Goal: Communication & Community: Answer question/provide support

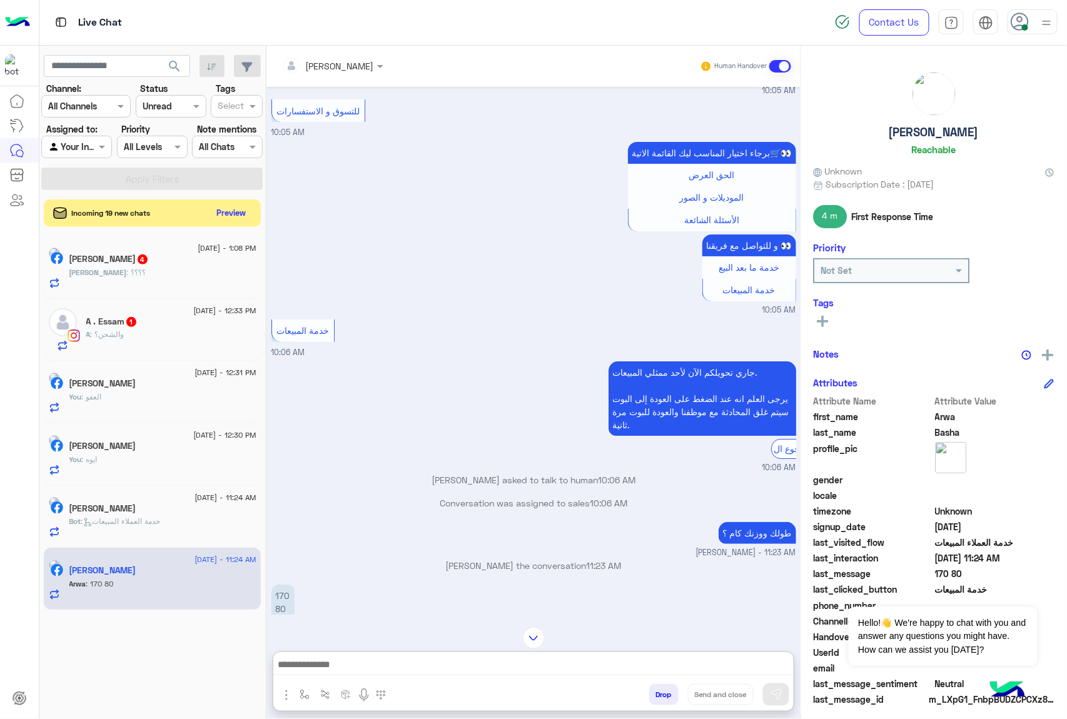
scroll to position [1623, 0]
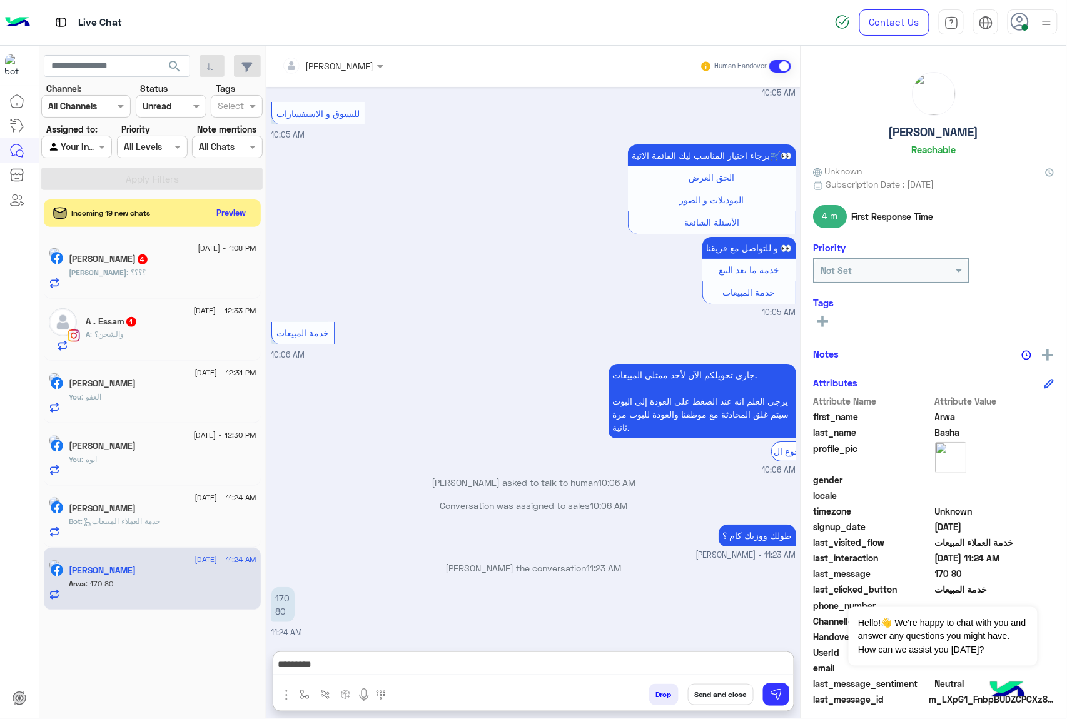
type textarea "*********"
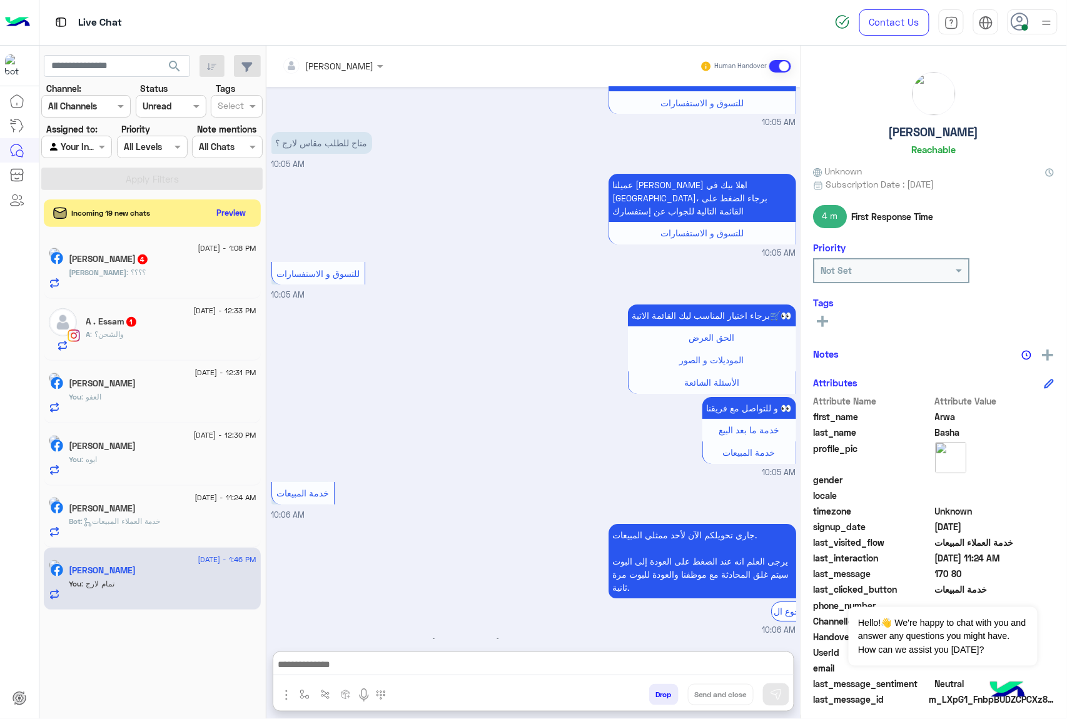
scroll to position [1163, 0]
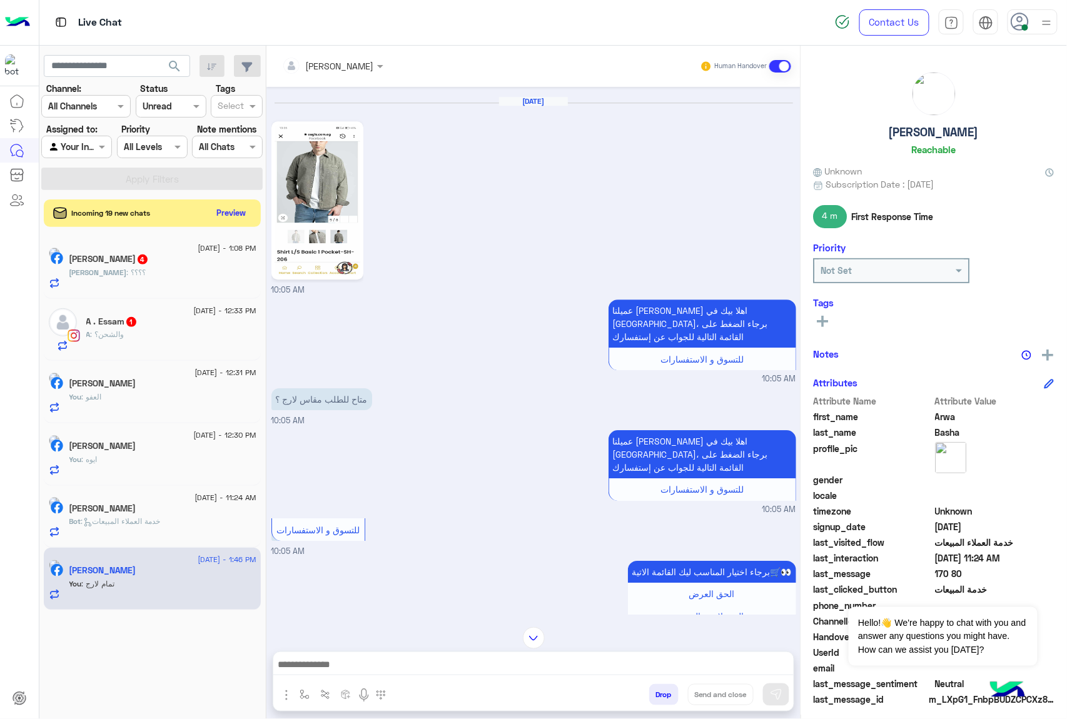
click at [330, 265] on img at bounding box center [317, 200] width 86 height 152
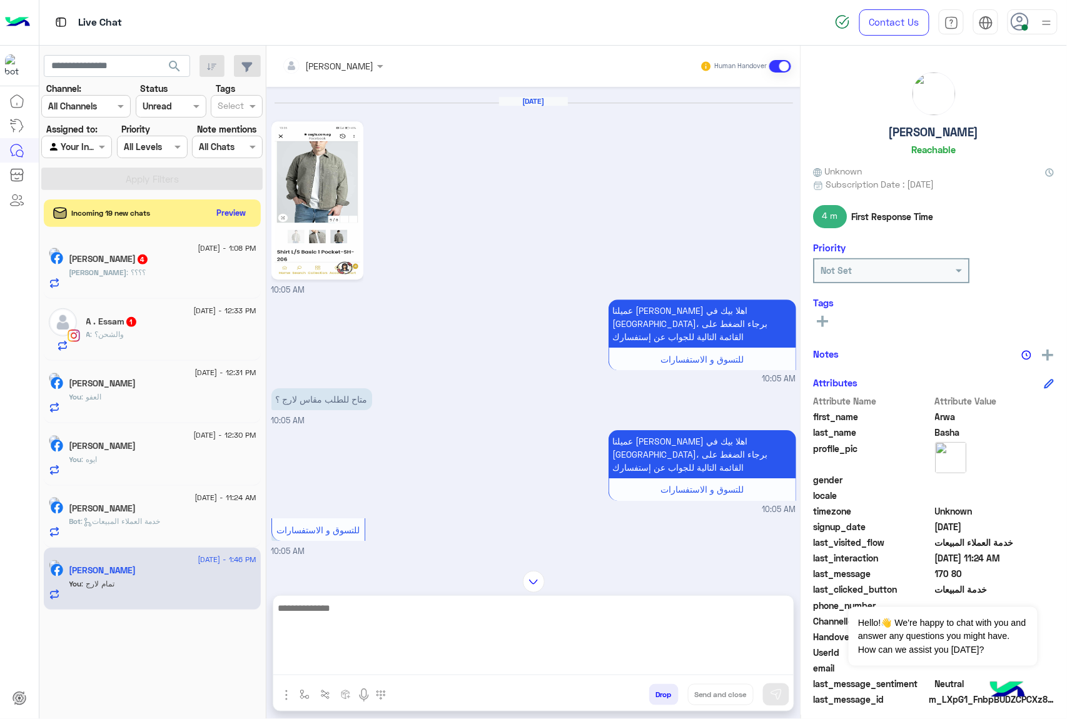
click at [343, 667] on textarea at bounding box center [533, 637] width 520 height 75
type textarea "*"
type textarea "**********"
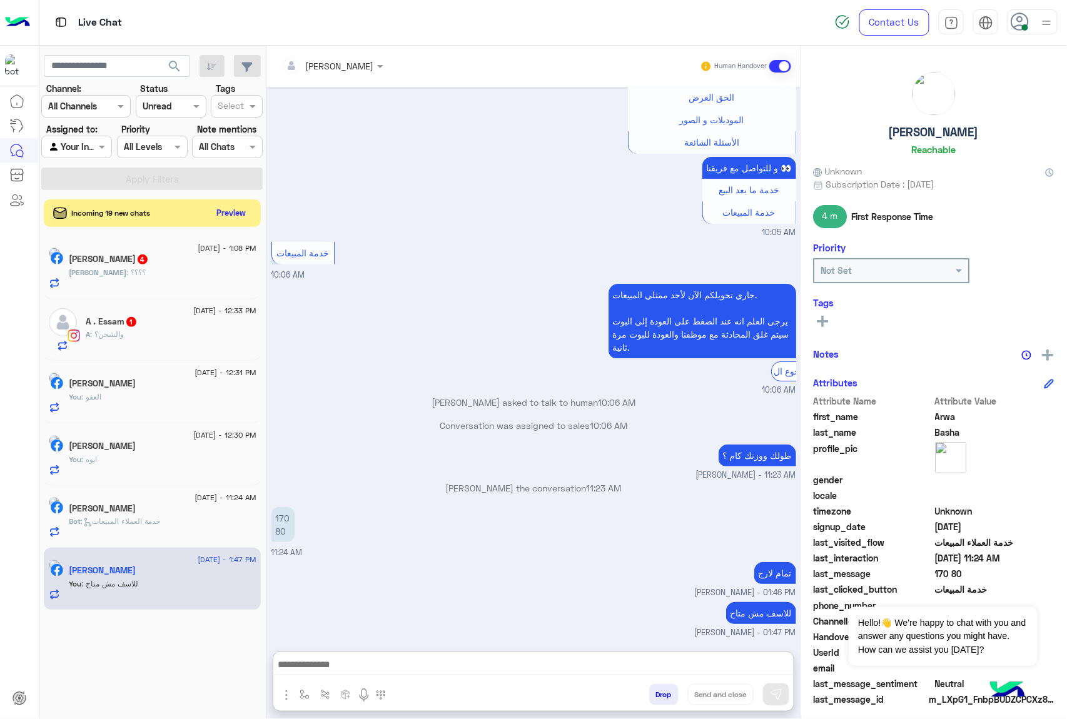
click at [153, 331] on div "A : والشحن؟" at bounding box center [171, 340] width 170 height 22
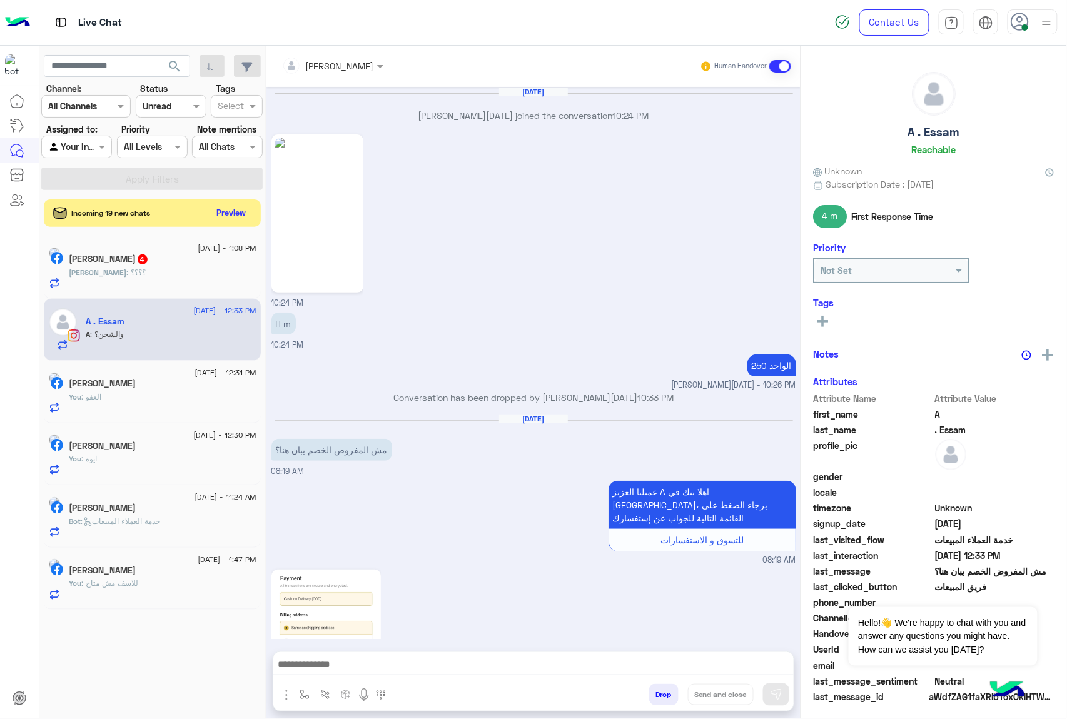
scroll to position [1634, 0]
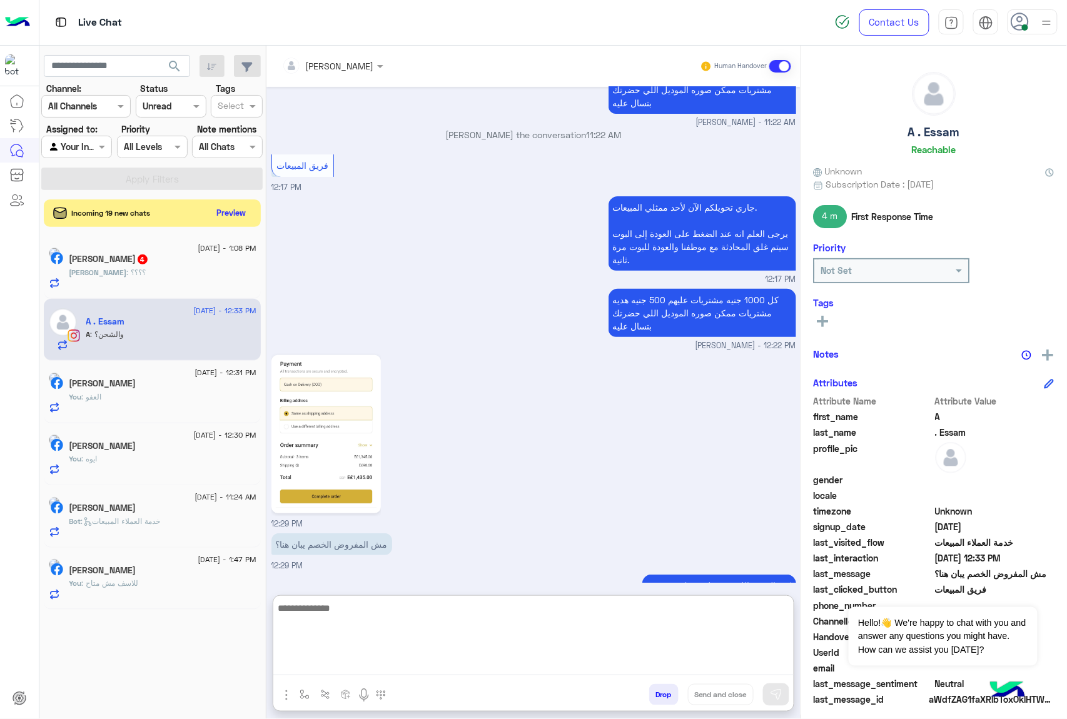
click at [356, 657] on textarea at bounding box center [533, 637] width 520 height 75
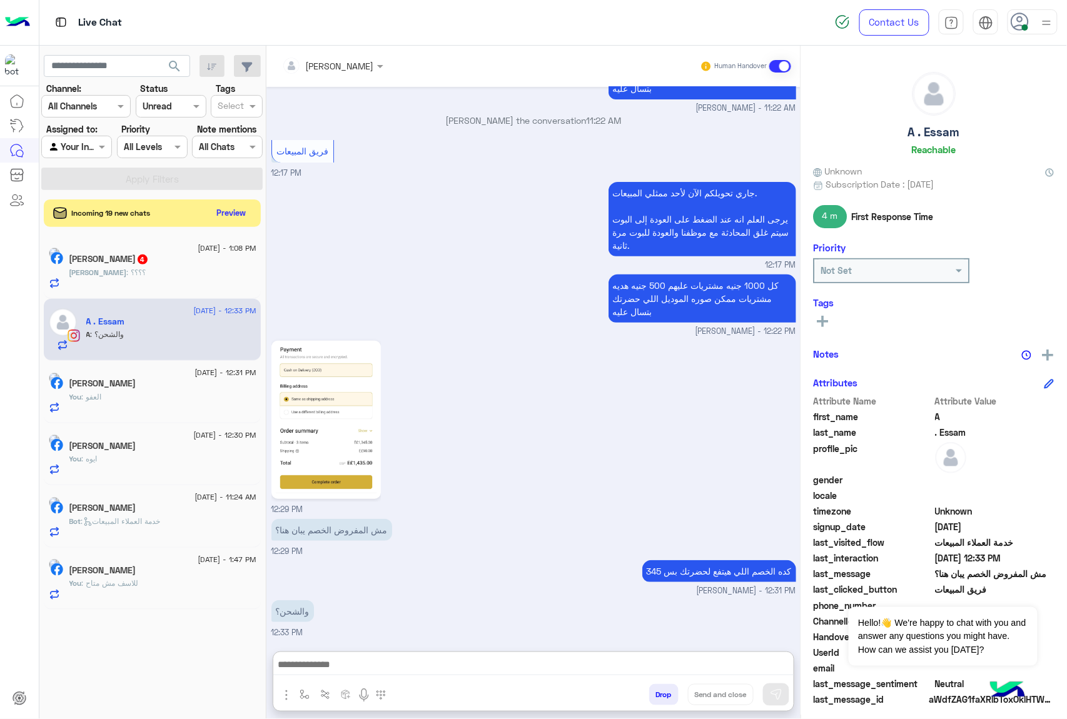
click at [318, 379] on img at bounding box center [326, 420] width 104 height 152
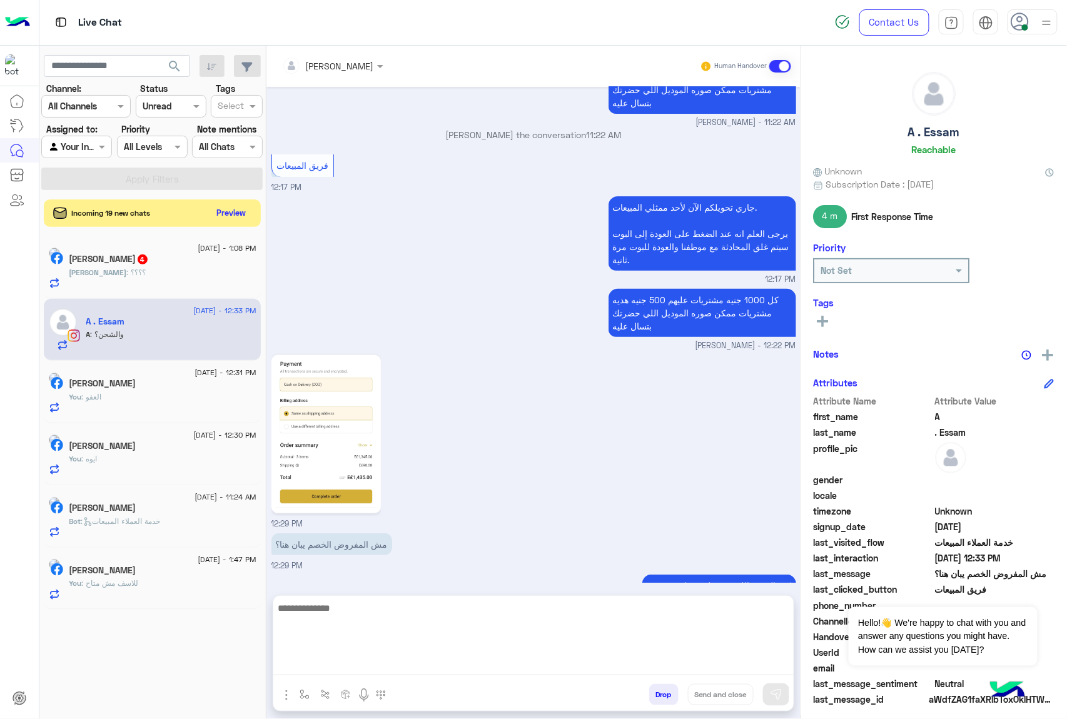
click at [336, 670] on textarea at bounding box center [533, 637] width 520 height 75
type textarea "**********"
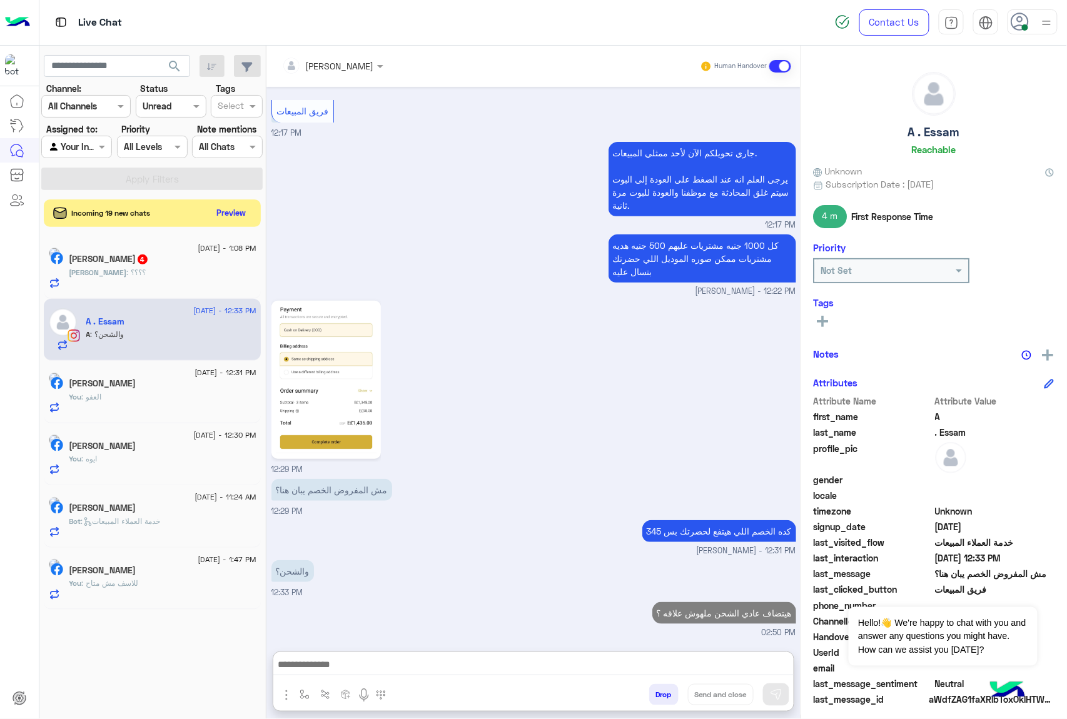
click at [141, 289] on div "[PERSON_NAME] : ؟؟؟؟" at bounding box center [162, 278] width 187 height 22
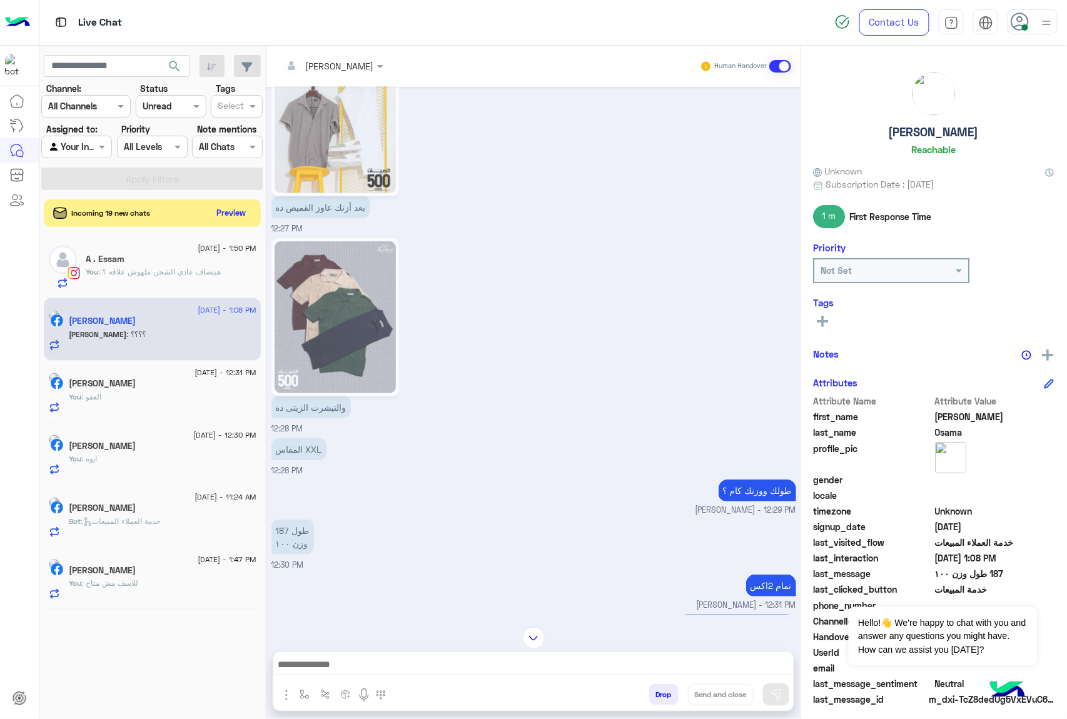
scroll to position [1772, 0]
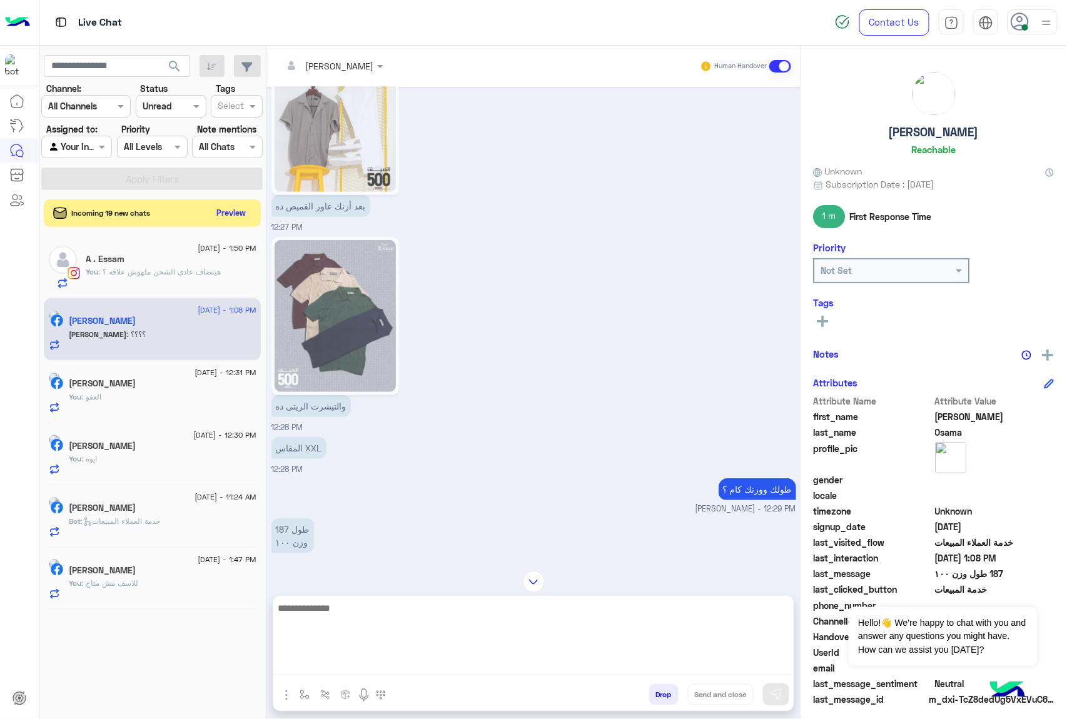
click at [313, 665] on textarea at bounding box center [533, 637] width 520 height 75
type textarea "**********"
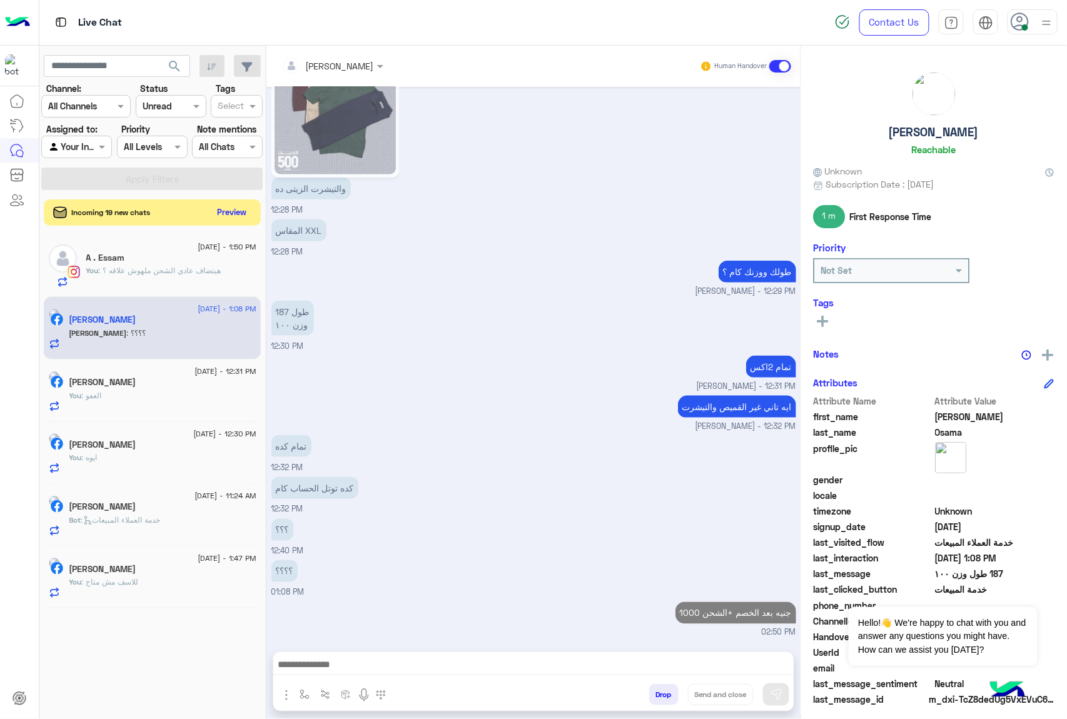
click at [220, 216] on button "Preview" at bounding box center [232, 212] width 39 height 17
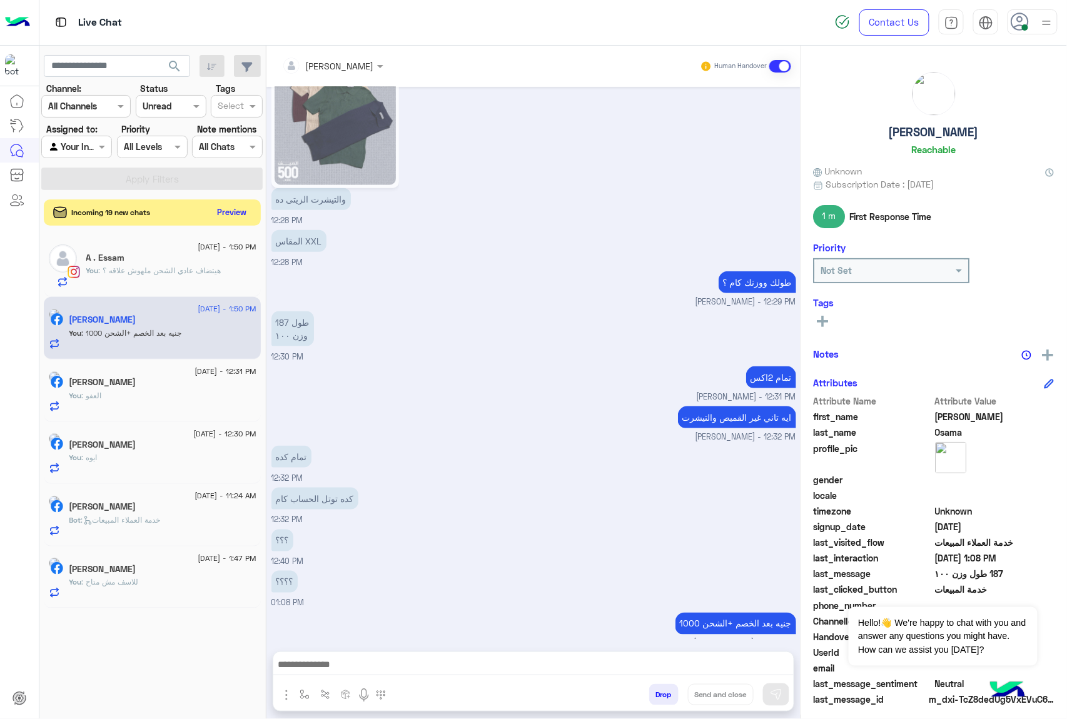
click at [220, 218] on button "Preview" at bounding box center [232, 212] width 39 height 17
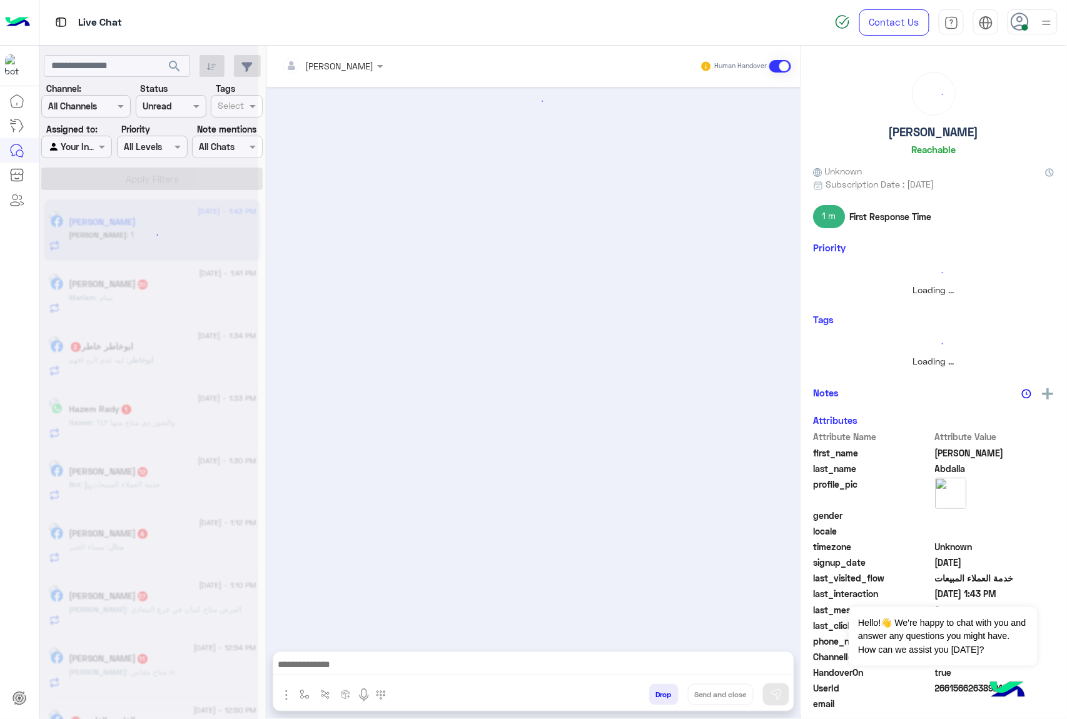
scroll to position [1754, 0]
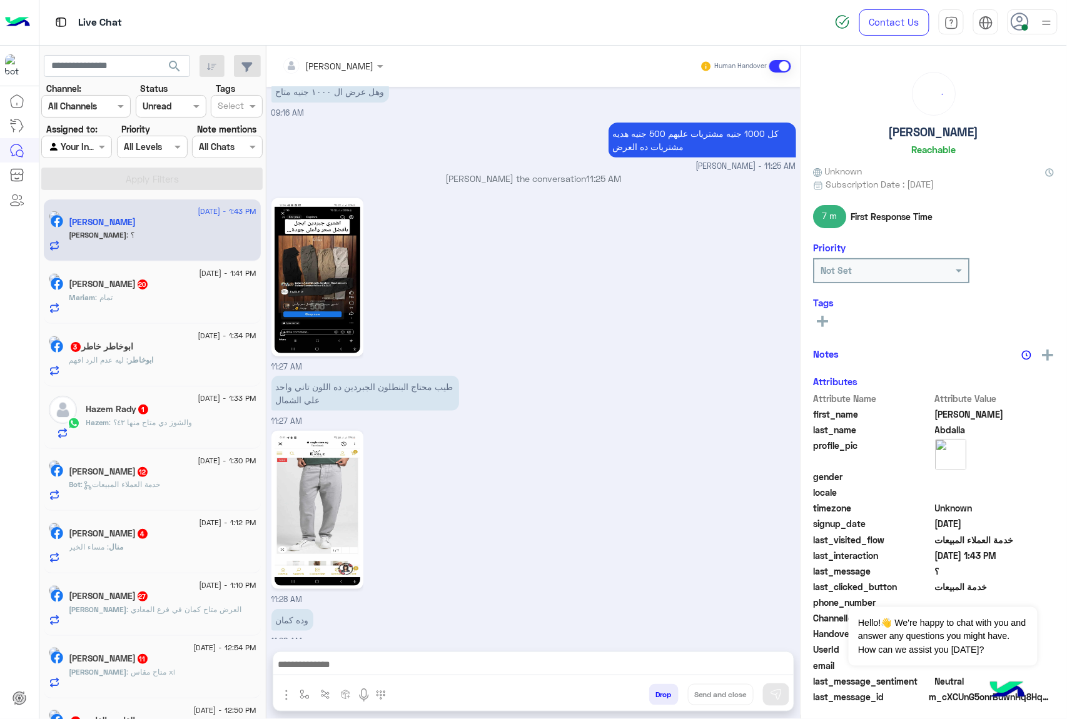
click at [176, 105] on div at bounding box center [170, 106] width 69 height 14
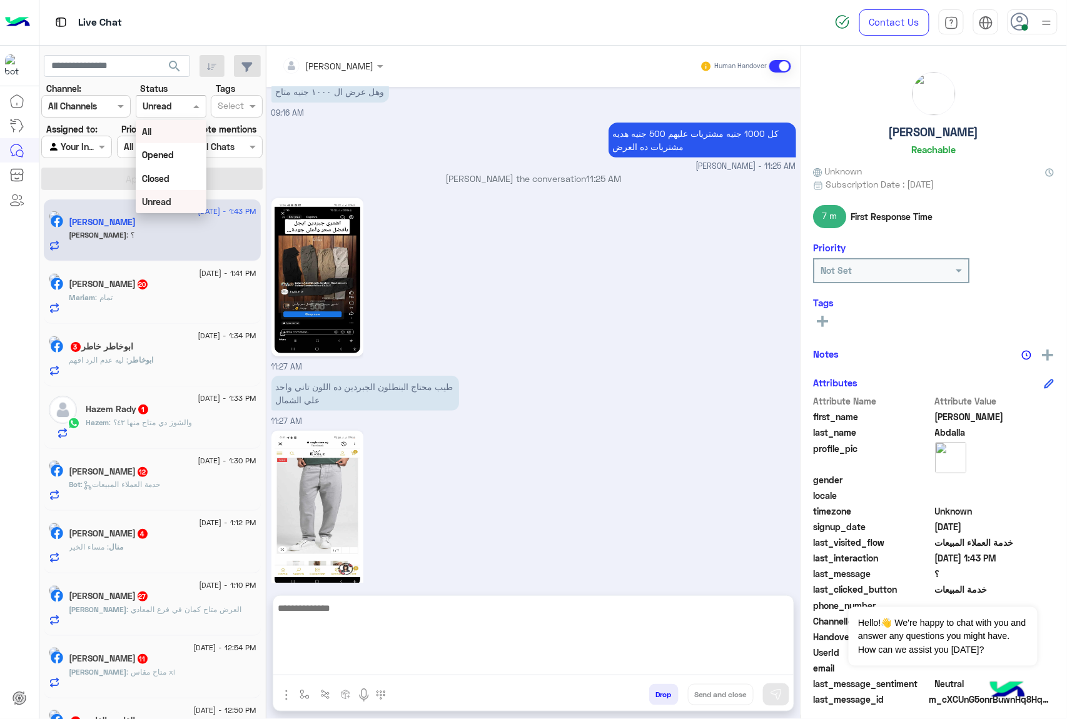
click at [323, 664] on textarea at bounding box center [533, 637] width 520 height 75
type textarea "******"
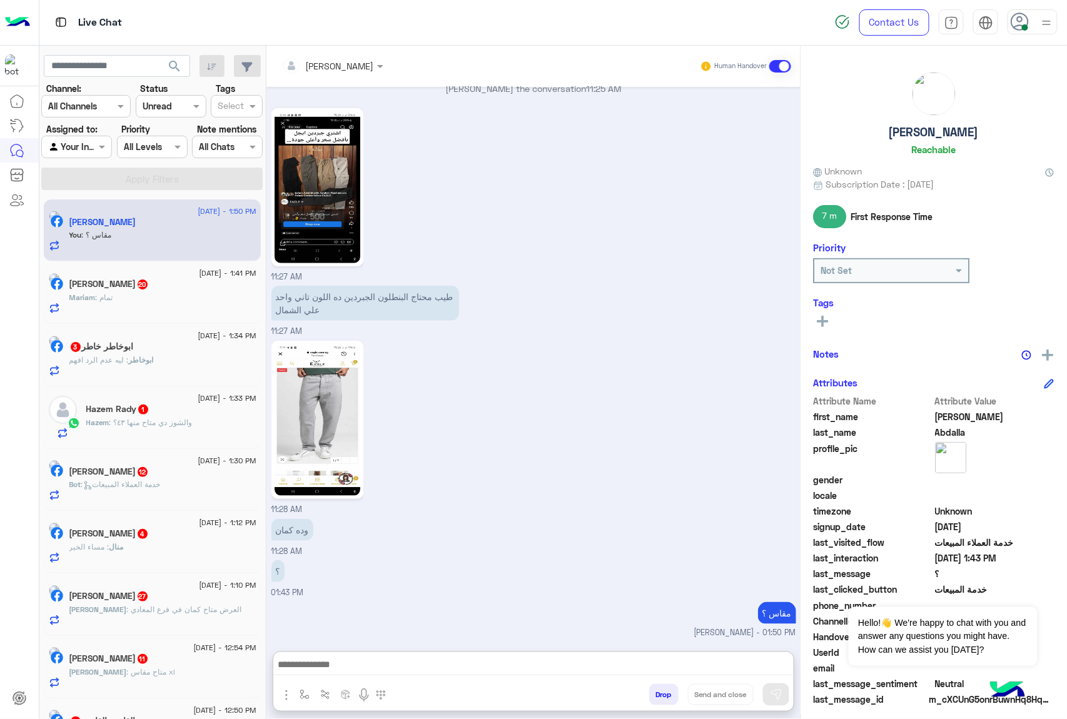
click at [116, 305] on div "Mariam : تمام" at bounding box center [162, 303] width 187 height 22
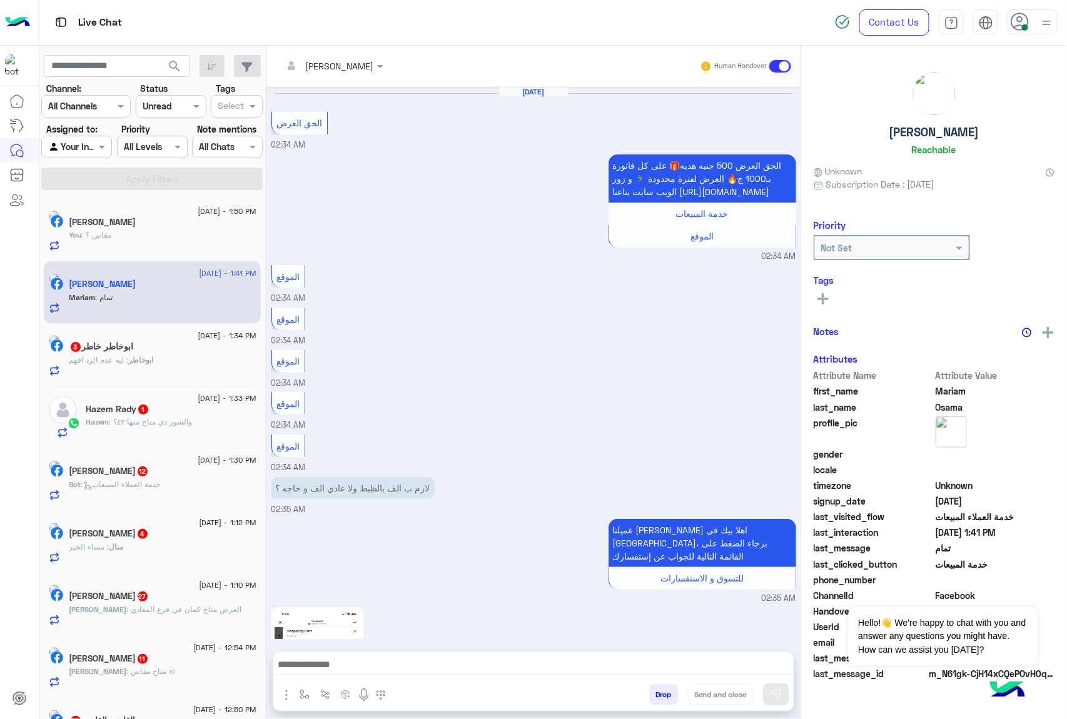
scroll to position [1764, 0]
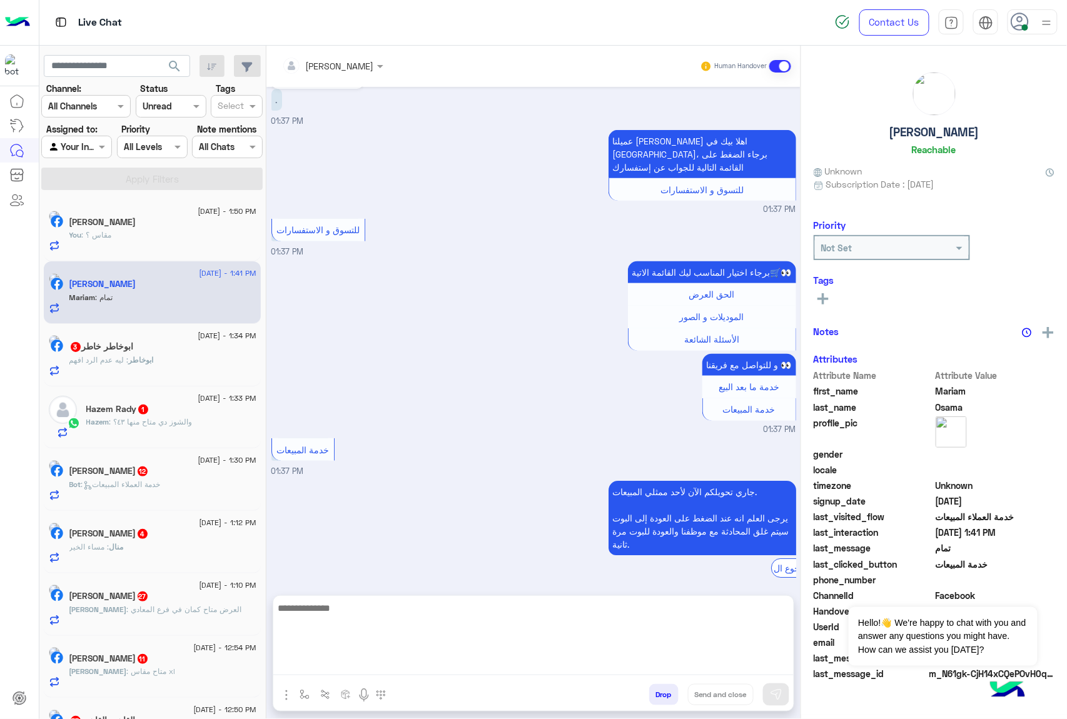
click at [344, 665] on textarea at bounding box center [533, 637] width 520 height 75
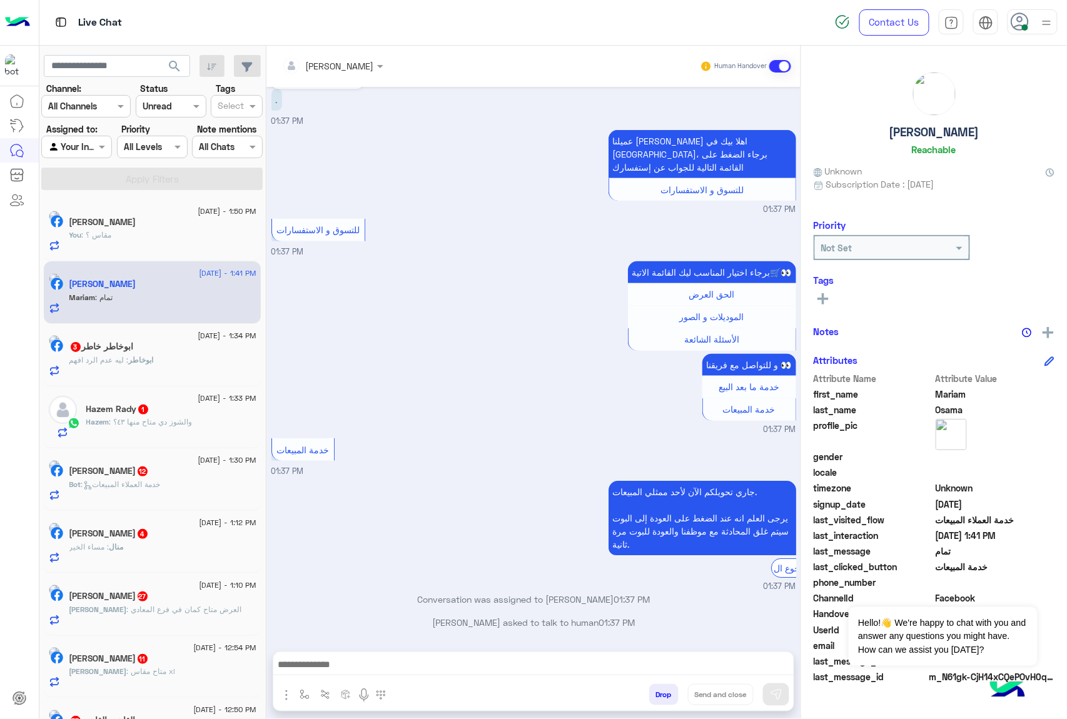
click at [321, 654] on div at bounding box center [533, 667] width 520 height 31
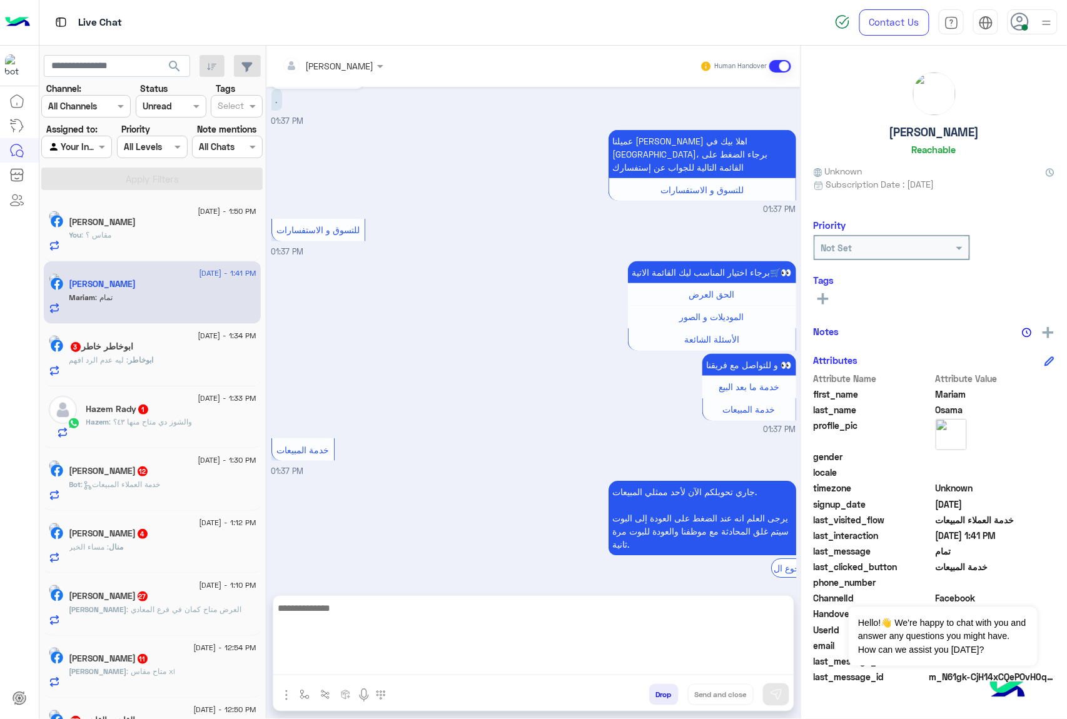
click at [316, 661] on textarea at bounding box center [533, 637] width 520 height 75
paste textarea "**********"
type textarea "**********"
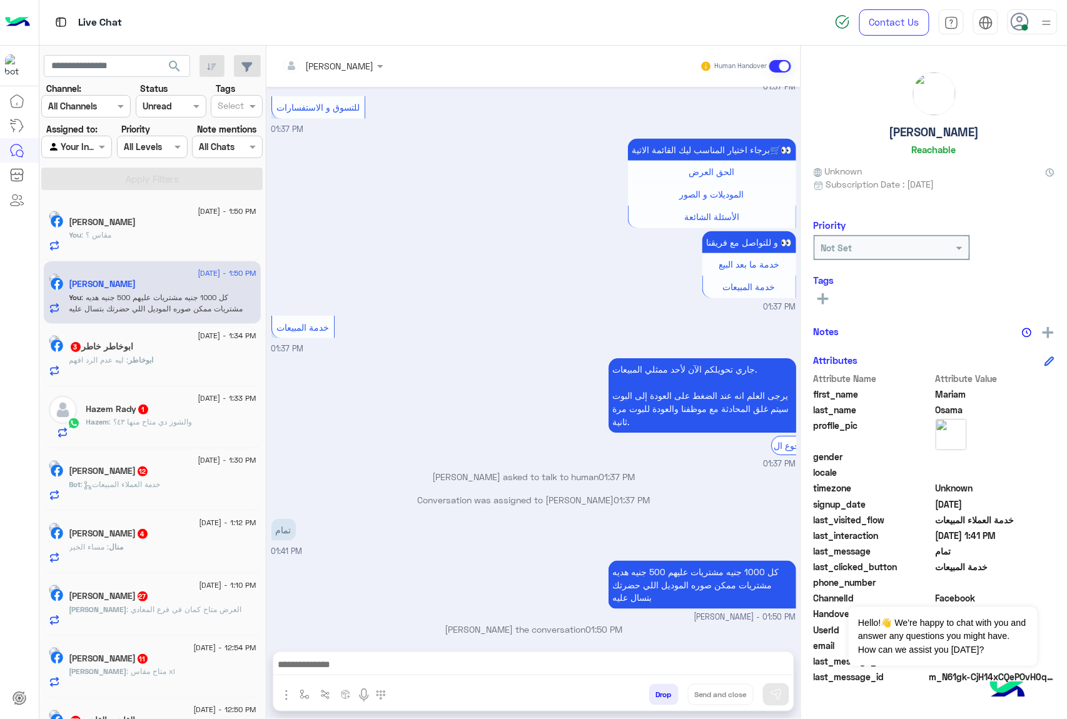
scroll to position [0, 0]
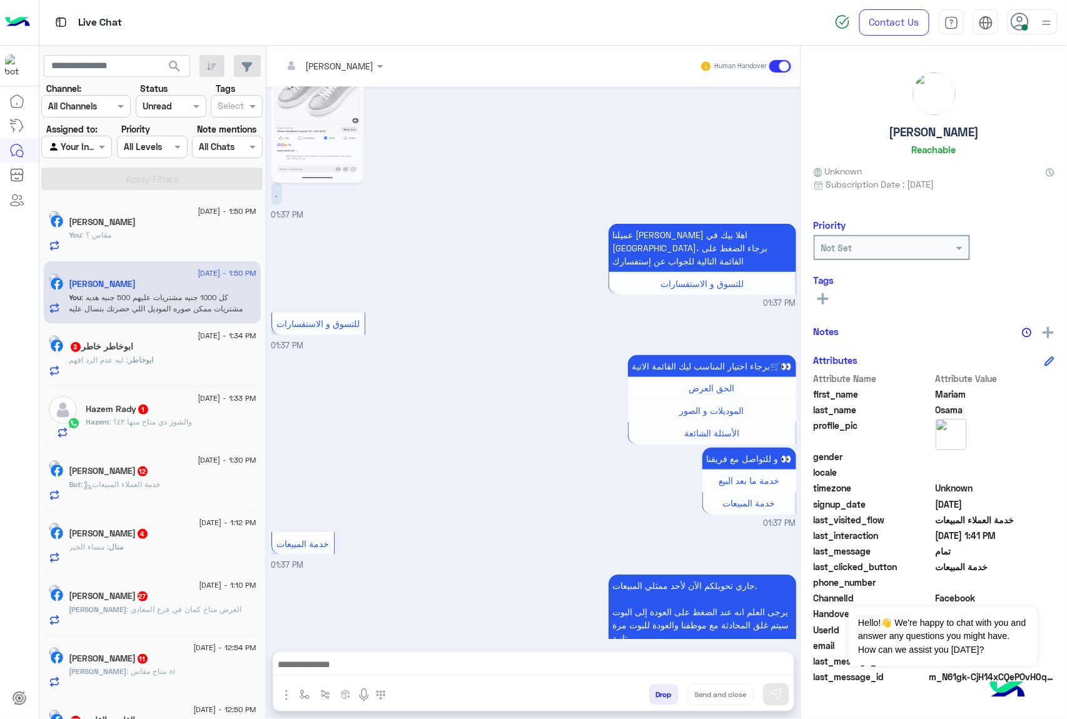
click at [153, 358] on span "ابوخاطر" at bounding box center [141, 359] width 25 height 9
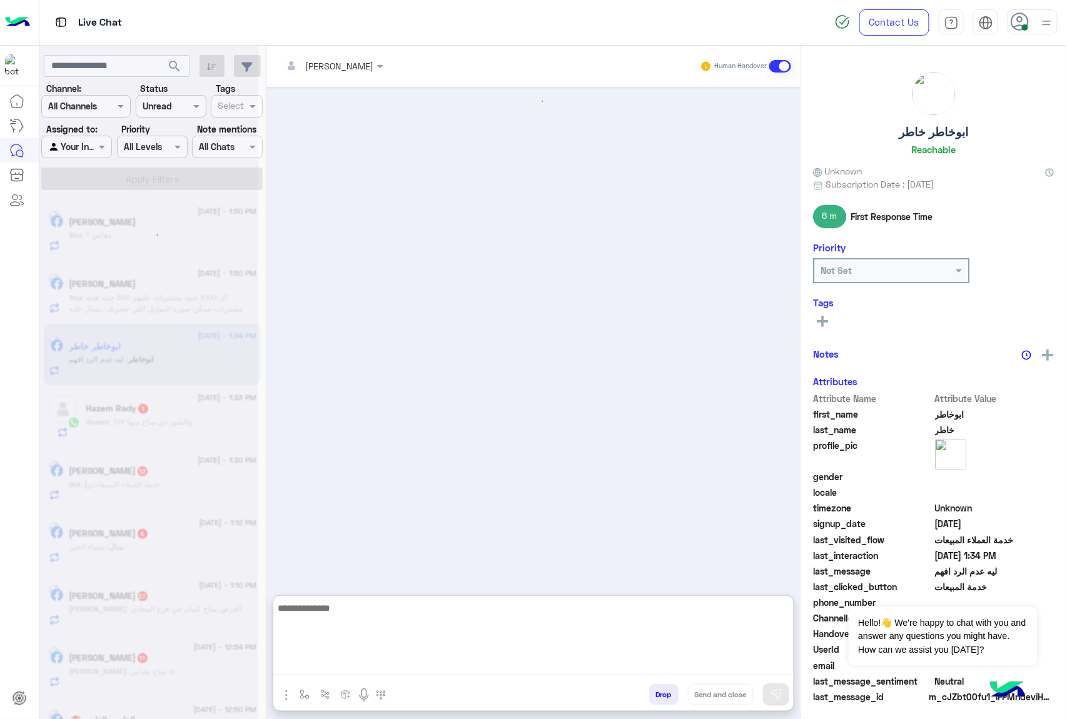
click at [309, 662] on textarea at bounding box center [533, 637] width 520 height 75
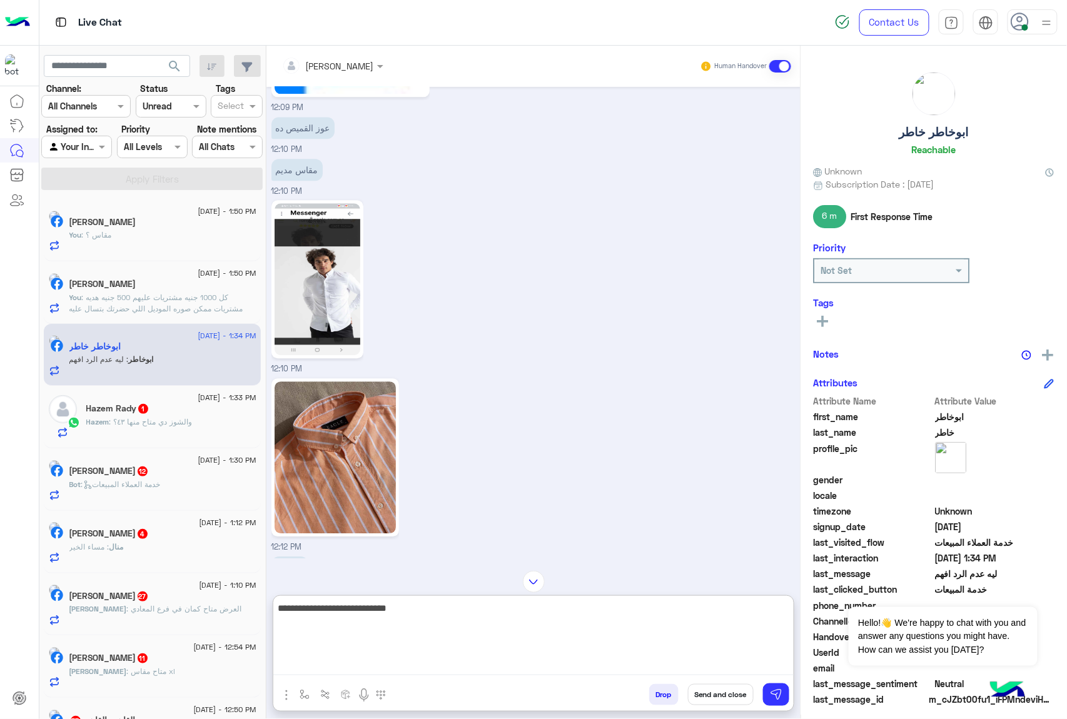
scroll to position [1006, 0]
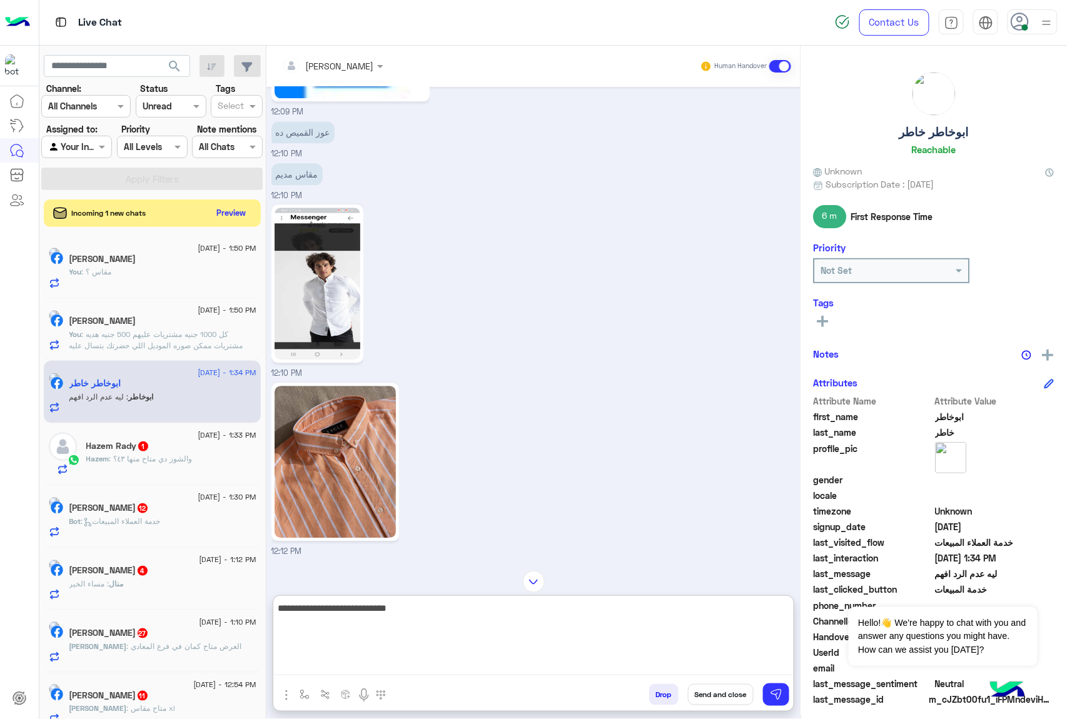
type textarea "**********"
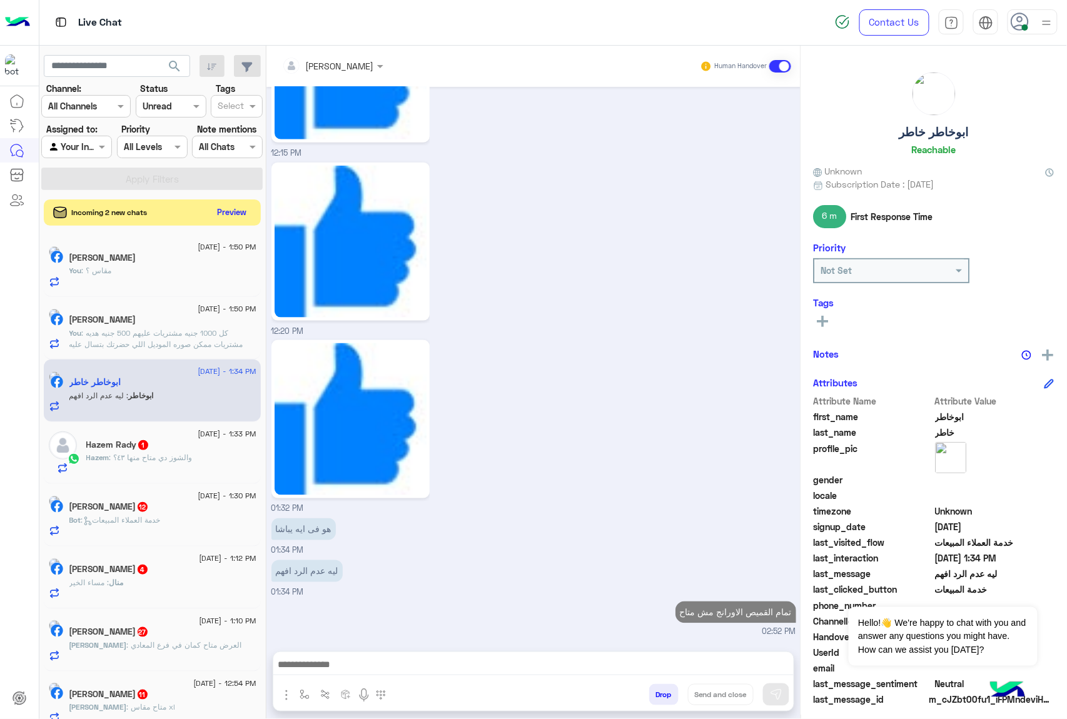
click at [239, 209] on button "Preview" at bounding box center [232, 212] width 39 height 17
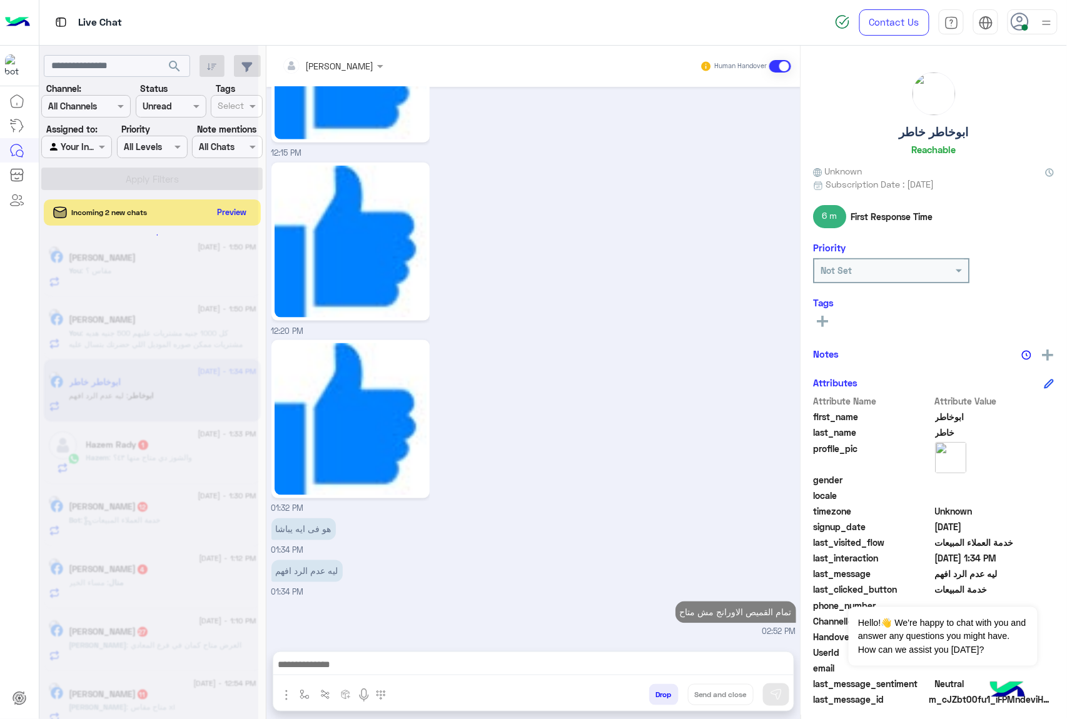
scroll to position [2073, 0]
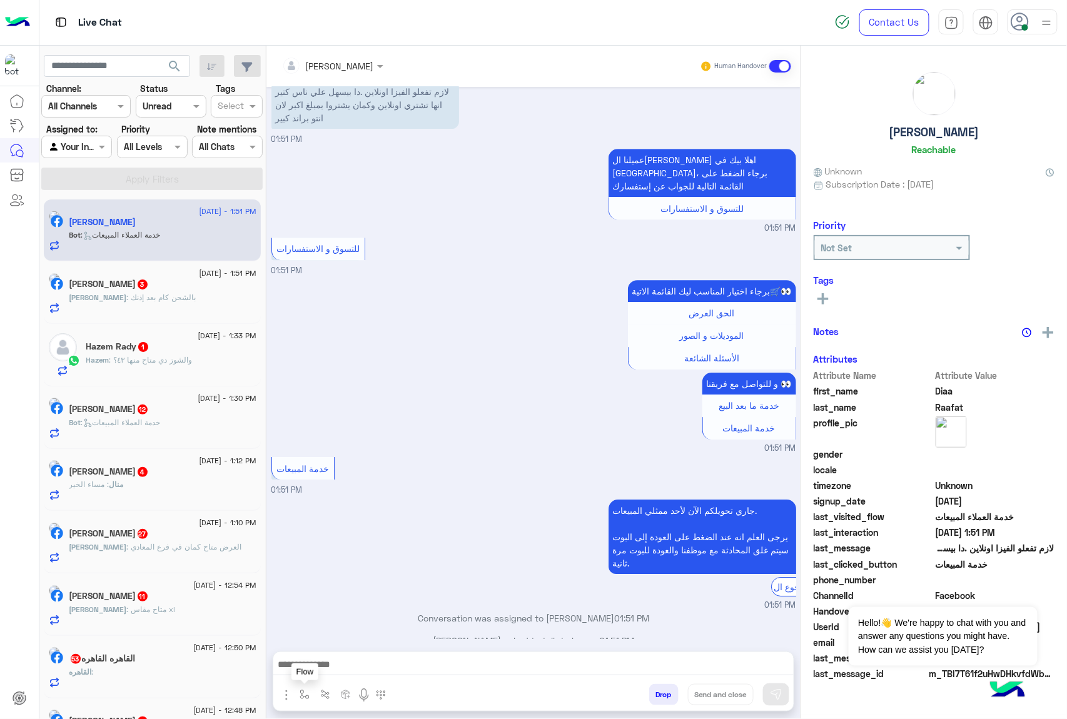
scroll to position [1232, 0]
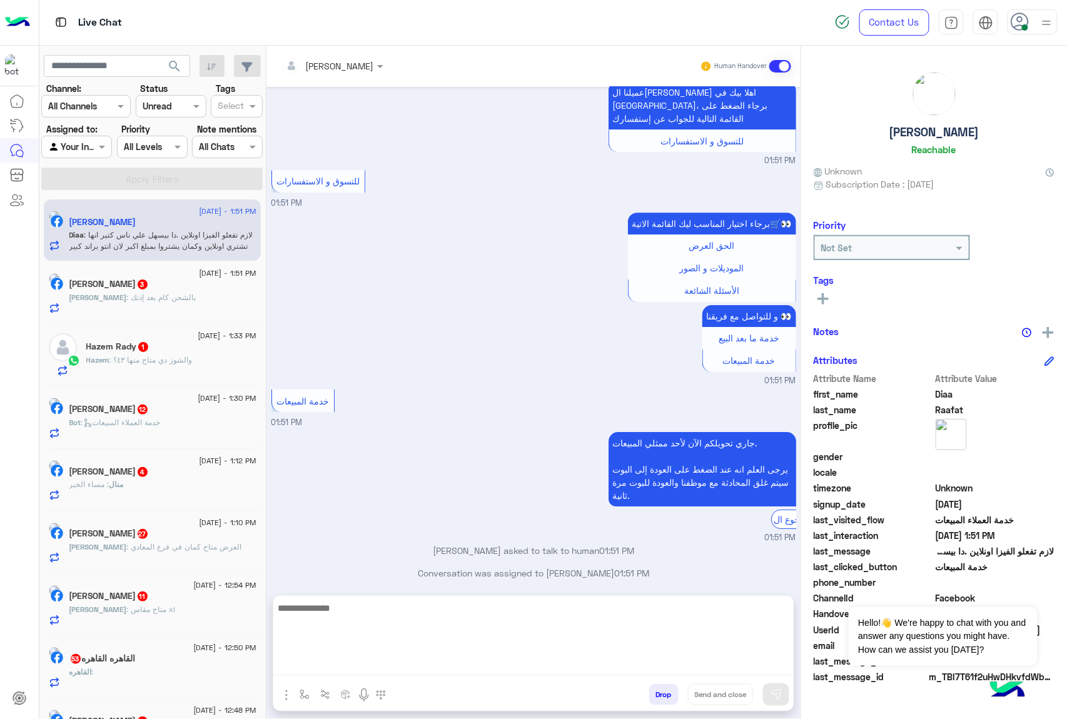
click at [326, 673] on textarea at bounding box center [533, 637] width 520 height 75
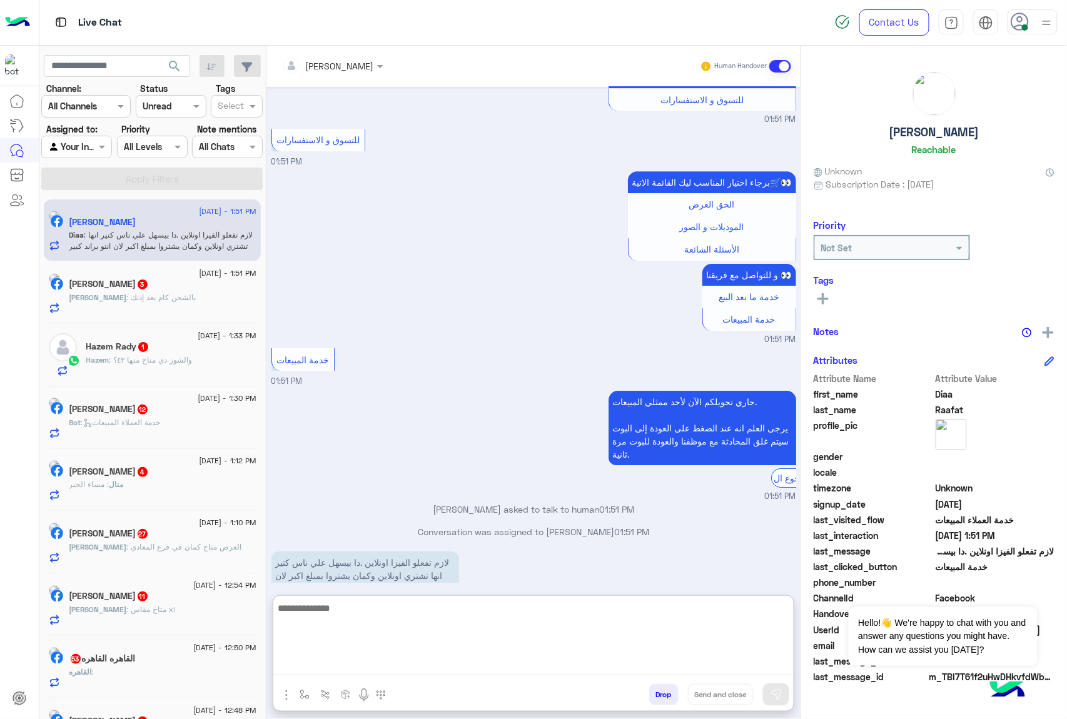
scroll to position [1289, 0]
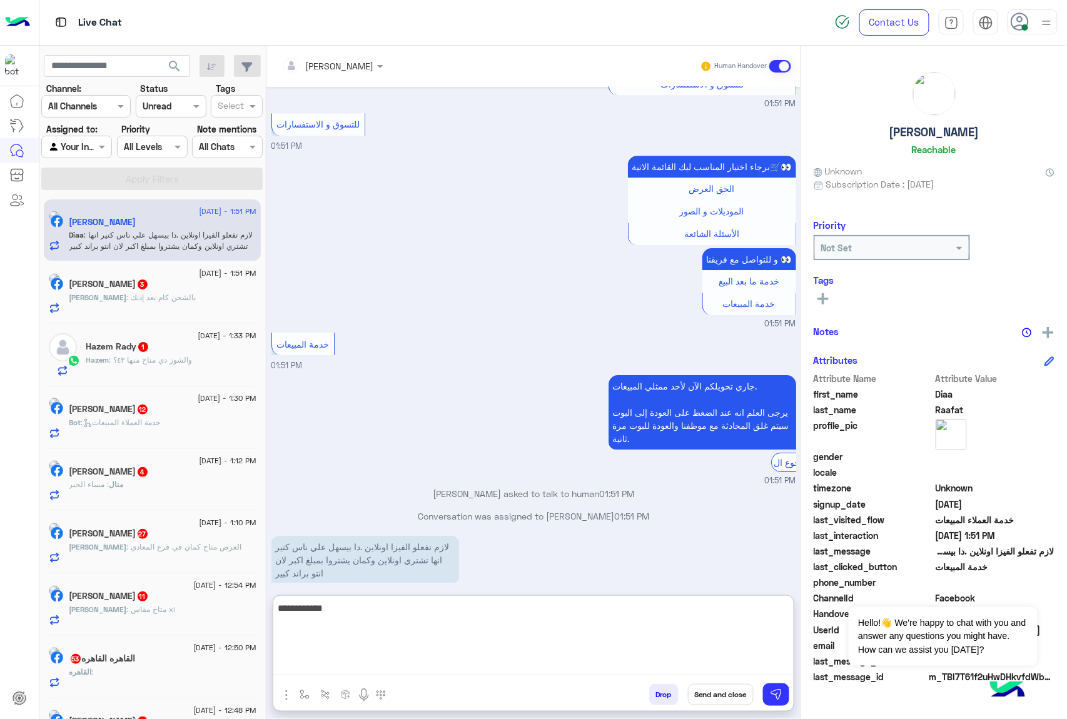
type textarea "**********"
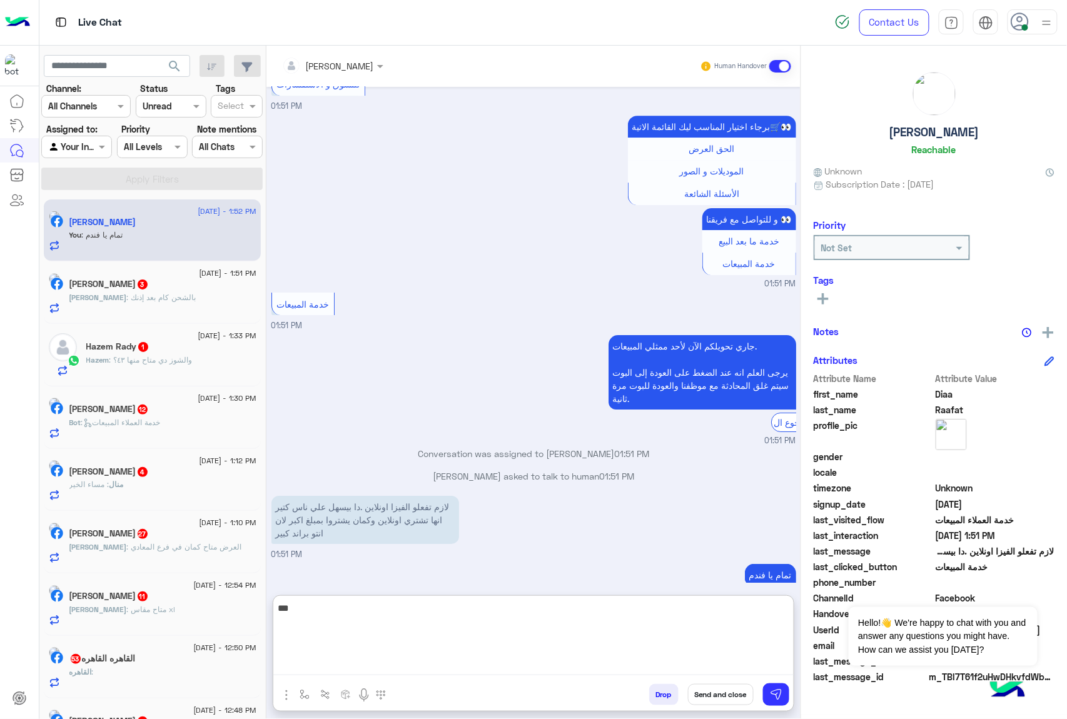
scroll to position [1351, 0]
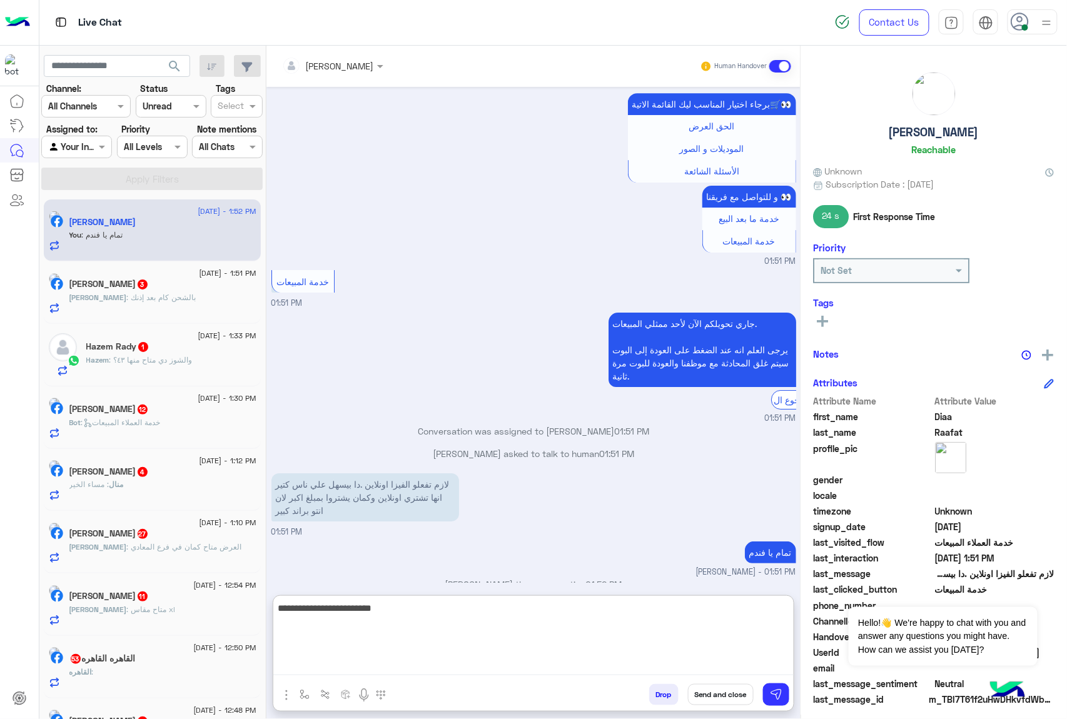
type textarea "**********"
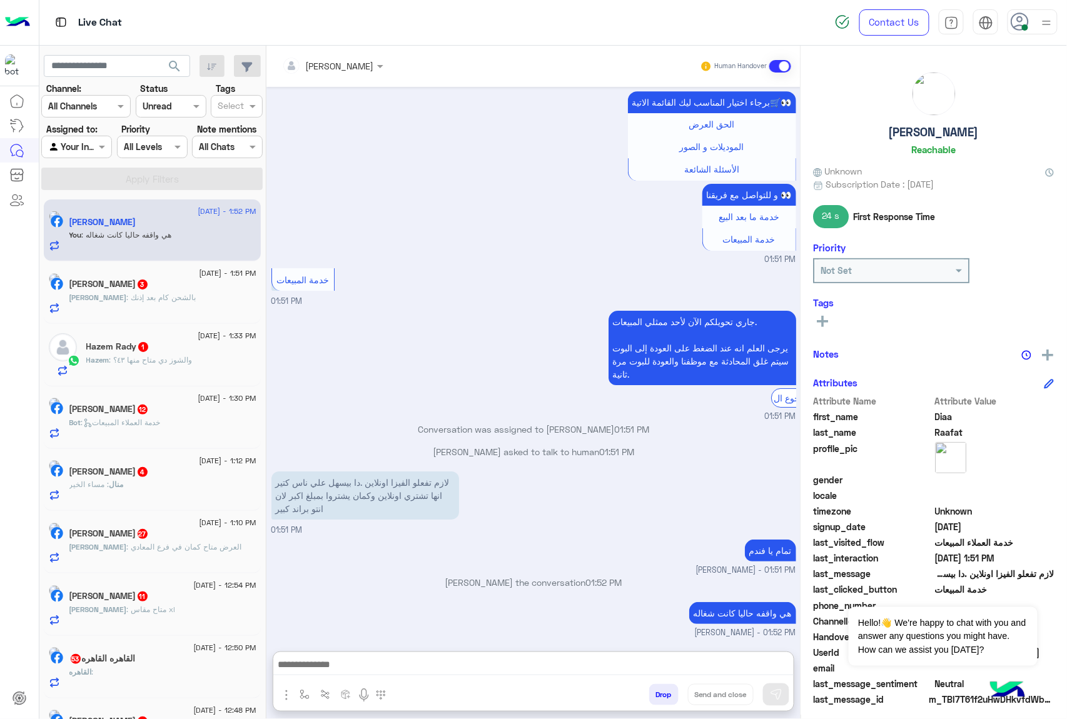
click at [127, 302] on span ": بالشحن كام بعد إذنك" at bounding box center [161, 297] width 69 height 9
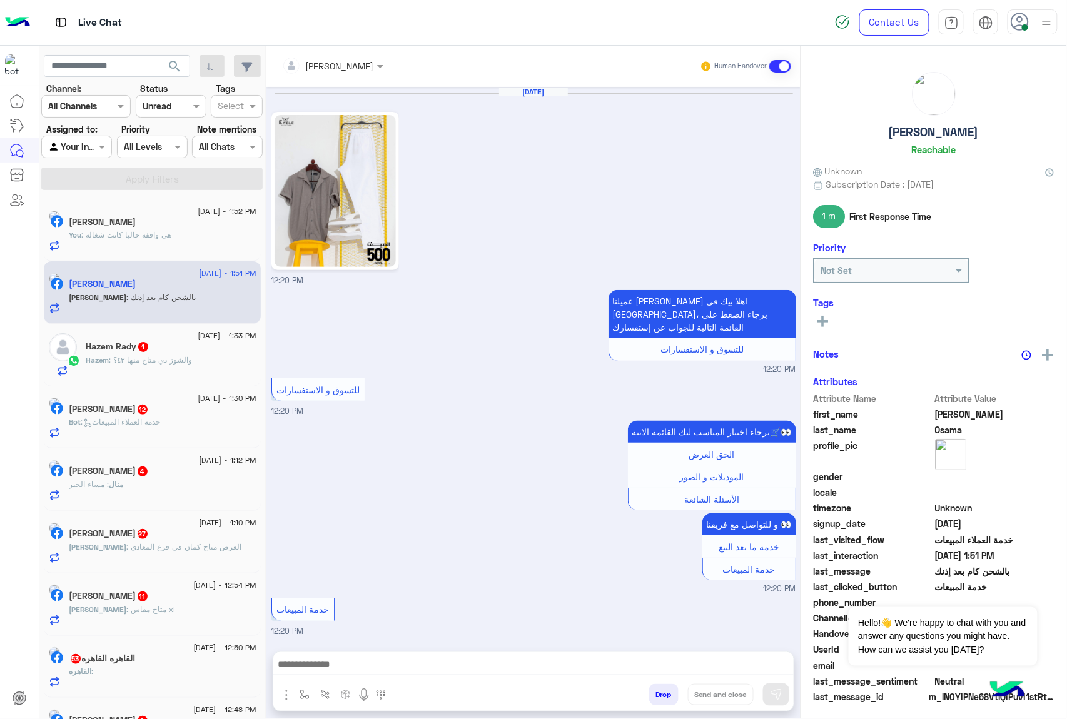
scroll to position [1831, 0]
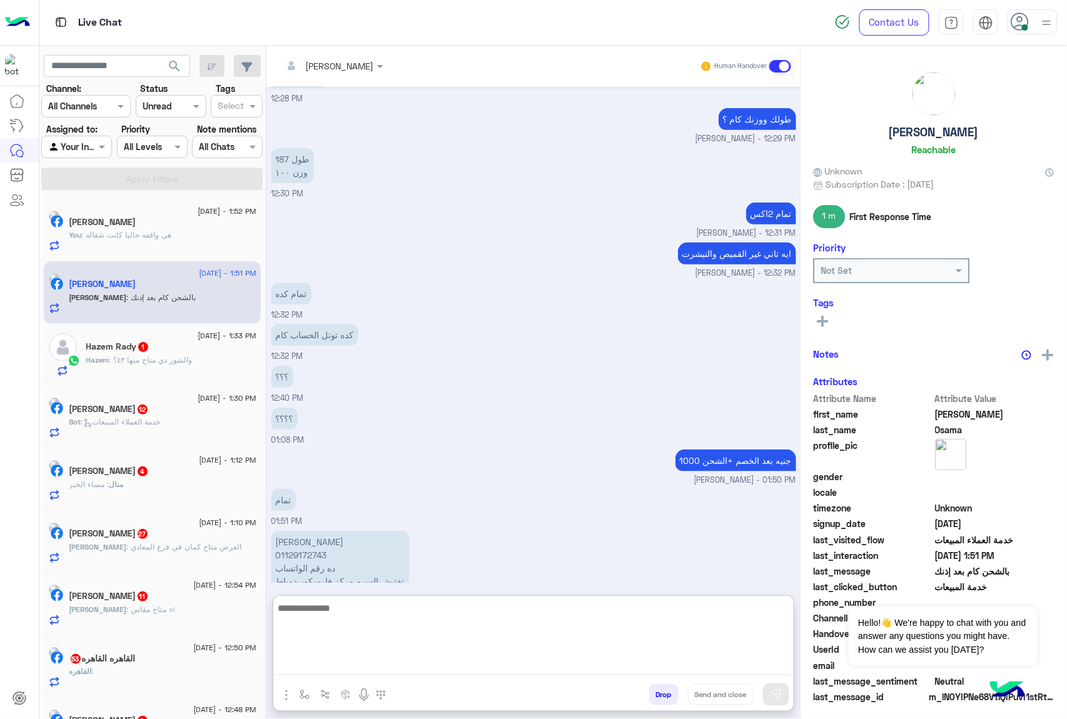
click at [328, 661] on textarea at bounding box center [533, 637] width 520 height 75
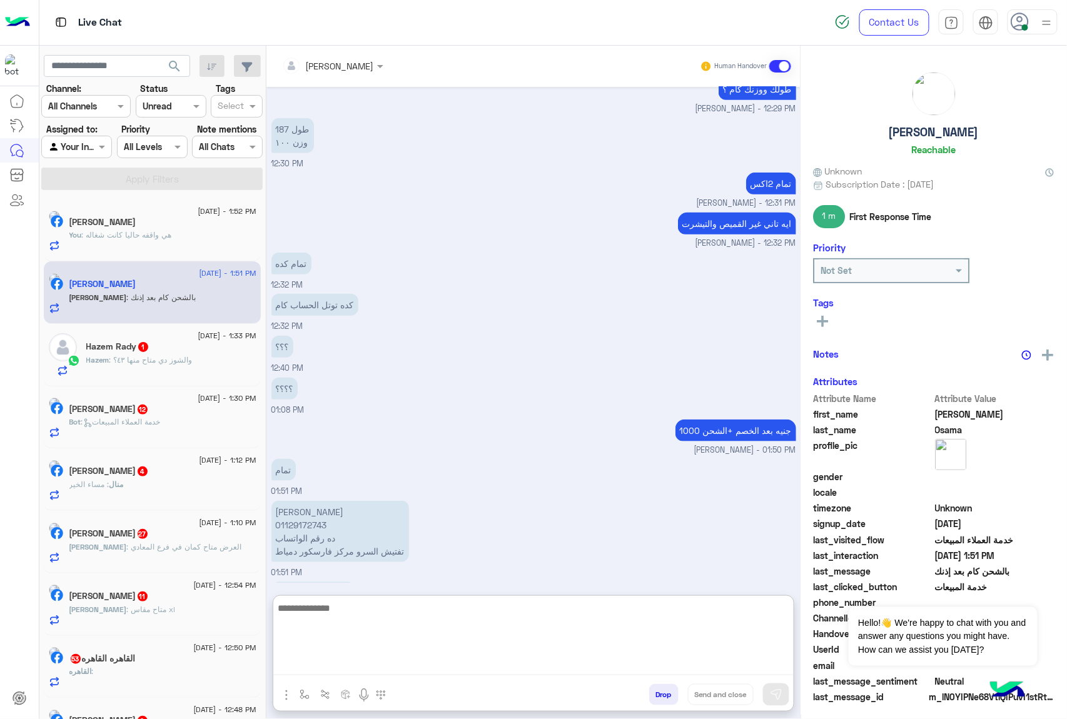
scroll to position [1887, 0]
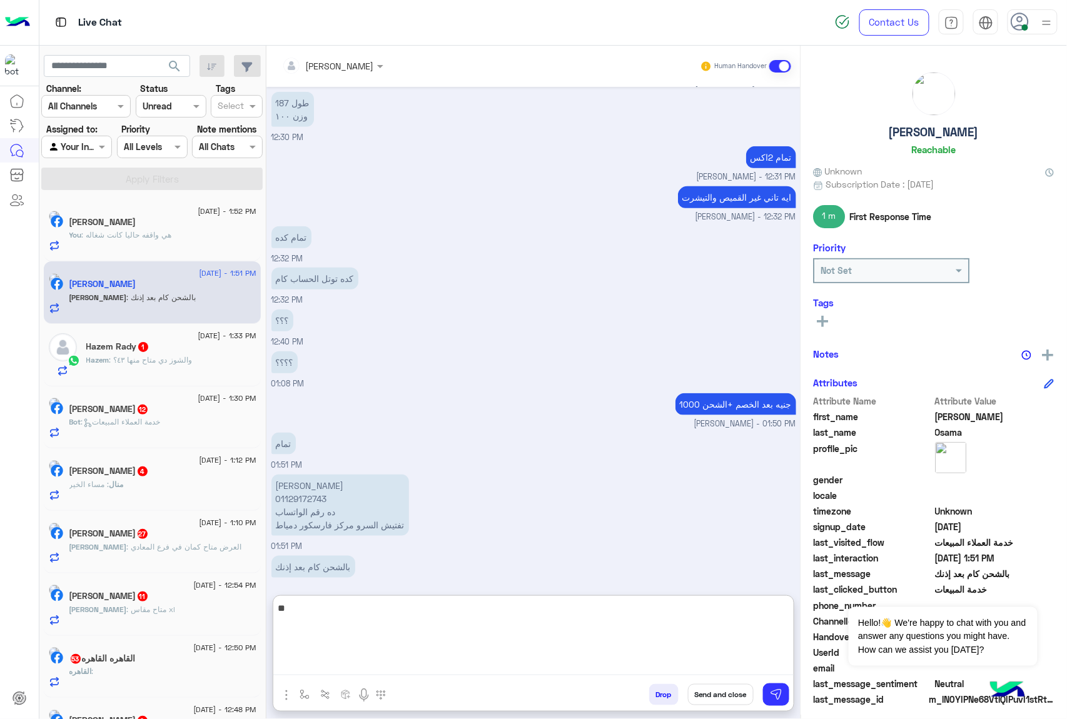
type textarea "***"
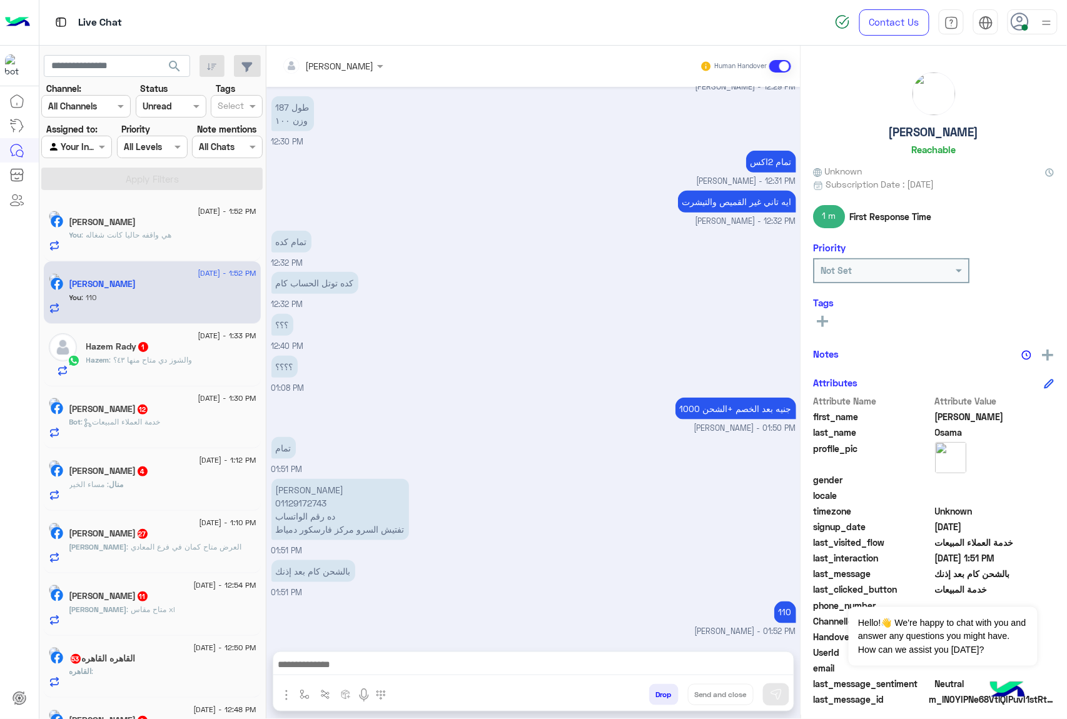
click at [145, 364] on span ": والشوز دي متاح منها ٤٣؟" at bounding box center [150, 359] width 83 height 9
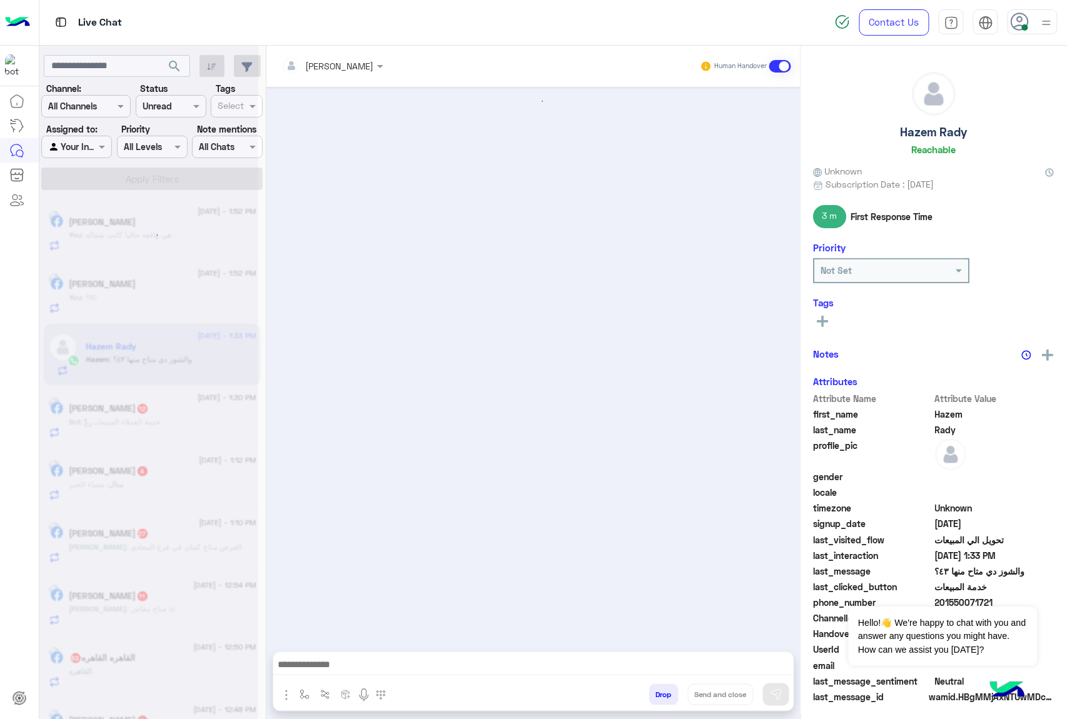
scroll to position [2081, 0]
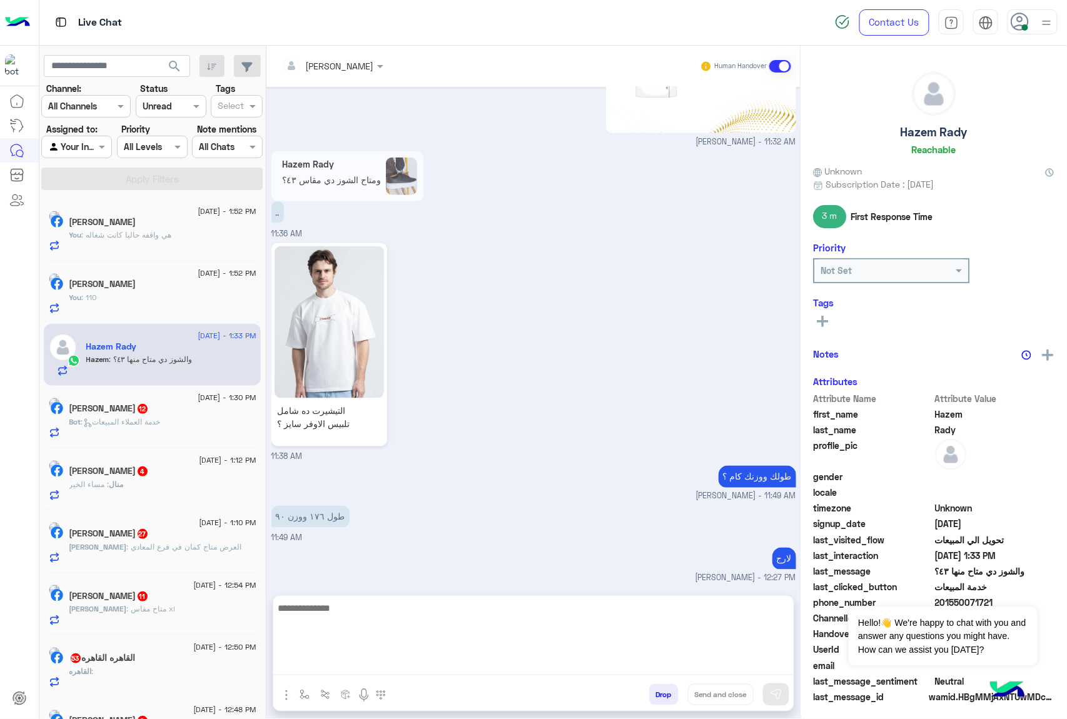
click at [335, 658] on textarea at bounding box center [533, 637] width 520 height 75
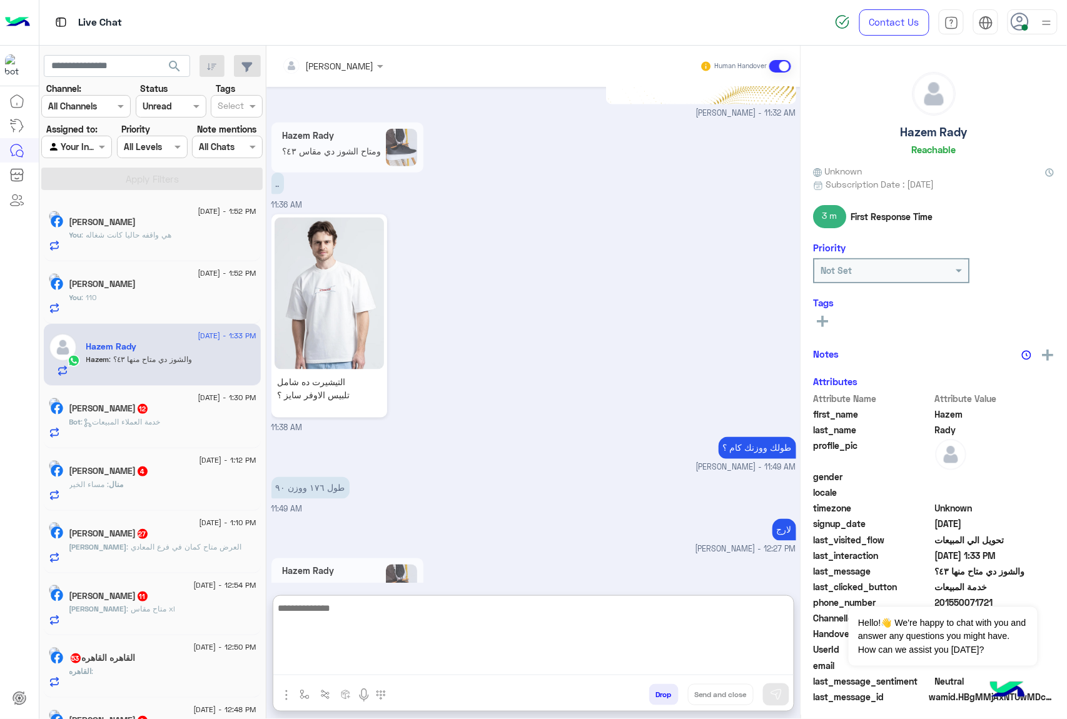
scroll to position [2137, 0]
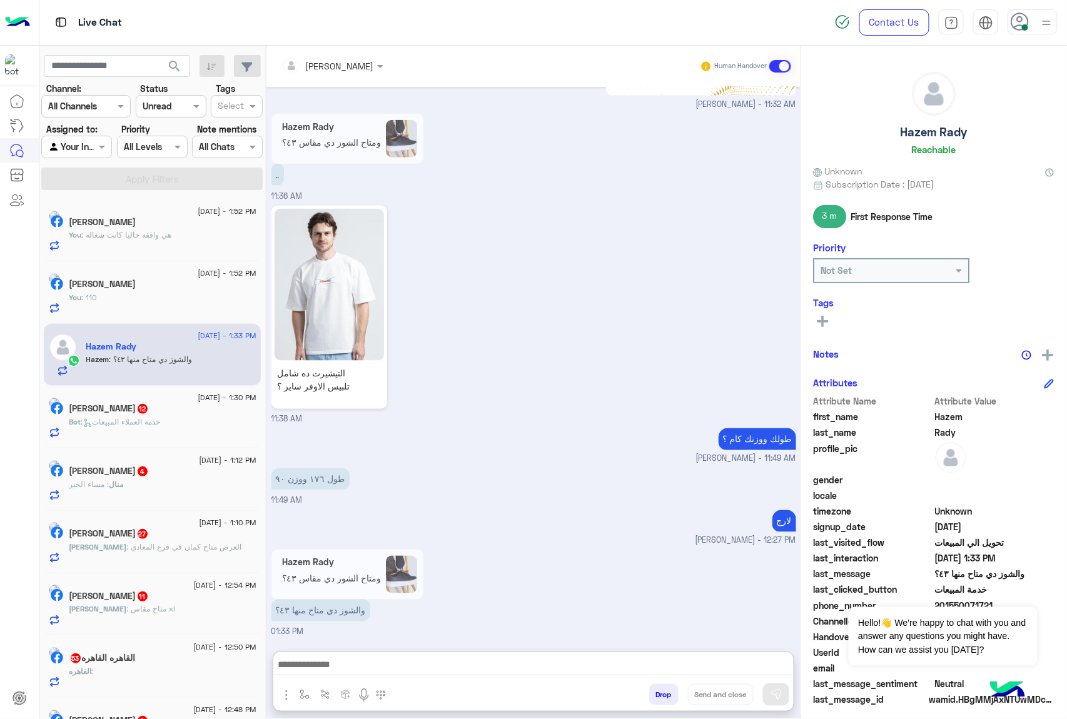
click at [409, 550] on app-msgs-reply-image "Hazem Rady ومتاح الشوز دي مقاس ٤٣؟" at bounding box center [356, 575] width 170 height 50
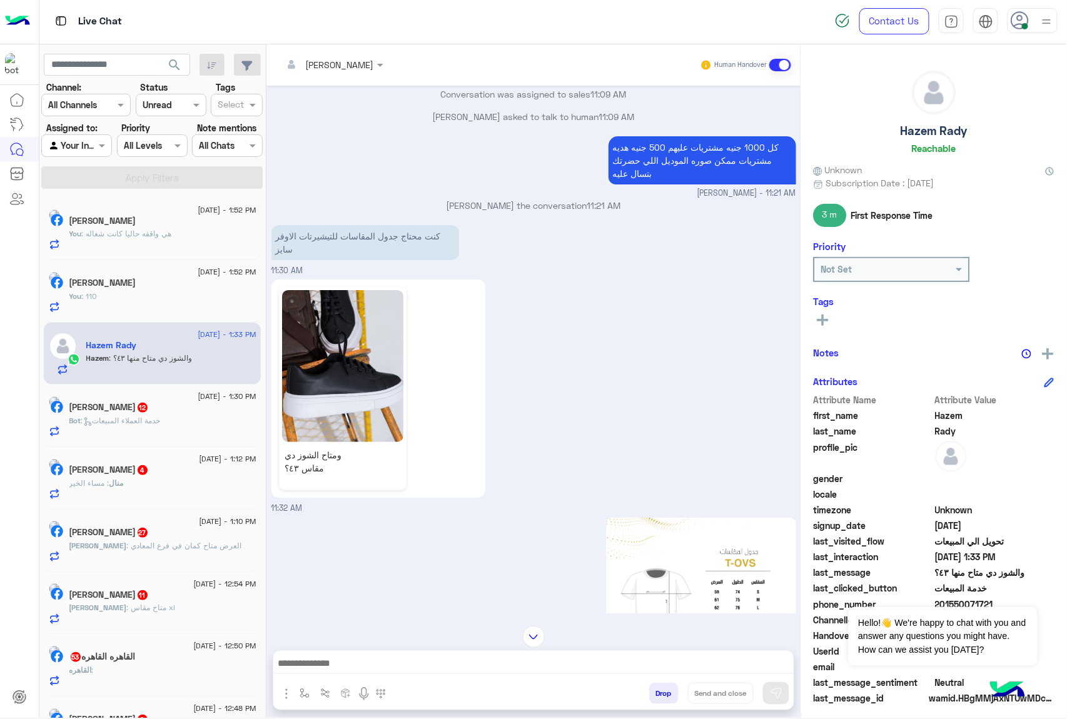
scroll to position [1542, 0]
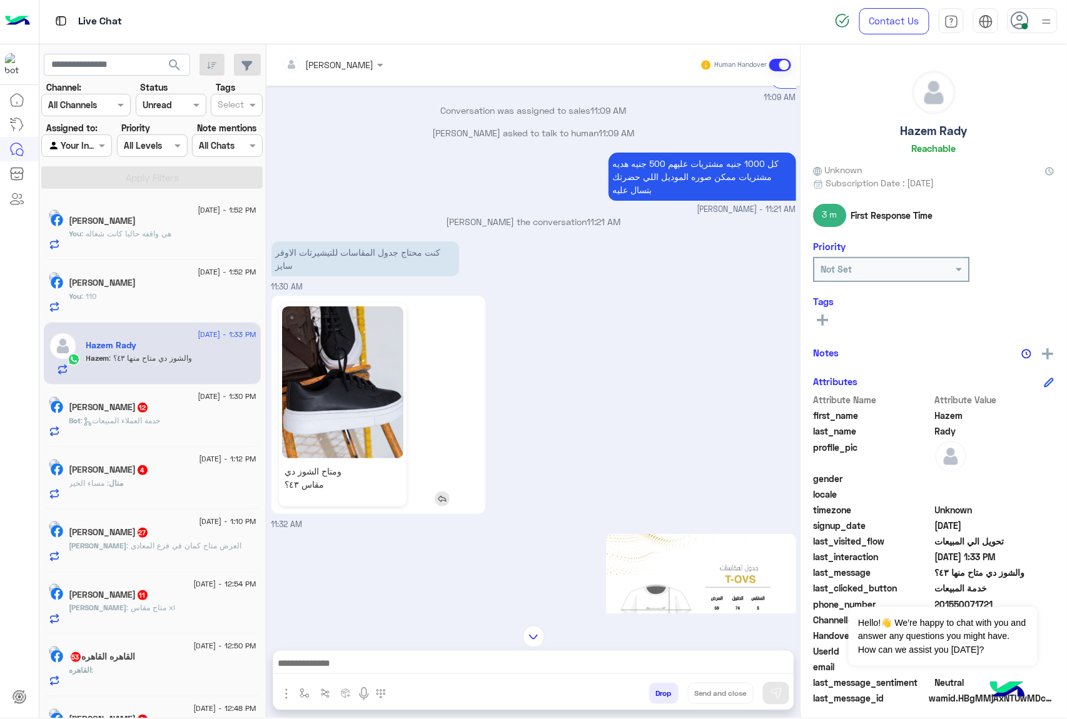
click at [358, 358] on img at bounding box center [342, 382] width 121 height 152
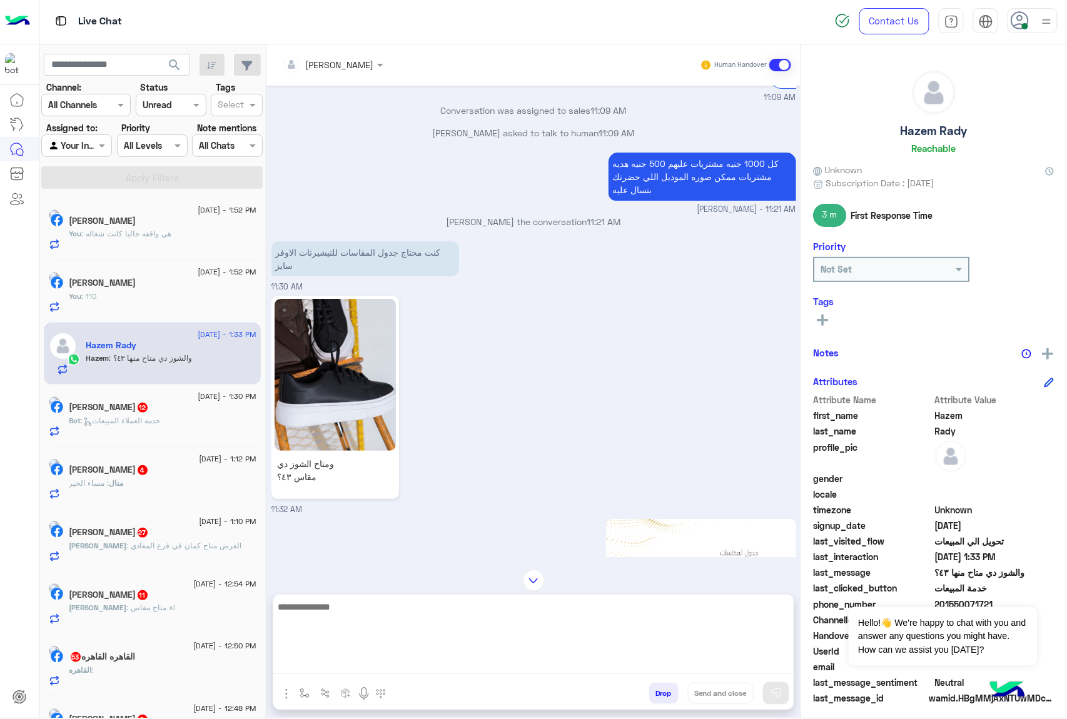
click at [383, 665] on textarea at bounding box center [533, 636] width 520 height 75
type textarea "**********"
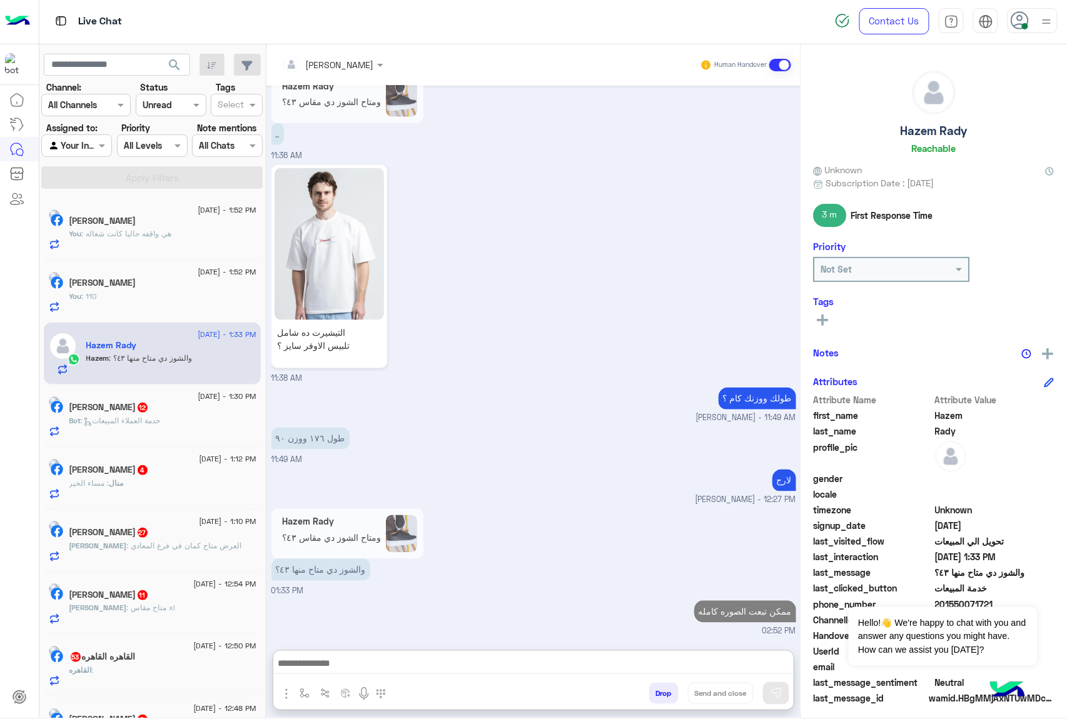
click at [121, 431] on div "Bot : خدمة العملاء المبيعات" at bounding box center [162, 426] width 187 height 22
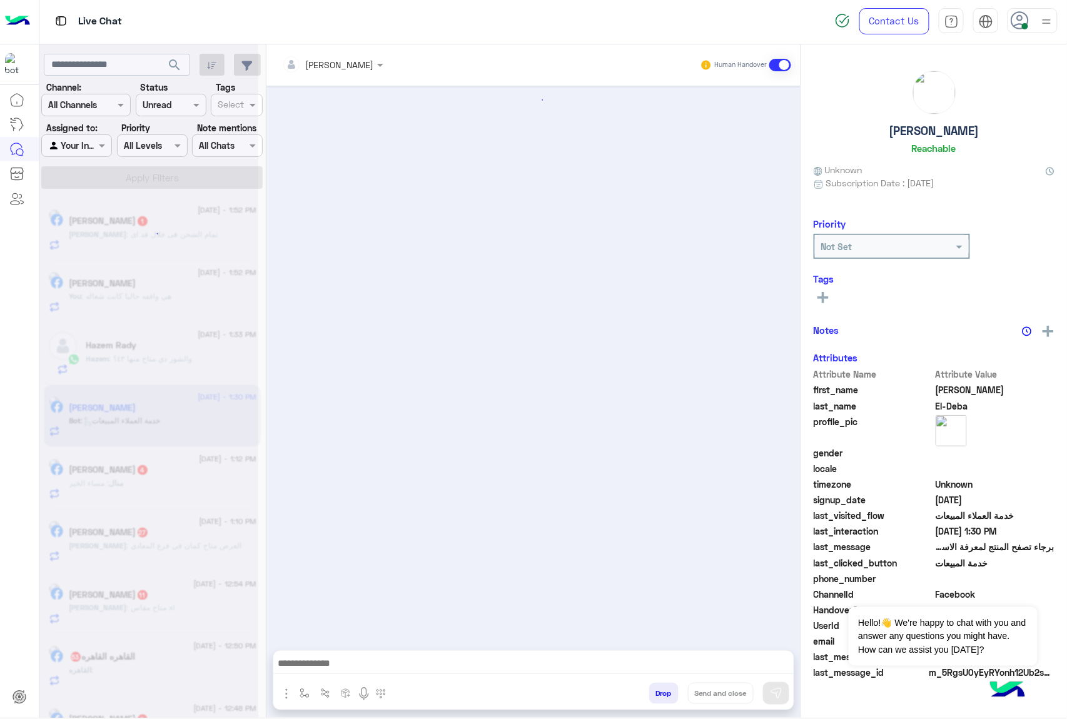
scroll to position [1658, 0]
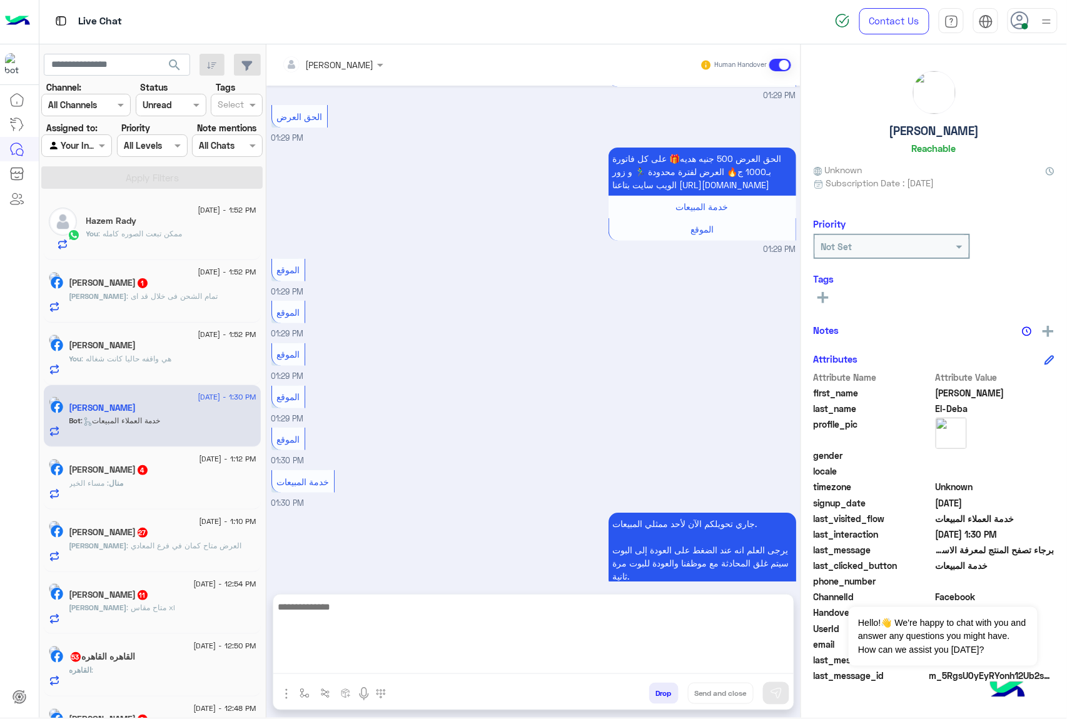
click at [325, 659] on textarea at bounding box center [533, 636] width 520 height 75
paste textarea "**********"
type textarea "**********"
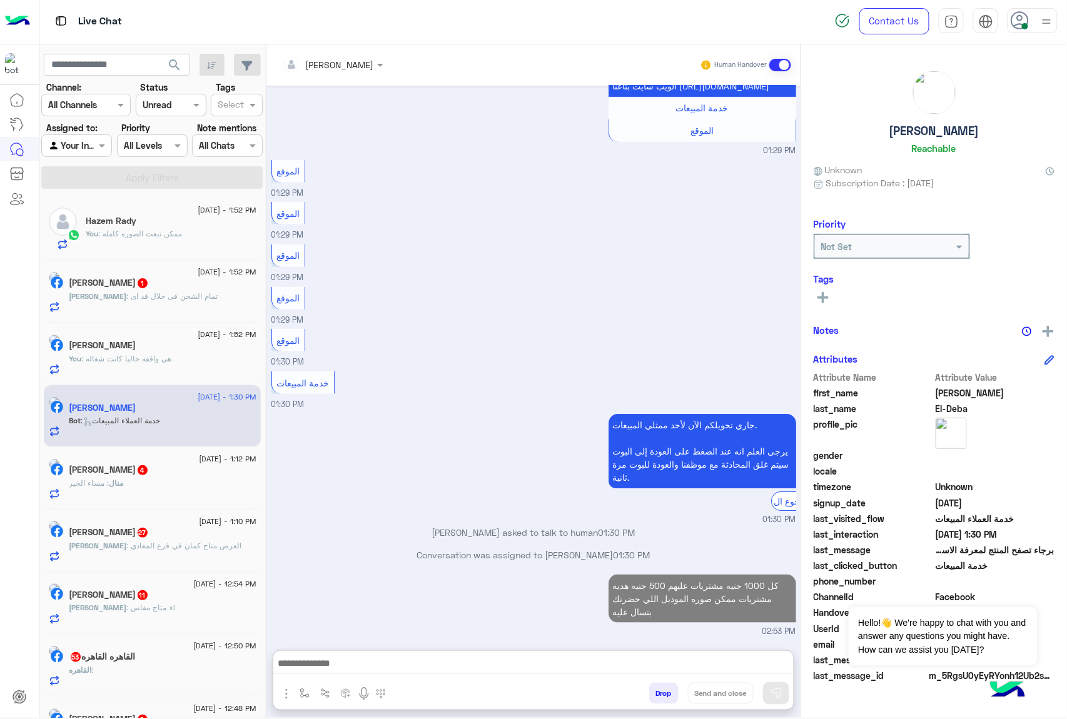
click at [125, 261] on div "[DATE] - 1:52 PM [PERSON_NAME] 1 [PERSON_NAME] : تمام الشحن فى خلال قد اى" at bounding box center [152, 291] width 217 height 63
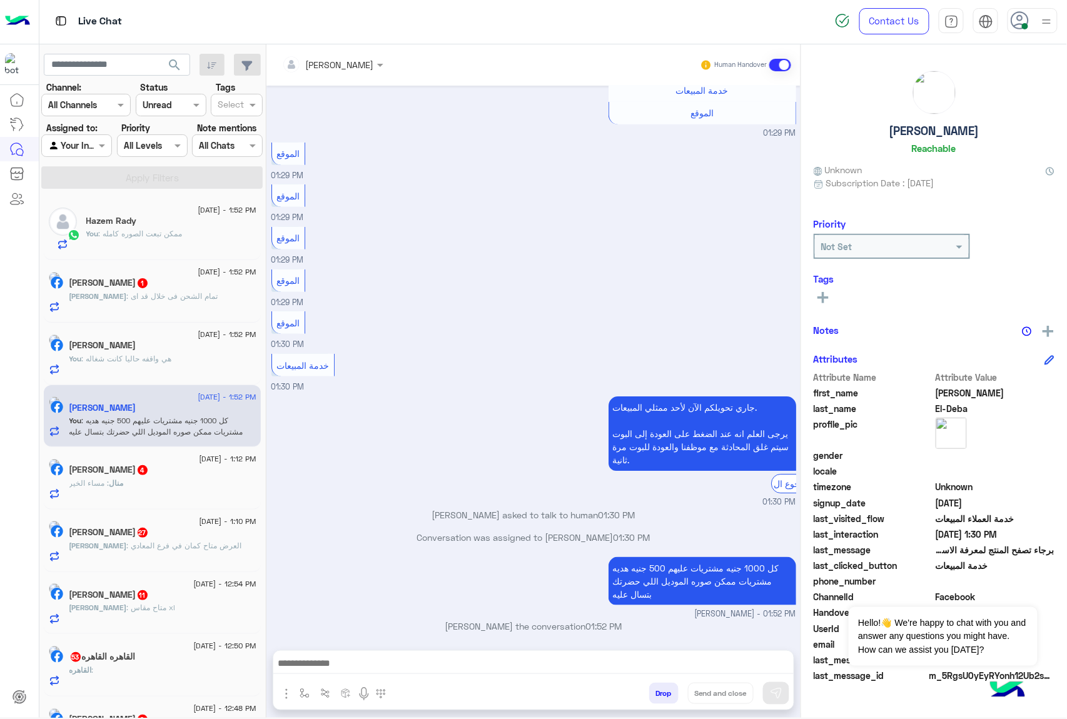
scroll to position [1747, 0]
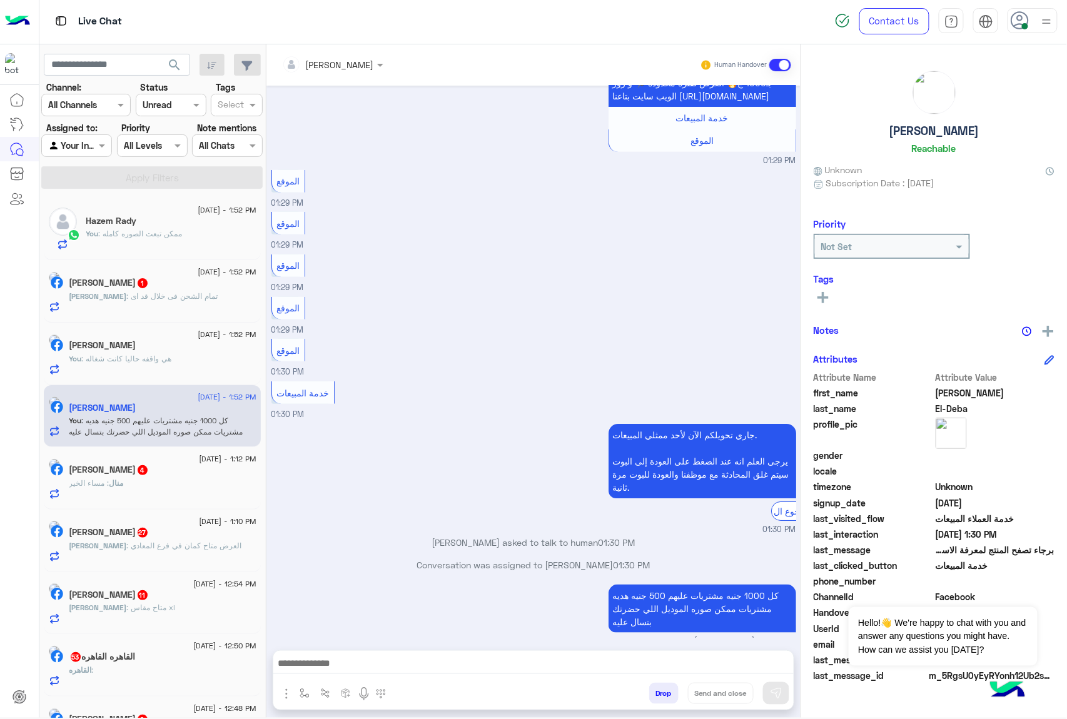
click at [116, 291] on p "[PERSON_NAME] : تمام الشحن فى خلال قد اى" at bounding box center [143, 296] width 149 height 11
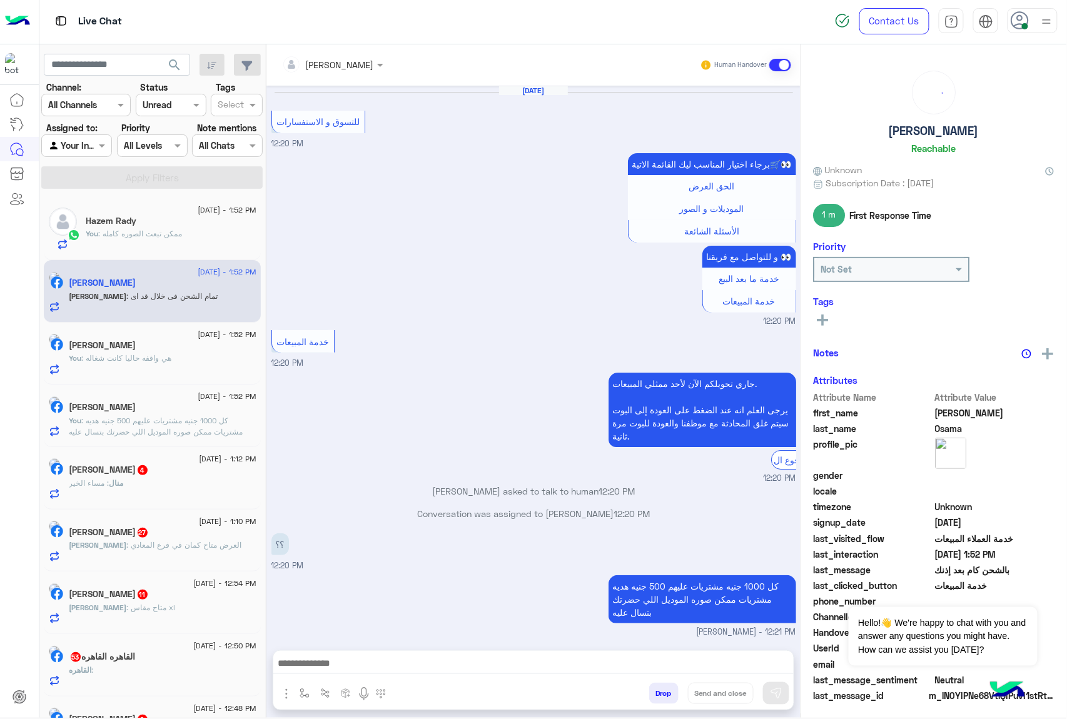
scroll to position [1659, 0]
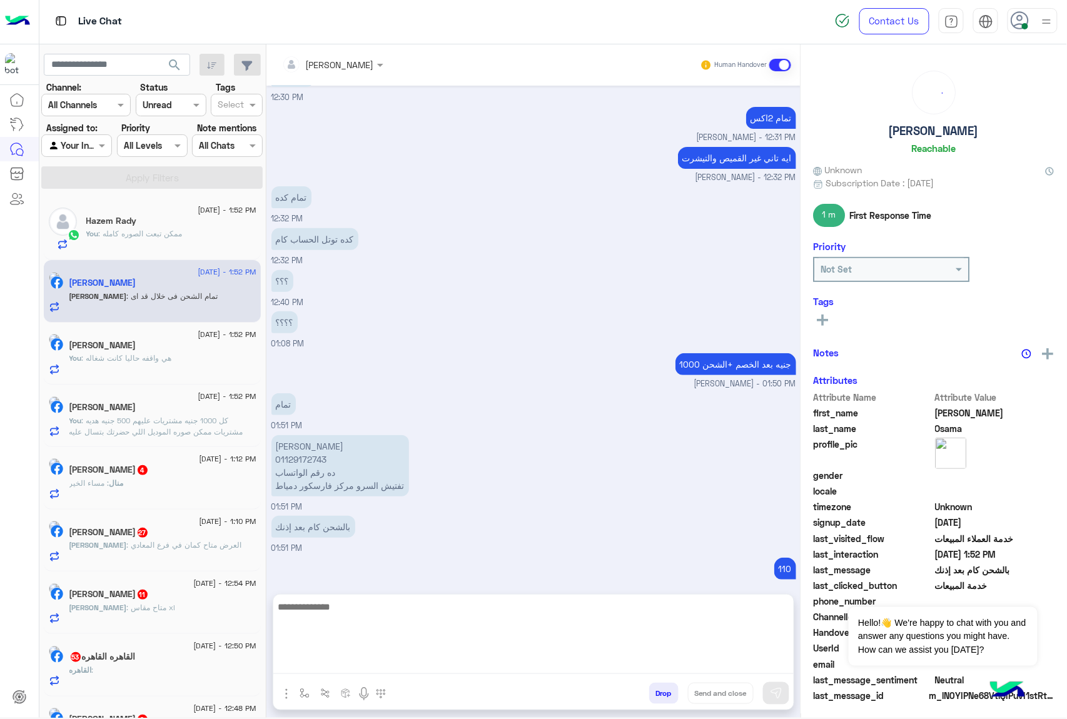
click at [331, 664] on textarea at bounding box center [533, 636] width 520 height 75
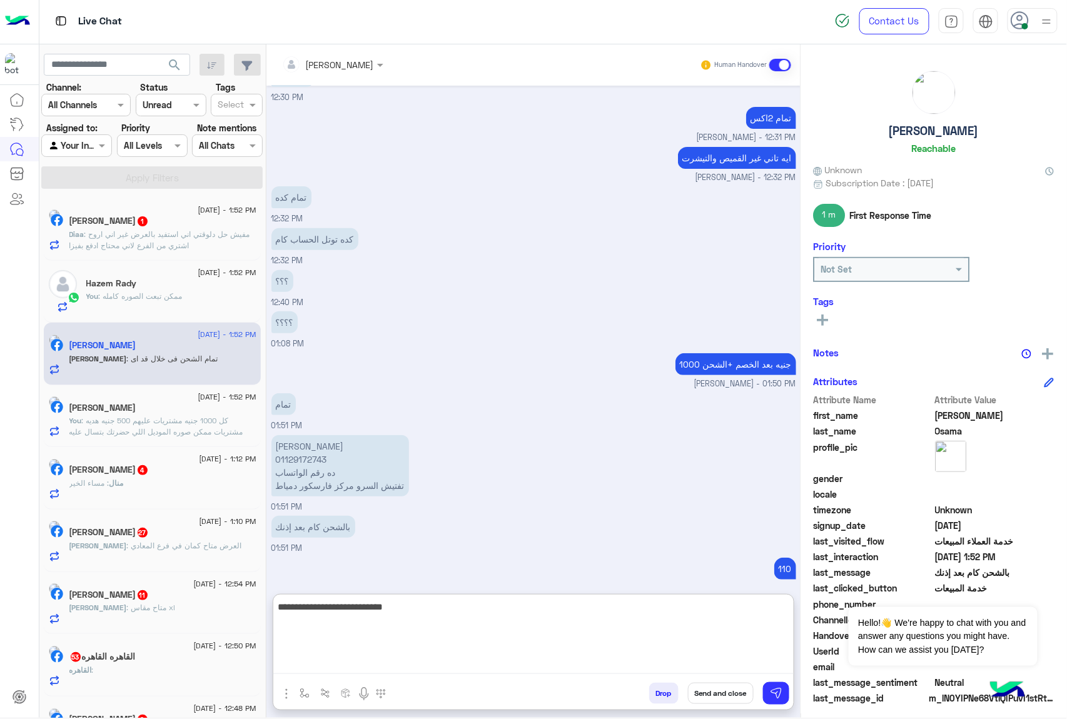
type textarea "**********"
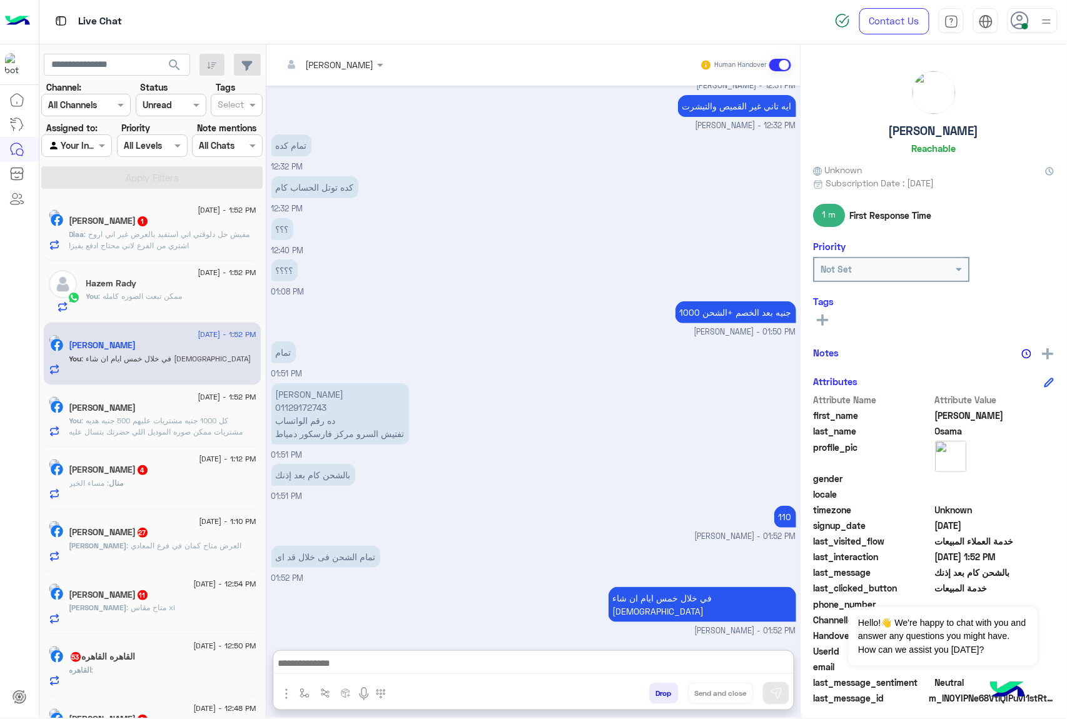
click at [110, 494] on div "منال : مساء الخير" at bounding box center [162, 489] width 187 height 22
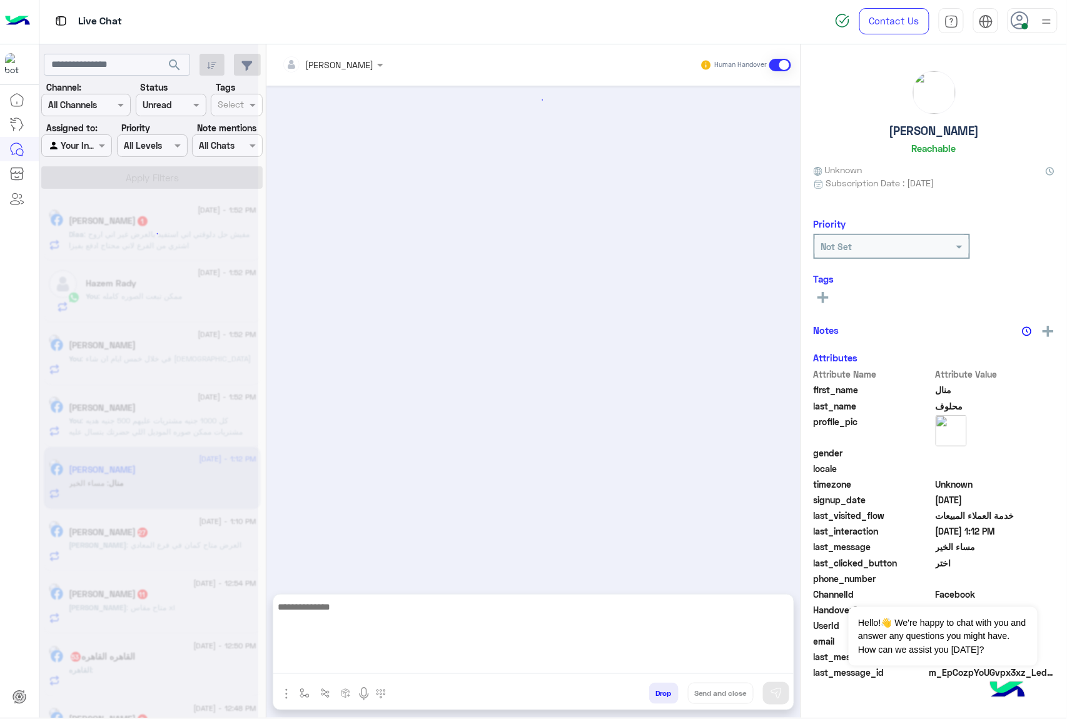
click at [311, 659] on textarea at bounding box center [533, 636] width 520 height 75
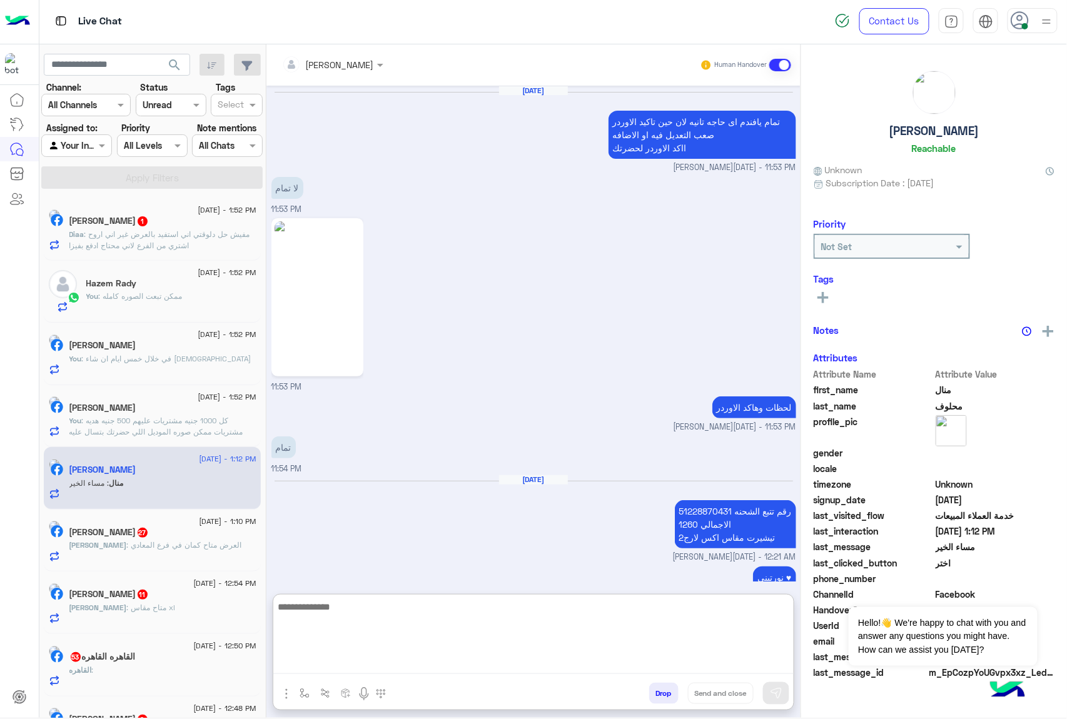
scroll to position [1678, 0]
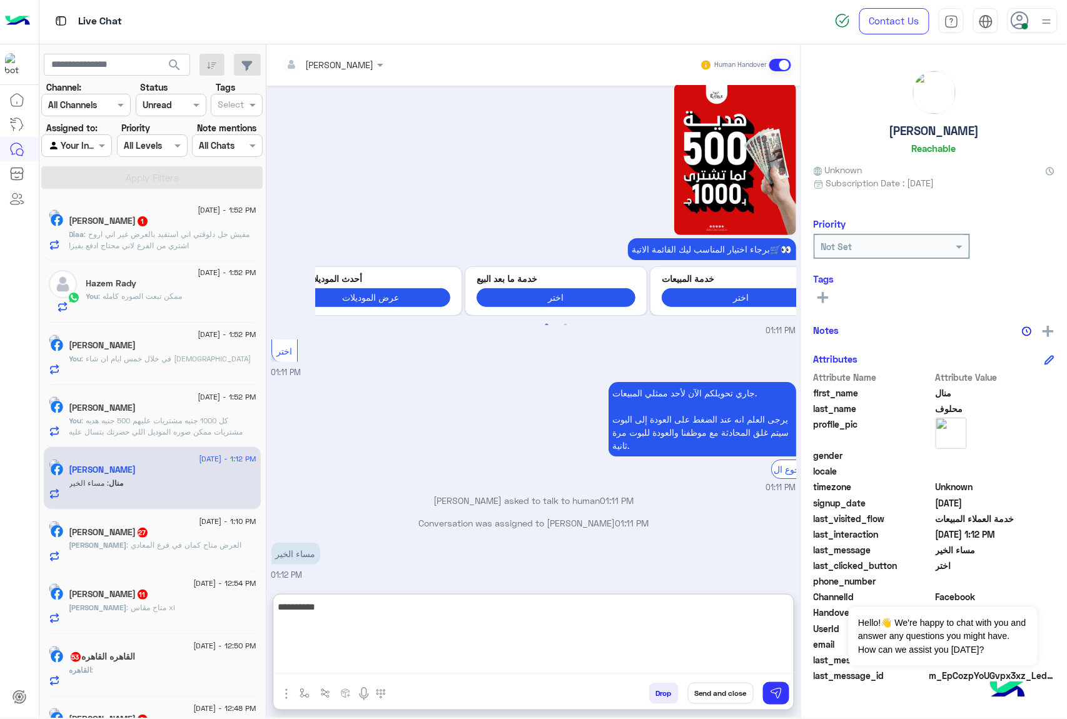
type textarea "**********"
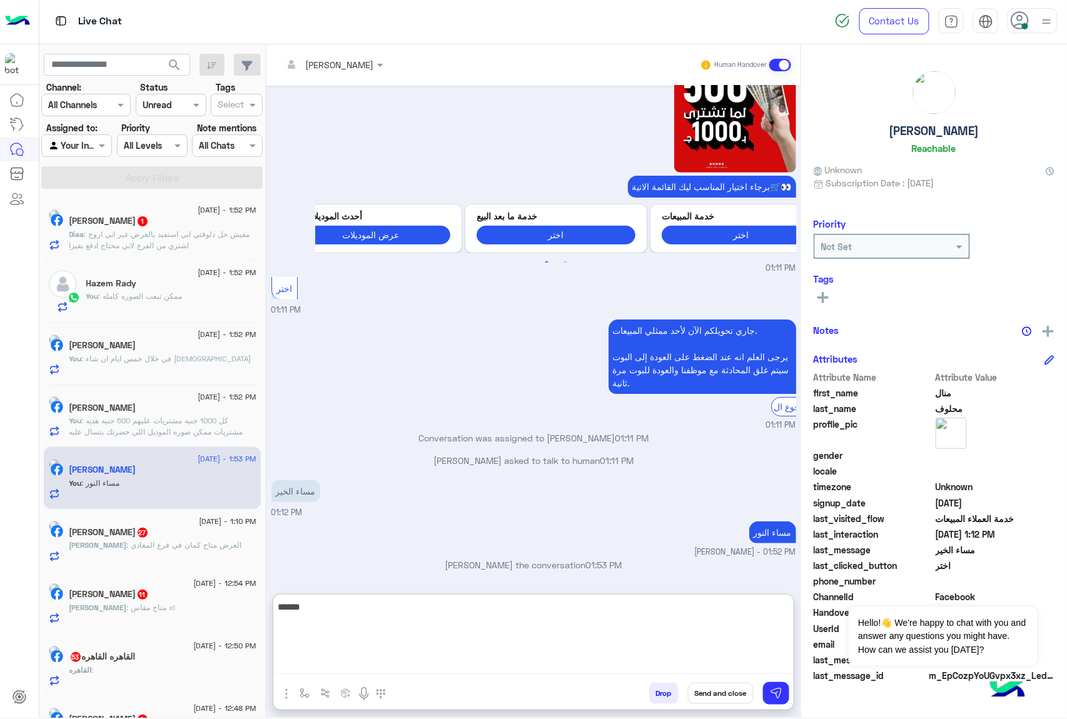
type textarea "******"
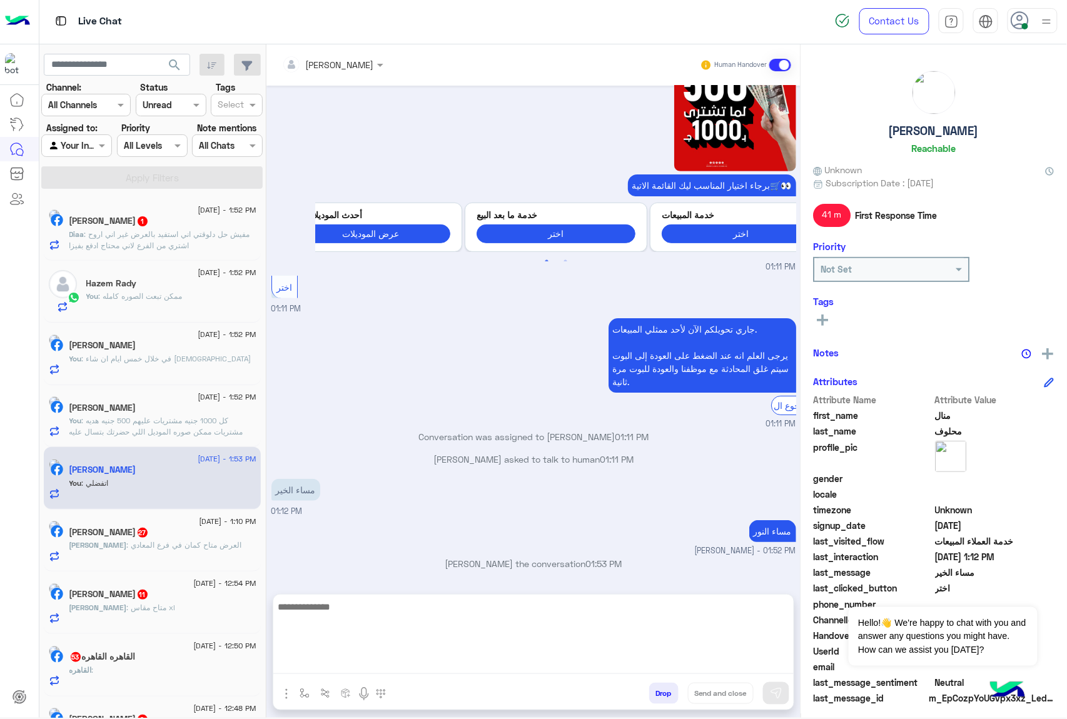
click at [314, 660] on textarea at bounding box center [533, 636] width 520 height 75
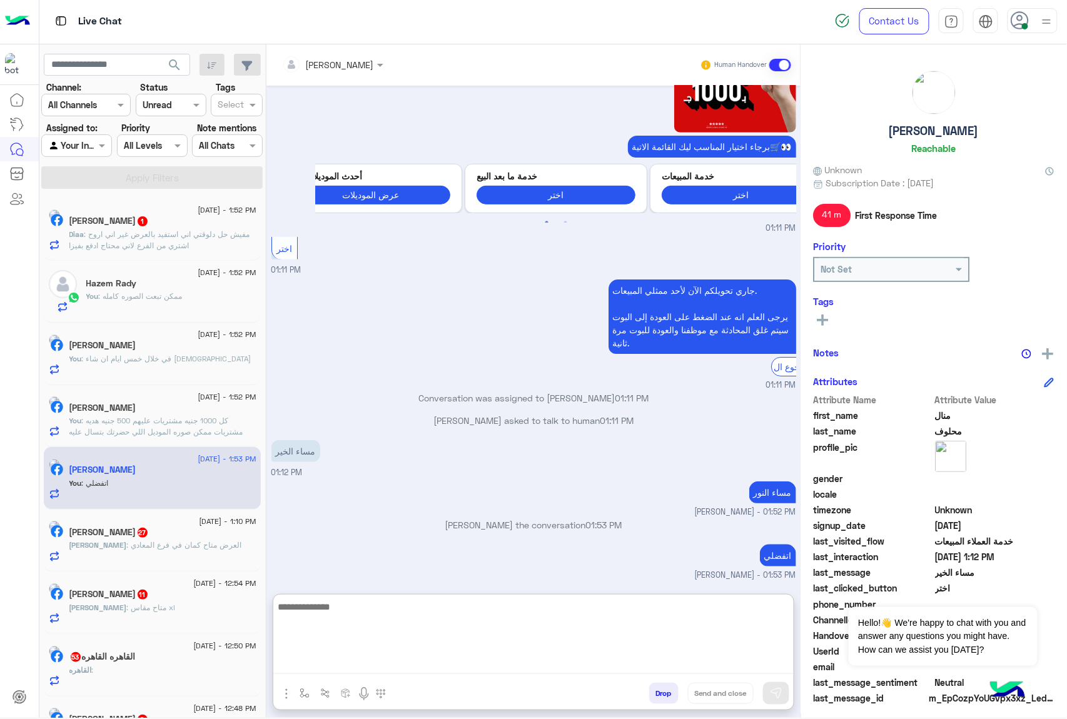
paste textarea "**********"
type textarea "**********"
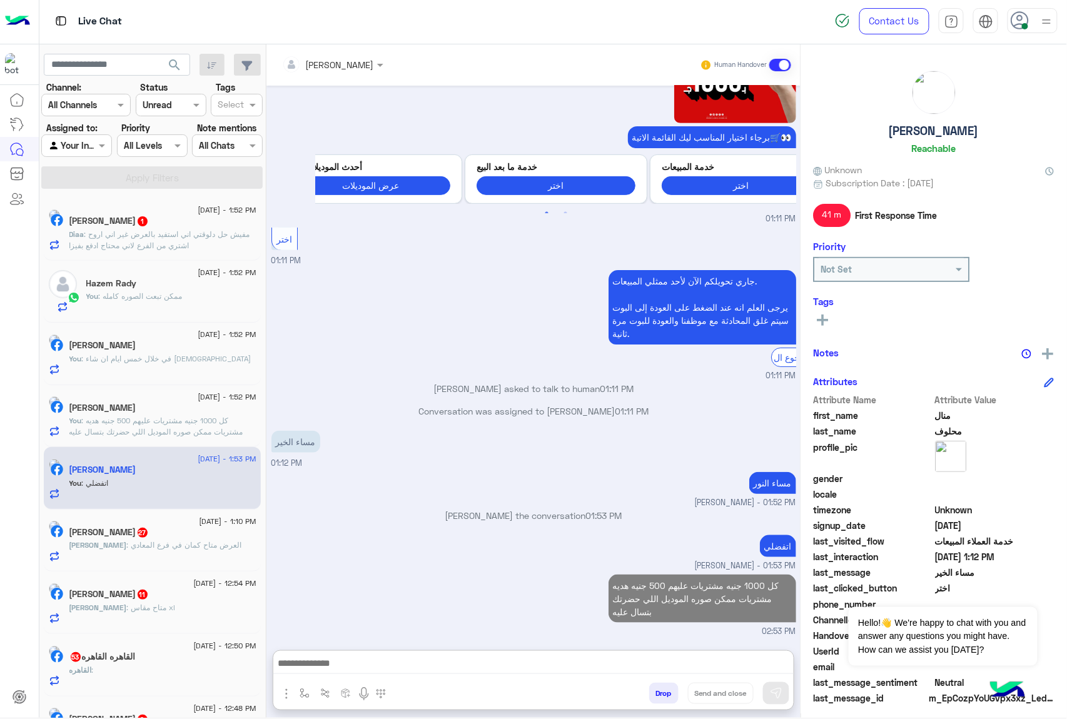
click at [156, 546] on span ": العرض متاح كمان في فرع المعادي" at bounding box center [184, 544] width 115 height 9
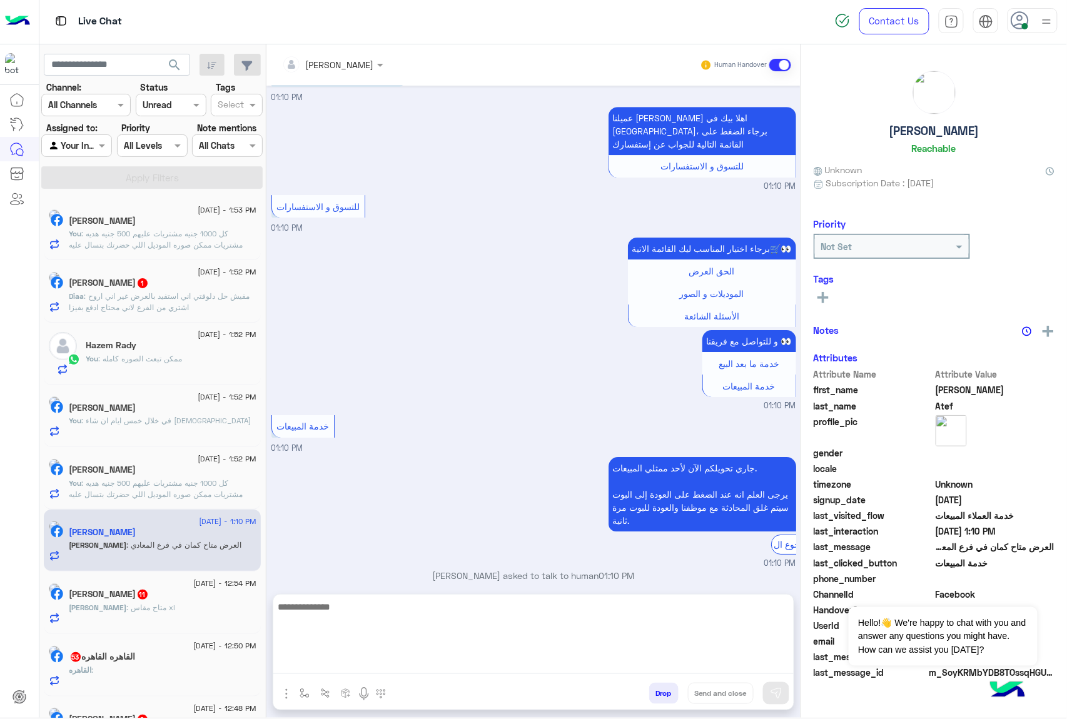
click at [331, 665] on textarea at bounding box center [533, 636] width 520 height 75
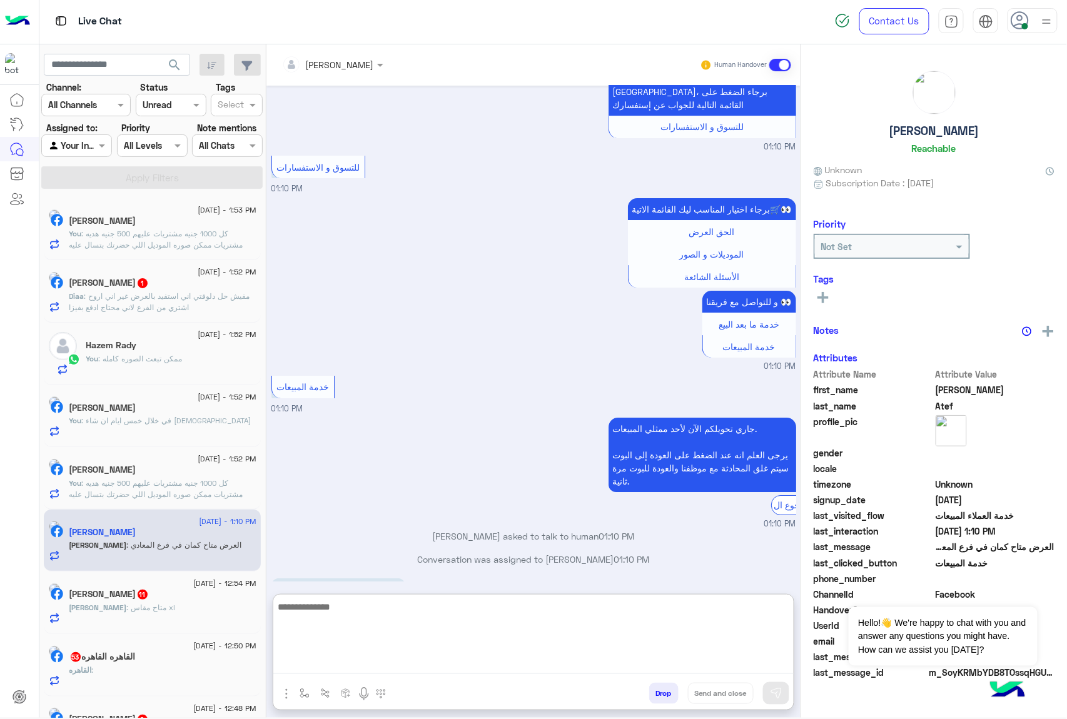
scroll to position [1381, 0]
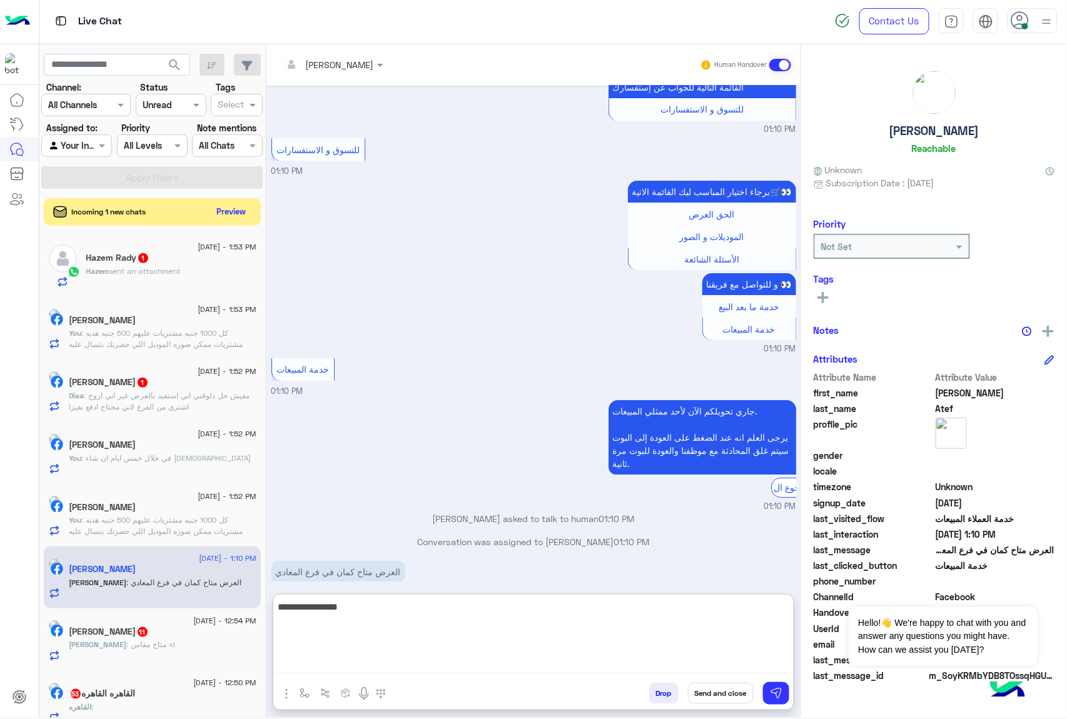
type textarea "**********"
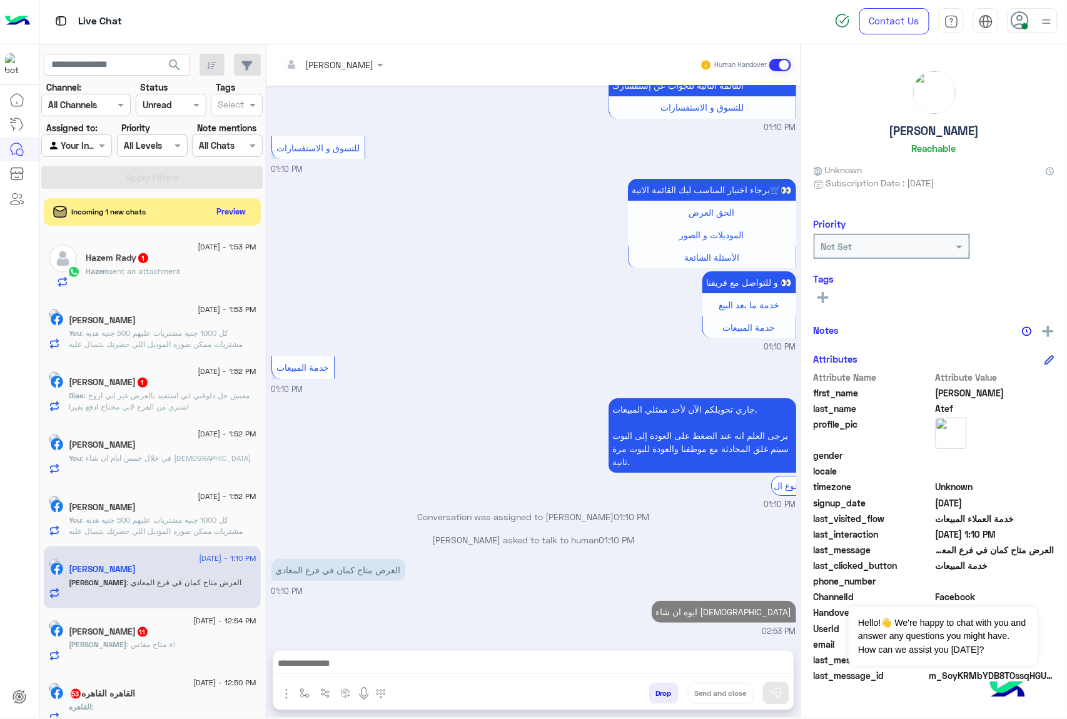
click at [133, 273] on span "sent an attachment" at bounding box center [144, 270] width 71 height 9
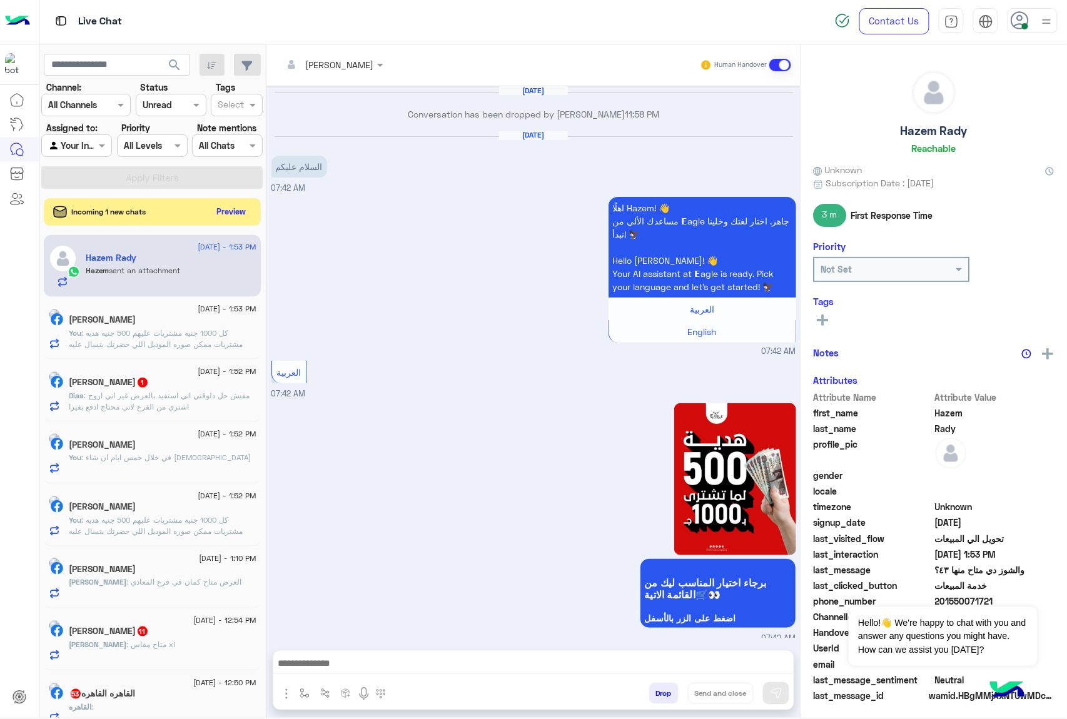
scroll to position [2212, 0]
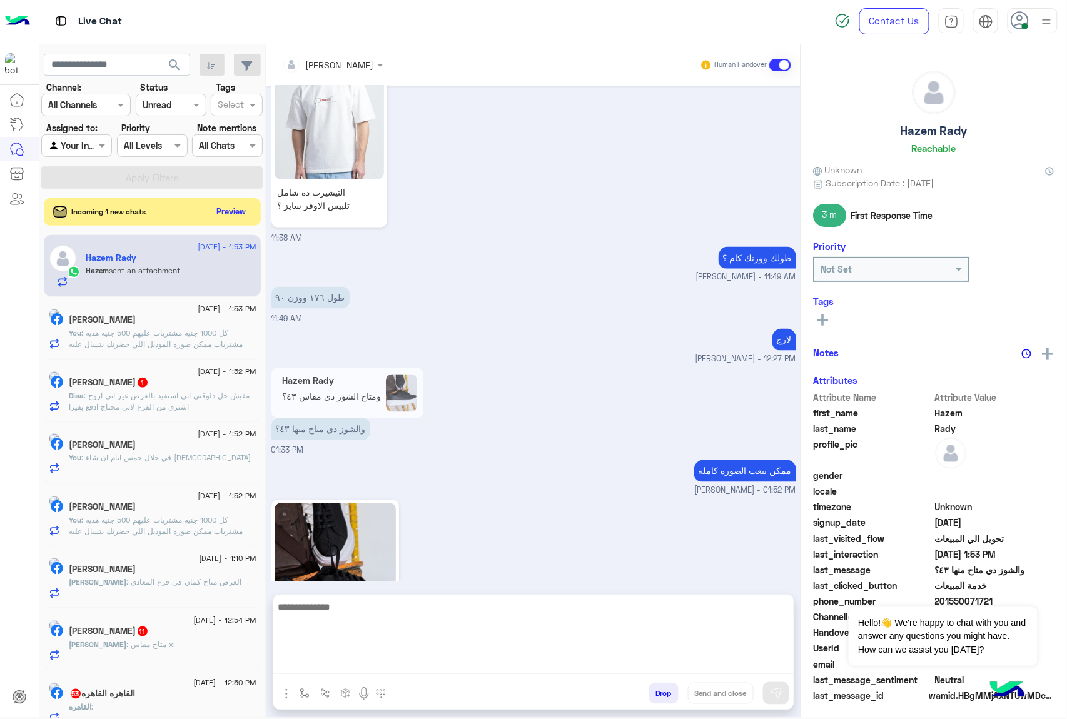
click at [331, 663] on textarea at bounding box center [533, 636] width 520 height 75
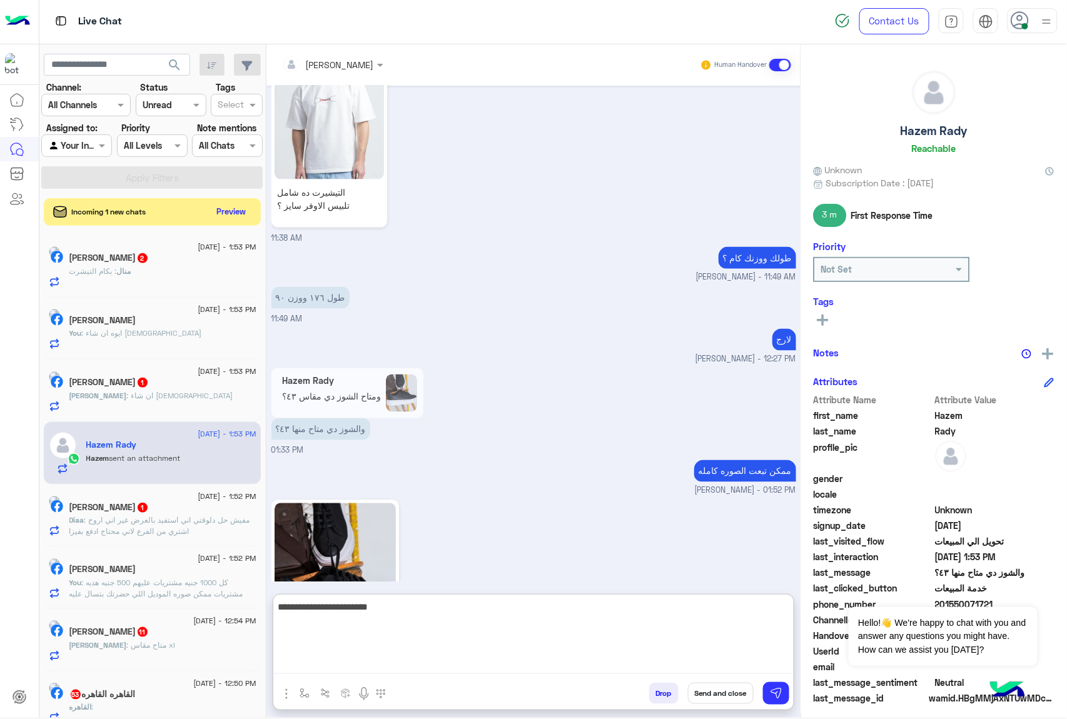
type textarea "**********"
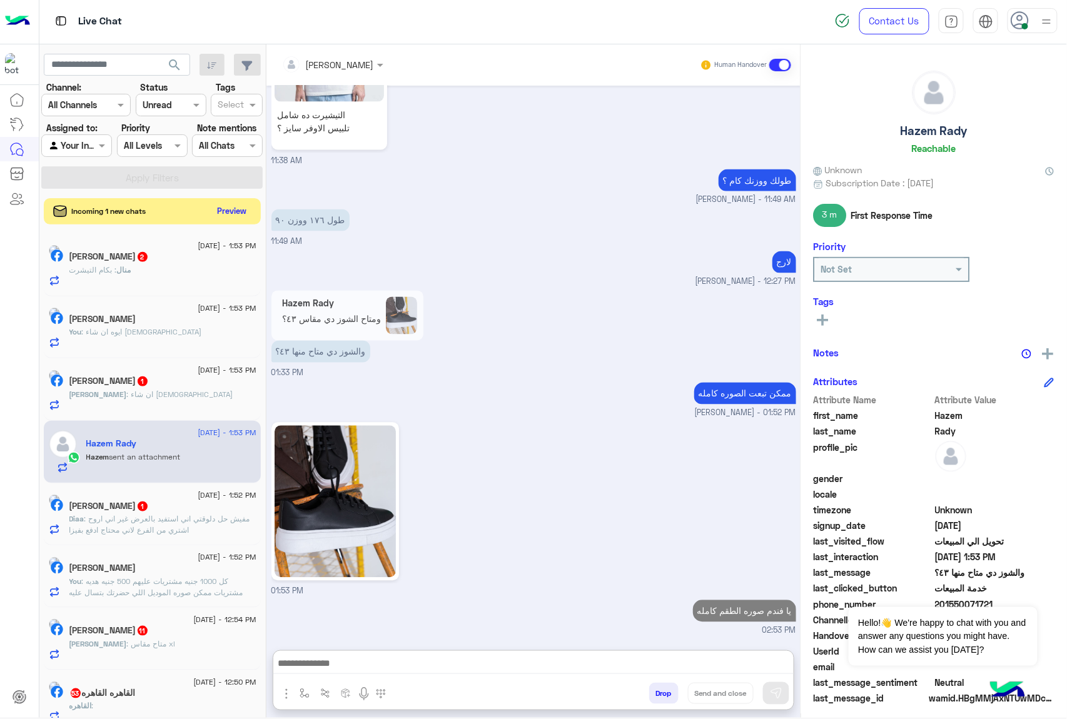
click at [228, 213] on button "Preview" at bounding box center [232, 211] width 39 height 17
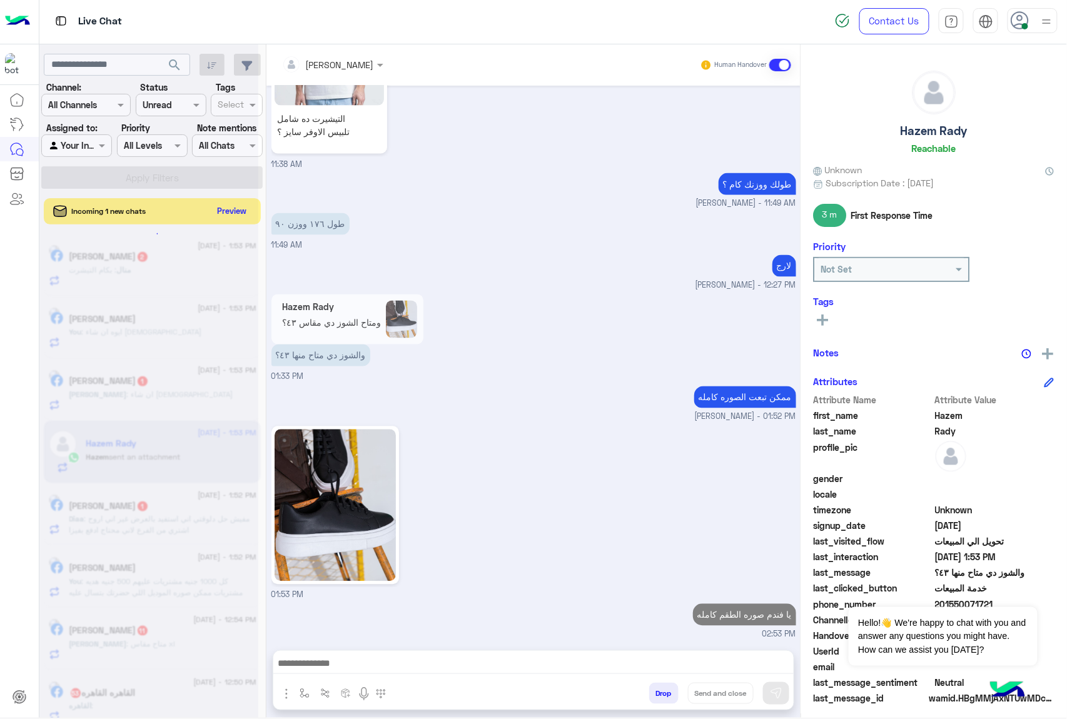
scroll to position [2252, 0]
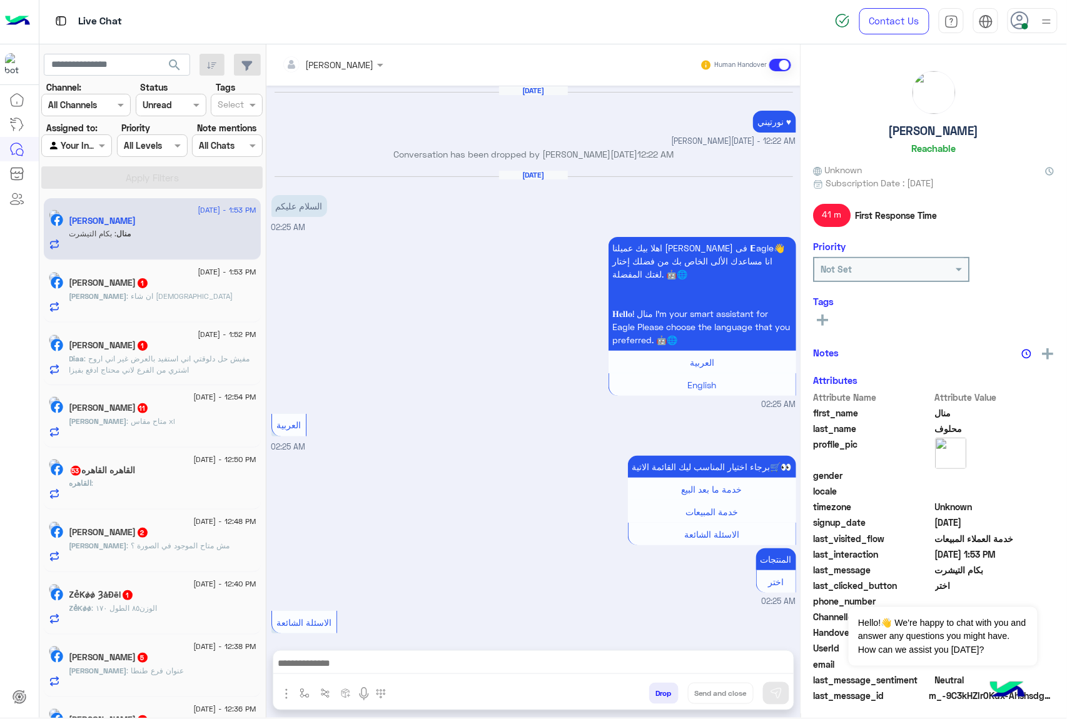
scroll to position [1554, 0]
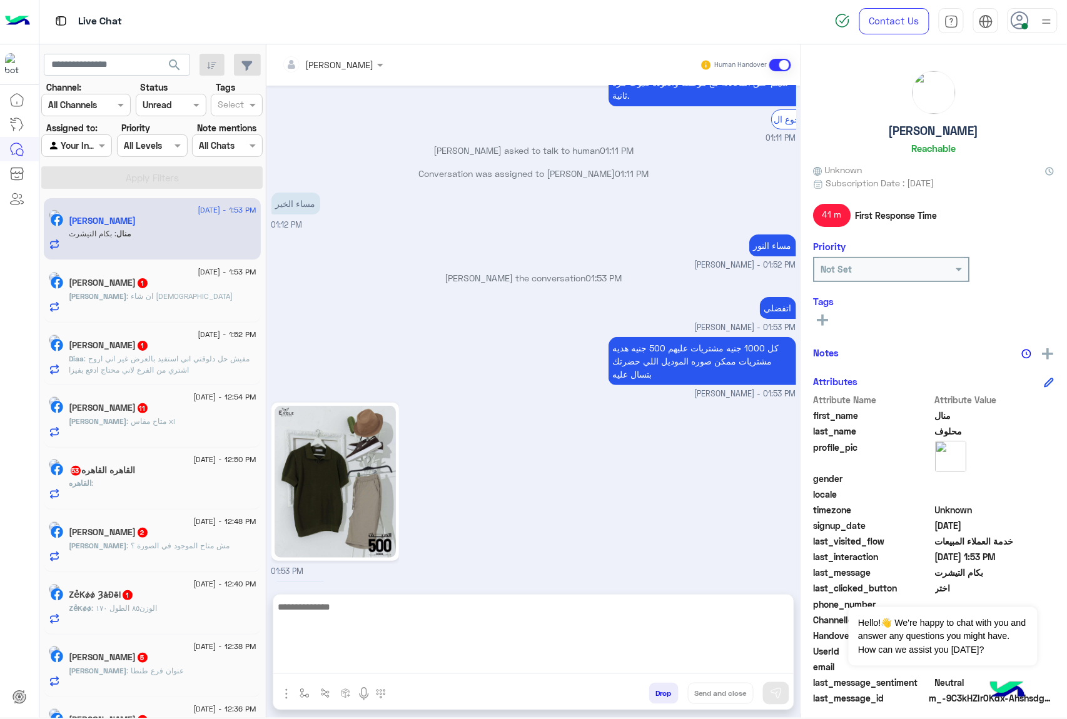
click at [341, 658] on textarea at bounding box center [533, 636] width 520 height 75
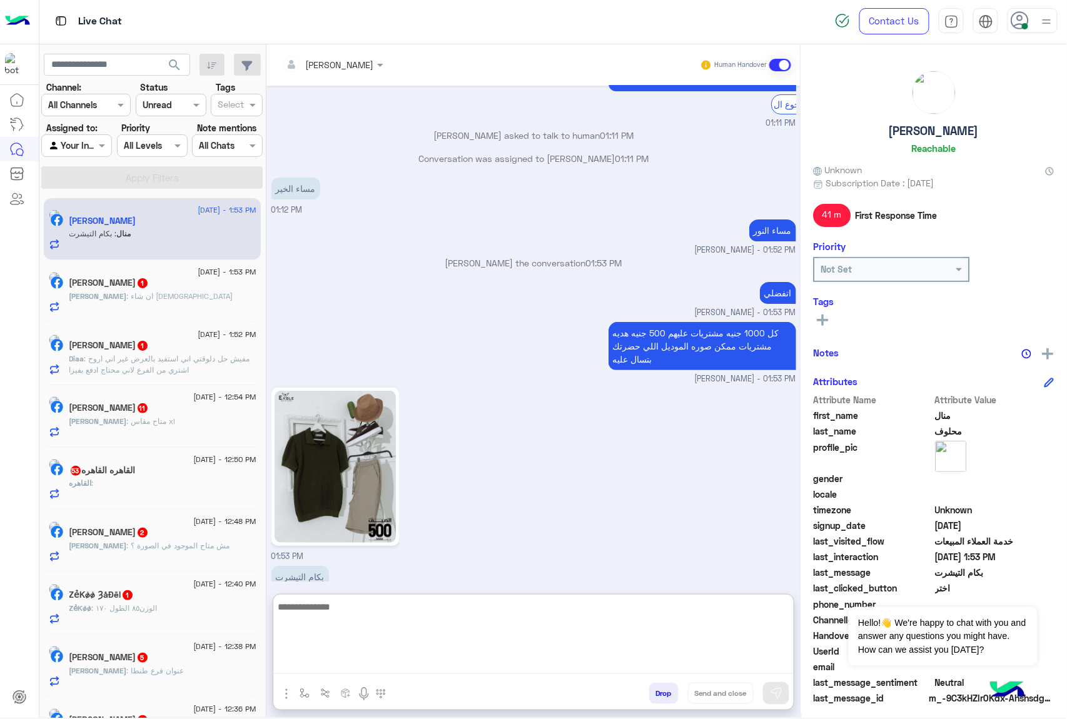
scroll to position [1611, 0]
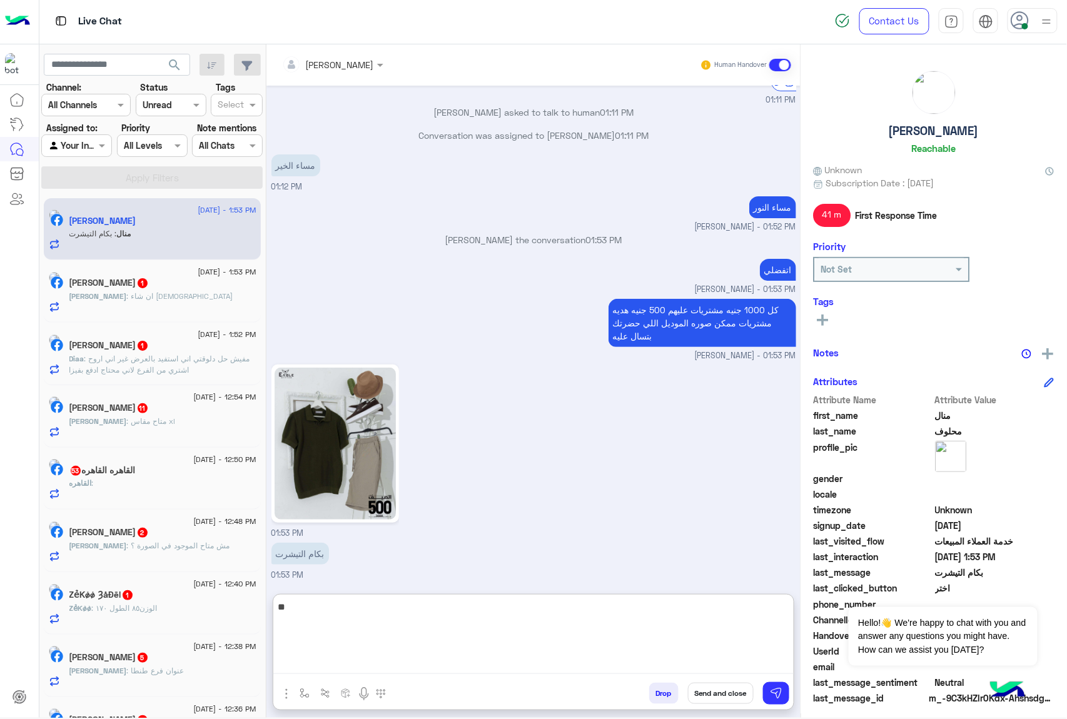
type textarea "***"
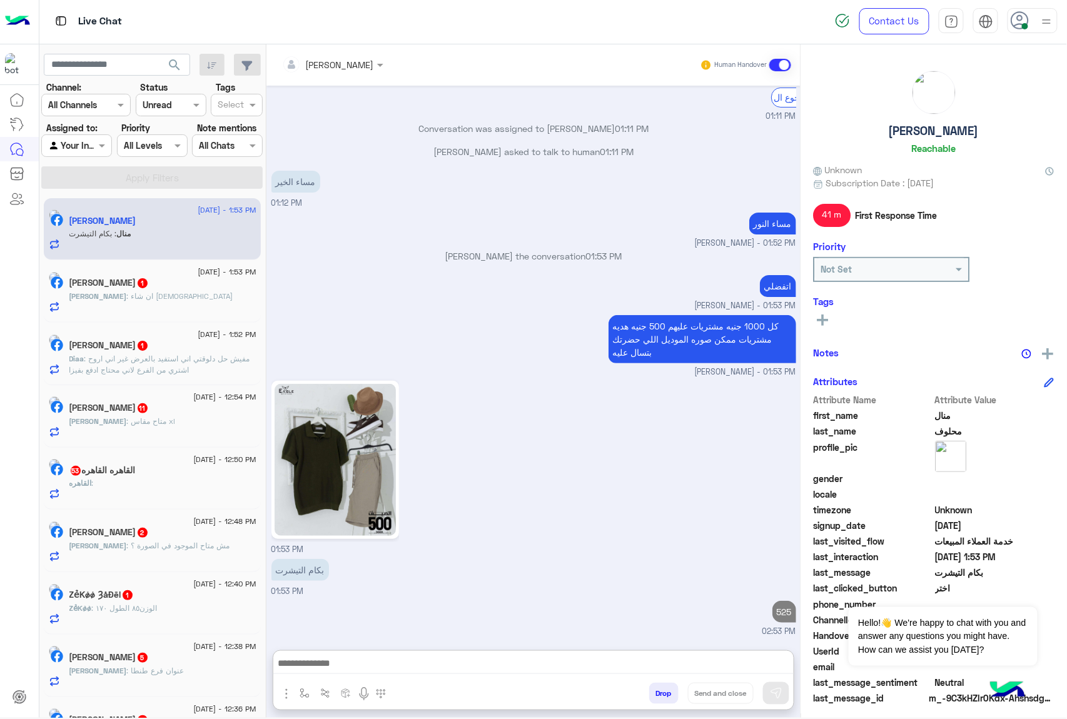
click at [181, 288] on div "[PERSON_NAME] 1" at bounding box center [162, 284] width 187 height 13
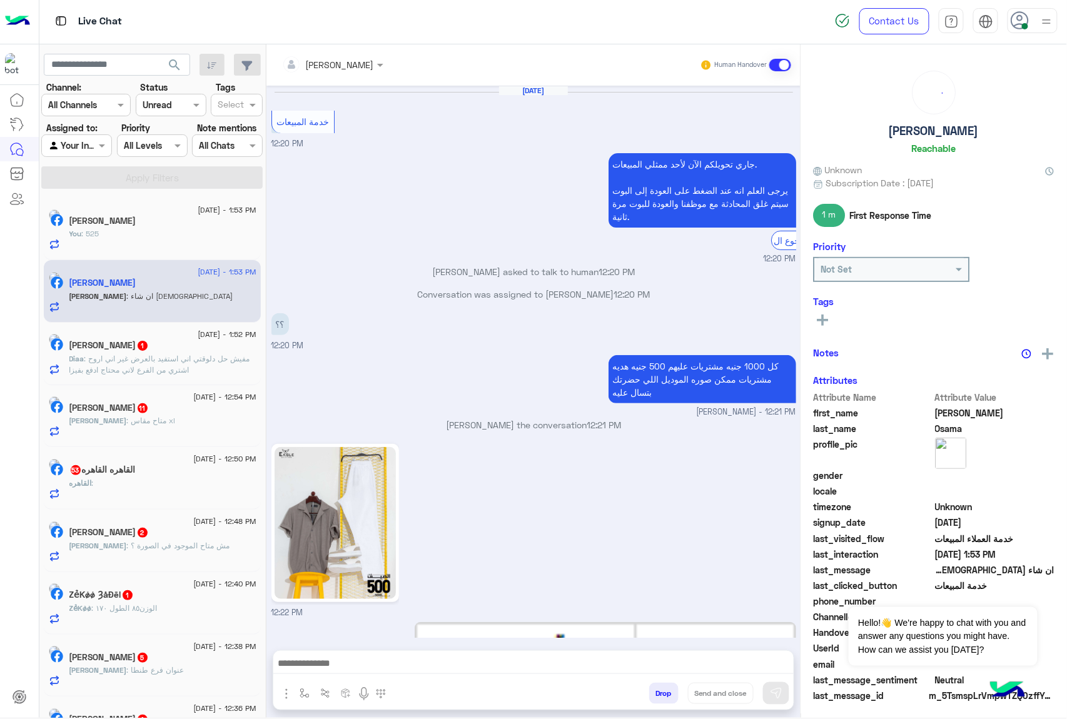
scroll to position [1521, 0]
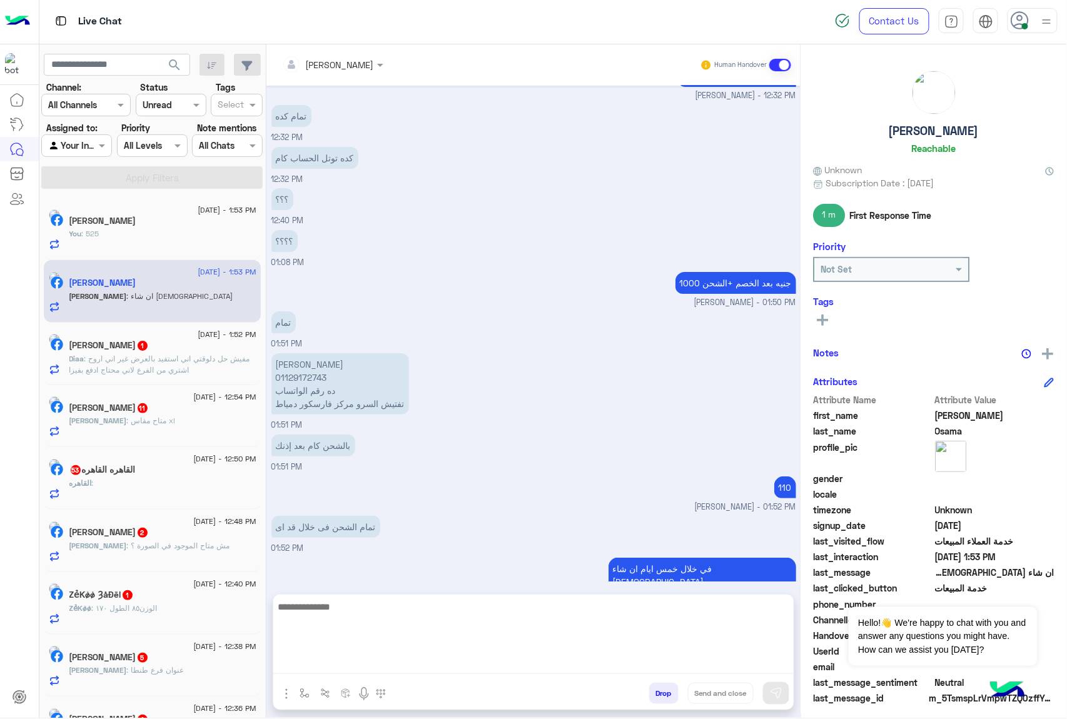
click at [328, 659] on textarea at bounding box center [533, 636] width 520 height 75
type textarea "**********"
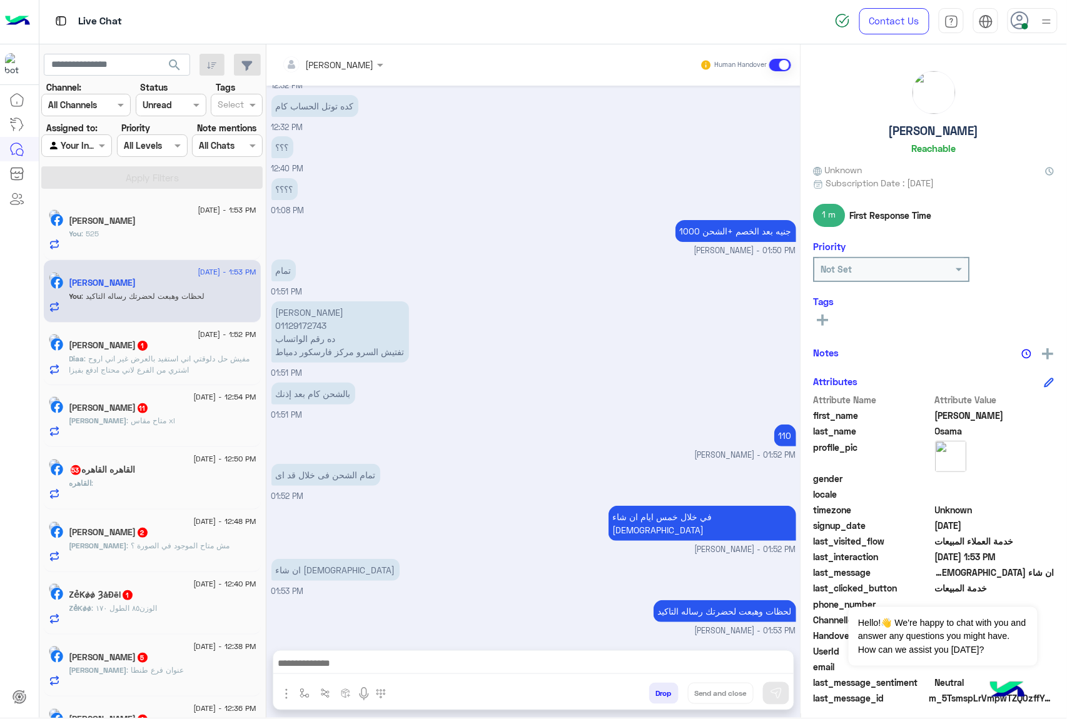
click at [324, 301] on p "[PERSON_NAME] 01129172743 ده رقم الواتساب تفتيش السرو مركز فارسكور دمياط" at bounding box center [340, 331] width 138 height 61
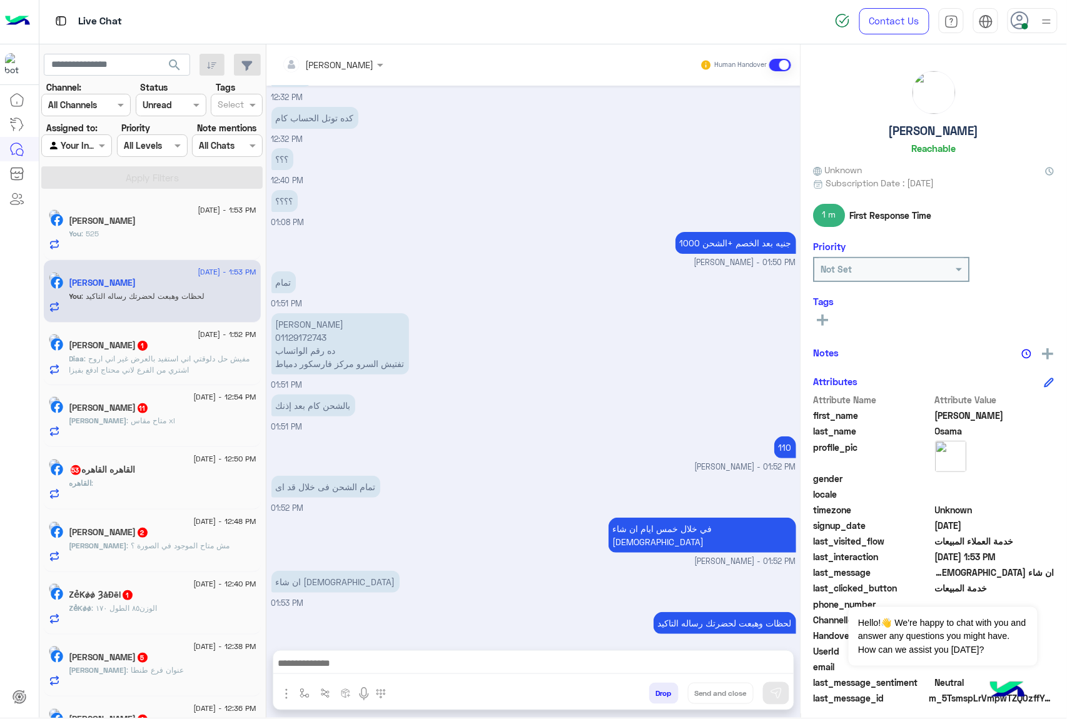
click at [324, 271] on div "تمام 01:51 PM" at bounding box center [533, 289] width 525 height 42
click at [298, 325] on p "[PERSON_NAME] 01129172743 ده رقم الواتساب تفتيش السرو مركز فارسكور دمياط" at bounding box center [340, 343] width 138 height 61
copy p "[PERSON_NAME]"
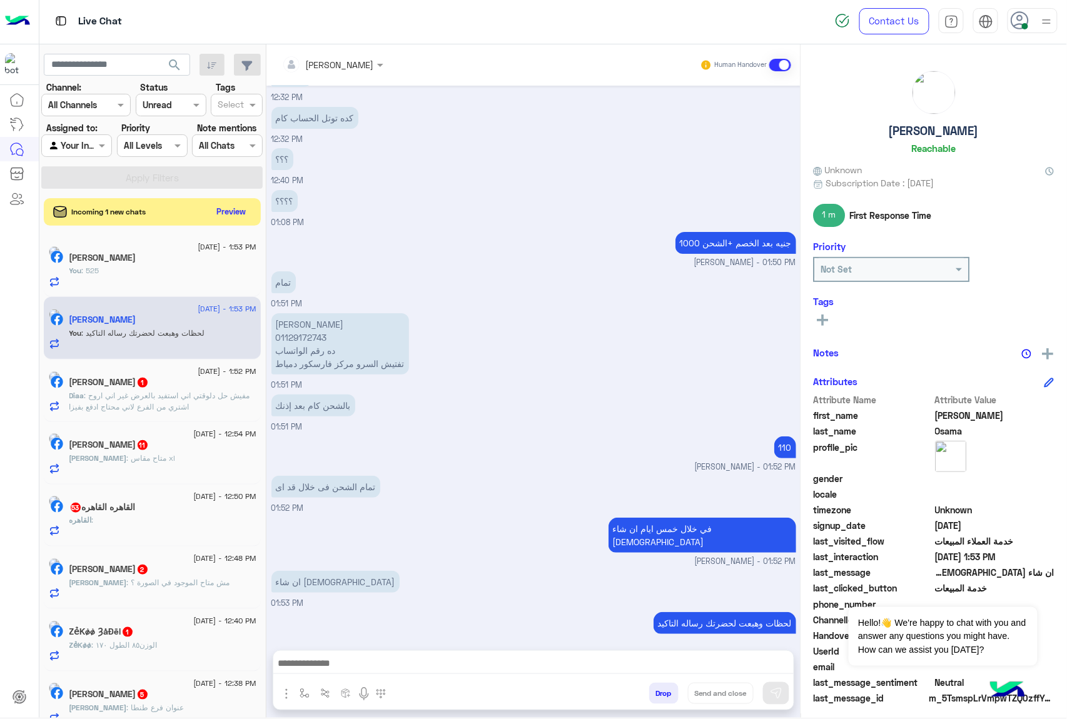
click at [296, 365] on p "[PERSON_NAME] 01129172743 ده رقم الواتساب تفتيش السرو مركز فارسكور دمياط" at bounding box center [340, 343] width 138 height 61
copy app-message "تفتيش السرو مركز فارسكور دمياط"
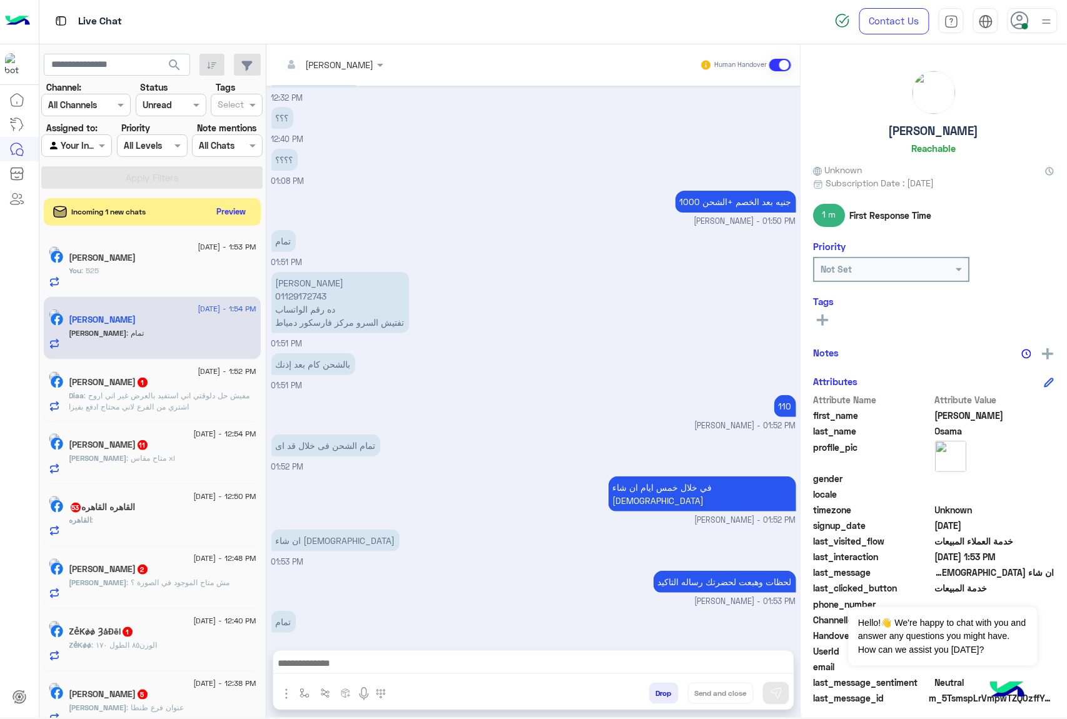
click at [303, 295] on p "[PERSON_NAME] 01129172743 ده رقم الواتساب تفتيش السرو مركز فارسكور دمياط" at bounding box center [340, 302] width 138 height 61
copy p "01129172743"
click at [316, 278] on p "[PERSON_NAME] 01129172743 ده رقم الواتساب تفتيش السرو مركز فارسكور دمياط" at bounding box center [340, 302] width 138 height 61
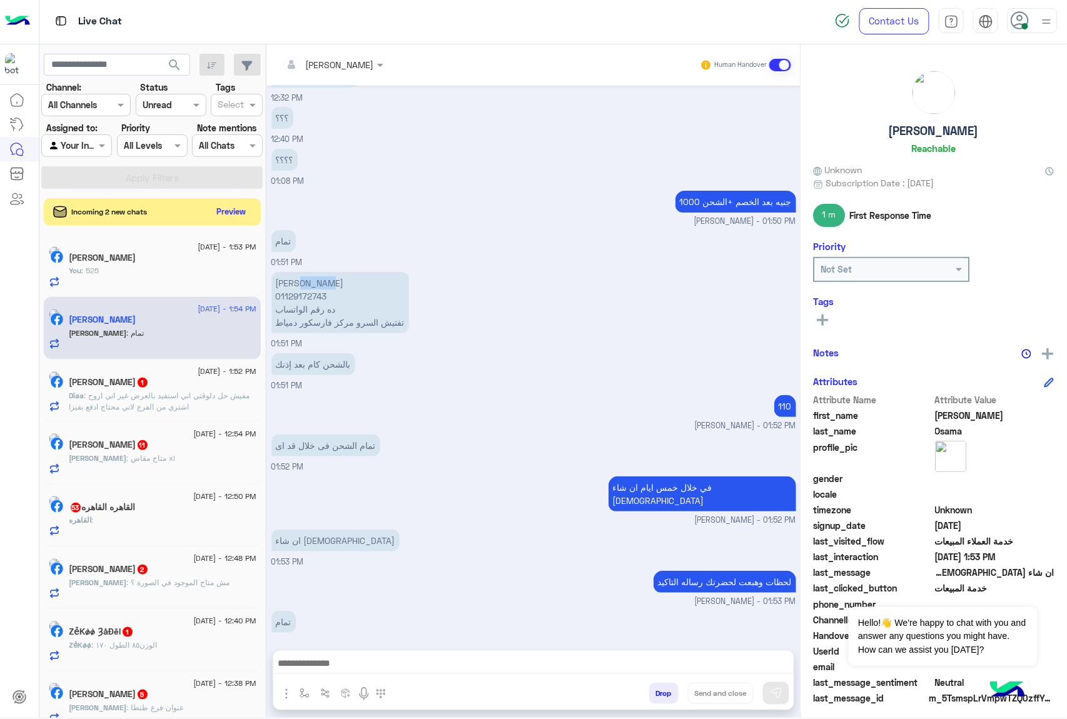
click at [316, 278] on p "[PERSON_NAME] 01129172743 ده رقم الواتساب تفتيش السرو مركز فارسكور دمياط" at bounding box center [340, 302] width 138 height 61
copy p "[PERSON_NAME]"
click at [455, 515] on small "[PERSON_NAME] - 01:52 PM" at bounding box center [533, 521] width 525 height 12
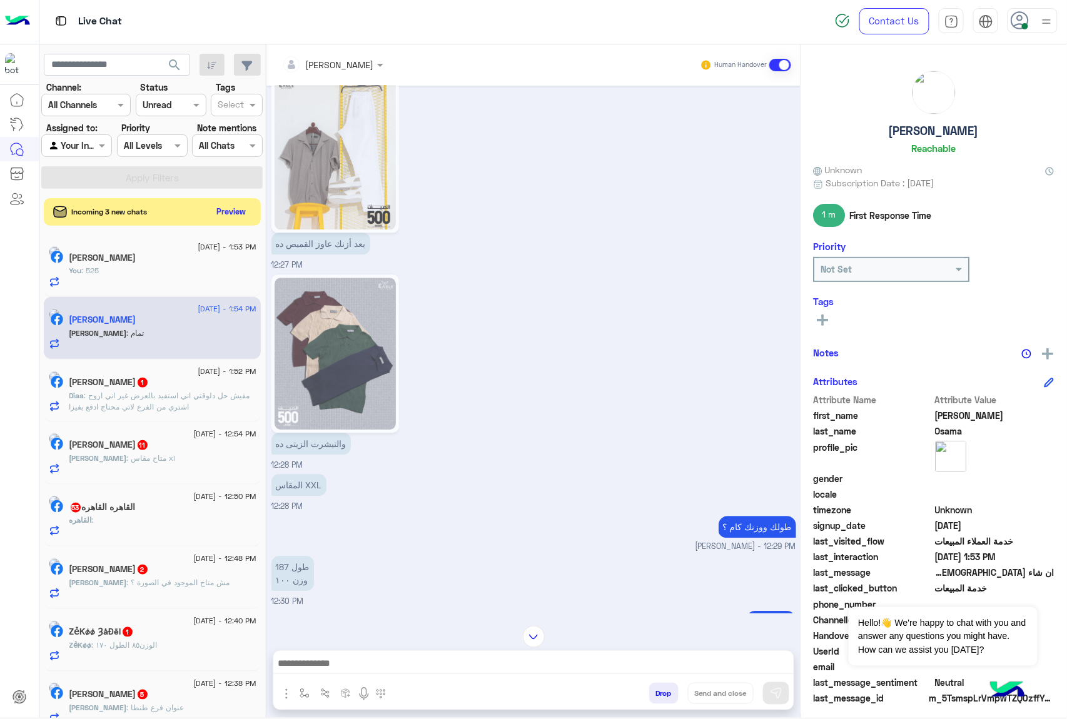
scroll to position [852, 0]
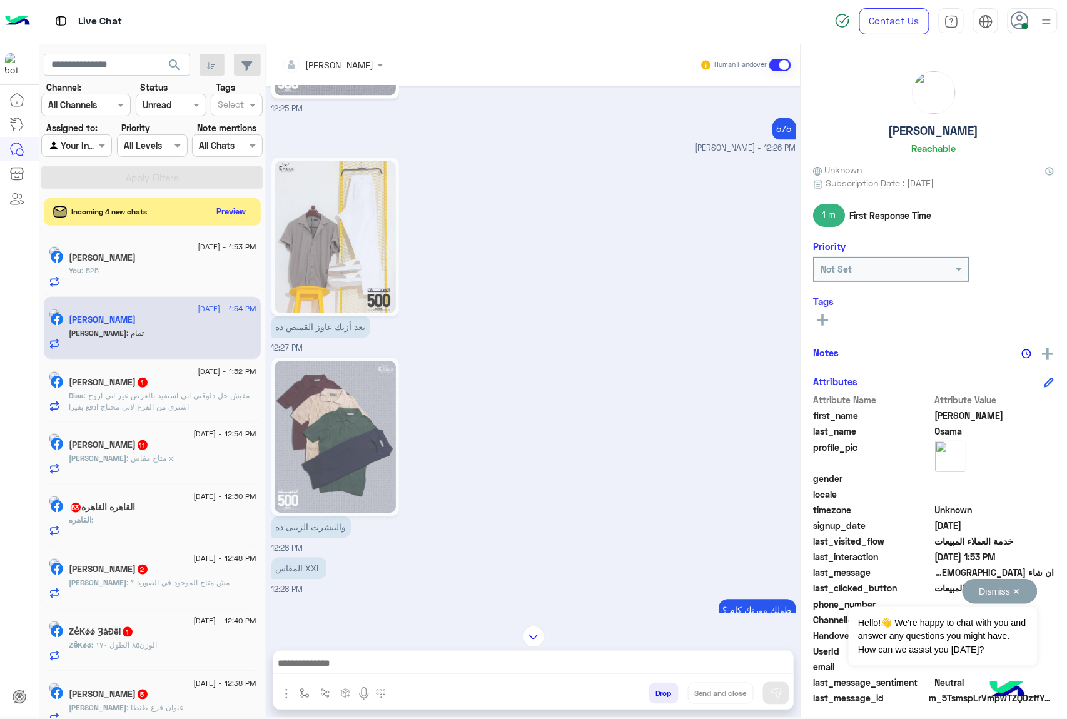
click at [1018, 594] on button "Dismiss ✕" at bounding box center [999, 591] width 75 height 25
click at [955, 653] on span "3672707879513208" at bounding box center [994, 651] width 119 height 13
copy span "3672707879513208"
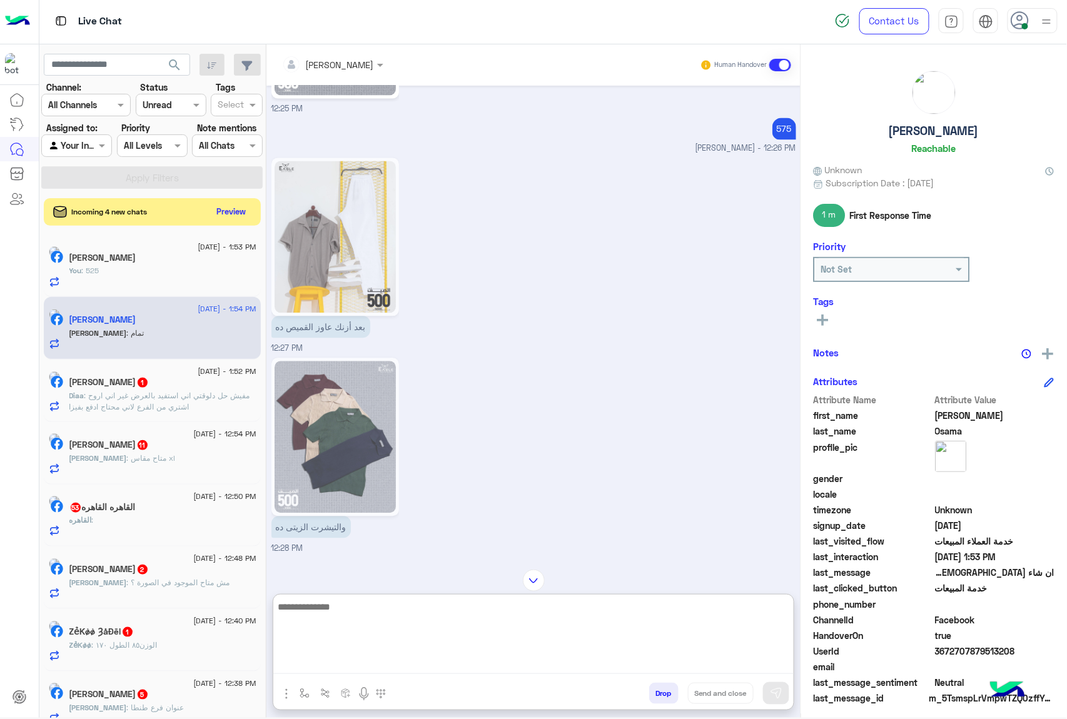
click at [343, 659] on textarea at bounding box center [533, 636] width 520 height 75
type textarea "*"
paste textarea "**********"
click at [688, 625] on textarea "**********" at bounding box center [533, 636] width 520 height 75
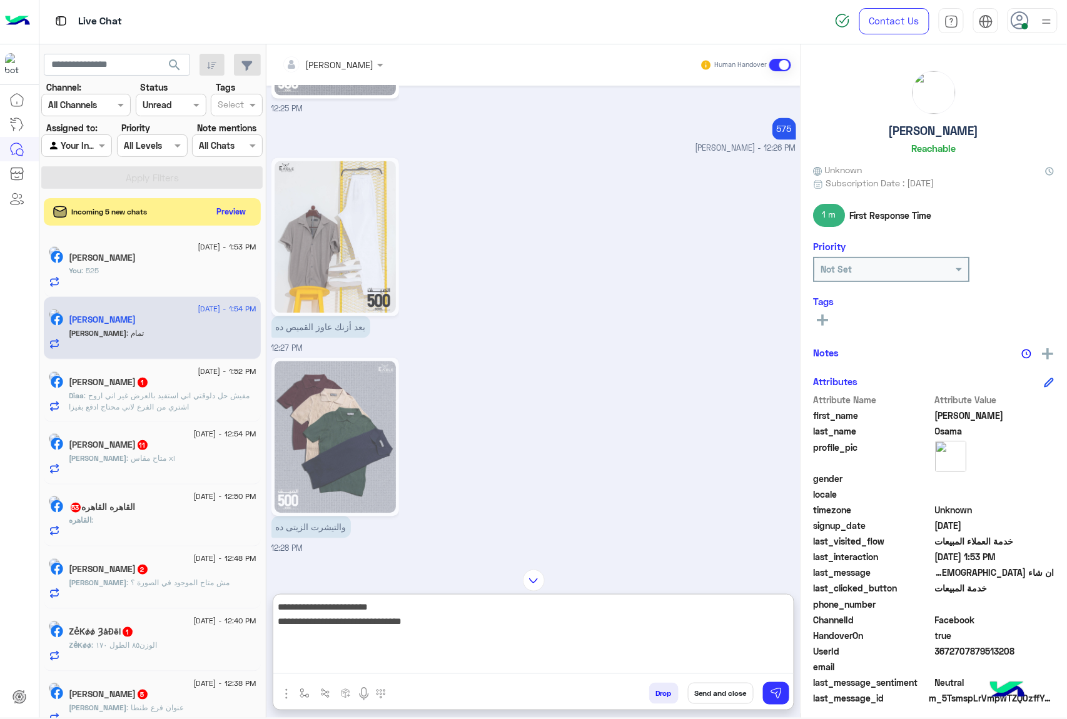
paste textarea
type textarea "**********"
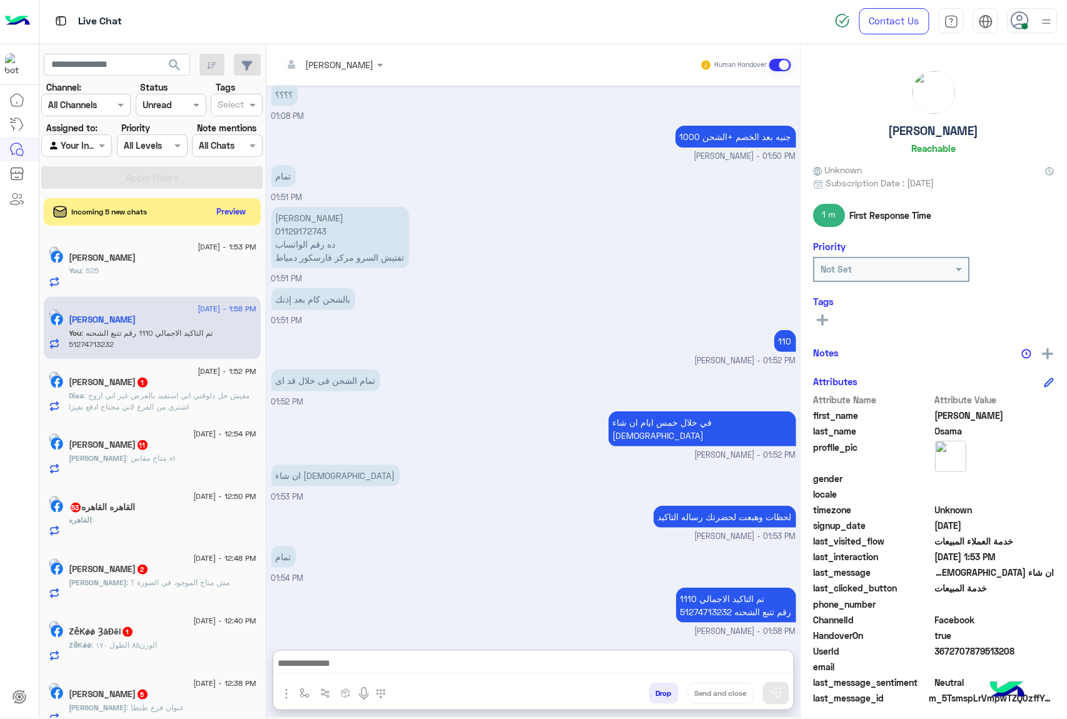
click at [656, 698] on button "Drop" at bounding box center [663, 693] width 29 height 21
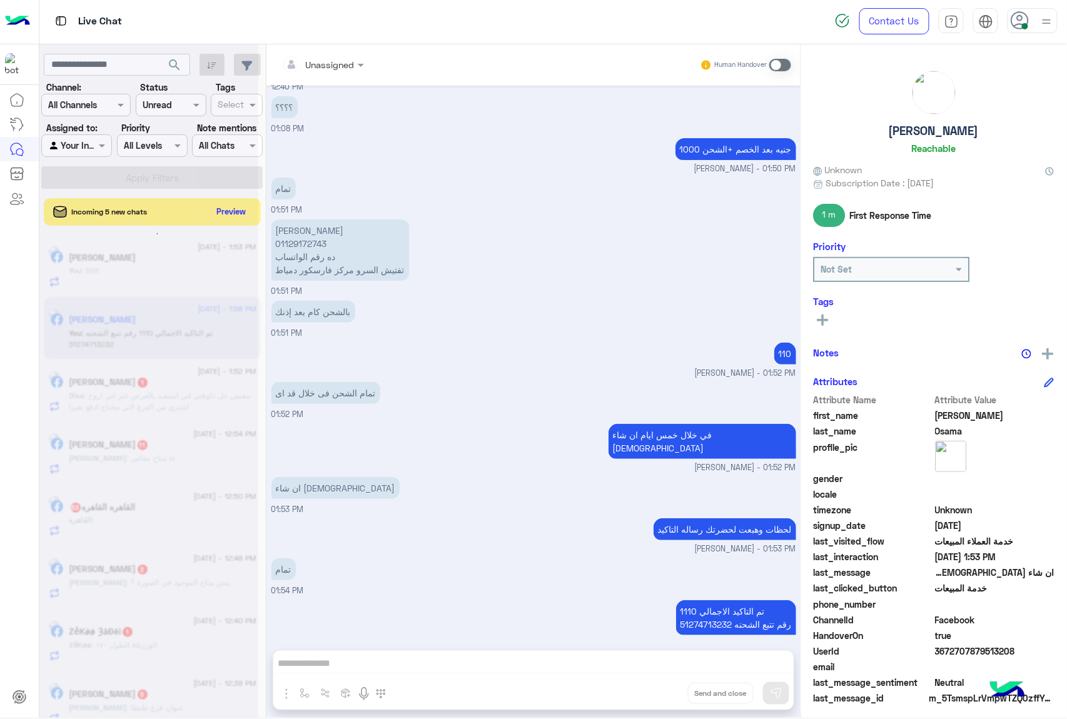
scroll to position [1678, 0]
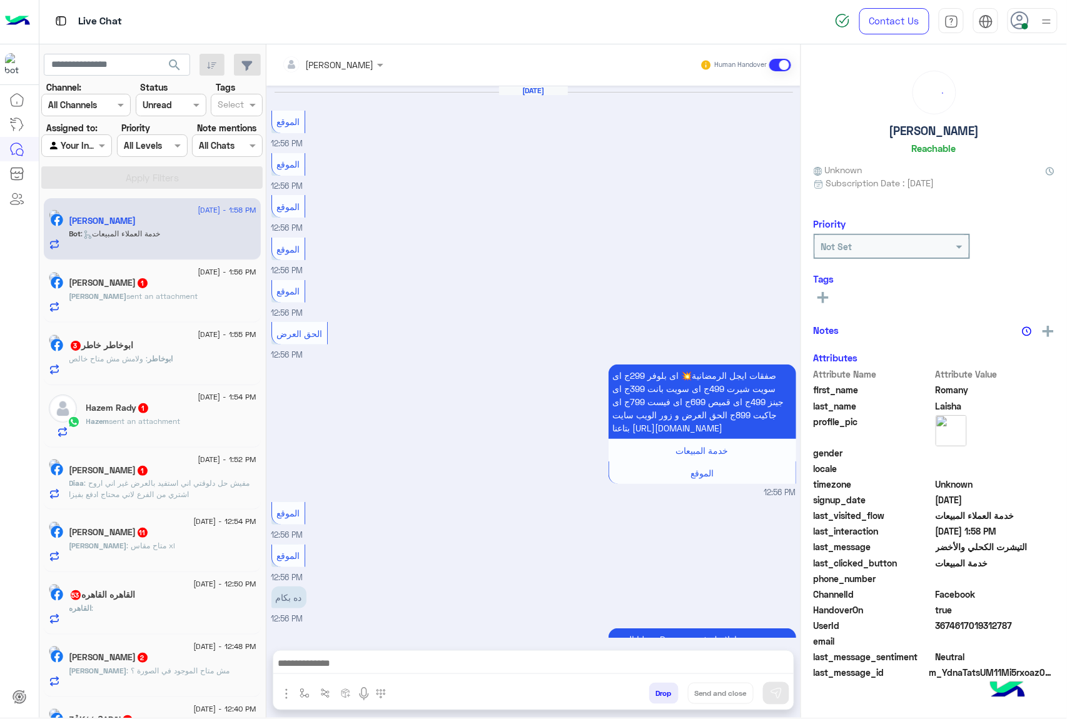
scroll to position [1529, 0]
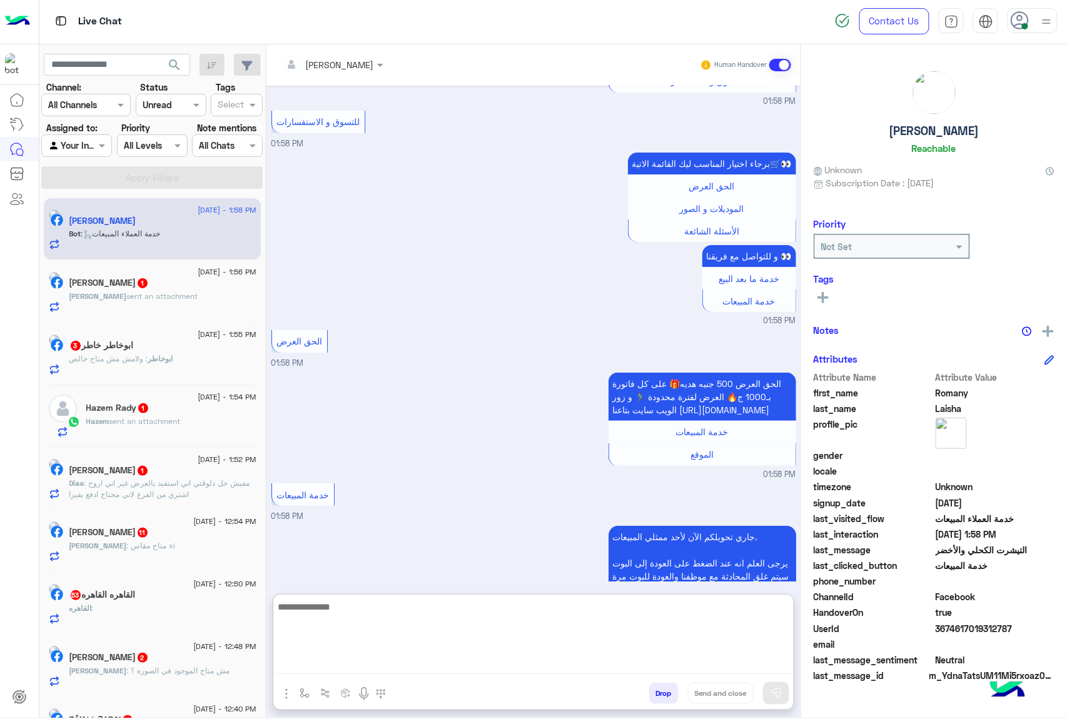
click at [343, 661] on textarea at bounding box center [533, 636] width 520 height 75
paste textarea "**********"
type textarea "**********"
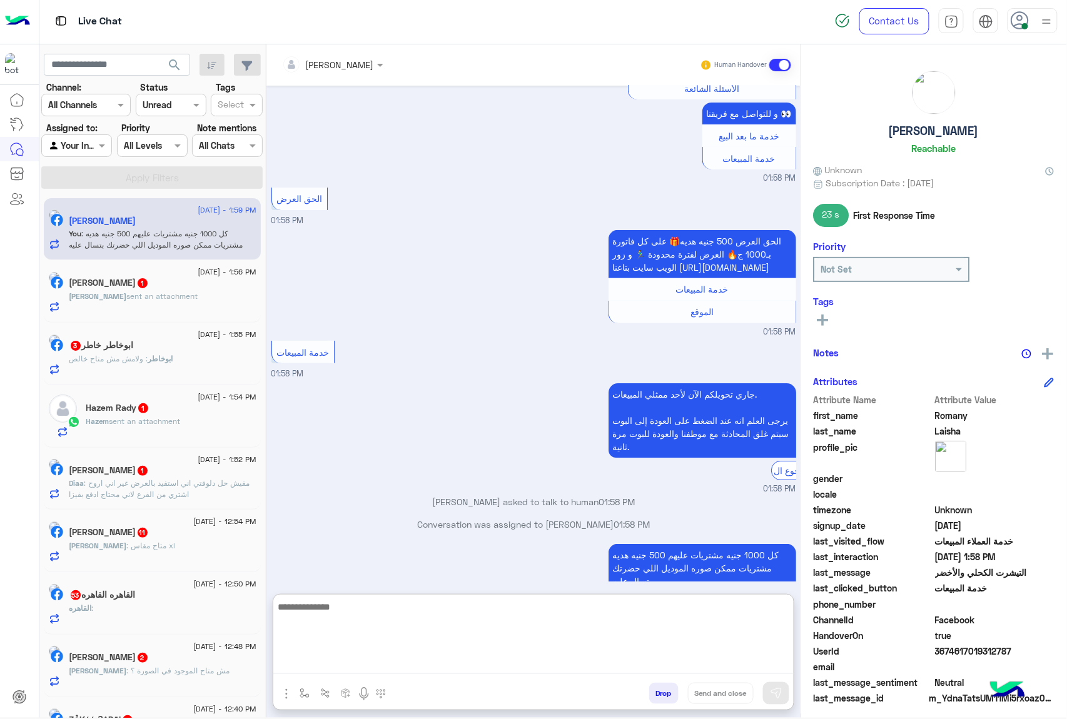
scroll to position [1674, 0]
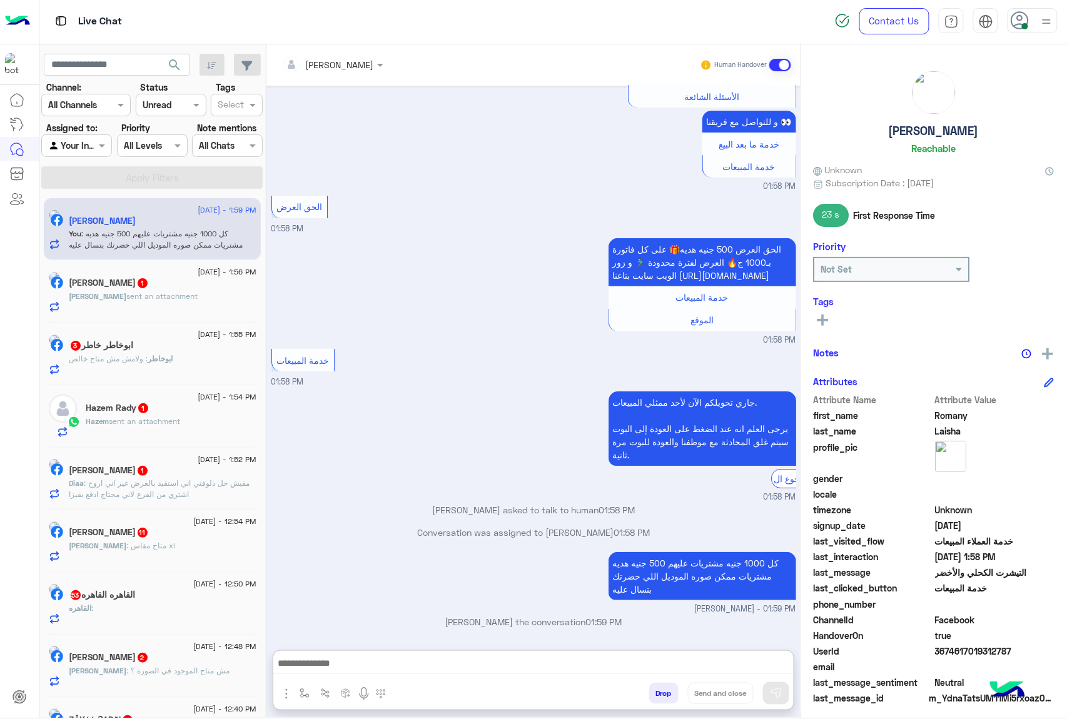
click at [148, 283] on span "1" at bounding box center [143, 283] width 10 height 10
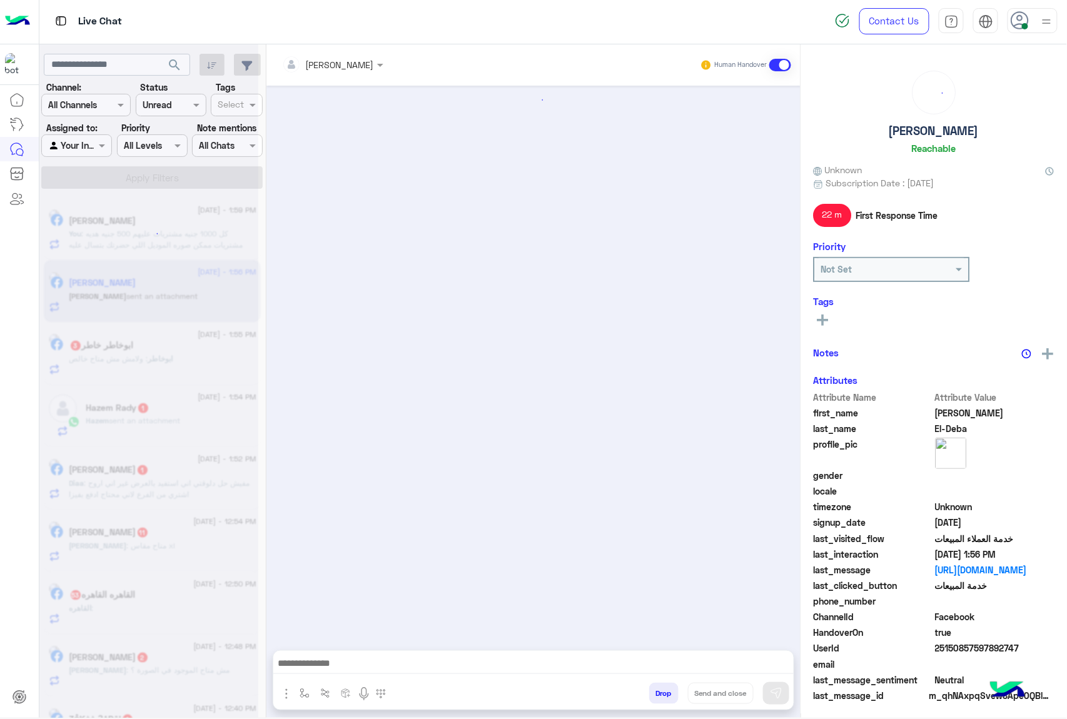
scroll to position [1471, 0]
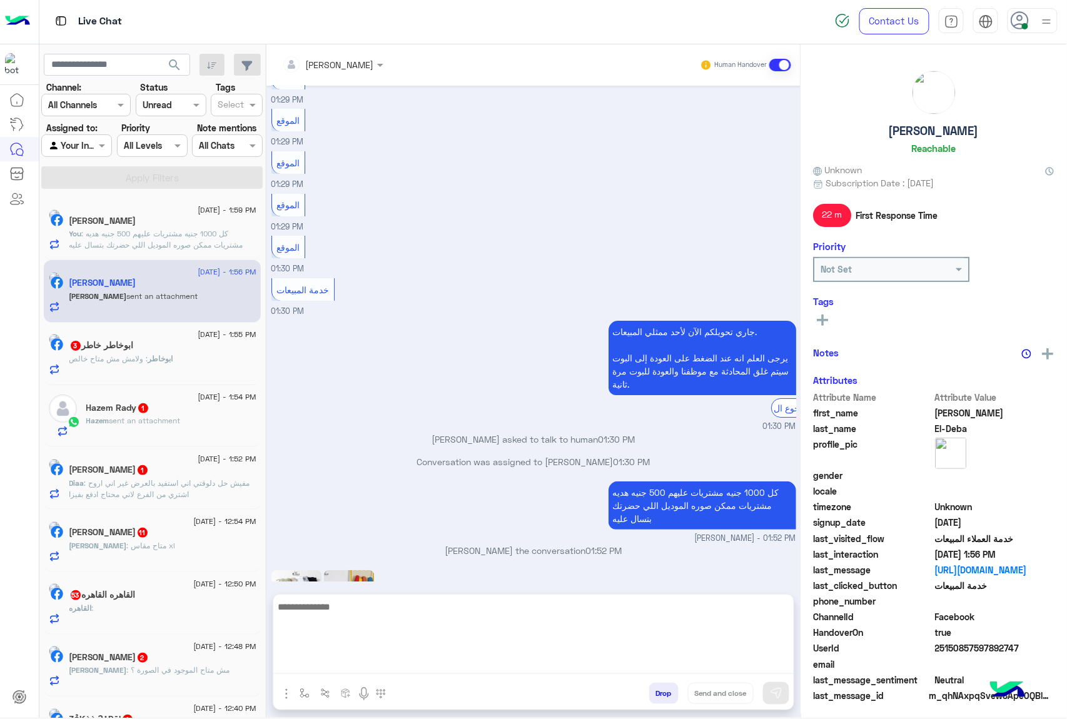
click at [348, 669] on textarea at bounding box center [533, 636] width 520 height 75
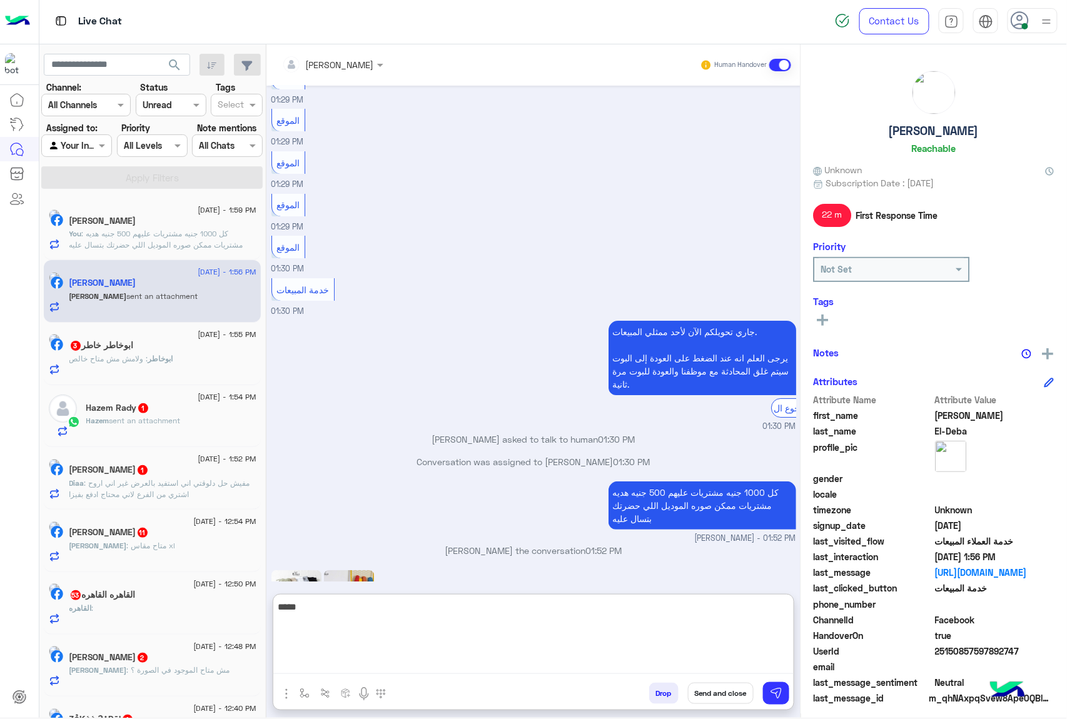
type textarea "*****"
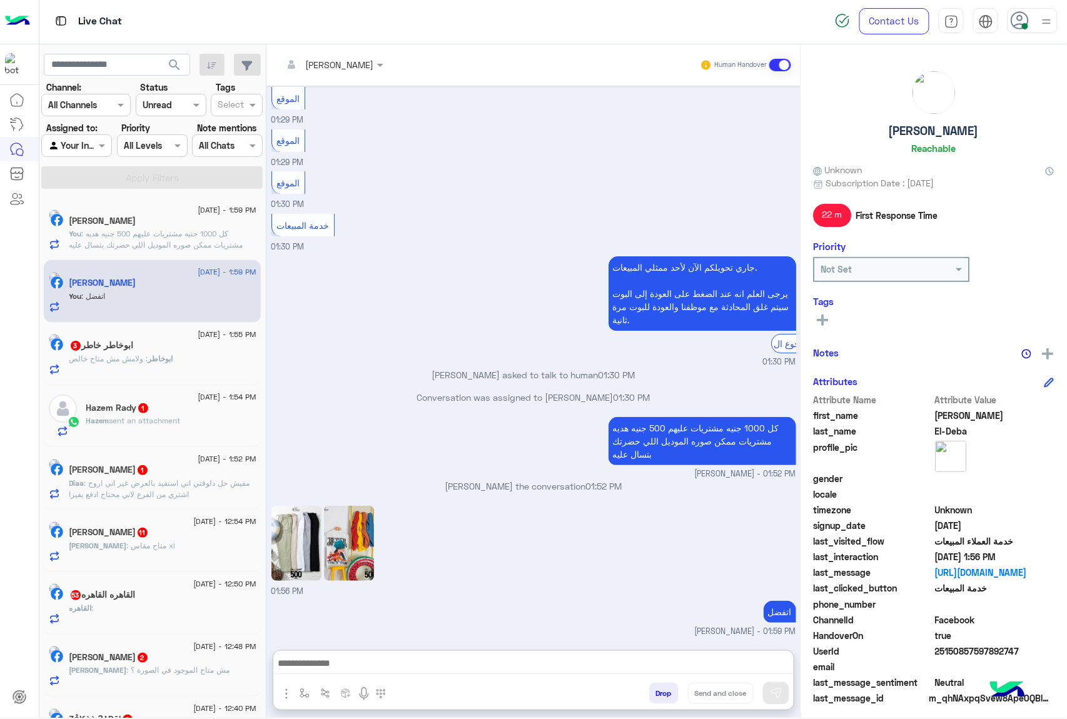
click at [139, 353] on div "[PERSON_NAME] خاطر 3" at bounding box center [162, 346] width 187 height 13
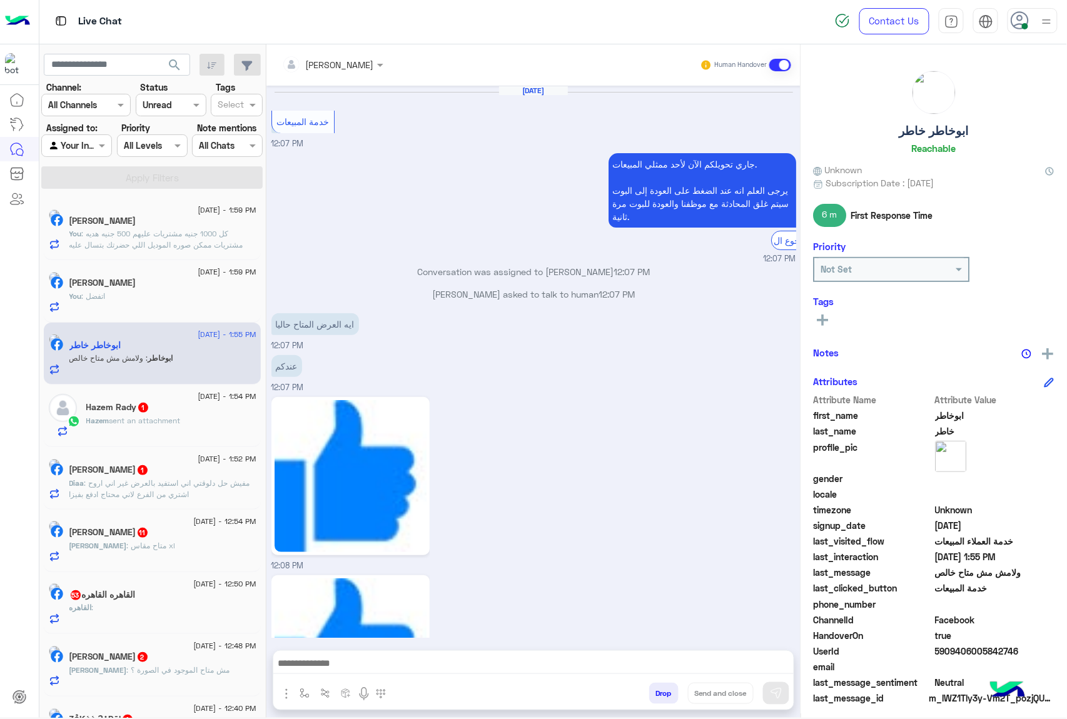
scroll to position [1847, 0]
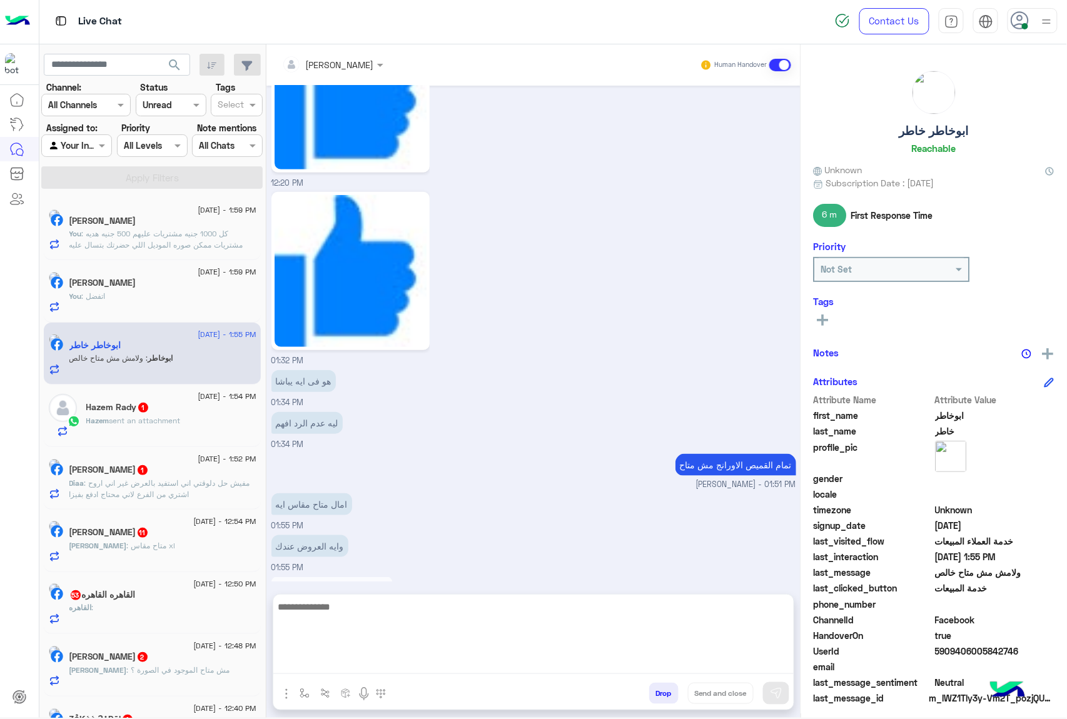
click at [343, 664] on textarea at bounding box center [533, 636] width 520 height 75
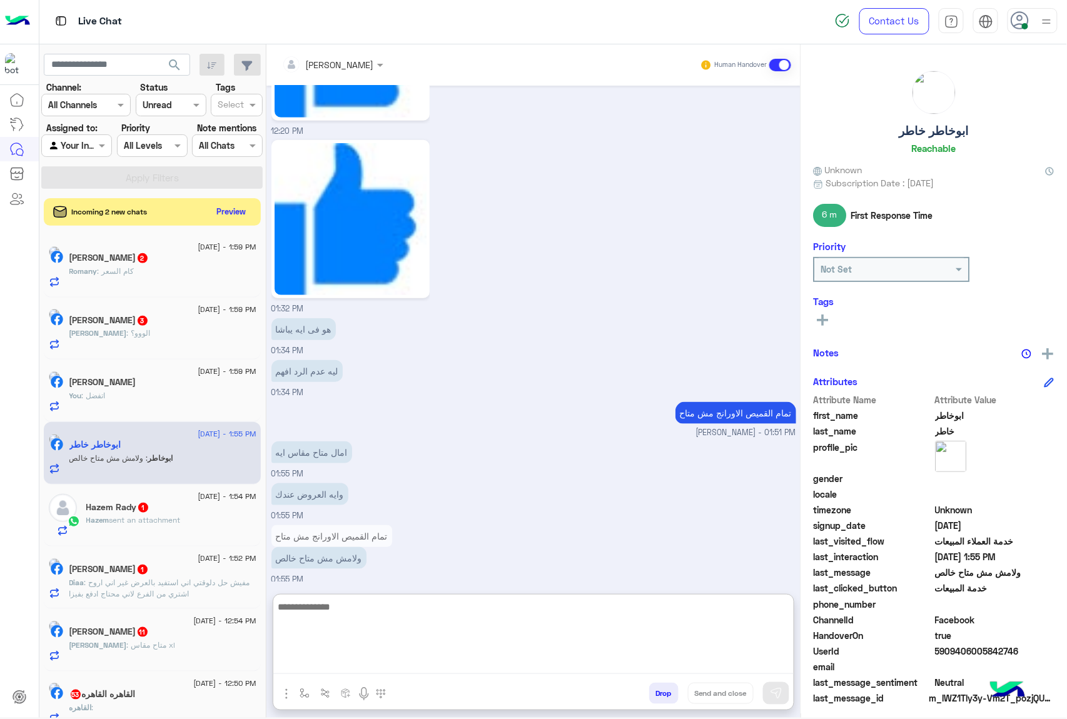
scroll to position [1903, 0]
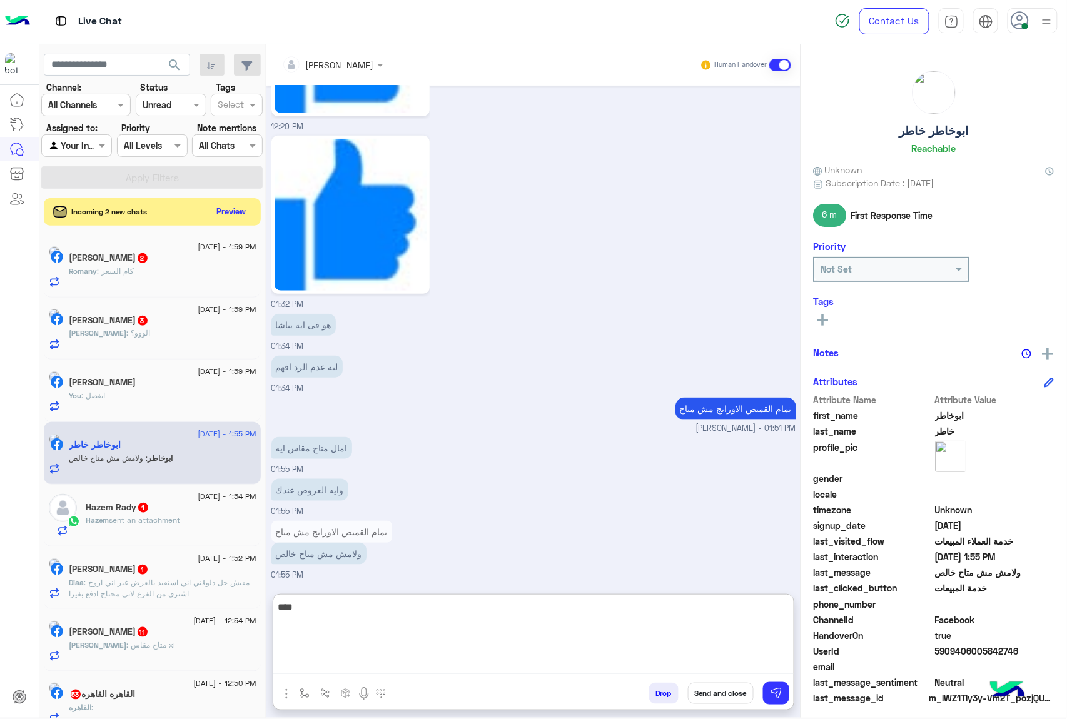
type textarea "****"
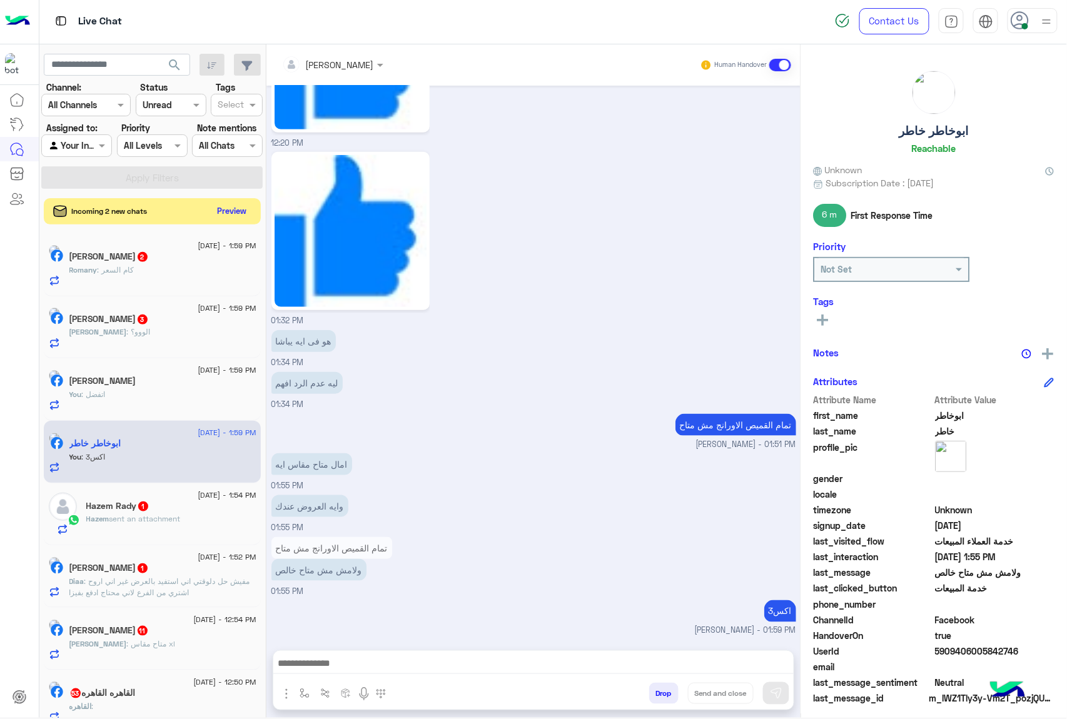
click at [229, 208] on button "Preview" at bounding box center [232, 211] width 39 height 17
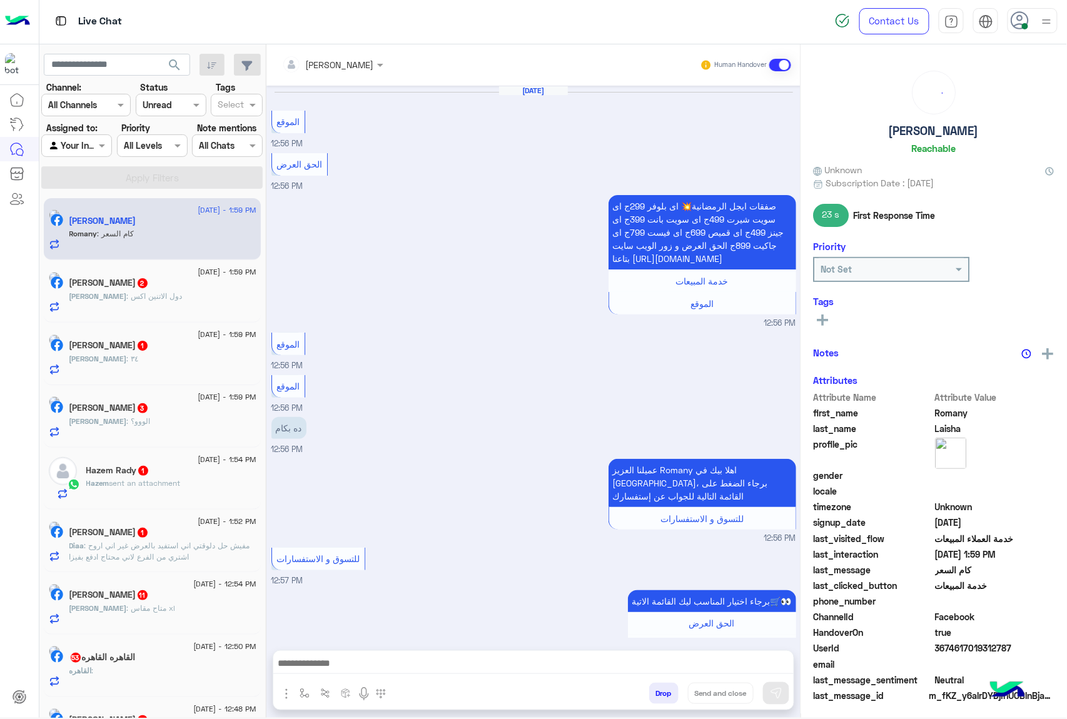
scroll to position [1584, 0]
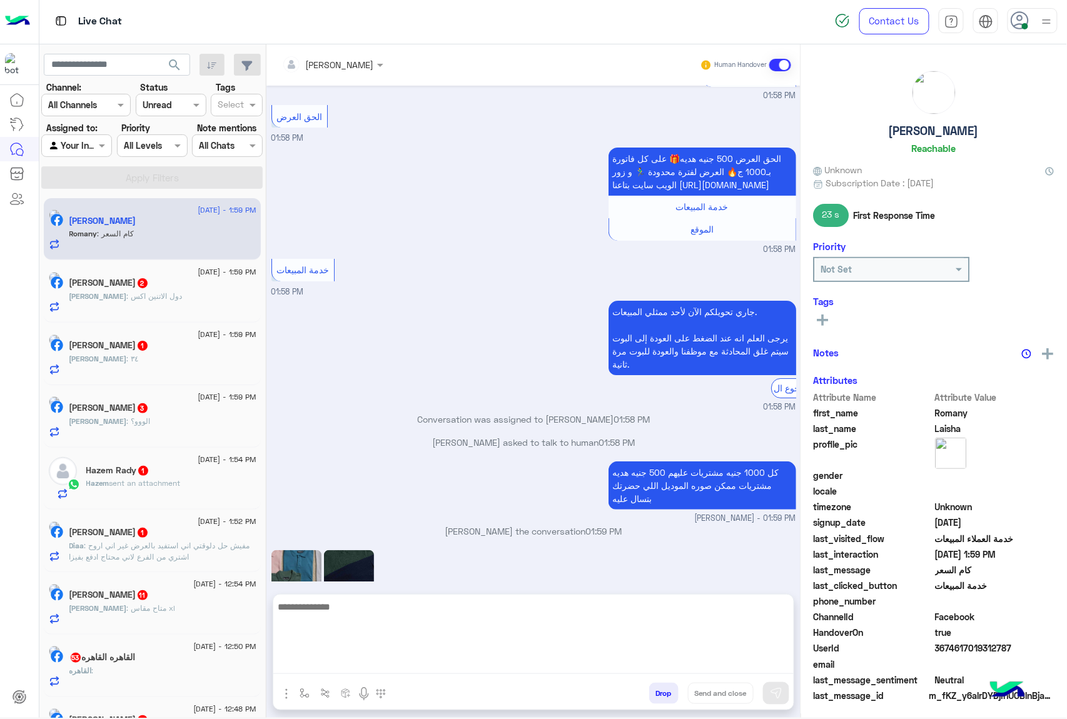
click at [333, 664] on textarea at bounding box center [533, 636] width 520 height 75
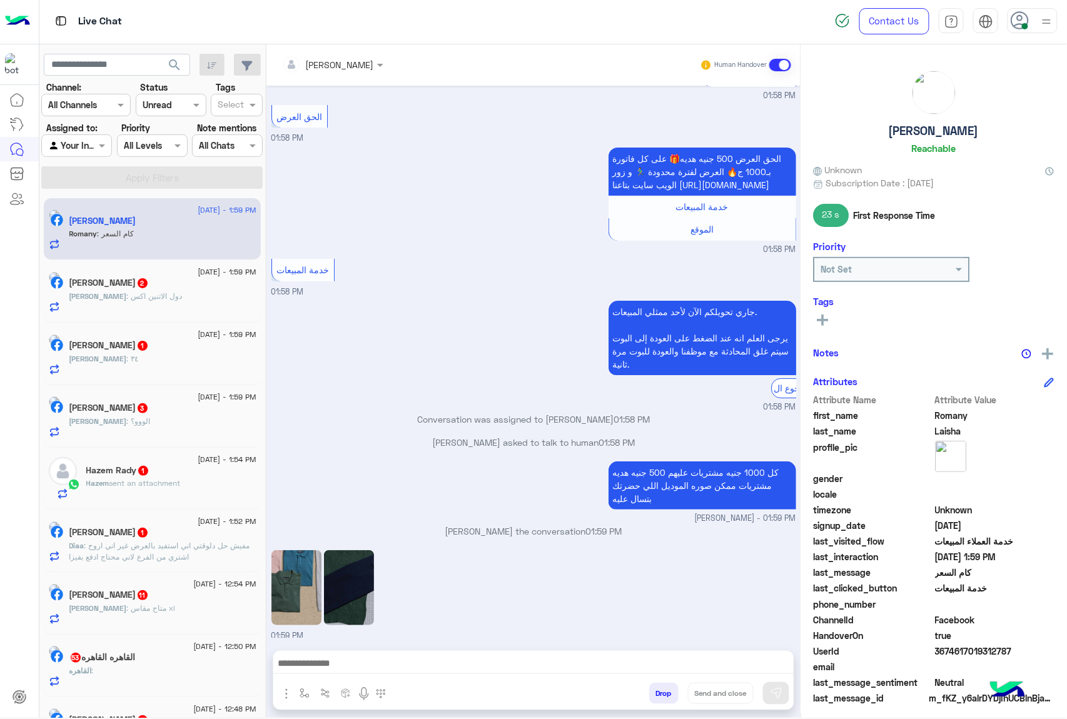
click at [296, 550] on img at bounding box center [296, 587] width 50 height 75
click at [360, 550] on img at bounding box center [349, 587] width 50 height 75
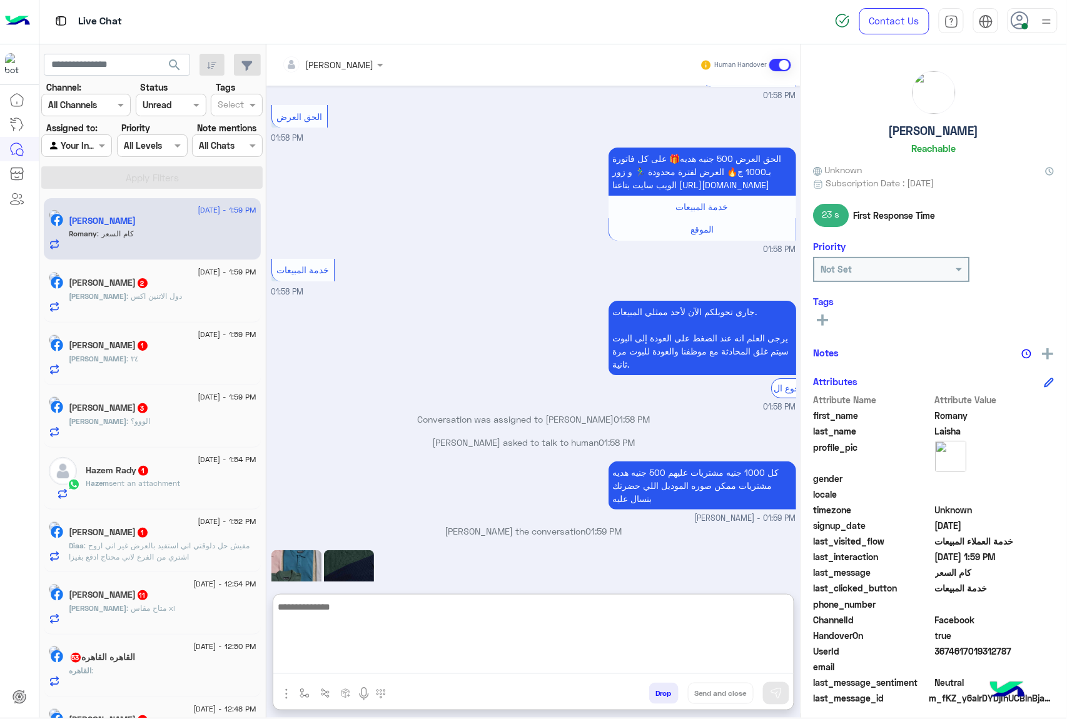
click at [330, 665] on textarea at bounding box center [533, 636] width 520 height 75
type textarea "**********"
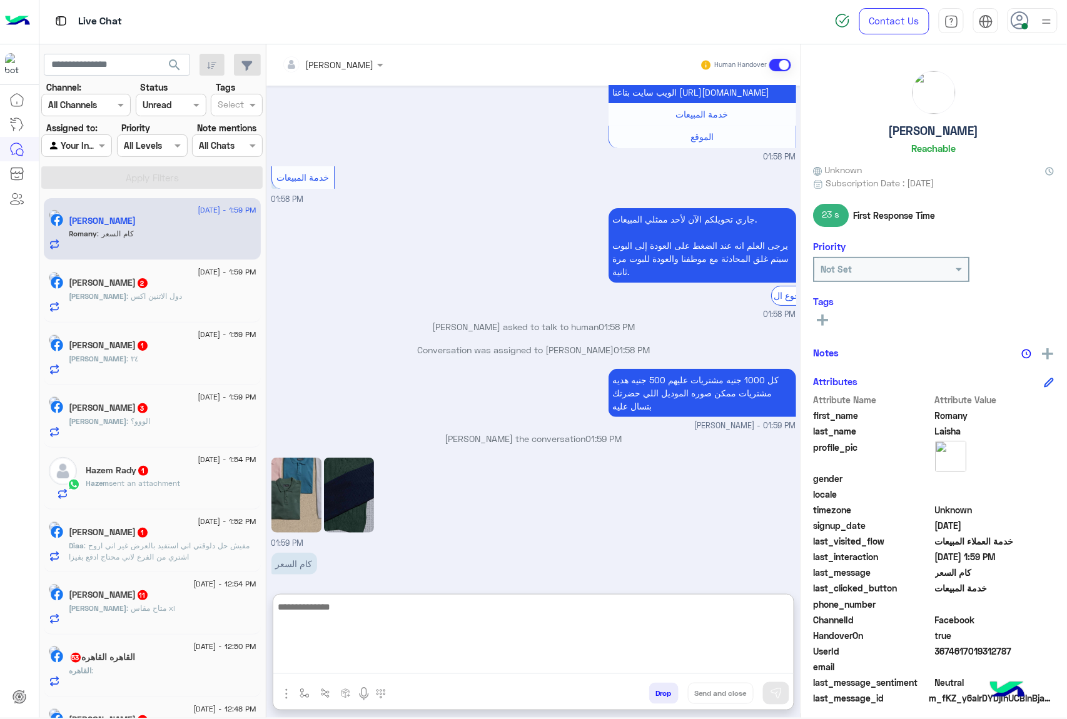
scroll to position [1681, 0]
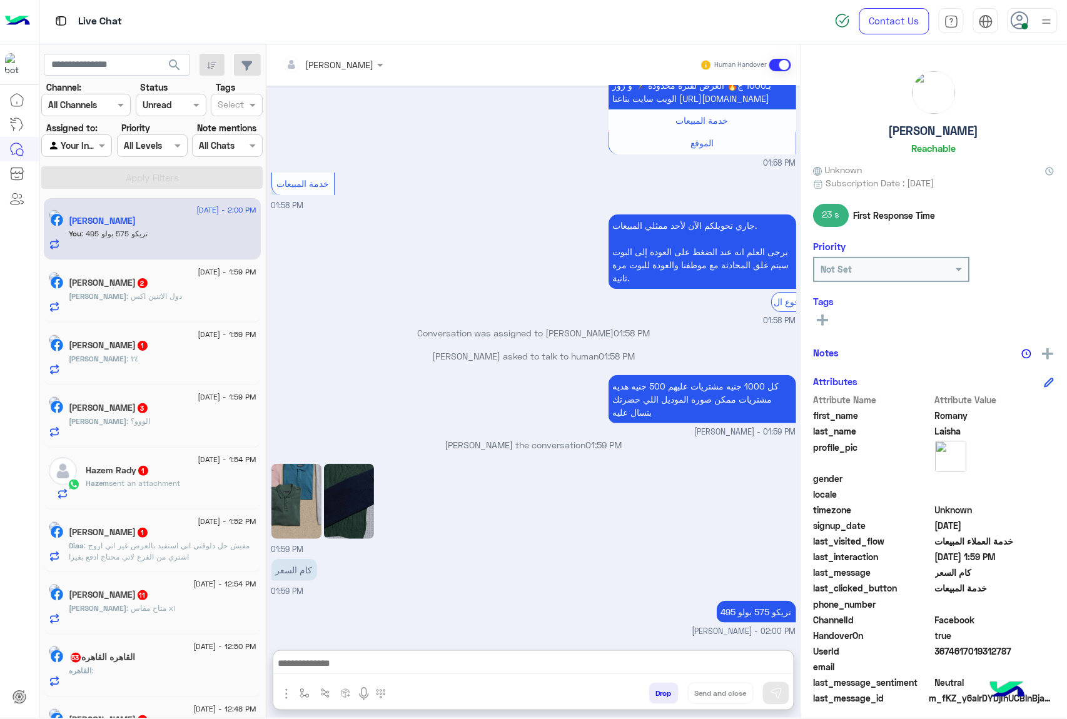
click at [130, 311] on div "[PERSON_NAME] : دول الاتنين اكس" at bounding box center [162, 302] width 187 height 22
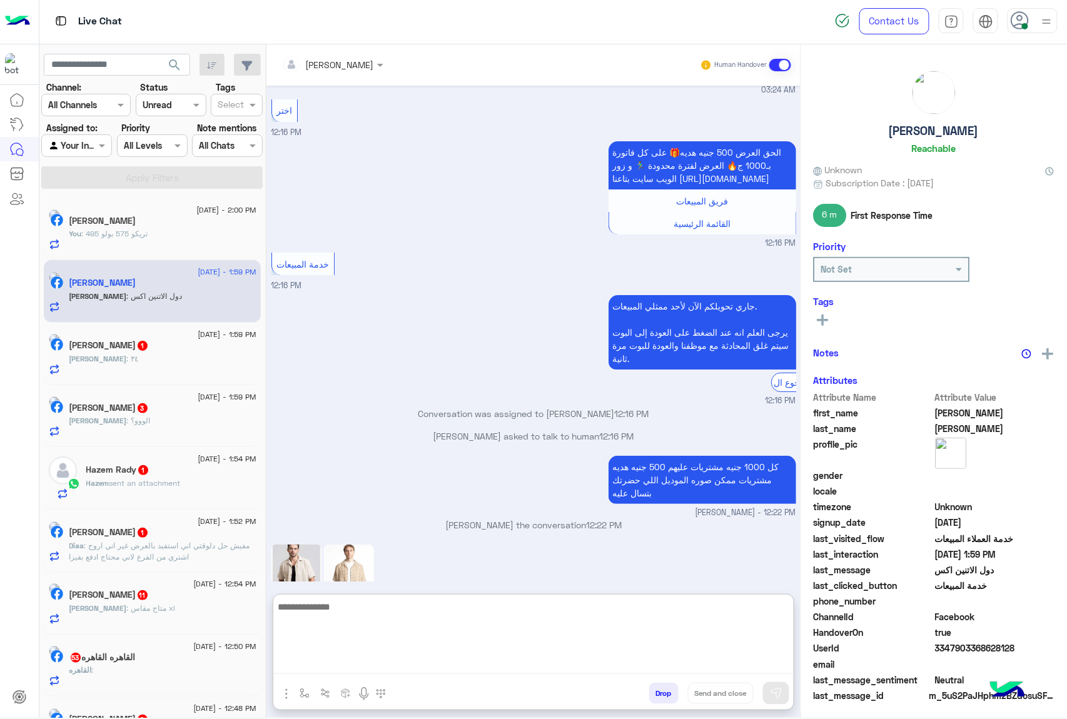
click at [334, 658] on textarea at bounding box center [533, 636] width 520 height 75
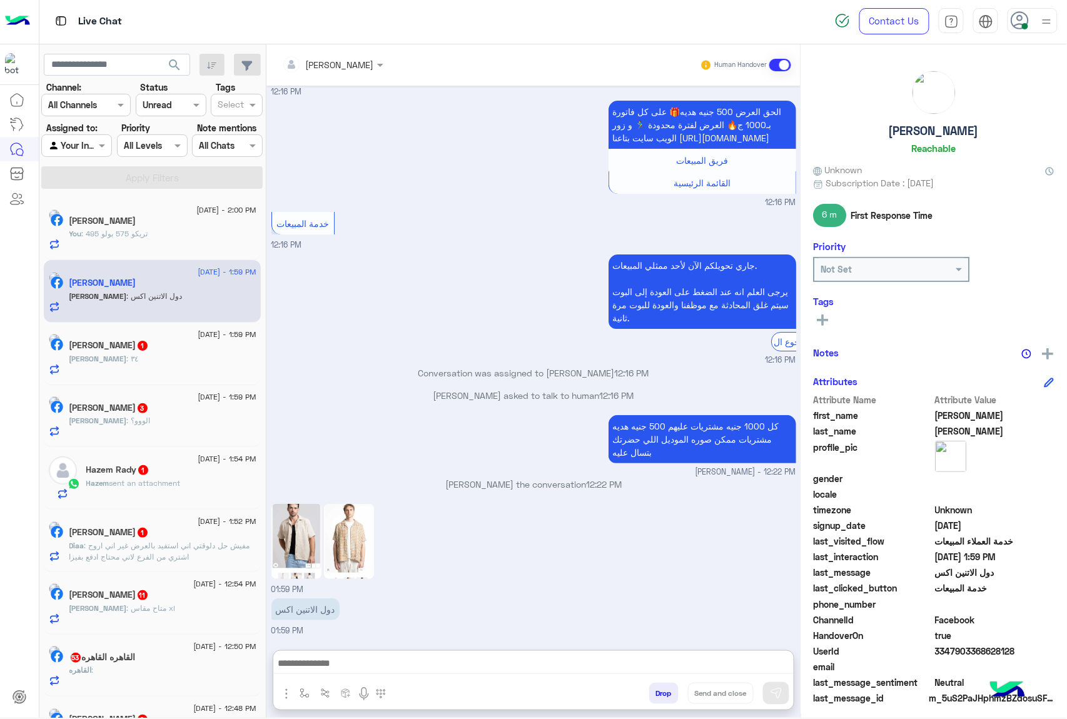
click at [343, 504] on img at bounding box center [349, 541] width 50 height 75
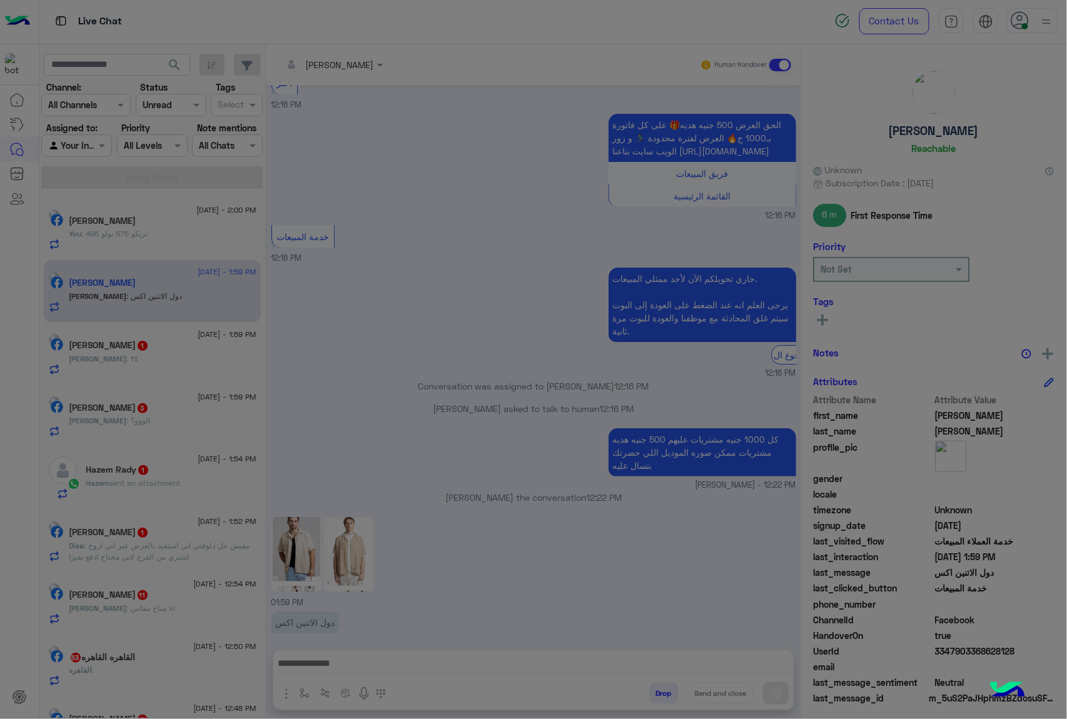
scroll to position [1506, 0]
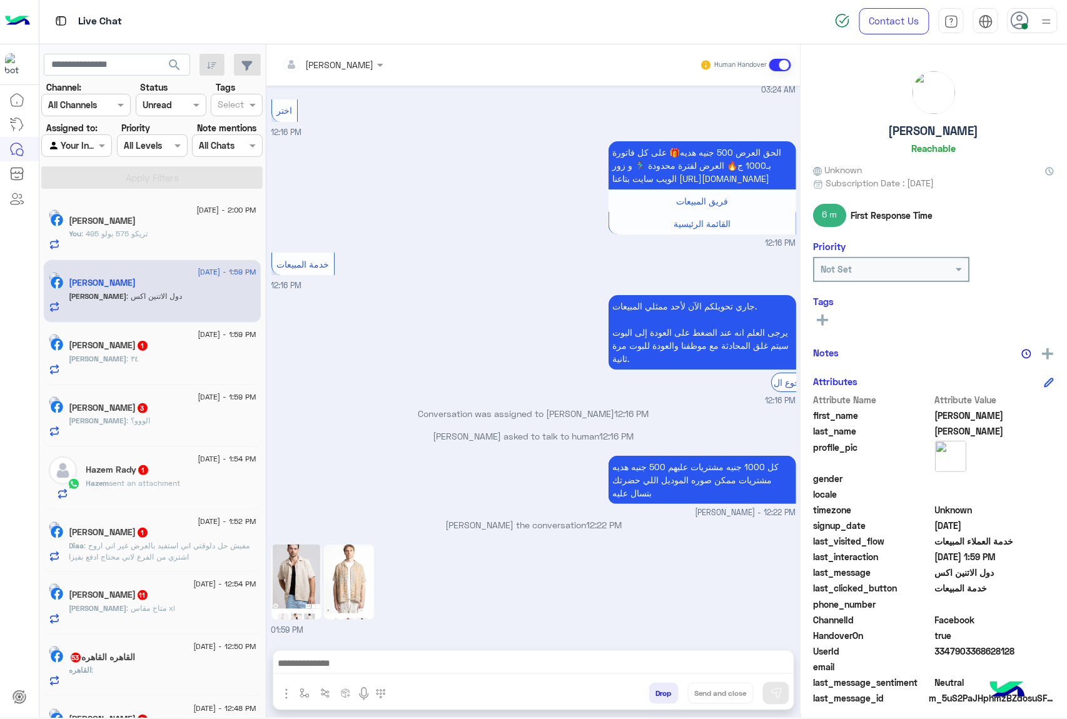
click at [291, 545] on img at bounding box center [296, 582] width 50 height 75
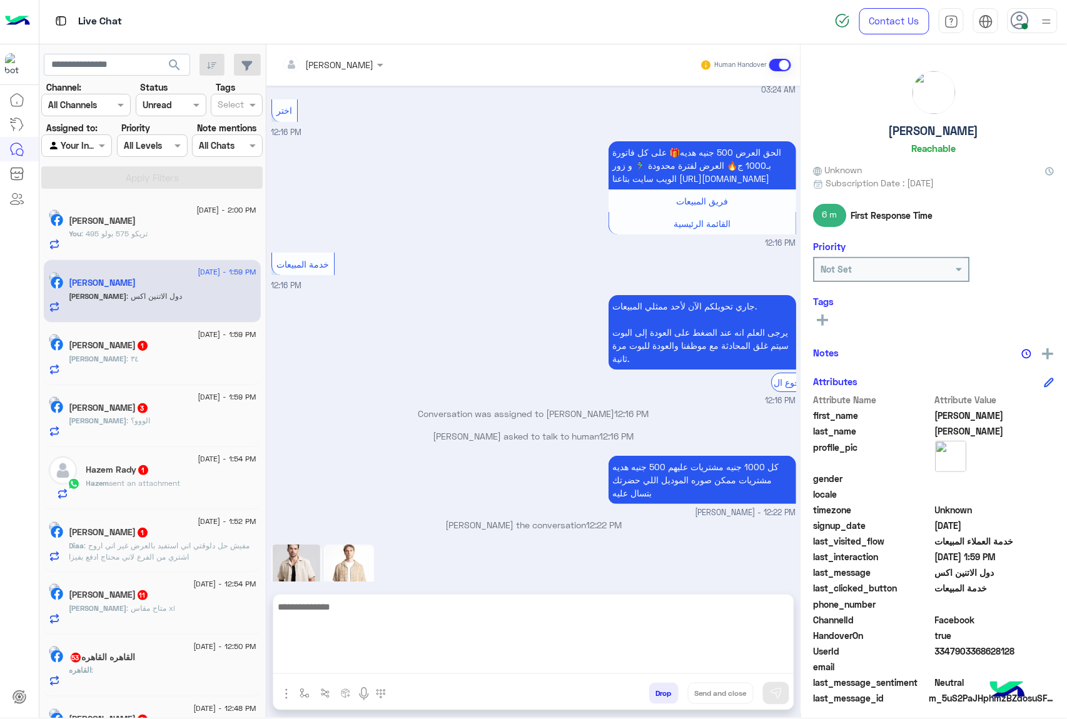
click at [348, 667] on textarea at bounding box center [533, 636] width 520 height 75
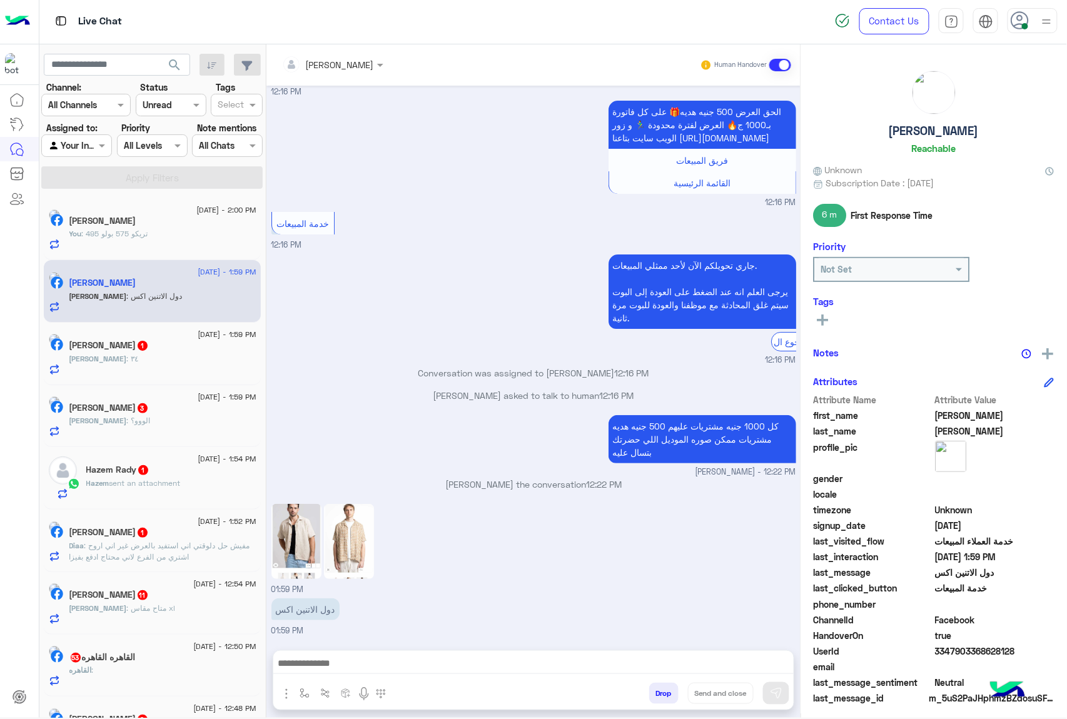
click at [361, 504] on img at bounding box center [349, 541] width 50 height 75
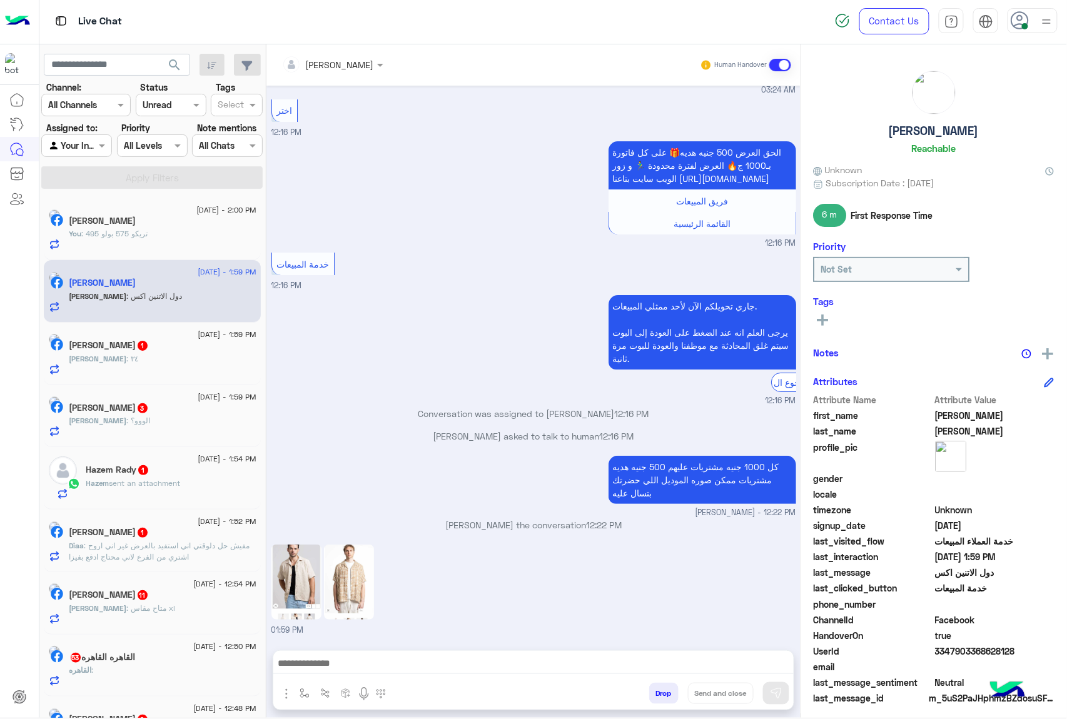
click at [308, 545] on img at bounding box center [296, 582] width 50 height 75
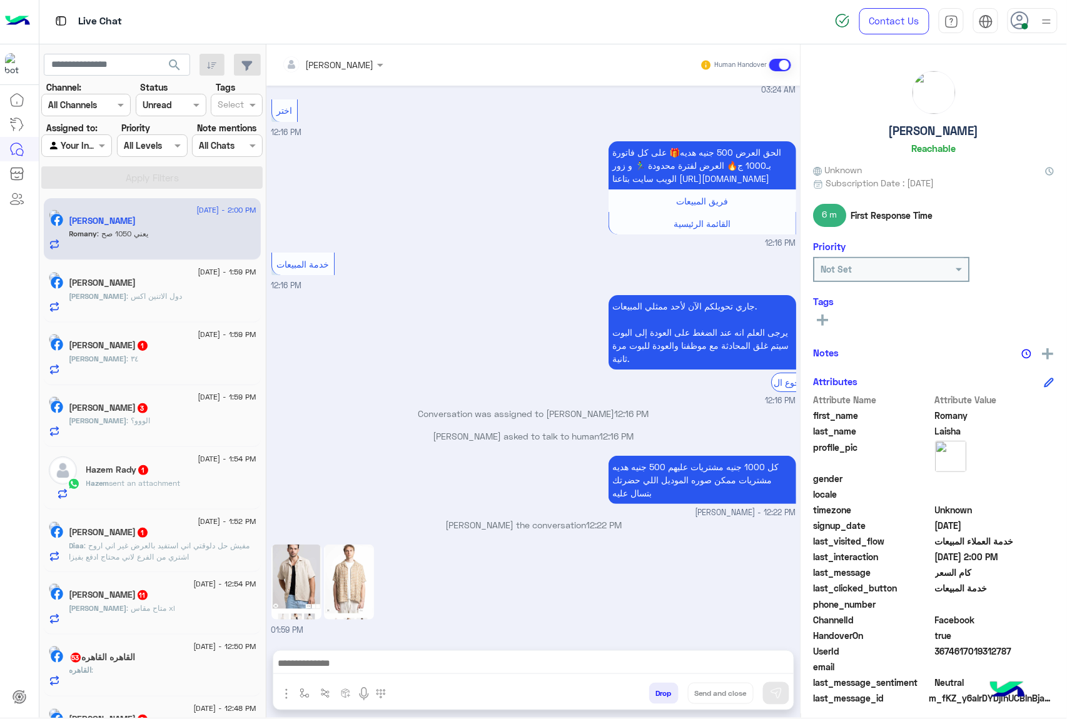
click at [365, 545] on img at bounding box center [349, 582] width 50 height 75
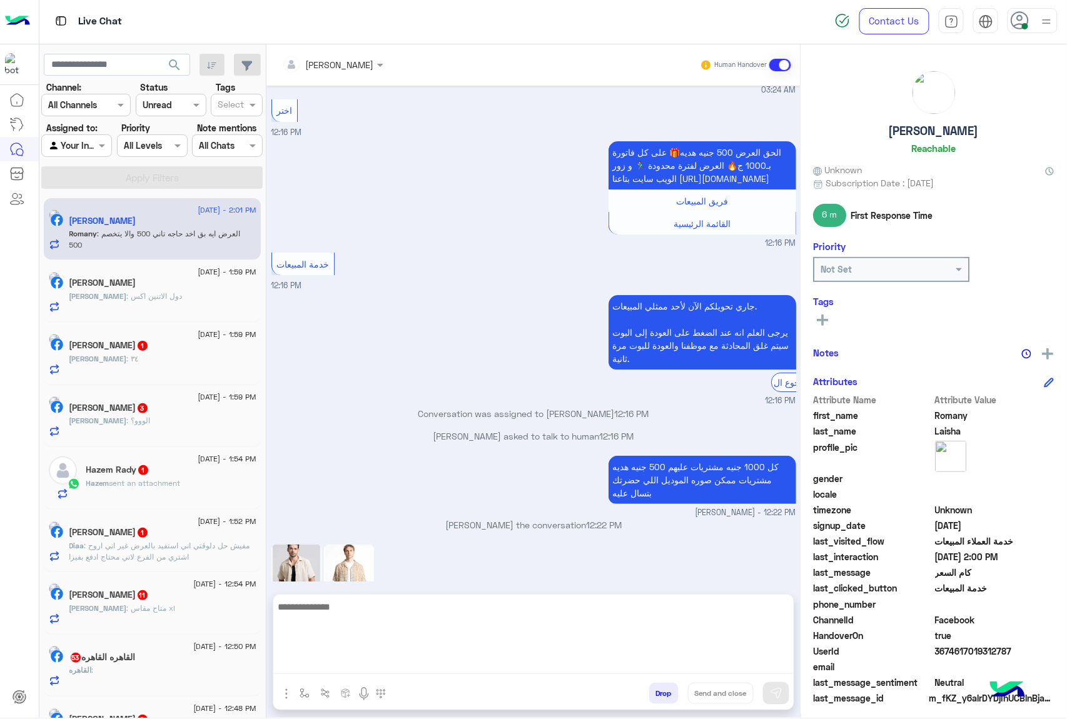
click at [340, 659] on textarea at bounding box center [533, 636] width 520 height 75
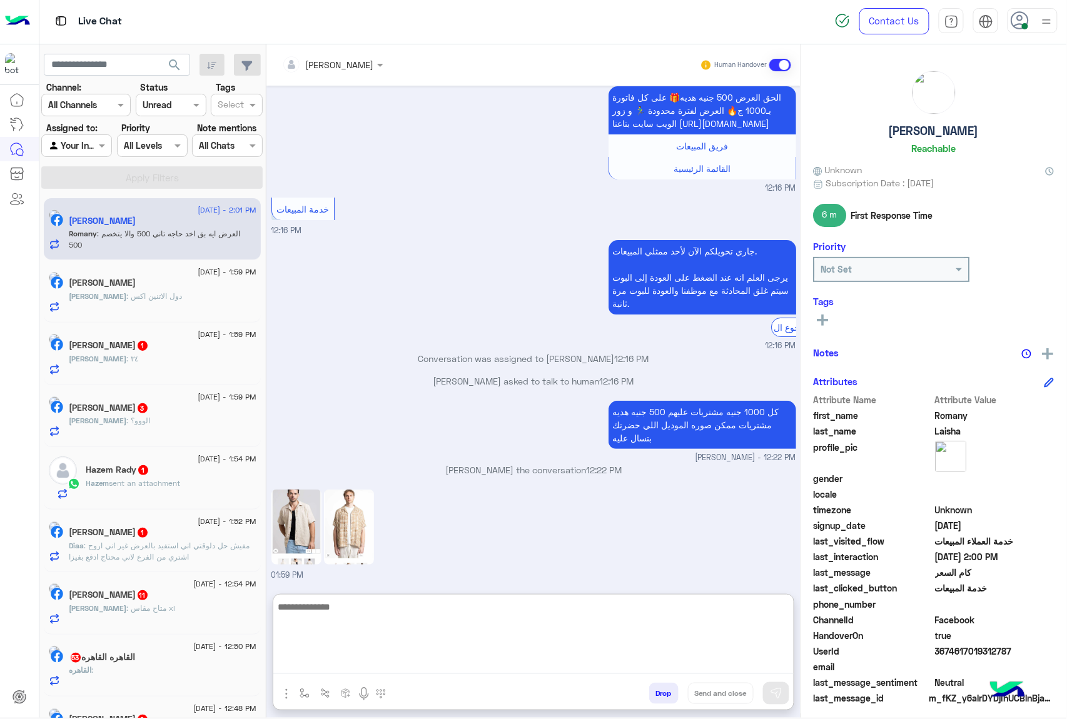
scroll to position [1563, 0]
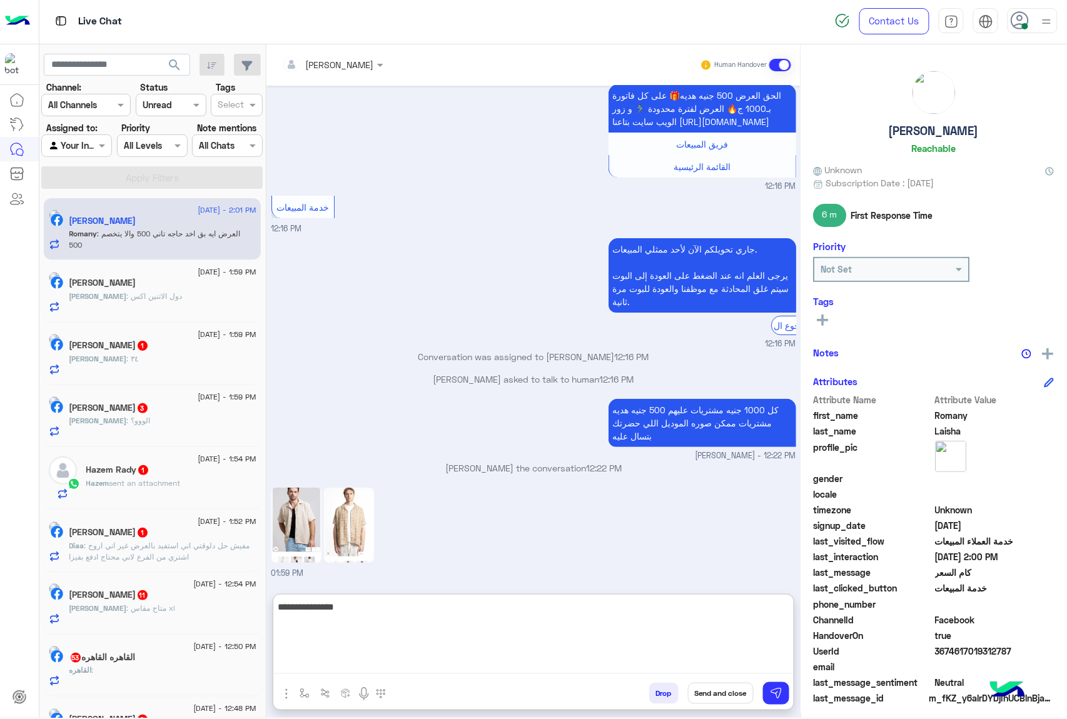
type textarea "**********"
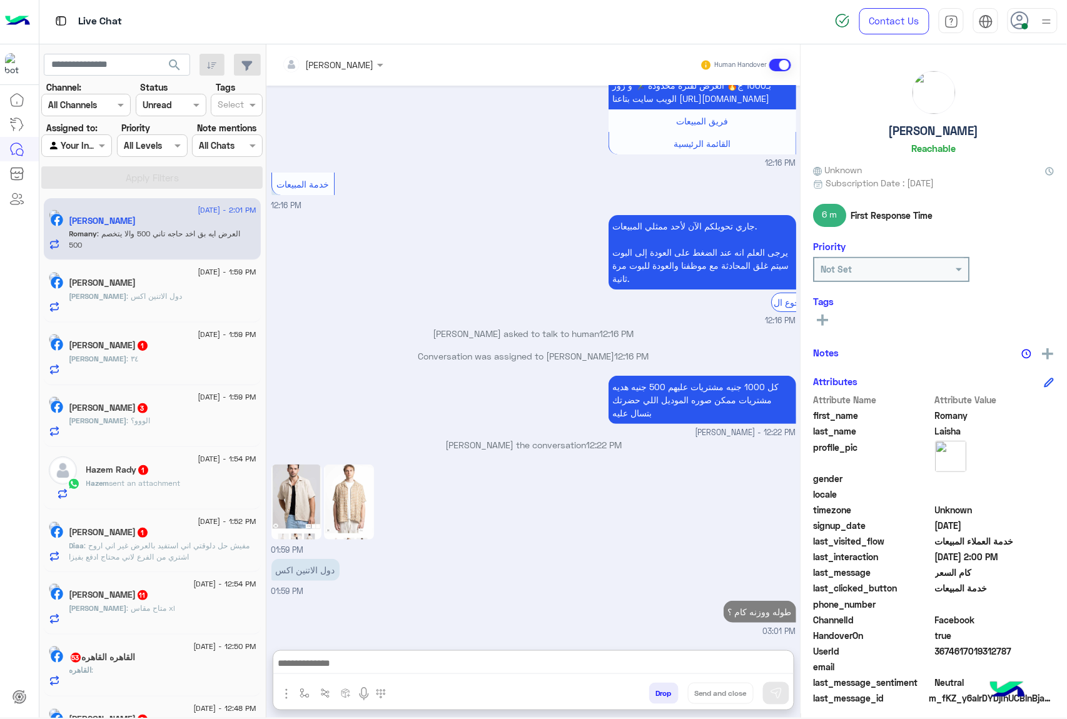
click at [133, 360] on div "[PERSON_NAME] : ٣٤" at bounding box center [162, 364] width 187 height 22
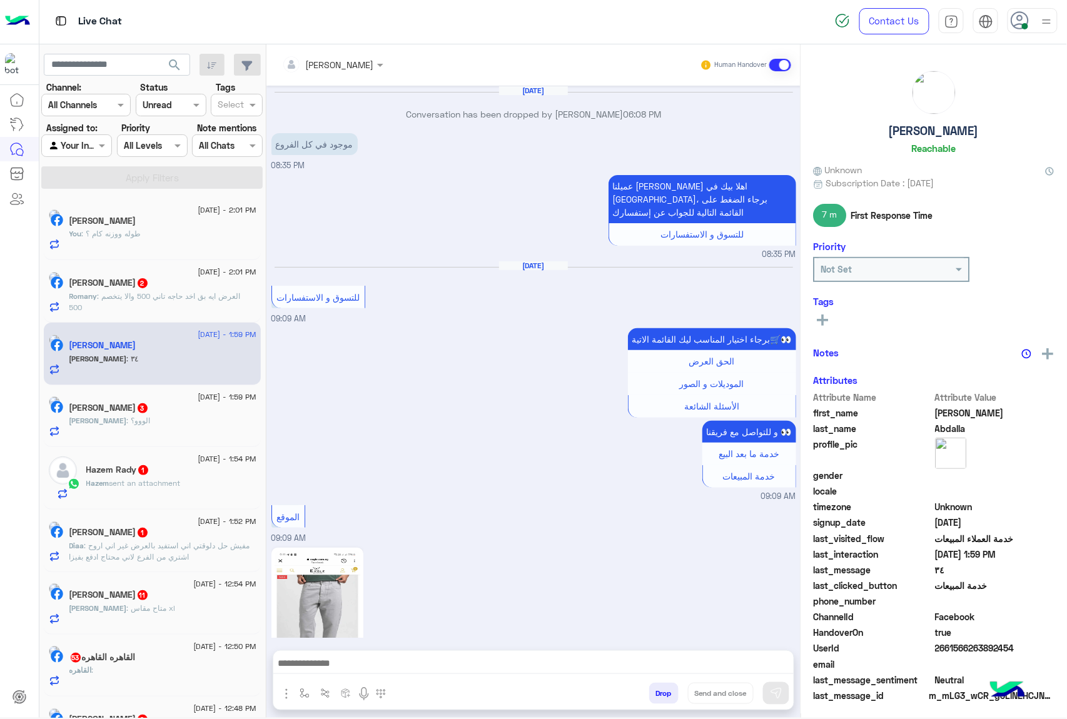
scroll to position [1772, 0]
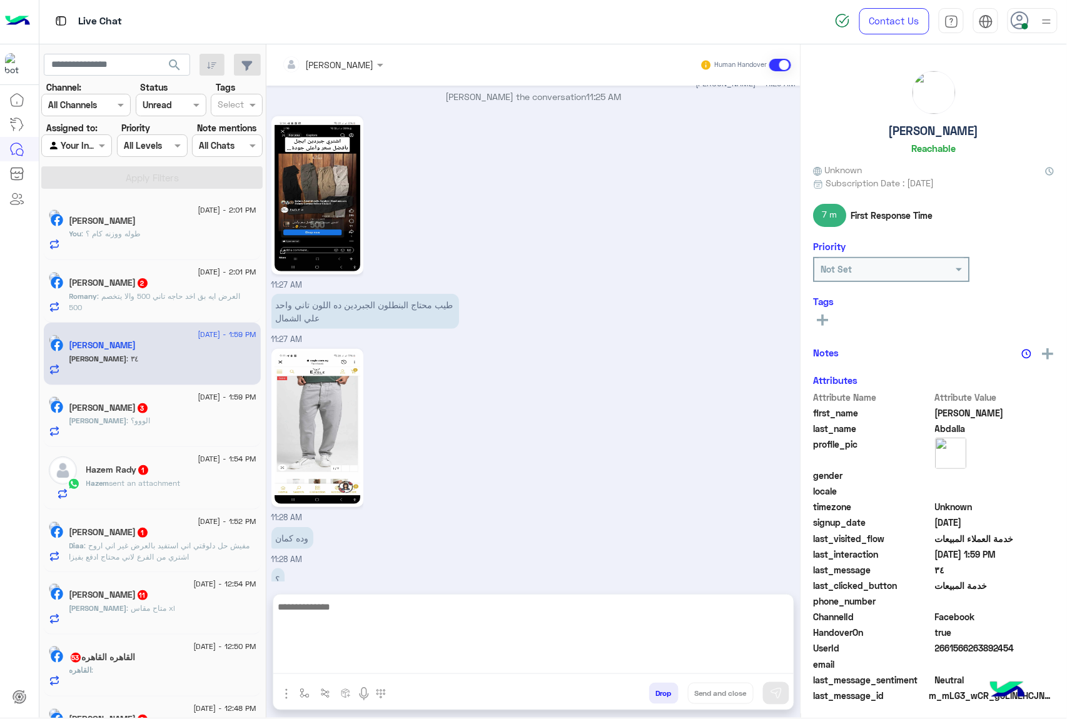
click at [341, 659] on textarea at bounding box center [533, 636] width 520 height 75
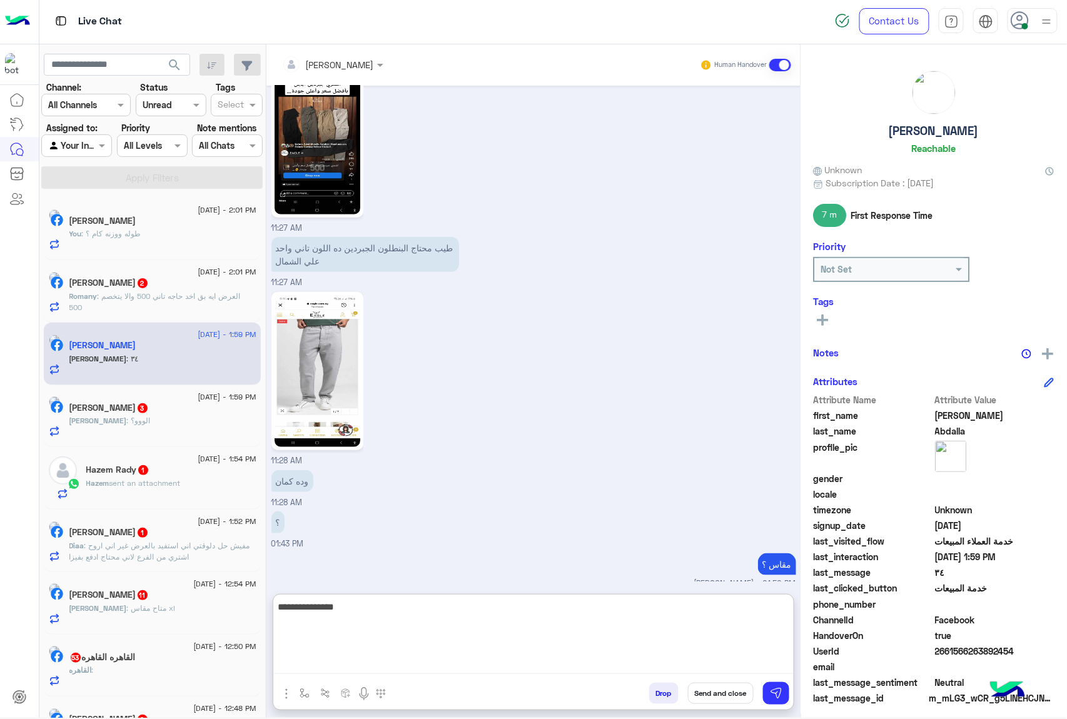
type textarea "**********"
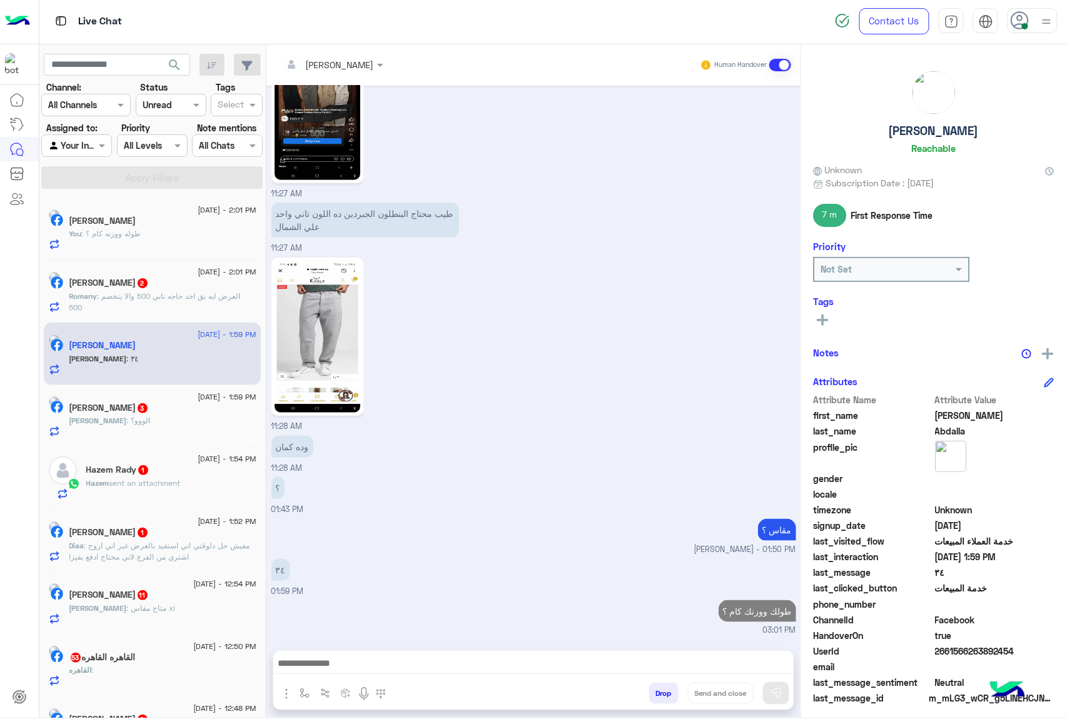
click at [174, 284] on div "Romany Laisha 2" at bounding box center [162, 284] width 187 height 13
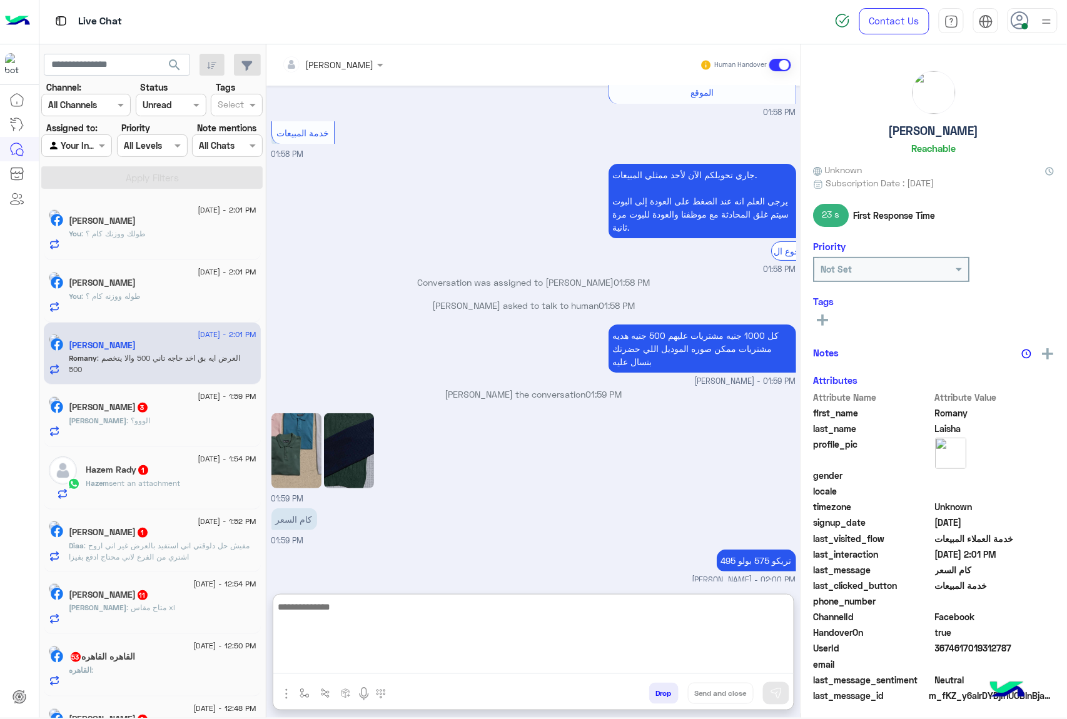
click at [353, 662] on textarea at bounding box center [533, 636] width 520 height 75
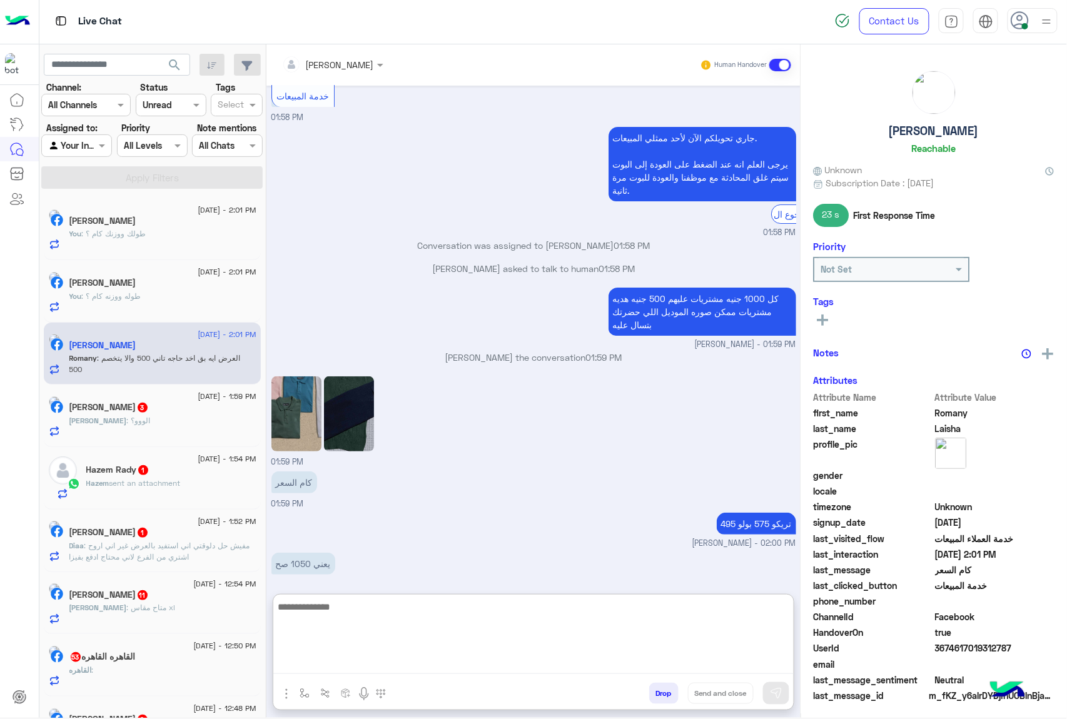
scroll to position [1556, 0]
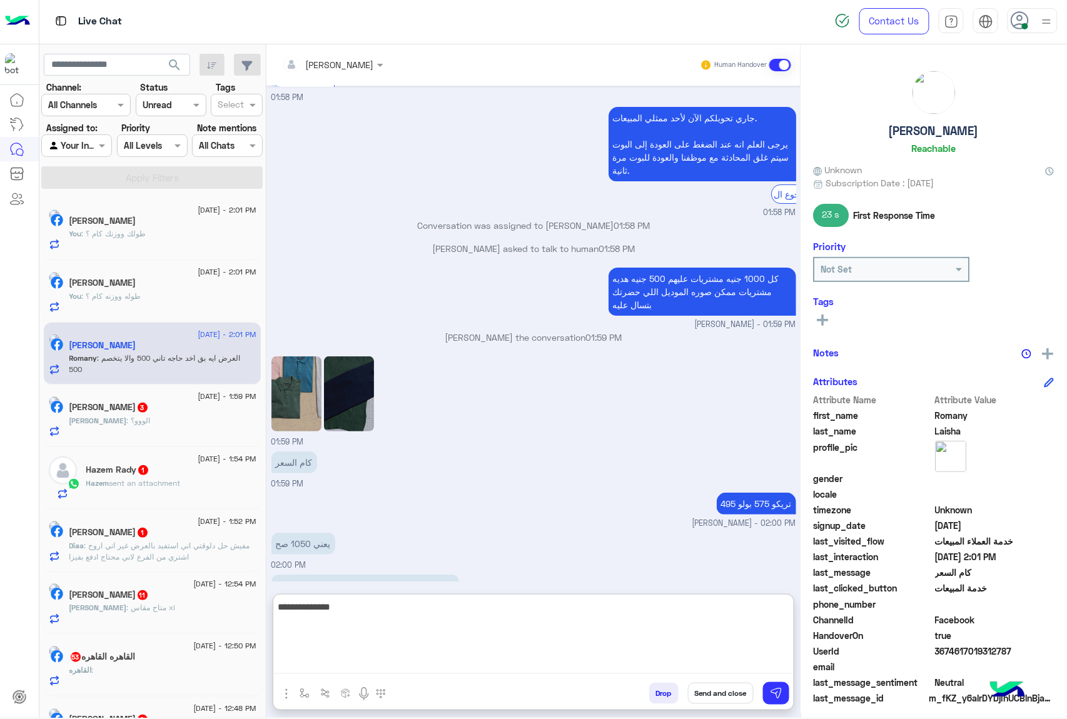
type textarea "**********"
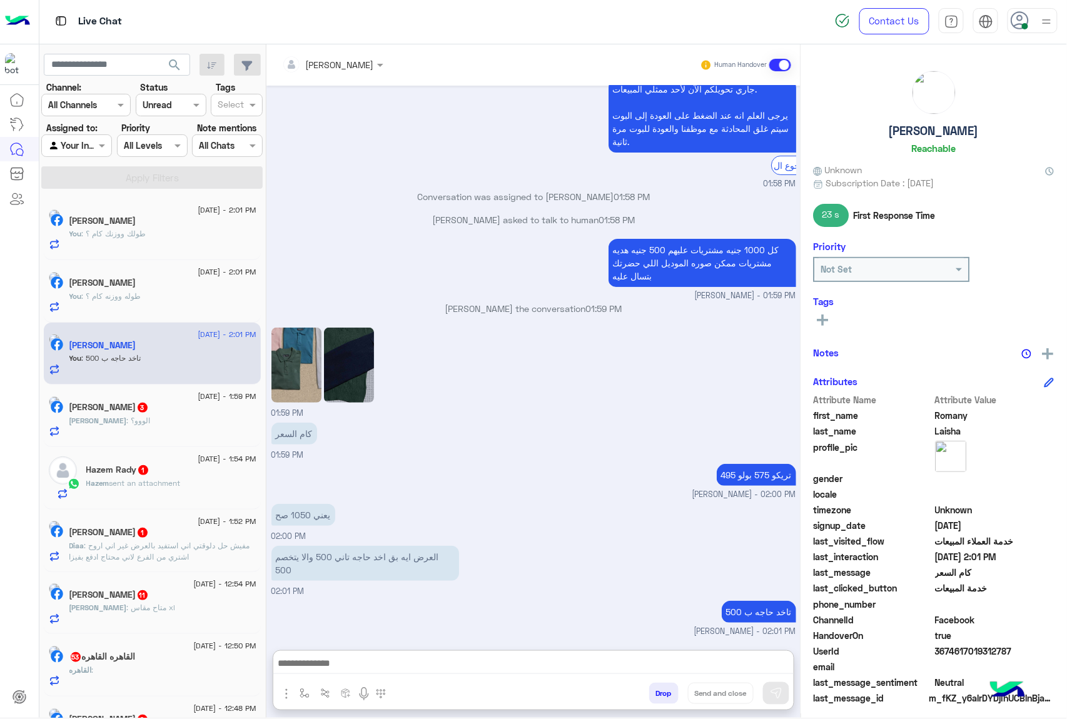
click at [145, 406] on span "3" at bounding box center [143, 408] width 10 height 10
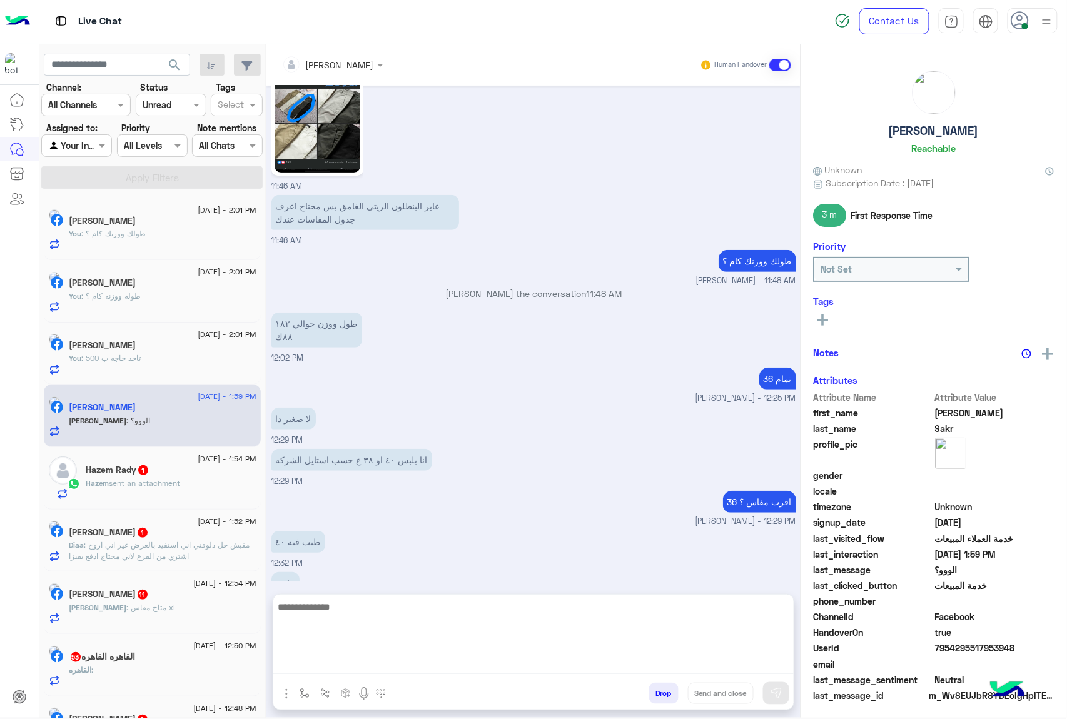
click at [333, 665] on textarea at bounding box center [533, 636] width 520 height 75
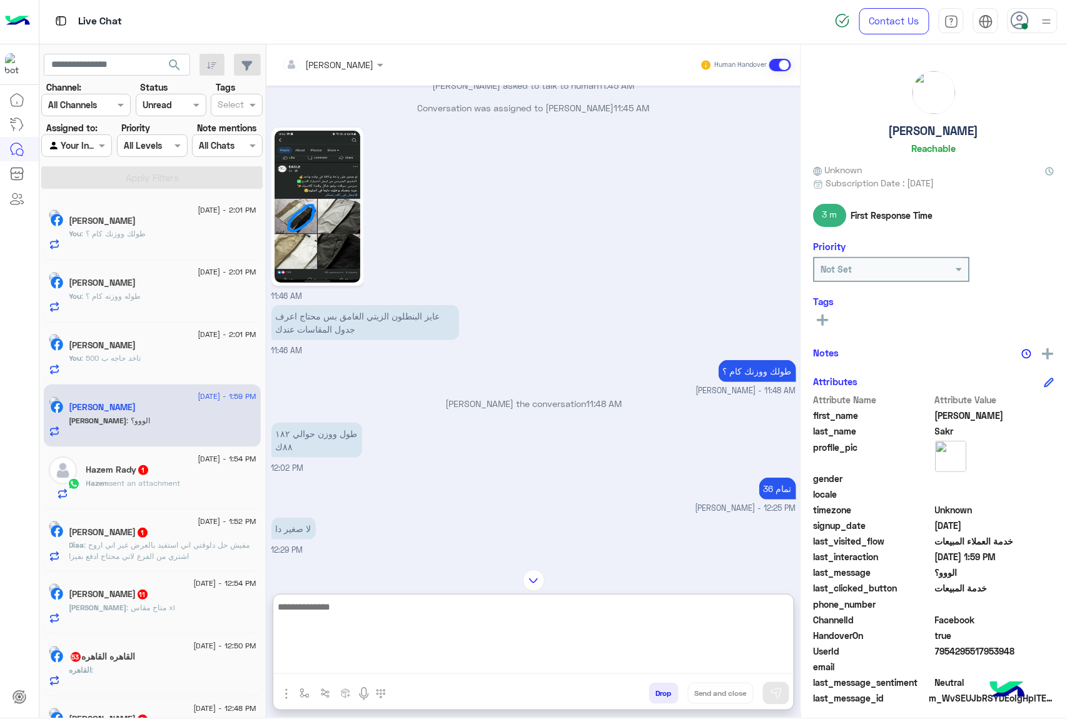
scroll to position [1764, 0]
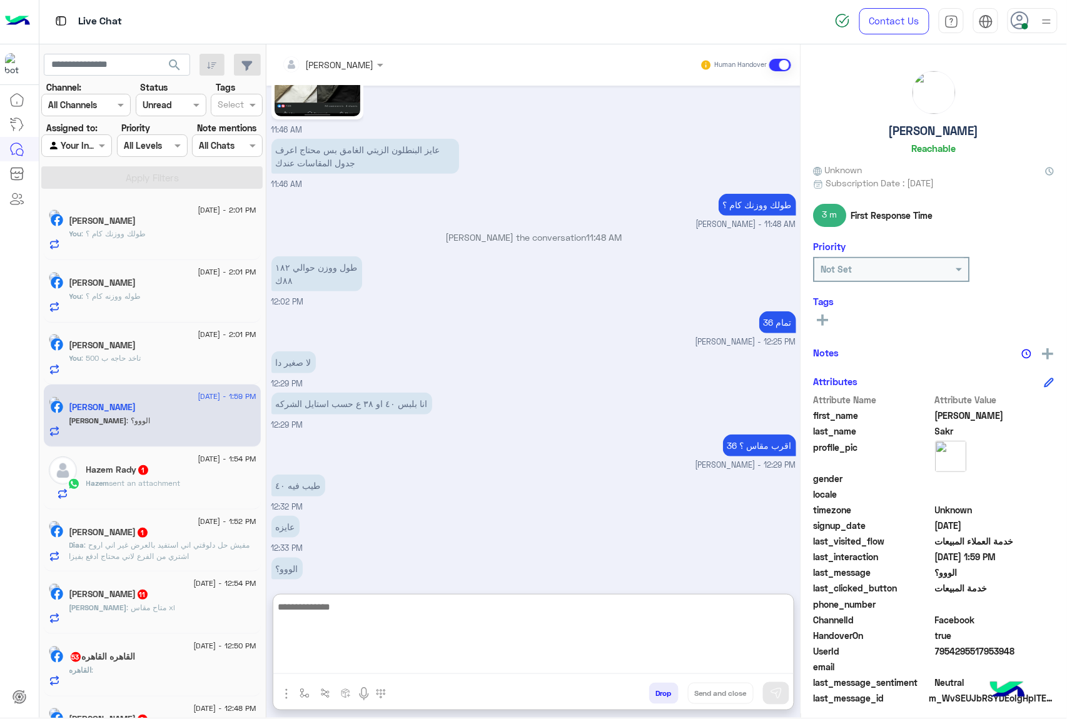
click at [344, 608] on textarea at bounding box center [533, 636] width 520 height 75
type textarea "********"
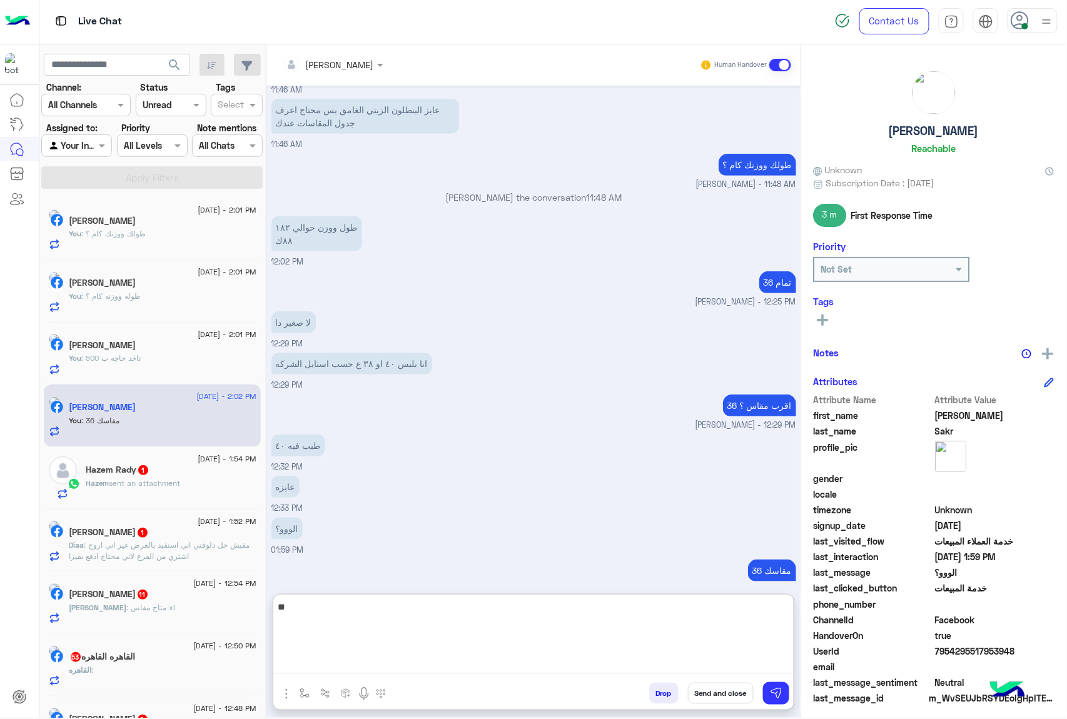
type textarea "*"
type textarea "**********"
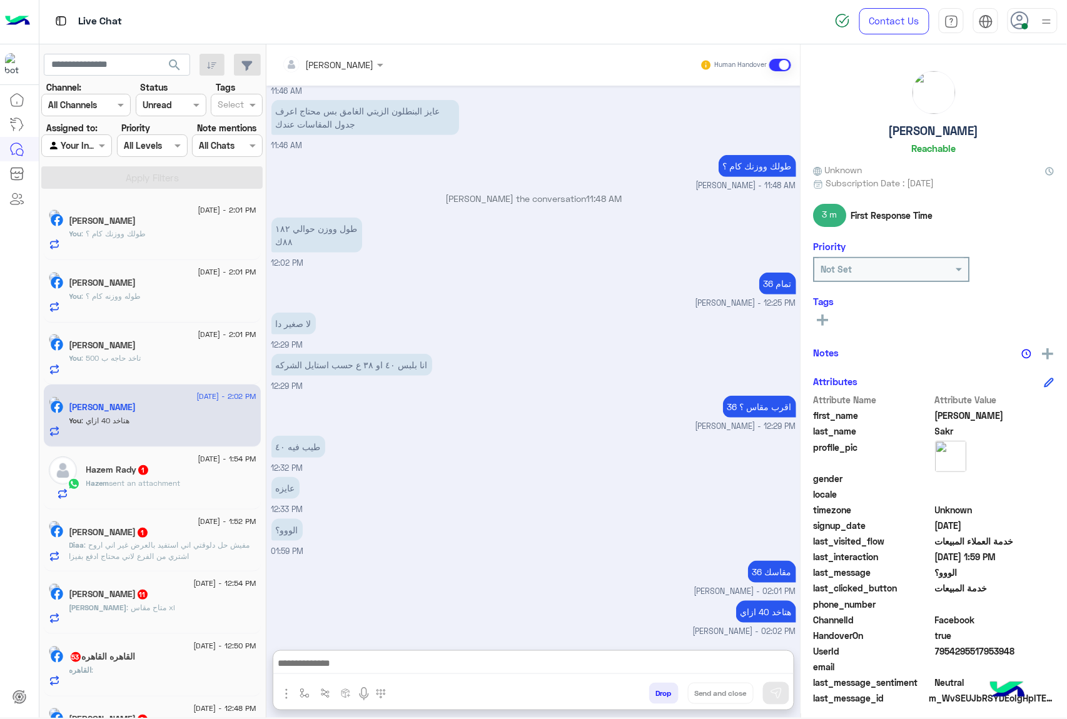
click at [144, 498] on div "Hazem sent an attachment" at bounding box center [171, 489] width 170 height 22
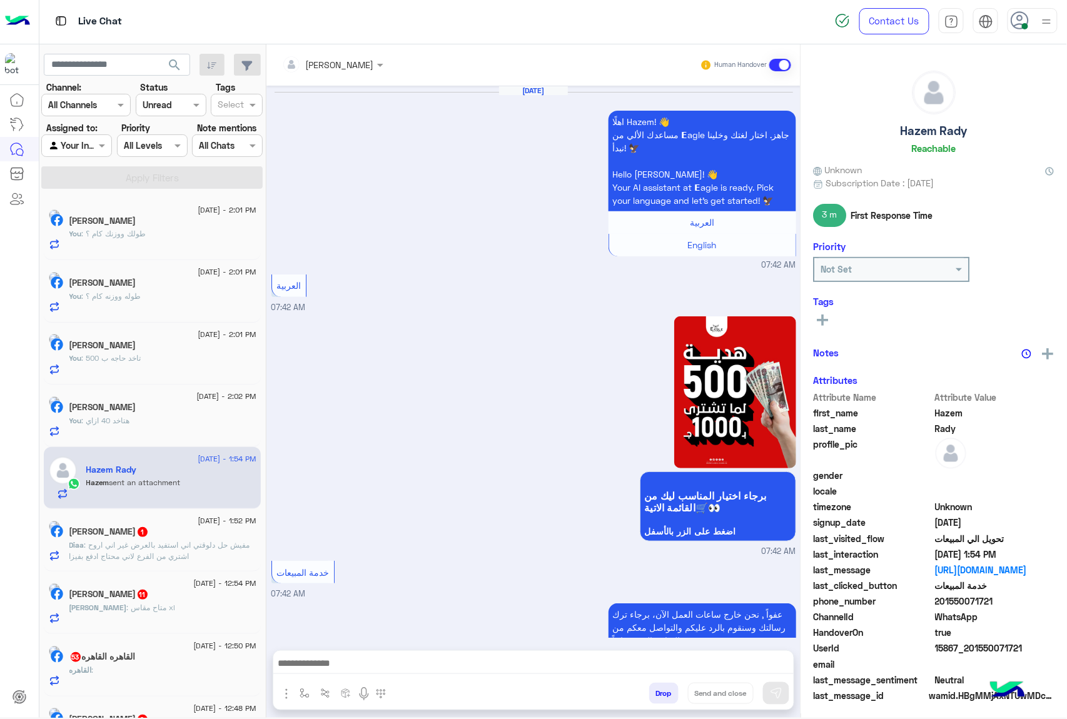
scroll to position [2343, 0]
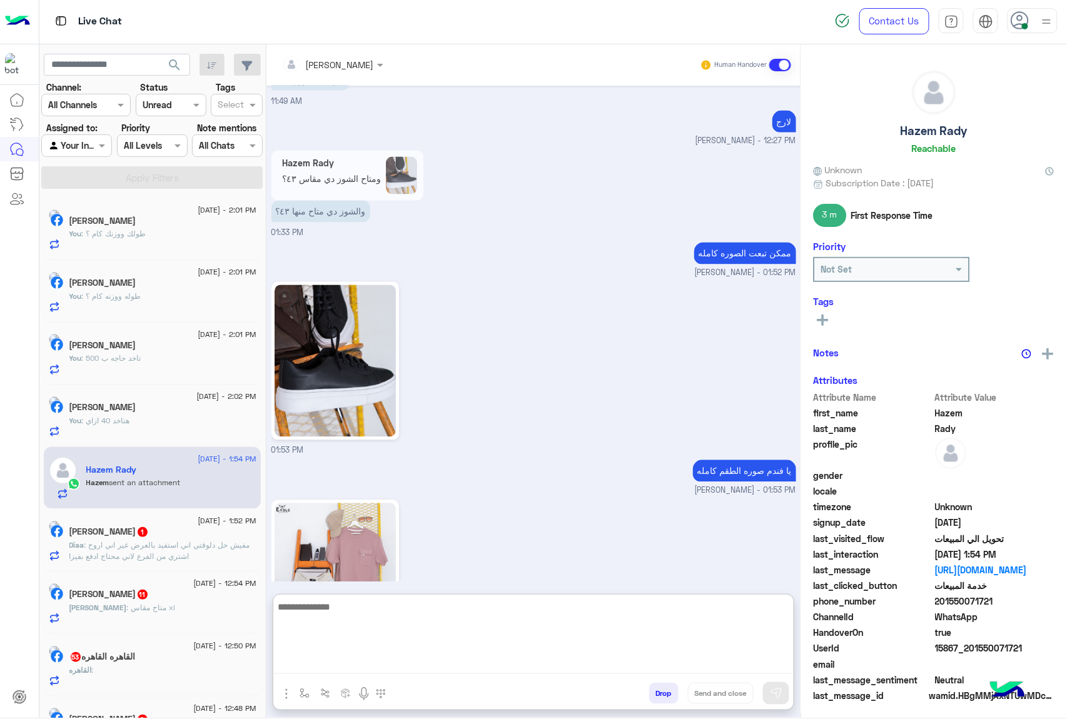
click at [321, 665] on textarea at bounding box center [533, 636] width 520 height 75
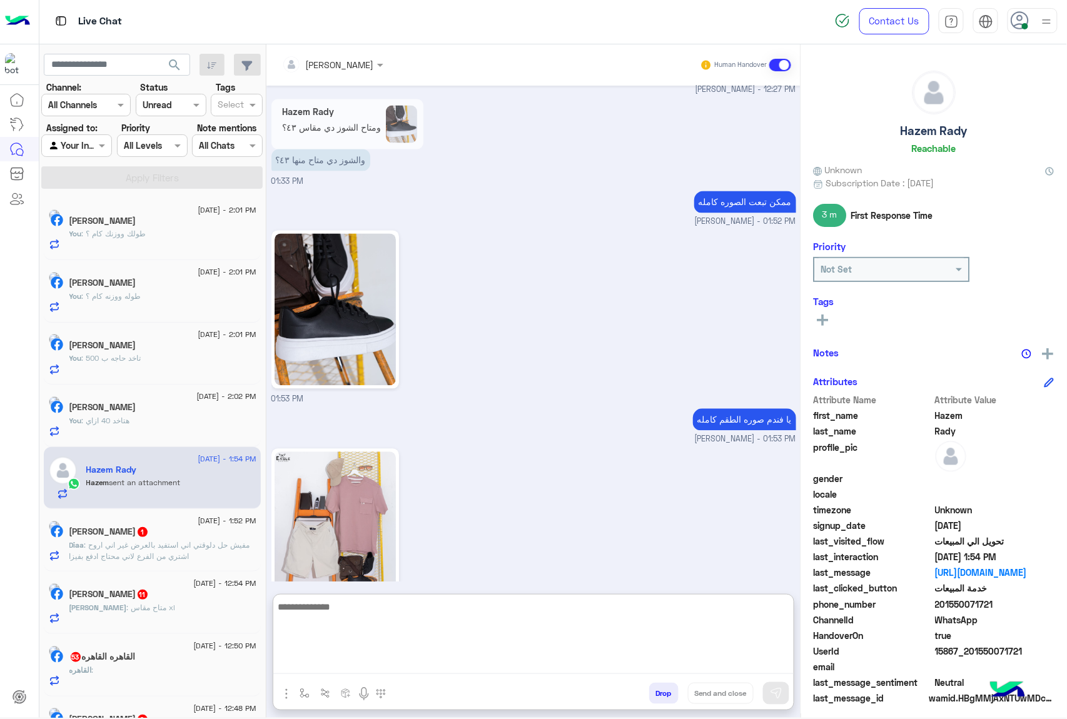
scroll to position [2400, 0]
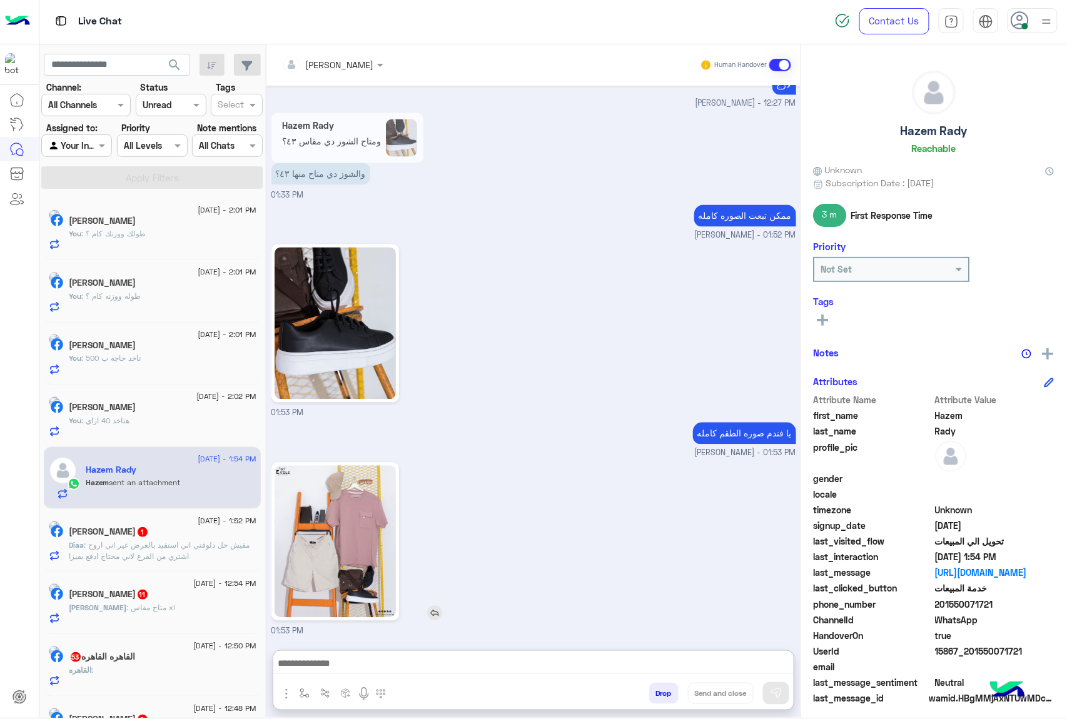
click at [314, 489] on img at bounding box center [334, 542] width 121 height 152
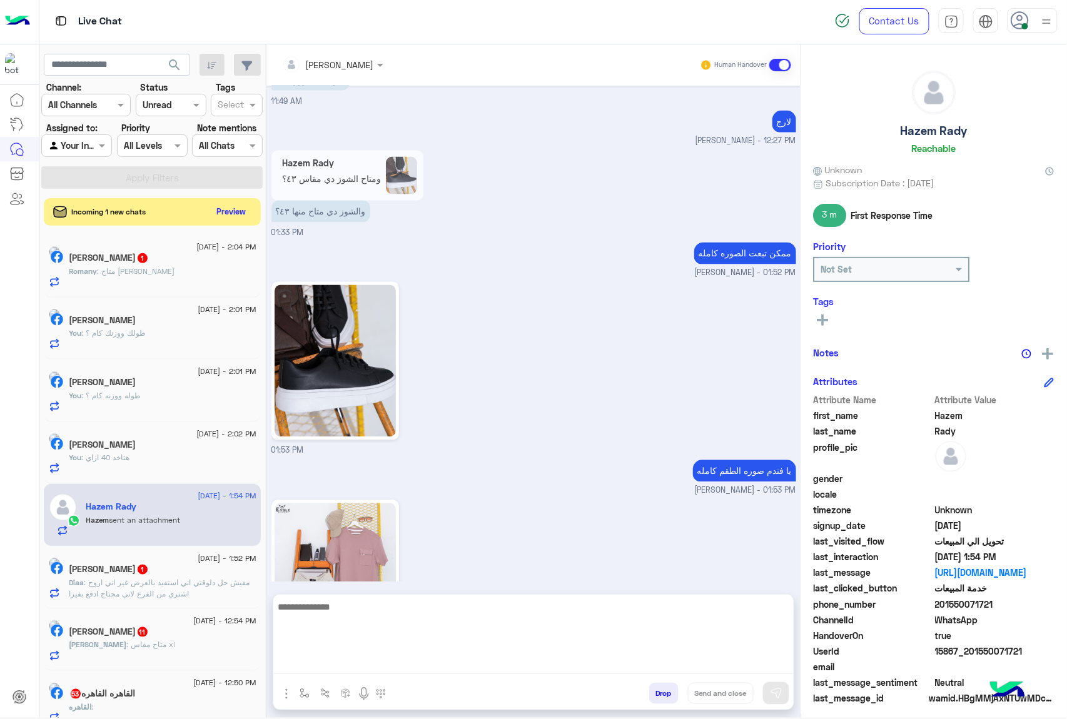
click at [338, 671] on textarea at bounding box center [533, 636] width 520 height 75
type textarea "********"
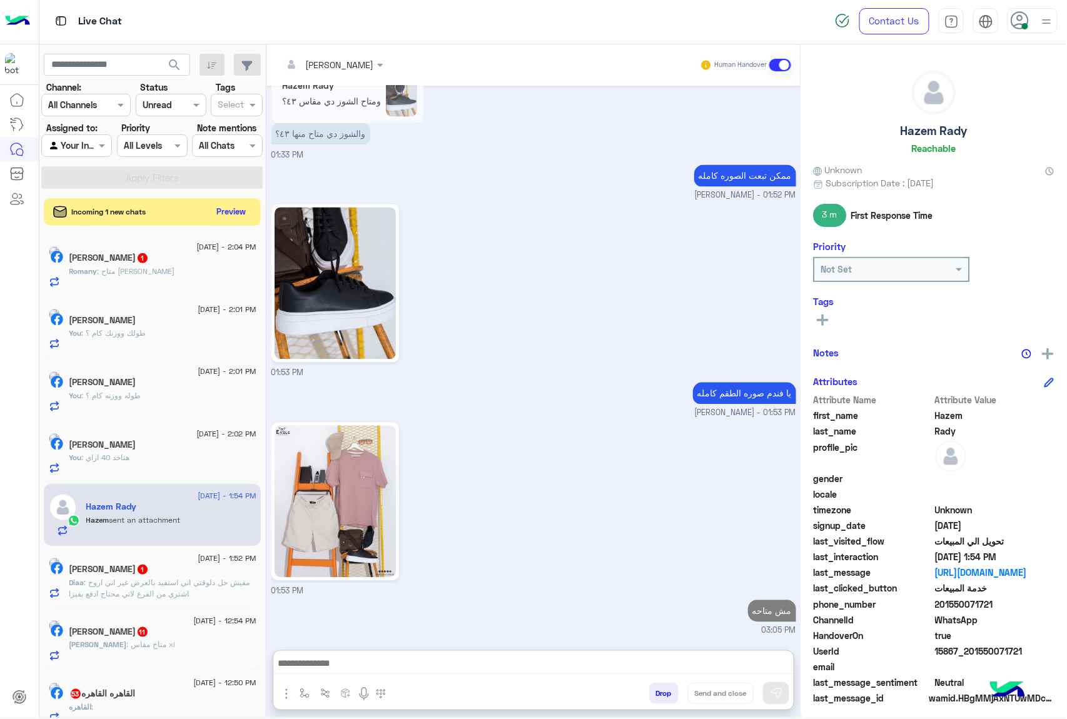
click at [126, 263] on h5 "Romany Laisha 1" at bounding box center [108, 258] width 79 height 11
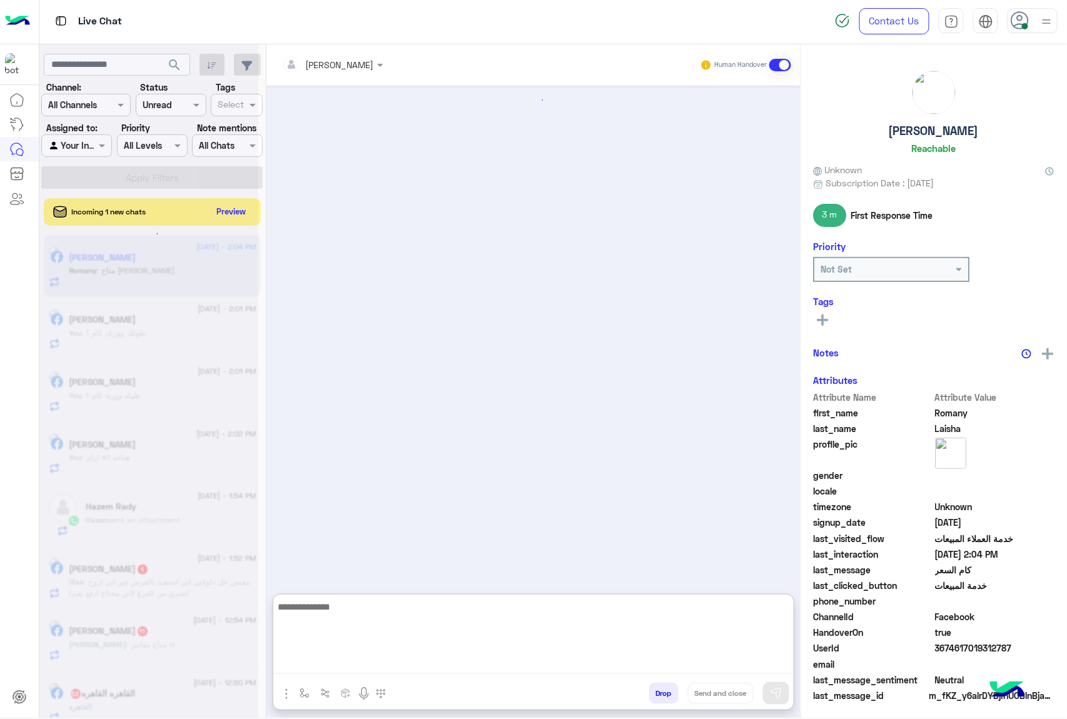
click at [328, 666] on textarea at bounding box center [533, 636] width 520 height 75
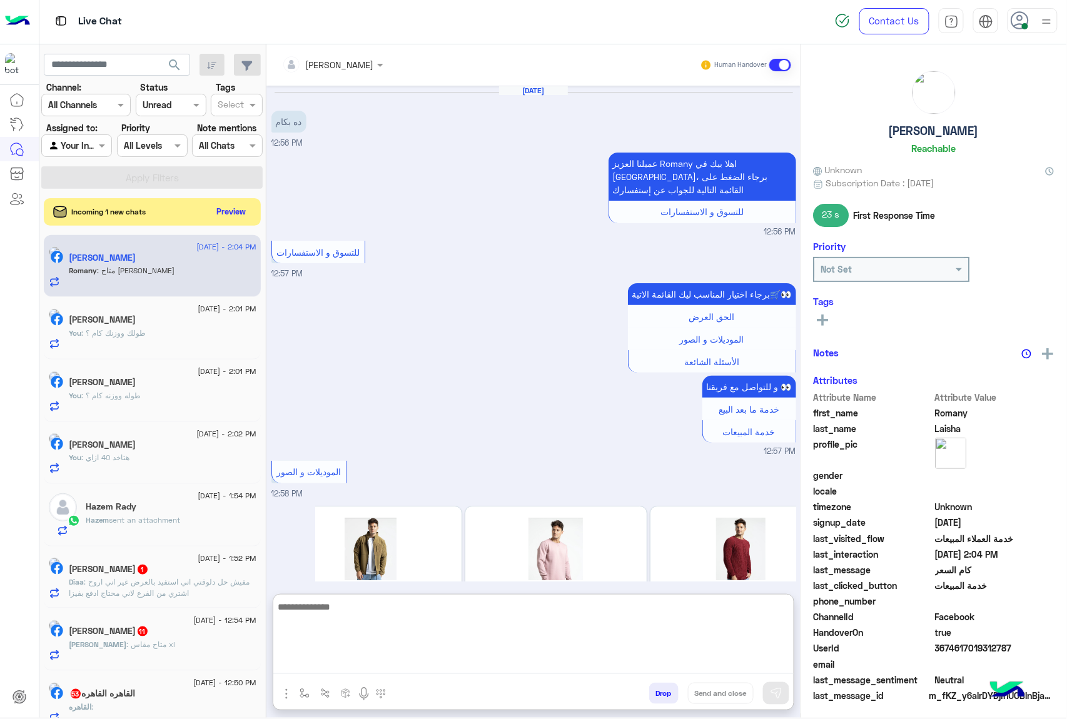
scroll to position [1553, 0]
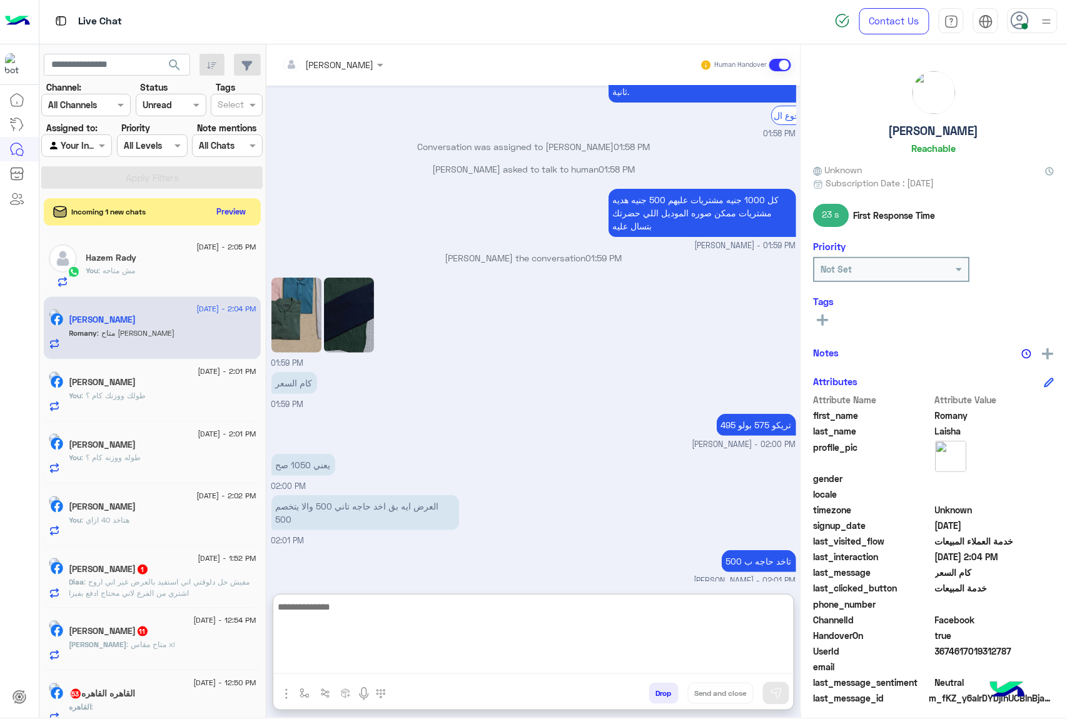
paste textarea "**********"
type textarea "**********"
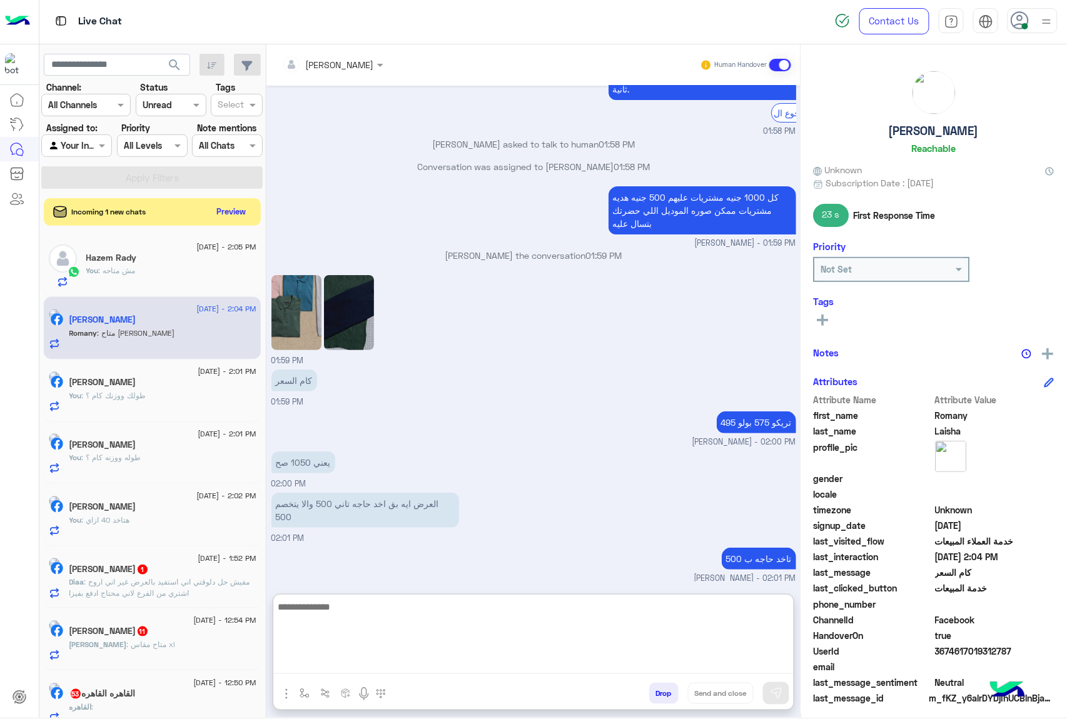
scroll to position [1593, 0]
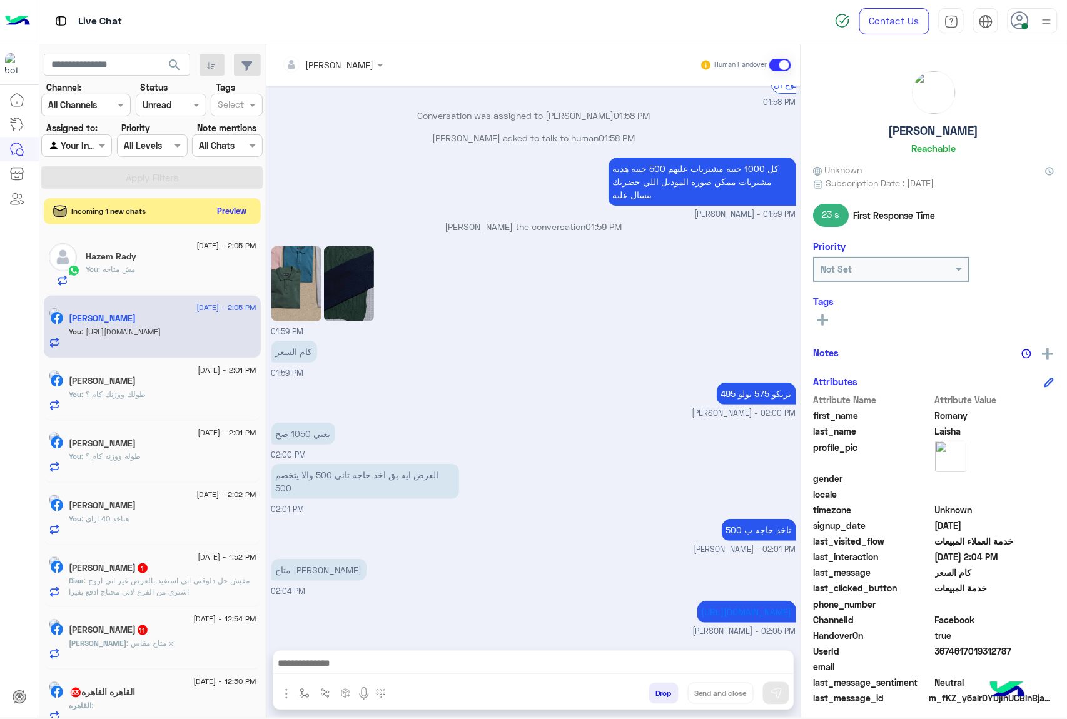
click at [231, 213] on button "Preview" at bounding box center [232, 211] width 39 height 17
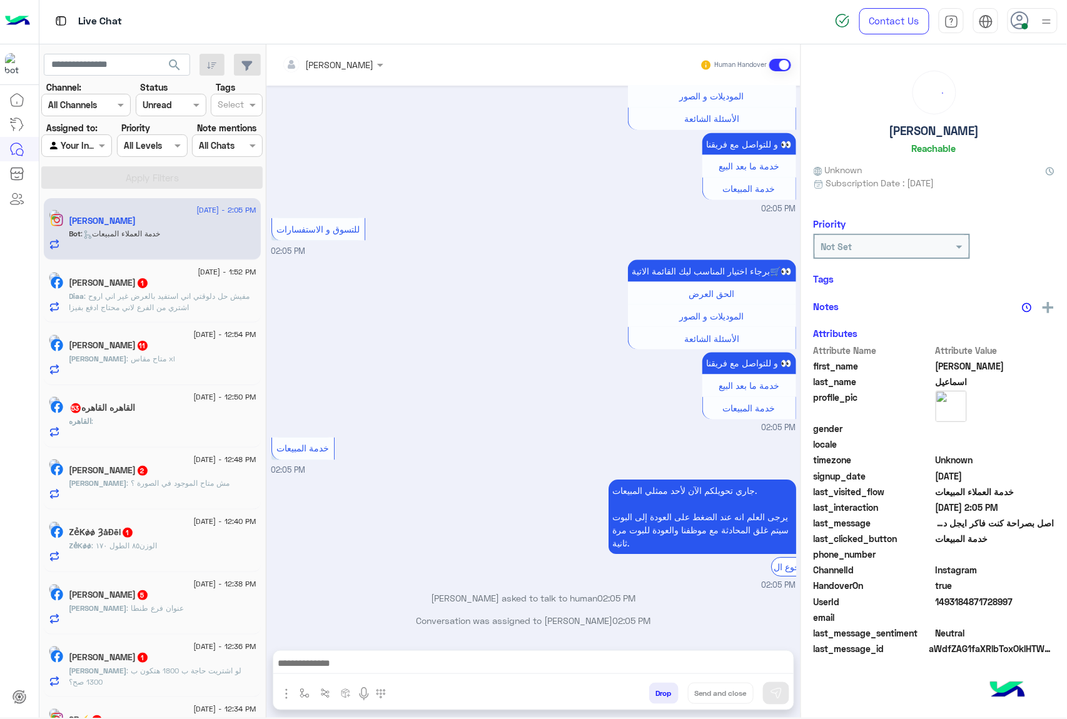
scroll to position [506, 0]
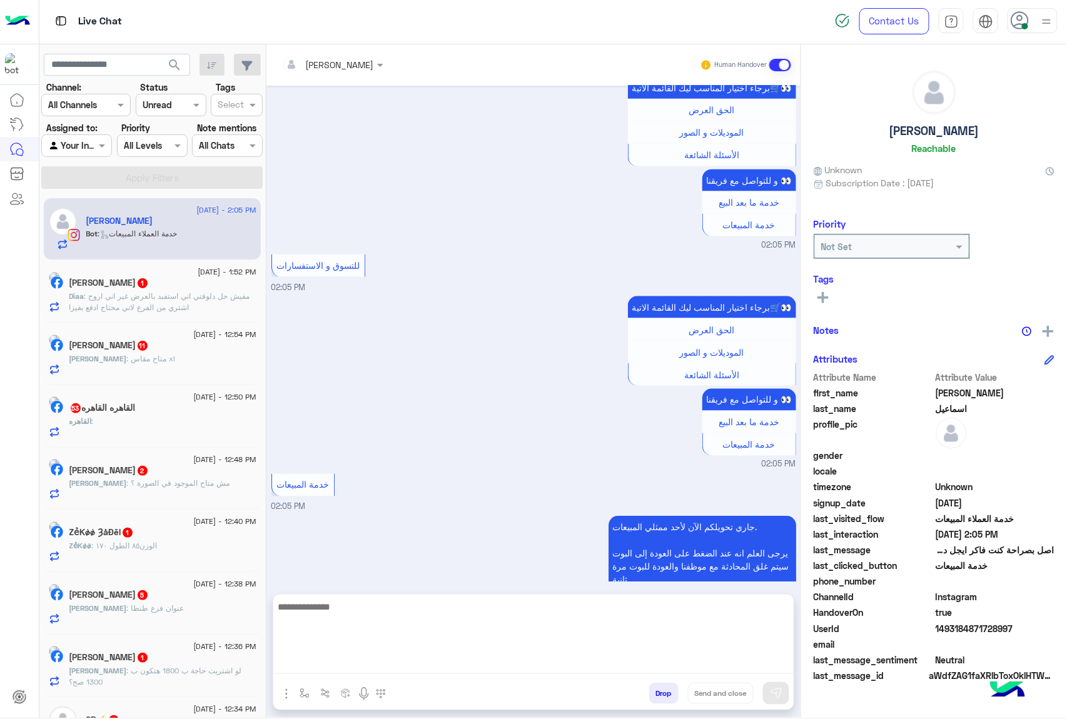
click at [400, 659] on textarea at bounding box center [533, 636] width 520 height 75
paste textarea "**********"
type textarea "**********"
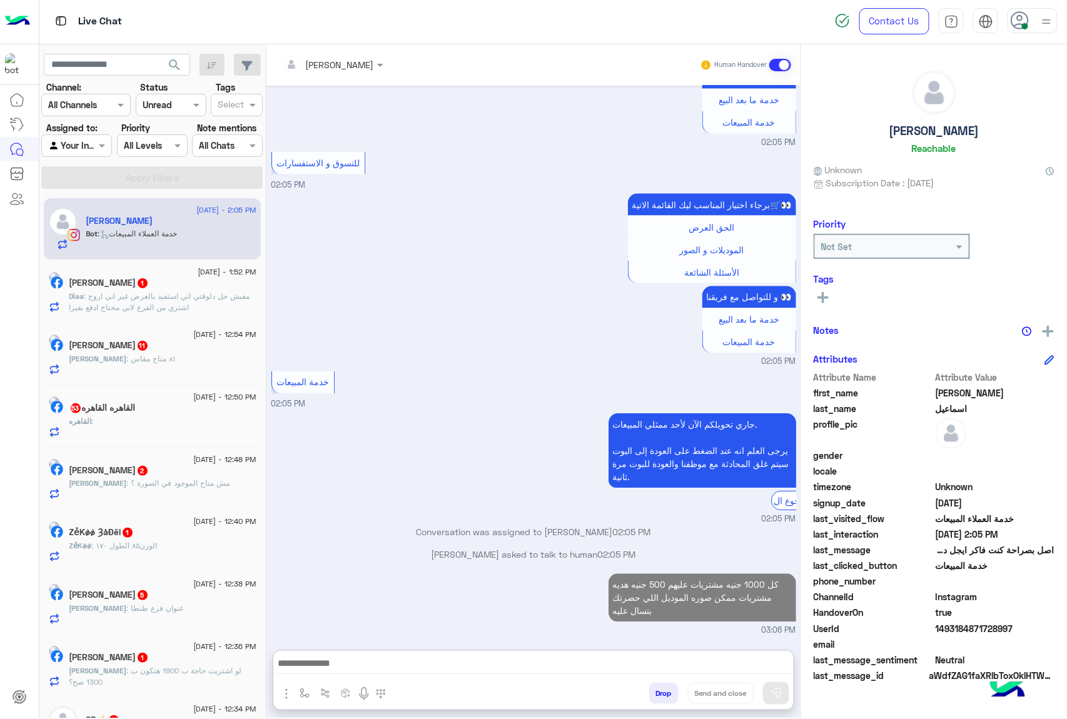
click at [151, 295] on span ": مفيش حل دلوقتي اني استفيد بالعرض غير اني اروح اشتري من الفرع لاني محتاج ادفع …" at bounding box center [159, 301] width 181 height 21
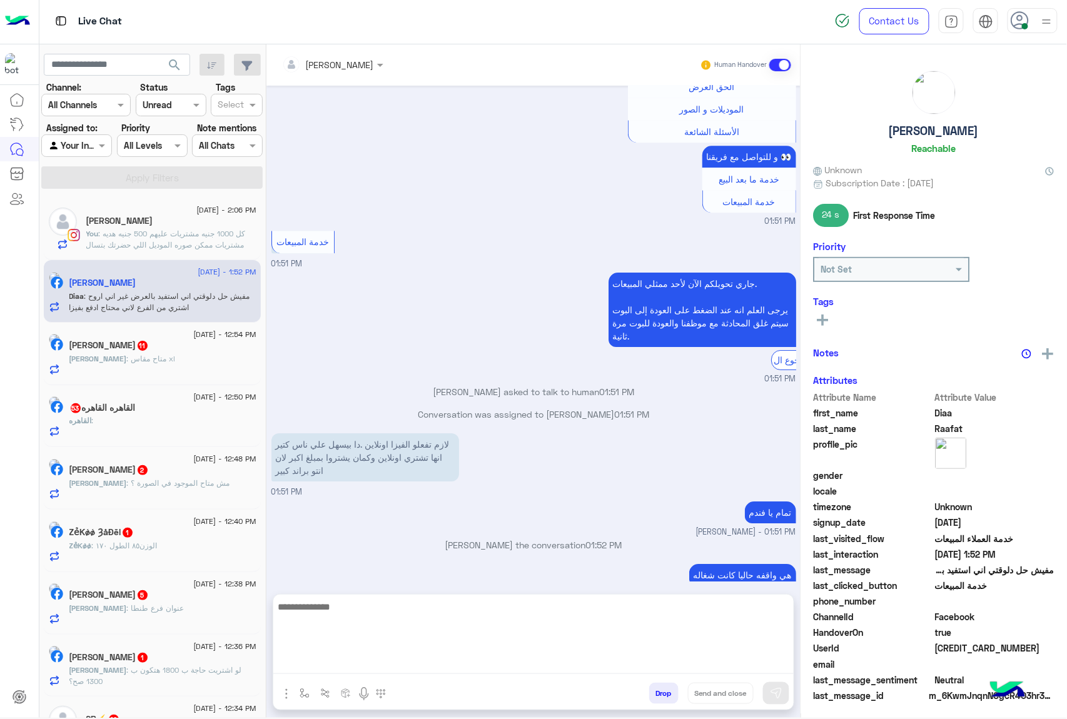
click at [339, 667] on textarea at bounding box center [533, 636] width 520 height 75
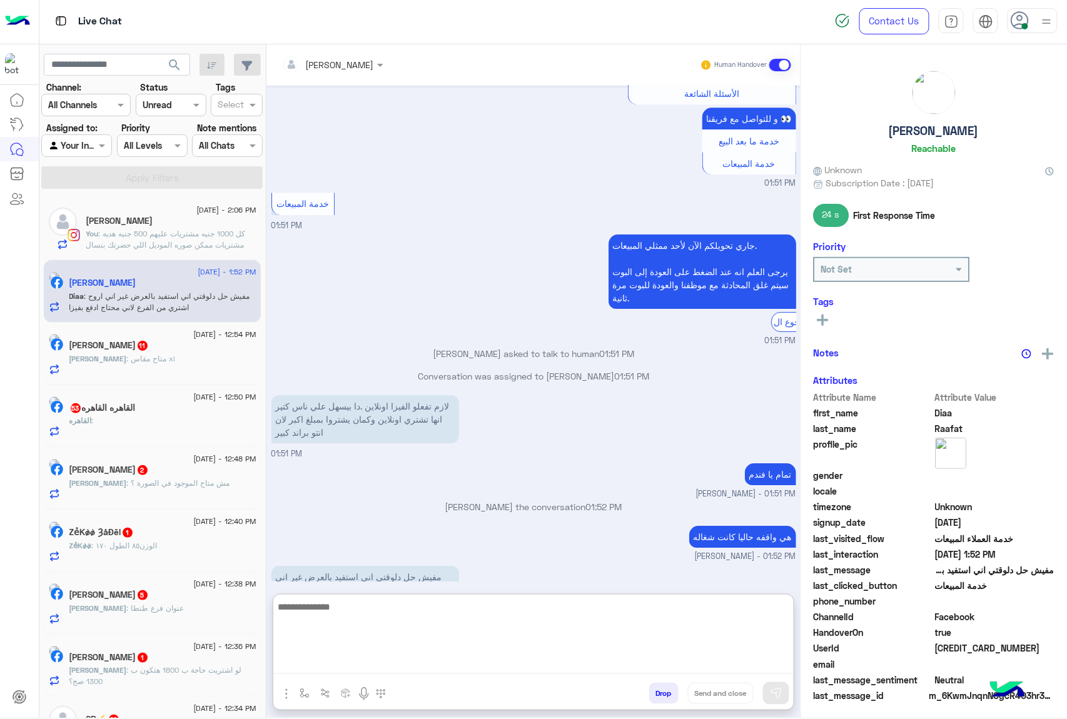
scroll to position [1197, 0]
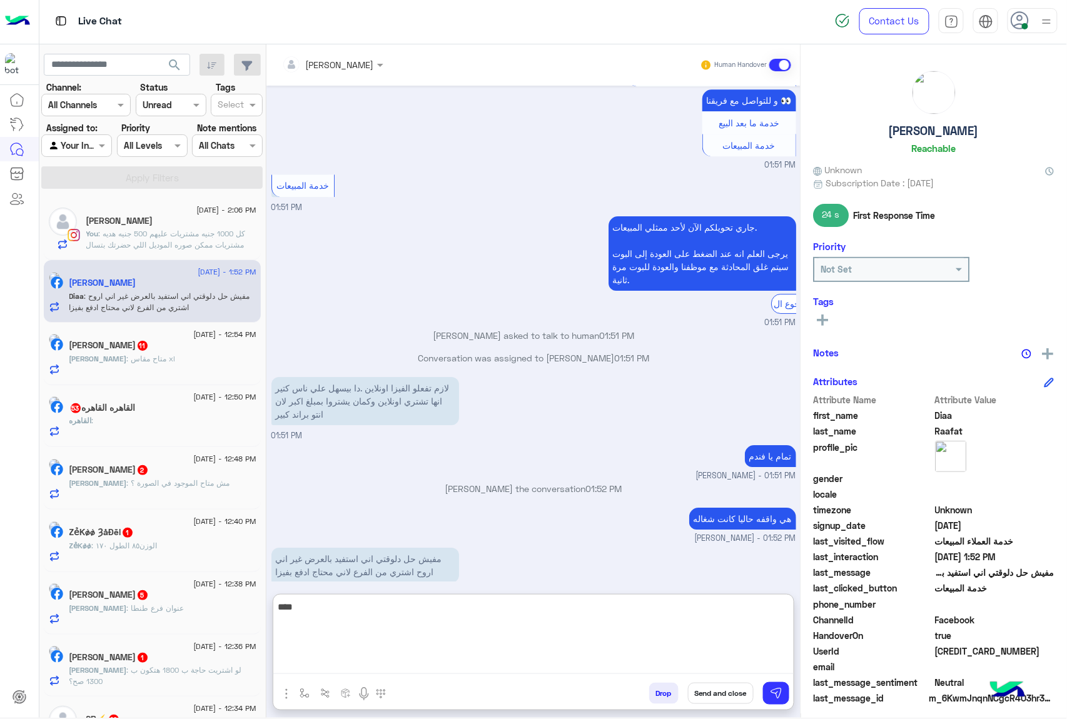
type textarea "****"
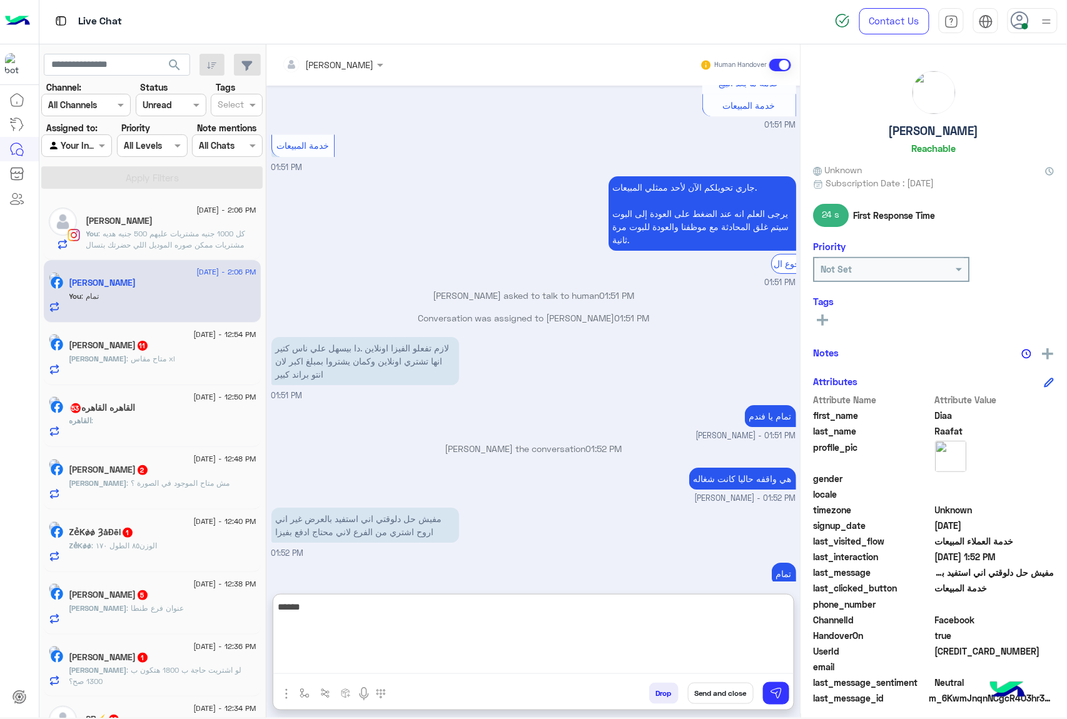
type textarea "******"
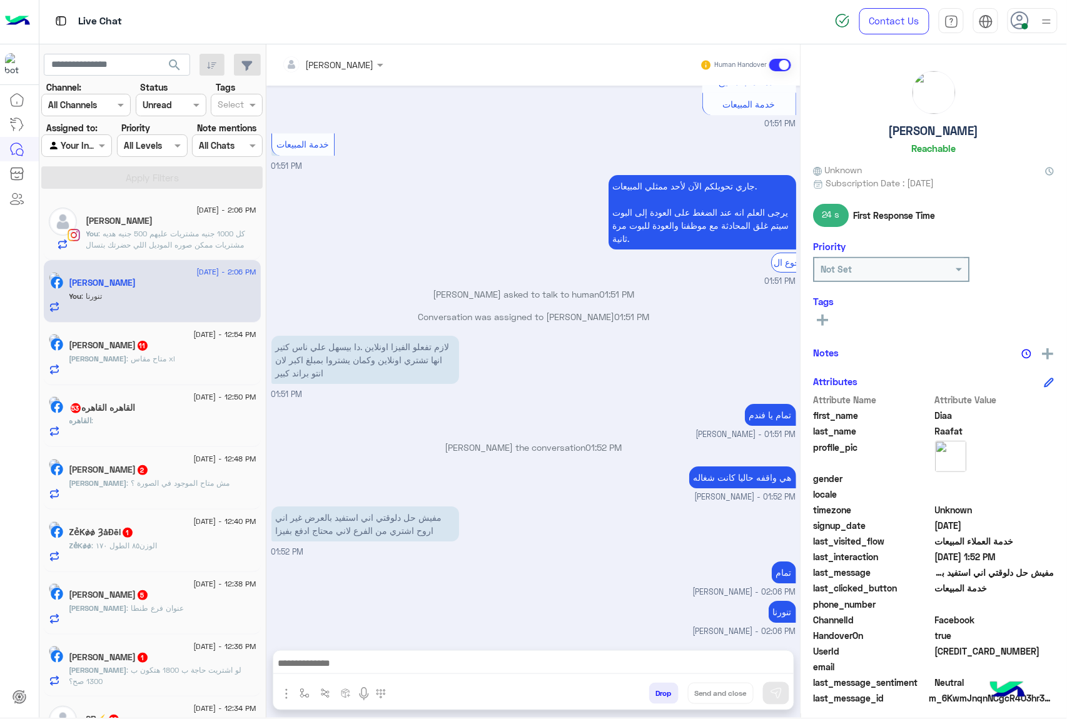
click at [668, 696] on button "Drop" at bounding box center [663, 693] width 29 height 21
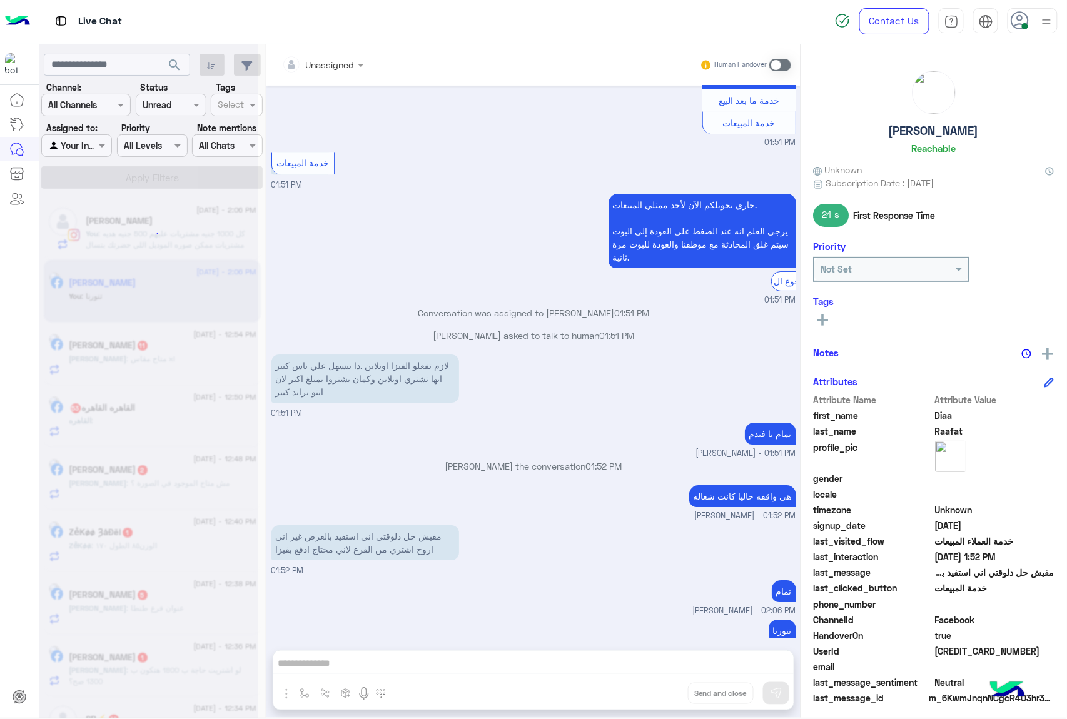
scroll to position [1243, 0]
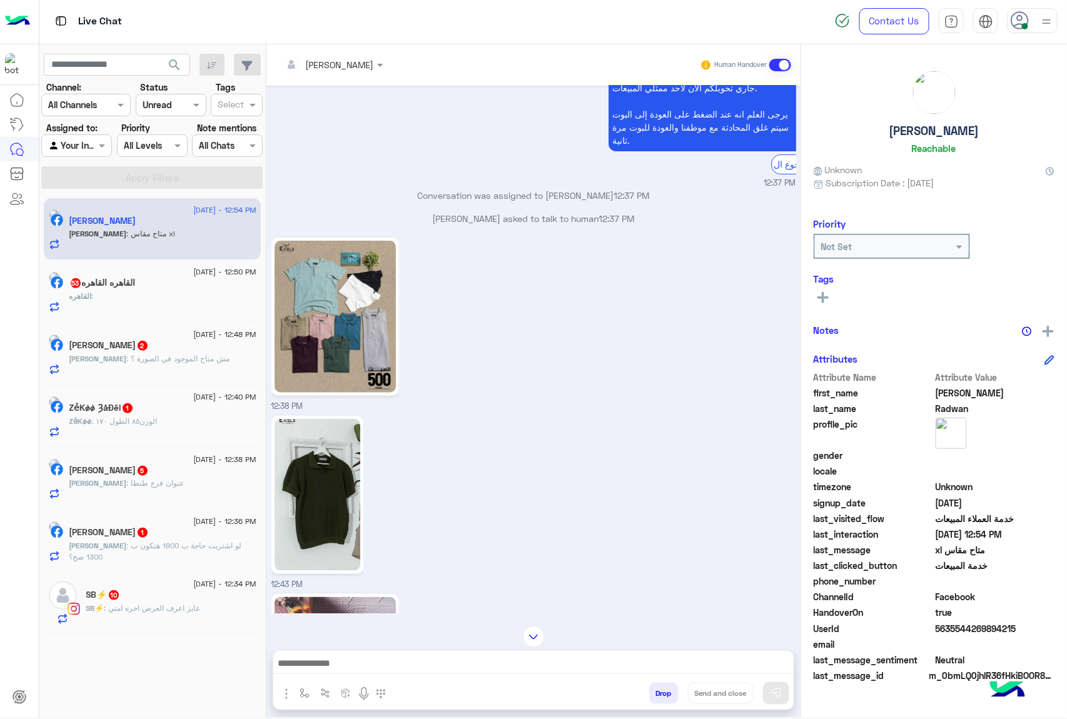
scroll to position [1793, 0]
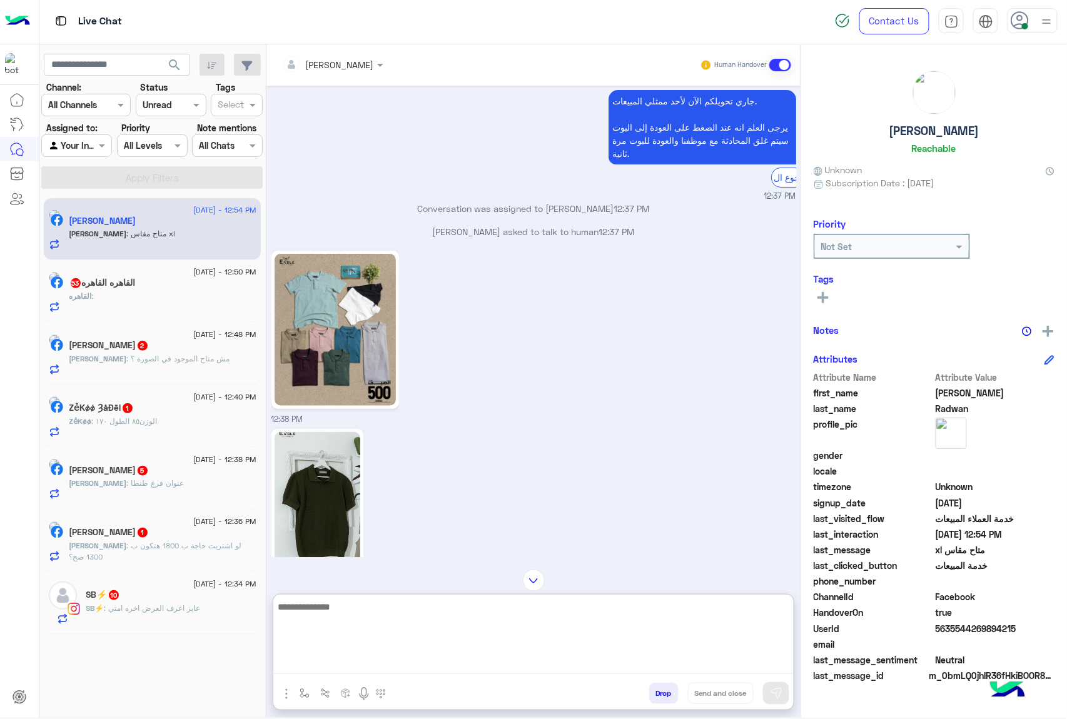
click at [325, 654] on textarea at bounding box center [533, 636] width 520 height 75
type textarea "**********"
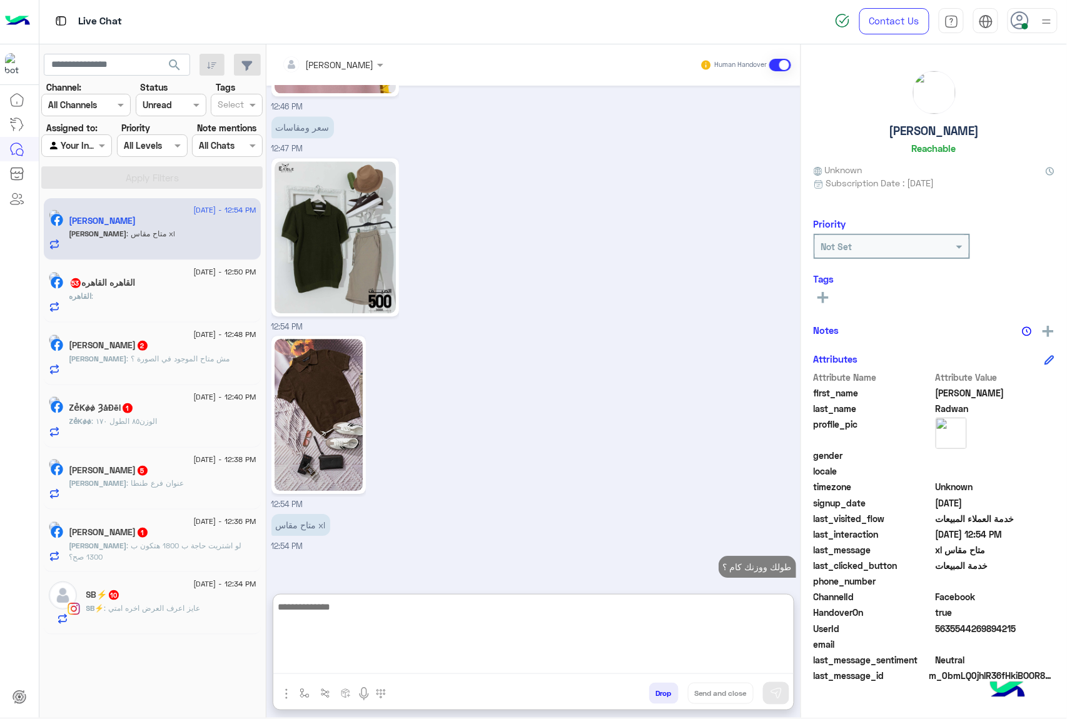
scroll to position [2662, 0]
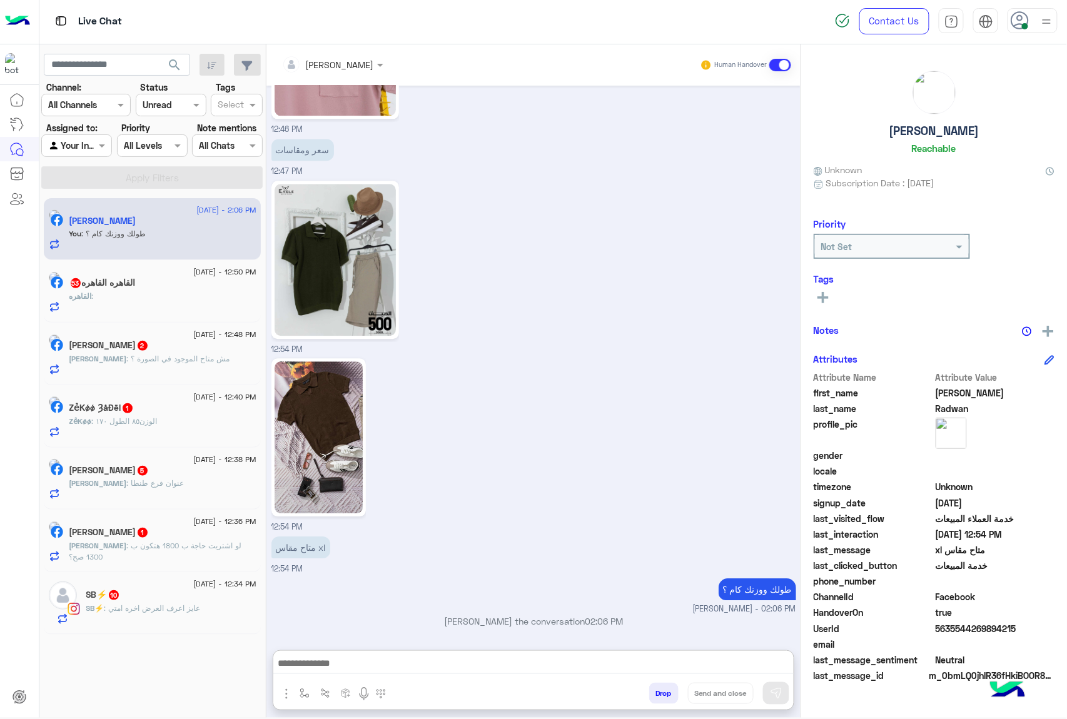
click at [151, 301] on div "القاهره :" at bounding box center [162, 302] width 187 height 22
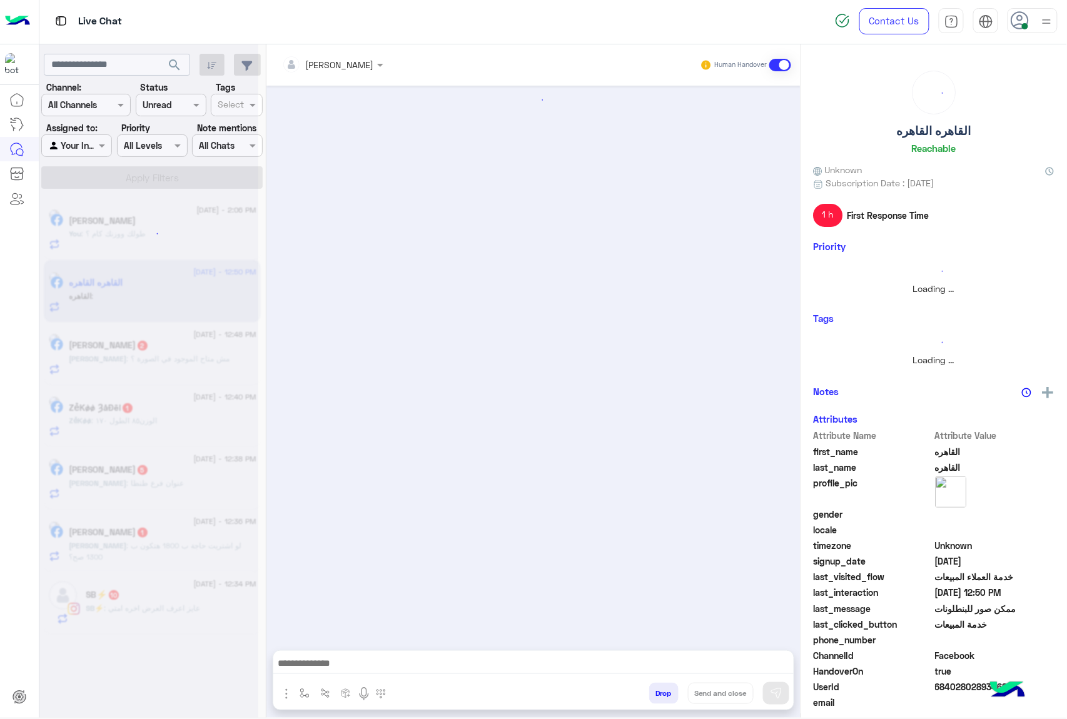
scroll to position [563, 0]
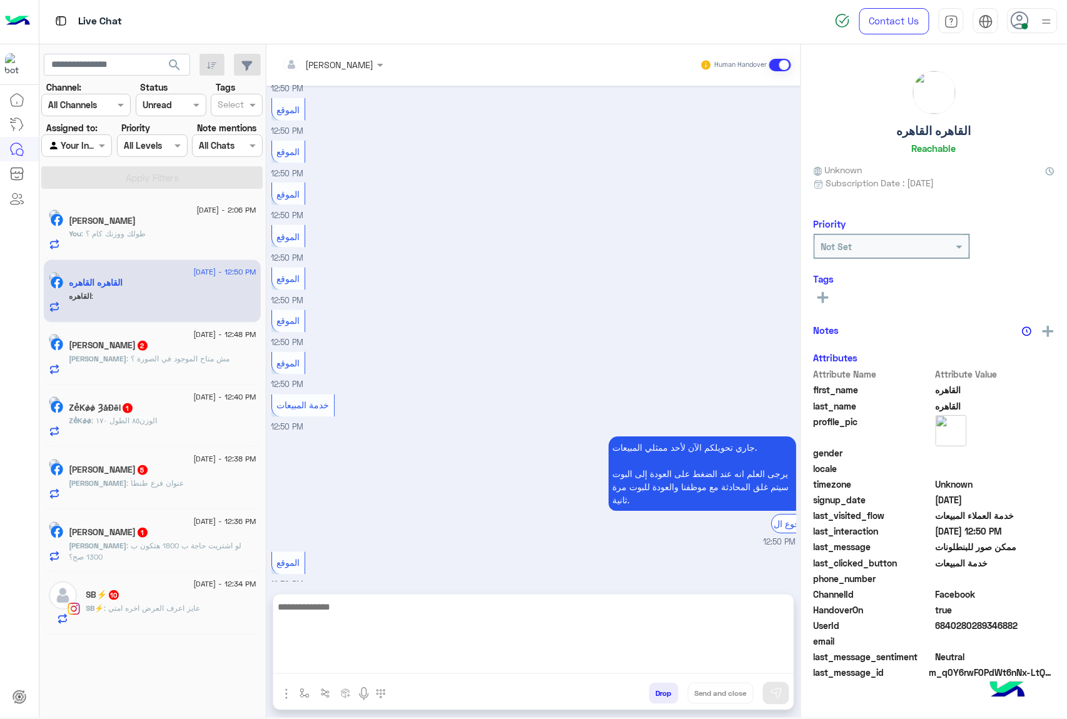
click at [378, 660] on textarea at bounding box center [533, 636] width 520 height 75
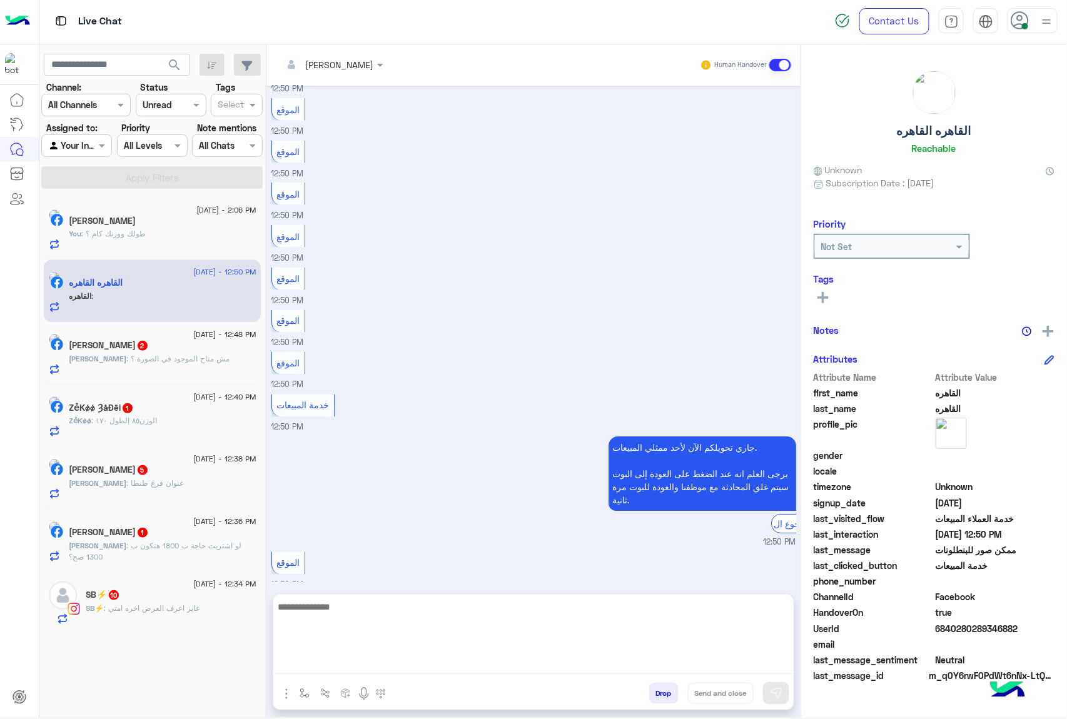
click at [318, 664] on textarea at bounding box center [533, 636] width 520 height 75
paste textarea "**********"
type textarea "**********"
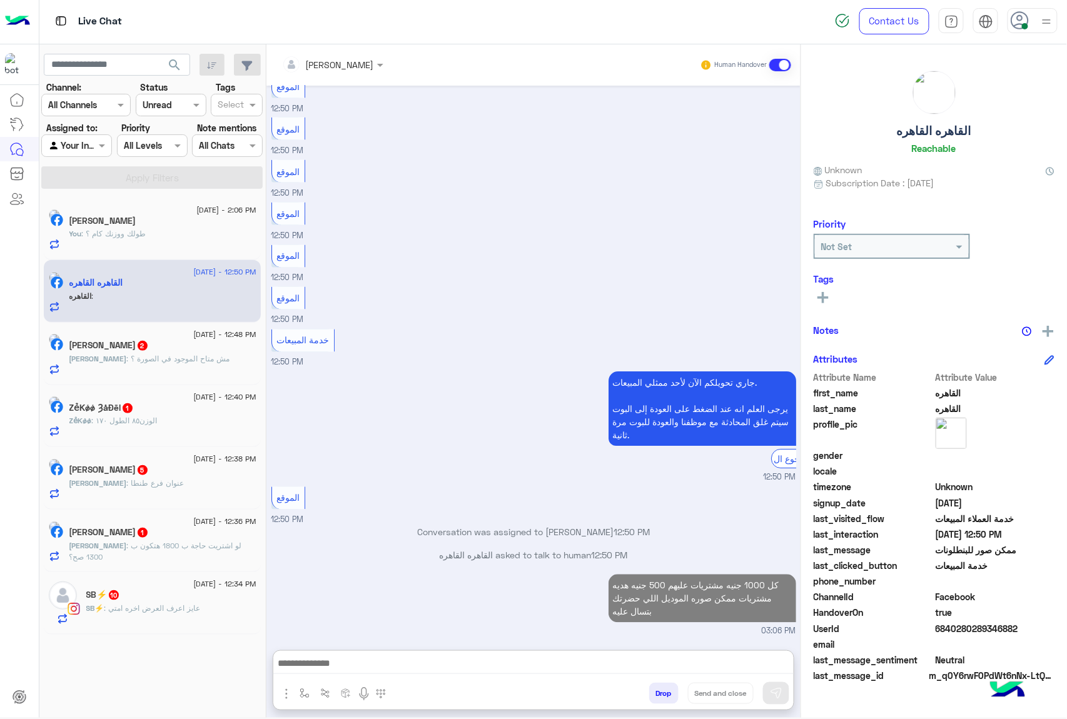
click at [180, 341] on div "[PERSON_NAME] 2" at bounding box center [162, 346] width 187 height 13
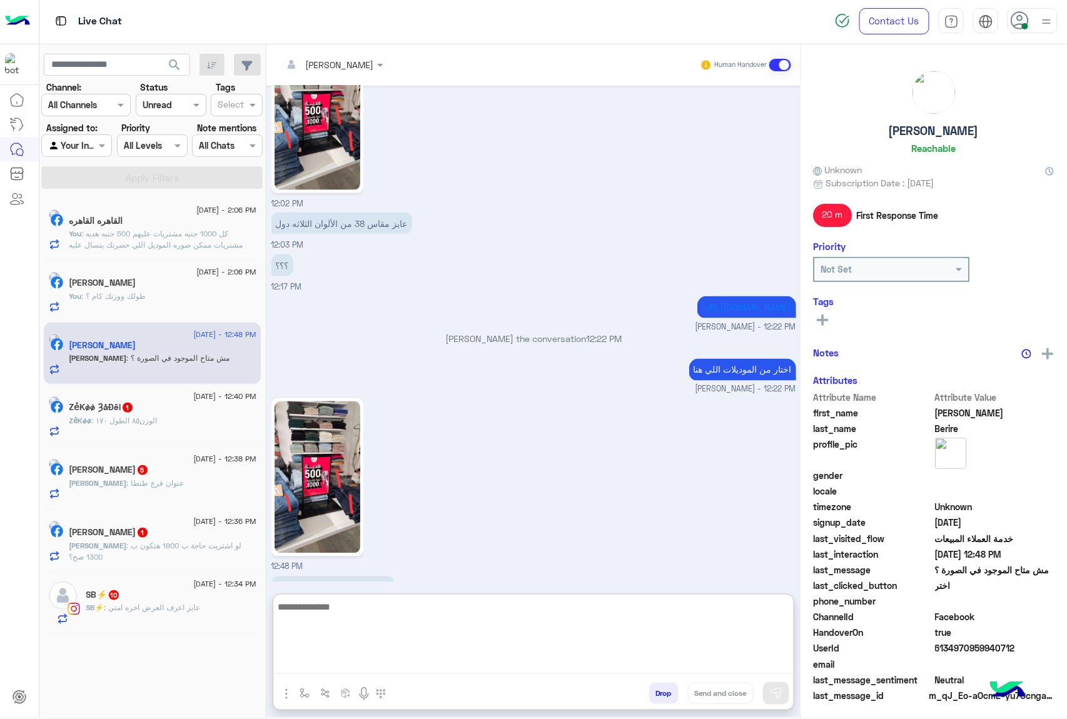
click at [330, 669] on textarea at bounding box center [533, 636] width 520 height 75
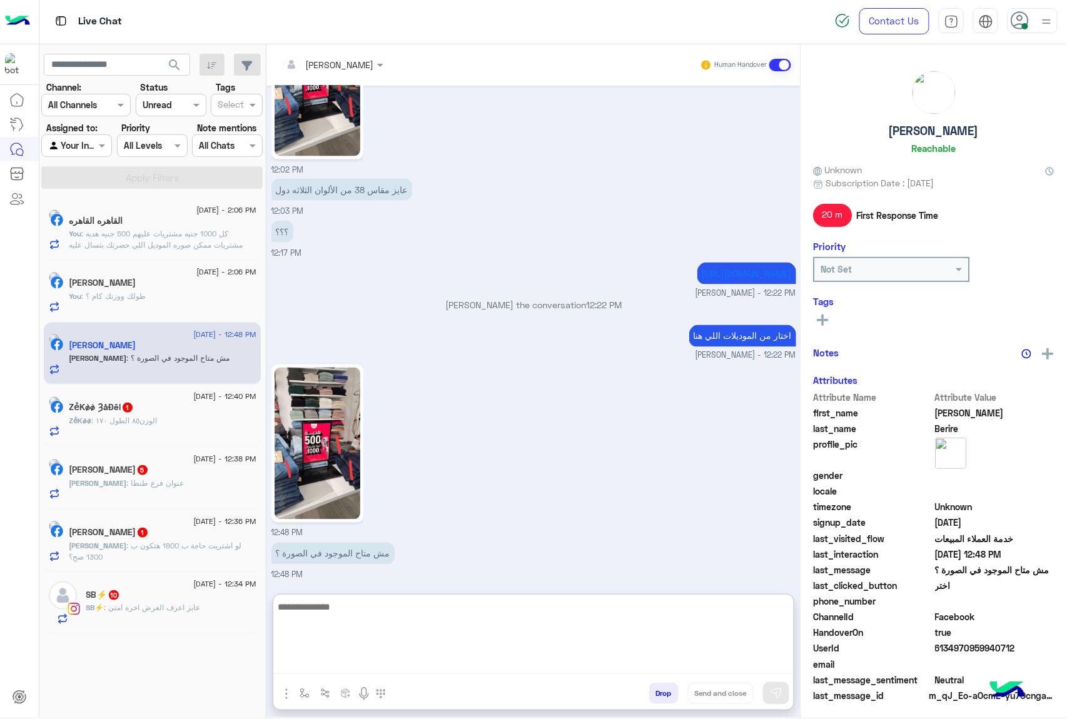
scroll to position [2201, 0]
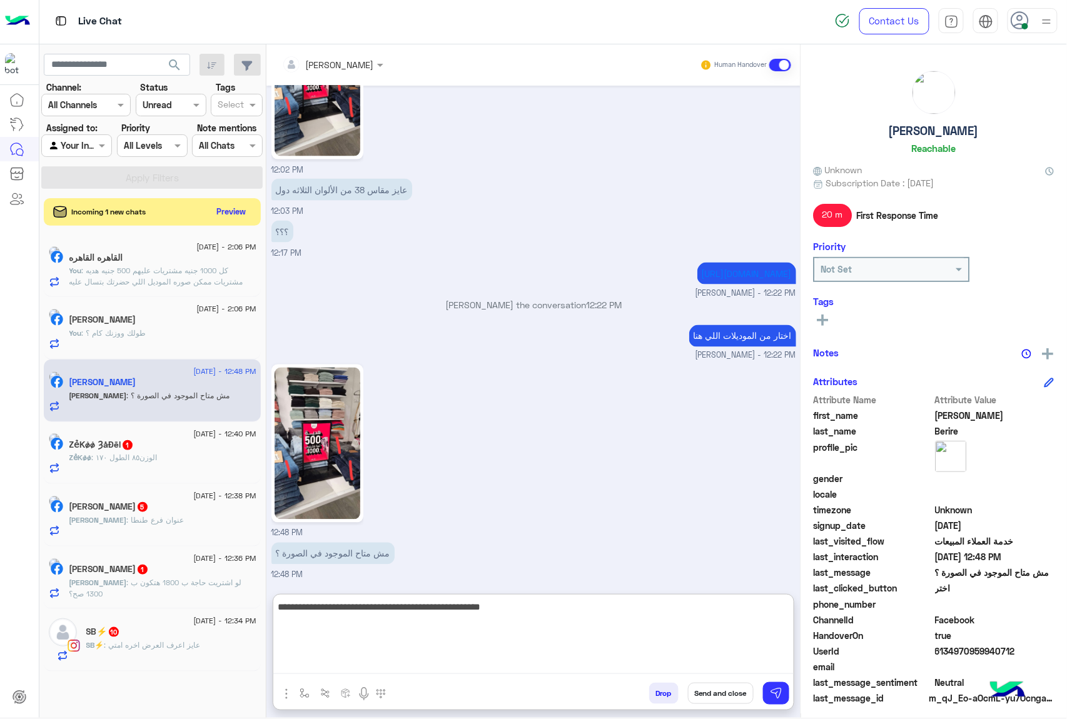
type textarea "**********"
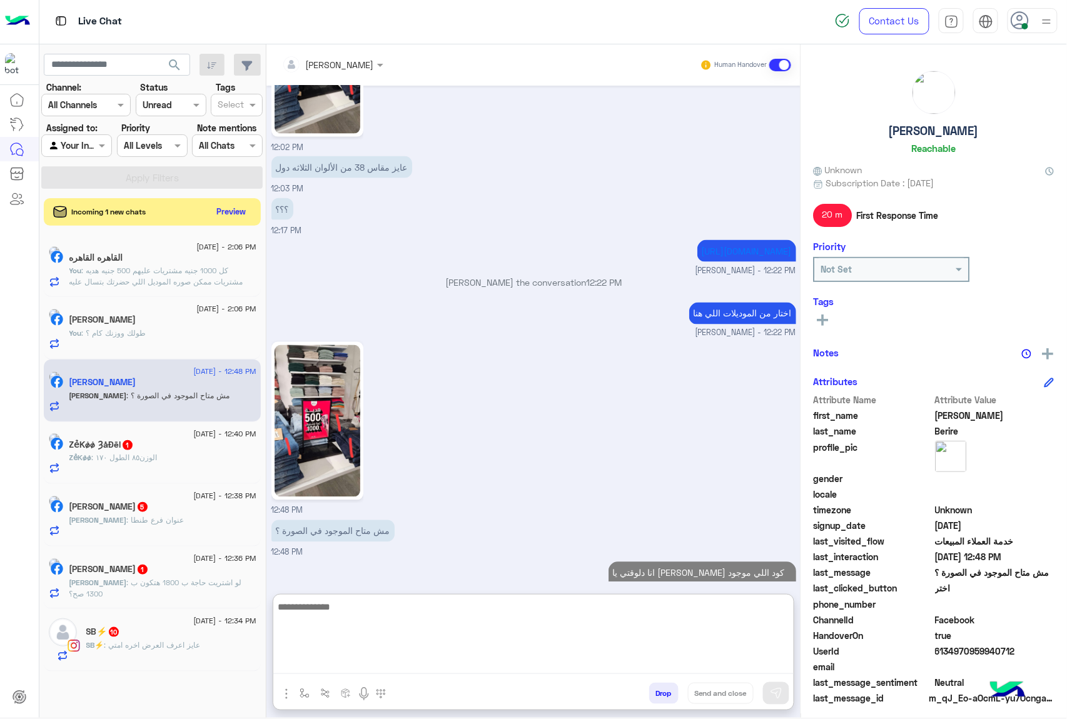
scroll to position [2254, 0]
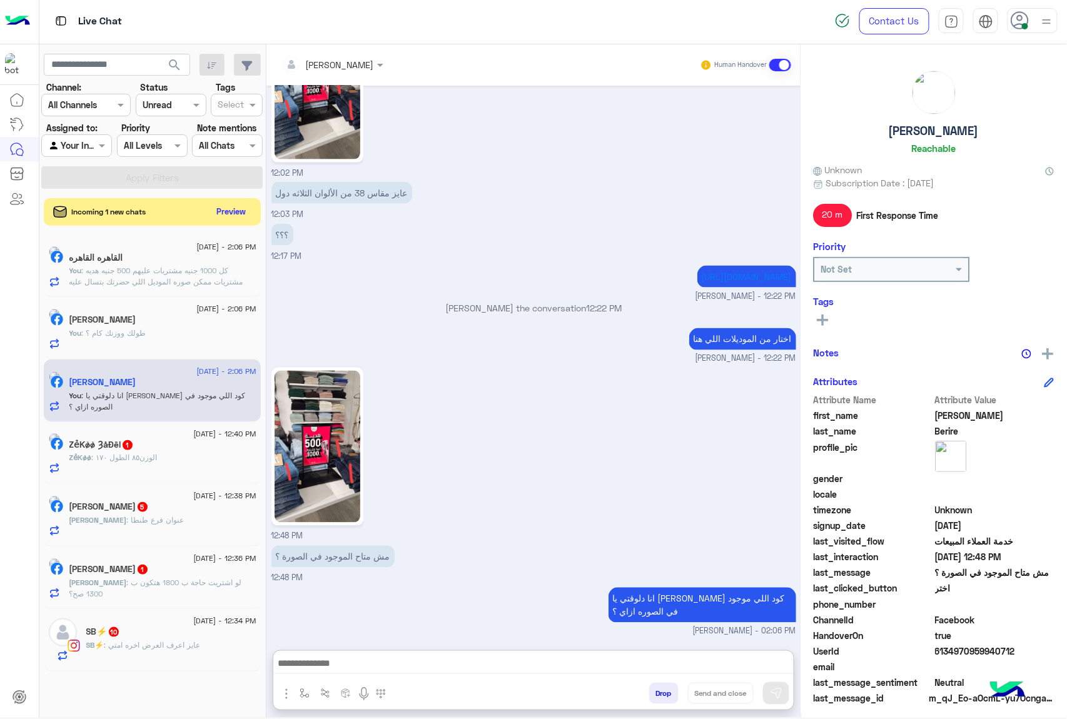
click at [315, 436] on img at bounding box center [317, 447] width 86 height 152
click at [229, 213] on button "Preview" at bounding box center [232, 211] width 39 height 17
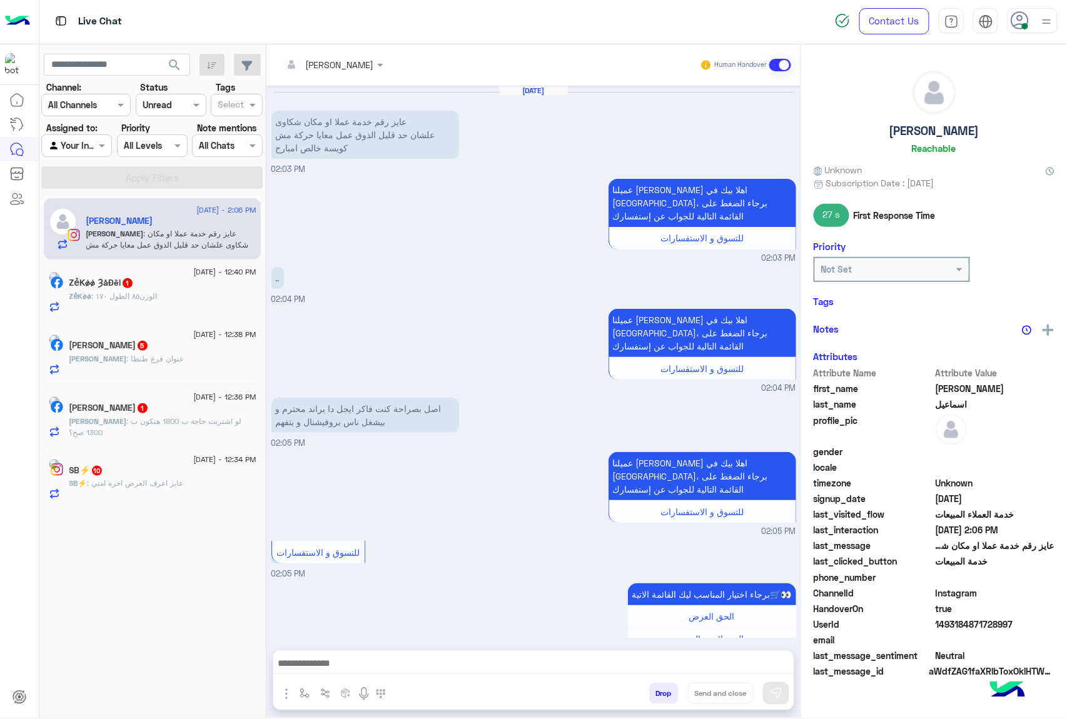
scroll to position [705, 0]
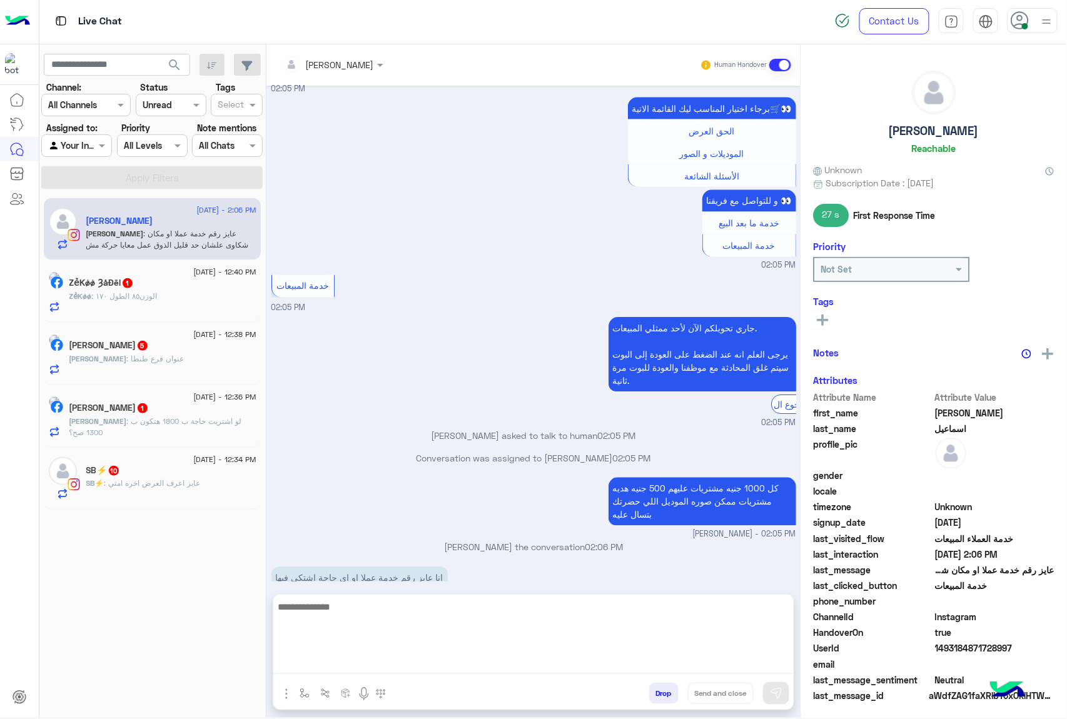
click at [366, 666] on textarea at bounding box center [533, 636] width 520 height 75
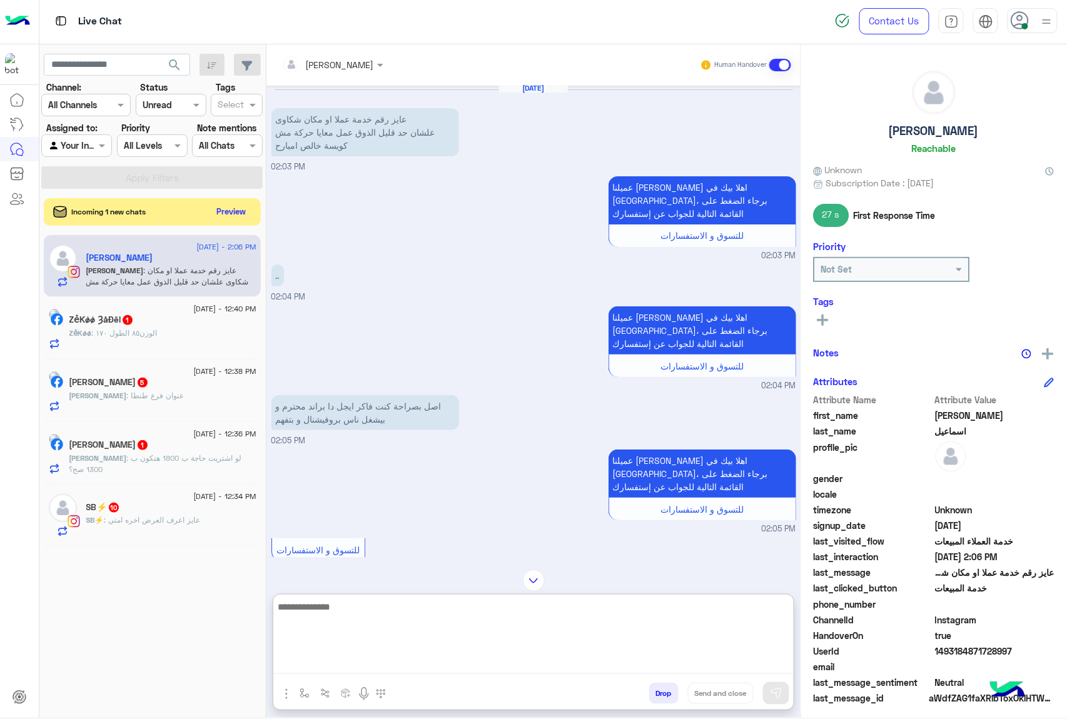
scroll to position [0, 0]
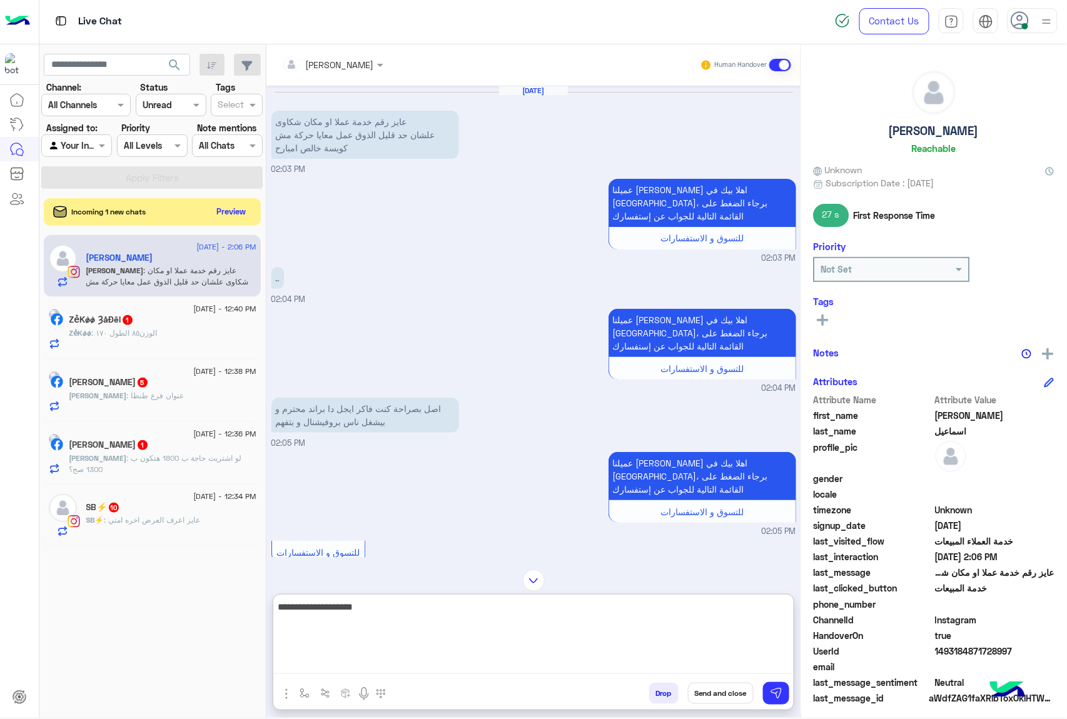
type textarea "**********"
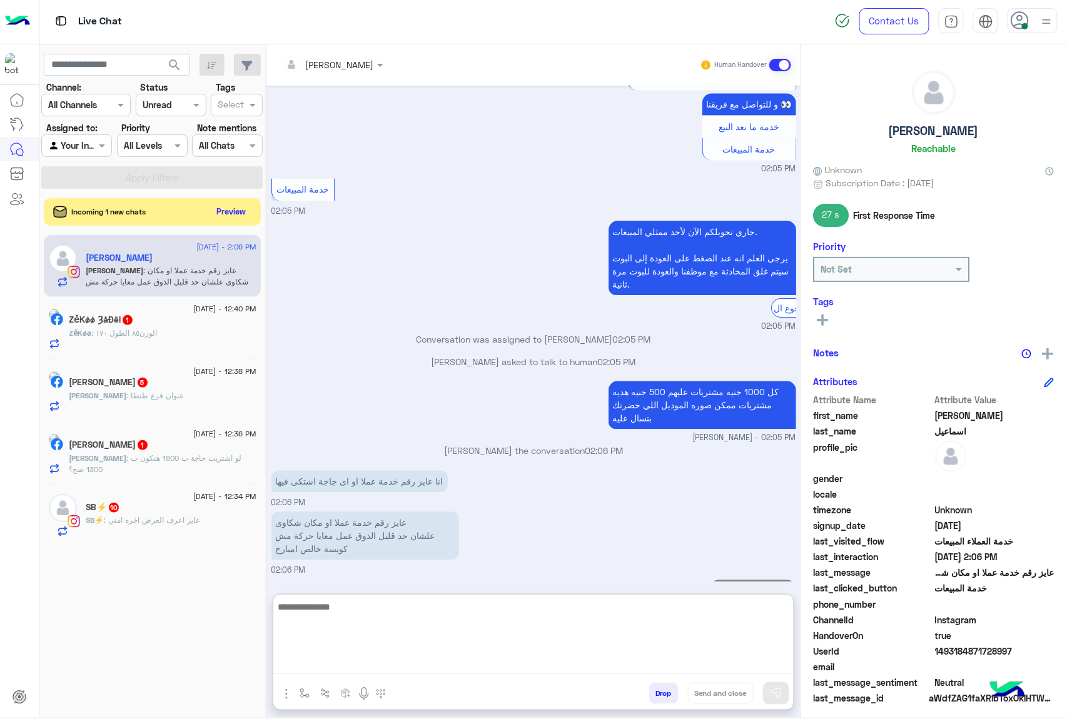
type textarea "*"
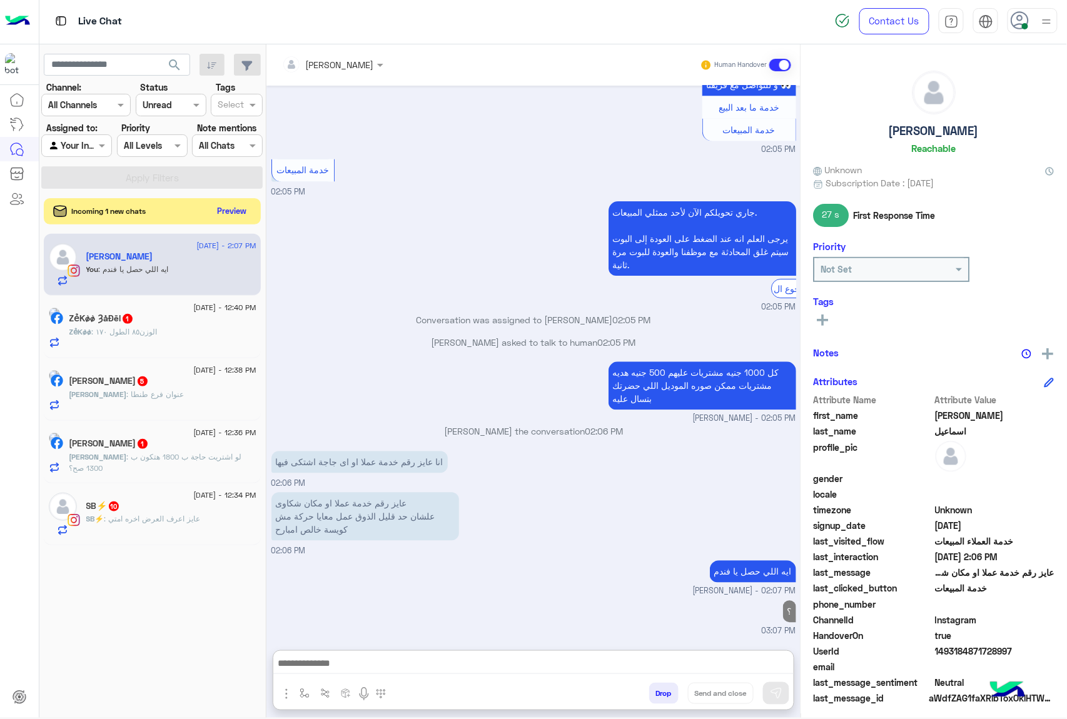
click at [228, 216] on button "Preview" at bounding box center [232, 211] width 39 height 17
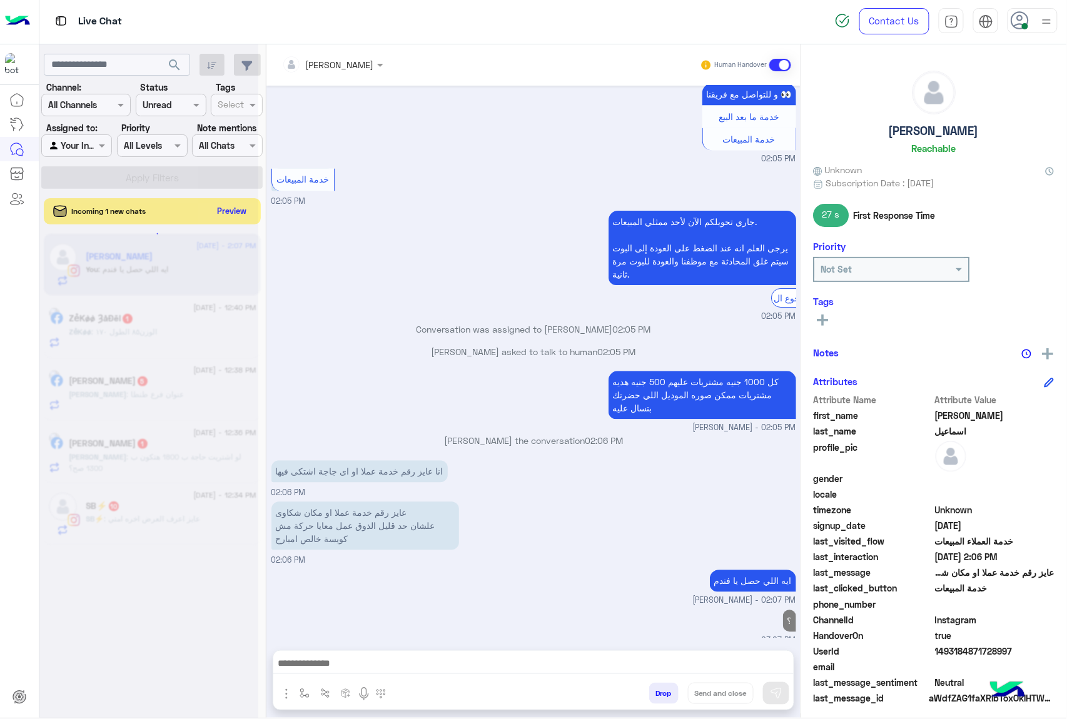
scroll to position [784, 0]
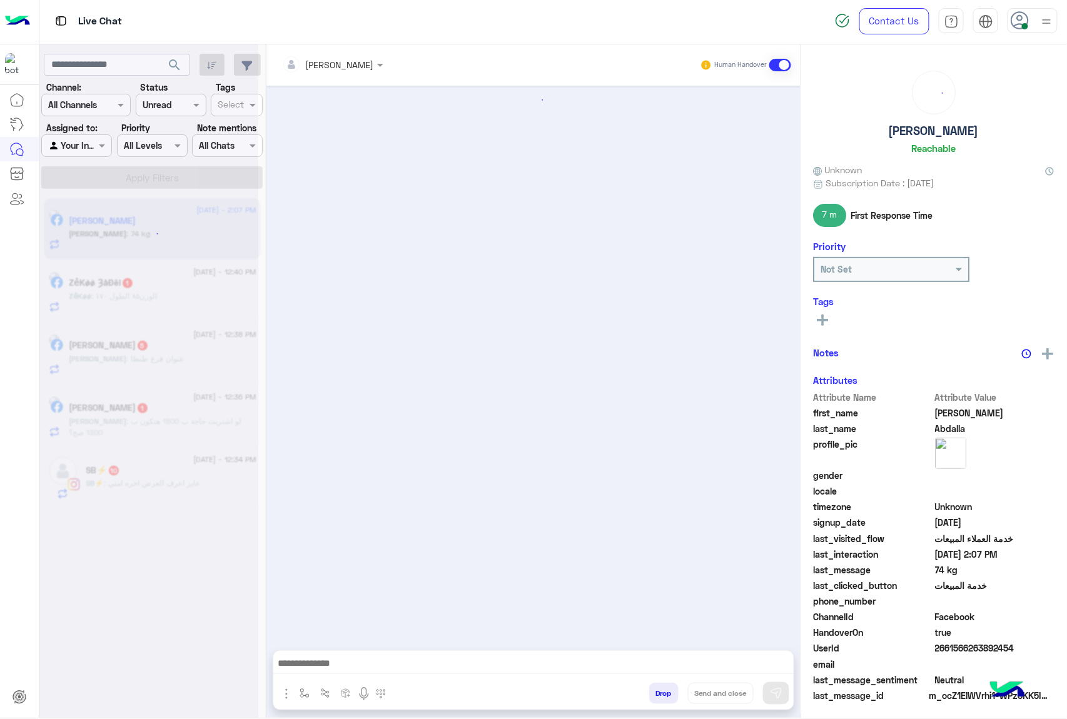
scroll to position [1789, 0]
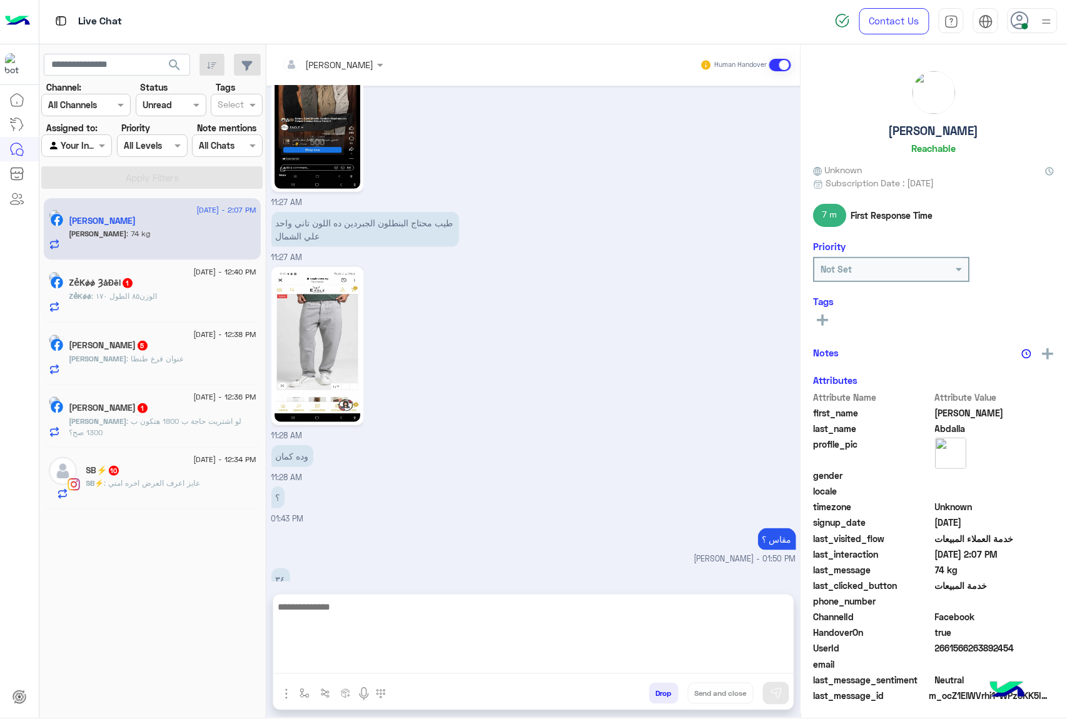
click at [315, 664] on textarea at bounding box center [533, 636] width 520 height 75
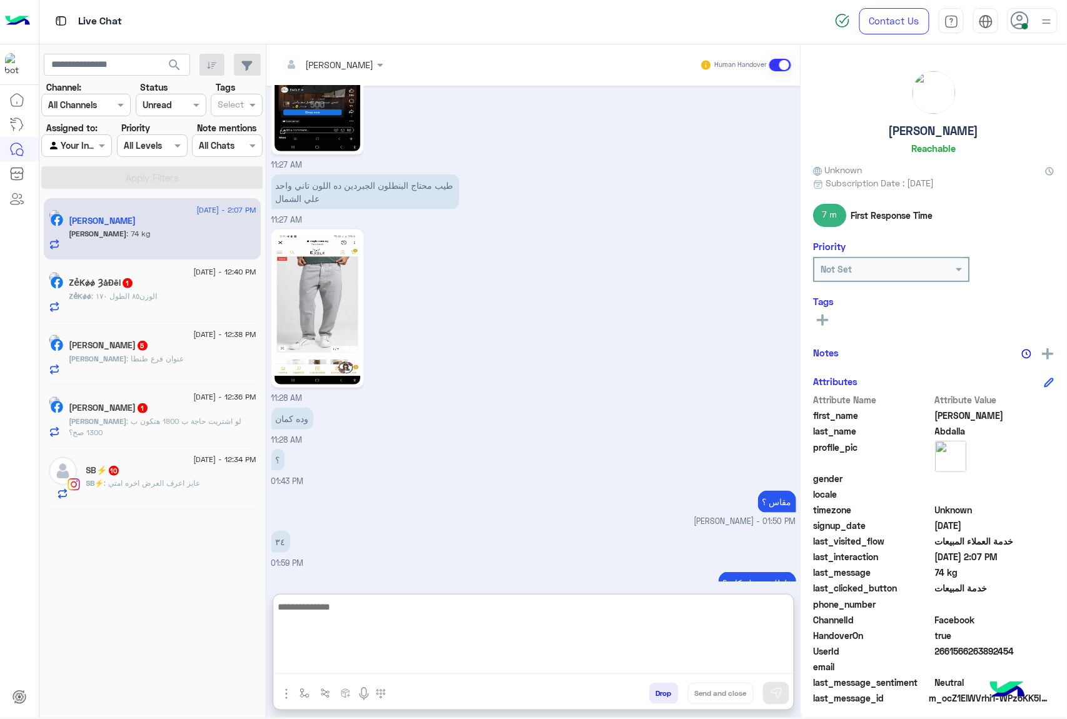
scroll to position [1846, 0]
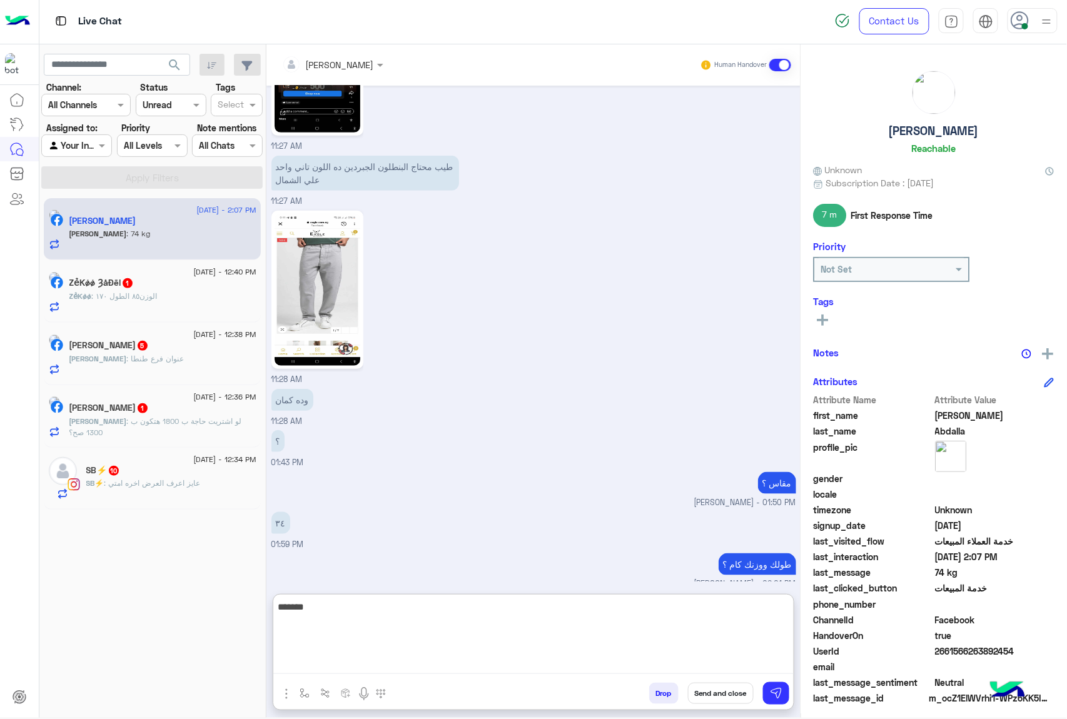
type textarea "********"
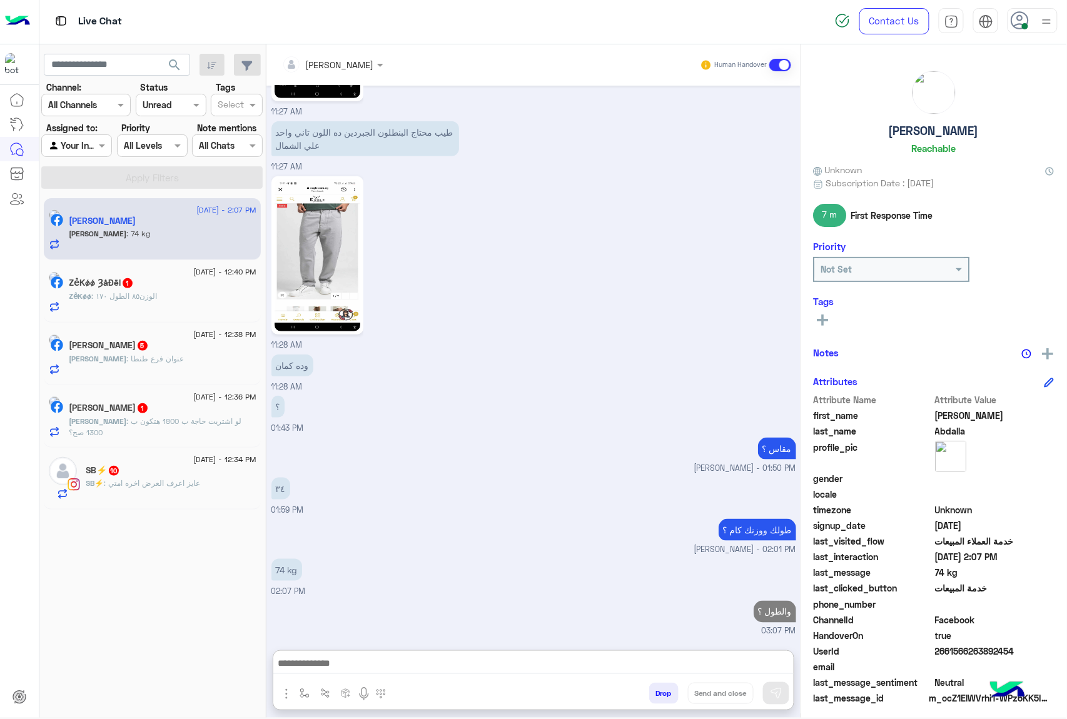
click at [174, 301] on div "ZẻKǿǿ : الوزن٨٥ الطول ١٧٠" at bounding box center [162, 302] width 187 height 22
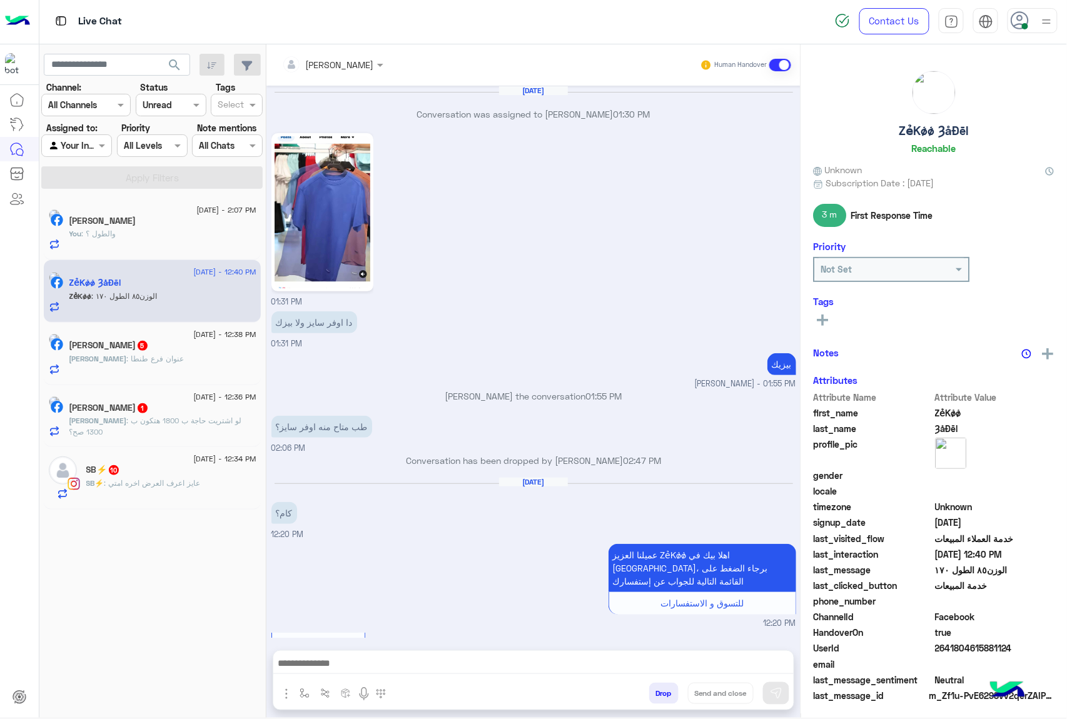
scroll to position [1352, 0]
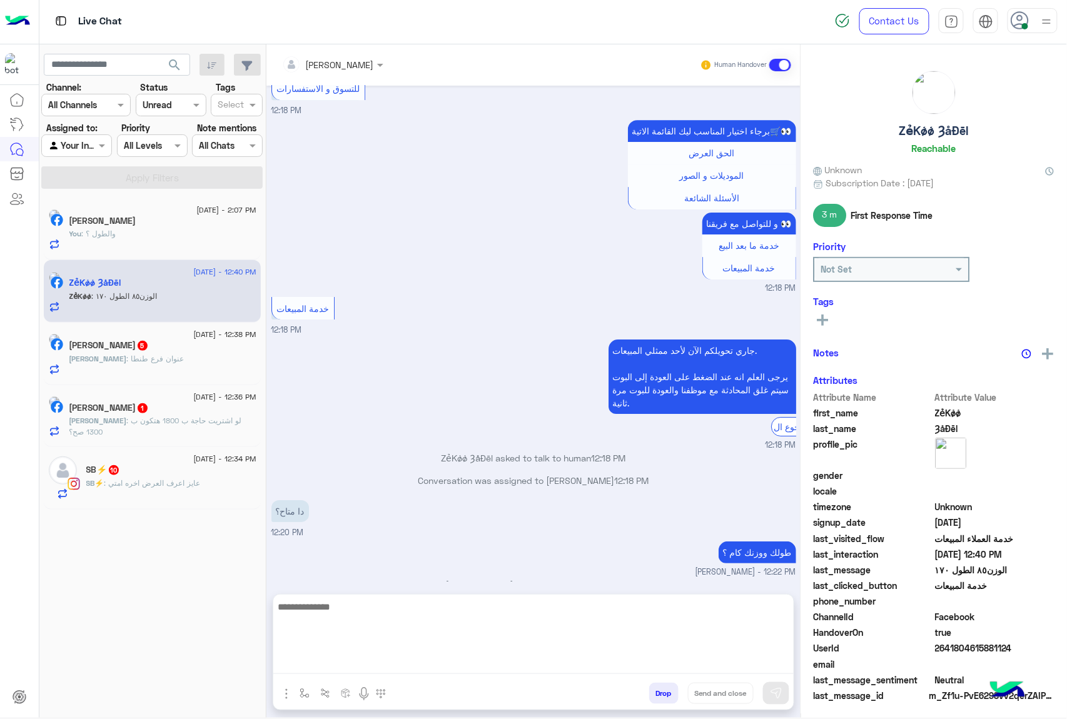
click at [328, 657] on textarea at bounding box center [533, 636] width 520 height 75
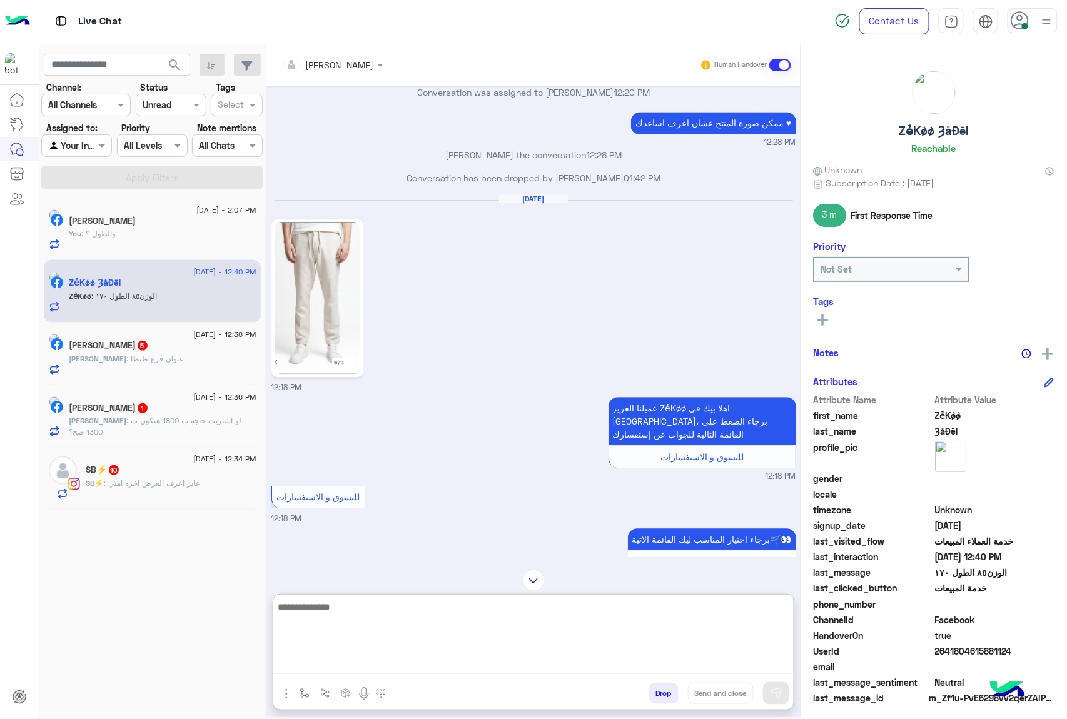
scroll to position [935, 0]
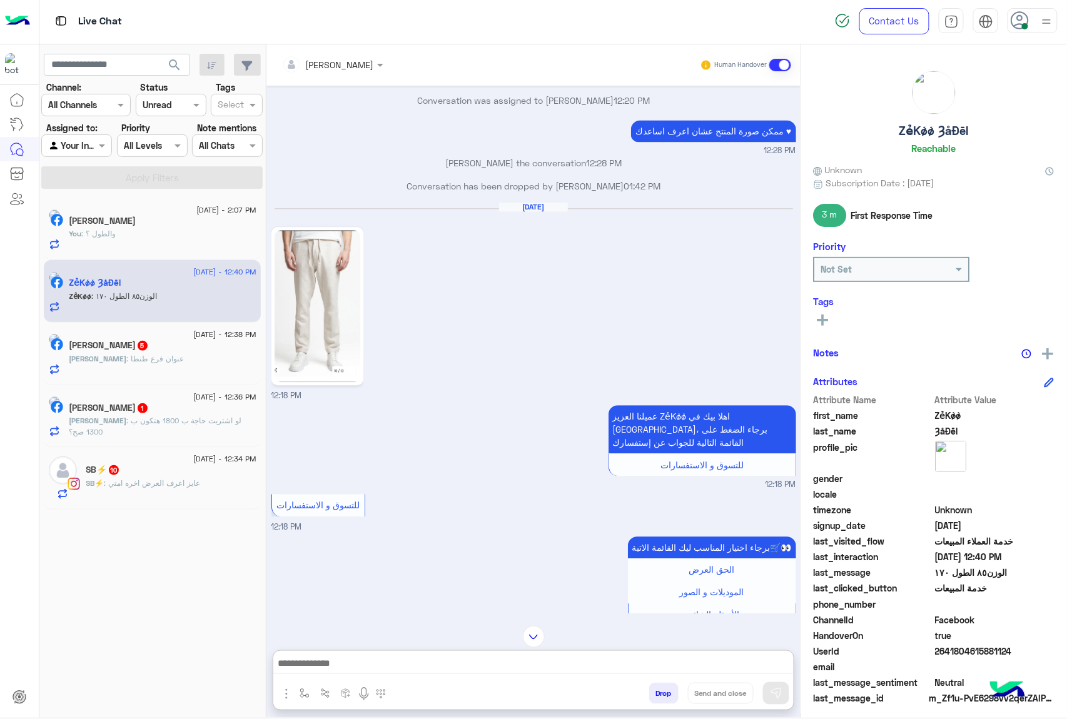
click at [134, 413] on h5 "[PERSON_NAME] 1" at bounding box center [108, 408] width 79 height 11
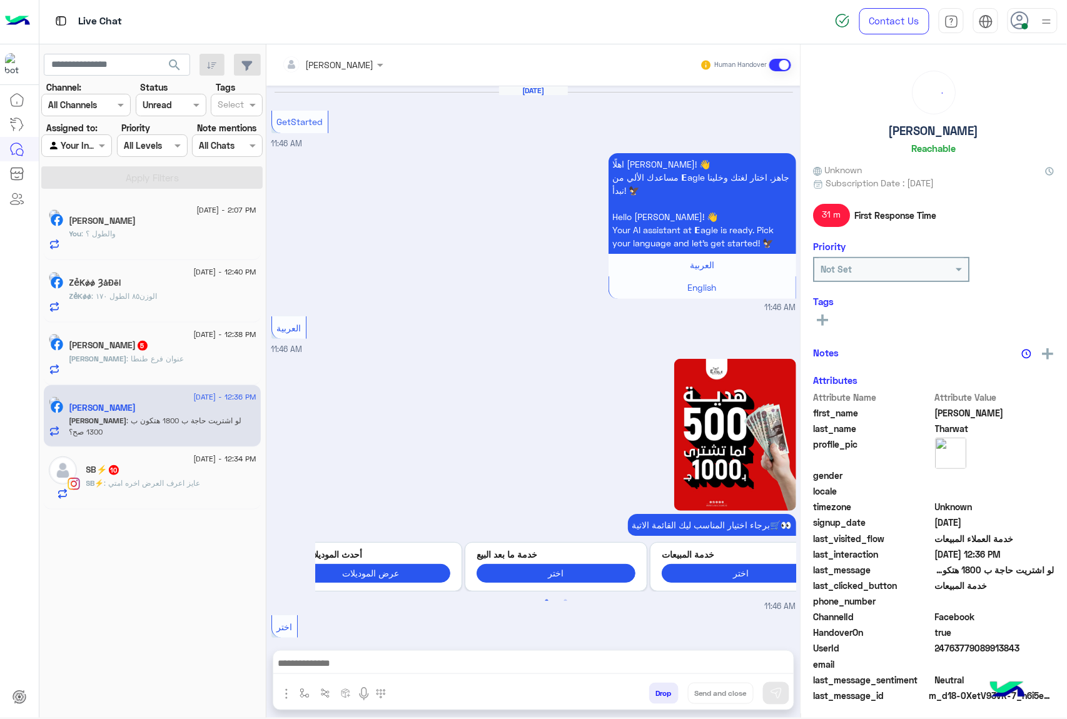
scroll to position [1104, 0]
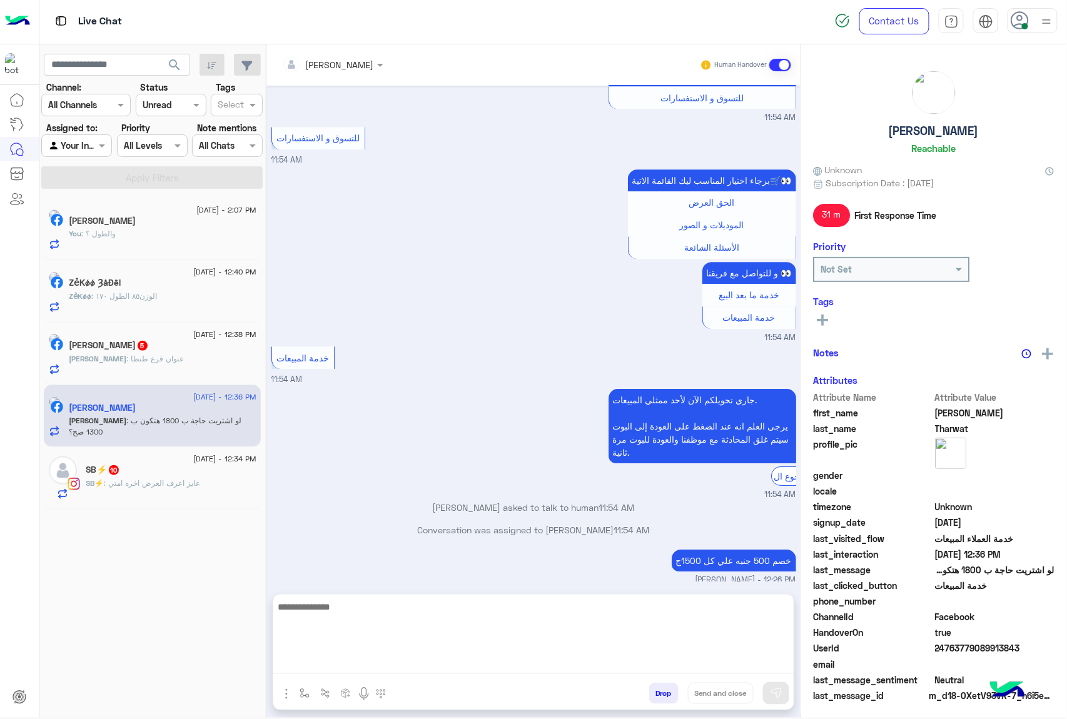
click at [351, 668] on textarea at bounding box center [533, 636] width 520 height 75
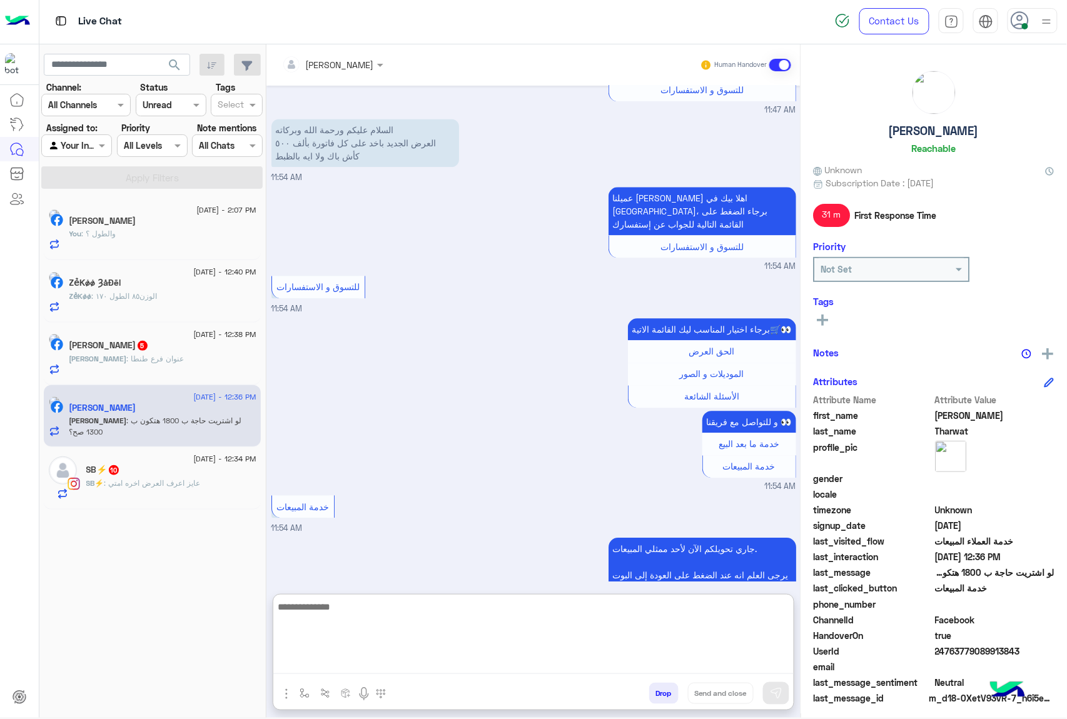
scroll to position [1161, 0]
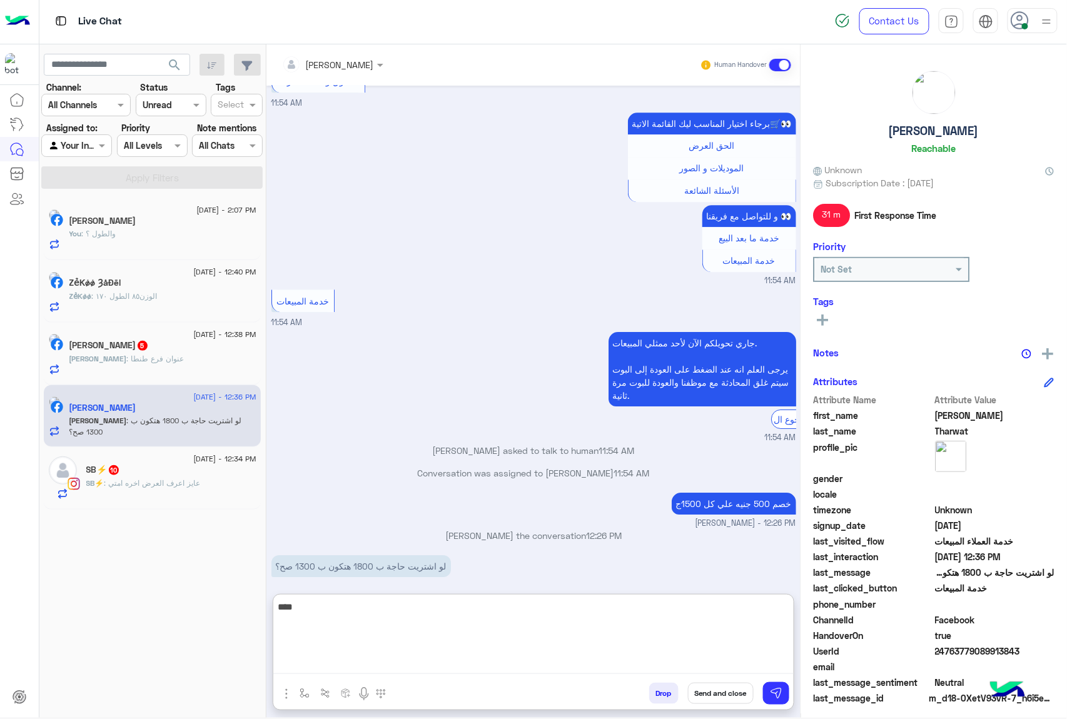
type textarea "****"
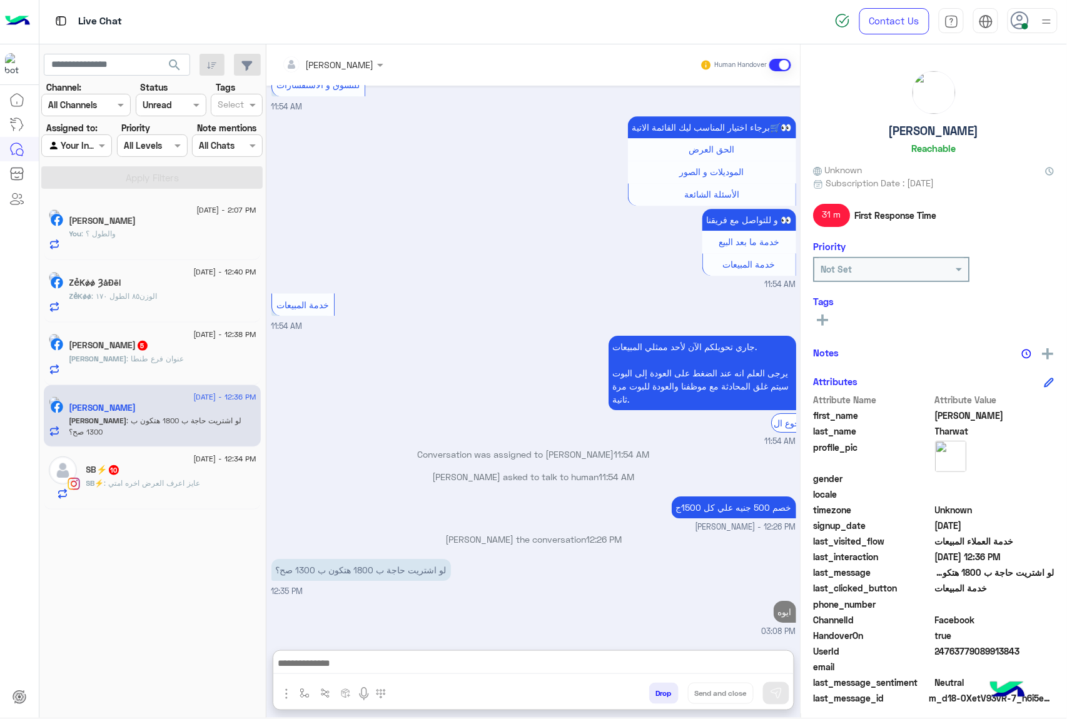
click at [148, 349] on span "5" at bounding box center [143, 346] width 10 height 10
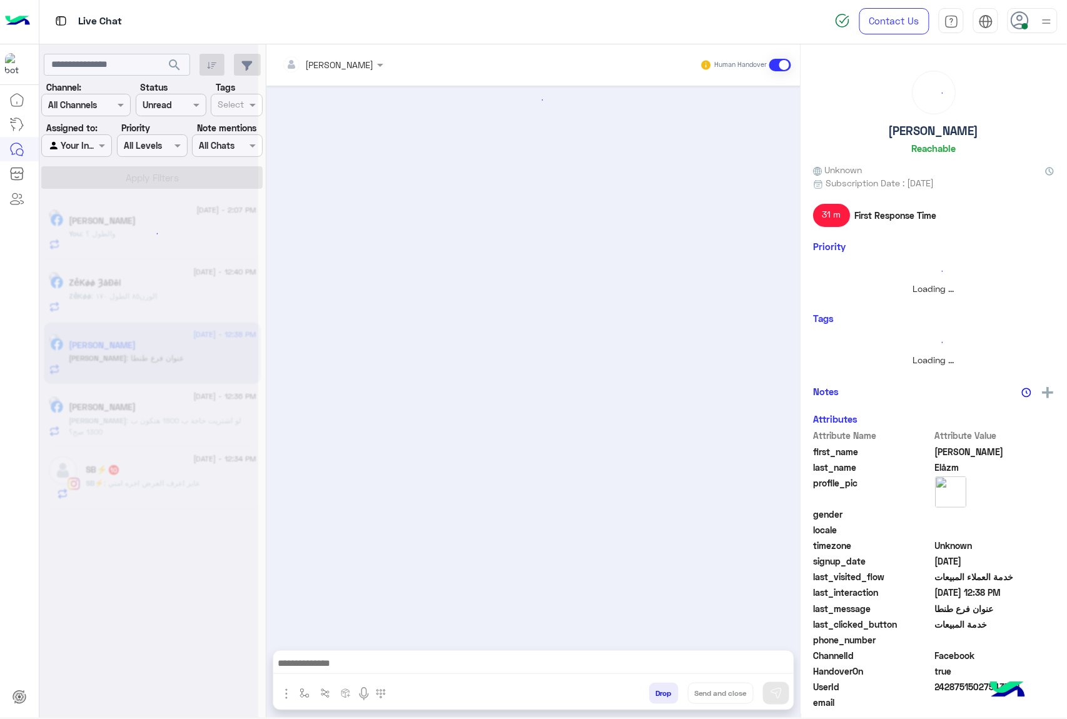
scroll to position [261, 0]
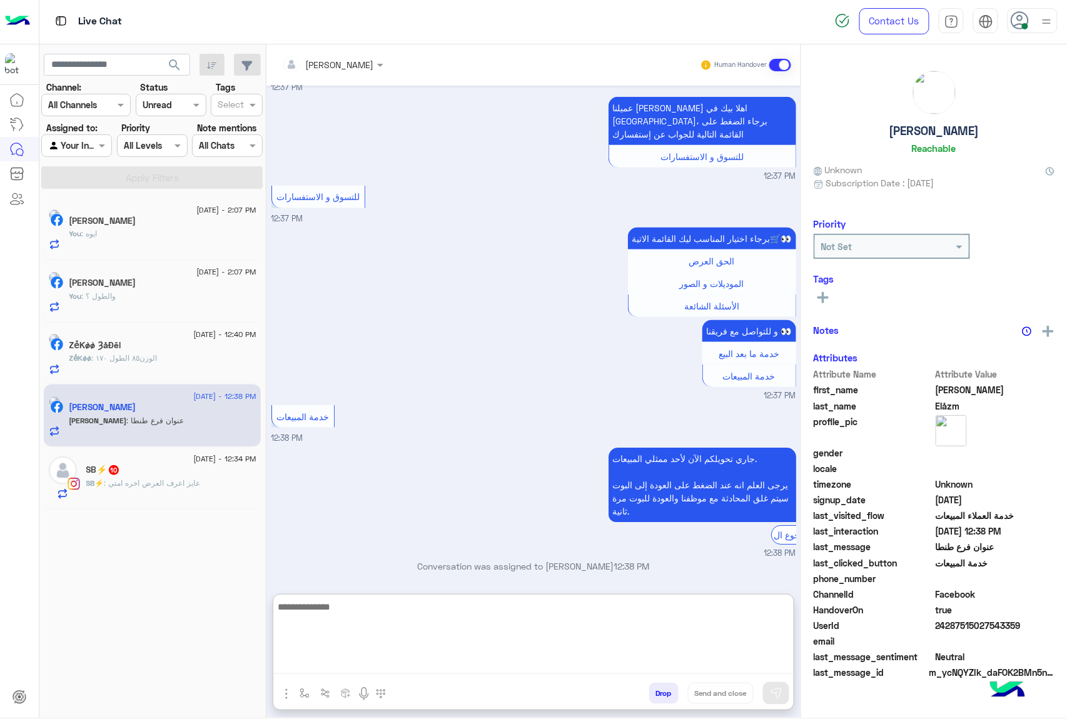
click at [361, 670] on textarea at bounding box center [533, 636] width 520 height 75
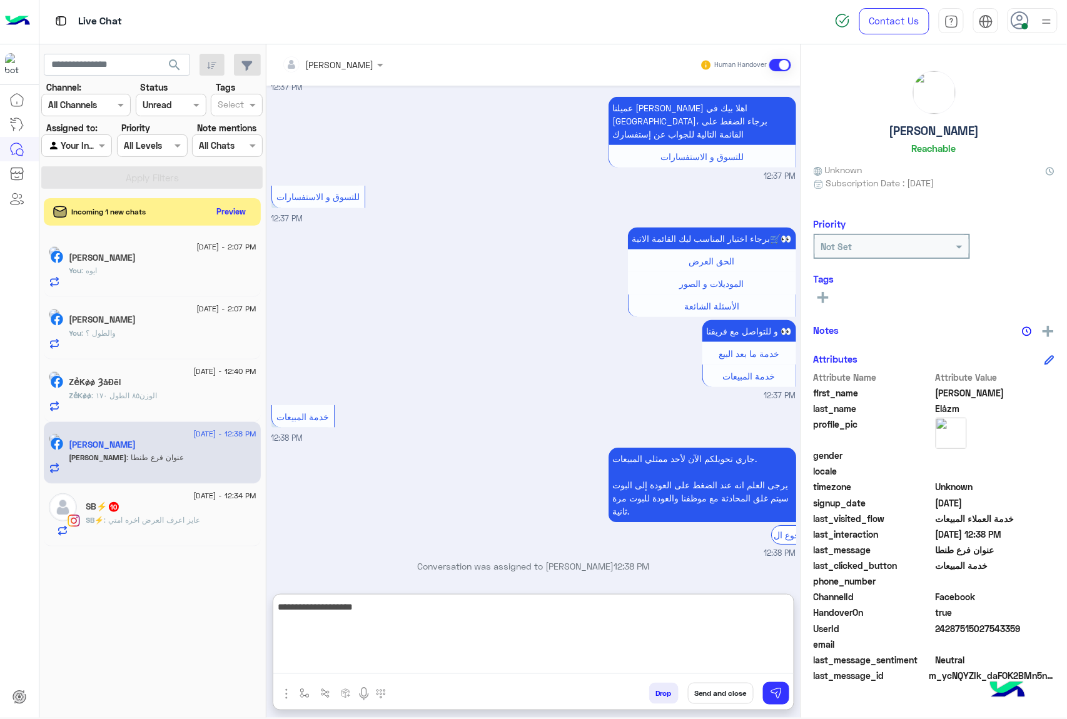
type textarea "**********"
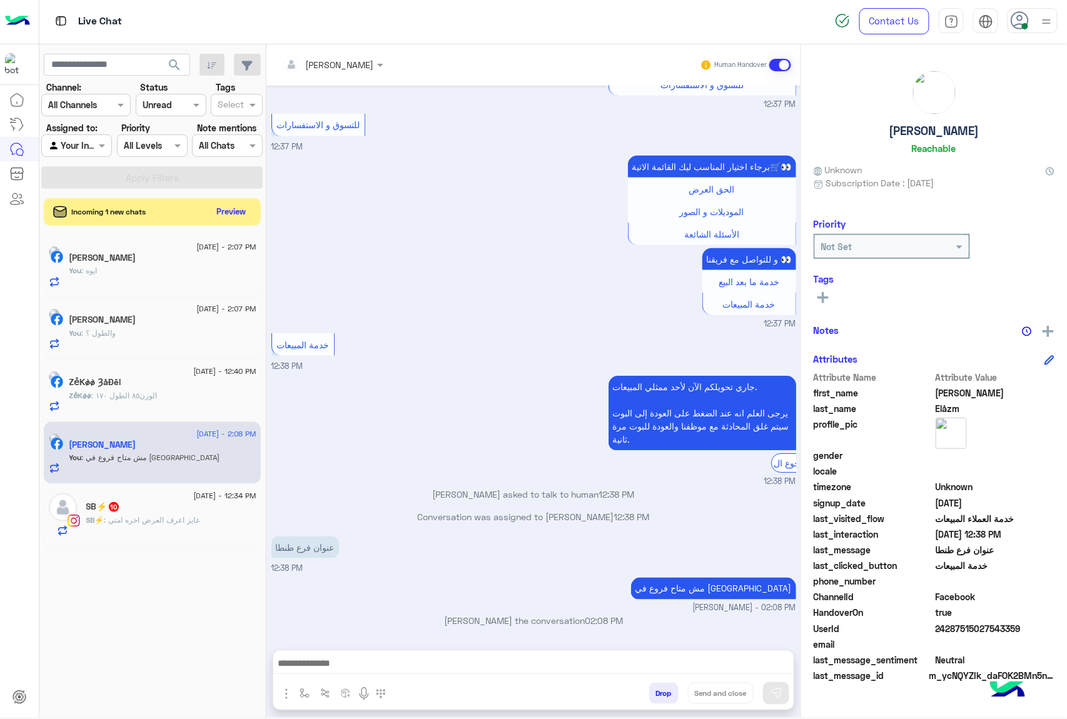
scroll to position [324, 0]
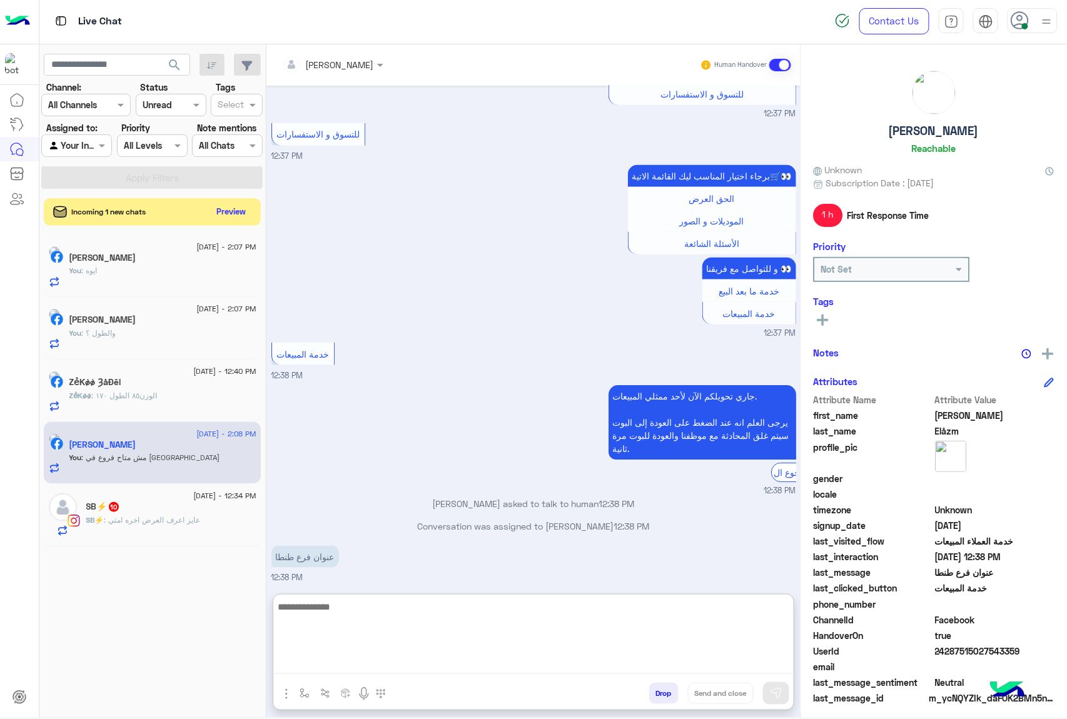
click at [461, 665] on textarea at bounding box center [533, 636] width 520 height 75
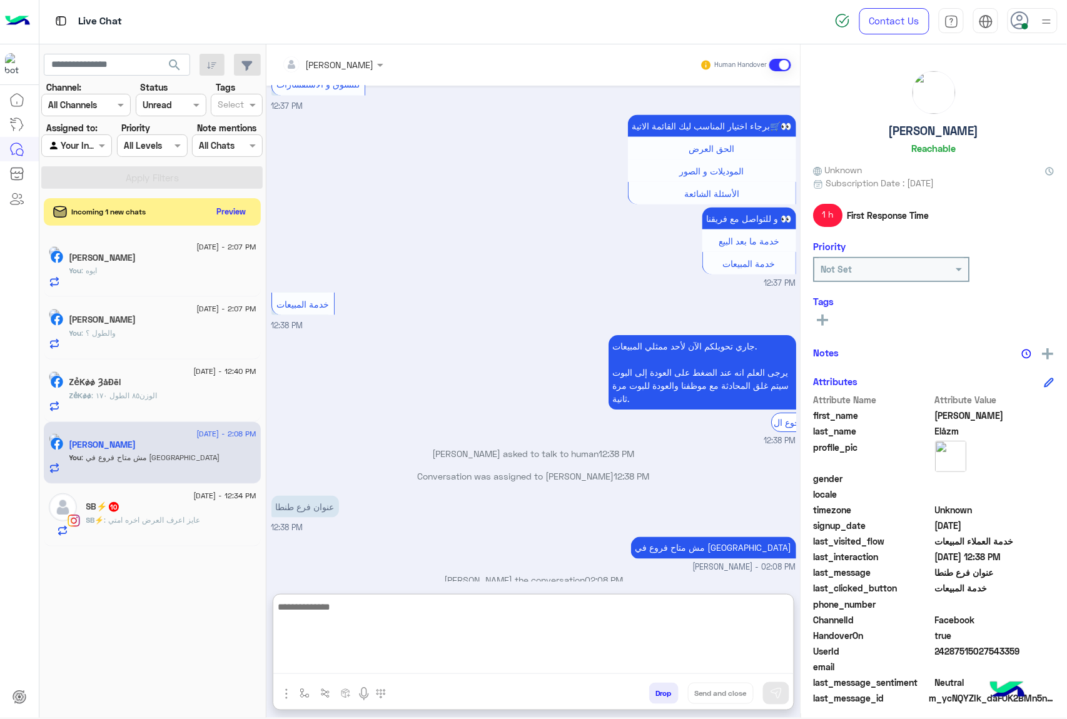
scroll to position [381, 0]
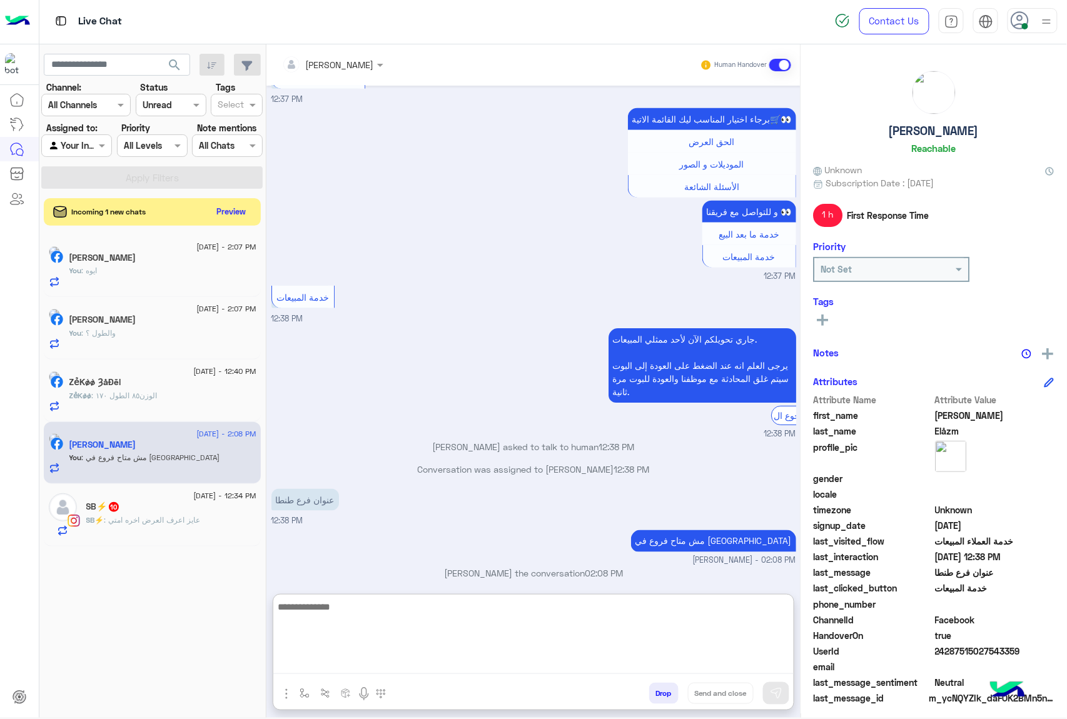
paste textarea "**********"
type textarea "**********"
type textarea "******"
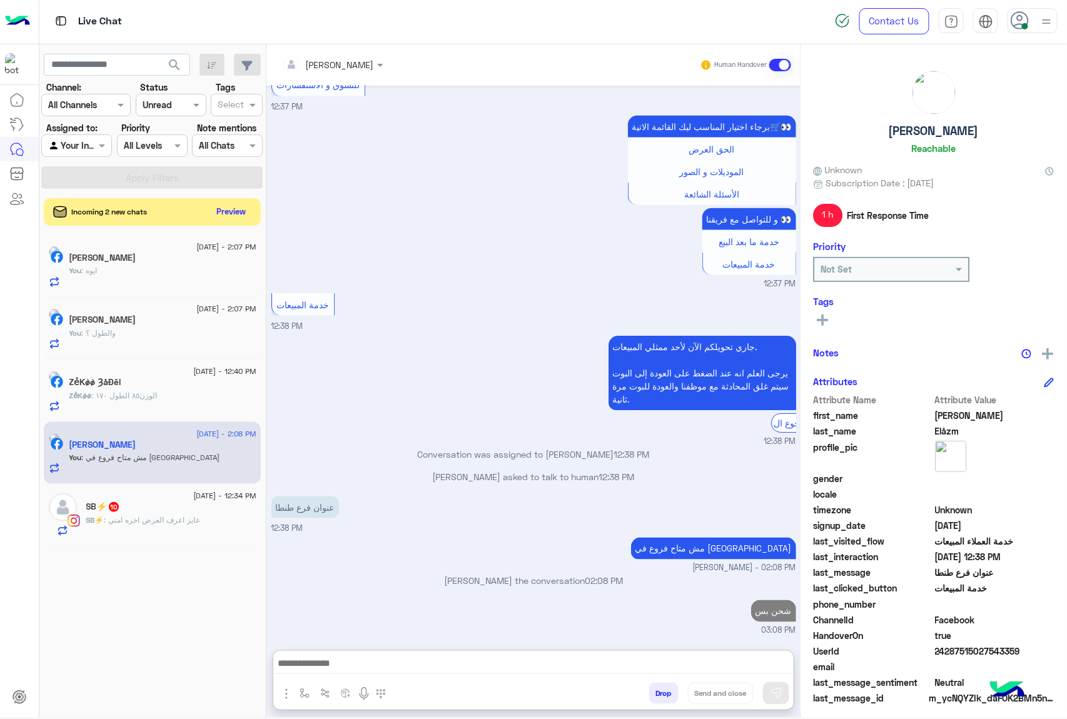
click at [194, 536] on div "SB⚡ : عايز اعرف العرض اخره امتي" at bounding box center [171, 526] width 170 height 22
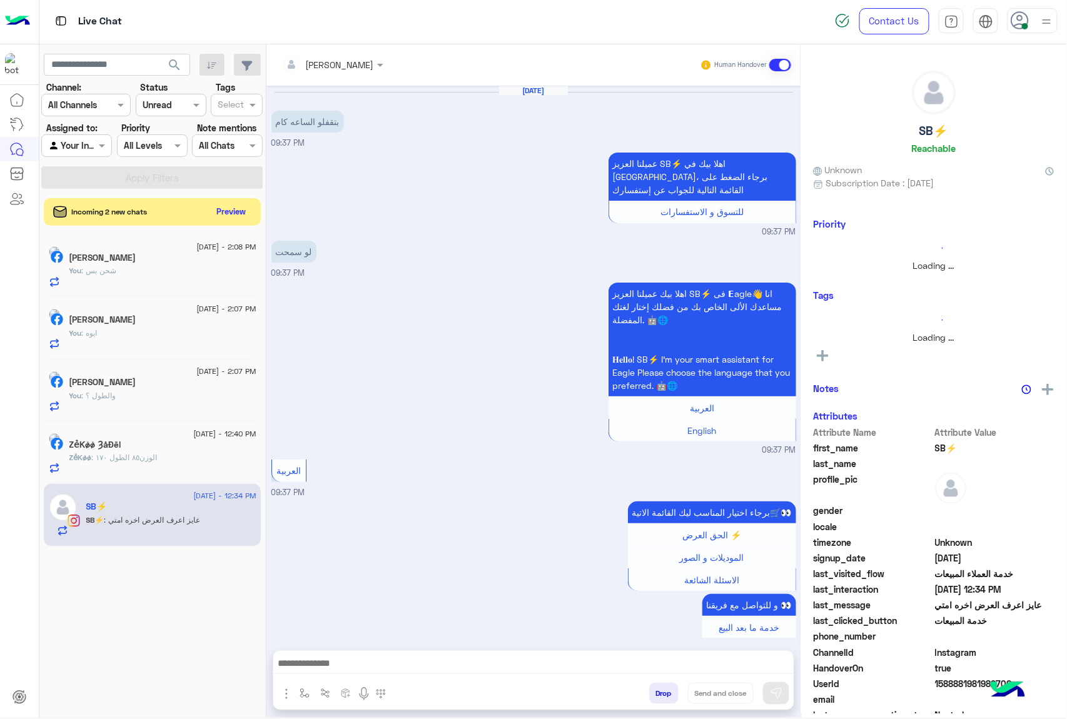
scroll to position [1291, 0]
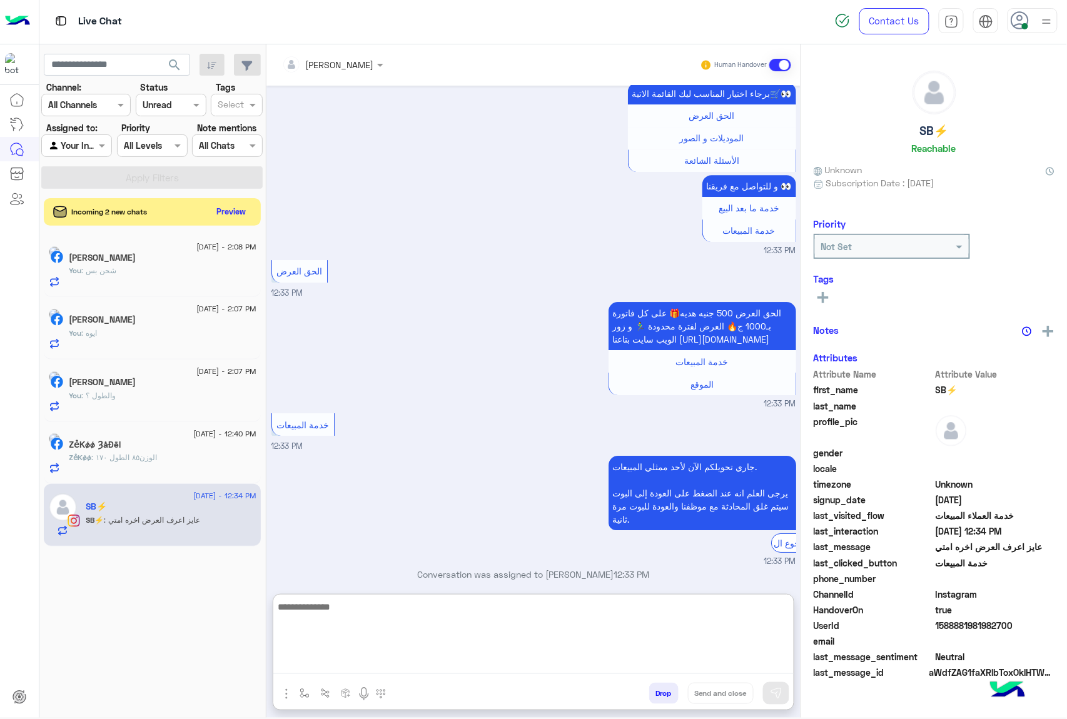
click at [321, 654] on textarea at bounding box center [533, 636] width 520 height 75
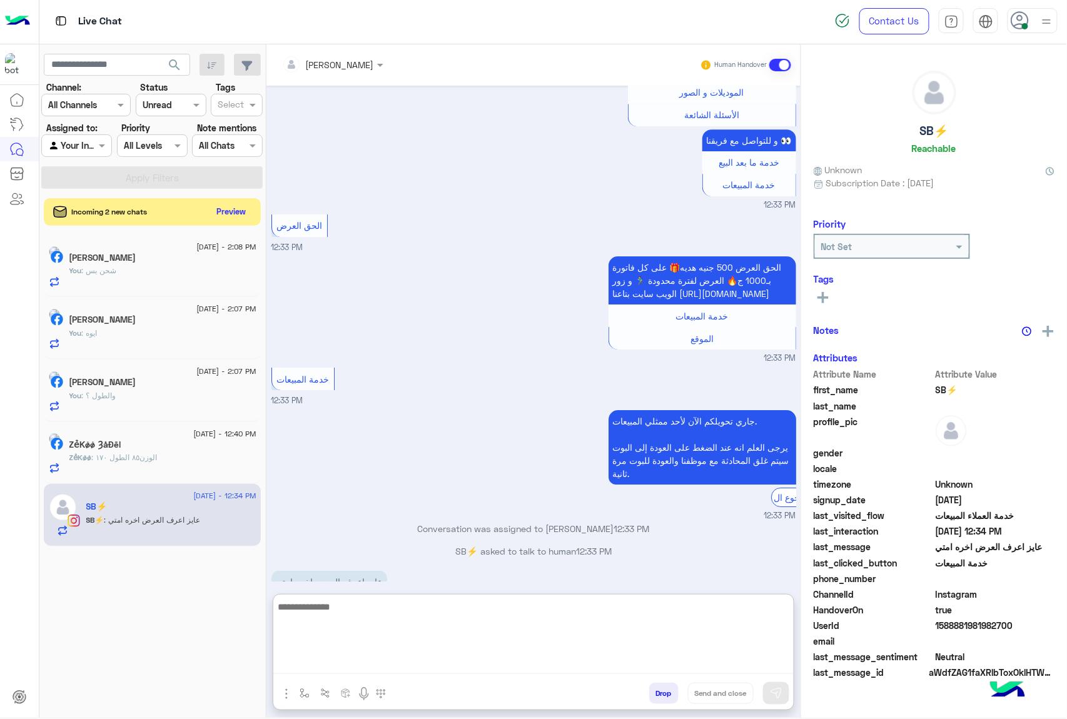
scroll to position [1347, 0]
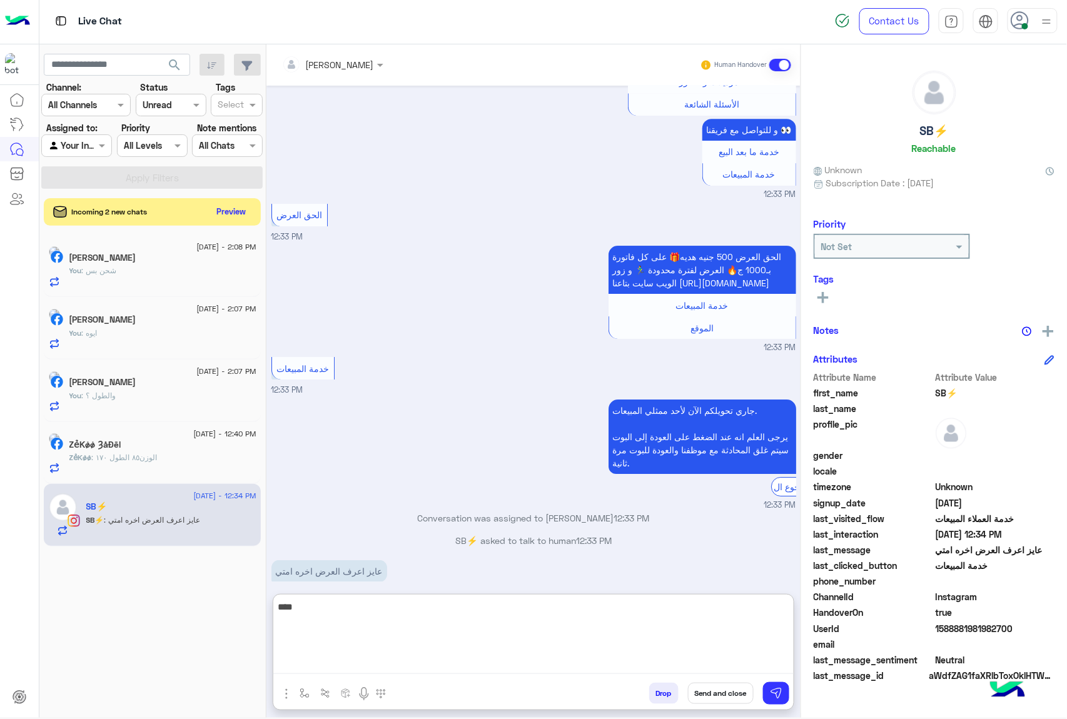
type textarea "****"
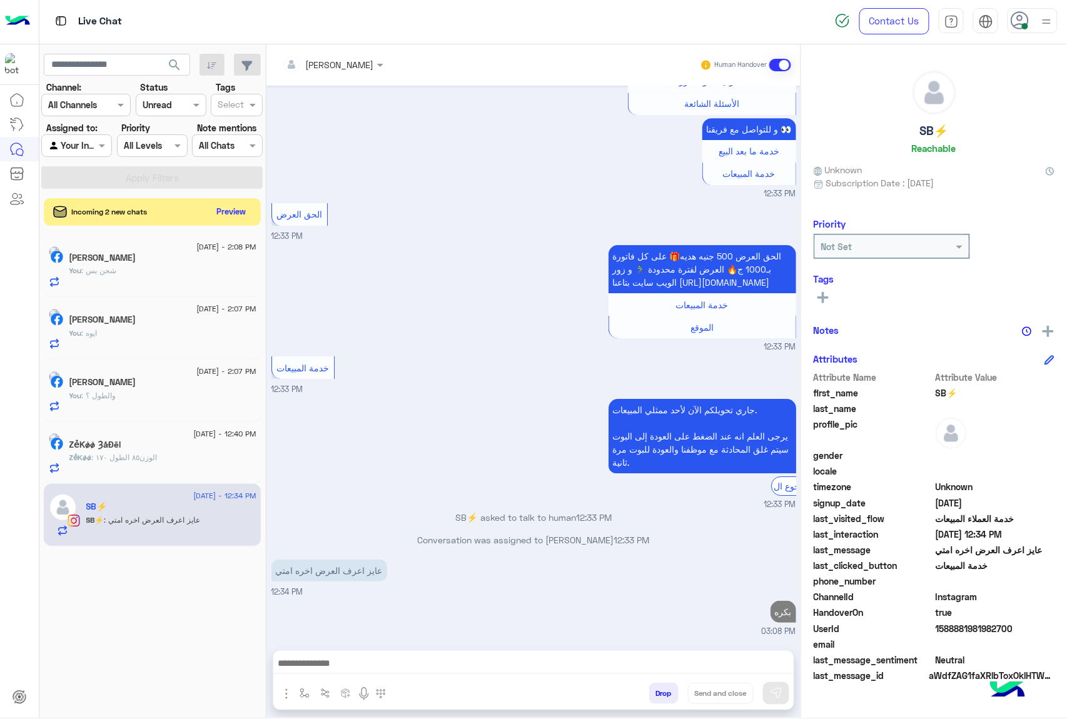
click at [141, 454] on span ": الوزن٨٥ الطول ١٧٠" at bounding box center [125, 457] width 66 height 9
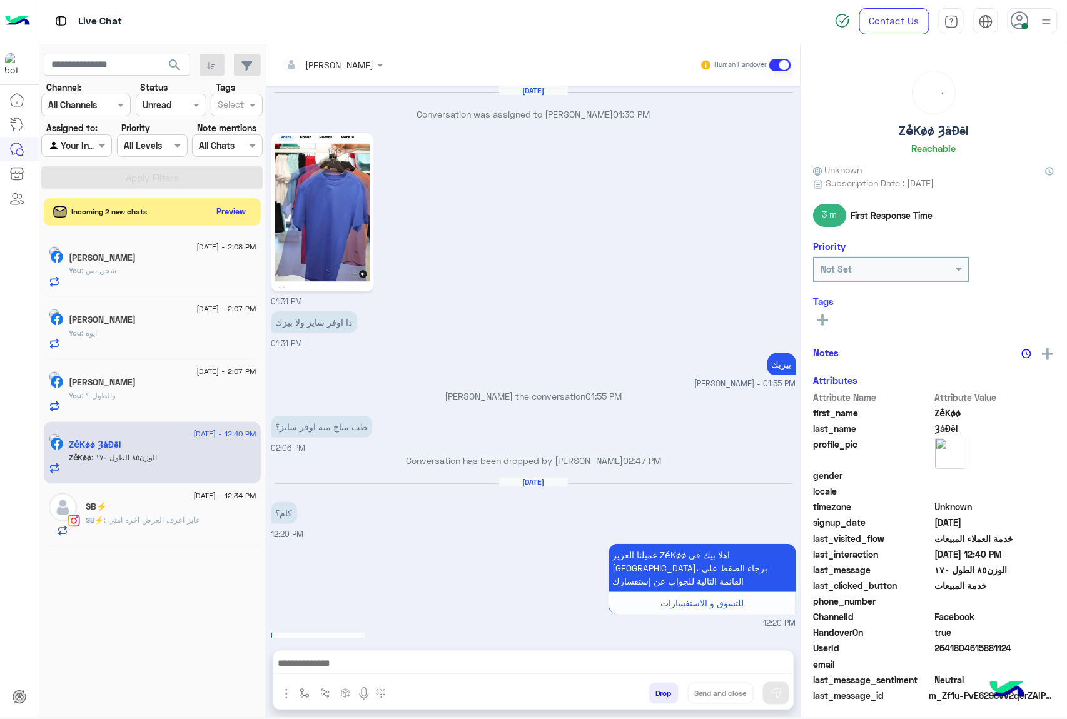
scroll to position [1352, 0]
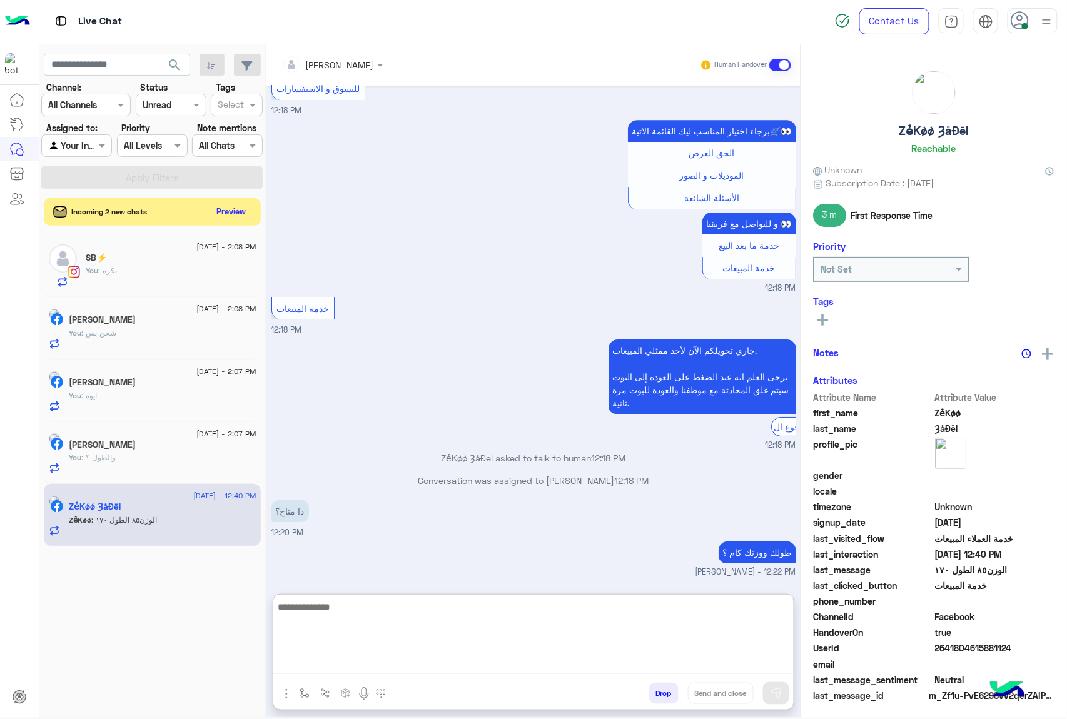
click at [341, 665] on textarea at bounding box center [533, 636] width 520 height 75
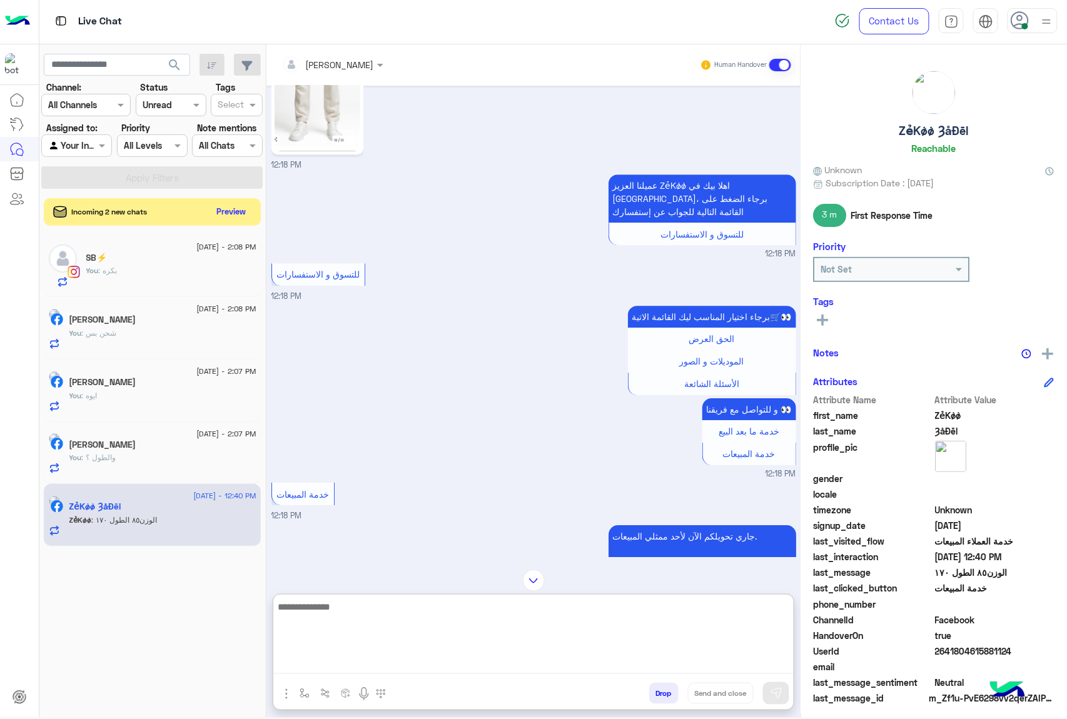
scroll to position [992, 0]
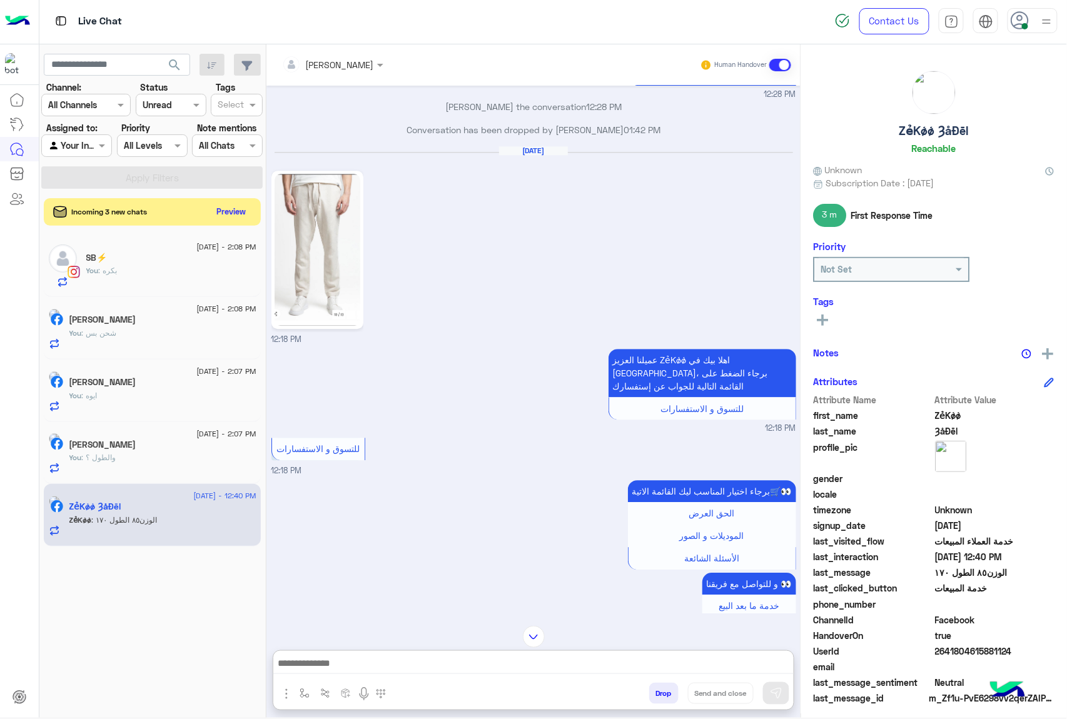
click at [316, 268] on img at bounding box center [317, 250] width 86 height 152
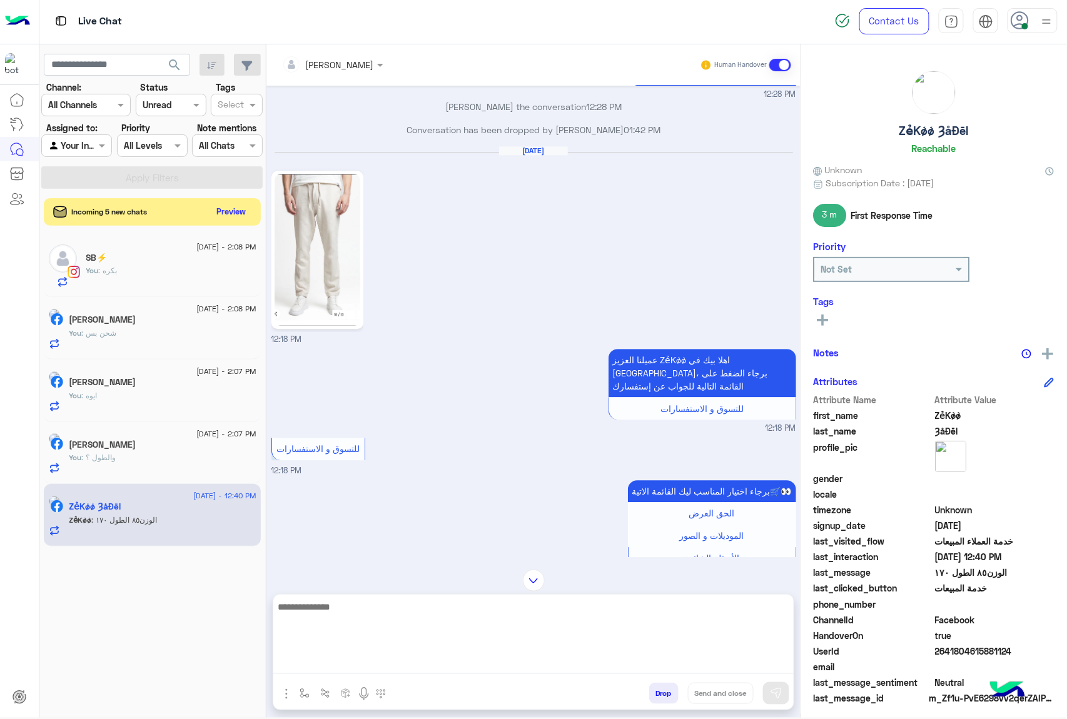
click at [305, 662] on textarea at bounding box center [533, 636] width 520 height 75
type textarea "*******"
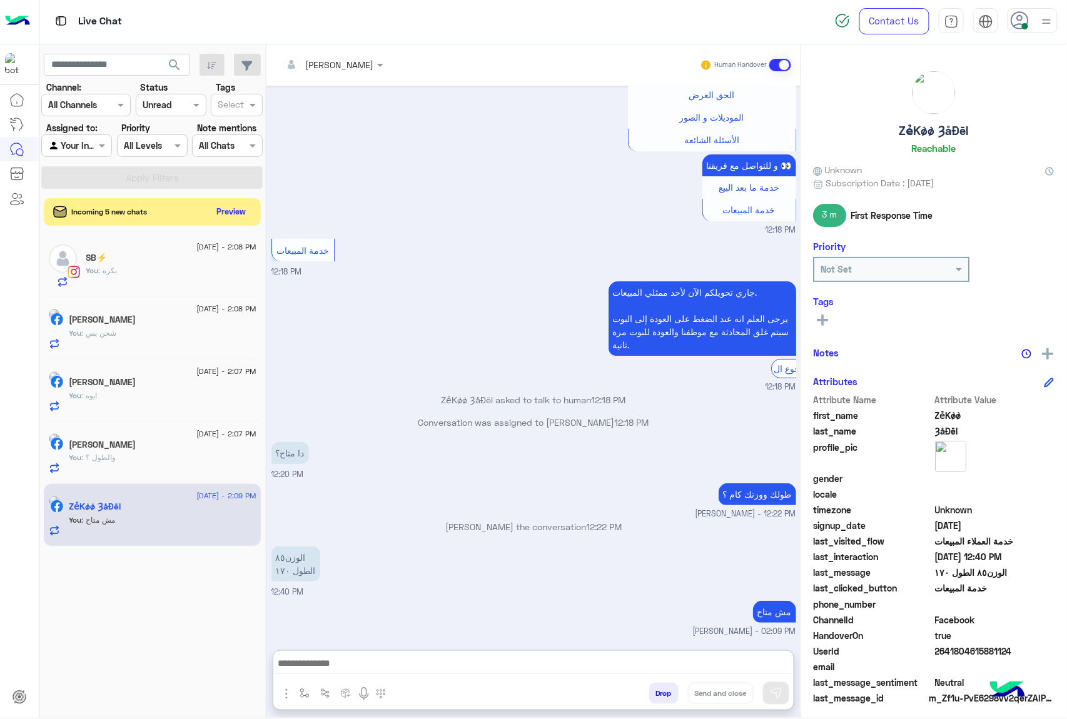
click at [659, 694] on button "Drop" at bounding box center [663, 693] width 29 height 21
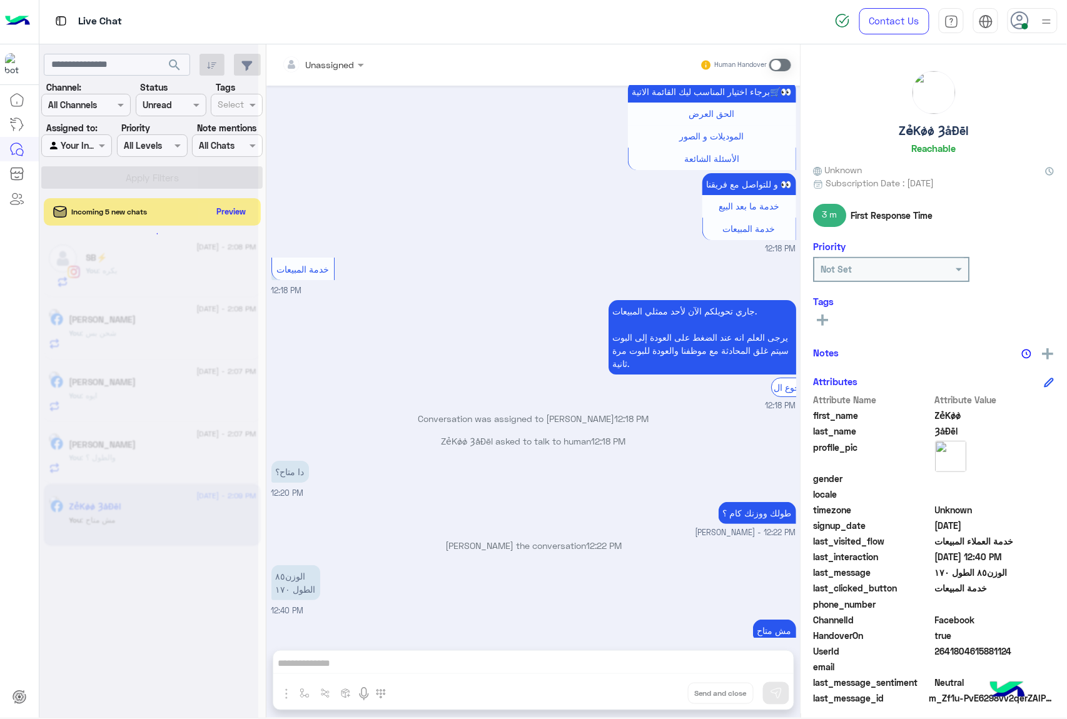
scroll to position [1414, 0]
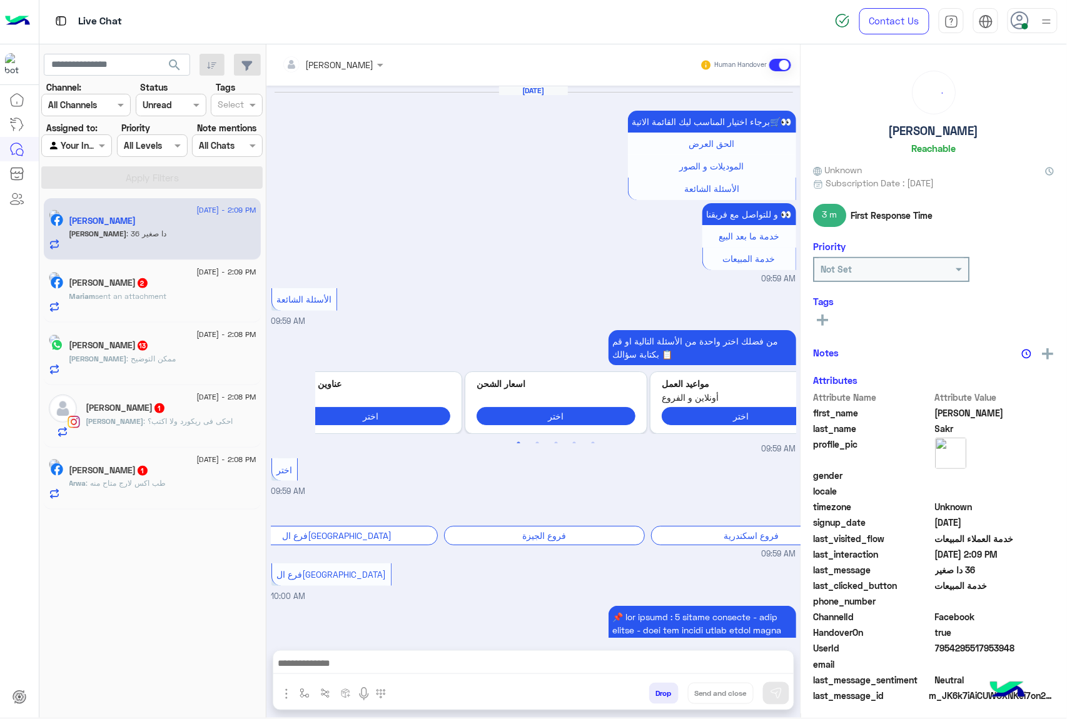
scroll to position [1671, 0]
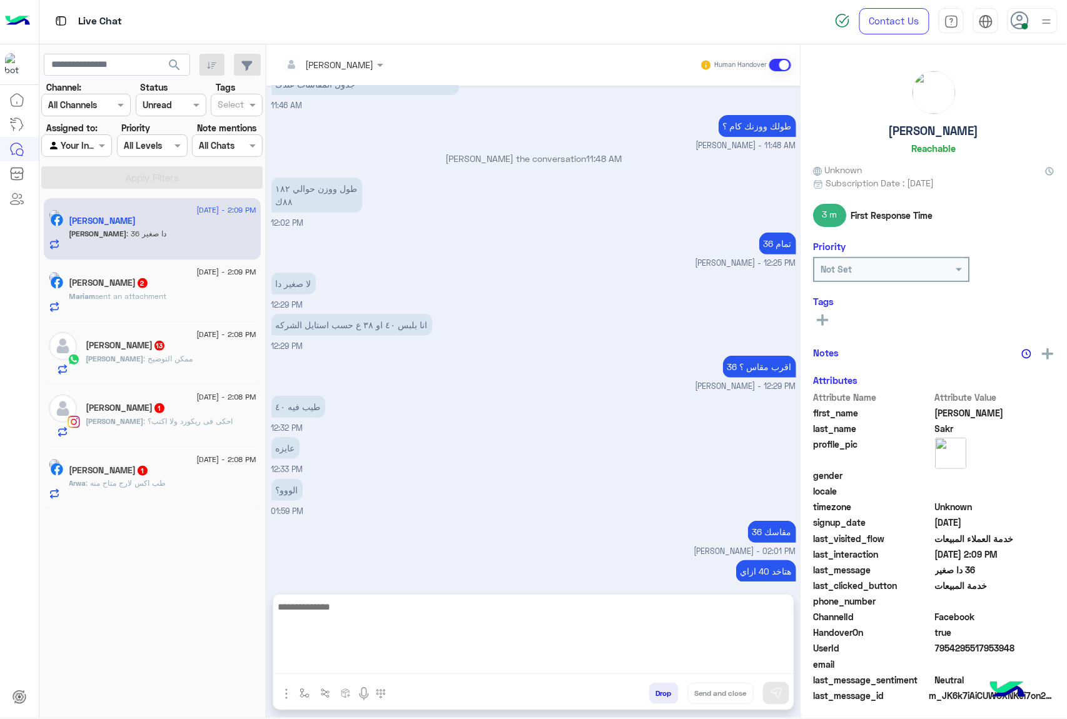
click at [356, 658] on textarea at bounding box center [533, 636] width 520 height 75
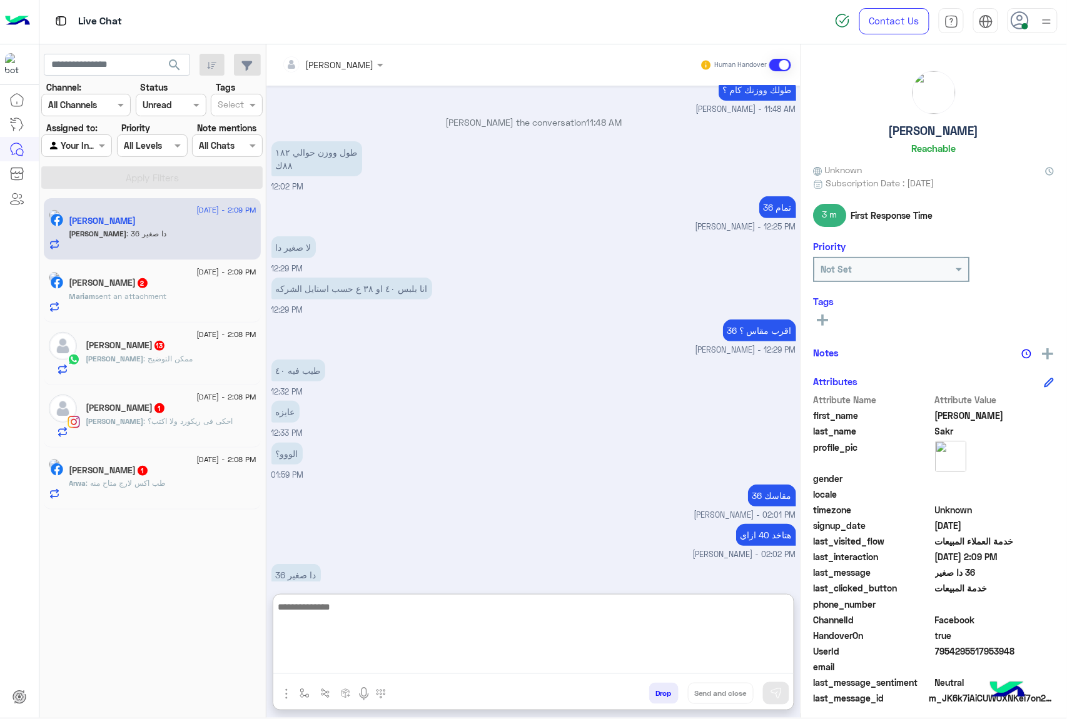
scroll to position [1727, 0]
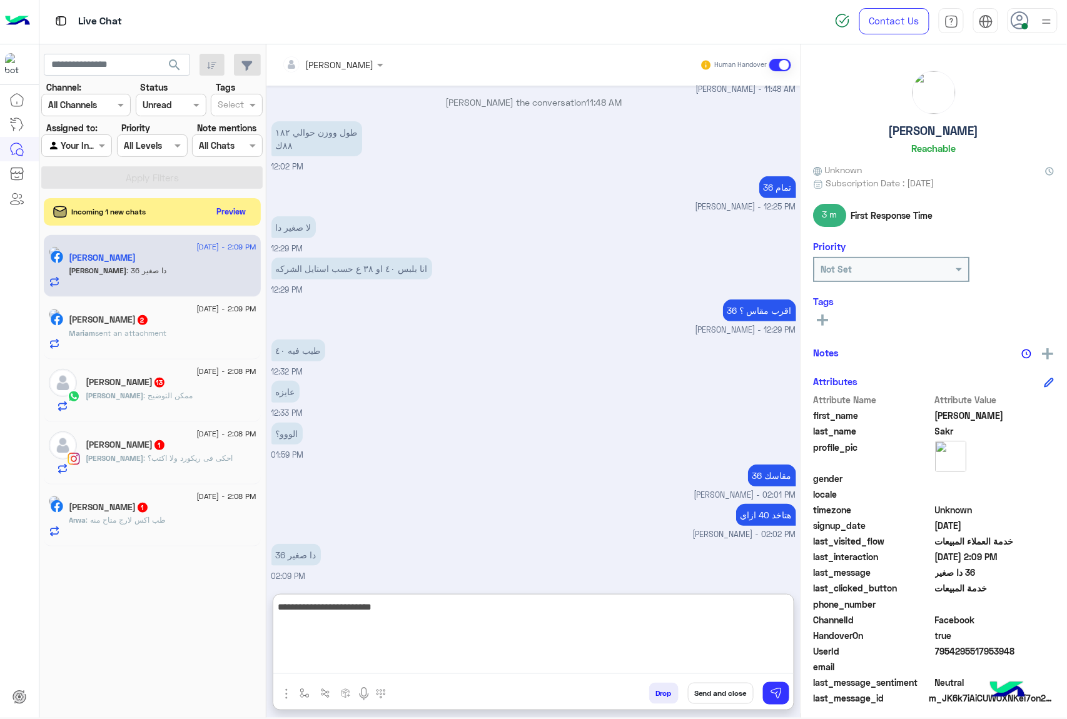
type textarea "**********"
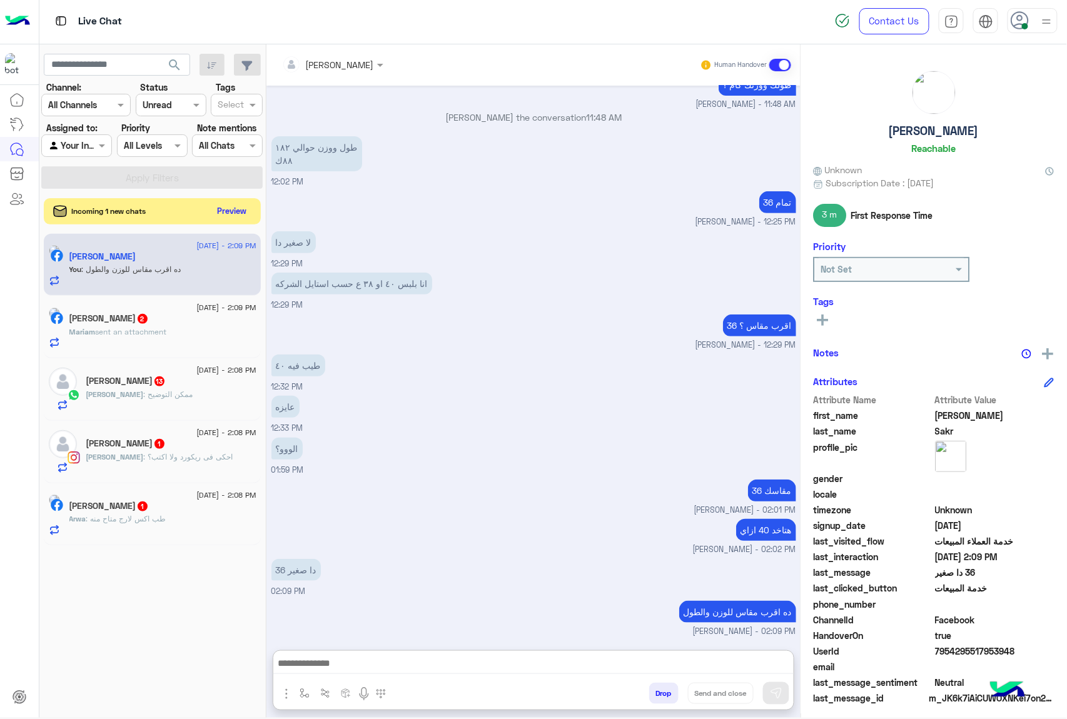
click at [223, 213] on button "Preview" at bounding box center [232, 211] width 39 height 17
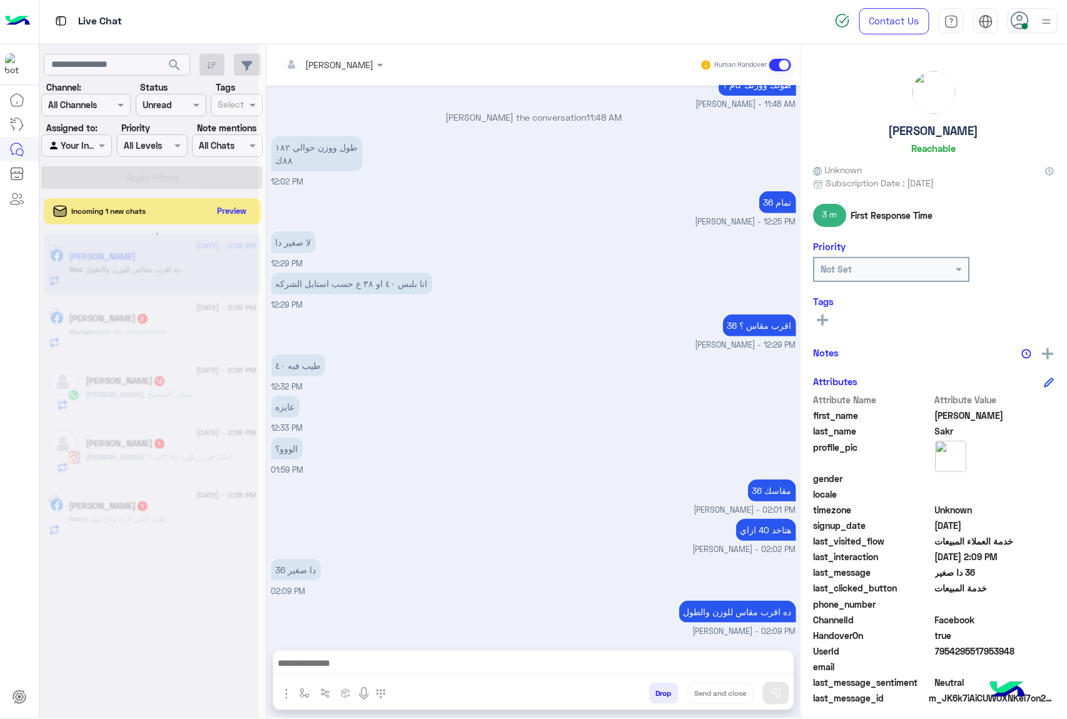
scroll to position [1711, 0]
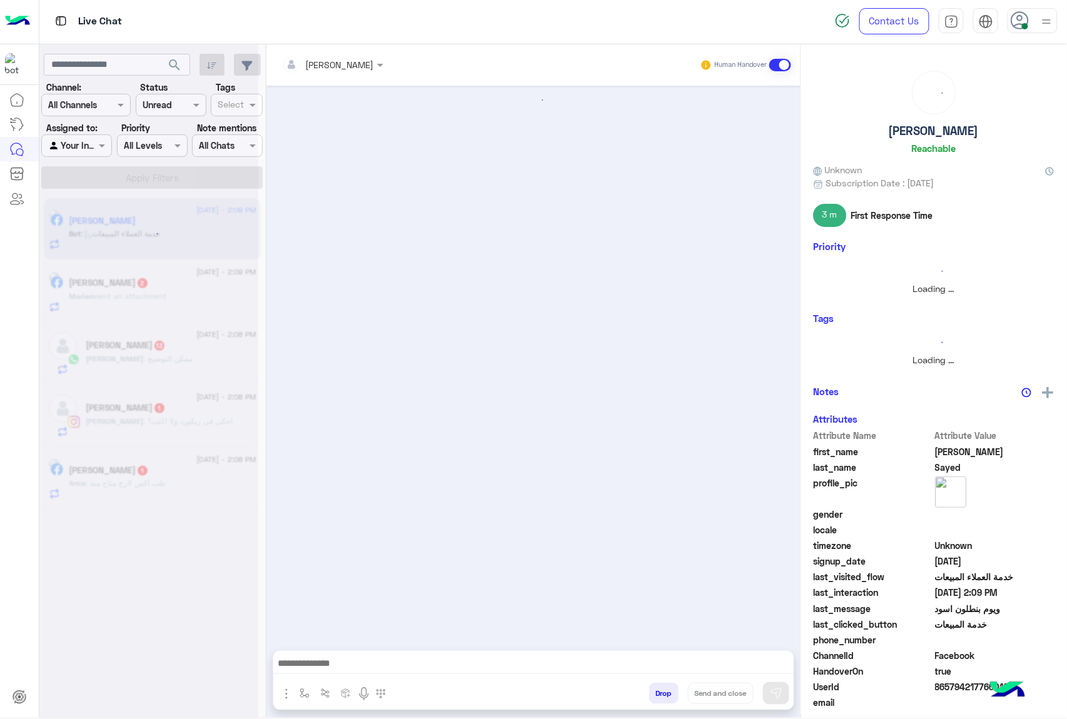
scroll to position [747, 0]
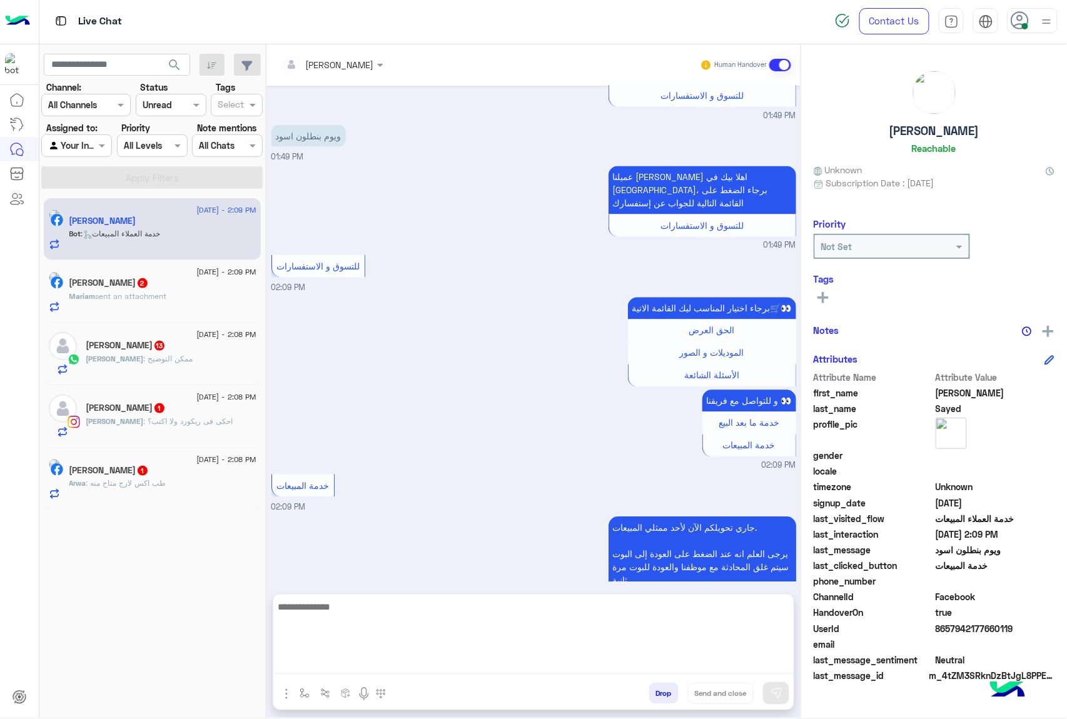
click at [343, 656] on textarea at bounding box center [533, 636] width 520 height 75
paste textarea "**********"
type textarea "**********"
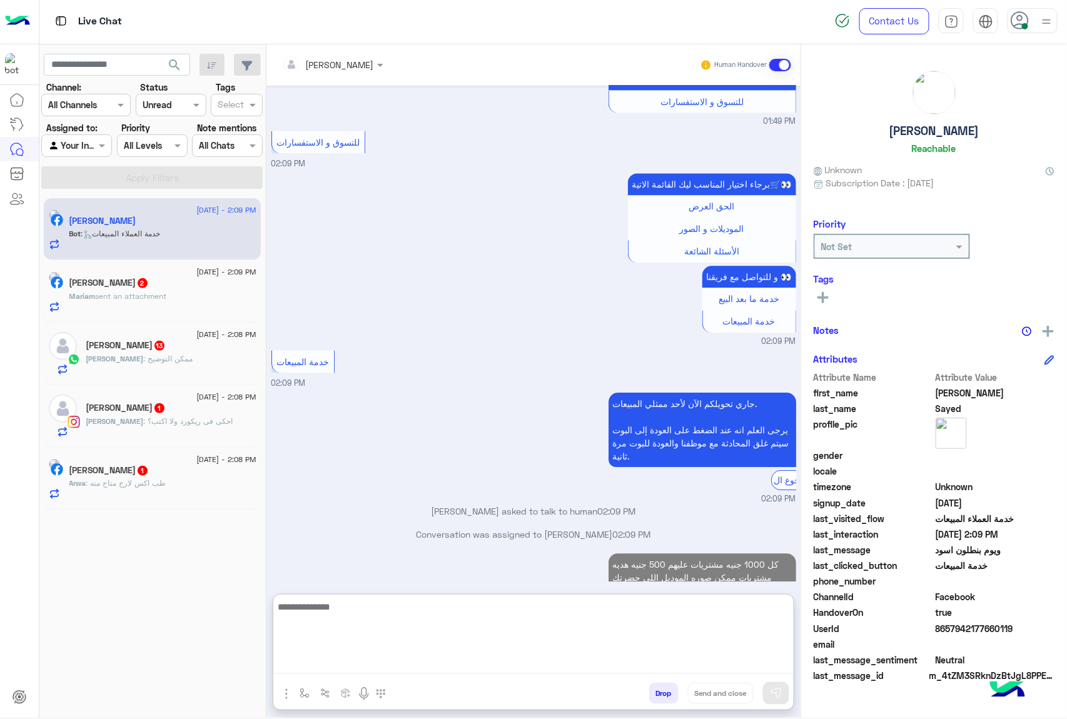
scroll to position [893, 0]
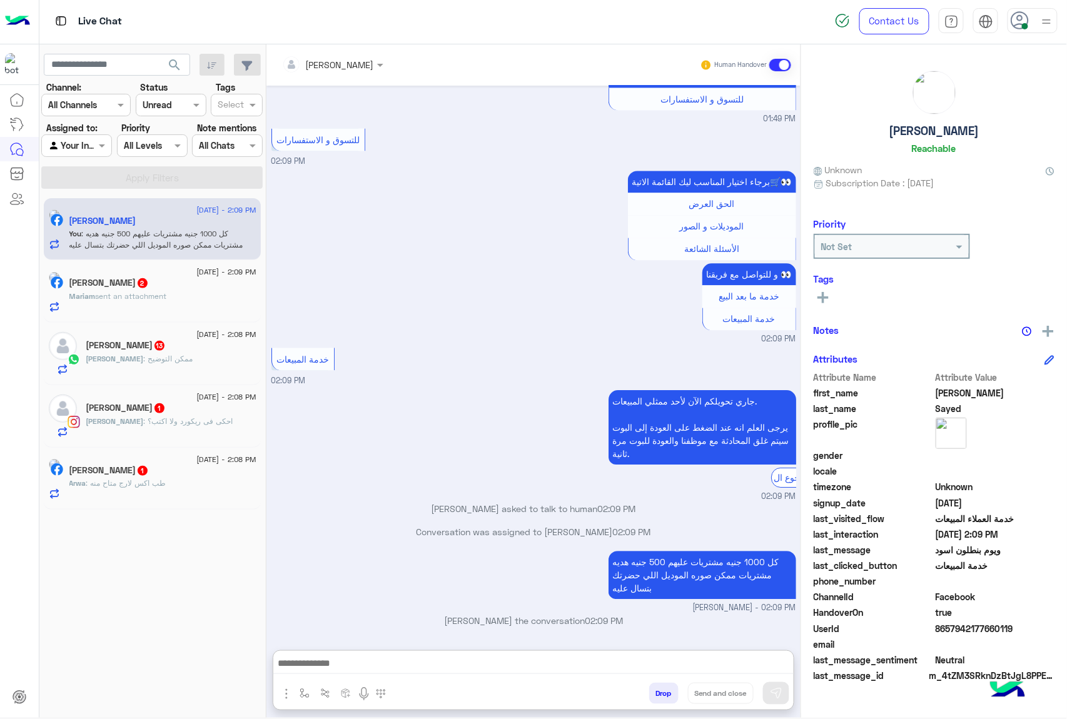
click at [155, 293] on span "sent an attachment" at bounding box center [131, 295] width 71 height 9
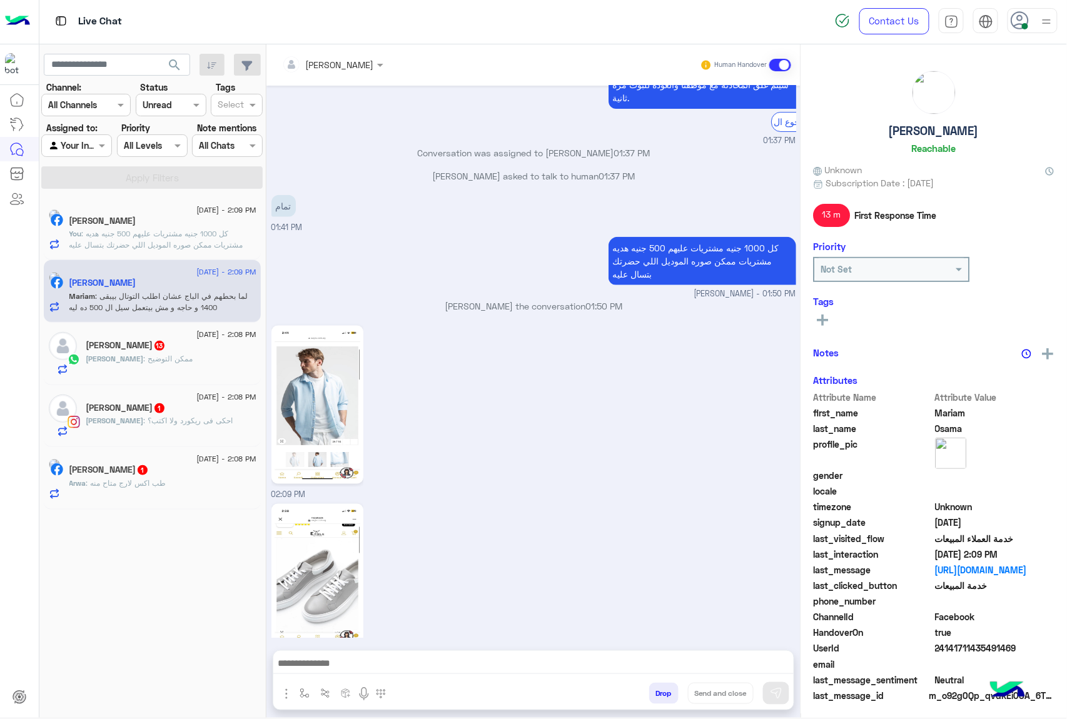
scroll to position [2074, 0]
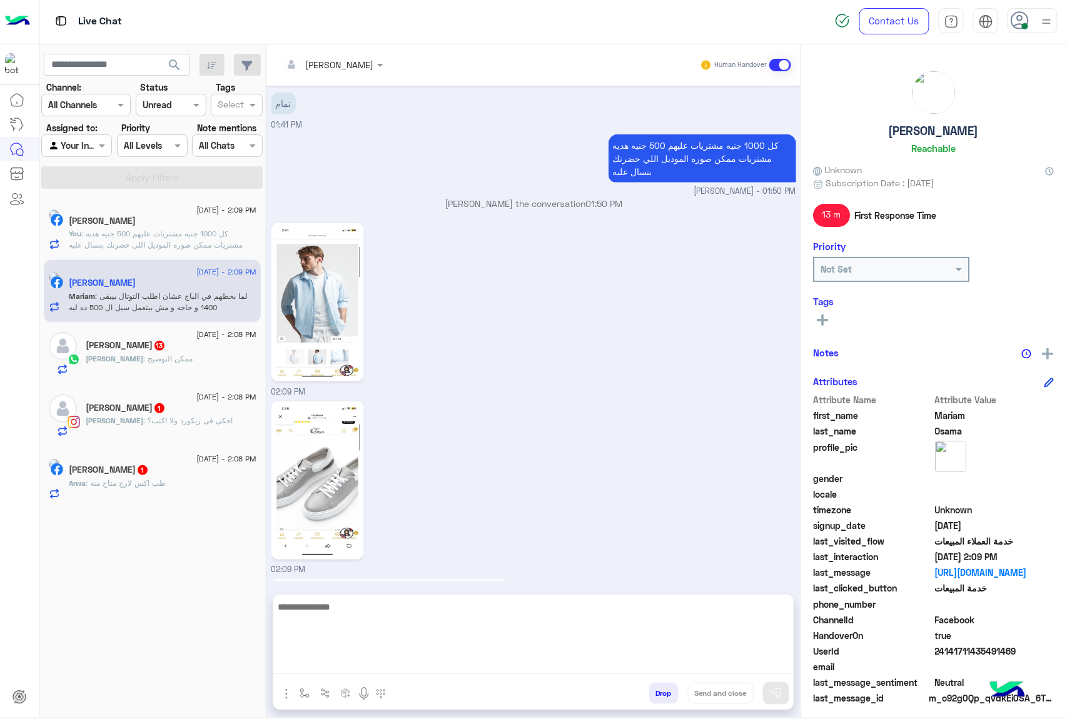
click at [321, 663] on textarea at bounding box center [533, 636] width 520 height 75
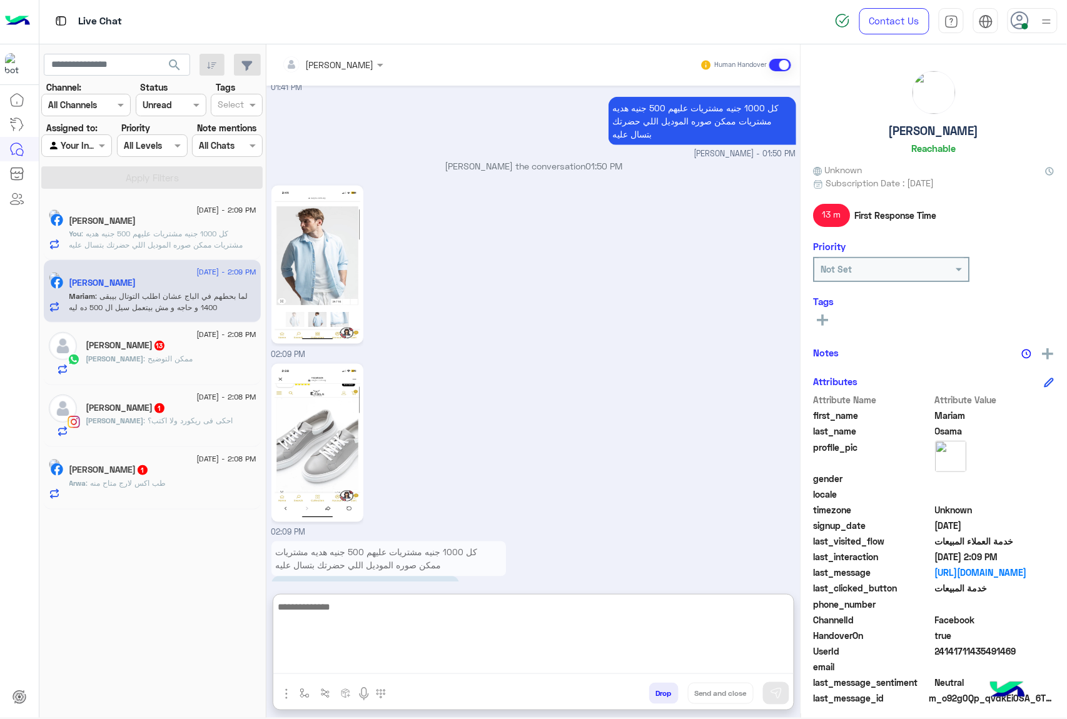
scroll to position [2131, 0]
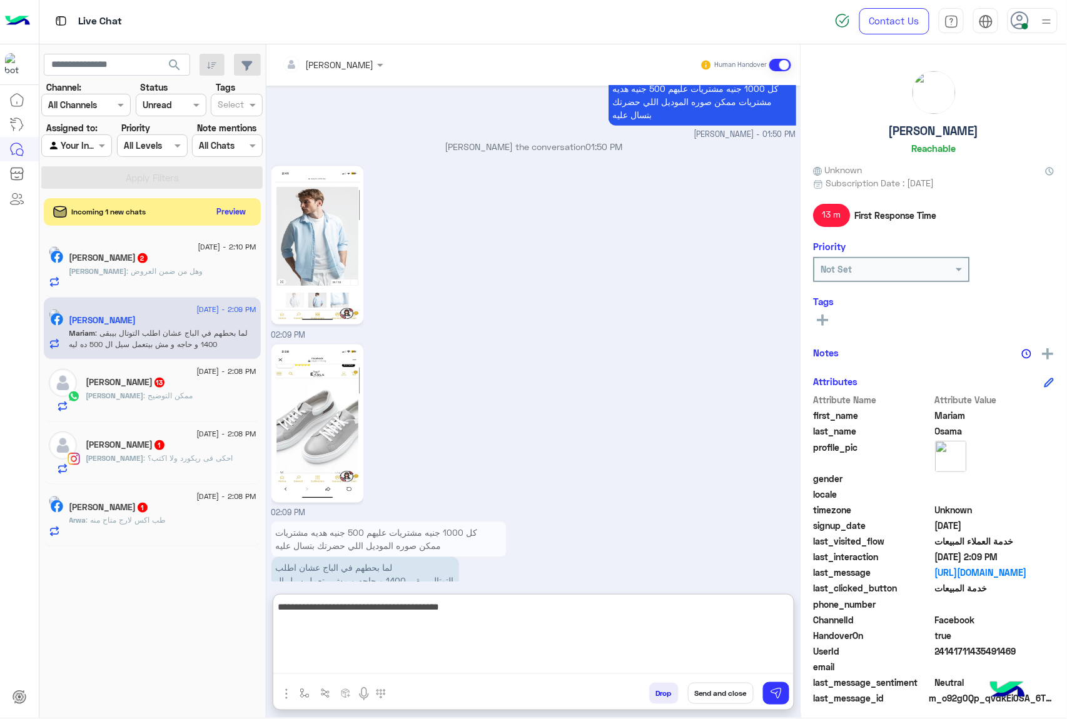
type textarea "**********"
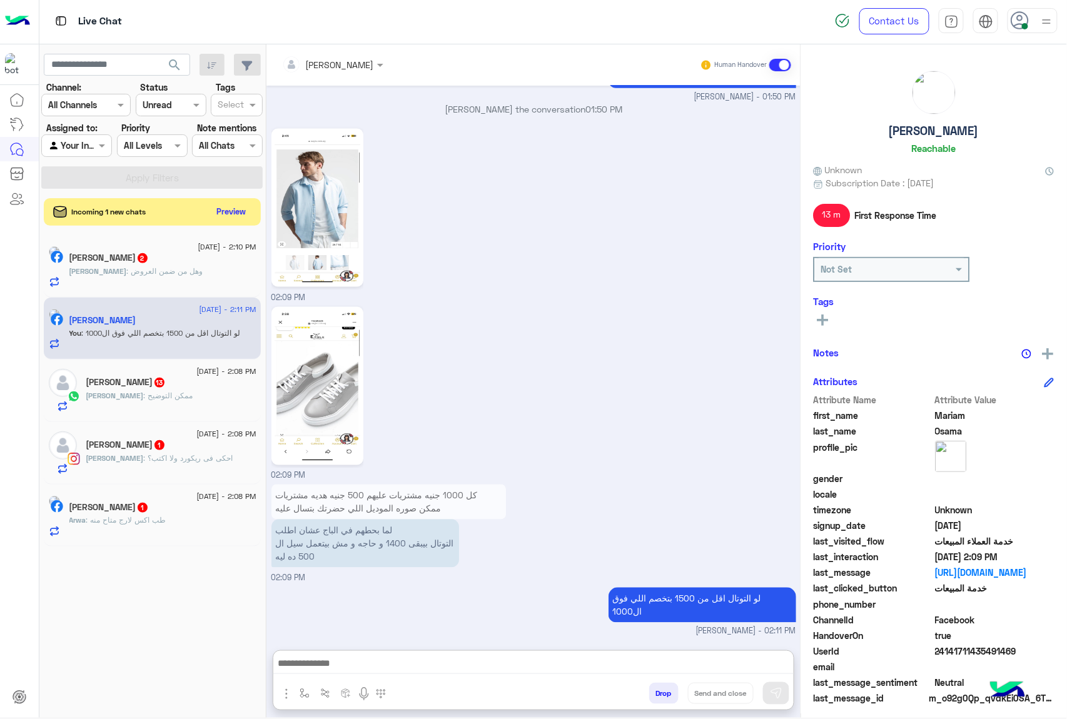
click at [144, 400] on span ": ممكن التوضيح" at bounding box center [168, 395] width 49 height 9
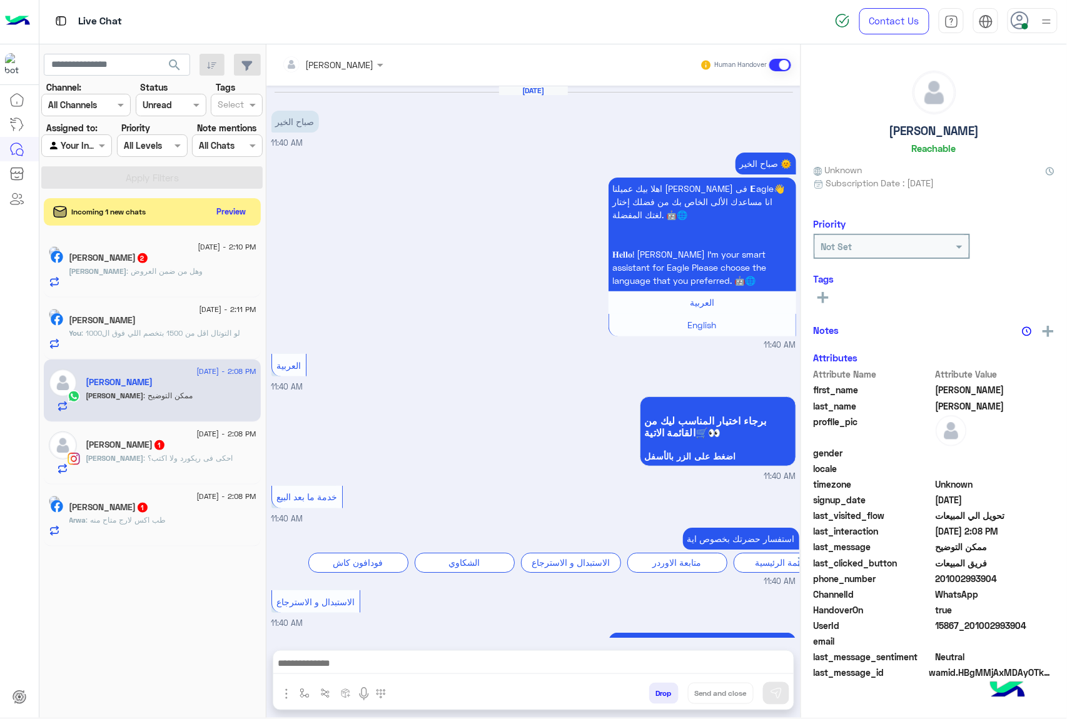
scroll to position [1456, 0]
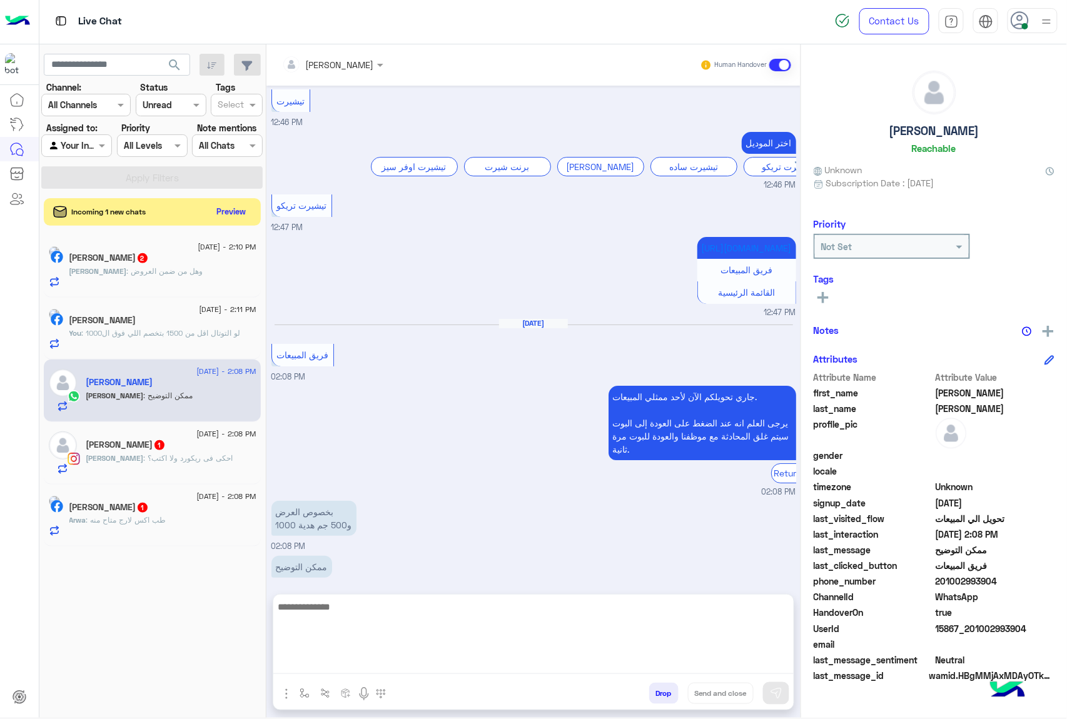
click at [334, 658] on textarea at bounding box center [533, 636] width 520 height 75
drag, startPoint x: 334, startPoint y: 666, endPoint x: 346, endPoint y: 663, distance: 12.1
click at [334, 666] on textarea at bounding box center [533, 636] width 520 height 75
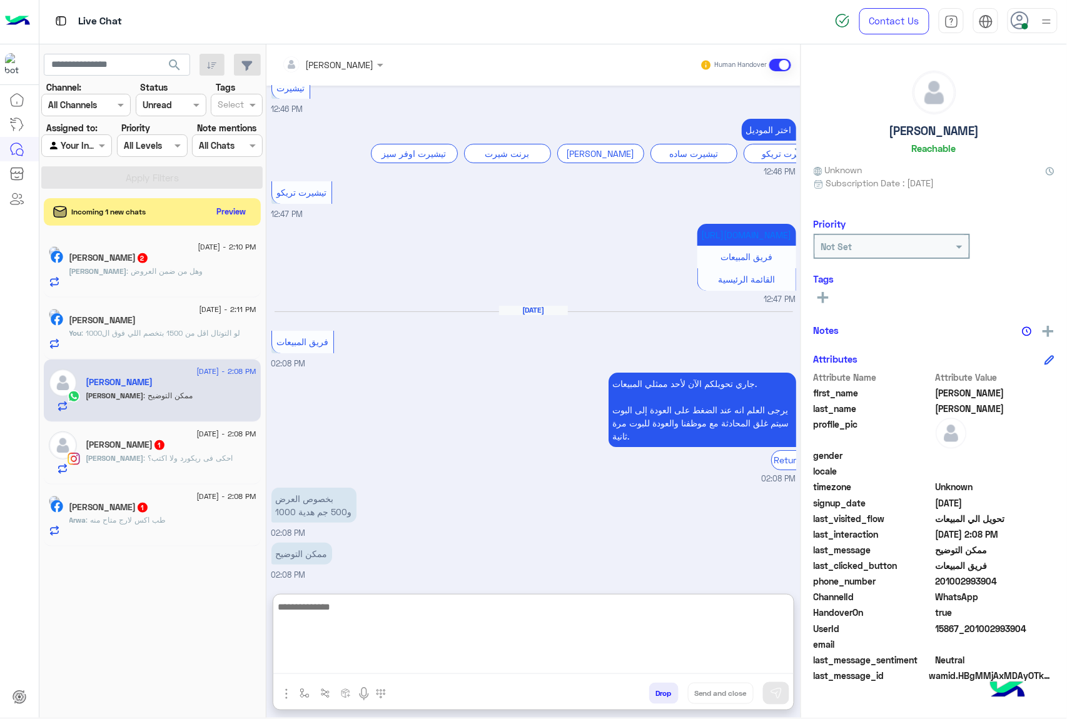
paste textarea "**********"
type textarea "**********"
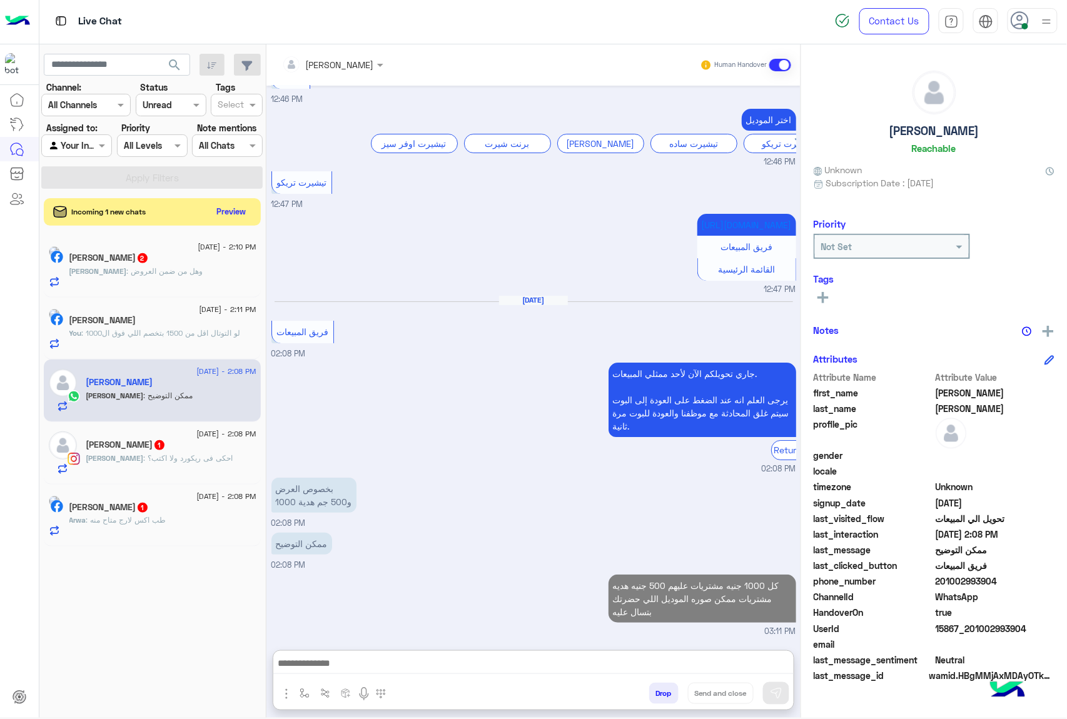
click at [151, 464] on p "[PERSON_NAME] : احكى فى ريكورد ولا اكتب؟" at bounding box center [159, 458] width 147 height 11
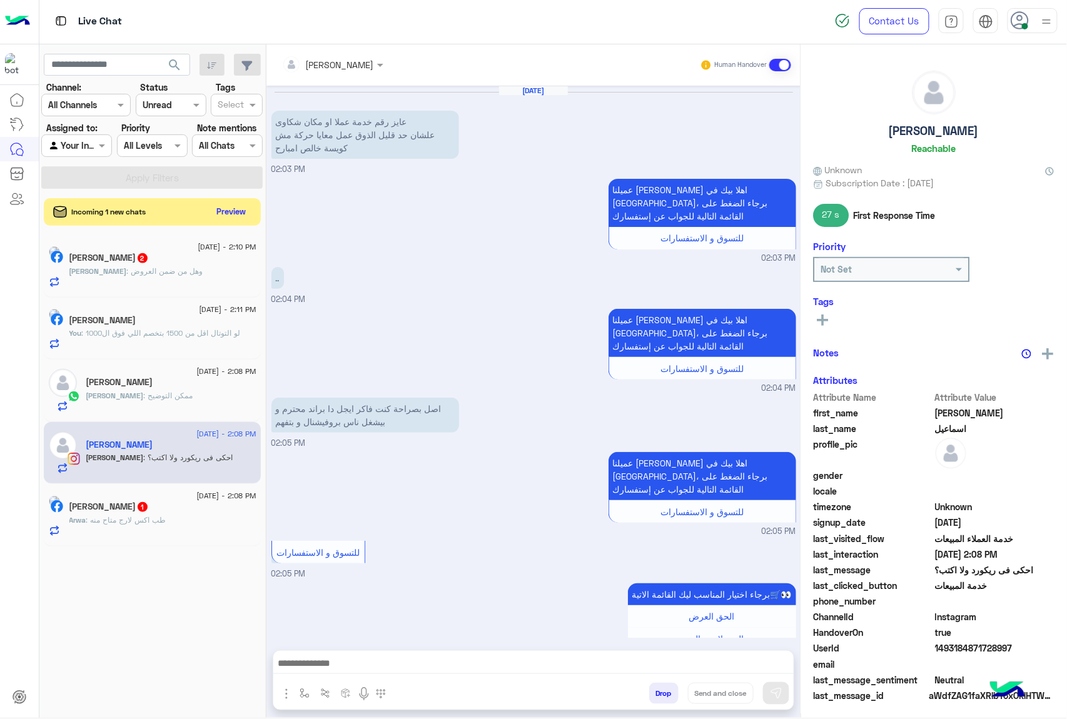
scroll to position [826, 0]
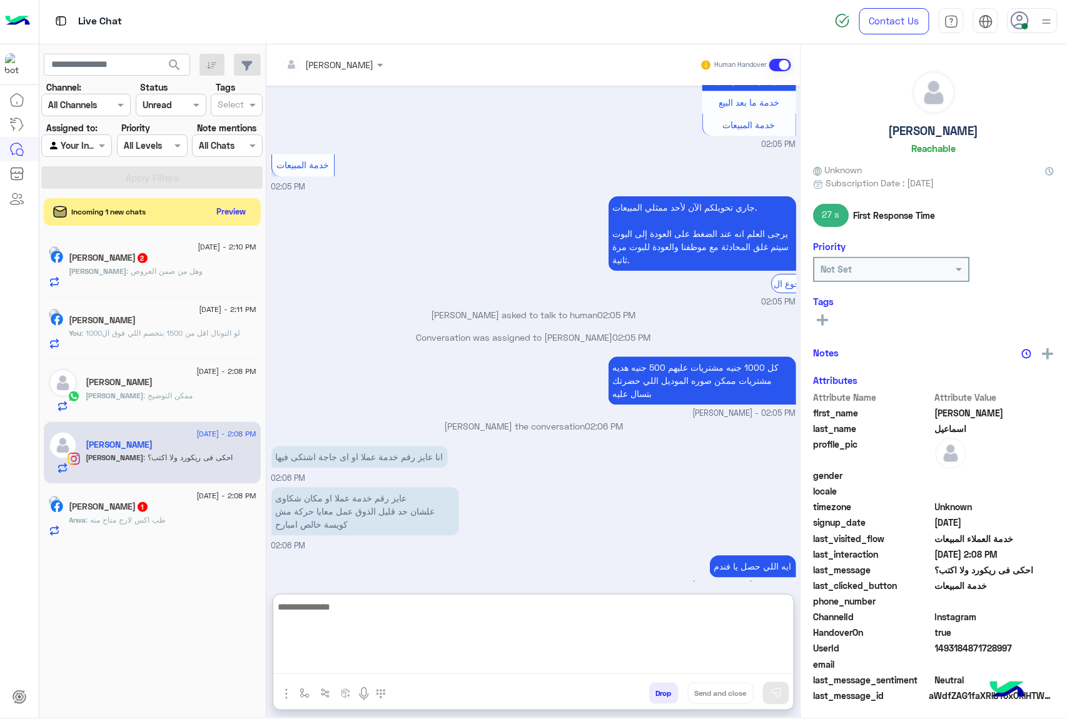
click at [310, 664] on textarea at bounding box center [533, 636] width 520 height 75
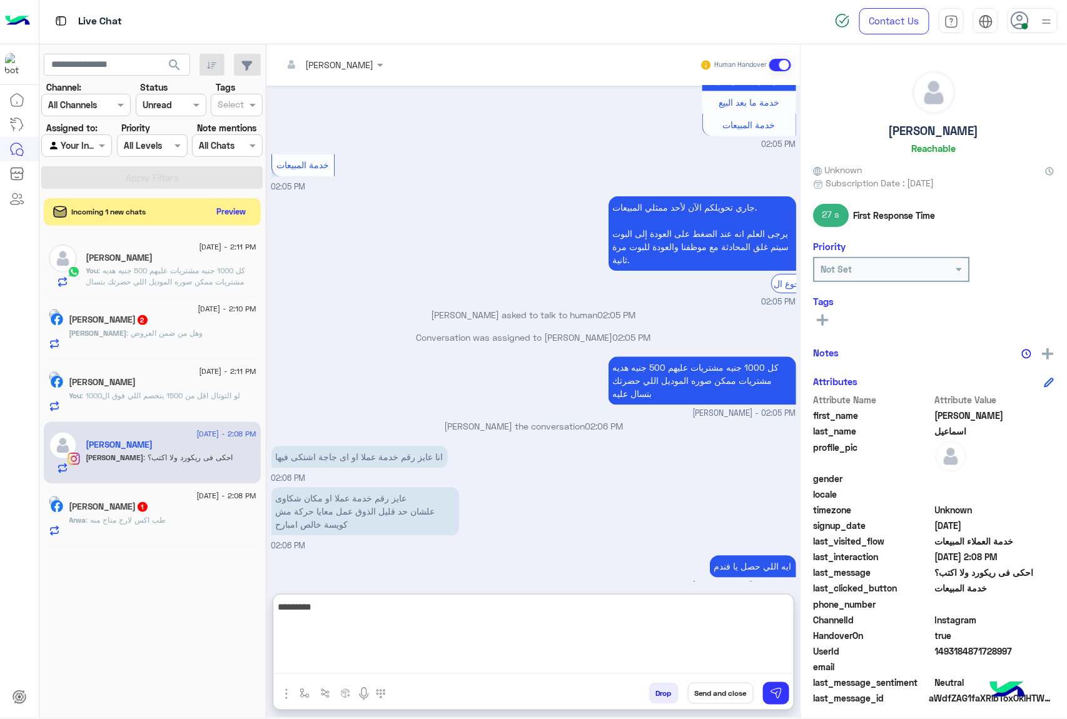
type textarea "*********"
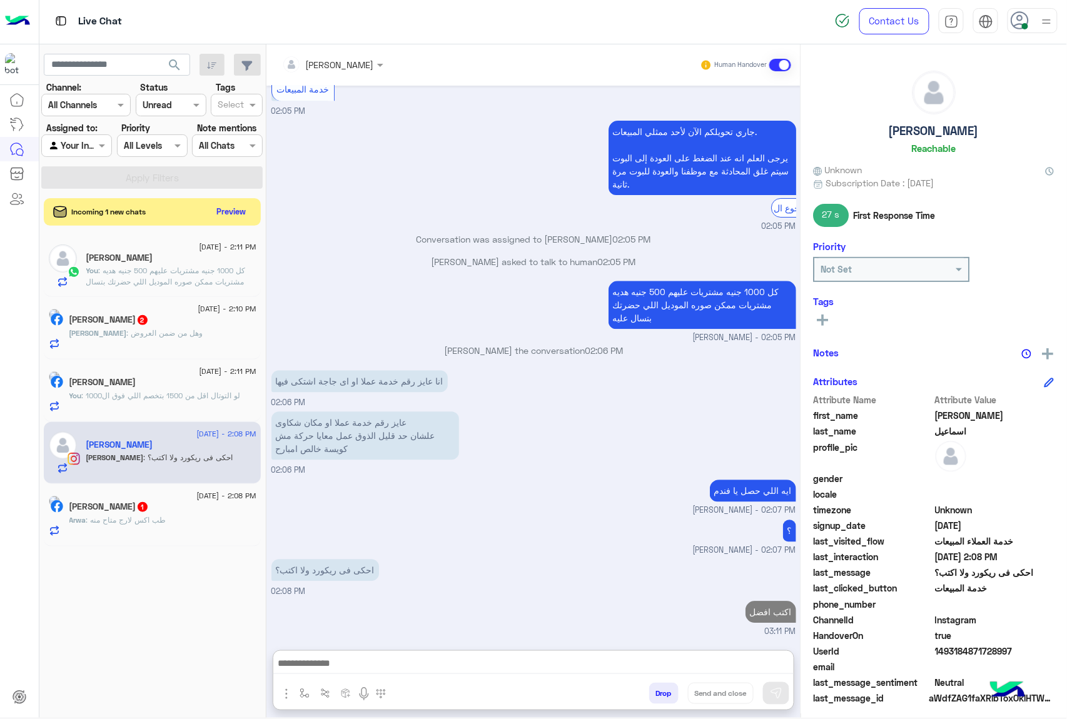
click at [148, 506] on span "1" at bounding box center [142, 506] width 13 height 11
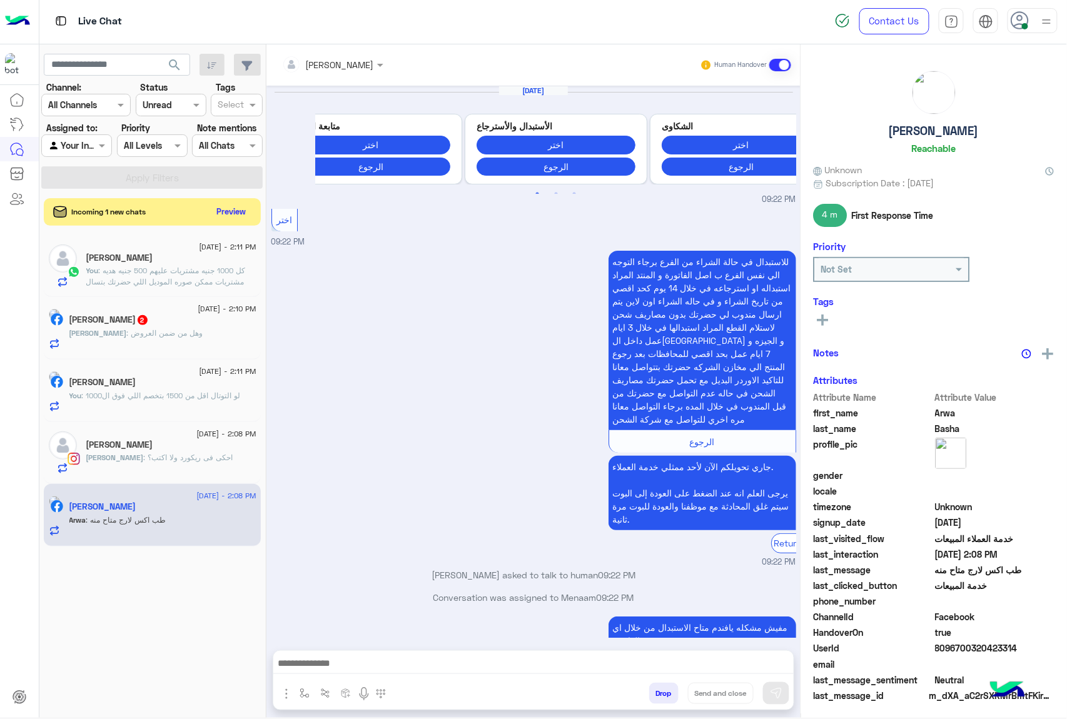
scroll to position [1426, 0]
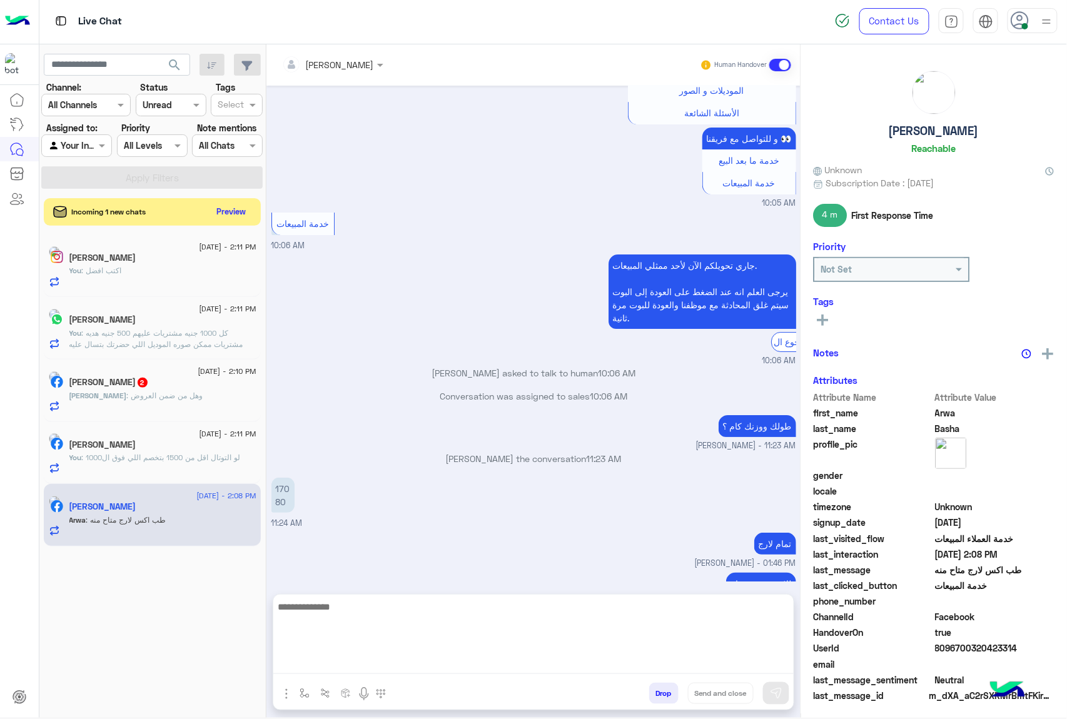
click at [348, 663] on textarea at bounding box center [533, 636] width 520 height 75
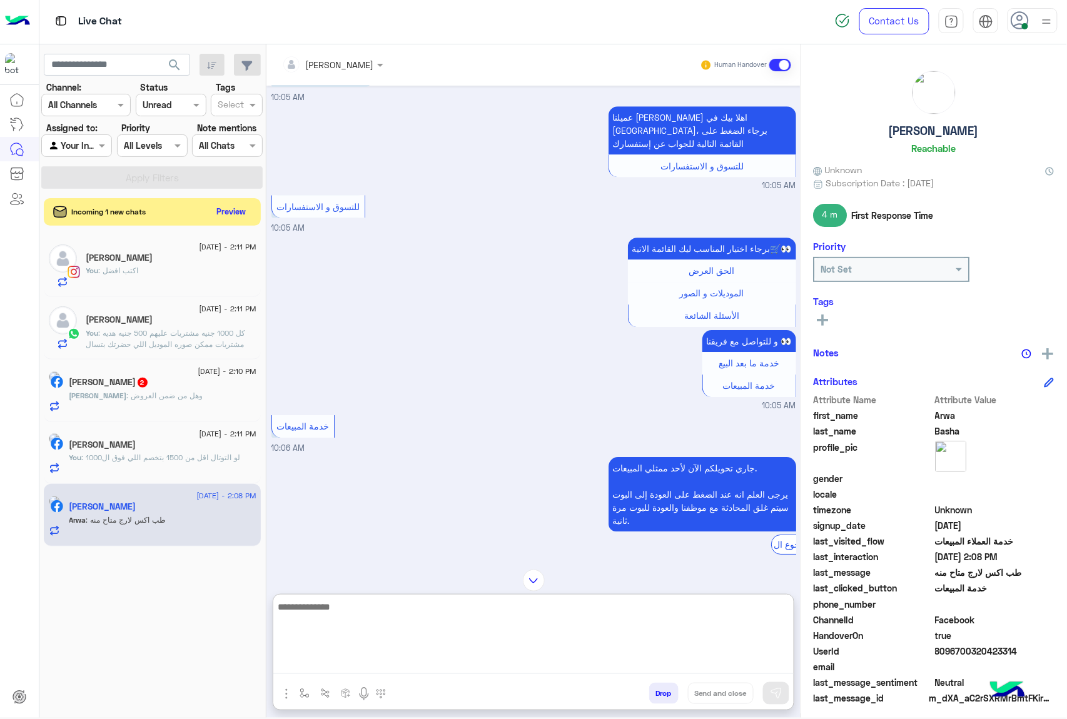
scroll to position [898, 0]
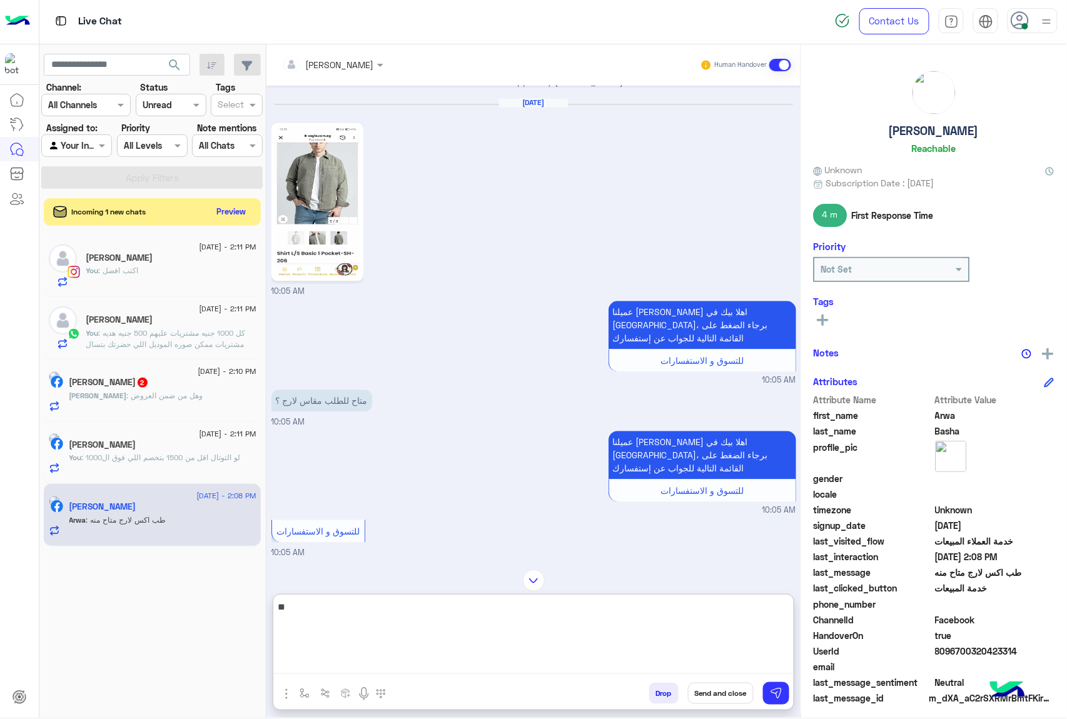
type textarea "*"
type textarea "**********"
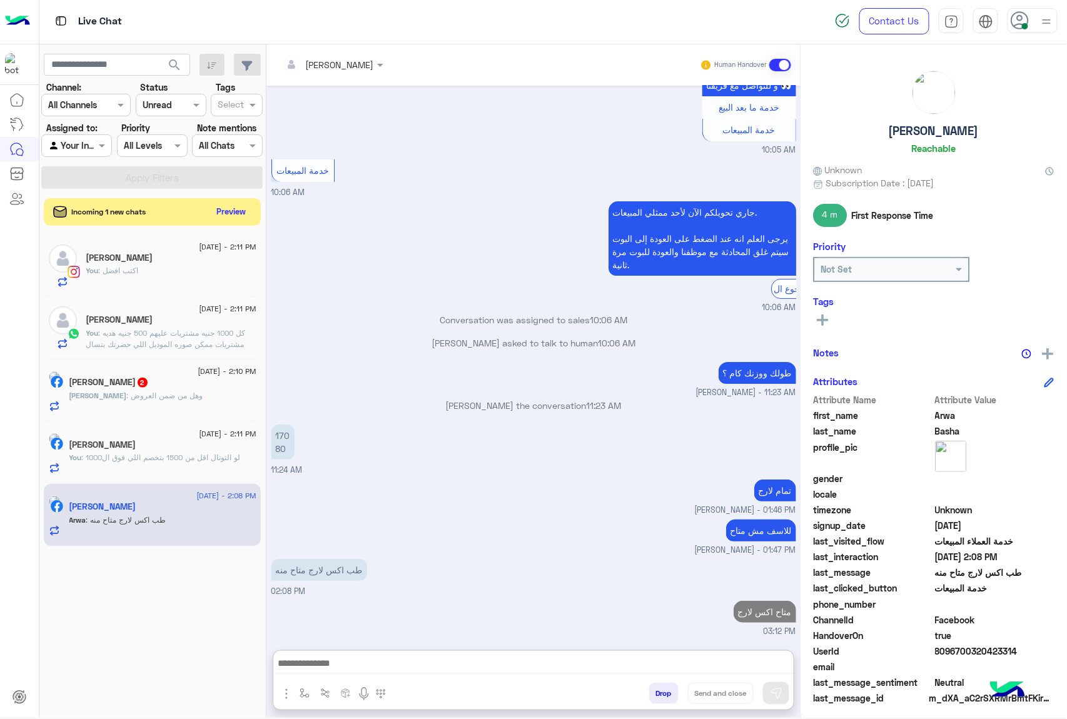
click at [179, 373] on div "[DATE] - 2:10 PM" at bounding box center [162, 373] width 187 height 8
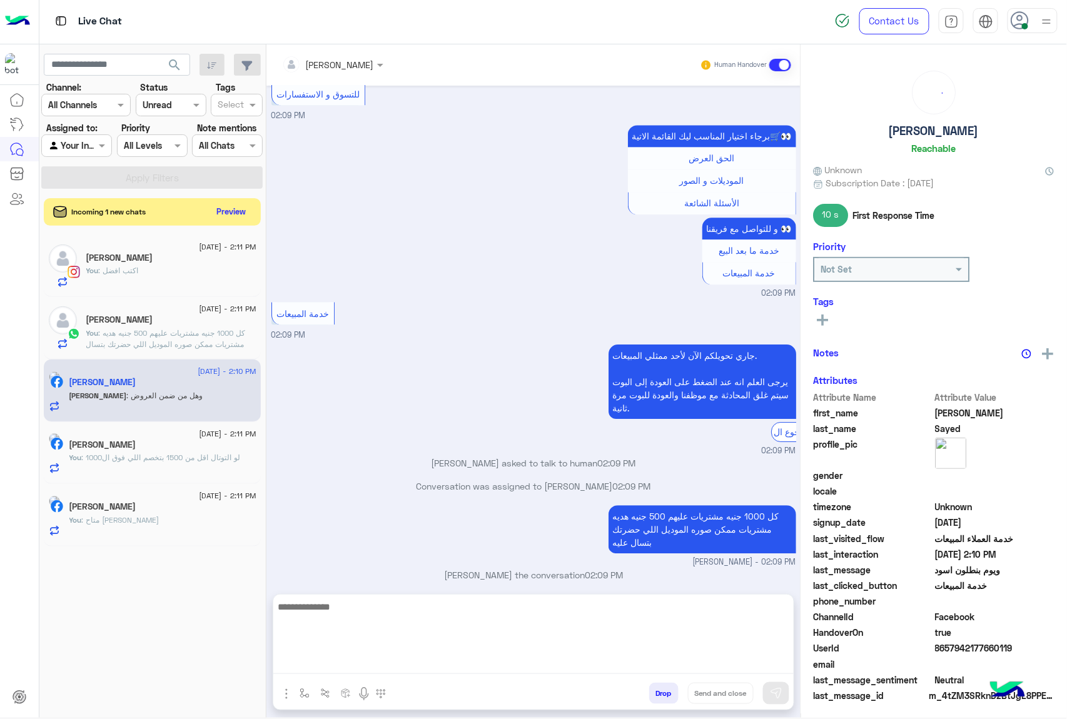
click at [343, 662] on textarea at bounding box center [533, 636] width 520 height 75
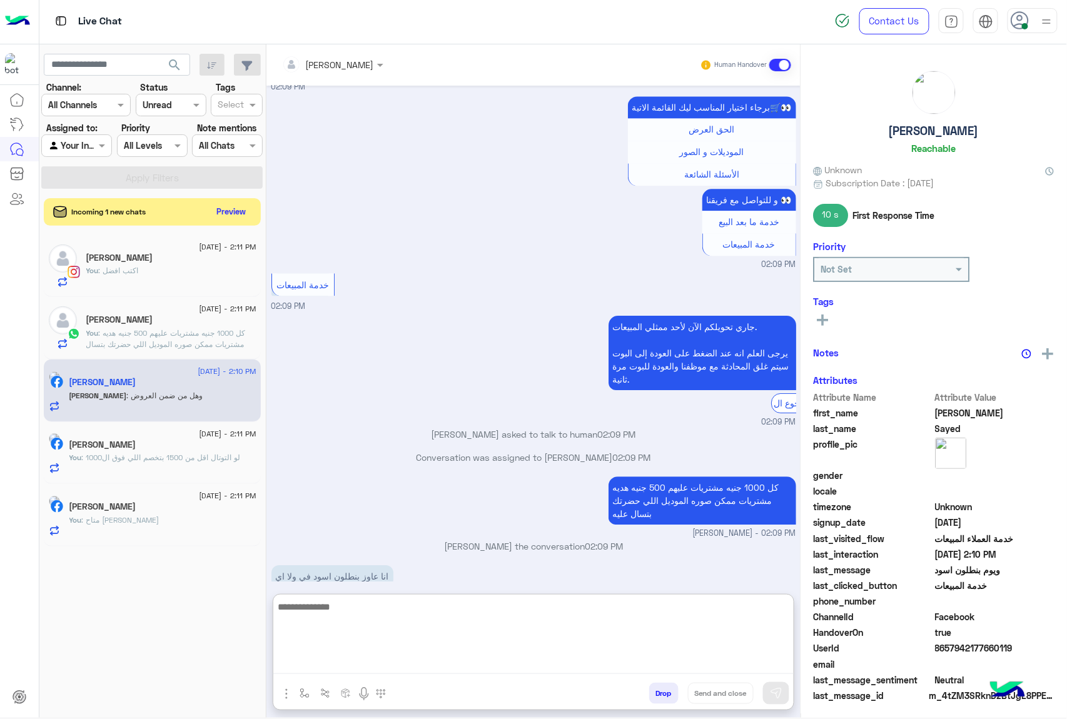
scroll to position [975, 0]
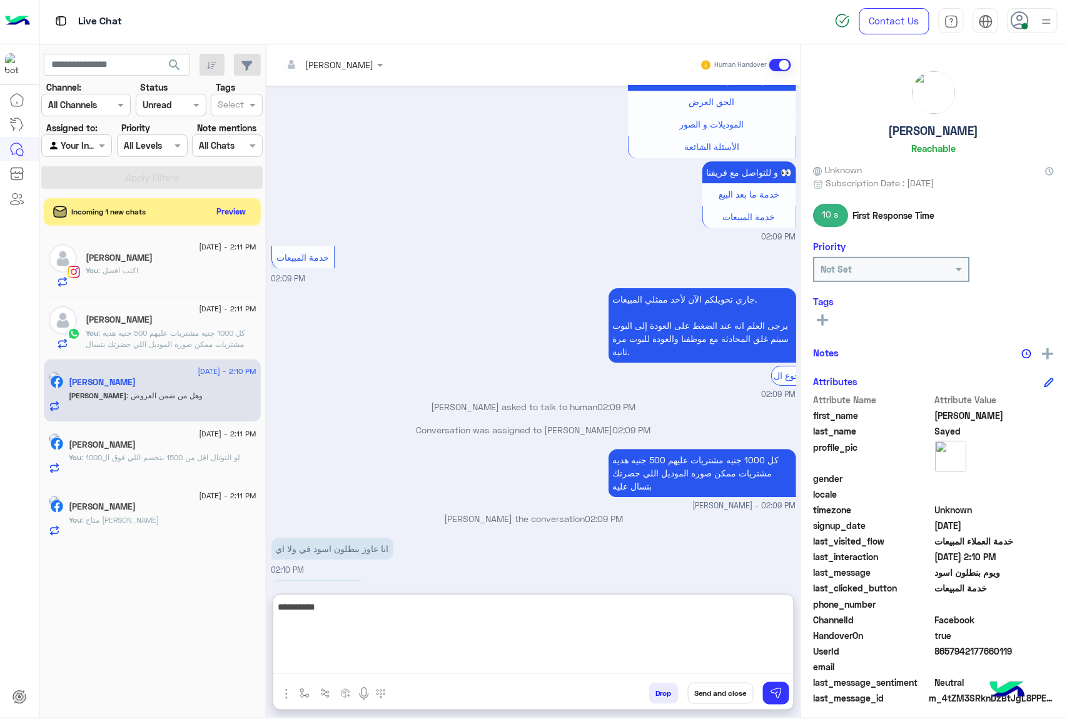
type textarea "**********"
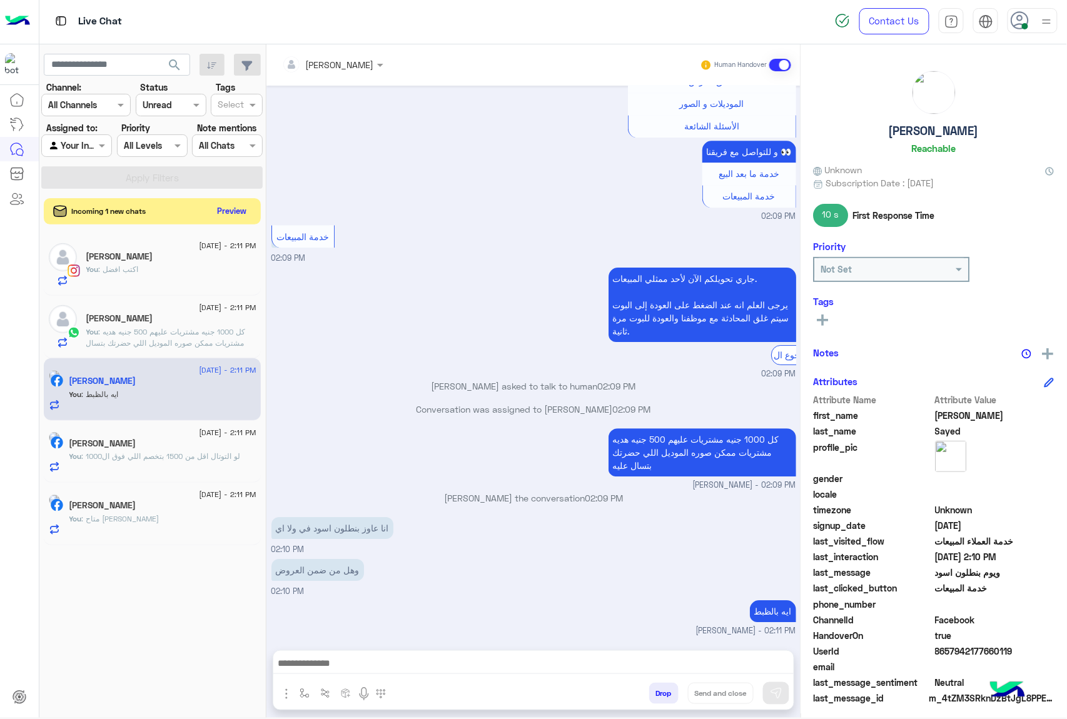
click at [224, 216] on button "Preview" at bounding box center [232, 211] width 39 height 17
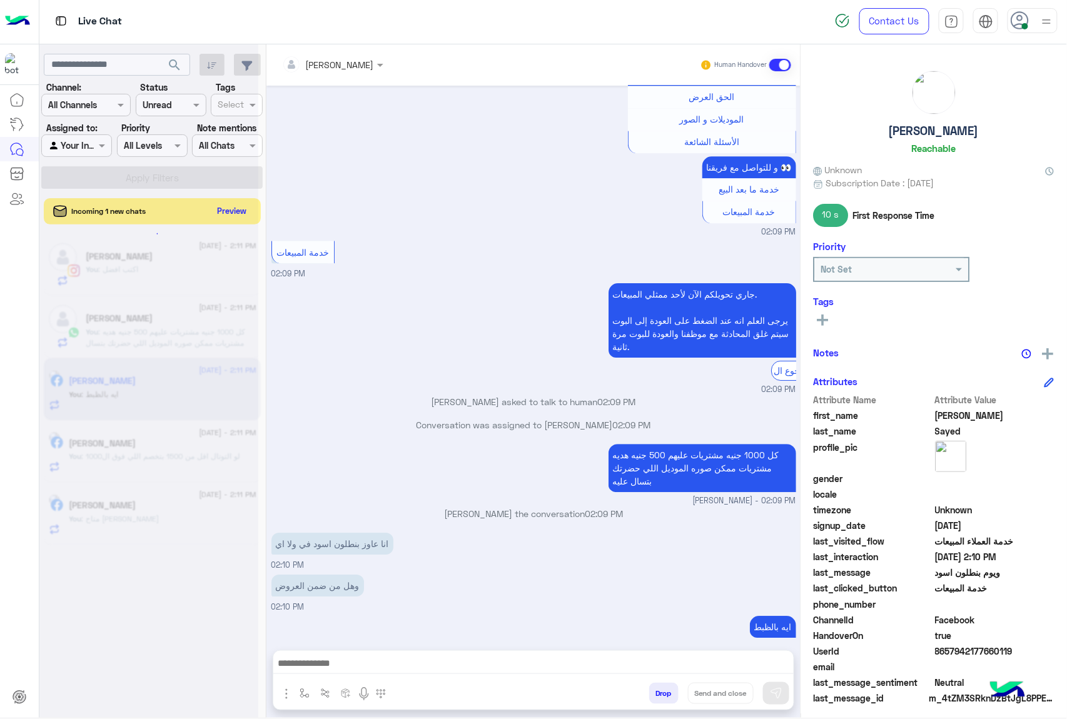
scroll to position [959, 0]
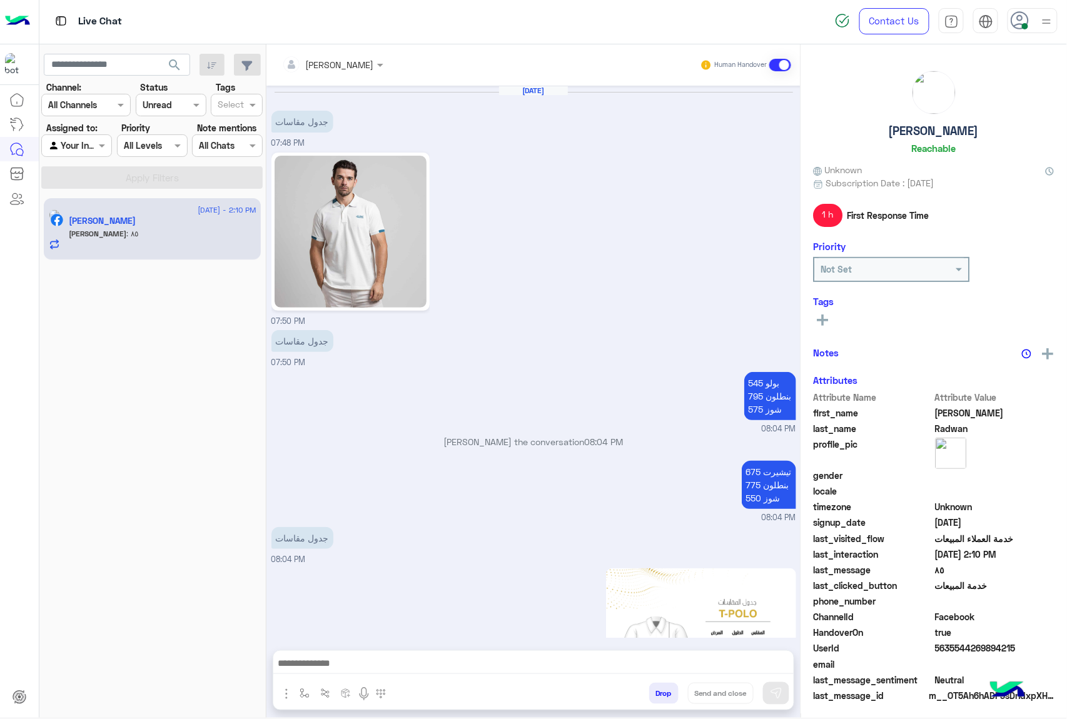
scroll to position [2288, 0]
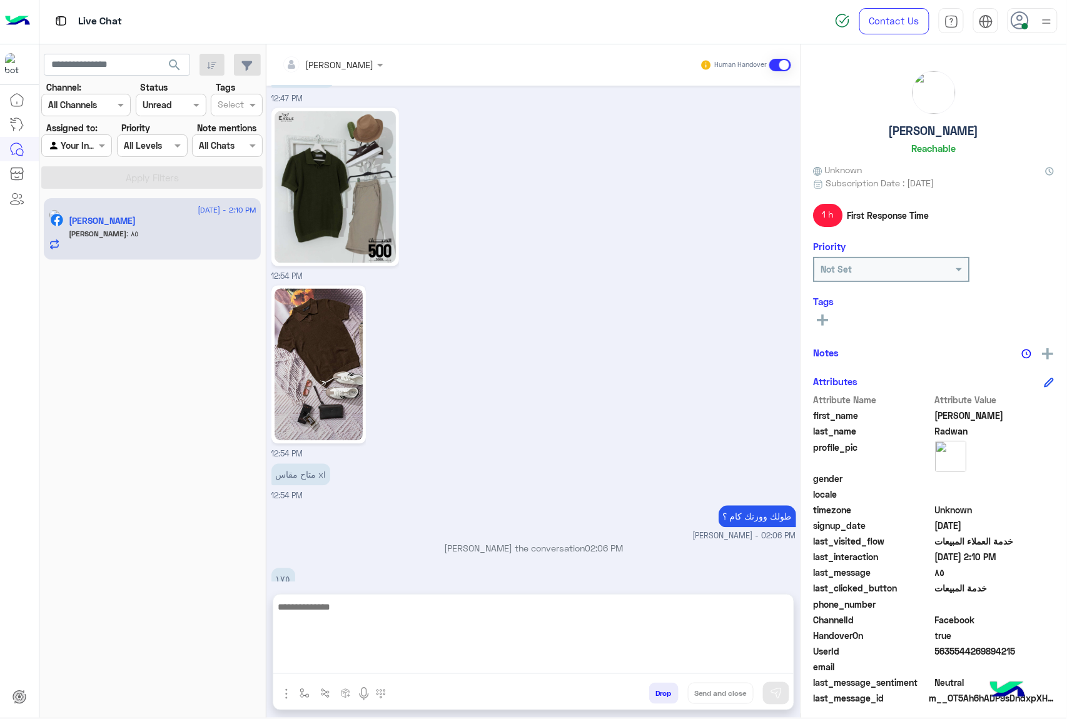
click at [350, 663] on textarea at bounding box center [533, 636] width 520 height 75
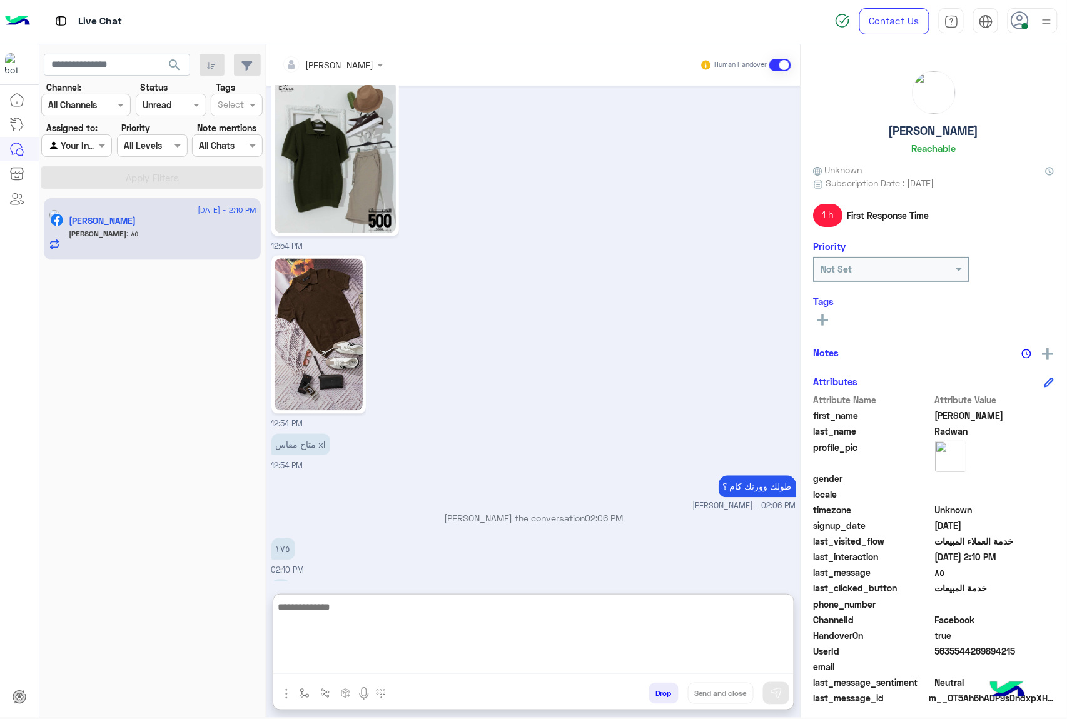
scroll to position [2344, 0]
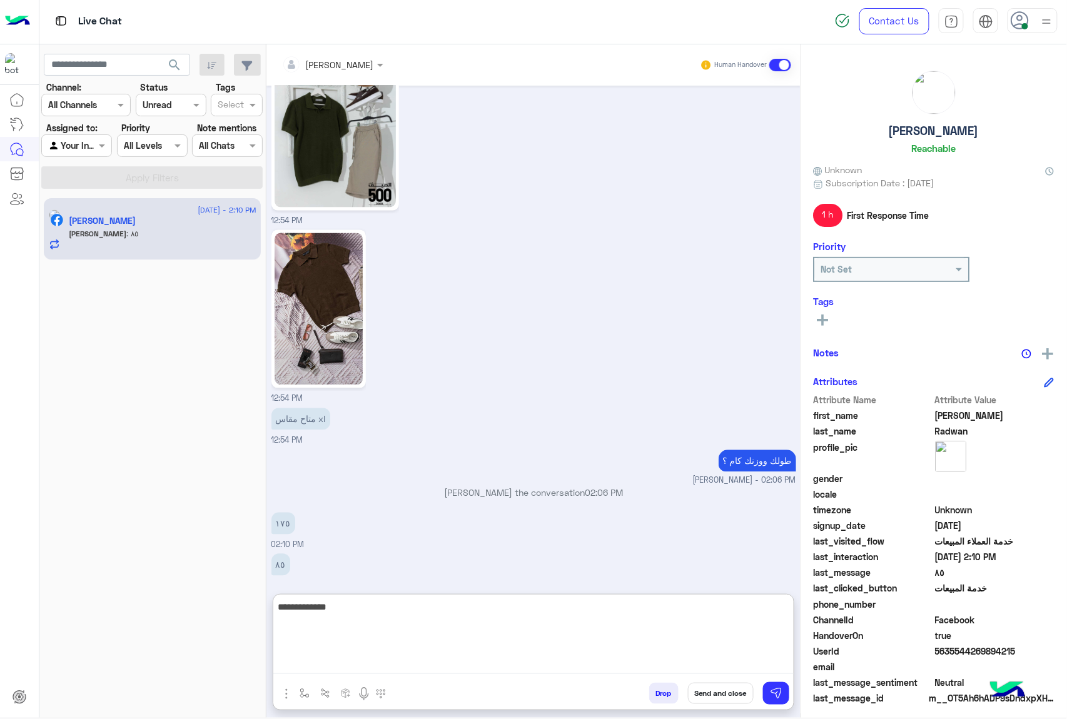
type textarea "**********"
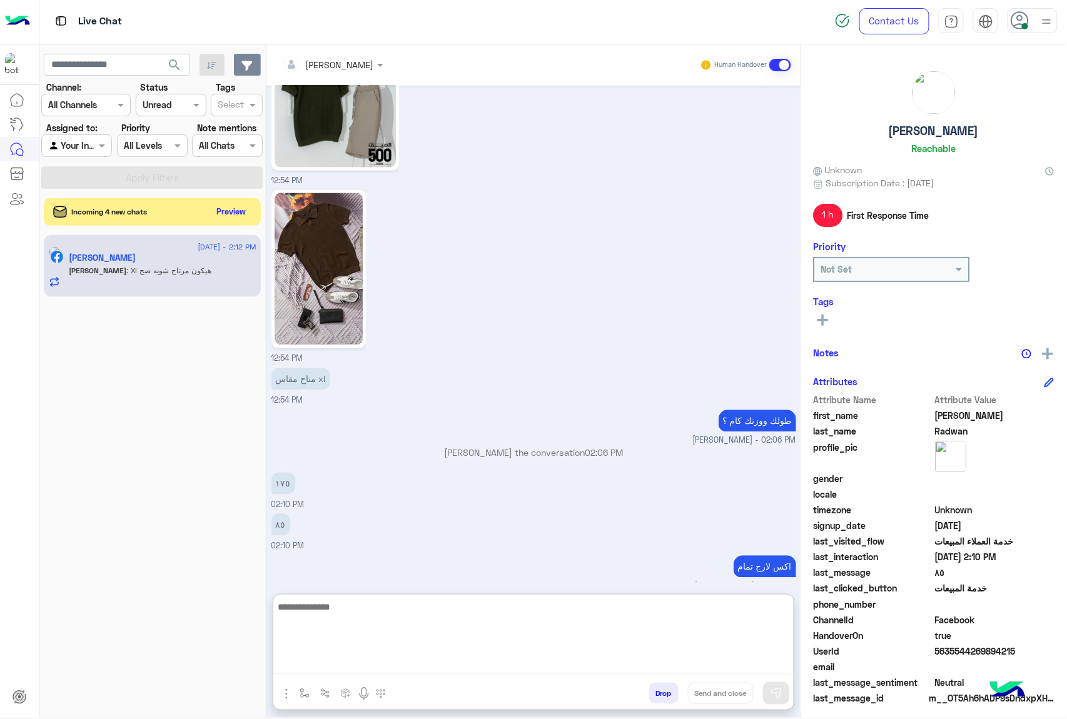
scroll to position [2384, 0]
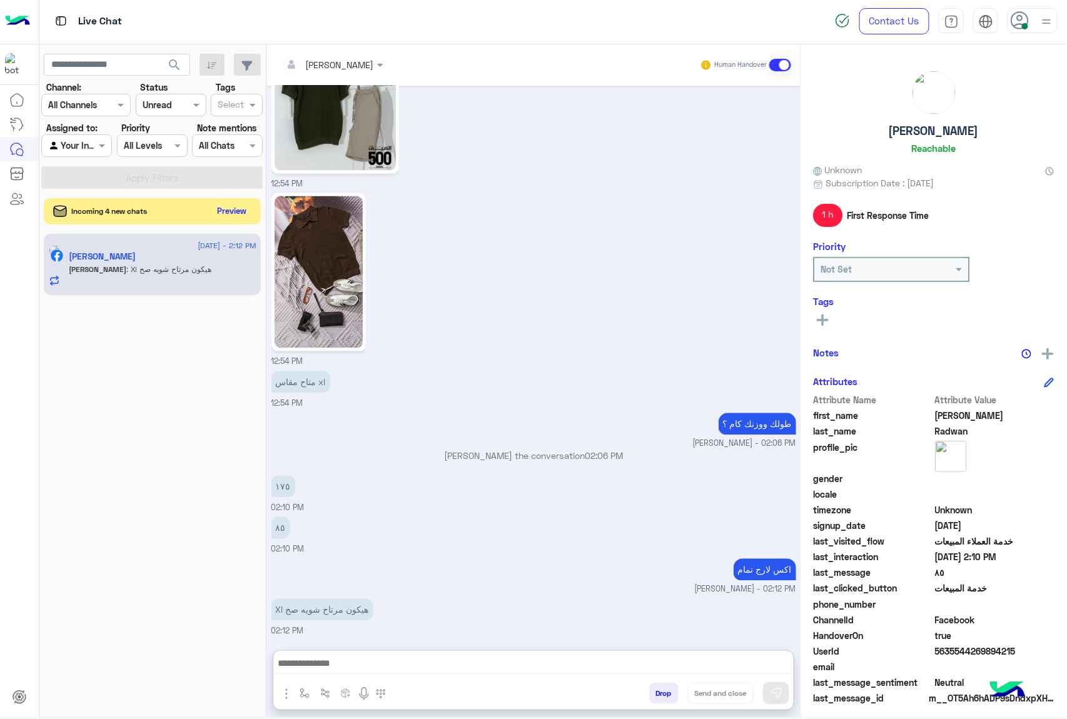
click at [228, 208] on button "Preview" at bounding box center [232, 211] width 39 height 17
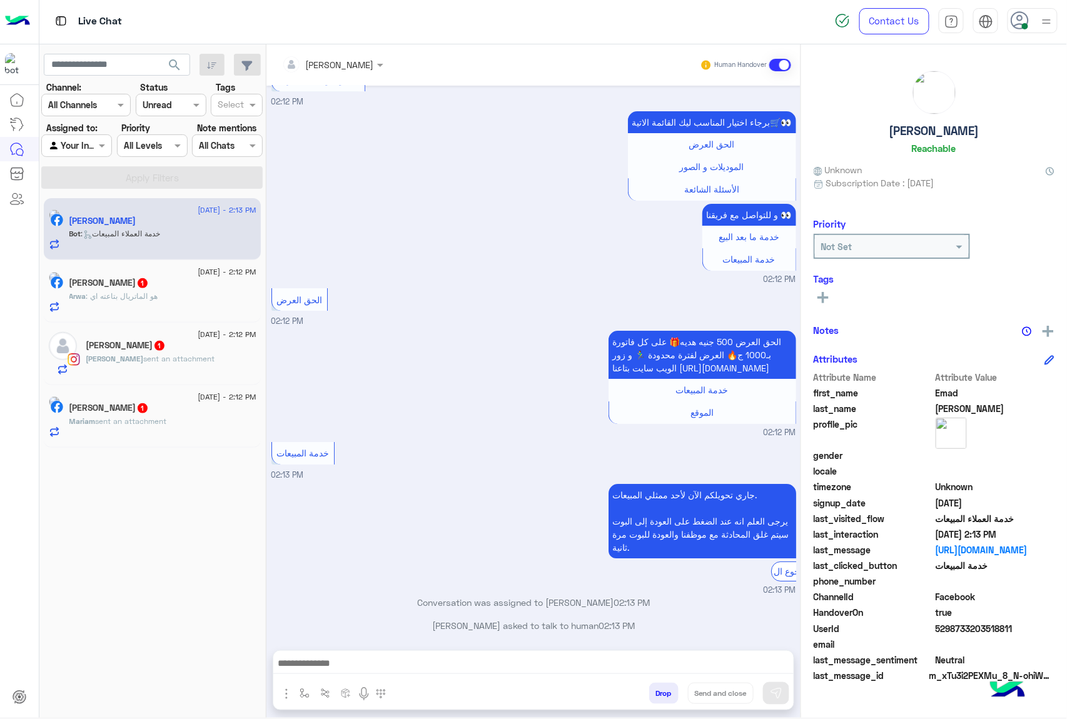
scroll to position [1391, 0]
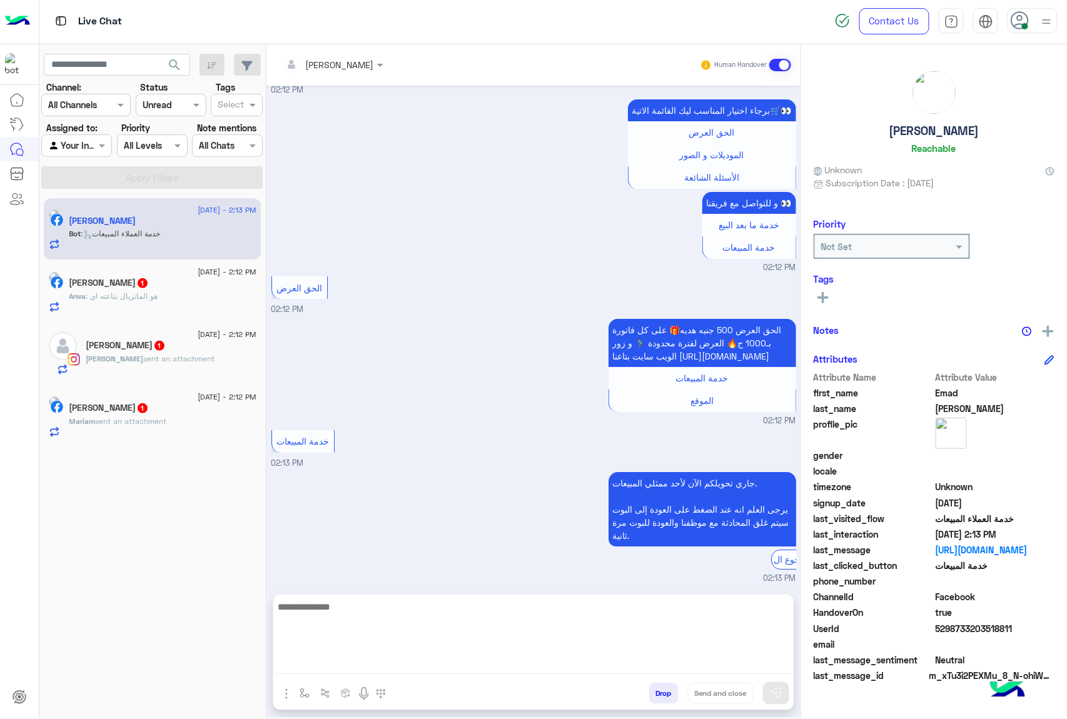
click at [374, 665] on textarea at bounding box center [533, 636] width 520 height 75
paste textarea "**********"
type textarea "**********"
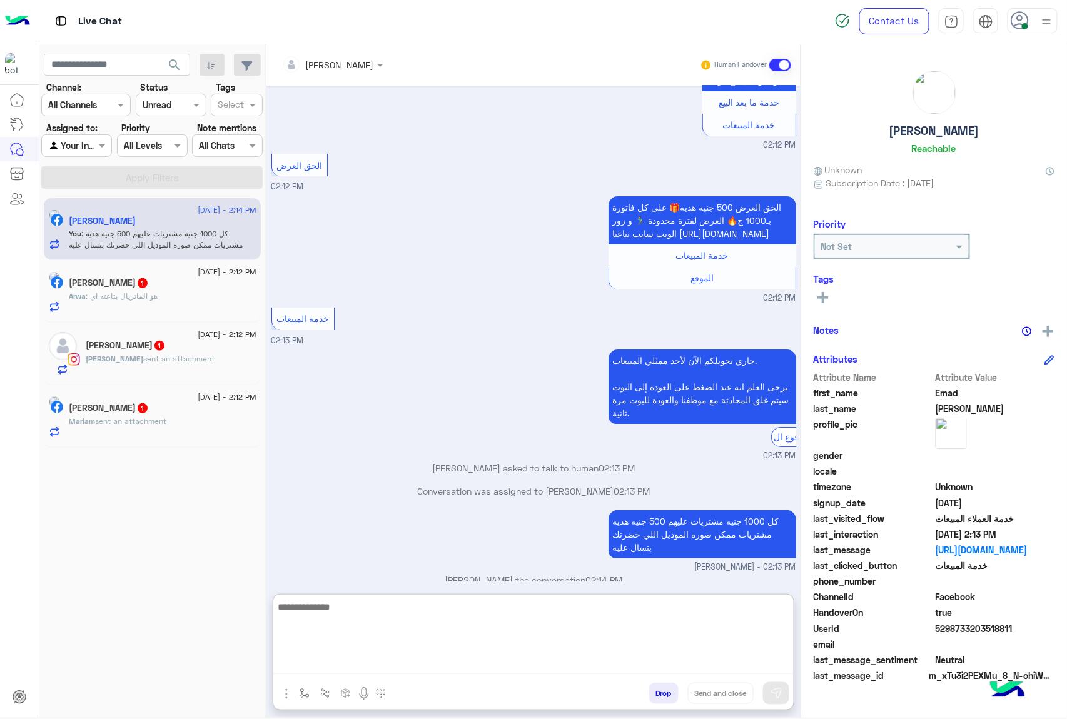
scroll to position [1536, 0]
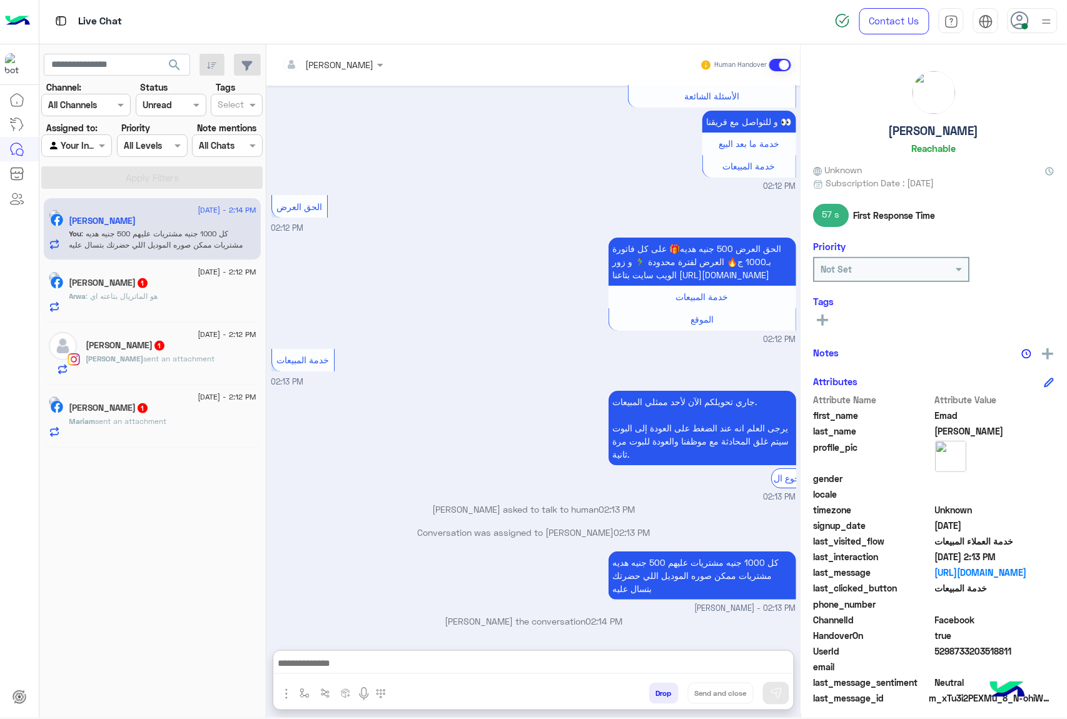
click at [164, 366] on div "[PERSON_NAME] sent an attachment" at bounding box center [171, 364] width 170 height 22
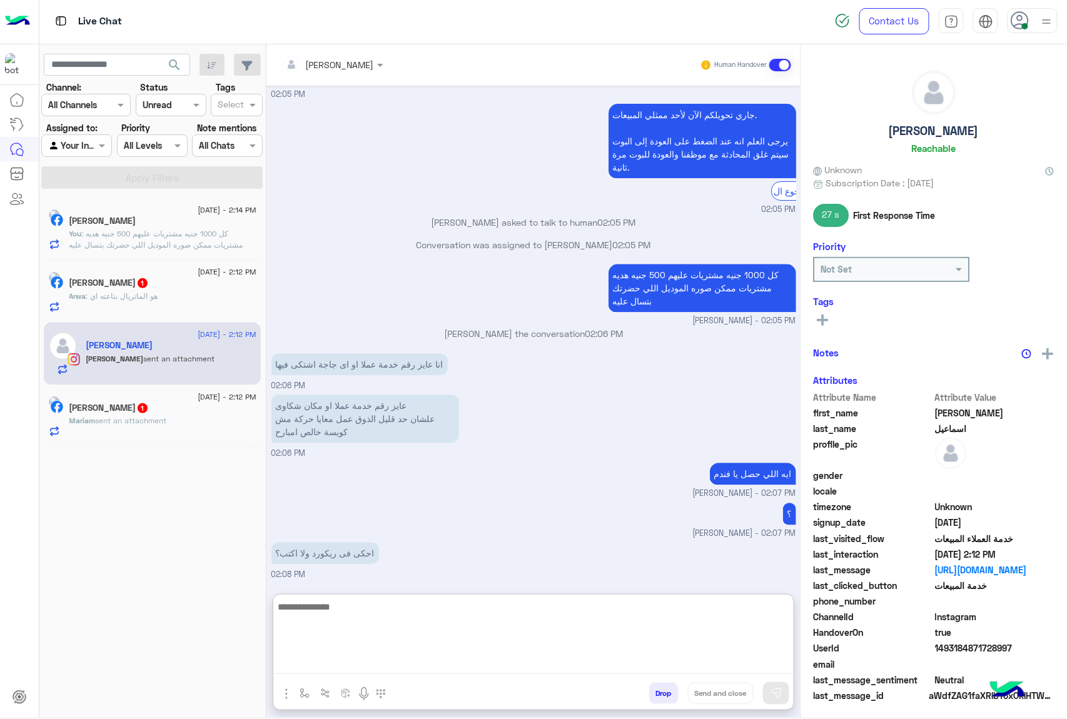
click at [368, 661] on textarea at bounding box center [533, 636] width 520 height 75
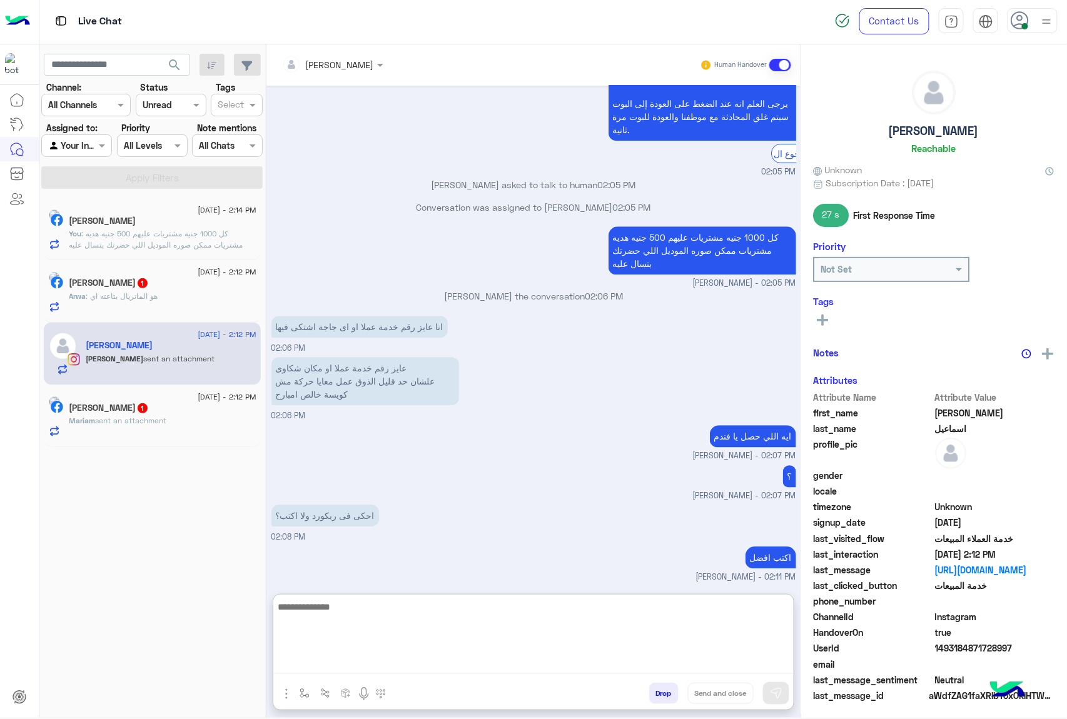
scroll to position [976, 0]
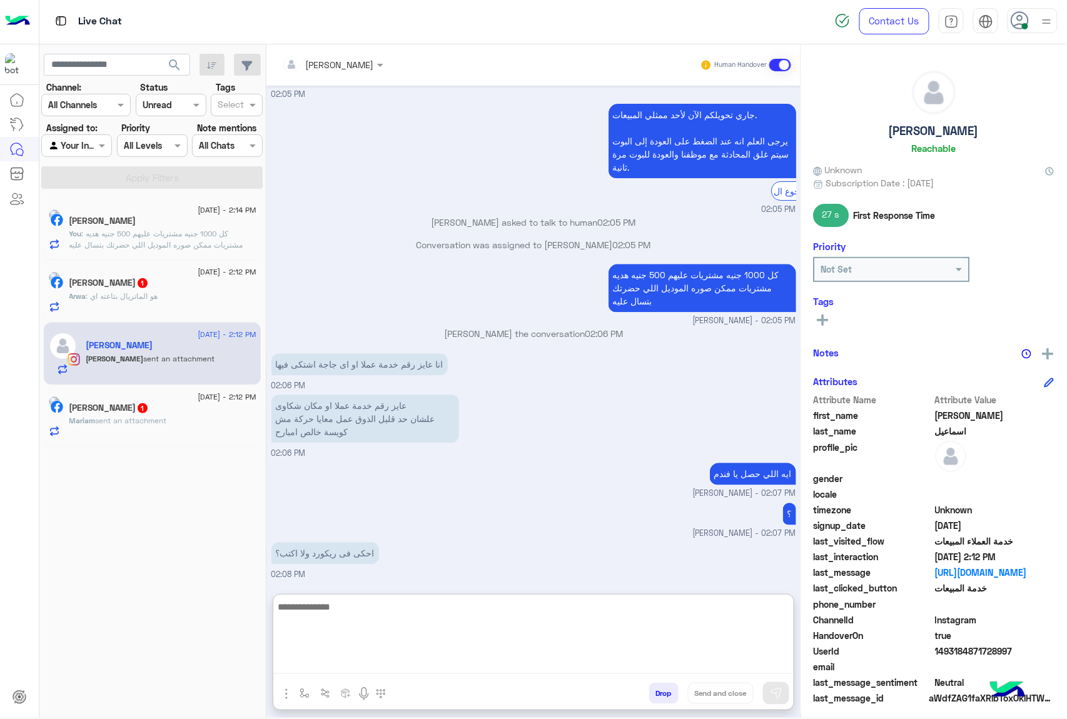
click at [341, 663] on textarea at bounding box center [533, 636] width 520 height 75
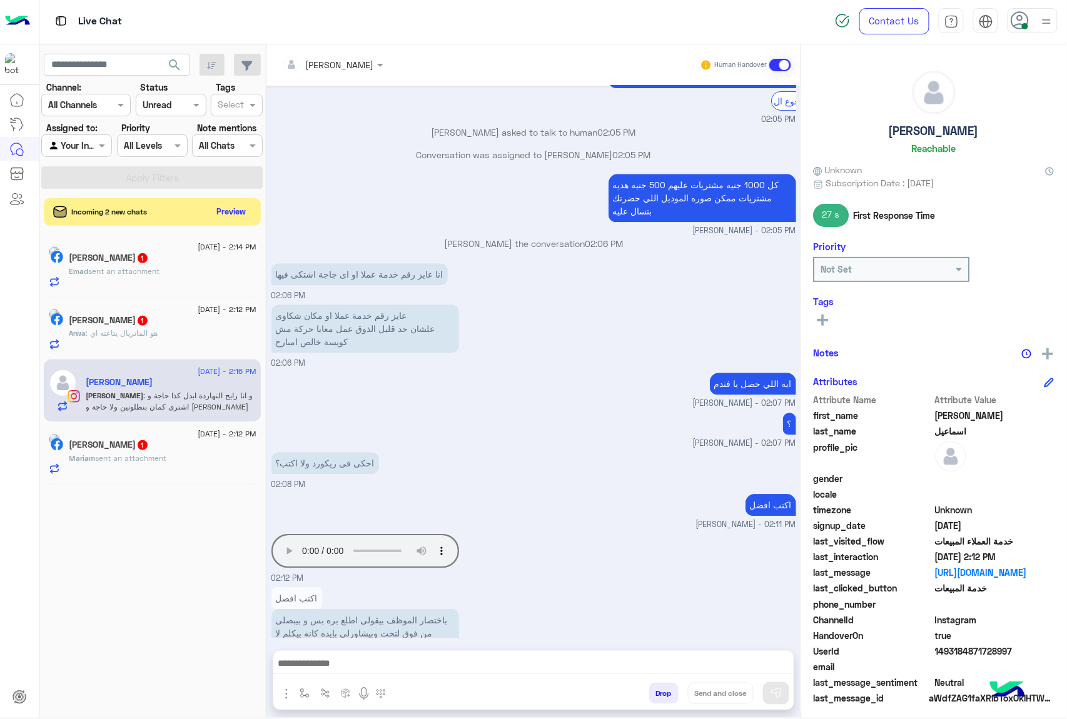
scroll to position [1077, 0]
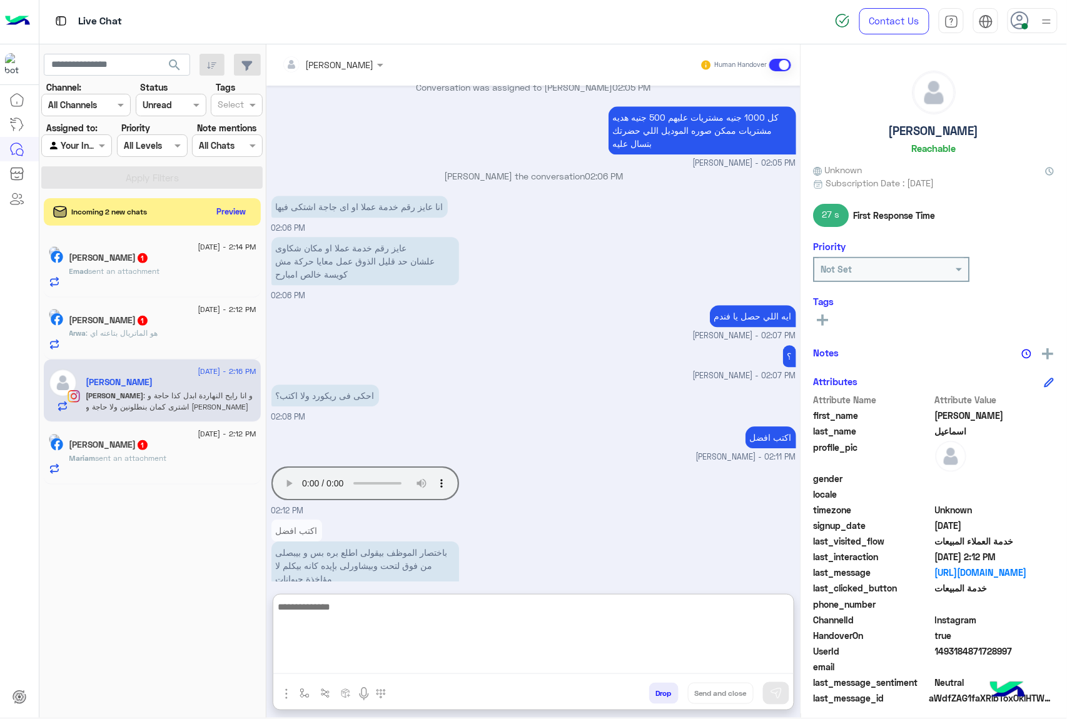
click at [334, 656] on textarea at bounding box center [533, 636] width 520 height 75
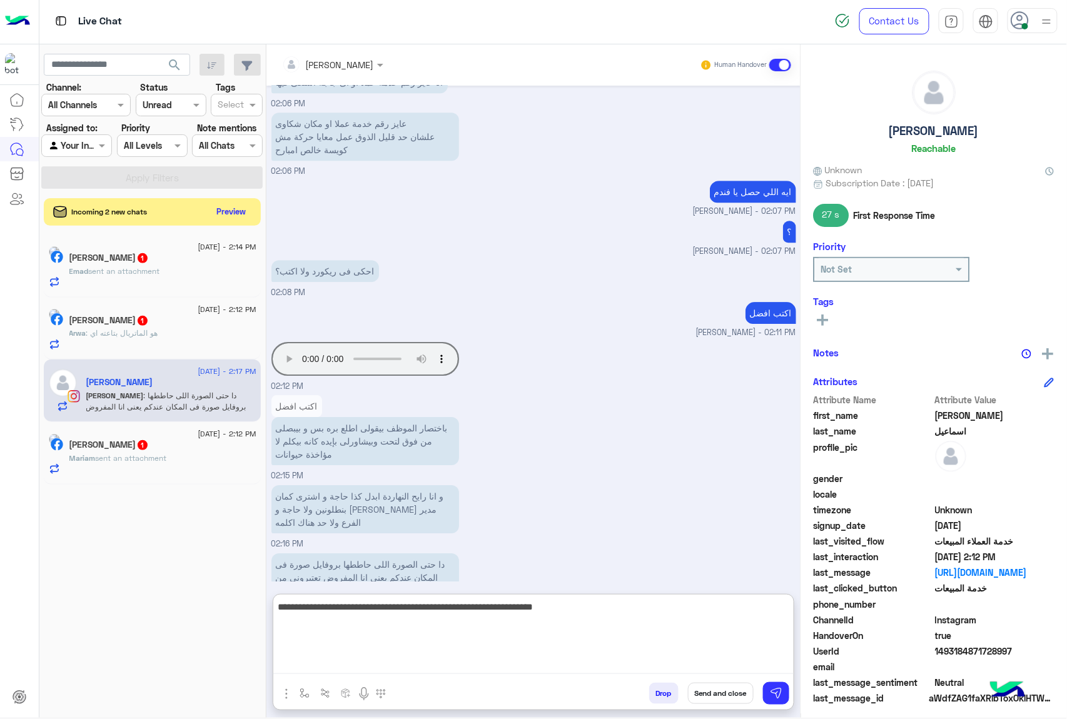
click at [716, 611] on textarea "**********" at bounding box center [533, 636] width 520 height 75
click at [725, 610] on textarea "**********" at bounding box center [533, 636] width 520 height 75
type textarea "**********"
click at [516, 610] on textarea "**********" at bounding box center [533, 636] width 520 height 75
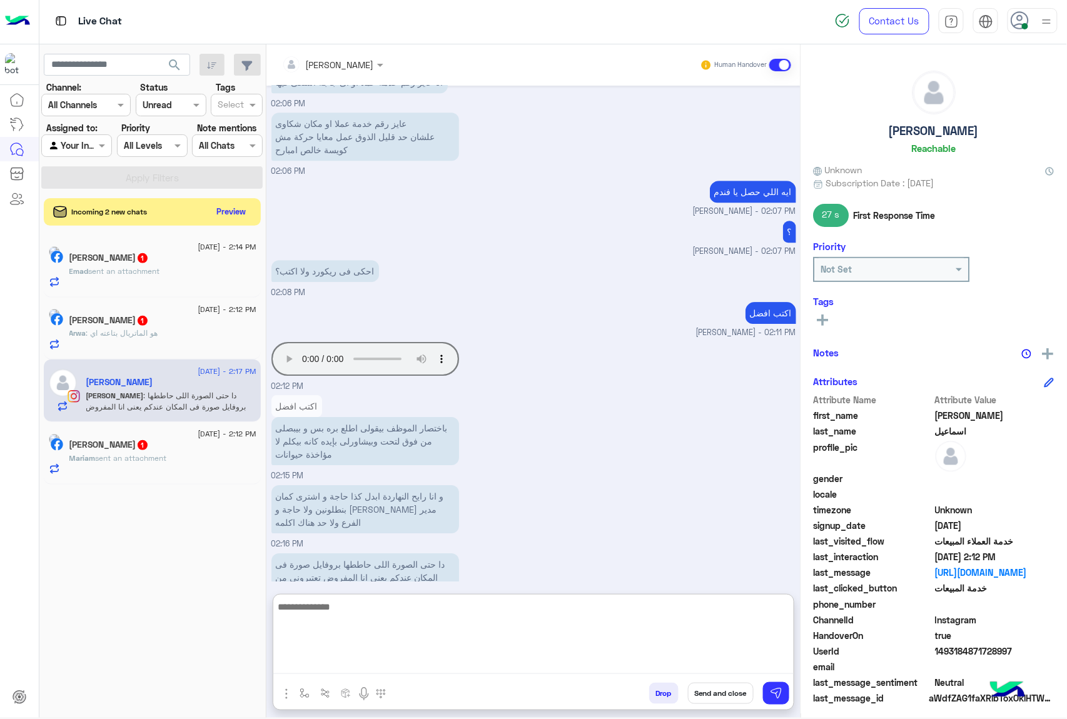
scroll to position [1254, 0]
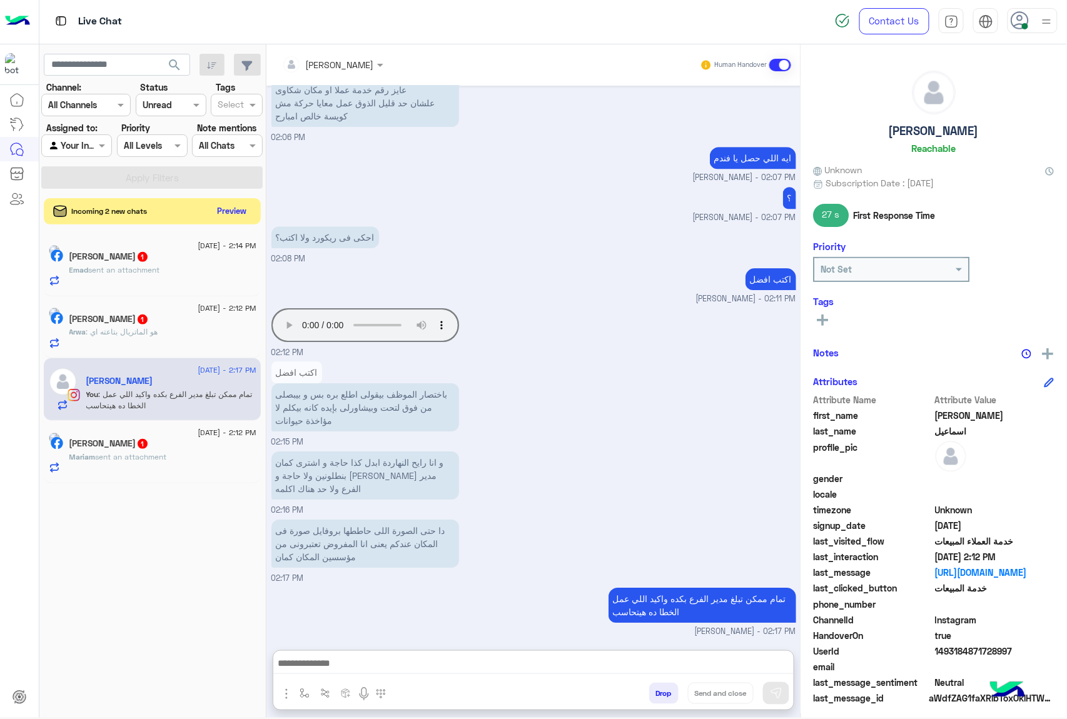
click at [234, 213] on button "Preview" at bounding box center [232, 211] width 39 height 17
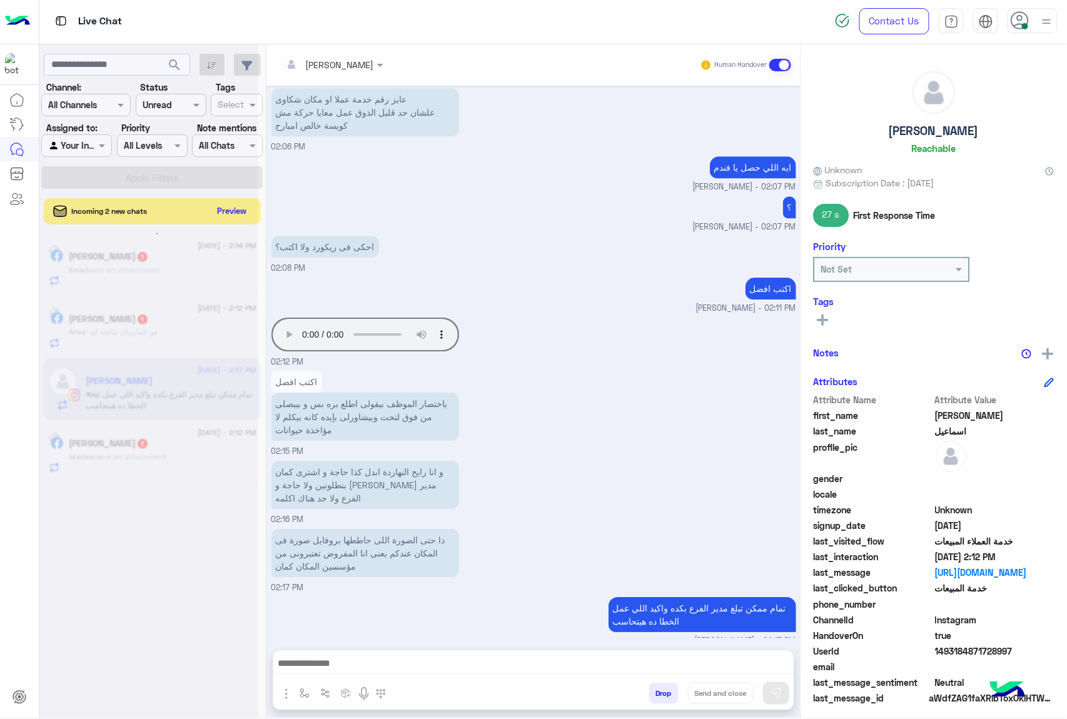
scroll to position [1198, 0]
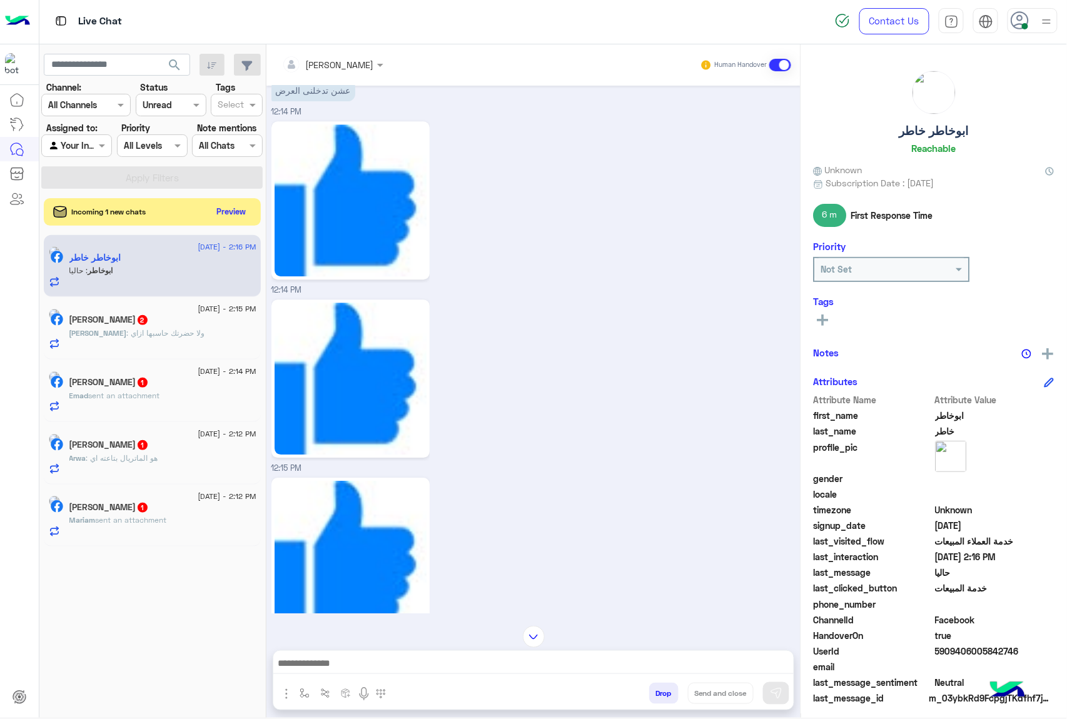
scroll to position [1137, 0]
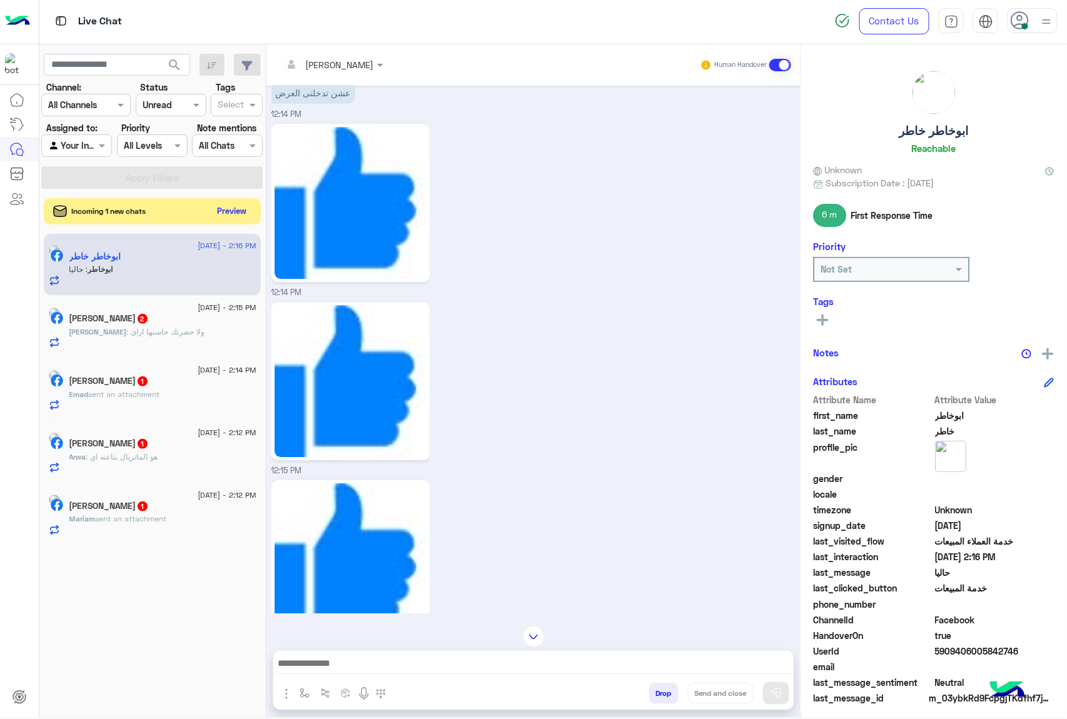
click at [228, 206] on button "Preview" at bounding box center [232, 211] width 39 height 17
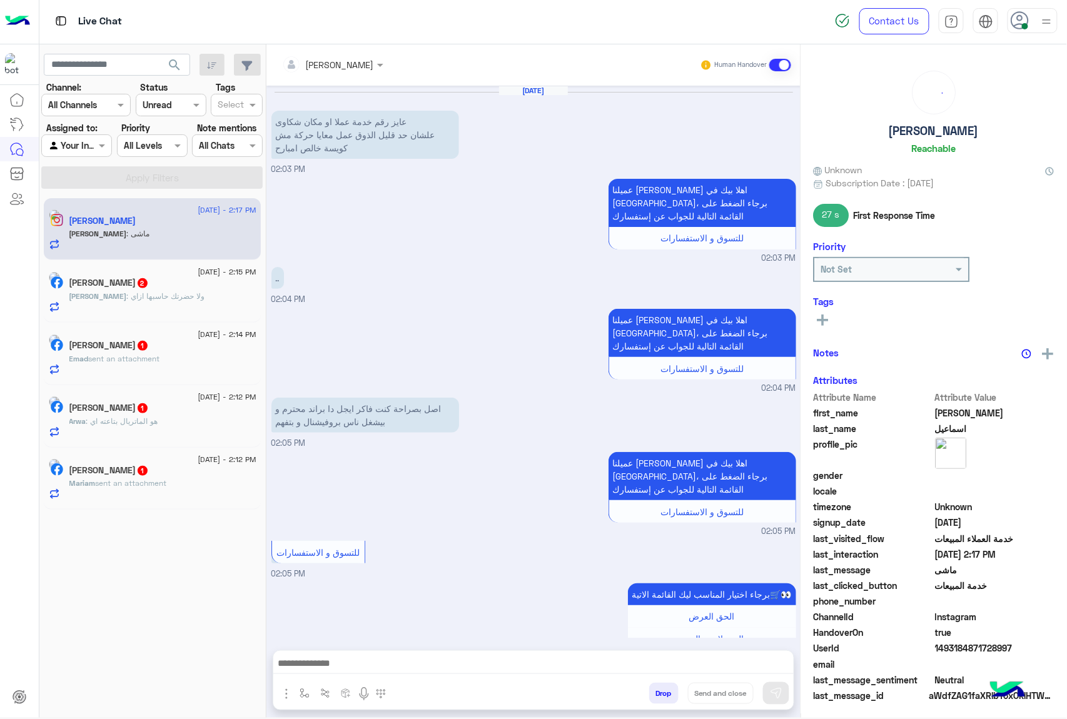
scroll to position [1239, 0]
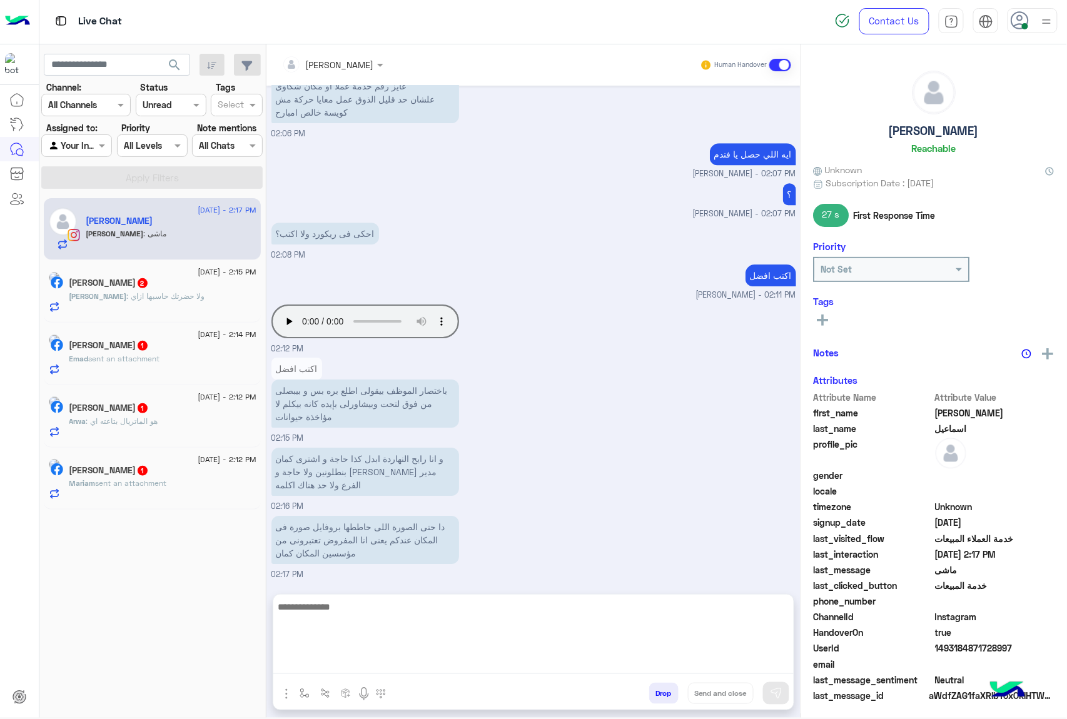
click at [381, 666] on textarea at bounding box center [533, 636] width 520 height 75
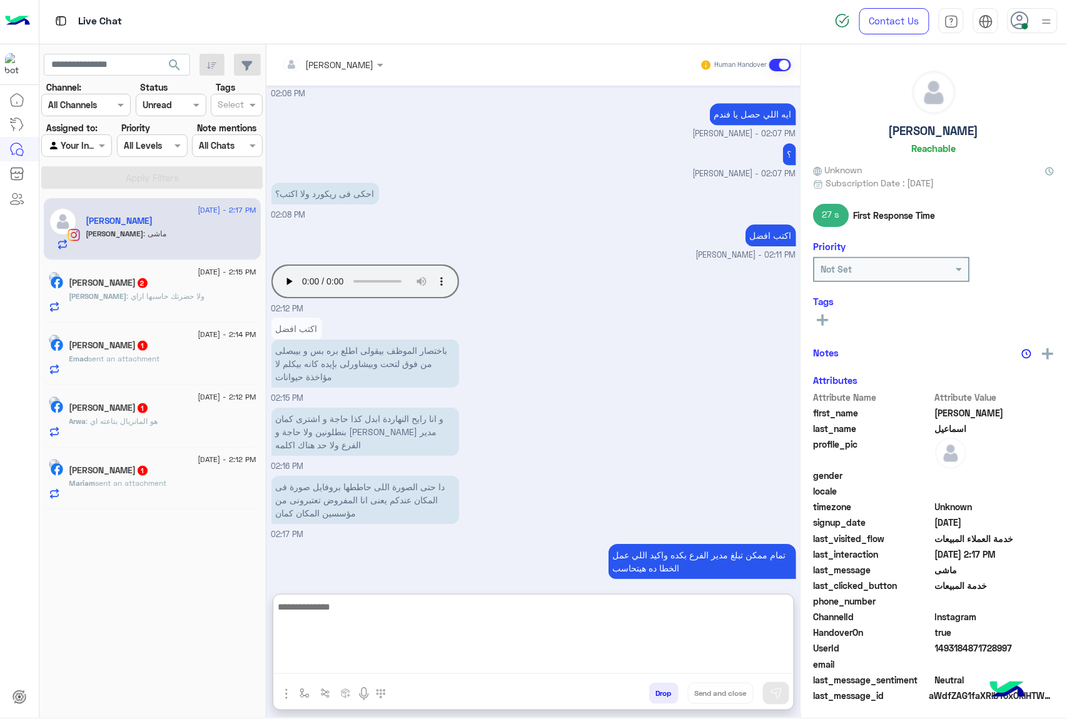
scroll to position [1296, 0]
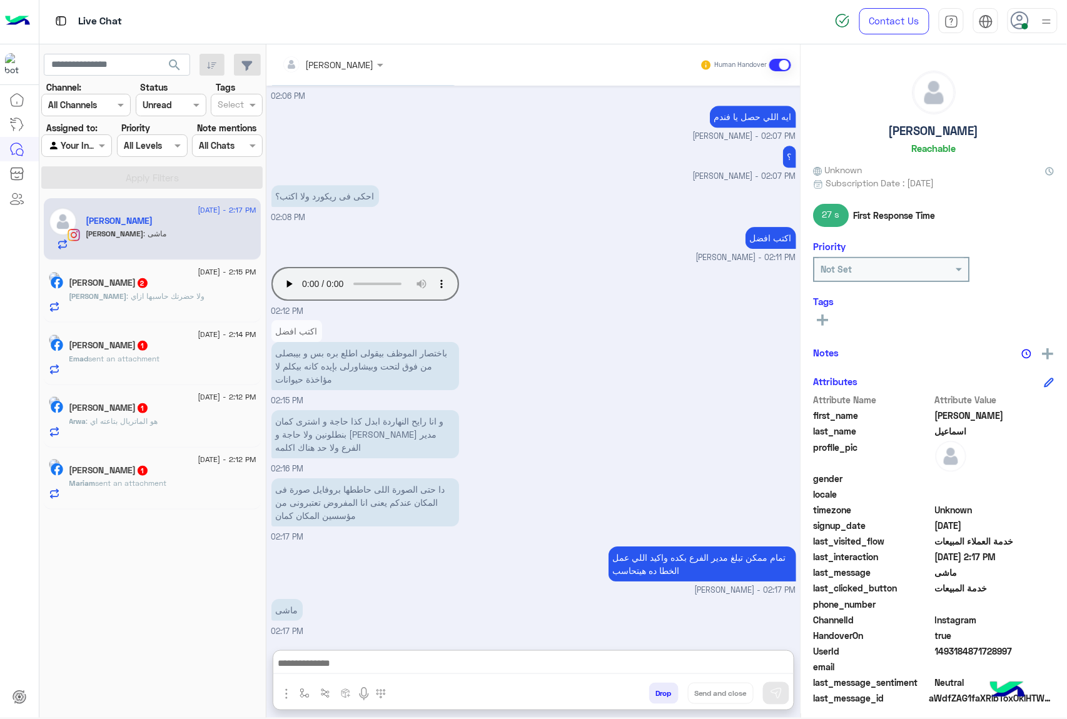
click at [659, 687] on button "Drop" at bounding box center [663, 693] width 29 height 21
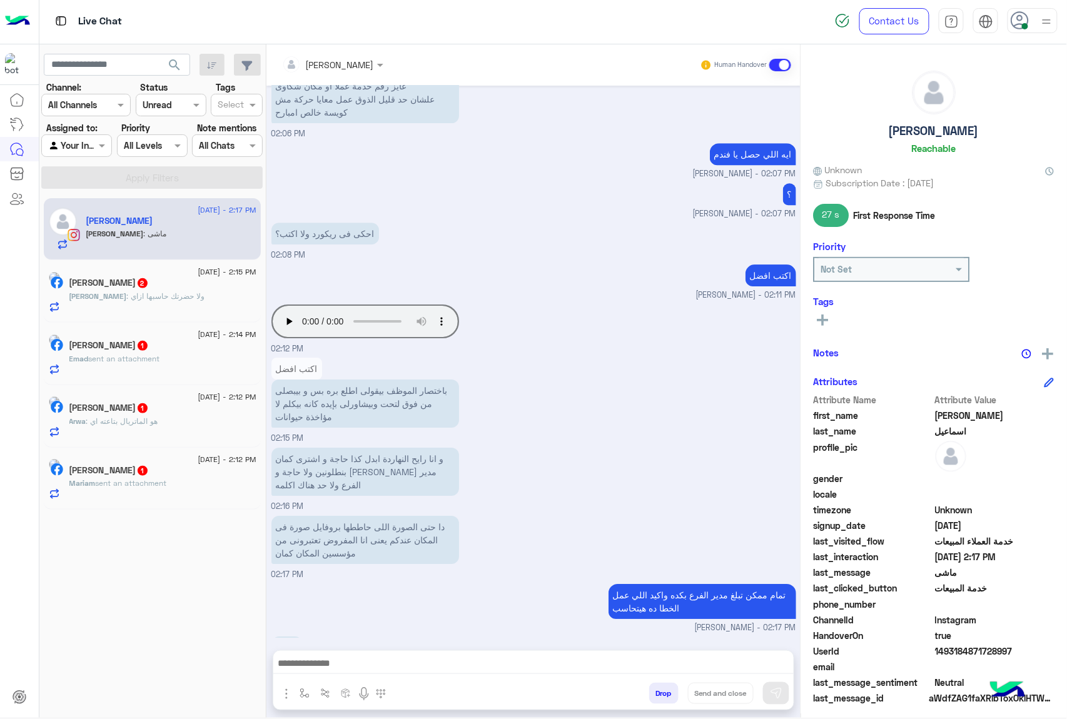
scroll to position [1262, 0]
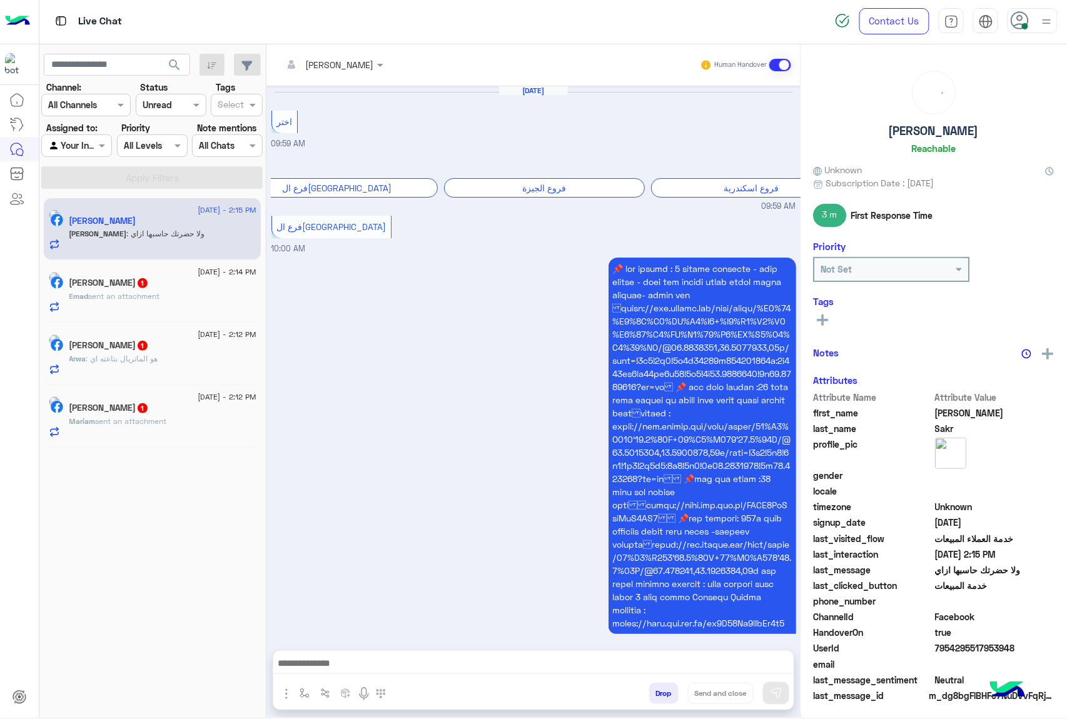
scroll to position [1441, 0]
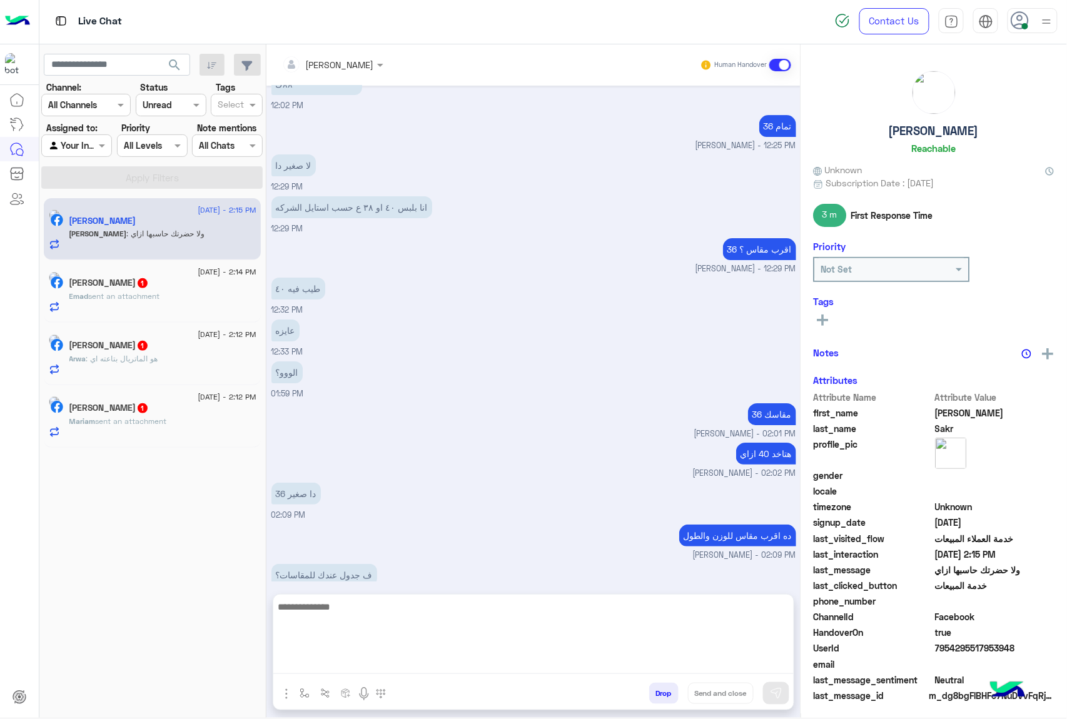
click at [333, 670] on textarea at bounding box center [533, 636] width 520 height 75
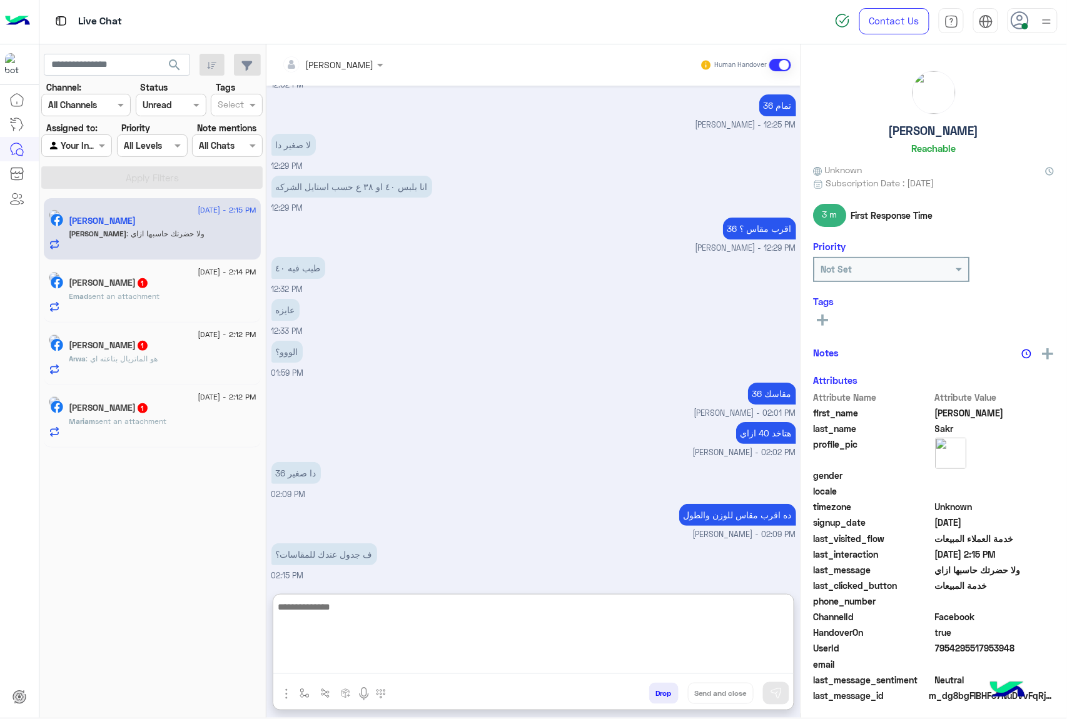
scroll to position [1497, 0]
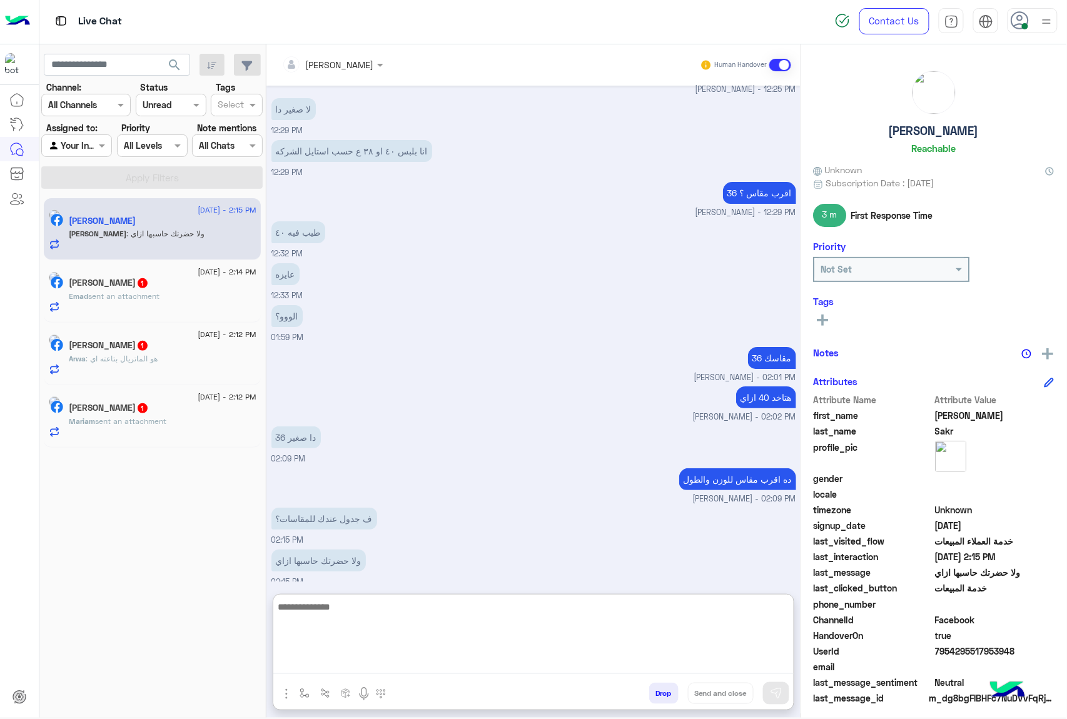
click at [310, 603] on textarea at bounding box center [533, 636] width 520 height 75
type textarea "**********"
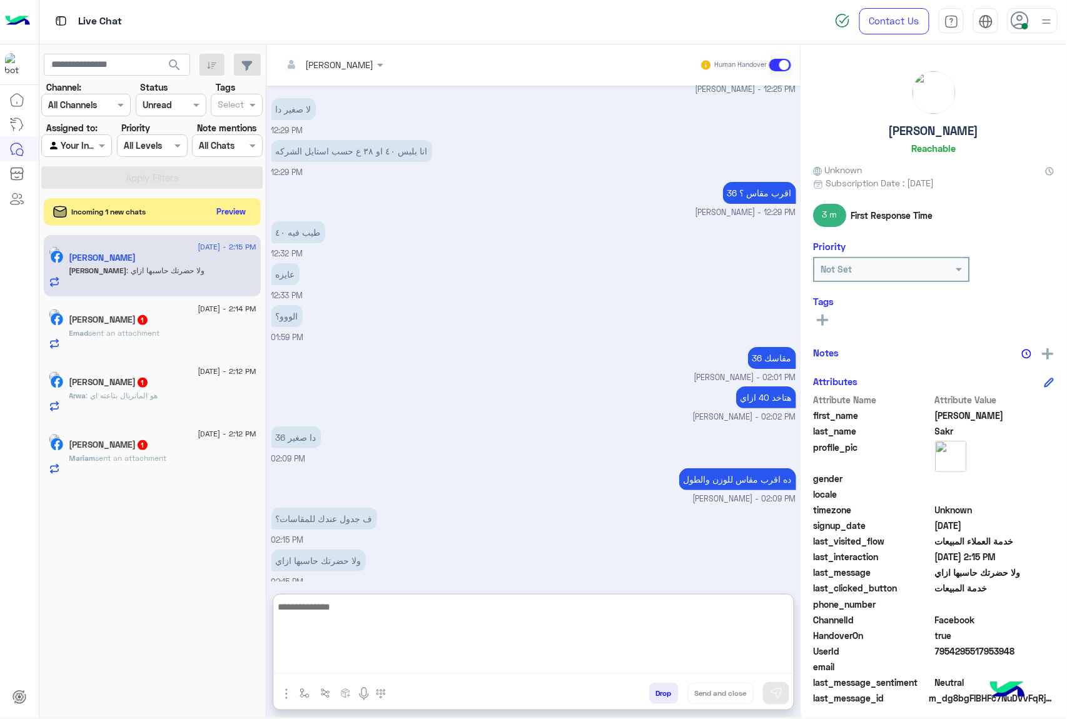
scroll to position [1537, 0]
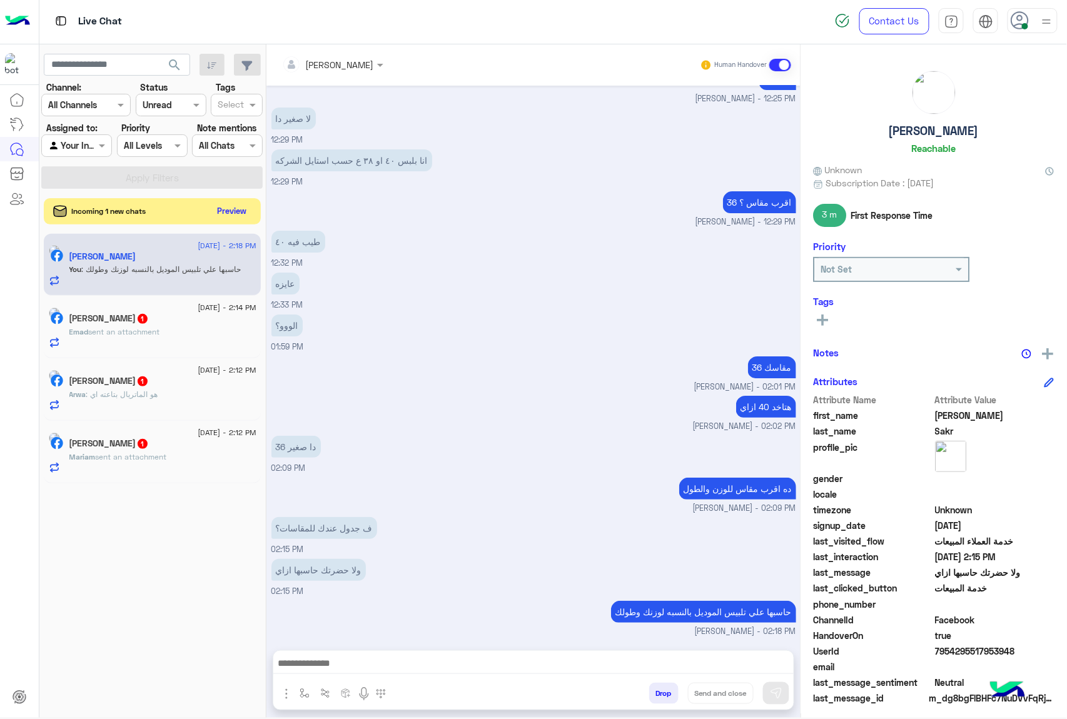
click at [218, 205] on button "Preview" at bounding box center [232, 211] width 39 height 17
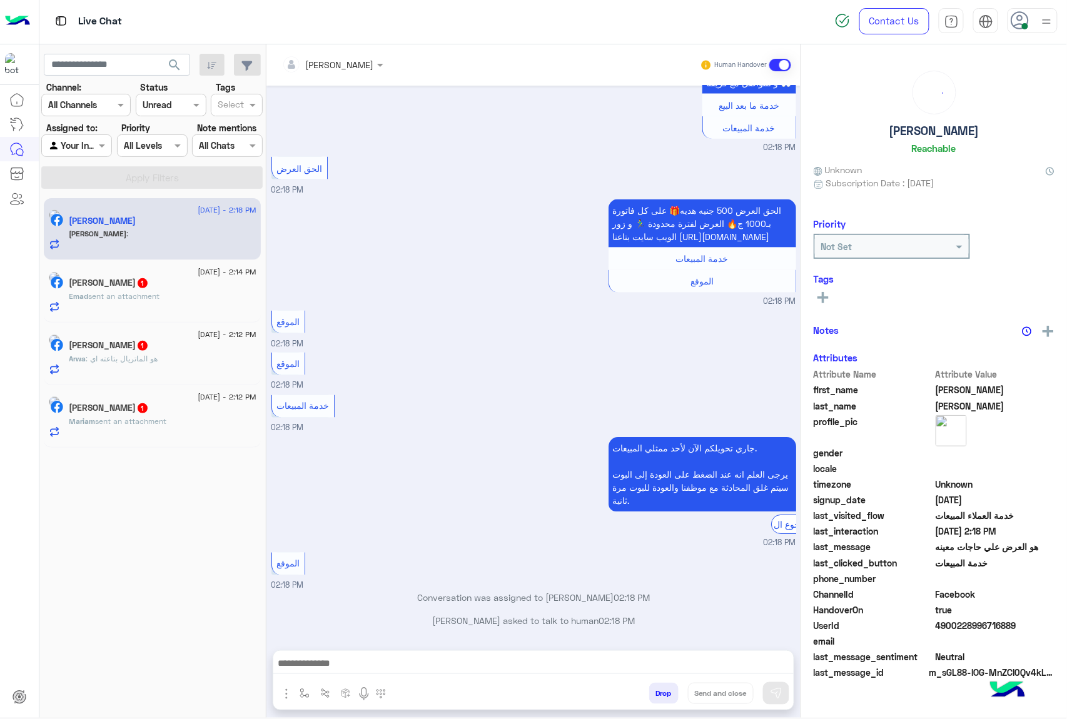
scroll to position [524, 0]
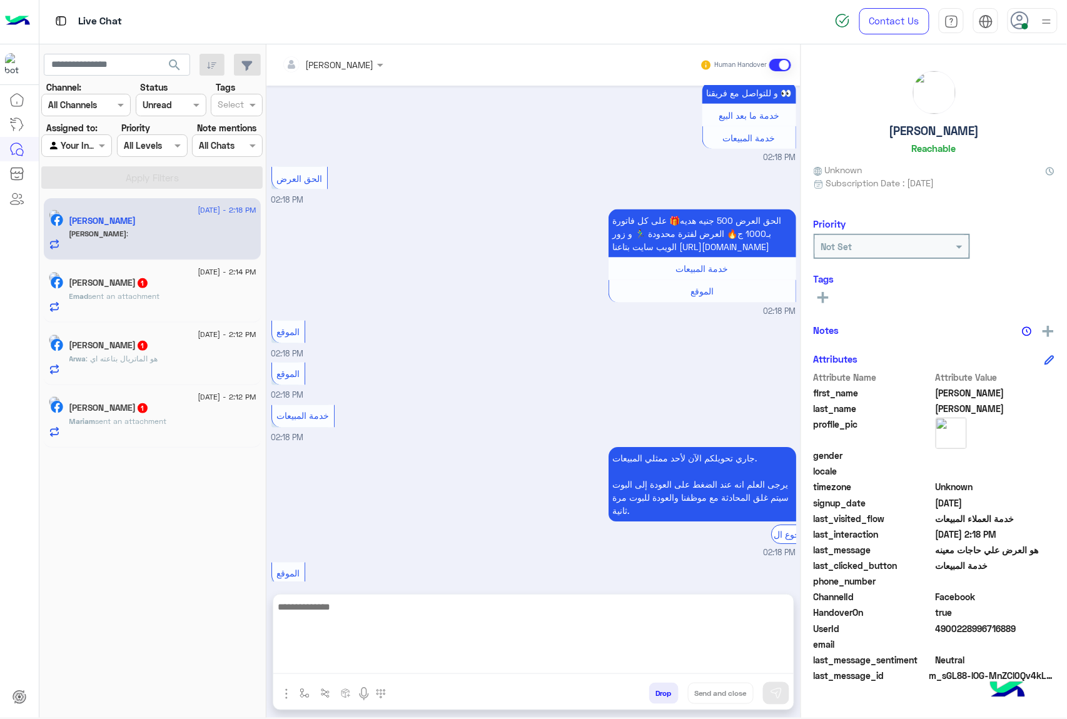
click at [350, 657] on textarea at bounding box center [533, 636] width 520 height 75
paste textarea "**********"
type textarea "**********"
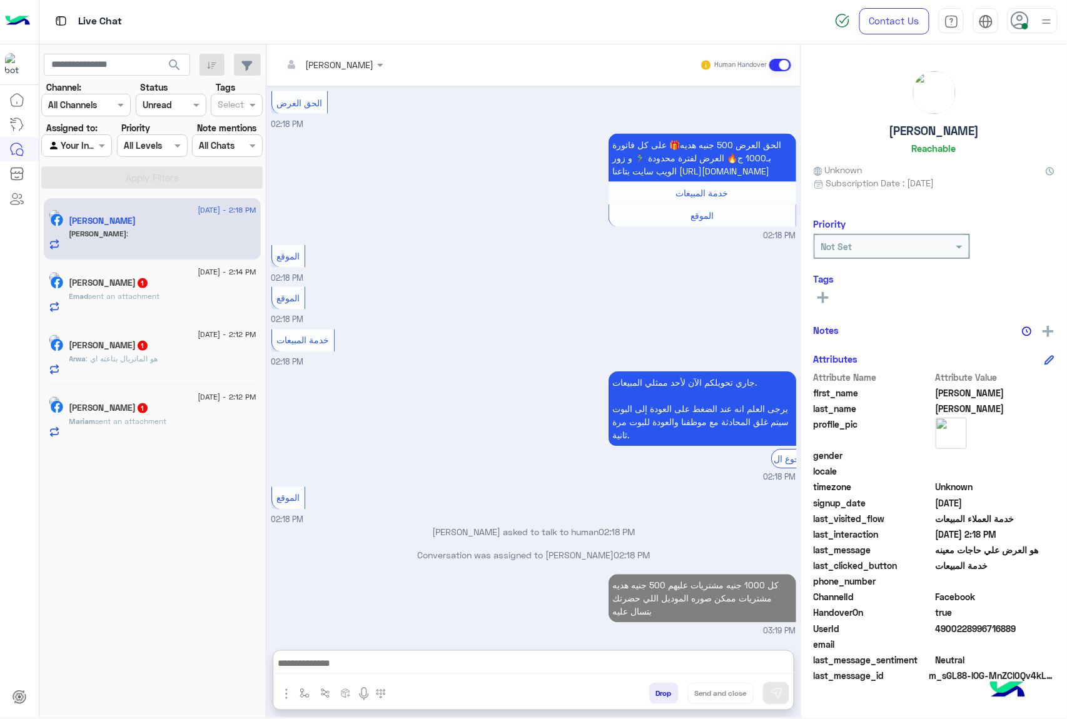
click at [138, 296] on span "sent an attachment" at bounding box center [124, 295] width 71 height 9
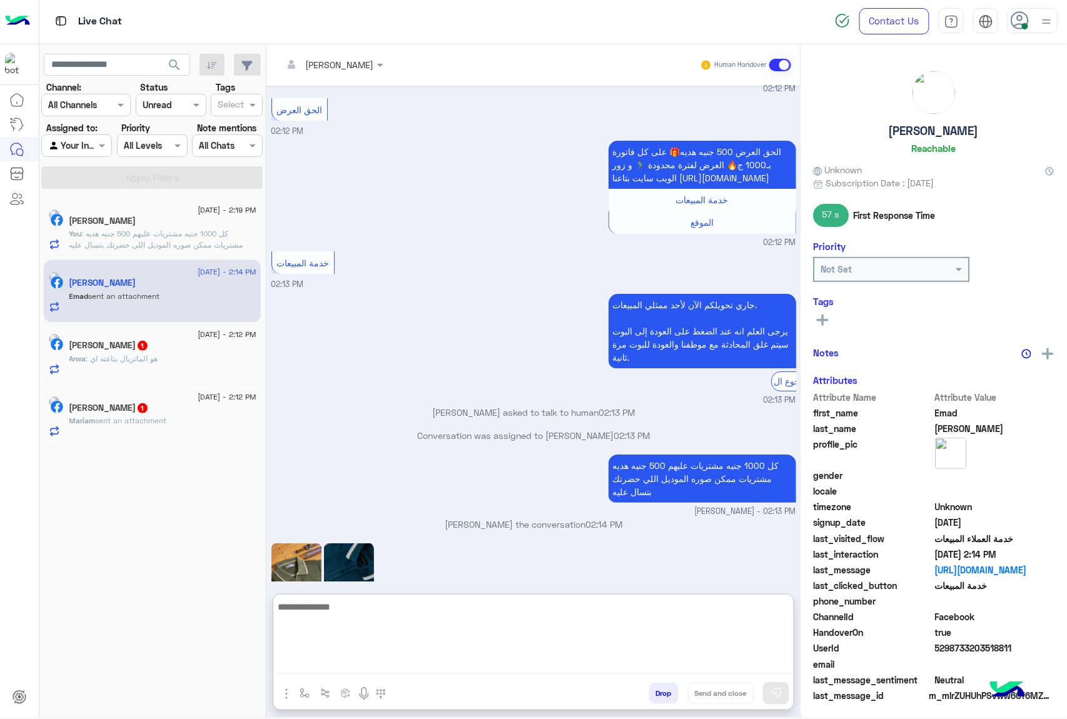
click at [336, 664] on textarea at bounding box center [533, 636] width 520 height 75
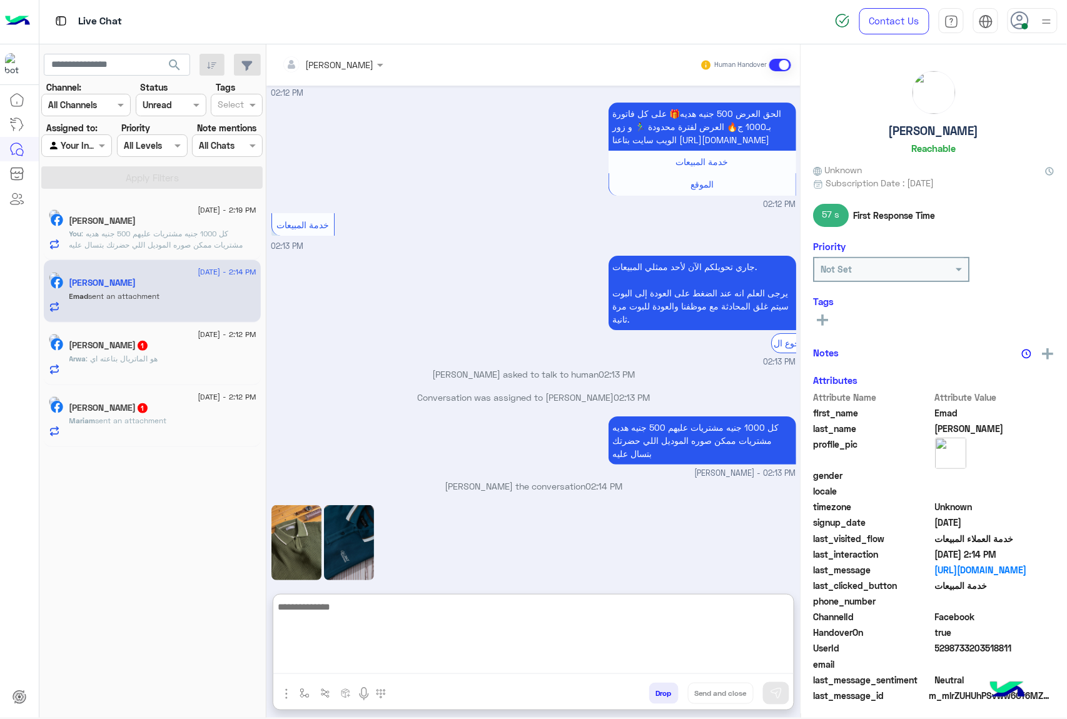
scroll to position [1446, 0]
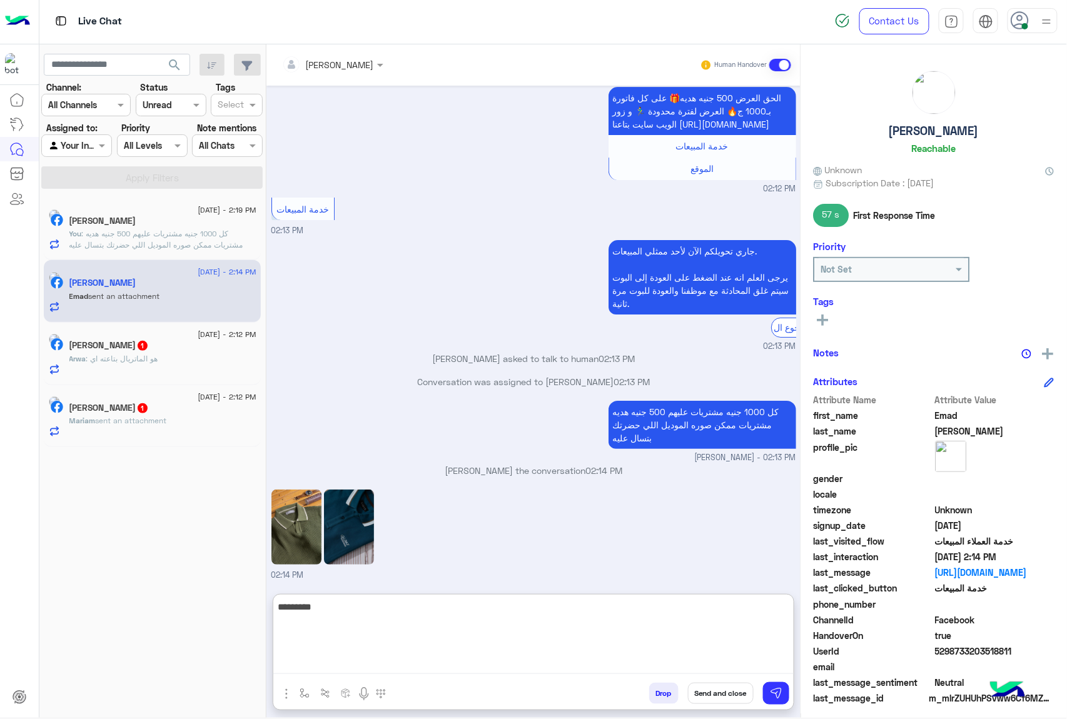
type textarea "*********"
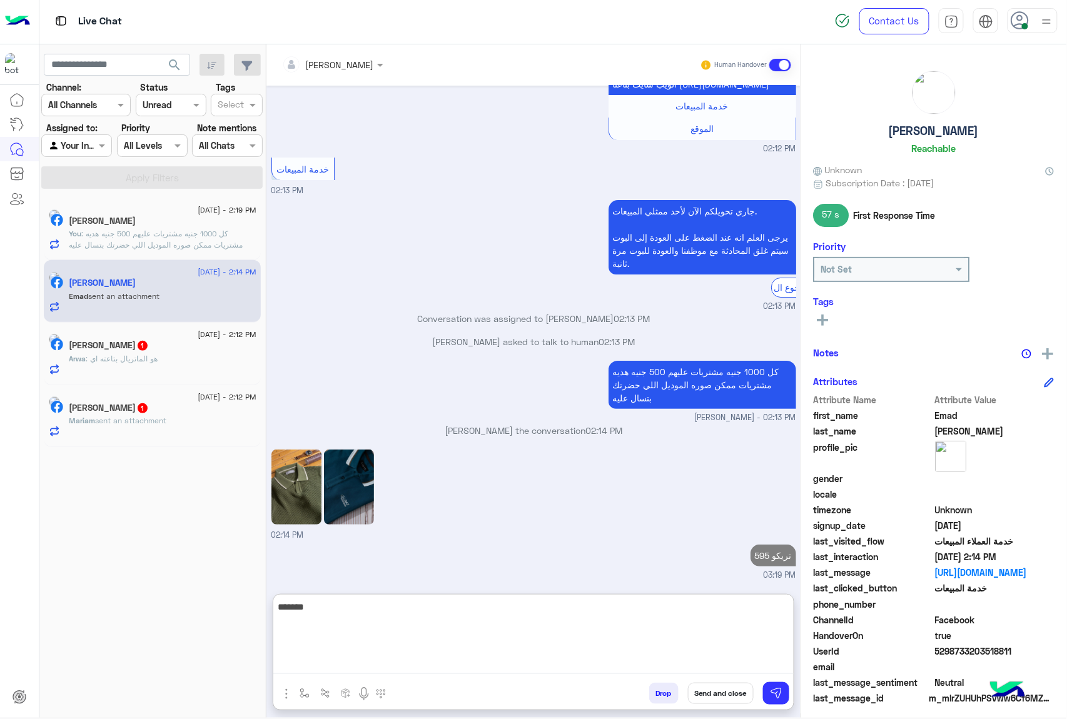
type textarea "********"
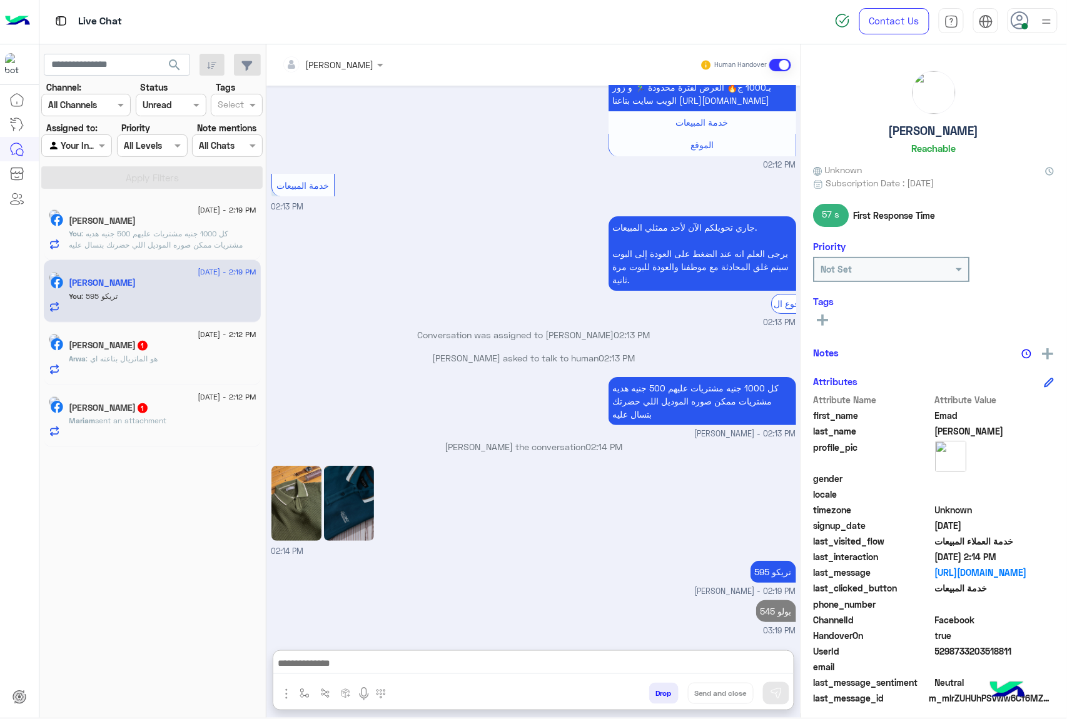
click at [198, 336] on span "[DATE] - 2:12 PM" at bounding box center [227, 334] width 58 height 11
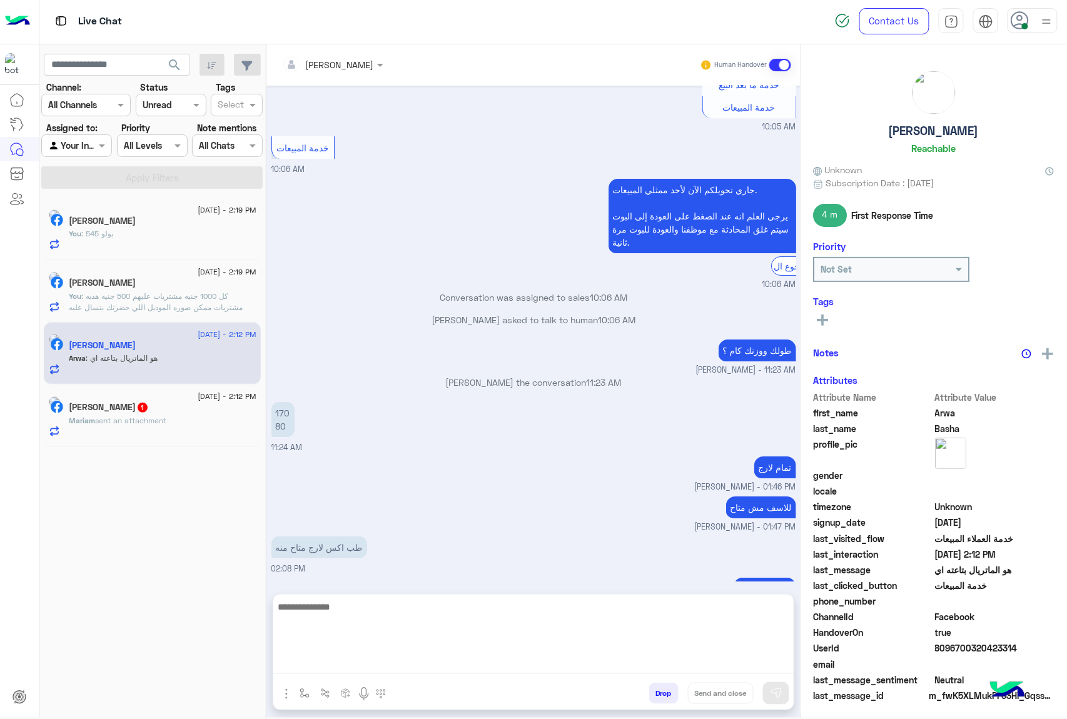
click at [311, 667] on textarea at bounding box center [533, 636] width 520 height 75
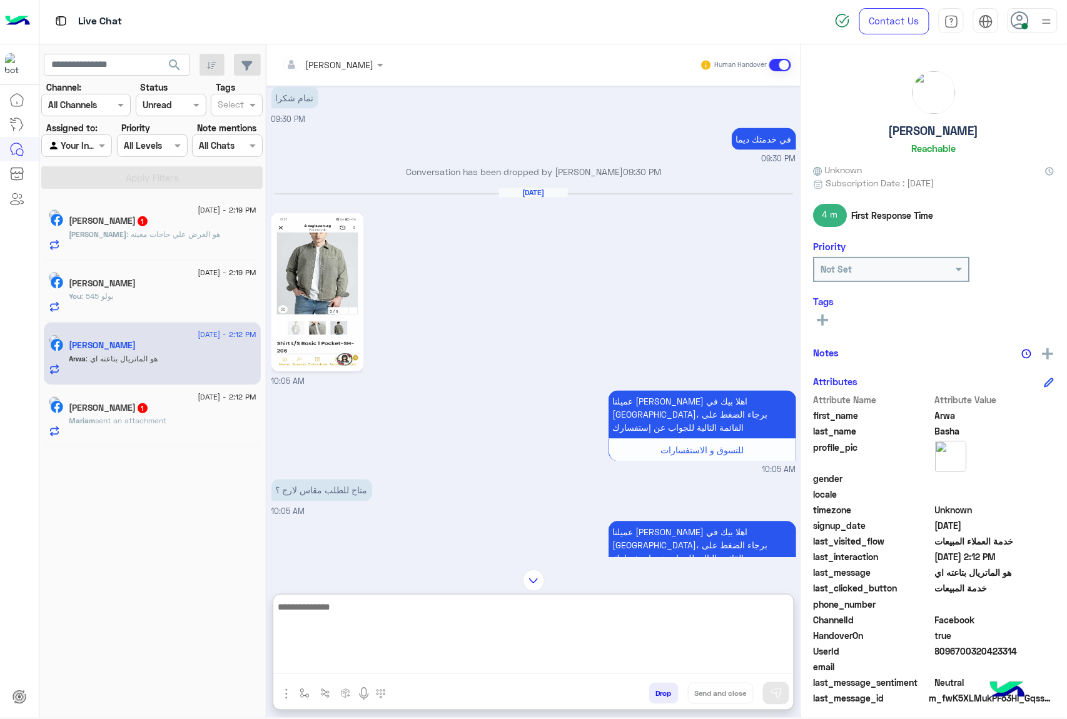
scroll to position [584, 0]
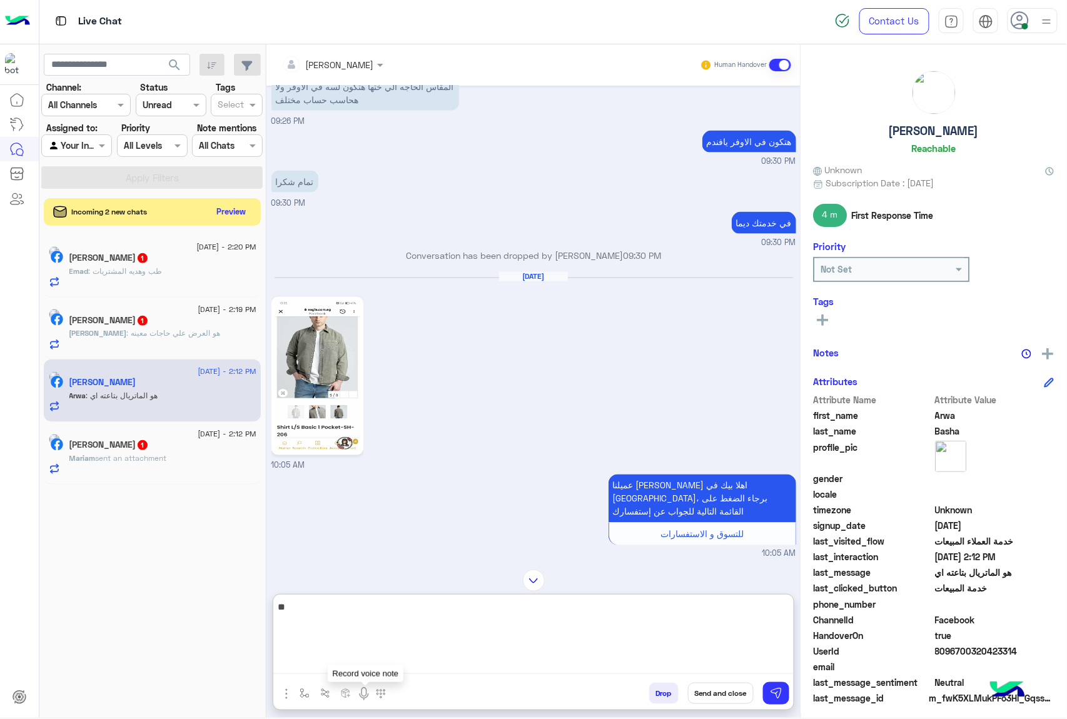
type textarea "*"
type textarea "******"
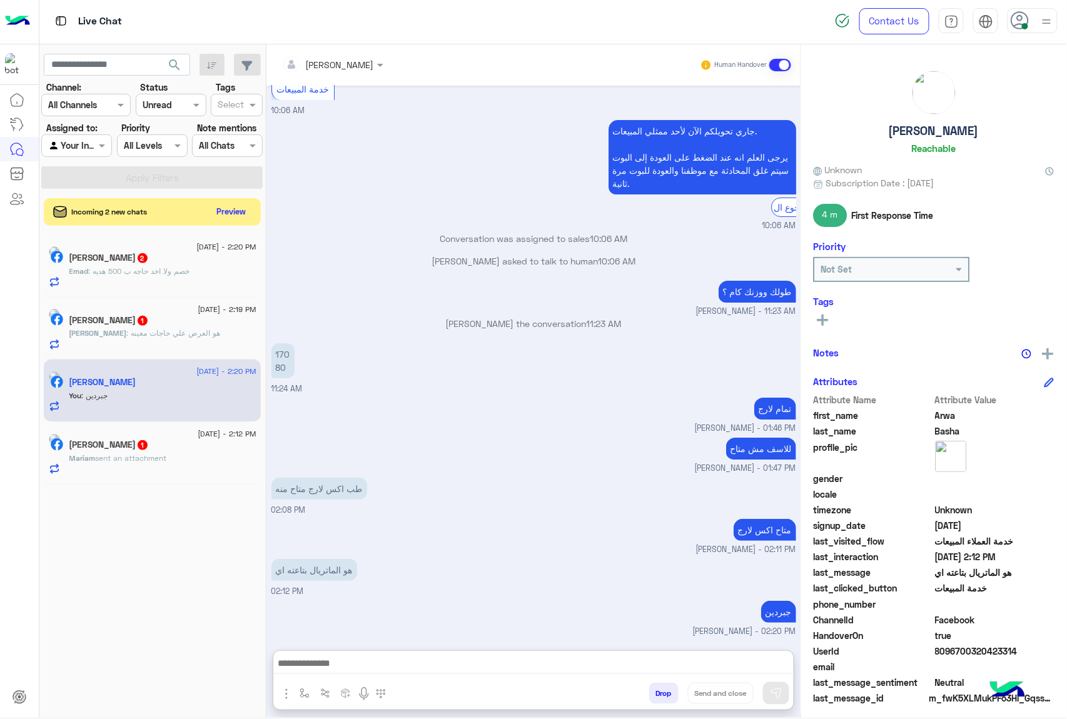
click at [170, 446] on div "[PERSON_NAME] 1" at bounding box center [162, 446] width 187 height 13
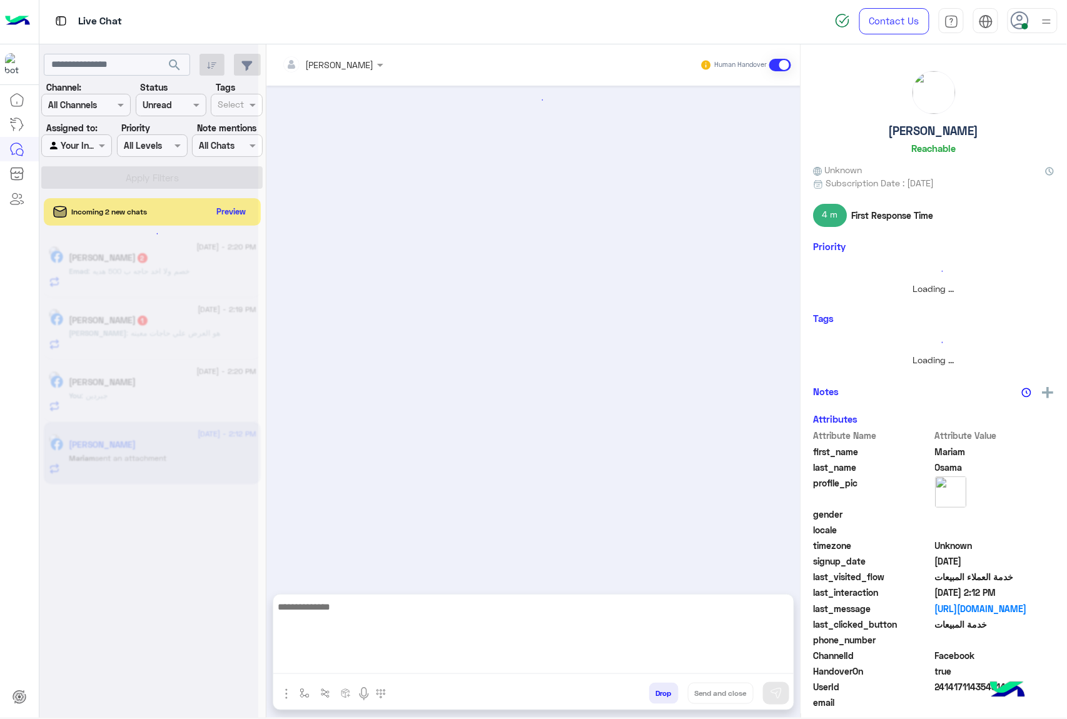
click at [326, 658] on textarea at bounding box center [533, 636] width 520 height 75
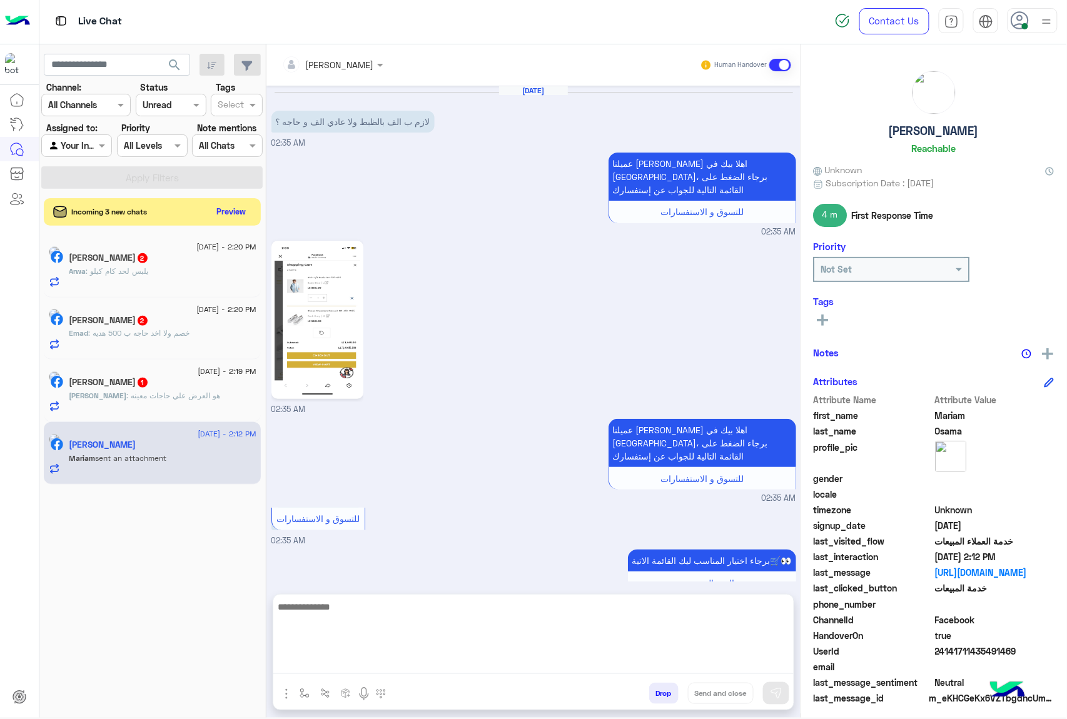
scroll to position [2236, 0]
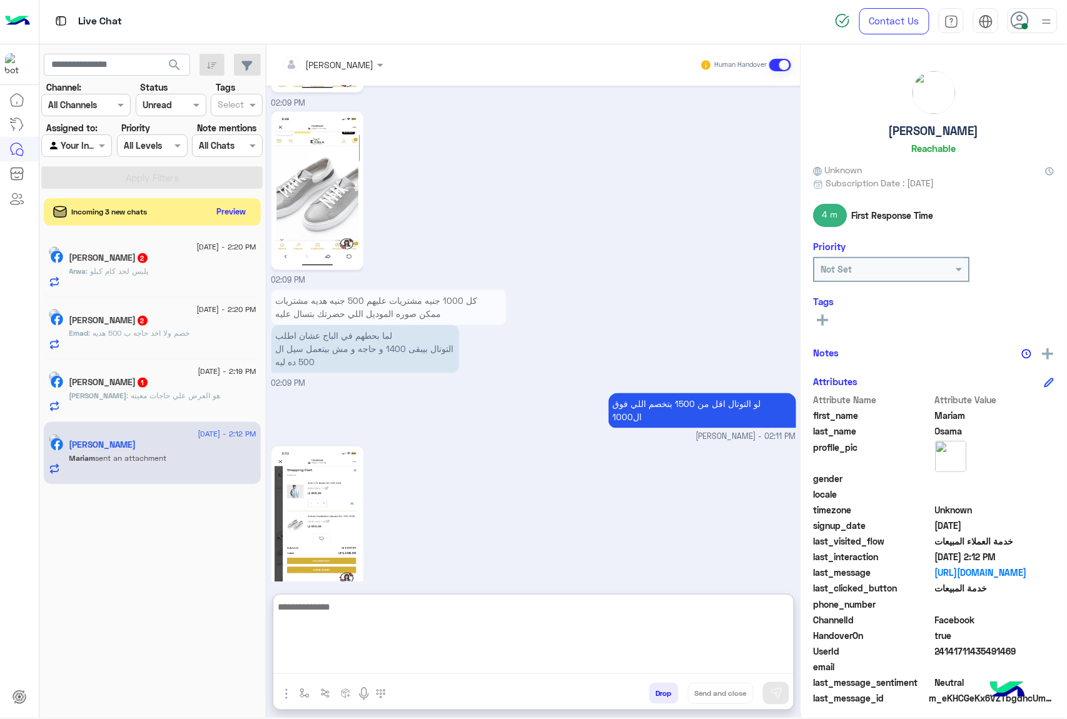
click at [354, 610] on textarea at bounding box center [533, 636] width 520 height 75
click at [328, 612] on textarea at bounding box center [533, 636] width 520 height 75
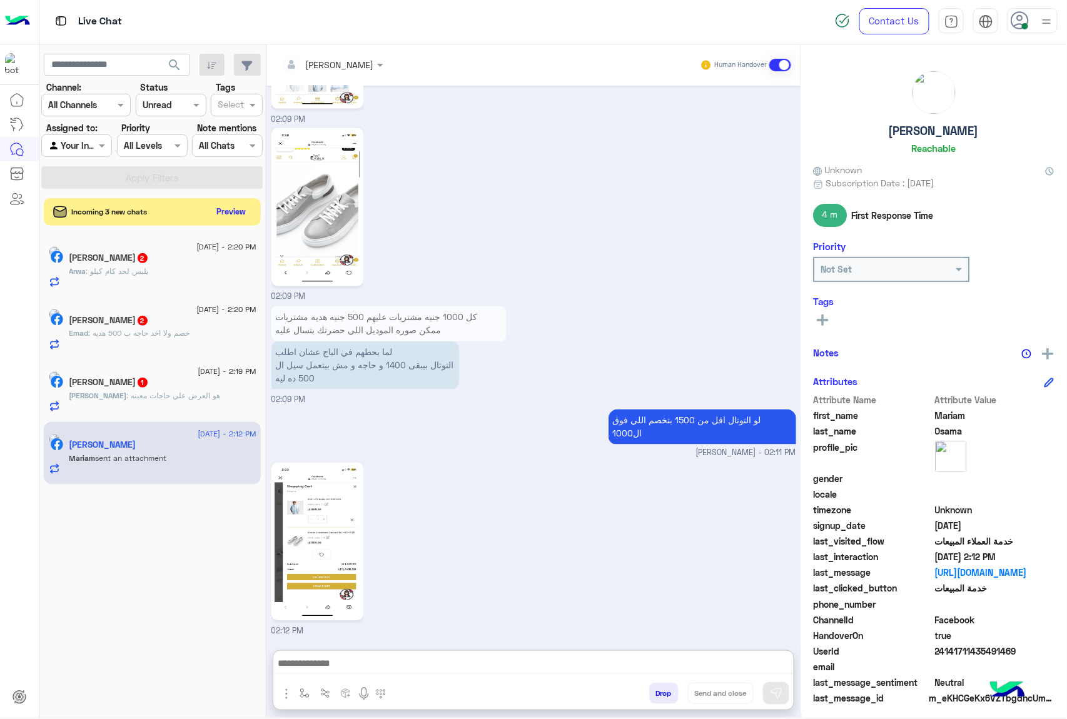
click at [315, 498] on img at bounding box center [317, 542] width 86 height 152
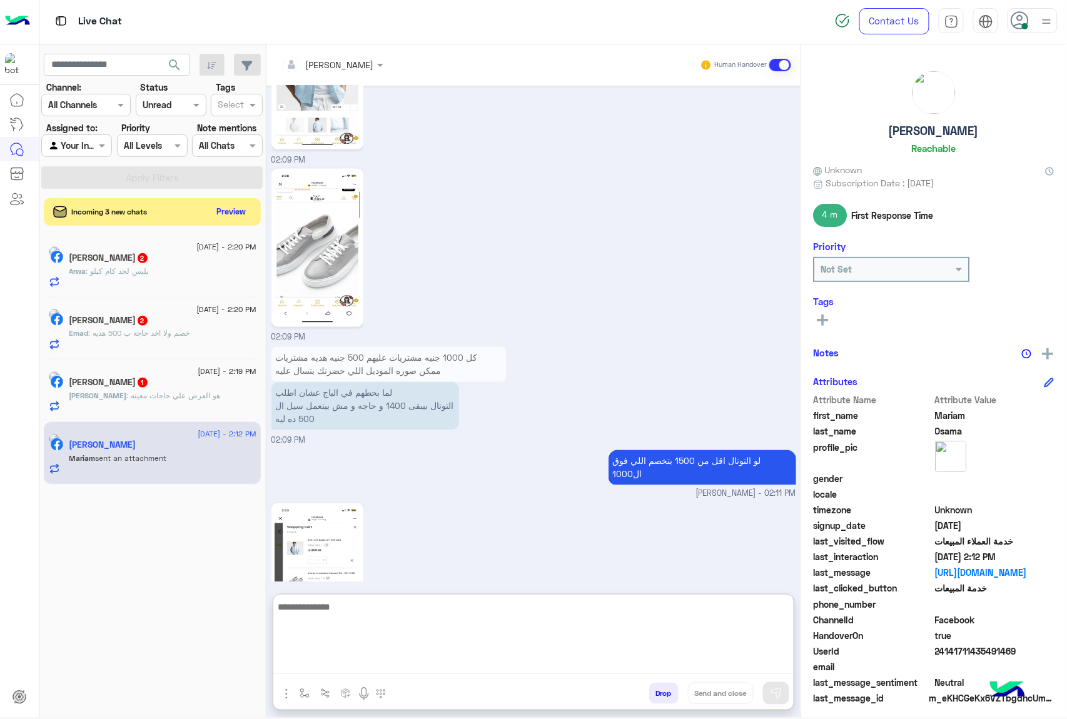
click at [361, 671] on textarea at bounding box center [533, 636] width 520 height 75
type textarea "**********"
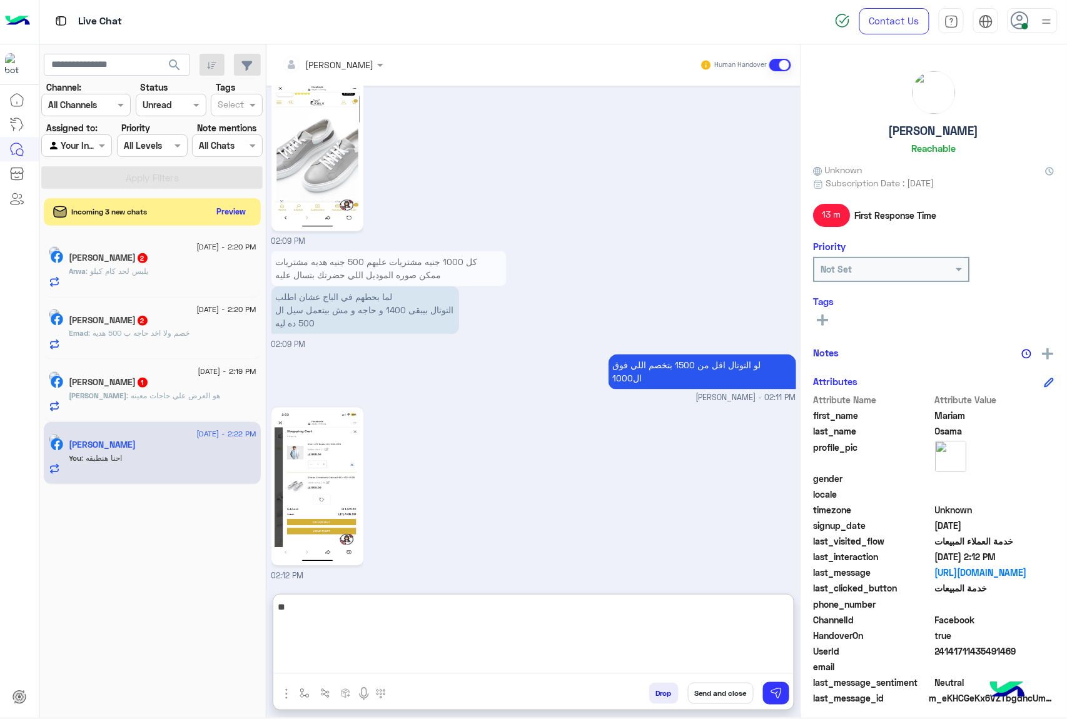
type textarea "*"
type textarea "**********"
click at [751, 603] on textarea "**********" at bounding box center [533, 636] width 520 height 75
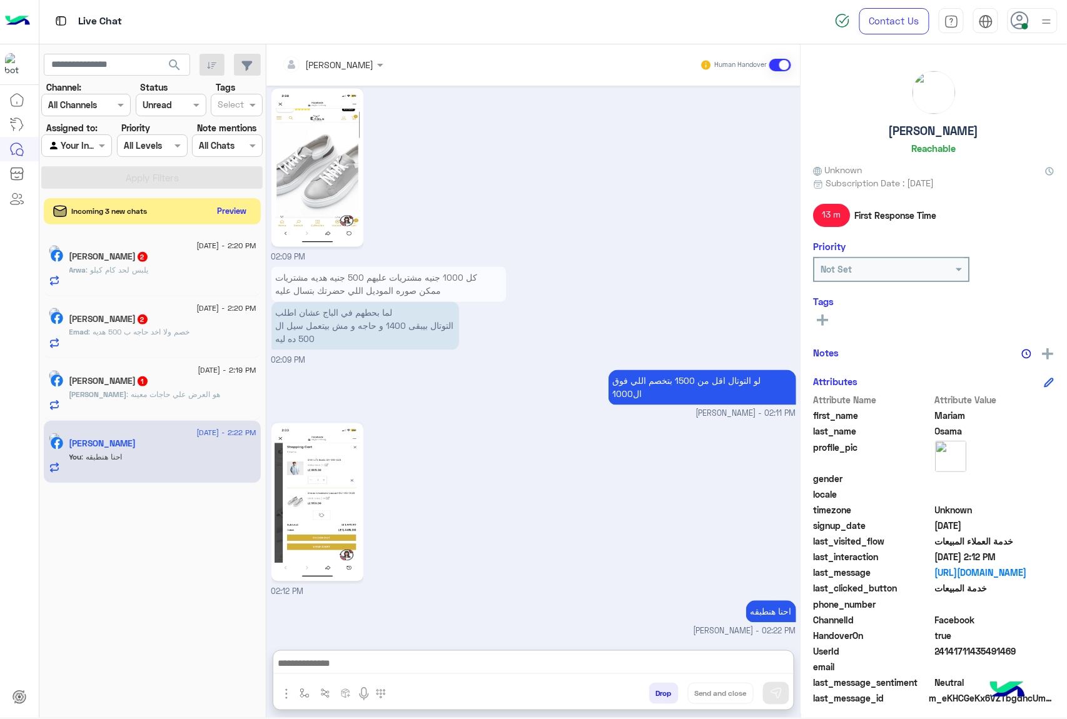
click at [228, 213] on button "Preview" at bounding box center [232, 211] width 39 height 17
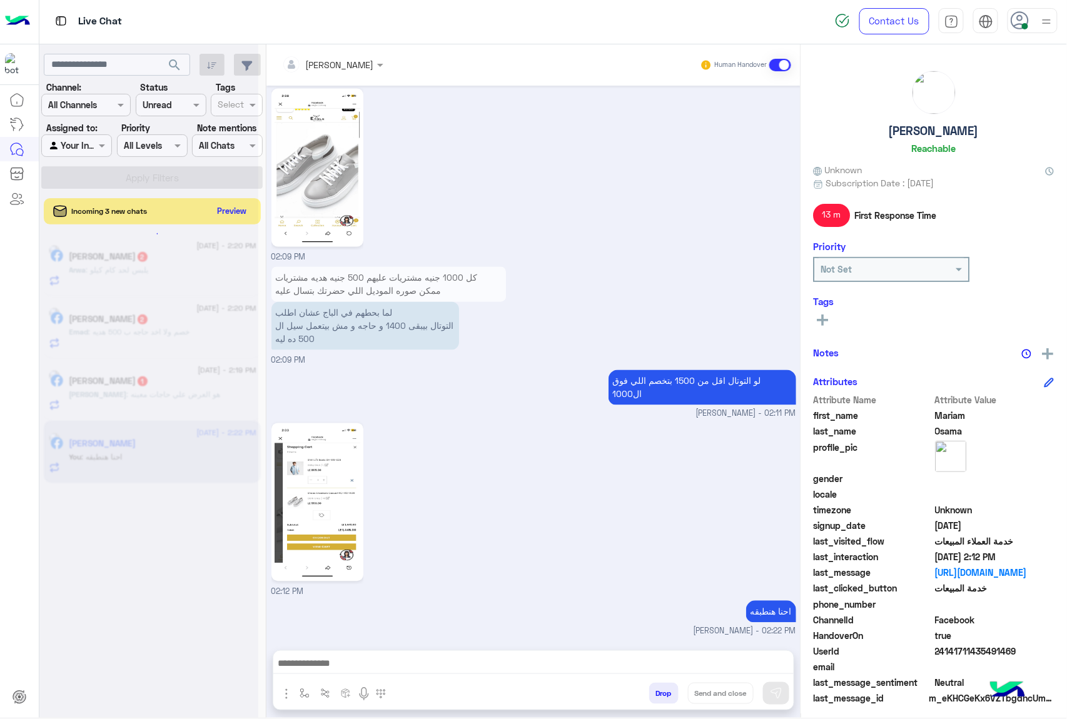
scroll to position [2218, 0]
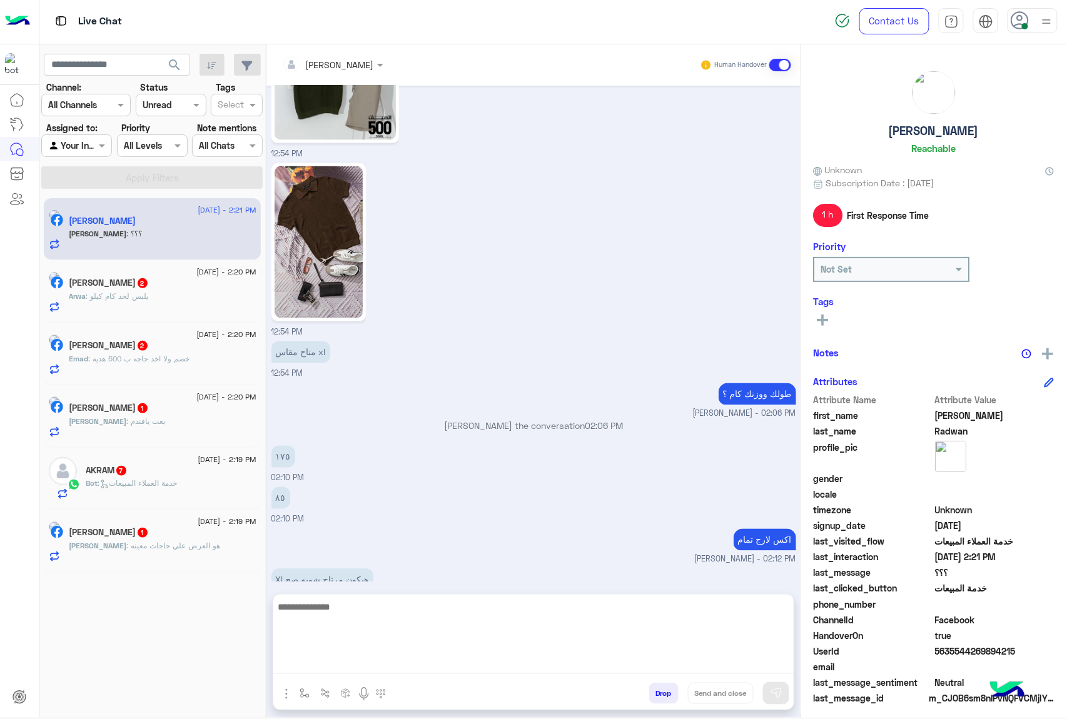
click at [348, 667] on textarea at bounding box center [533, 636] width 520 height 75
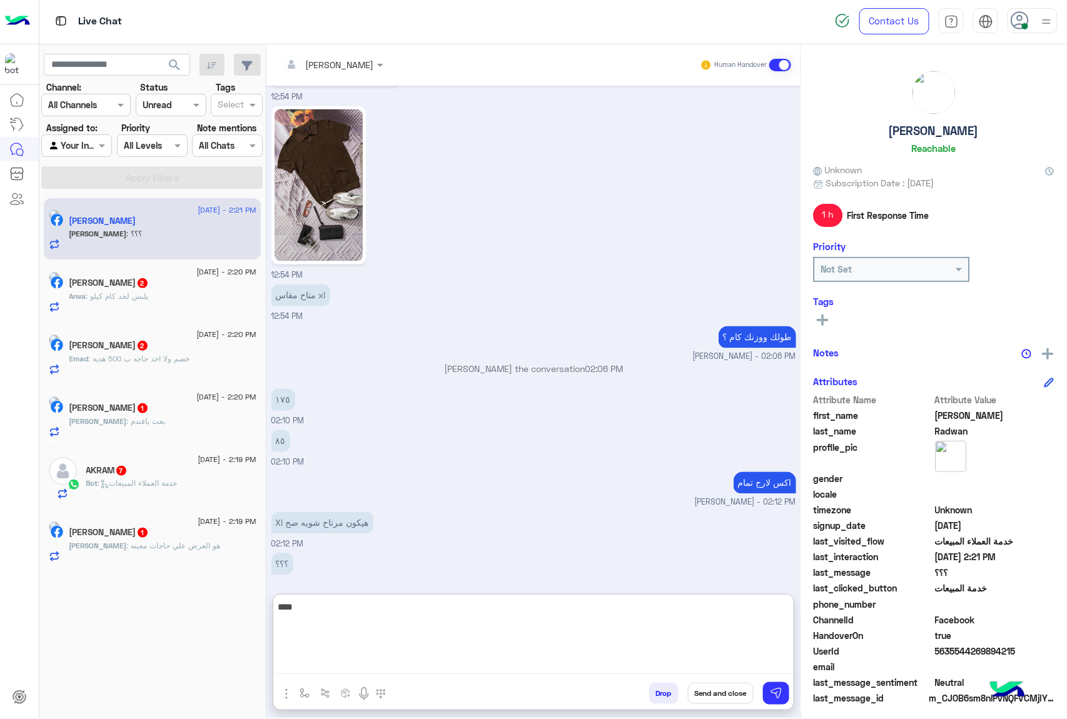
type textarea "****"
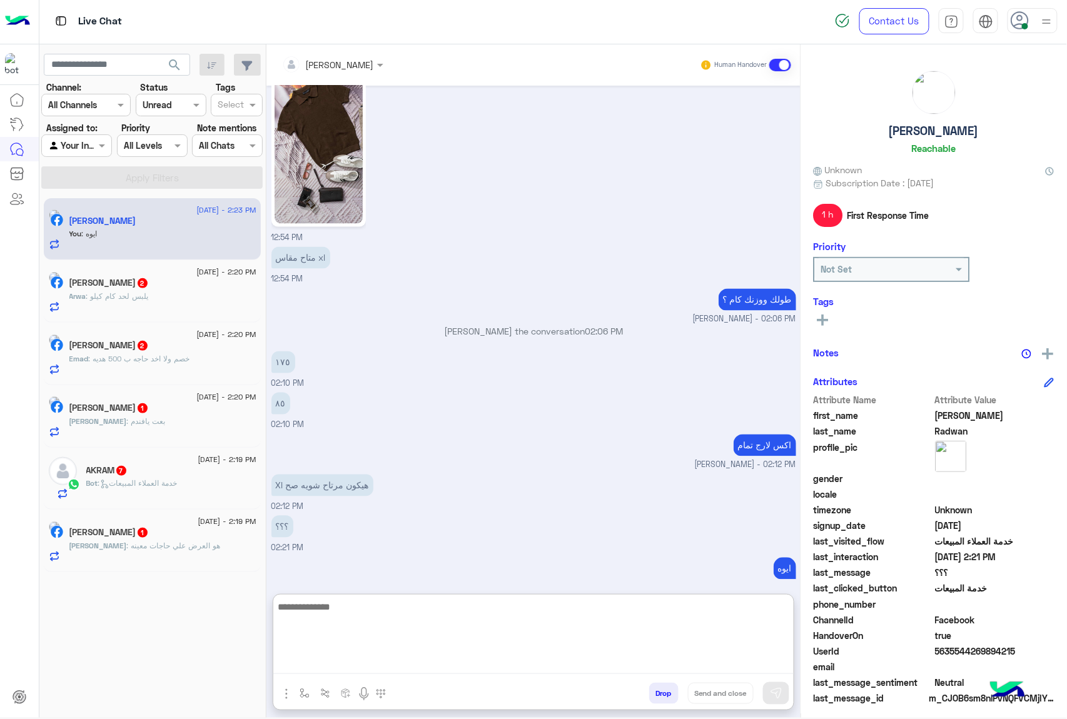
scroll to position [2247, 0]
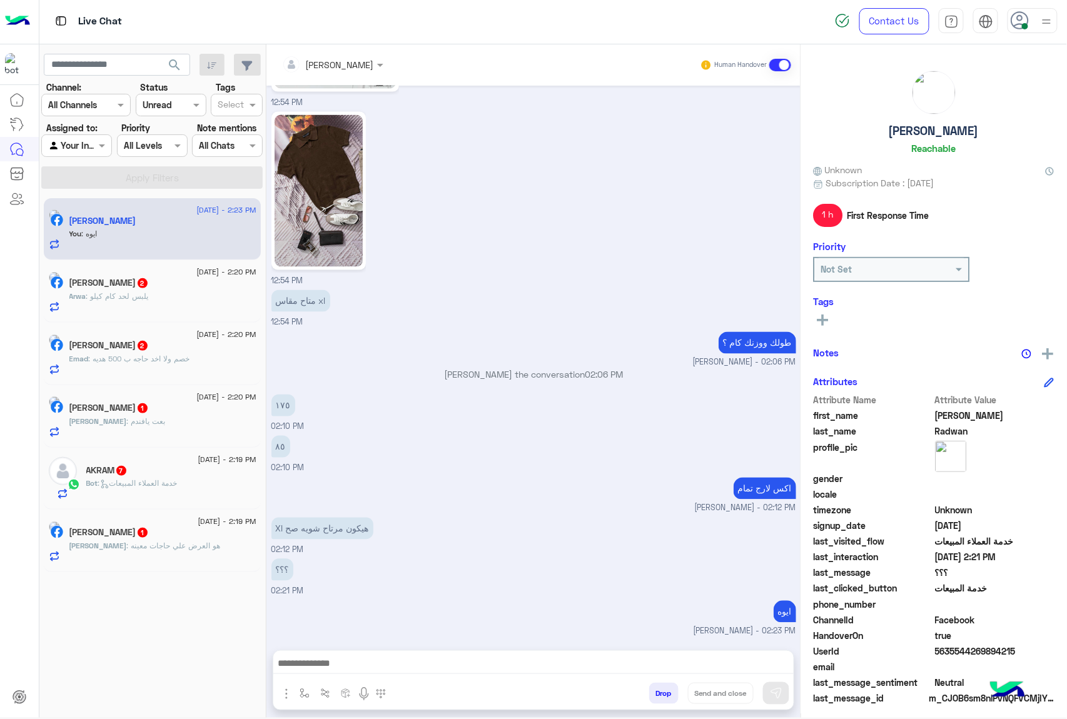
click at [139, 296] on span ": يلبس لحد كام كيلو" at bounding box center [117, 295] width 63 height 9
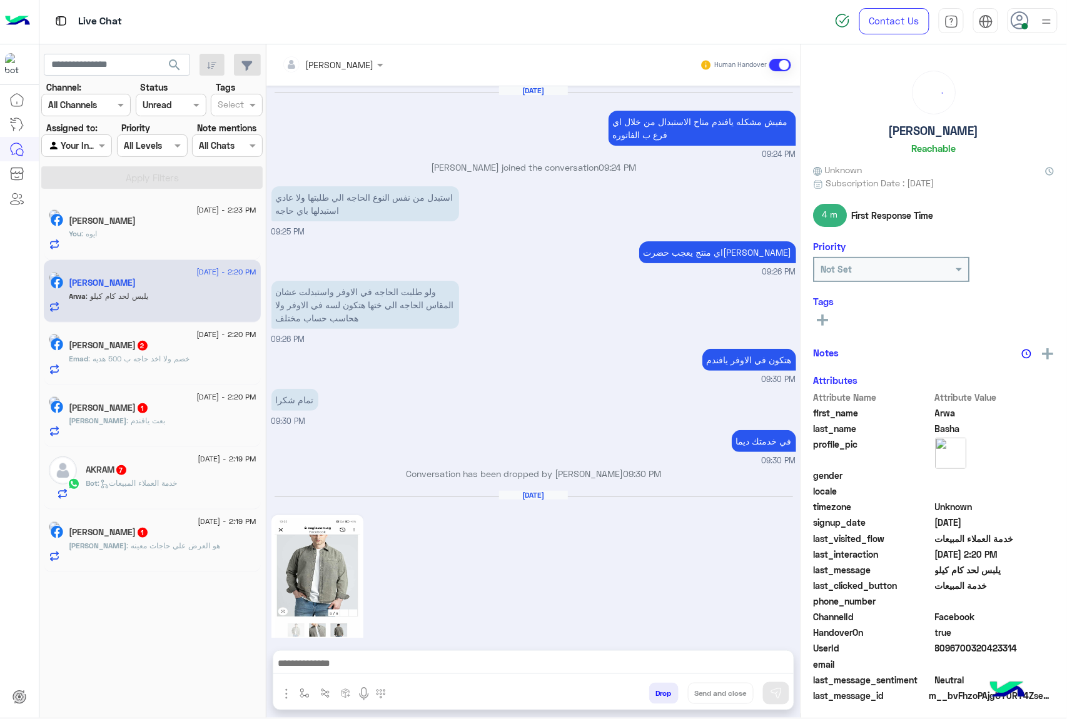
scroll to position [1114, 0]
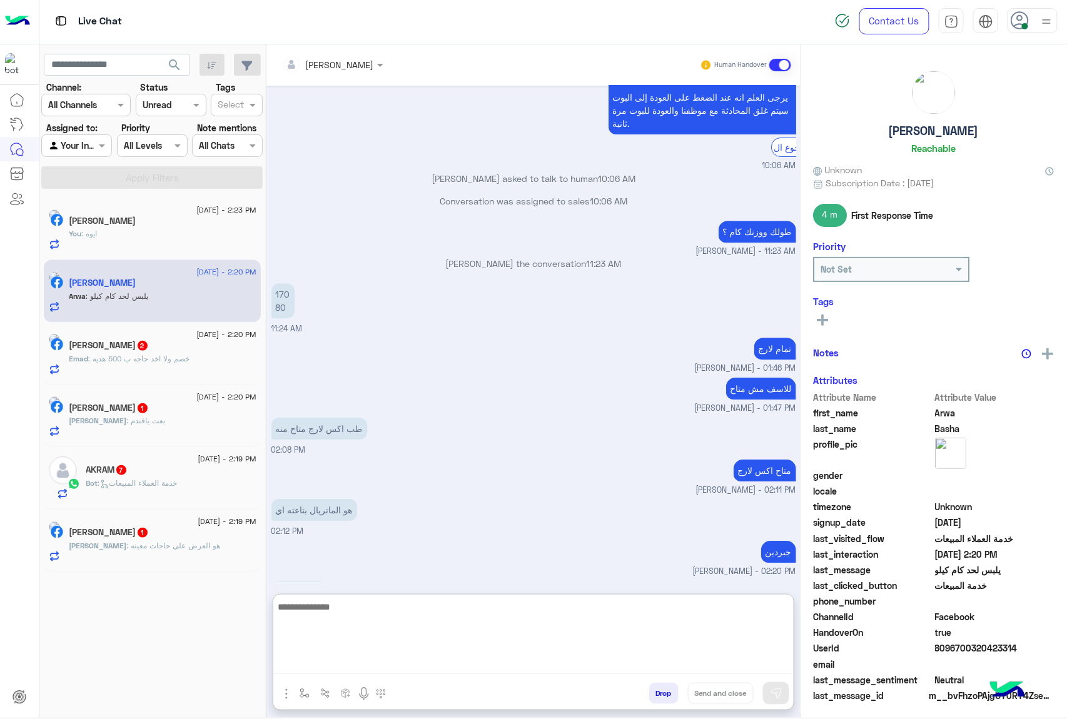
click at [318, 664] on textarea at bounding box center [533, 636] width 520 height 75
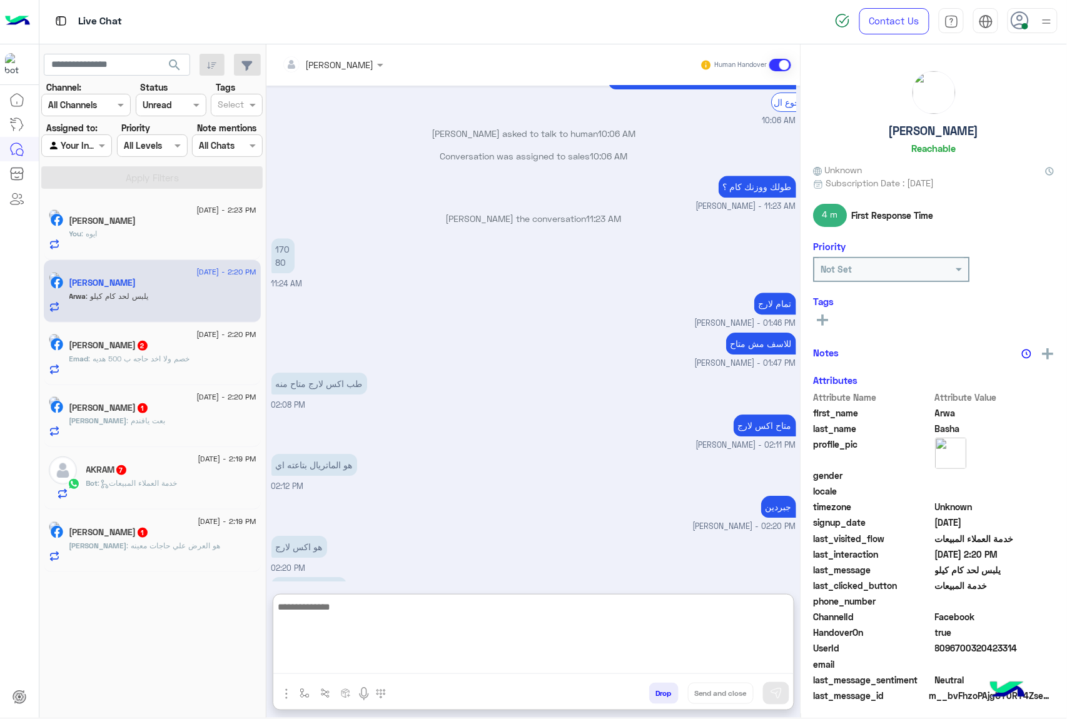
scroll to position [1170, 0]
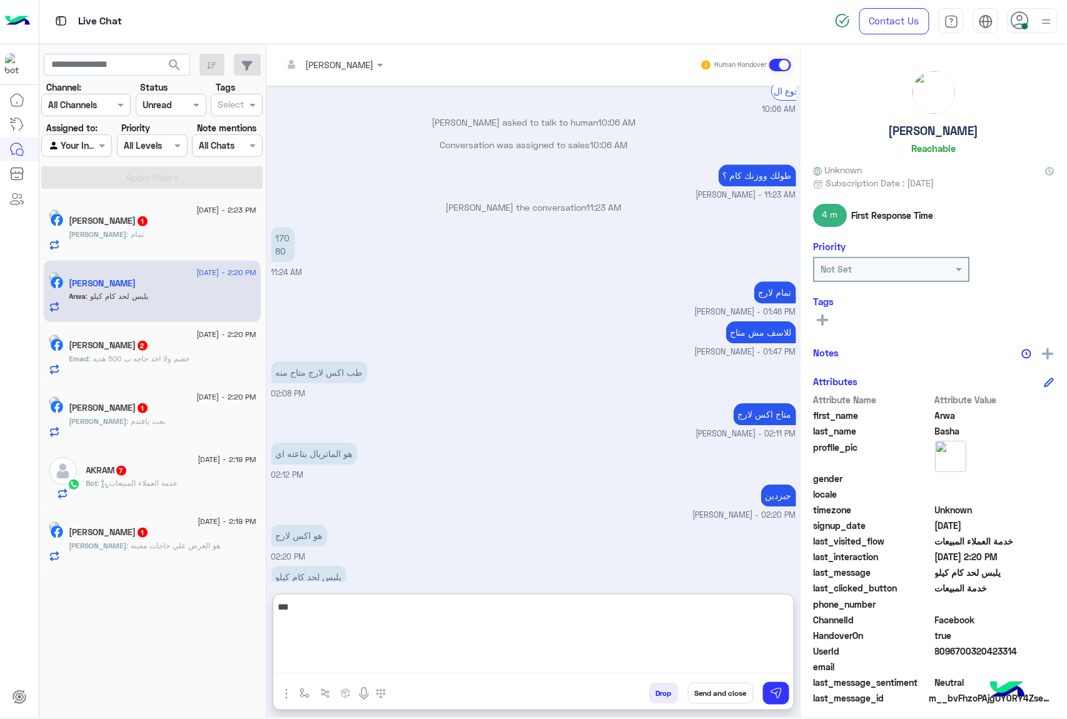
type textarea "****"
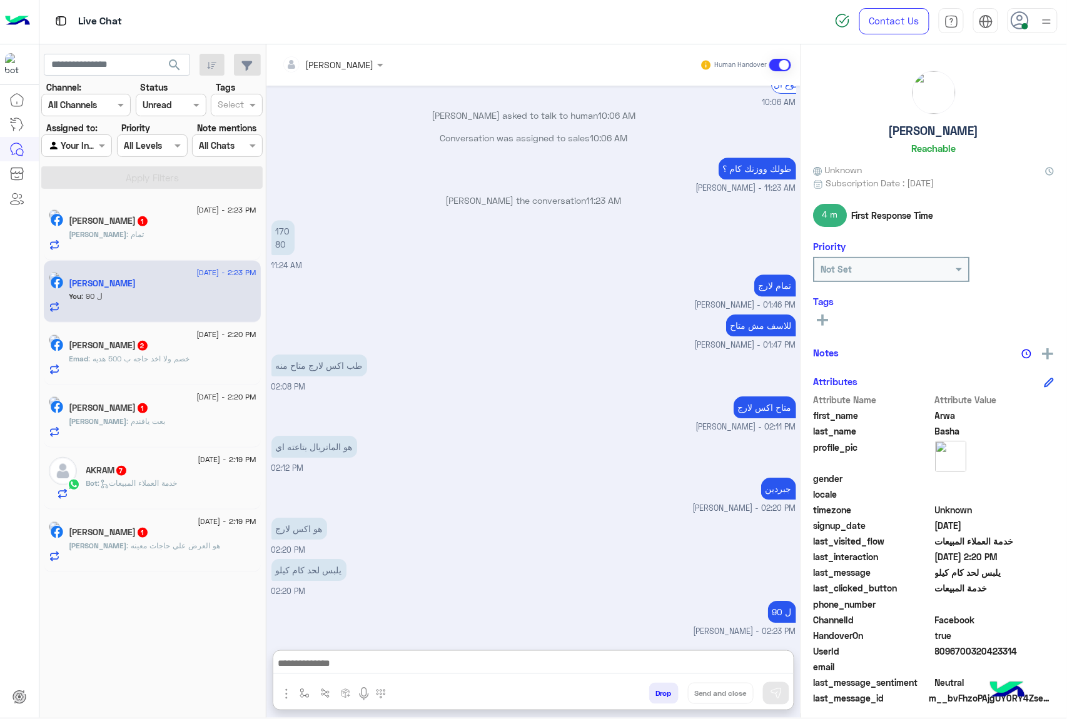
click at [128, 360] on span ": خصم ولا اخد حاجه ب 500 هديه" at bounding box center [139, 358] width 101 height 9
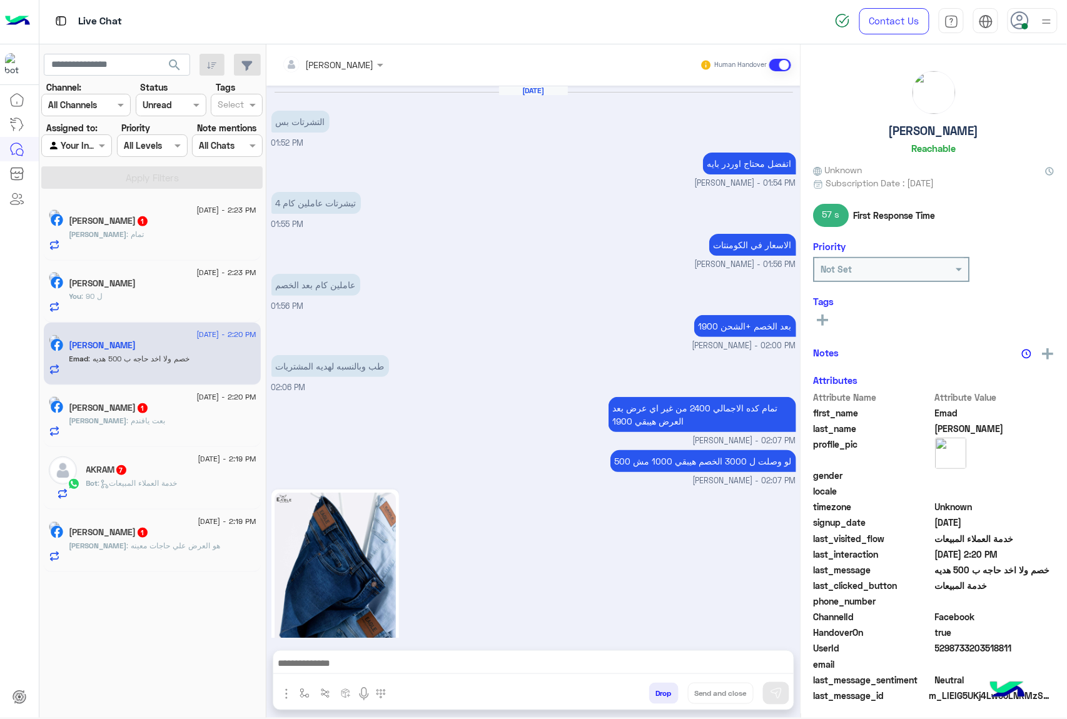
scroll to position [1346, 0]
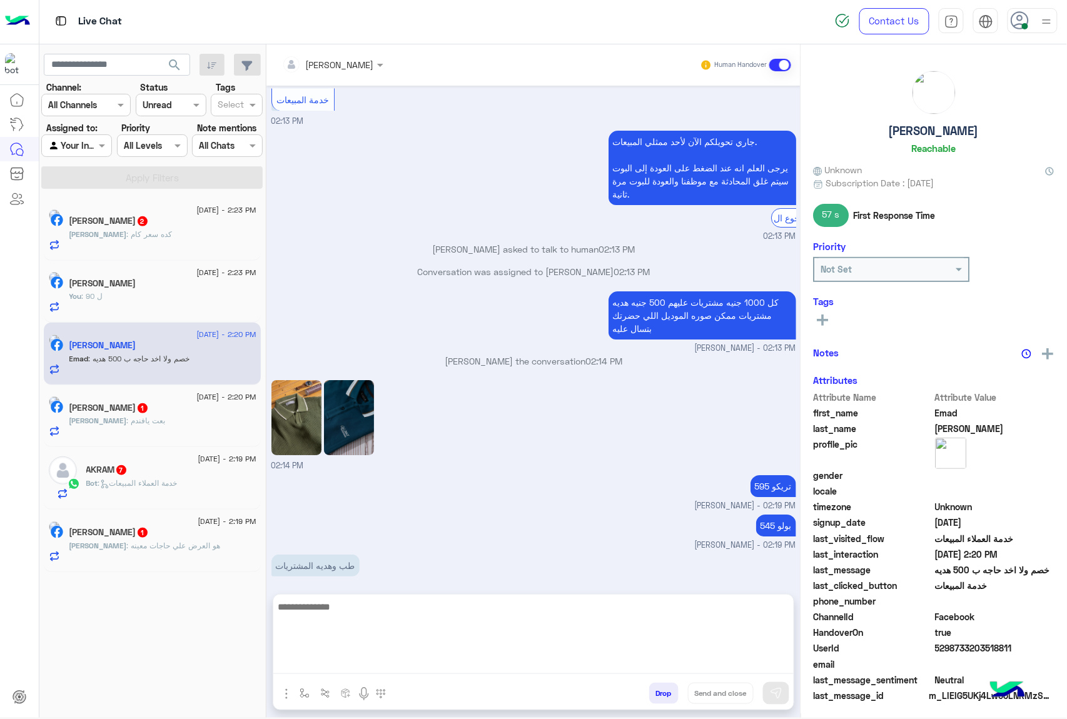
click at [321, 667] on textarea at bounding box center [533, 636] width 520 height 75
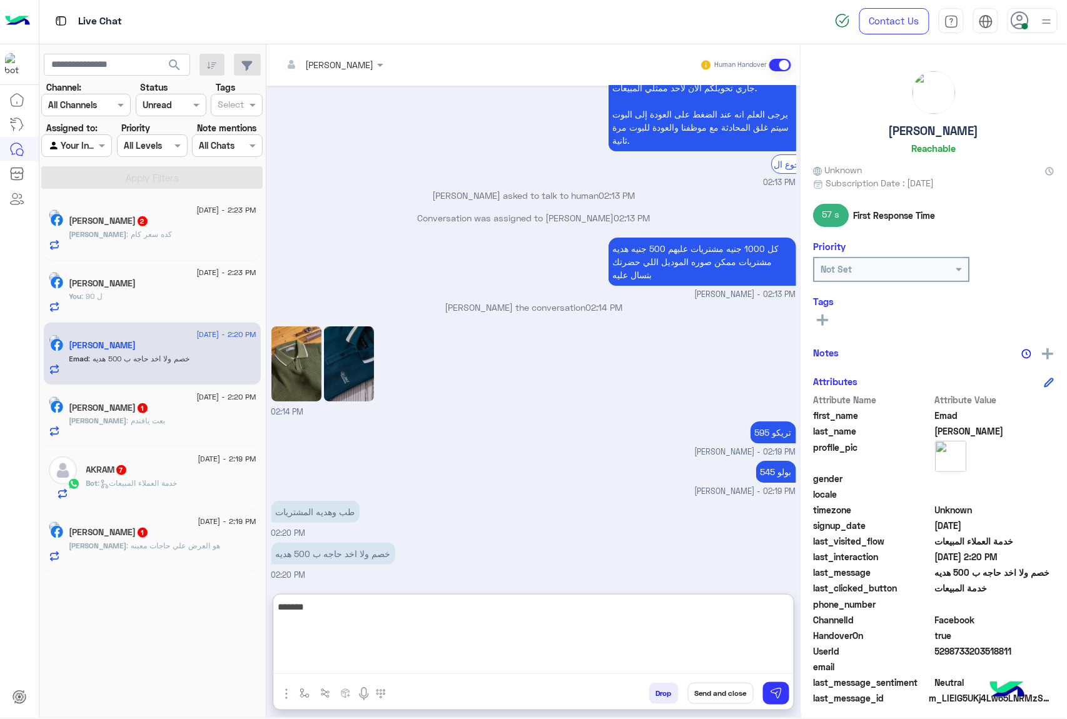
type textarea "*******"
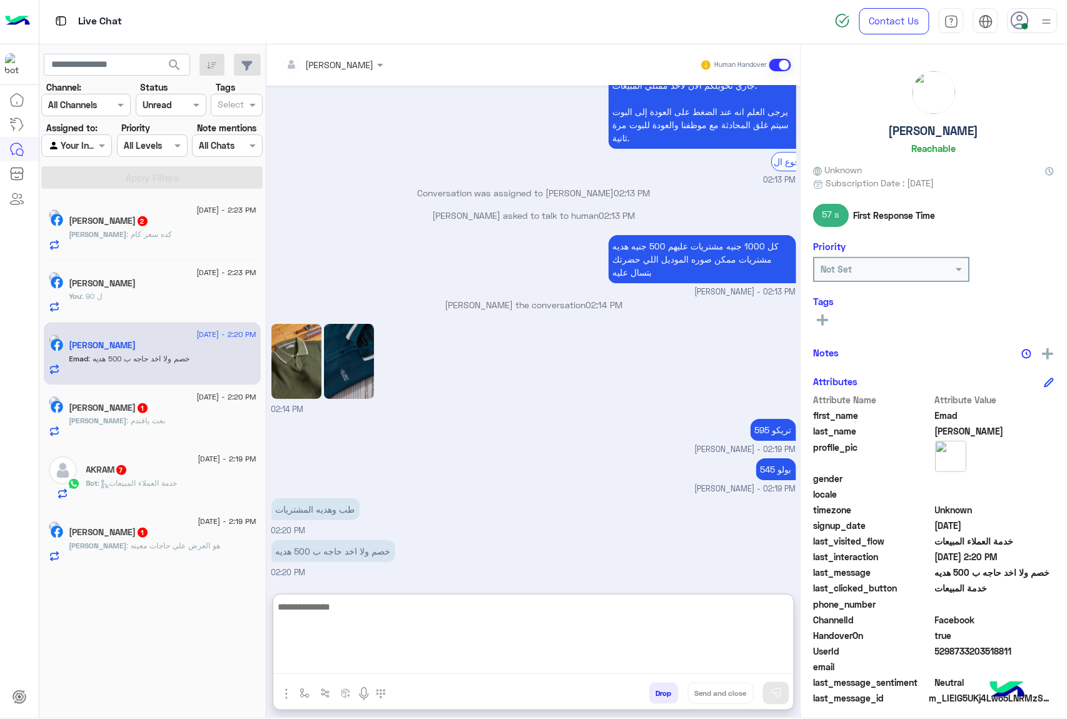
scroll to position [1442, 0]
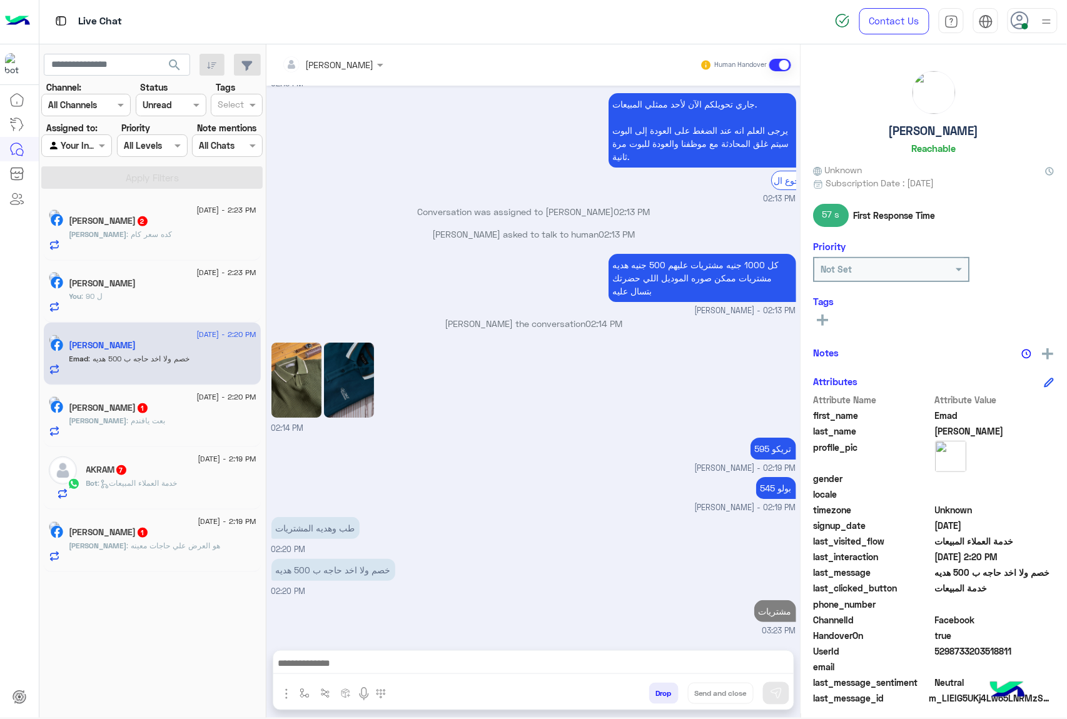
click at [149, 408] on h5 "[PERSON_NAME] 1" at bounding box center [108, 408] width 79 height 11
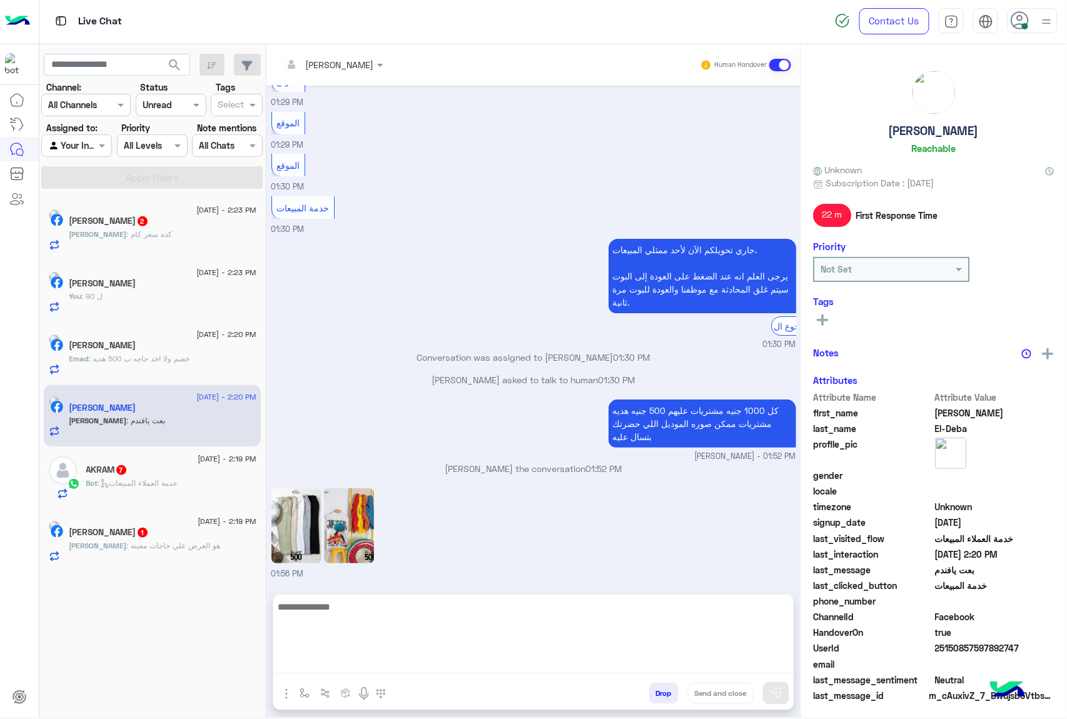
click at [361, 663] on textarea at bounding box center [533, 636] width 520 height 75
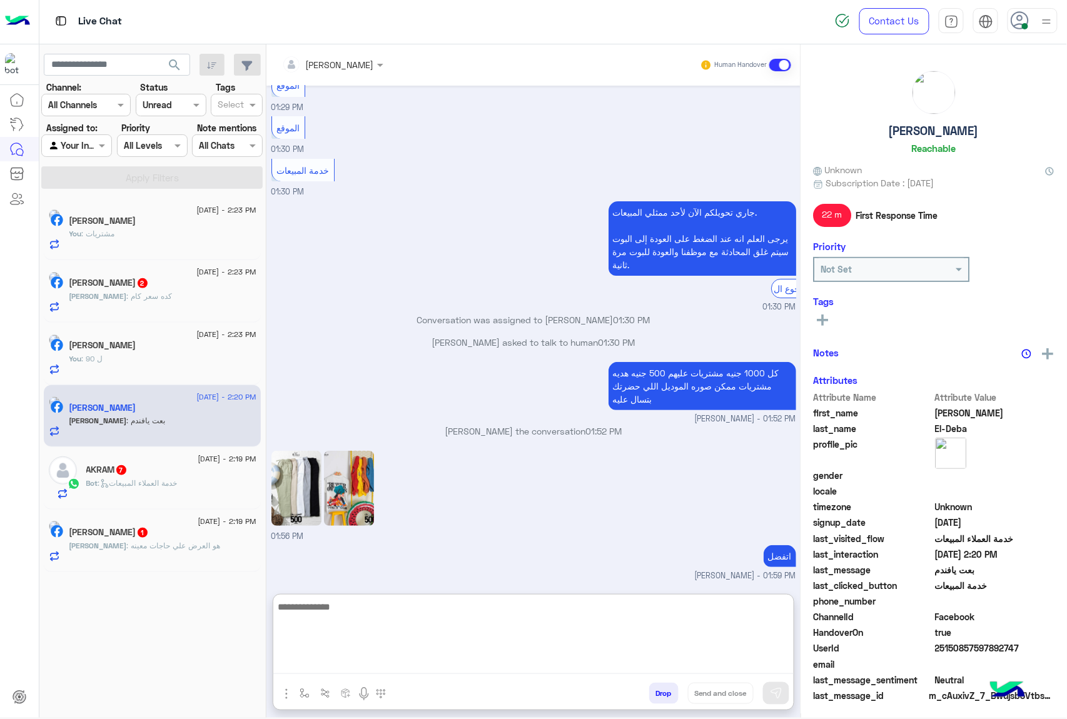
scroll to position [1547, 0]
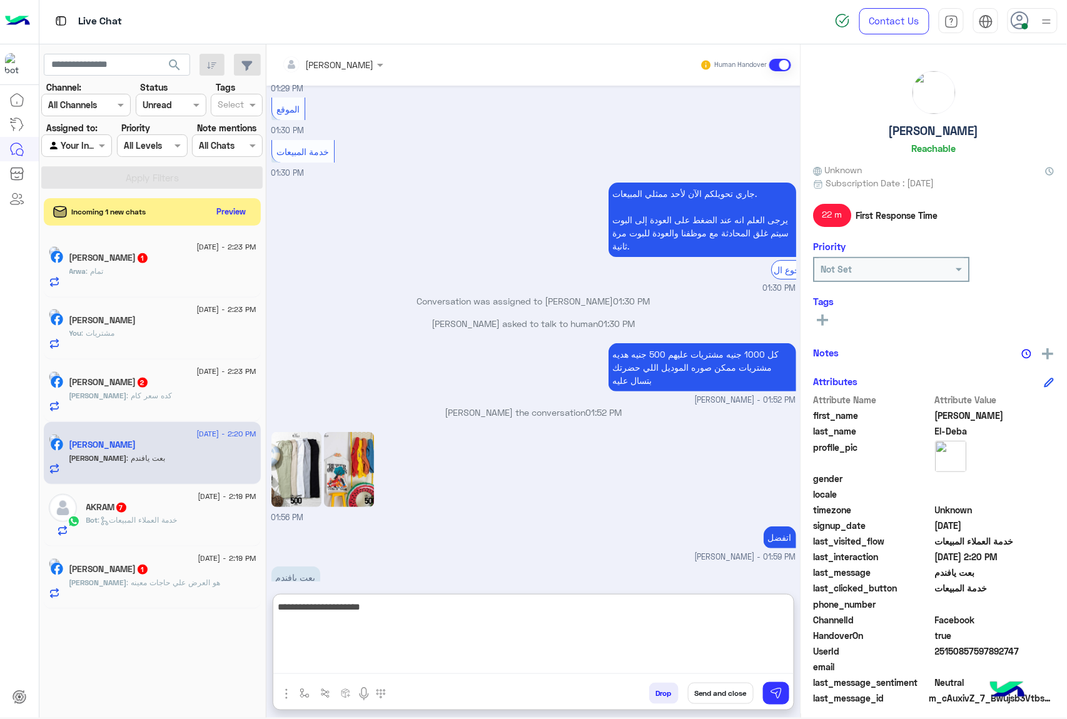
type textarea "**********"
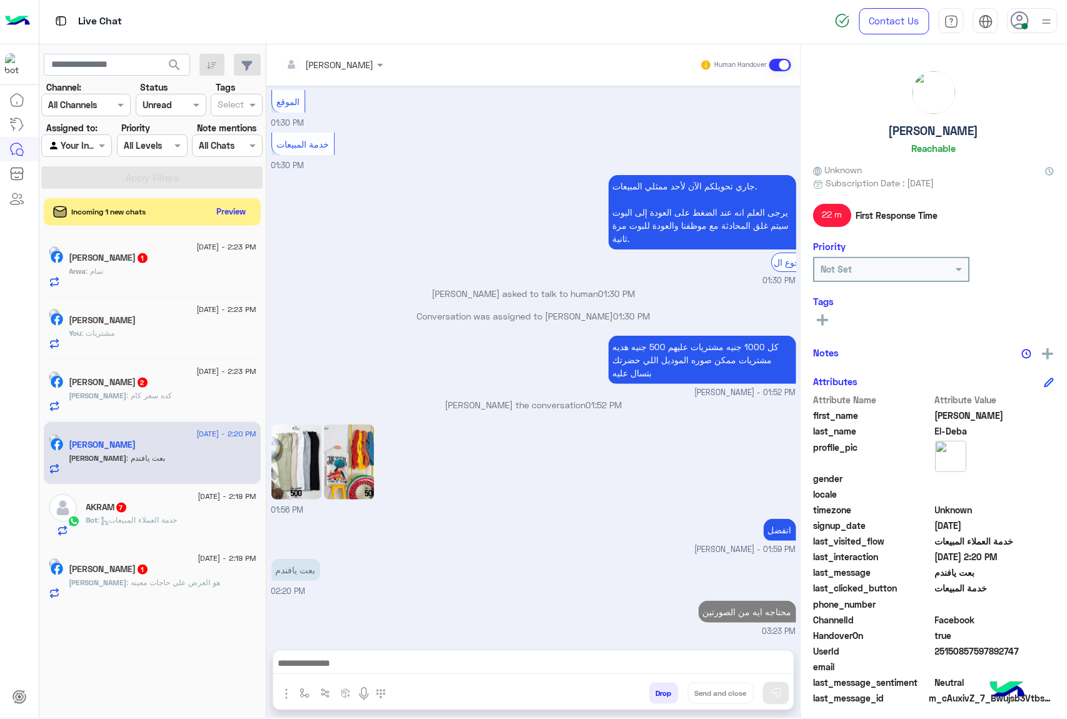
click at [180, 573] on div "Mina Awad Yousef 1" at bounding box center [162, 570] width 187 height 13
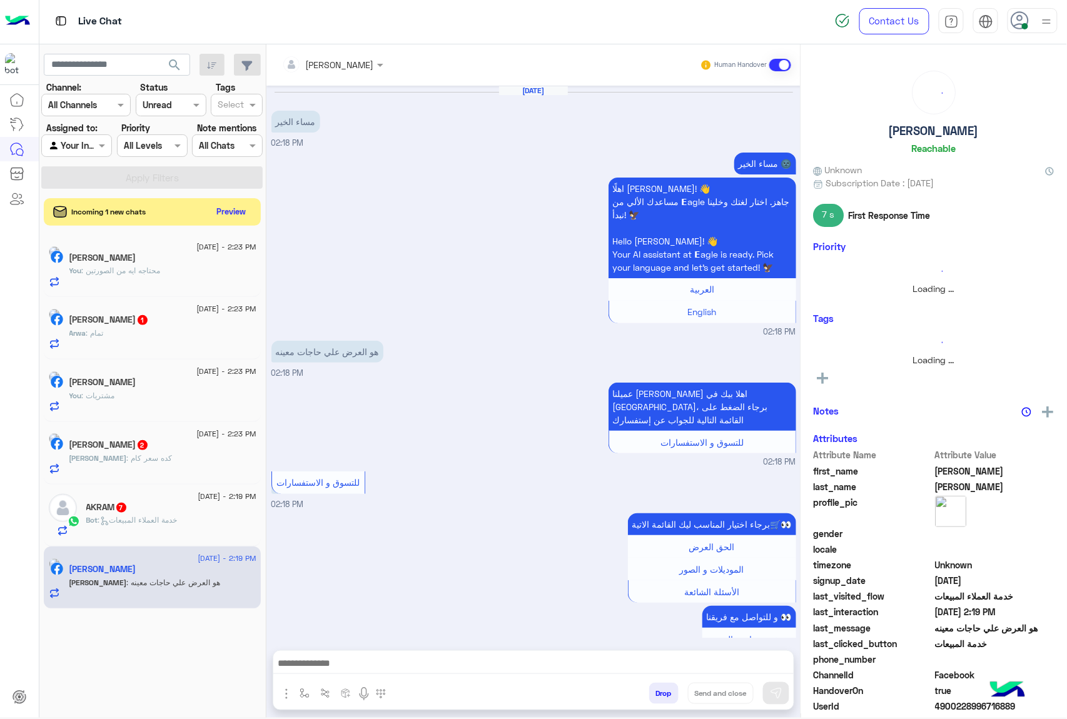
scroll to position [654, 0]
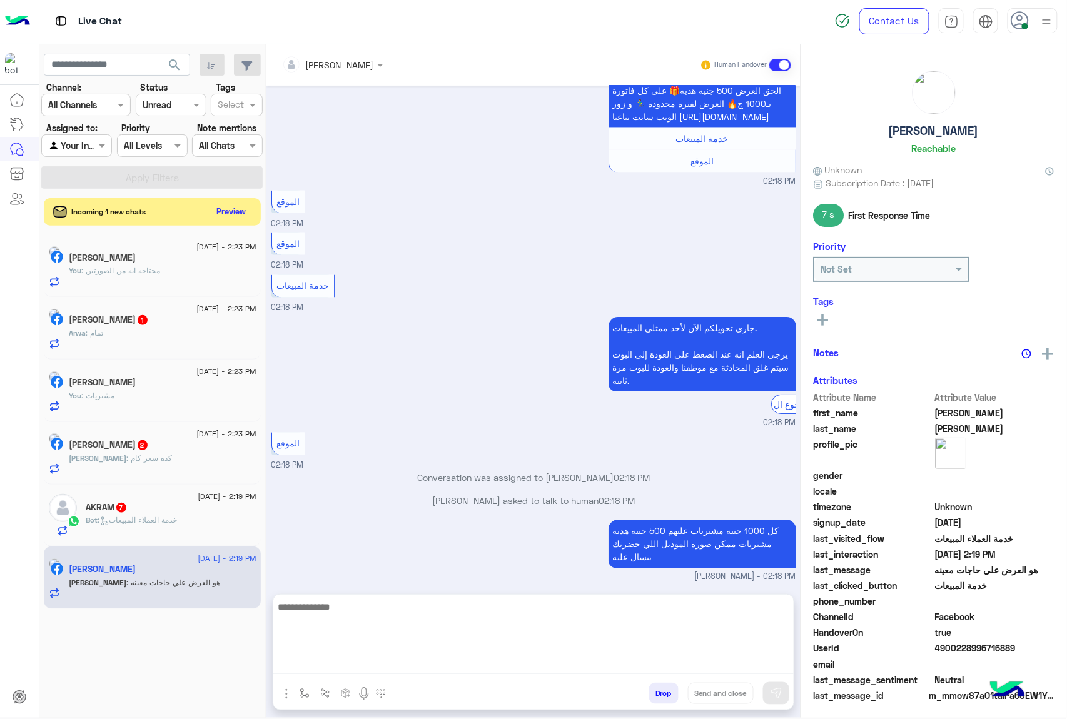
click at [318, 657] on textarea at bounding box center [533, 636] width 520 height 75
type textarea "**********"
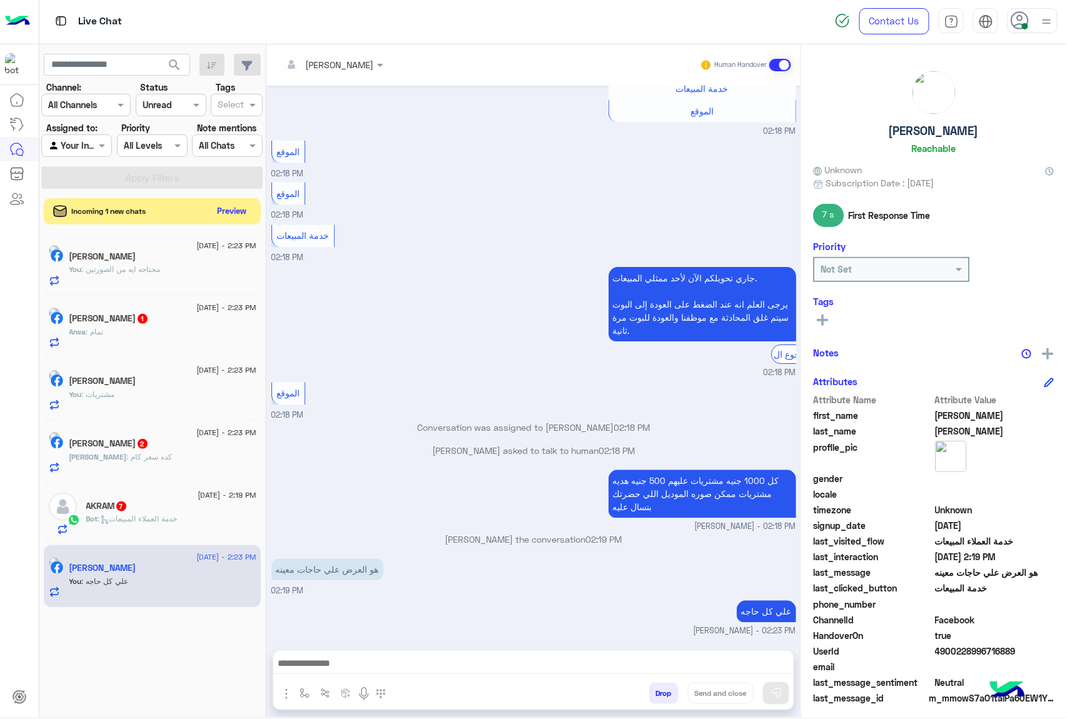
click at [229, 210] on button "Preview" at bounding box center [232, 211] width 39 height 17
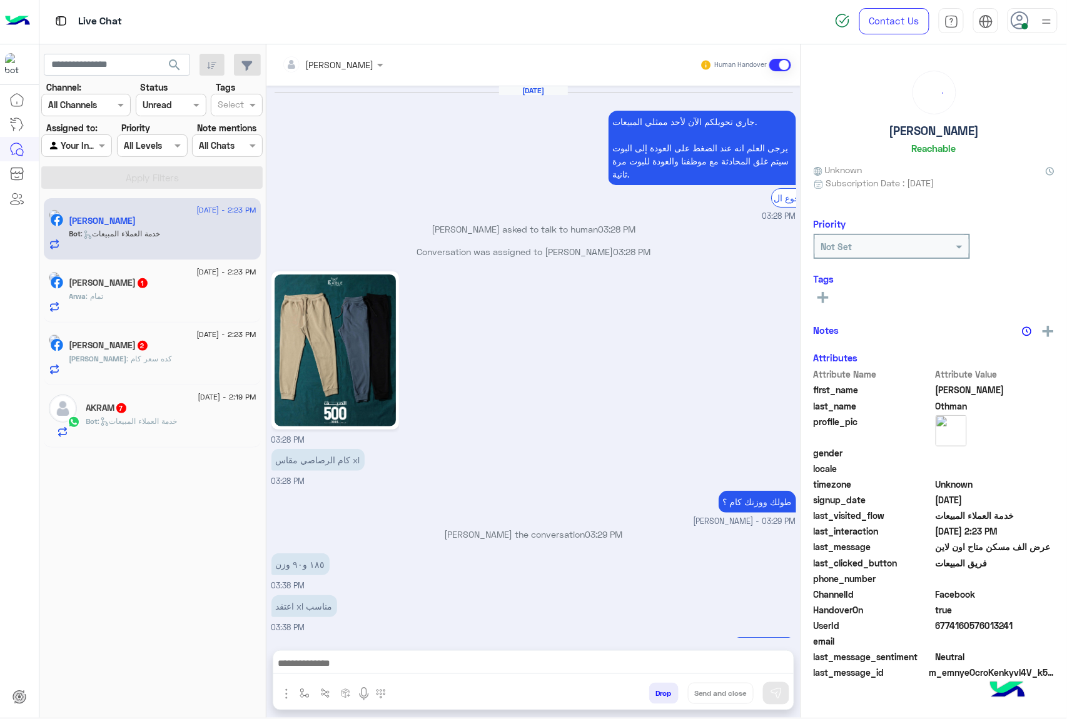
scroll to position [1239, 0]
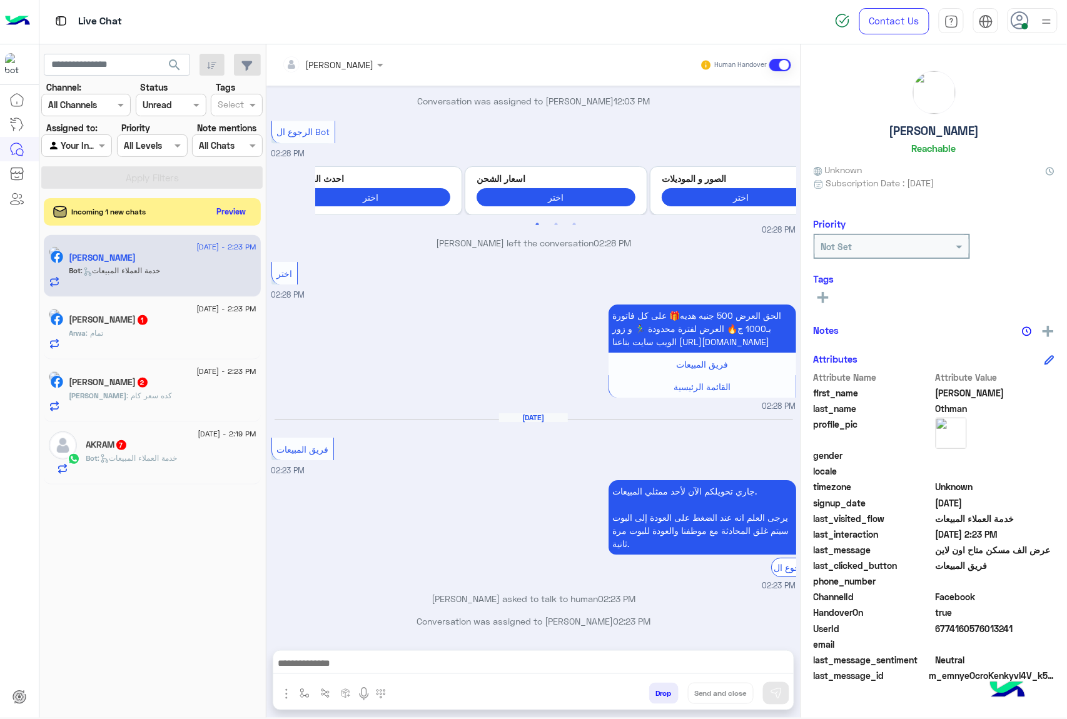
click at [318, 677] on div at bounding box center [533, 666] width 520 height 31
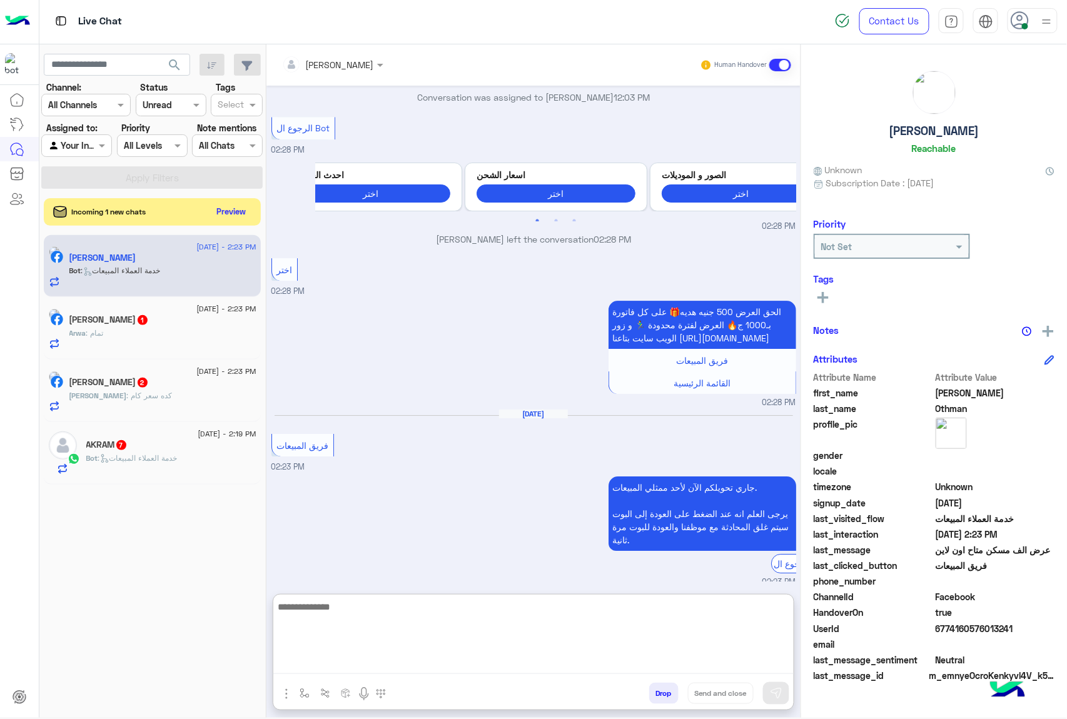
click at [318, 666] on textarea at bounding box center [533, 636] width 520 height 75
paste textarea "**********"
type textarea "**********"
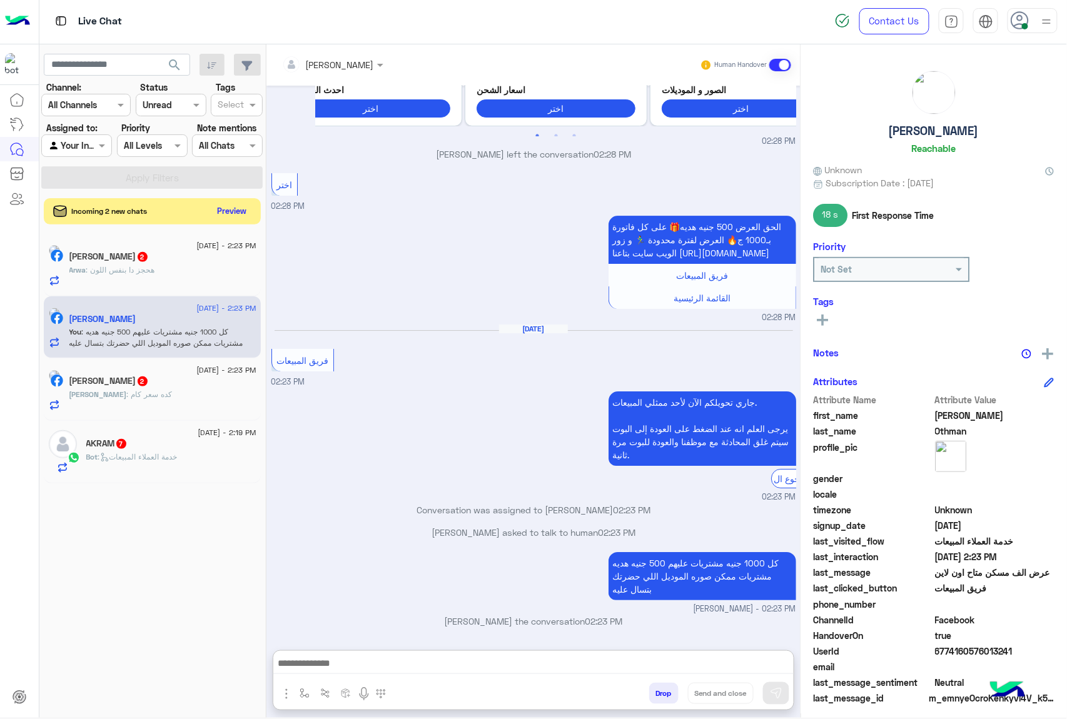
click at [229, 216] on button "Preview" at bounding box center [232, 211] width 39 height 17
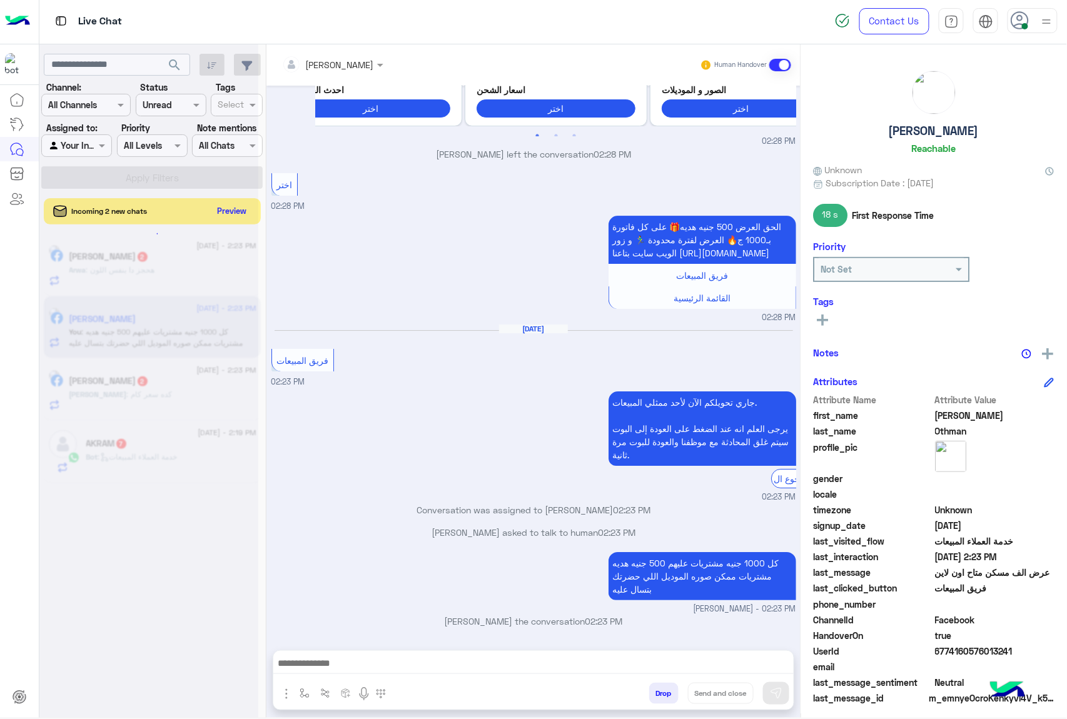
scroll to position [1329, 0]
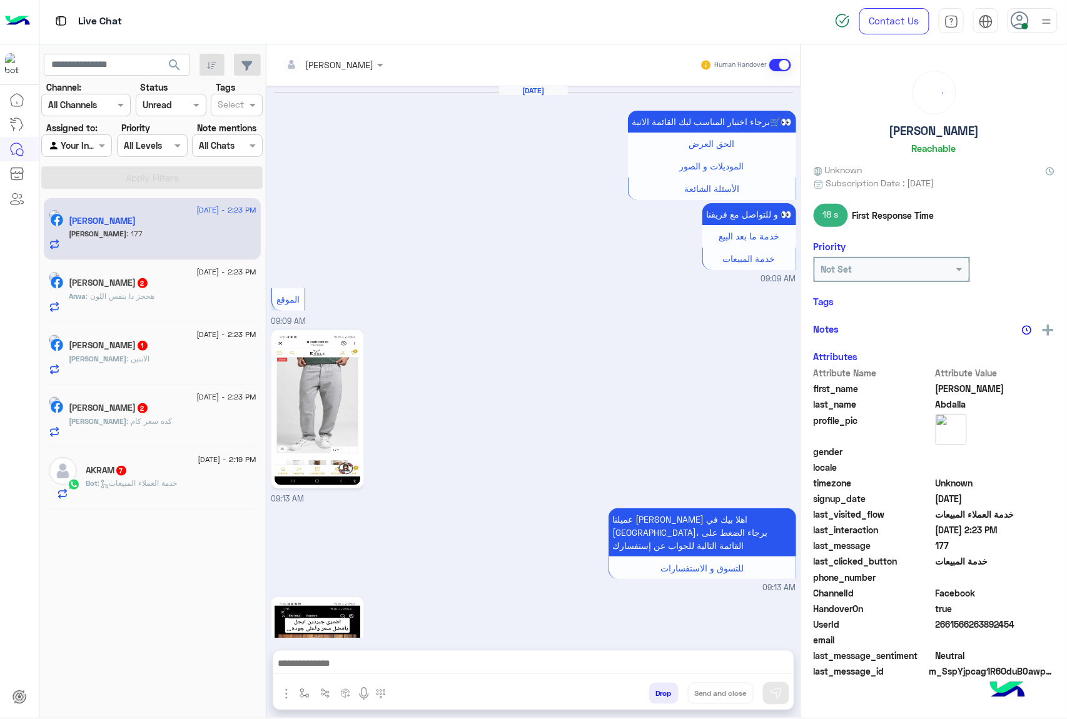
scroll to position [1731, 0]
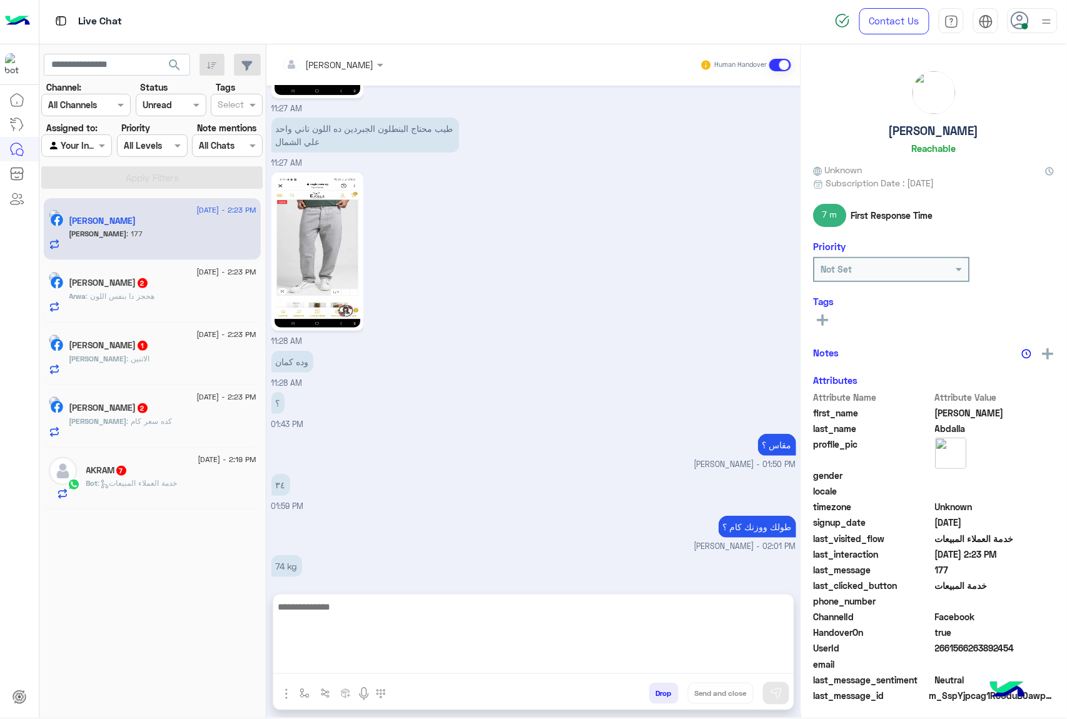
click at [353, 658] on textarea at bounding box center [533, 636] width 520 height 75
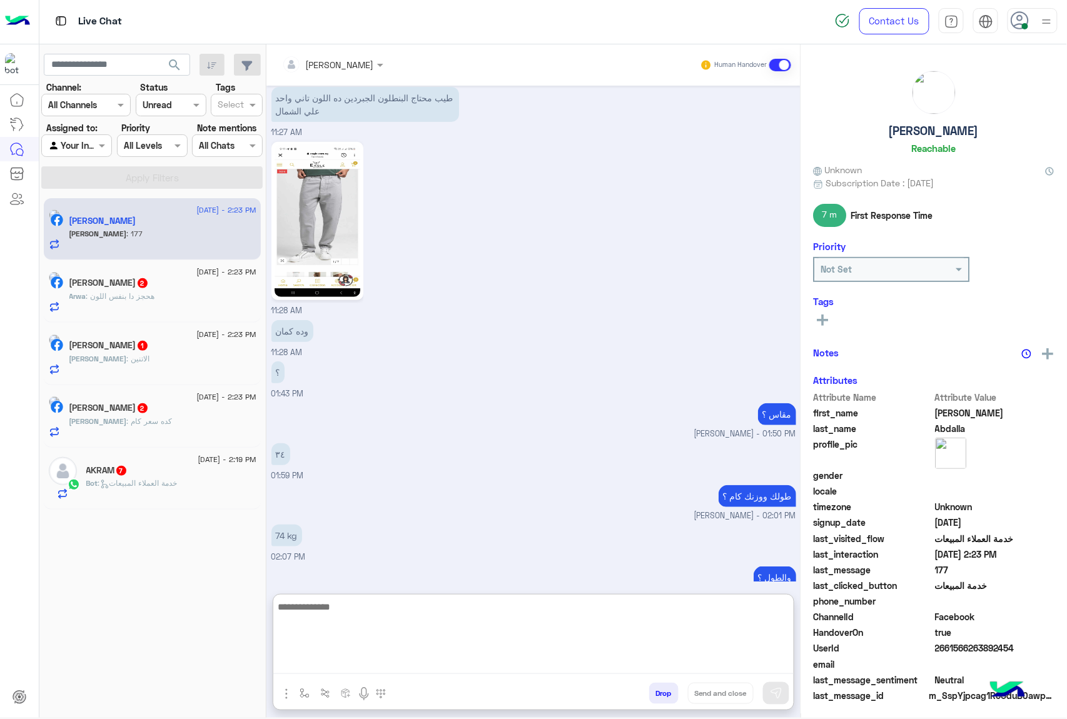
scroll to position [1787, 0]
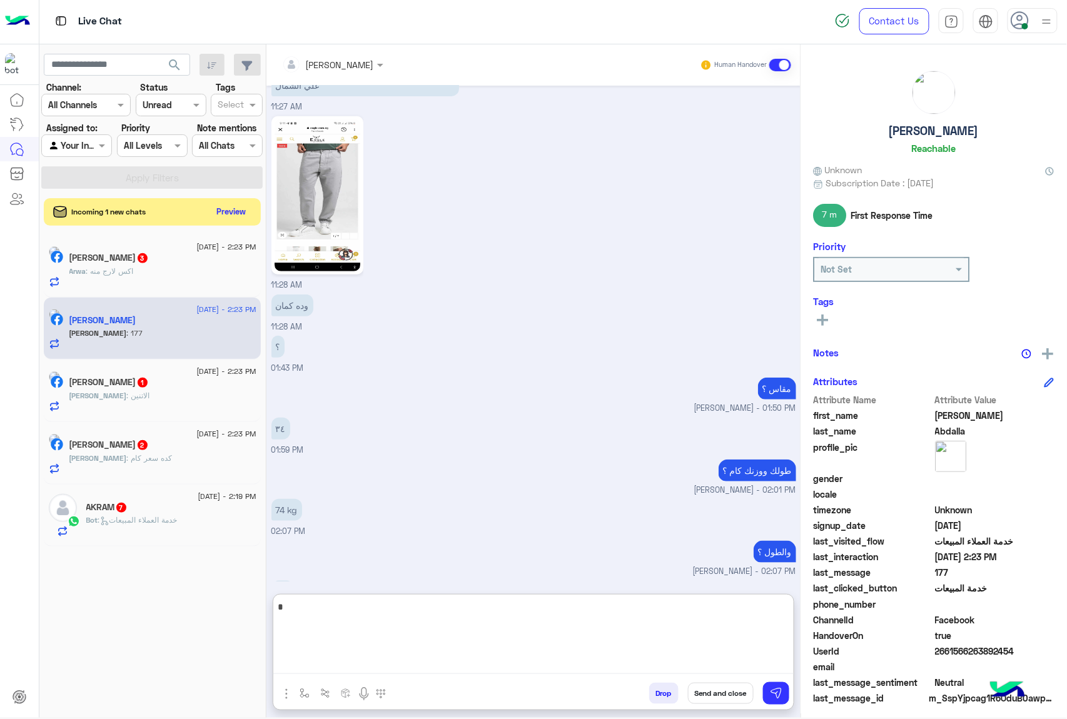
type textarea "**"
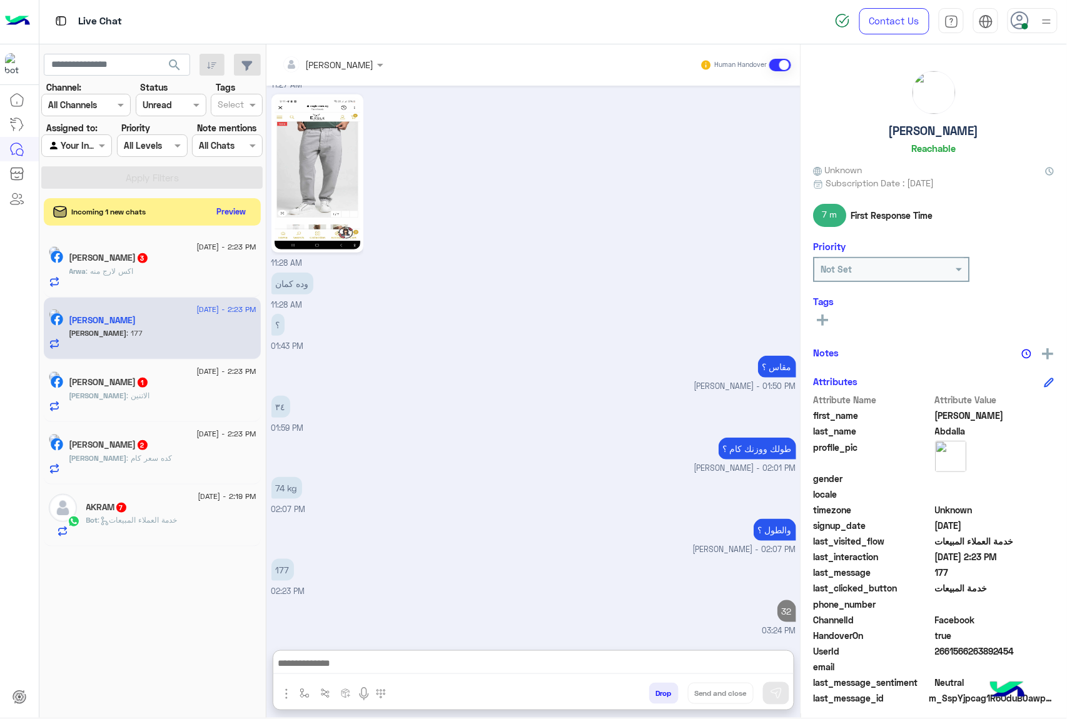
click at [116, 256] on h5 "[PERSON_NAME] 3" at bounding box center [108, 258] width 79 height 11
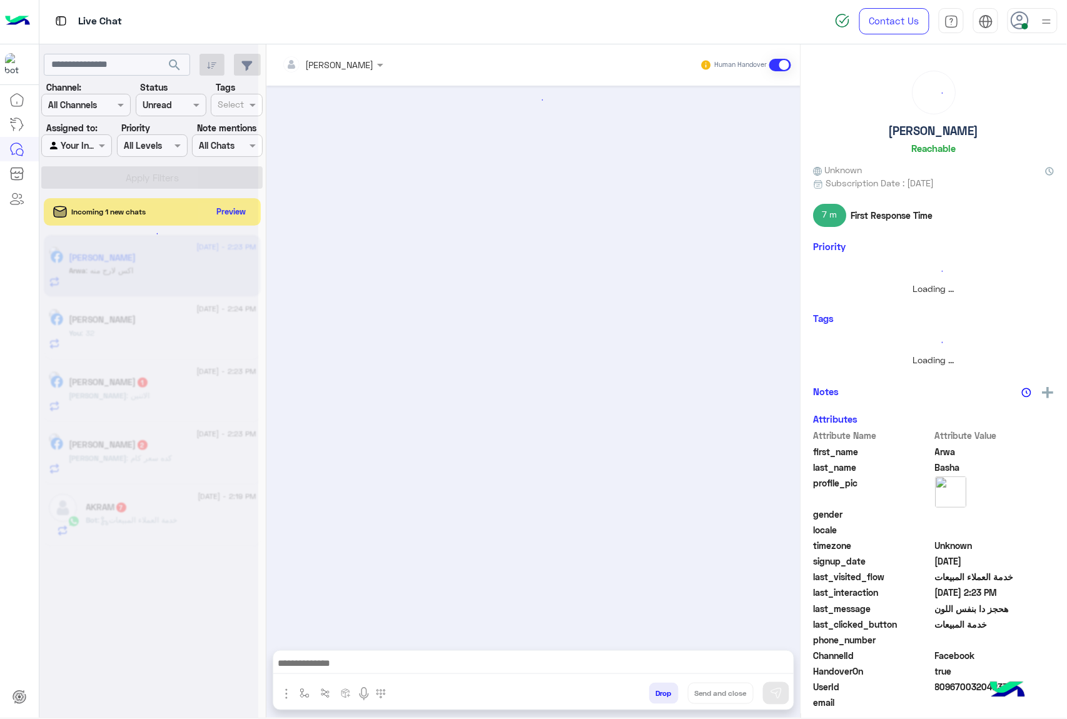
scroll to position [1266, 0]
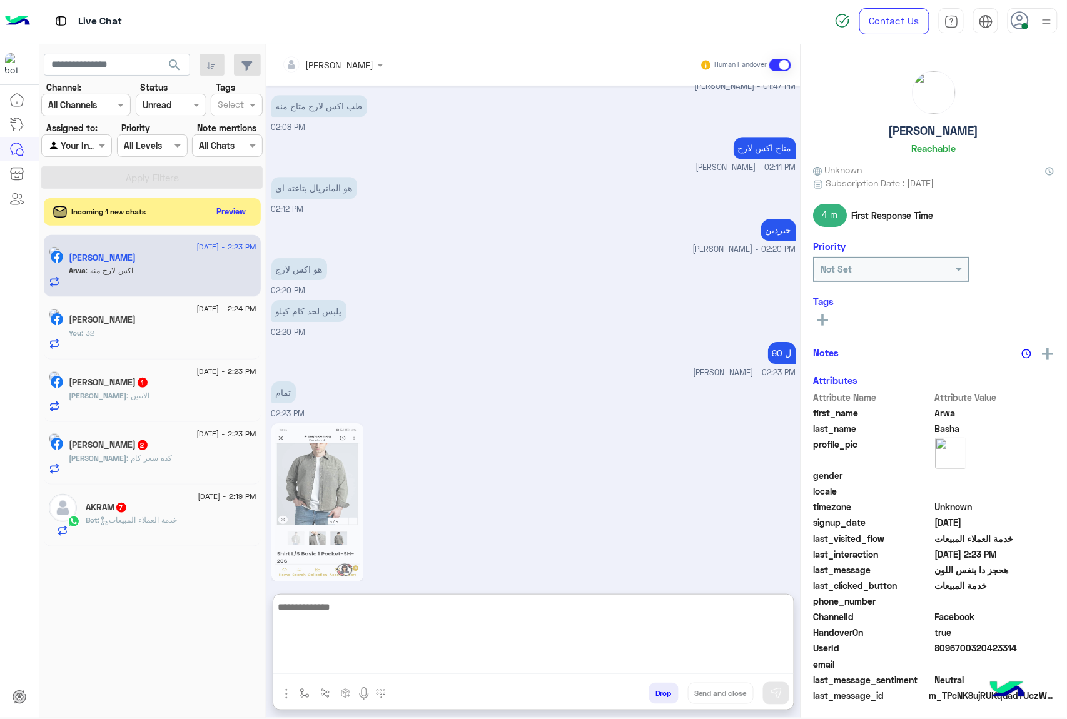
click at [338, 656] on textarea at bounding box center [533, 636] width 520 height 75
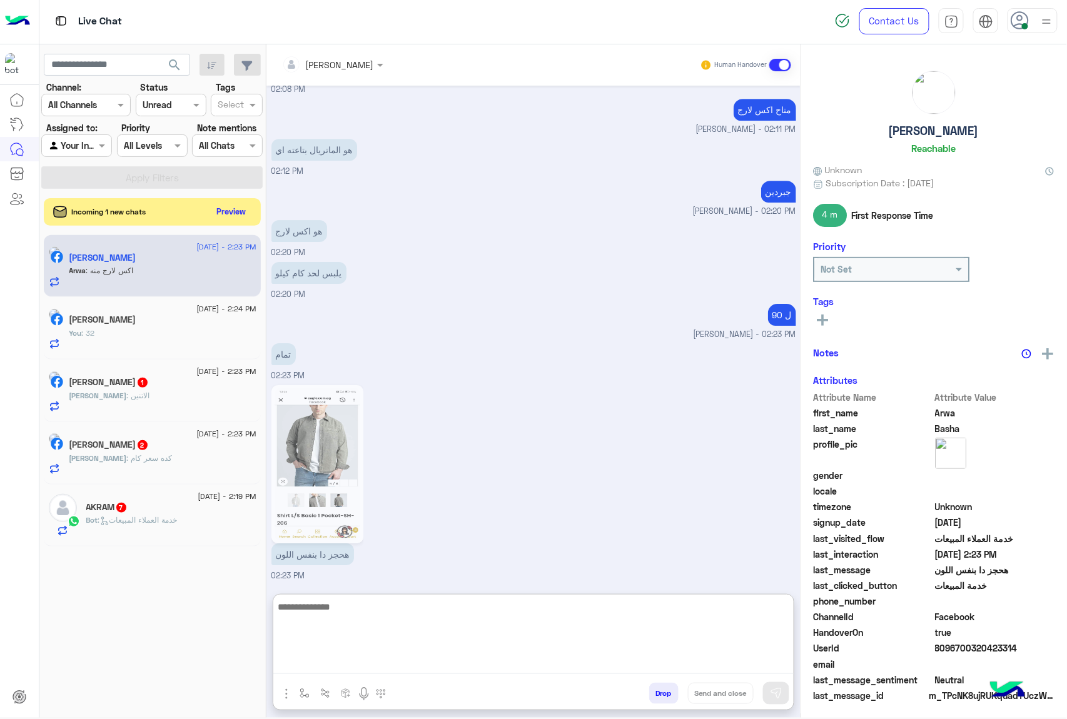
scroll to position [1323, 0]
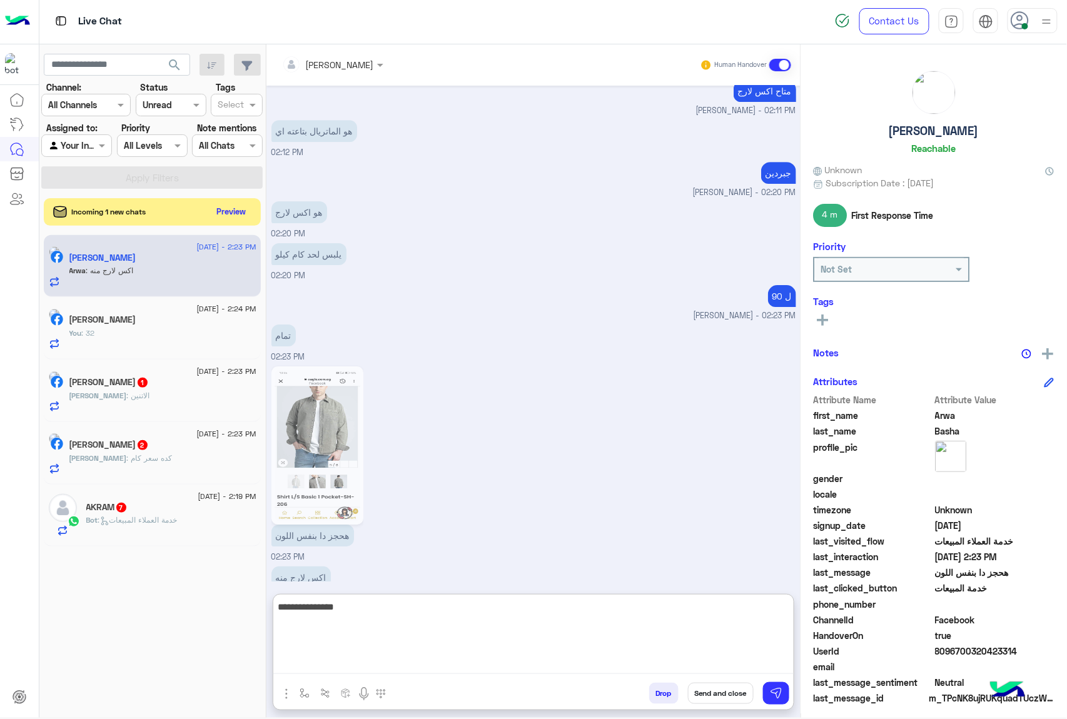
type textarea "**********"
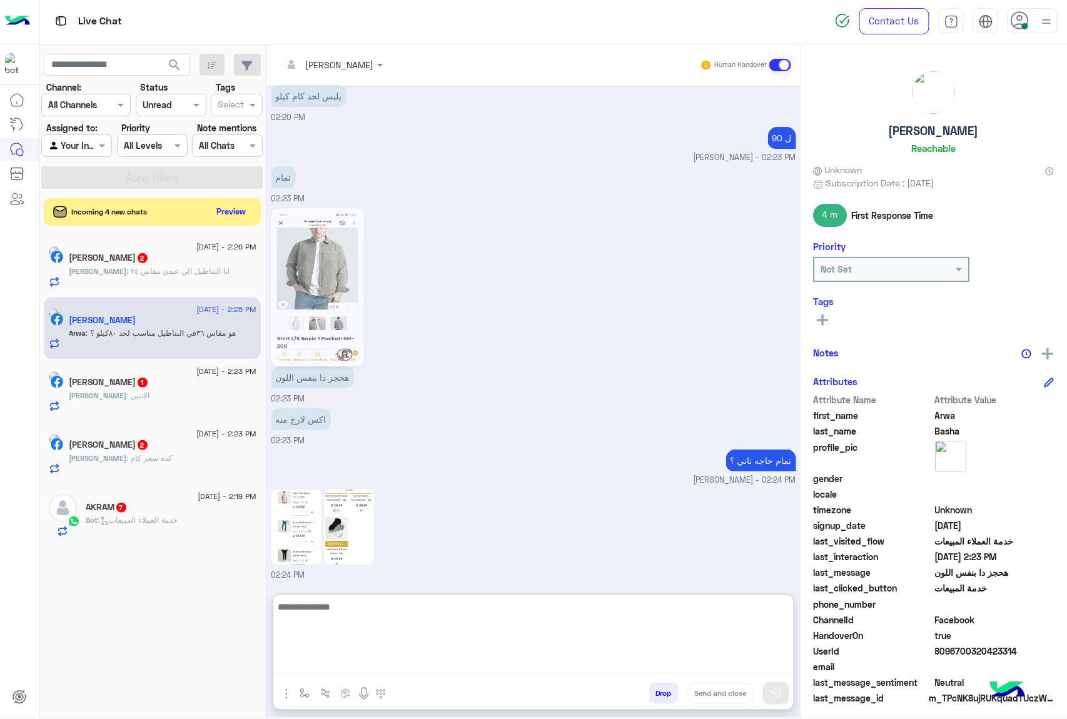
scroll to position [1499, 0]
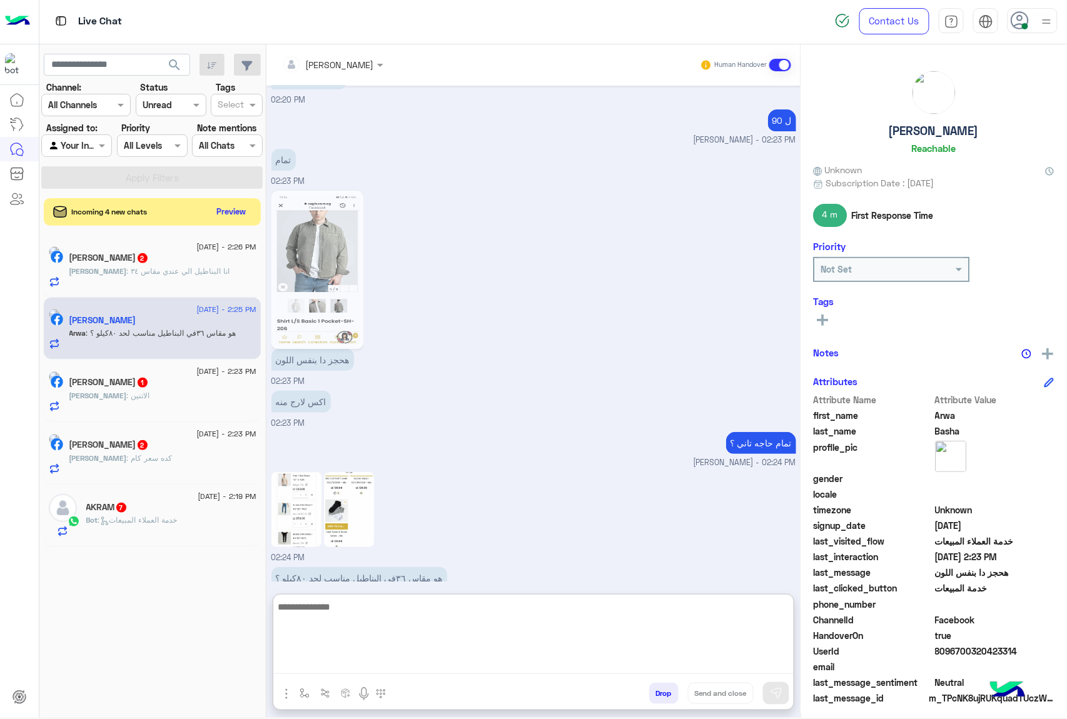
click at [355, 607] on textarea at bounding box center [533, 636] width 520 height 75
type textarea "**********"
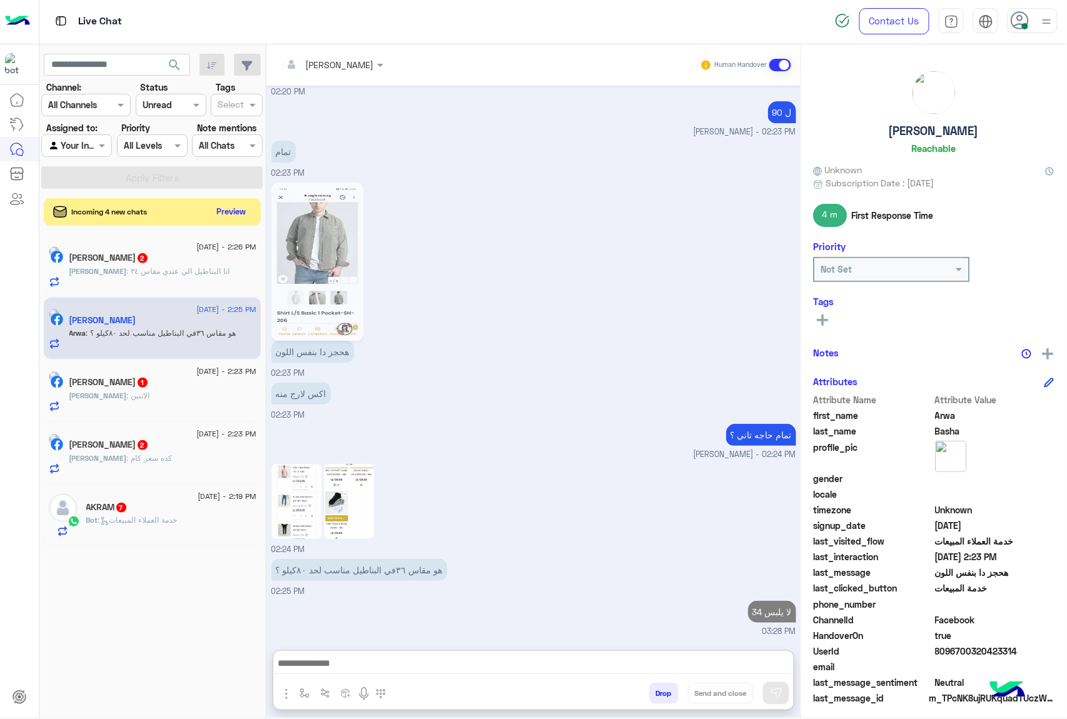
click at [171, 276] on p "[PERSON_NAME] : [PERSON_NAME] الي عندي مقاس ٣٤" at bounding box center [149, 271] width 161 height 11
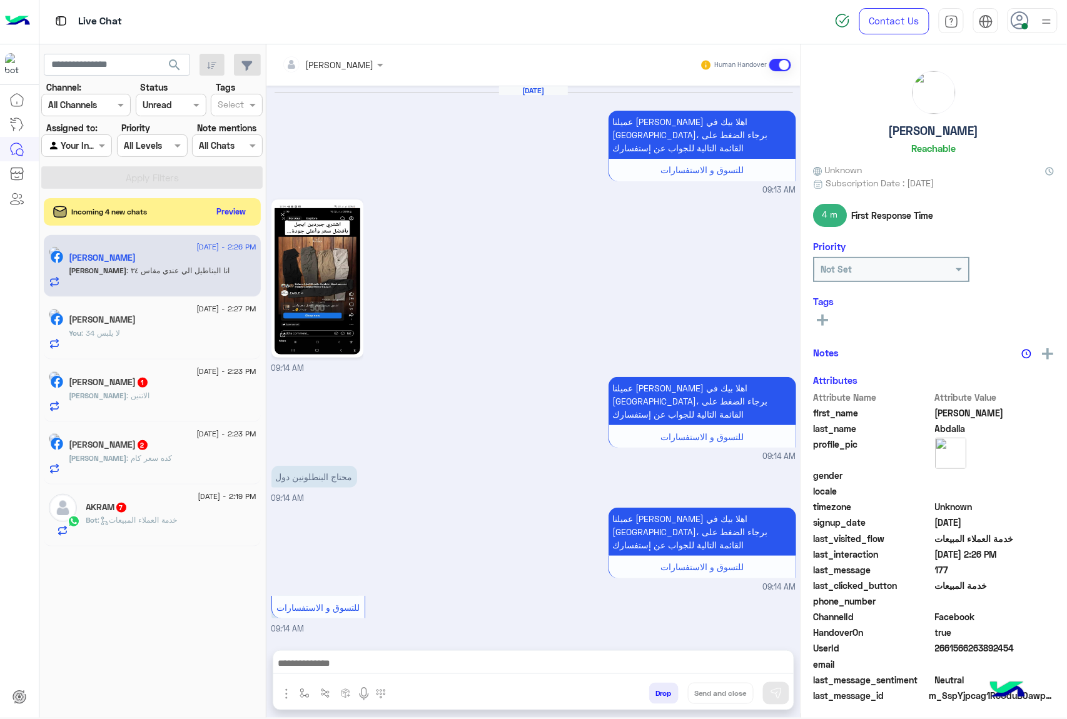
scroll to position [1456, 0]
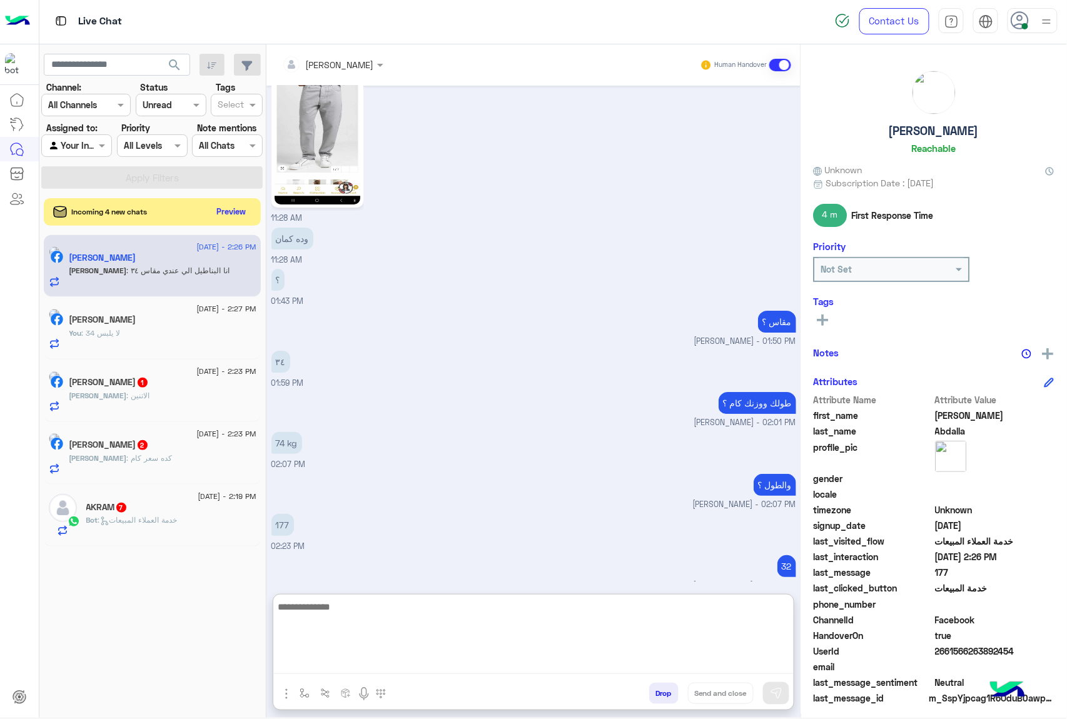
click at [343, 669] on textarea at bounding box center [533, 636] width 520 height 75
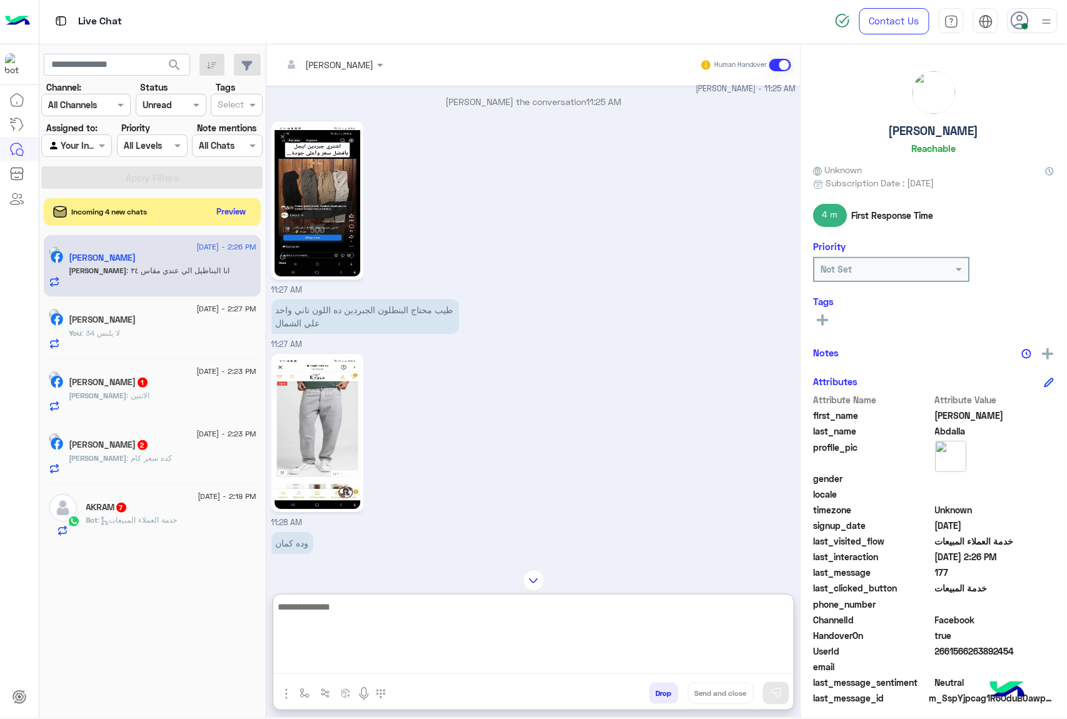
scroll to position [1179, 0]
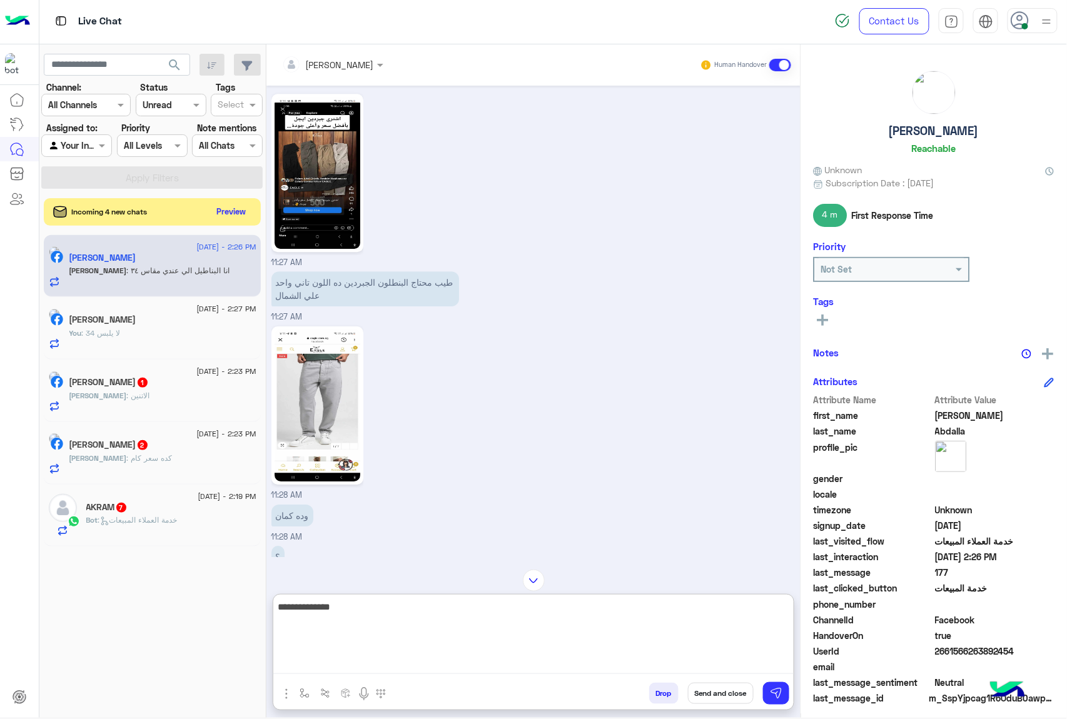
type textarea "**********"
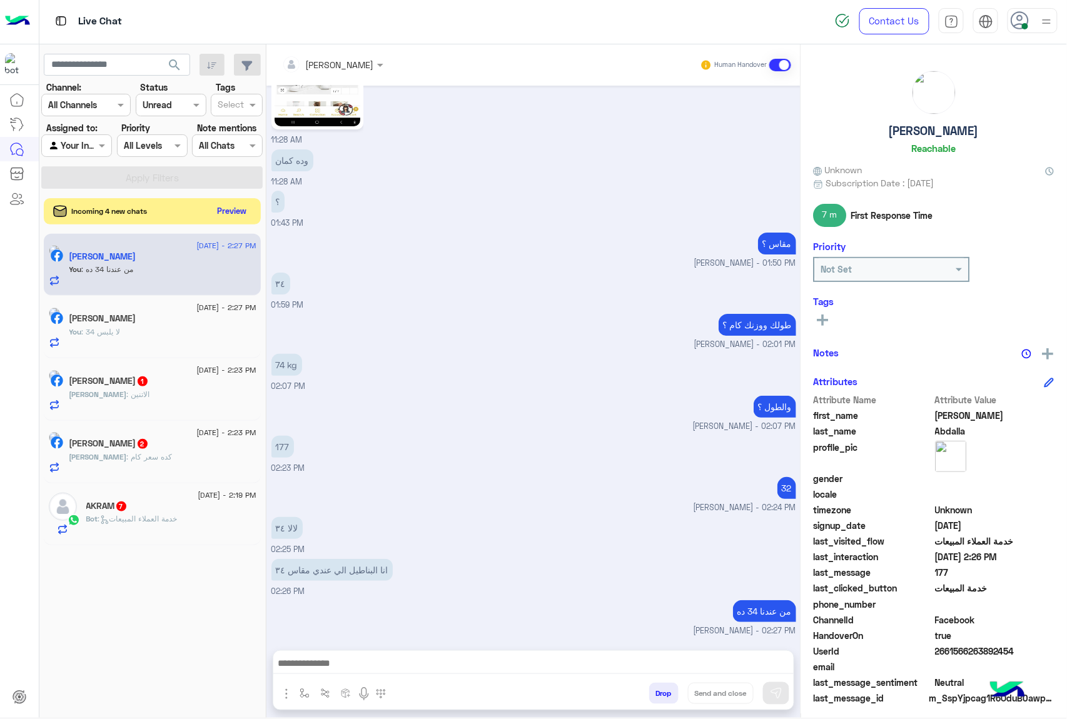
click at [231, 216] on button "Preview" at bounding box center [232, 211] width 39 height 17
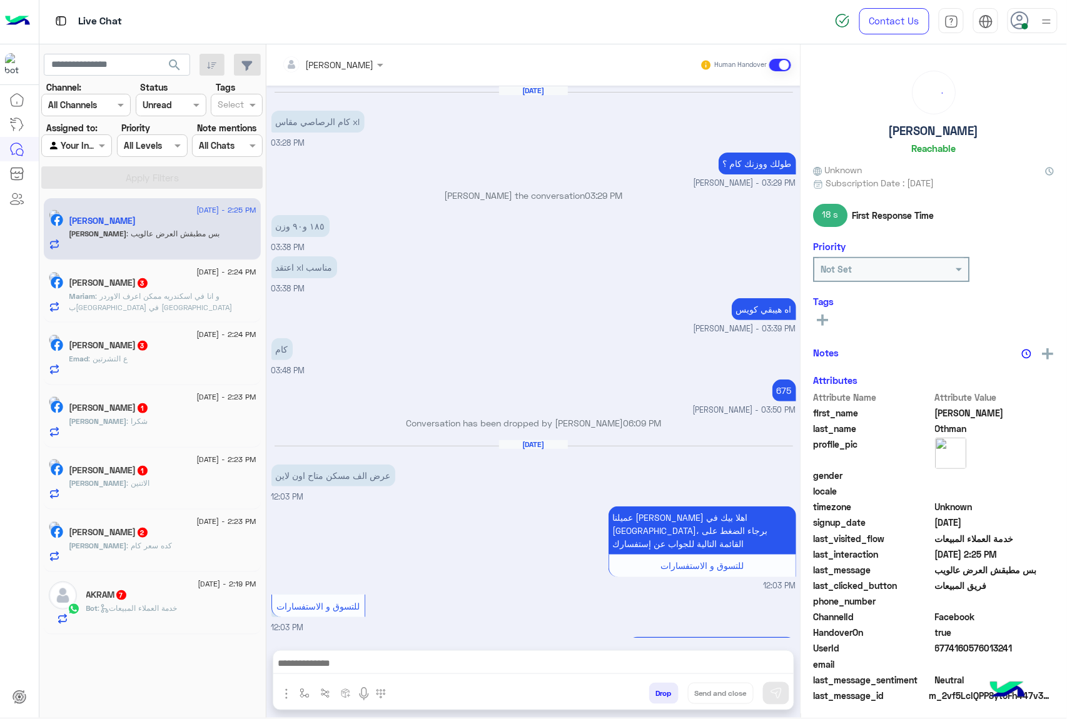
scroll to position [1069, 0]
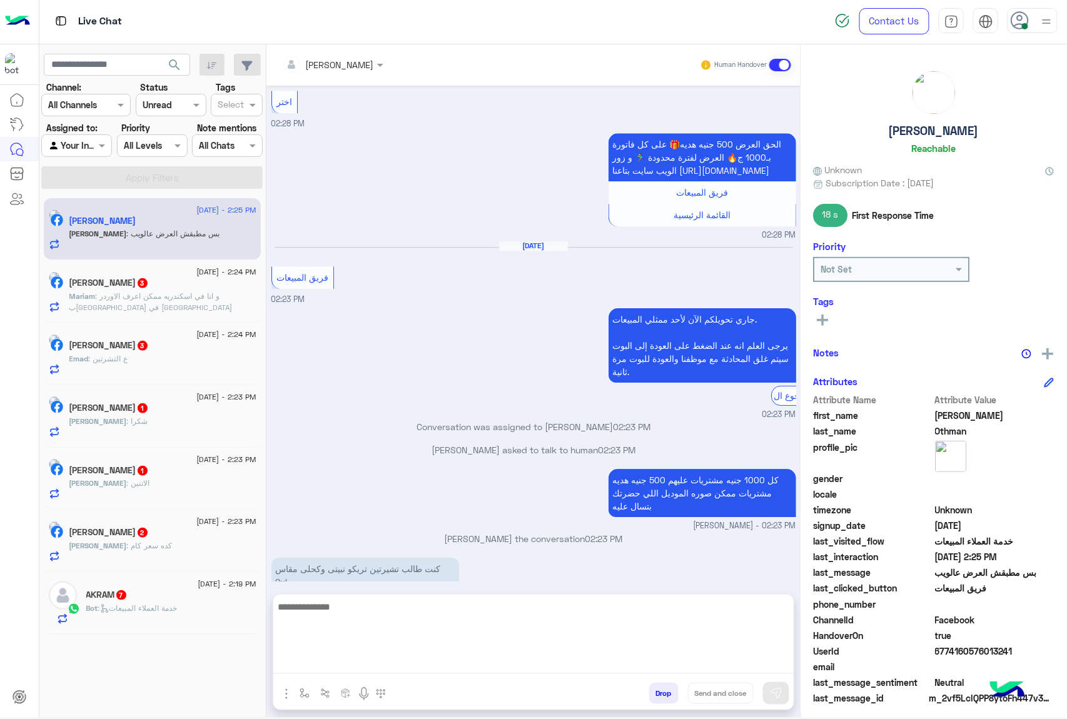
click at [348, 671] on textarea at bounding box center [533, 636] width 520 height 75
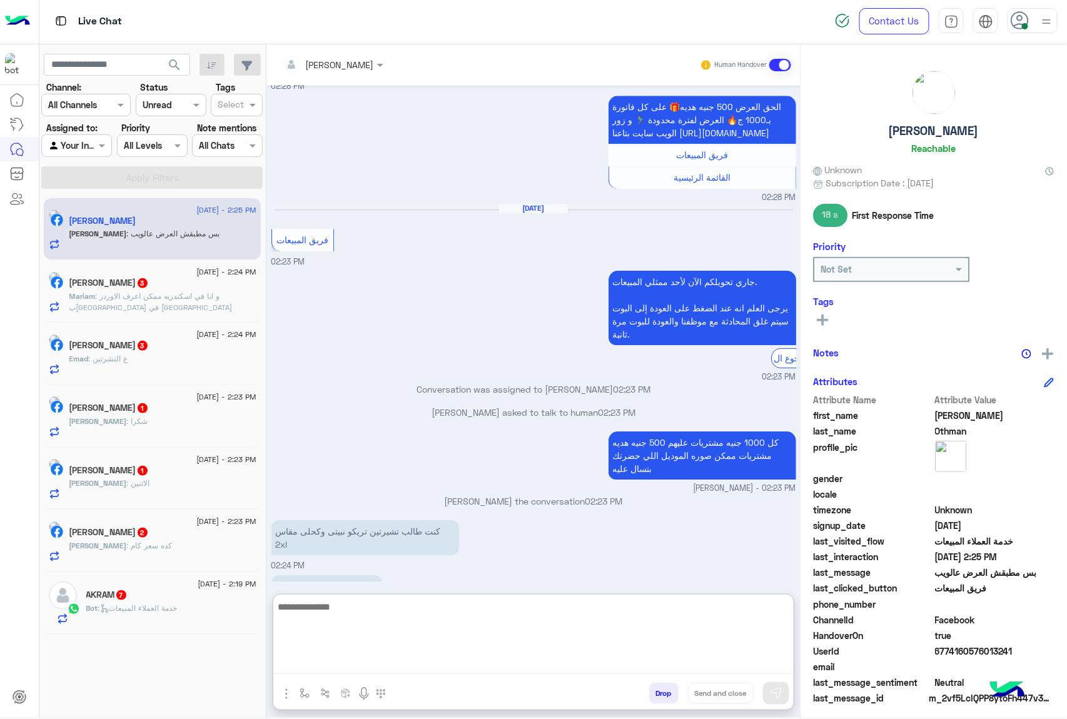
scroll to position [1125, 0]
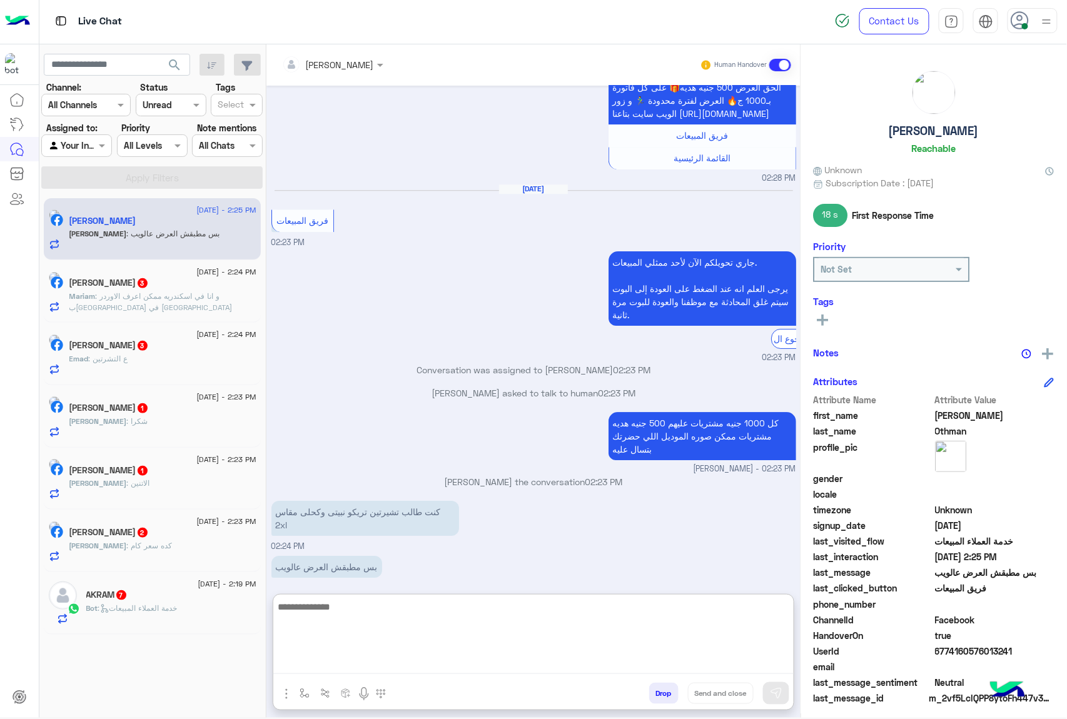
click at [319, 614] on textarea at bounding box center [533, 636] width 520 height 75
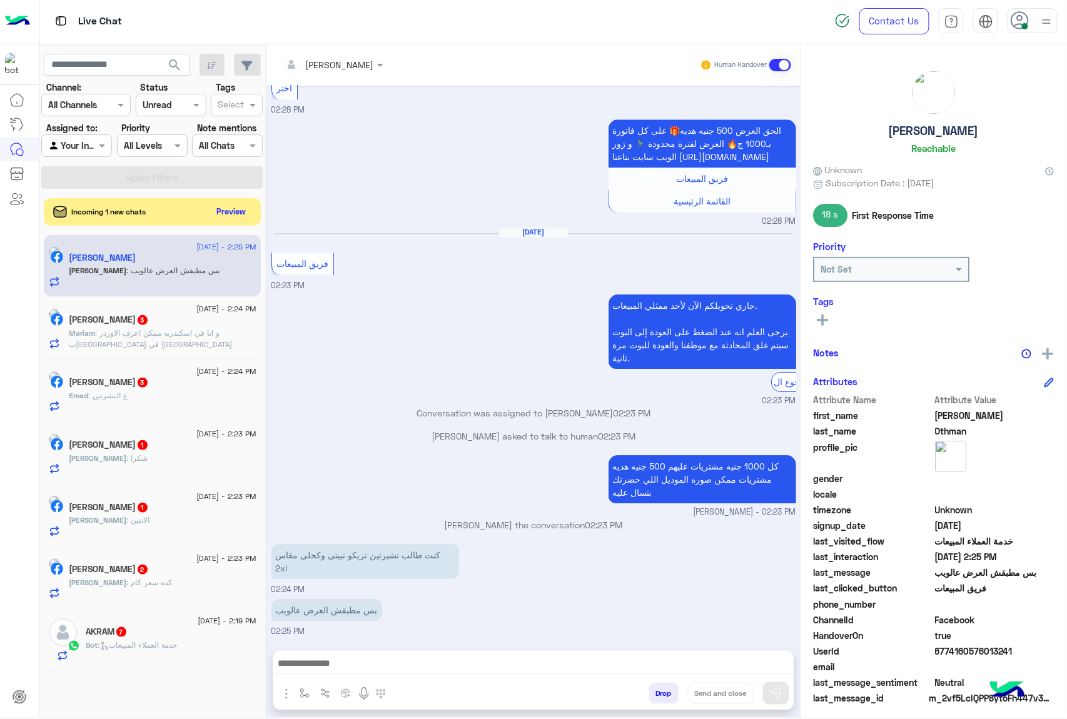
scroll to position [1069, 0]
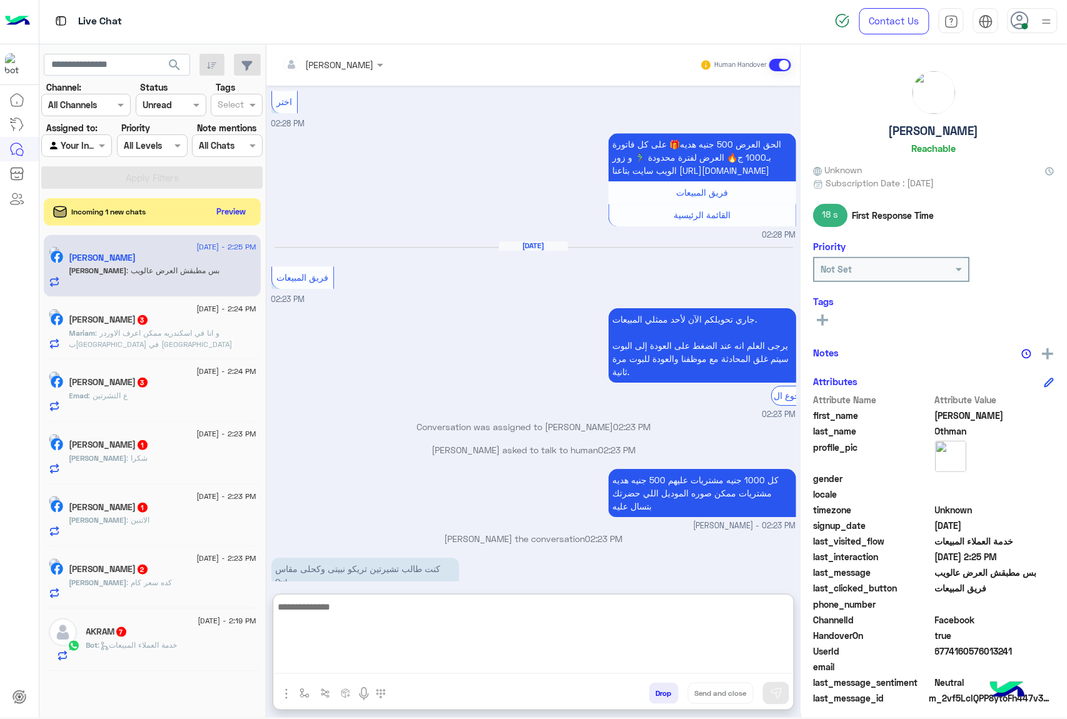
click at [325, 665] on textarea at bounding box center [533, 636] width 520 height 75
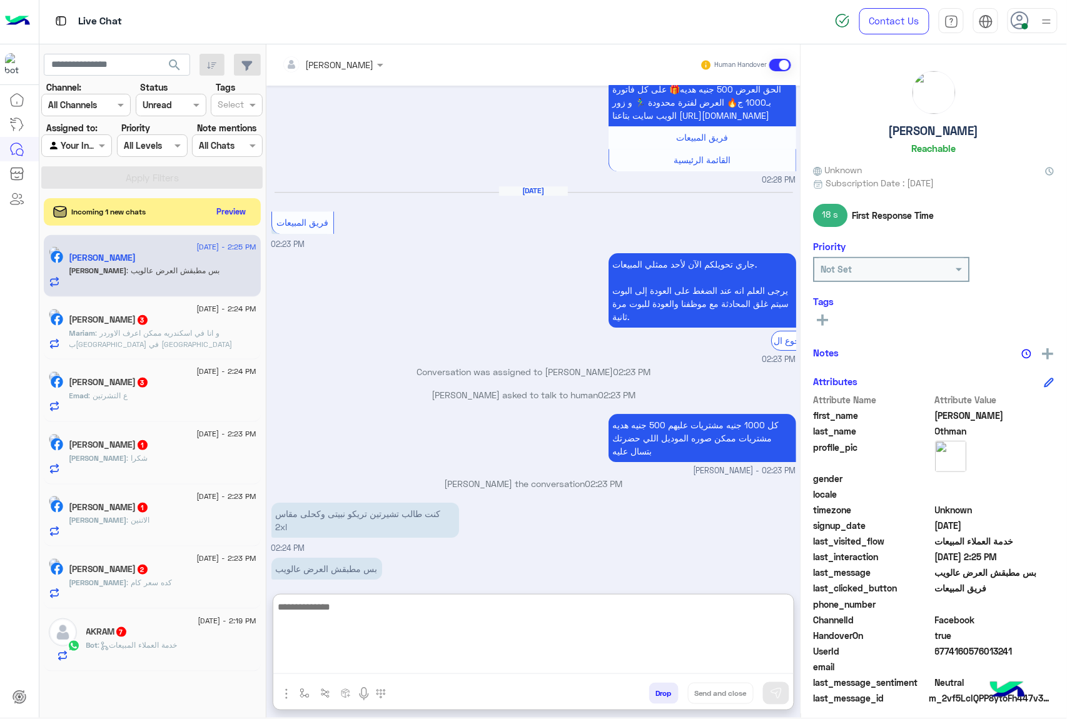
scroll to position [1125, 0]
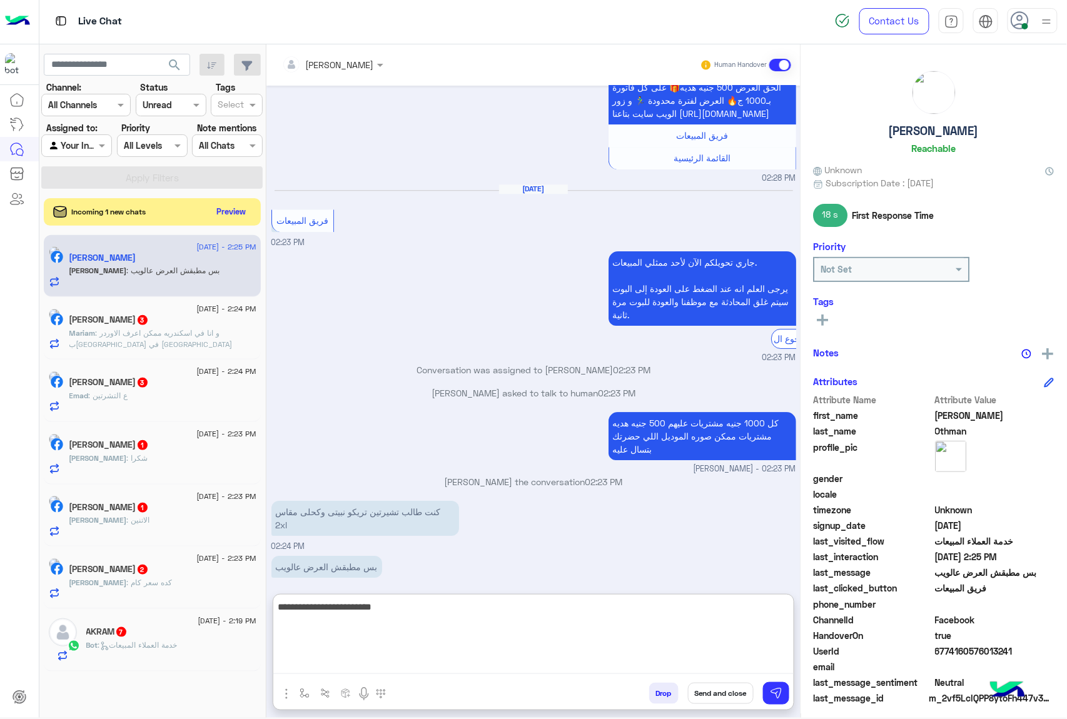
type textarea "**********"
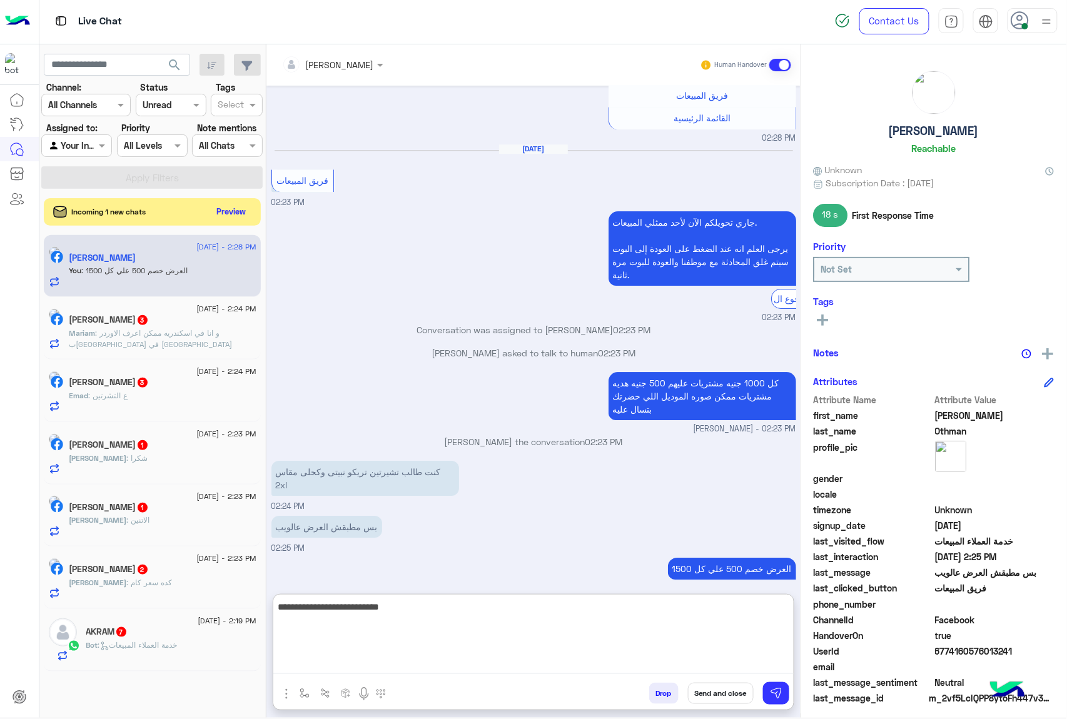
type textarea "**********"
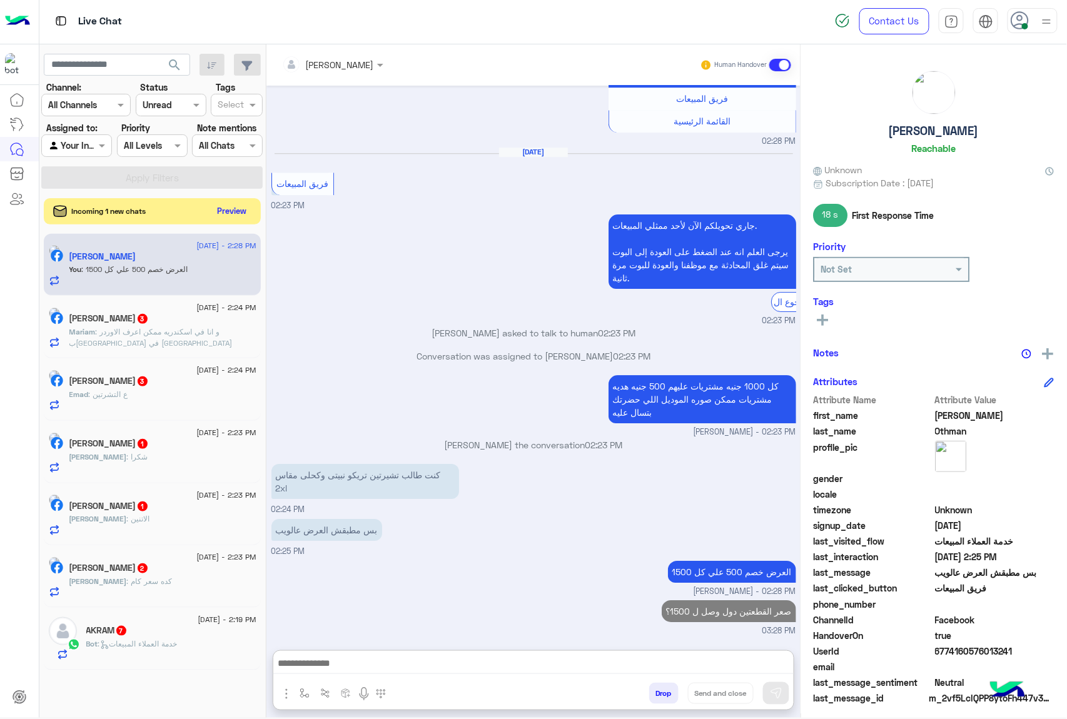
click at [226, 211] on button "Preview" at bounding box center [232, 211] width 39 height 17
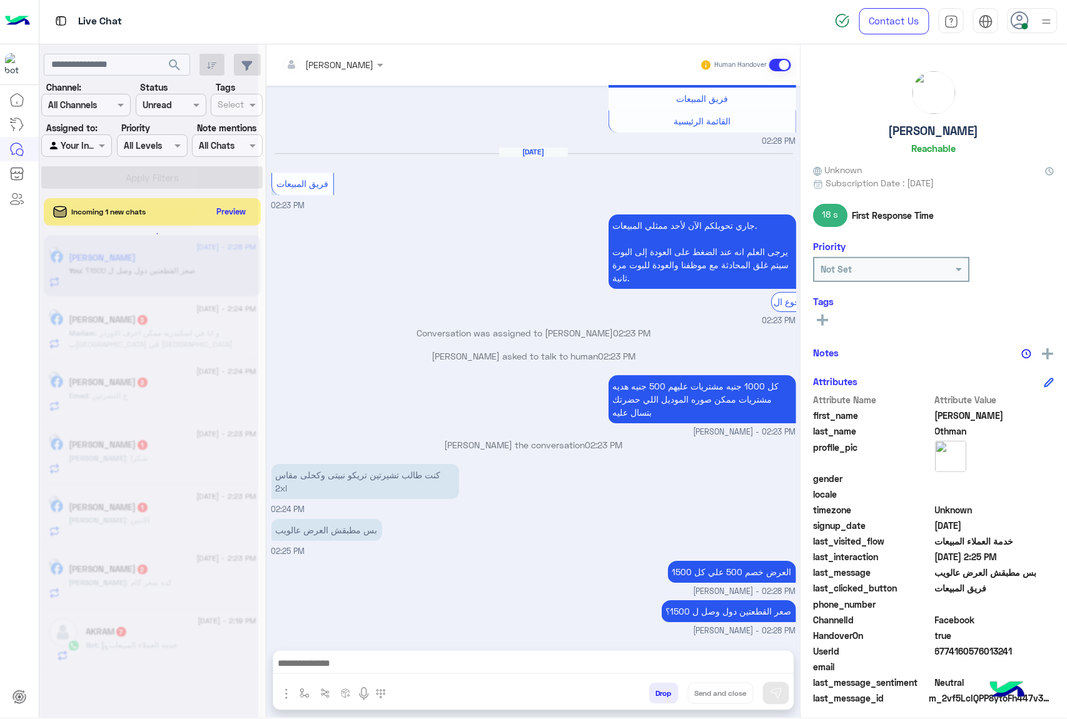
scroll to position [1149, 0]
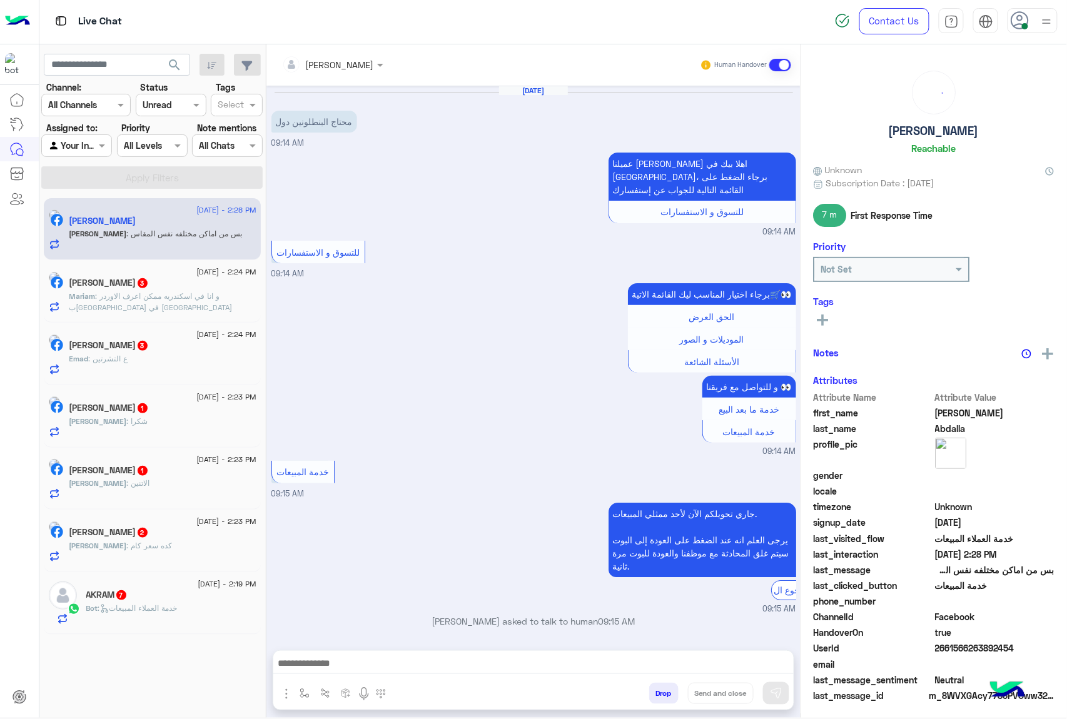
scroll to position [1251, 0]
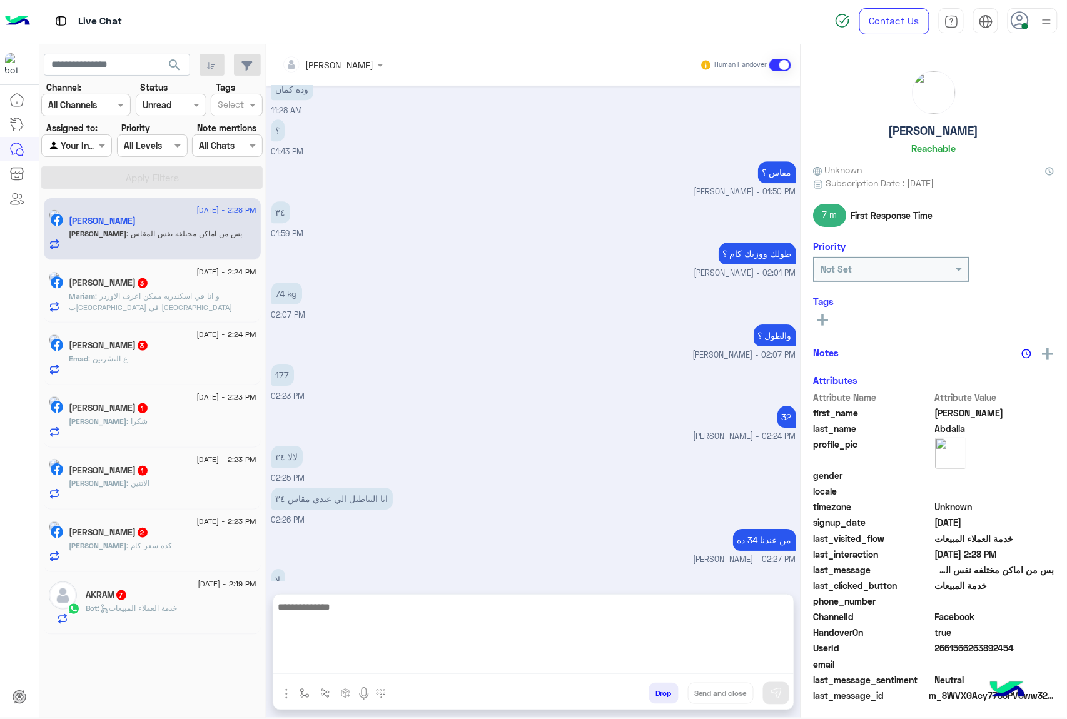
click at [333, 663] on textarea at bounding box center [533, 636] width 520 height 75
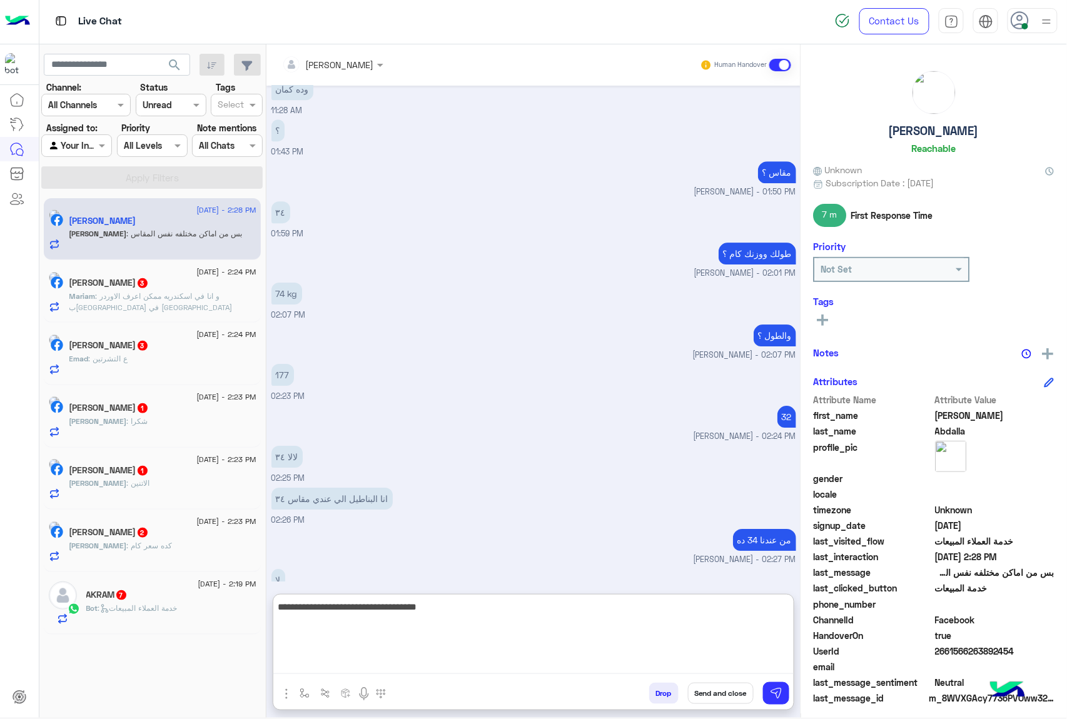
type textarea "**********"
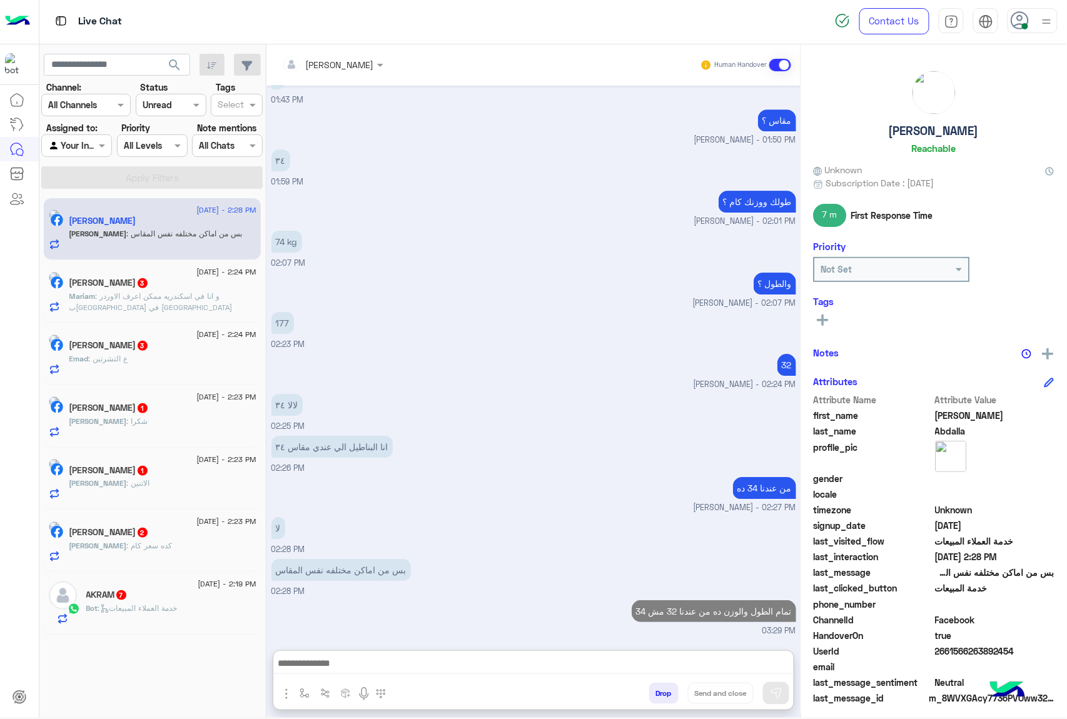
click at [133, 301] on span ": و انا في اسكندريه ممكن اعرف الاوردر ب[GEOGRAPHIC_DATA] في [GEOGRAPHIC_DATA]" at bounding box center [150, 301] width 163 height 21
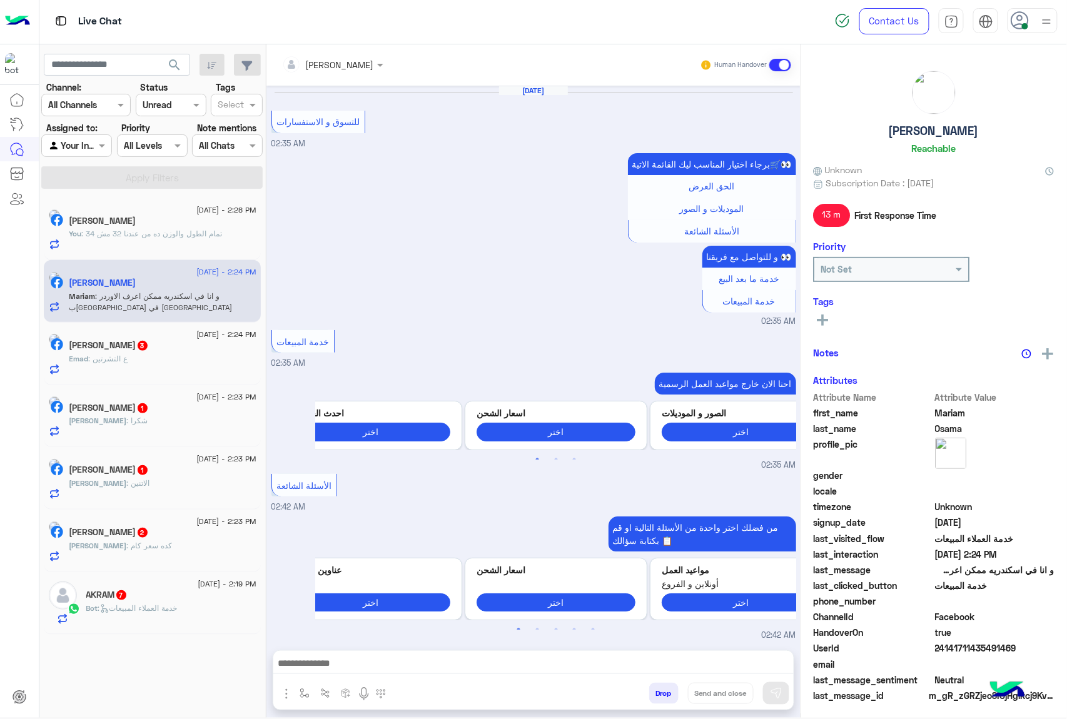
scroll to position [1986, 0]
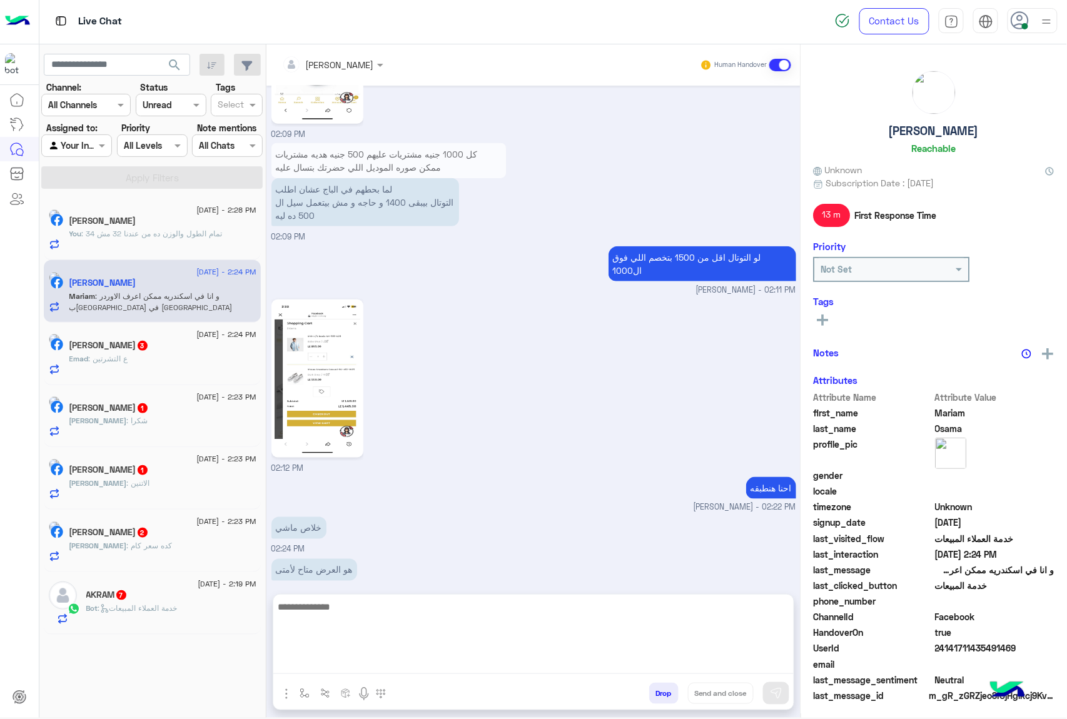
click at [345, 665] on textarea at bounding box center [533, 636] width 520 height 75
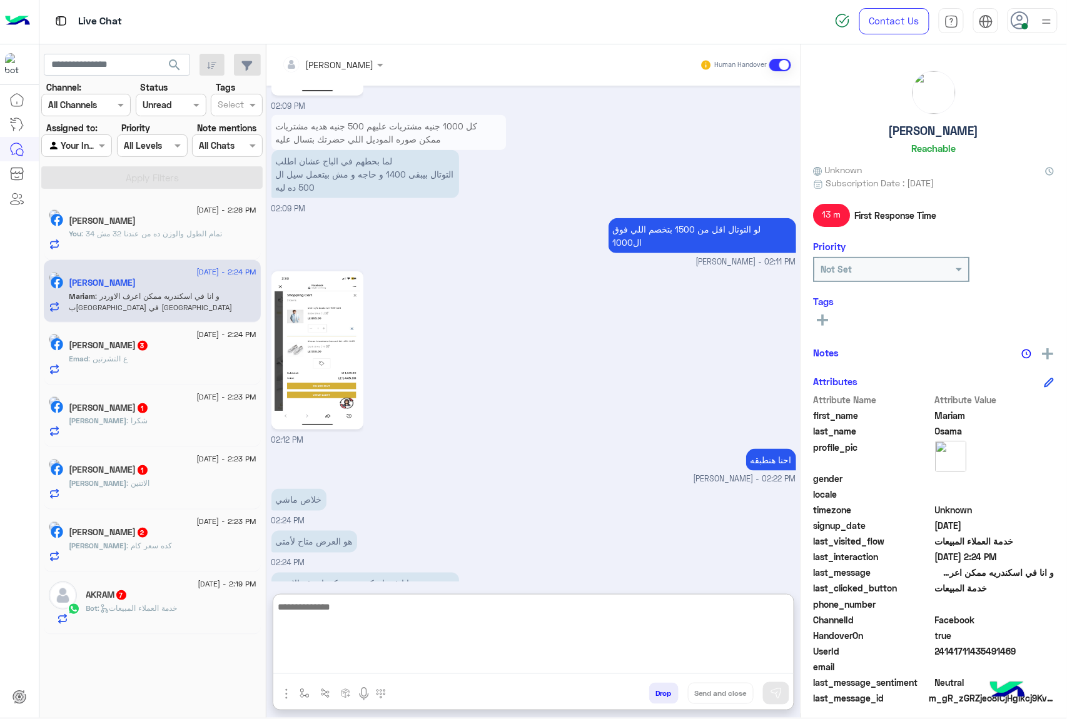
scroll to position [2042, 0]
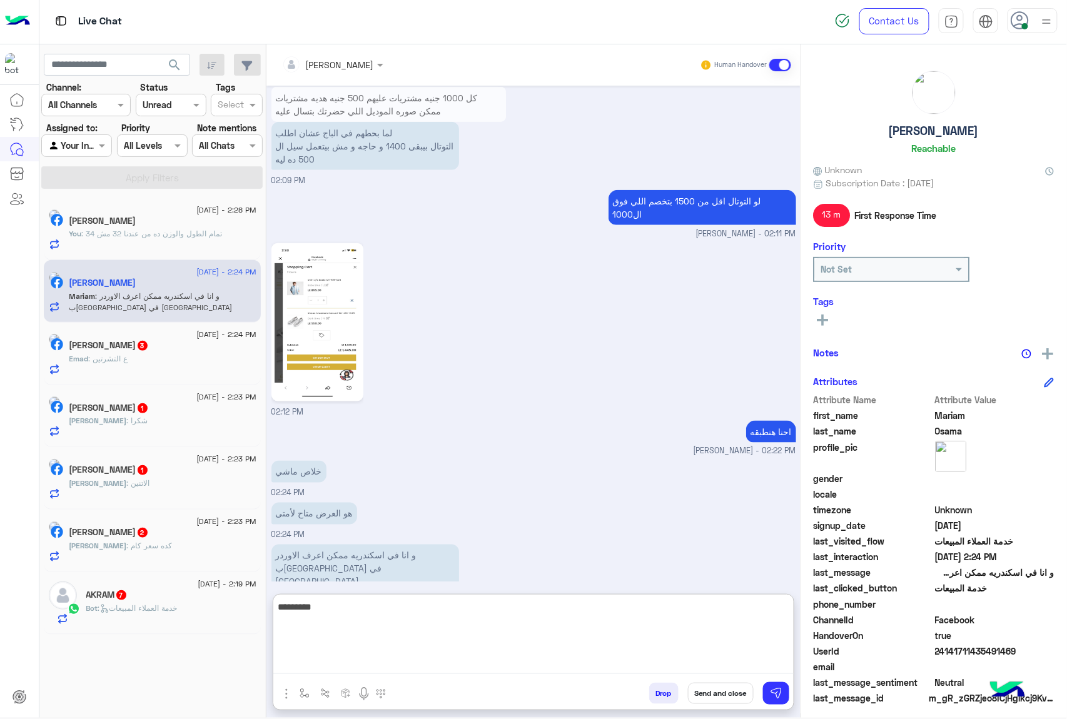
type textarea "*********"
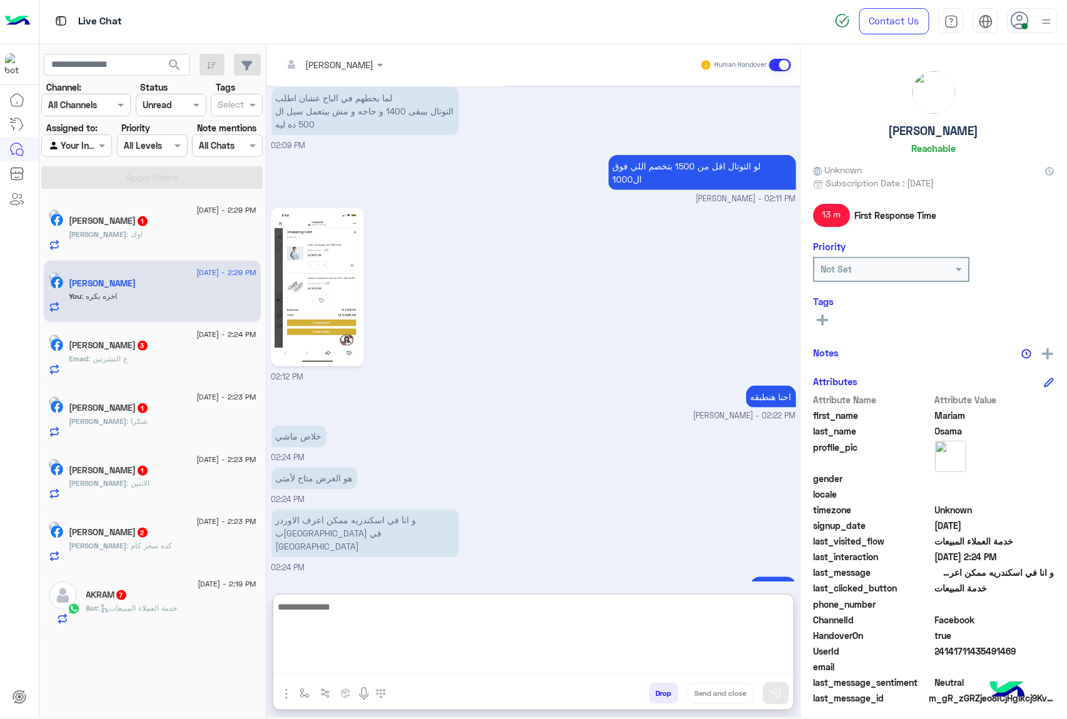
scroll to position [2082, 0]
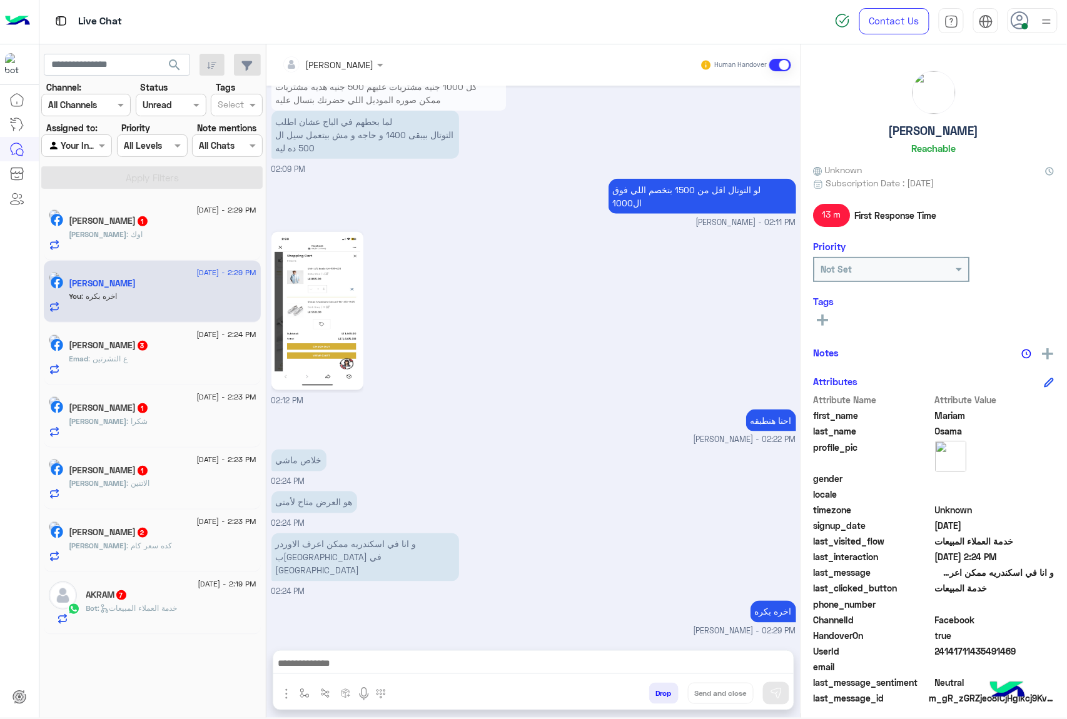
click at [148, 223] on span "1" at bounding box center [143, 221] width 10 height 10
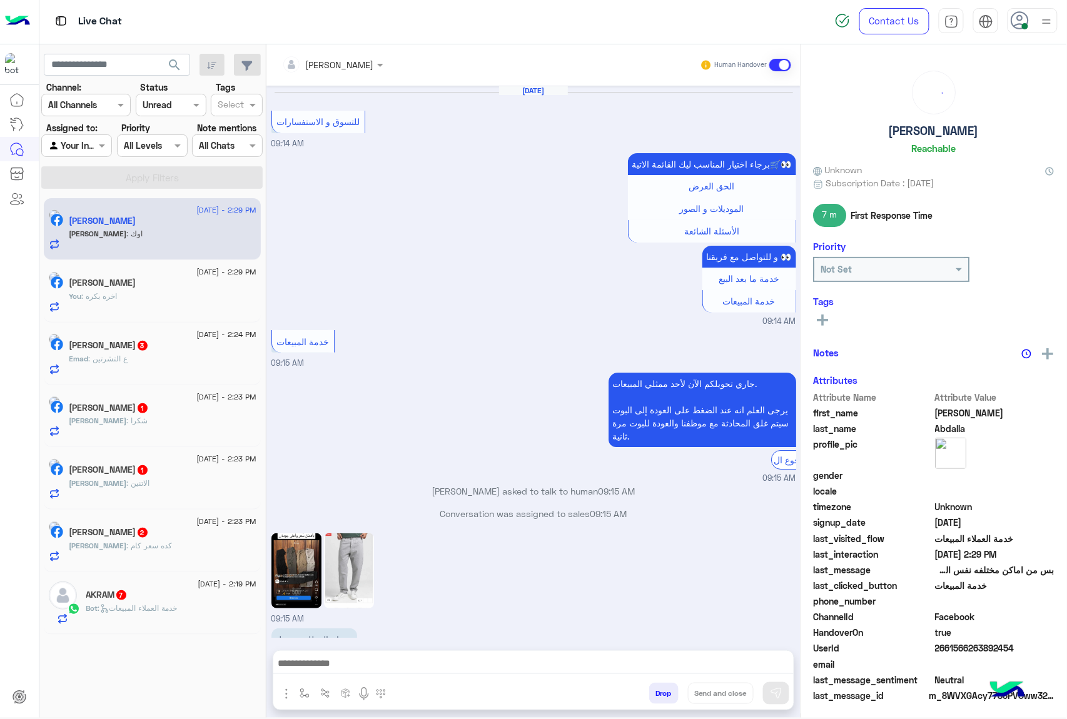
scroll to position [1214, 0]
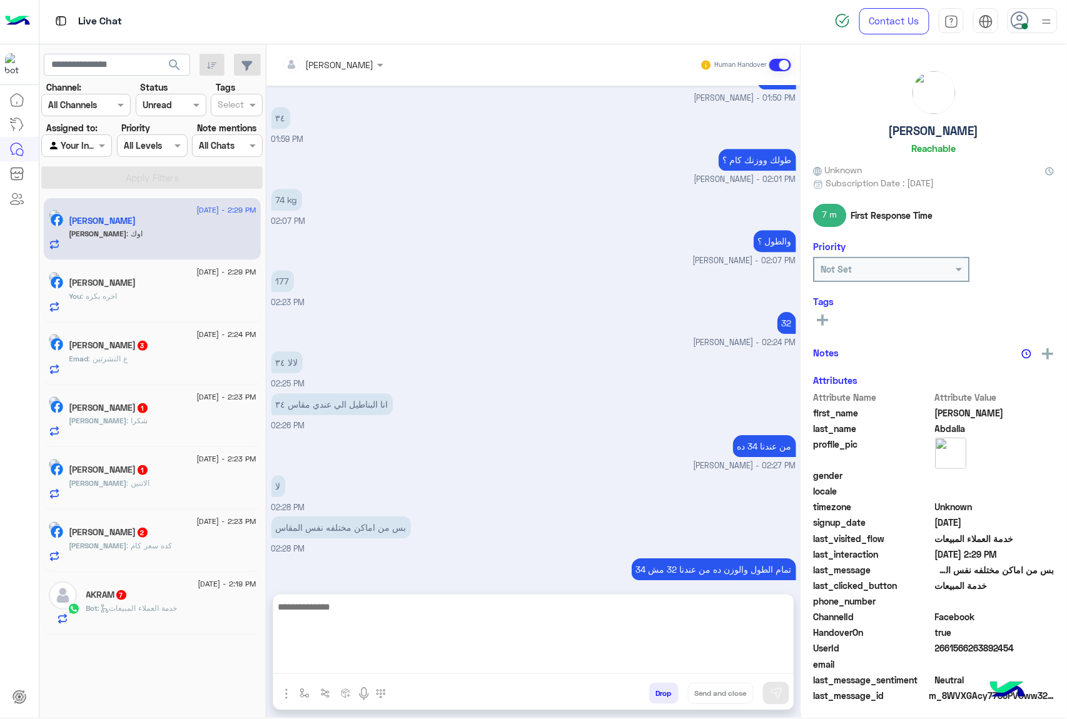
click at [336, 665] on textarea at bounding box center [533, 636] width 520 height 75
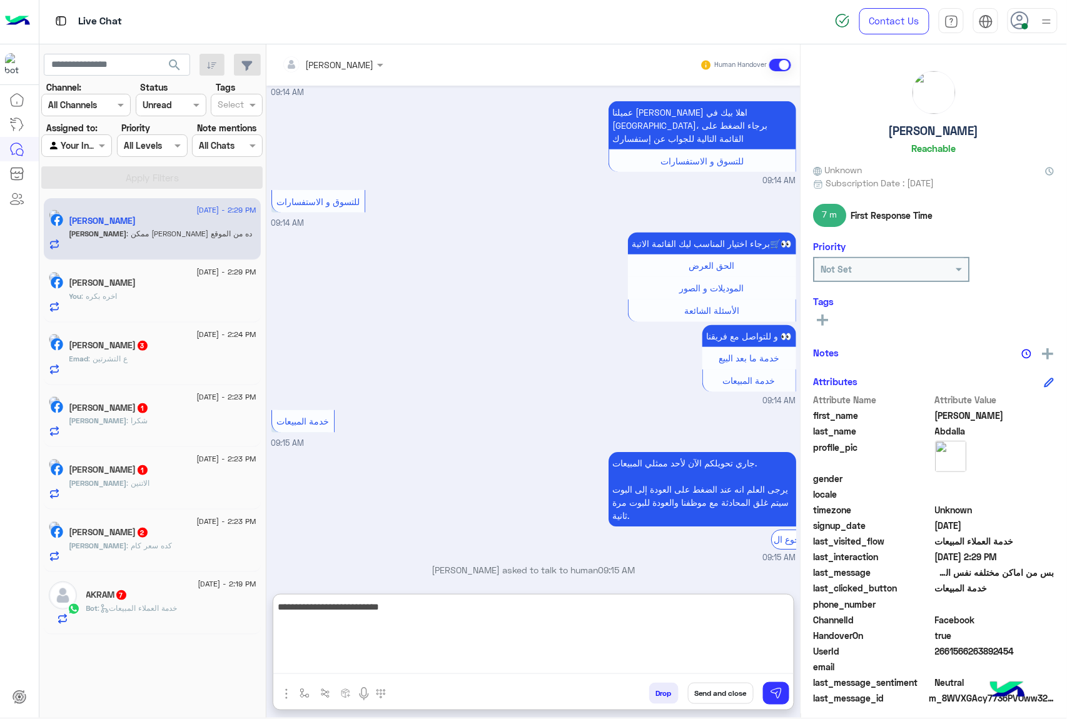
scroll to position [3429, 0]
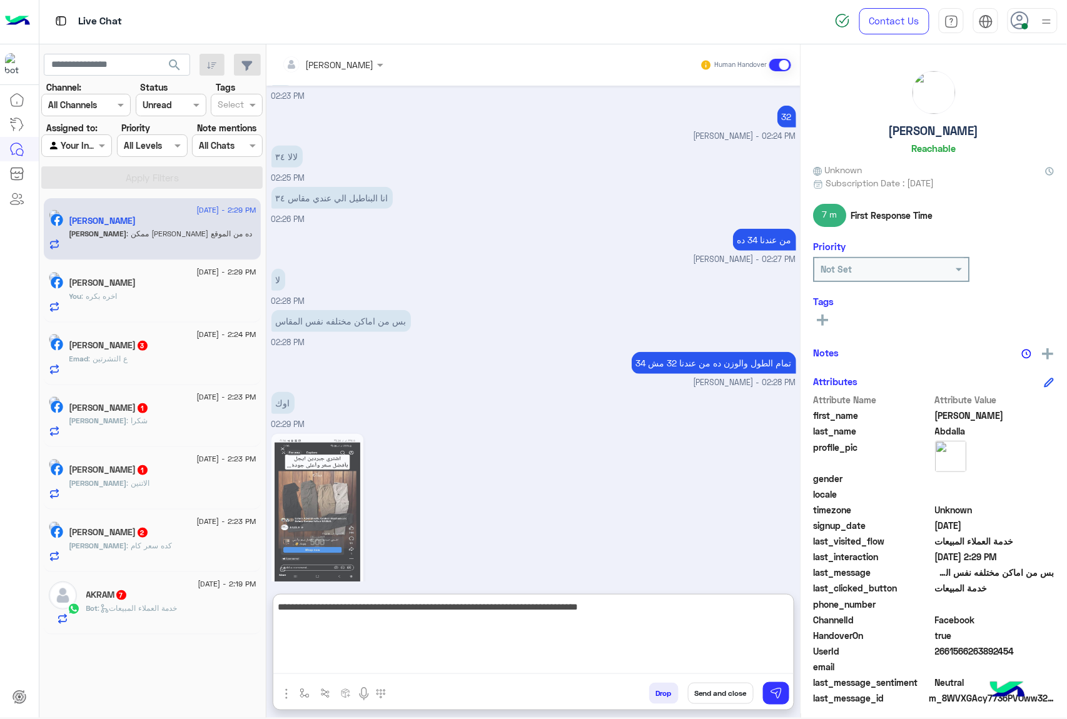
type textarea "**********"
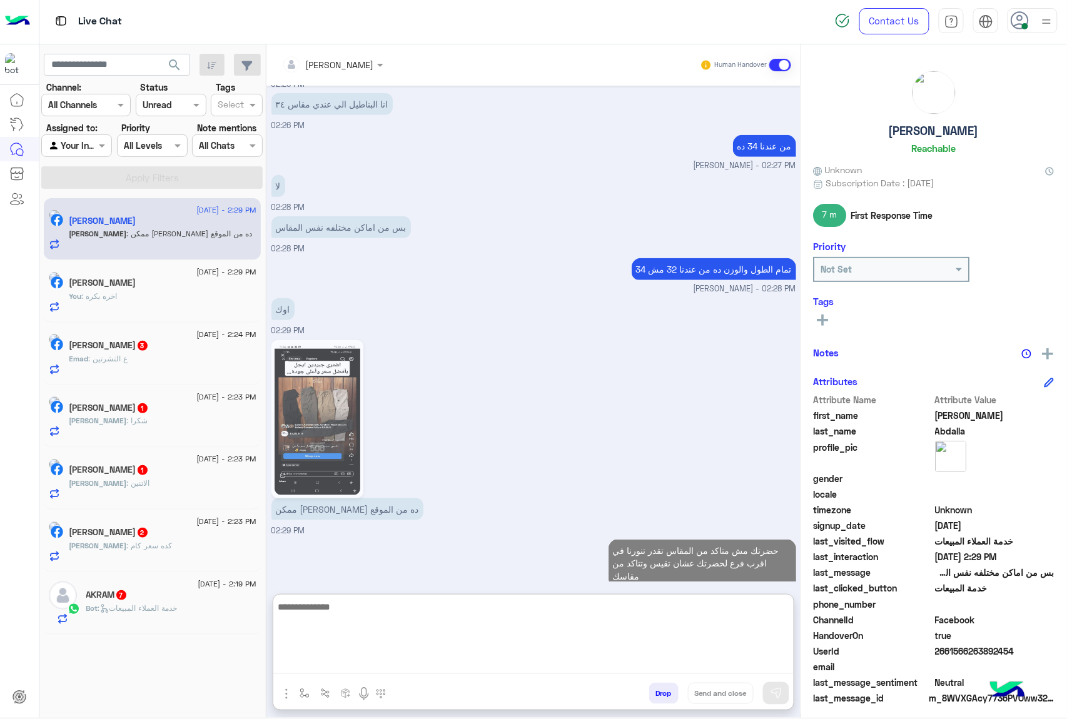
scroll to position [3495, 0]
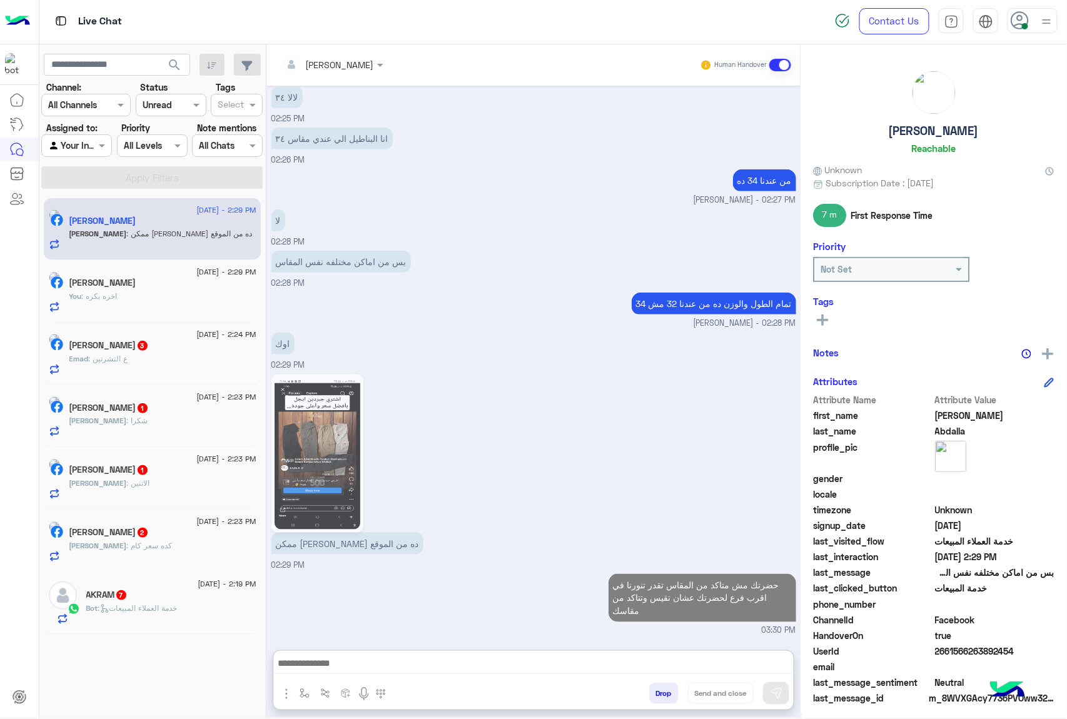
click at [139, 330] on div "[DATE] - 2:24 PM [PERSON_NAME] 3 Emad : ع التشرتين" at bounding box center [152, 354] width 217 height 63
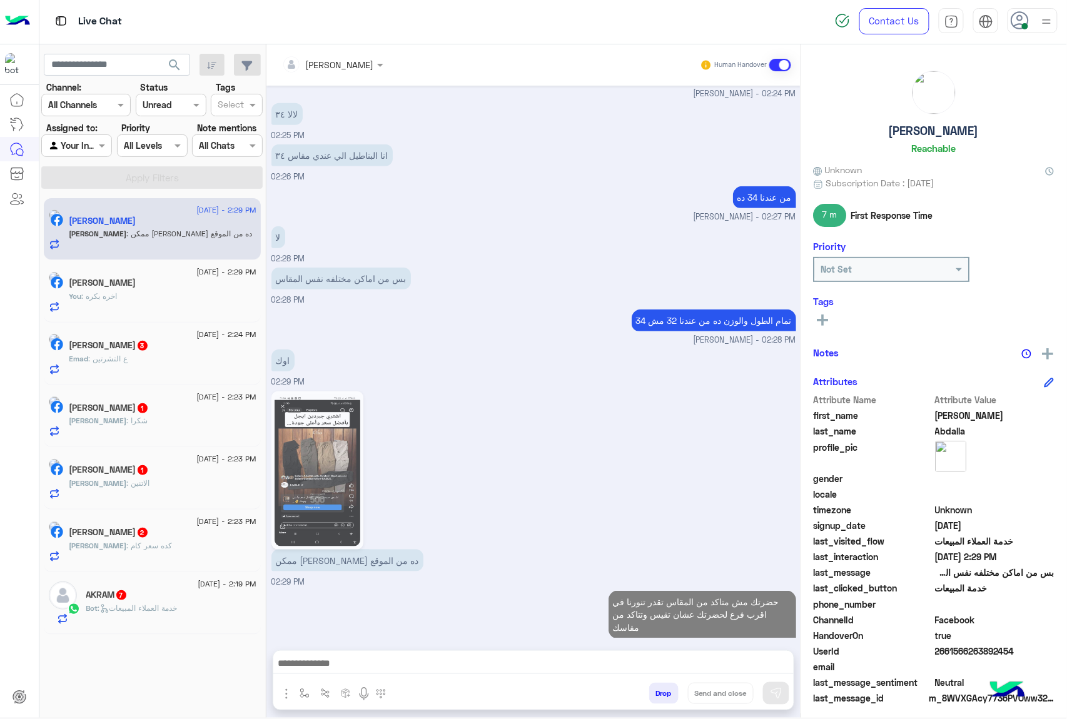
scroll to position [3438, 0]
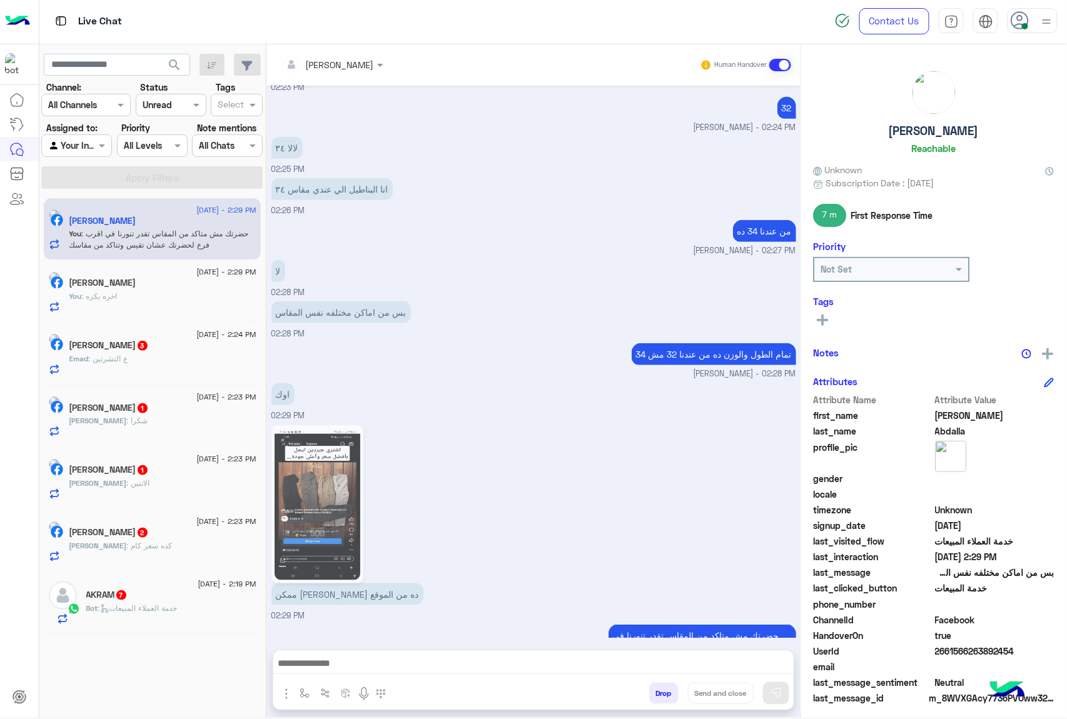
click at [128, 364] on p "Emad : ع التشرتين" at bounding box center [98, 358] width 59 height 11
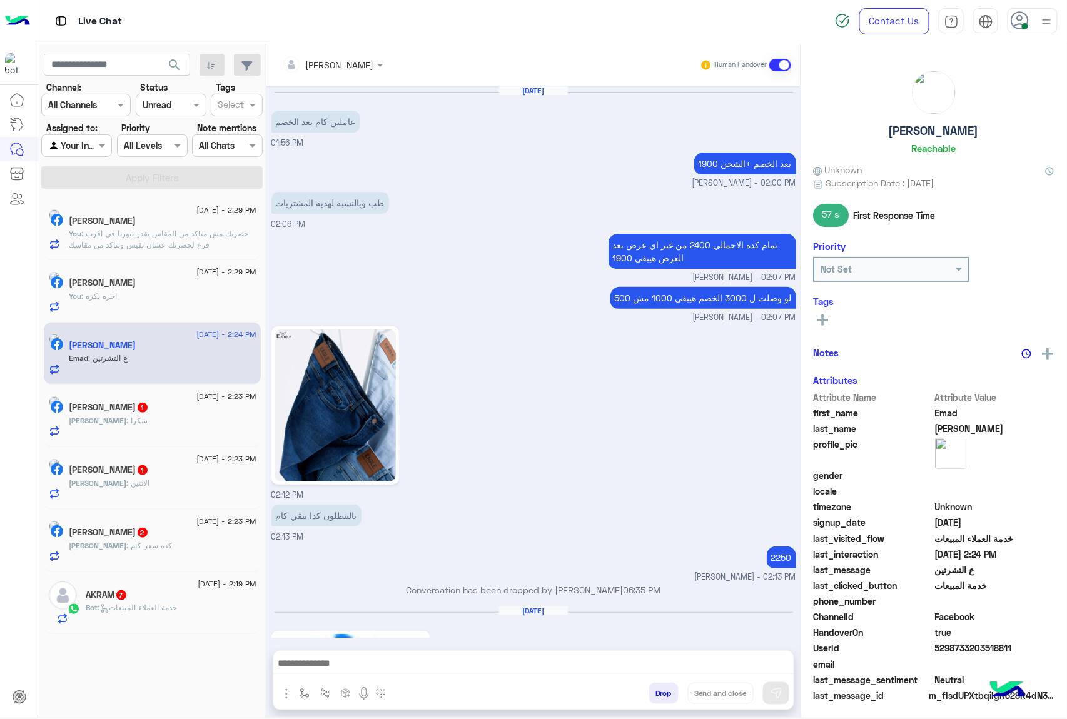
scroll to position [1347, 0]
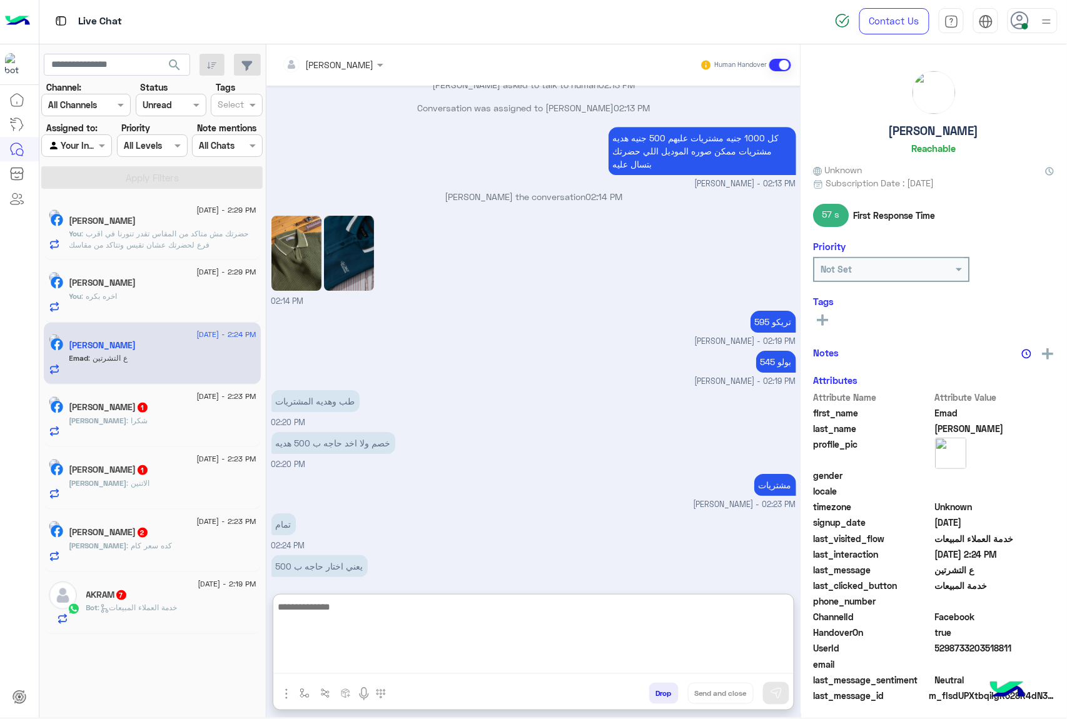
click at [341, 659] on textarea at bounding box center [533, 636] width 520 height 75
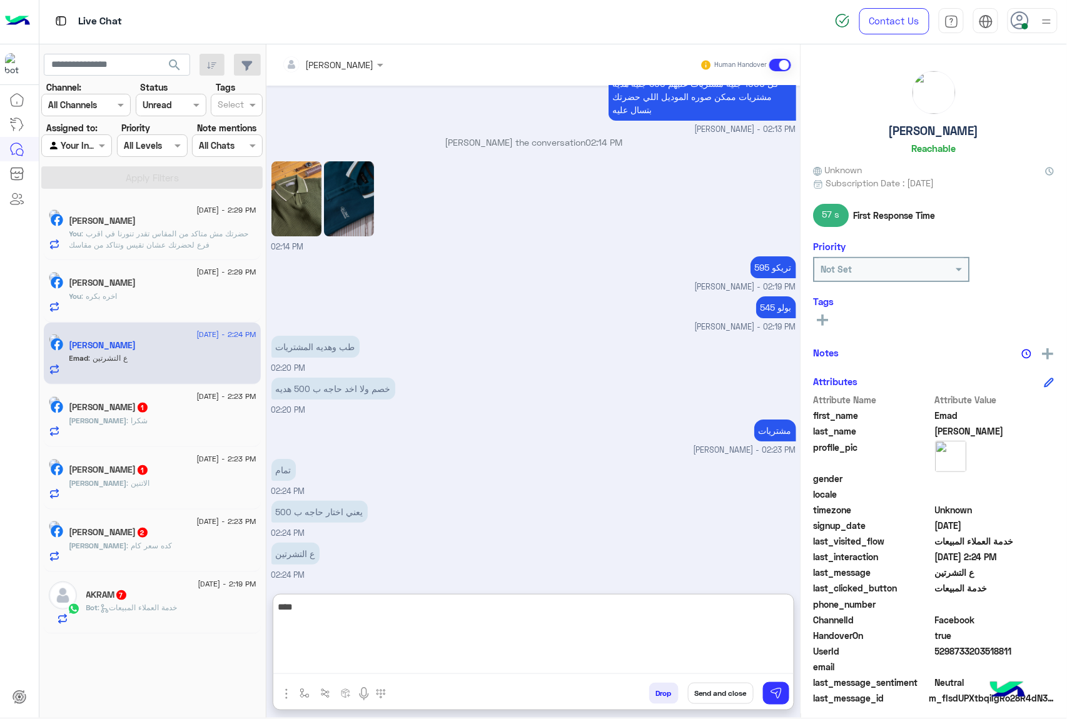
type textarea "****"
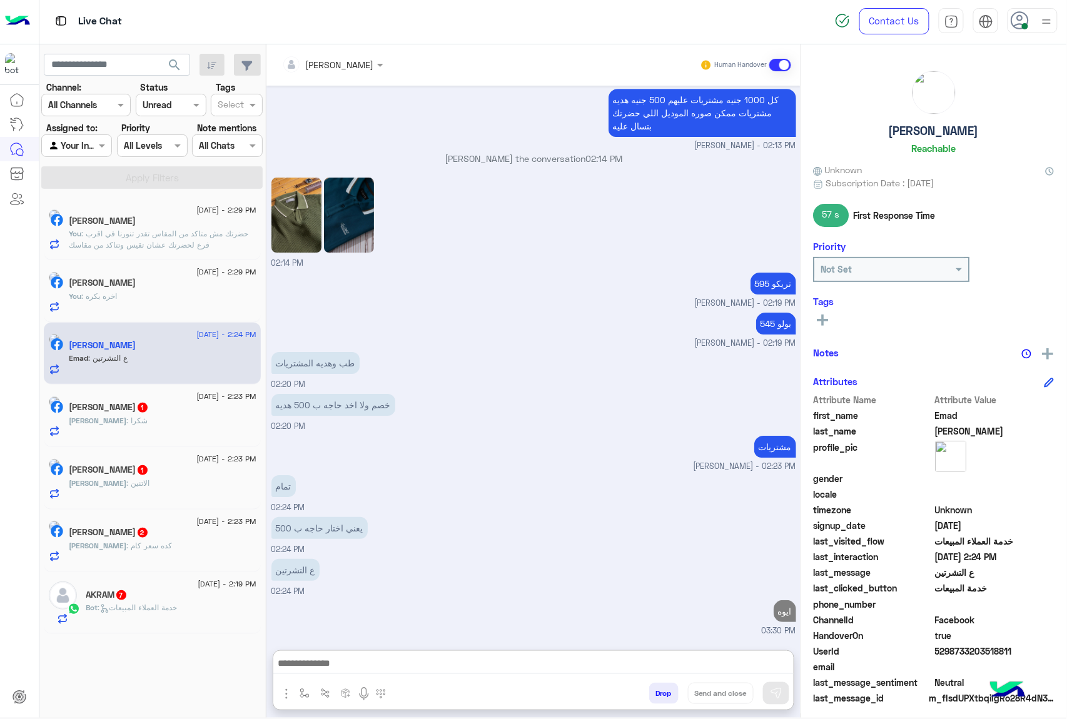
click at [127, 418] on span ": شكرا" at bounding box center [137, 420] width 21 height 9
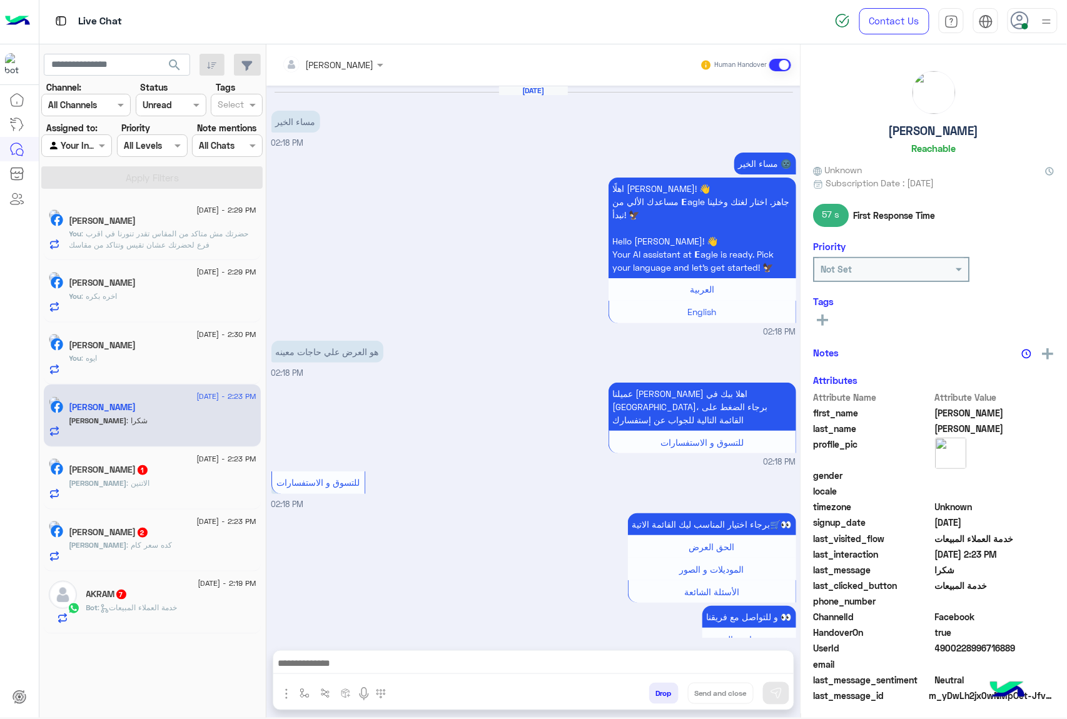
scroll to position [735, 0]
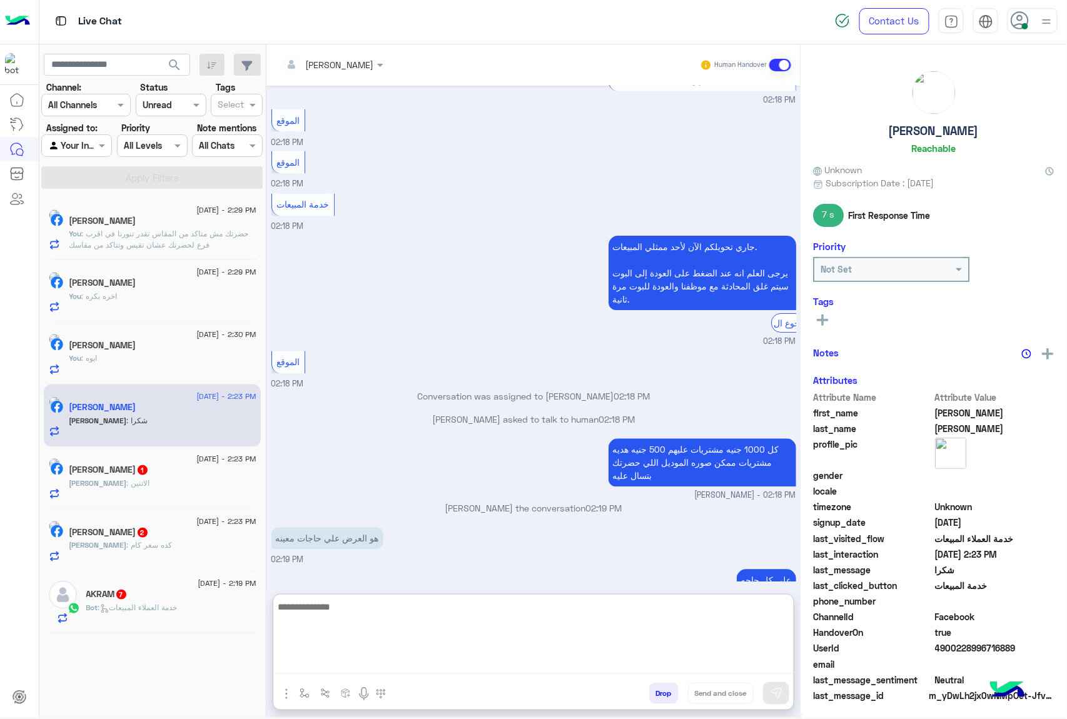
click at [316, 663] on textarea at bounding box center [533, 636] width 520 height 75
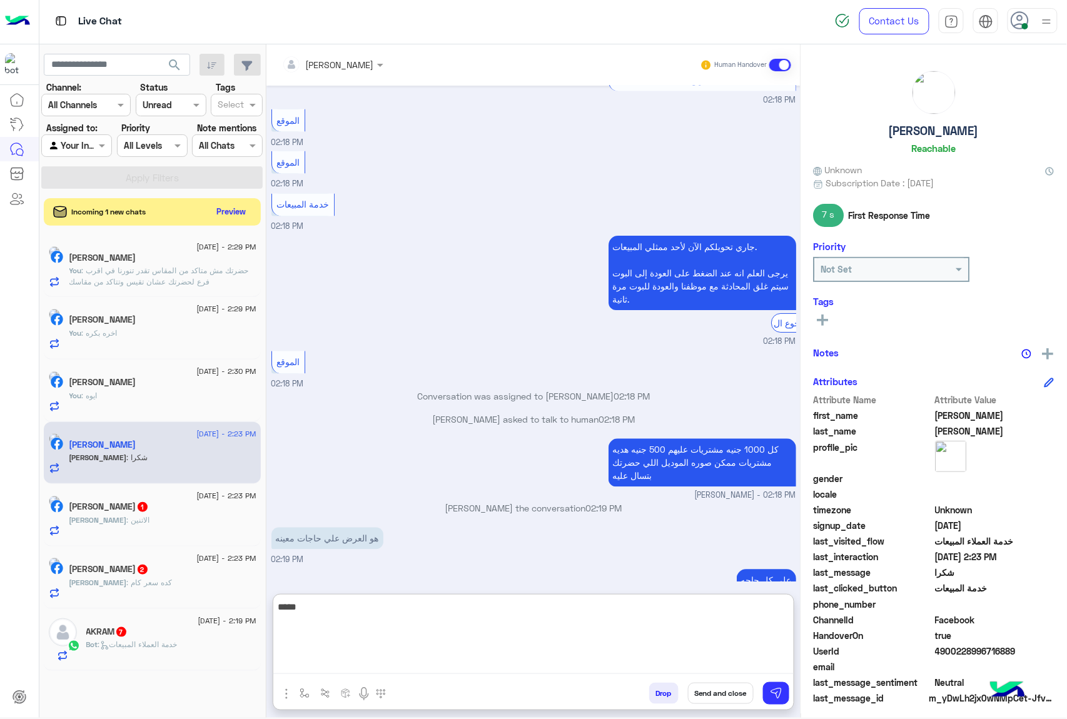
type textarea "*****"
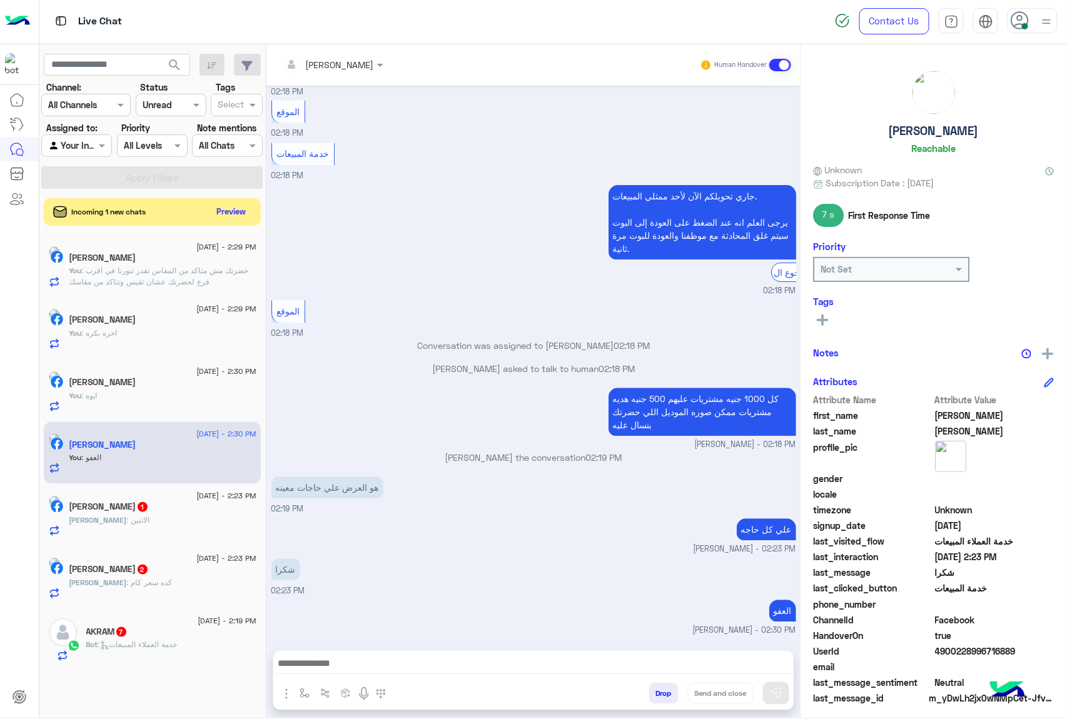
click at [653, 690] on button "Drop" at bounding box center [663, 693] width 29 height 21
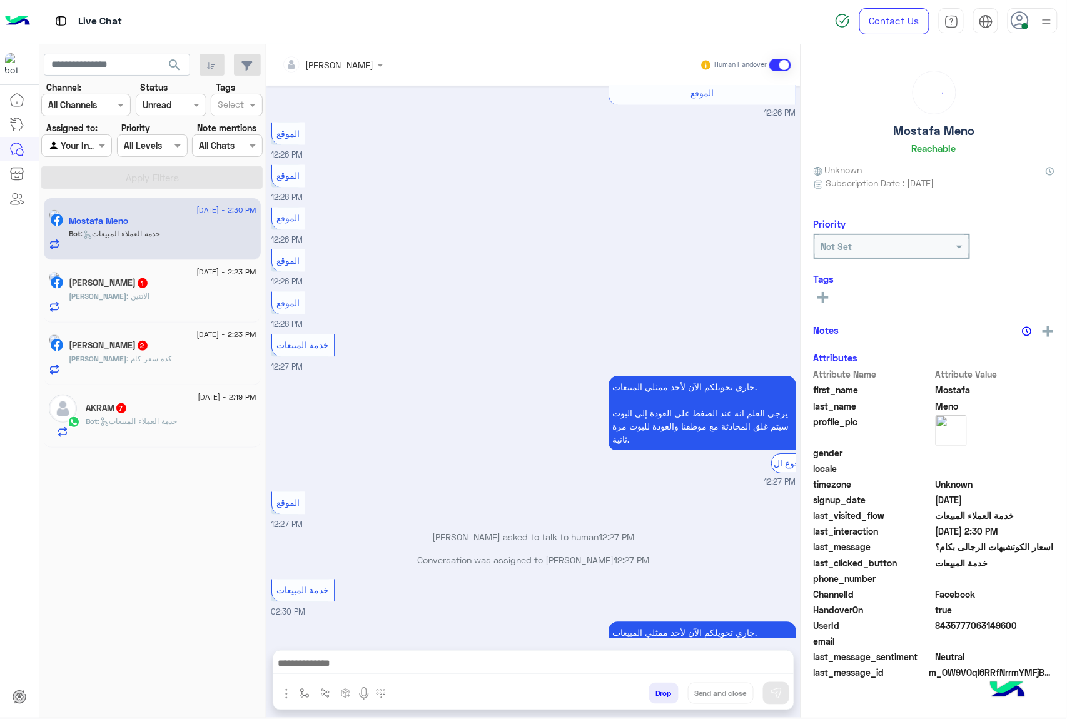
scroll to position [873, 0]
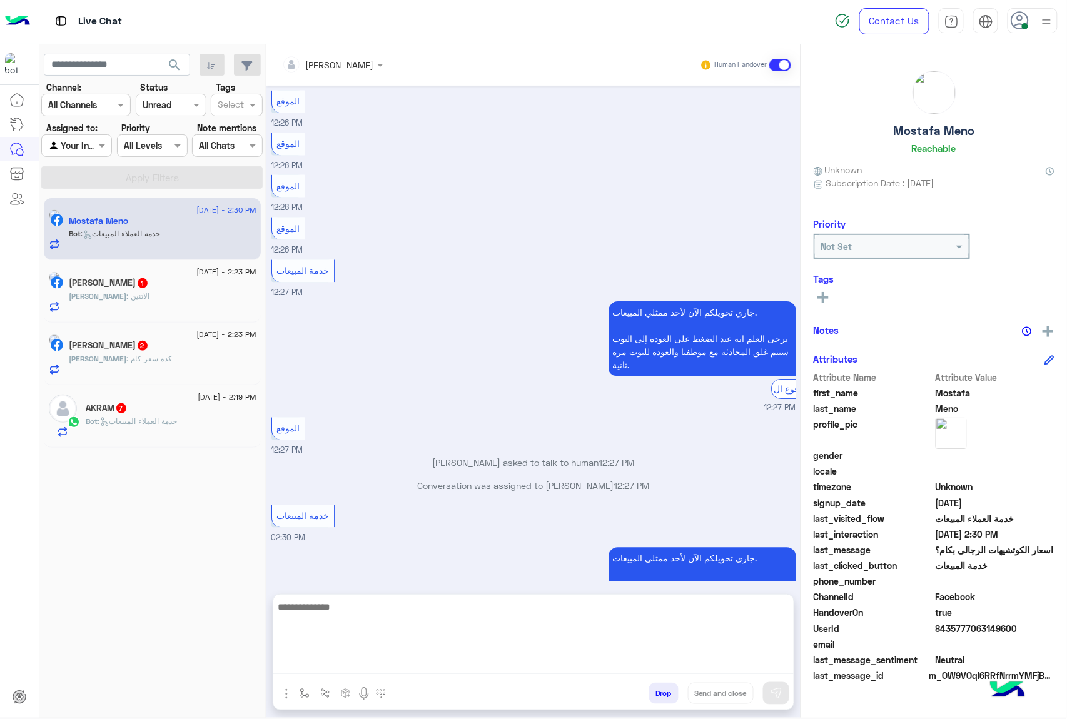
click at [323, 664] on textarea at bounding box center [533, 636] width 520 height 75
paste textarea "**********"
type textarea "**********"
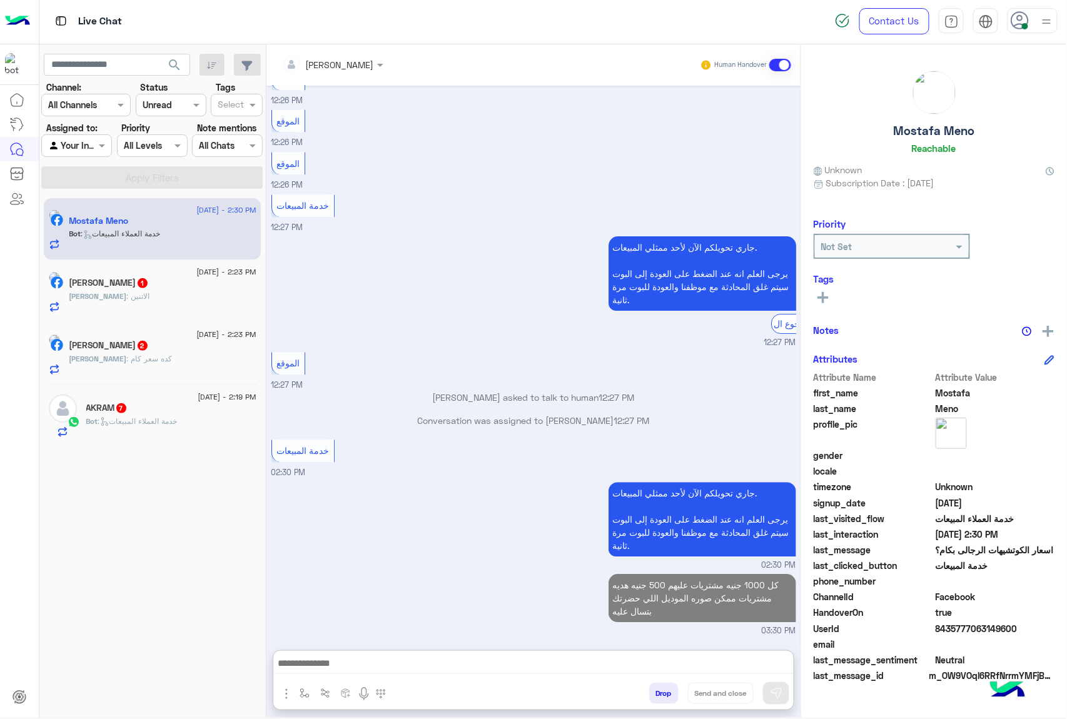
click at [148, 288] on h5 "[PERSON_NAME] 1" at bounding box center [108, 283] width 79 height 11
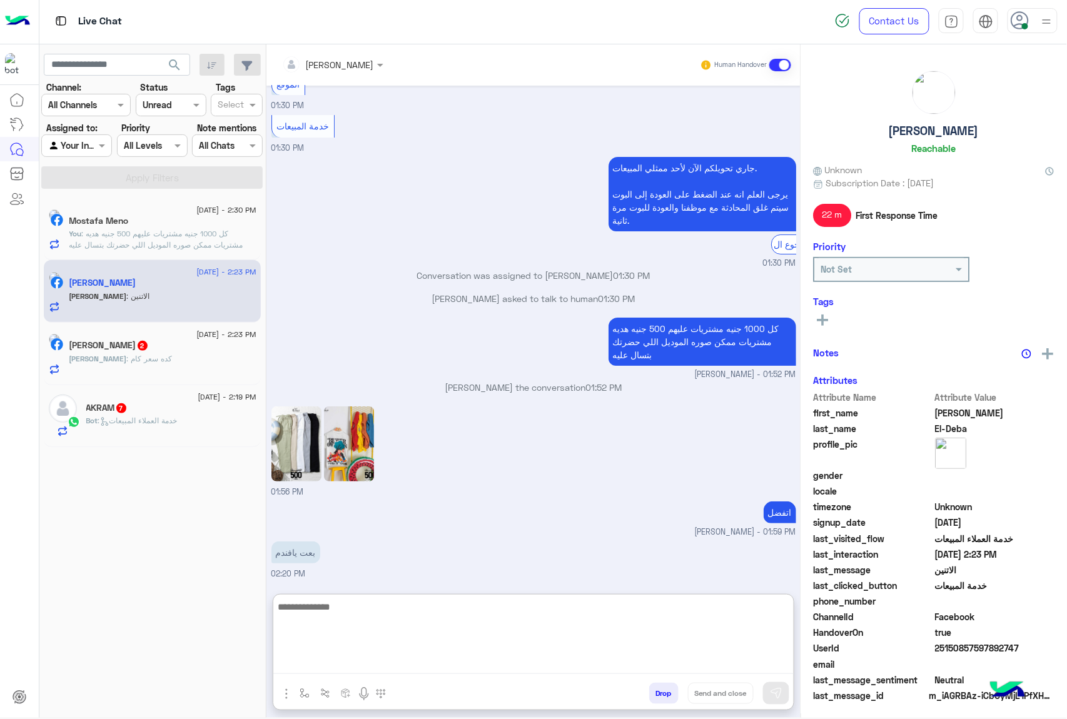
click at [344, 663] on textarea at bounding box center [533, 636] width 520 height 75
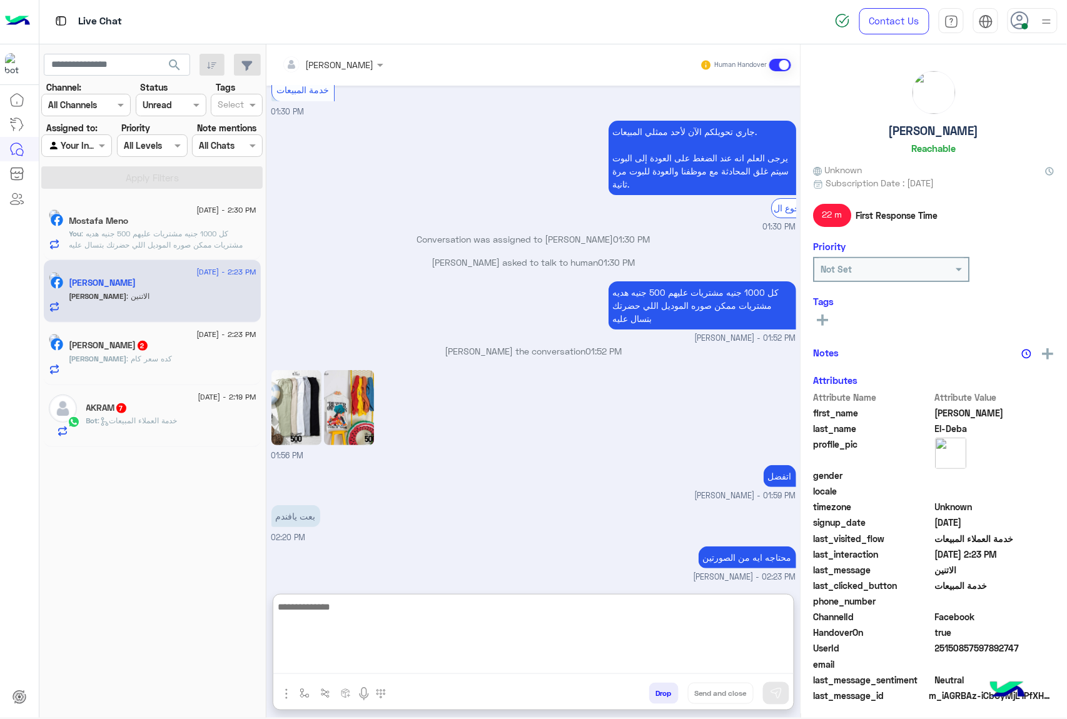
scroll to position [1547, 0]
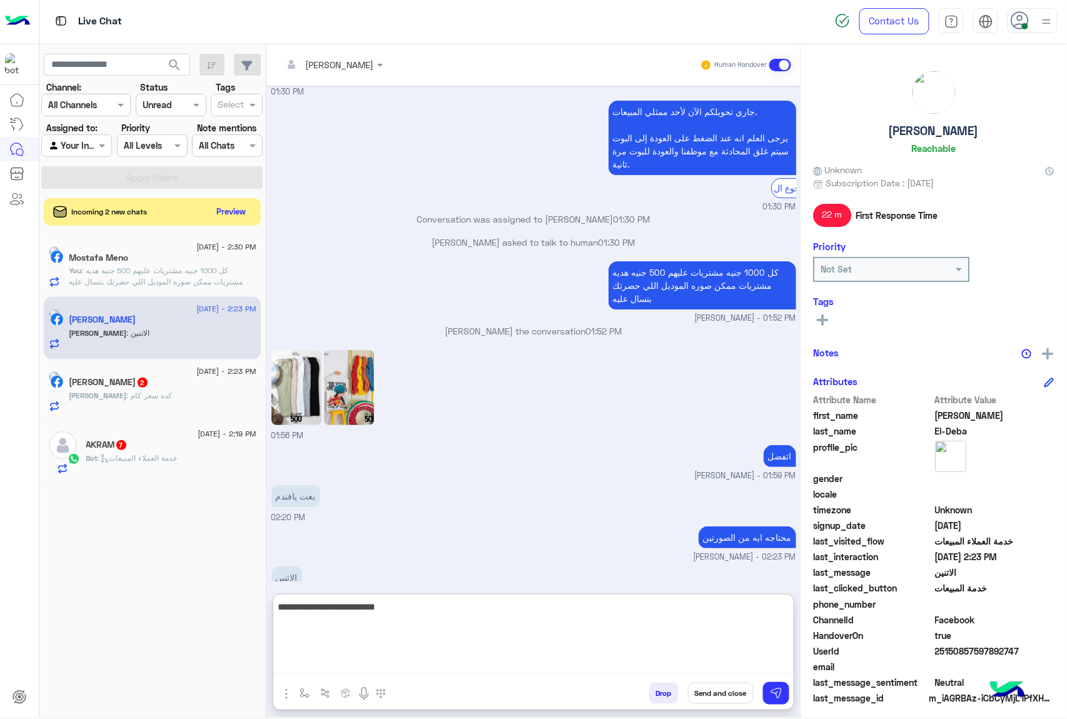
type textarea "**********"
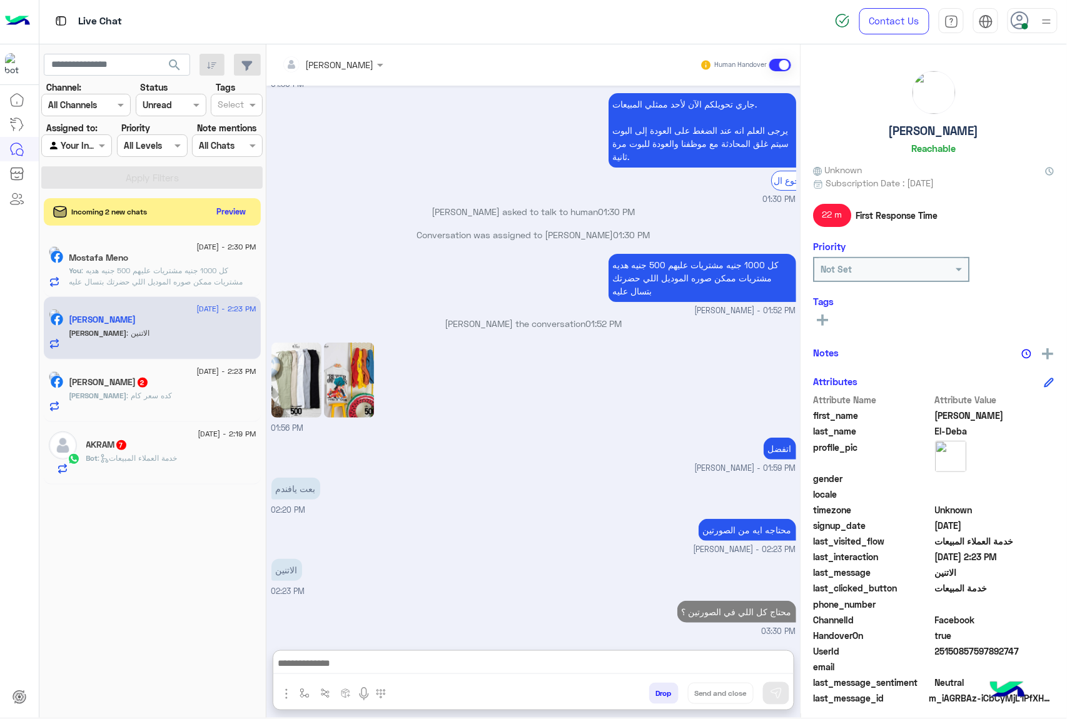
click at [204, 403] on div "[PERSON_NAME] : كده سعر كام" at bounding box center [162, 401] width 187 height 22
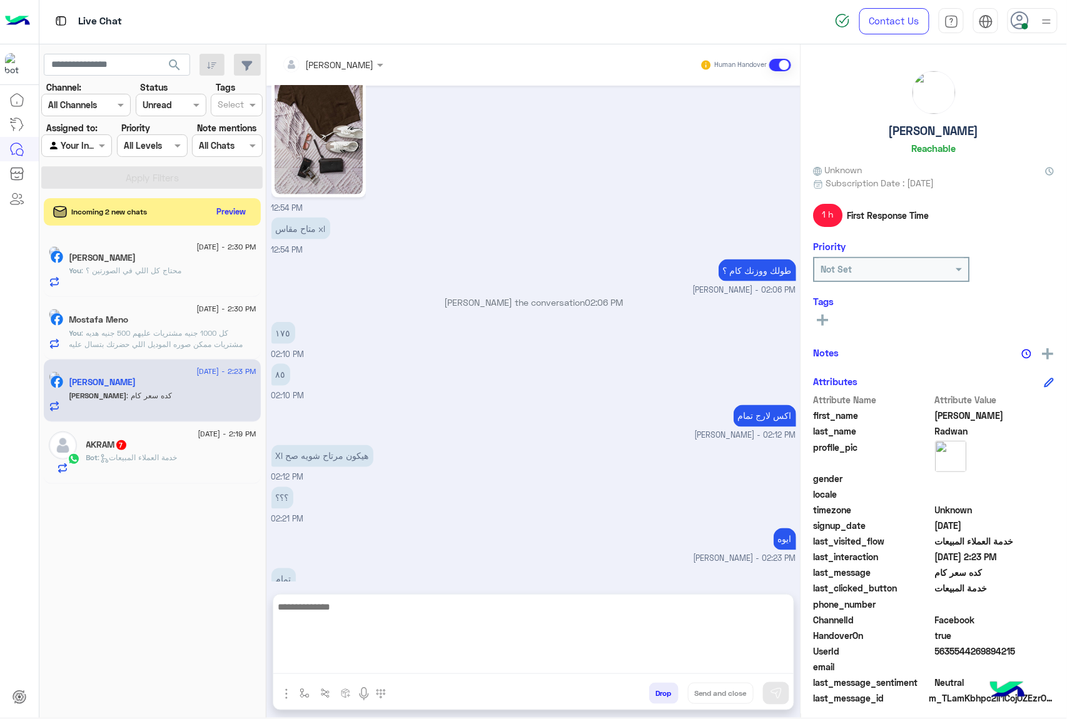
click at [316, 661] on textarea at bounding box center [533, 636] width 520 height 75
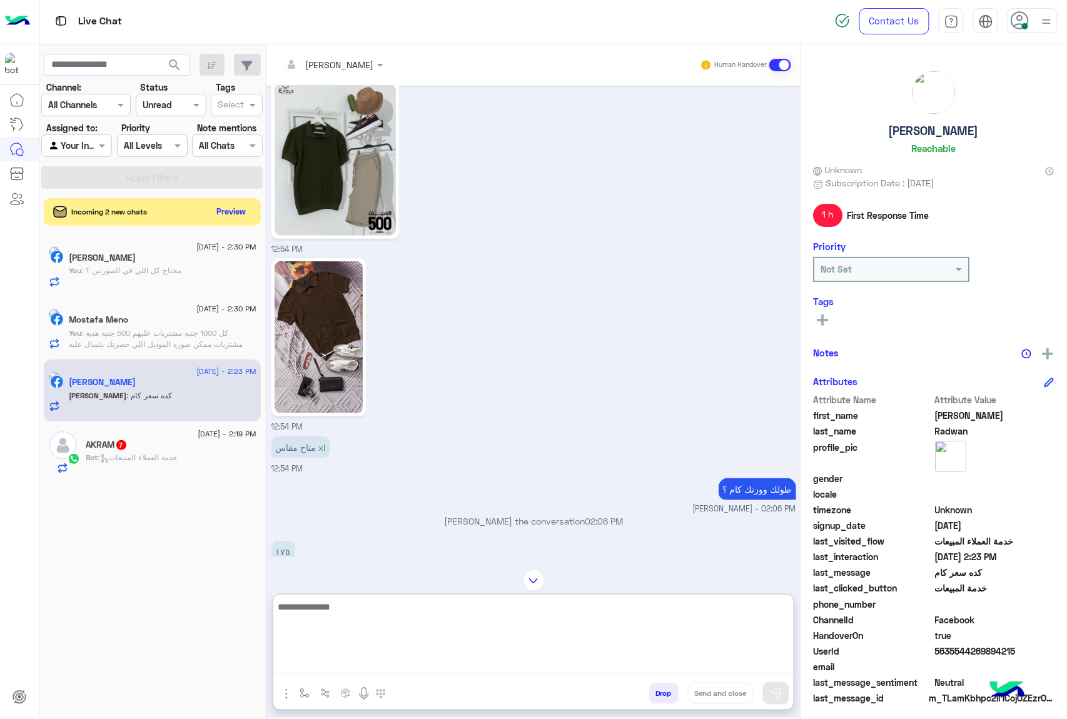
scroll to position [1924, 0]
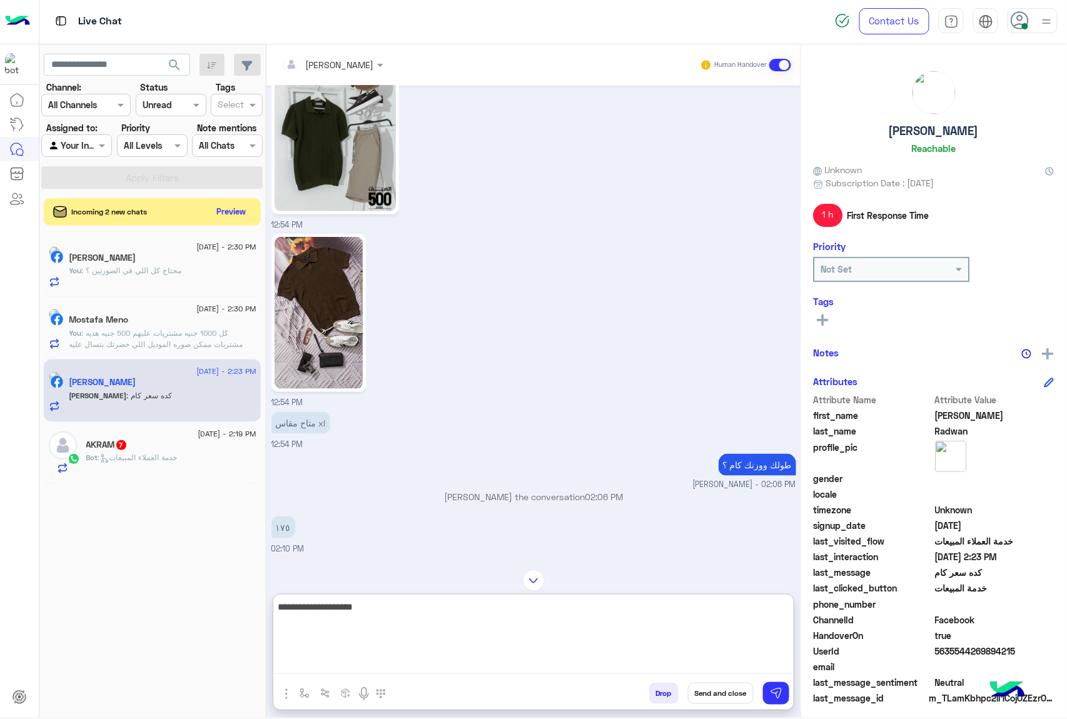
type textarea "**********"
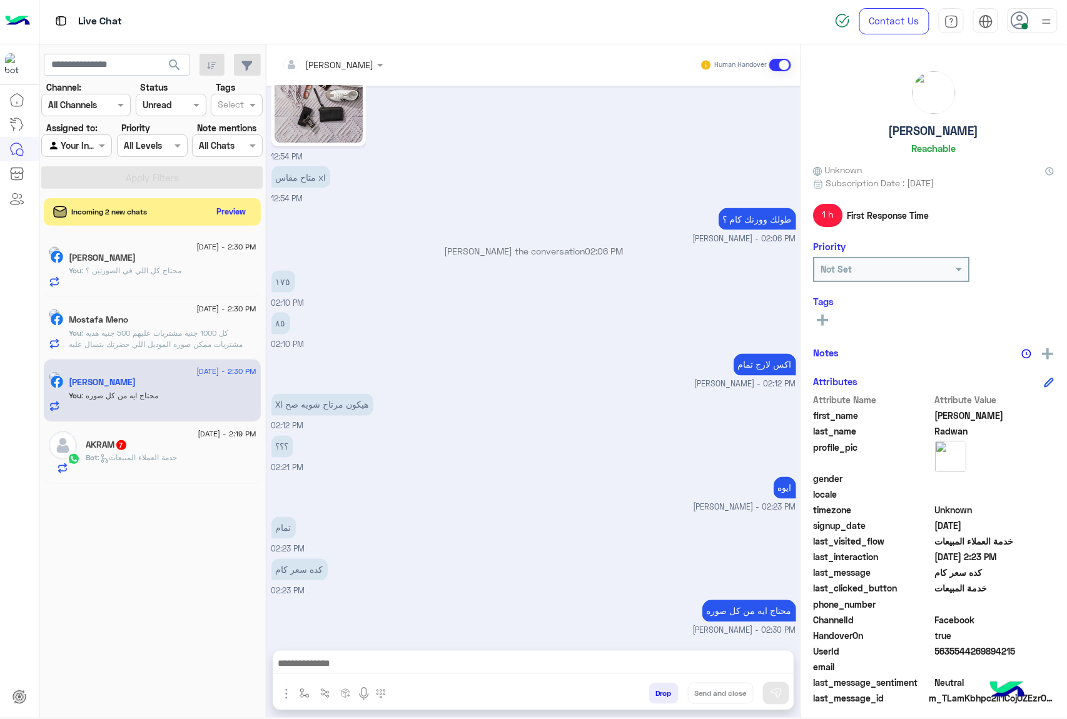
click at [136, 473] on div "Bot : خدمة العملاء المبيعات" at bounding box center [171, 463] width 170 height 22
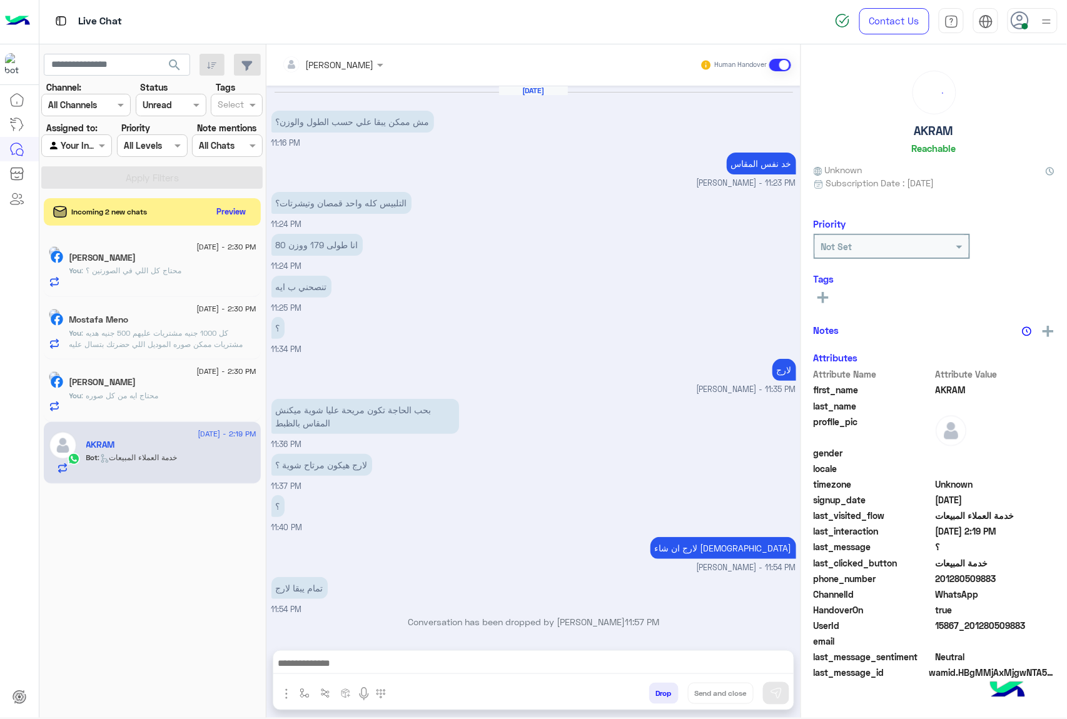
scroll to position [1147, 0]
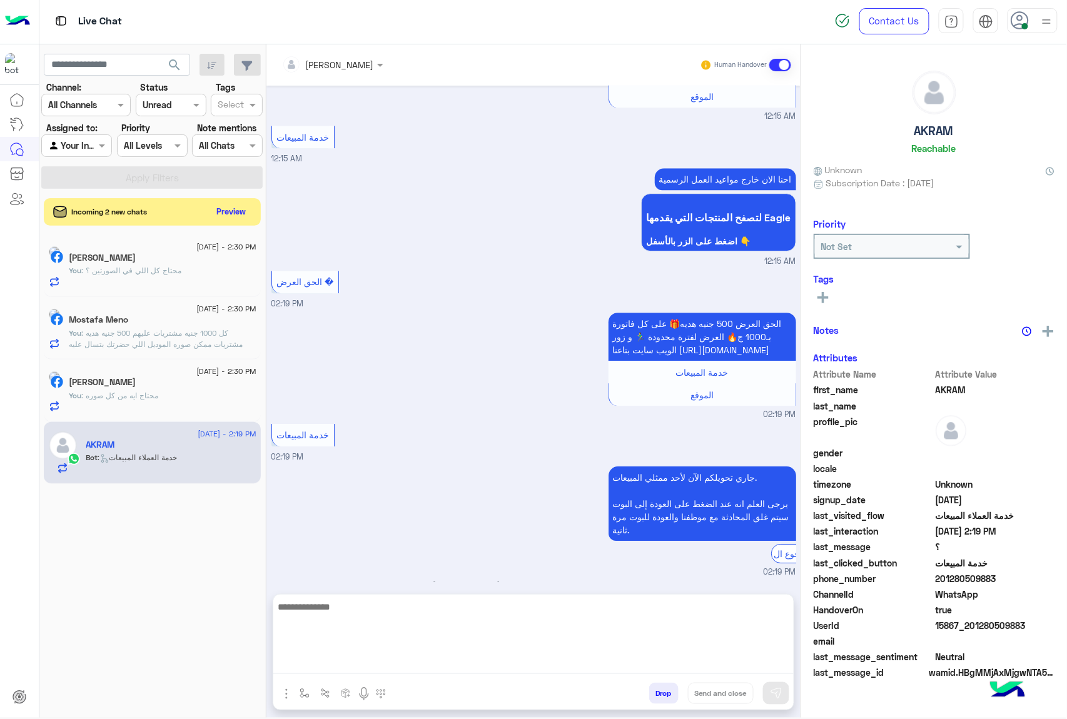
click at [311, 655] on textarea at bounding box center [533, 636] width 520 height 75
paste textarea "**********"
type textarea "**********"
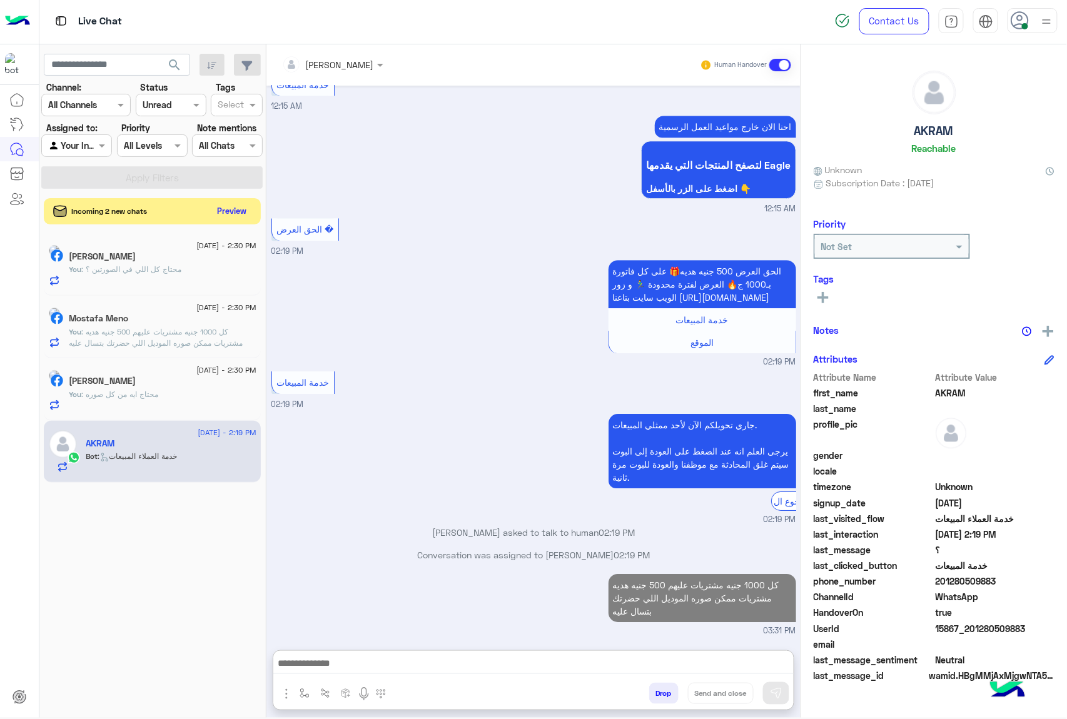
click at [224, 211] on button "Preview" at bounding box center [232, 211] width 39 height 17
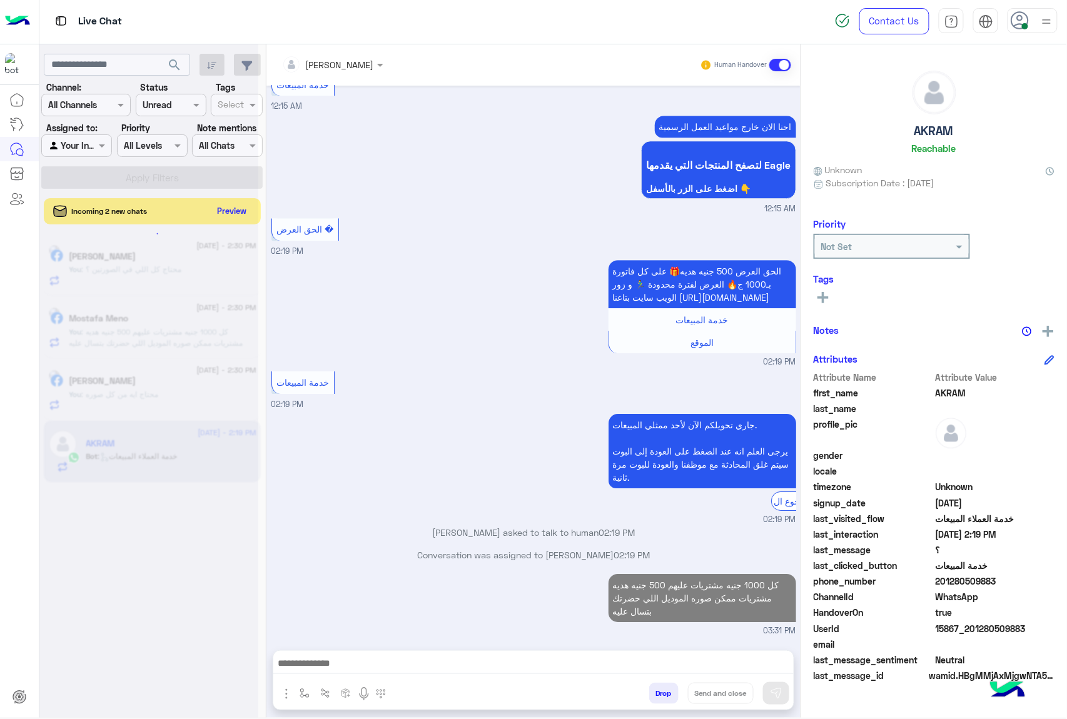
scroll to position [1213, 0]
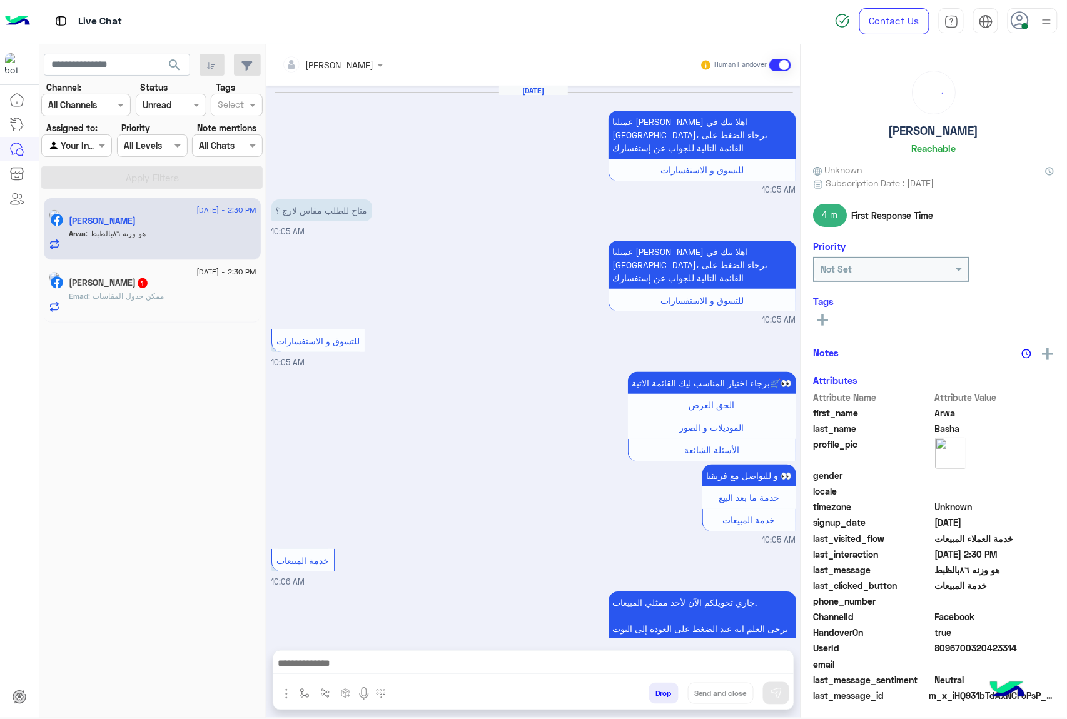
scroll to position [1154, 0]
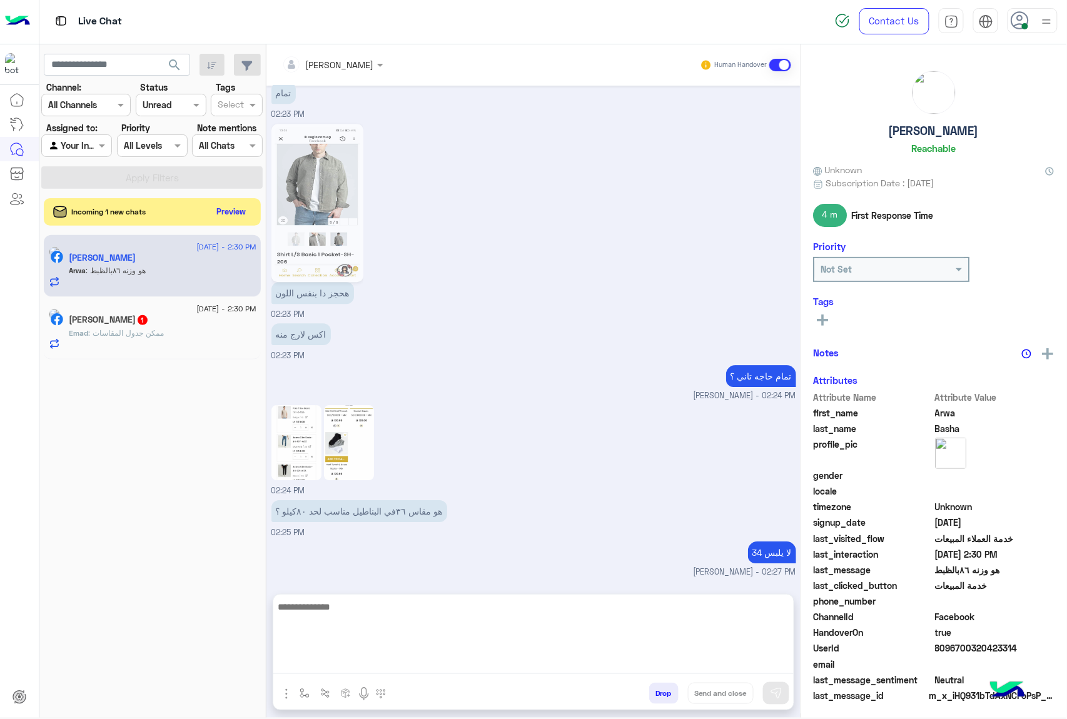
click at [323, 665] on textarea at bounding box center [533, 636] width 520 height 75
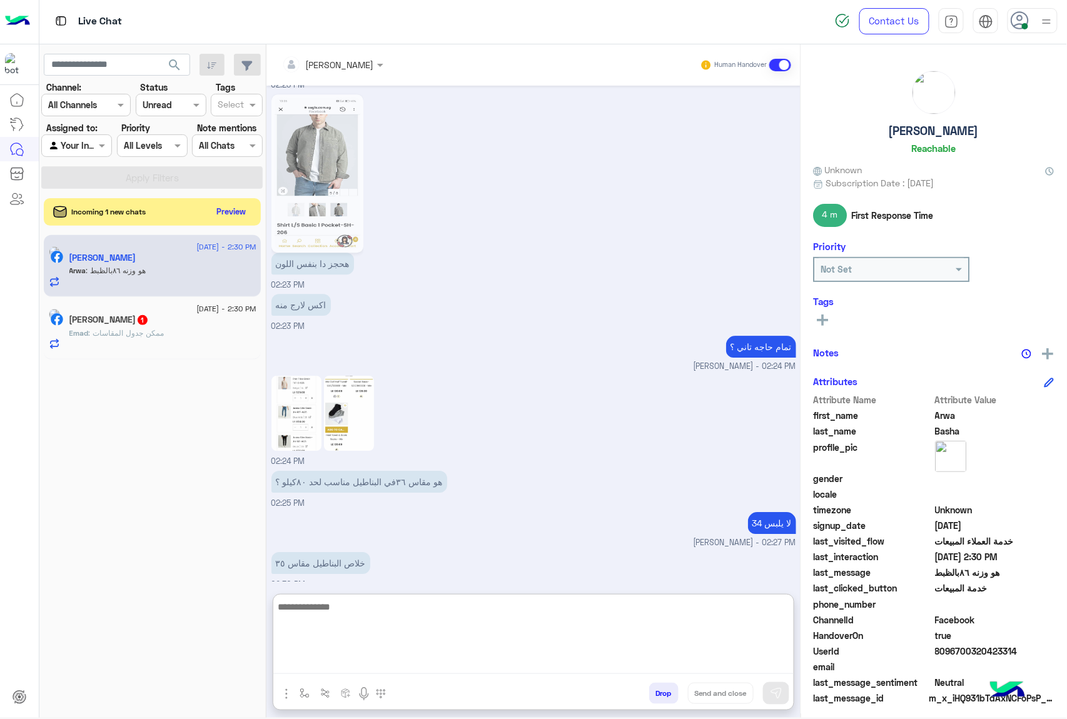
scroll to position [1211, 0]
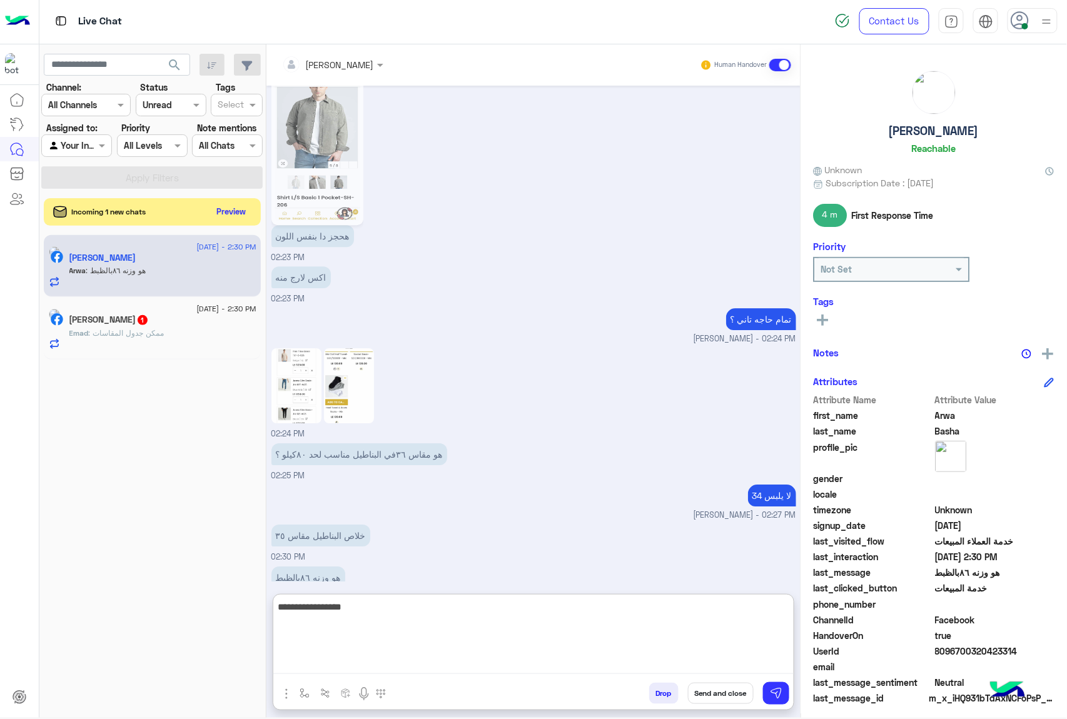
type textarea "**********"
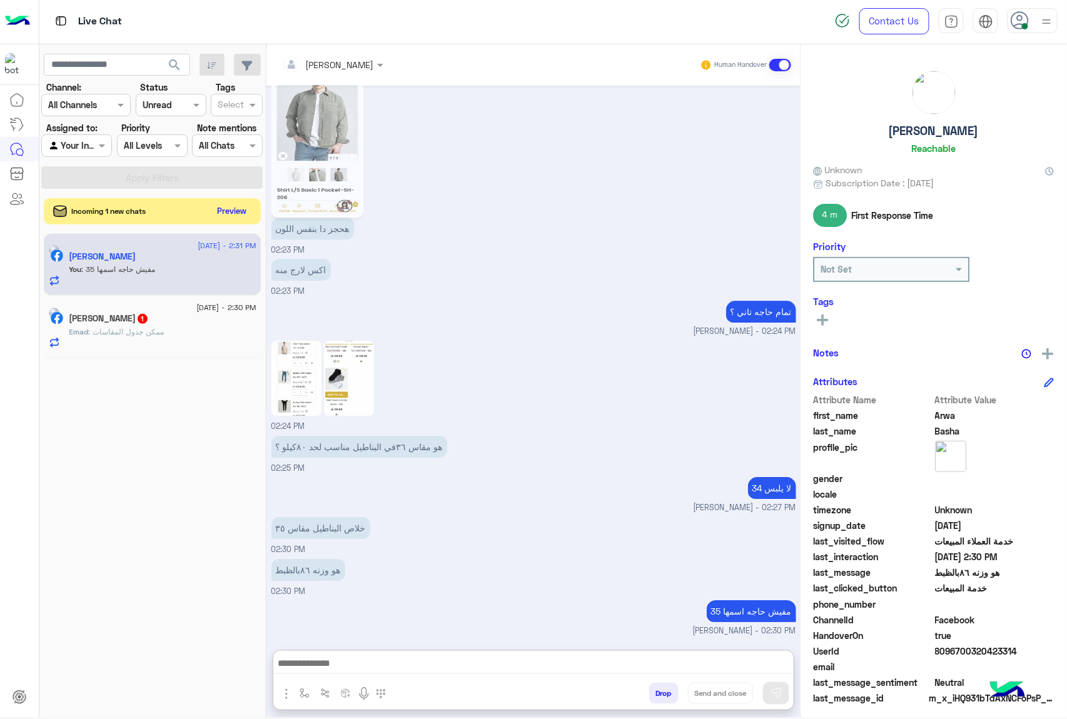
click at [219, 213] on button "Preview" at bounding box center [232, 211] width 39 height 17
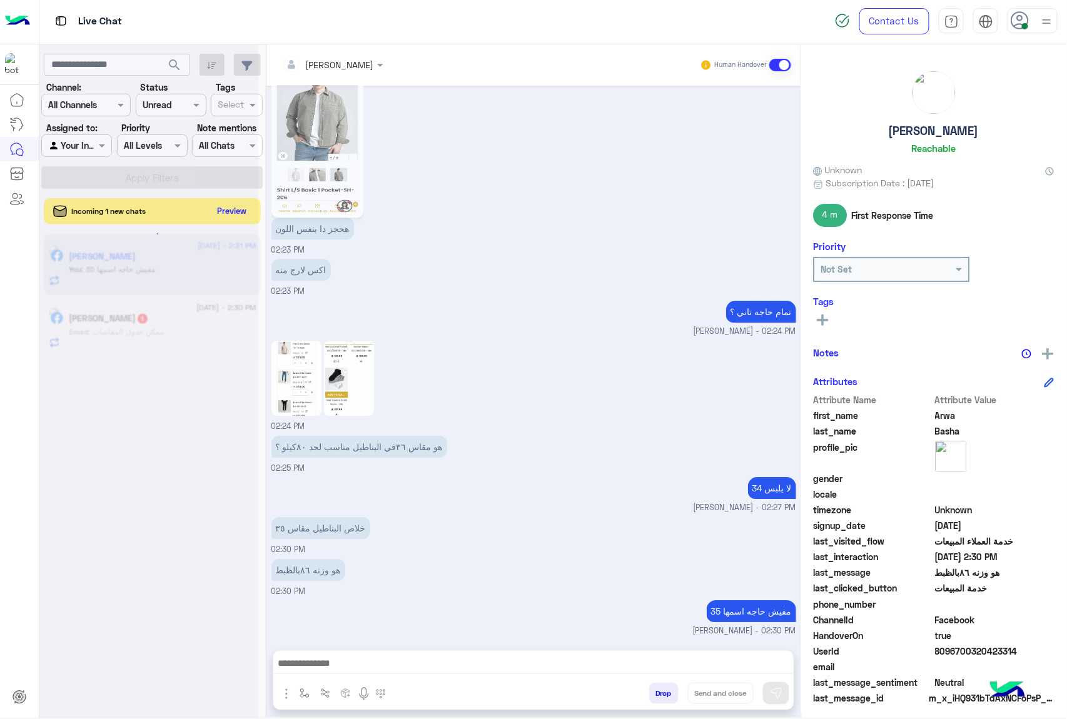
scroll to position [1194, 0]
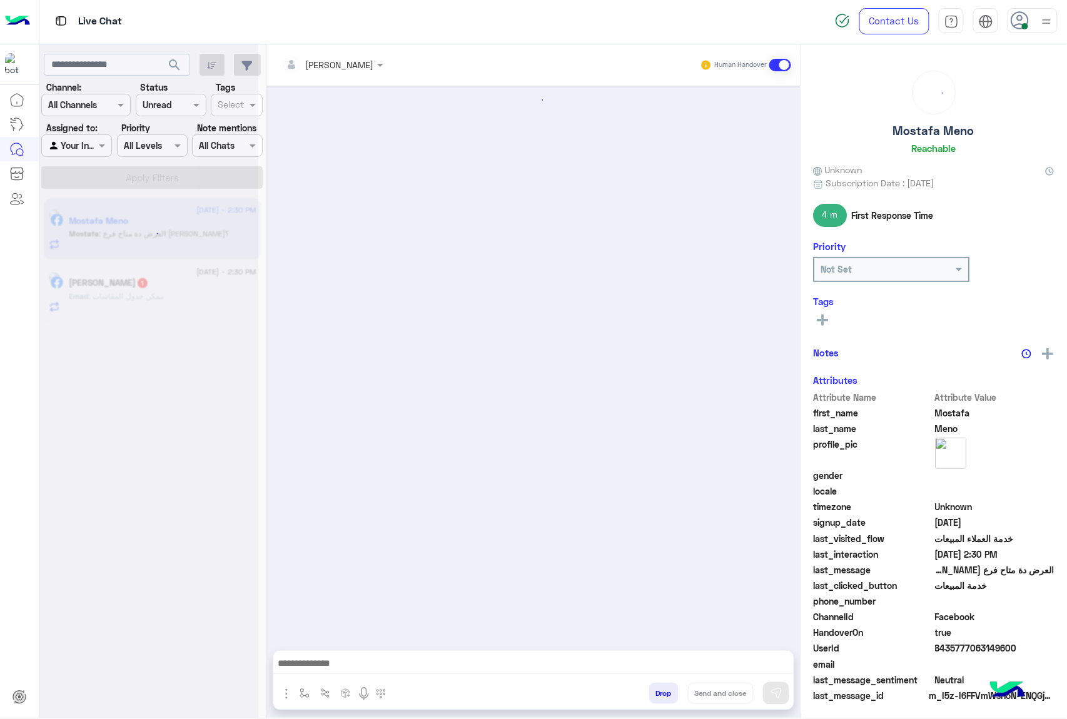
scroll to position [911, 0]
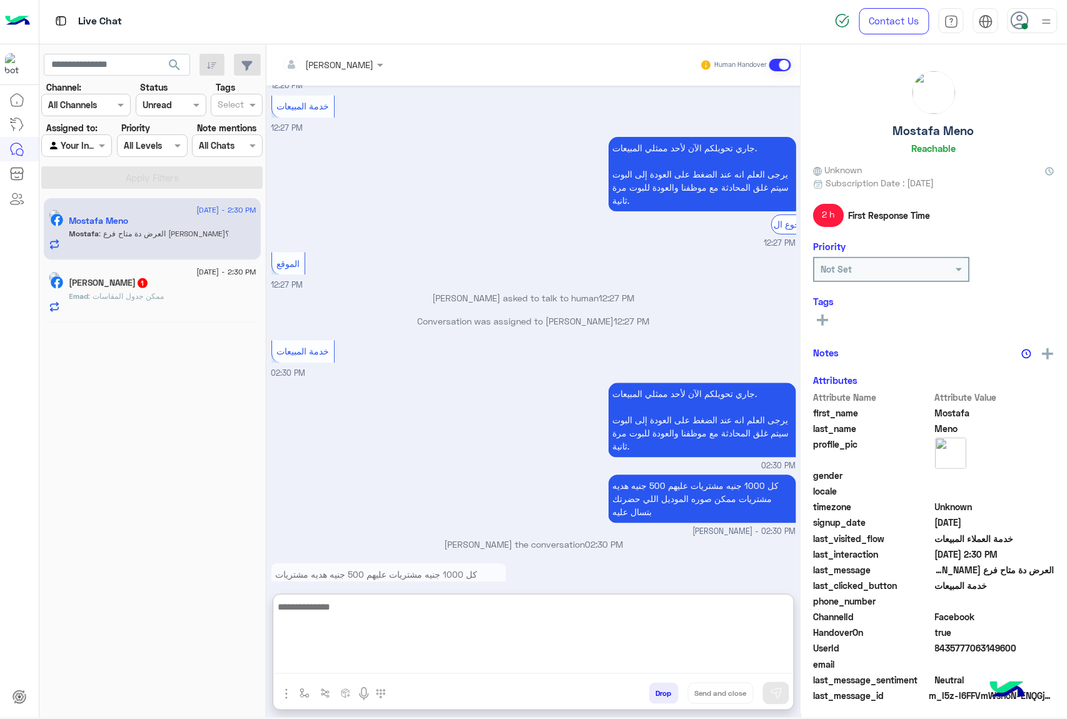
click at [341, 668] on textarea at bounding box center [533, 636] width 520 height 75
type textarea "****"
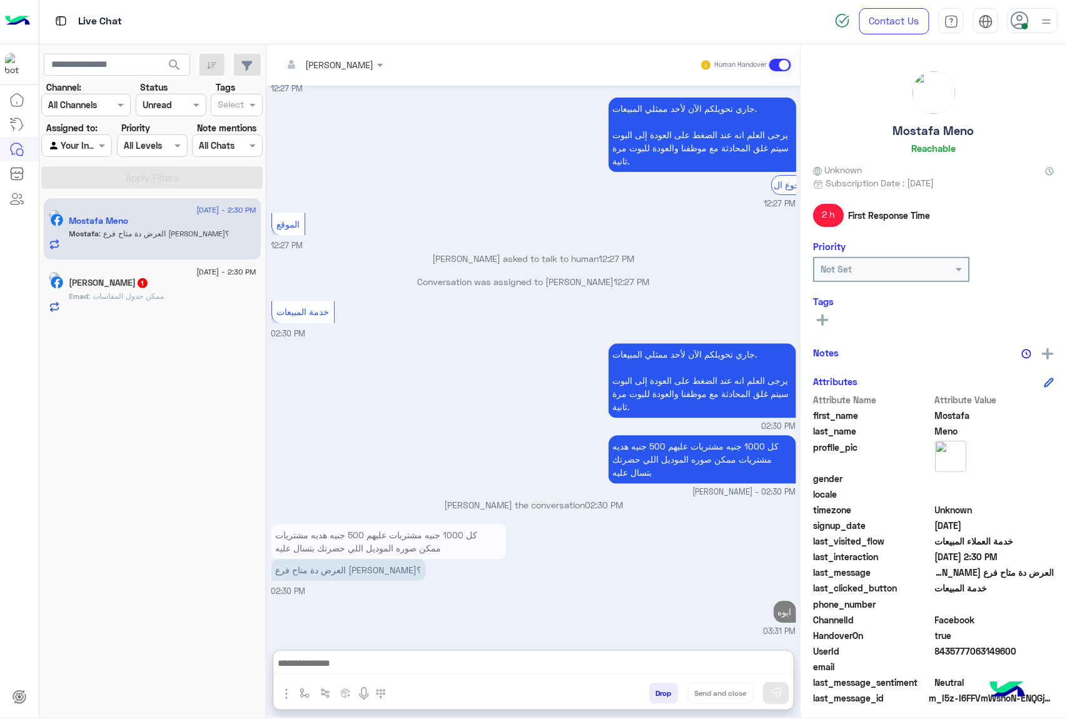
click at [106, 303] on div "Emad : ممكن جدول المقاسات" at bounding box center [162, 302] width 187 height 22
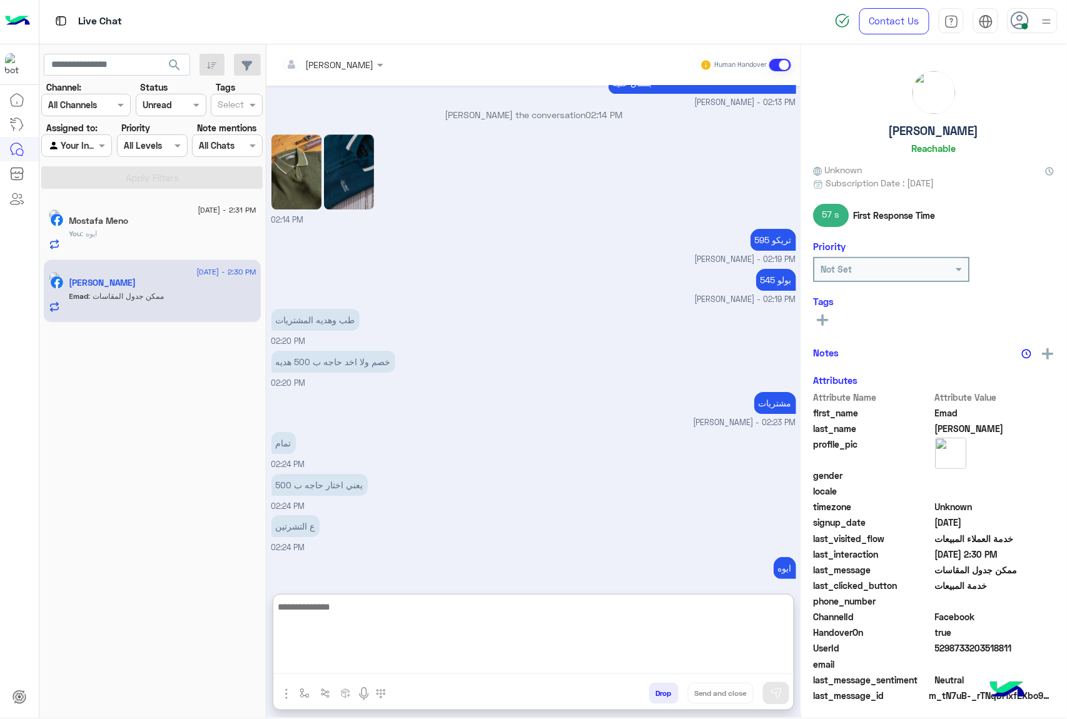
click at [348, 656] on textarea at bounding box center [533, 636] width 520 height 75
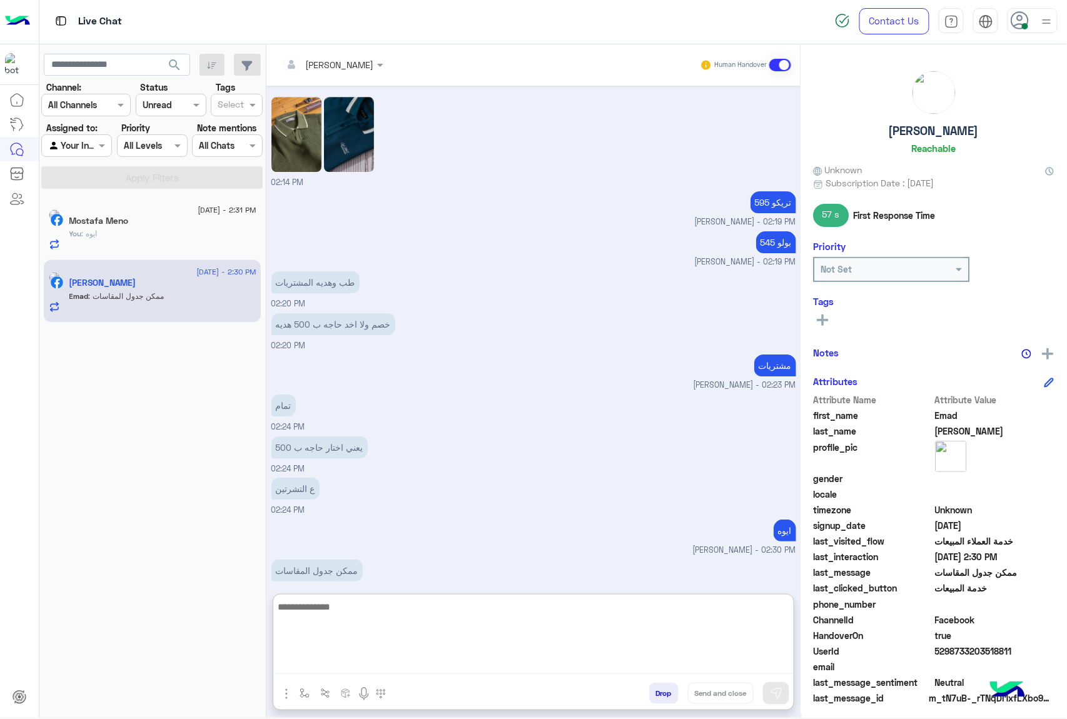
scroll to position [1404, 0]
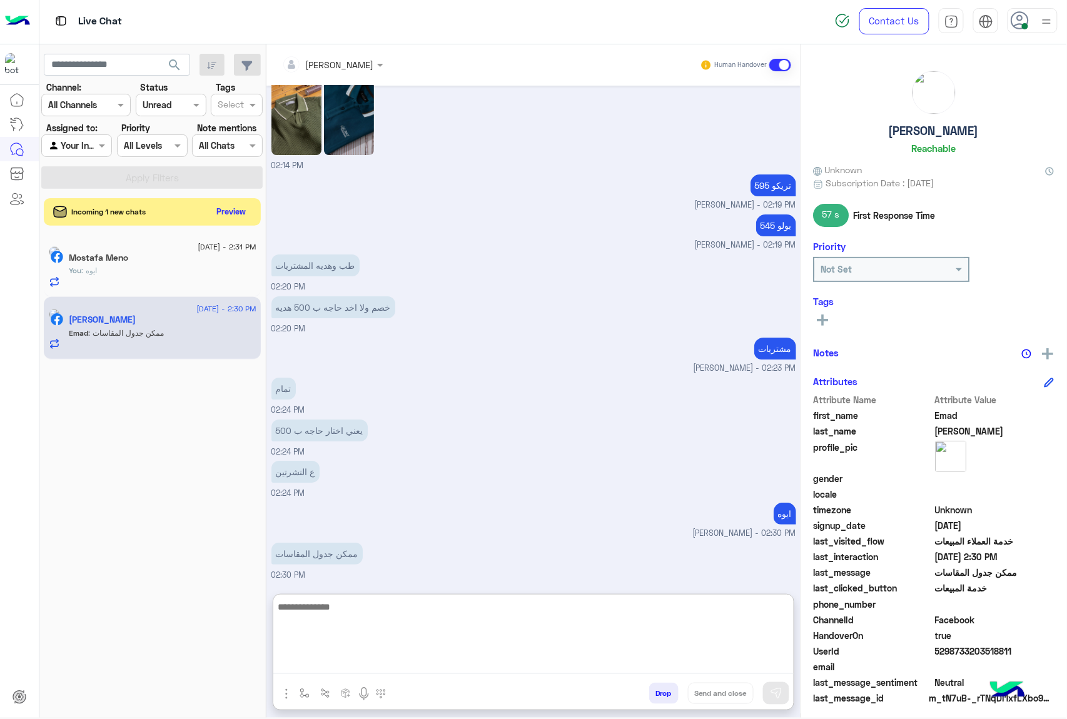
click at [333, 613] on textarea at bounding box center [533, 636] width 520 height 75
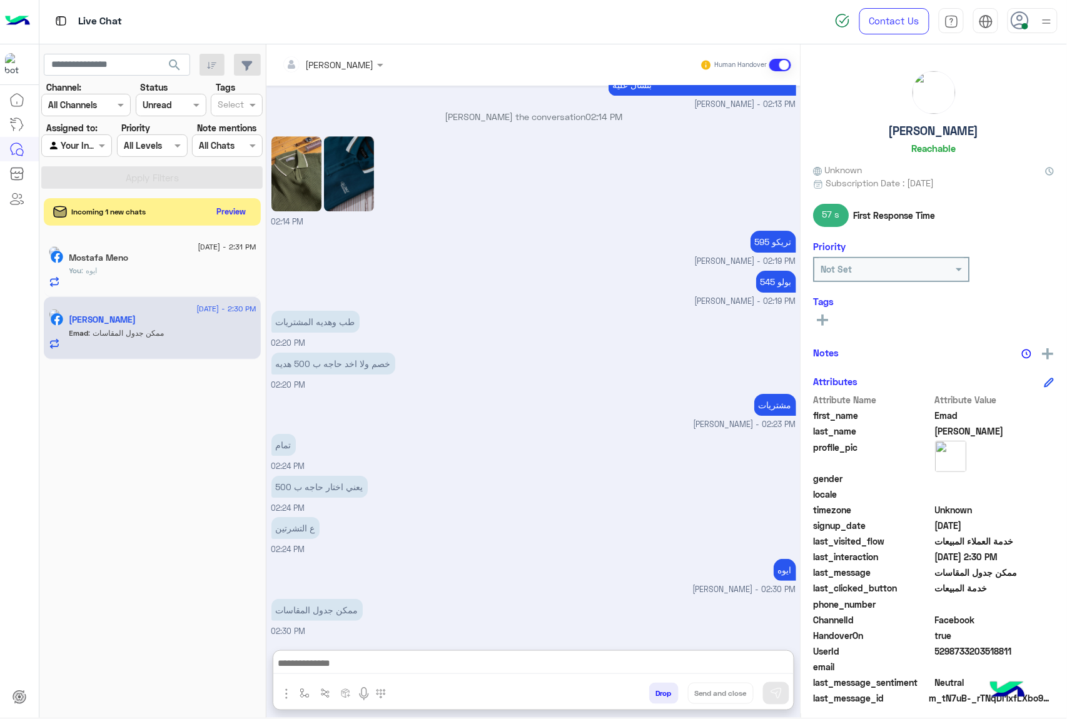
click at [286, 694] on img "button" at bounding box center [286, 694] width 15 height 15
click at [301, 656] on button "Images" at bounding box center [310, 666] width 62 height 25
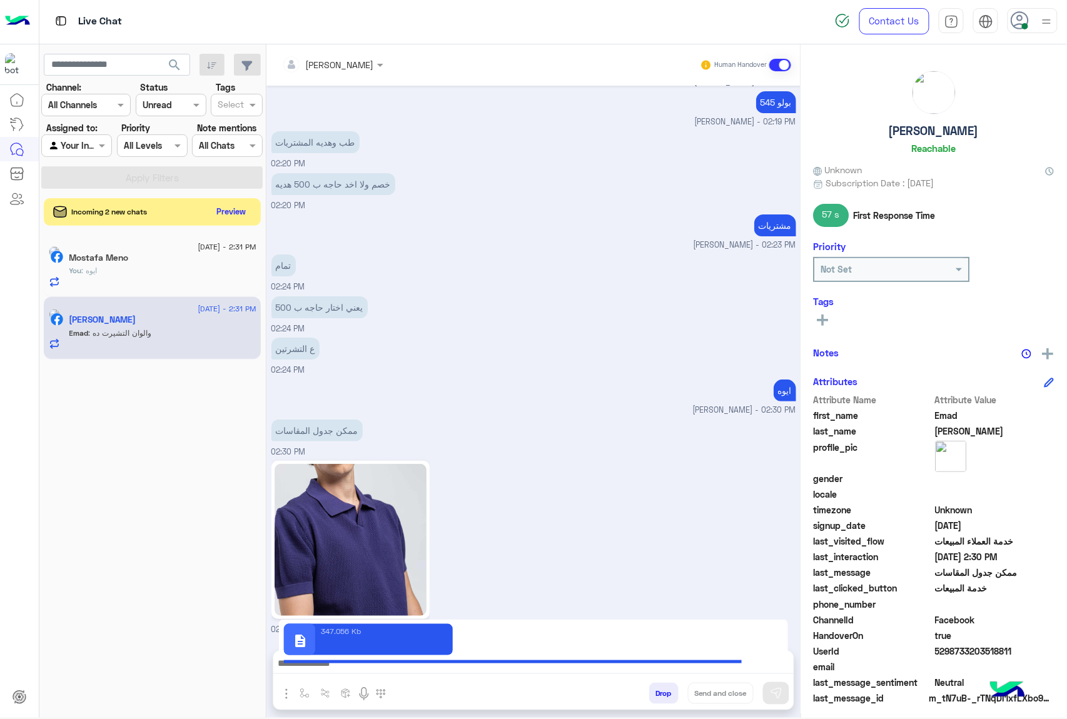
scroll to position [1566, 0]
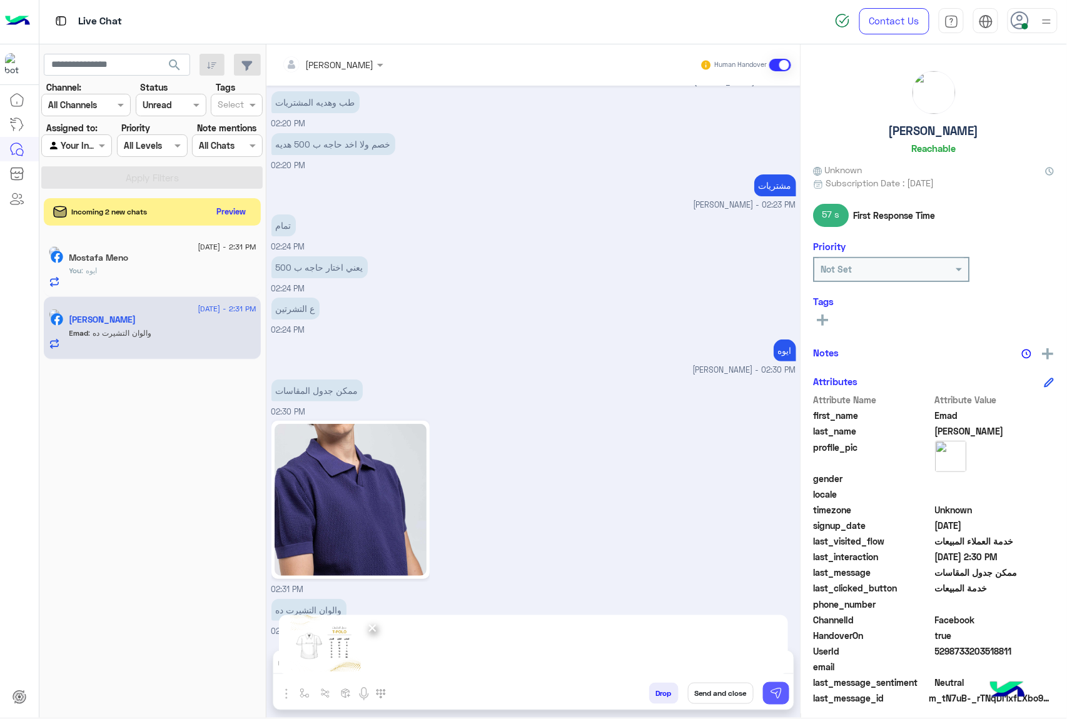
click at [779, 693] on img at bounding box center [776, 693] width 13 height 13
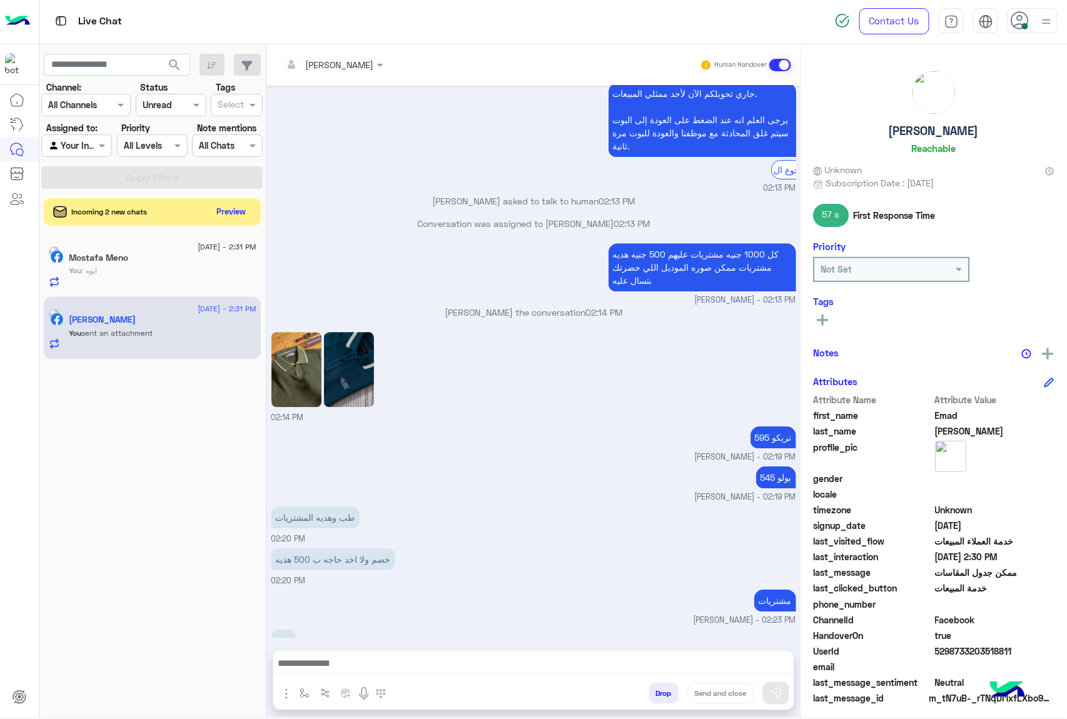
scroll to position [1736, 0]
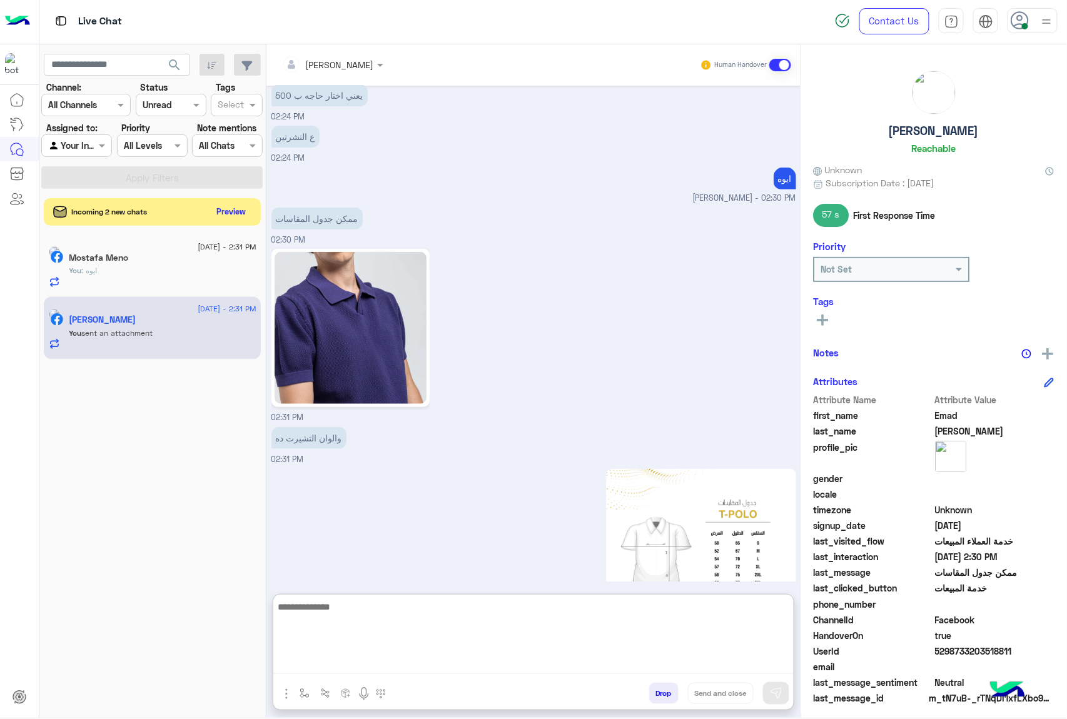
click at [433, 663] on textarea at bounding box center [533, 636] width 520 height 75
paste textarea "**********"
type textarea "**********"
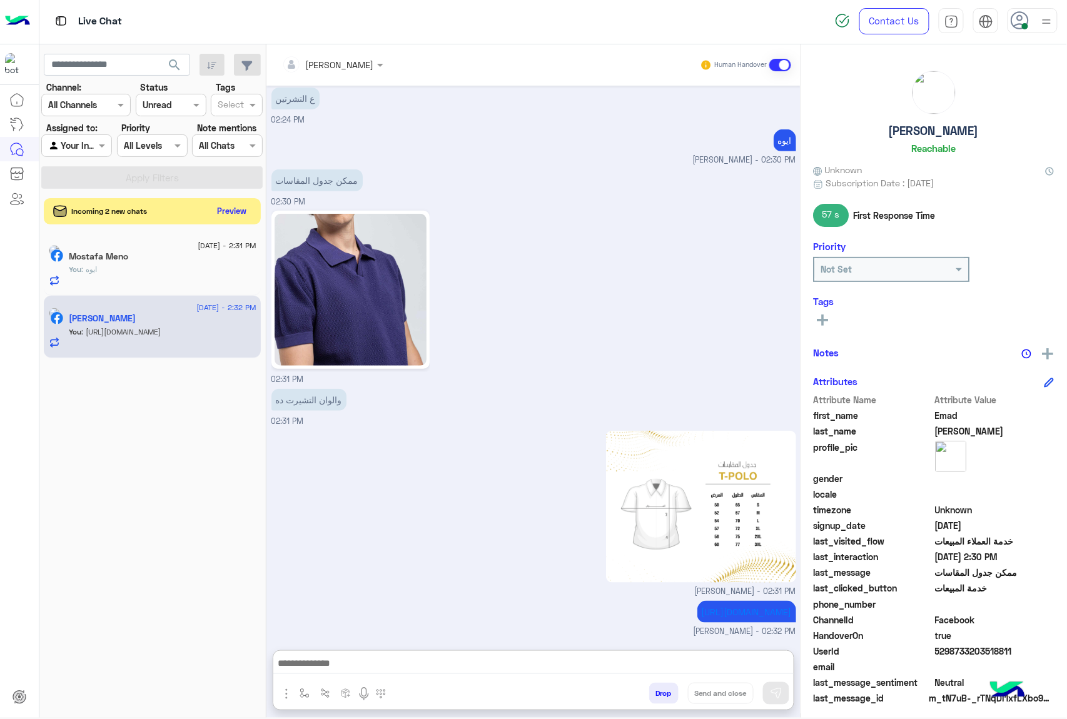
click at [231, 210] on button "Preview" at bounding box center [232, 211] width 39 height 17
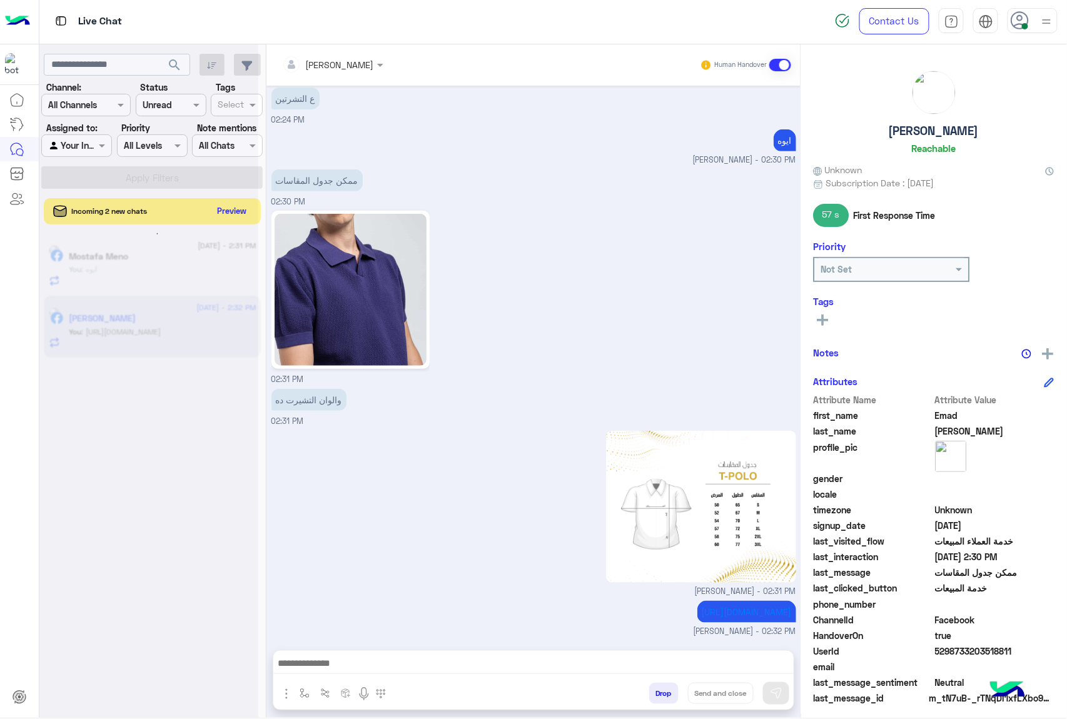
scroll to position [1789, 0]
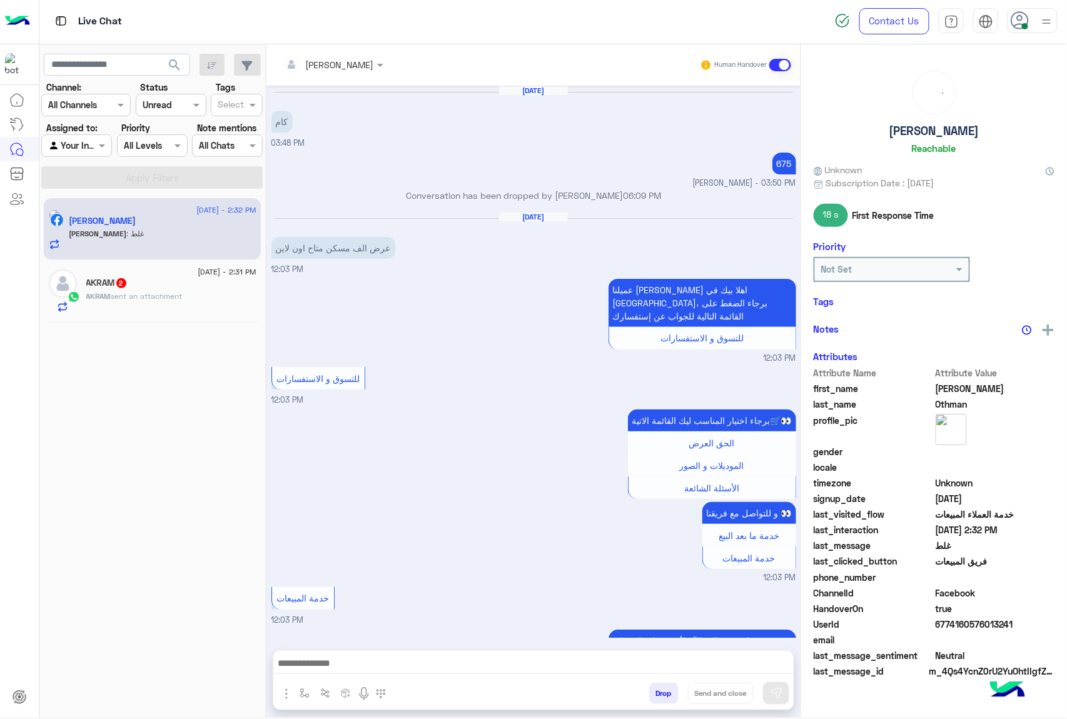
scroll to position [1087, 0]
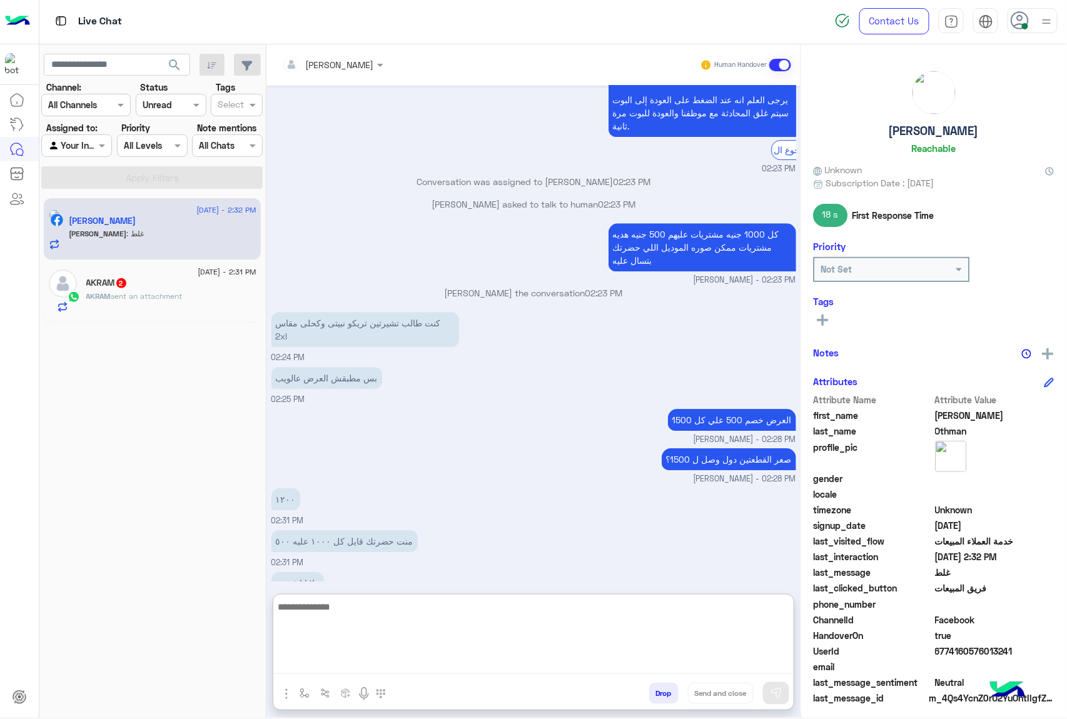
click at [365, 661] on textarea at bounding box center [533, 636] width 520 height 75
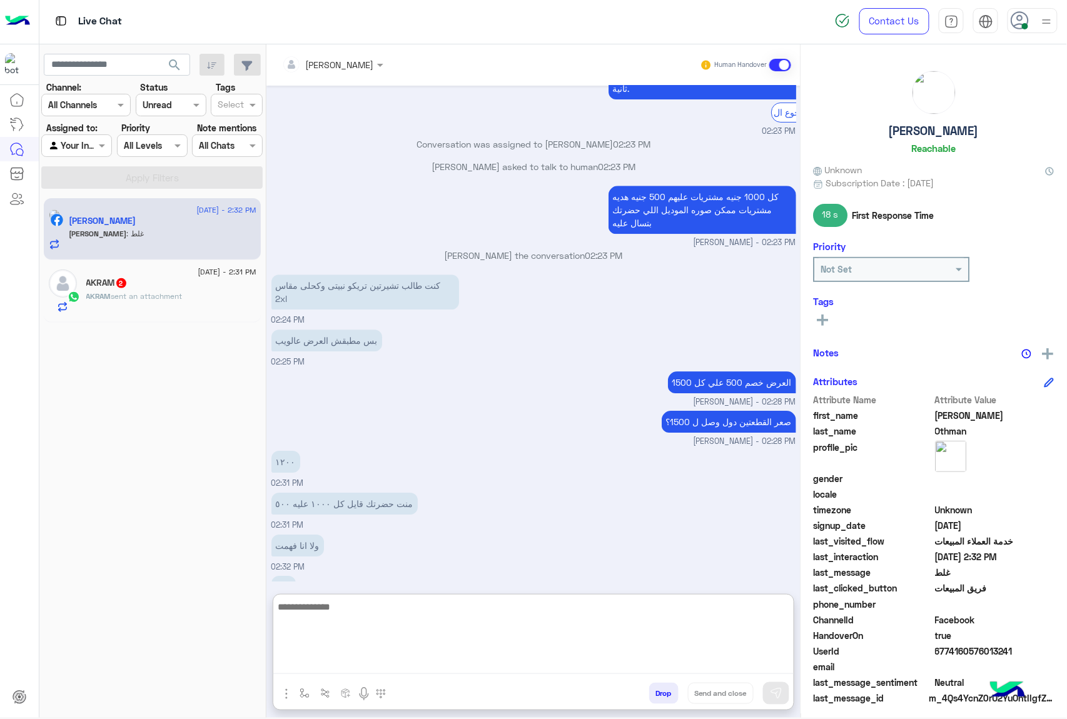
scroll to position [1144, 0]
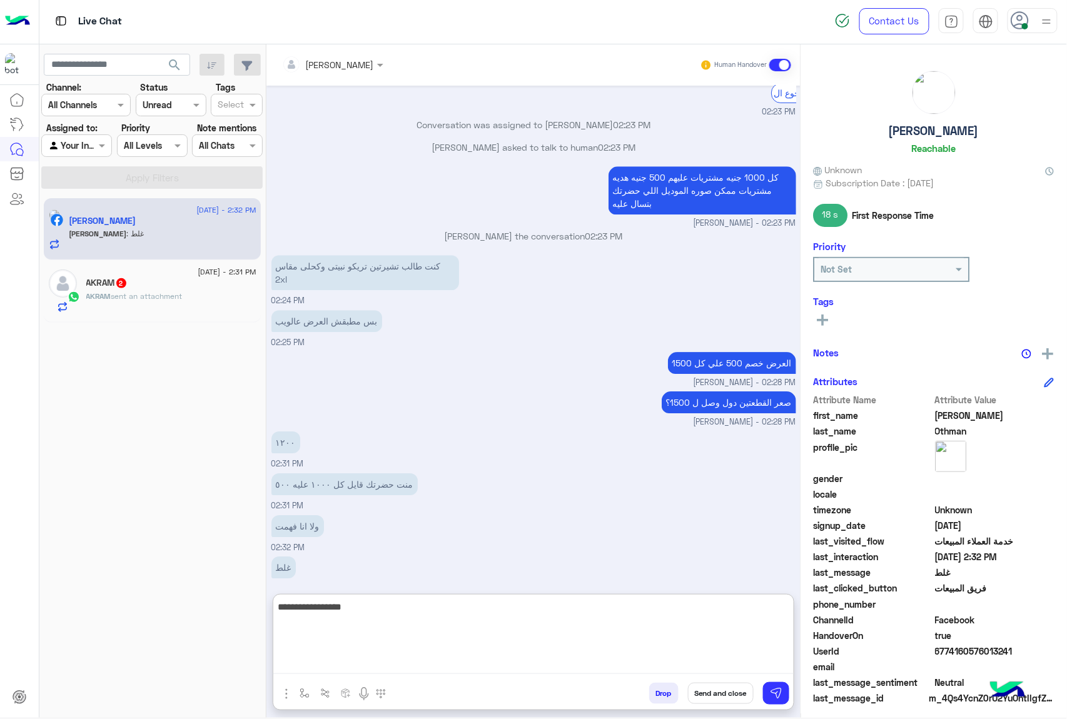
type textarea "**********"
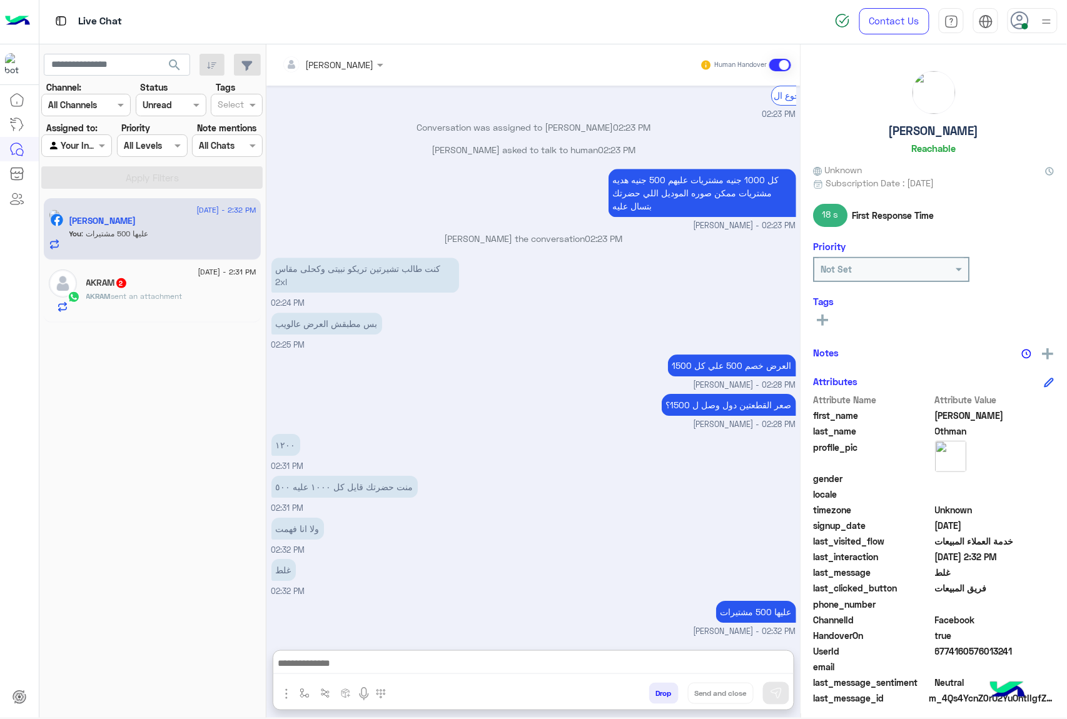
click at [164, 293] on span "sent an attachment" at bounding box center [146, 295] width 71 height 9
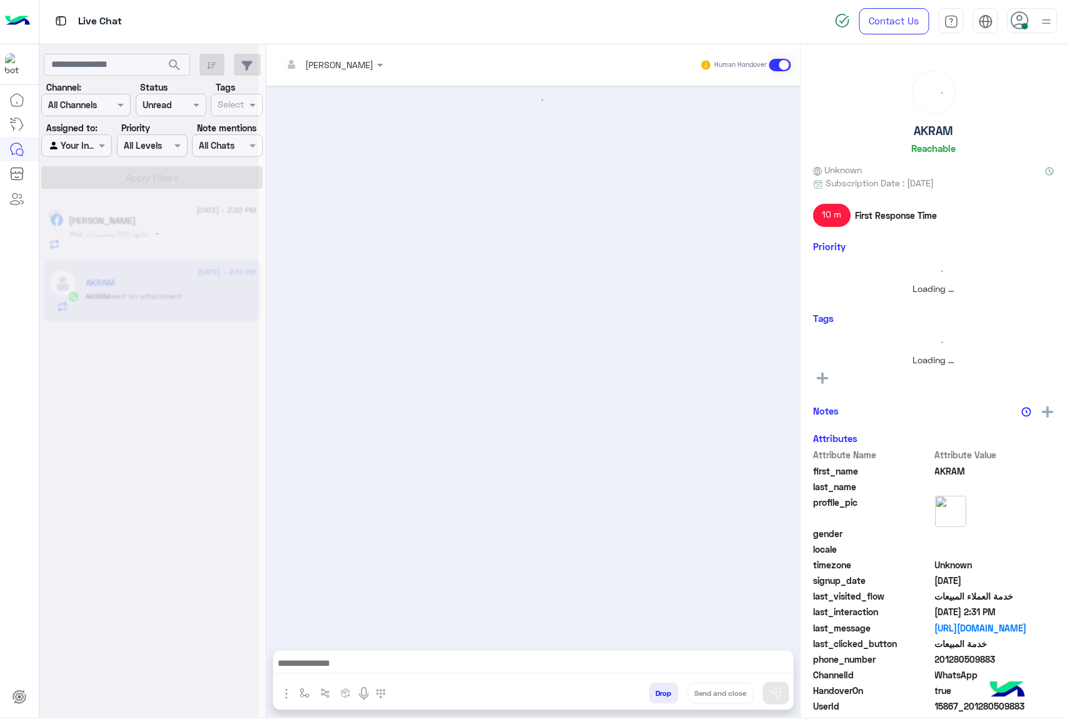
scroll to position [1427, 0]
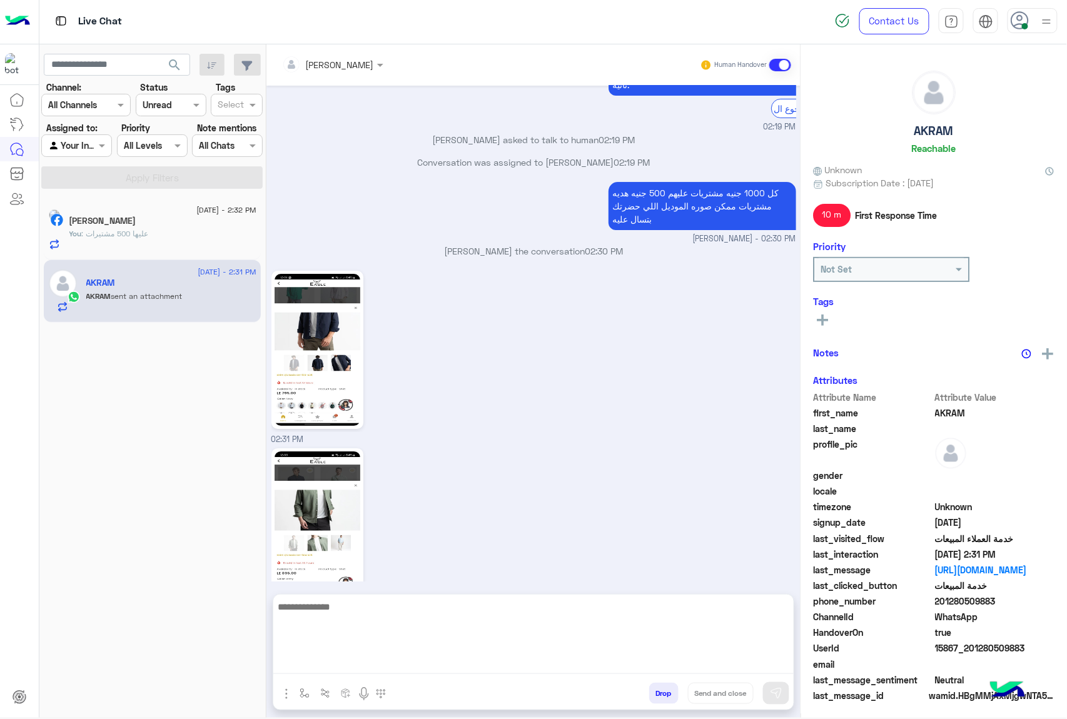
click at [343, 664] on textarea at bounding box center [533, 636] width 520 height 75
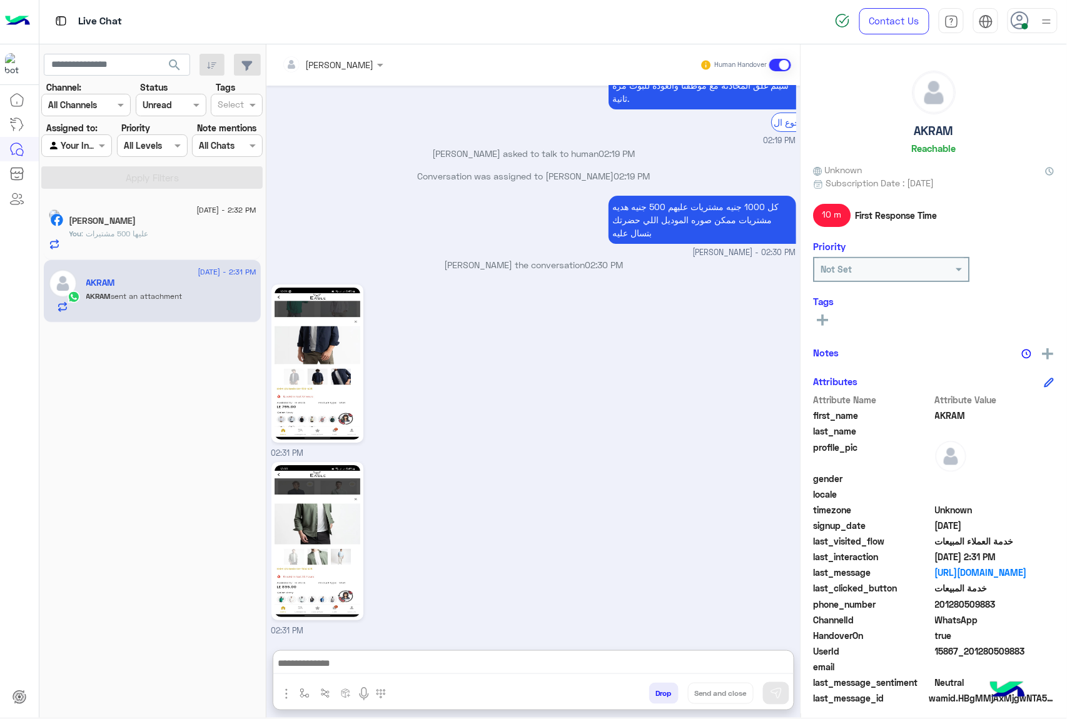
click at [141, 236] on span ": عليها 500 مشتيرات" at bounding box center [115, 233] width 67 height 9
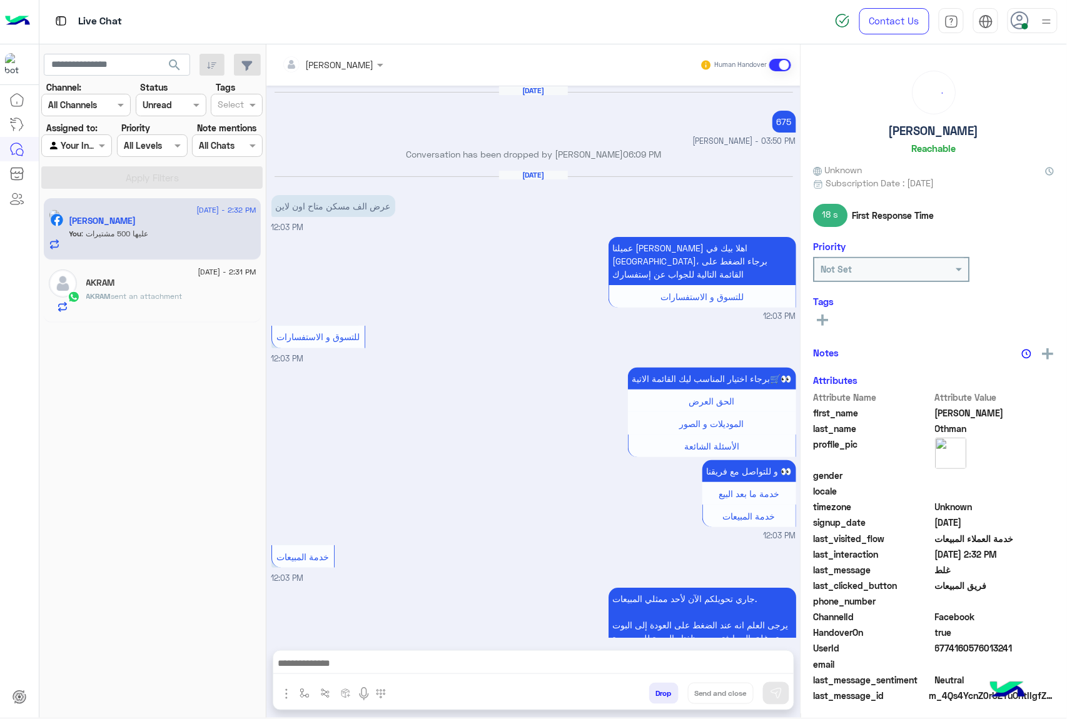
scroll to position [1085, 0]
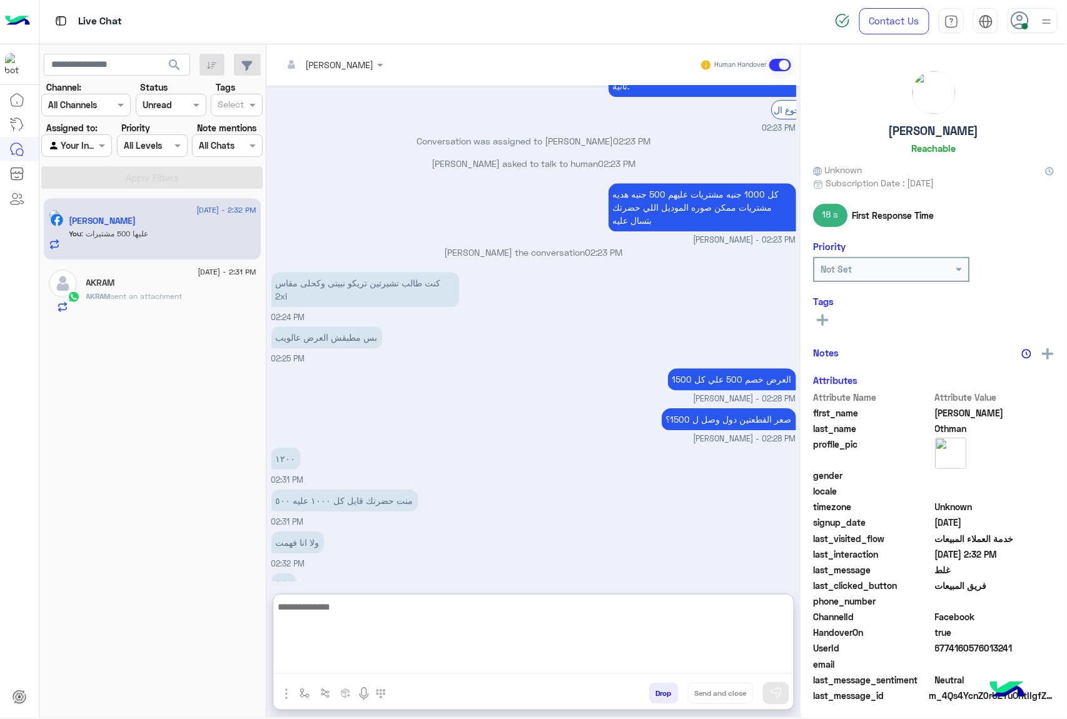
click at [331, 672] on textarea at bounding box center [533, 636] width 520 height 75
type textarea "**********"
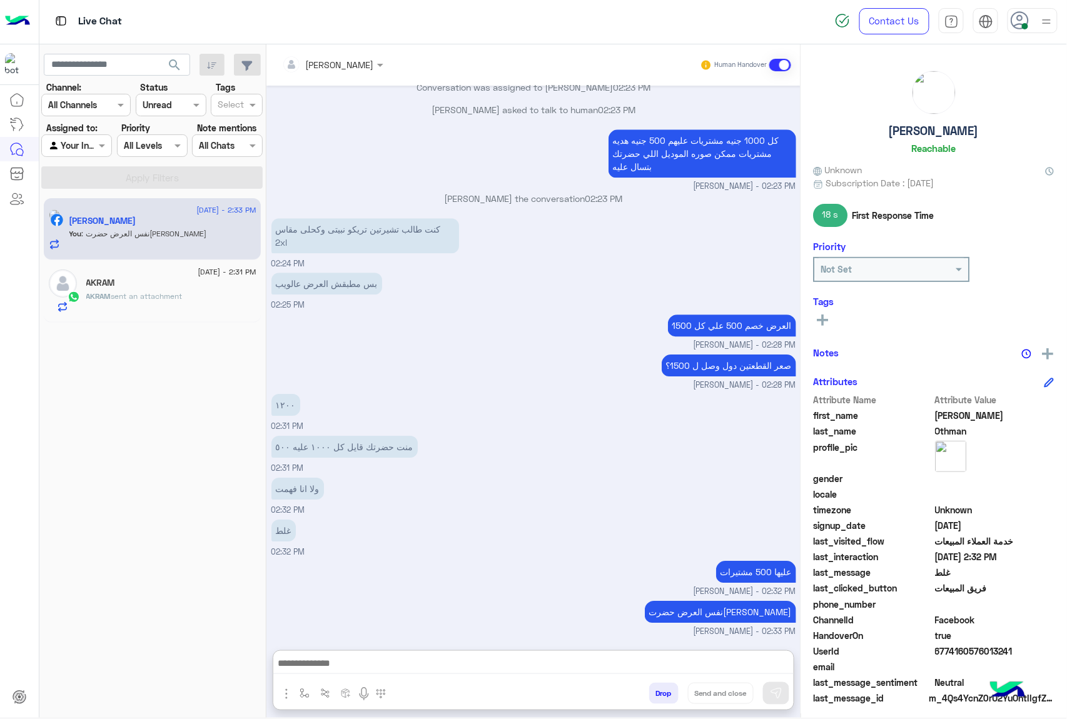
click at [175, 296] on span "sent an attachment" at bounding box center [146, 295] width 71 height 9
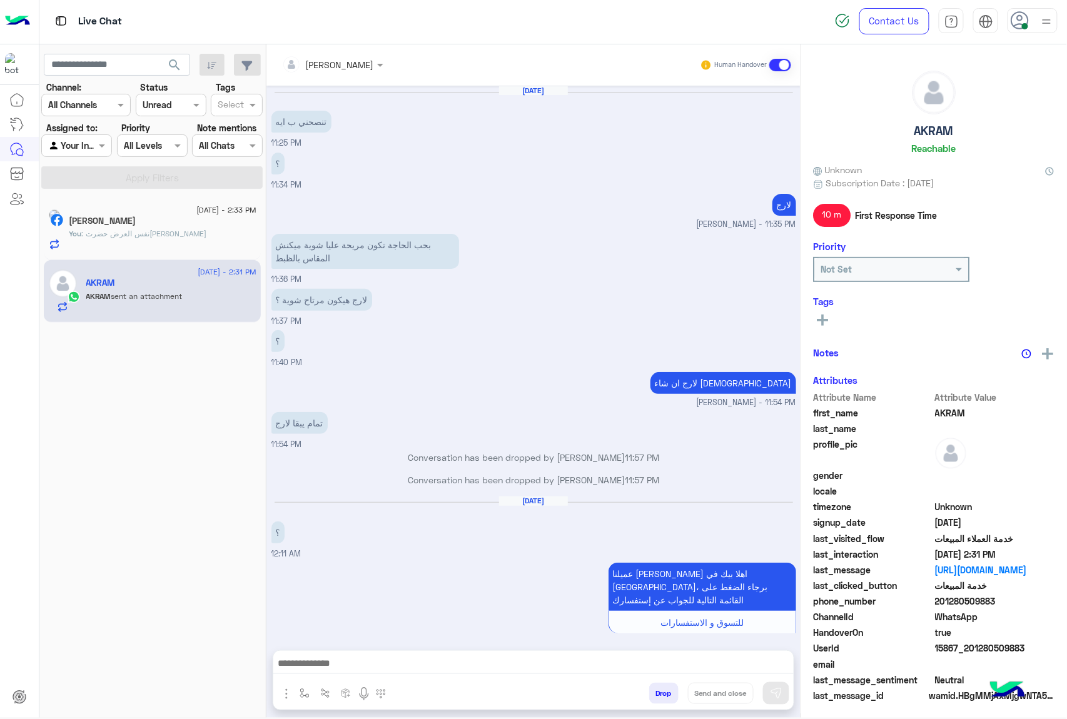
scroll to position [1427, 0]
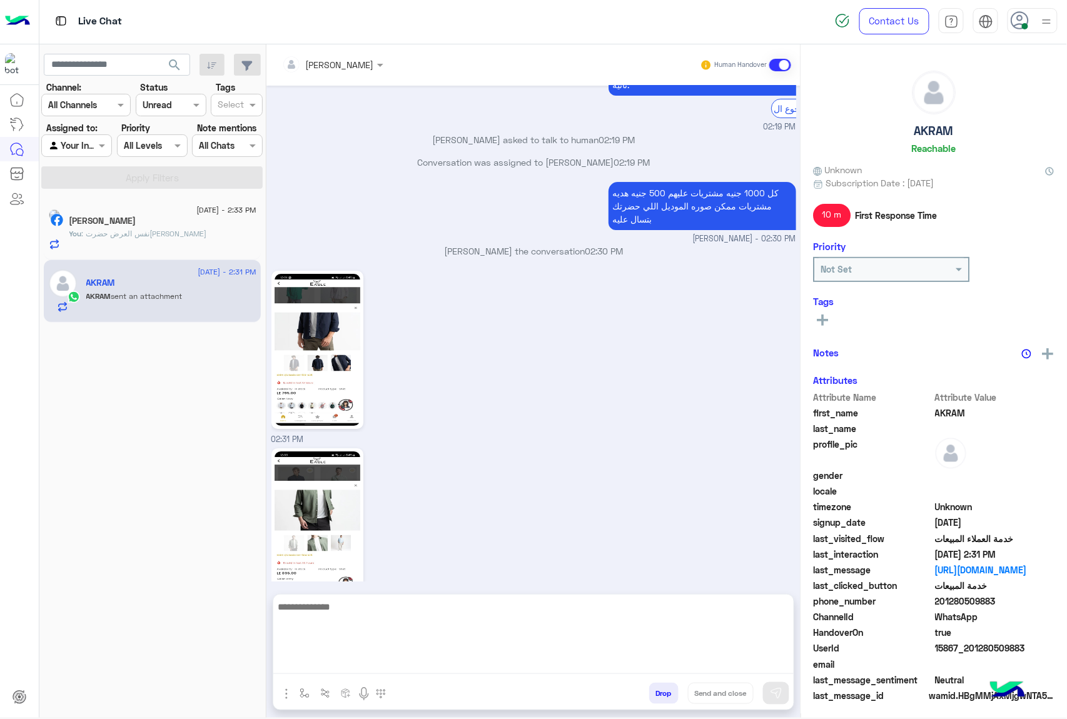
click at [320, 663] on textarea at bounding box center [533, 636] width 520 height 75
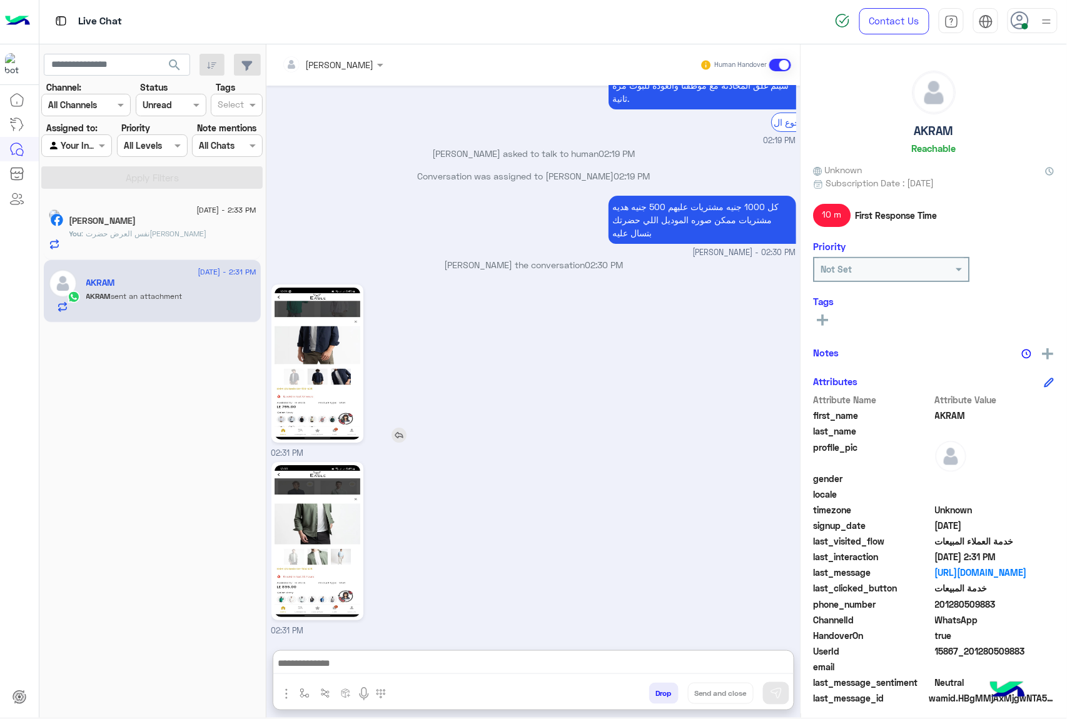
click at [323, 339] on img at bounding box center [317, 364] width 86 height 152
click at [336, 651] on div at bounding box center [533, 666] width 520 height 31
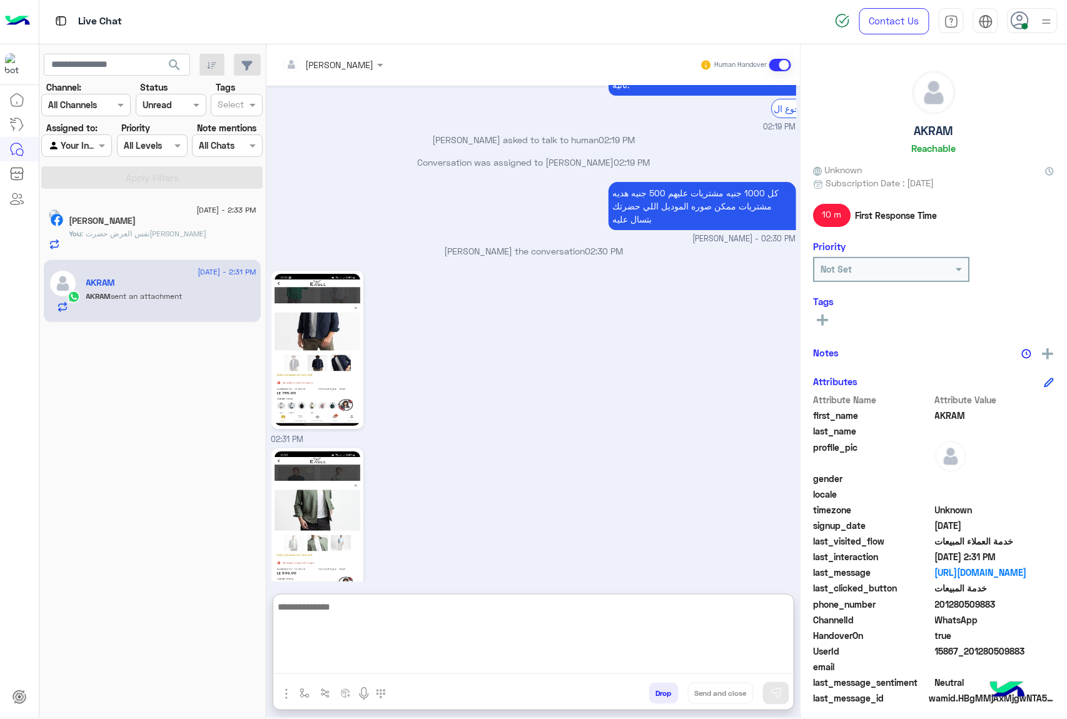
click at [331, 656] on textarea at bounding box center [533, 636] width 520 height 75
type textarea "*****"
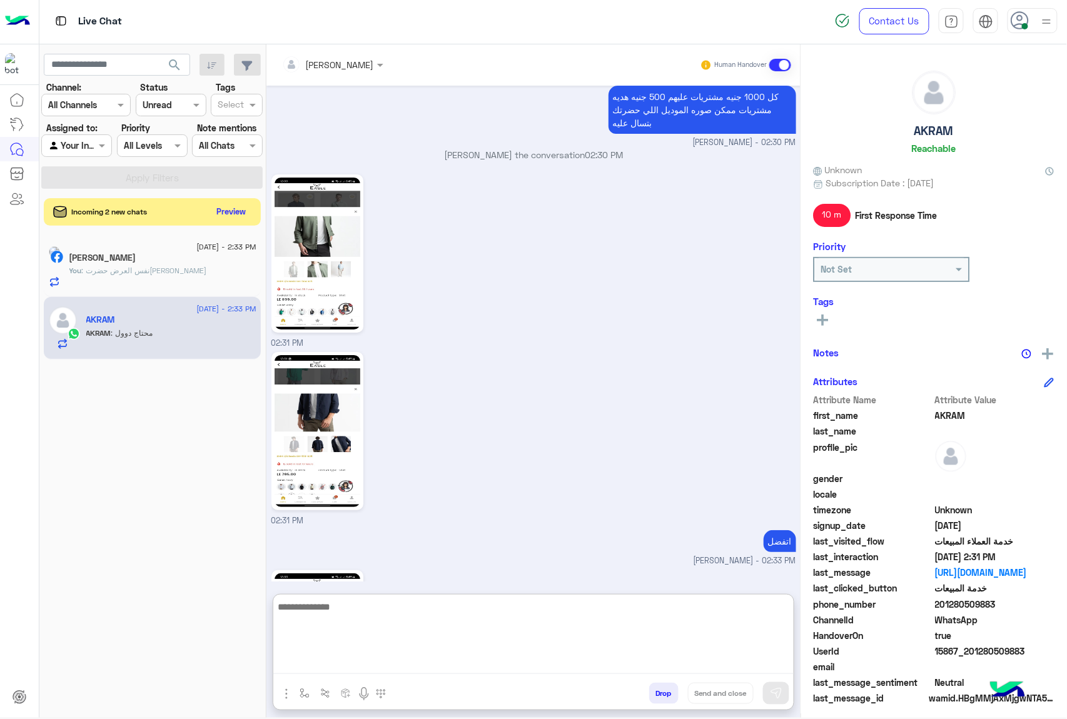
scroll to position [1921, 0]
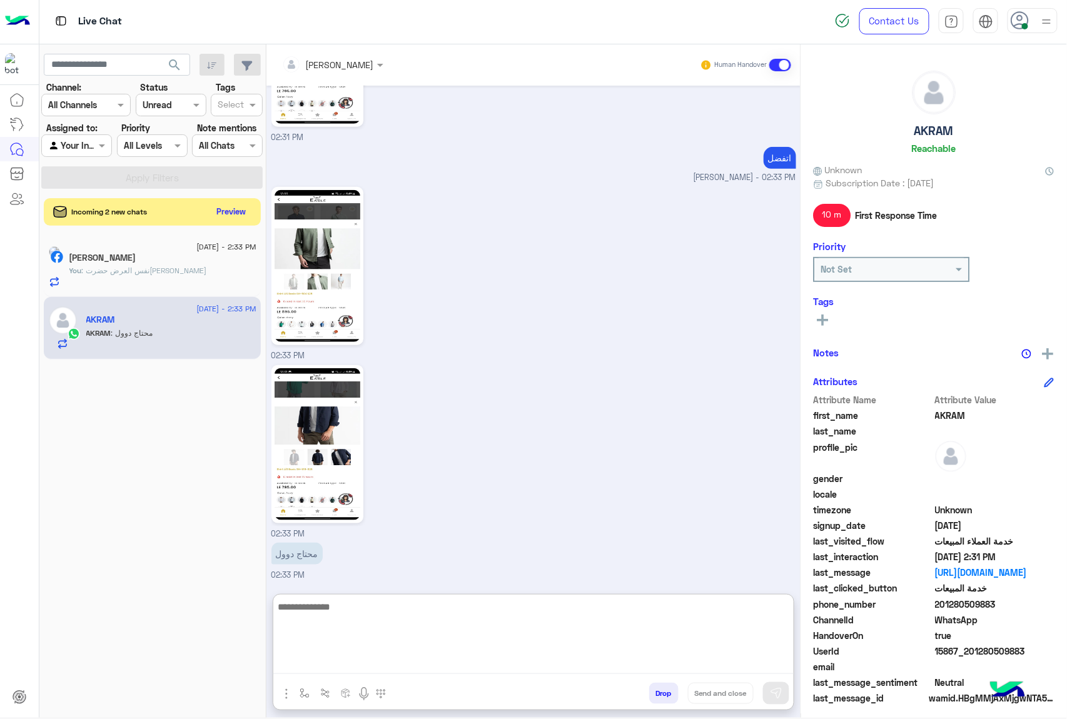
click at [354, 611] on textarea at bounding box center [533, 636] width 520 height 75
type textarea "**********"
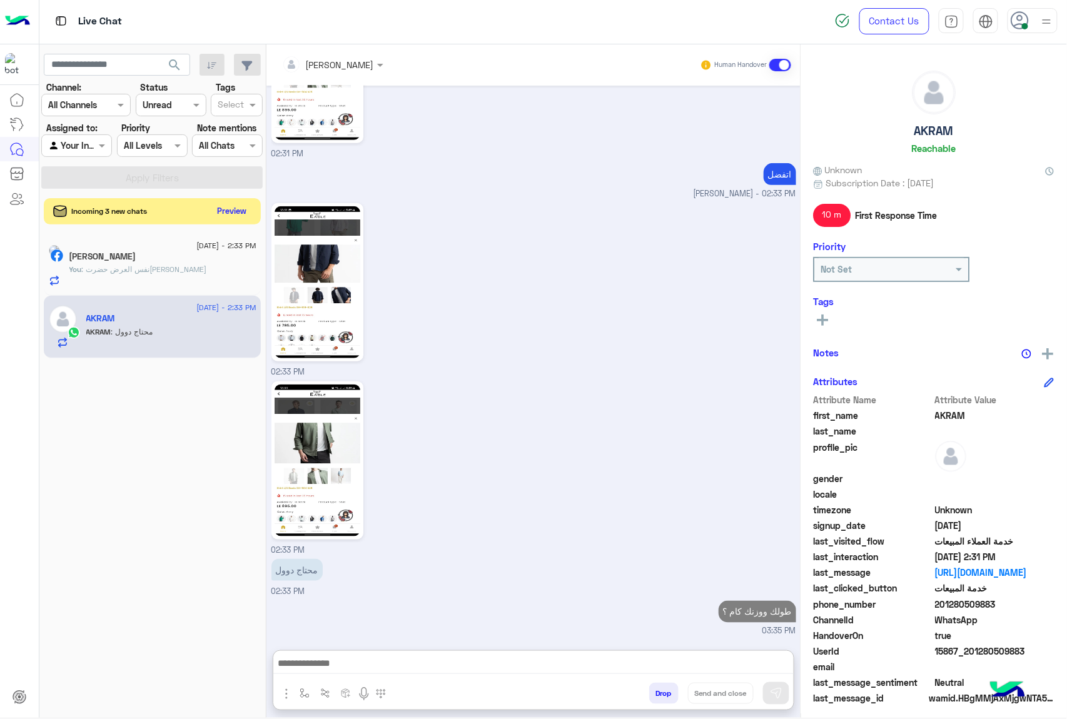
click at [241, 209] on button "Preview" at bounding box center [232, 211] width 39 height 17
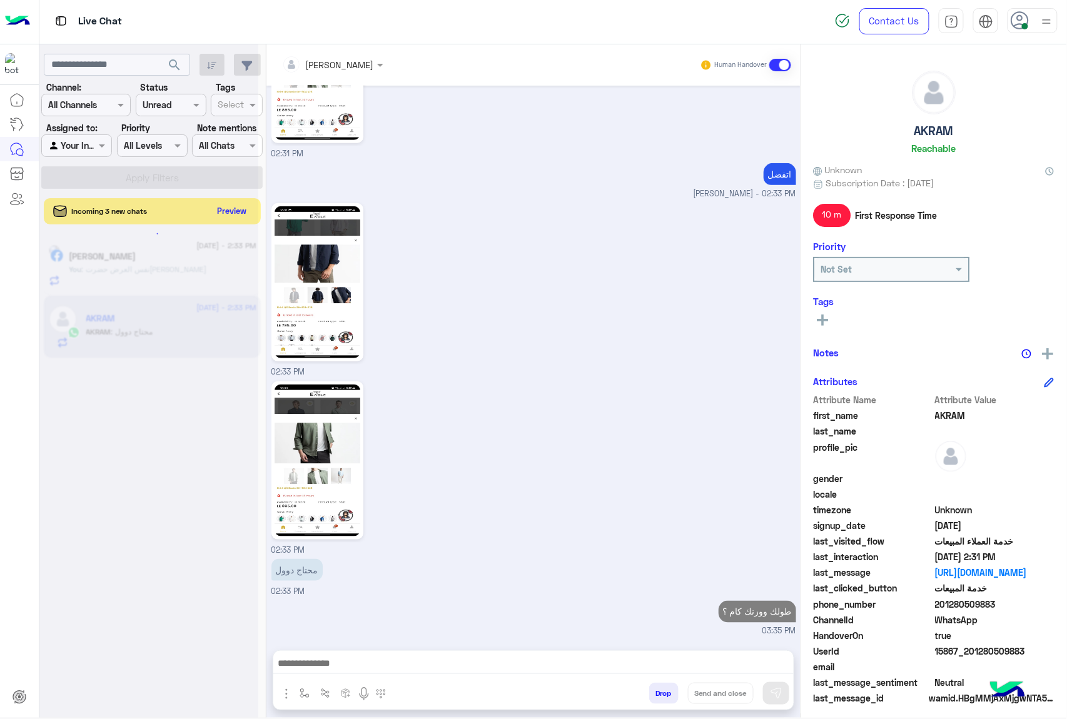
scroll to position [1903, 0]
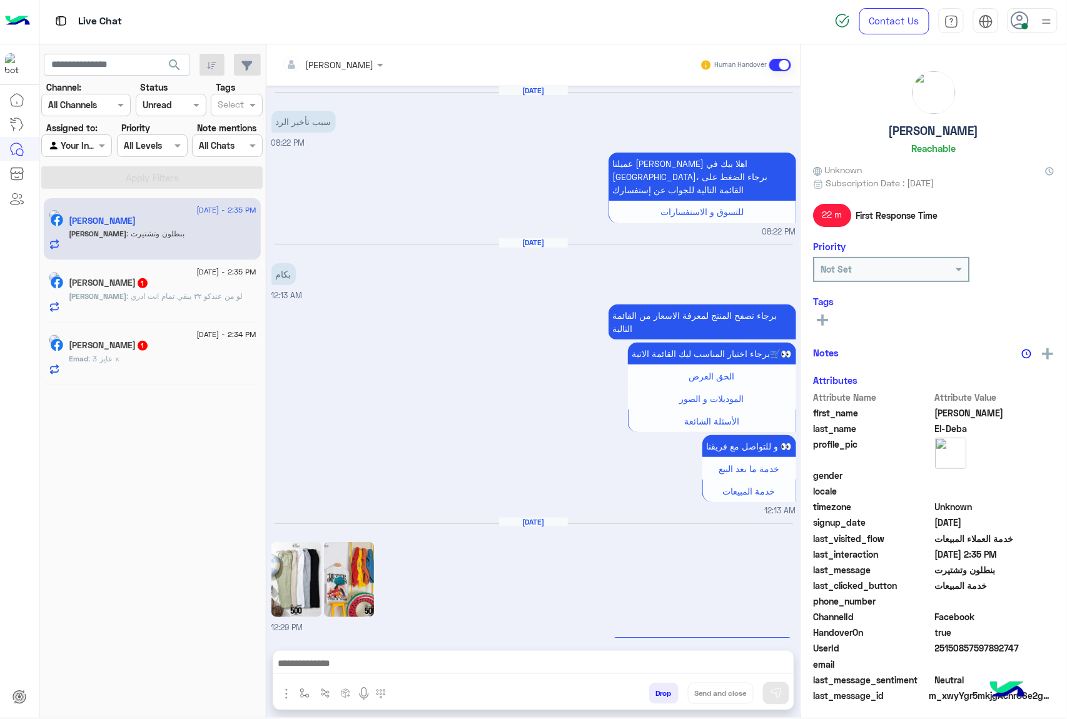
scroll to position [1468, 0]
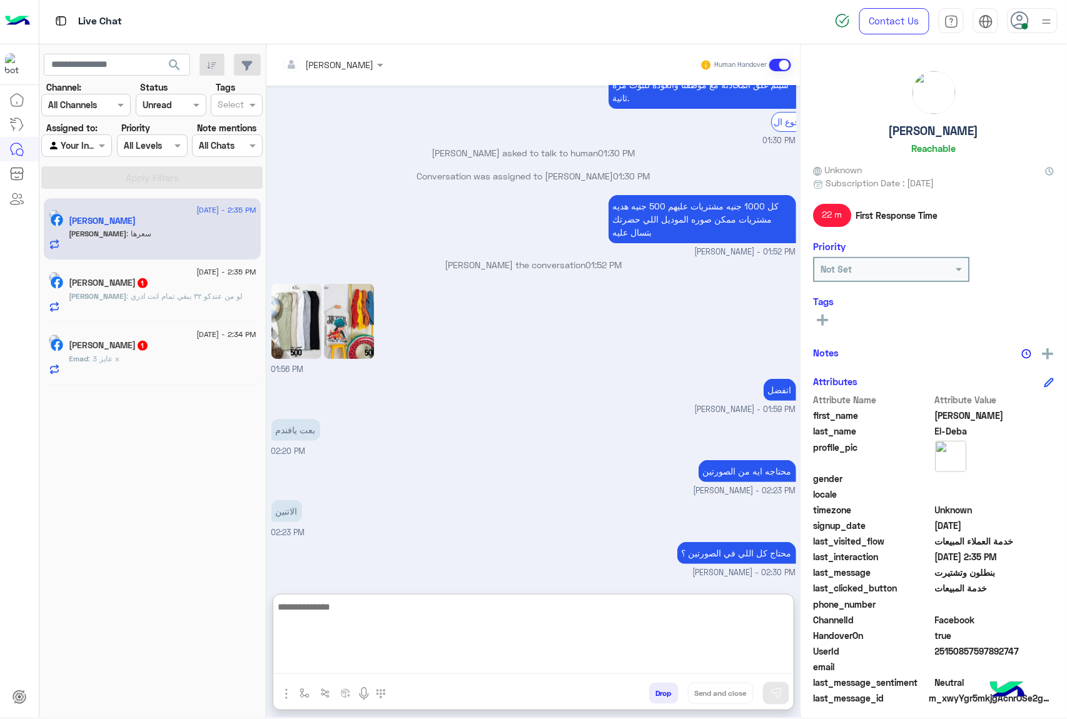
click at [318, 662] on textarea at bounding box center [533, 636] width 520 height 75
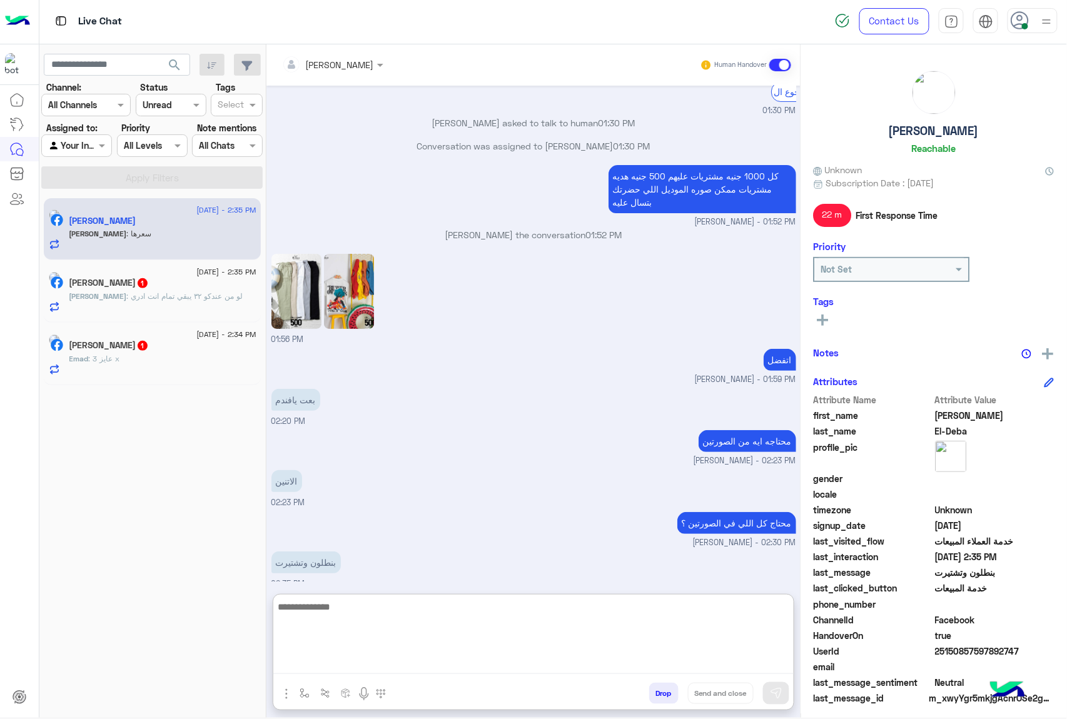
scroll to position [1566, 0]
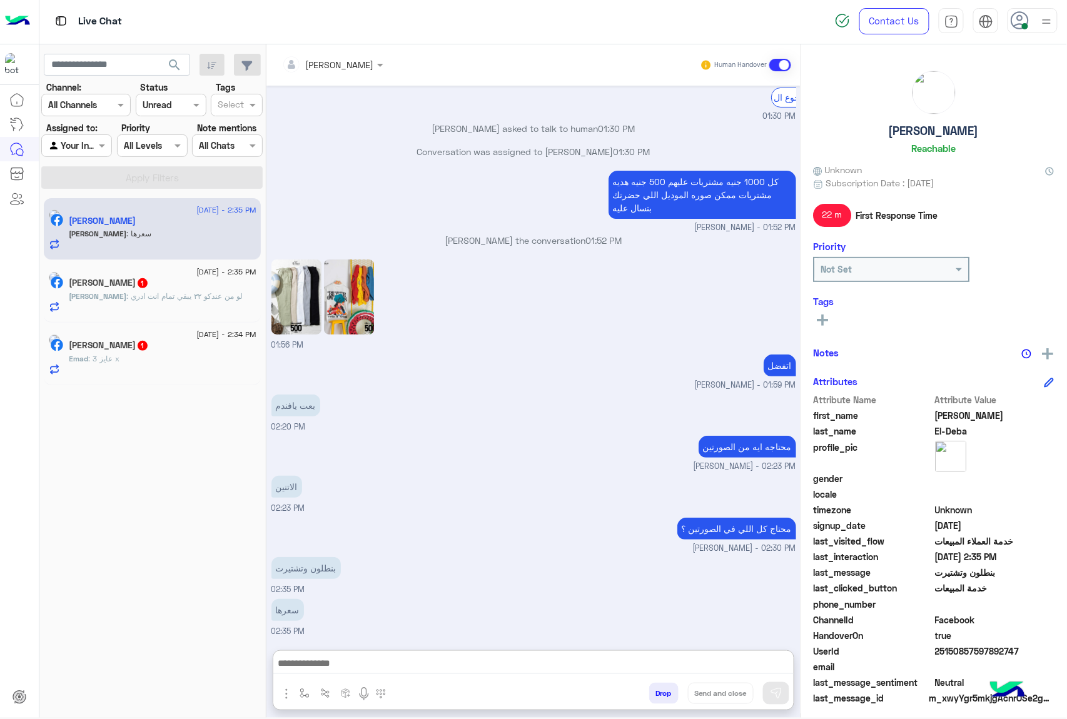
click at [351, 259] on img at bounding box center [349, 296] width 50 height 75
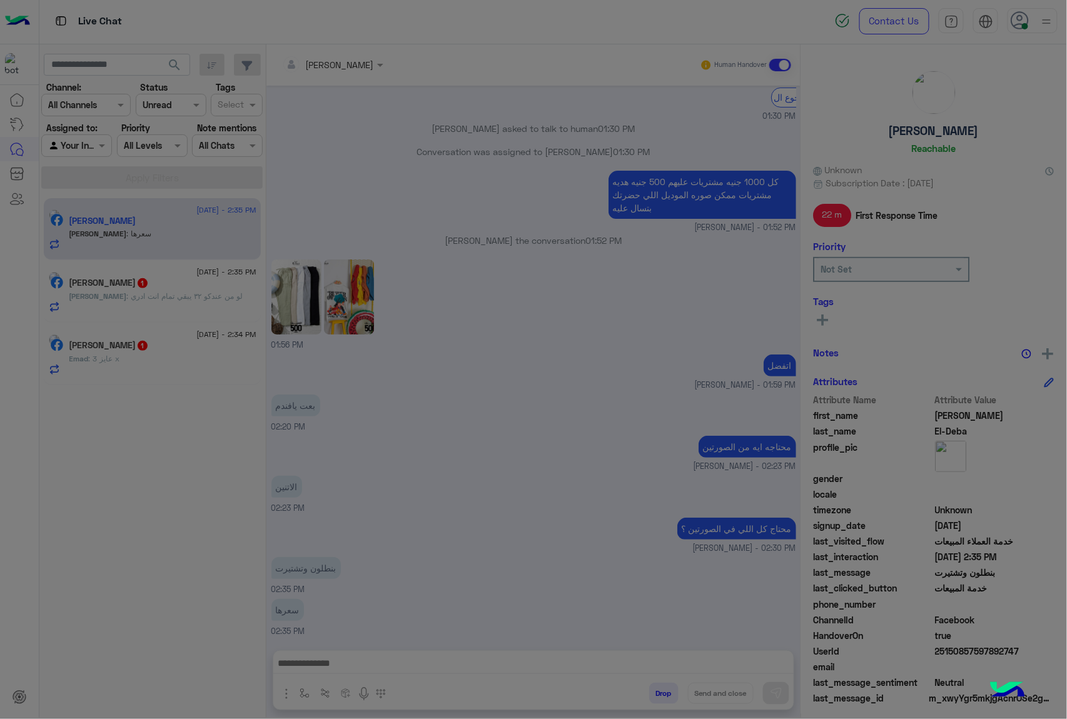
scroll to position [1509, 0]
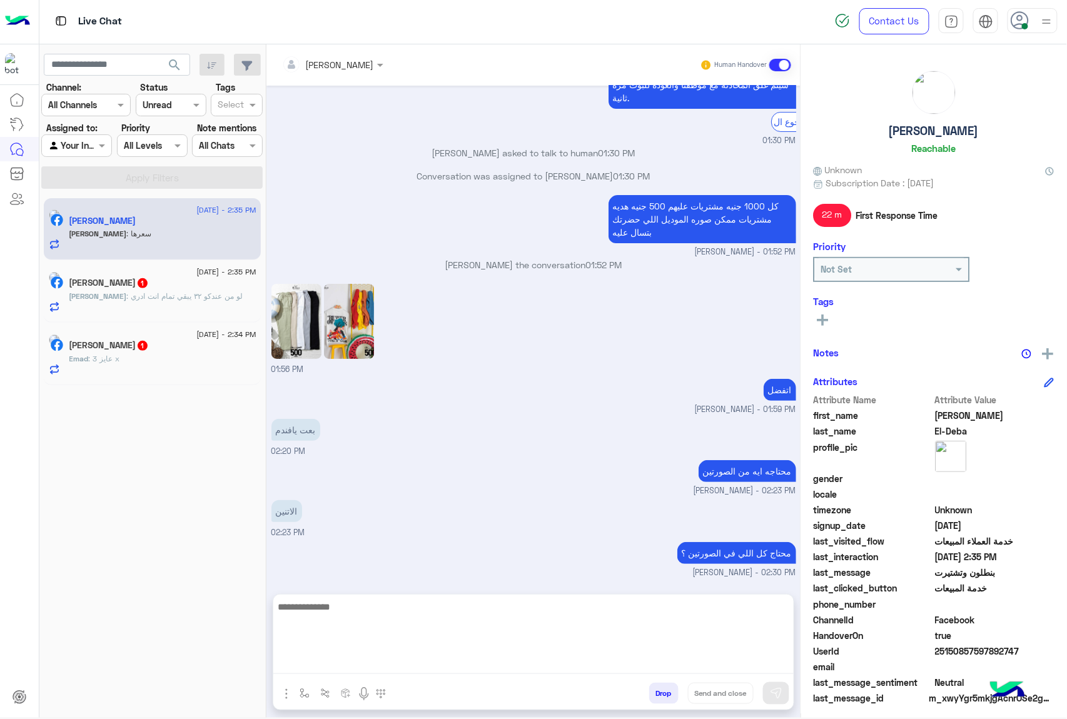
click at [333, 658] on textarea at bounding box center [533, 636] width 520 height 75
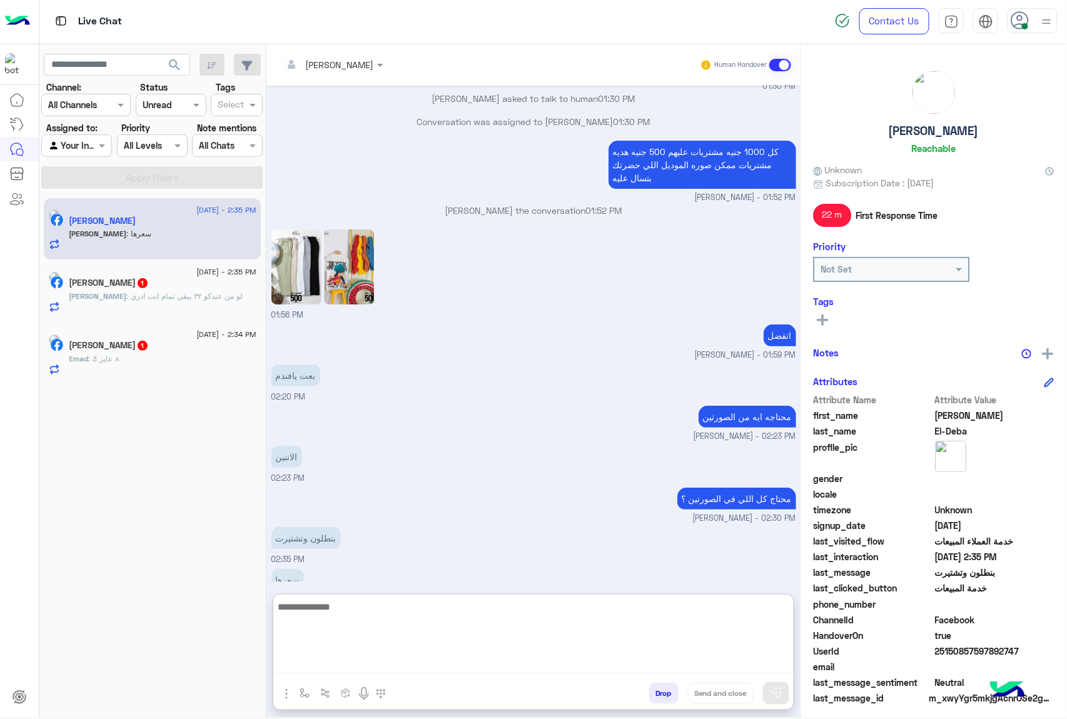
scroll to position [1566, 0]
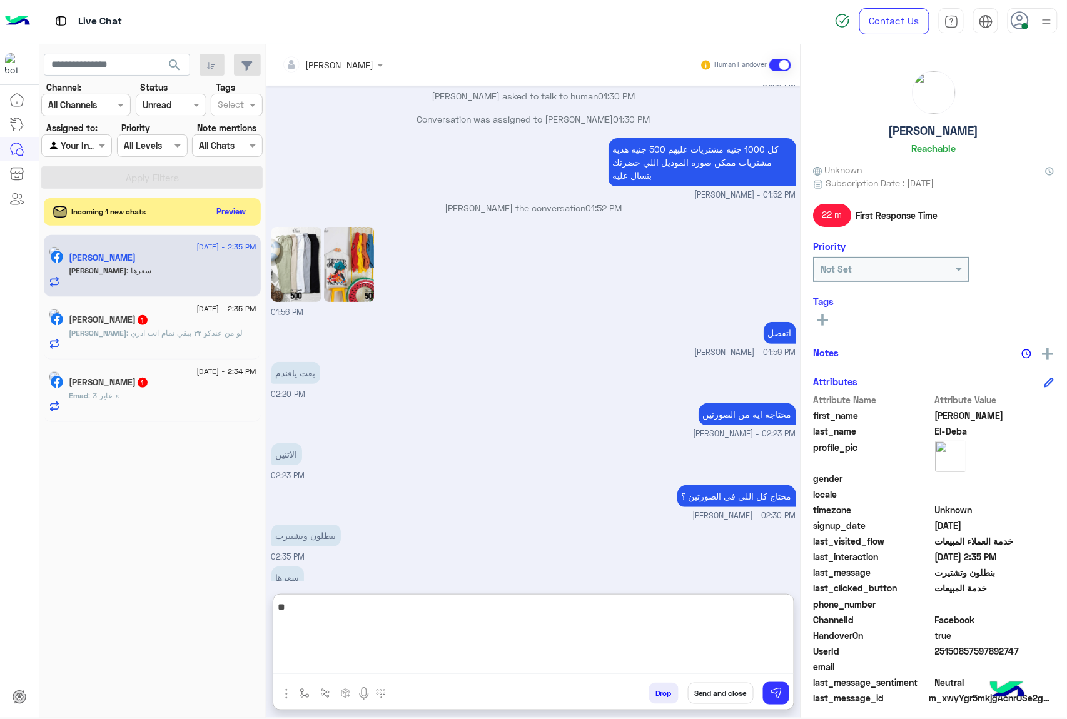
type textarea "*"
type textarea "**********"
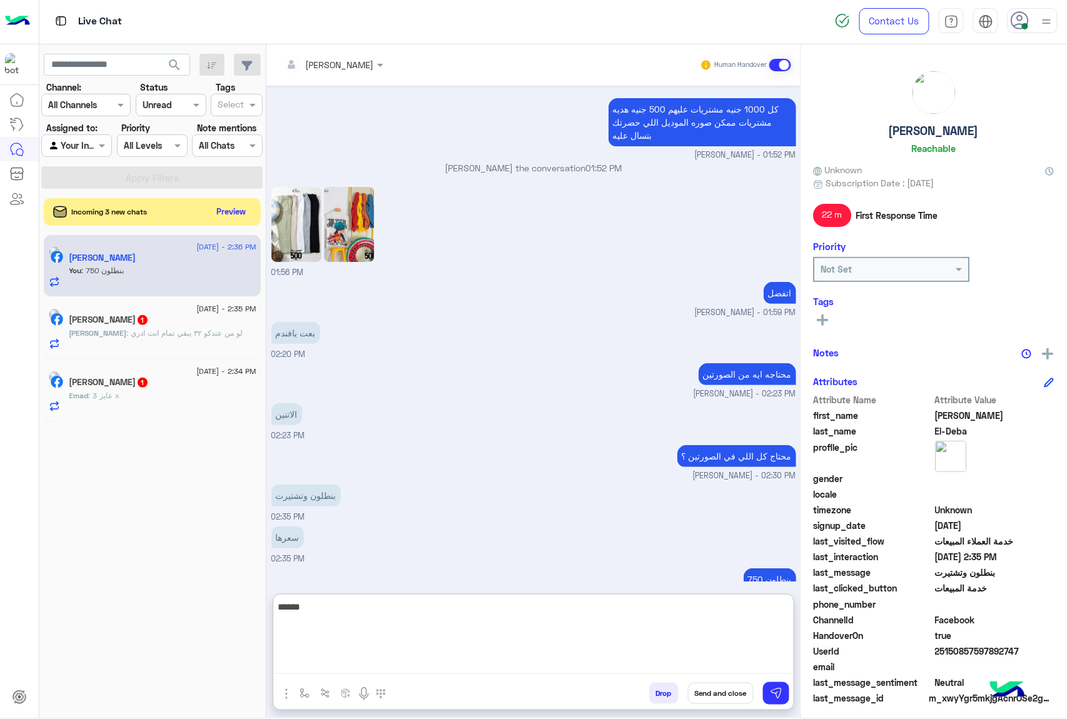
type textarea "*****"
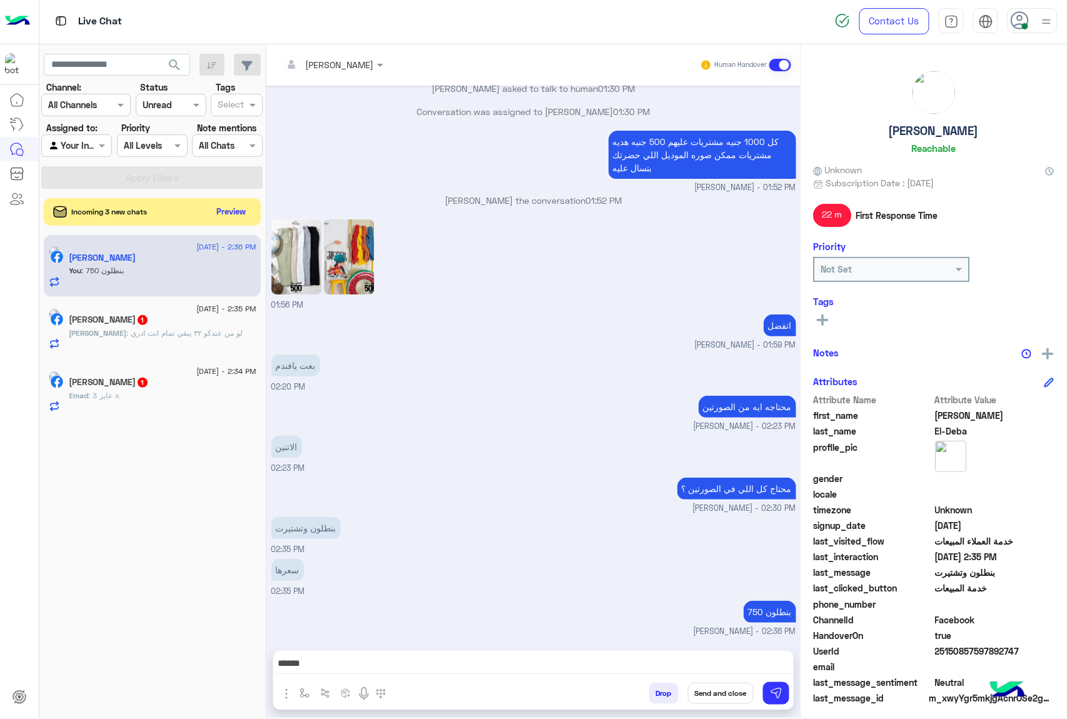
click at [335, 219] on img at bounding box center [349, 256] width 50 height 75
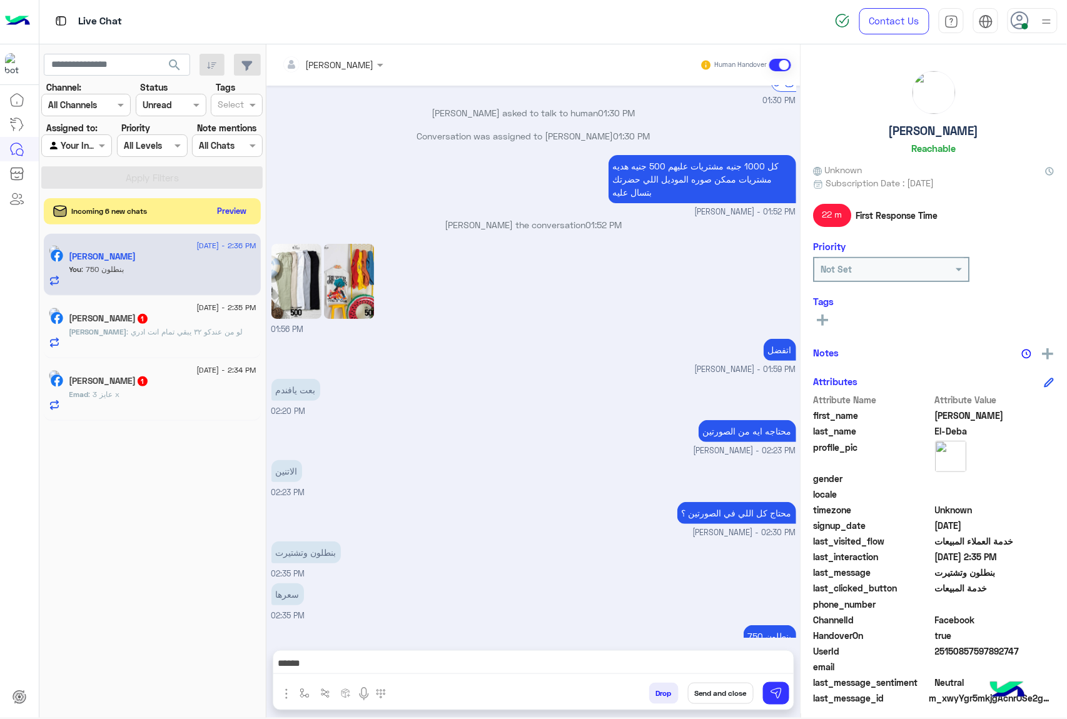
click at [243, 214] on button "Preview" at bounding box center [232, 211] width 39 height 17
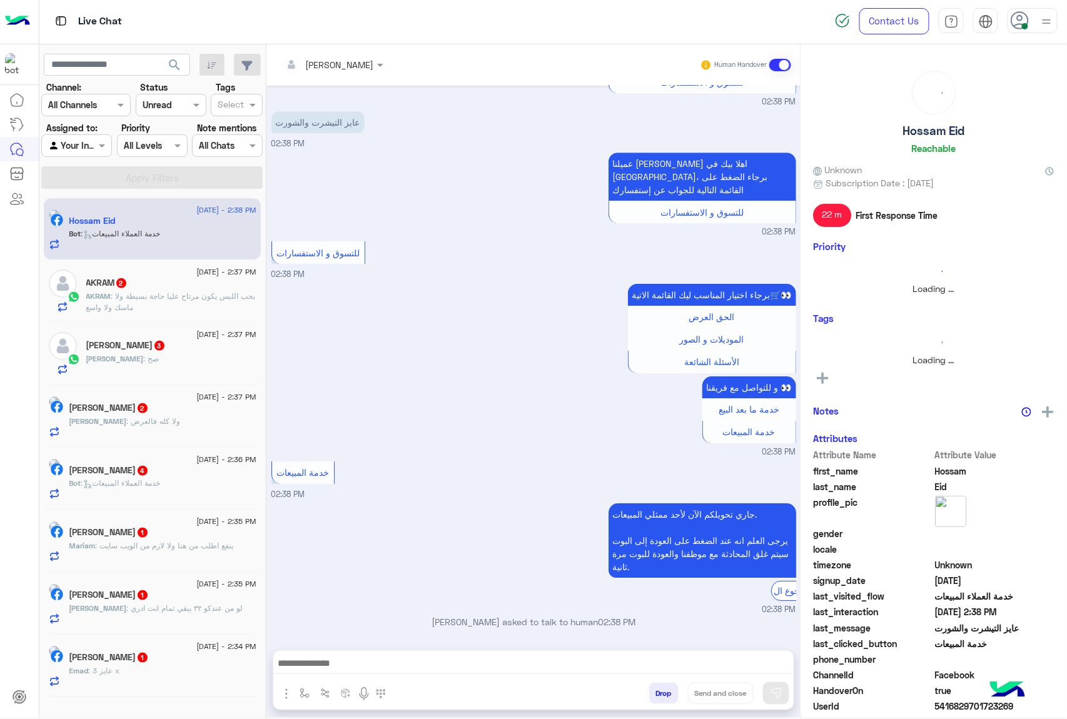
scroll to position [1306, 0]
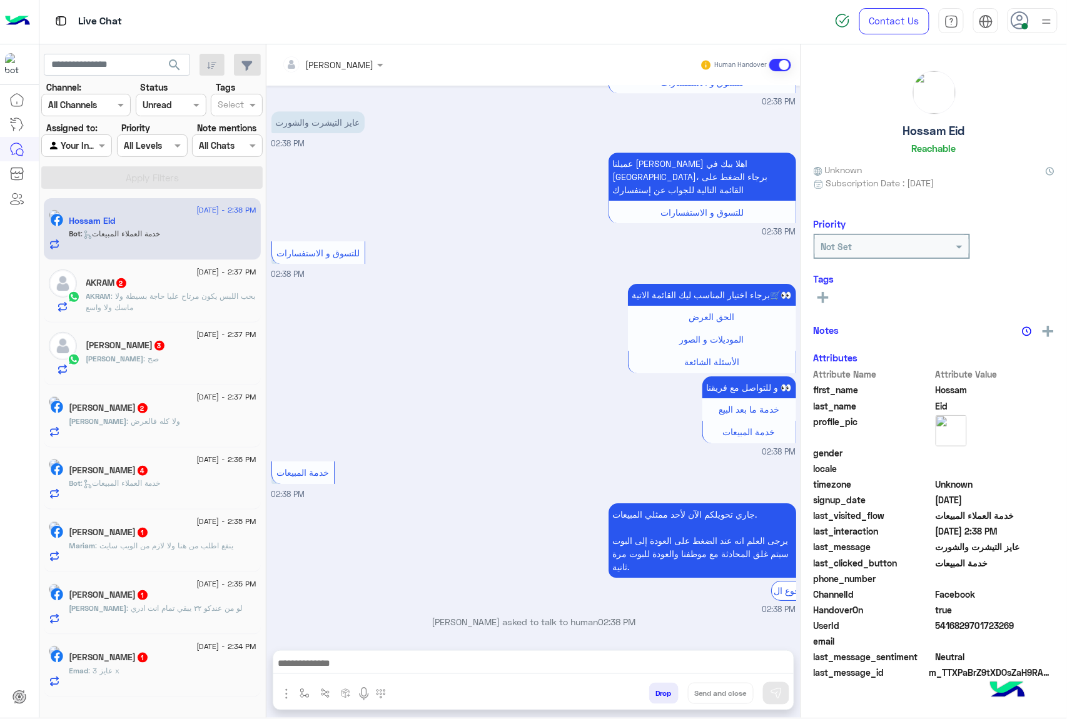
click at [176, 296] on span ": بحب اللبس يكون مرتاح عليا حاجة بسيطة ولا ماسك ولا واسع" at bounding box center [170, 301] width 169 height 21
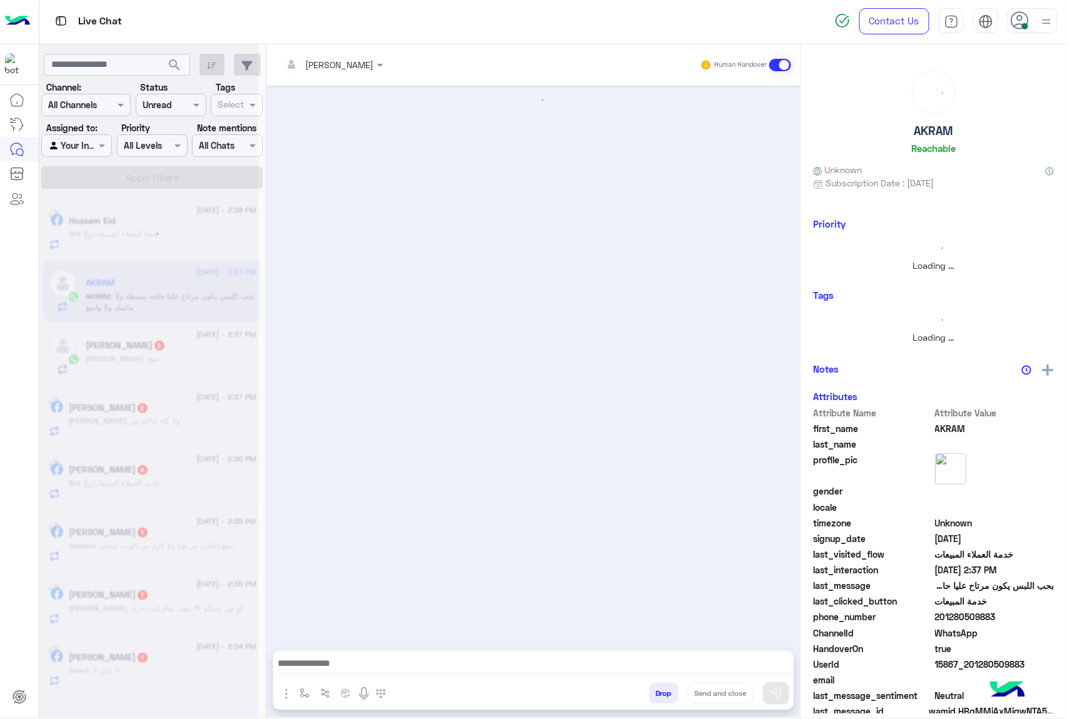
scroll to position [1699, 0]
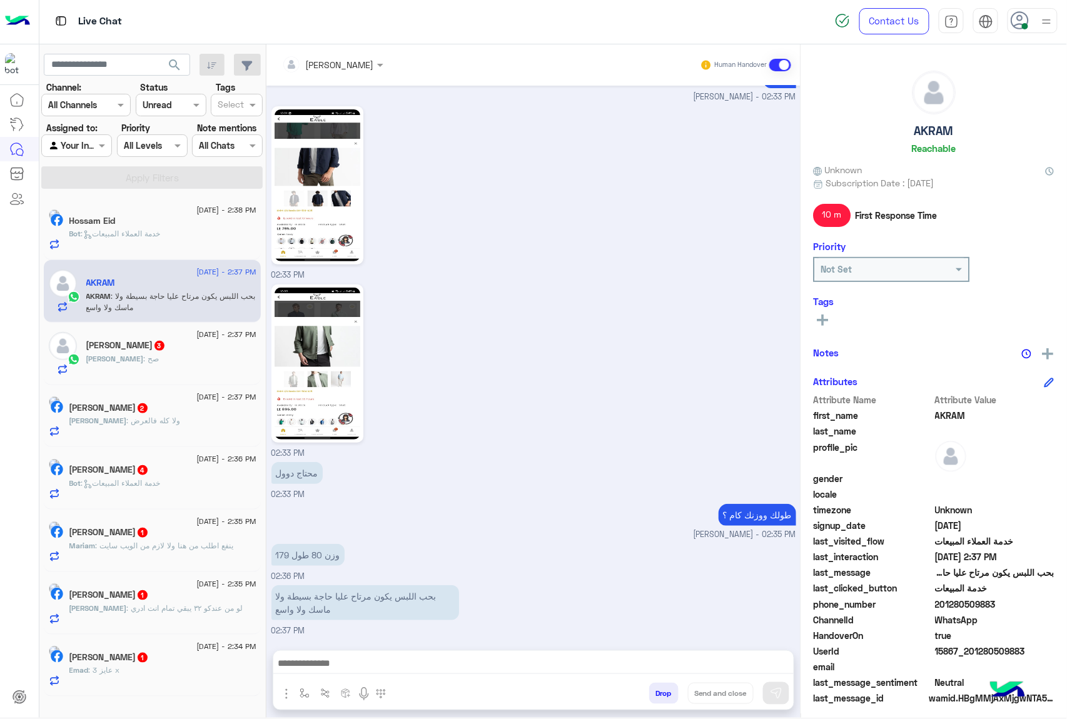
click at [340, 674] on div at bounding box center [533, 666] width 520 height 31
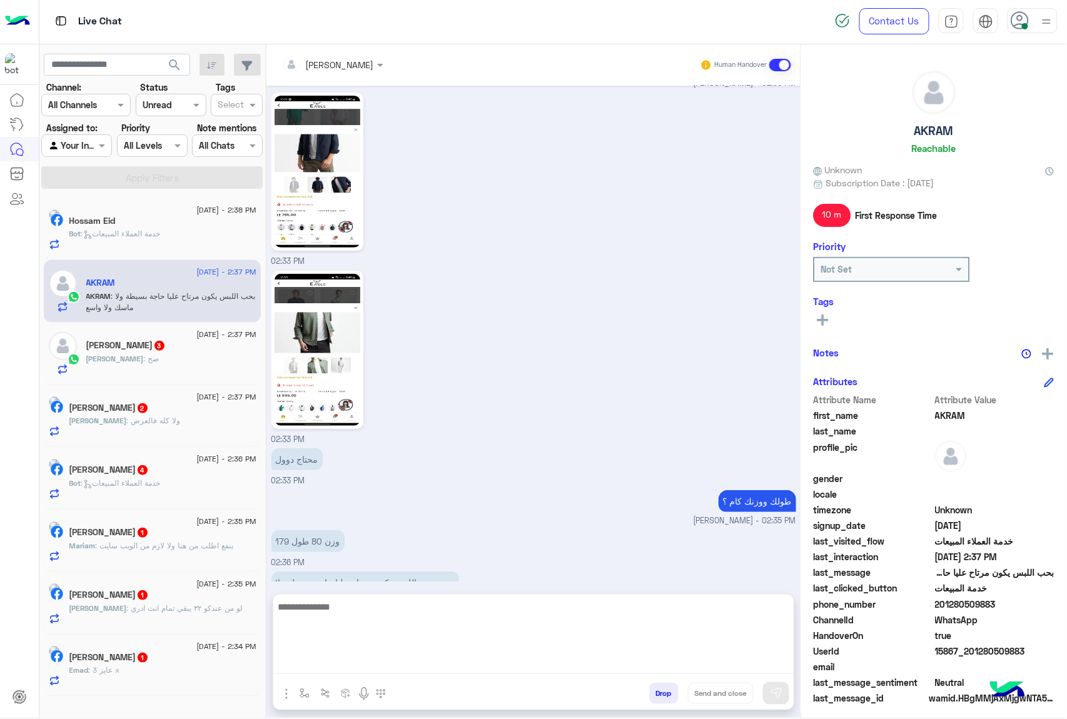
click at [338, 666] on textarea at bounding box center [533, 636] width 520 height 75
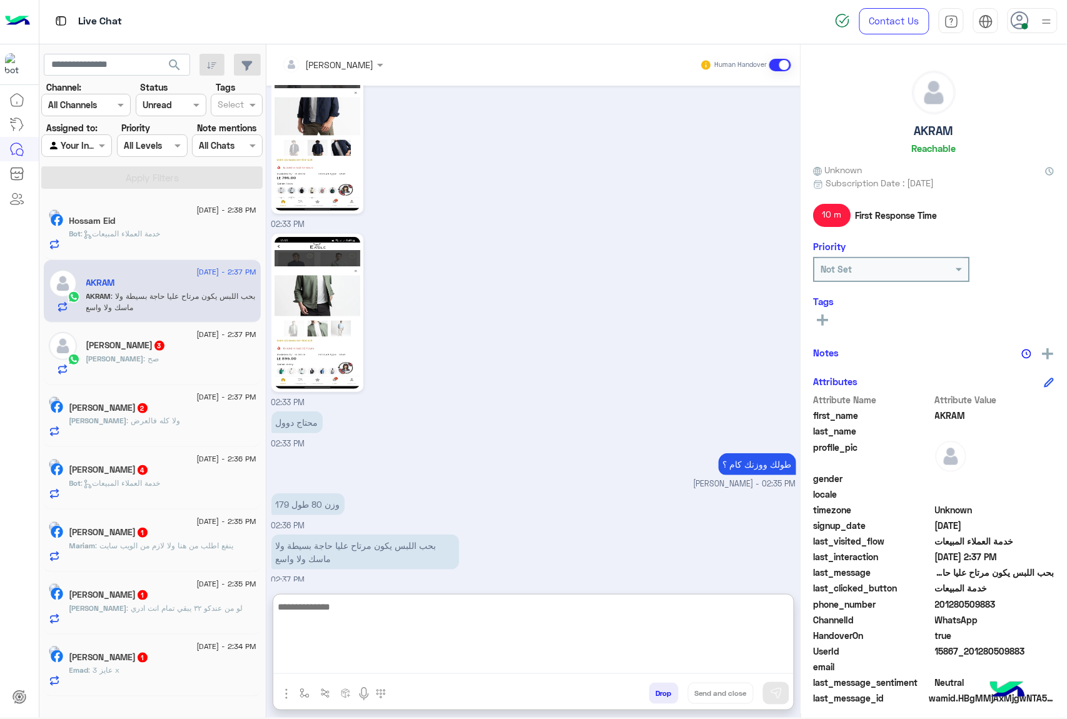
scroll to position [1756, 0]
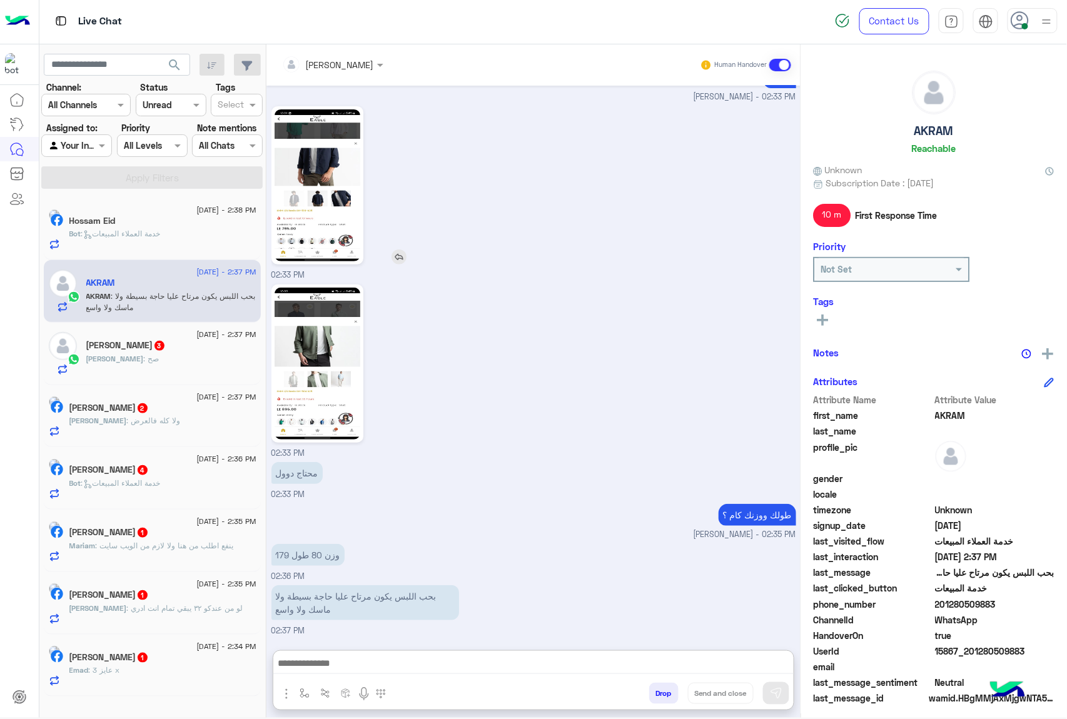
click at [324, 139] on img at bounding box center [317, 185] width 86 height 152
click at [335, 166] on img at bounding box center [317, 185] width 86 height 152
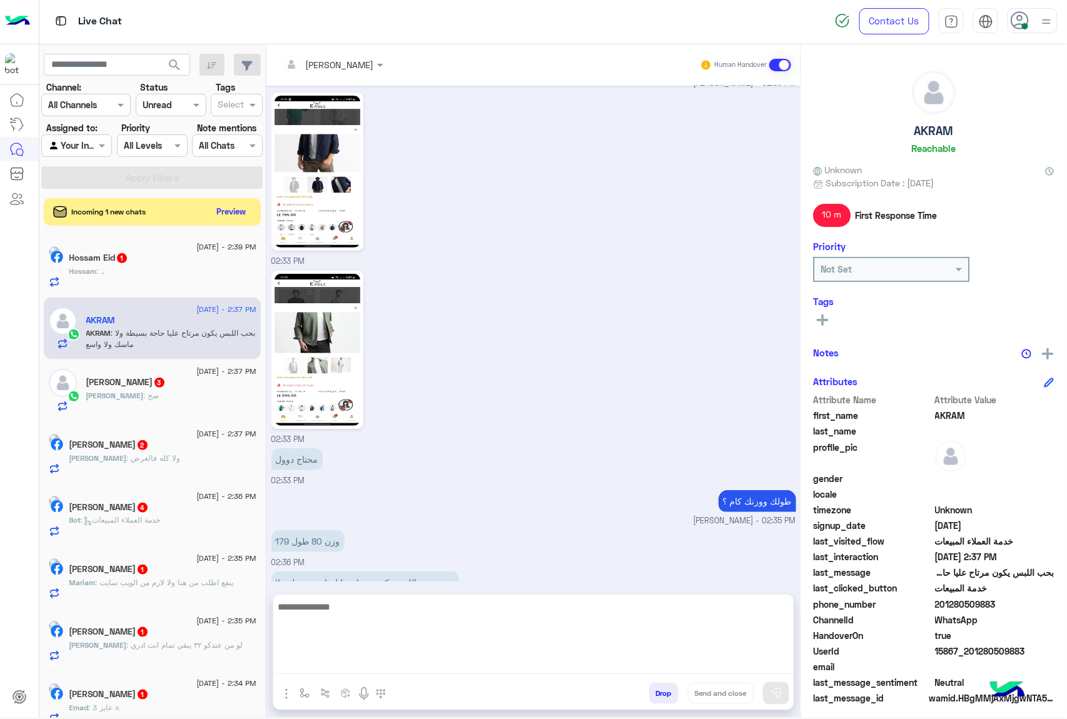
click at [386, 658] on textarea at bounding box center [533, 636] width 520 height 75
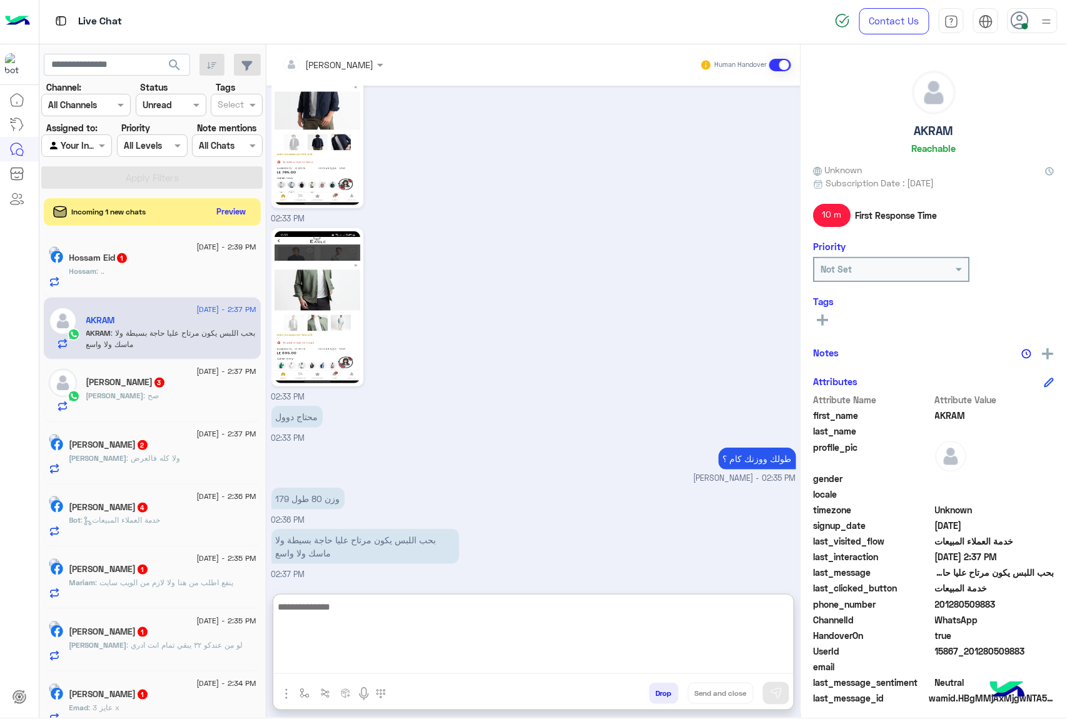
type textarea "*"
type textarea "**********"
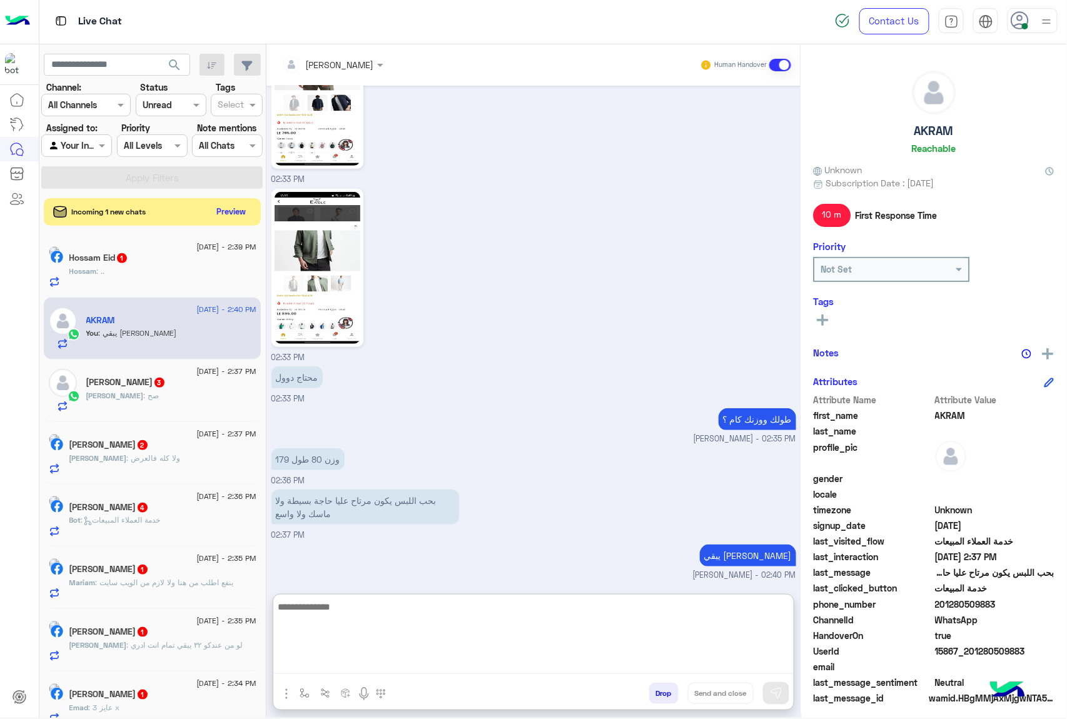
scroll to position [1796, 0]
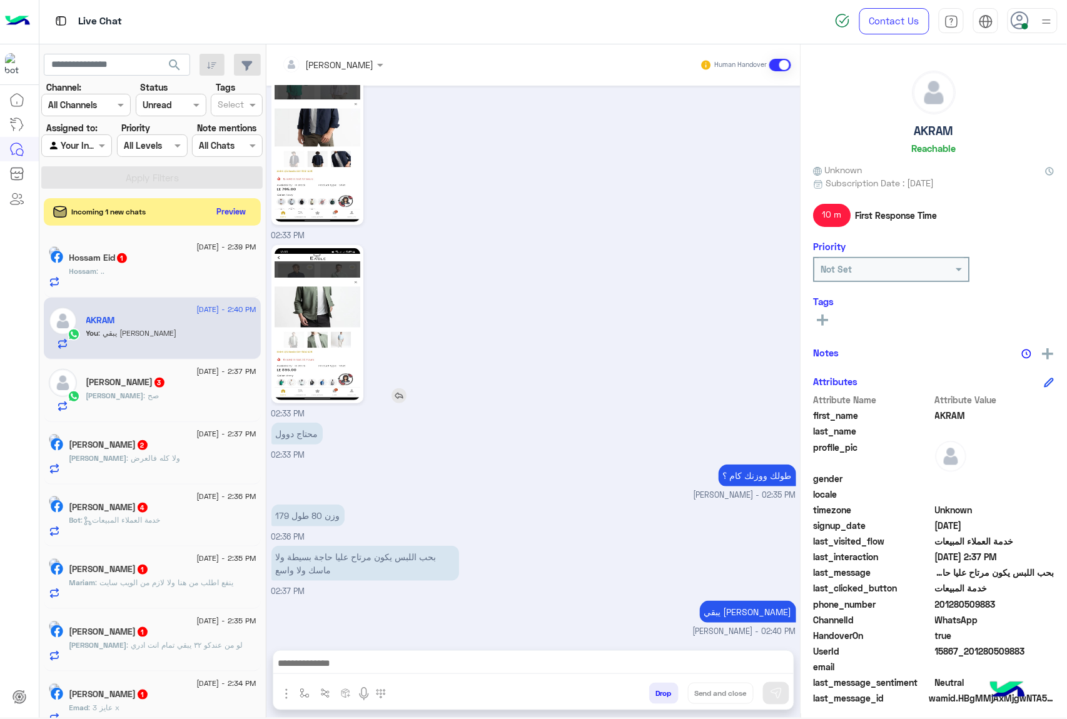
click at [336, 258] on img at bounding box center [317, 324] width 86 height 152
click at [329, 653] on div at bounding box center [533, 666] width 520 height 31
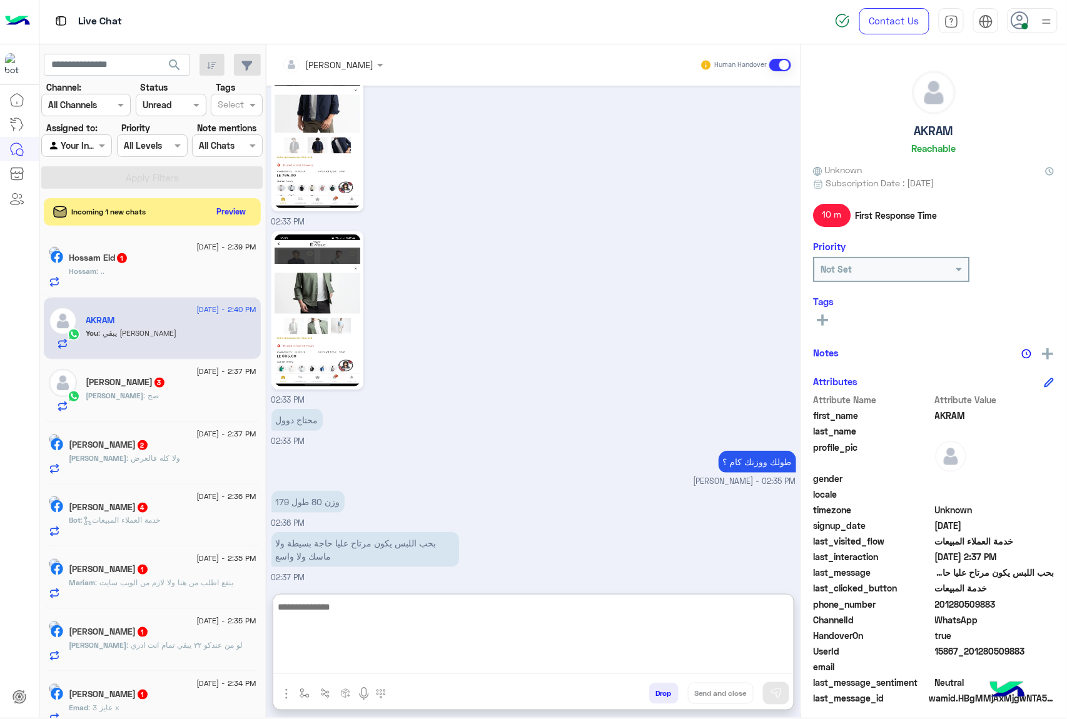
click at [330, 660] on textarea at bounding box center [533, 636] width 520 height 75
type textarea "**********"
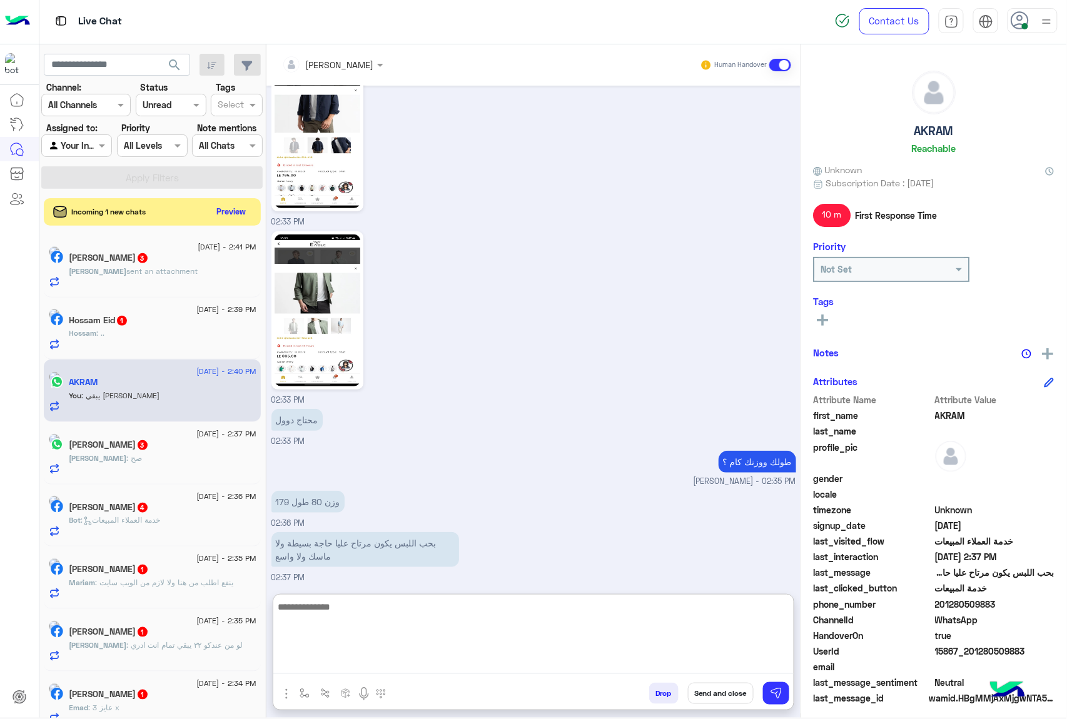
scroll to position [1836, 0]
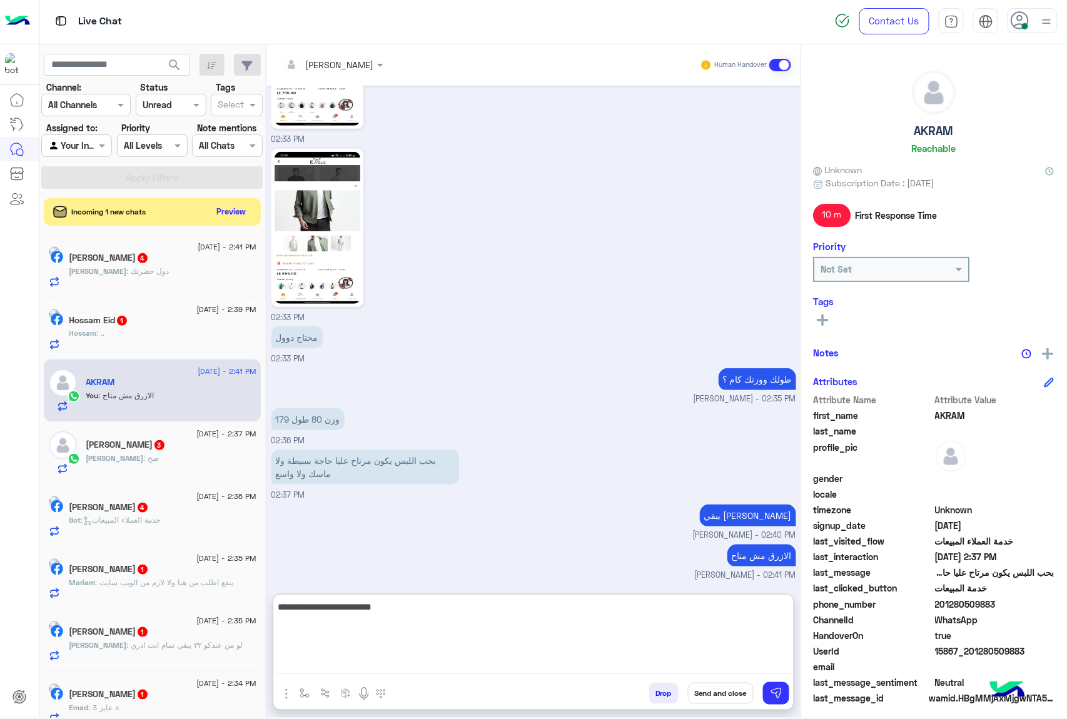
type textarea "**********"
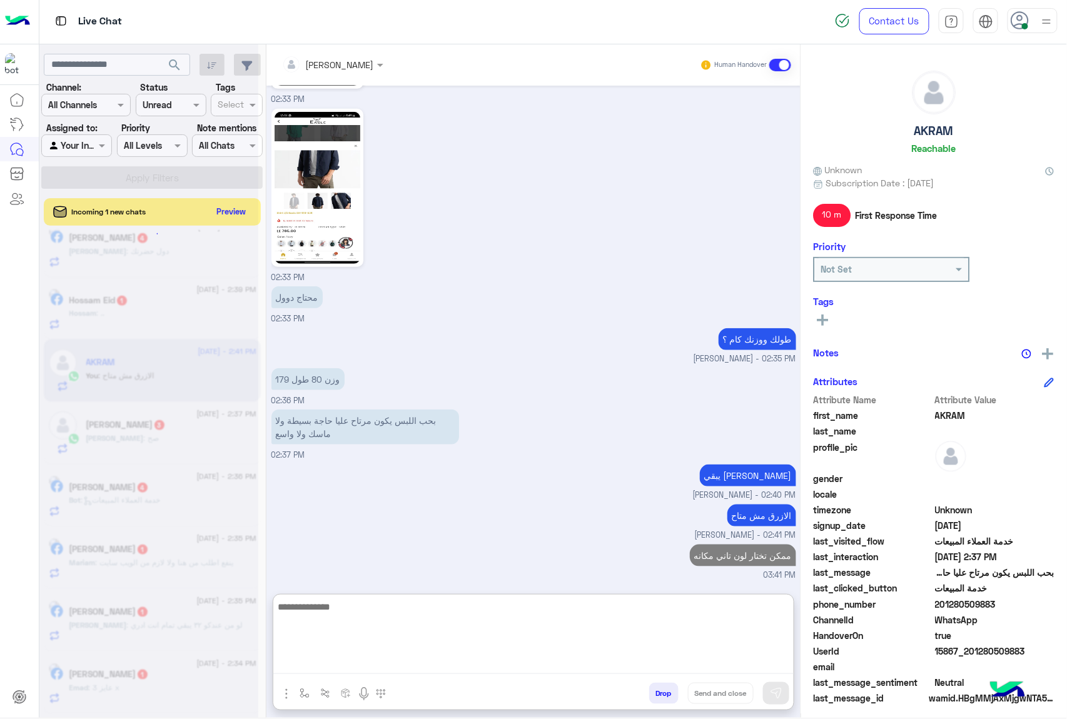
scroll to position [0, 0]
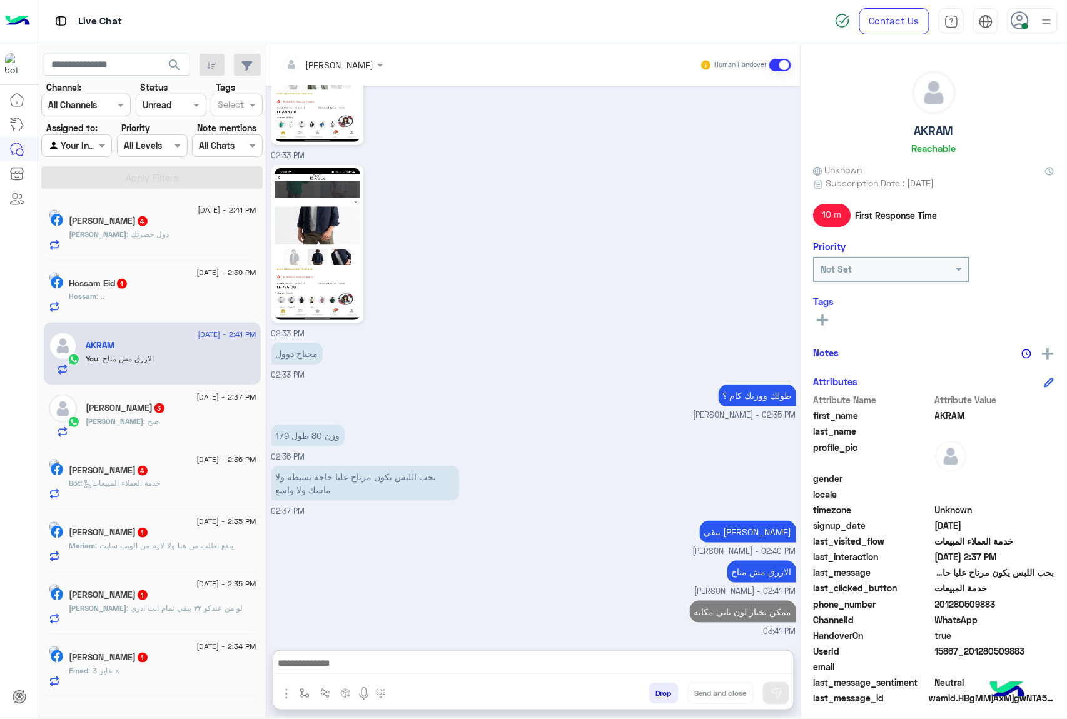
click at [161, 231] on div "[PERSON_NAME] : دول حضرتك" at bounding box center [162, 240] width 187 height 22
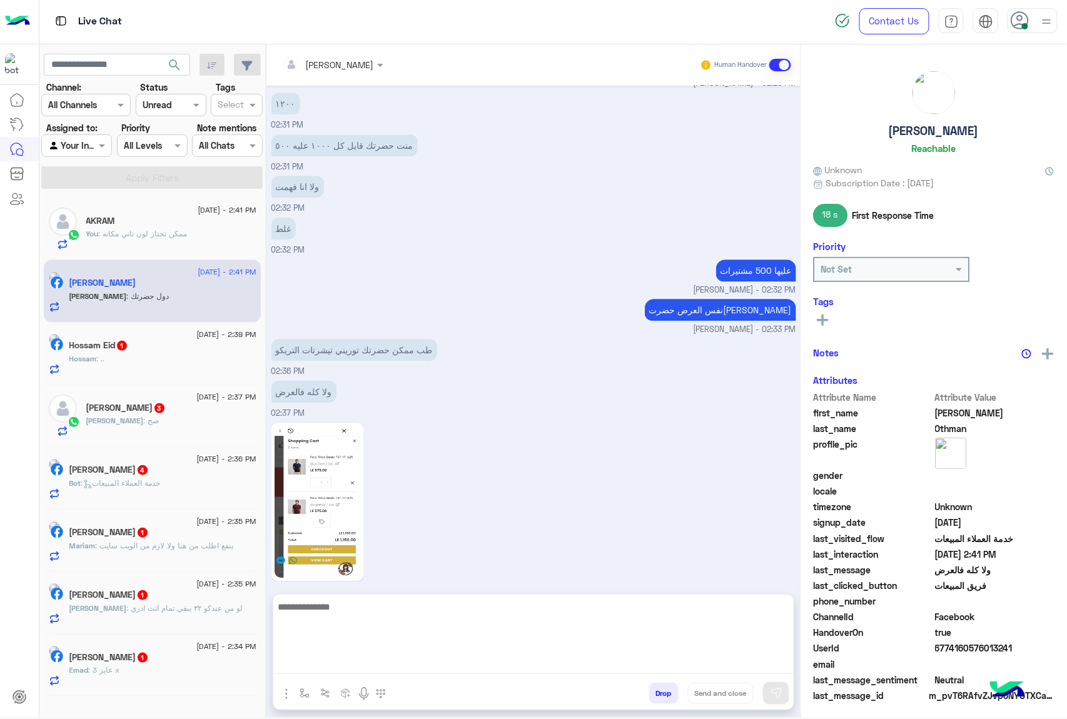
click at [360, 670] on textarea at bounding box center [533, 636] width 520 height 75
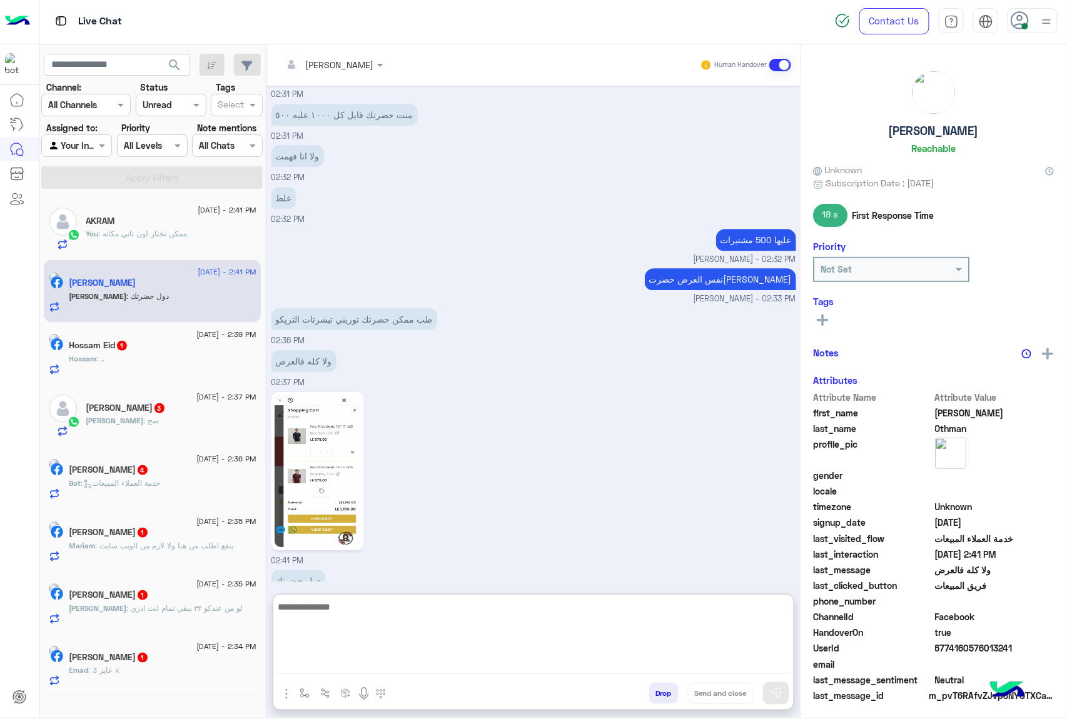
scroll to position [1241, 0]
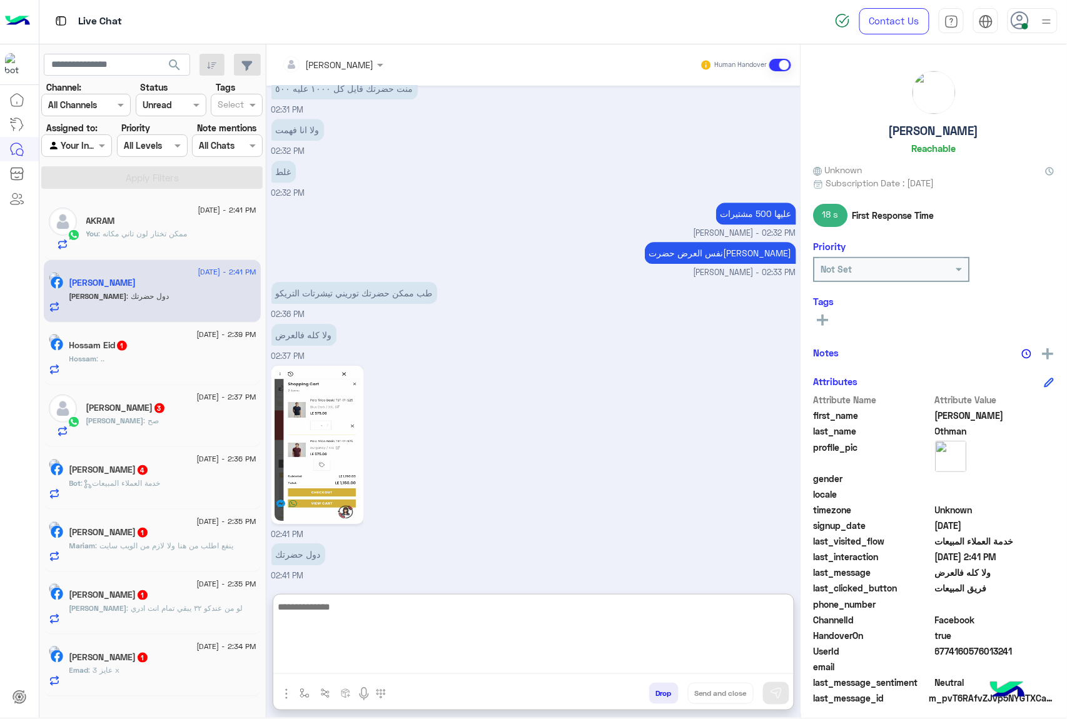
click at [348, 611] on textarea at bounding box center [533, 636] width 520 height 75
type textarea "**********"
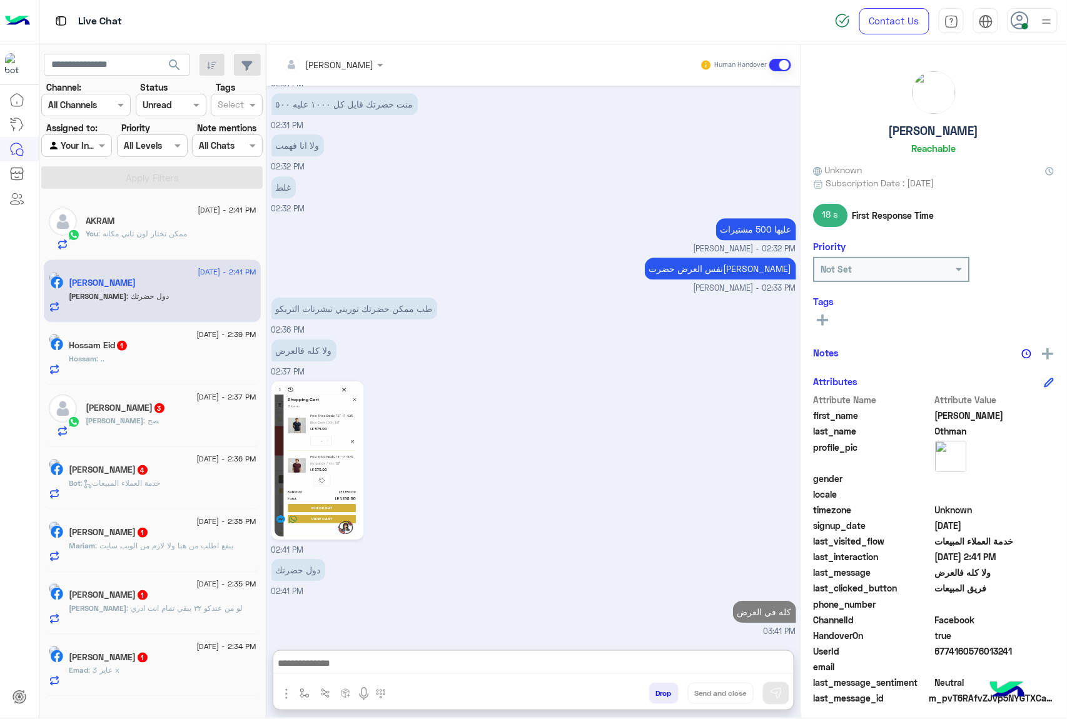
click at [178, 358] on div "Hossam : .." at bounding box center [162, 364] width 187 height 22
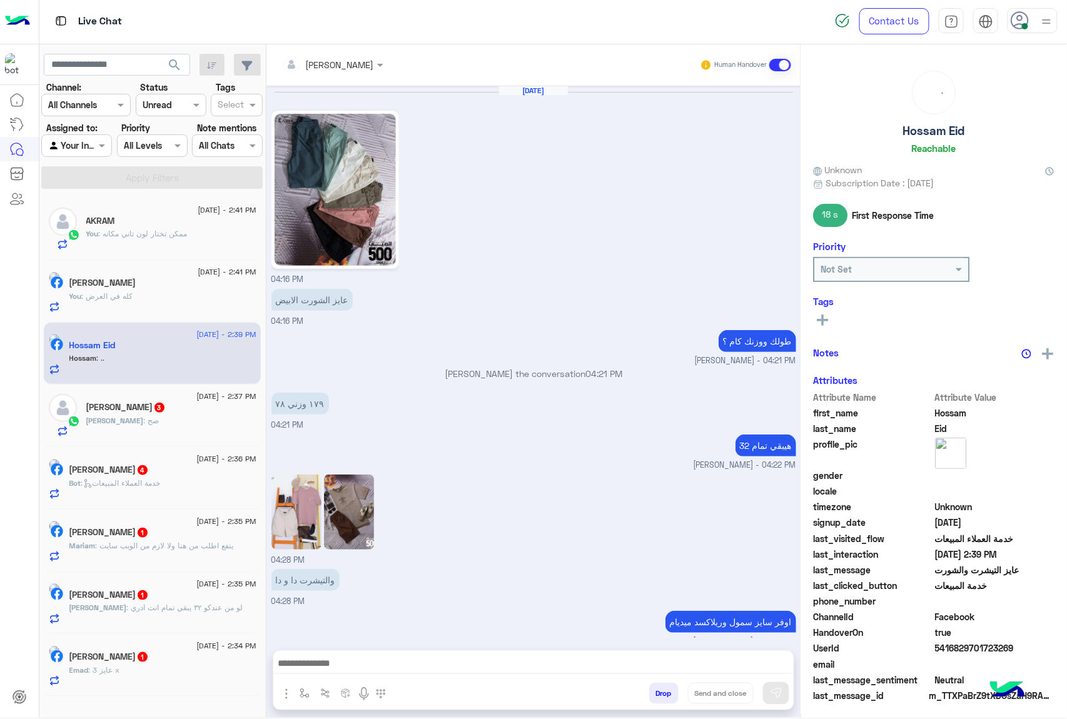
scroll to position [1482, 0]
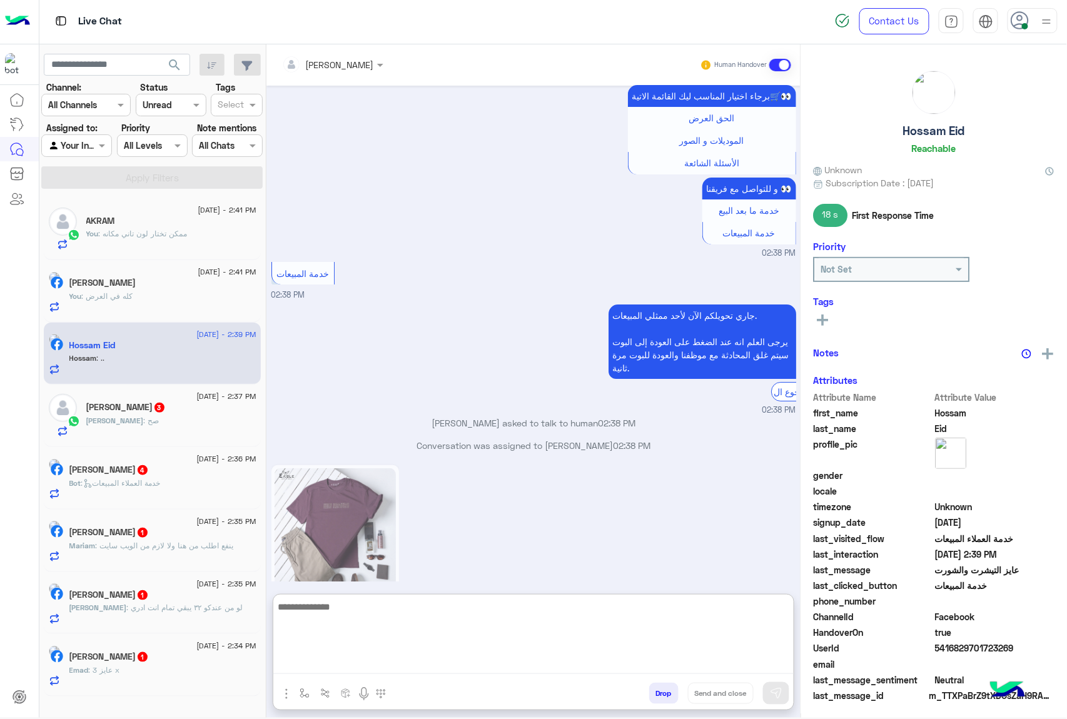
click at [348, 658] on textarea at bounding box center [533, 636] width 520 height 75
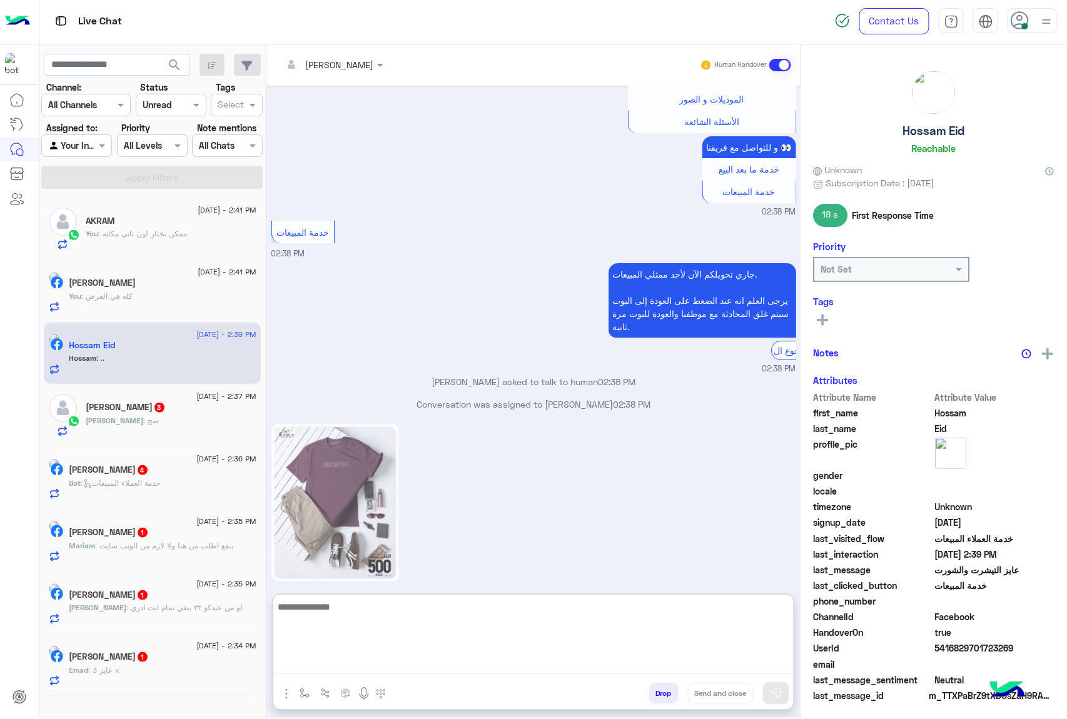
scroll to position [1539, 0]
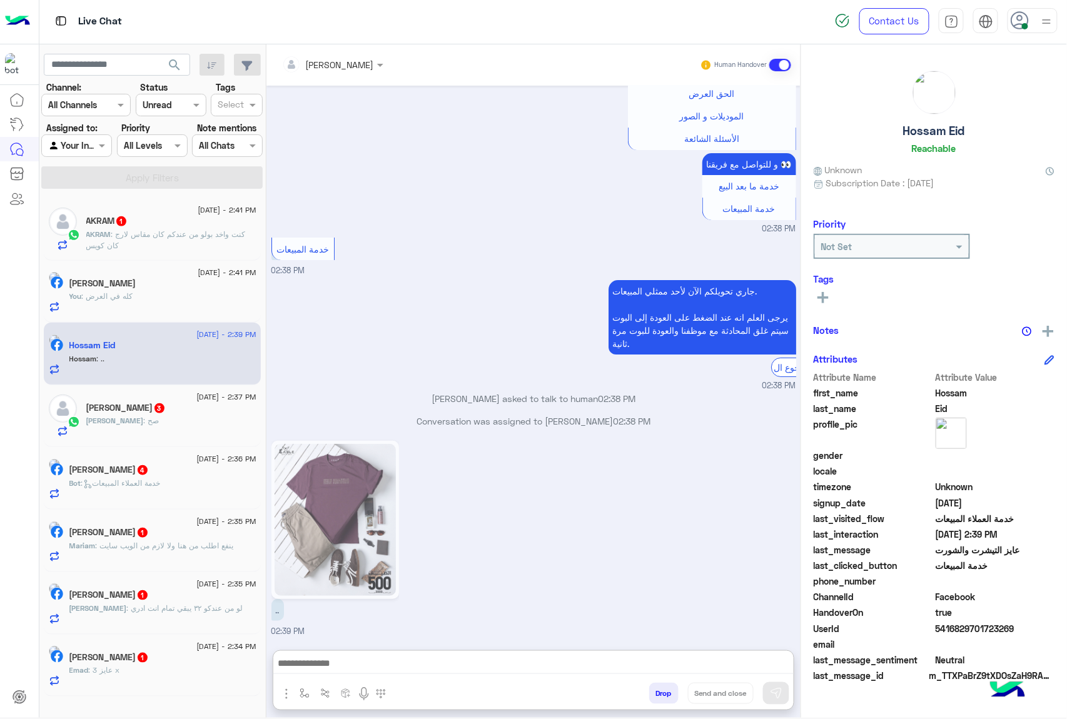
click at [345, 448] on img at bounding box center [334, 520] width 121 height 152
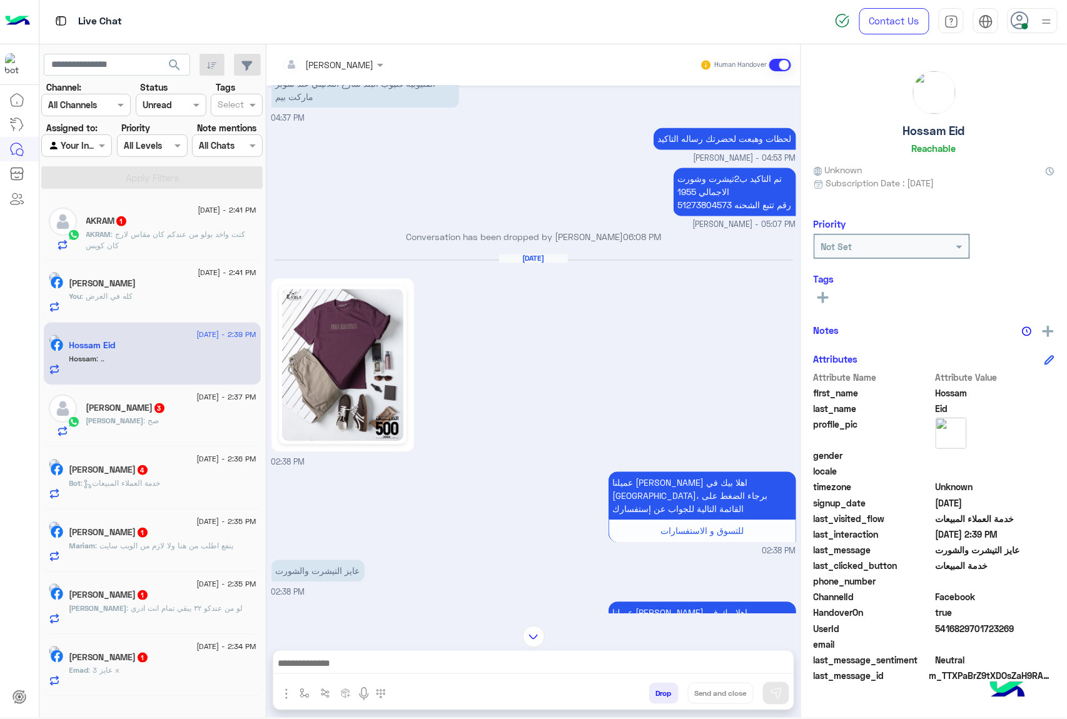
scroll to position [843, 0]
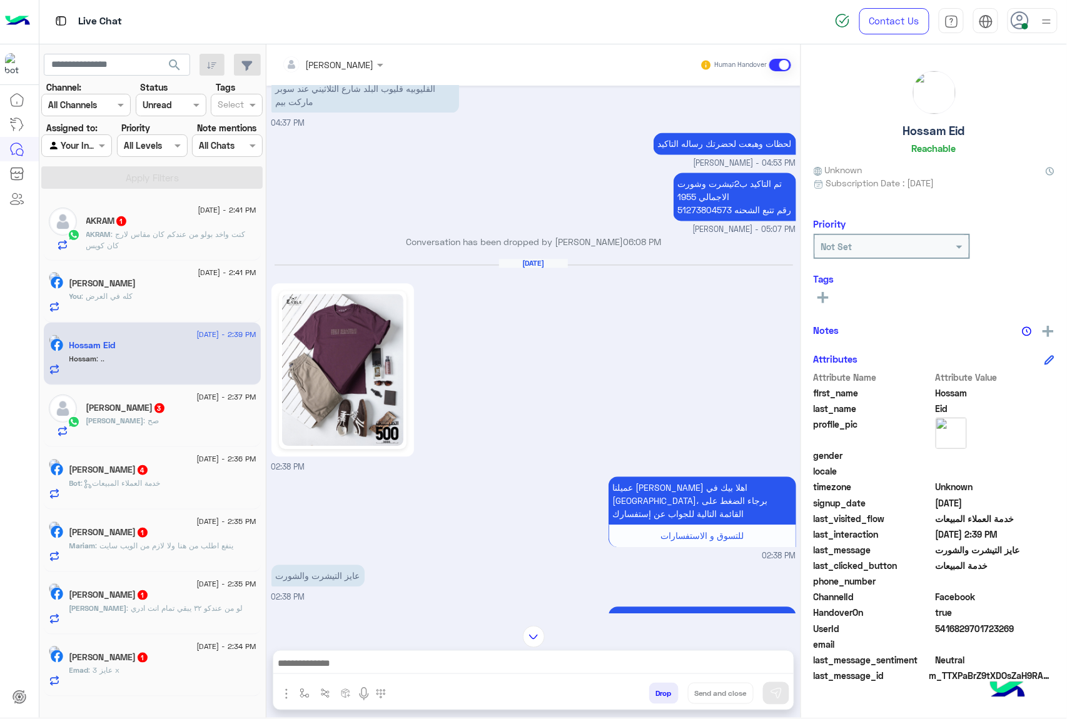
click at [370, 356] on img at bounding box center [342, 370] width 121 height 152
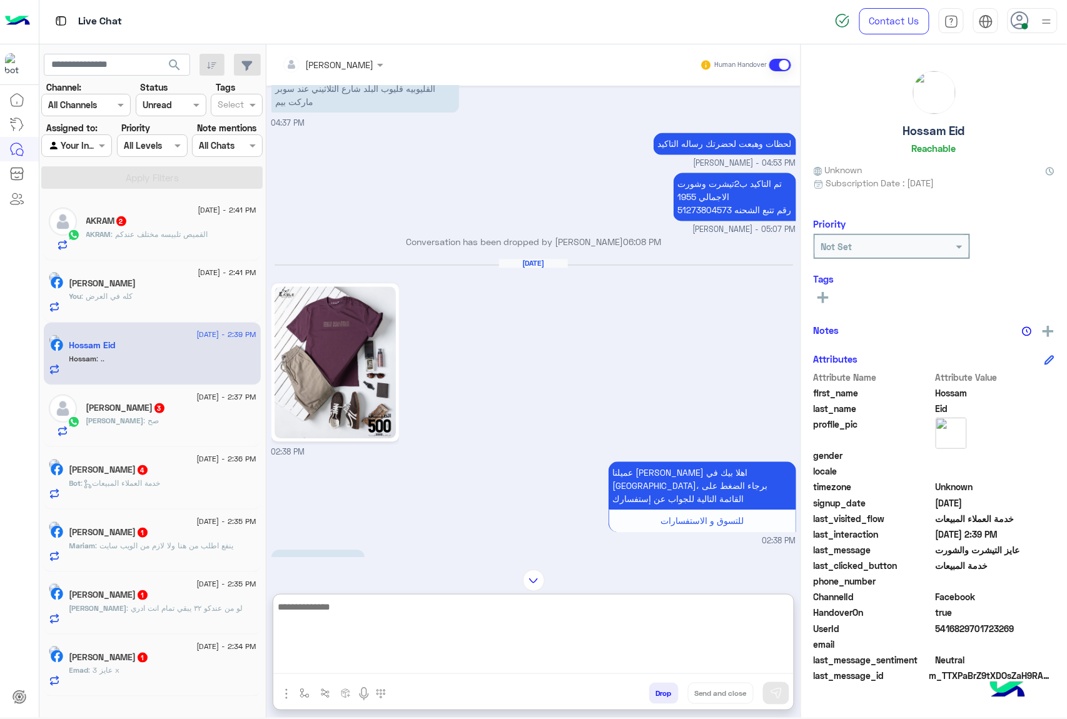
click at [329, 665] on textarea at bounding box center [533, 636] width 520 height 75
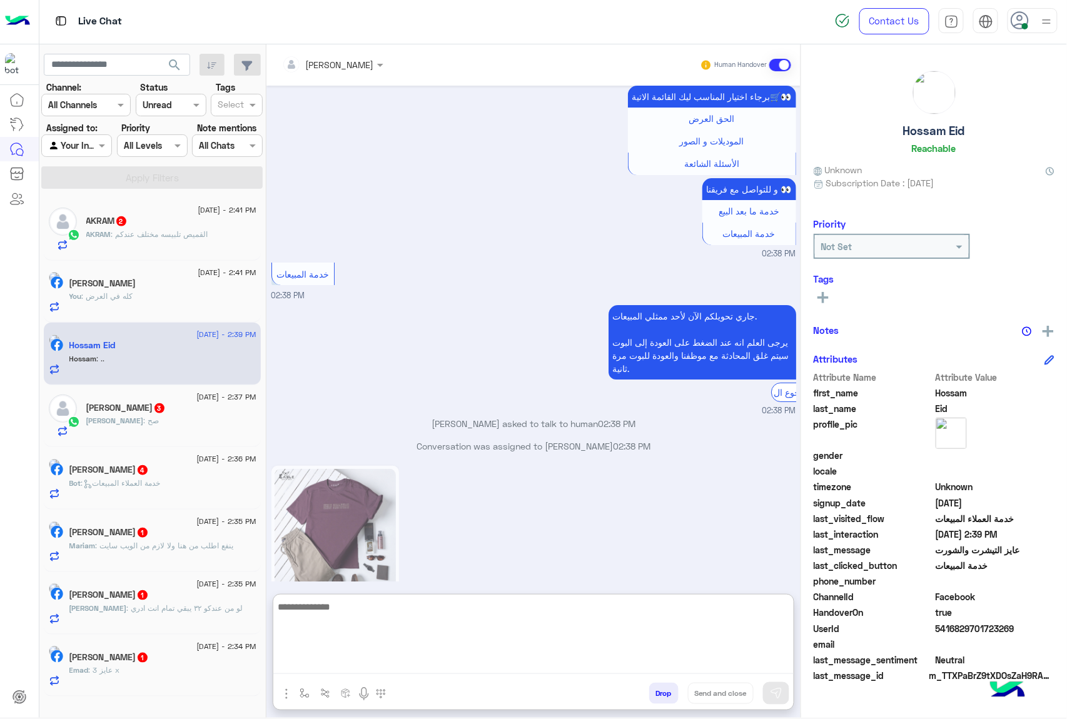
scroll to position [1539, 0]
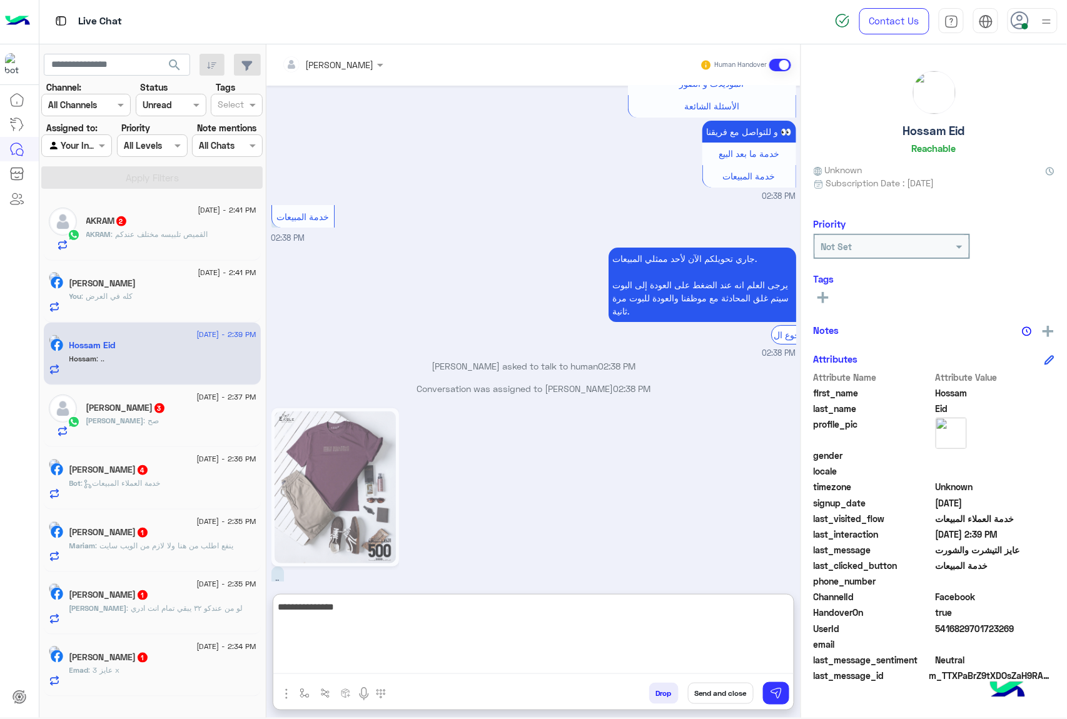
type textarea "**********"
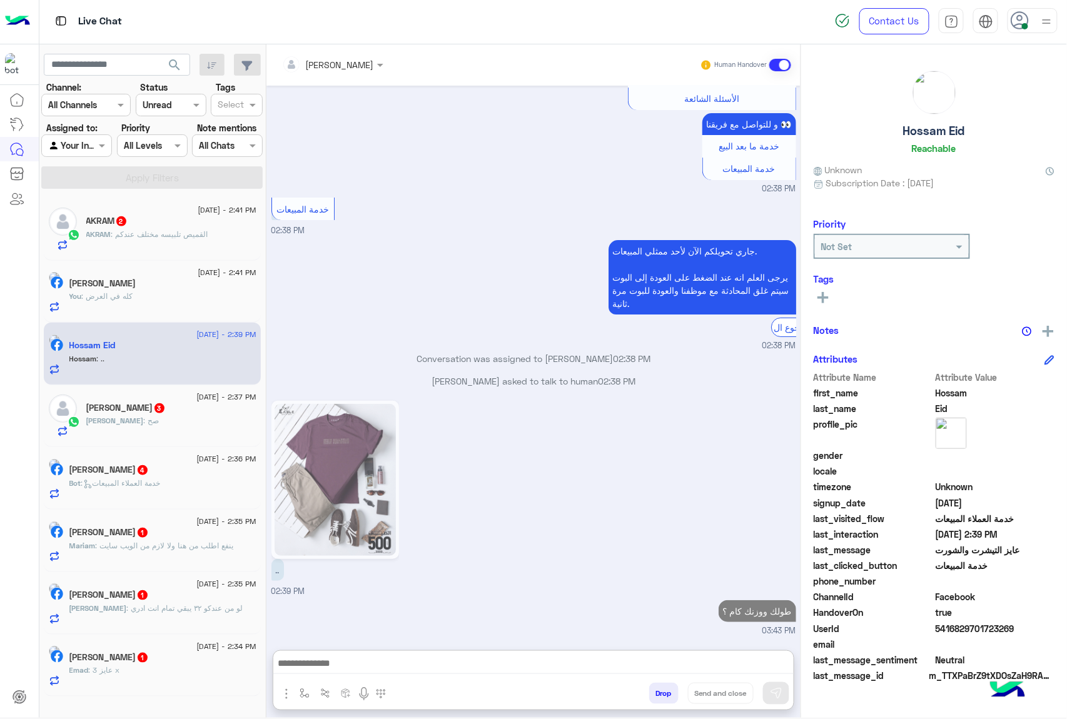
click at [148, 243] on div "AKRAM : القميص تلبيسه مختلف عندكم" at bounding box center [171, 240] width 170 height 22
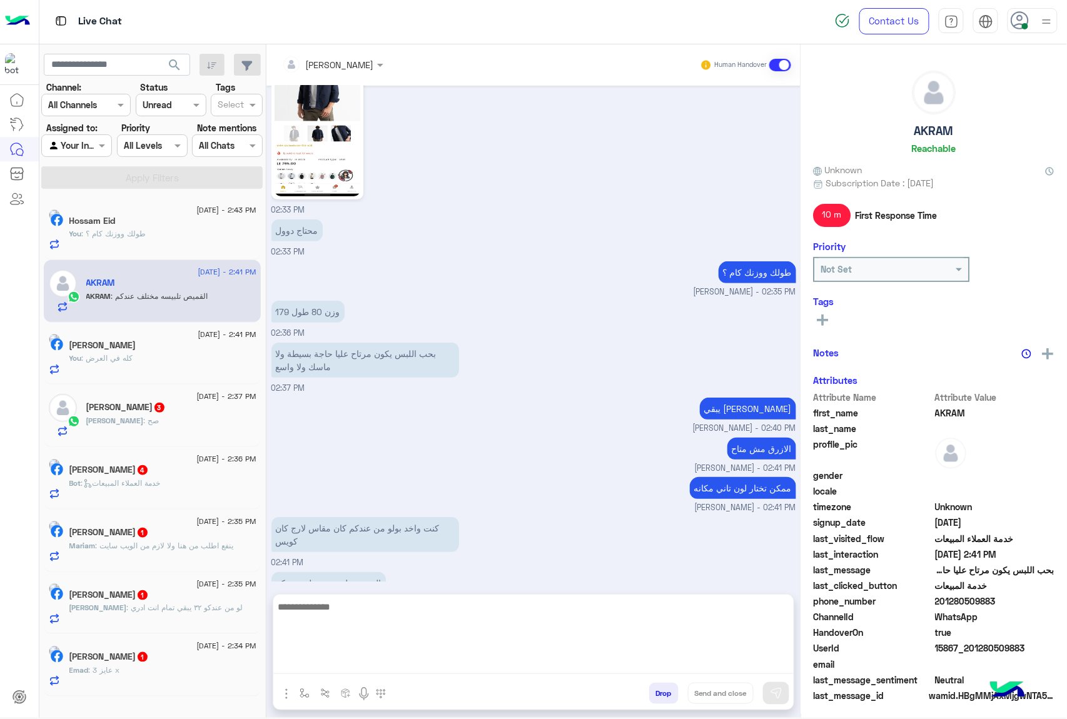
click at [336, 667] on textarea at bounding box center [533, 636] width 520 height 75
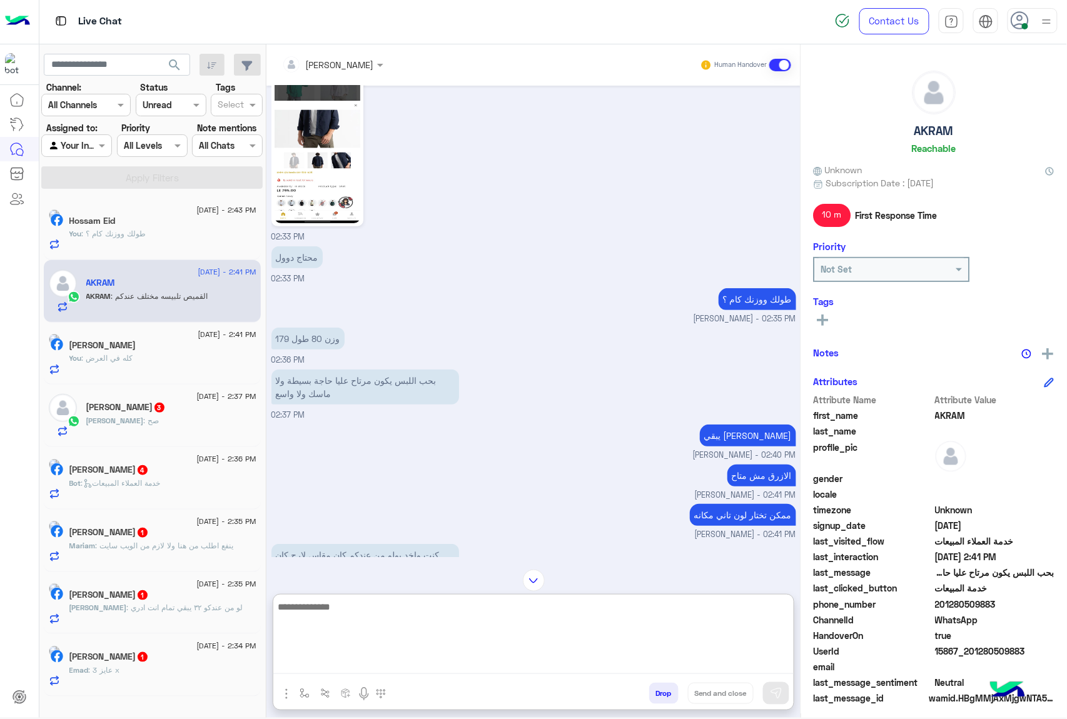
scroll to position [1746, 0]
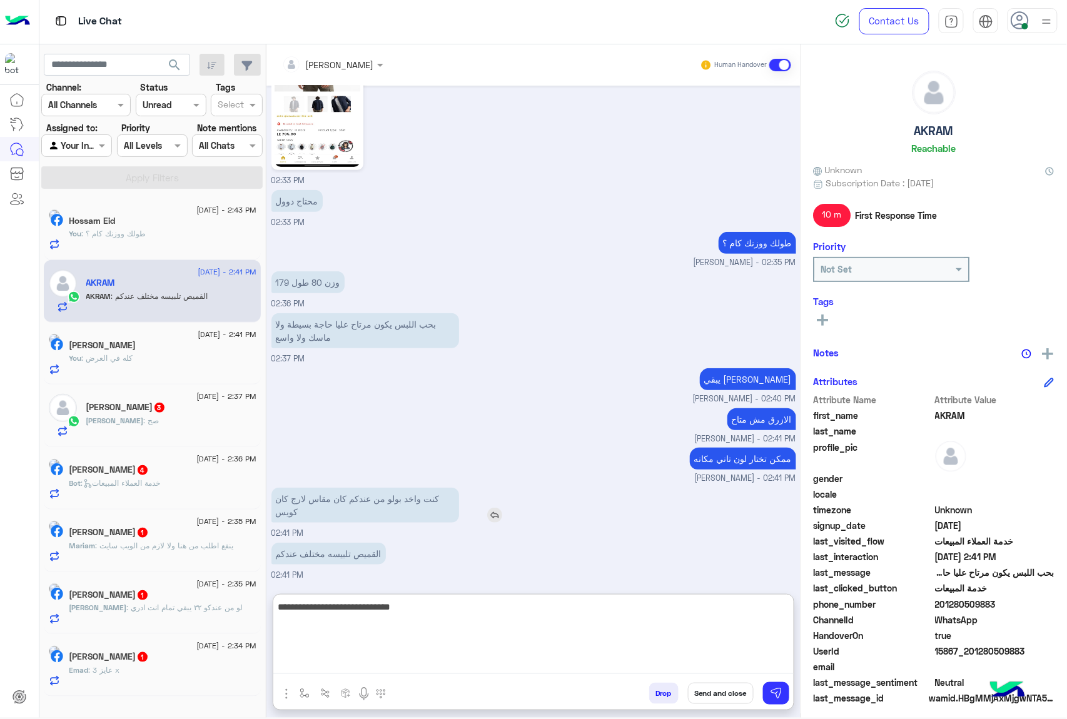
type textarea "**********"
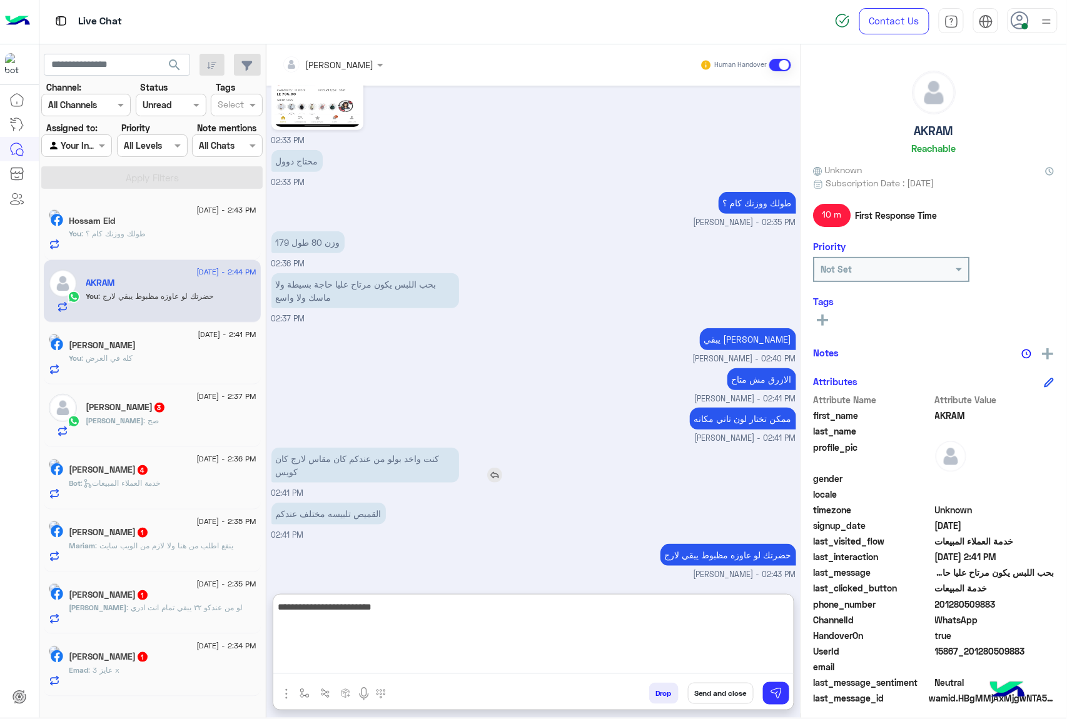
type textarea "**********"
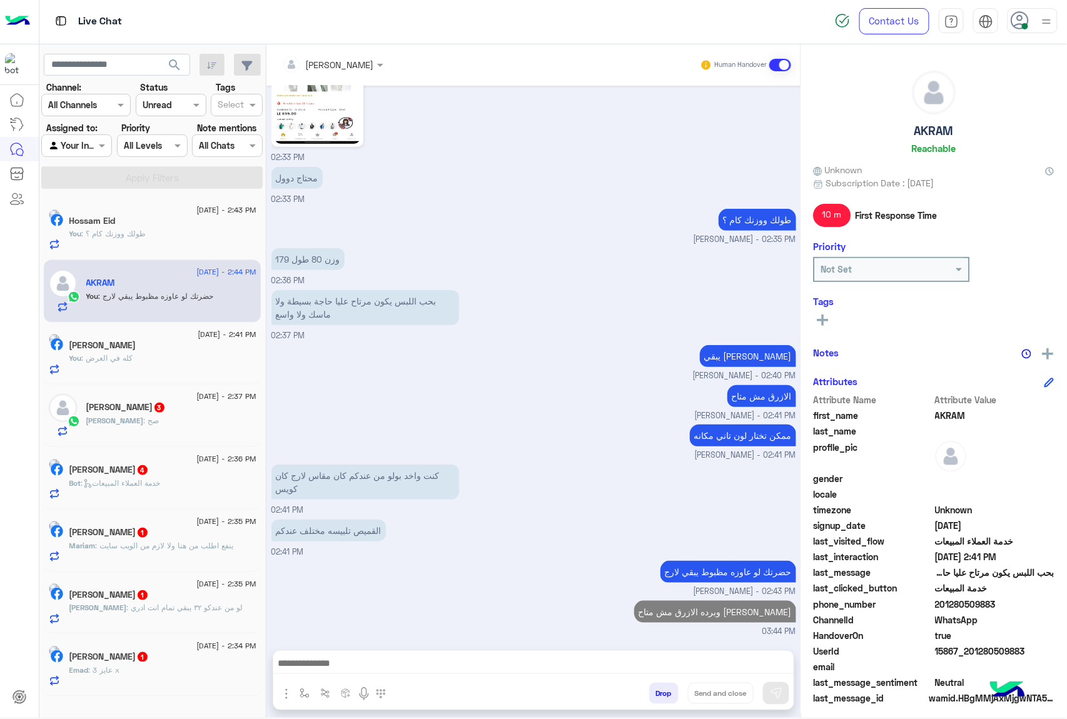
click at [144, 421] on span ": صح" at bounding box center [152, 420] width 16 height 9
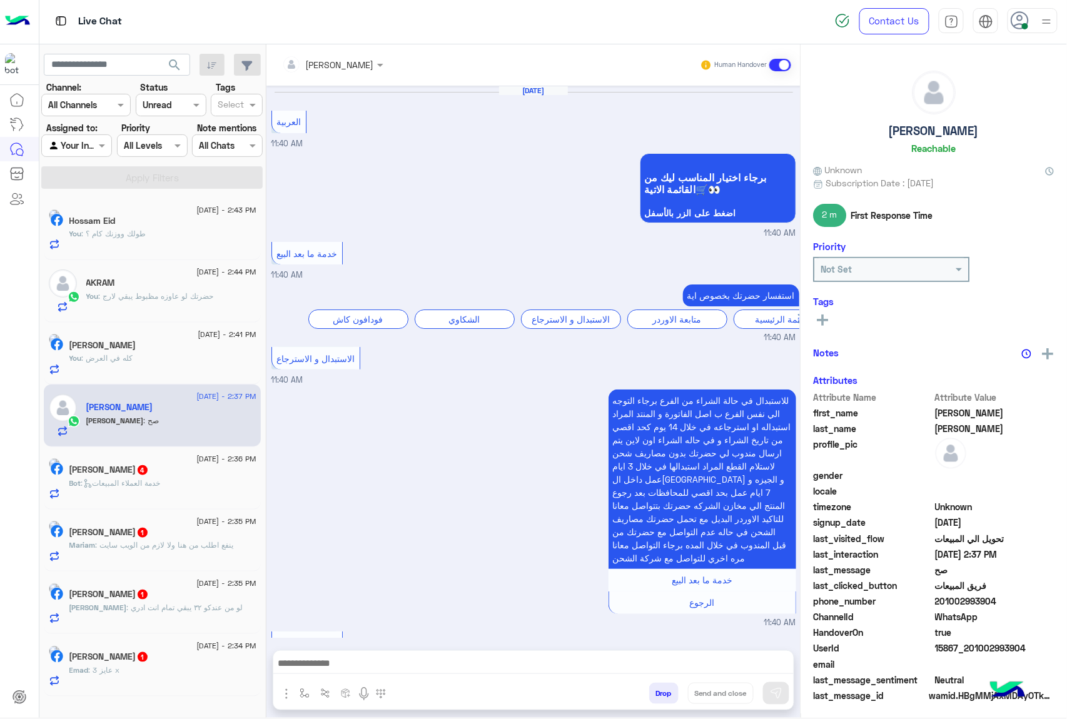
scroll to position [1426, 0]
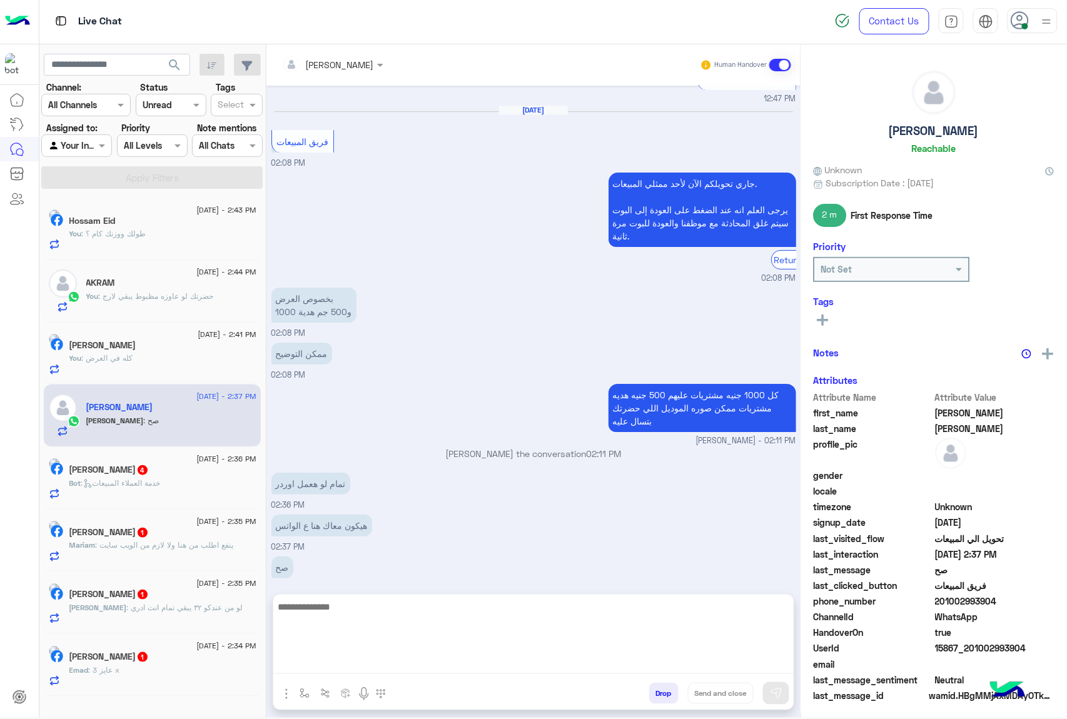
click at [335, 663] on textarea at bounding box center [533, 636] width 520 height 75
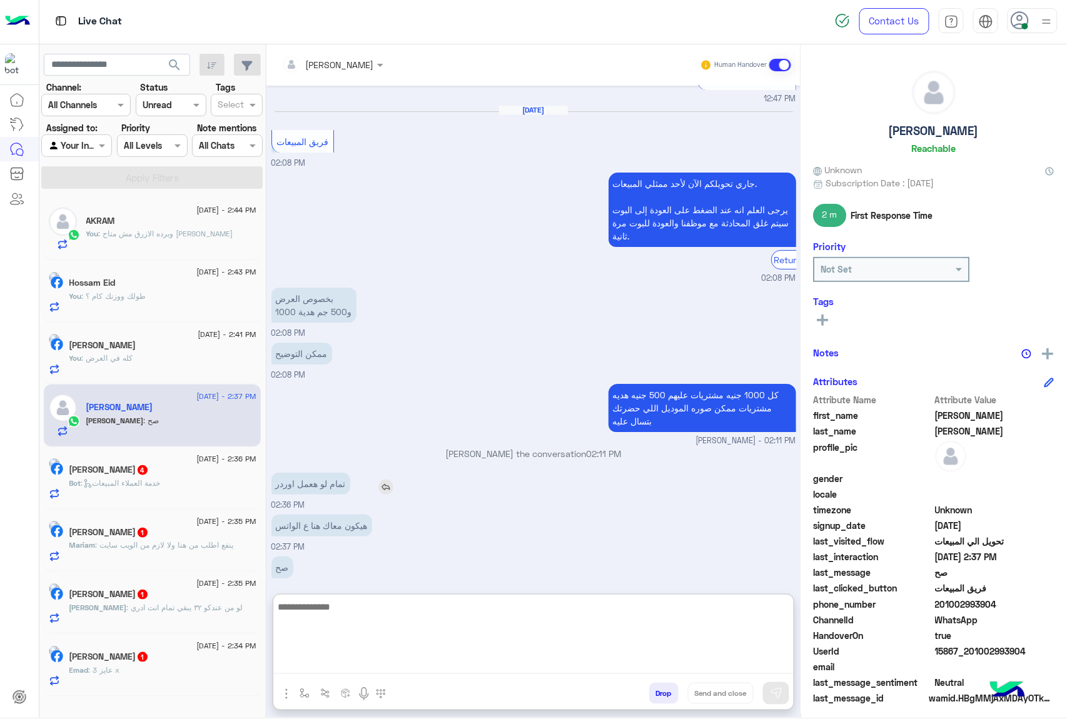
scroll to position [1482, 0]
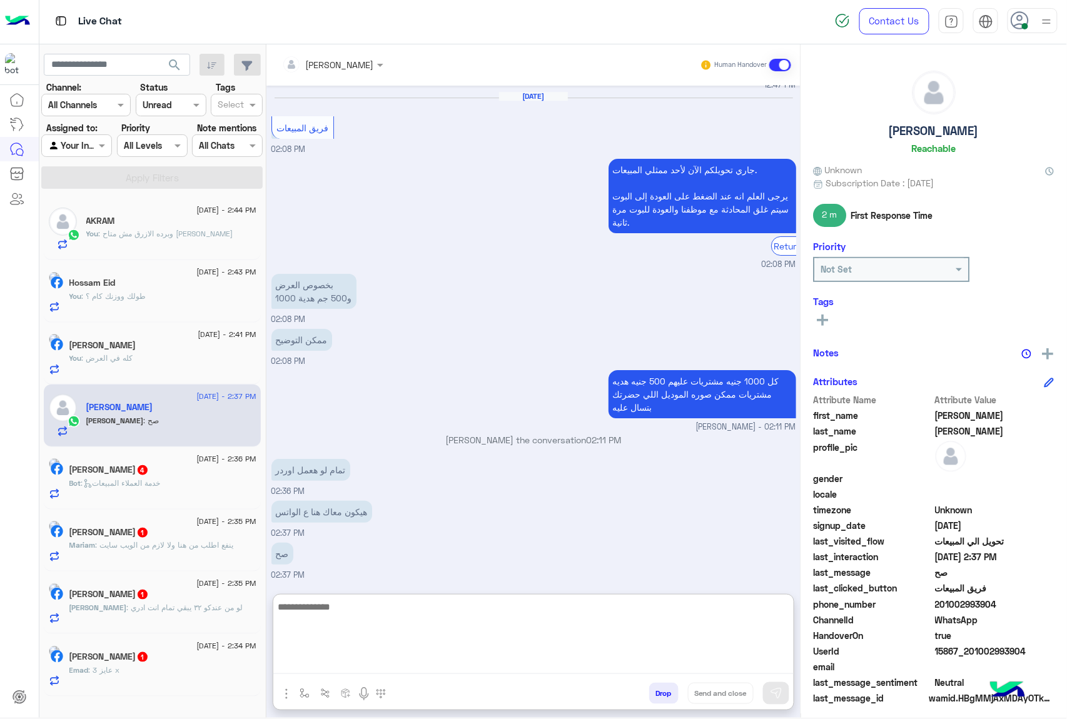
click at [343, 607] on textarea at bounding box center [533, 636] width 520 height 75
type textarea "*****"
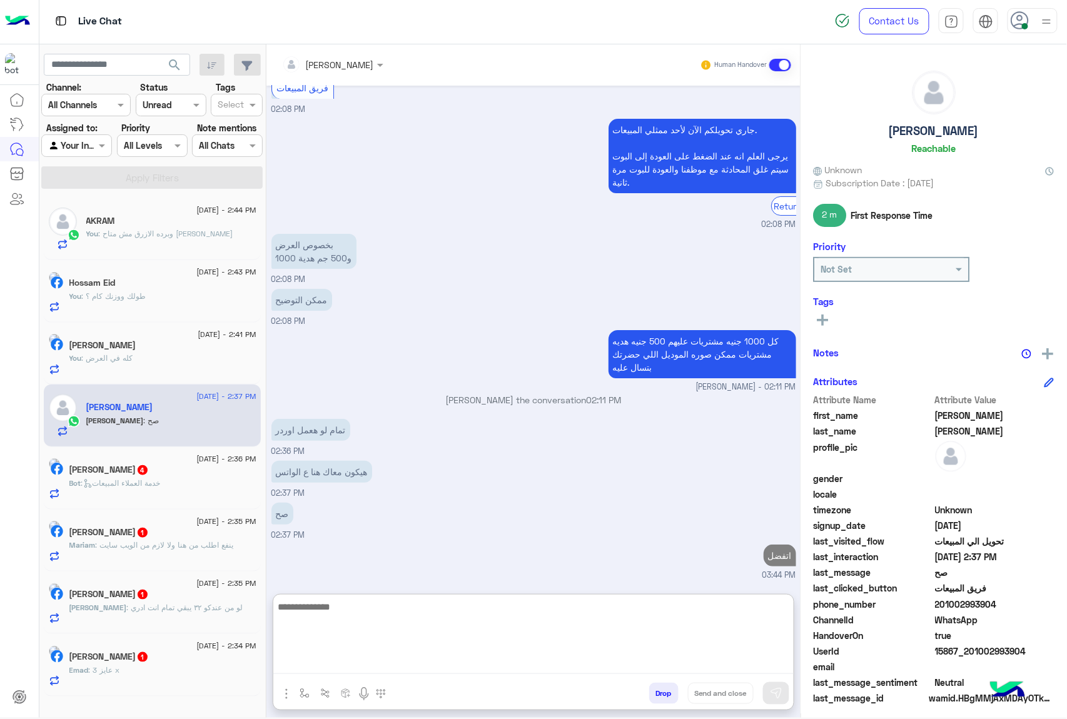
scroll to position [1521, 0]
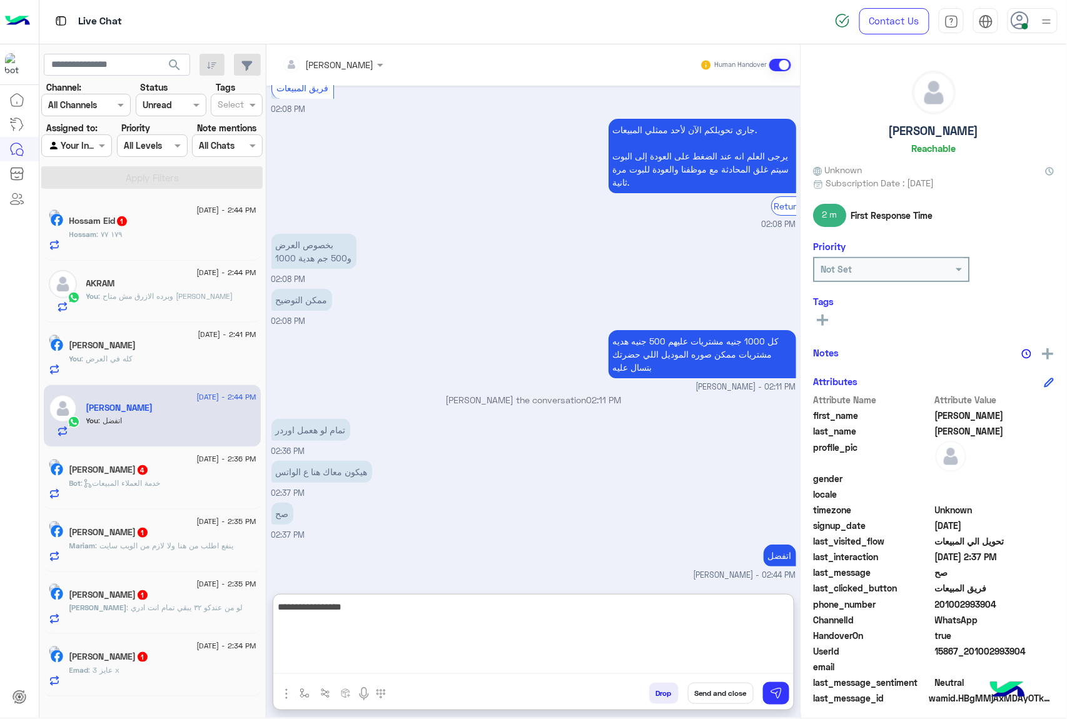
type textarea "**********"
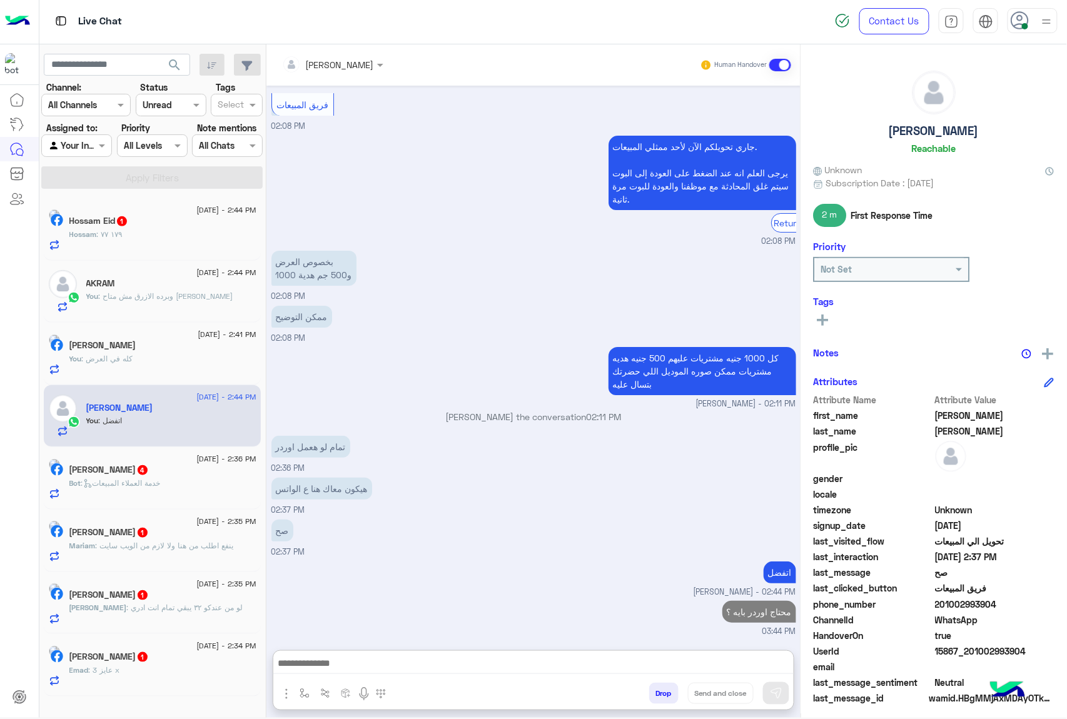
click at [123, 491] on div "Bot : خدمة العملاء المبيعات" at bounding box center [162, 489] width 187 height 22
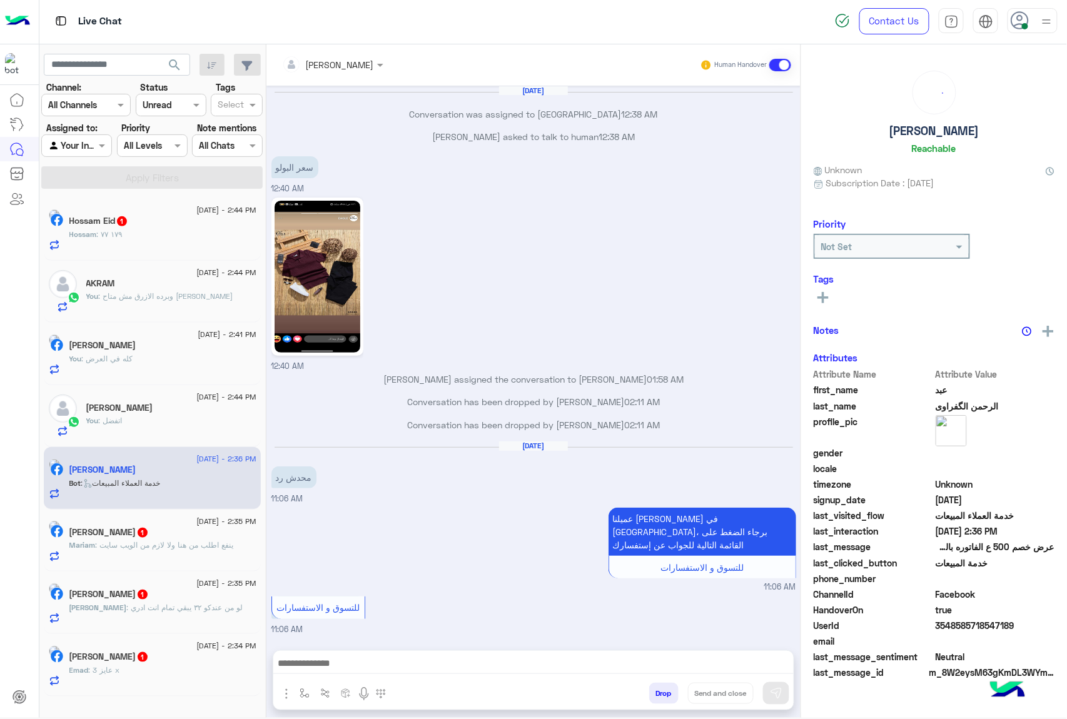
scroll to position [1534, 0]
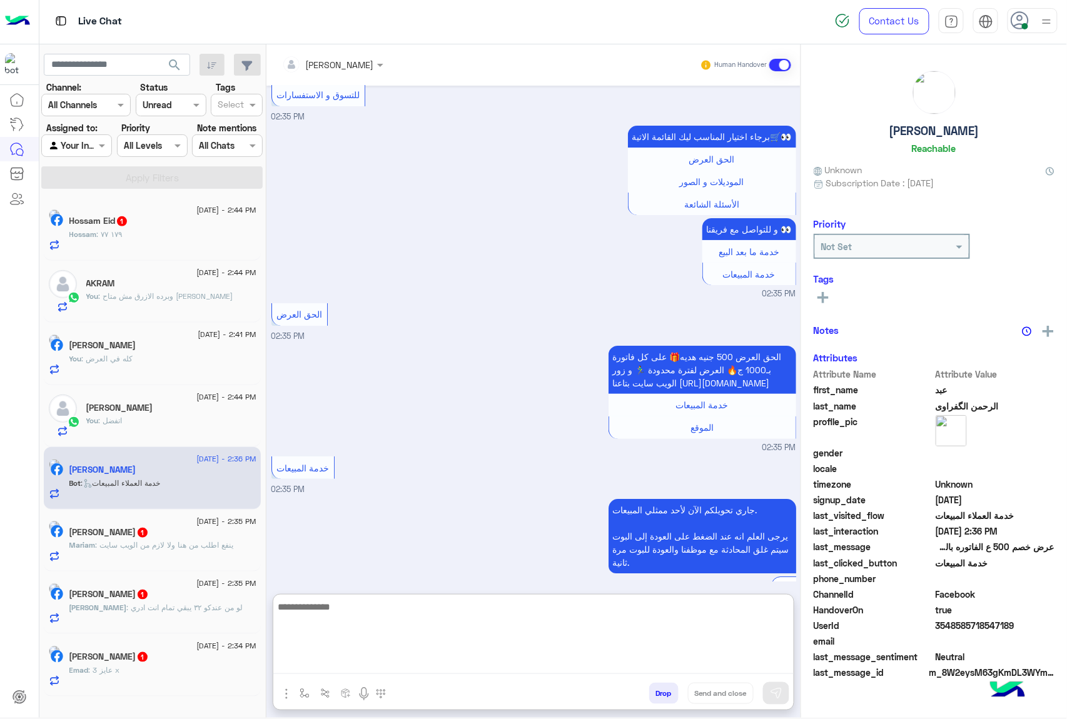
click at [346, 656] on textarea at bounding box center [533, 636] width 520 height 75
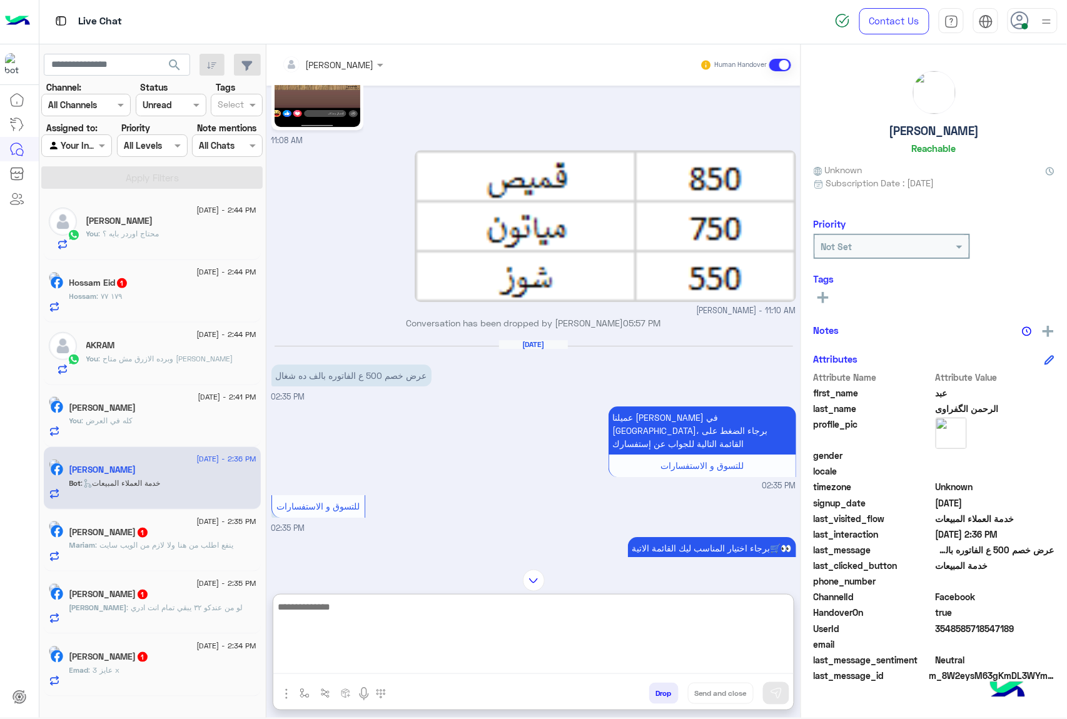
scroll to position [1118, 0]
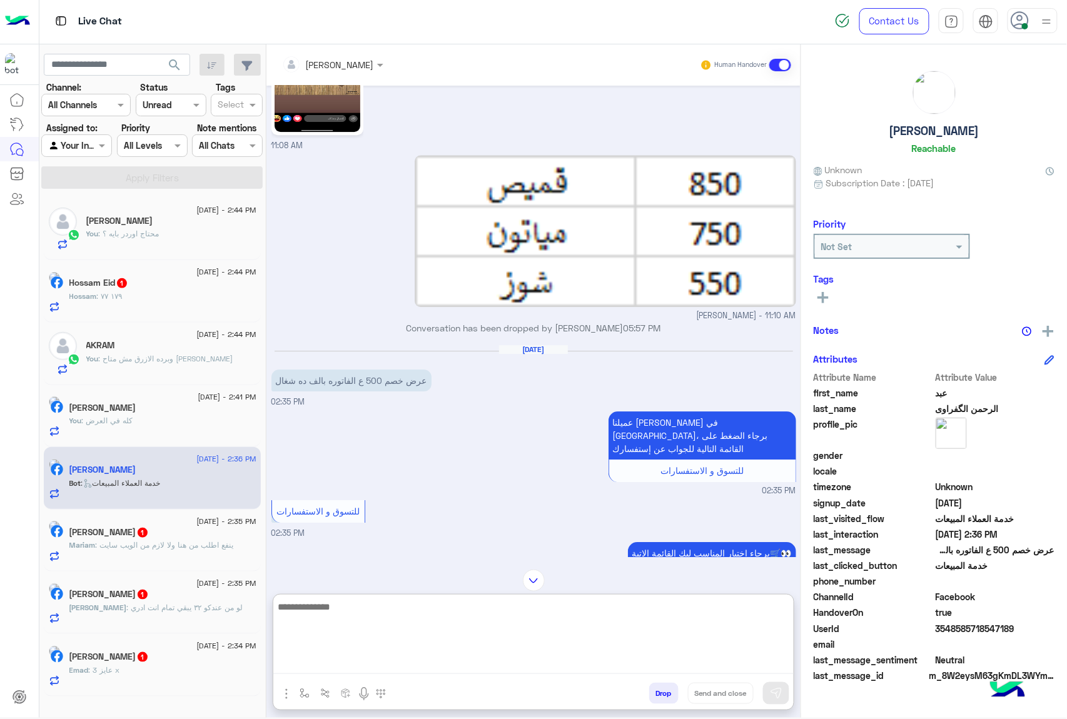
click at [345, 610] on textarea at bounding box center [533, 636] width 520 height 75
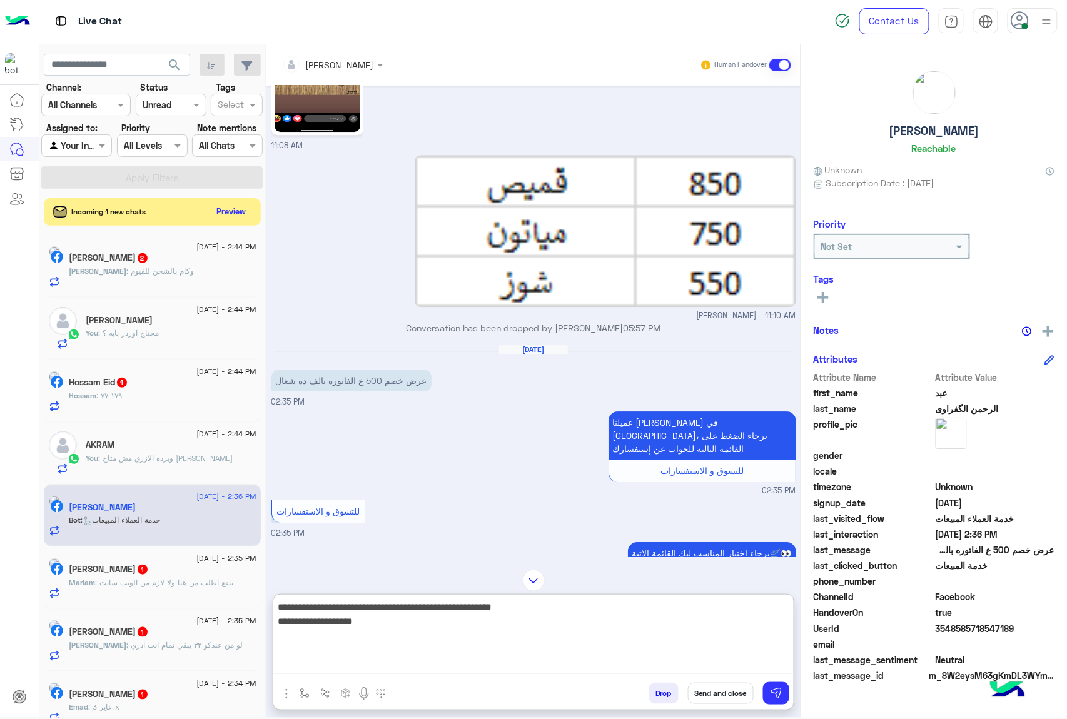
type textarea "**********"
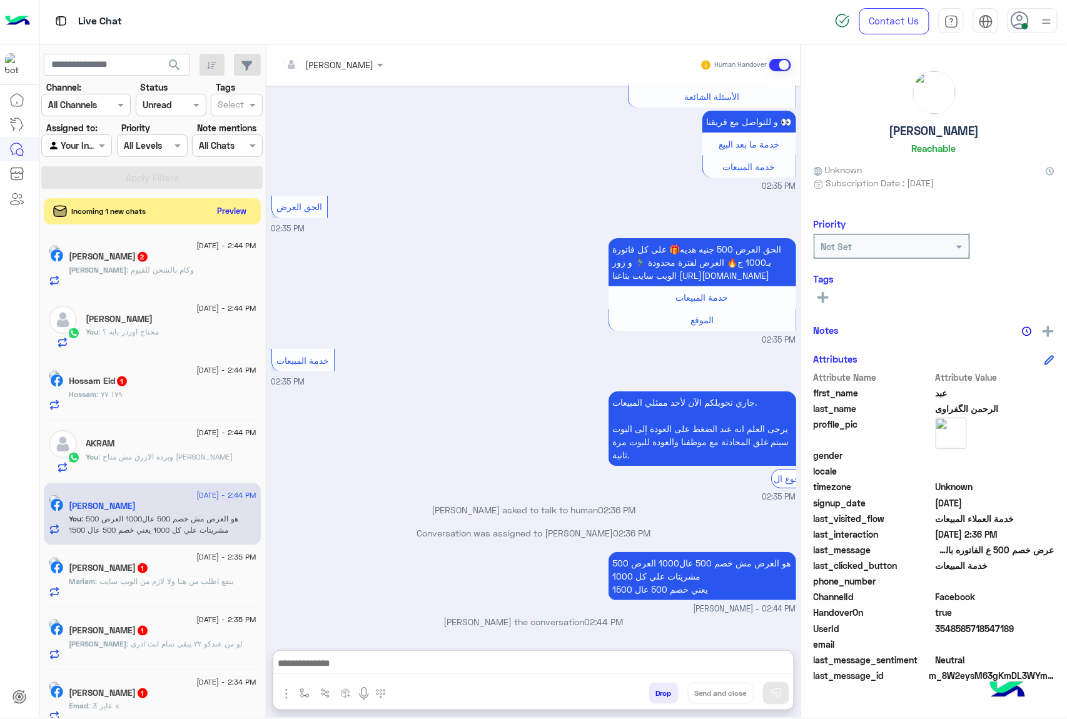
click at [231, 211] on button "Preview" at bounding box center [232, 211] width 39 height 17
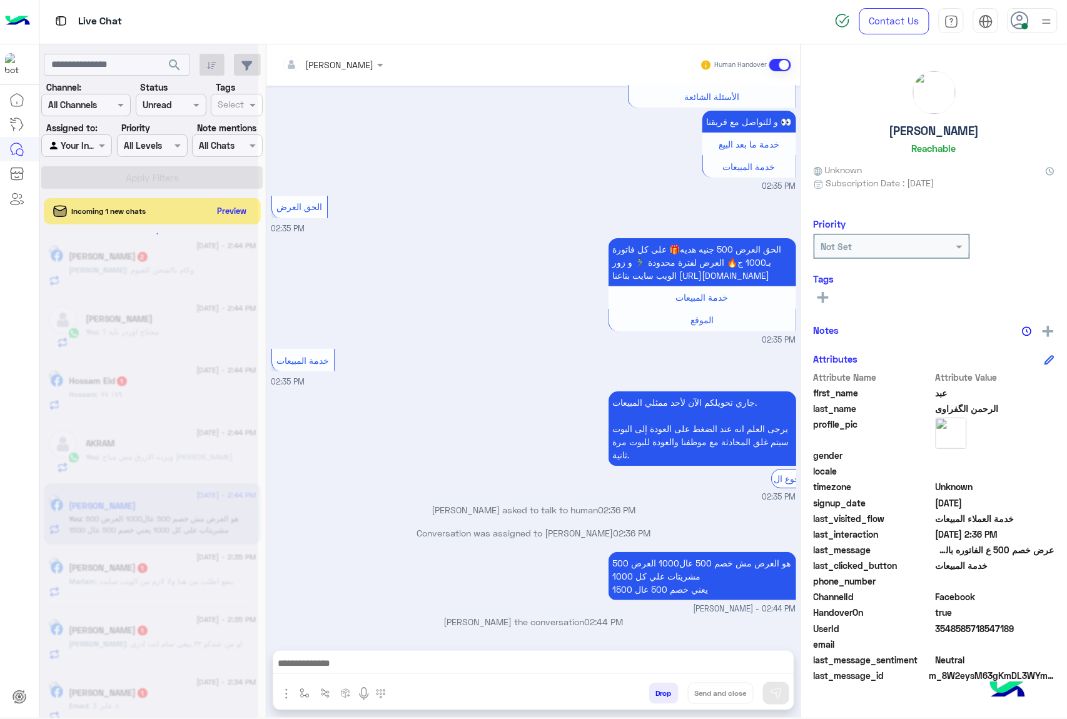
scroll to position [1624, 0]
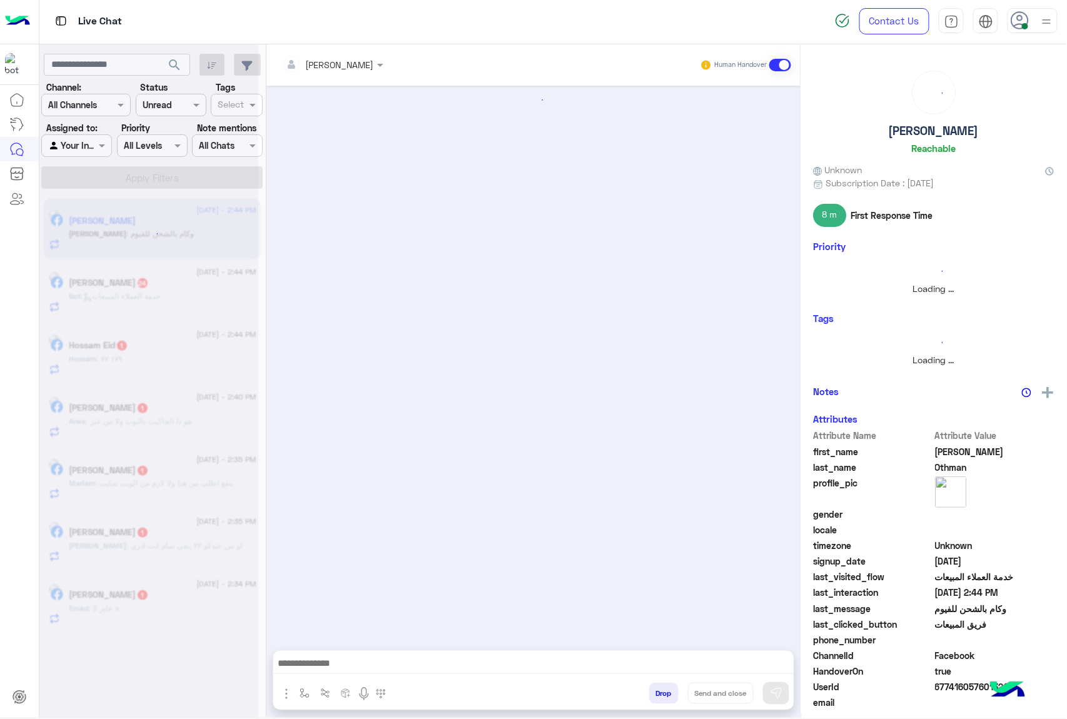
scroll to position [968, 0]
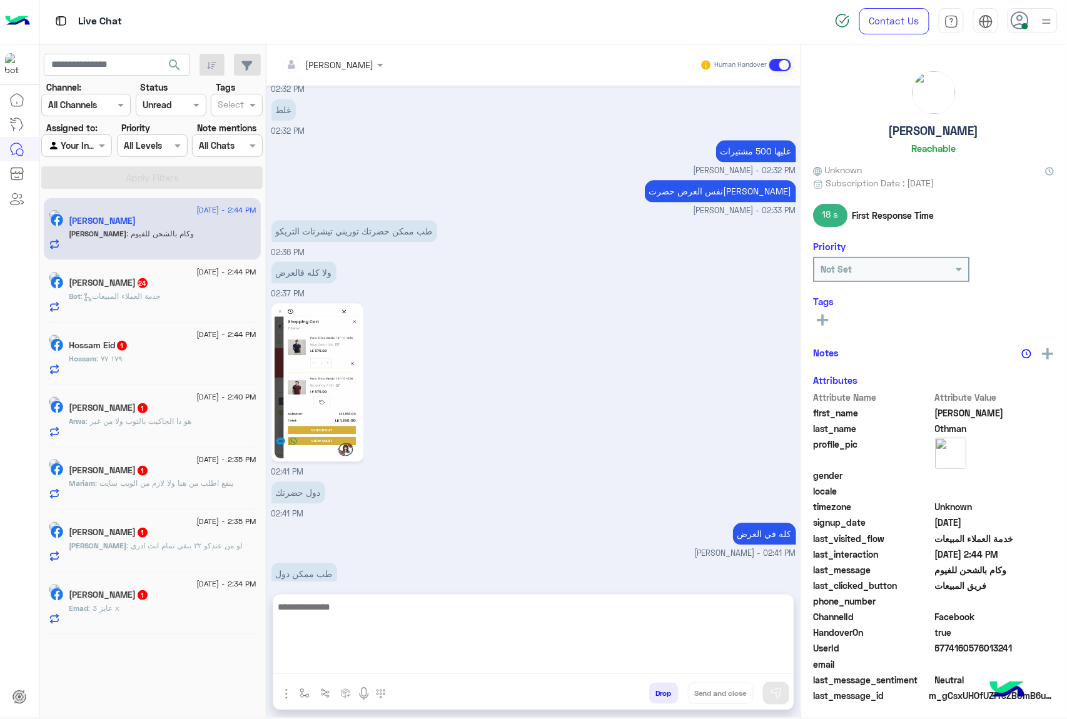
click at [336, 668] on textarea at bounding box center [533, 636] width 520 height 75
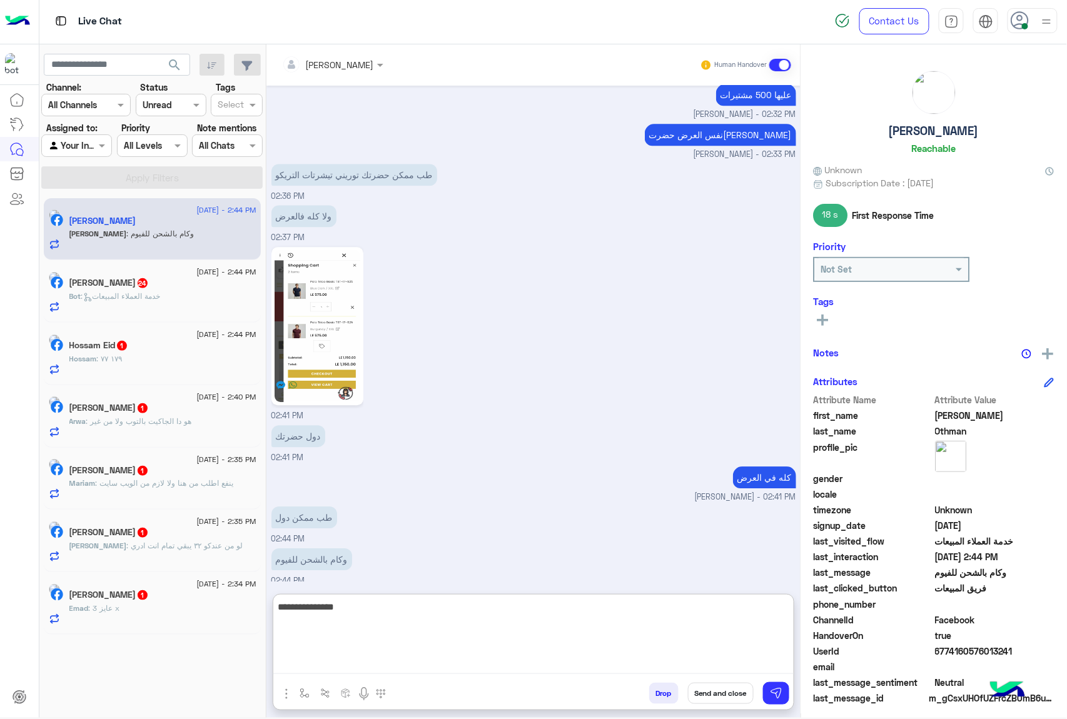
type textarea "**********"
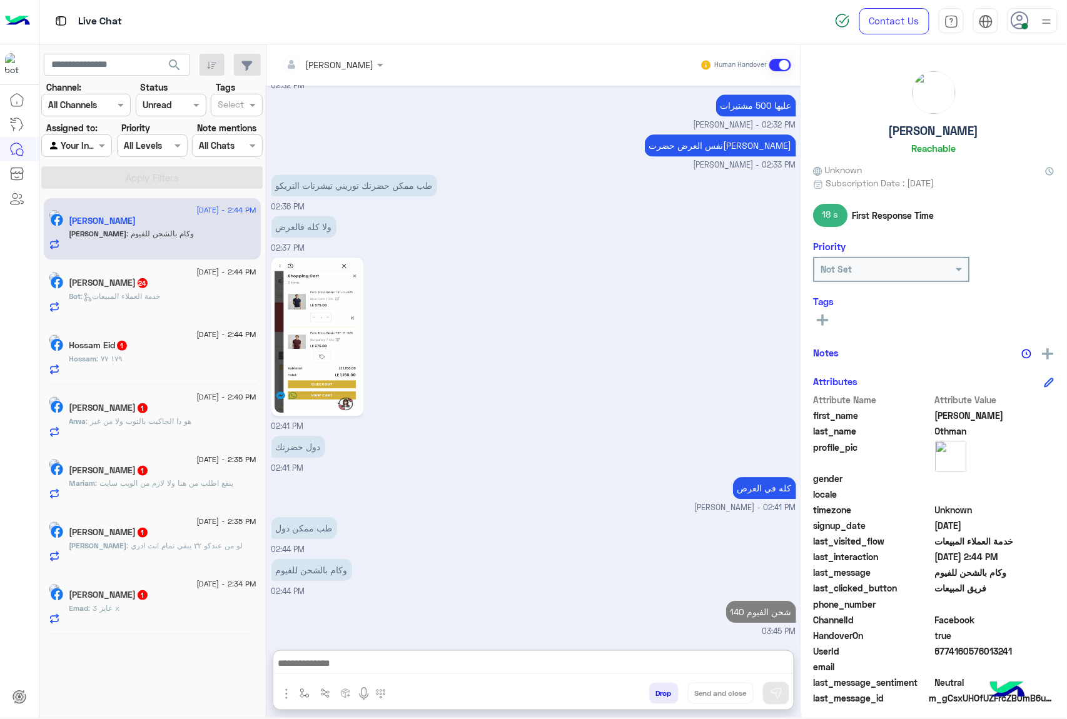
click at [165, 283] on div "[PERSON_NAME] 24" at bounding box center [162, 284] width 187 height 13
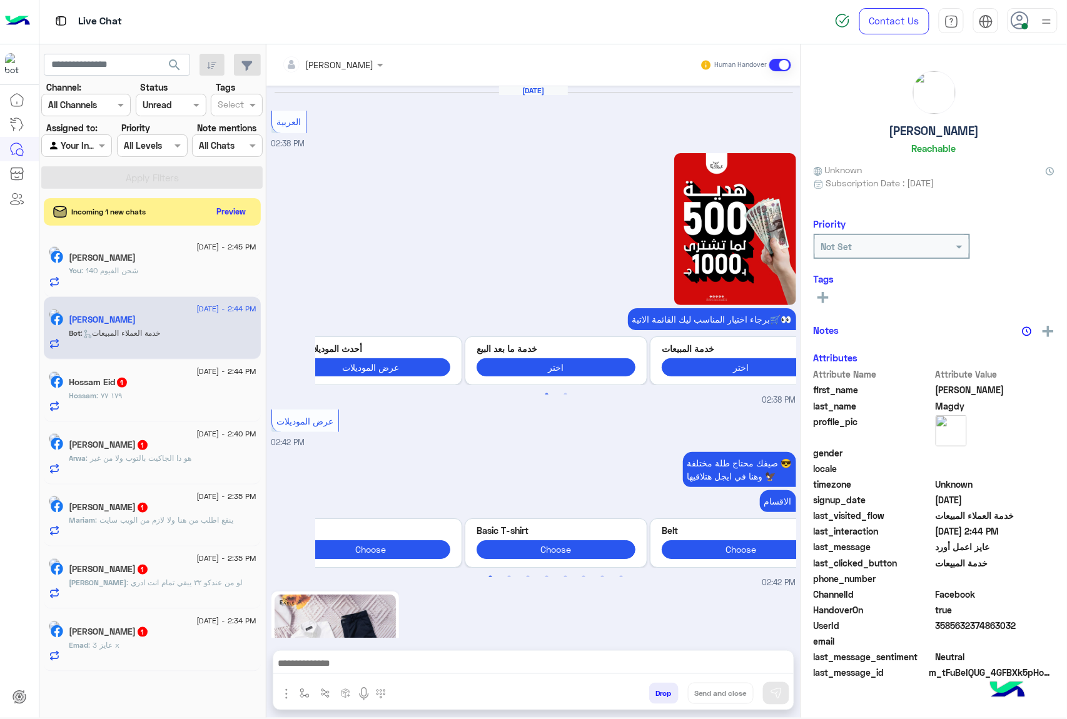
scroll to position [1916, 0]
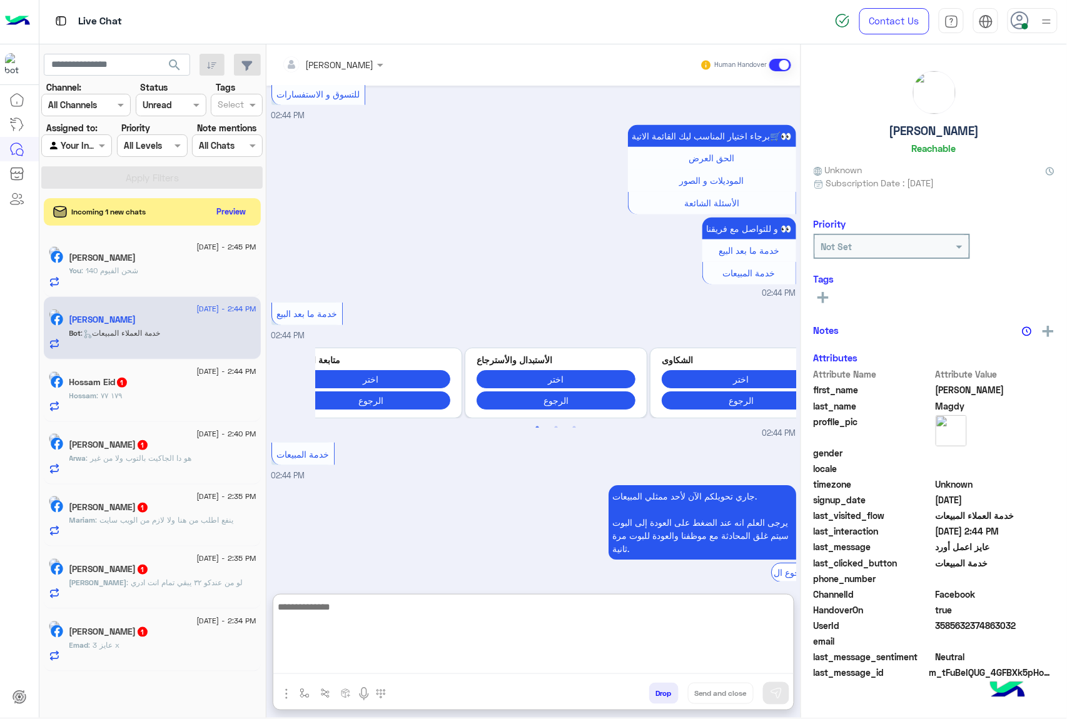
click at [351, 669] on textarea at bounding box center [533, 636] width 520 height 75
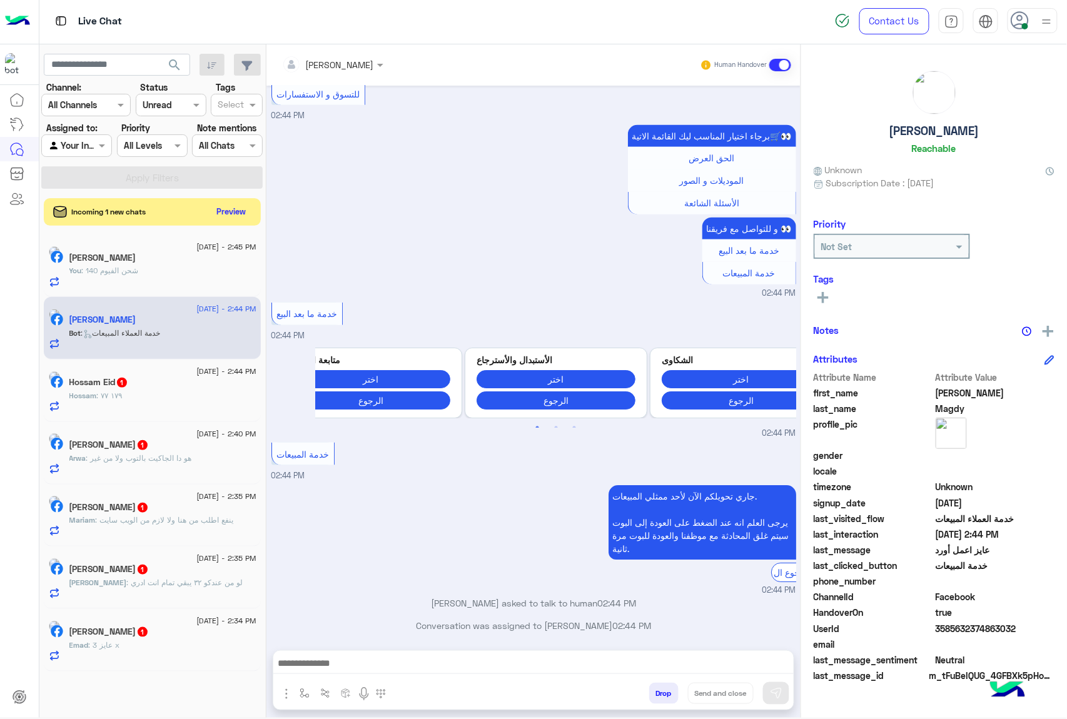
click at [358, 648] on div "[PERSON_NAME] Human Handover [DATE] العربية 02:38 PM برجاء اختيار المناسب ليك ا…" at bounding box center [533, 383] width 534 height 678
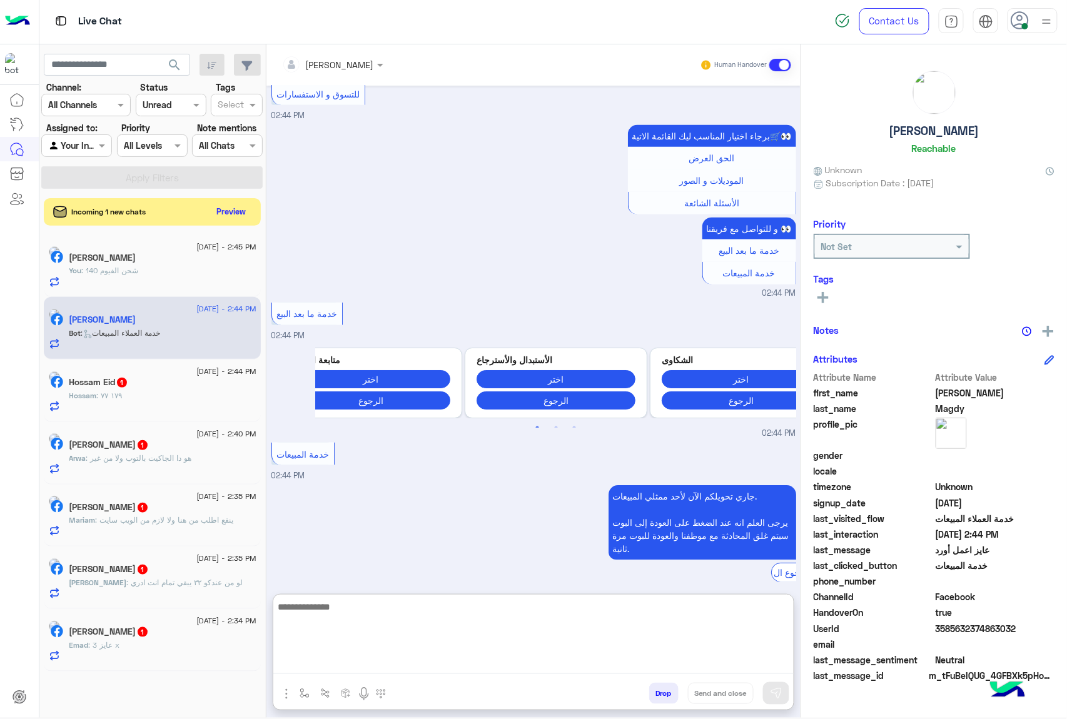
click at [334, 667] on textarea at bounding box center [533, 636] width 520 height 75
paste textarea "**********"
type textarea "**********"
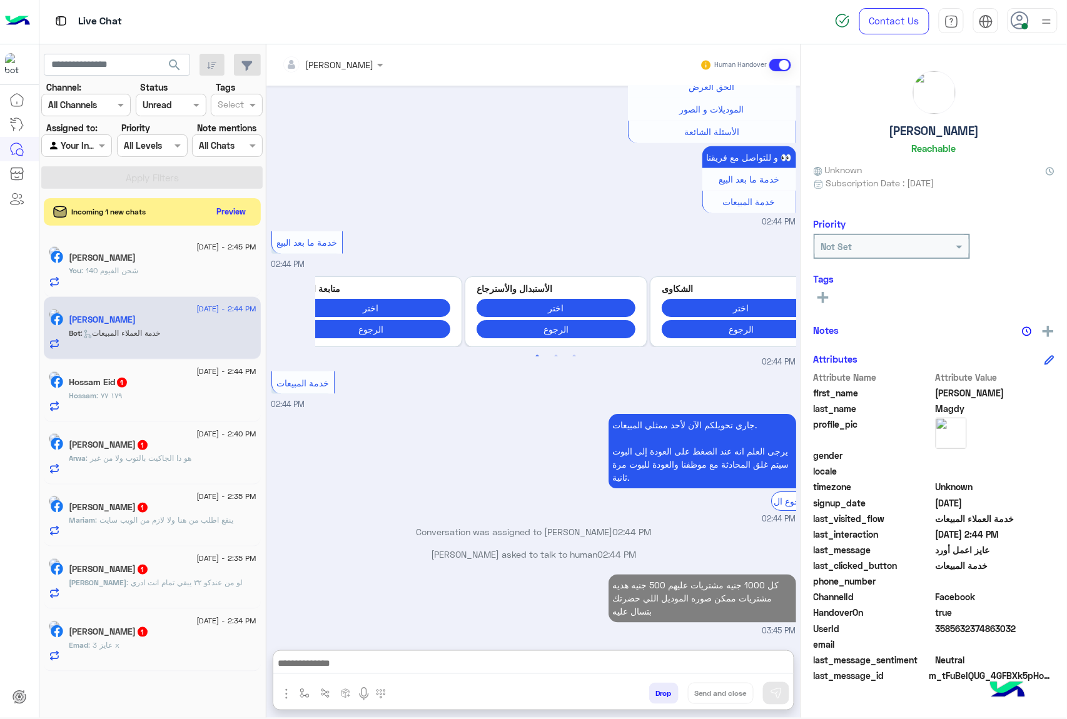
click at [196, 394] on div "Hossam : ١٧٩ ٧٧" at bounding box center [162, 401] width 187 height 22
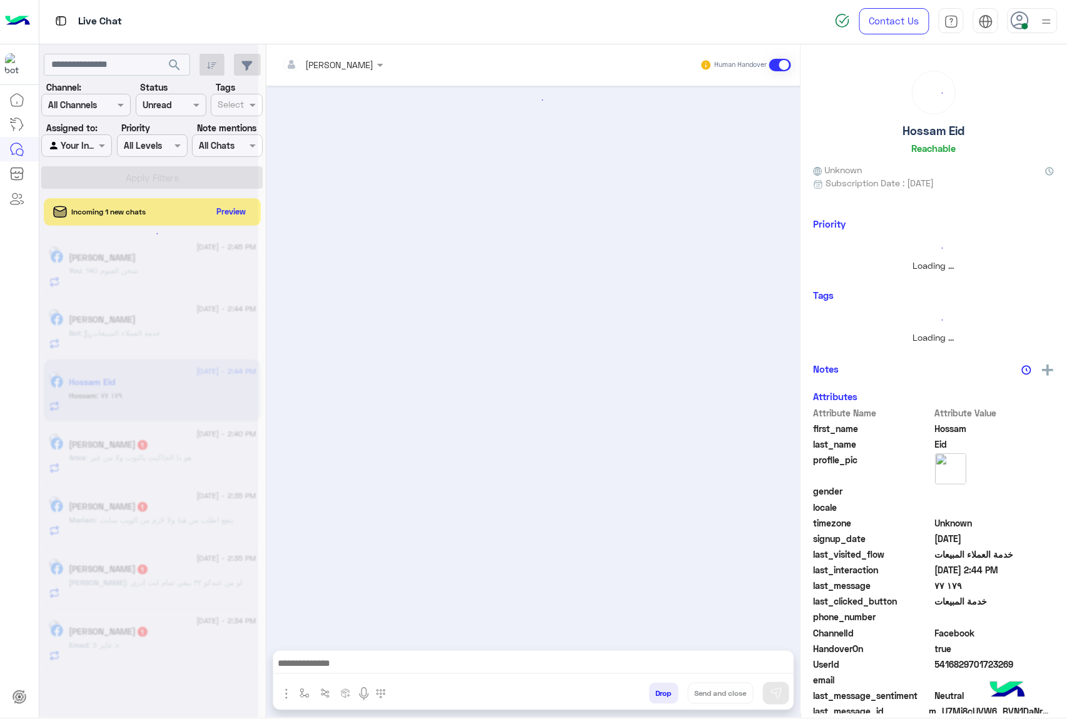
scroll to position [1341, 0]
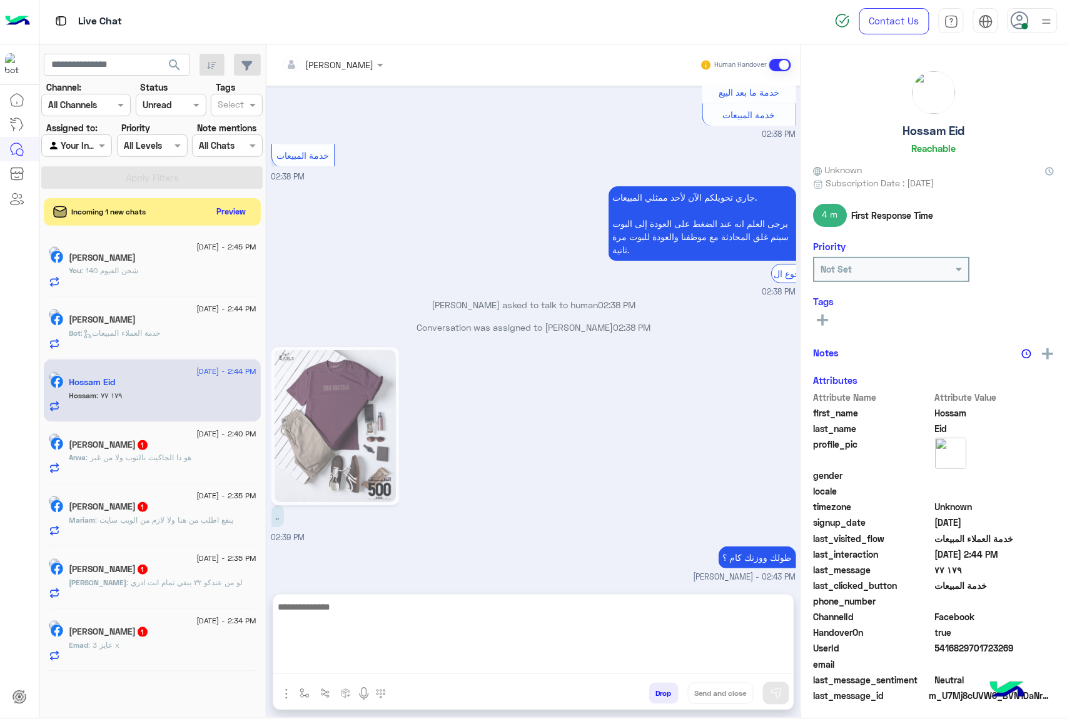
click at [336, 666] on textarea at bounding box center [533, 636] width 520 height 75
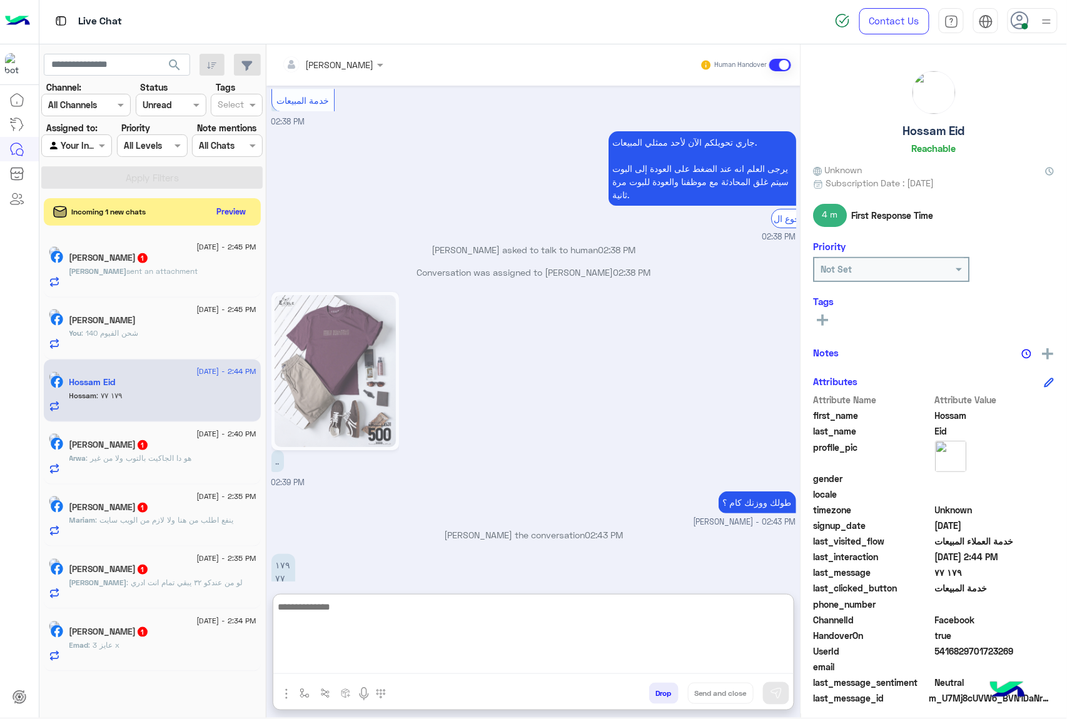
scroll to position [1397, 0]
type textarea "*"
type textarea "**********"
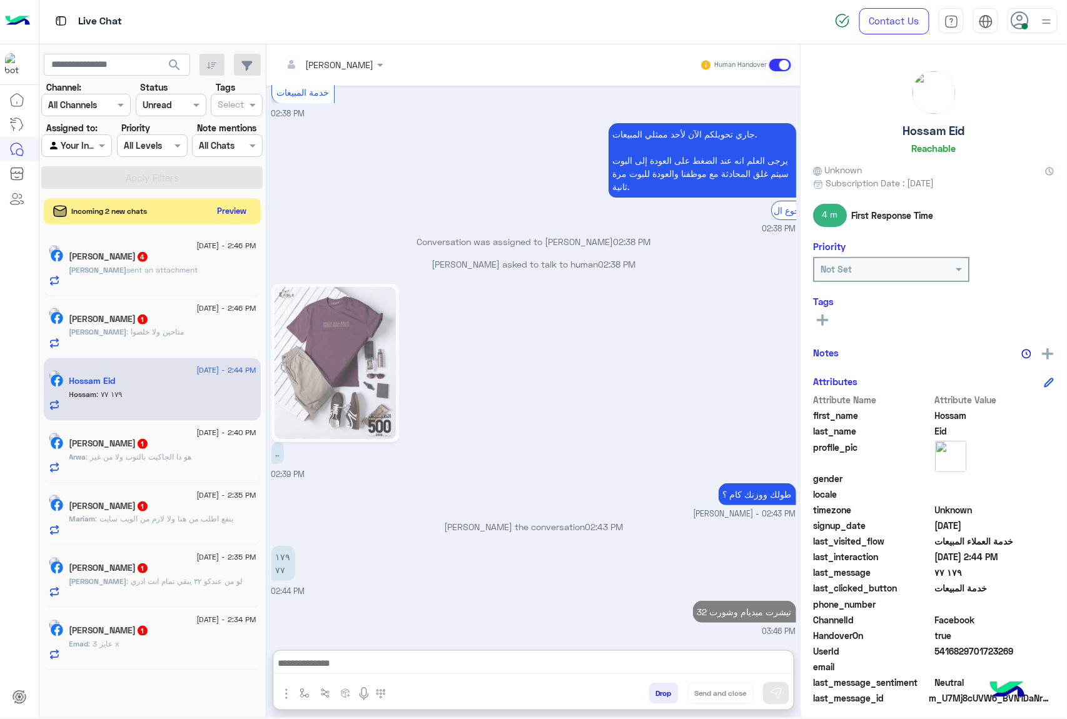
click at [238, 206] on button "Preview" at bounding box center [232, 211] width 39 height 17
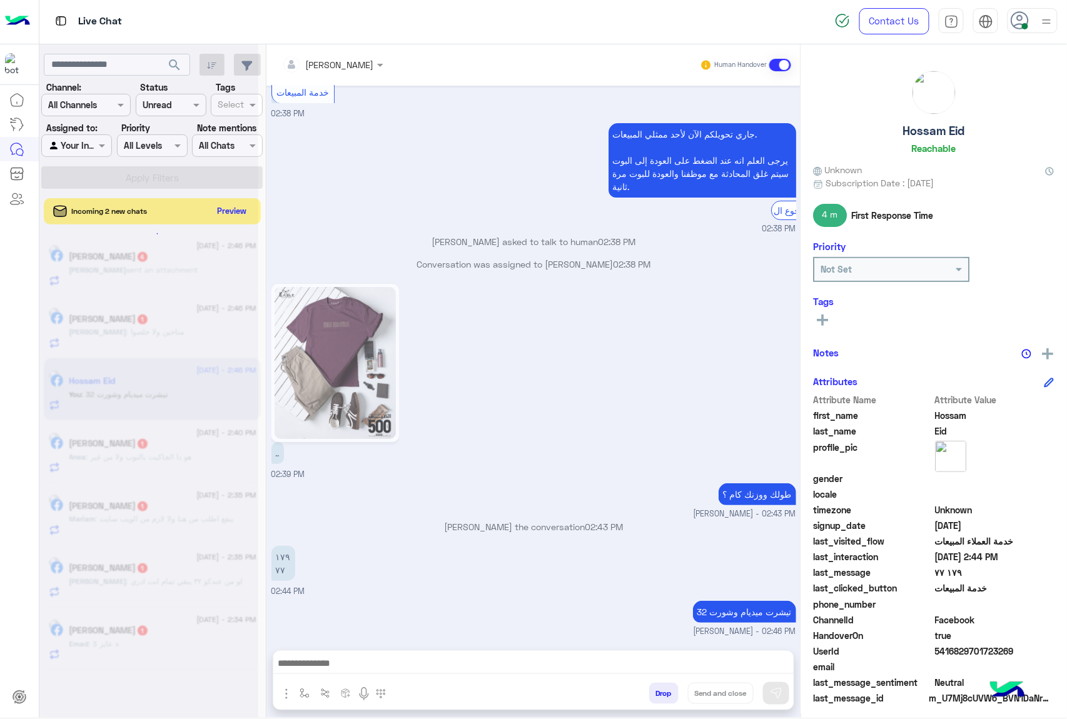
scroll to position [1381, 0]
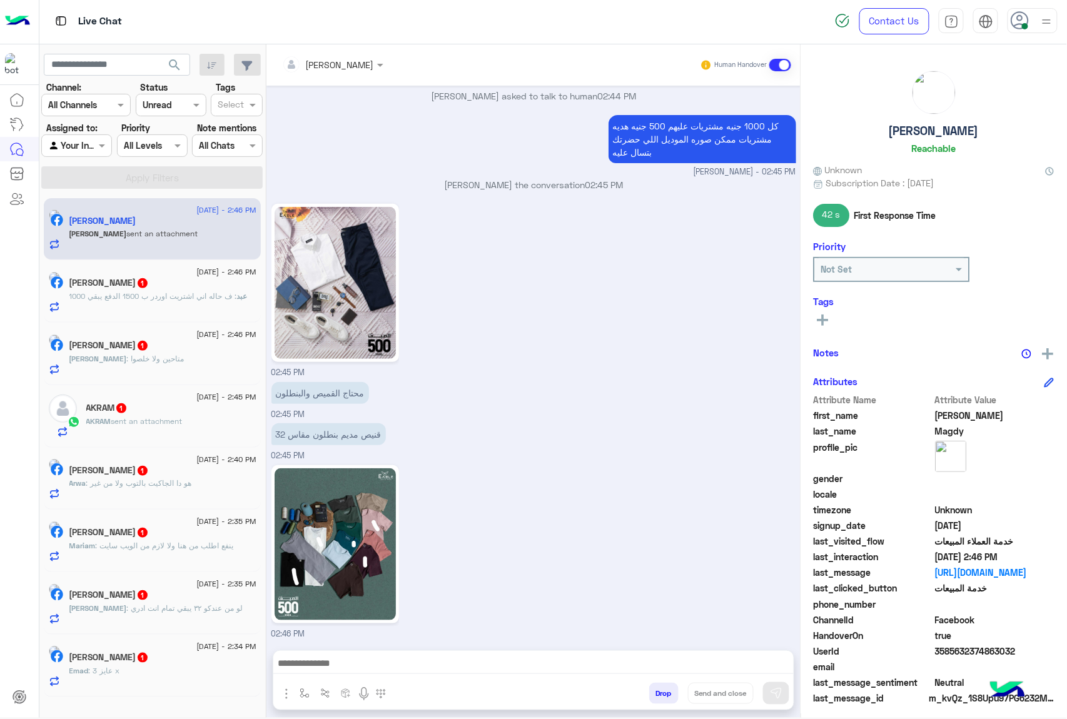
scroll to position [1741, 0]
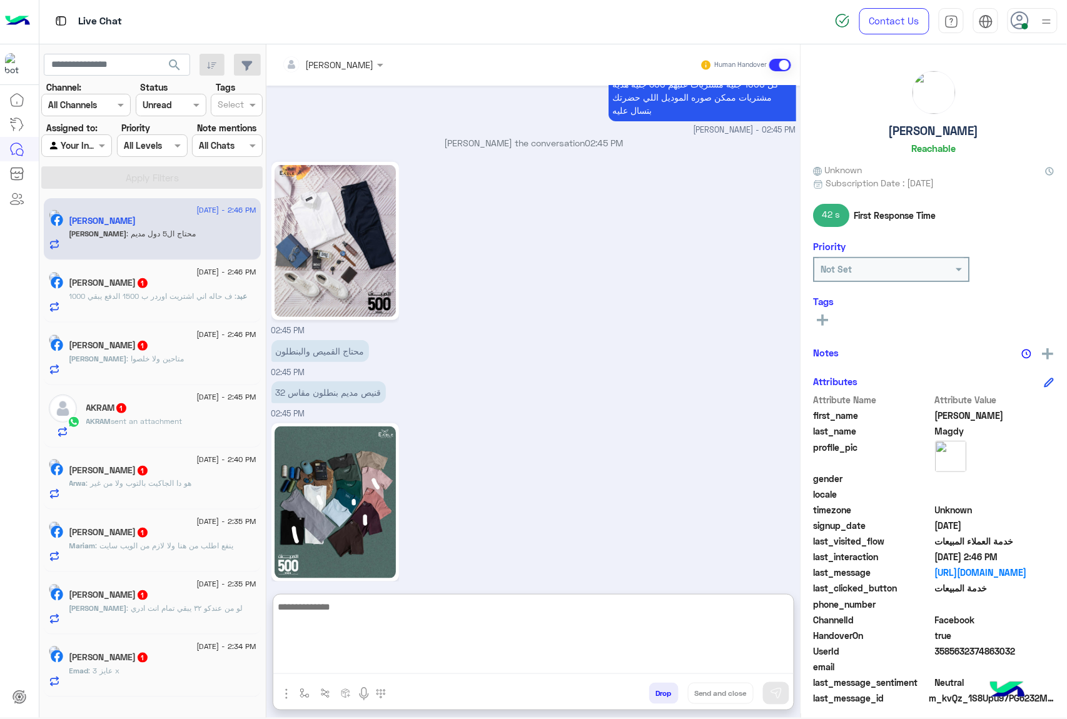
click at [338, 671] on textarea at bounding box center [533, 636] width 520 height 75
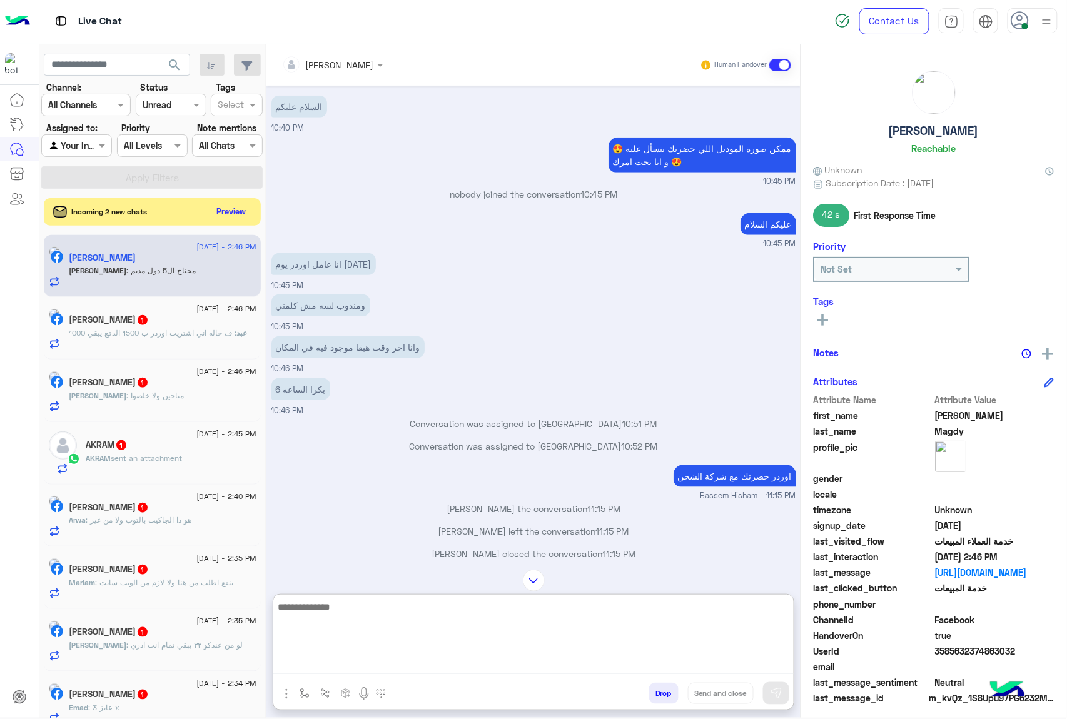
scroll to position [271, 0]
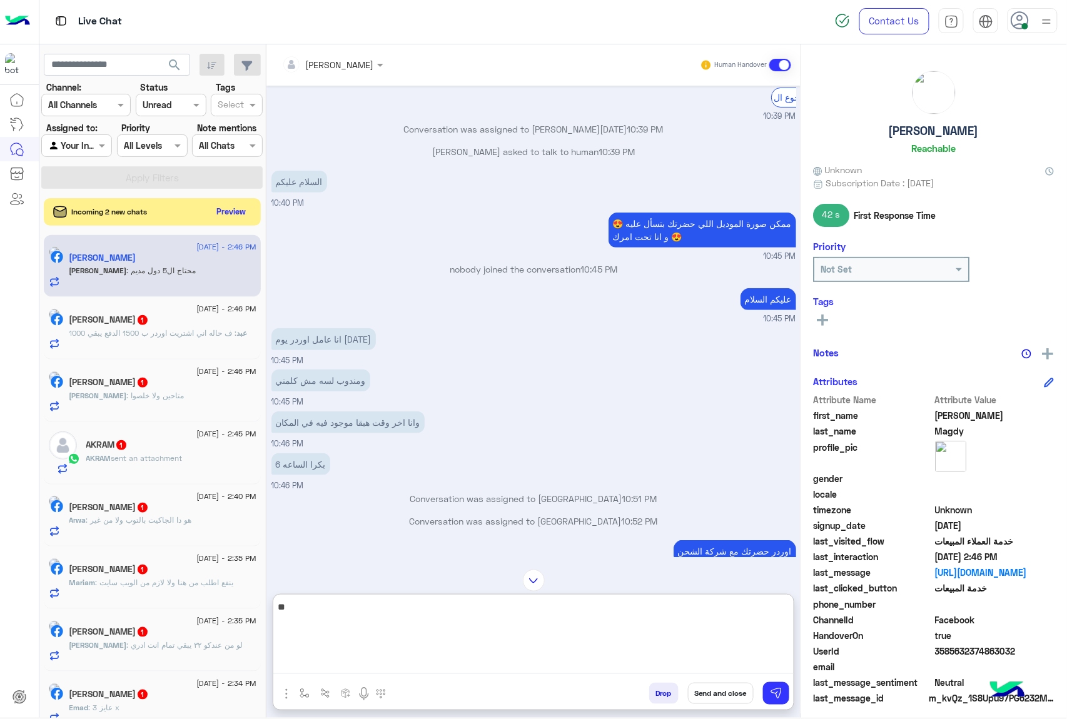
type textarea "*"
type textarea "**********"
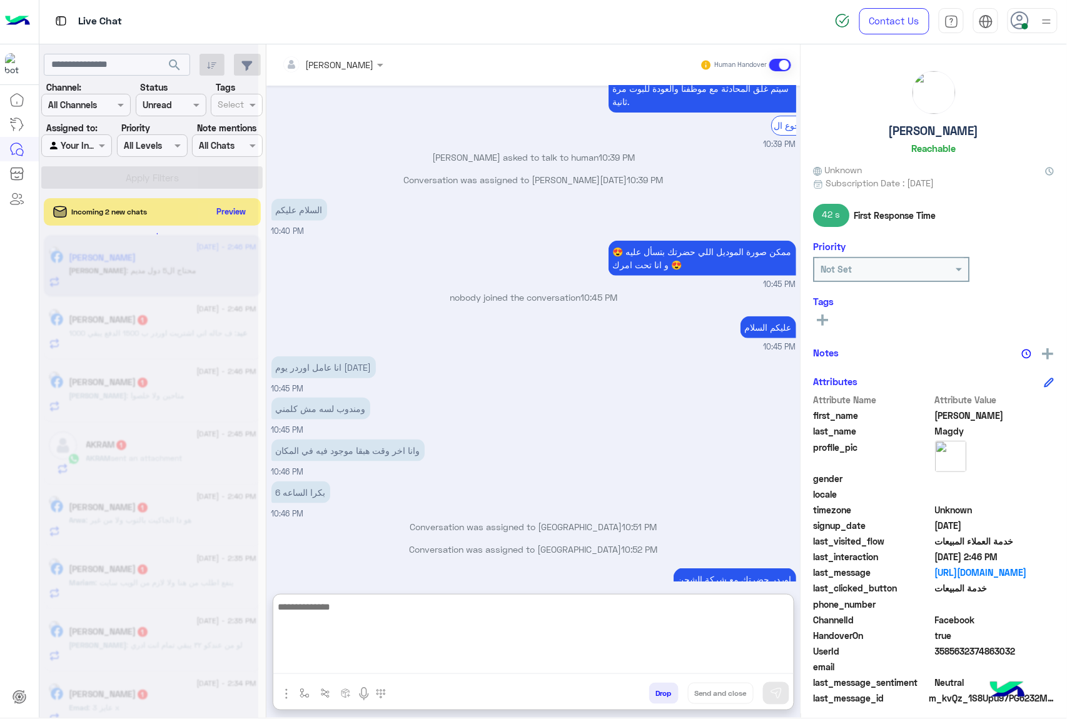
scroll to position [9382, 0]
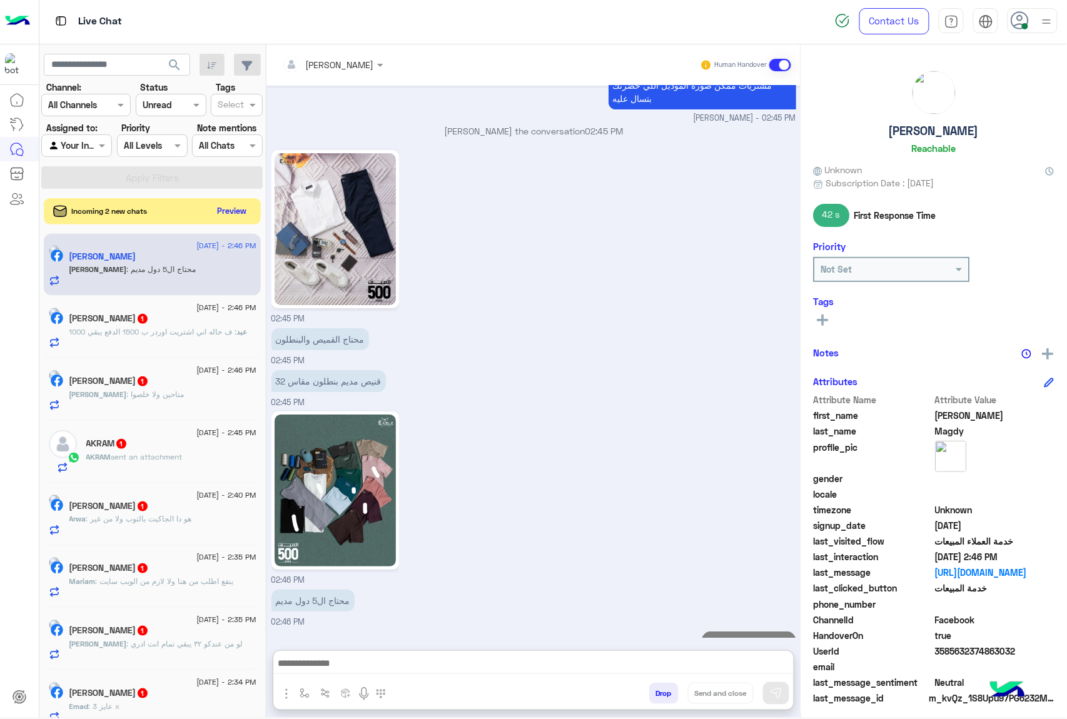
click at [226, 209] on button "Preview" at bounding box center [232, 211] width 39 height 17
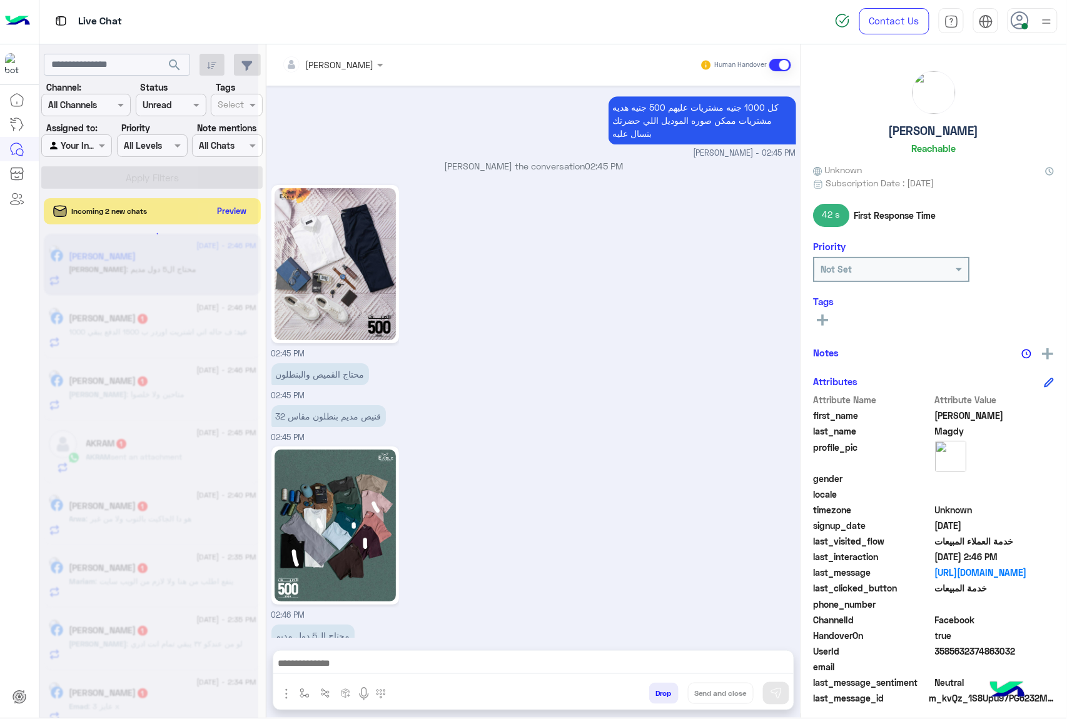
scroll to position [9297, 0]
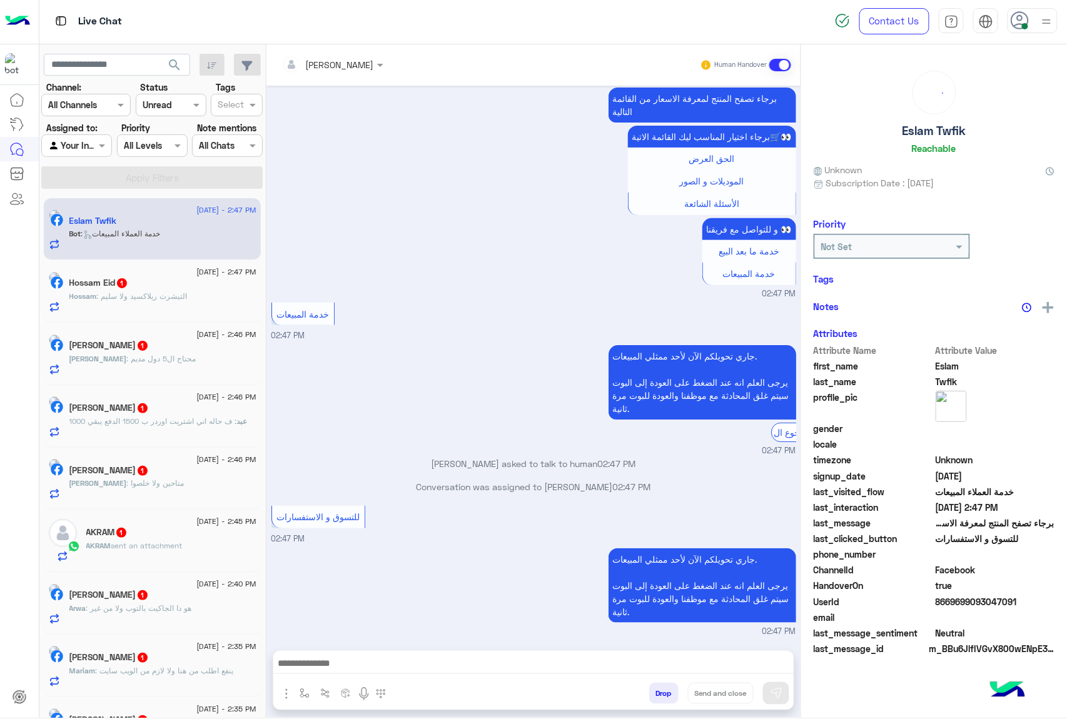
scroll to position [1681, 0]
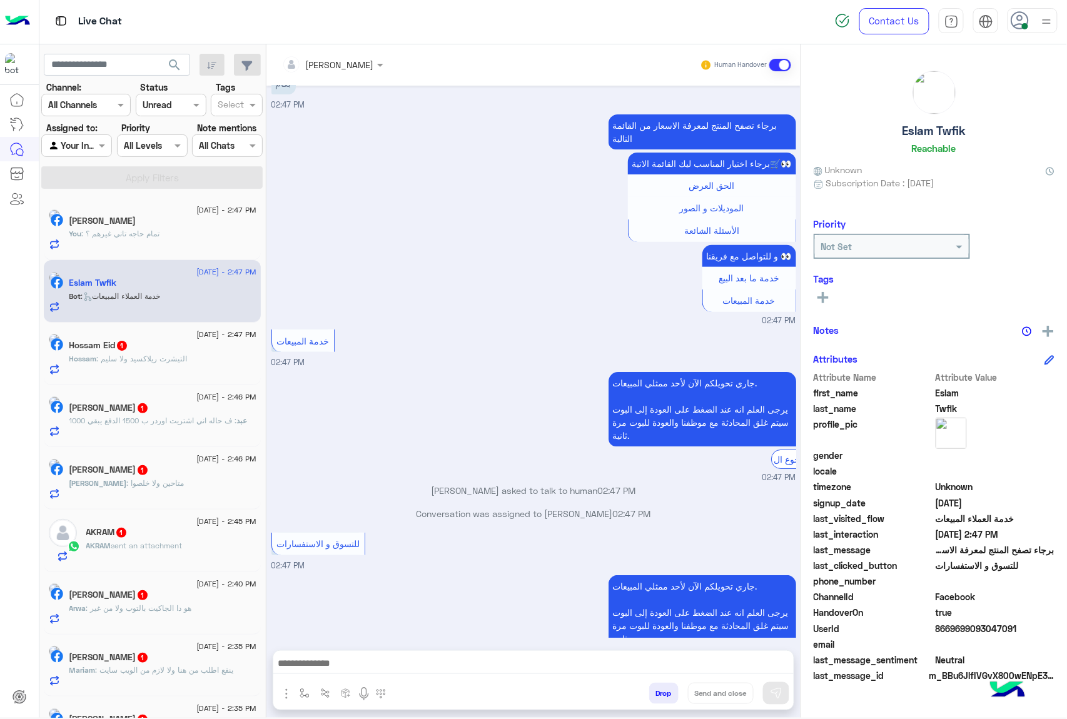
click at [354, 651] on div at bounding box center [533, 666] width 520 height 31
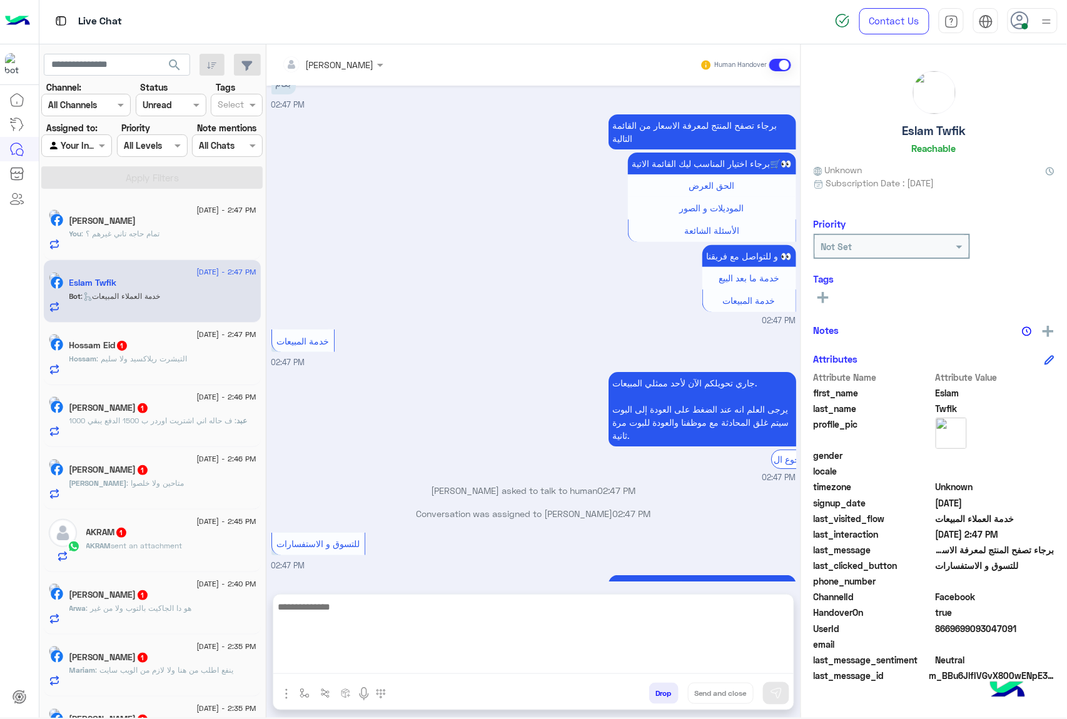
click at [353, 664] on textarea at bounding box center [533, 636] width 520 height 75
paste textarea "**********"
type textarea "**********"
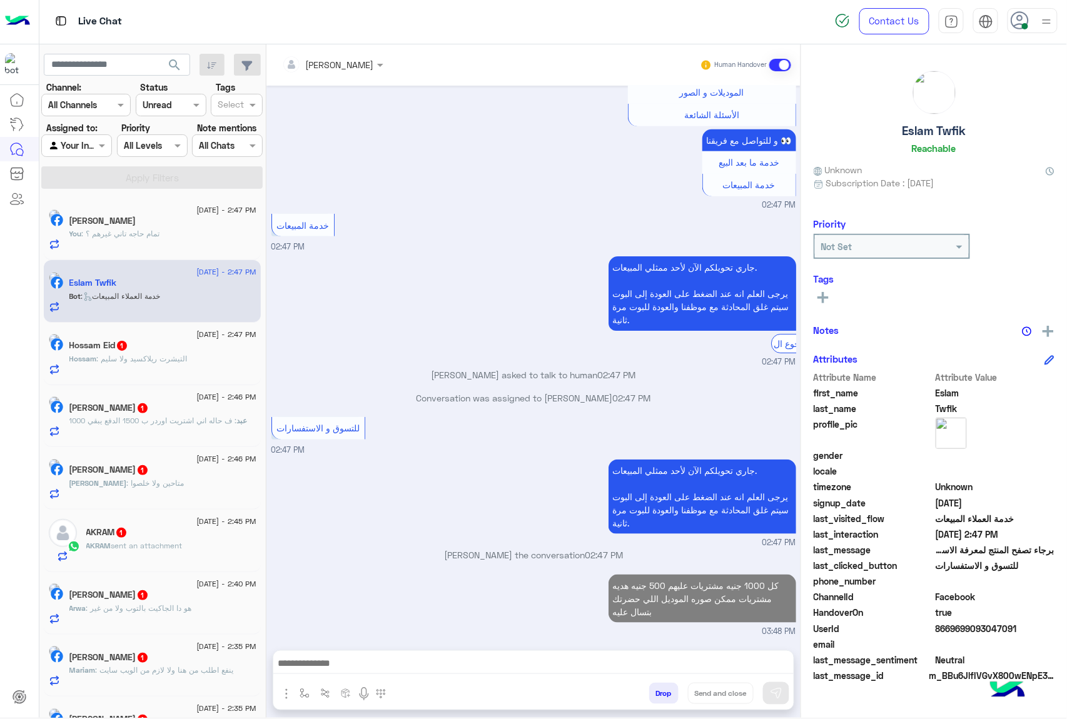
click at [116, 350] on h5 "Hossam Eid 1" at bounding box center [98, 345] width 59 height 11
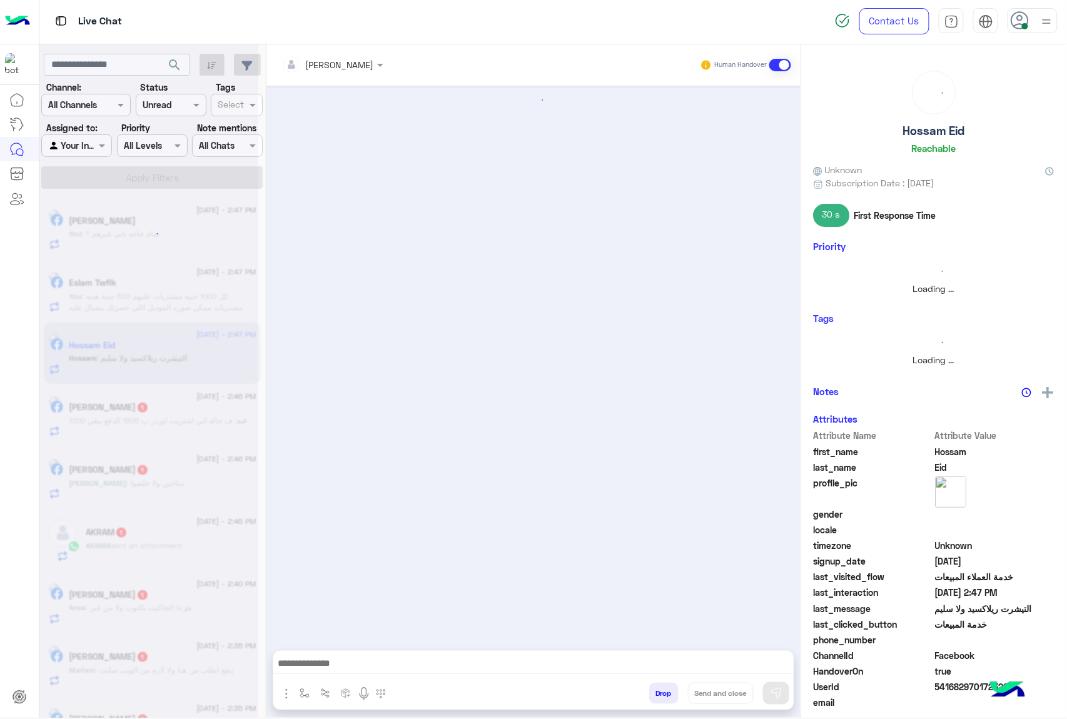
scroll to position [1357, 0]
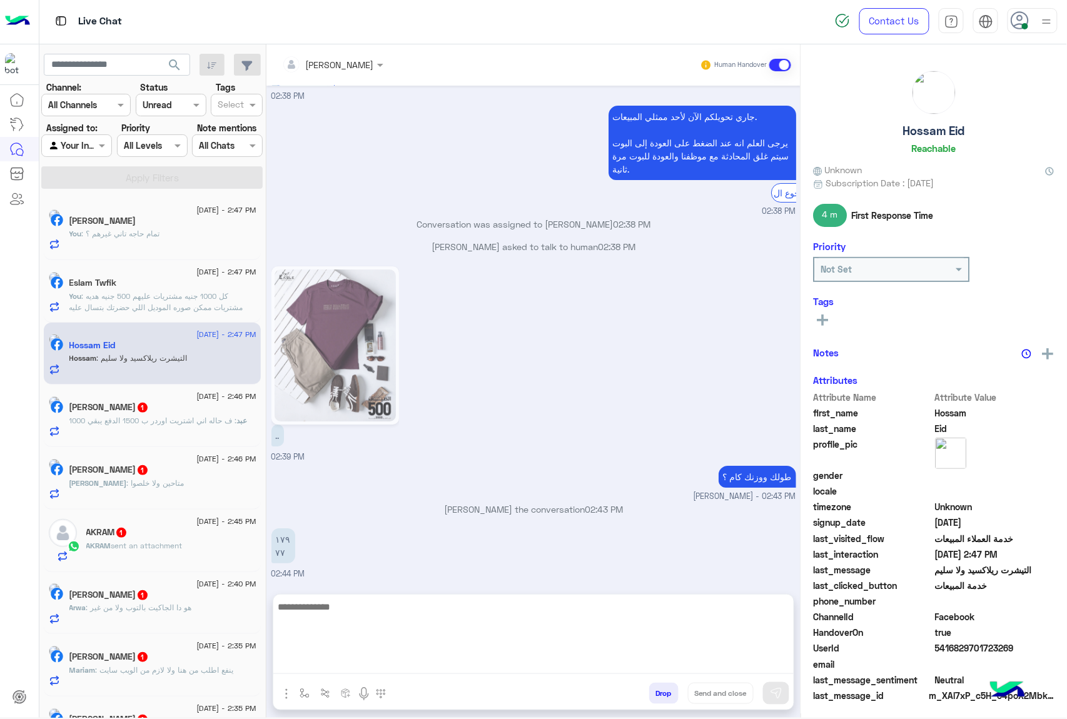
click at [361, 656] on textarea at bounding box center [533, 636] width 520 height 75
type textarea "*******"
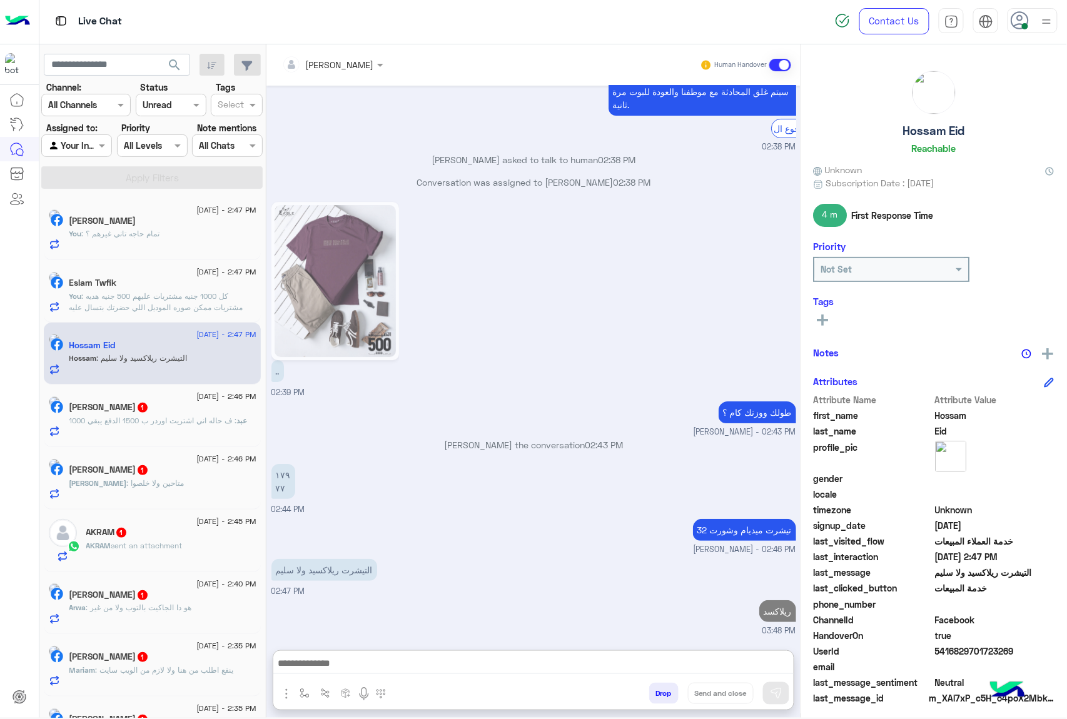
click at [206, 423] on span ": ف حاله اني اشتريت اوردر ب 1500 الدفع يبقي 1000" at bounding box center [153, 420] width 168 height 9
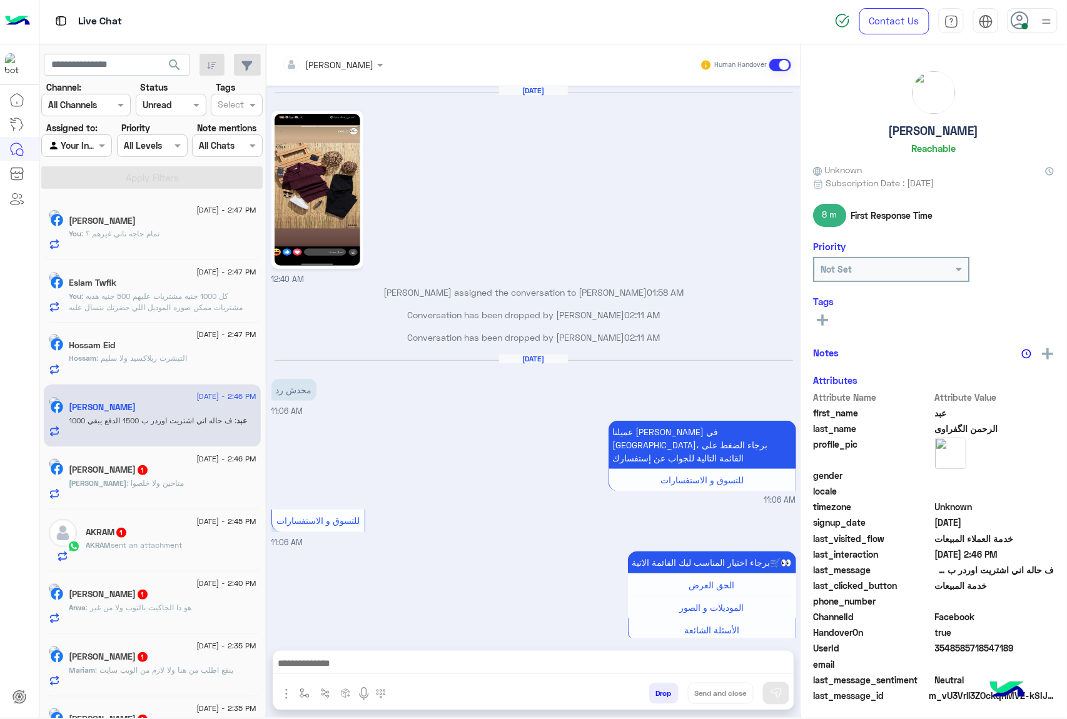
scroll to position [1591, 0]
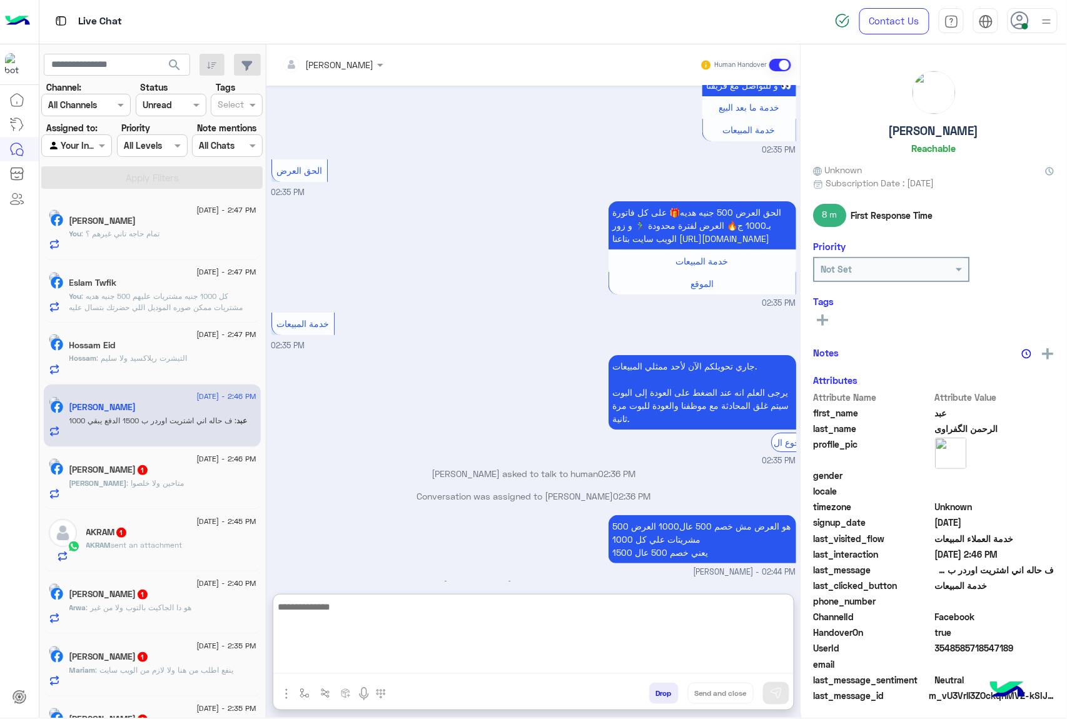
click at [319, 659] on textarea at bounding box center [533, 636] width 520 height 75
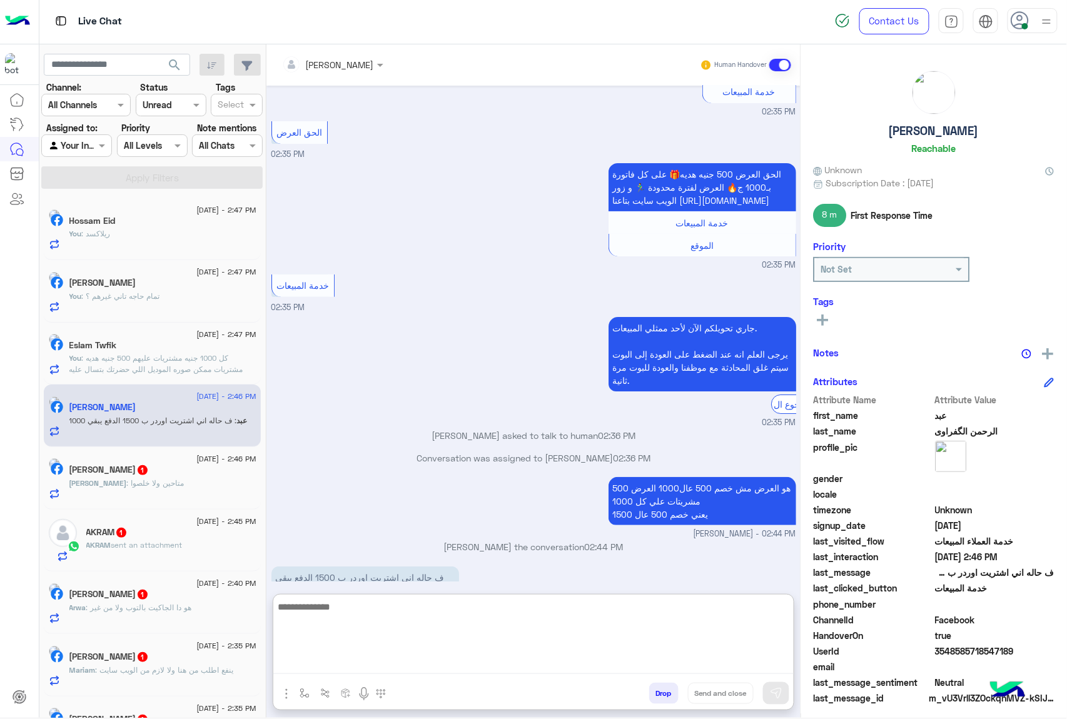
scroll to position [1648, 0]
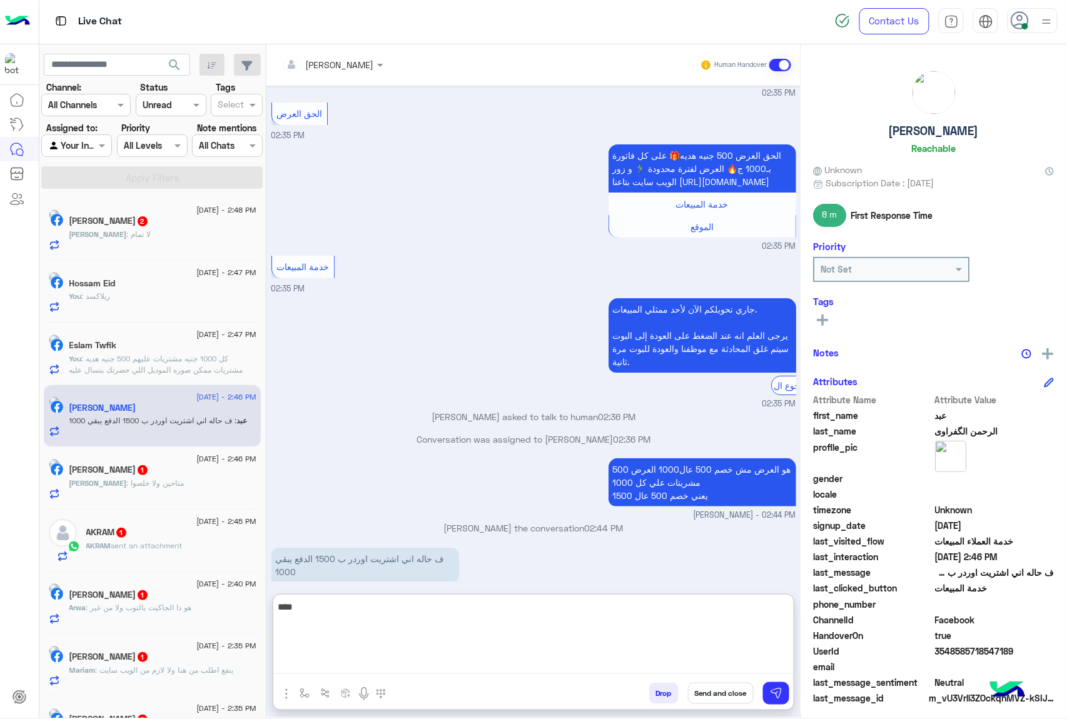
type textarea "****"
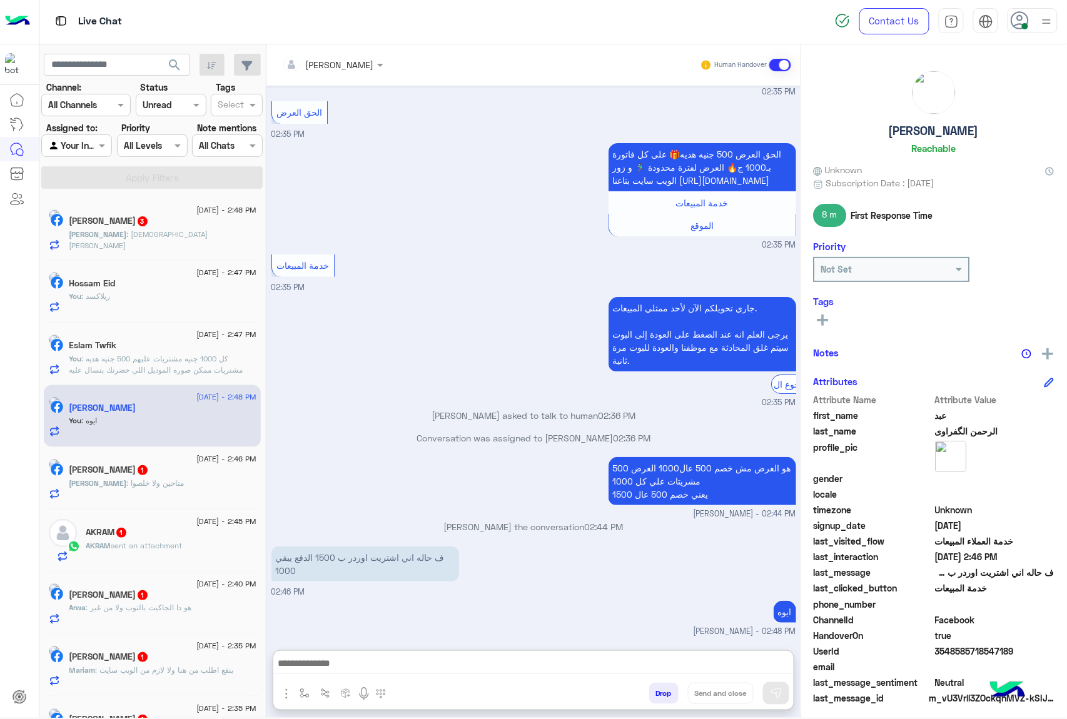
click at [148, 219] on span "3" at bounding box center [143, 221] width 10 height 10
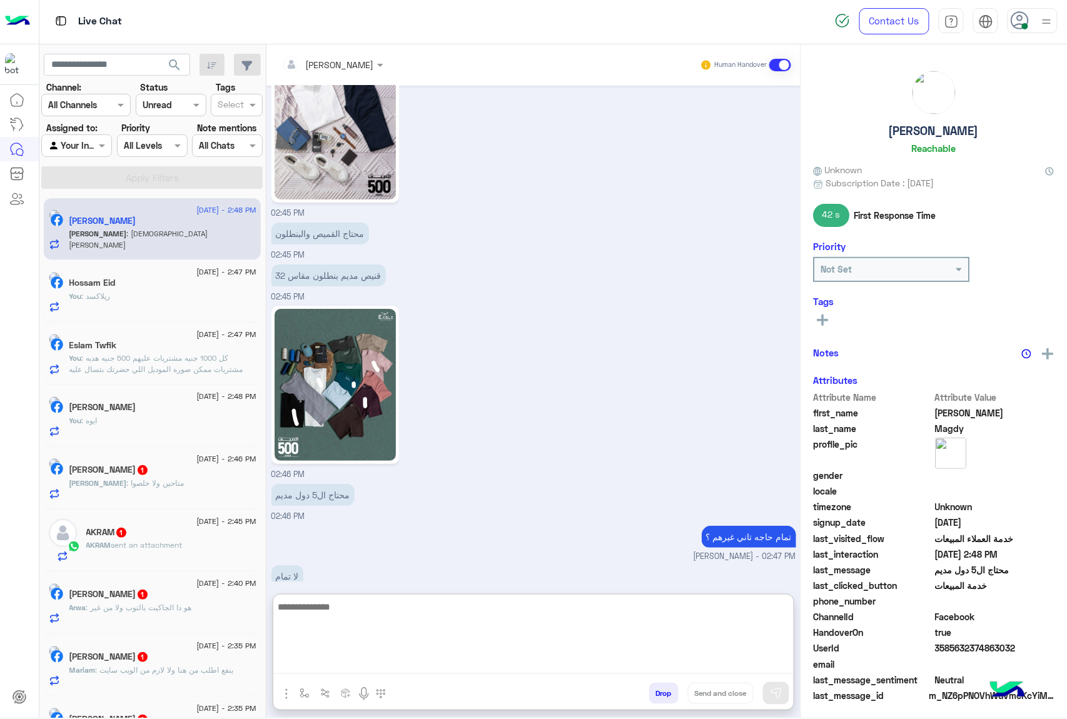
click at [359, 672] on textarea at bounding box center [533, 636] width 520 height 75
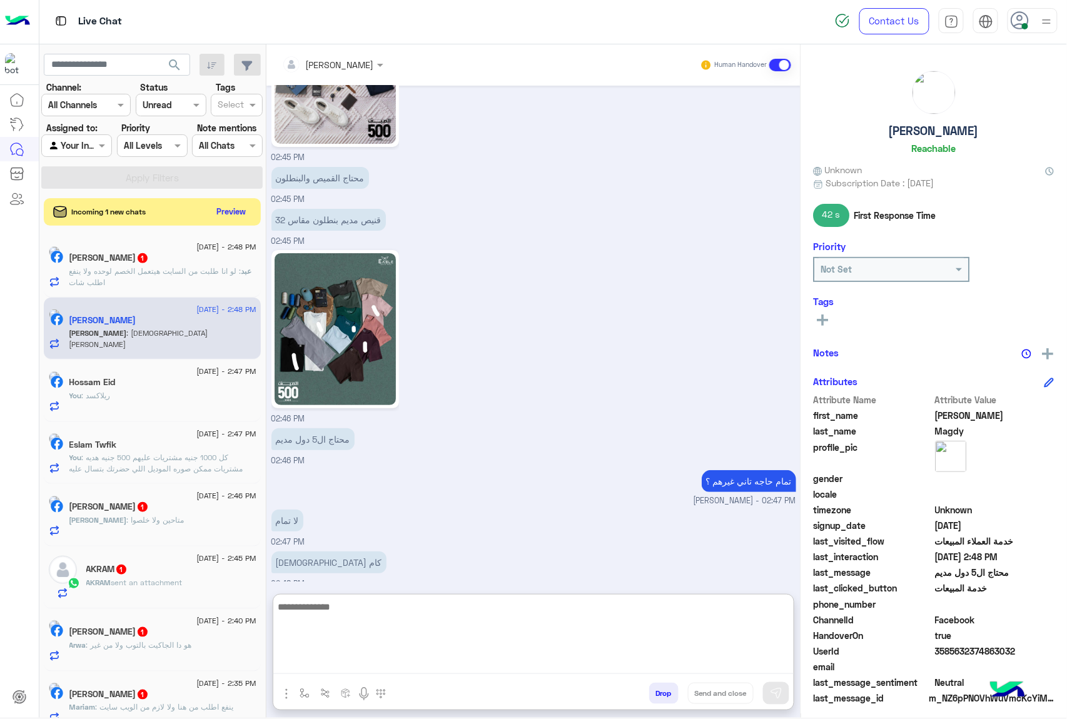
scroll to position [1556, 0]
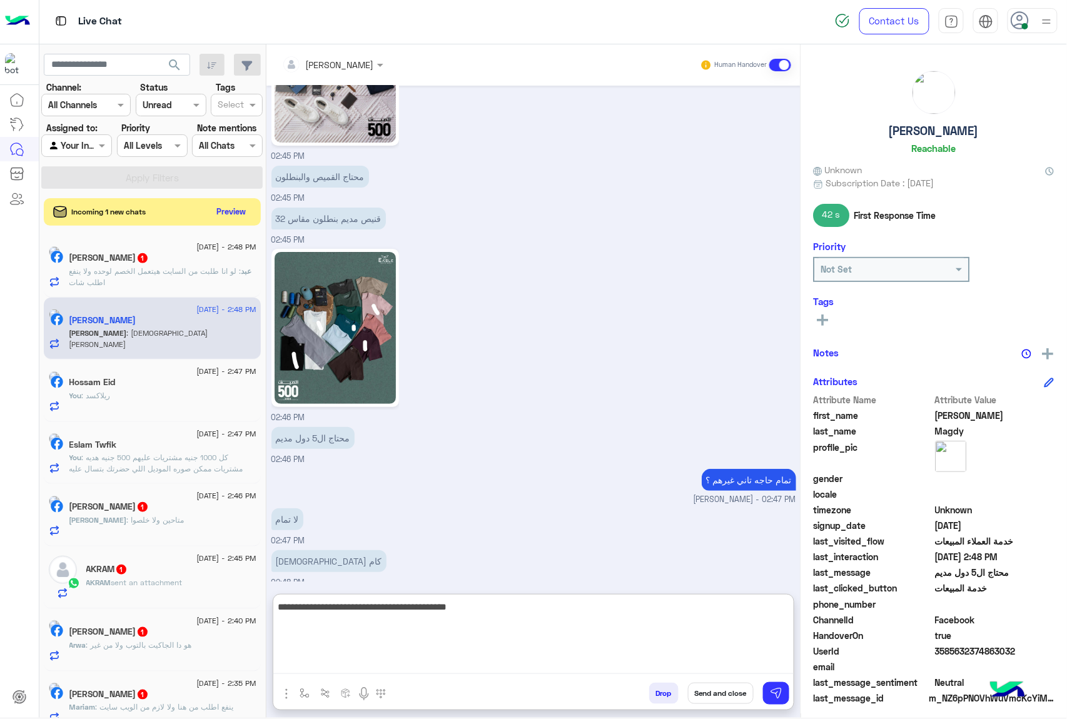
type textarea "**********"
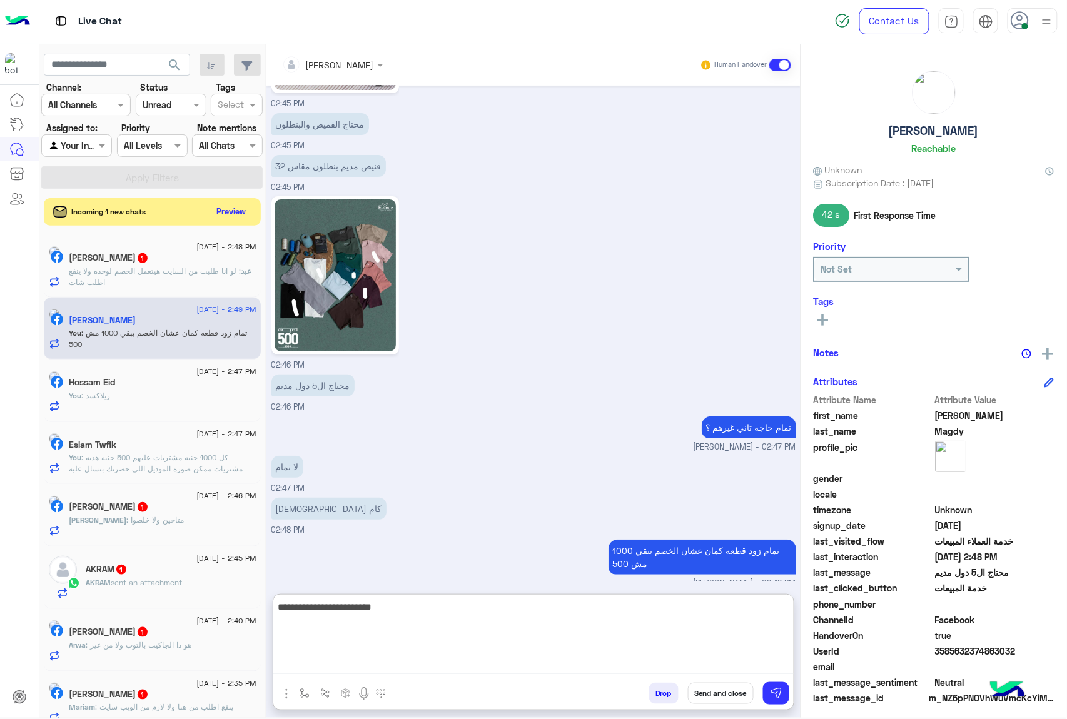
type textarea "**********"
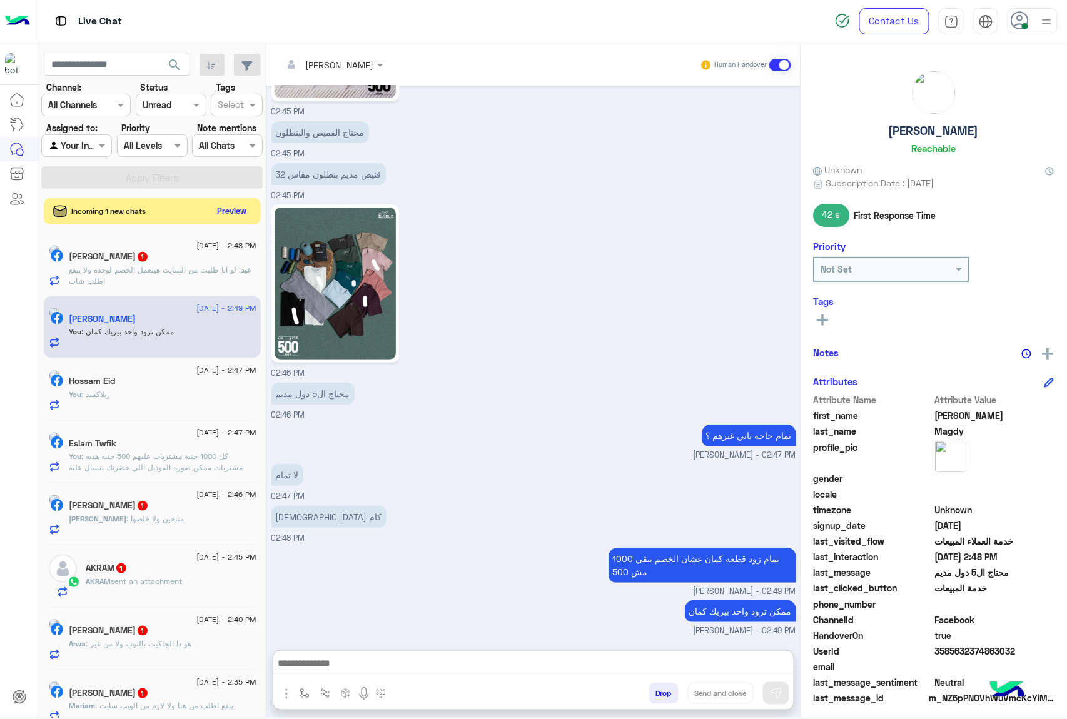
click at [223, 213] on button "Preview" at bounding box center [232, 211] width 39 height 17
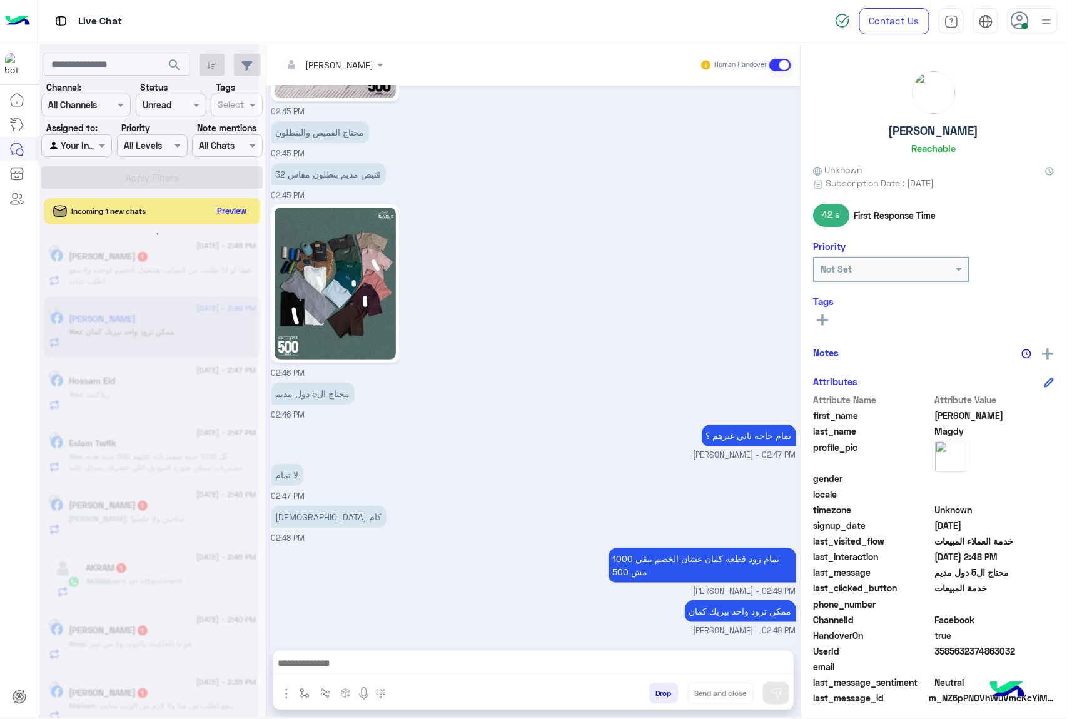
scroll to position [1591, 0]
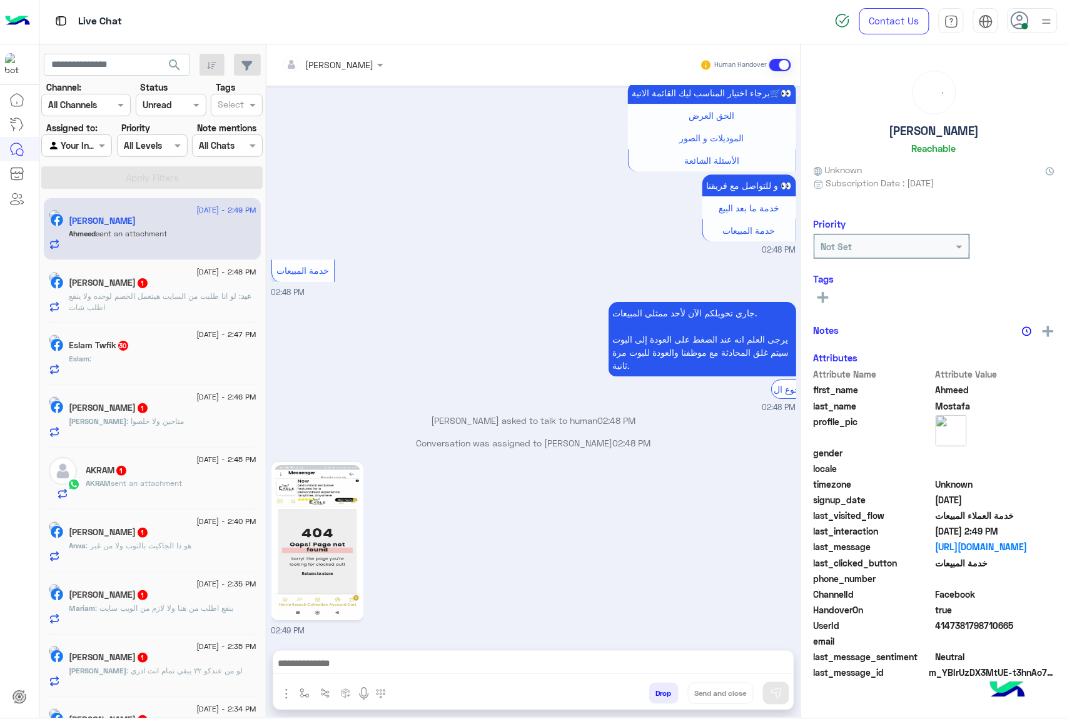
scroll to position [1249, 0]
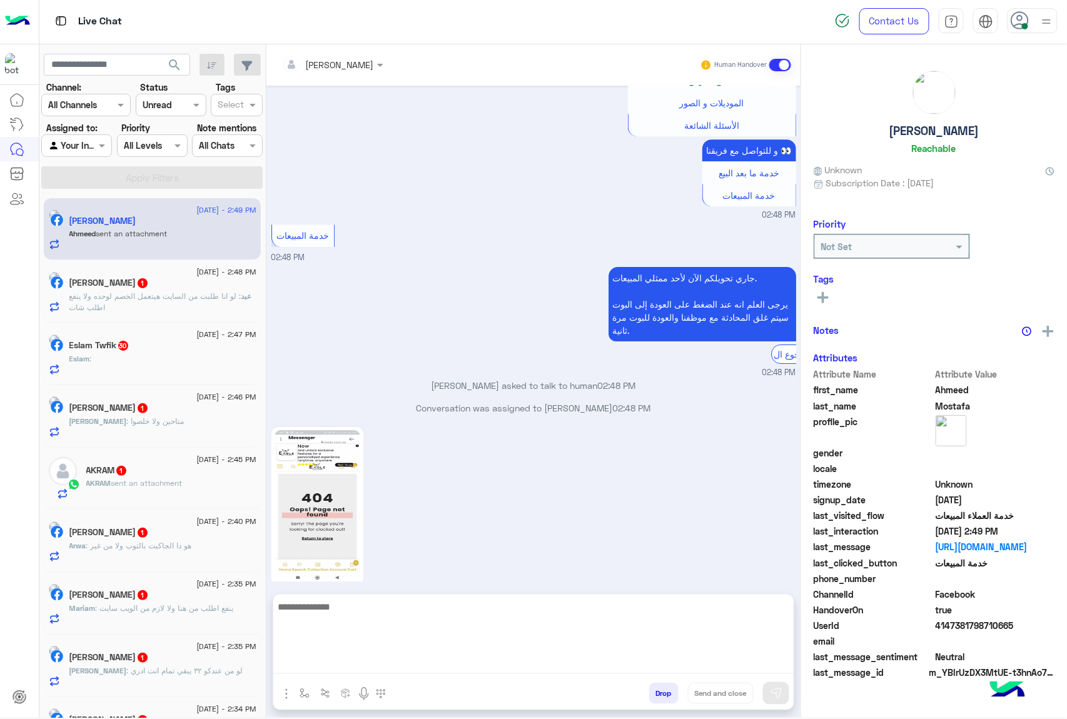
click at [343, 663] on textarea at bounding box center [533, 636] width 520 height 75
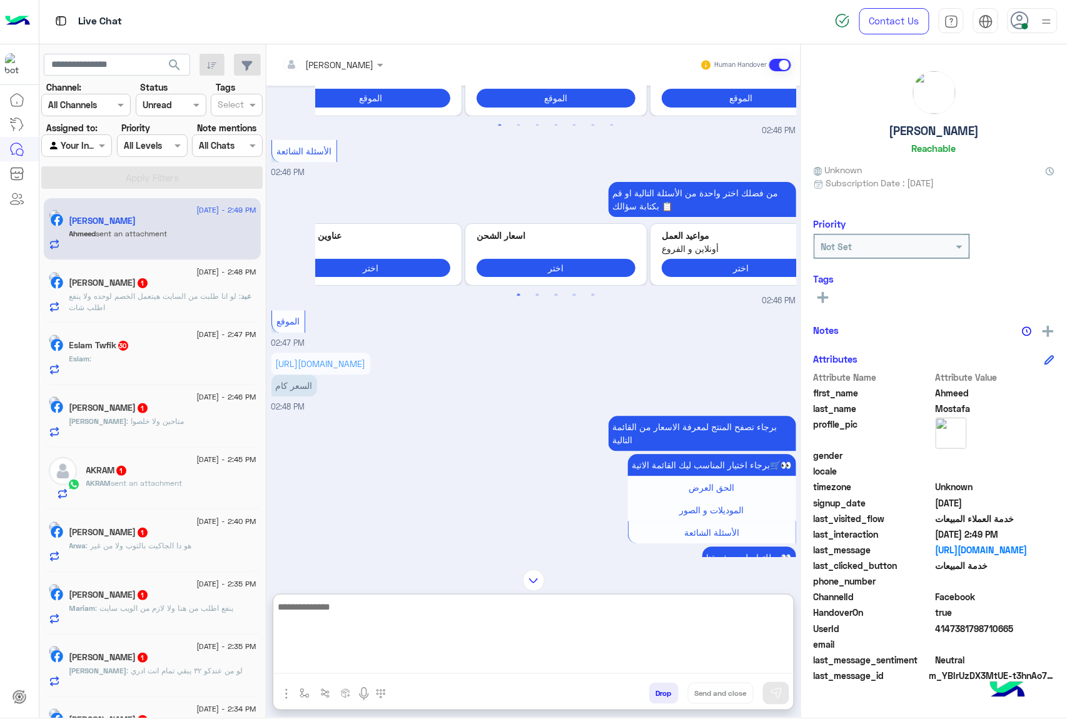
scroll to position [806, 0]
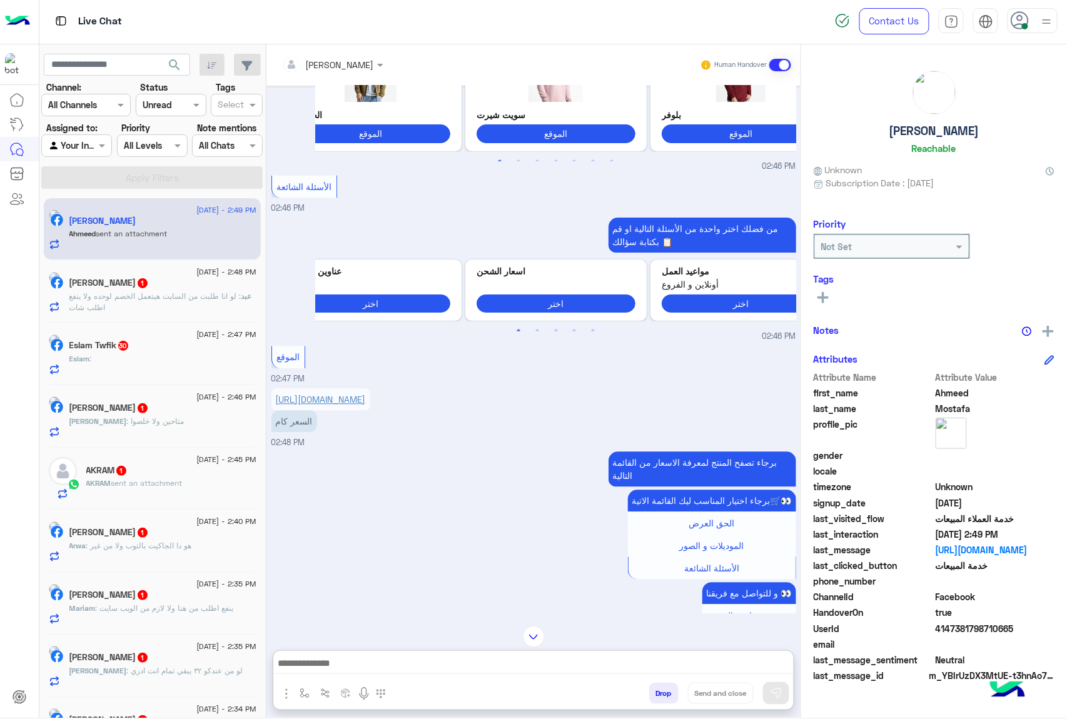
click at [366, 405] on link "[URL][DOMAIN_NAME]" at bounding box center [321, 400] width 90 height 11
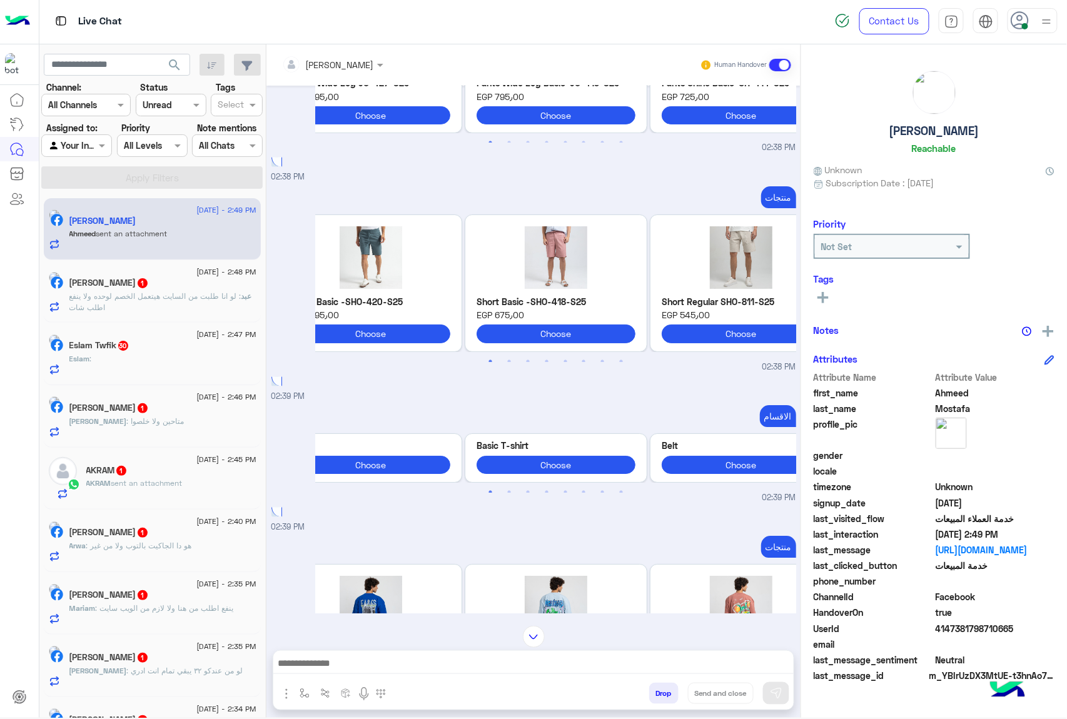
scroll to position [4, 0]
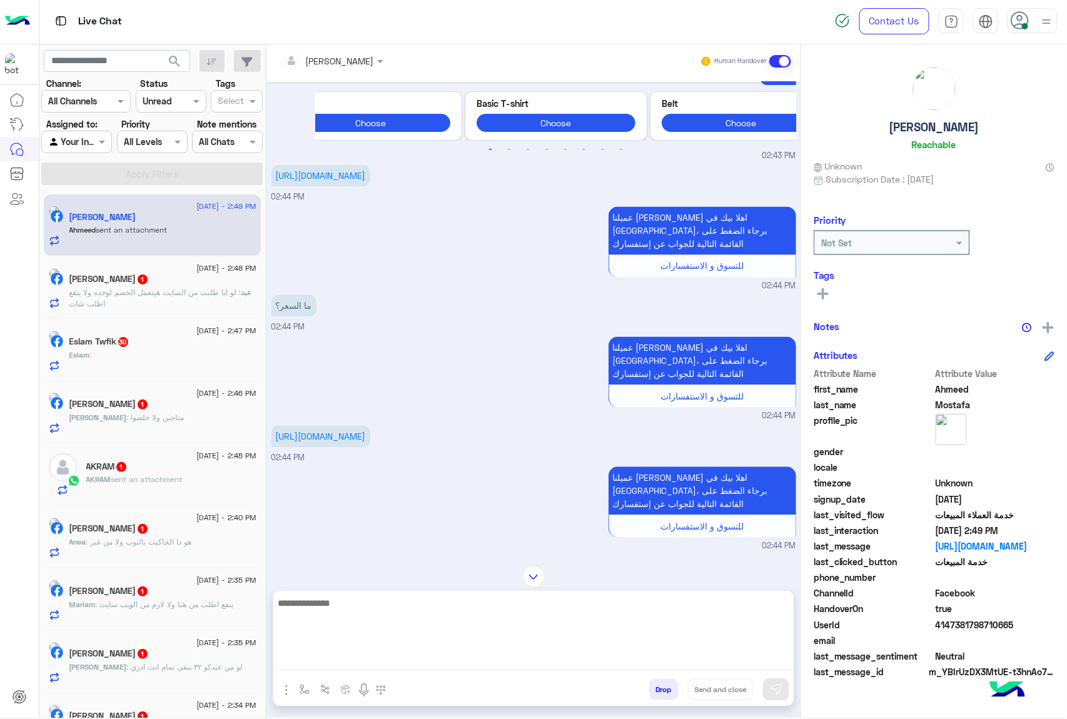
click at [313, 657] on textarea at bounding box center [533, 632] width 520 height 75
type textarea "*******"
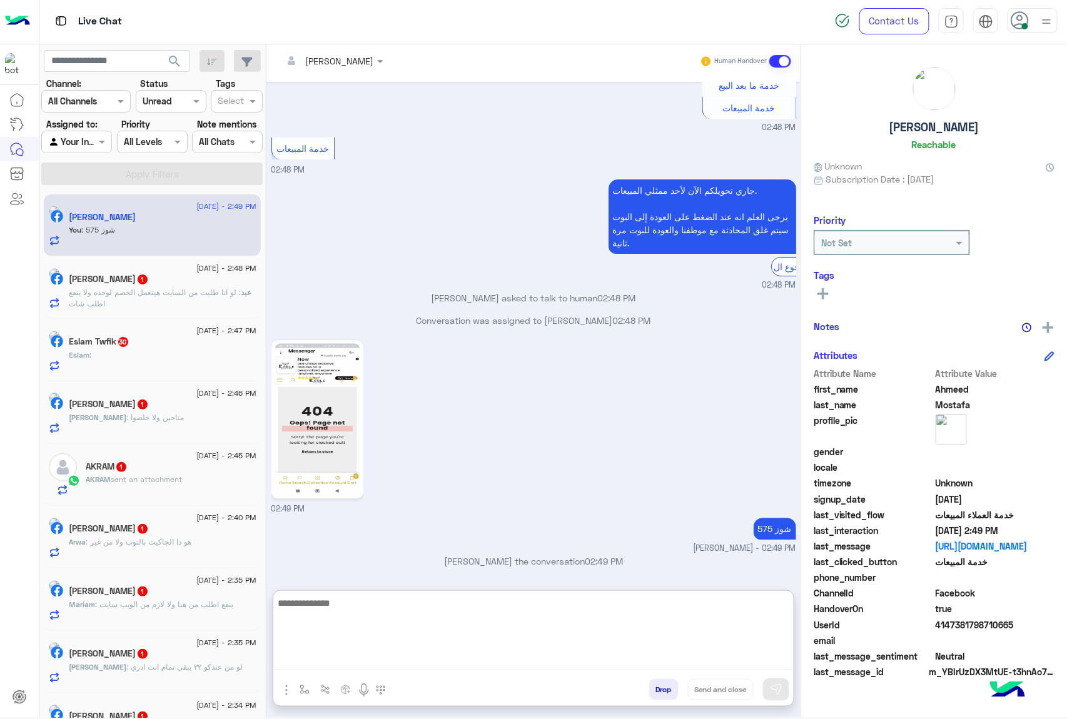
scroll to position [4198, 0]
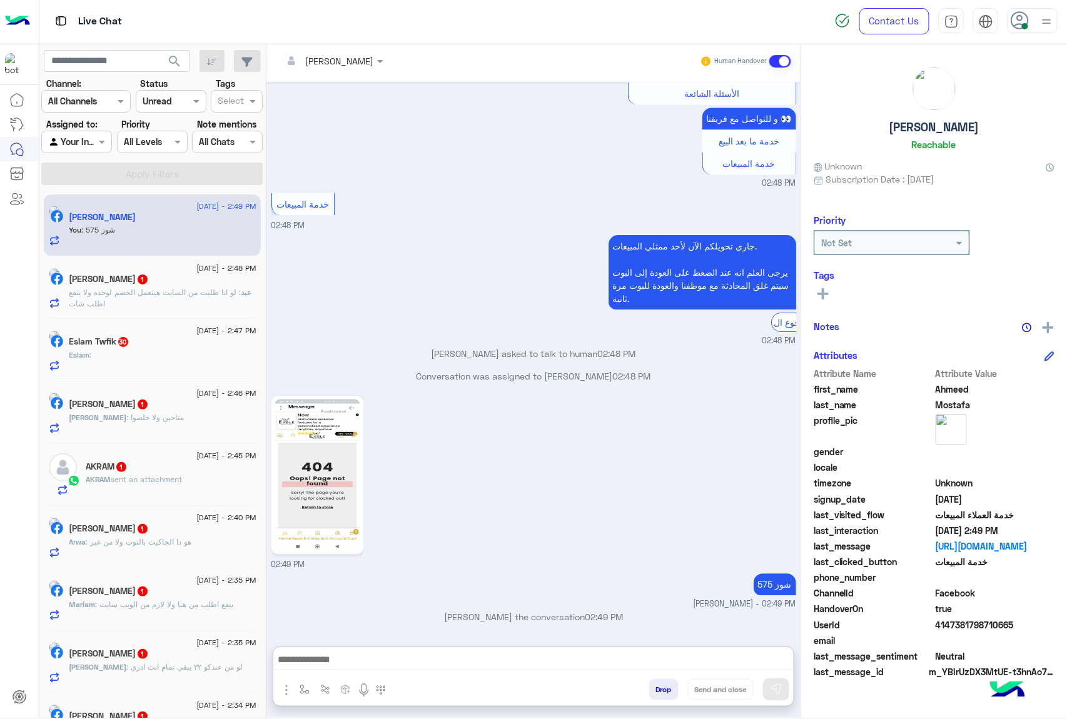
click at [139, 290] on span ": لو انا طلبت من السايت هيتعمل الخصم لوحده ولا ينفع اطلب شات" at bounding box center [155, 298] width 172 height 21
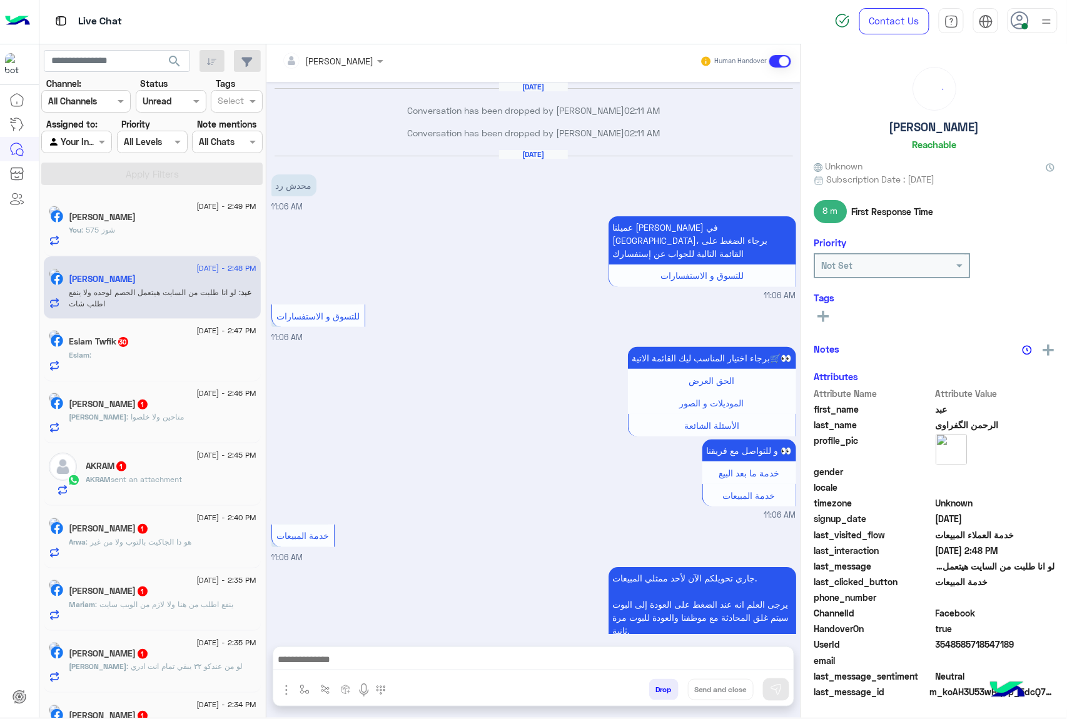
scroll to position [1486, 0]
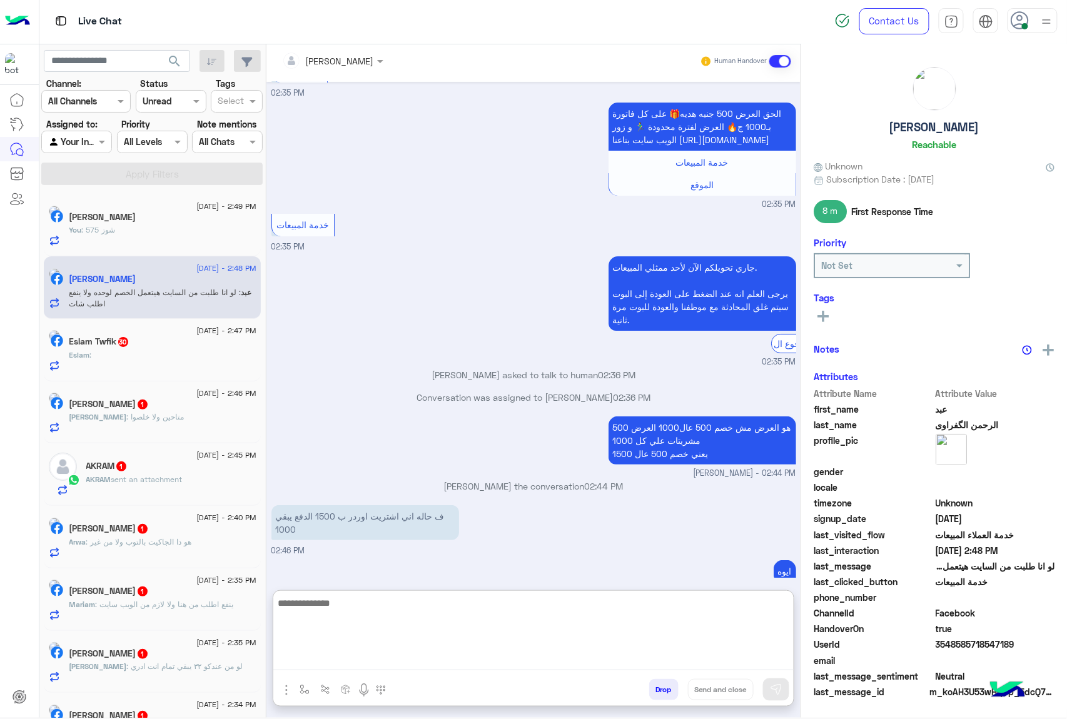
click at [334, 663] on textarea at bounding box center [533, 632] width 520 height 75
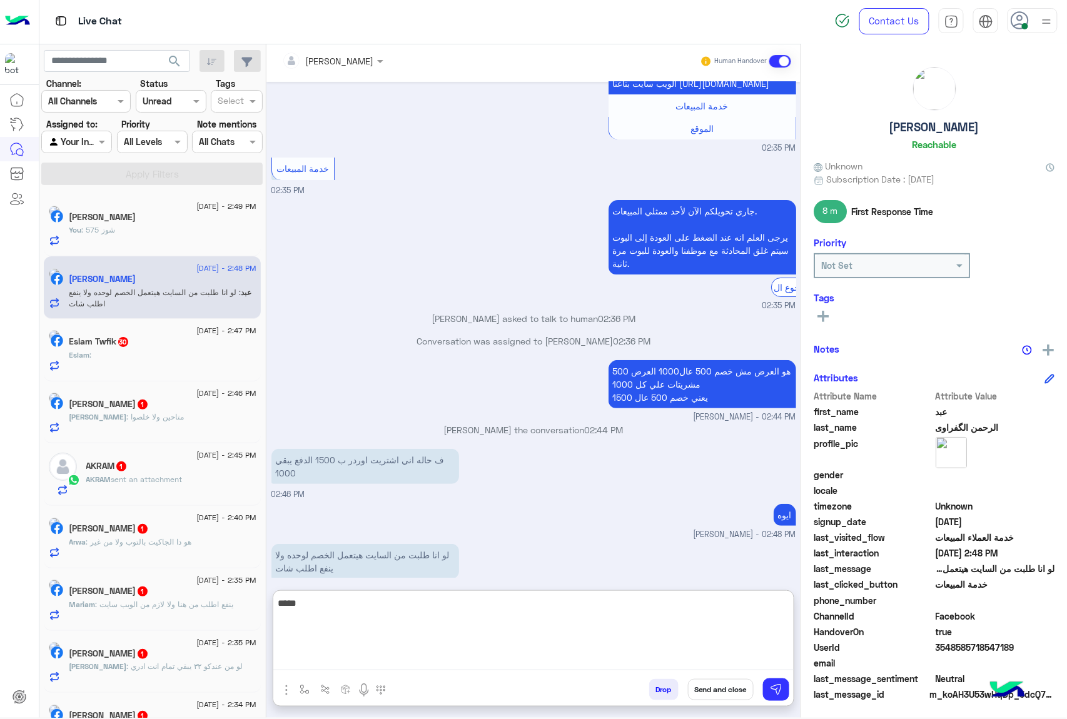
type textarea "*****"
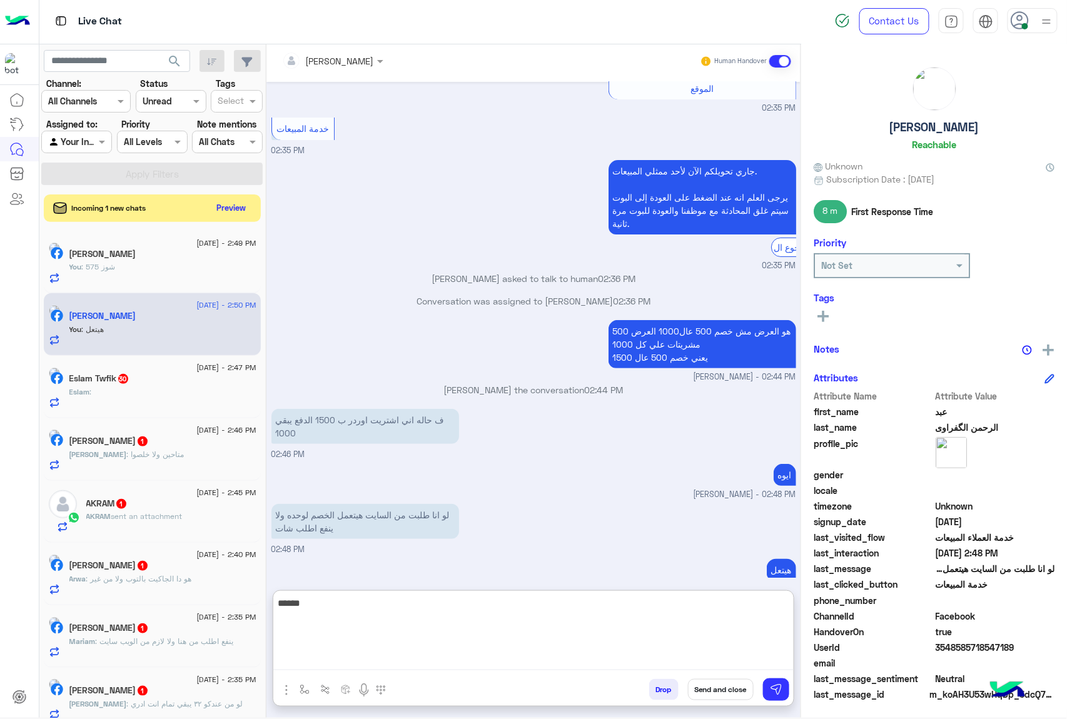
type textarea "******"
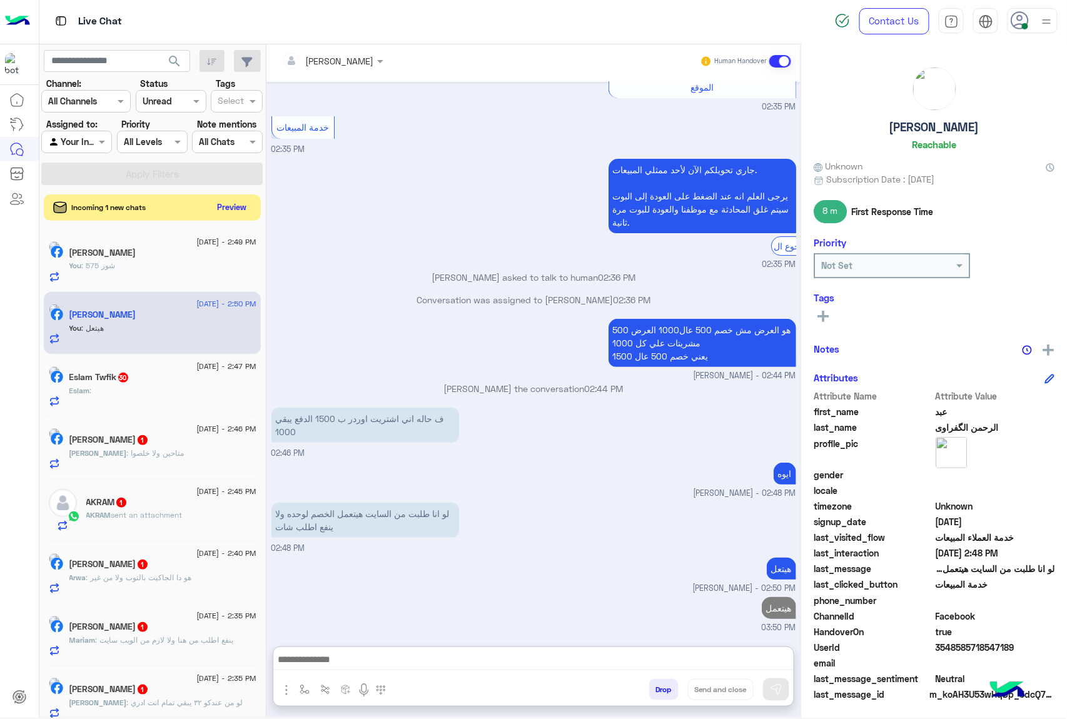
click at [236, 216] on button "Preview" at bounding box center [232, 207] width 39 height 17
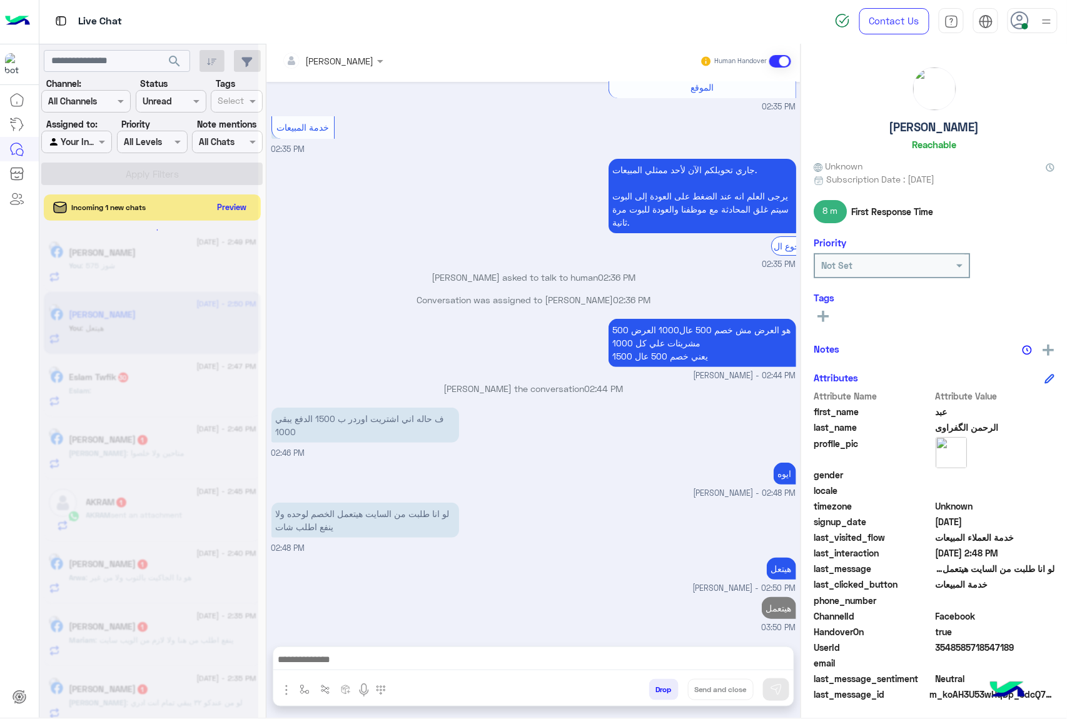
scroll to position [1564, 0]
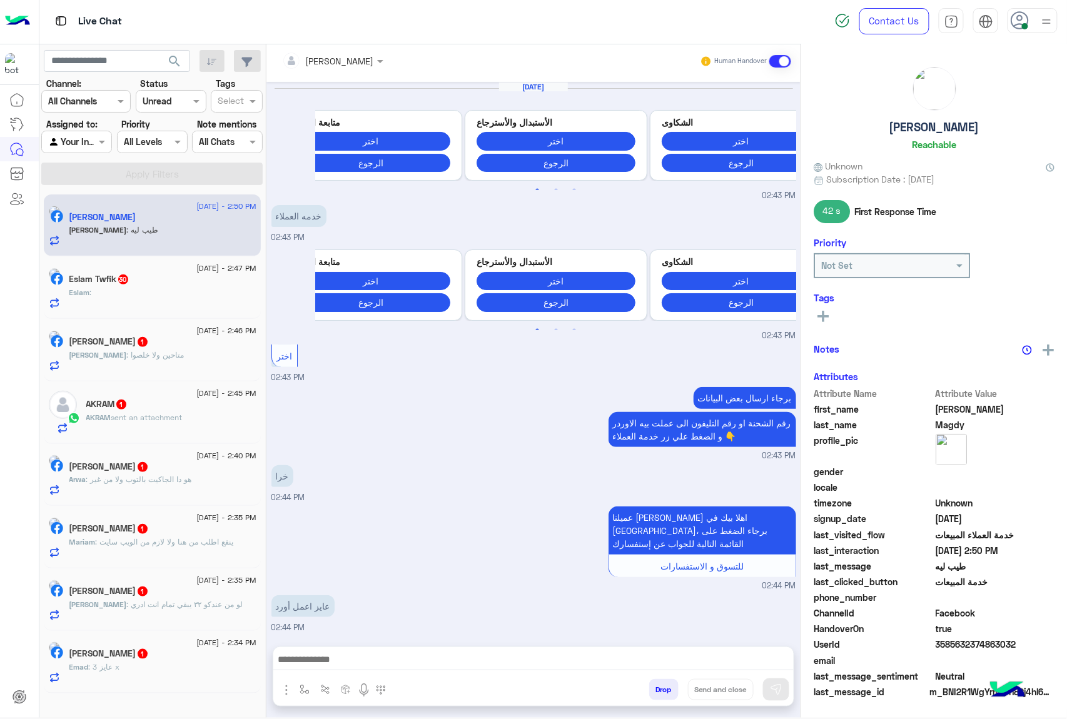
scroll to position [1471, 0]
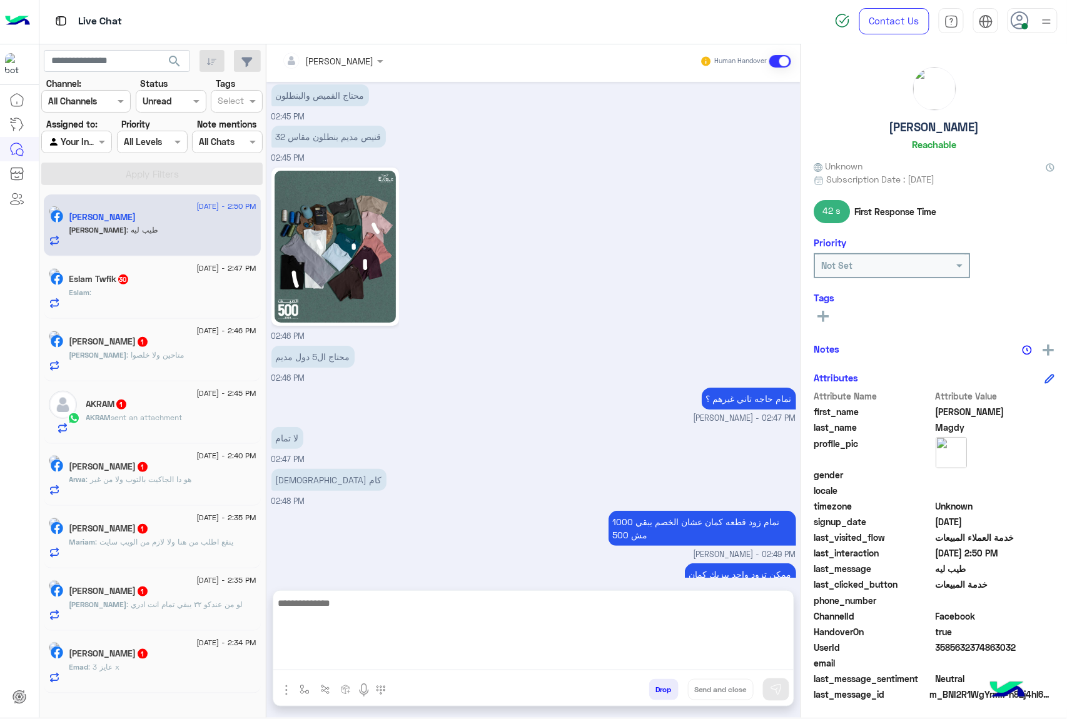
click at [345, 665] on textarea at bounding box center [533, 632] width 520 height 75
click at [608, 652] on textarea "**********" at bounding box center [533, 632] width 520 height 75
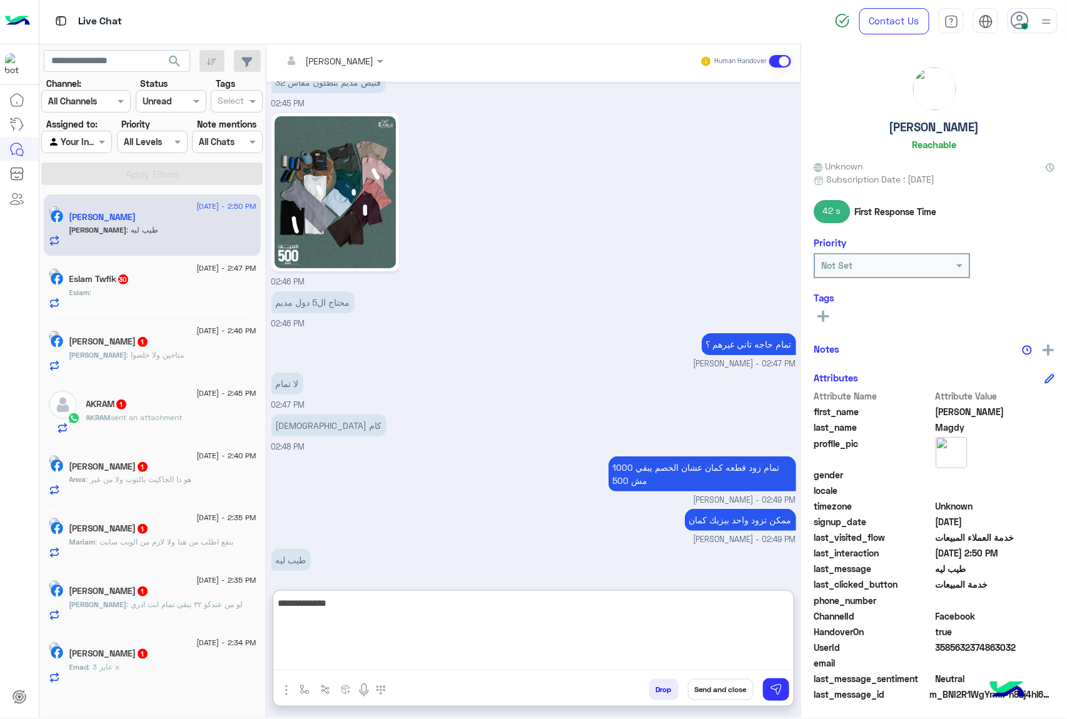
scroll to position [1528, 0]
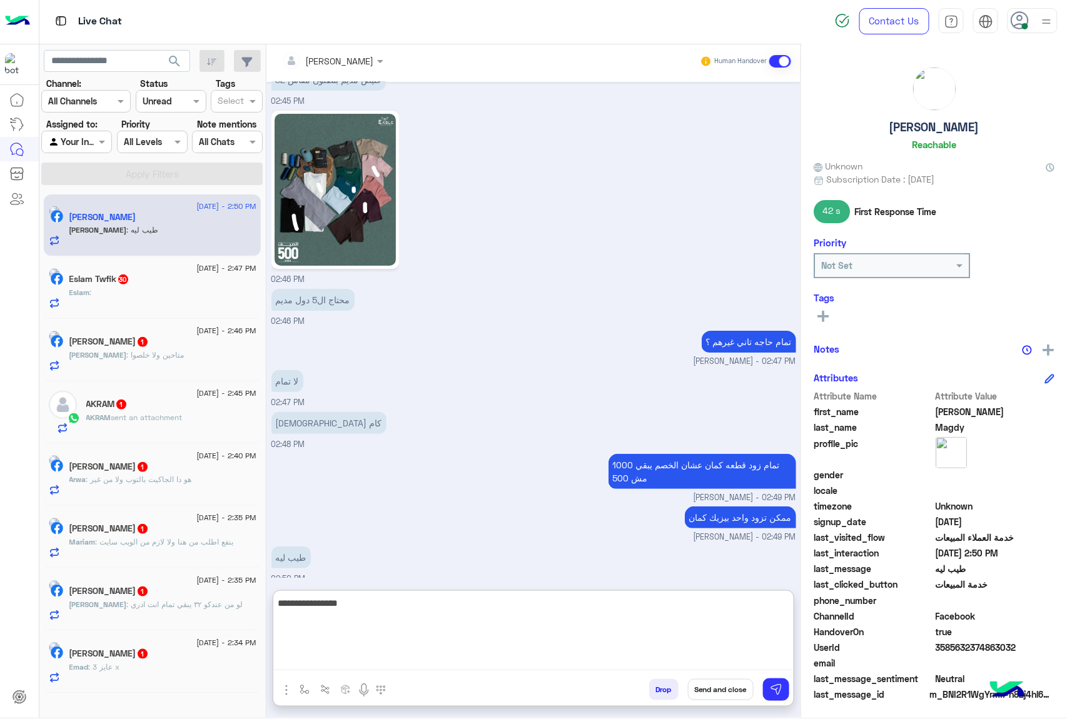
type textarea "**********"
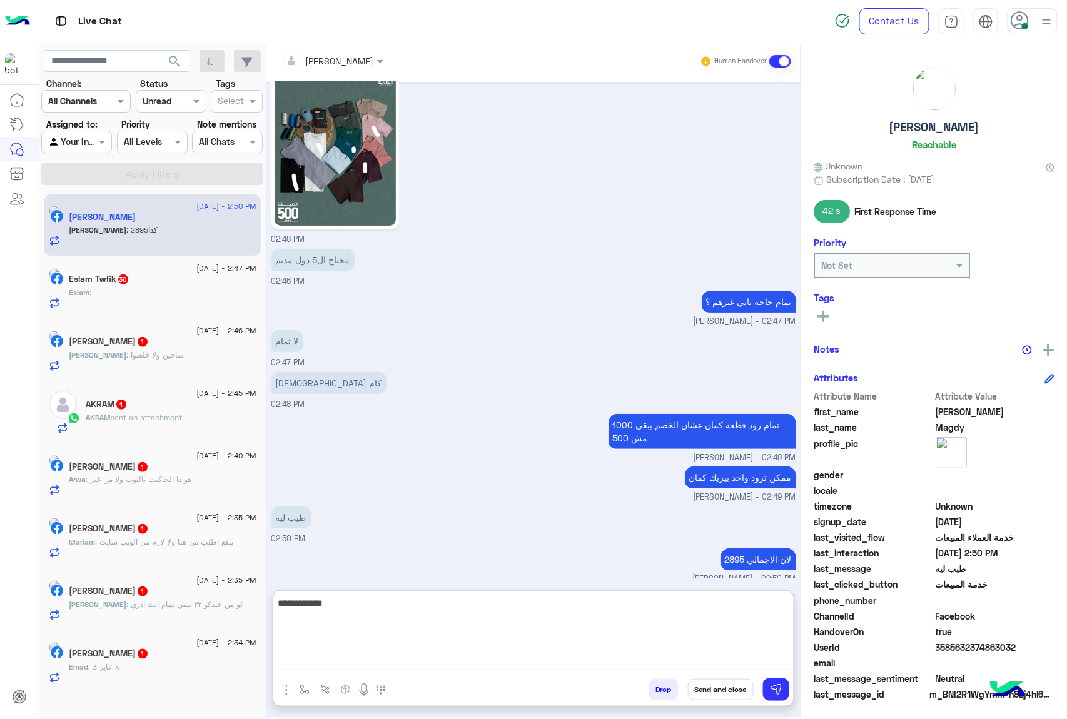
scroll to position [1609, 0]
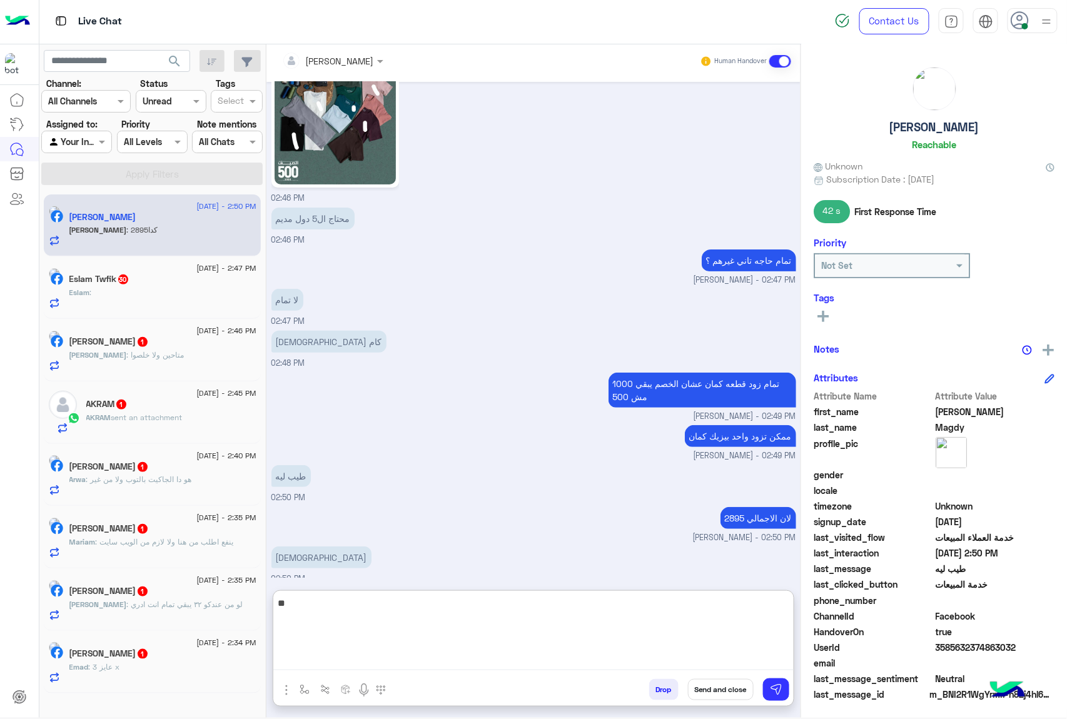
type textarea "*"
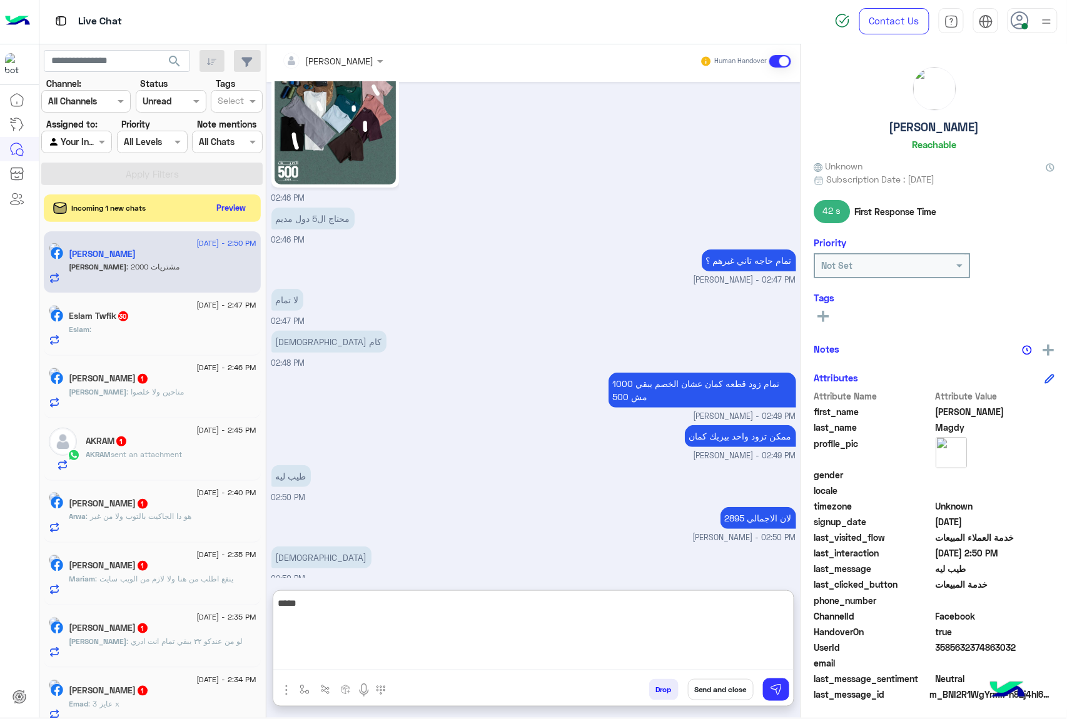
scroll to position [1651, 0]
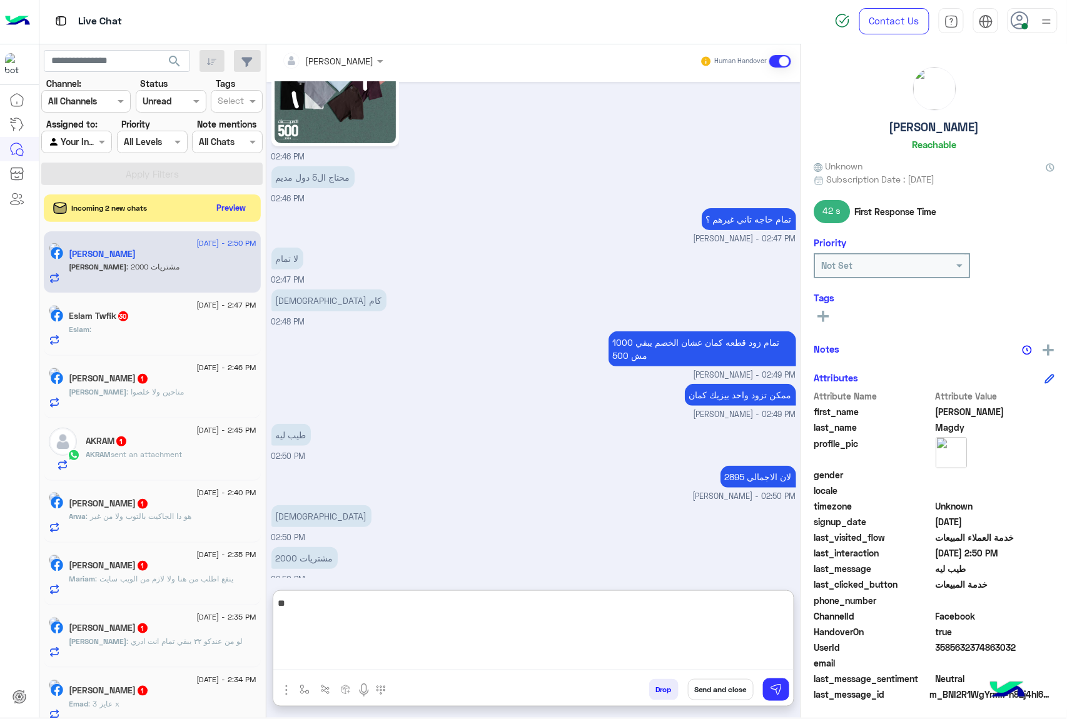
type textarea "*"
type textarea "**********"
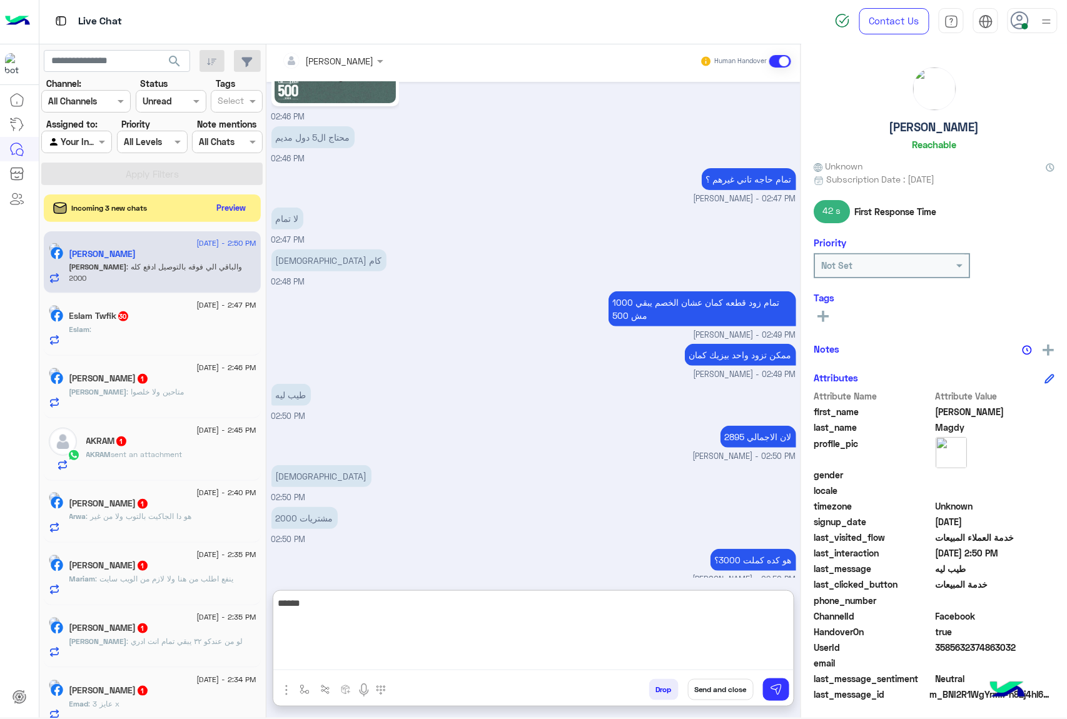
scroll to position [1732, 0]
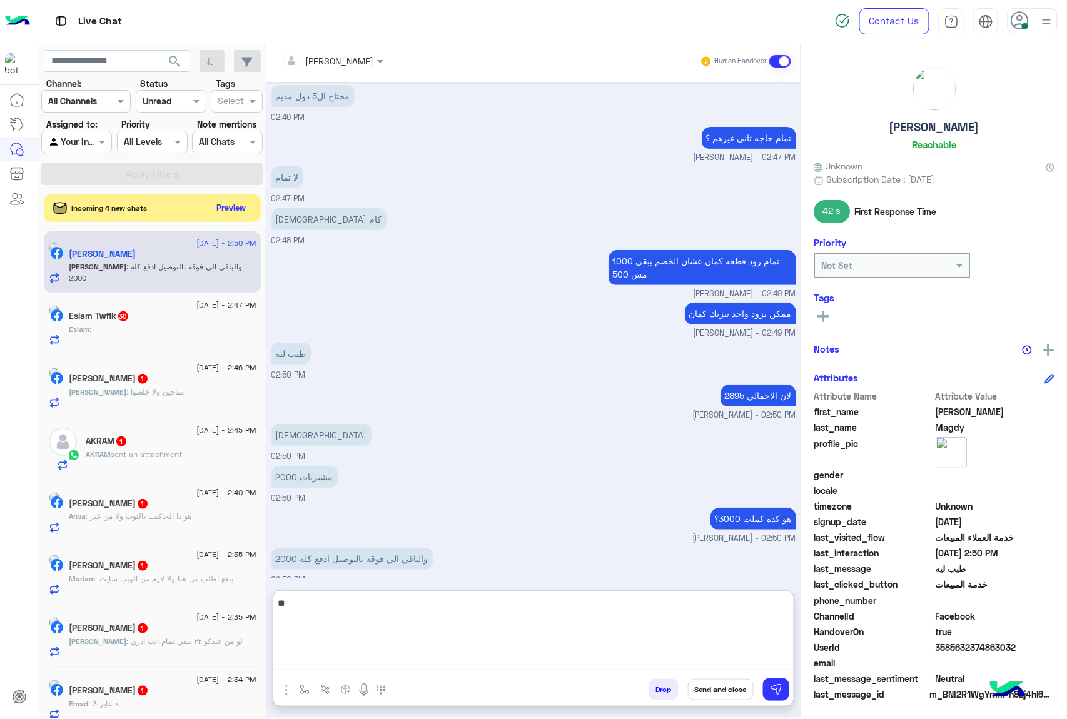
type textarea "*"
type textarea "****"
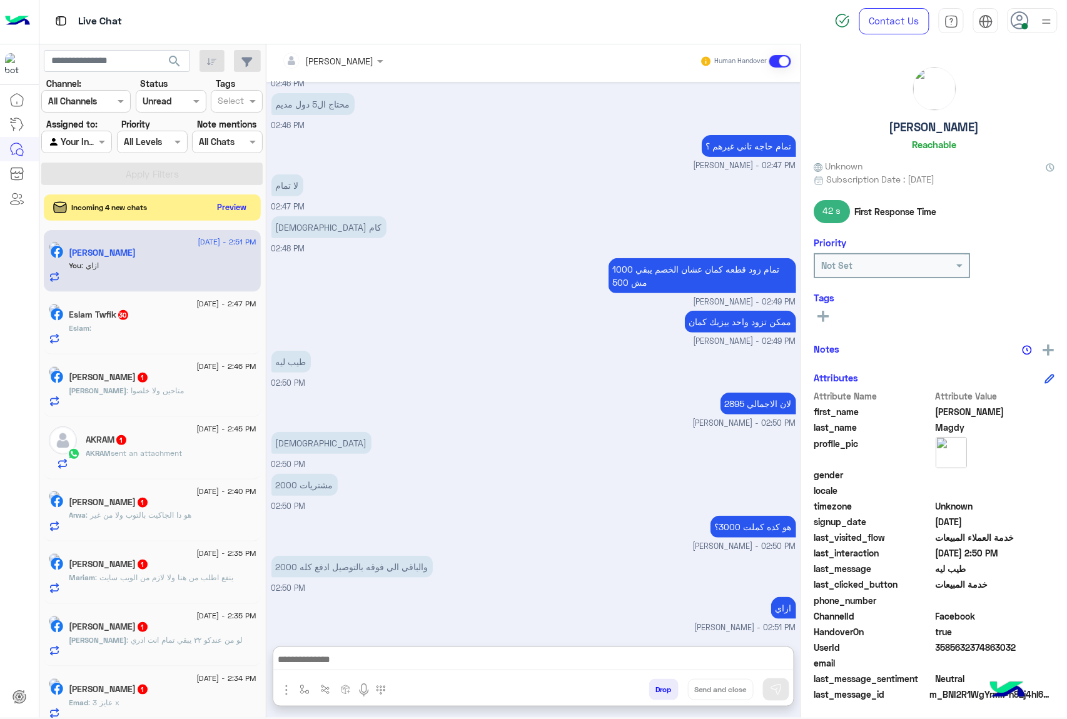
click at [223, 206] on button "Preview" at bounding box center [232, 207] width 39 height 17
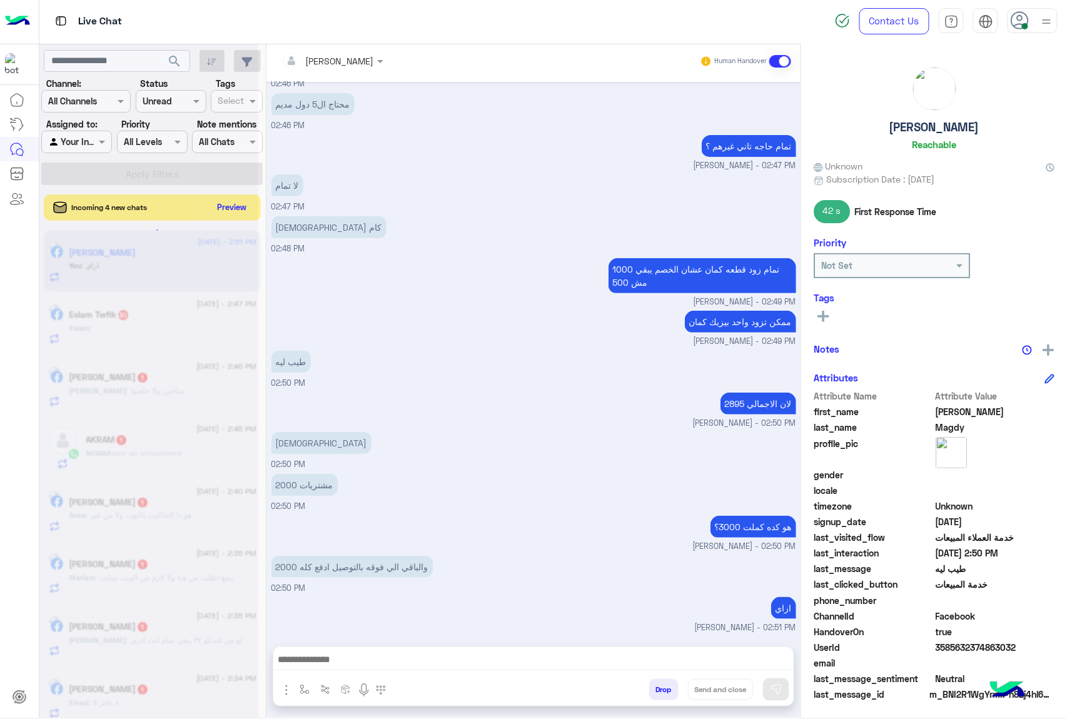
scroll to position [1716, 0]
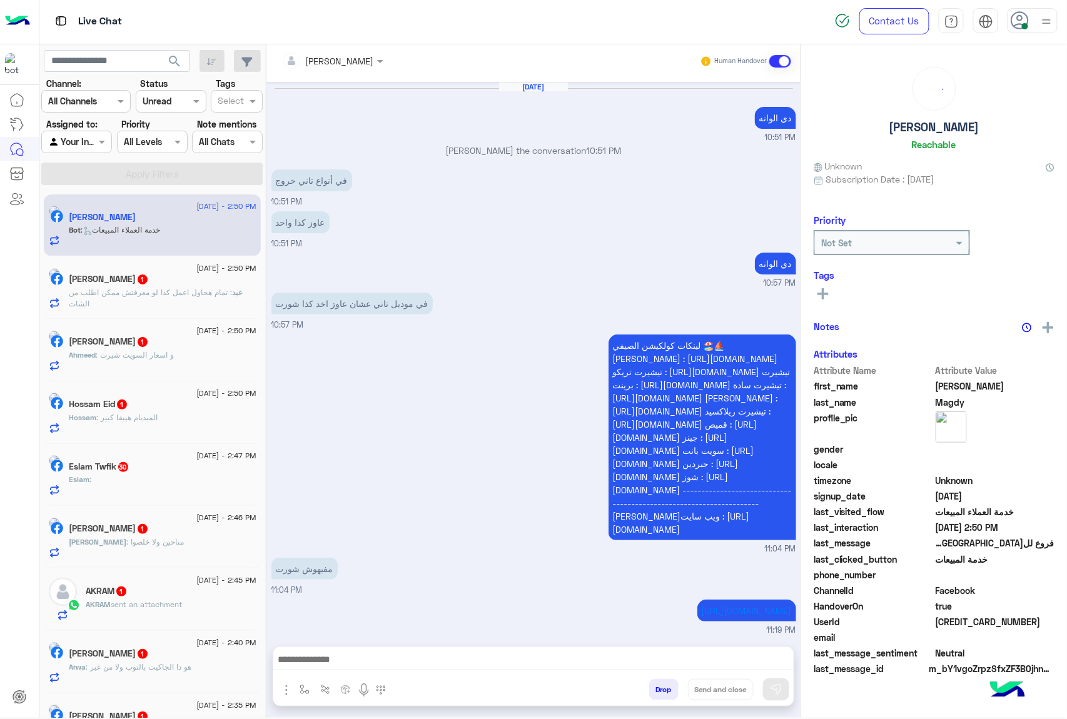
scroll to position [1559, 0]
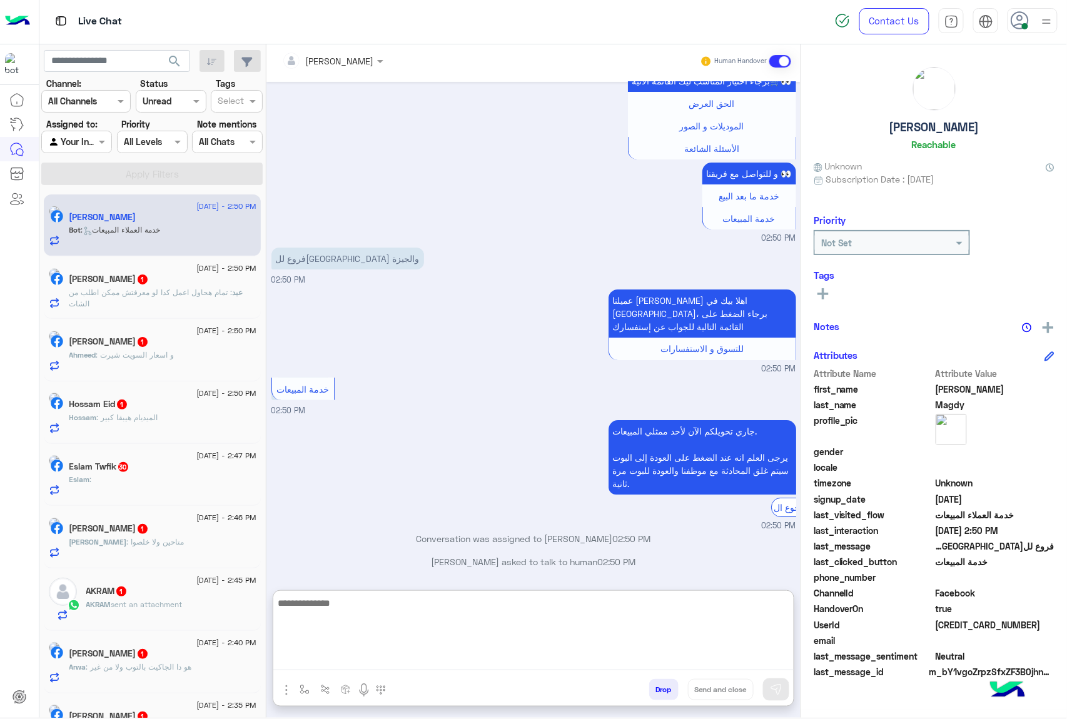
click at [323, 666] on textarea at bounding box center [533, 632] width 520 height 75
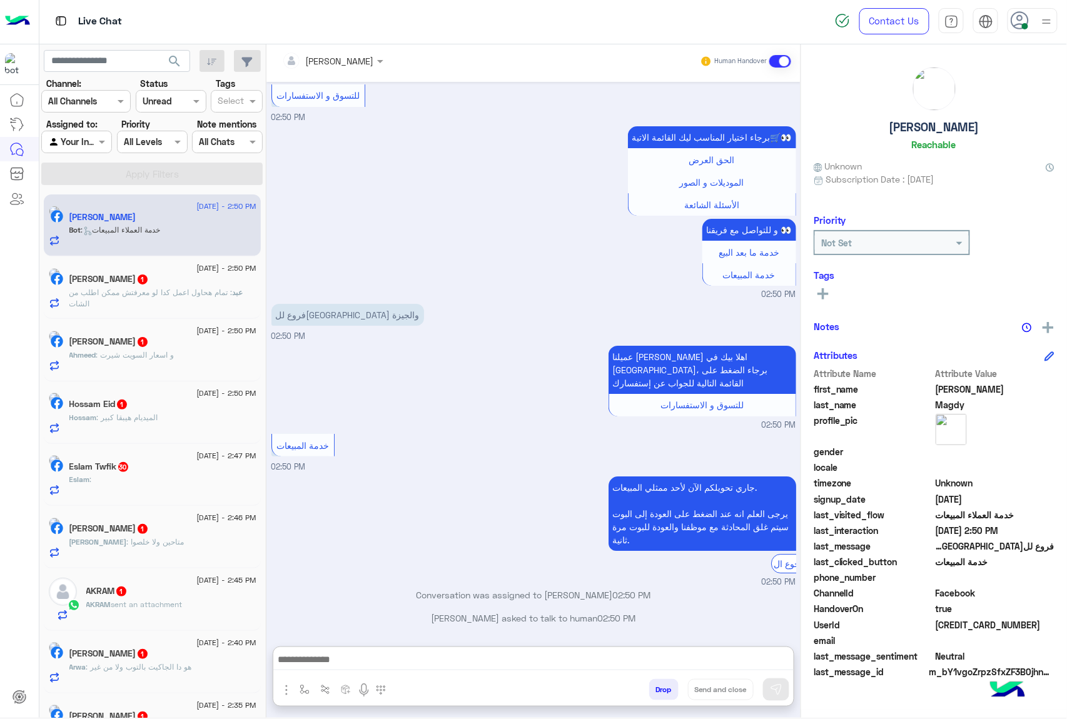
click at [289, 690] on img "button" at bounding box center [286, 690] width 15 height 15
click at [309, 653] on button "Images" at bounding box center [310, 662] width 62 height 25
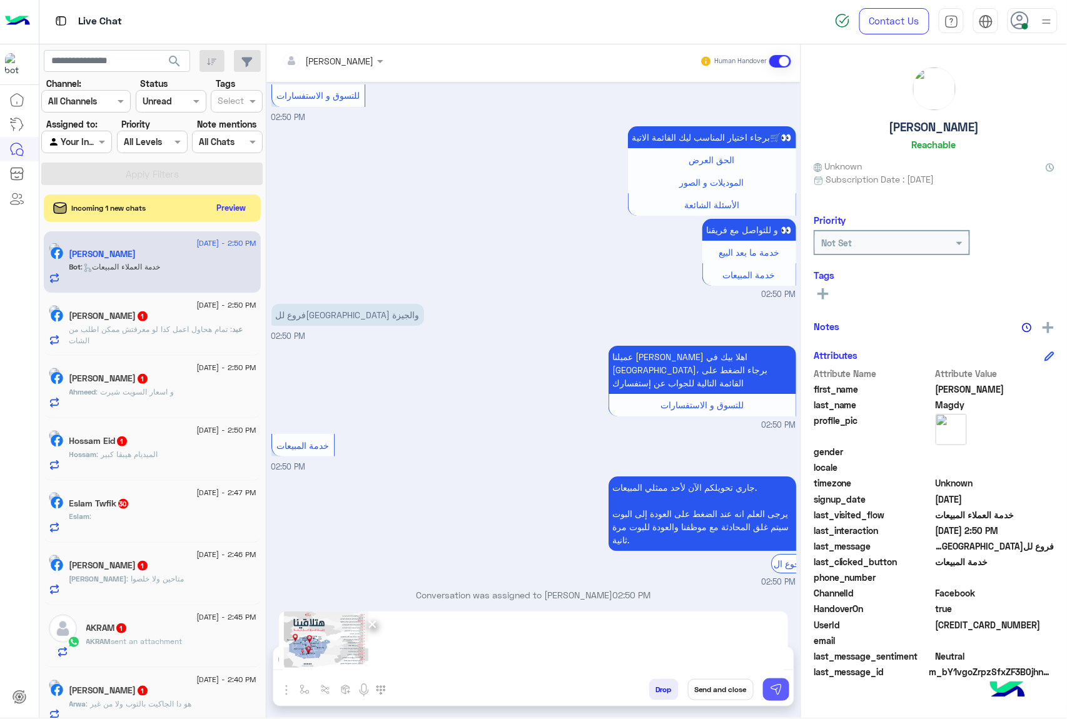
drag, startPoint x: 780, startPoint y: 689, endPoint x: 443, endPoint y: 396, distance: 446.7
click at [780, 690] on img at bounding box center [776, 689] width 13 height 13
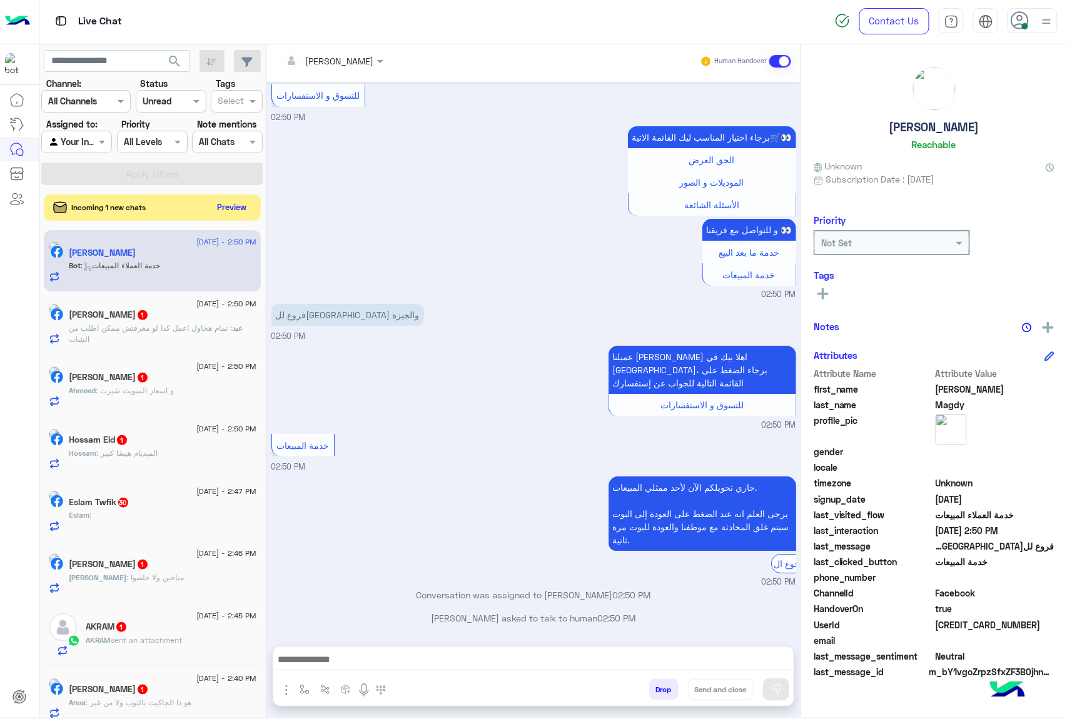
click at [233, 199] on button "Preview" at bounding box center [232, 207] width 39 height 17
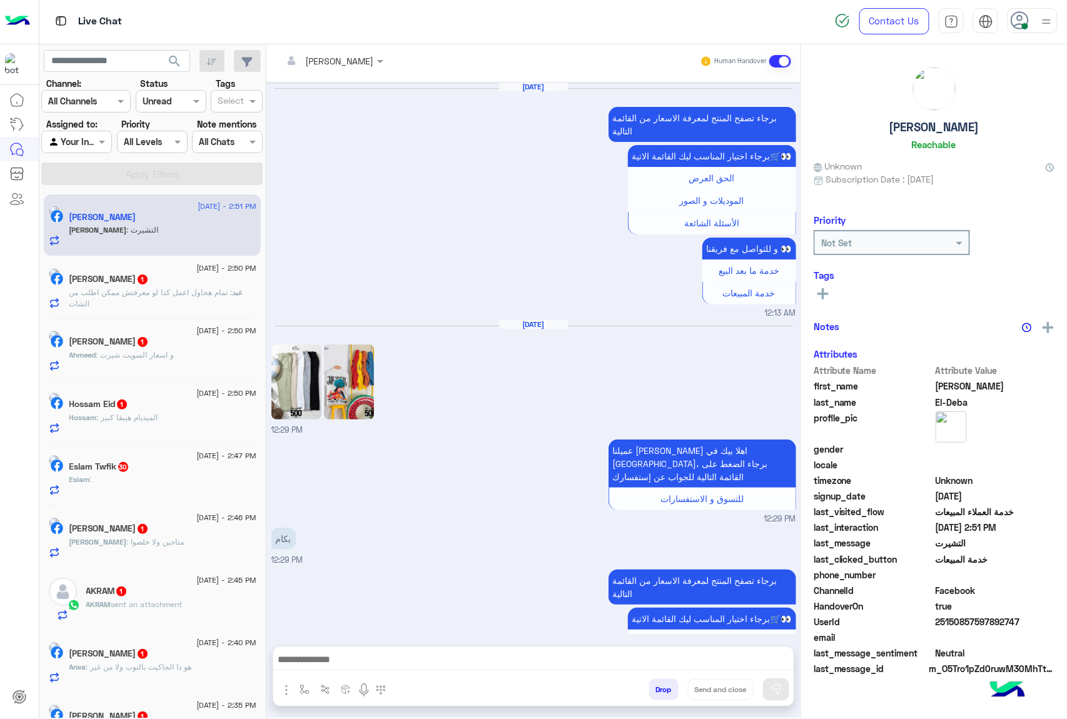
scroll to position [1411, 0]
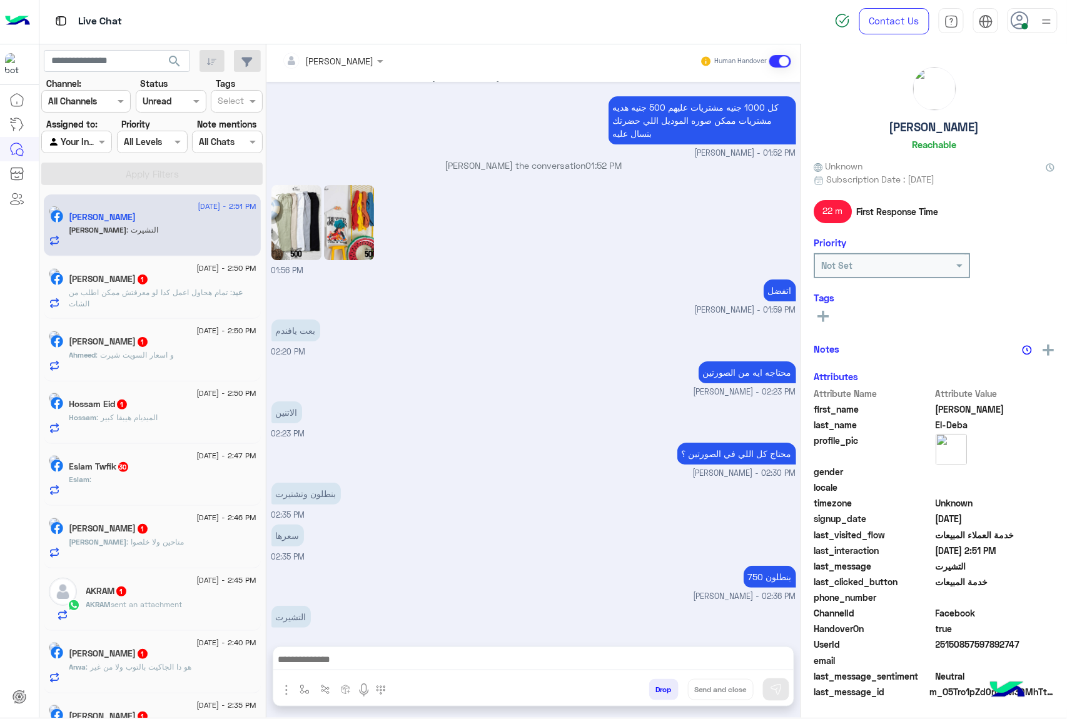
click at [323, 670] on div at bounding box center [533, 662] width 520 height 31
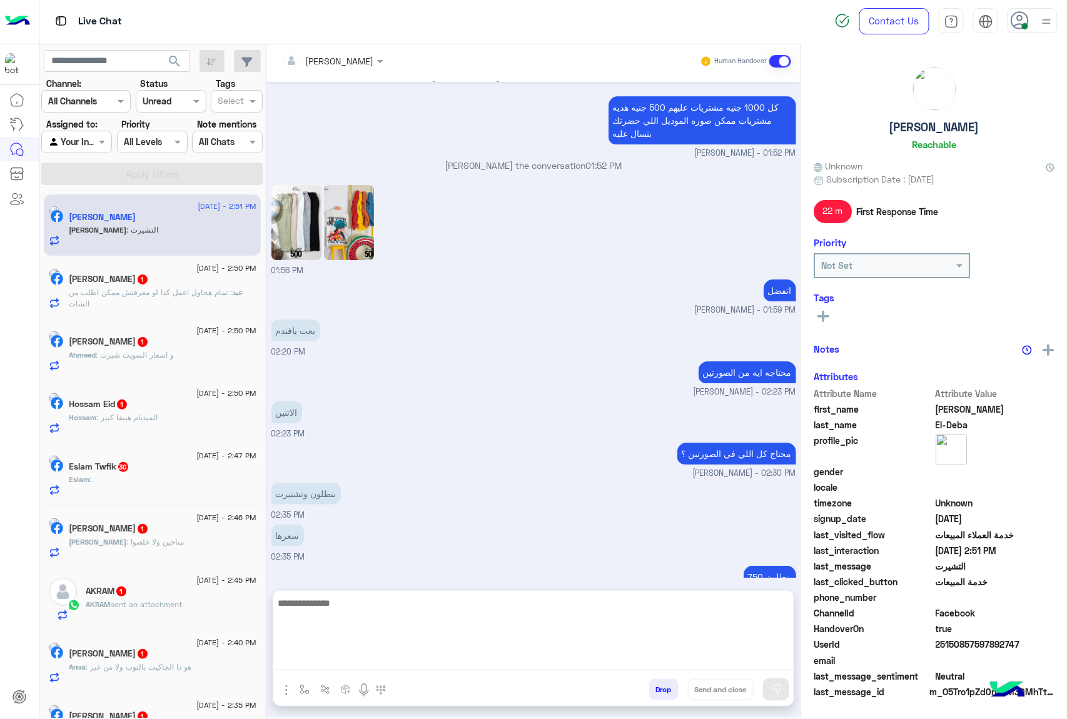
click at [328, 655] on textarea at bounding box center [533, 632] width 520 height 75
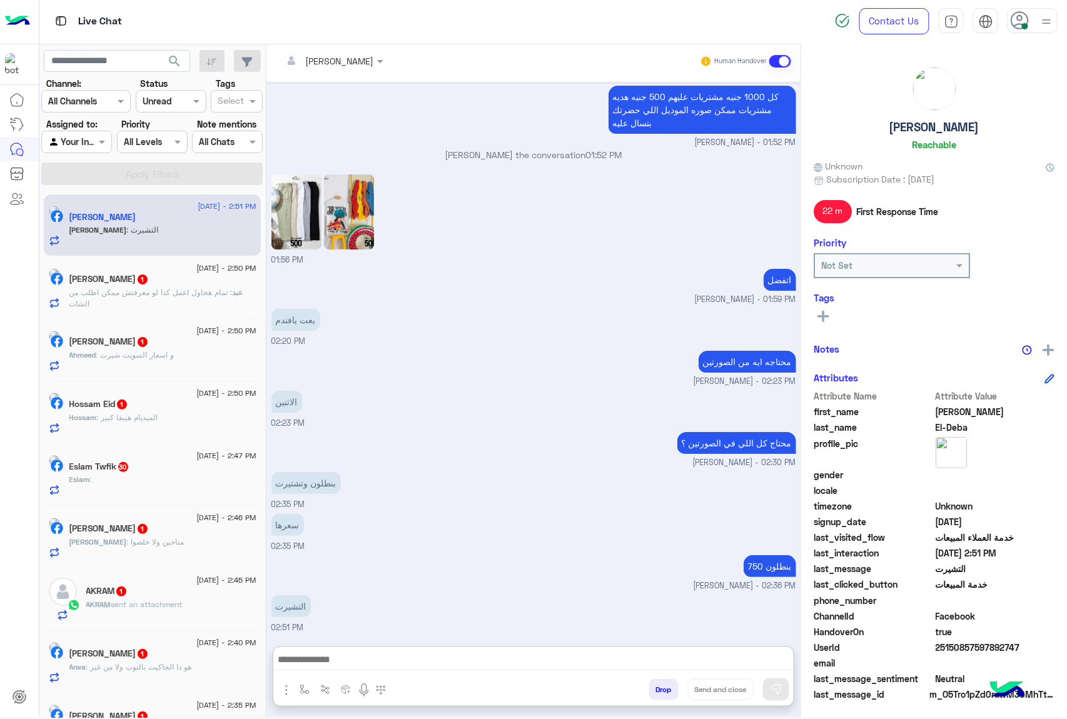
click at [361, 175] on img at bounding box center [349, 211] width 50 height 75
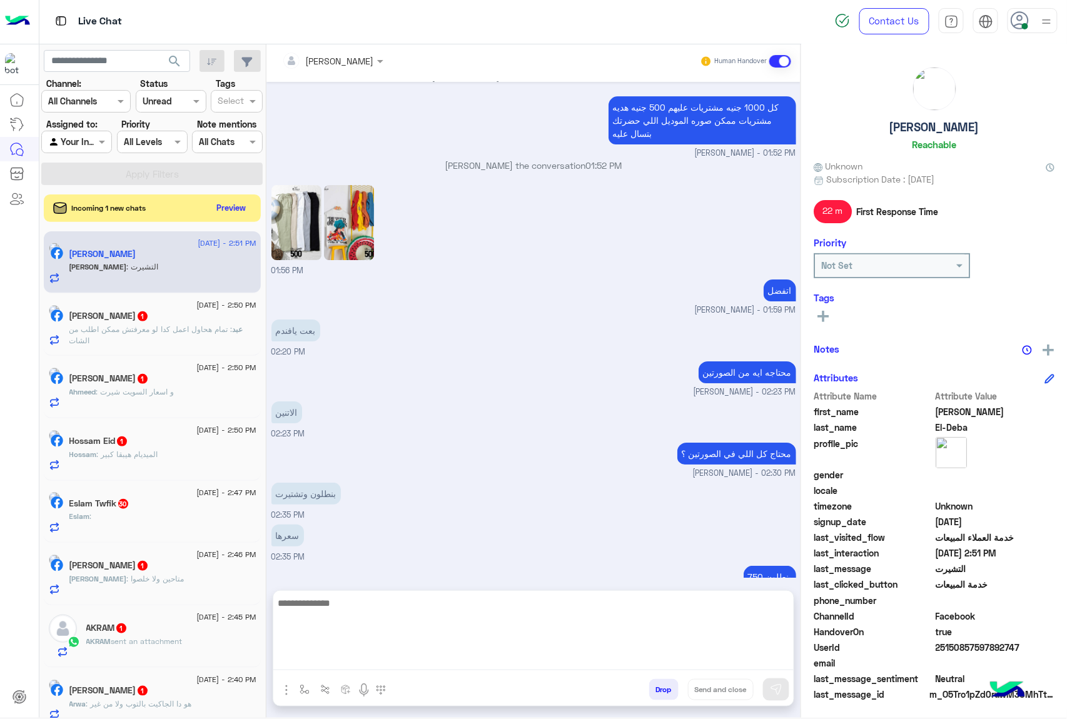
click at [364, 657] on textarea at bounding box center [533, 632] width 520 height 75
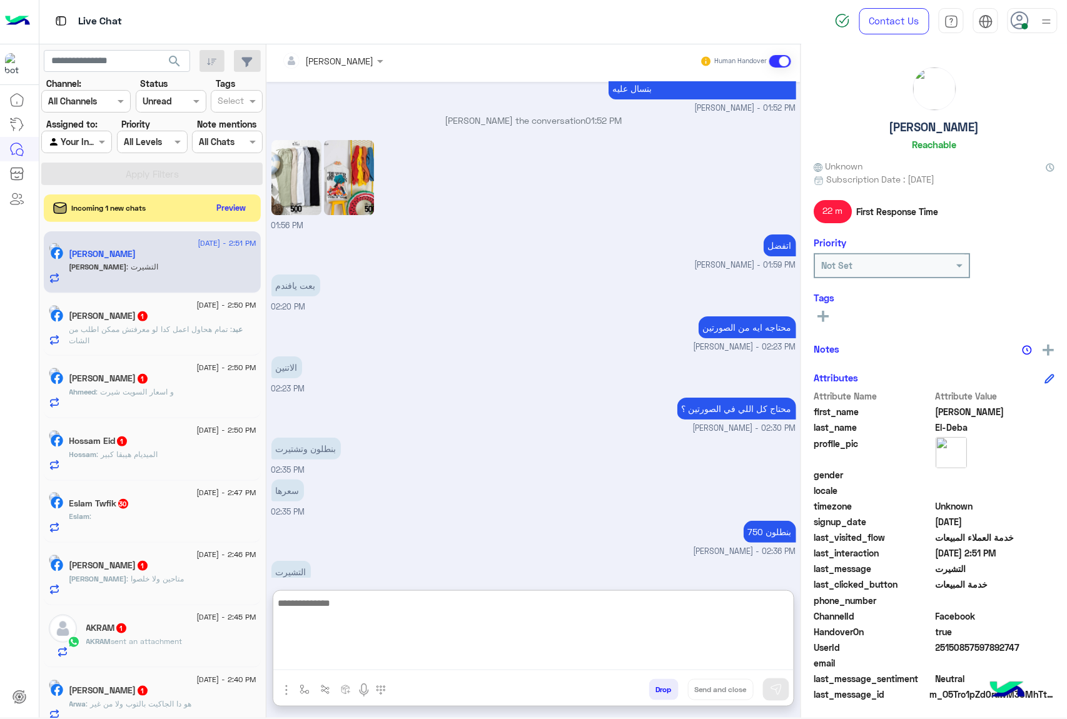
scroll to position [1466, 0]
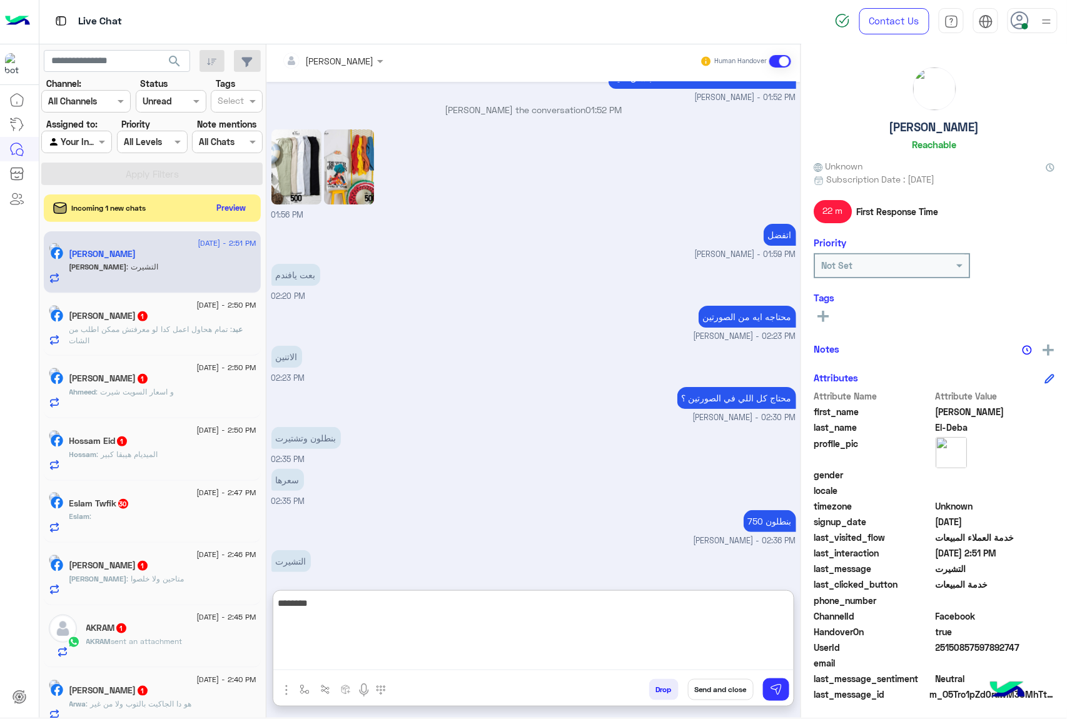
type textarea "*********"
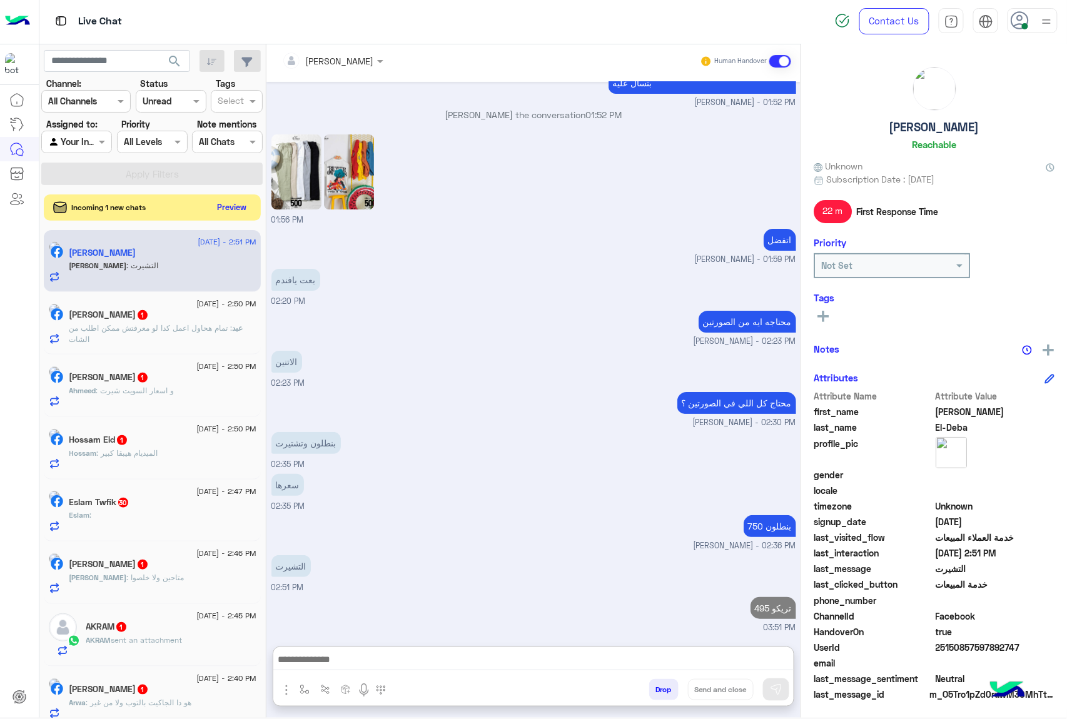
click at [231, 206] on button "Preview" at bounding box center [232, 207] width 39 height 17
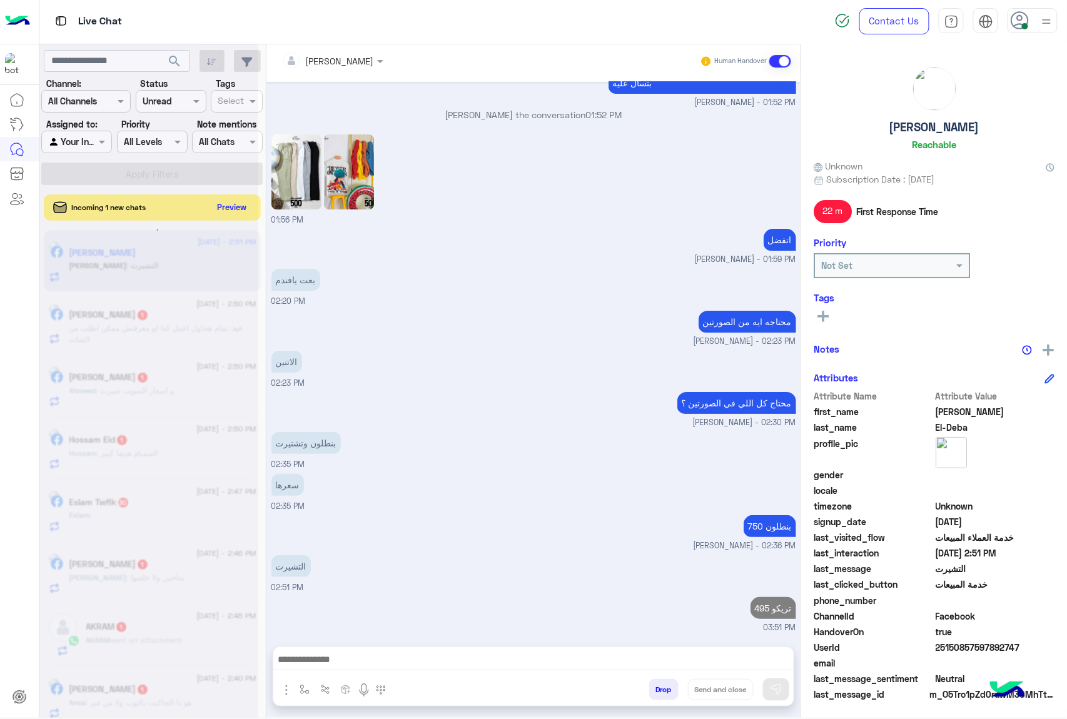
scroll to position [1449, 0]
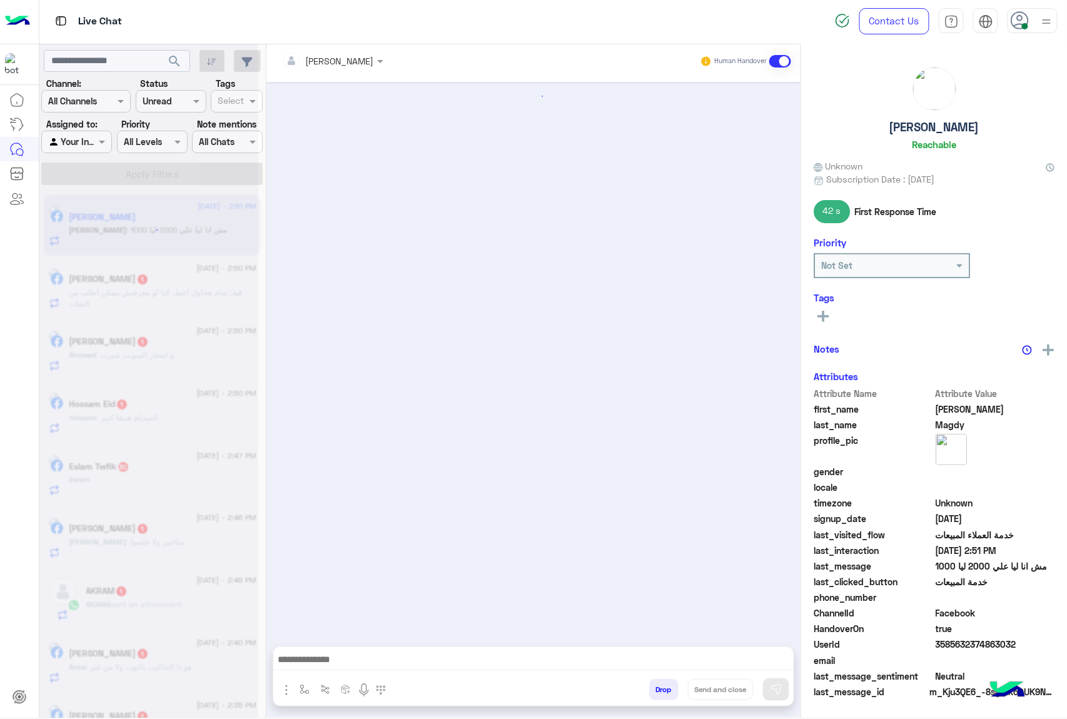
scroll to position [1271, 0]
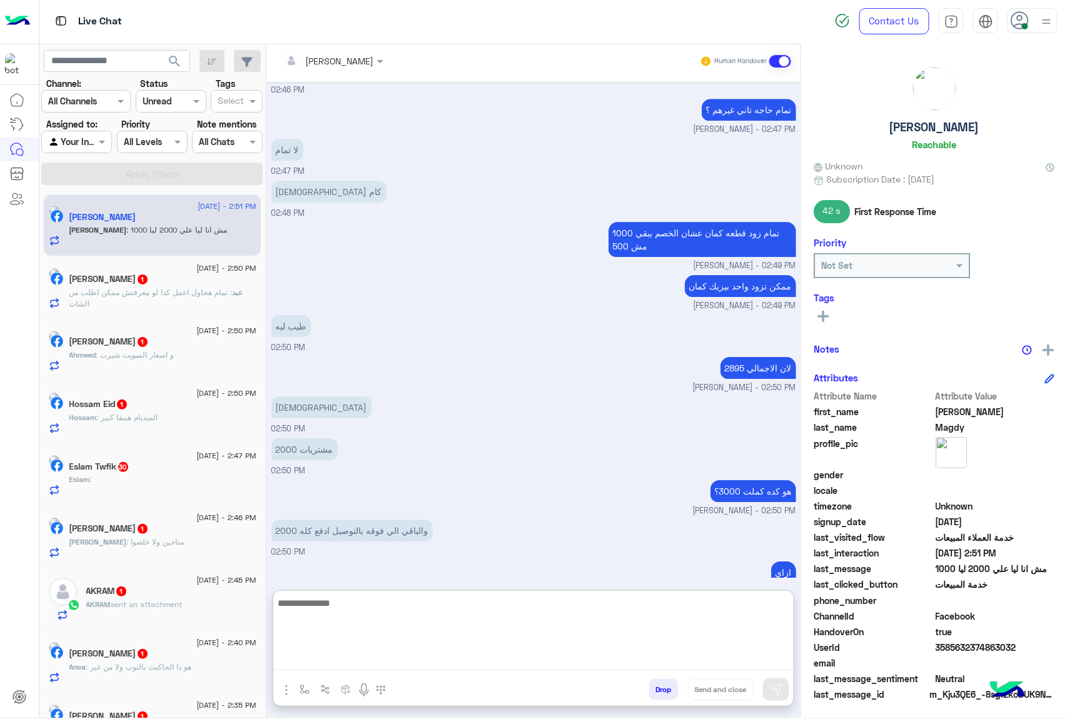
click at [366, 659] on textarea at bounding box center [533, 632] width 520 height 75
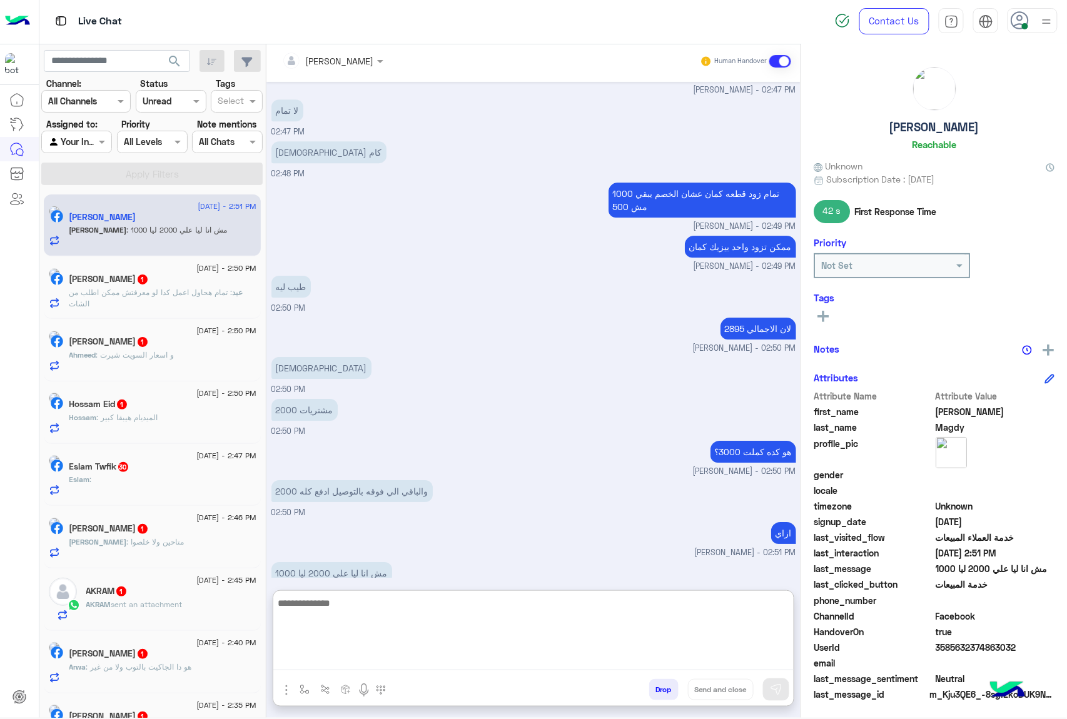
scroll to position [1328, 0]
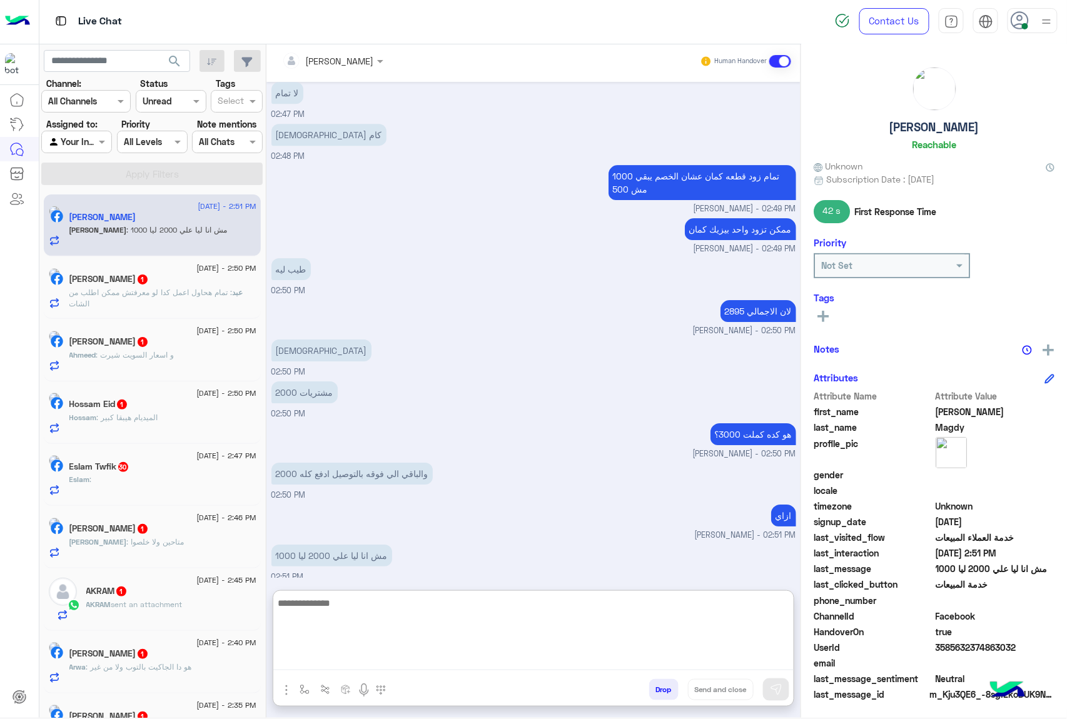
type textarea "*"
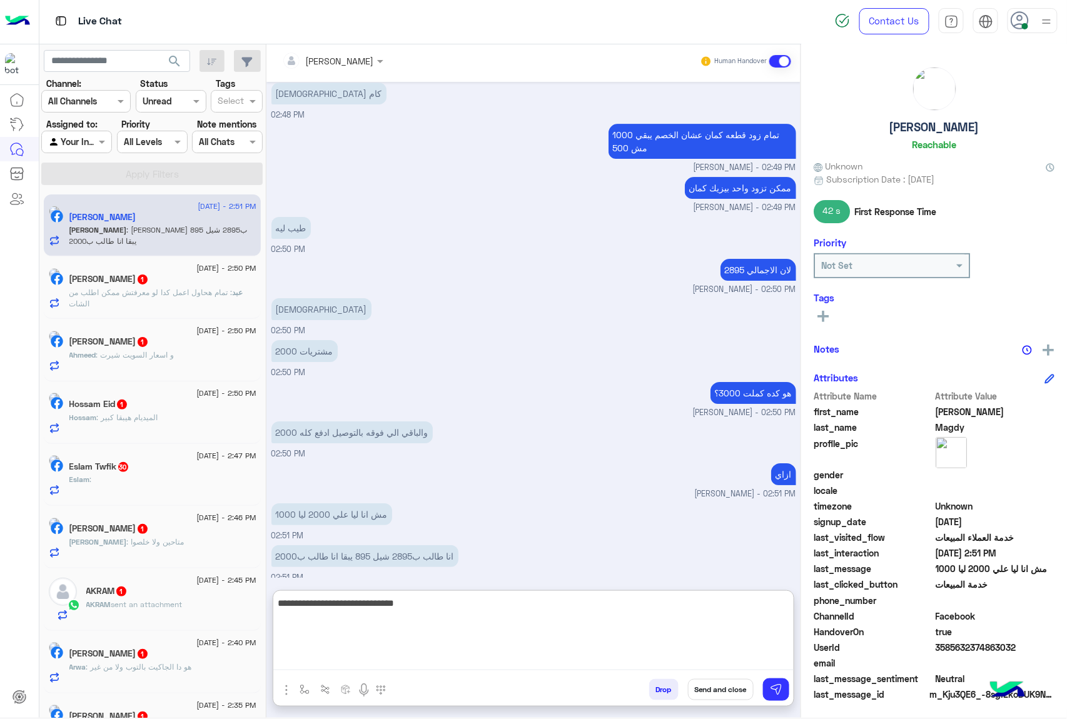
type textarea "**********"
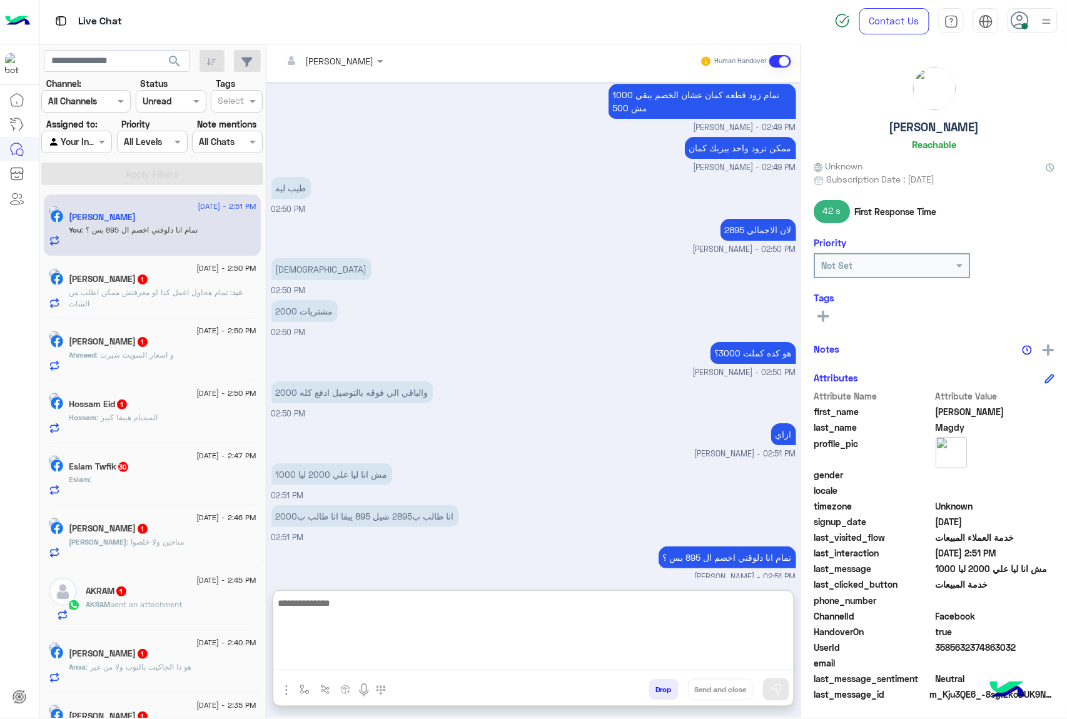
click at [335, 601] on textarea at bounding box center [533, 632] width 520 height 75
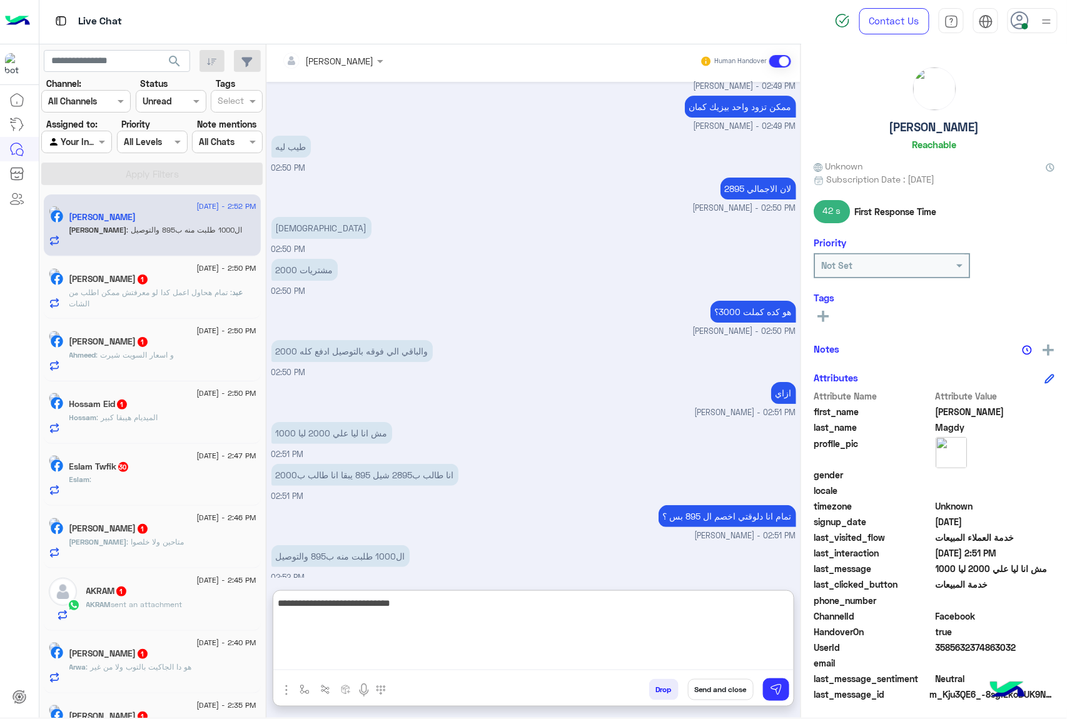
scroll to position [1492, 0]
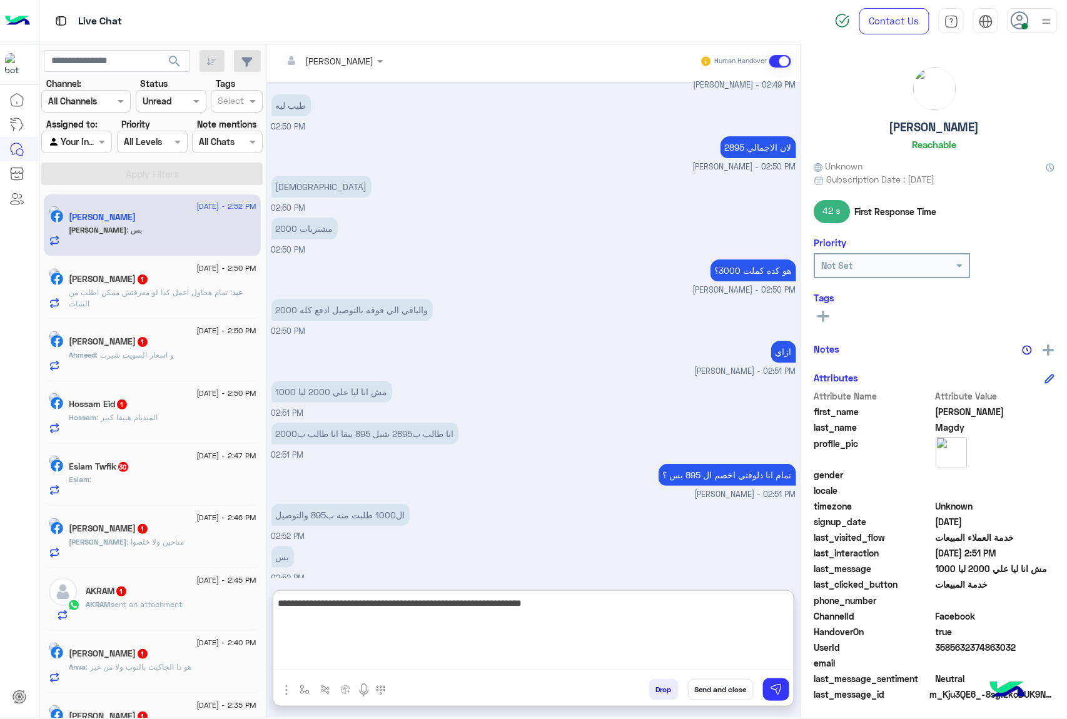
type textarea "**********"
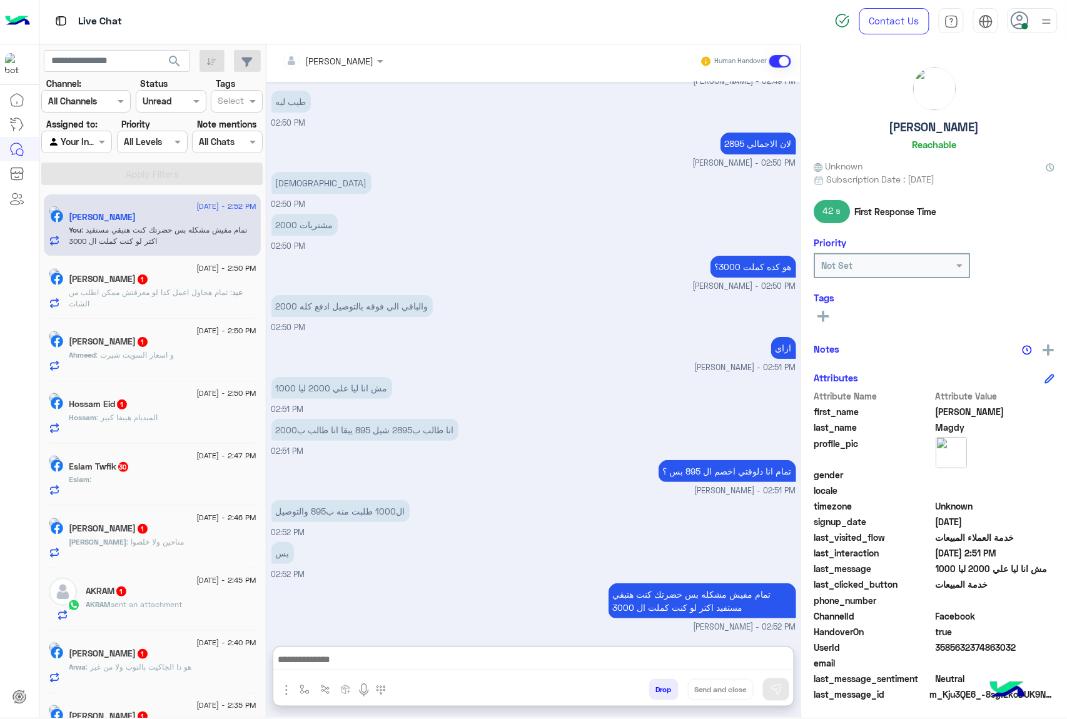
click at [171, 287] on p "[PERSON_NAME] : تمام هحاول اعمل كدا لو معرفتش ممكن اطلب من الشات" at bounding box center [162, 298] width 187 height 23
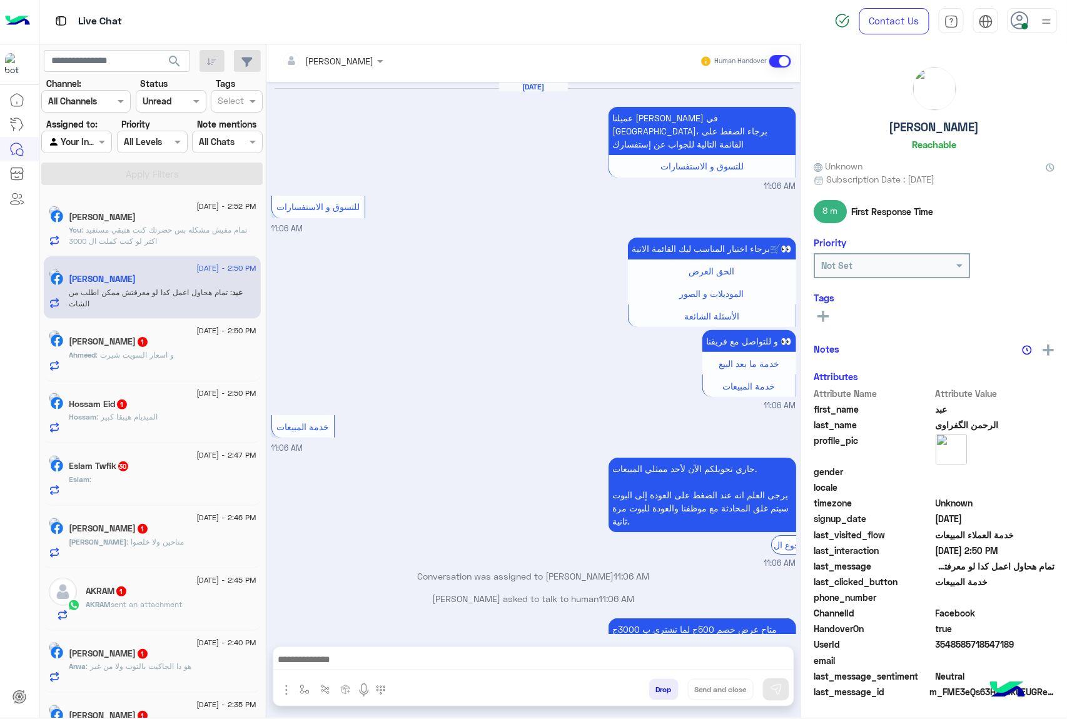
scroll to position [1511, 0]
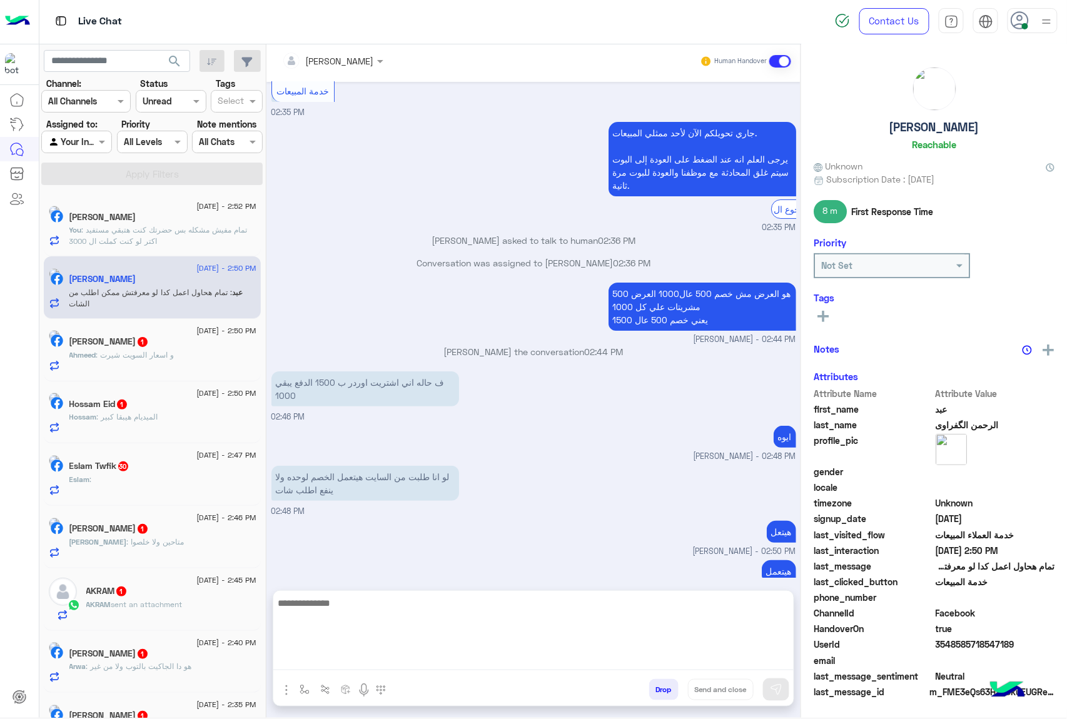
click at [353, 653] on textarea at bounding box center [533, 632] width 520 height 75
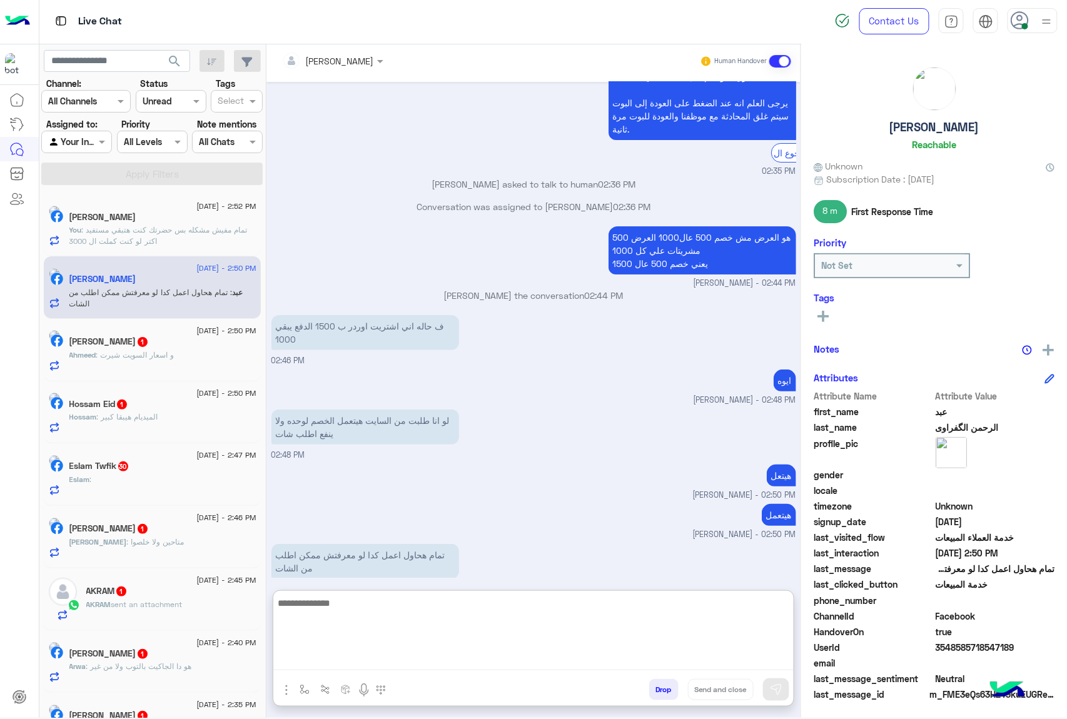
click at [338, 610] on textarea at bounding box center [533, 632] width 520 height 75
type textarea "****"
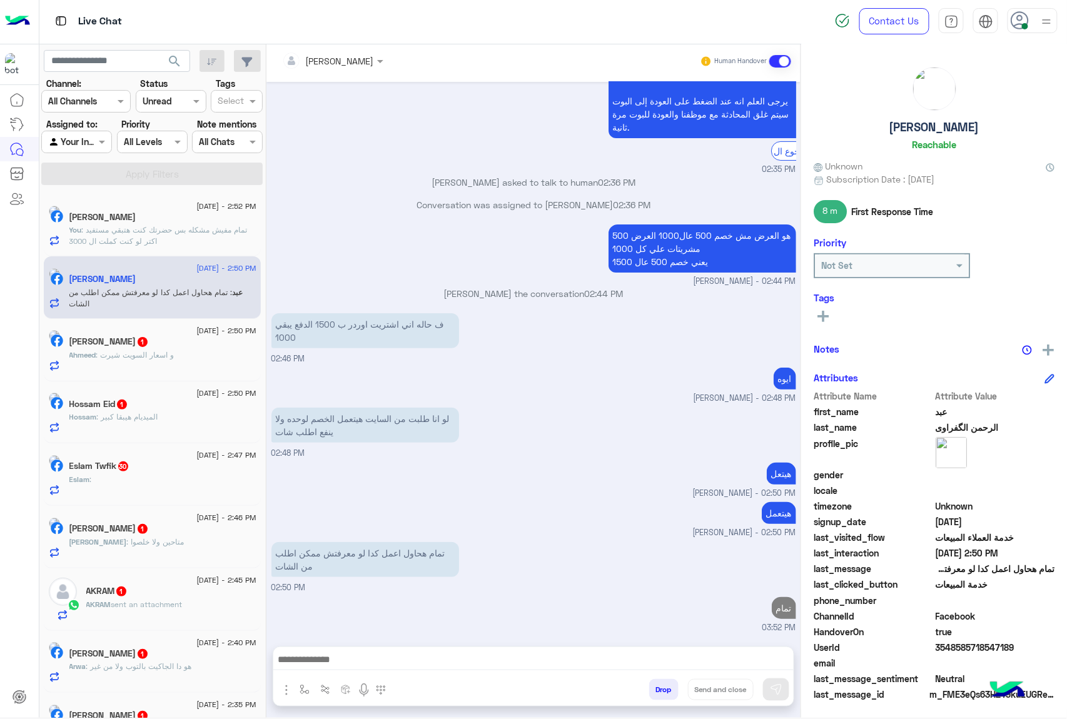
click at [174, 359] on span ": و اسعار السويت شيرت" at bounding box center [135, 354] width 78 height 9
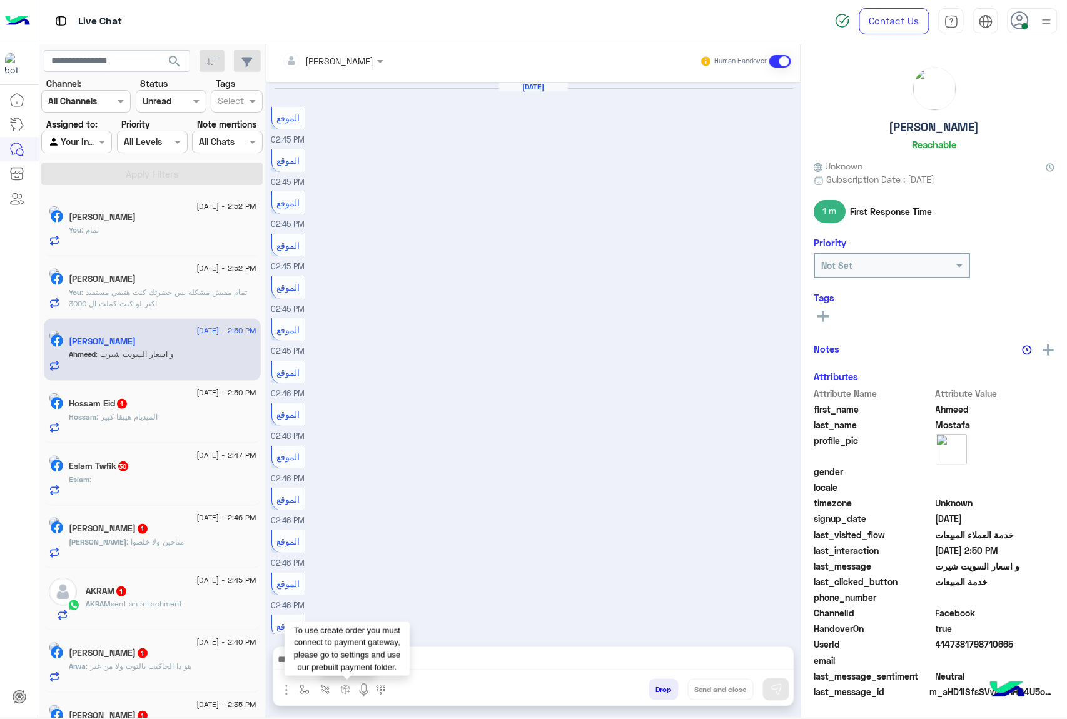
scroll to position [1228, 0]
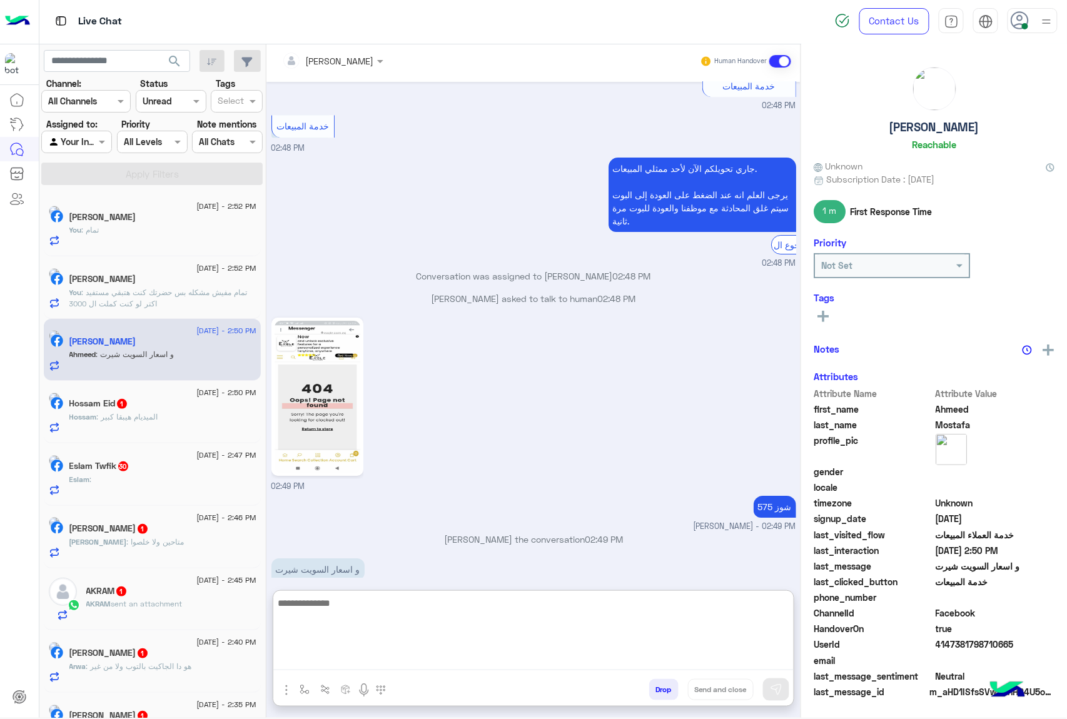
click at [340, 668] on textarea at bounding box center [533, 632] width 520 height 75
paste textarea "**********"
type textarea "**********"
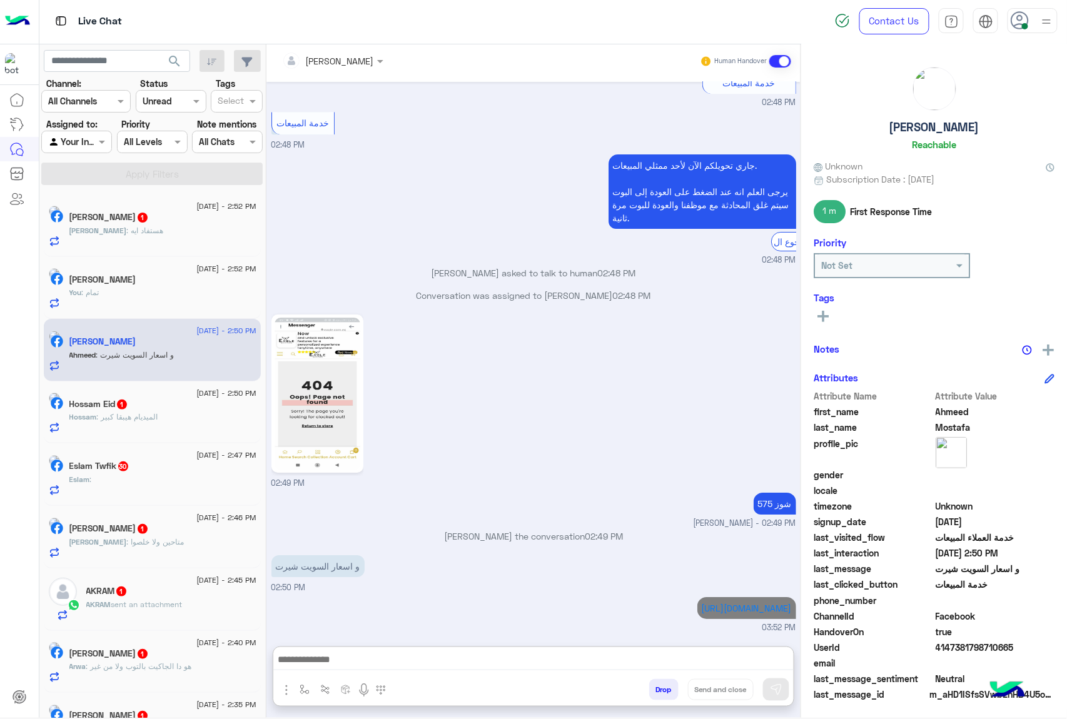
click at [135, 220] on div "[PERSON_NAME] 1" at bounding box center [162, 218] width 187 height 13
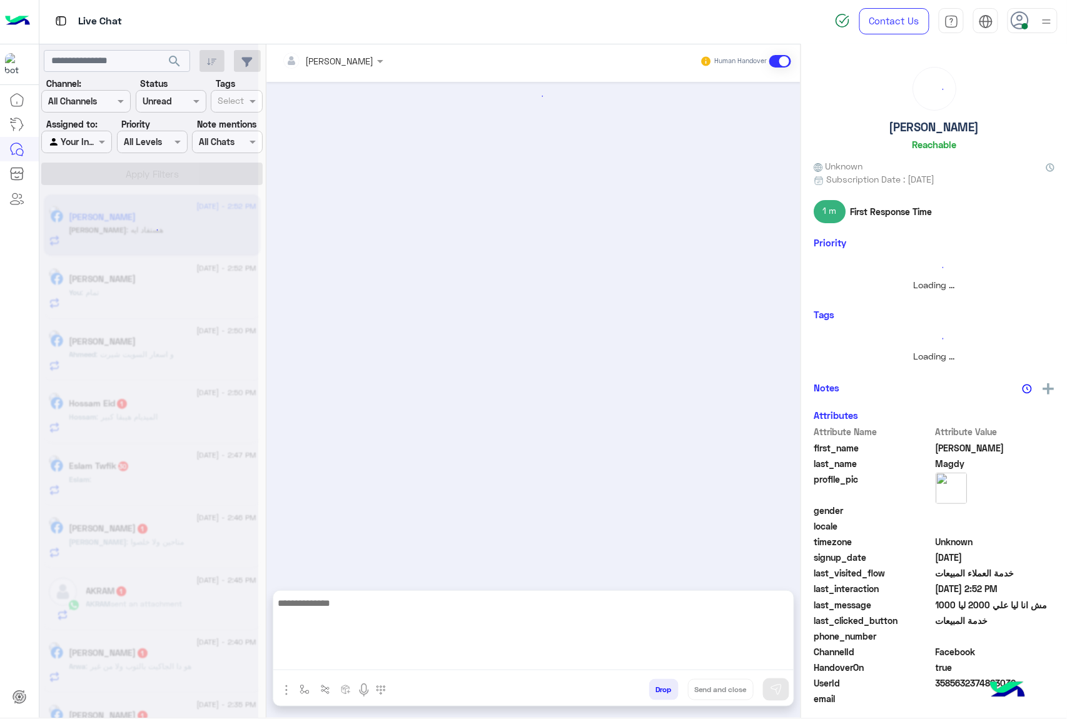
click at [361, 665] on textarea at bounding box center [533, 632] width 520 height 75
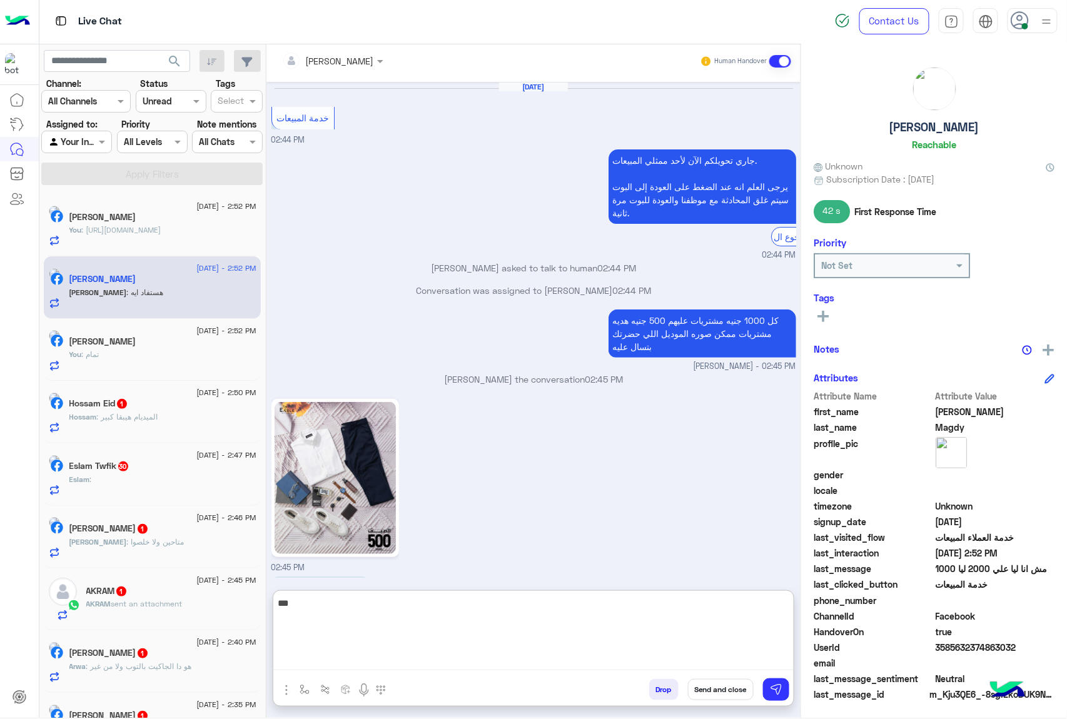
scroll to position [1139, 0]
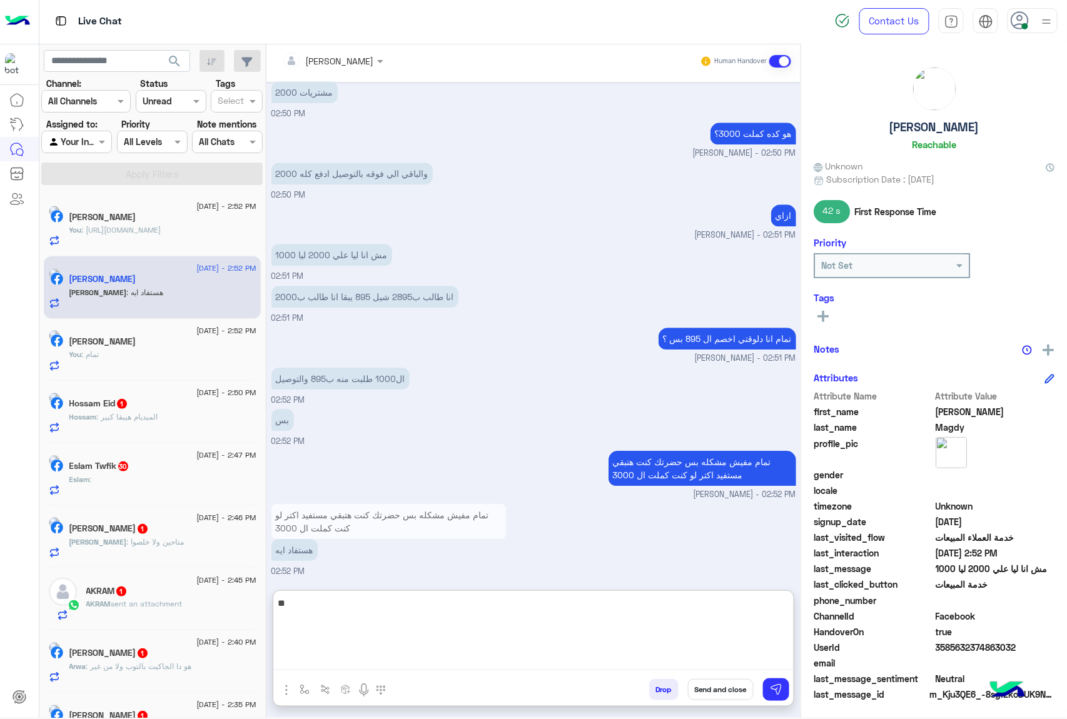
type textarea "*"
type textarea "**********"
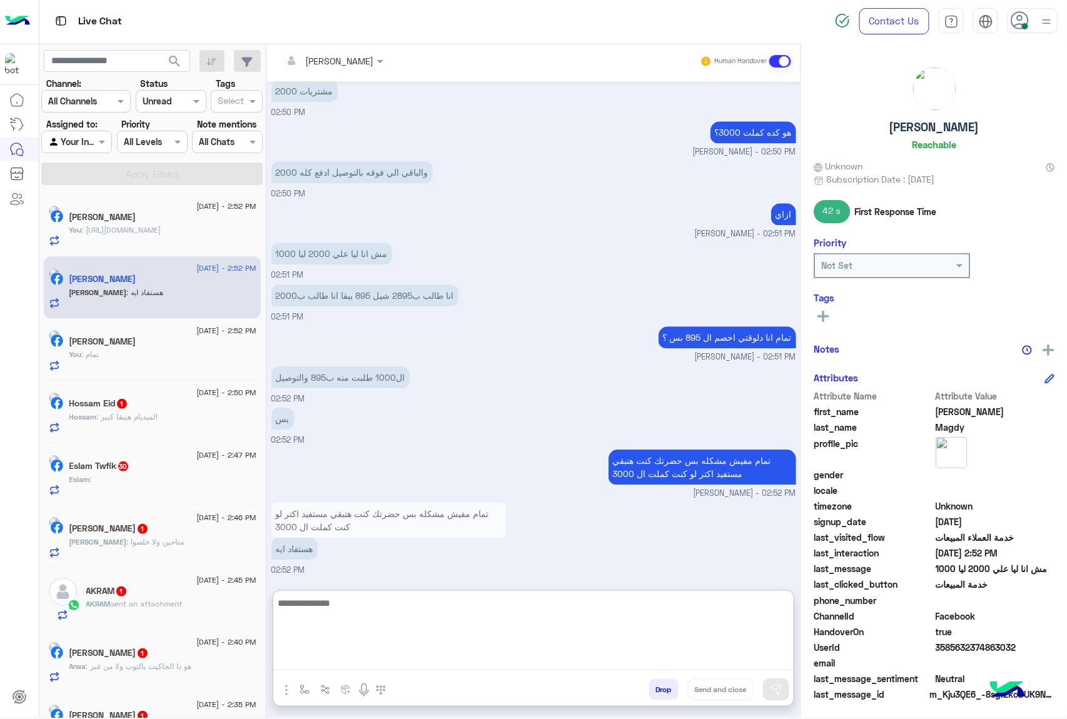
scroll to position [1179, 0]
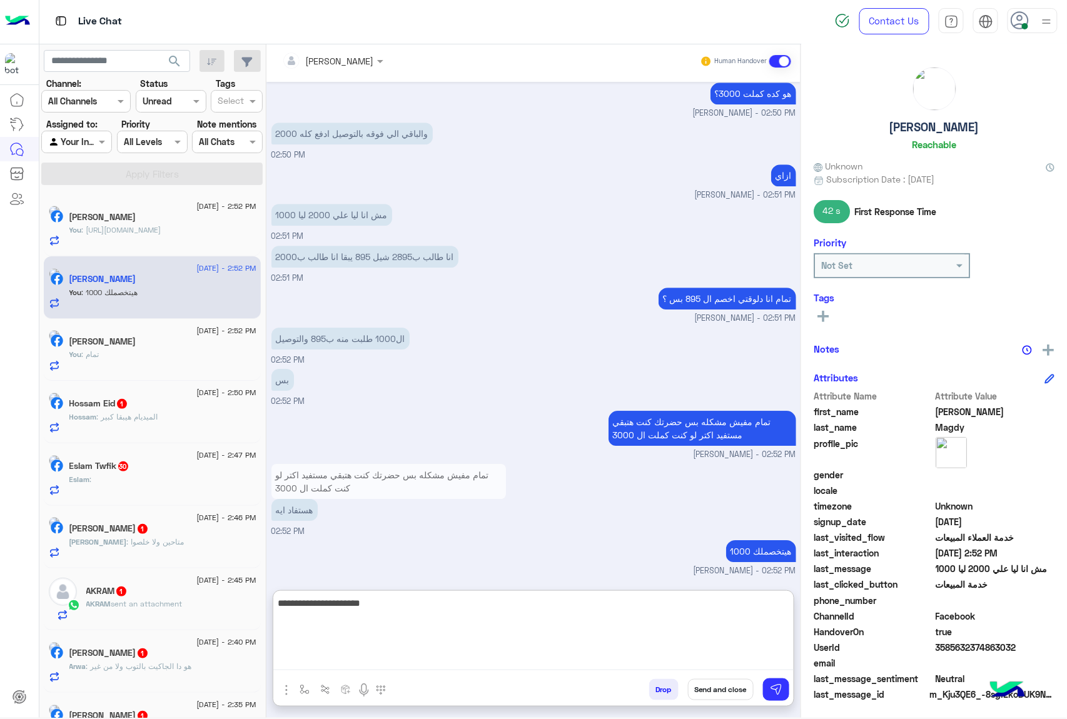
type textarea "**********"
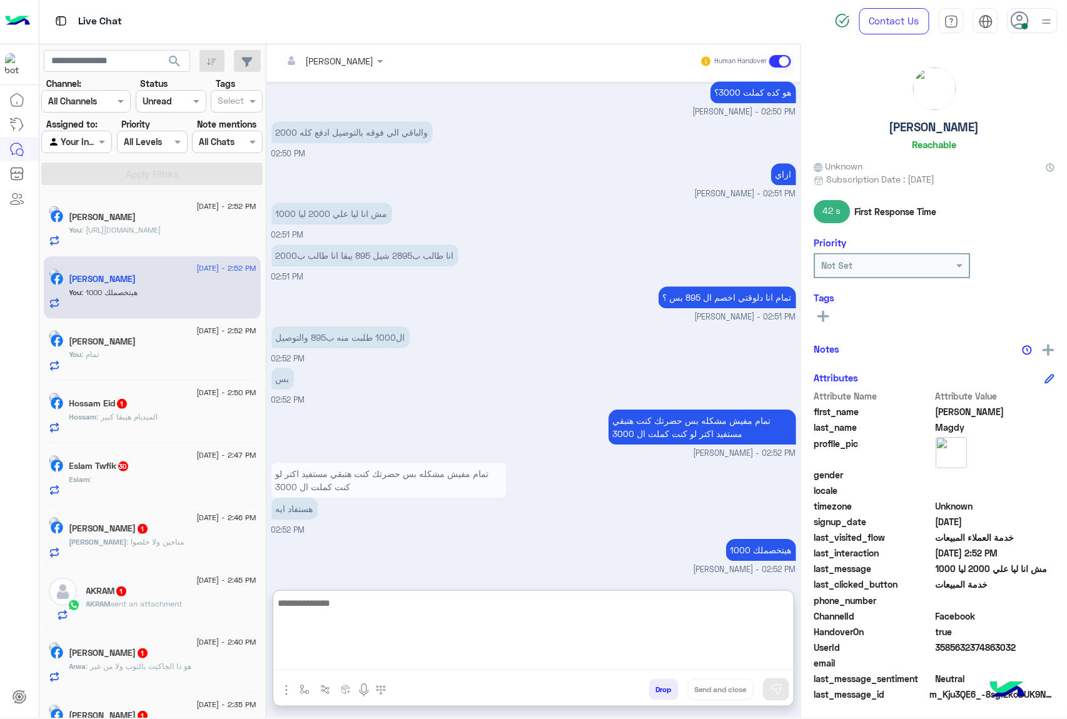
scroll to position [1219, 0]
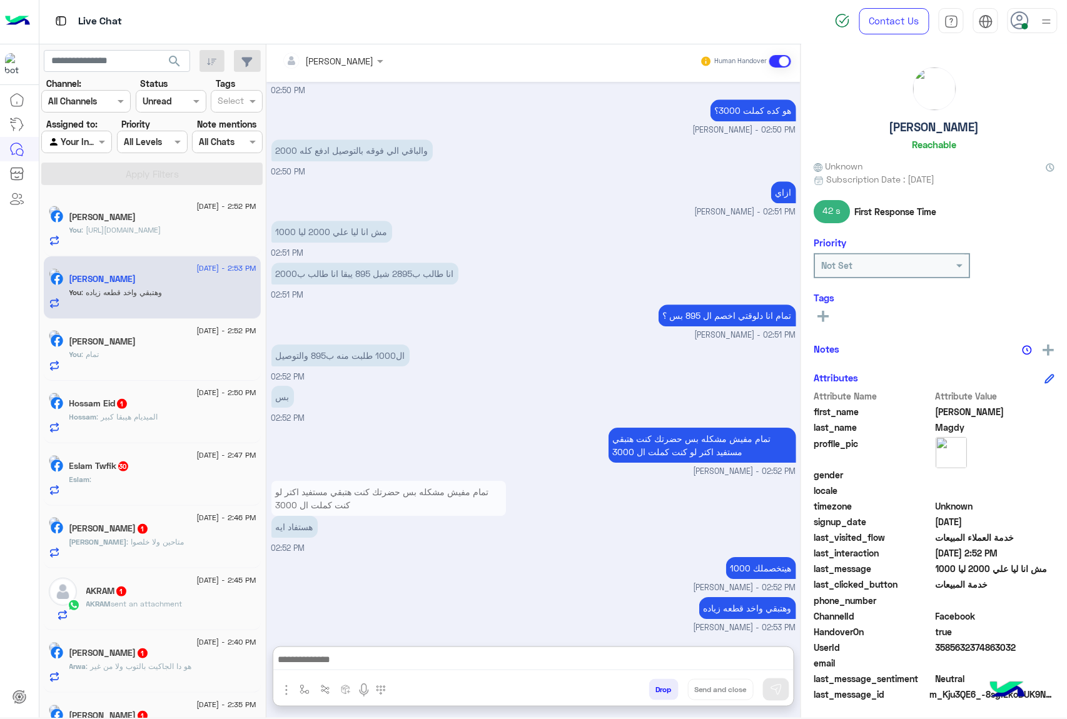
click at [155, 408] on div "Hossam Eid 1" at bounding box center [162, 404] width 187 height 13
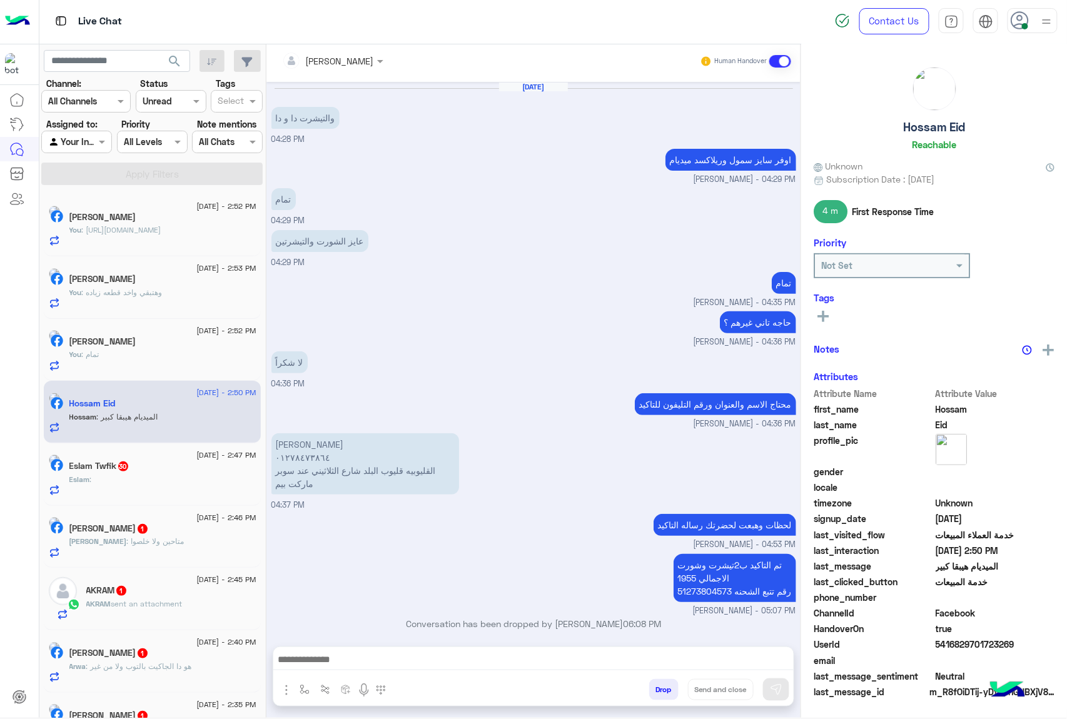
scroll to position [1304, 0]
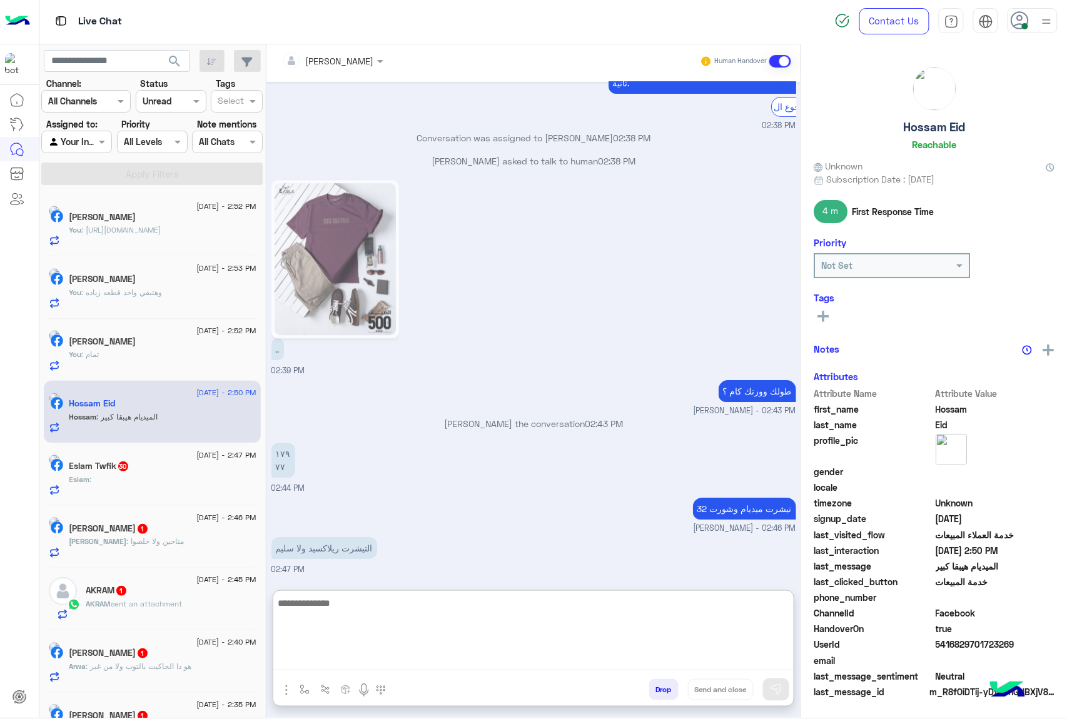
click at [328, 663] on textarea at bounding box center [533, 632] width 520 height 75
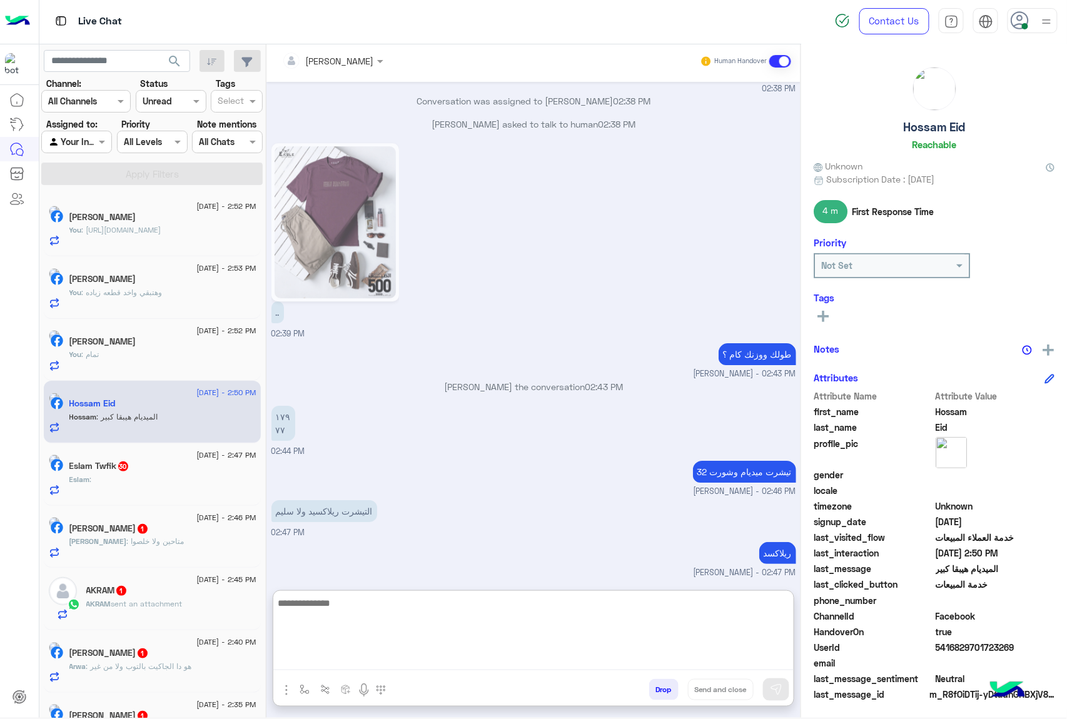
scroll to position [1361, 0]
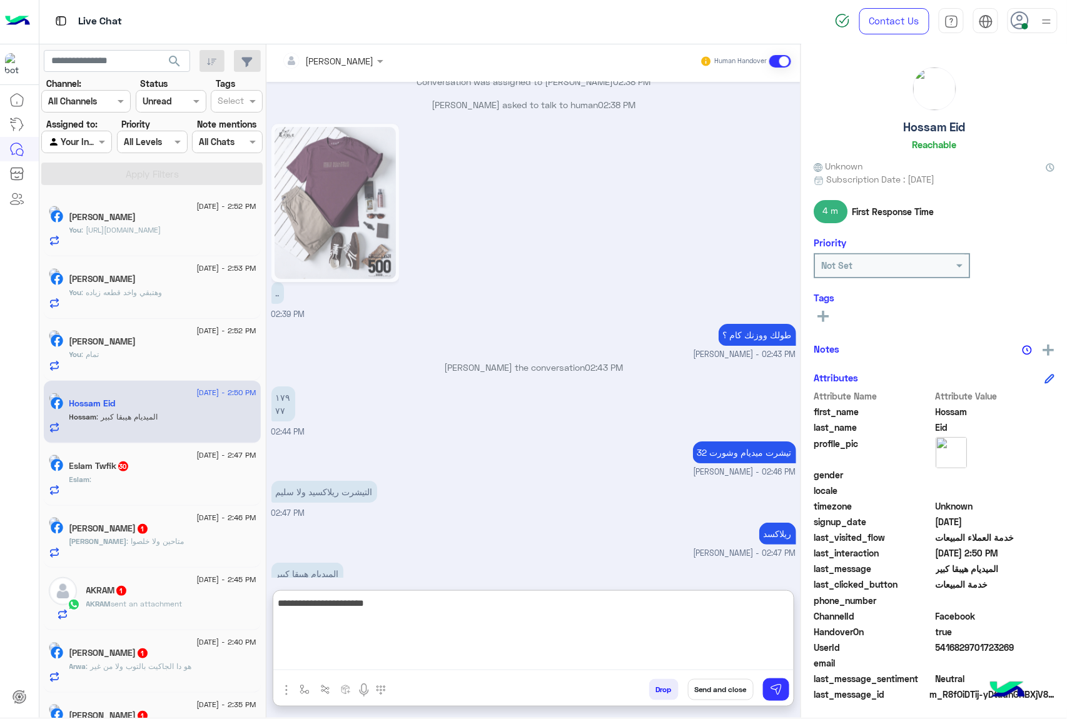
type textarea "**********"
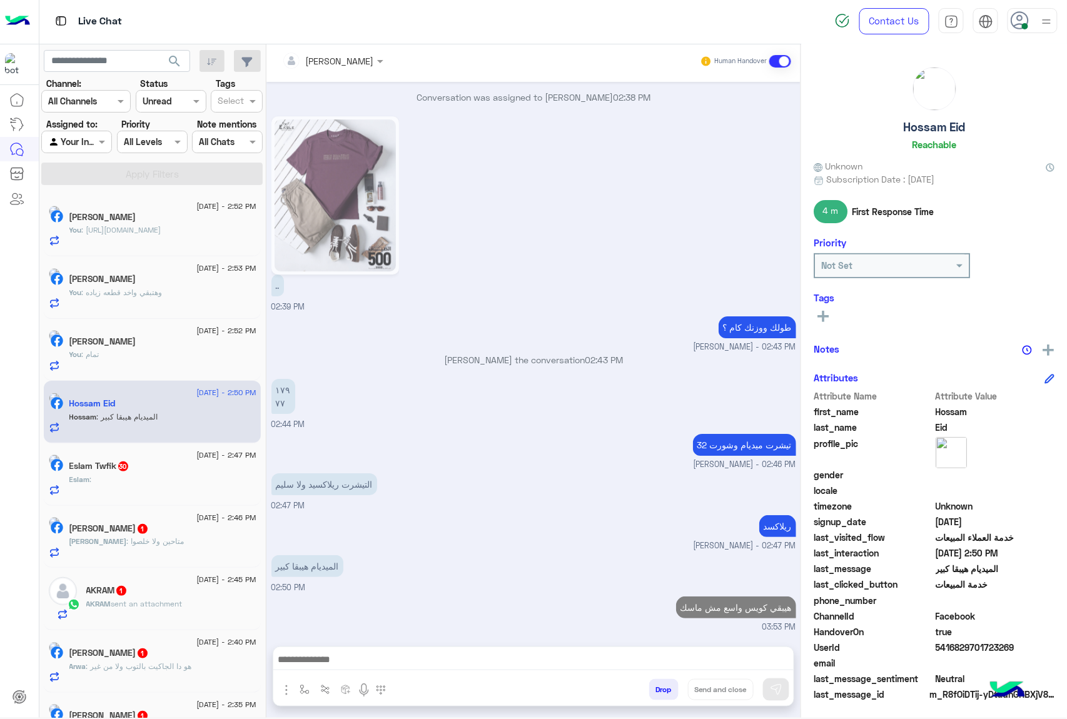
click at [166, 488] on div "Eslam :" at bounding box center [162, 485] width 187 height 22
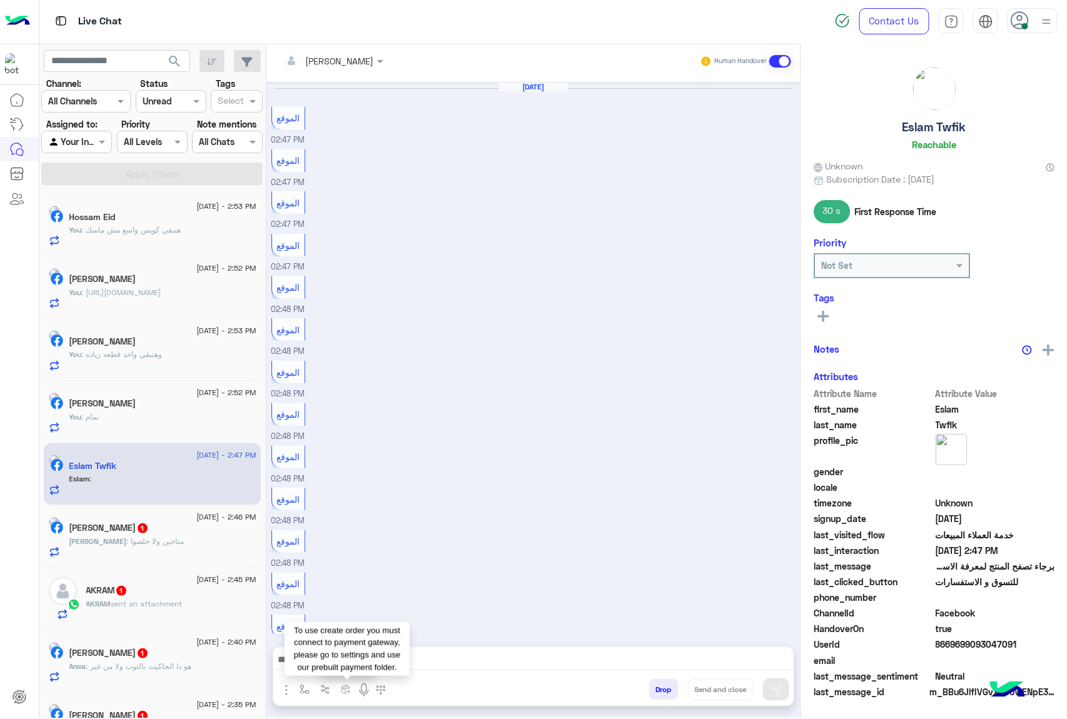
scroll to position [650, 0]
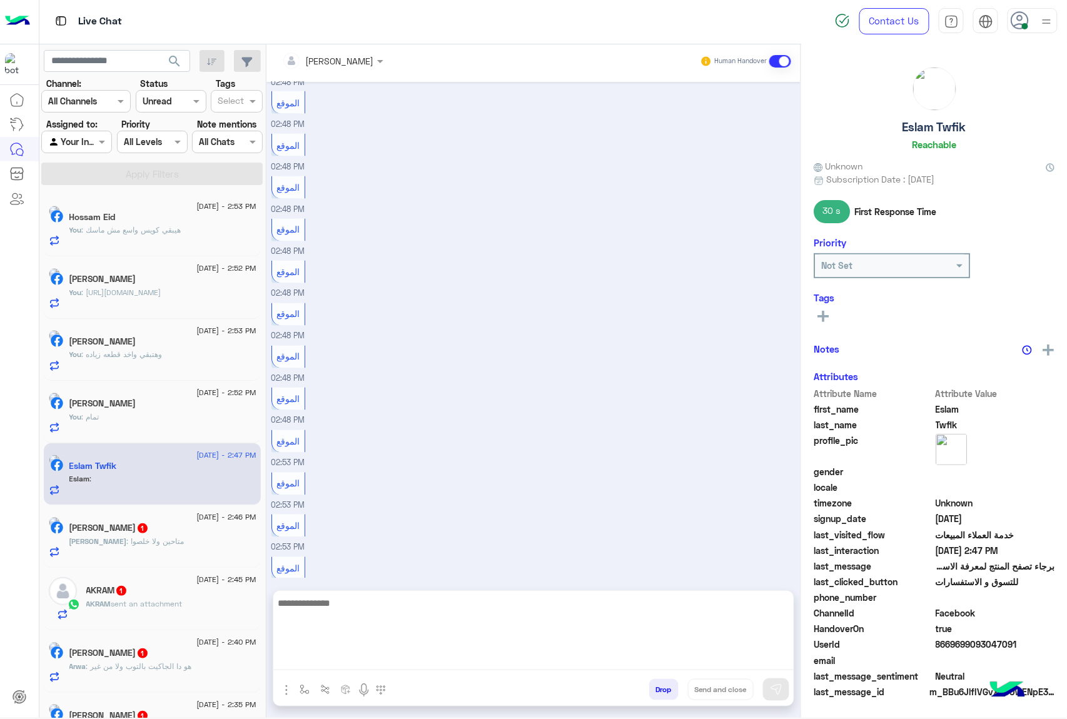
click at [344, 657] on textarea at bounding box center [533, 632] width 520 height 75
click at [398, 650] on textarea at bounding box center [533, 632] width 520 height 75
paste textarea "**********"
type textarea "**********"
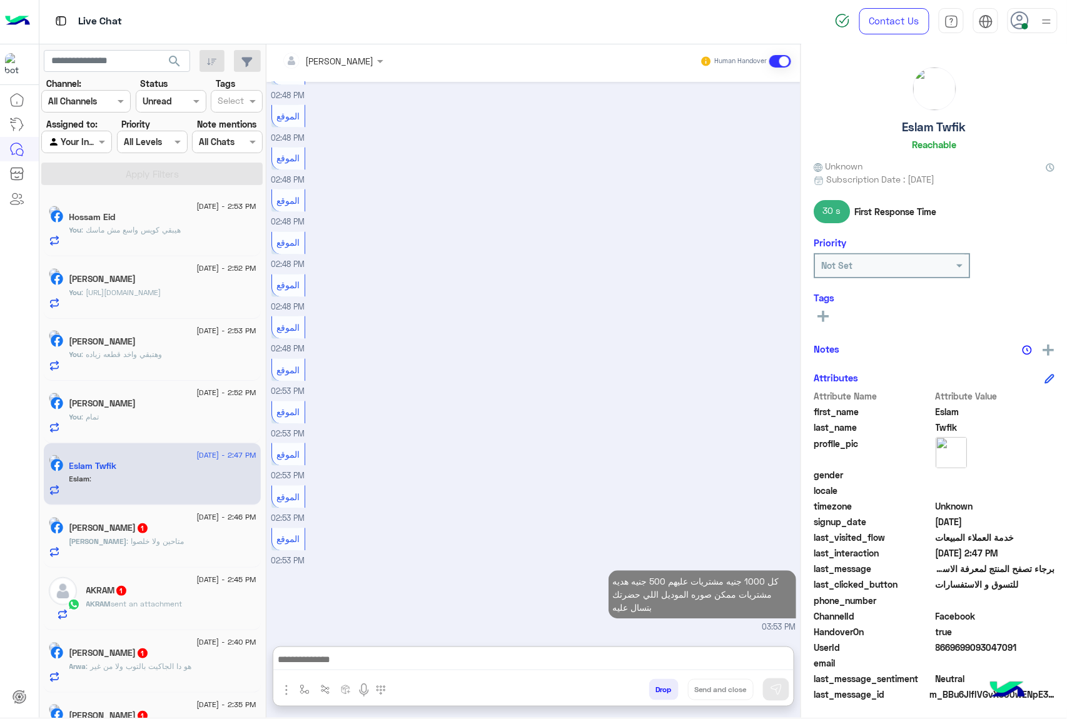
click at [135, 523] on h5 "[PERSON_NAME] 1" at bounding box center [108, 528] width 79 height 11
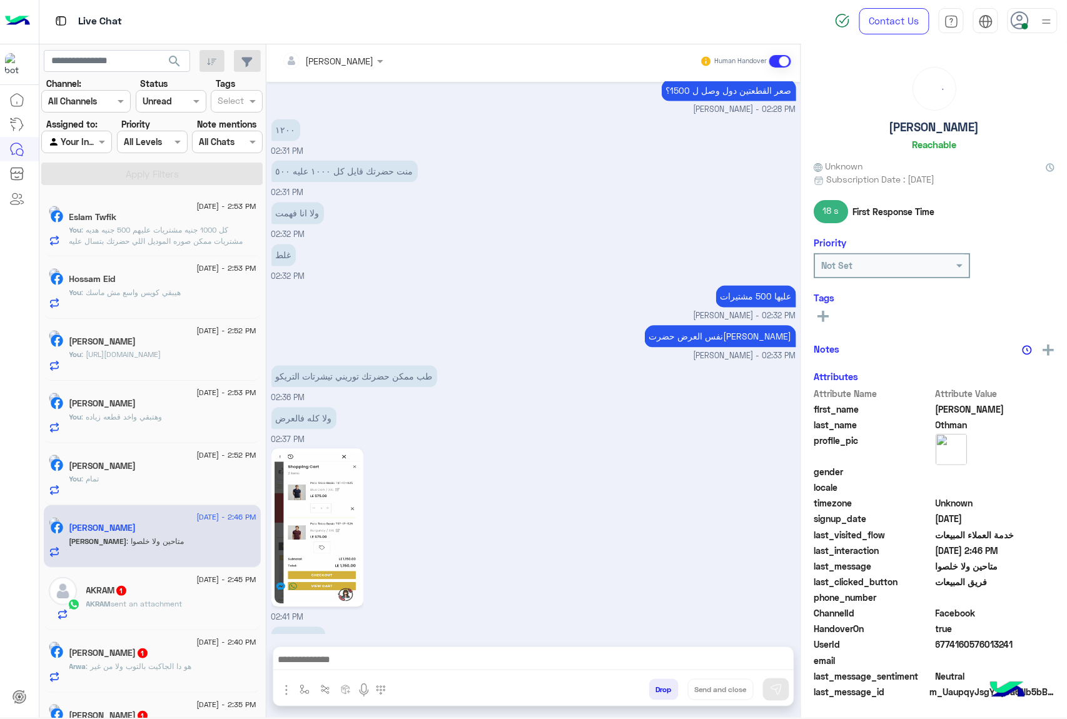
scroll to position [1004, 0]
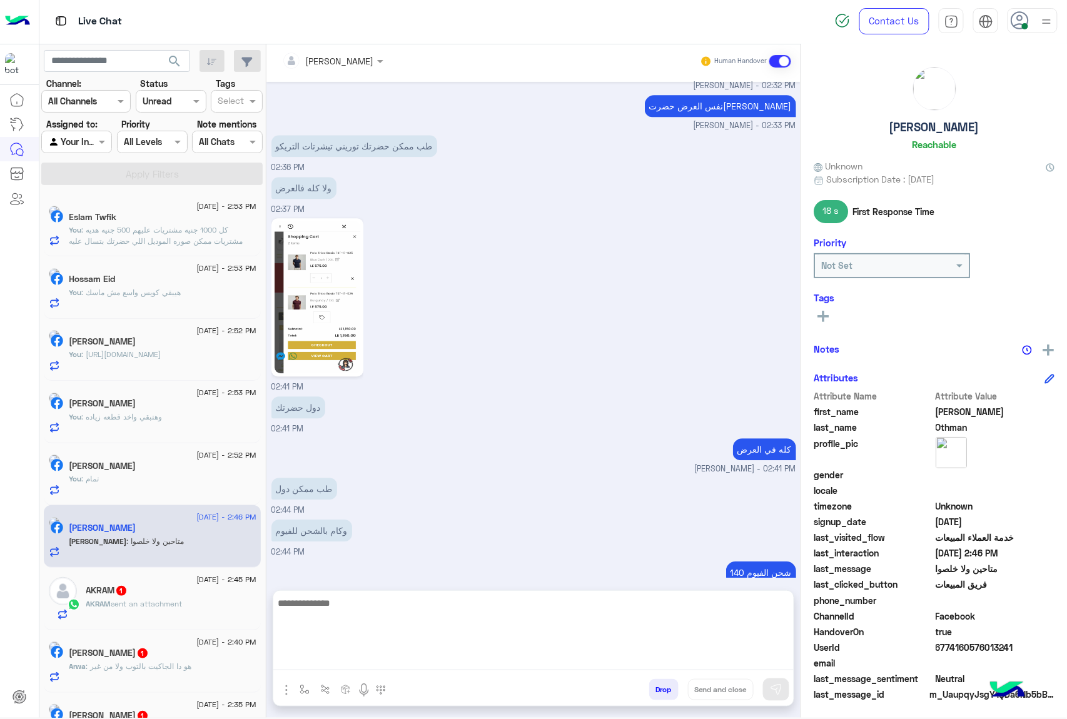
click at [346, 654] on textarea at bounding box center [533, 632] width 520 height 75
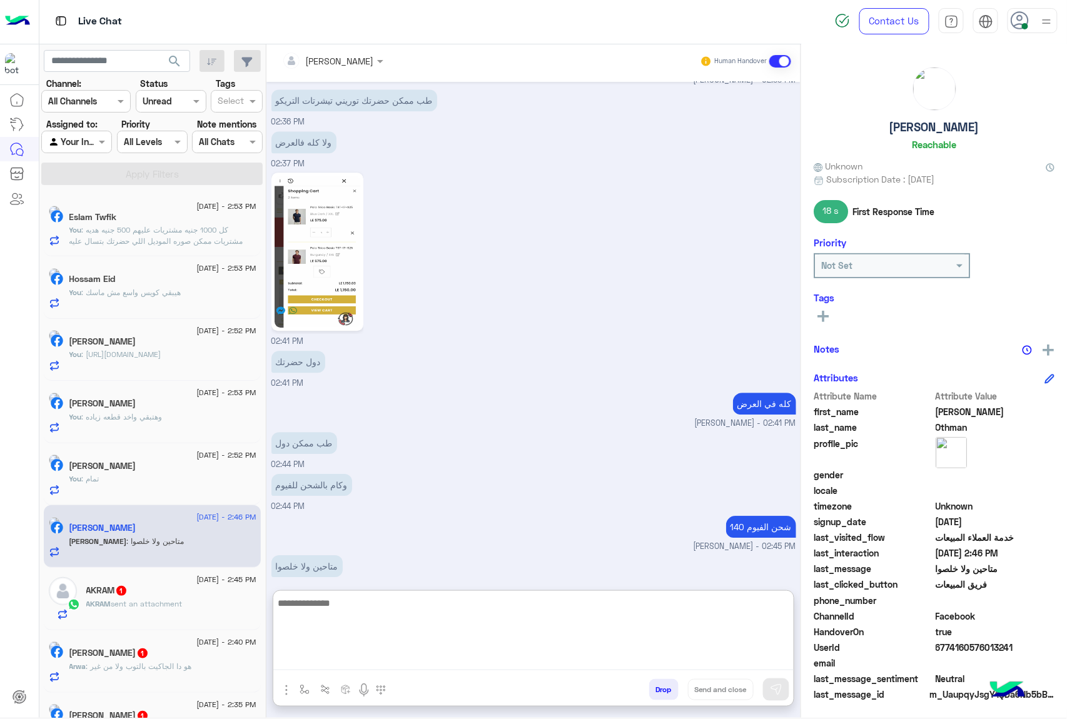
scroll to position [1060, 0]
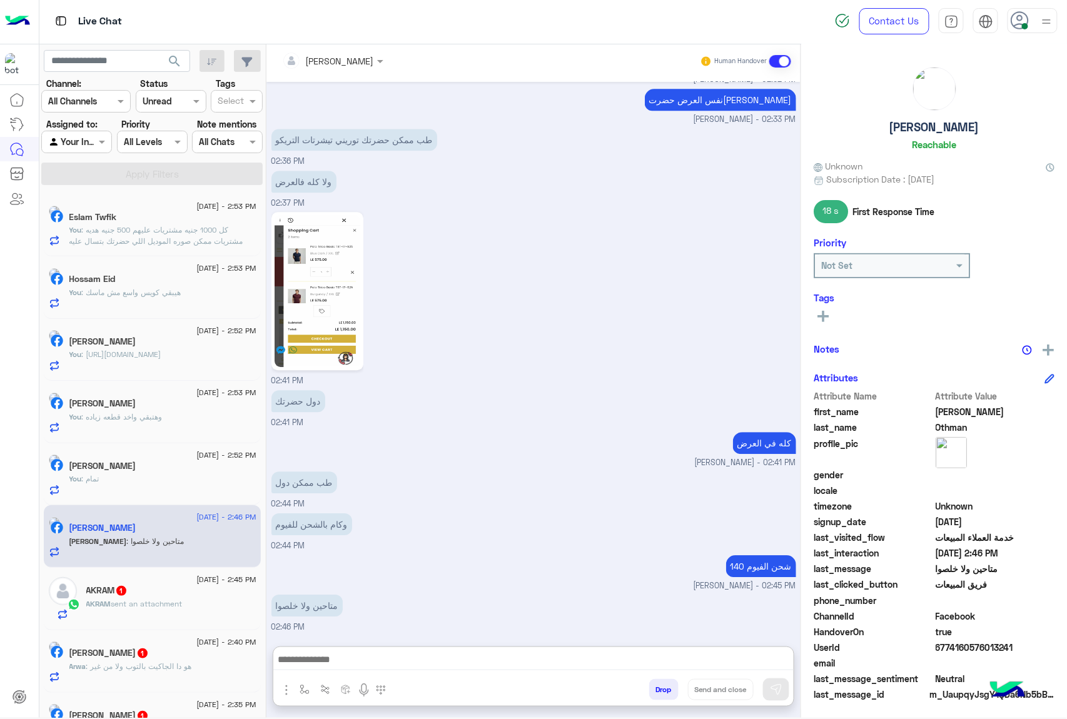
click at [304, 250] on img at bounding box center [317, 291] width 86 height 152
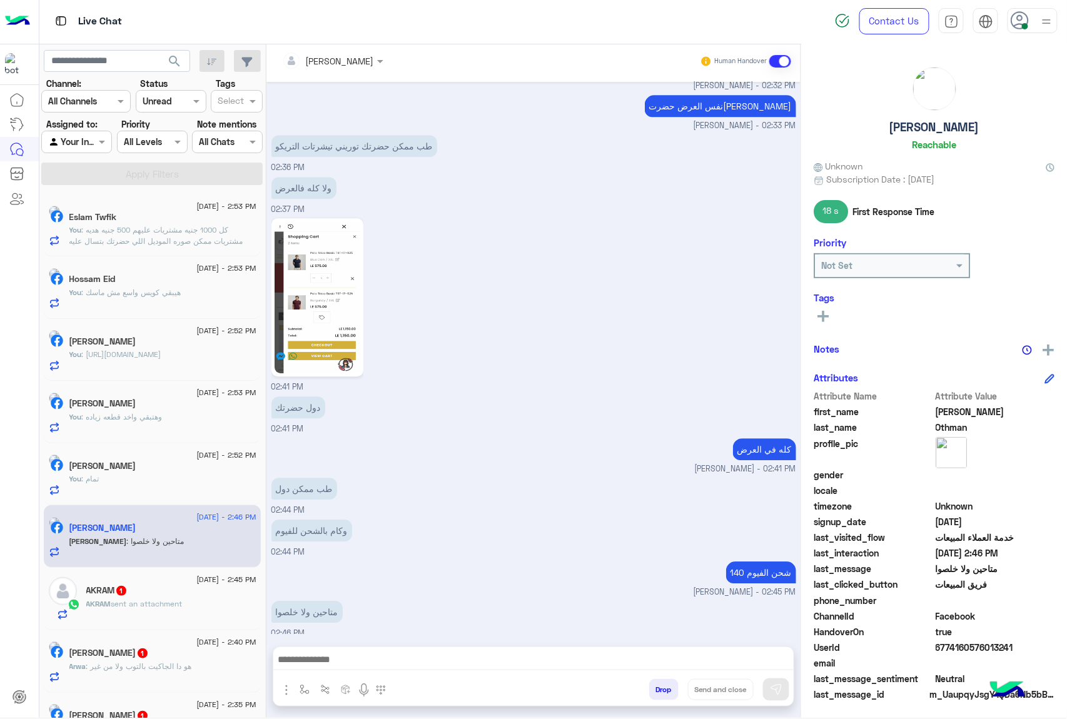
click at [311, 300] on img at bounding box center [317, 297] width 86 height 152
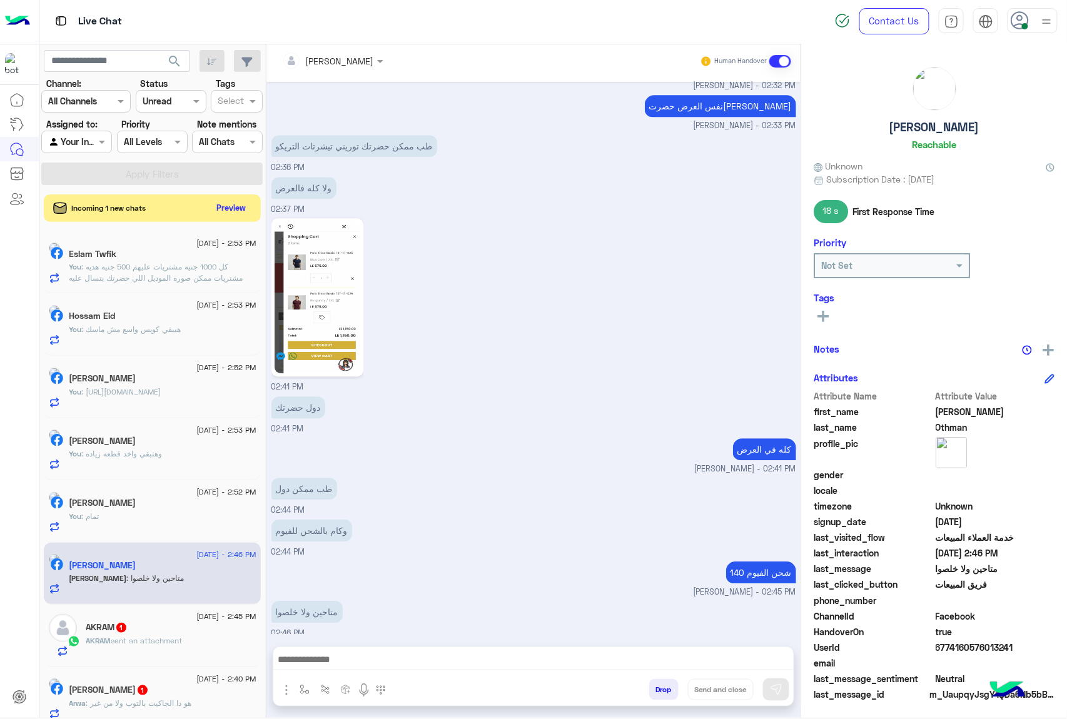
click at [334, 293] on img at bounding box center [317, 297] width 86 height 152
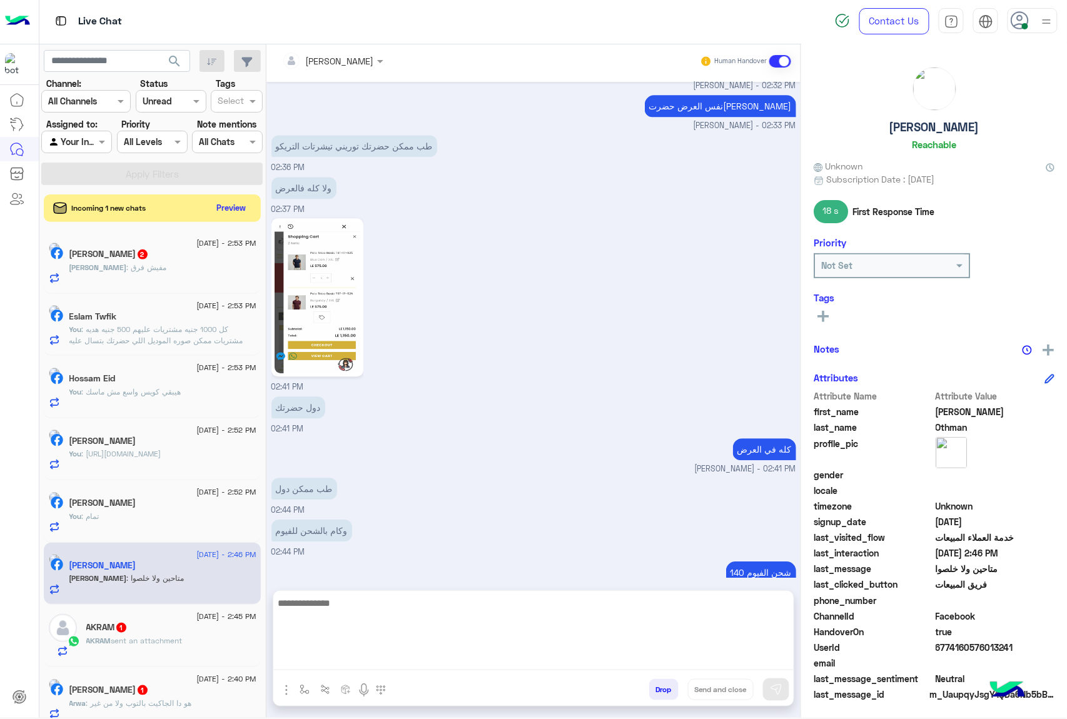
click at [356, 662] on textarea at bounding box center [533, 632] width 520 height 75
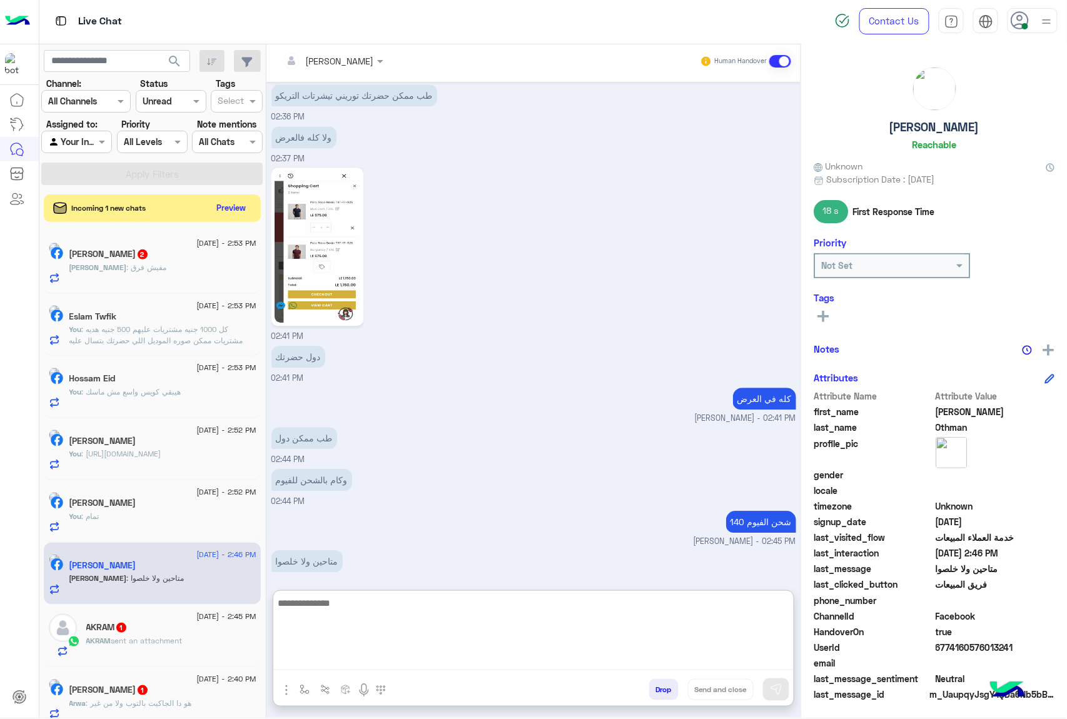
scroll to position [1060, 0]
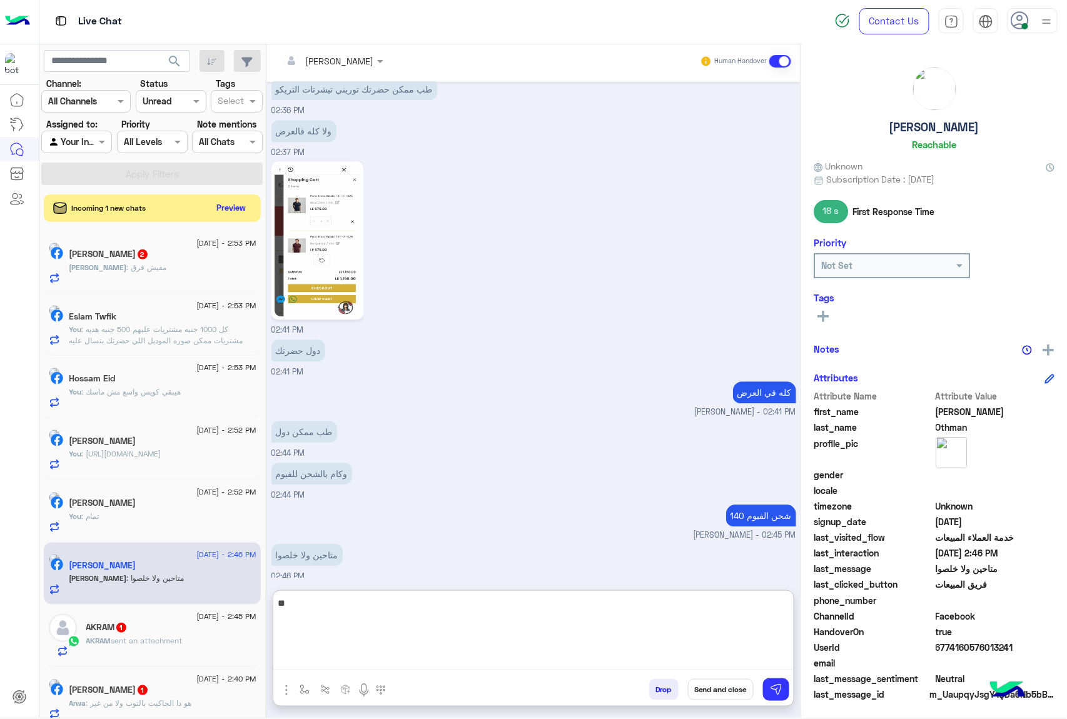
type textarea "*"
type textarea "******"
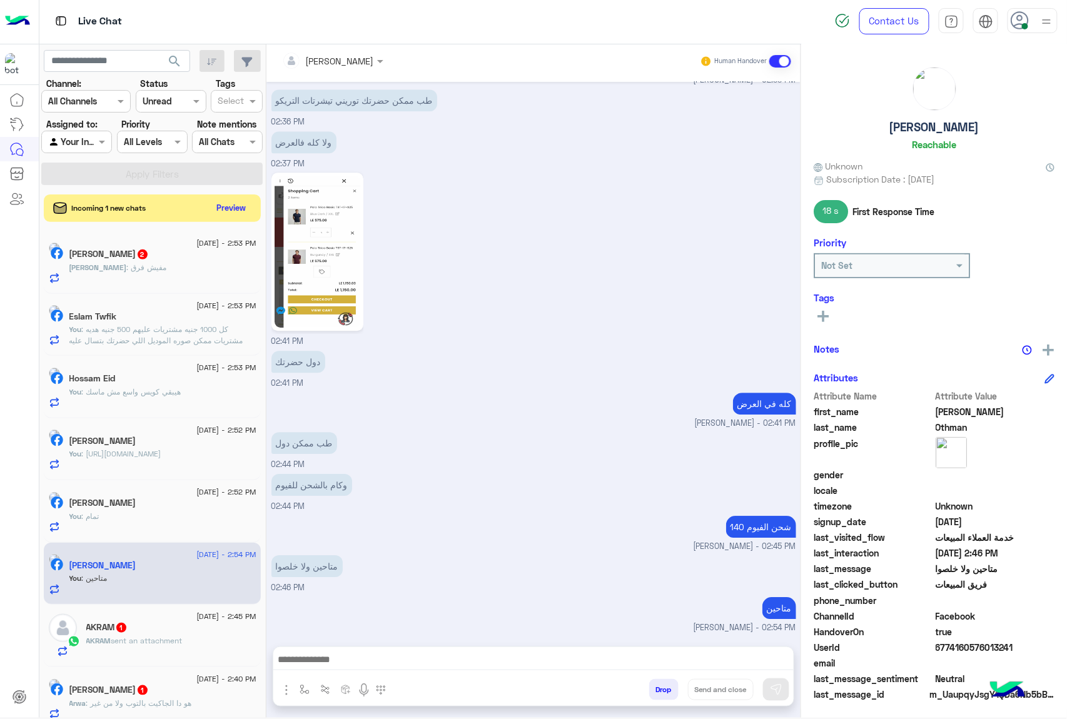
click at [143, 280] on div "[PERSON_NAME] : مفيش فرق" at bounding box center [162, 273] width 187 height 22
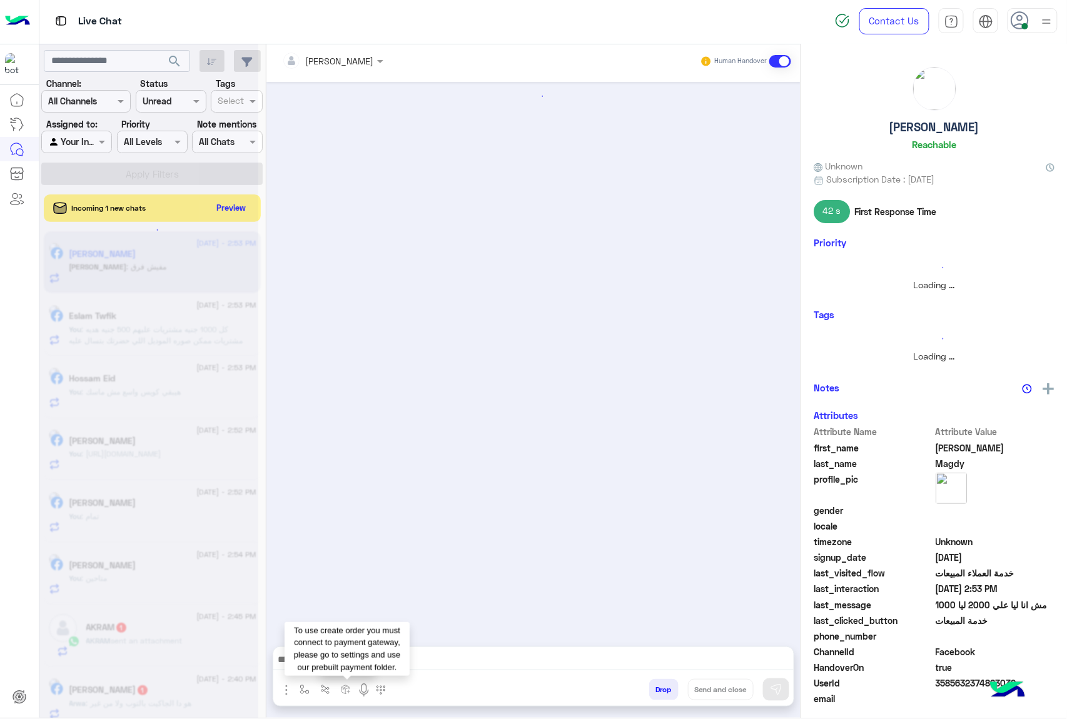
scroll to position [1051, 0]
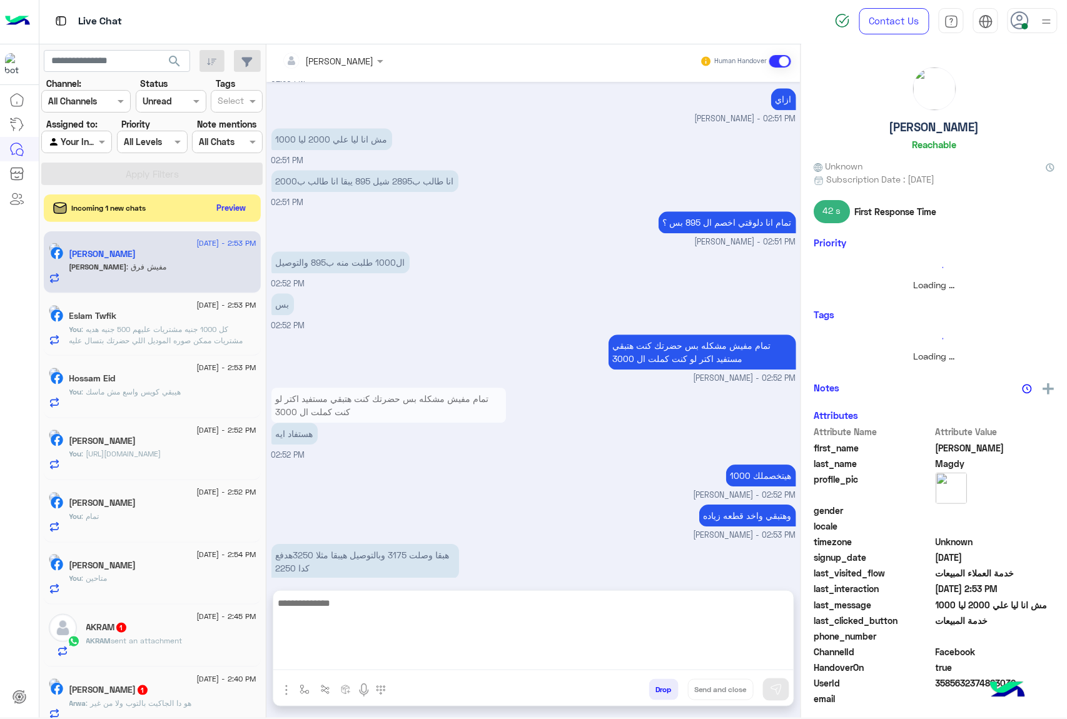
click at [349, 658] on textarea at bounding box center [533, 632] width 520 height 75
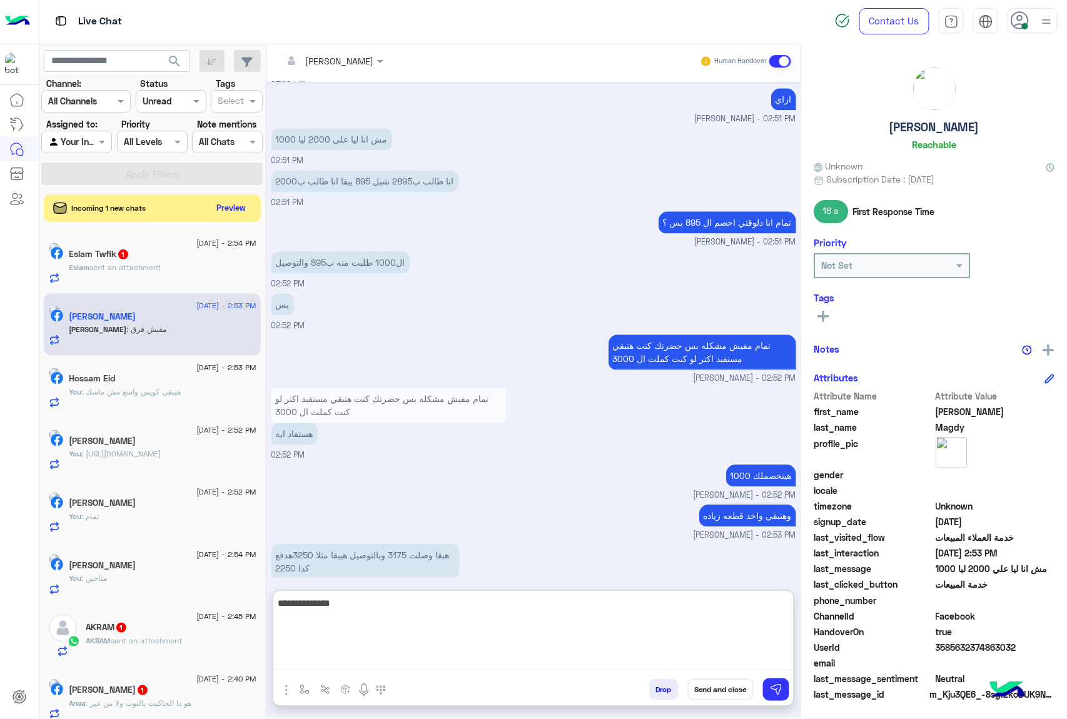
type textarea "**********"
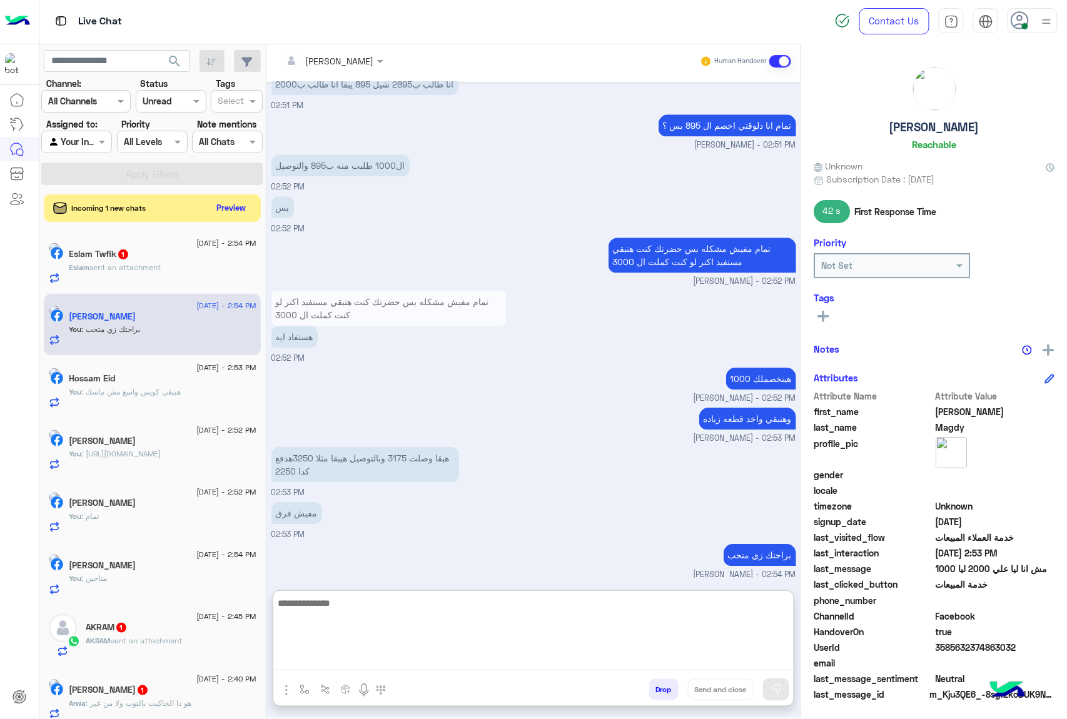
click at [341, 613] on textarea at bounding box center [533, 632] width 520 height 75
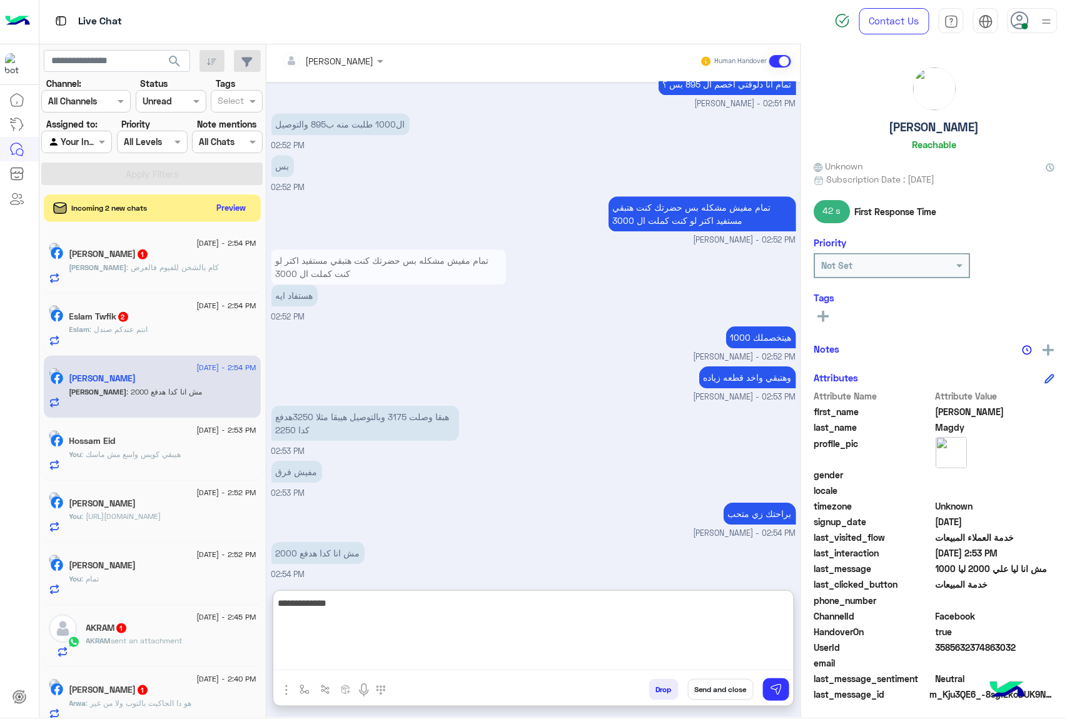
scroll to position [1231, 0]
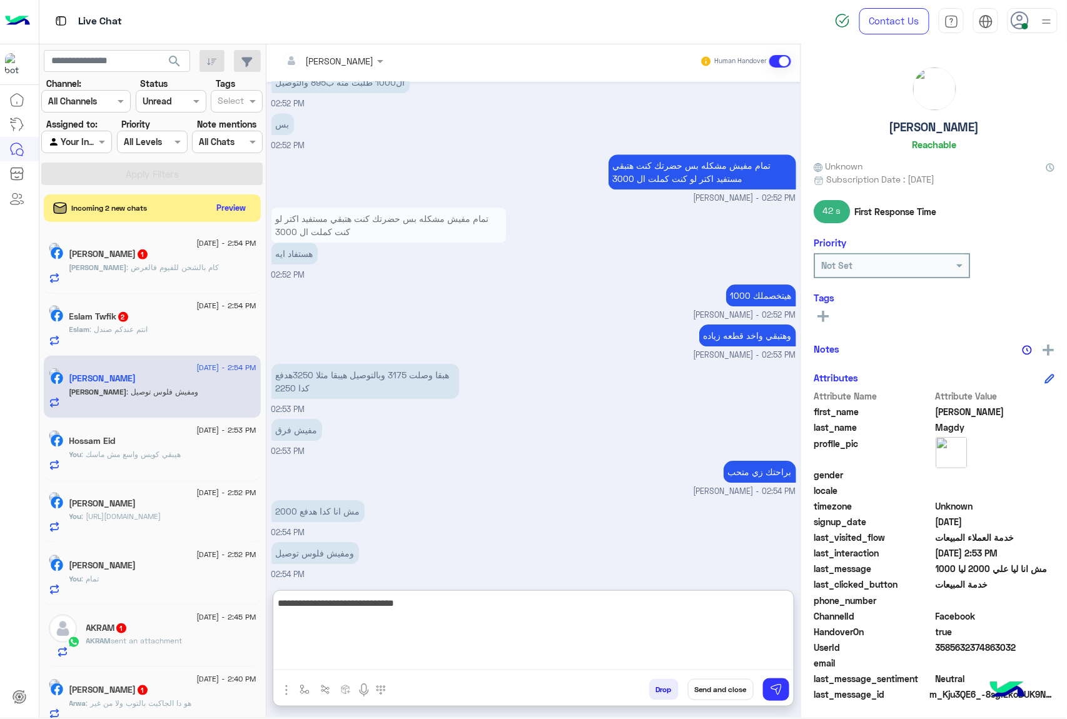
type textarea "**********"
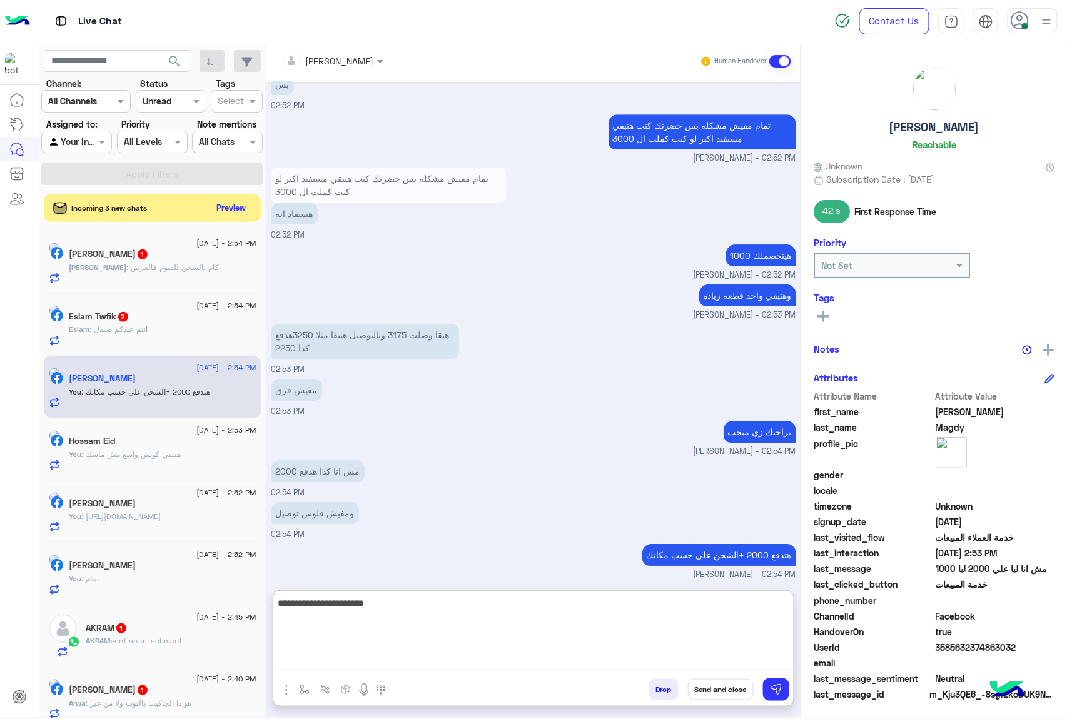
type textarea "**********"
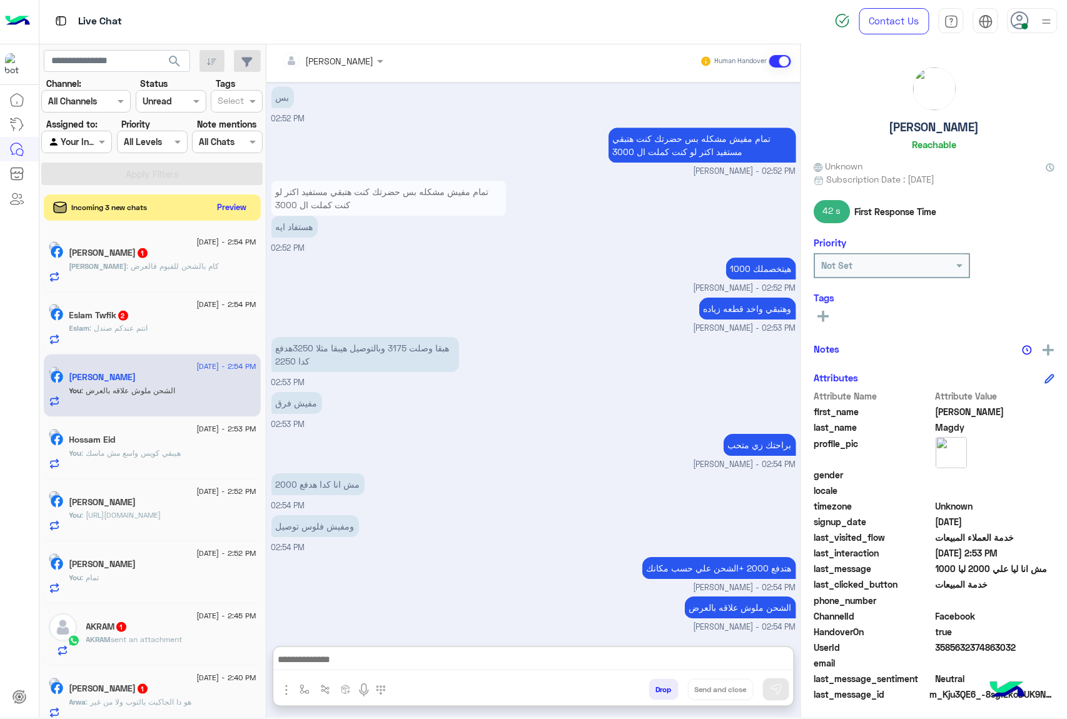
click at [230, 213] on button "Preview" at bounding box center [232, 207] width 39 height 17
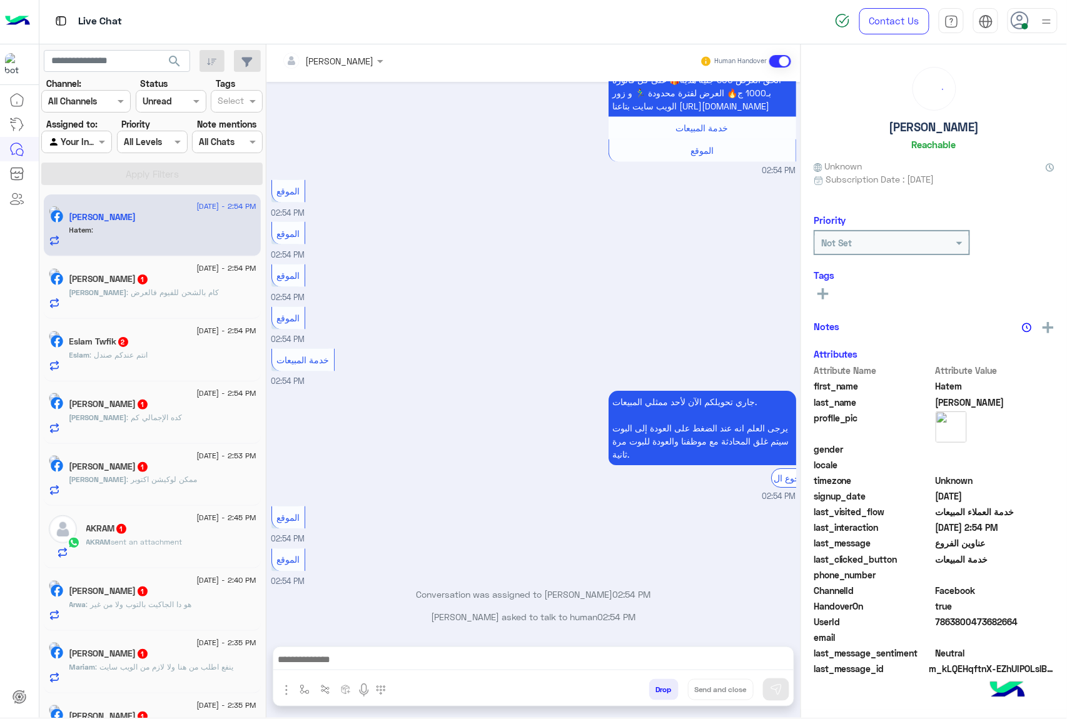
scroll to position [536, 0]
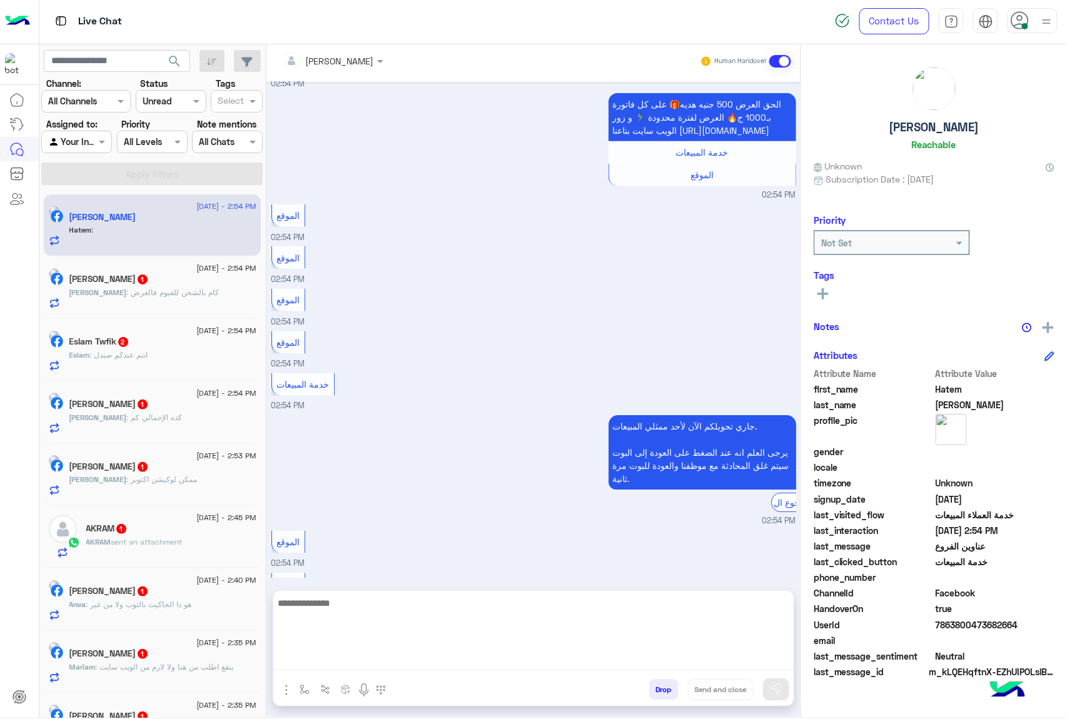
click at [318, 655] on textarea at bounding box center [533, 632] width 520 height 75
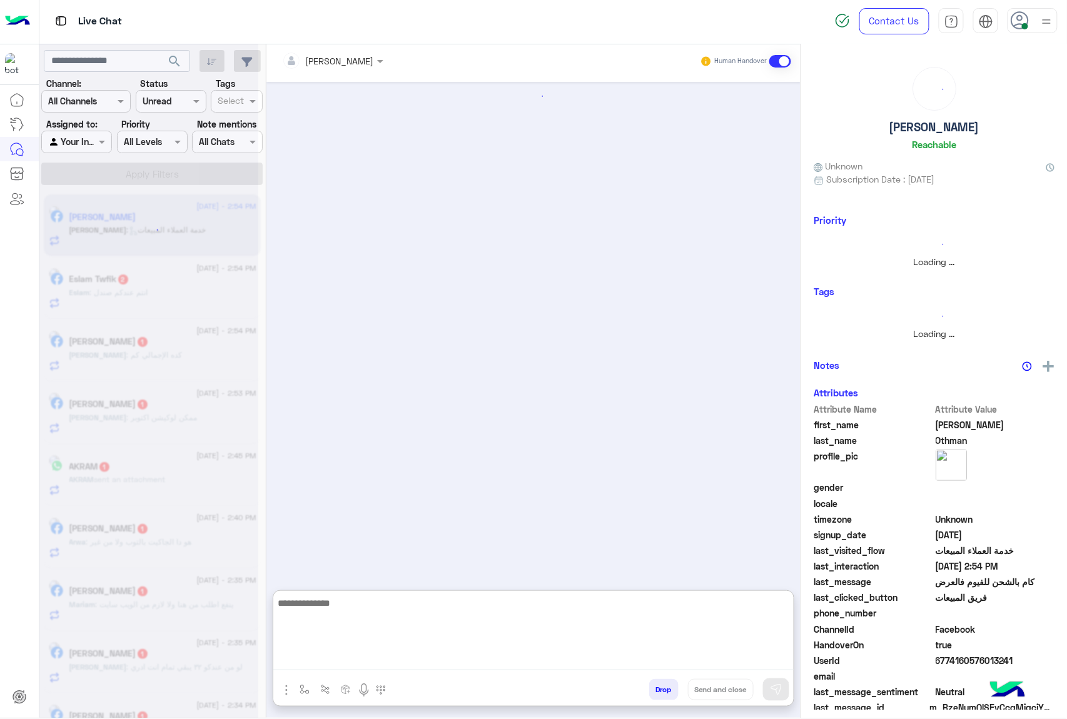
paste textarea "**********"
type textarea "**********"
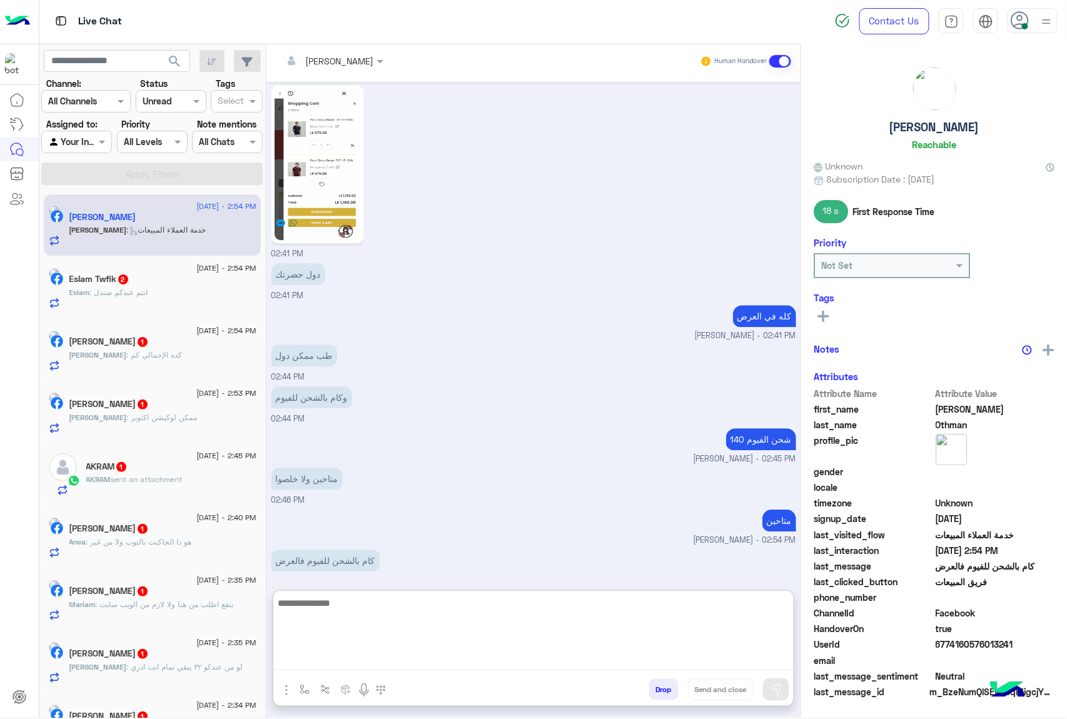
scroll to position [1084, 0]
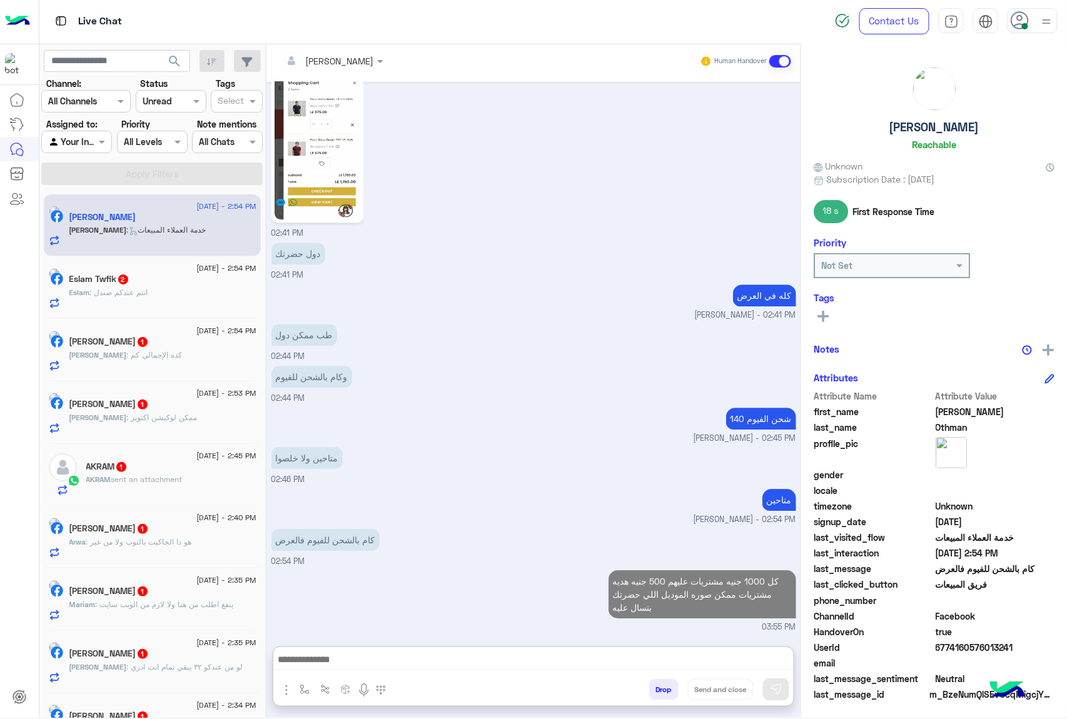
click at [126, 291] on span ": انتم عندكم صندل" at bounding box center [119, 292] width 58 height 9
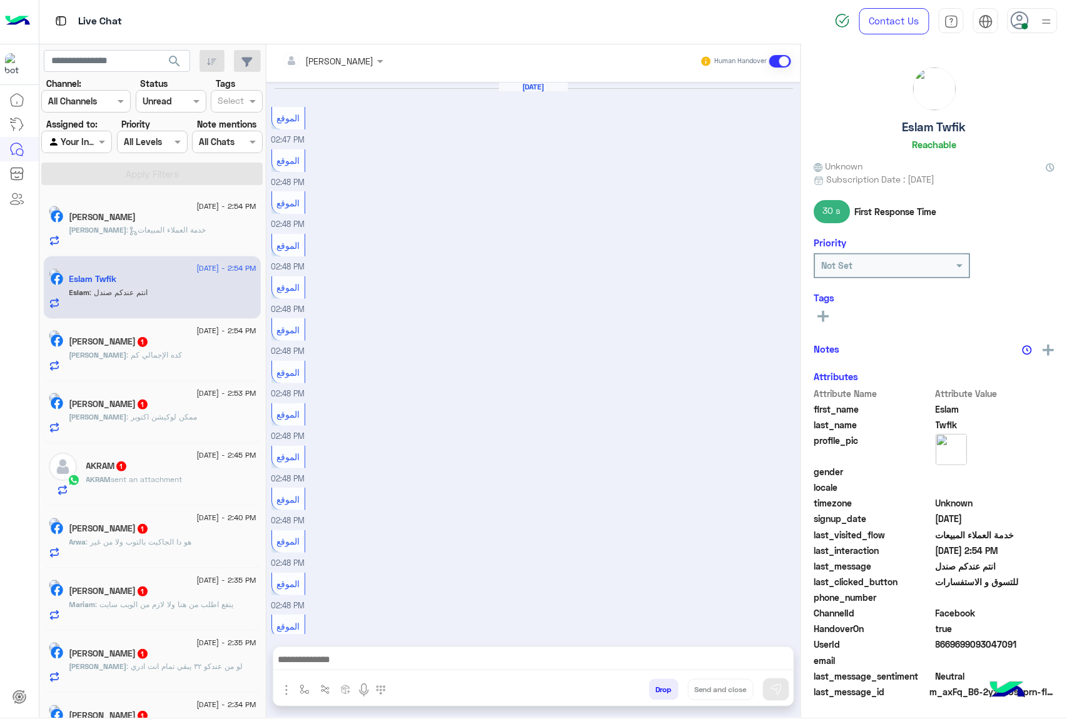
scroll to position [808, 0]
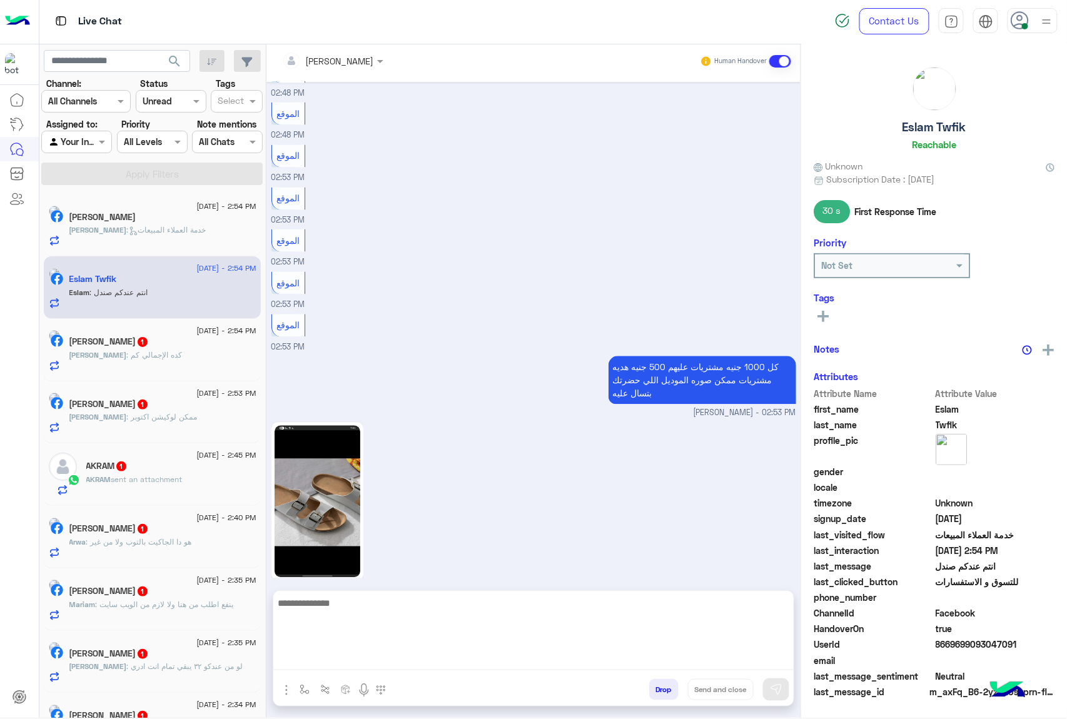
click at [331, 667] on textarea at bounding box center [533, 632] width 520 height 75
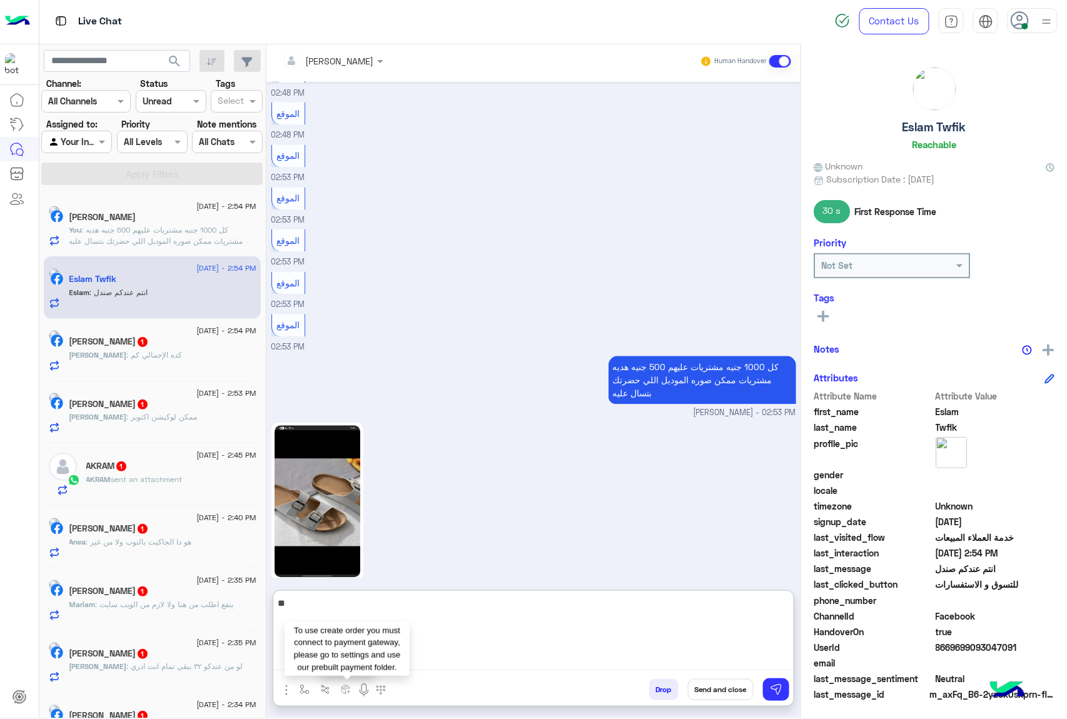
type textarea "*"
type textarea "*******"
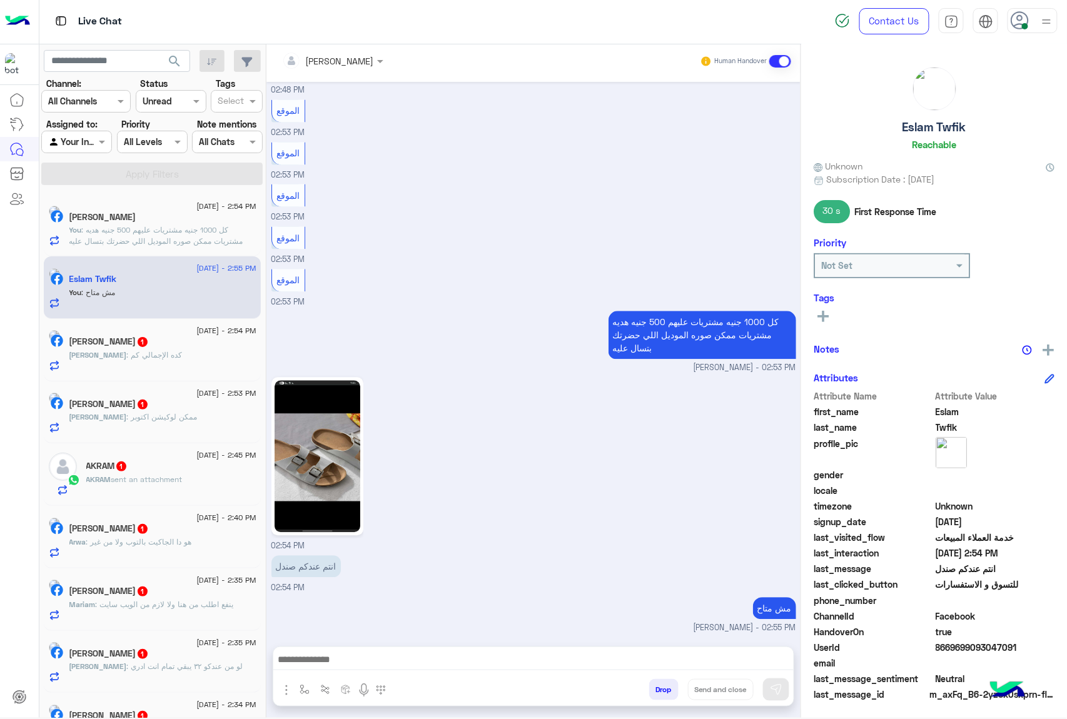
click at [180, 355] on div "[PERSON_NAME] : كده الإجمالي كم" at bounding box center [162, 361] width 187 height 22
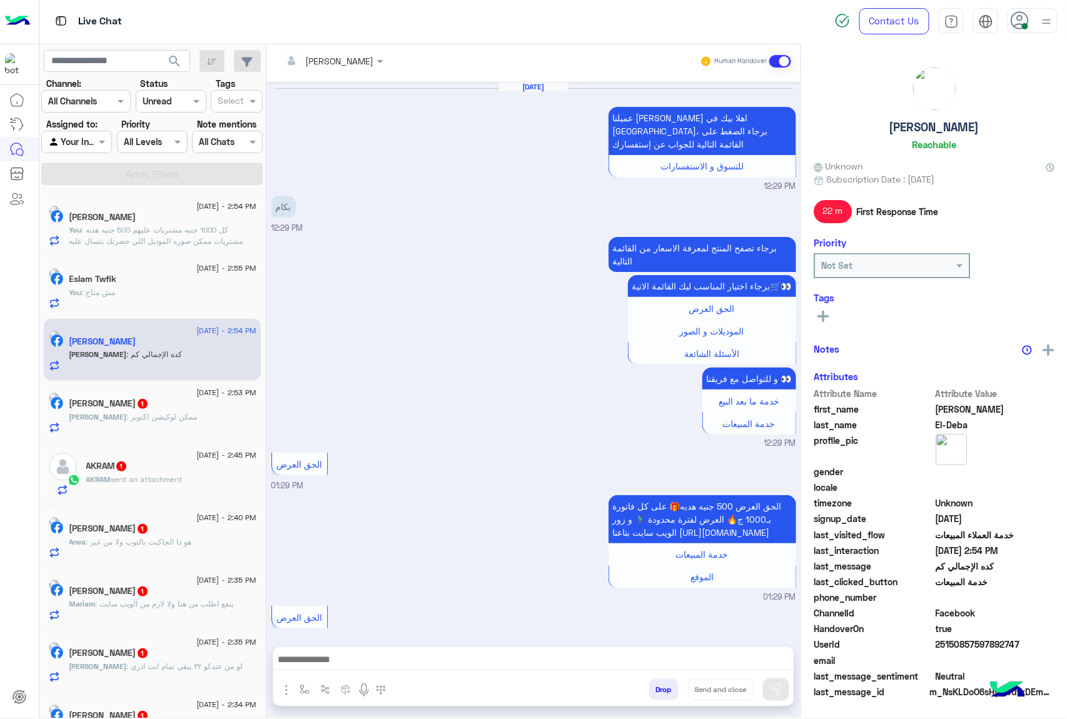
scroll to position [1159, 0]
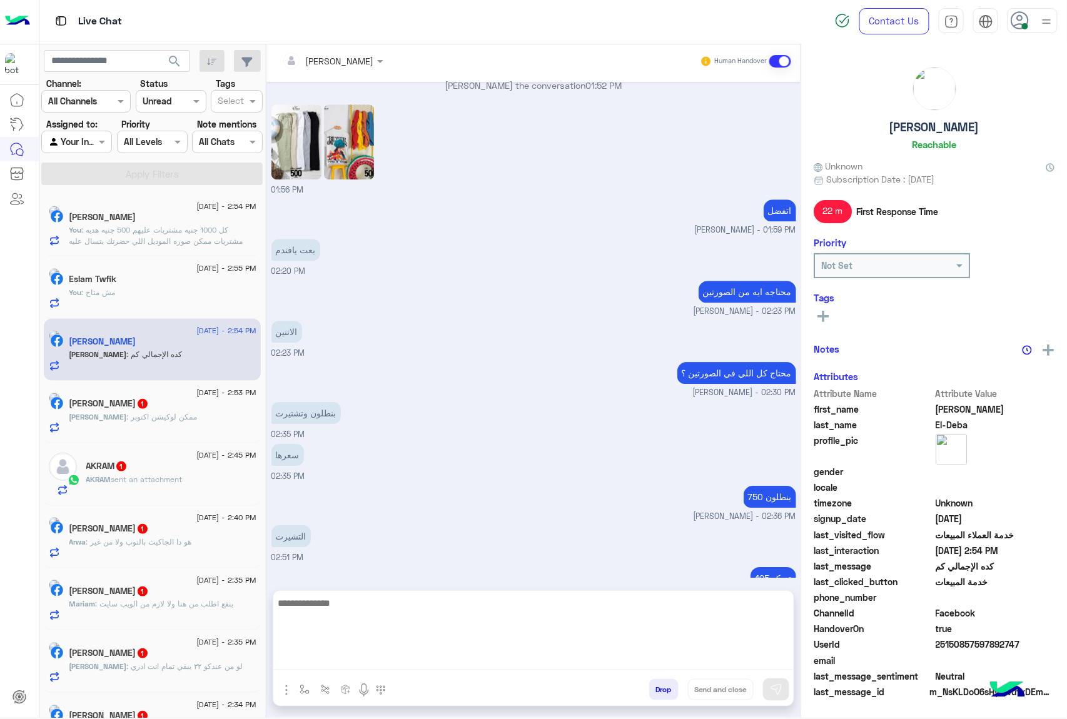
click at [336, 663] on textarea at bounding box center [533, 632] width 520 height 75
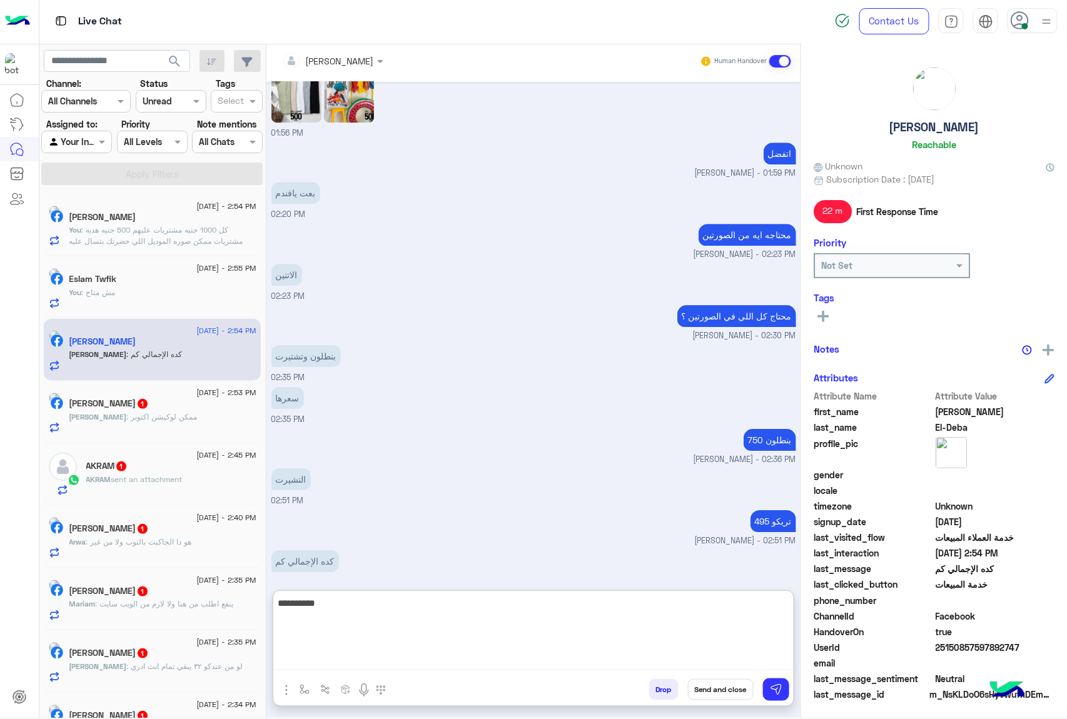
type textarea "**********"
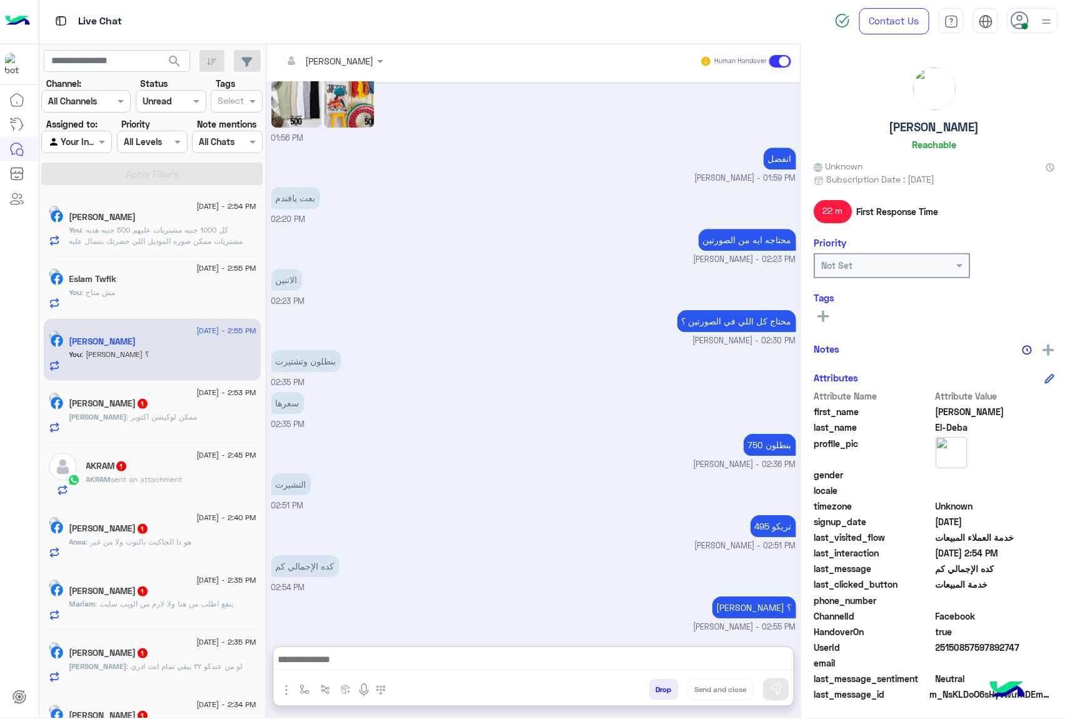
click at [125, 433] on div "[PERSON_NAME] : ممكن لوكيشن اكتوبر" at bounding box center [162, 422] width 187 height 22
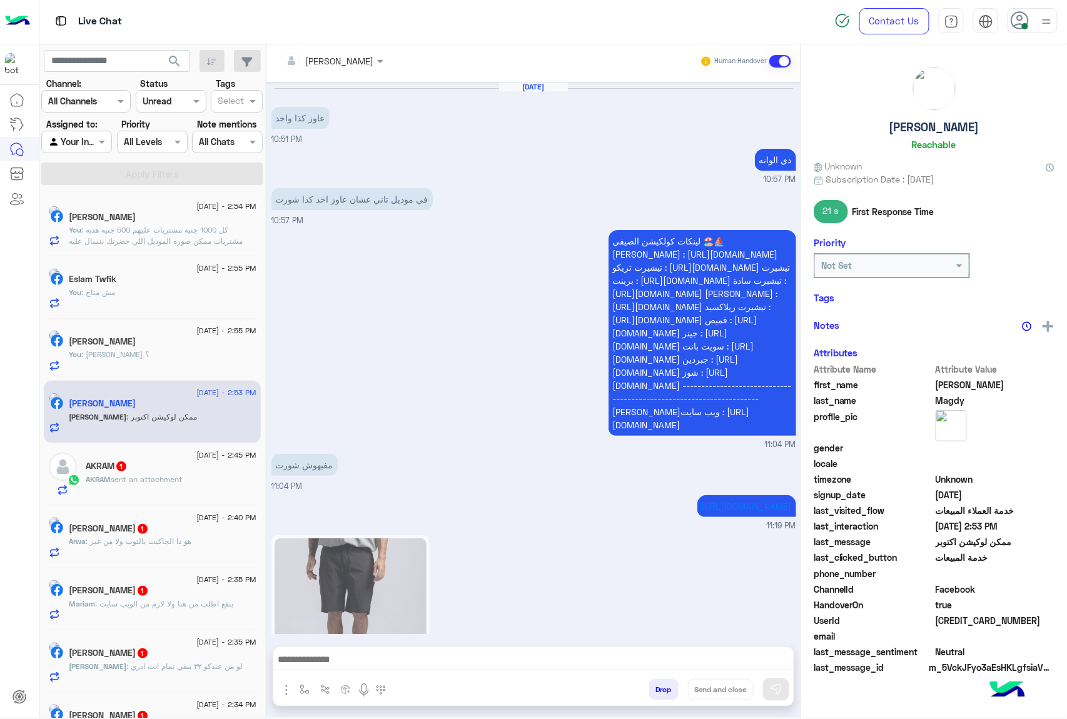
scroll to position [1689, 0]
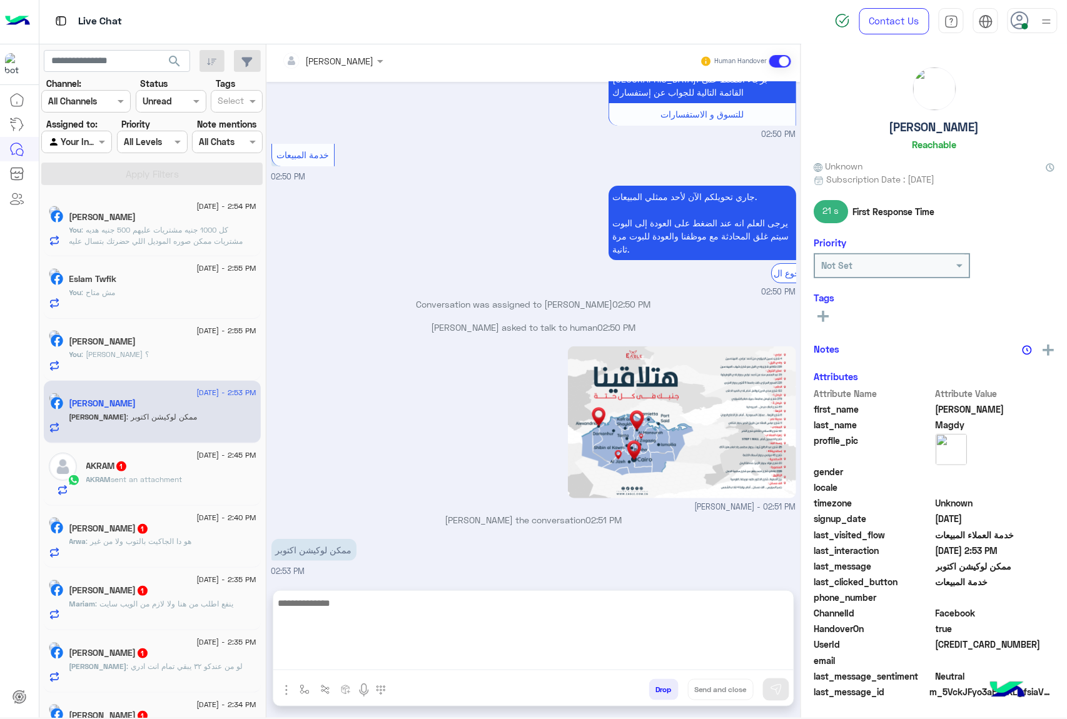
click at [331, 661] on textarea at bounding box center [533, 632] width 520 height 75
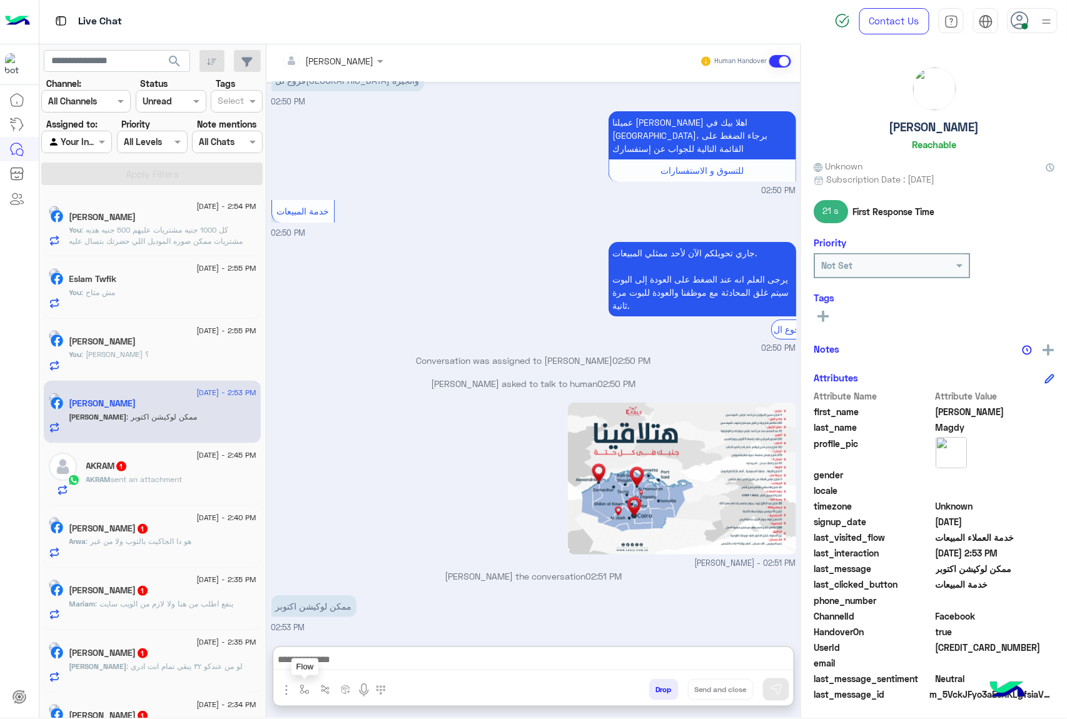
click at [305, 685] on img "button" at bounding box center [304, 690] width 10 height 10
click at [325, 657] on input "text" at bounding box center [326, 662] width 51 height 14
type input "*"
type input "*****"
click at [351, 621] on div "فروع الجيزة" at bounding box center [341, 615] width 93 height 24
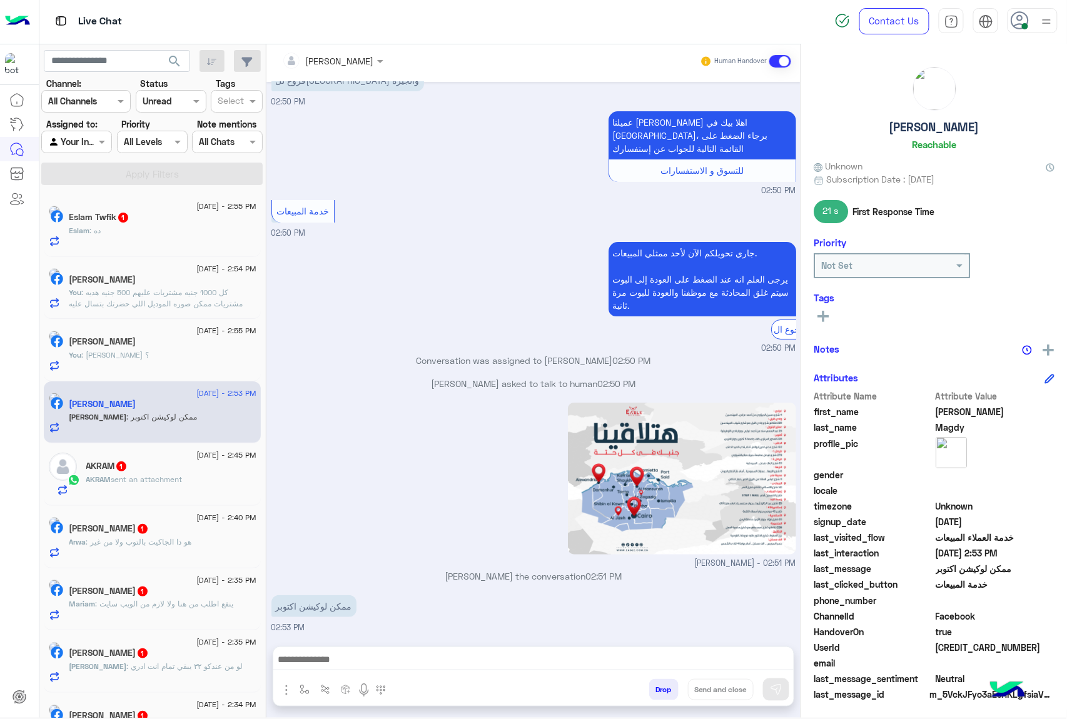
type textarea "**********"
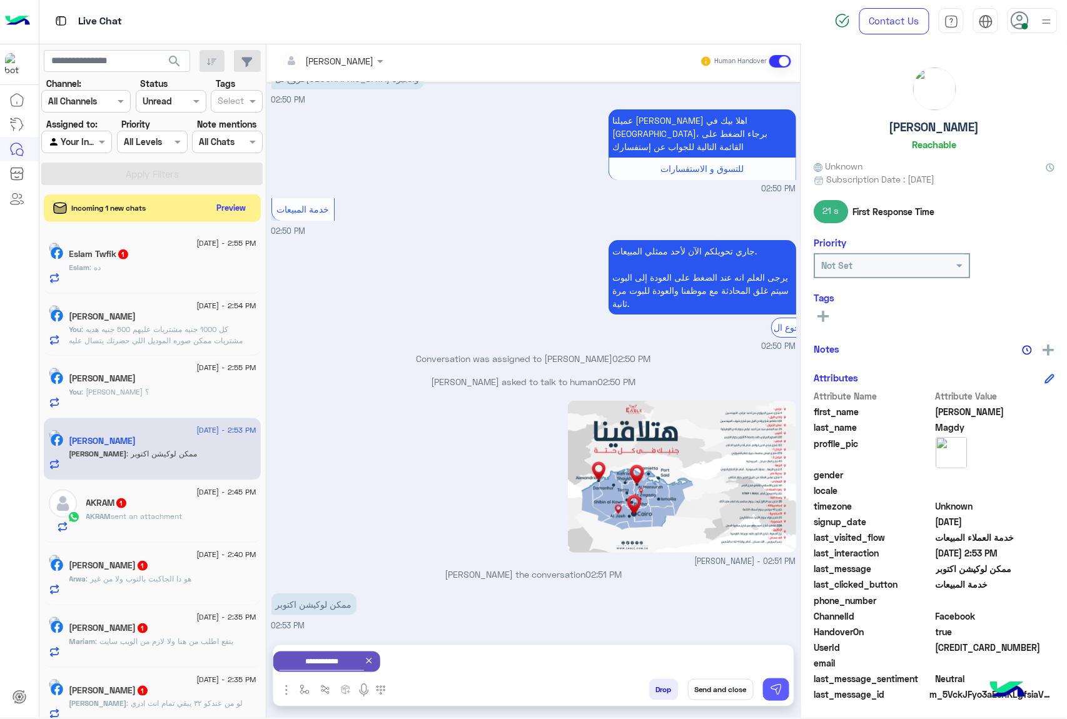
click at [772, 688] on img at bounding box center [776, 689] width 13 height 13
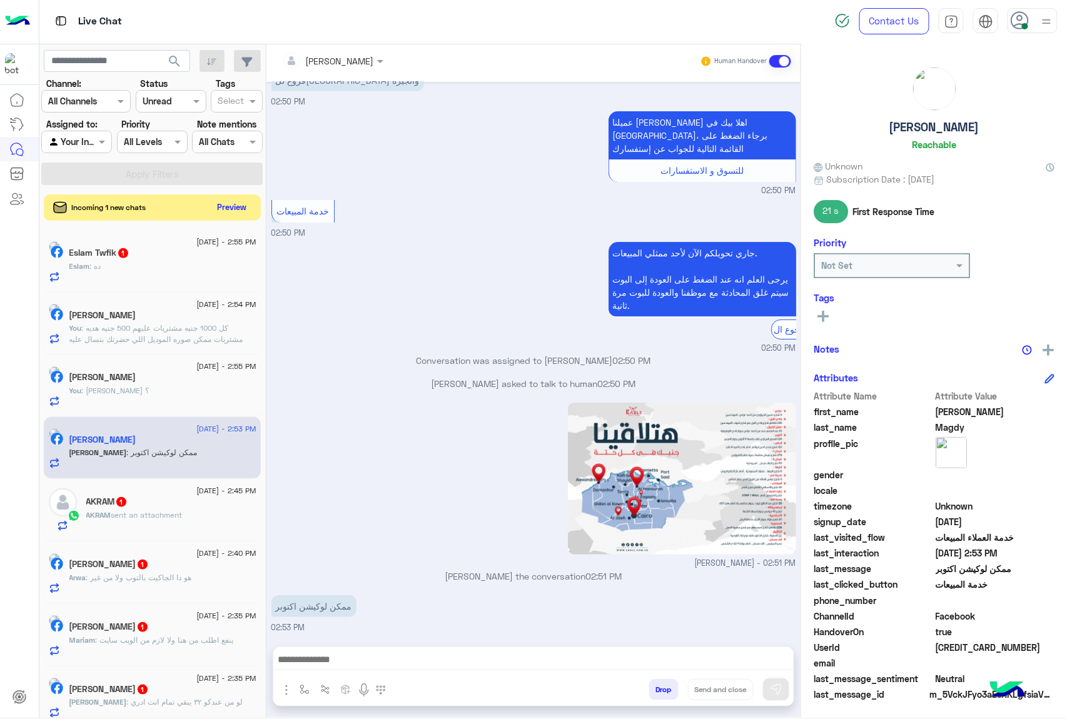
click at [234, 206] on button "Preview" at bounding box center [232, 207] width 39 height 17
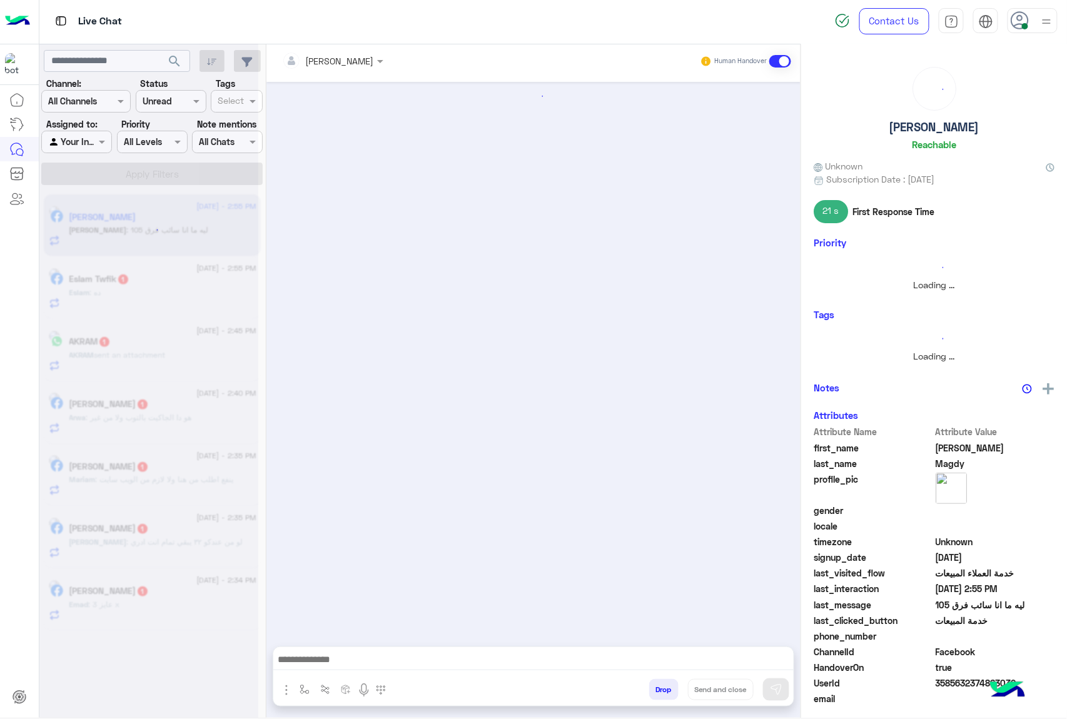
click at [238, 208] on div at bounding box center [148, 359] width 219 height 719
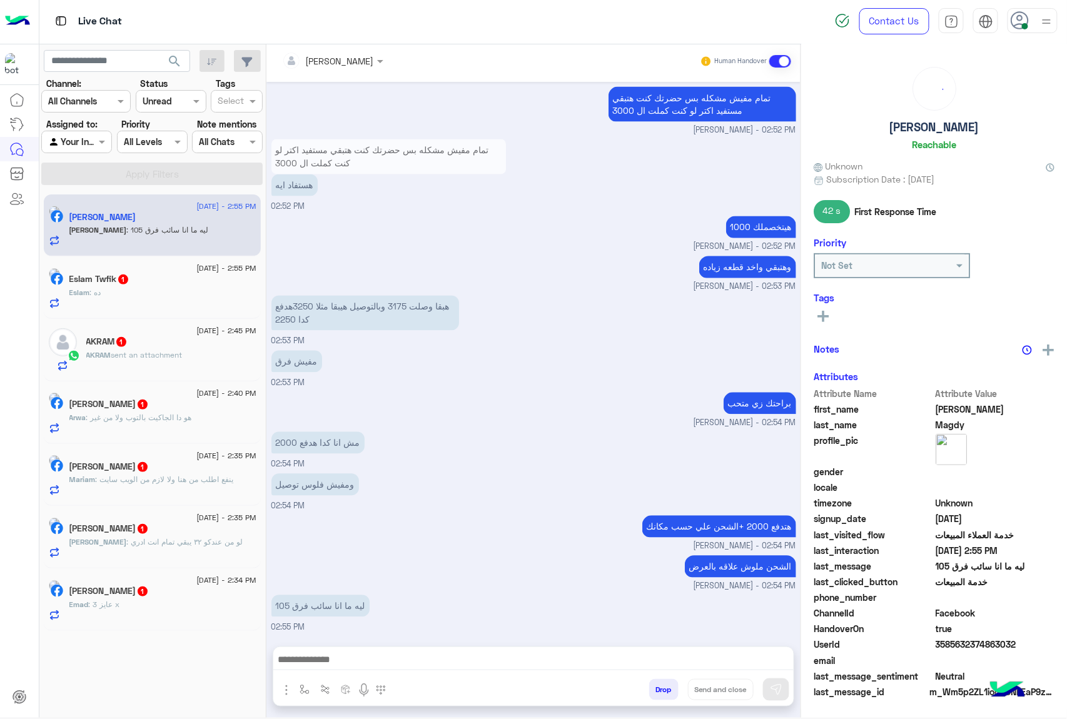
scroll to position [768, 0]
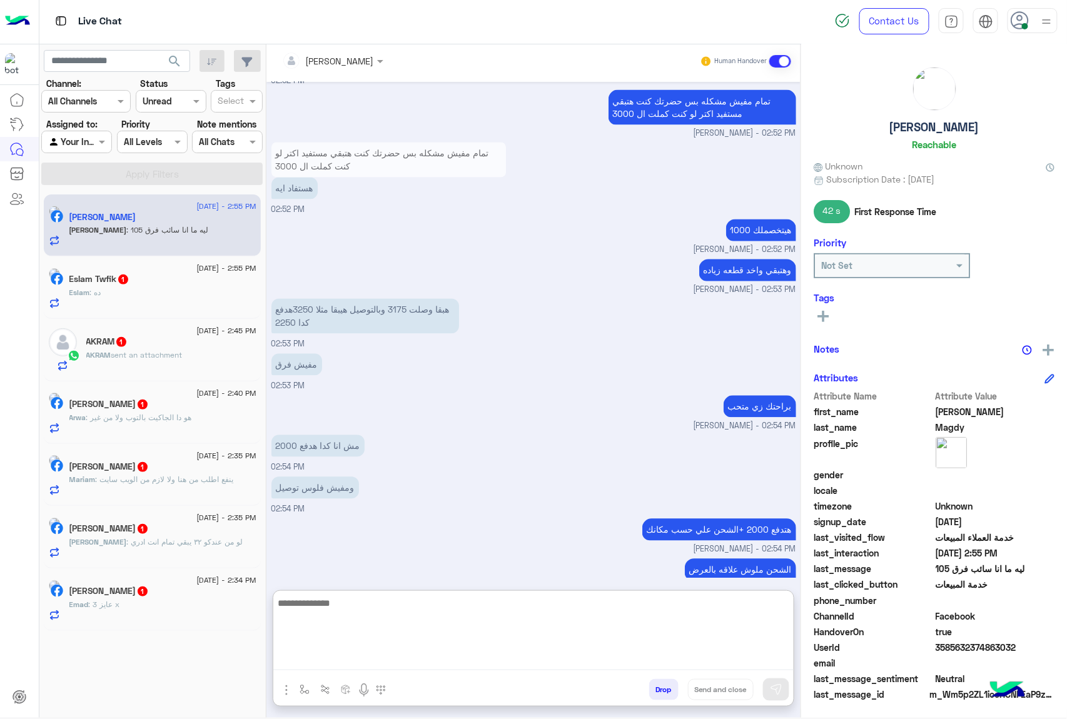
click at [338, 663] on textarea at bounding box center [533, 632] width 520 height 75
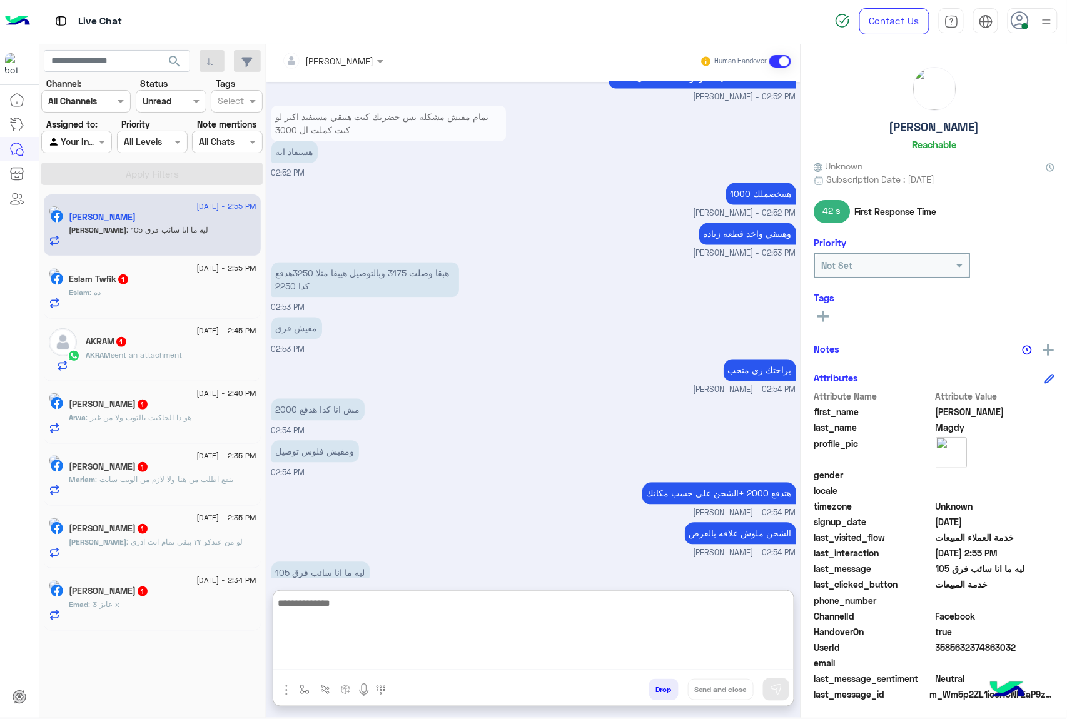
scroll to position [824, 0]
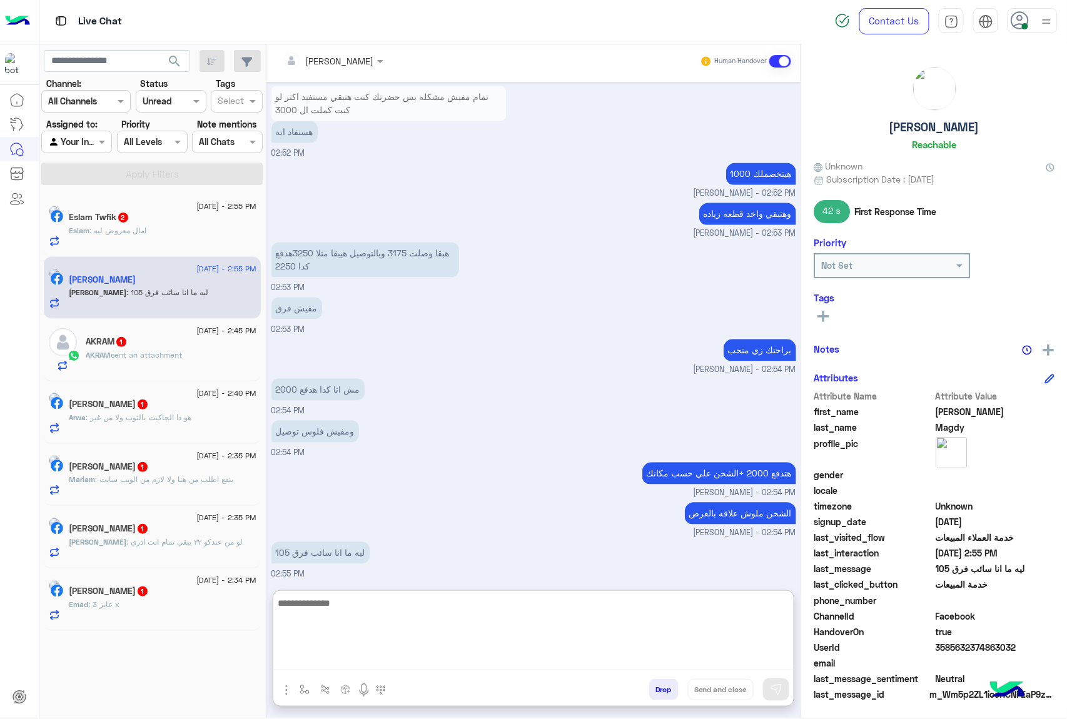
click at [341, 607] on textarea at bounding box center [533, 632] width 520 height 75
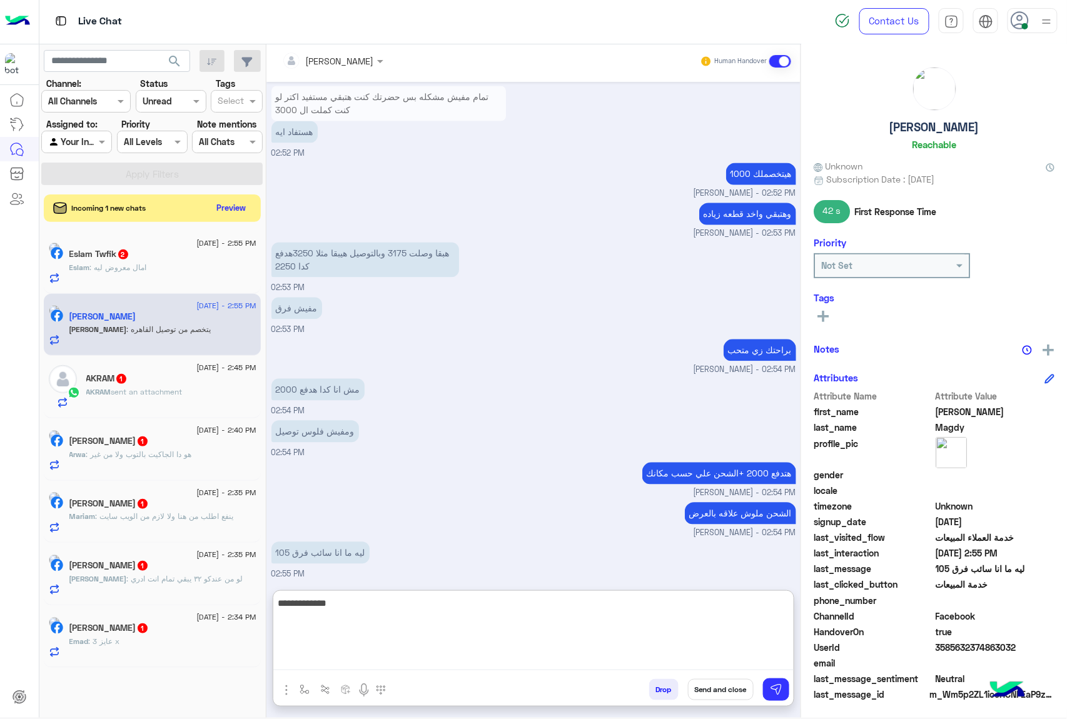
scroll to position [866, 0]
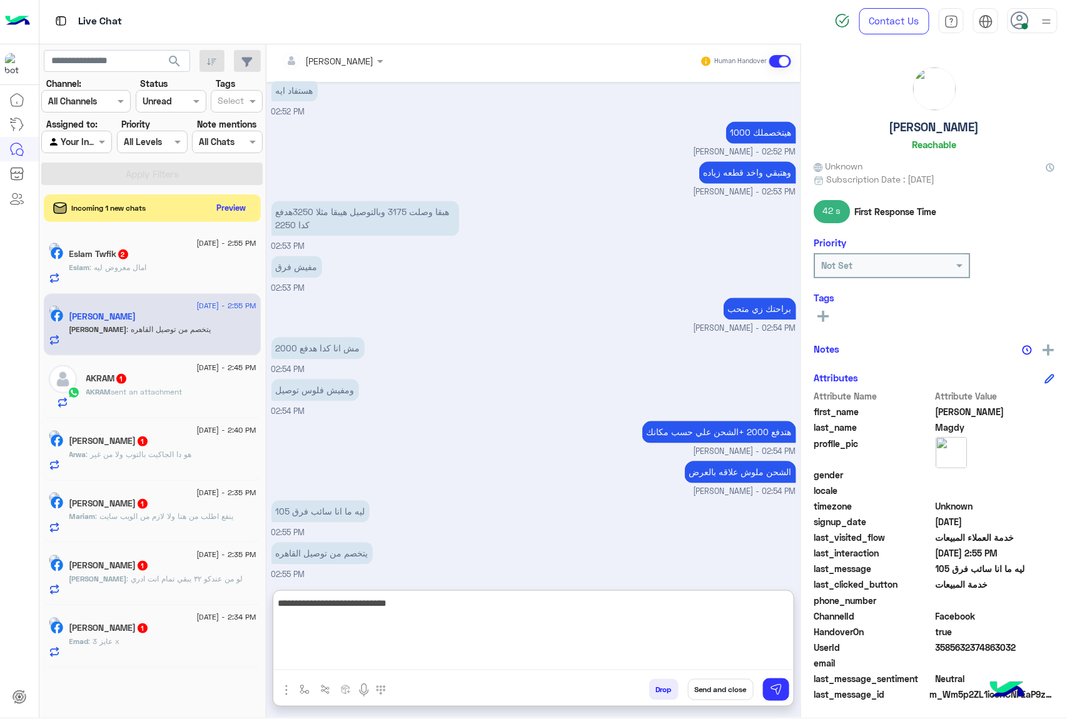
type textarea "**********"
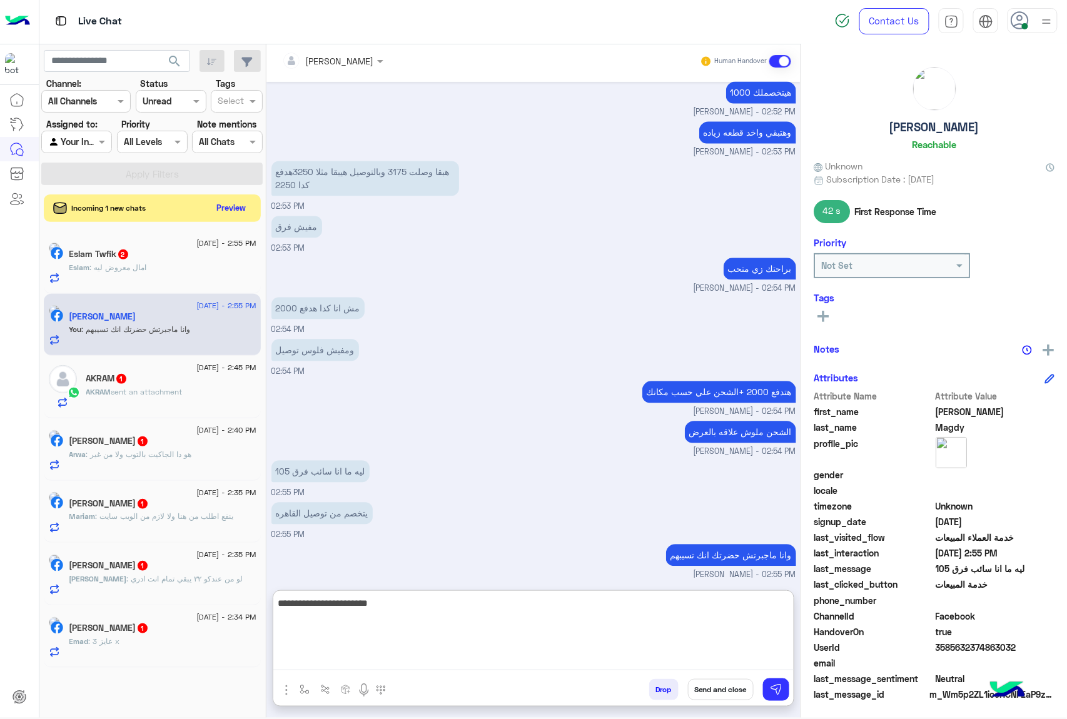
type textarea "**********"
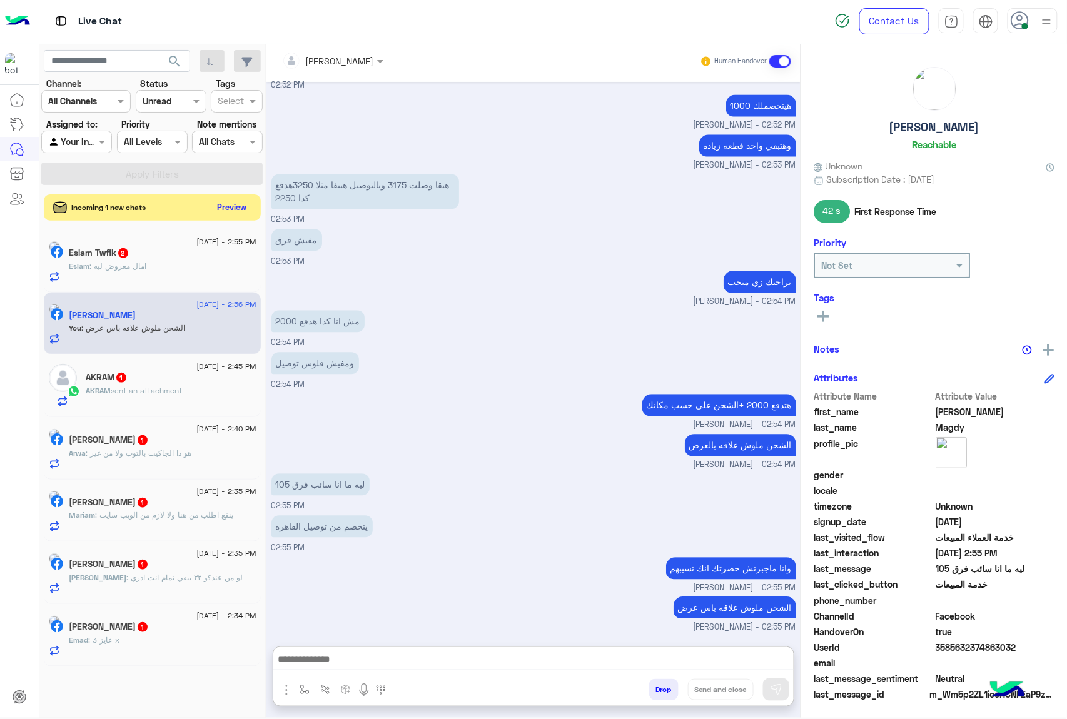
click at [223, 208] on button "Preview" at bounding box center [232, 207] width 39 height 17
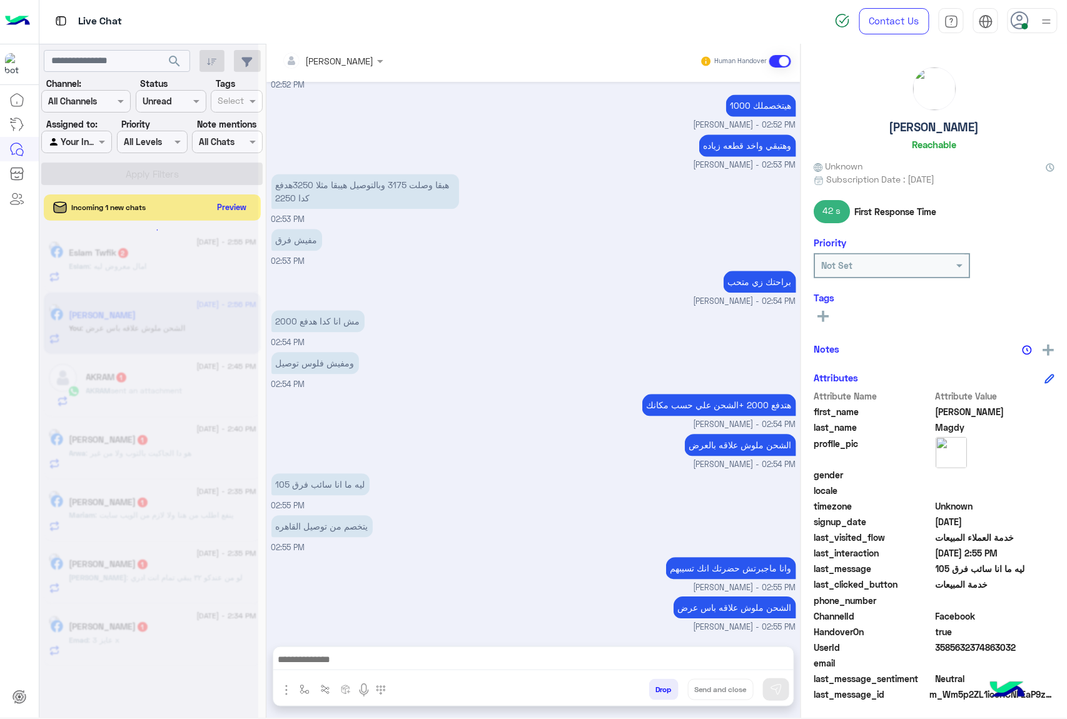
scroll to position [889, 0]
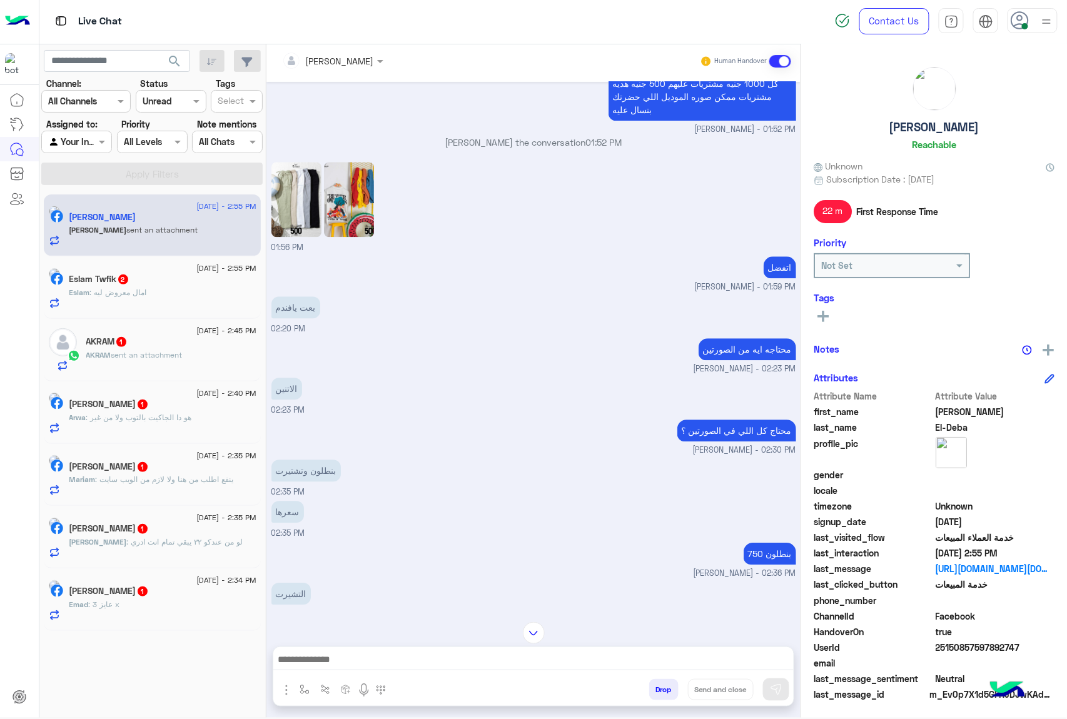
scroll to position [718, 0]
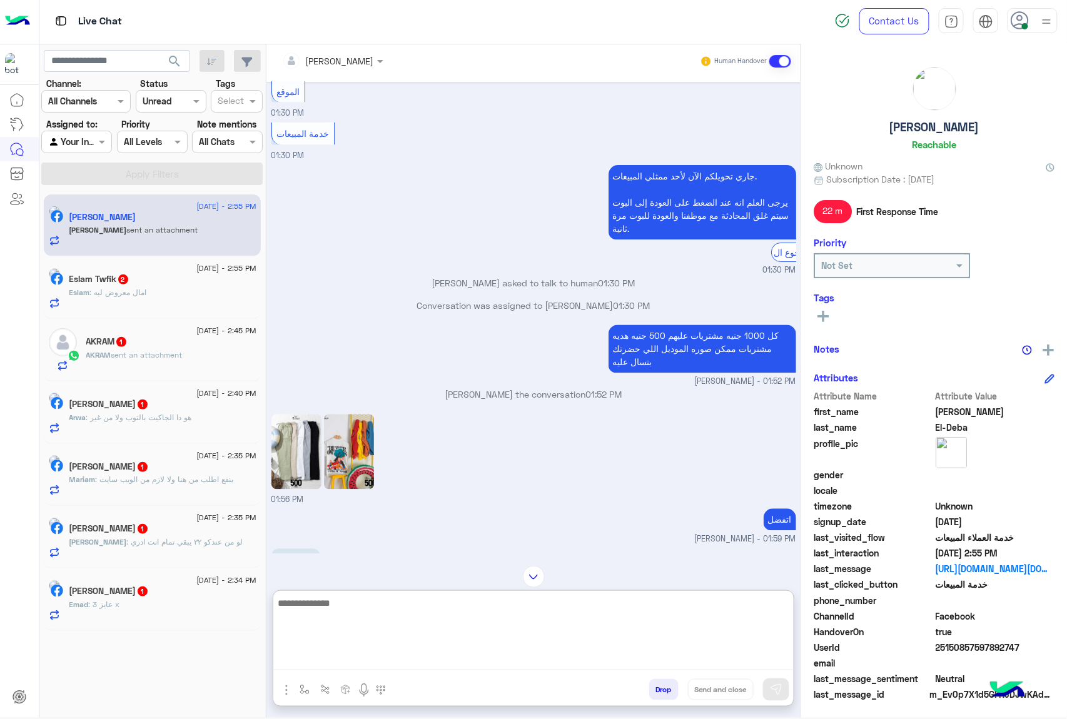
click at [358, 662] on textarea at bounding box center [533, 632] width 520 height 75
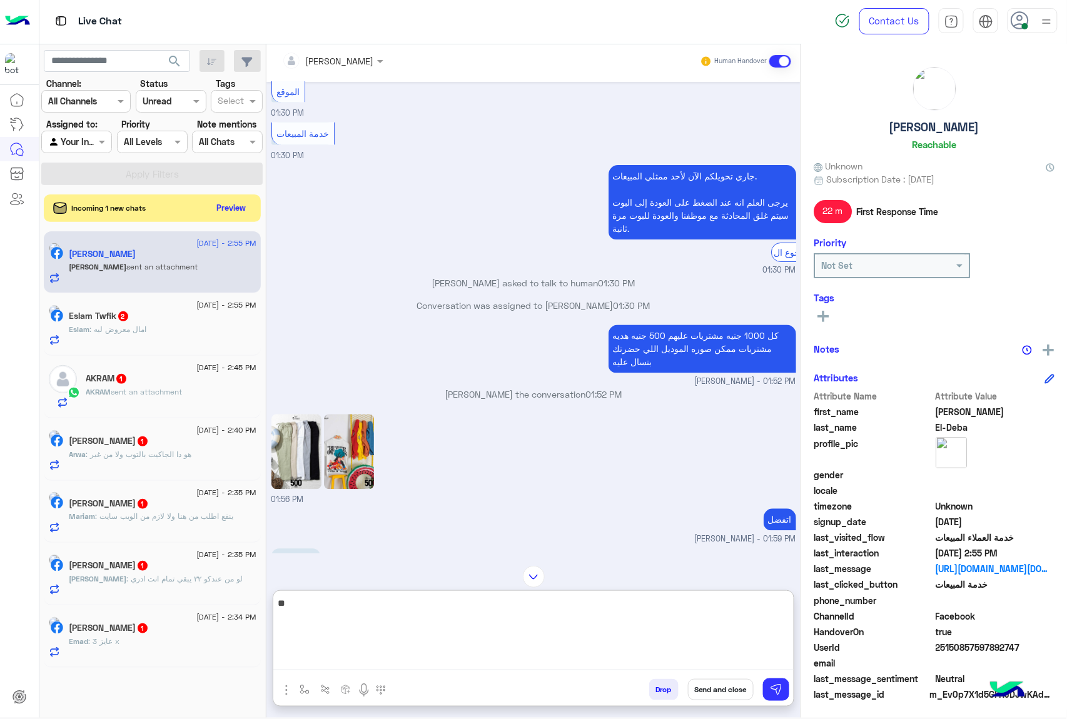
type textarea "*"
type textarea "**********"
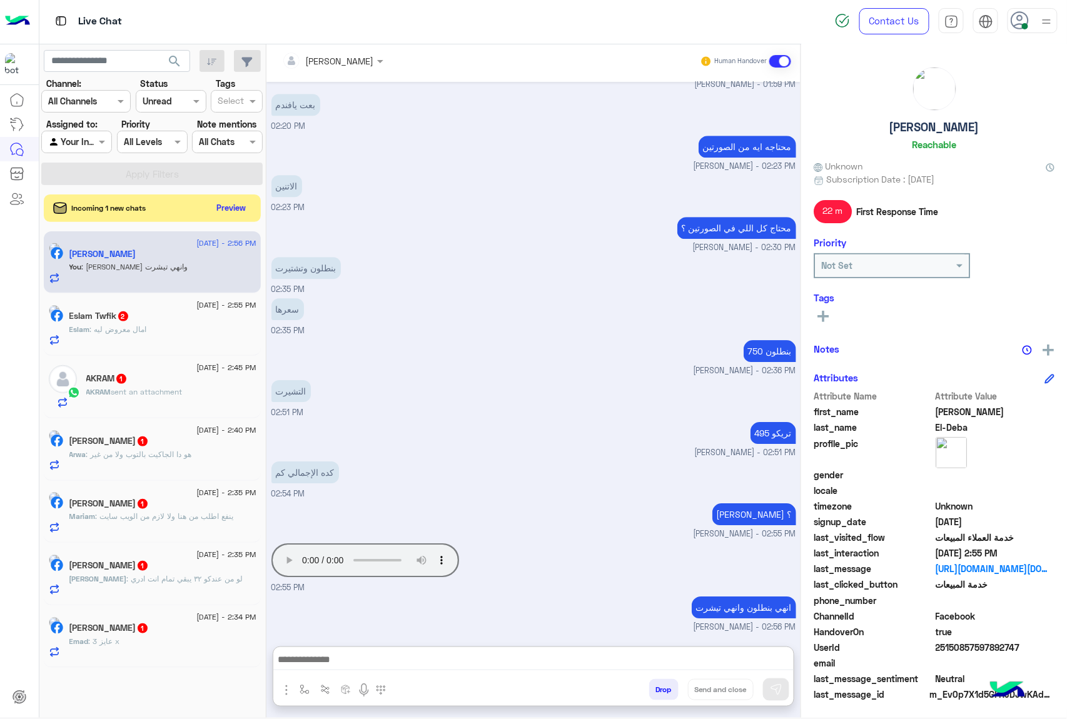
click at [136, 343] on div "Eslam : امال معروض ليه" at bounding box center [162, 335] width 187 height 22
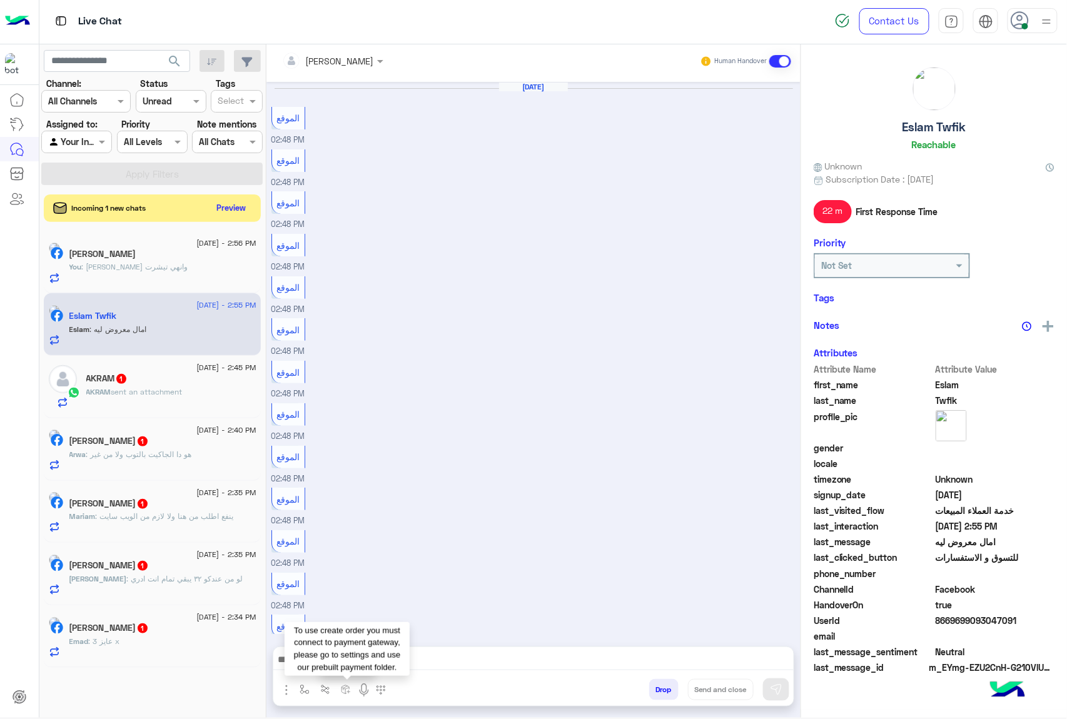
scroll to position [964, 0]
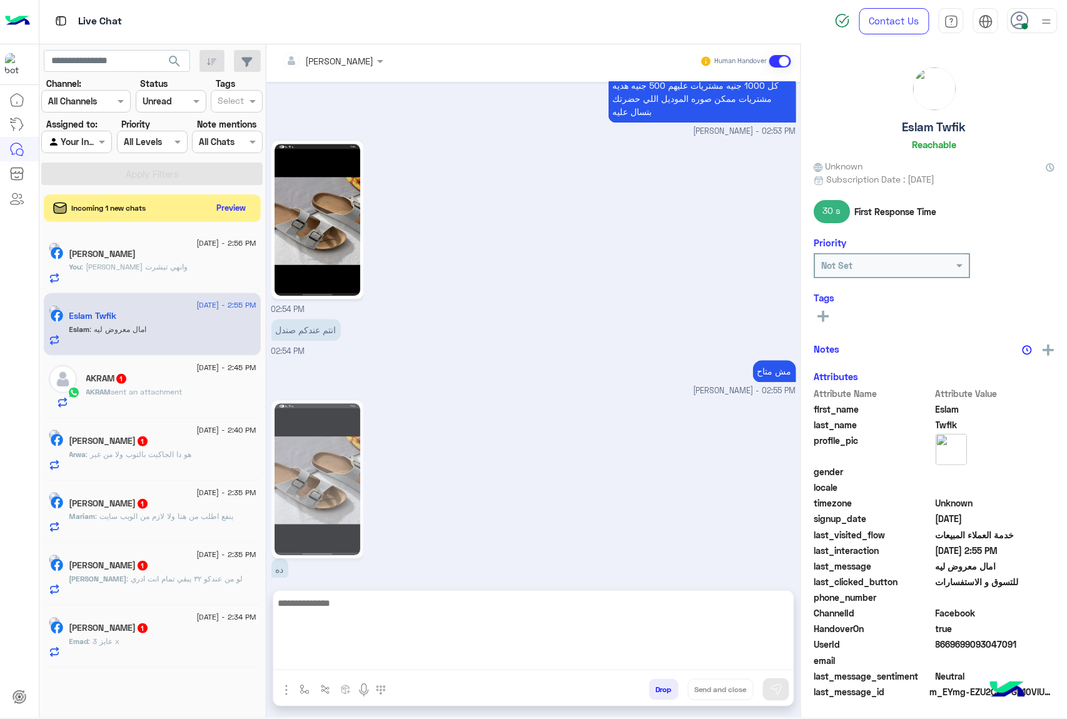
click at [356, 663] on textarea at bounding box center [533, 632] width 520 height 75
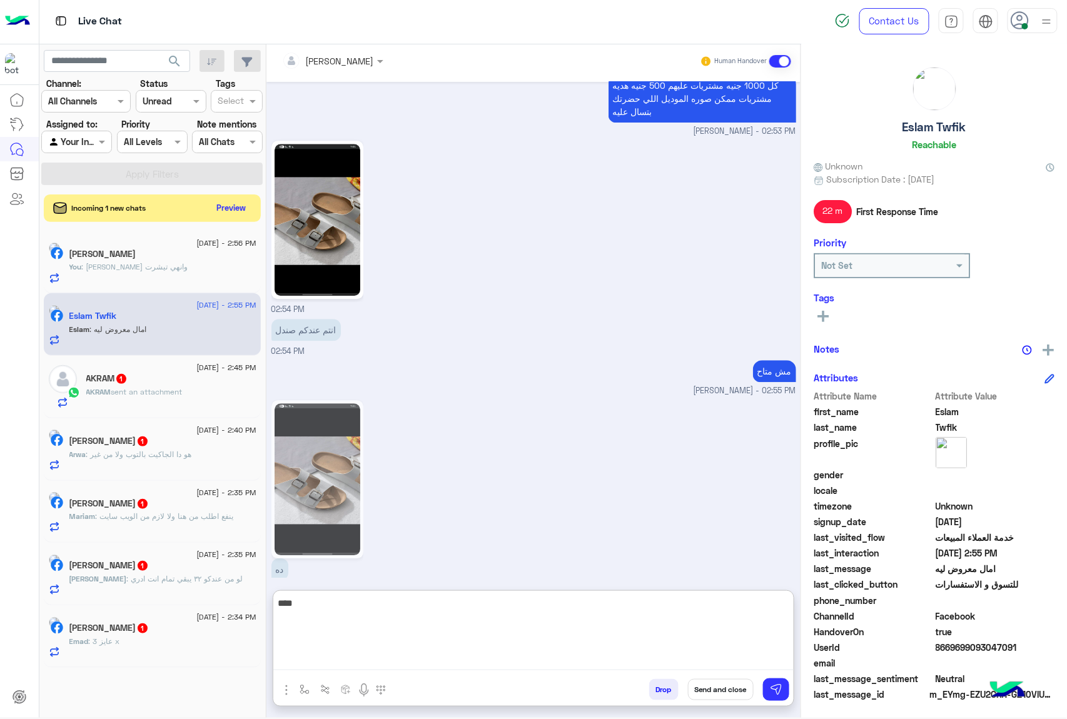
type textarea "***"
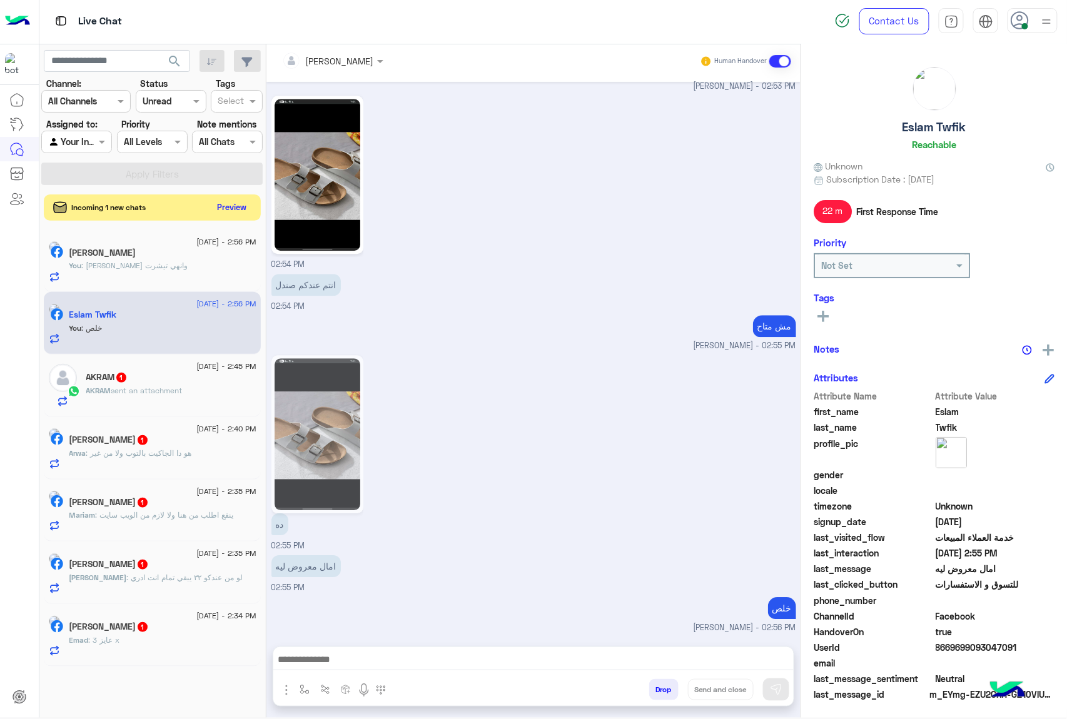
click at [219, 206] on button "Preview" at bounding box center [232, 207] width 39 height 17
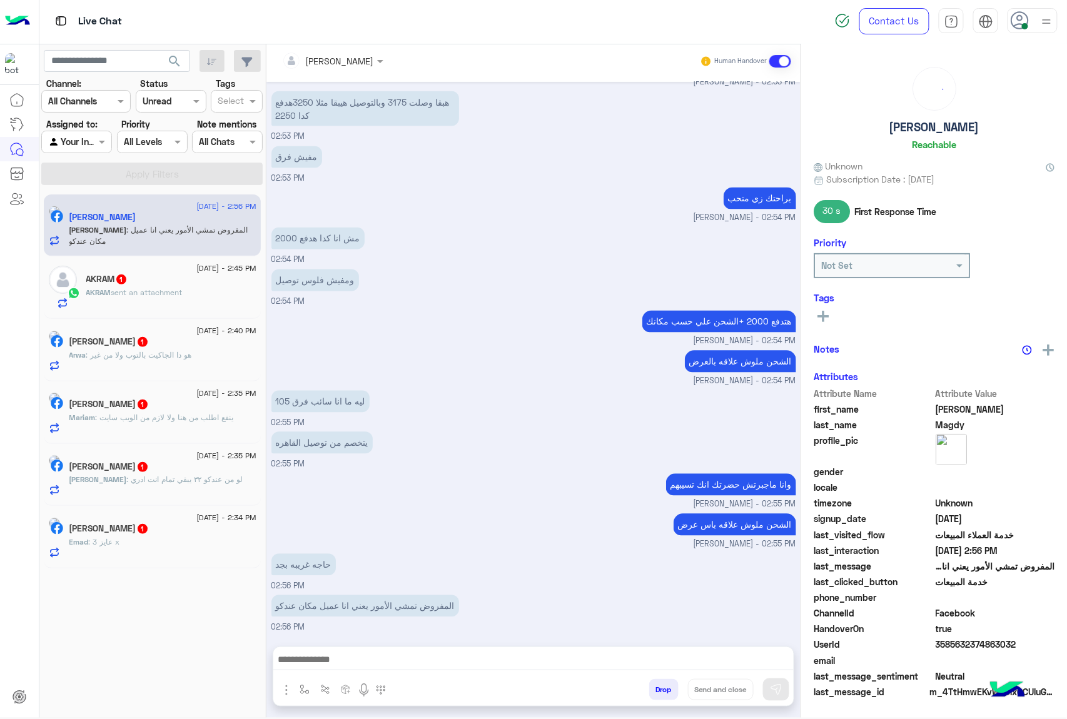
scroll to position [768, 0]
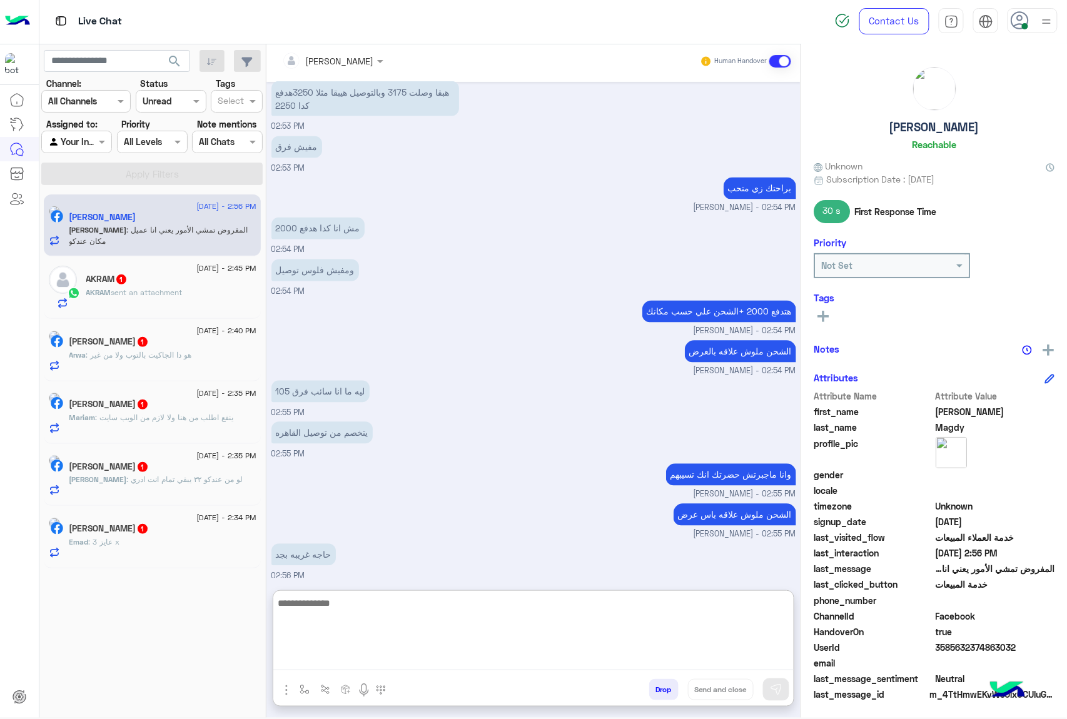
click at [348, 668] on textarea at bounding box center [533, 632] width 520 height 75
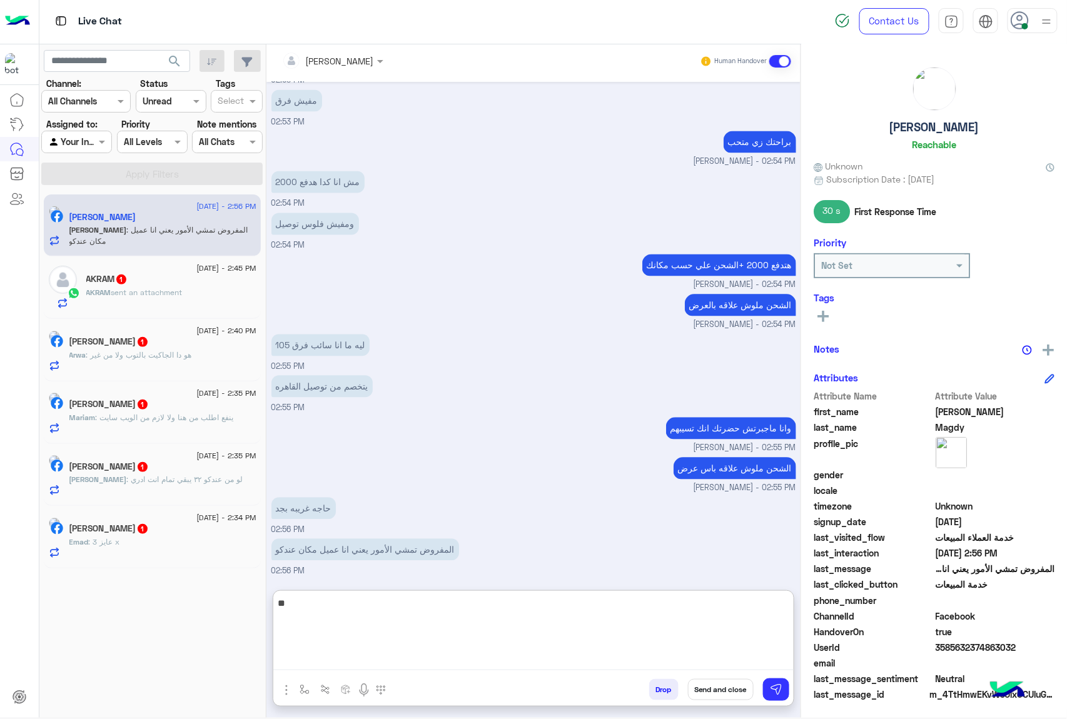
type textarea "*"
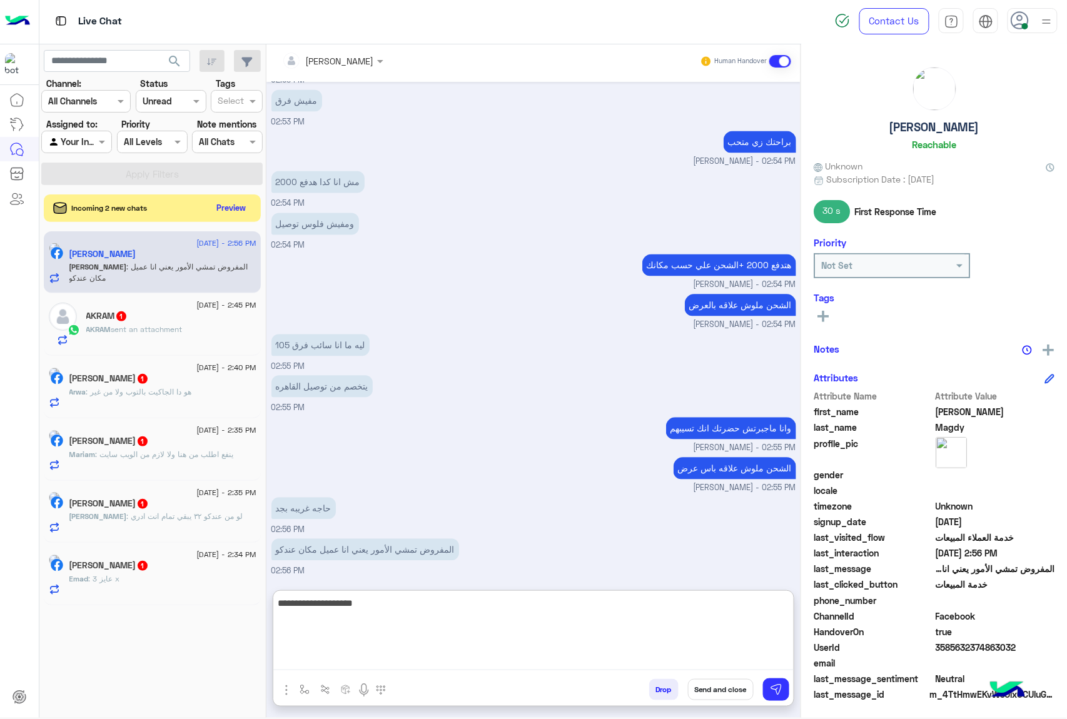
type textarea "**********"
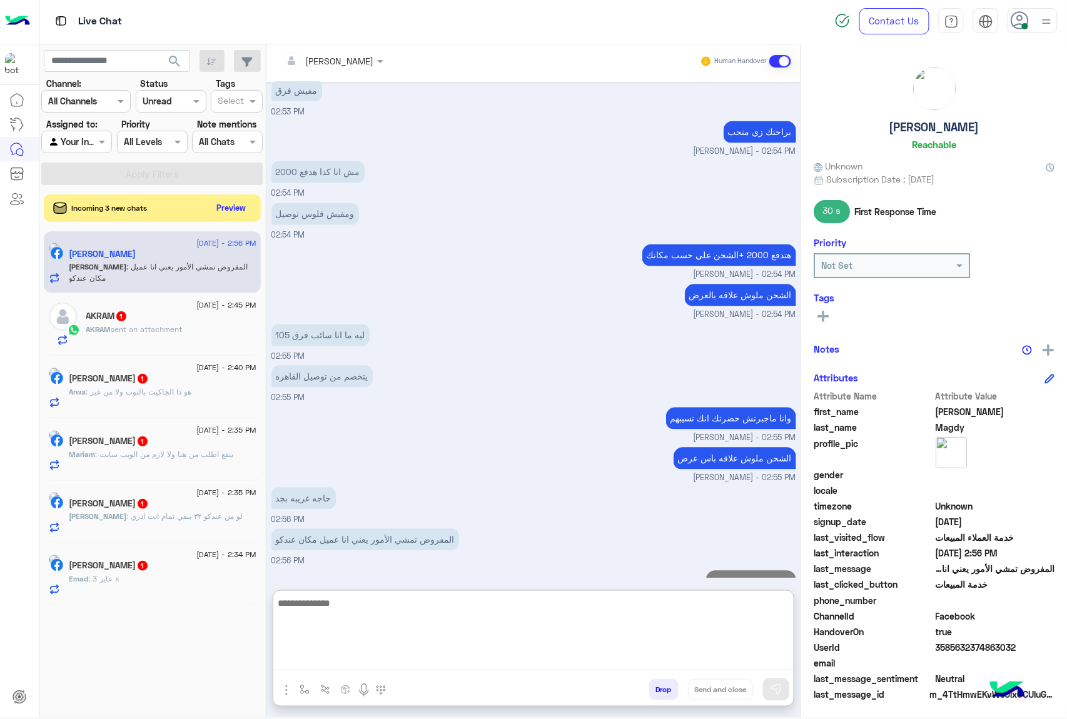
scroll to position [864, 0]
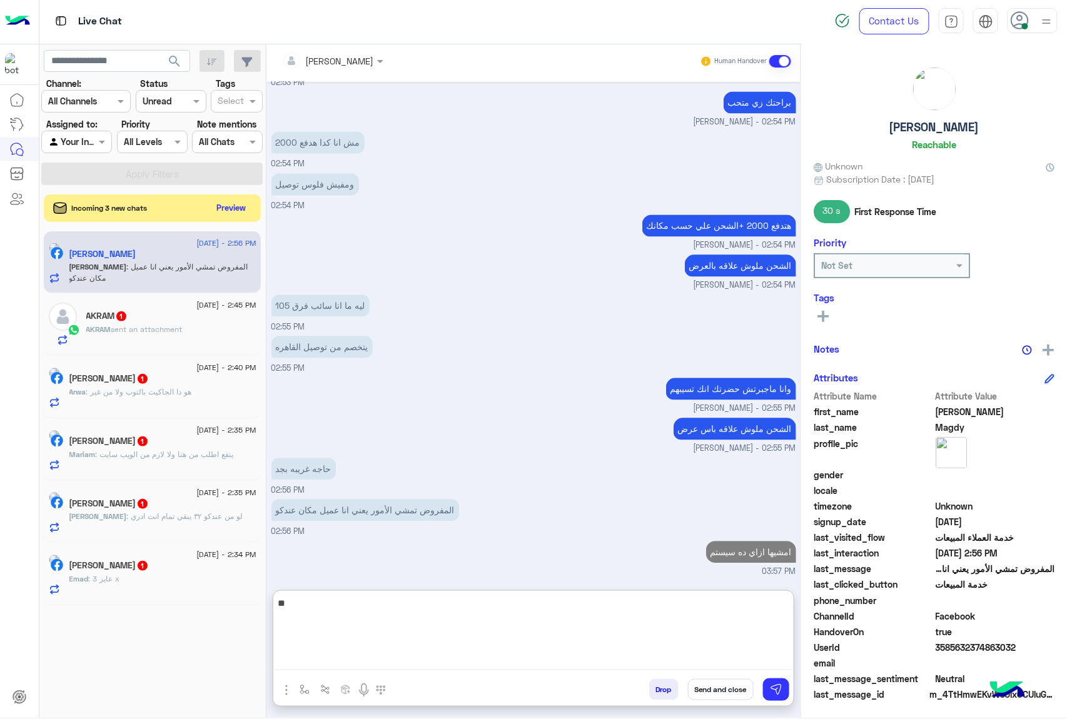
type textarea "*"
type textarea "**********"
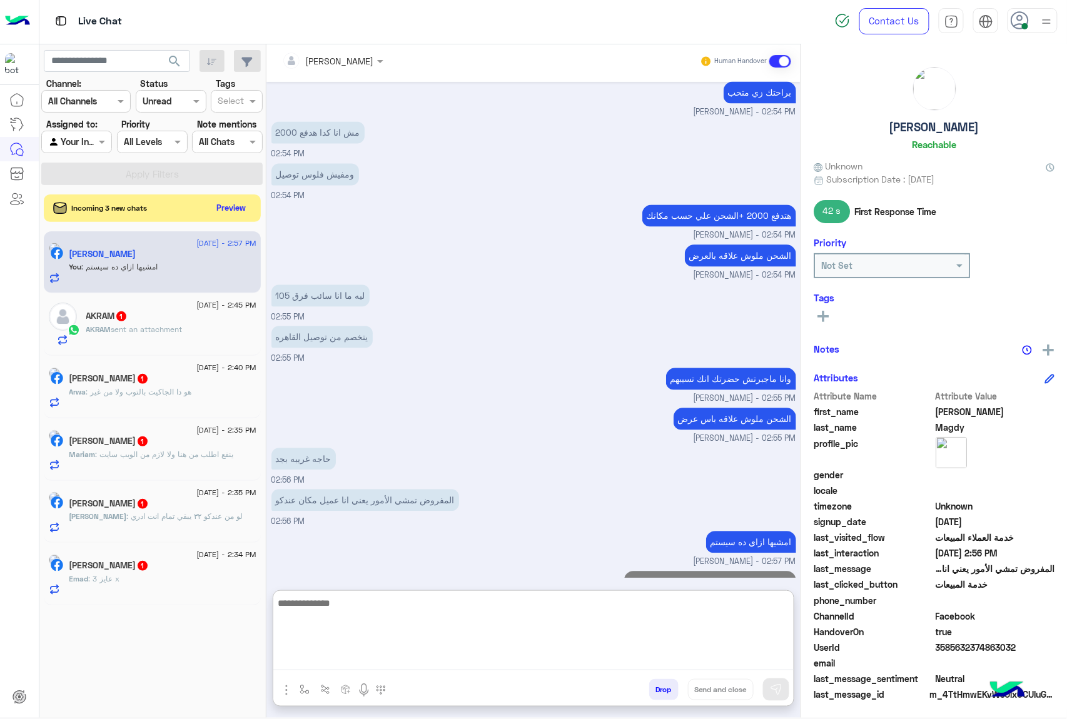
scroll to position [904, 0]
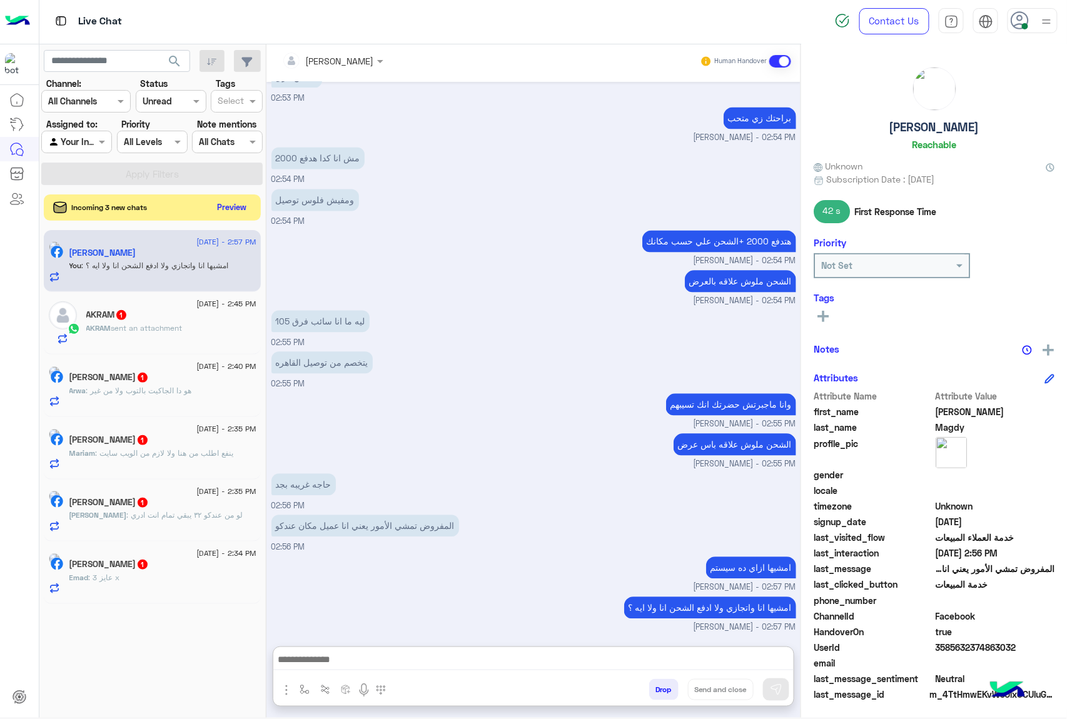
click at [231, 211] on button "Preview" at bounding box center [232, 207] width 39 height 17
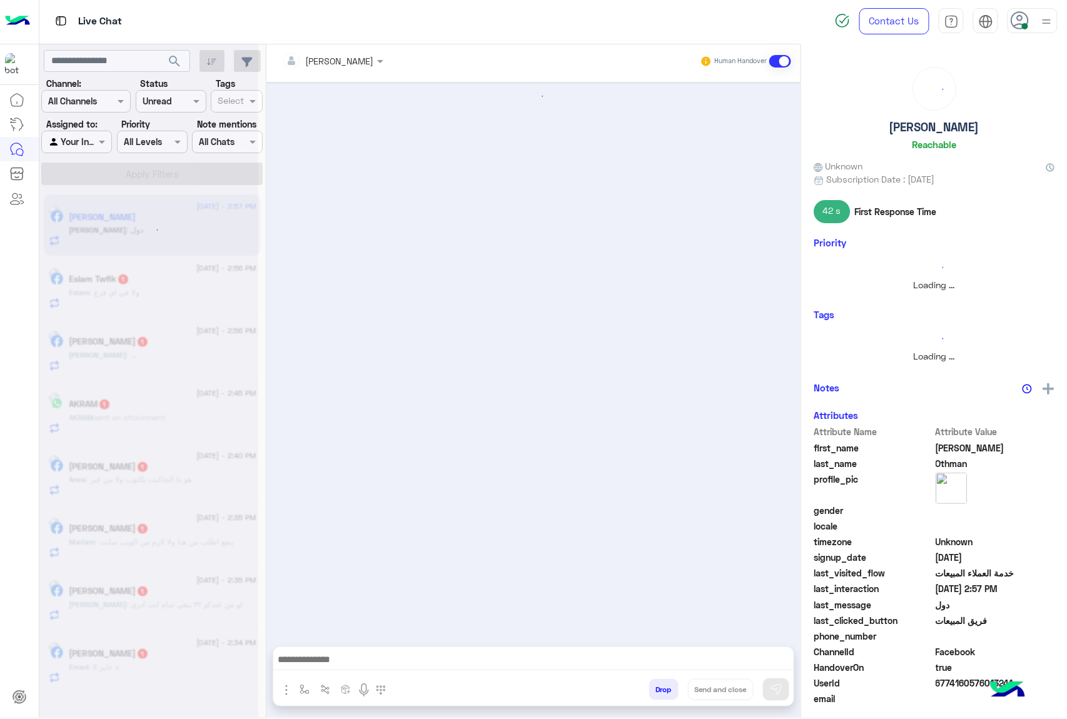
scroll to position [1048, 0]
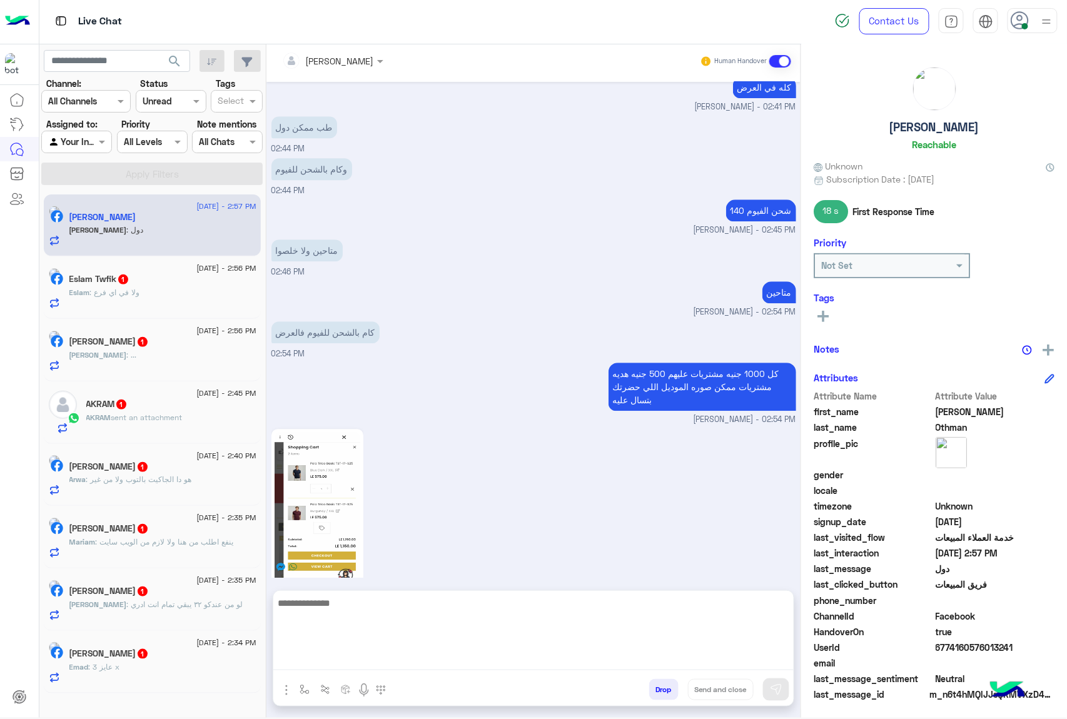
click at [311, 666] on textarea at bounding box center [533, 632] width 520 height 75
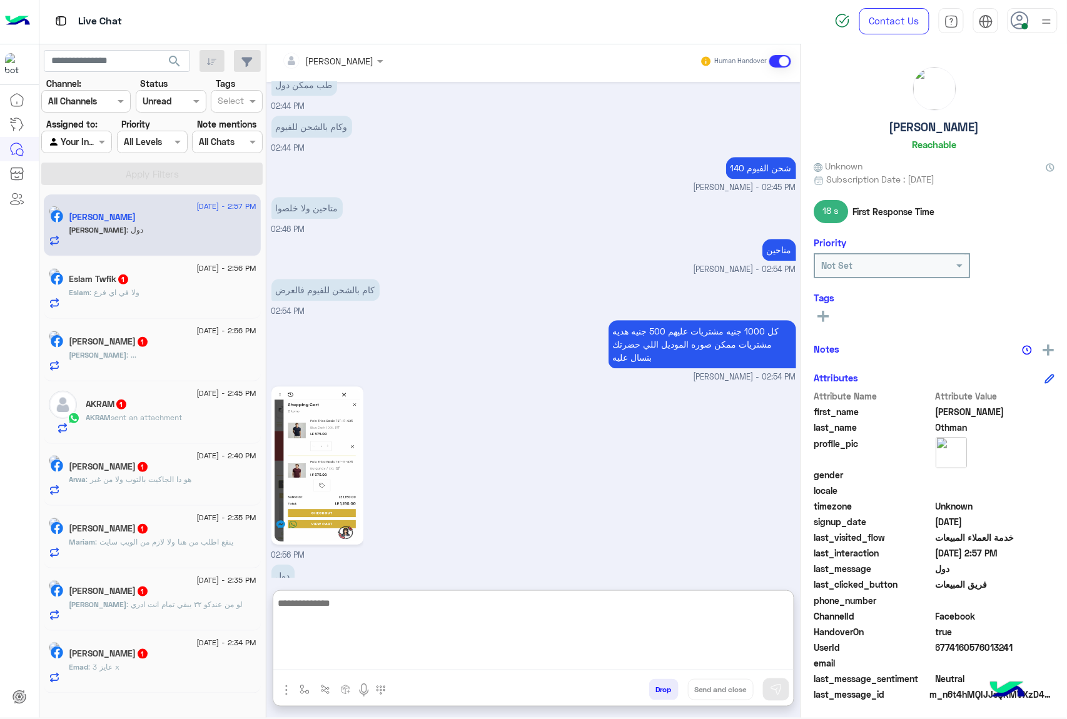
scroll to position [1104, 0]
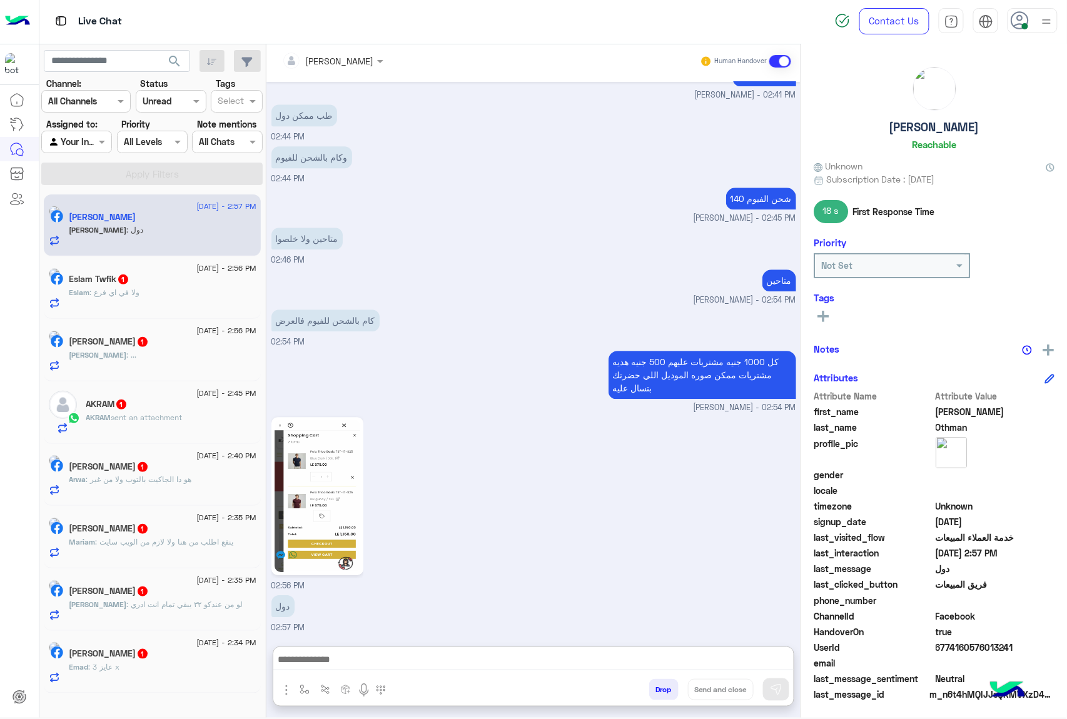
click at [326, 458] on img at bounding box center [317, 496] width 86 height 152
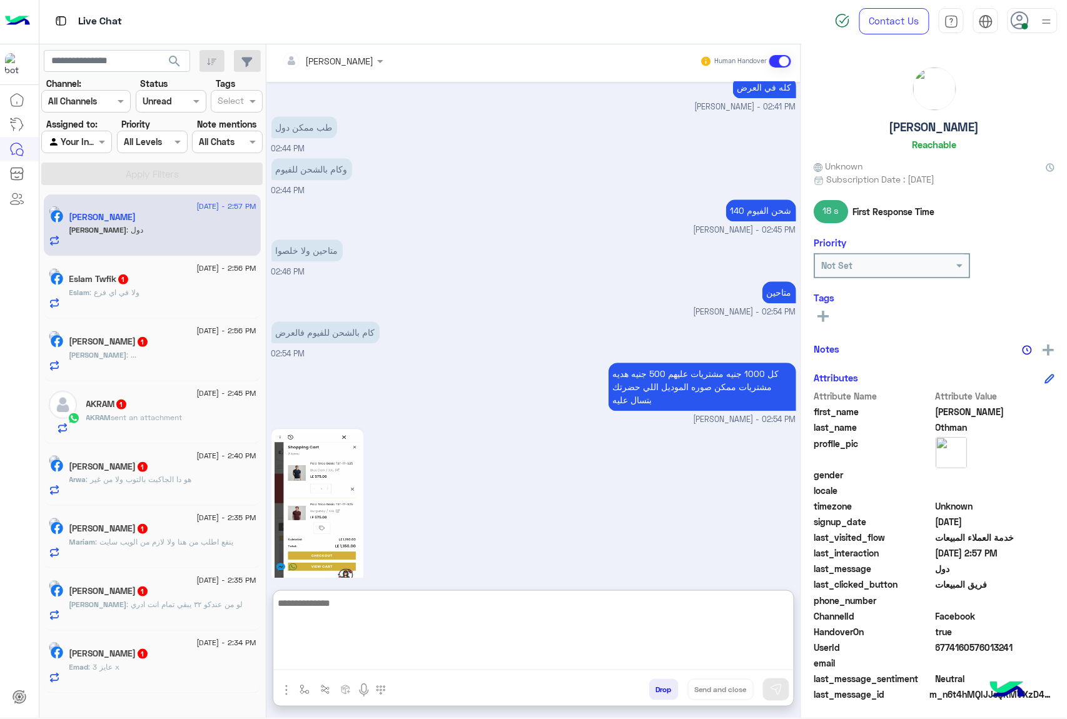
click at [325, 655] on textarea at bounding box center [533, 632] width 520 height 75
type textarea "*"
type textarea "**********"
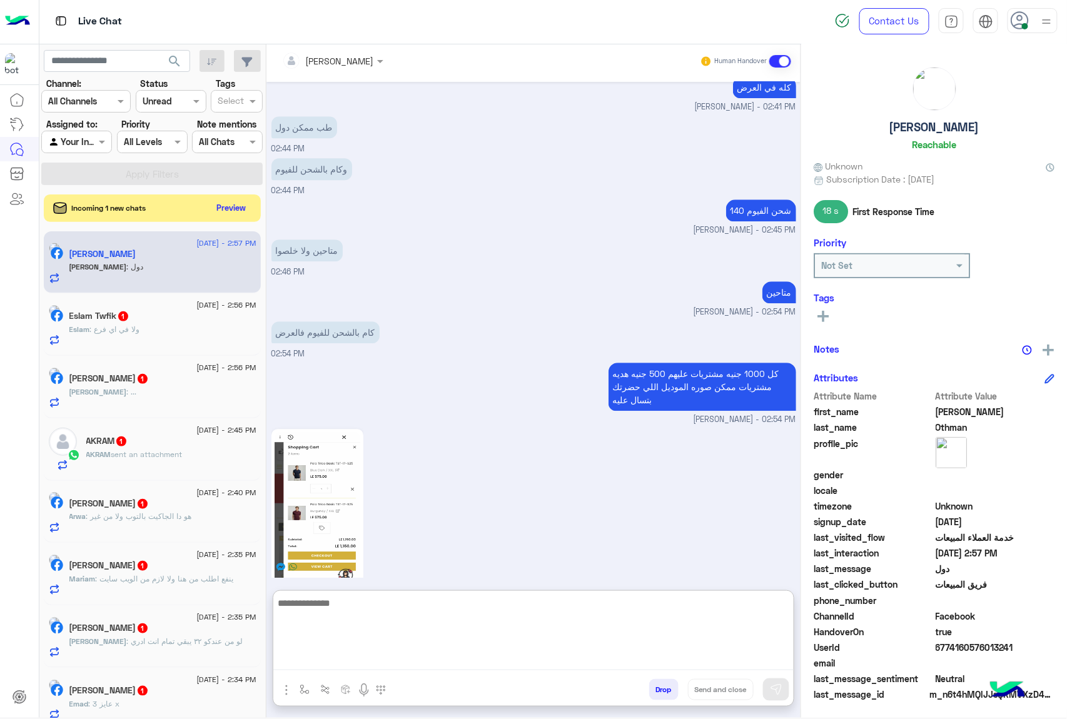
scroll to position [1158, 0]
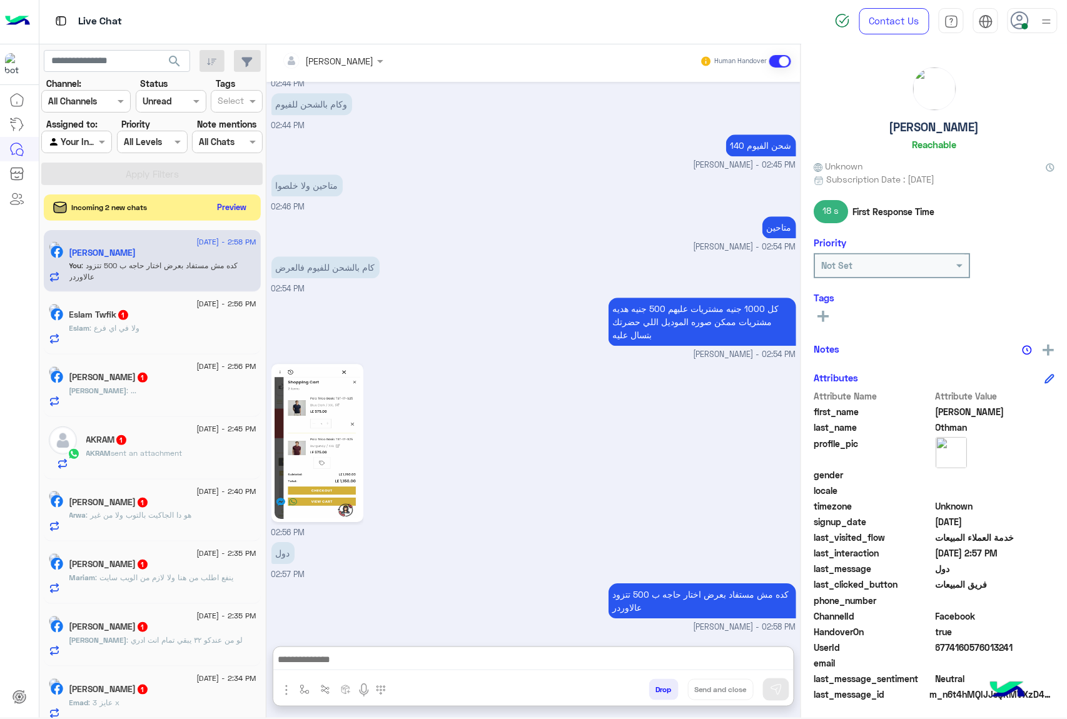
click at [233, 205] on button "Preview" at bounding box center [232, 207] width 39 height 17
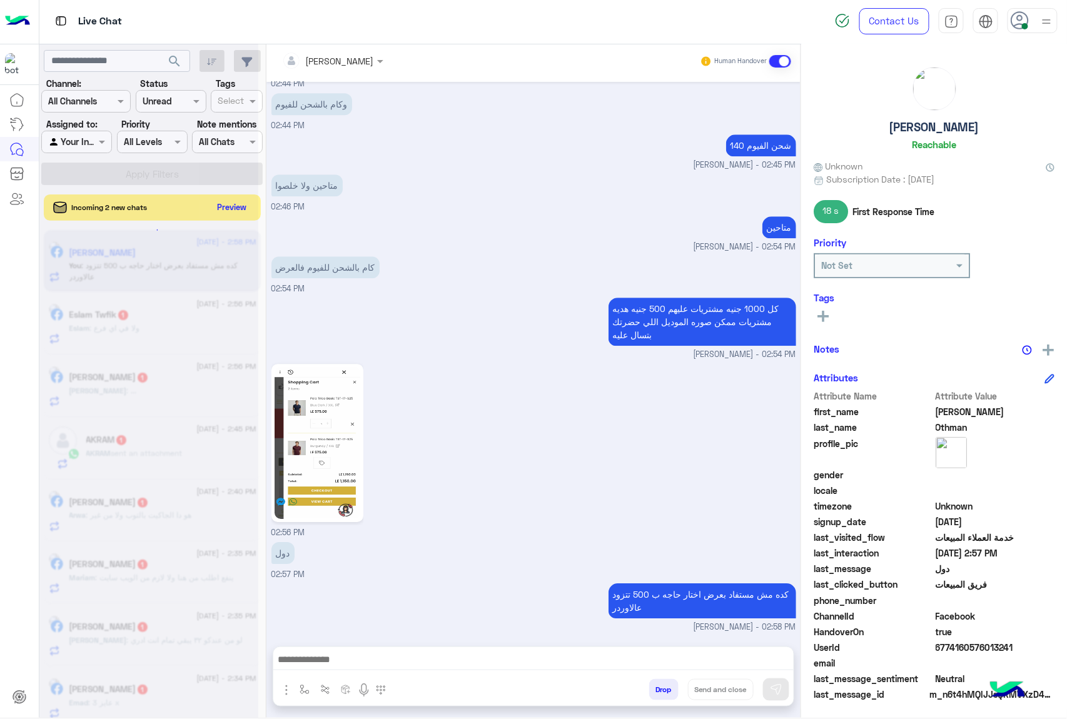
scroll to position [1101, 0]
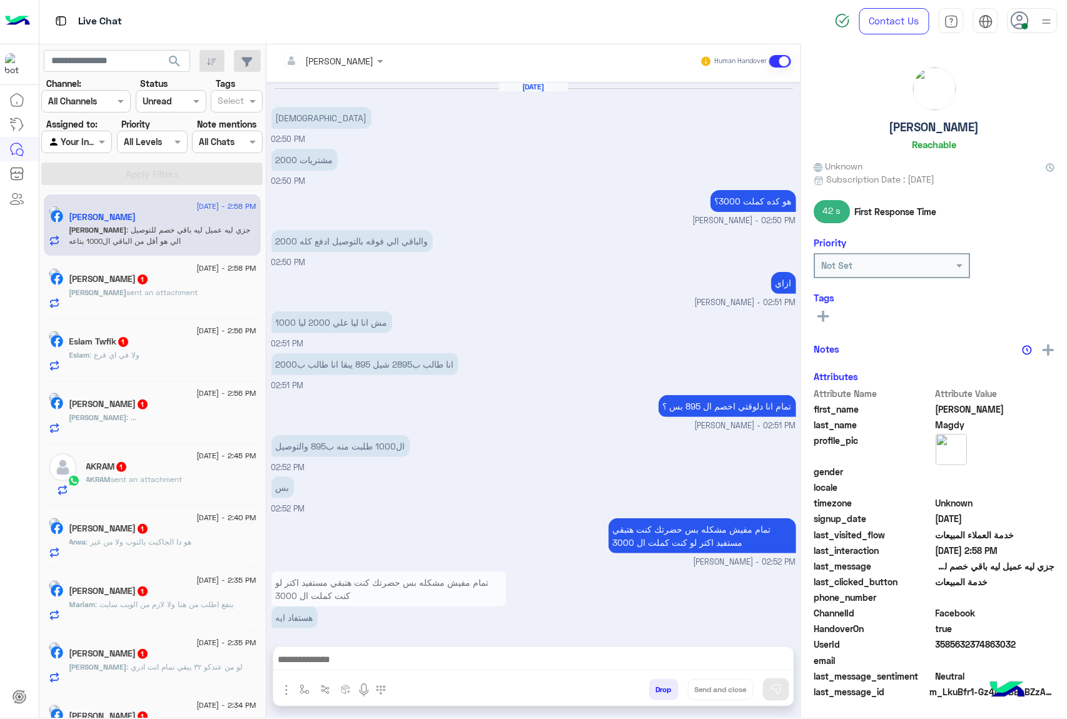
scroll to position [781, 0]
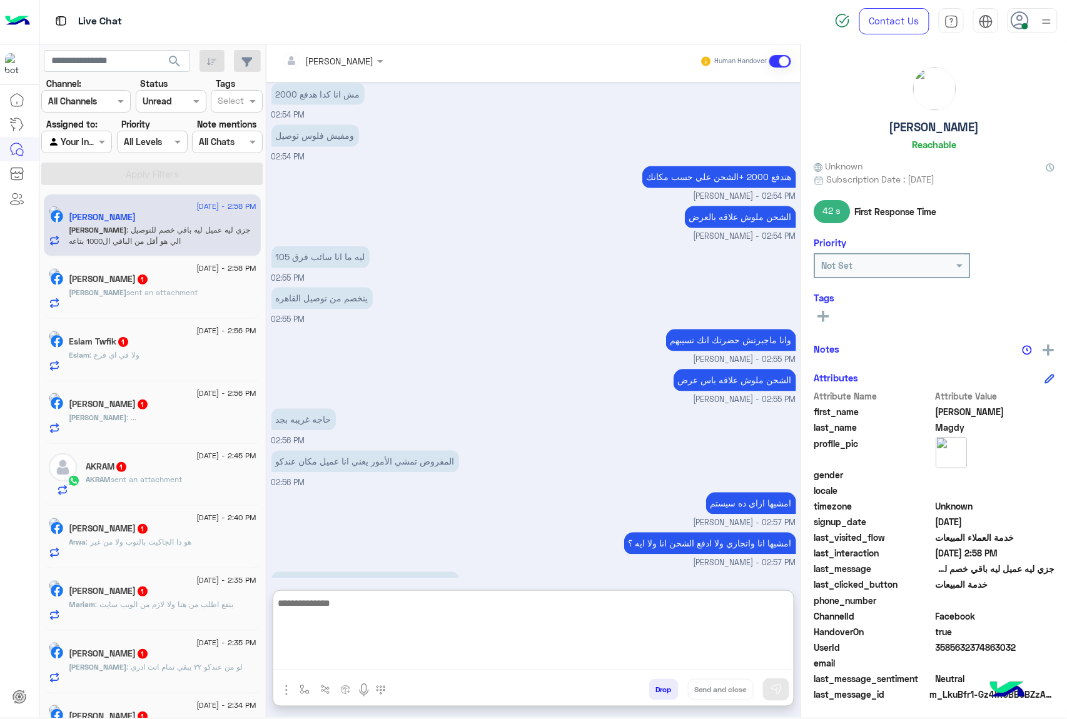
click at [343, 663] on textarea at bounding box center [533, 632] width 520 height 75
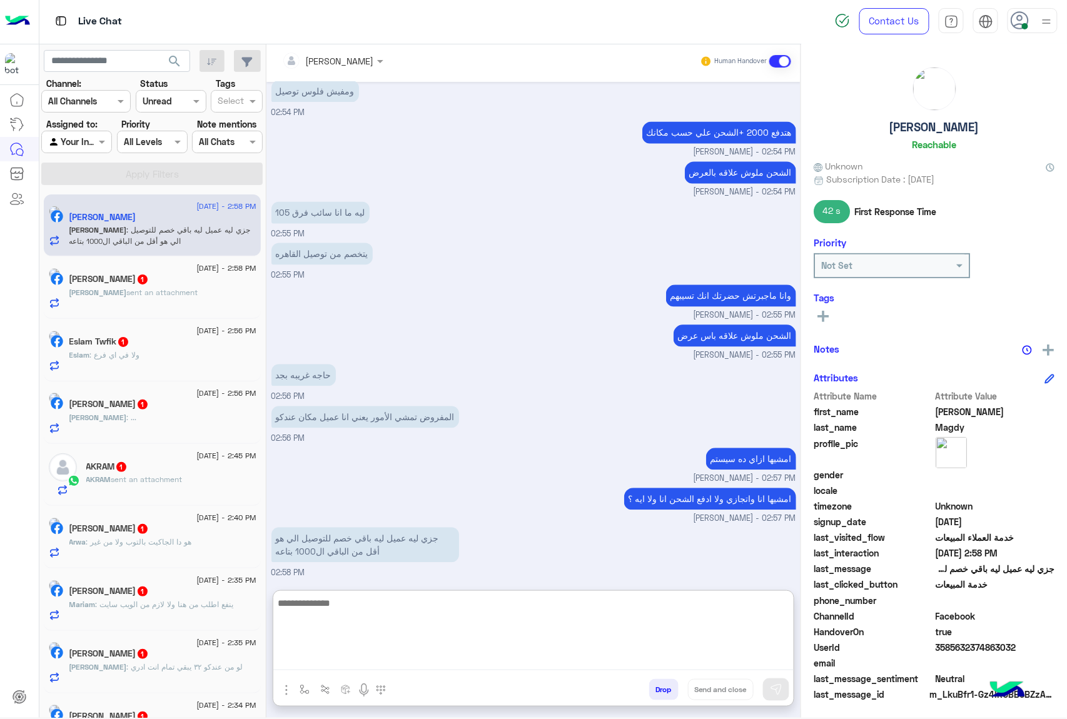
scroll to position [838, 0]
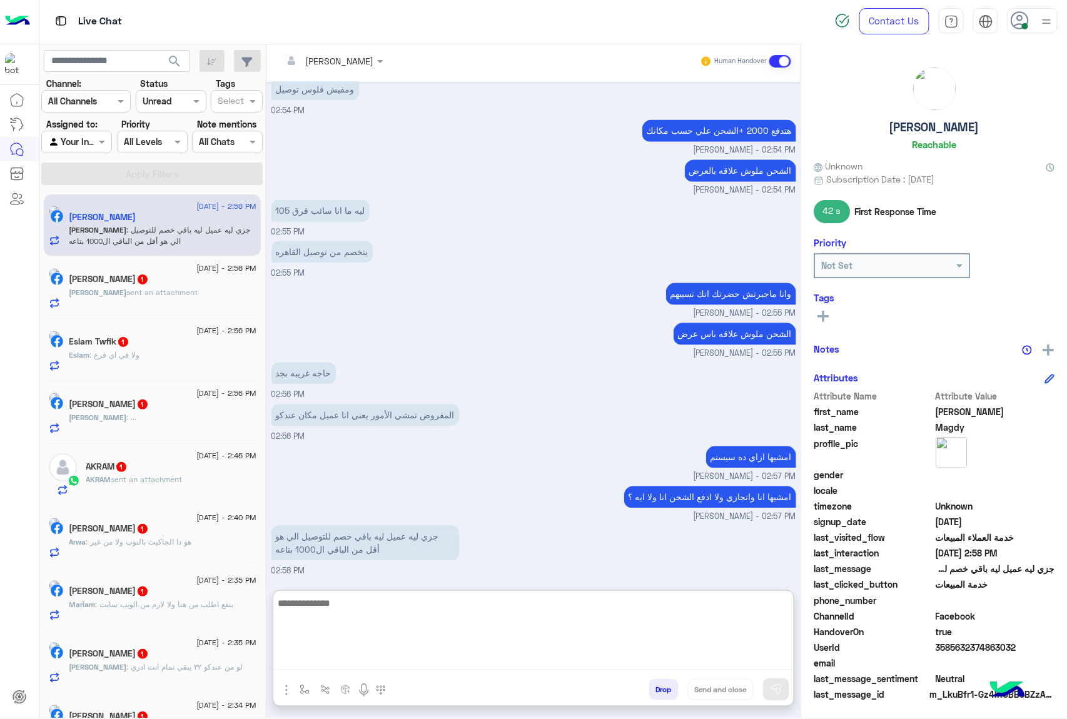
type textarea "*"
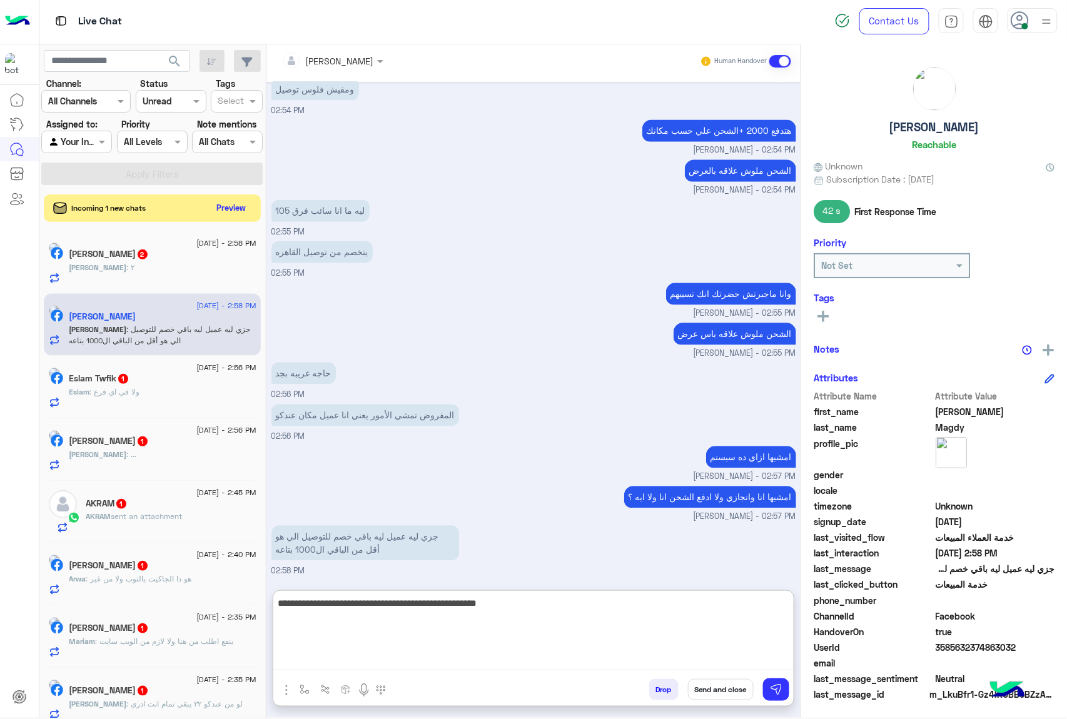
type textarea "**********"
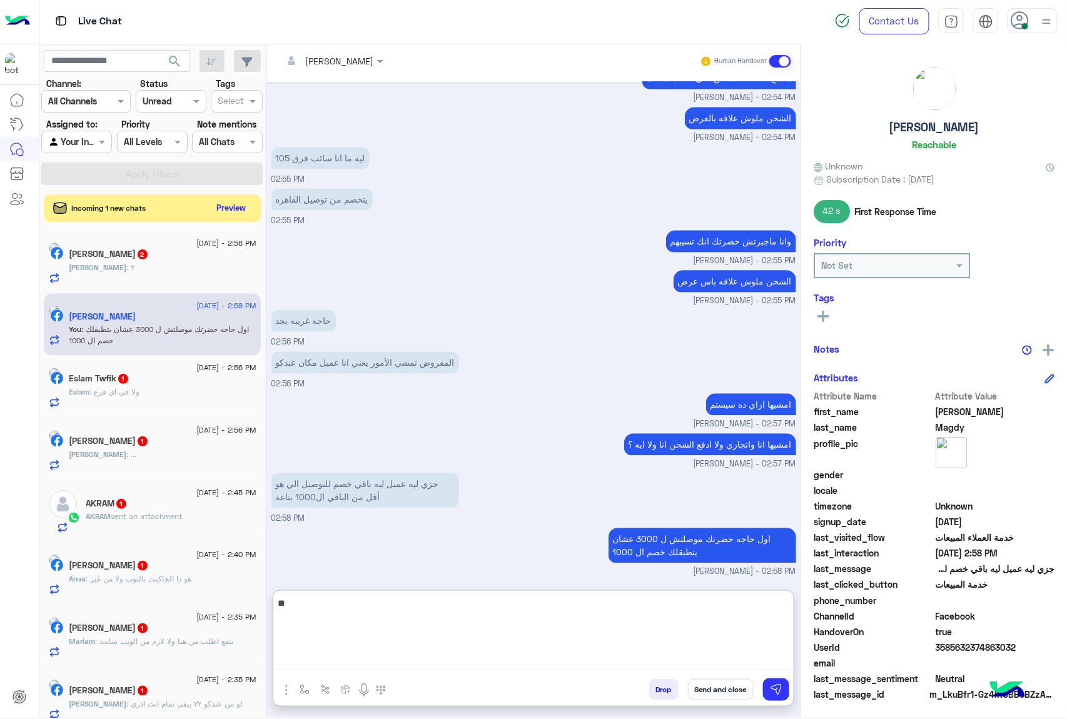
type textarea "*"
type textarea "**********"
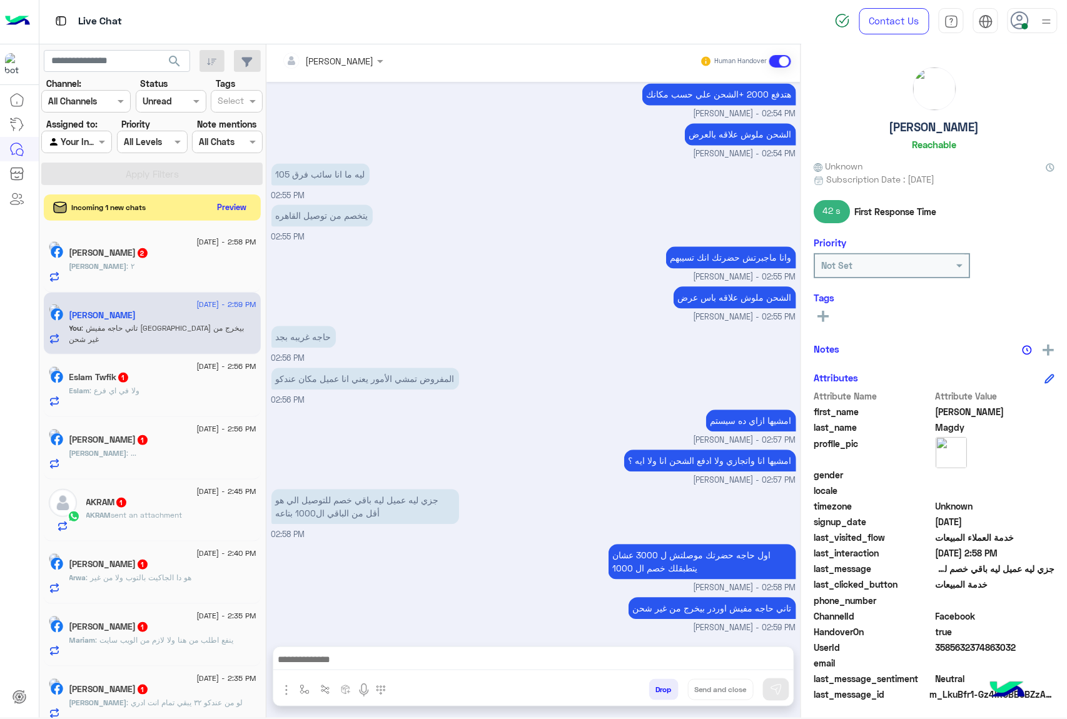
click at [234, 203] on button "Preview" at bounding box center [232, 207] width 39 height 17
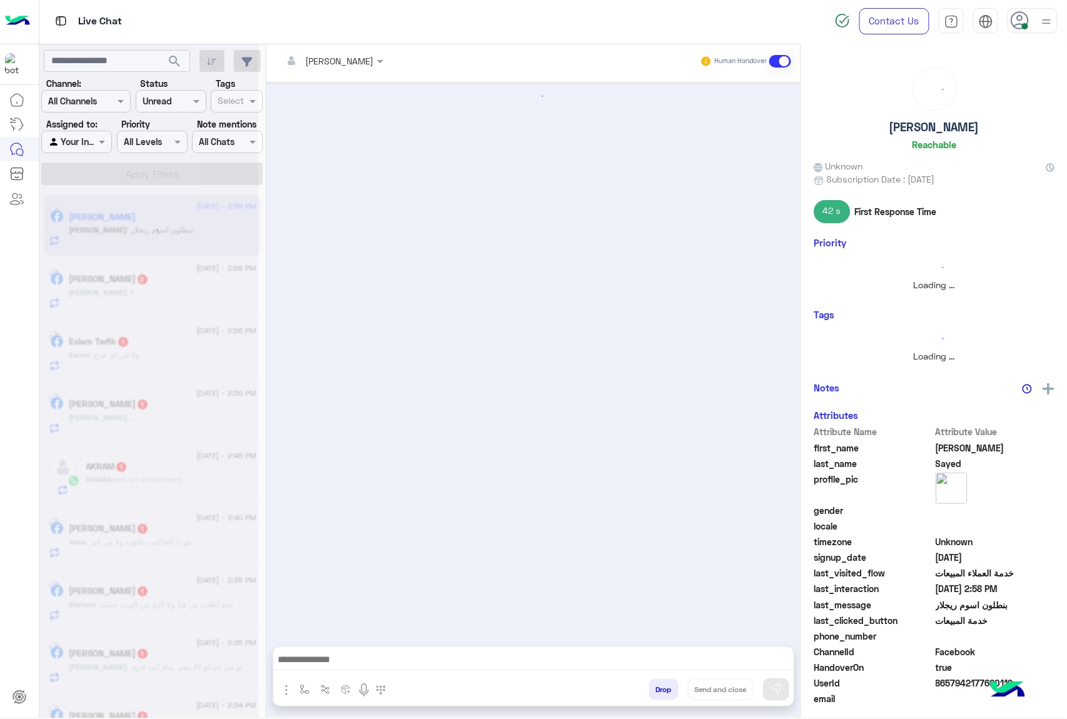
scroll to position [1000, 0]
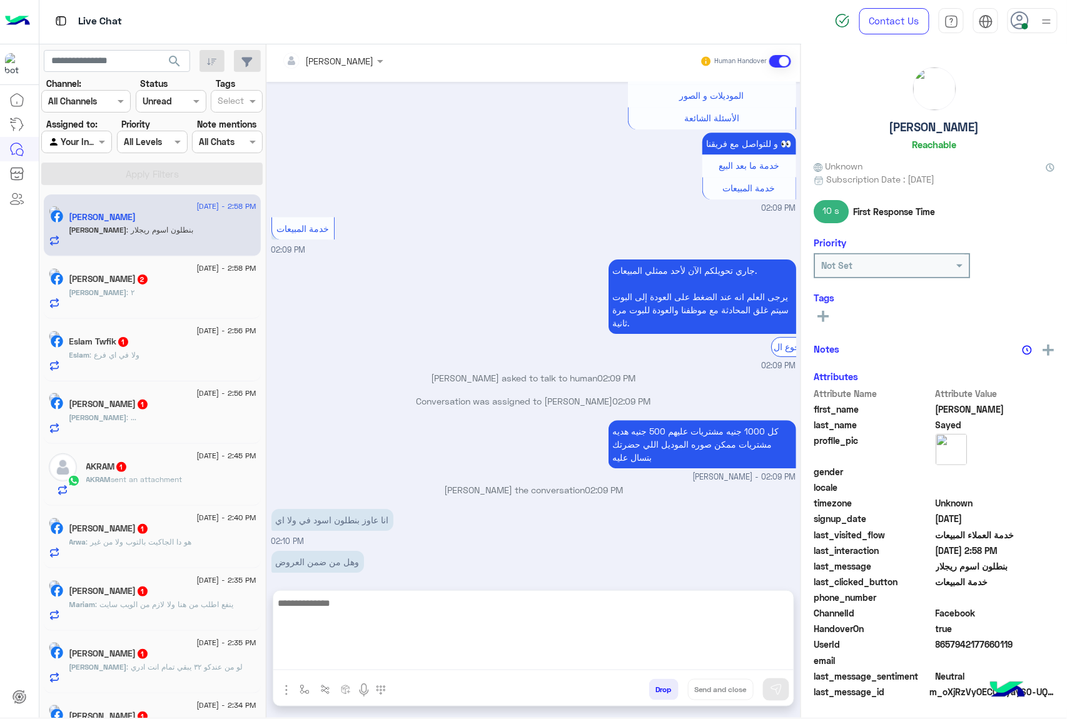
click at [324, 658] on textarea at bounding box center [533, 632] width 520 height 75
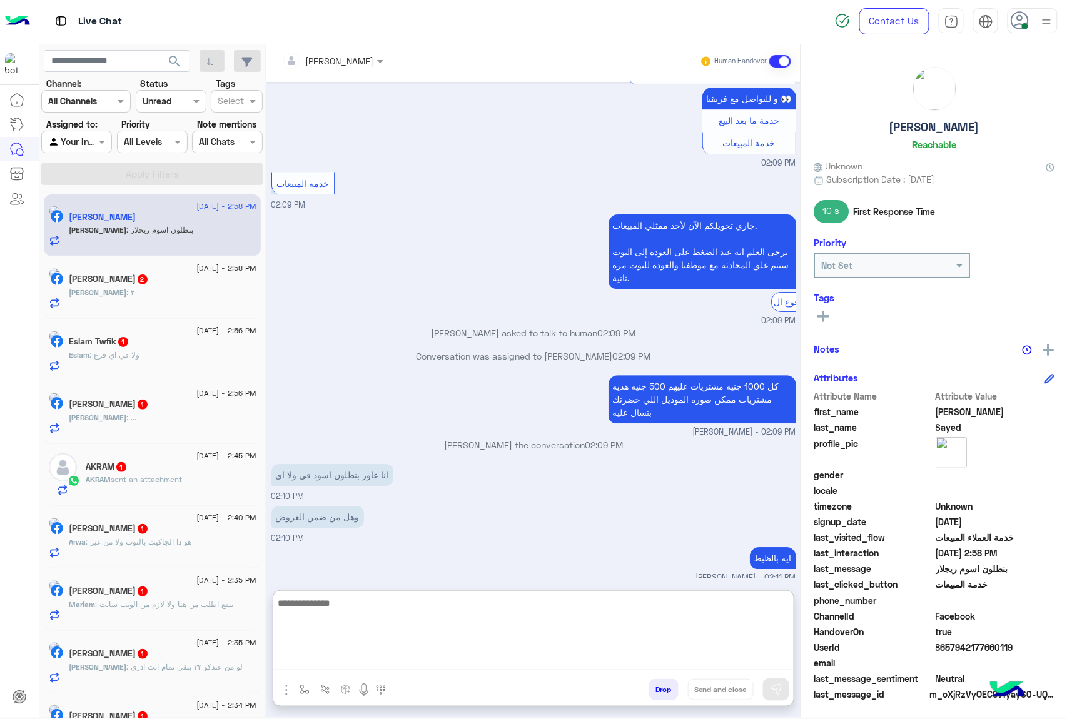
scroll to position [1057, 0]
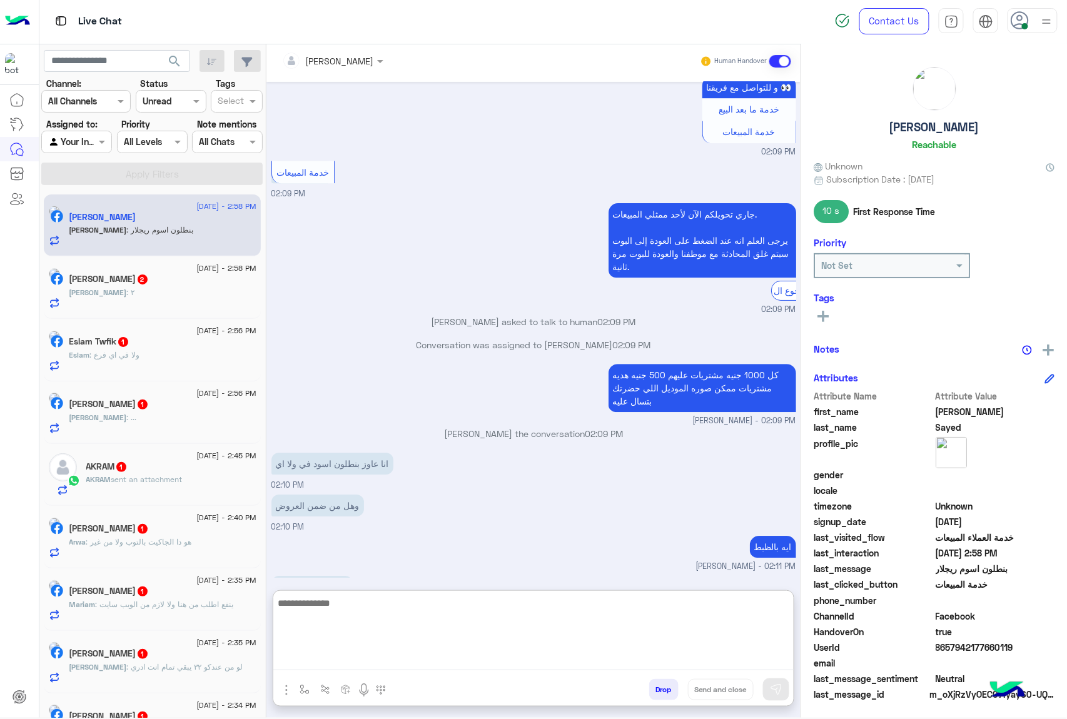
paste textarea "**********"
type textarea "**********"
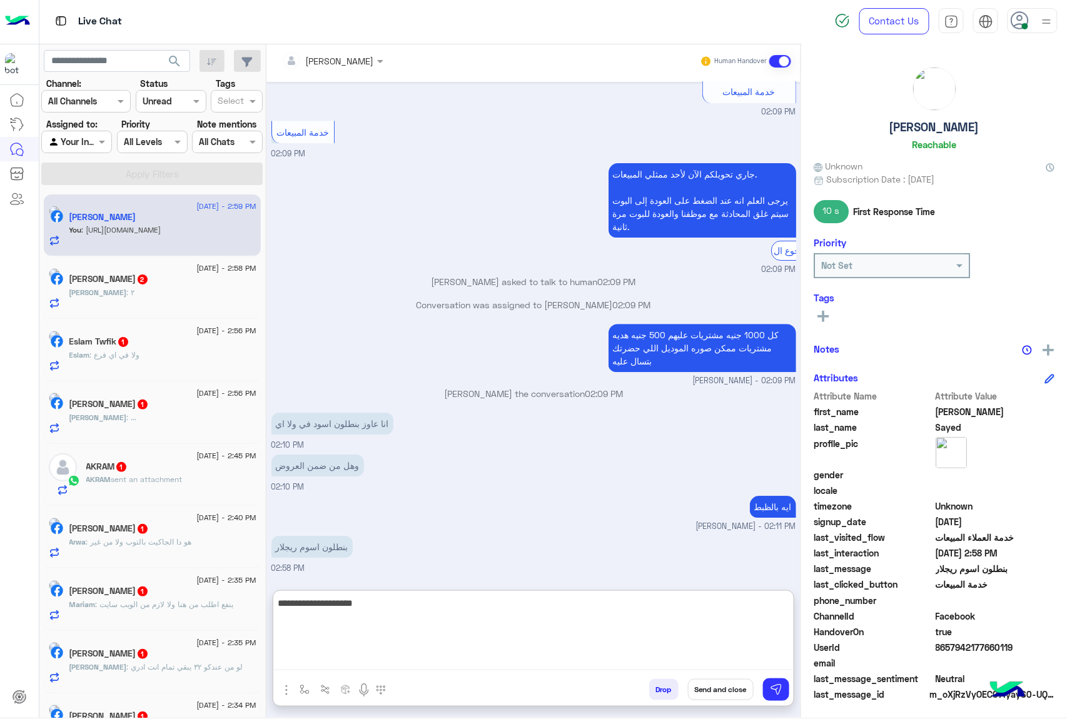
type textarea "**********"
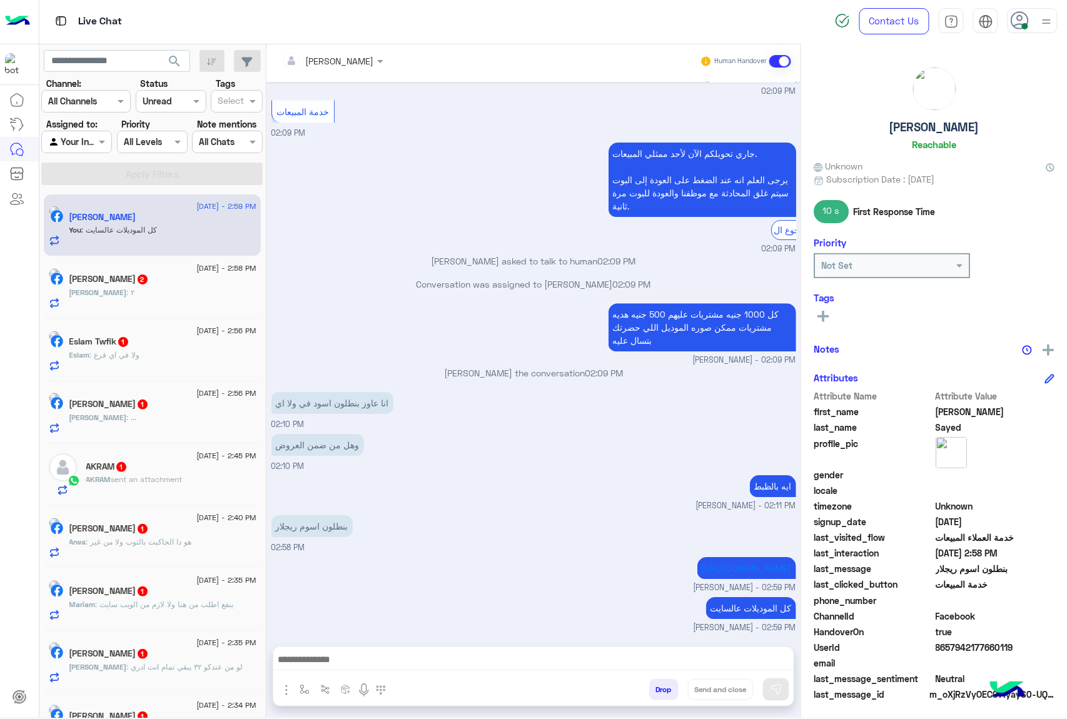
click at [151, 287] on div "[PERSON_NAME] : ٢" at bounding box center [162, 298] width 187 height 22
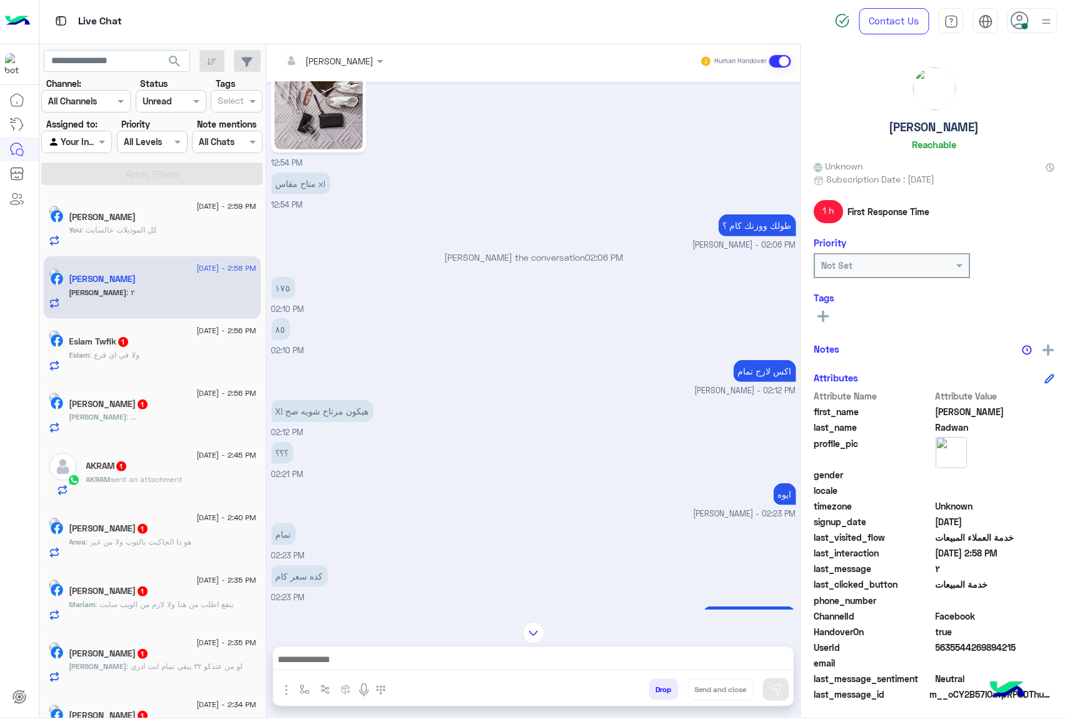
scroll to position [1912, 0]
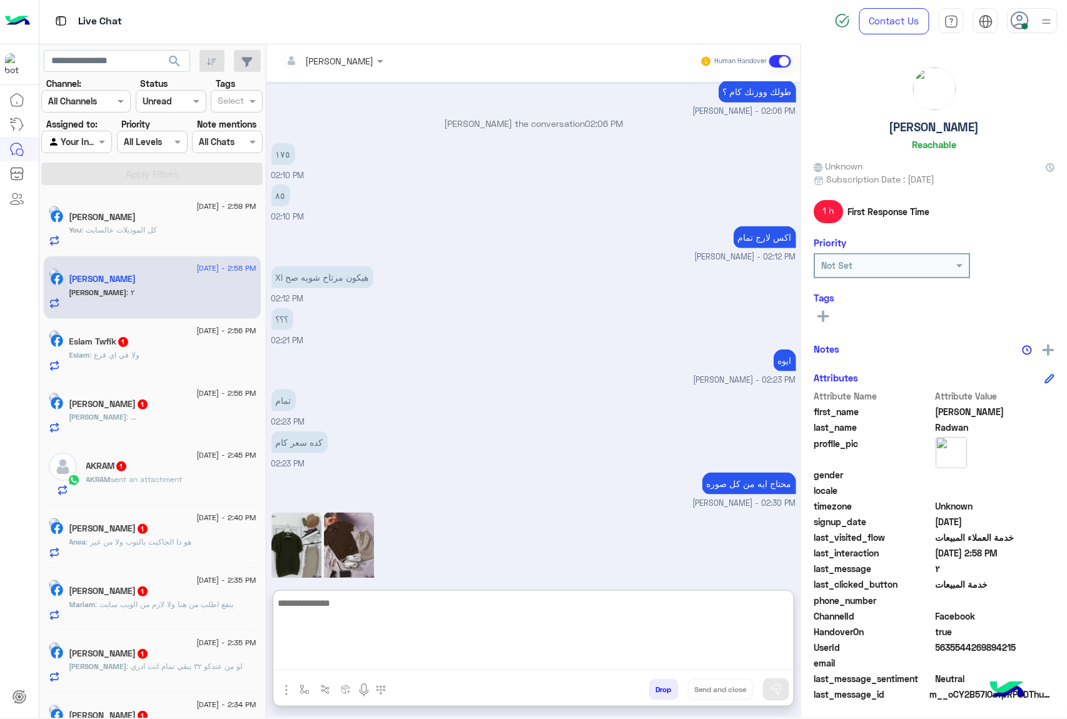
click at [326, 659] on textarea at bounding box center [533, 632] width 520 height 75
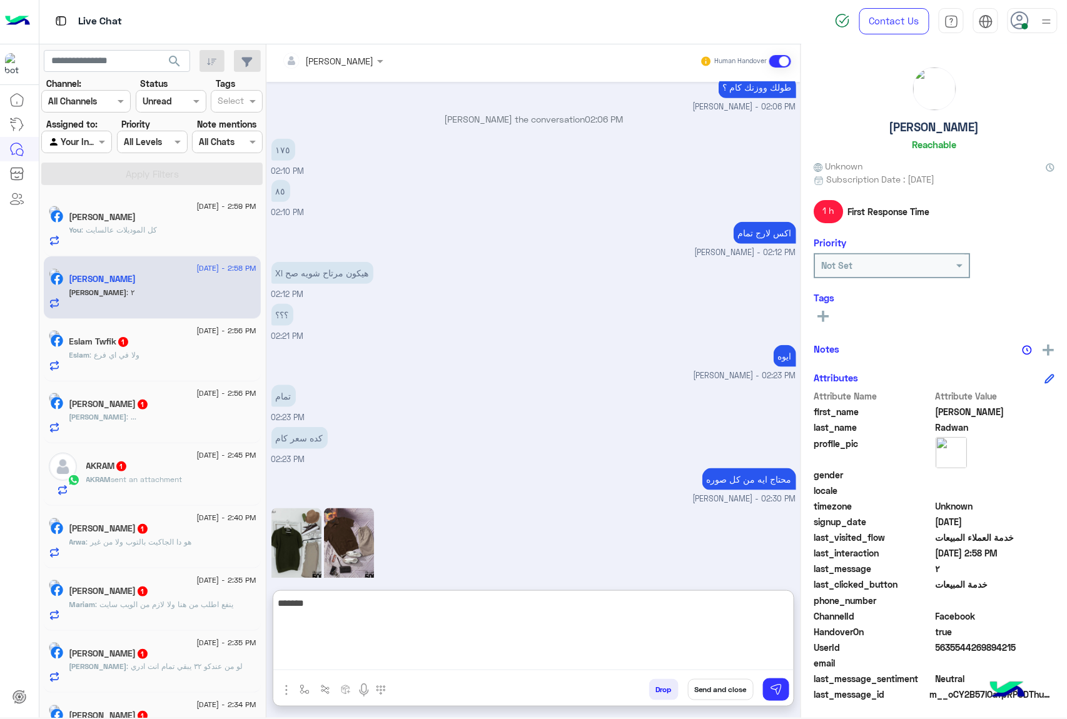
type textarea "*******"
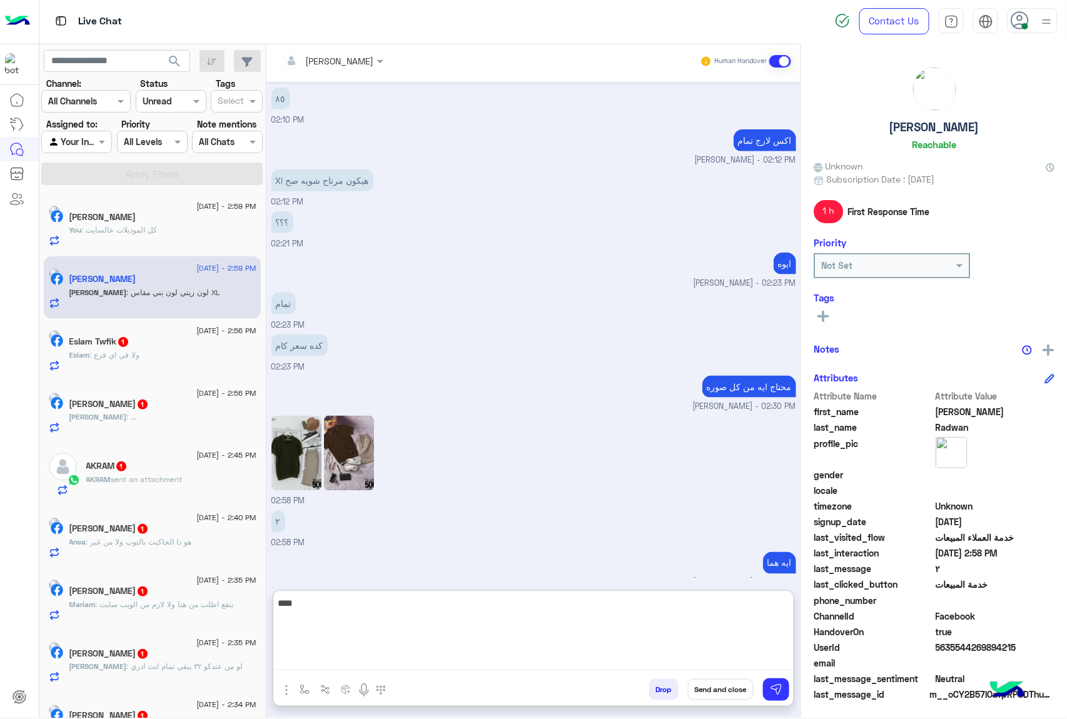
scroll to position [2076, 0]
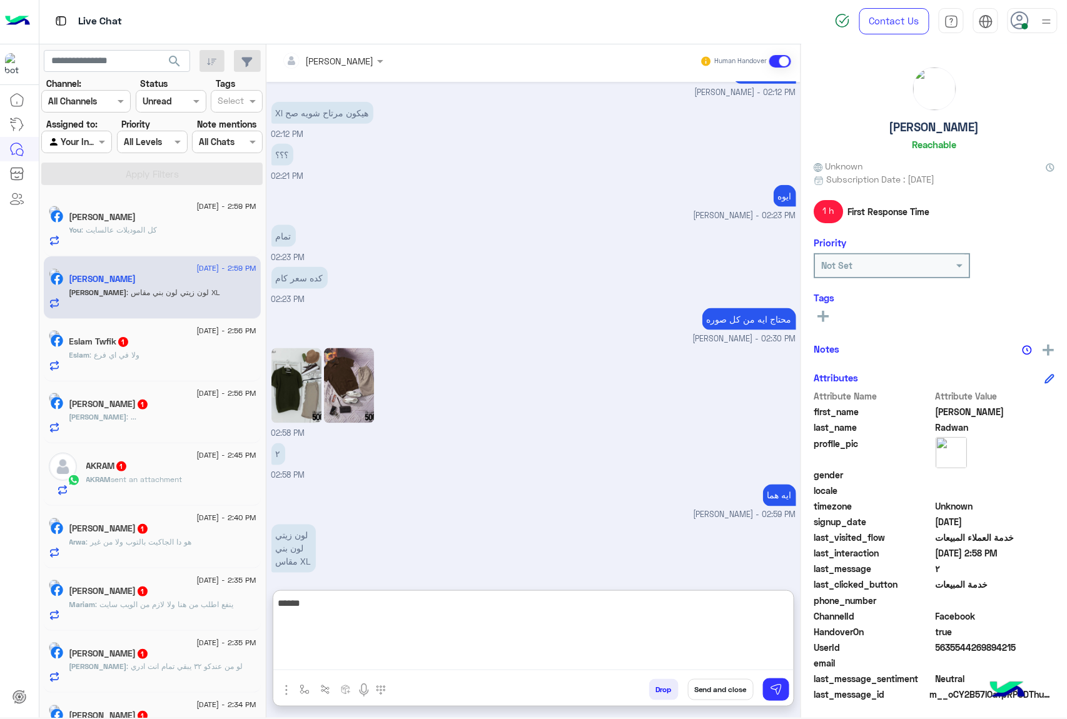
type textarea "*******"
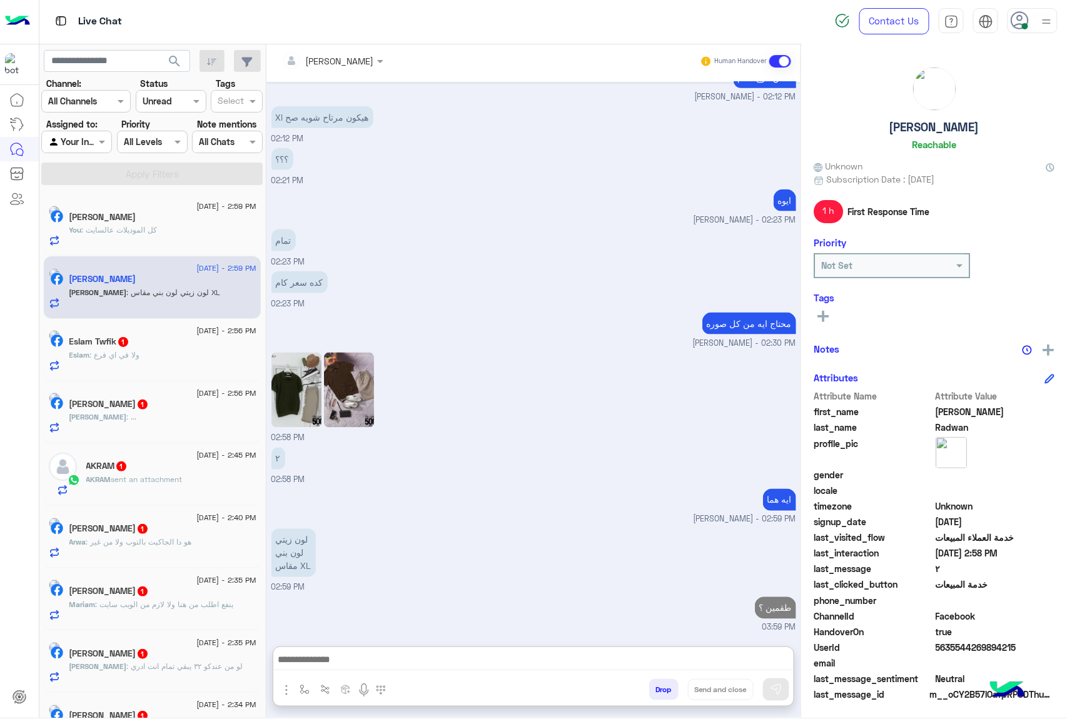
click at [128, 350] on span ": ولا في اي فرع" at bounding box center [115, 354] width 50 height 9
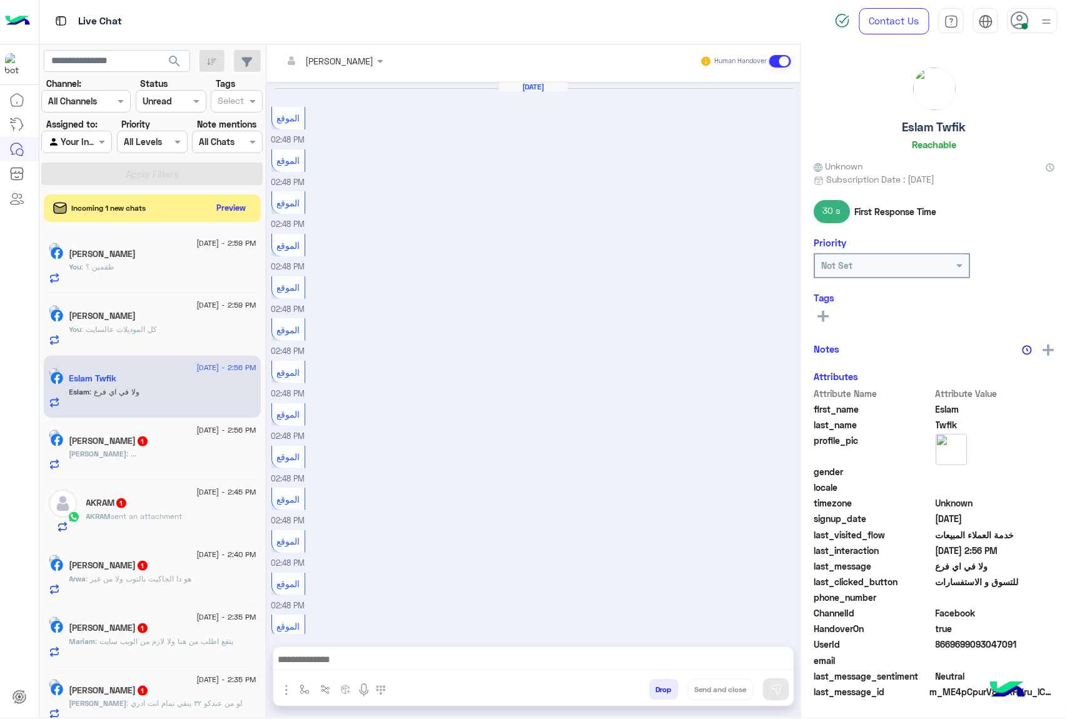
scroll to position [960, 0]
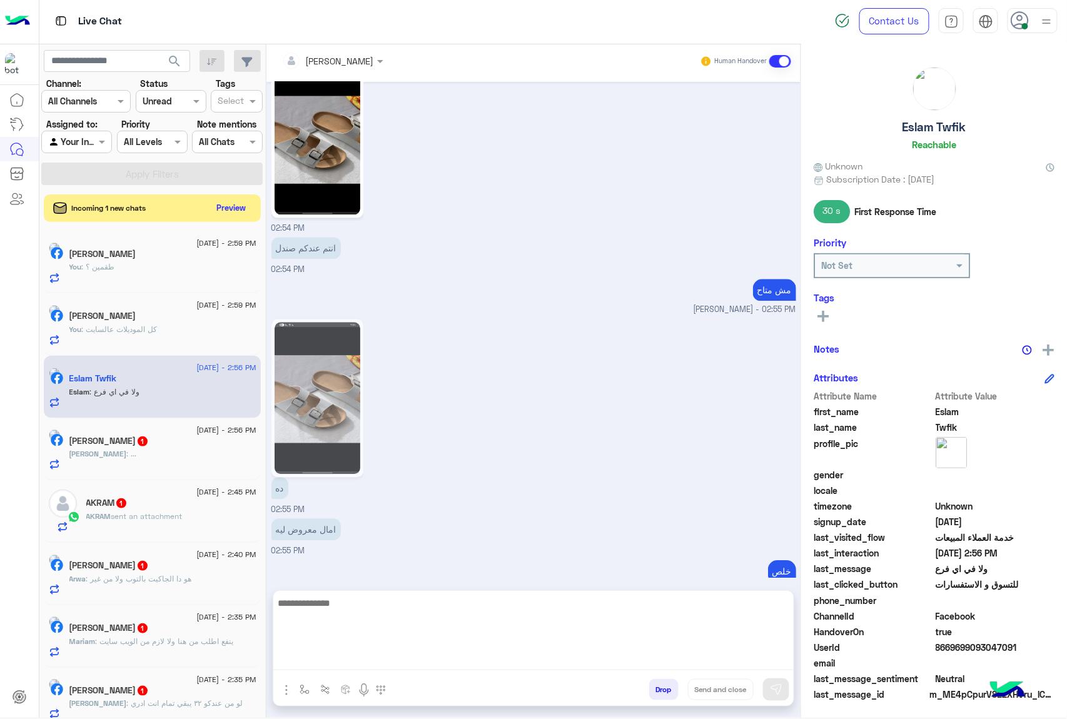
drag, startPoint x: 324, startPoint y: 656, endPoint x: 328, endPoint y: 651, distance: 6.6
click at [324, 656] on textarea at bounding box center [533, 632] width 520 height 75
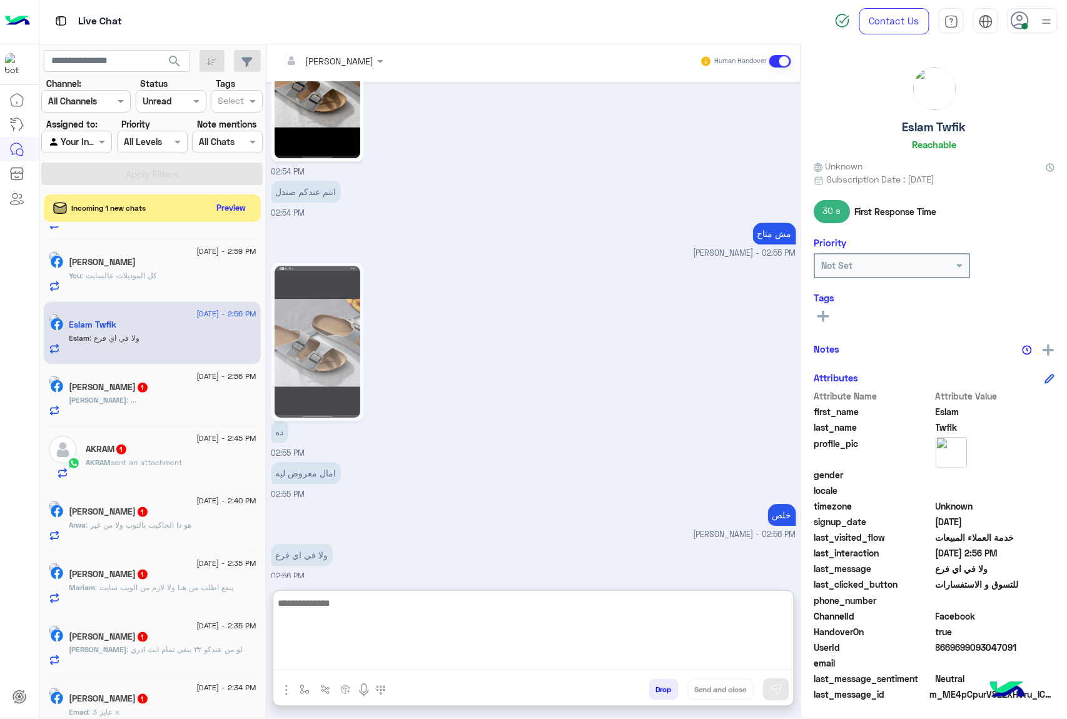
scroll to position [81, 0]
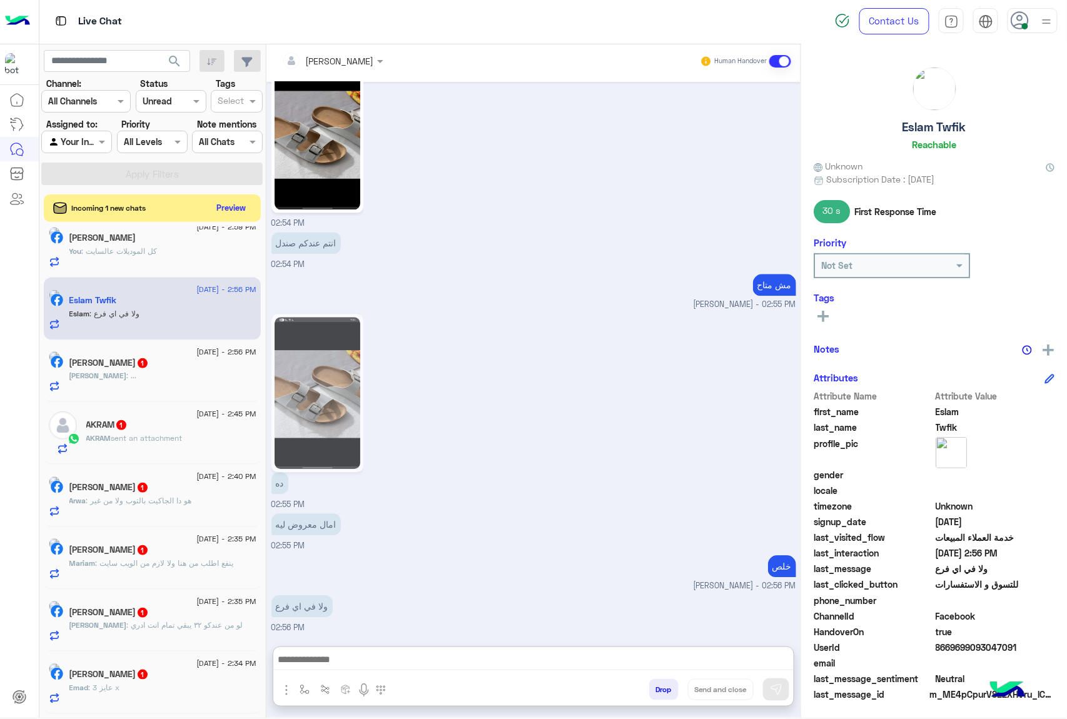
click at [168, 683] on div "Emad : عايز 3 x" at bounding box center [162, 693] width 187 height 22
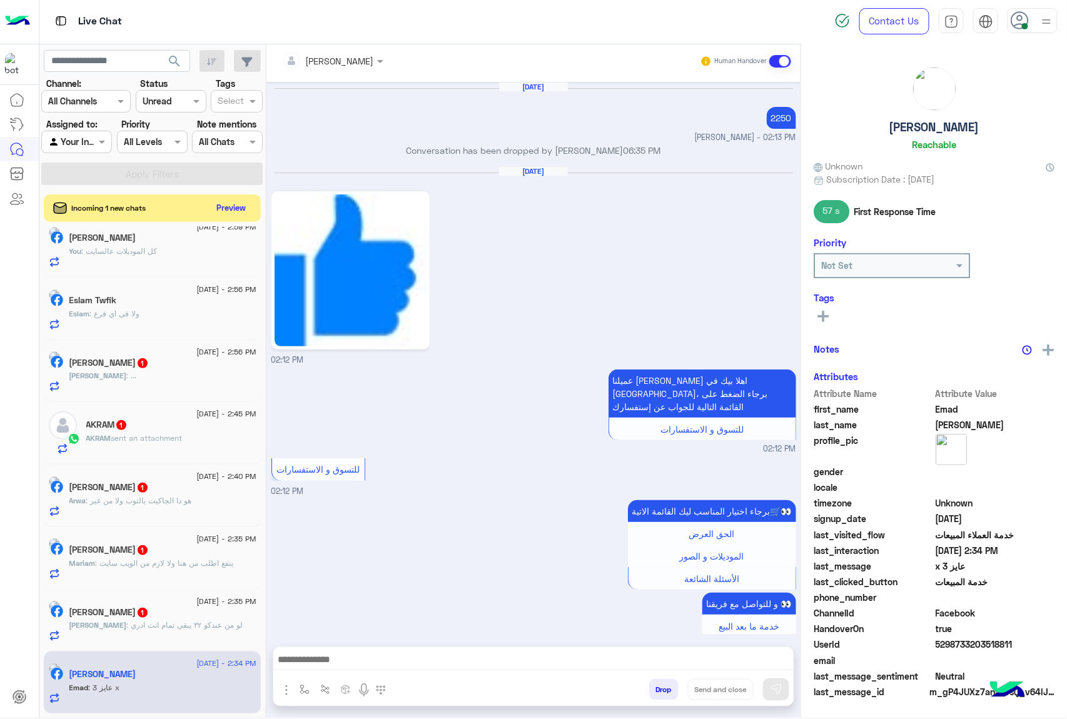
scroll to position [1464, 0]
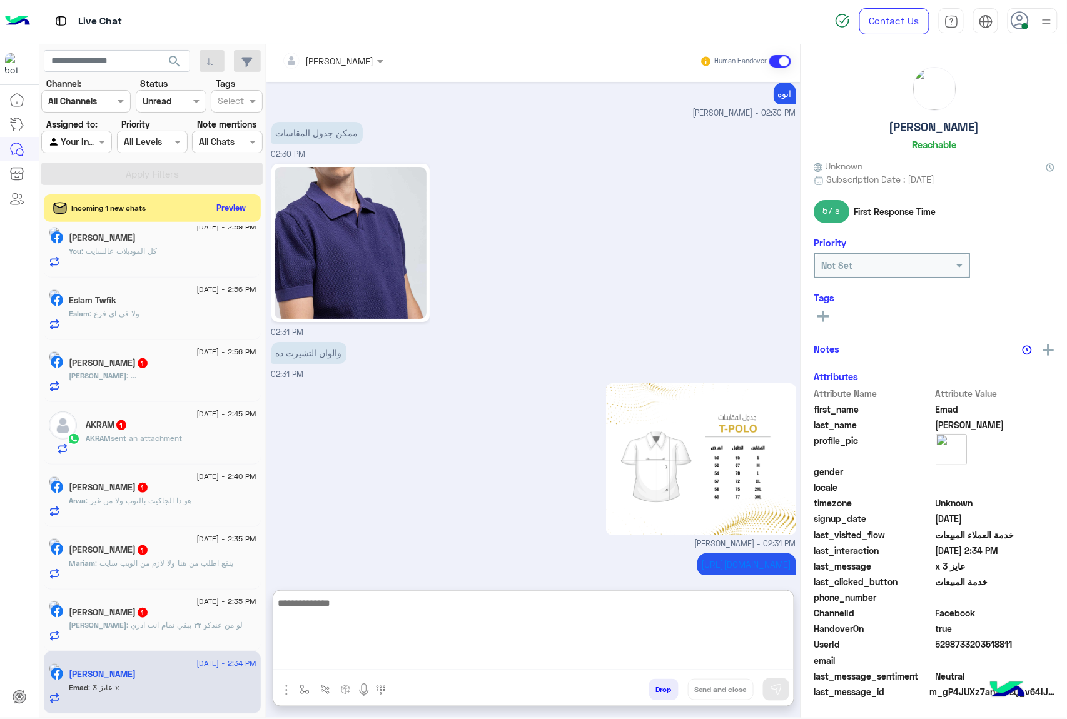
click at [313, 658] on textarea at bounding box center [533, 632] width 520 height 75
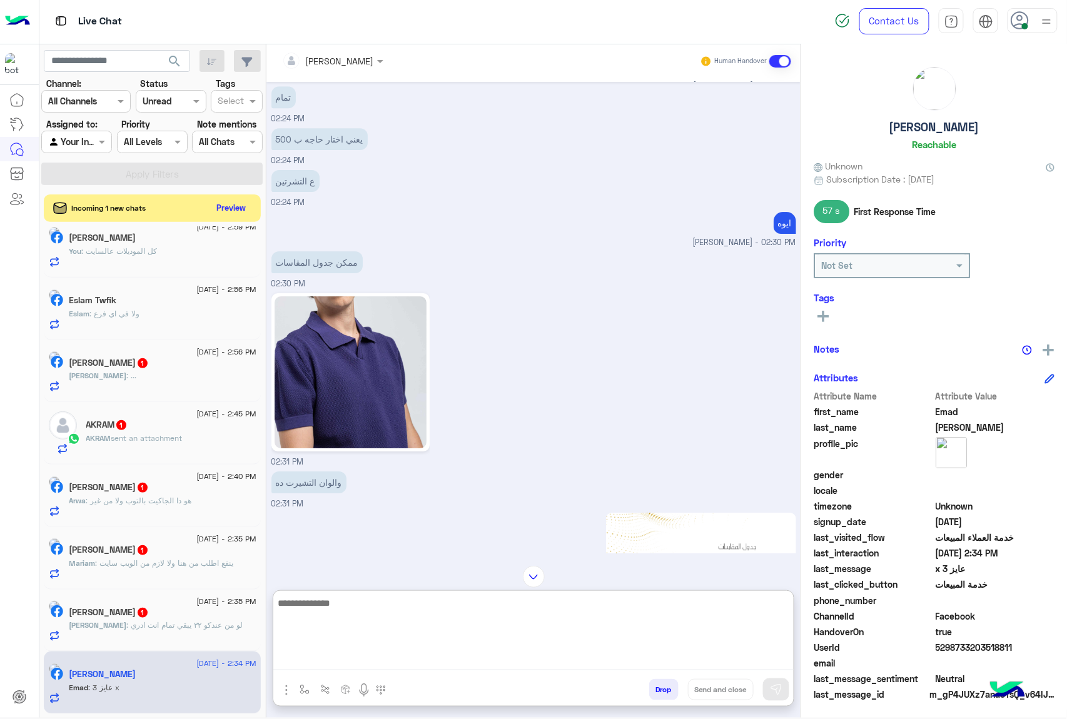
scroll to position [1521, 0]
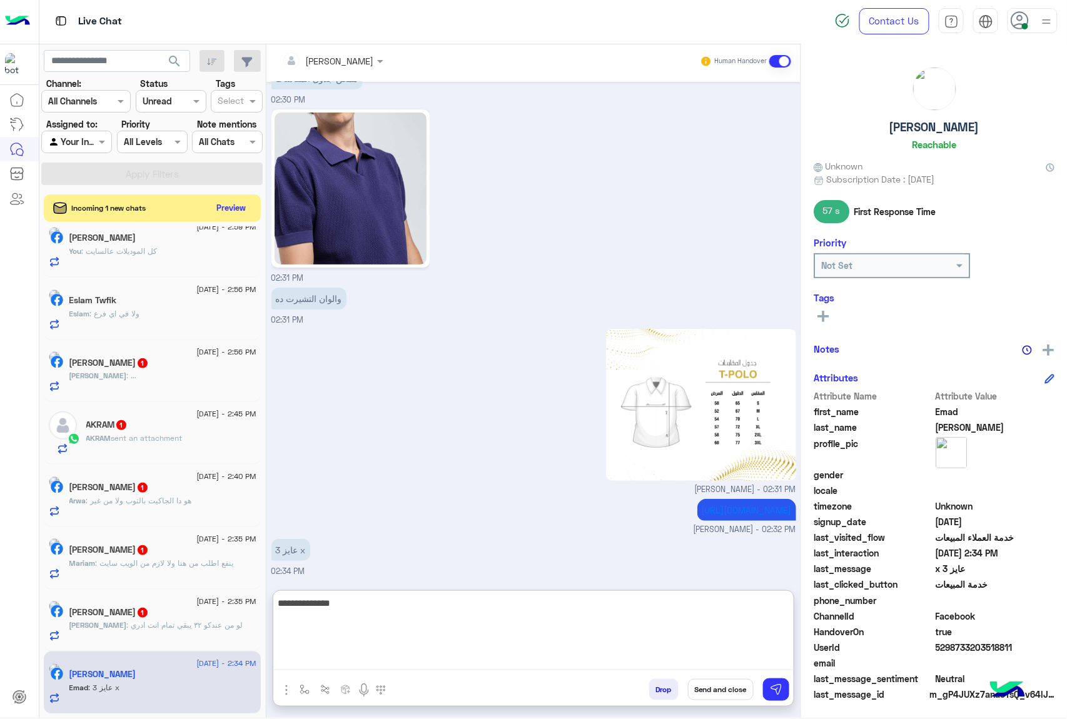
type textarea "**********"
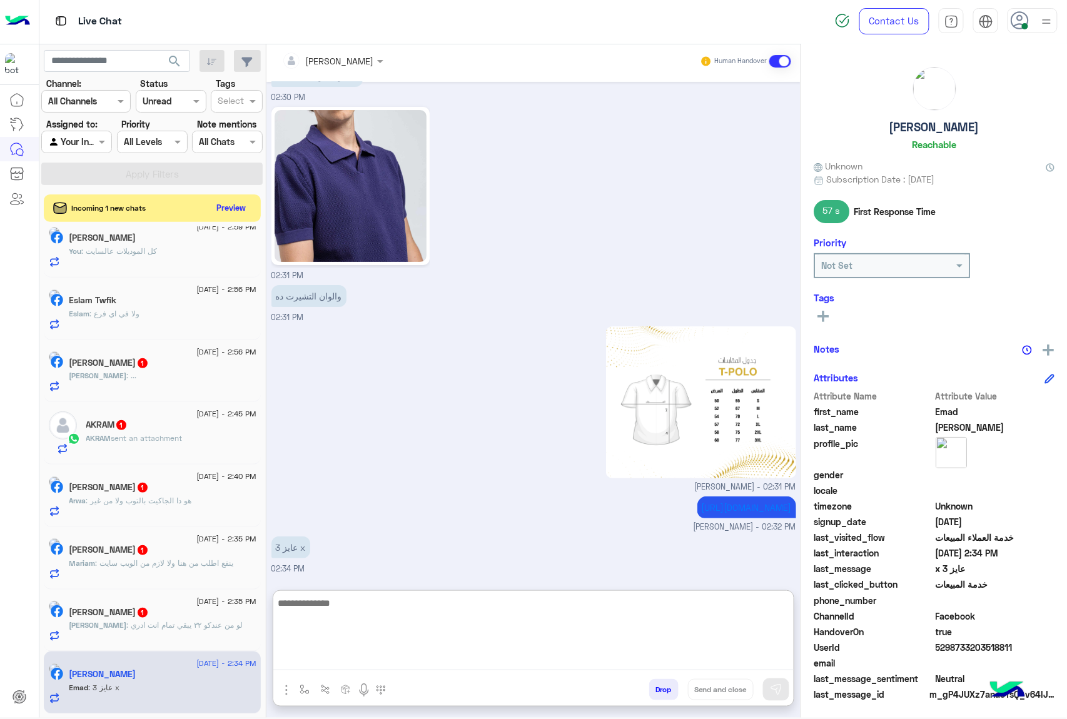
scroll to position [1561, 0]
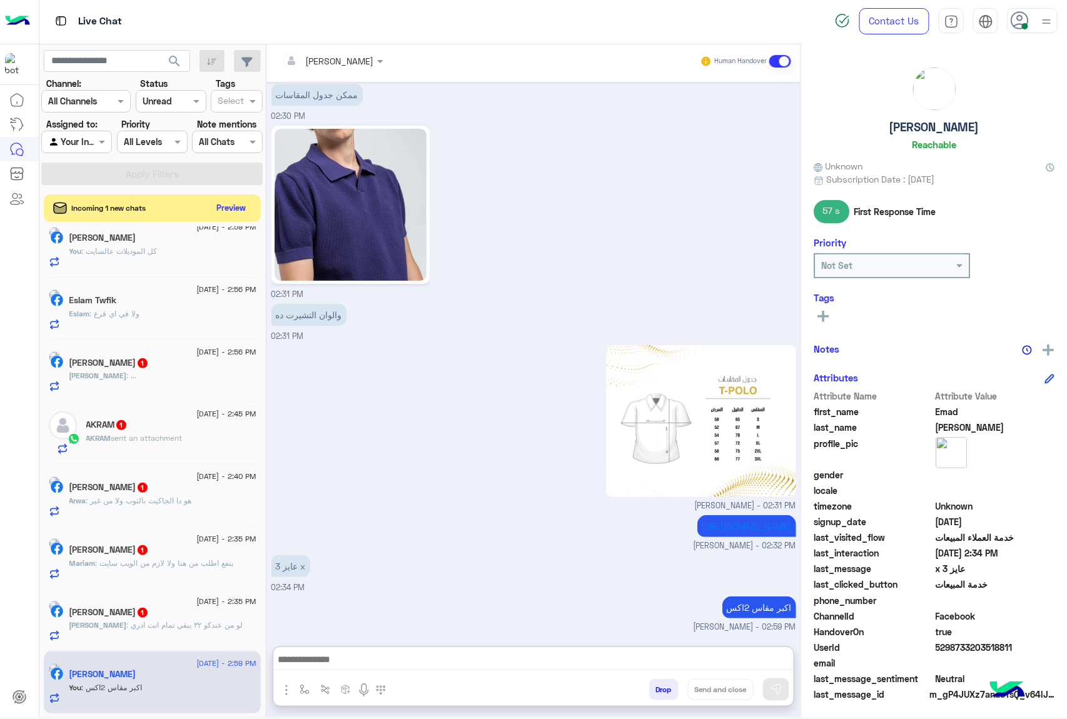
click at [653, 690] on button "Drop" at bounding box center [663, 689] width 29 height 21
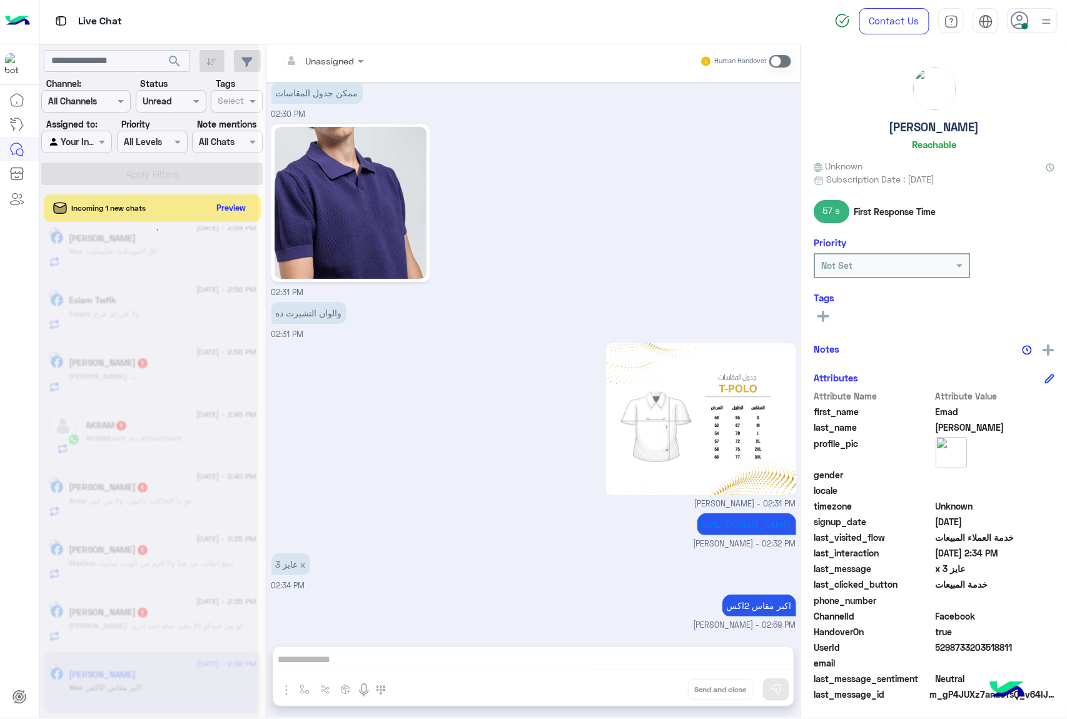
scroll to position [1526, 0]
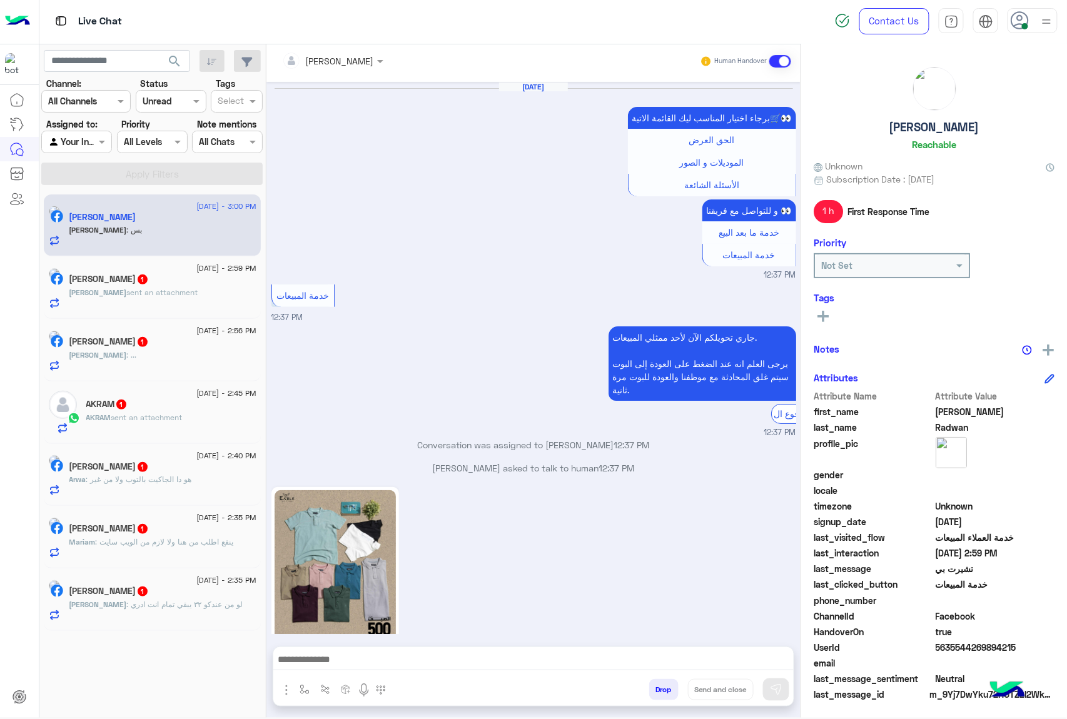
scroll to position [1802, 0]
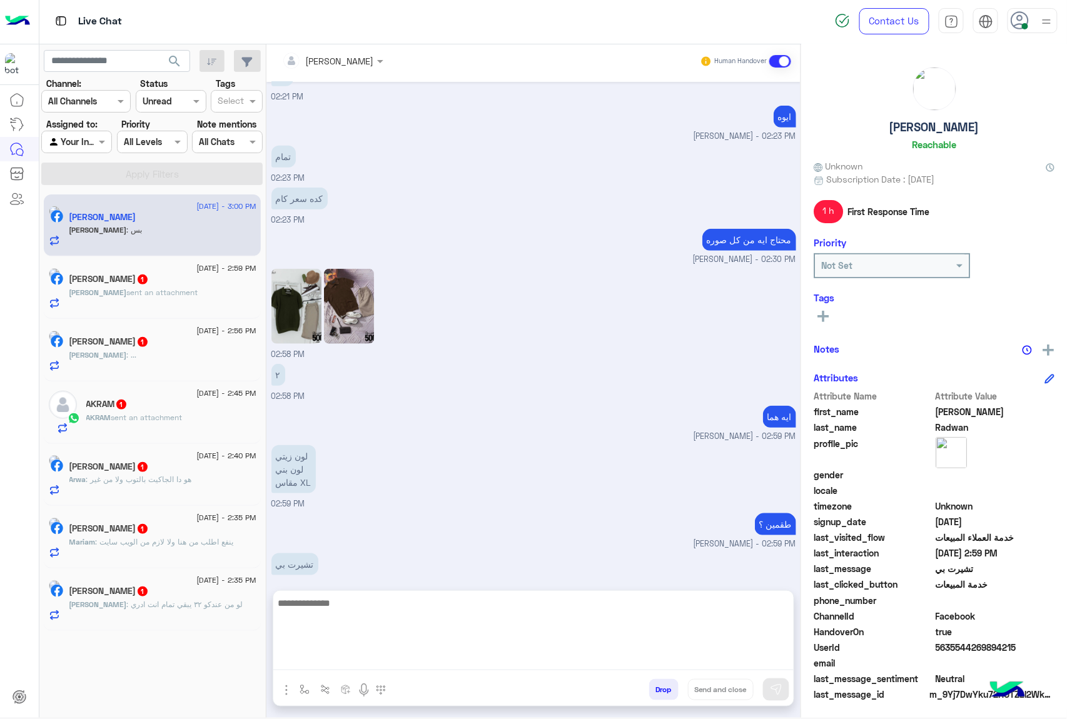
click at [311, 655] on textarea at bounding box center [533, 632] width 520 height 75
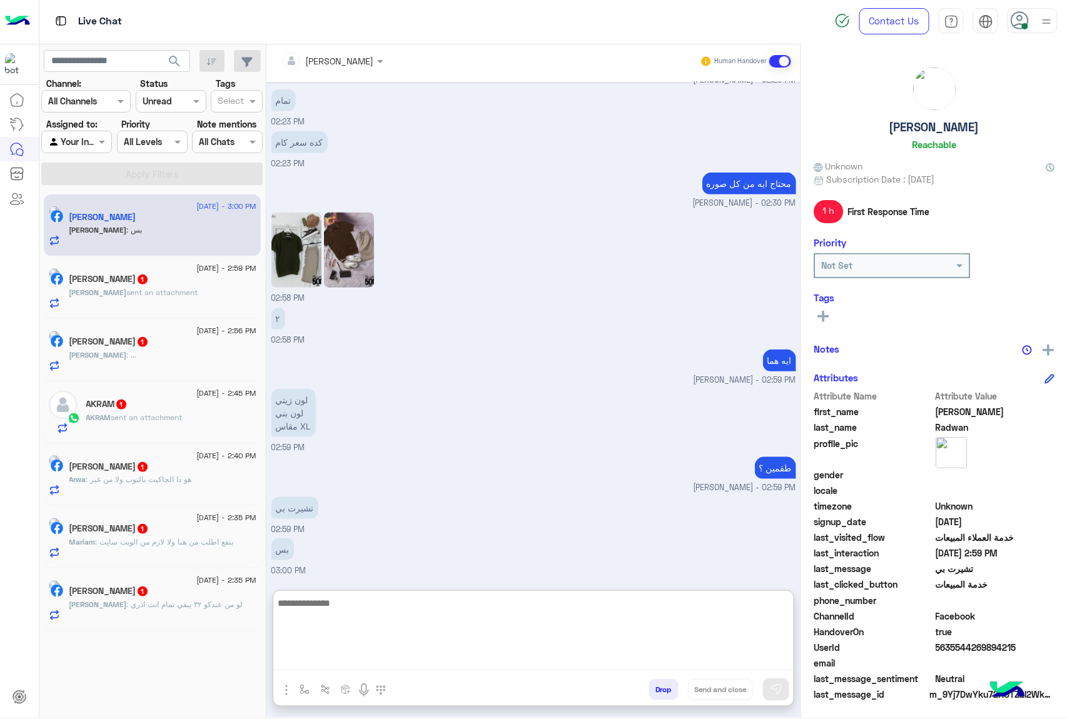
scroll to position [1859, 0]
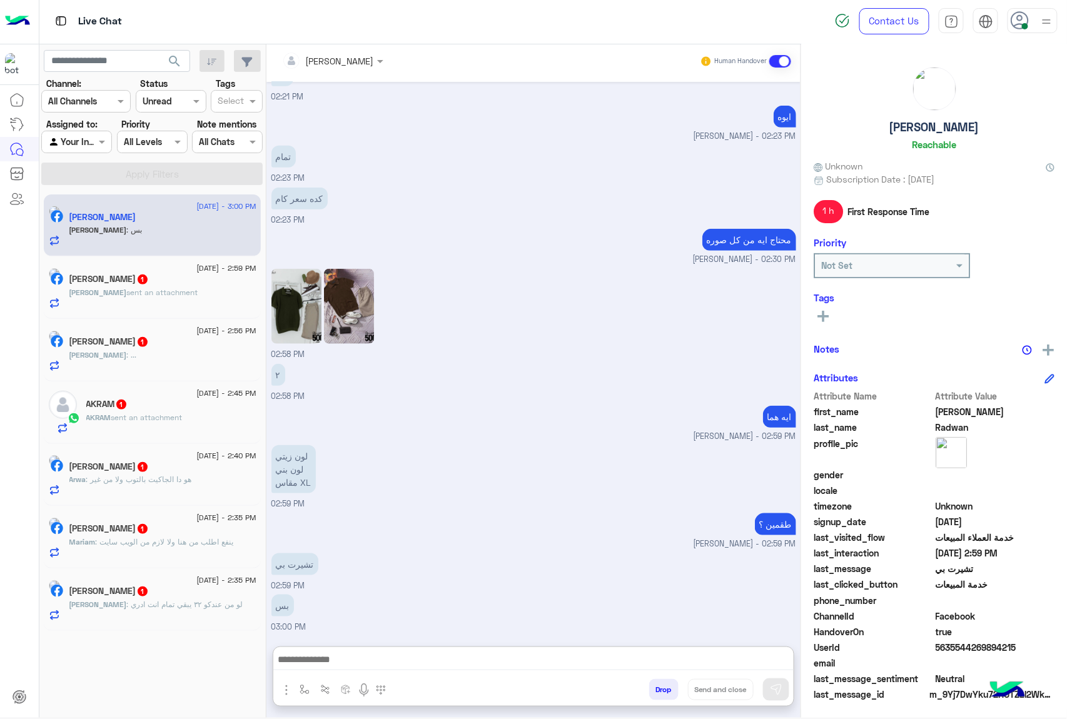
click at [288, 269] on img at bounding box center [296, 306] width 50 height 75
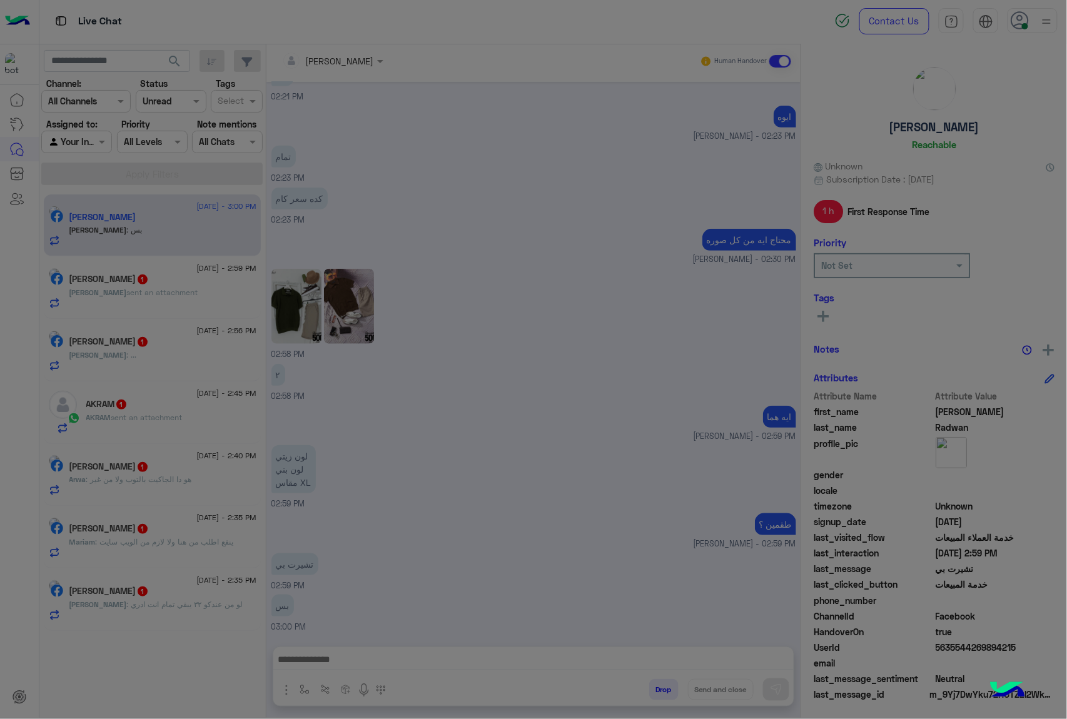
scroll to position [1802, 0]
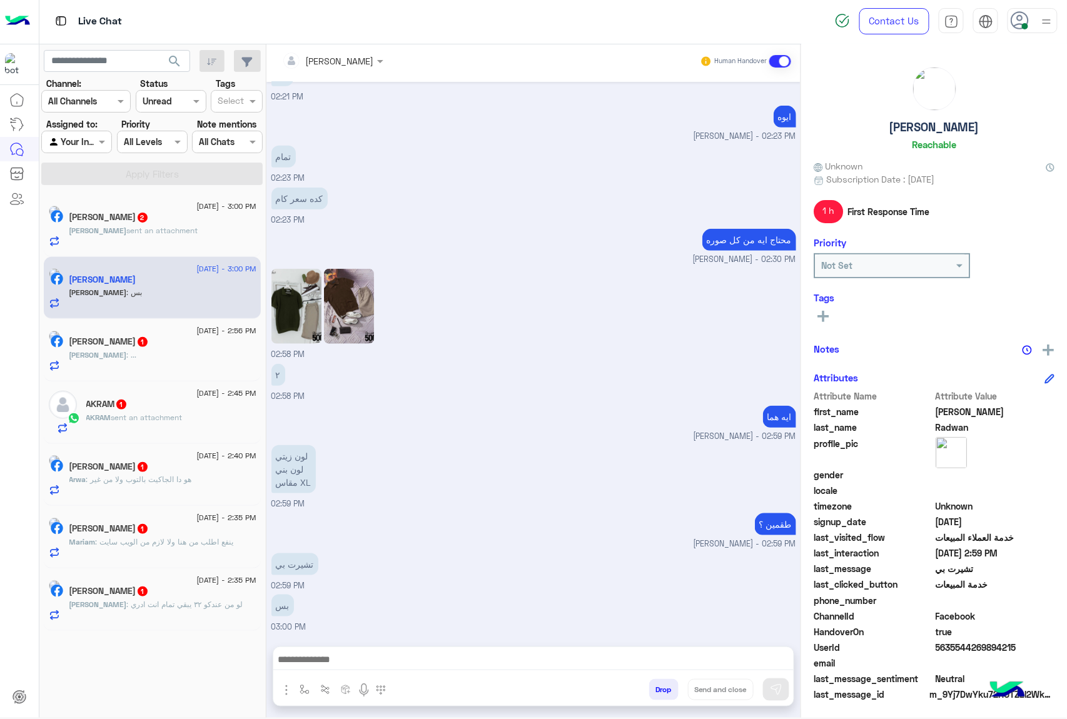
click at [321, 647] on div "Attachements Images enter flow name Drop Send and close" at bounding box center [533, 677] width 521 height 60
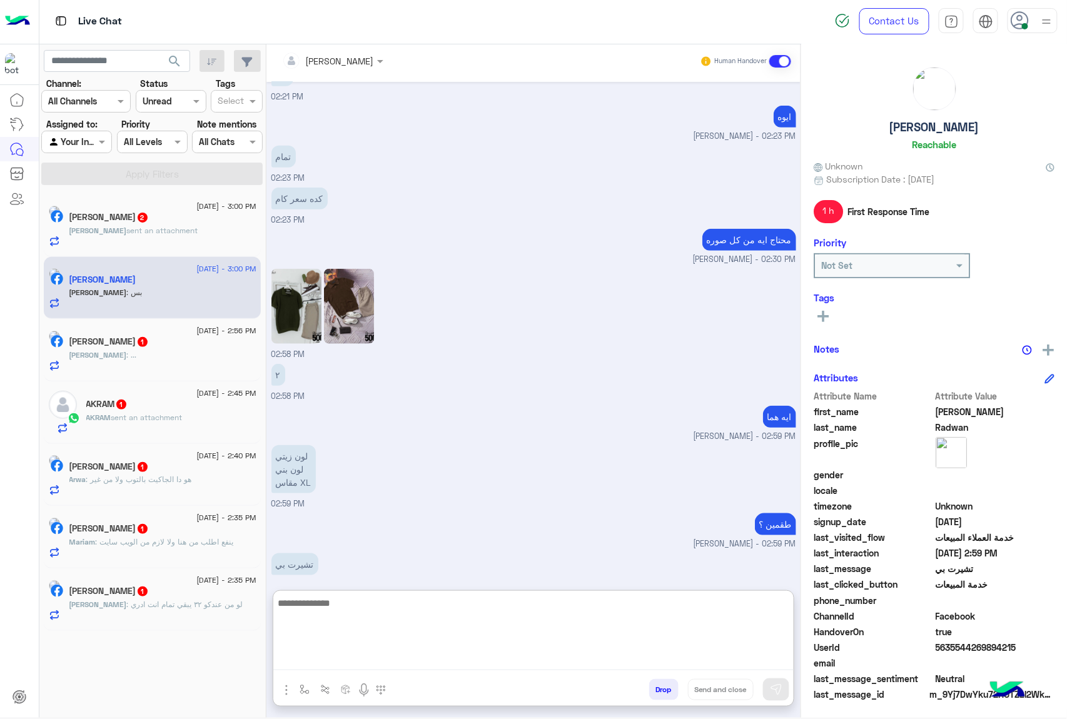
click at [314, 656] on textarea at bounding box center [533, 632] width 520 height 75
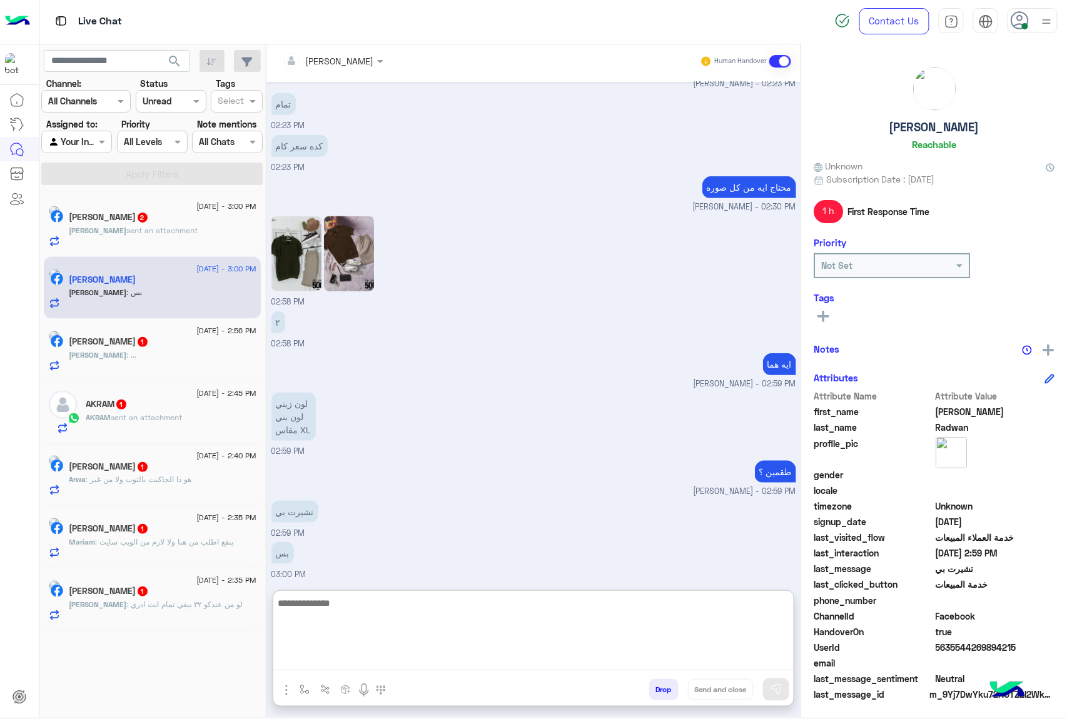
scroll to position [1859, 0]
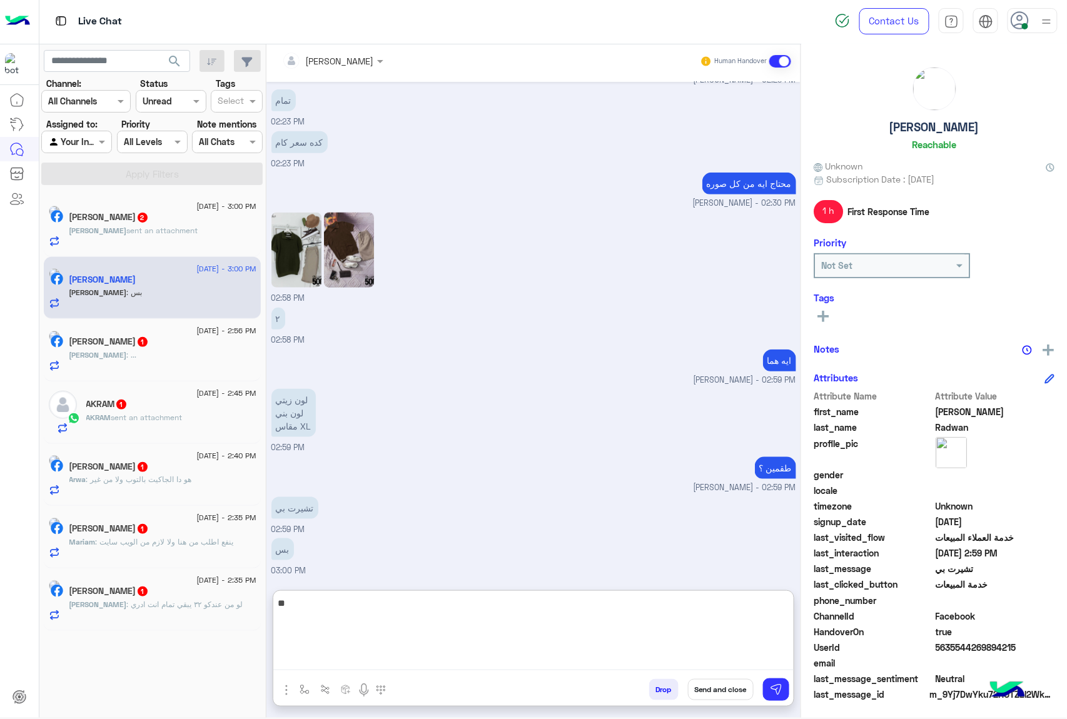
type textarea "*"
type textarea "**********"
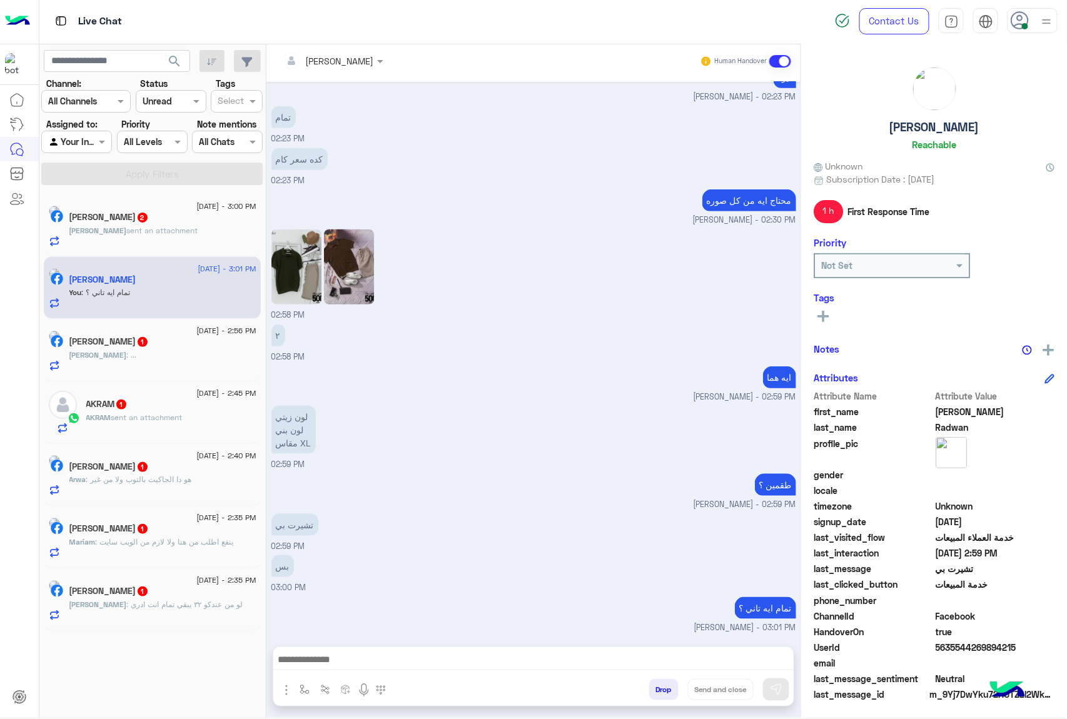
click at [60, 217] on img at bounding box center [54, 211] width 11 height 11
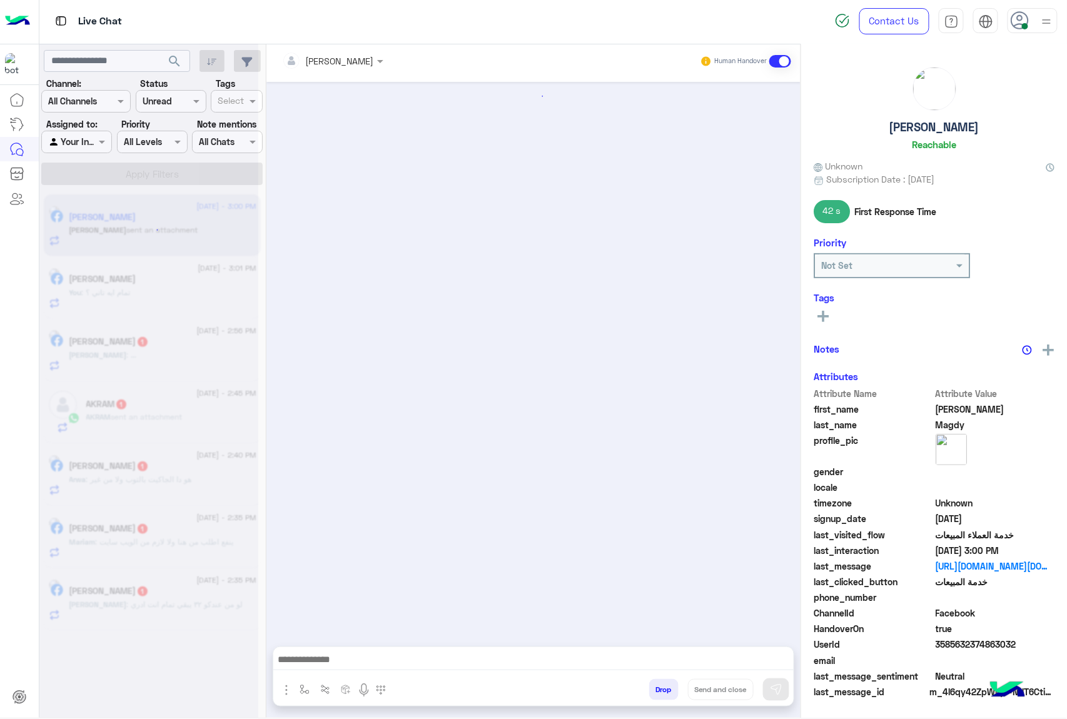
scroll to position [816, 0]
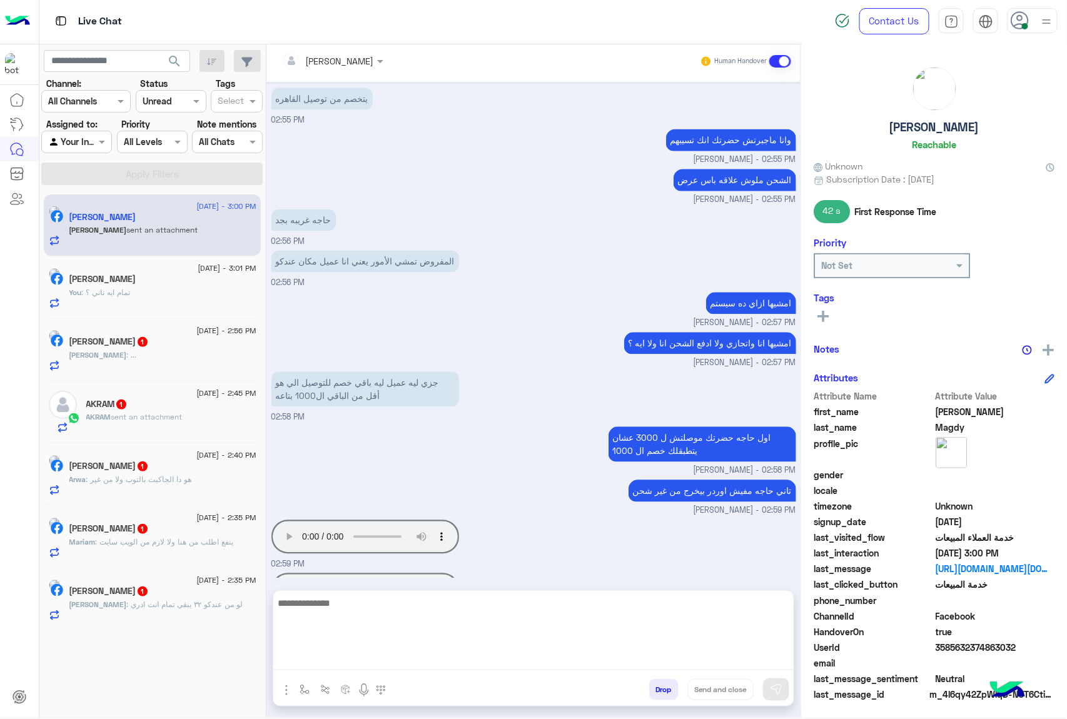
click at [326, 658] on textarea at bounding box center [533, 632] width 520 height 75
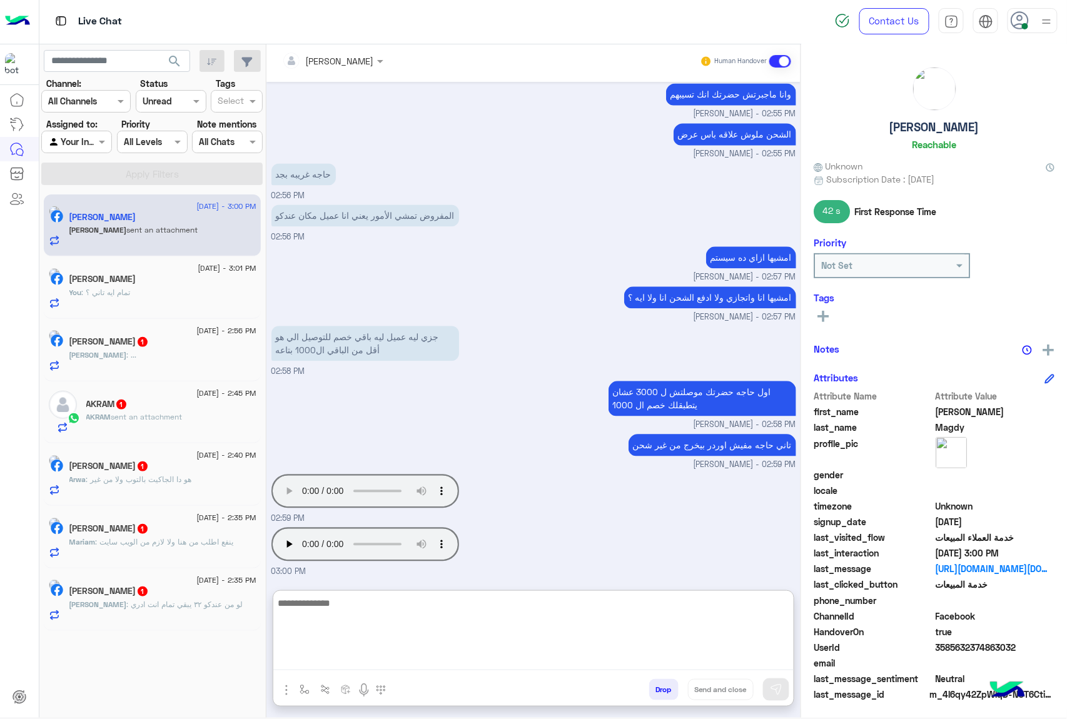
scroll to position [873, 0]
click at [353, 599] on textarea at bounding box center [533, 632] width 520 height 75
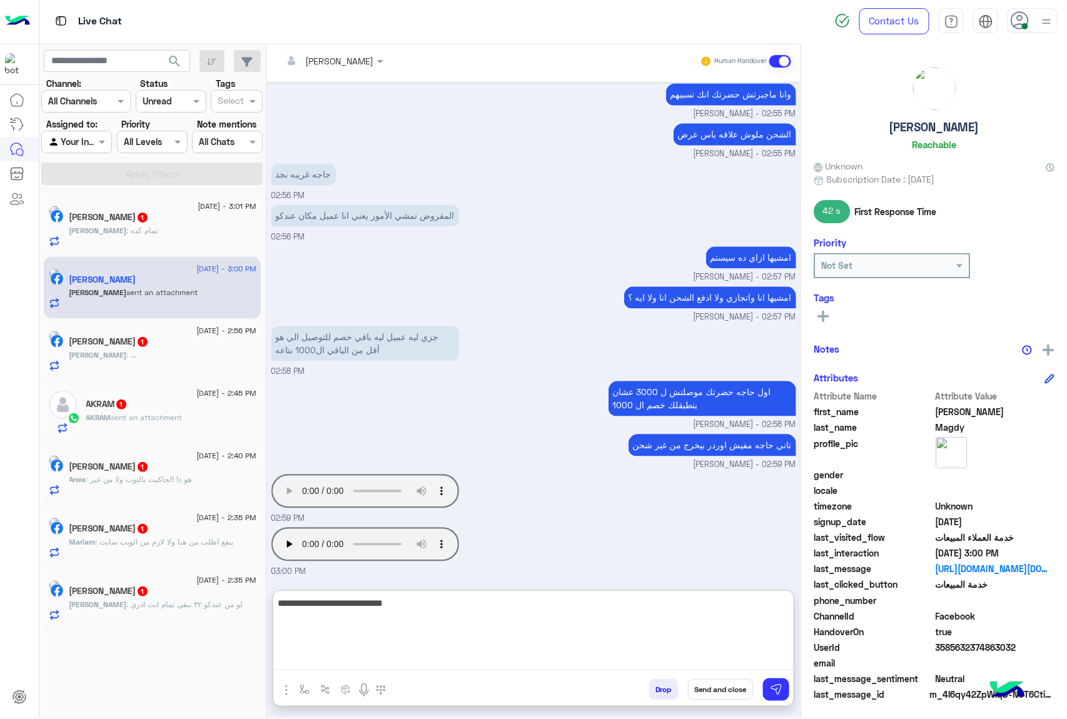
type textarea "**********"
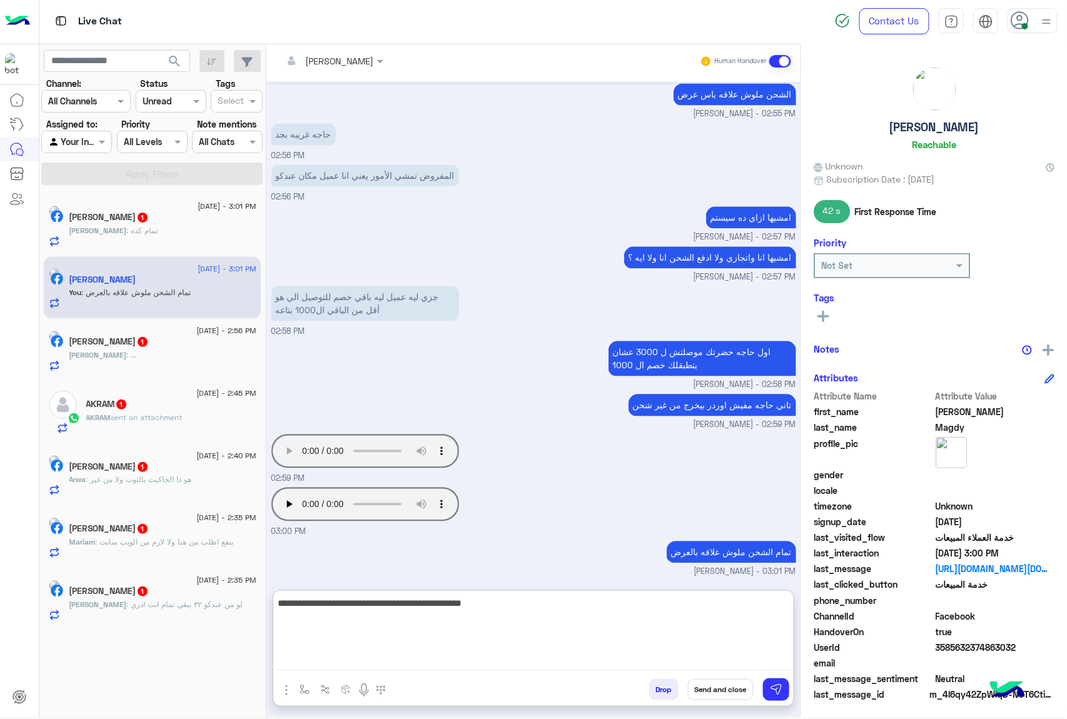
type textarea "**********"
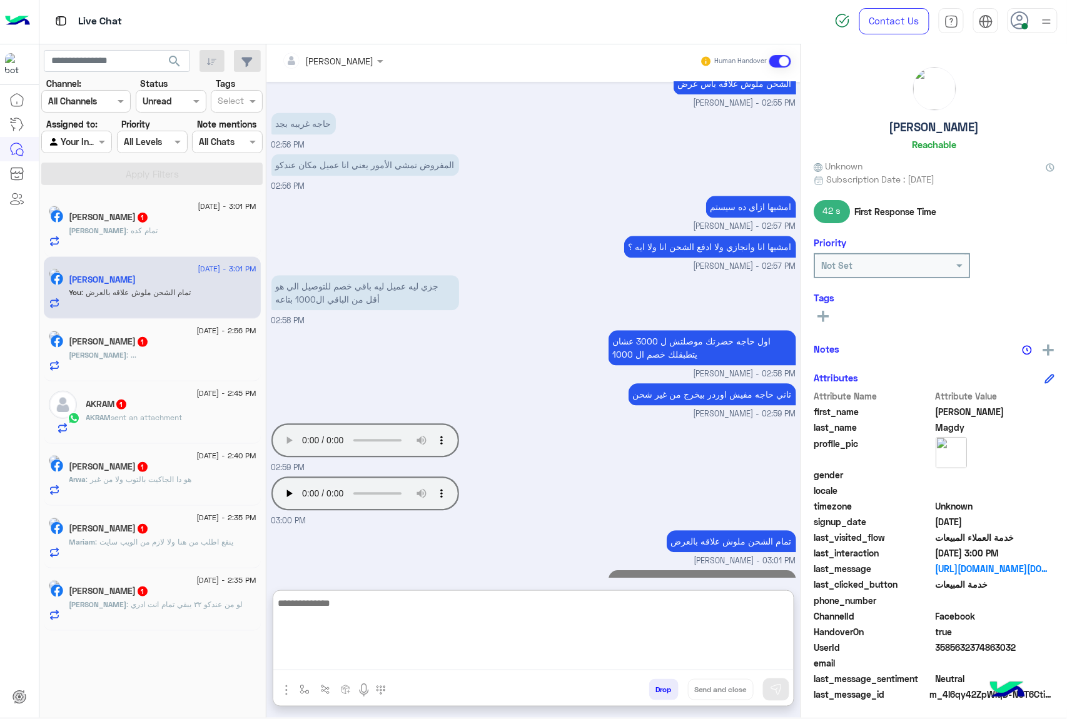
scroll to position [966, 0]
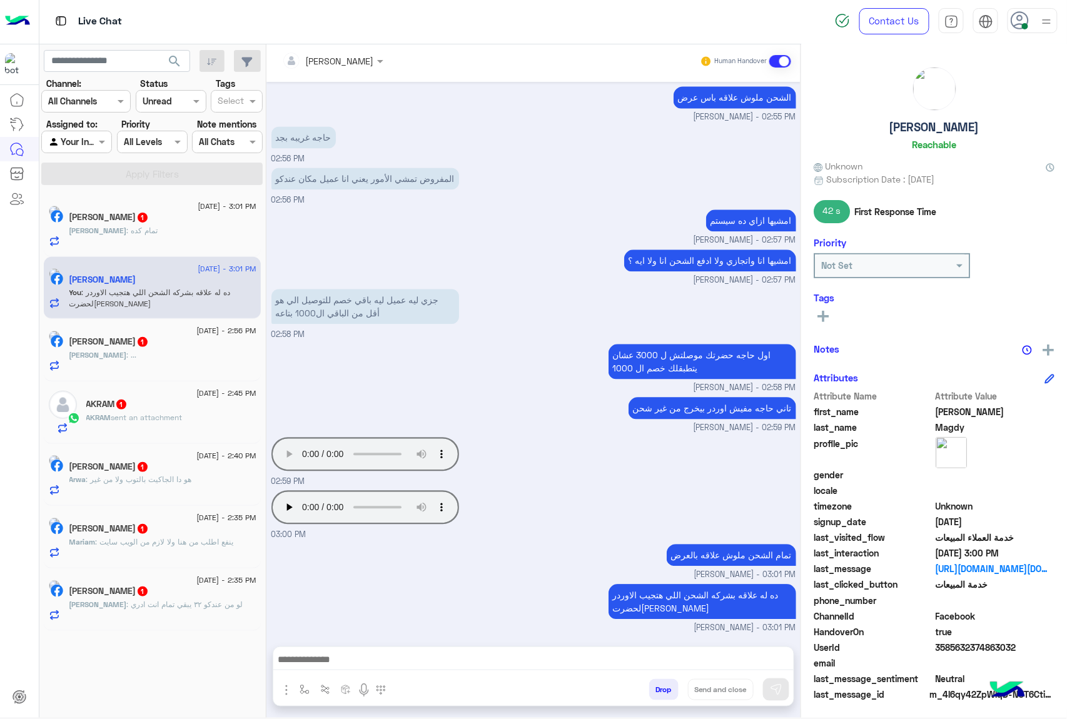
click at [143, 228] on span ": تمام كده" at bounding box center [142, 230] width 31 height 9
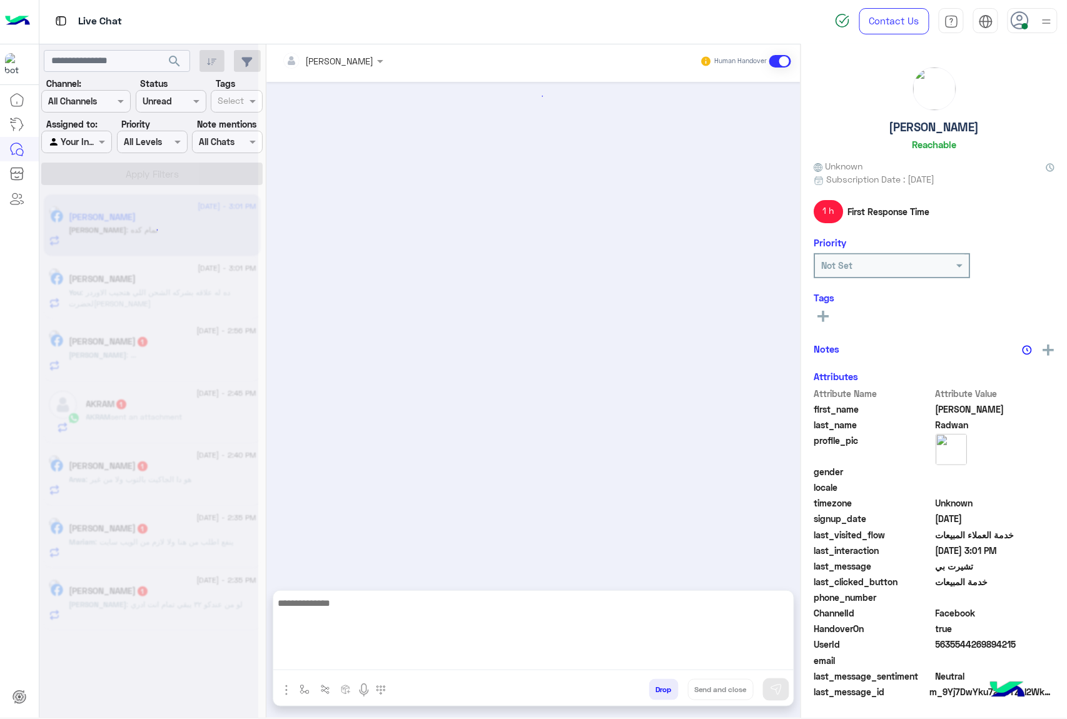
click at [310, 658] on textarea at bounding box center [533, 632] width 520 height 75
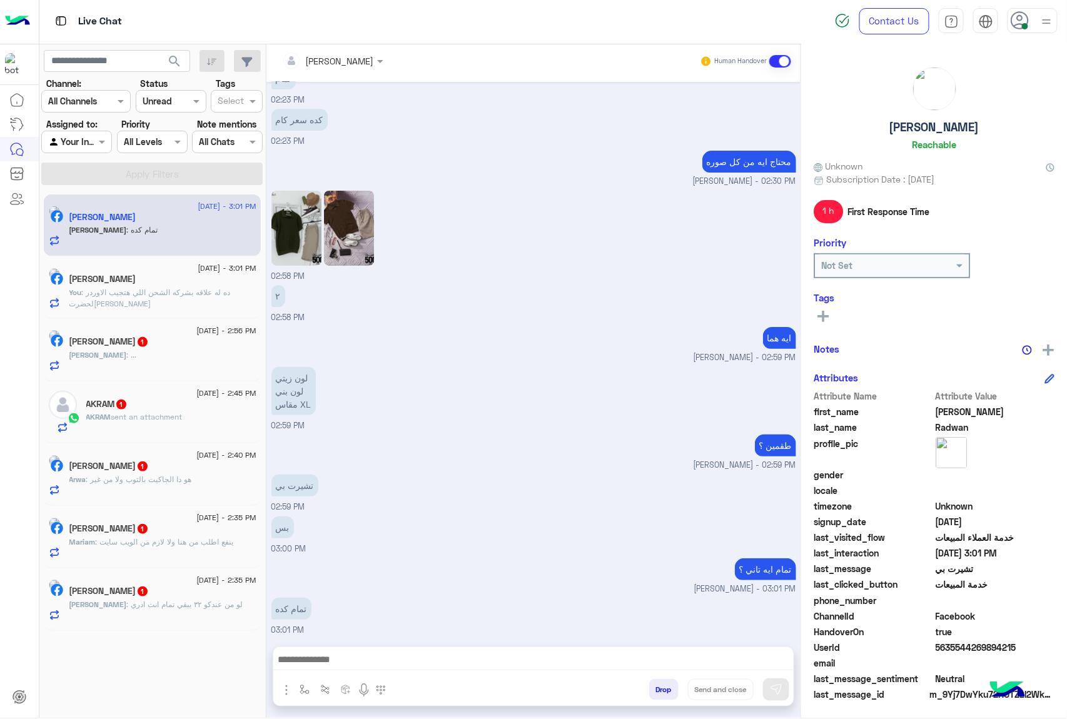
scroll to position [1544, 0]
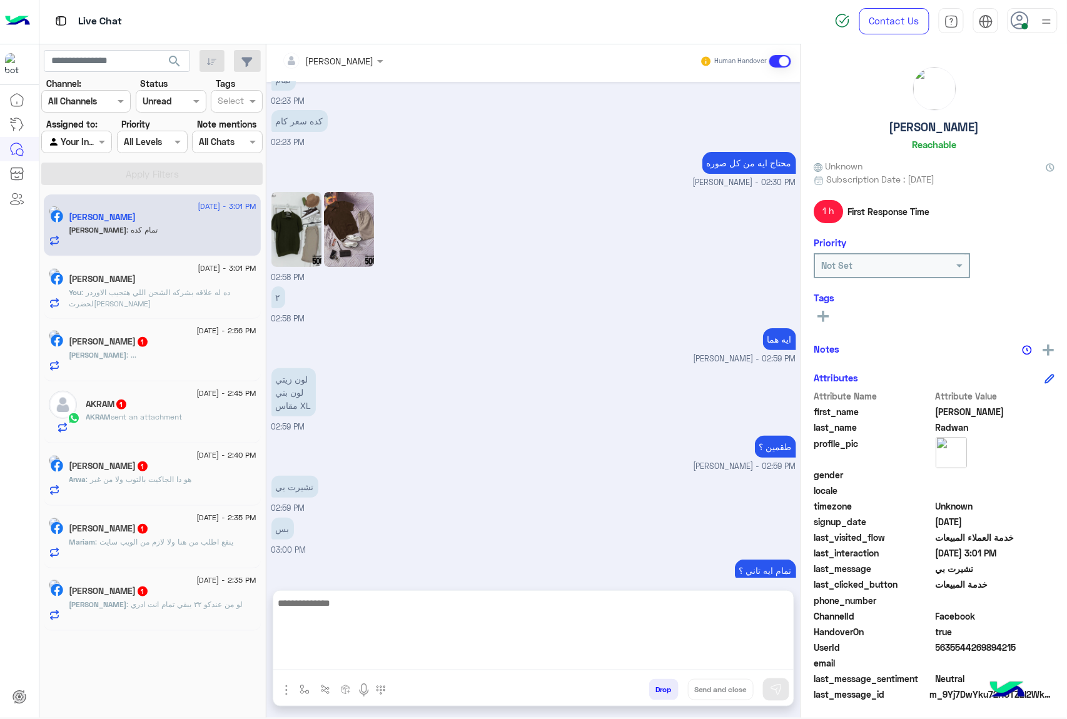
click at [345, 658] on textarea at bounding box center [533, 632] width 520 height 75
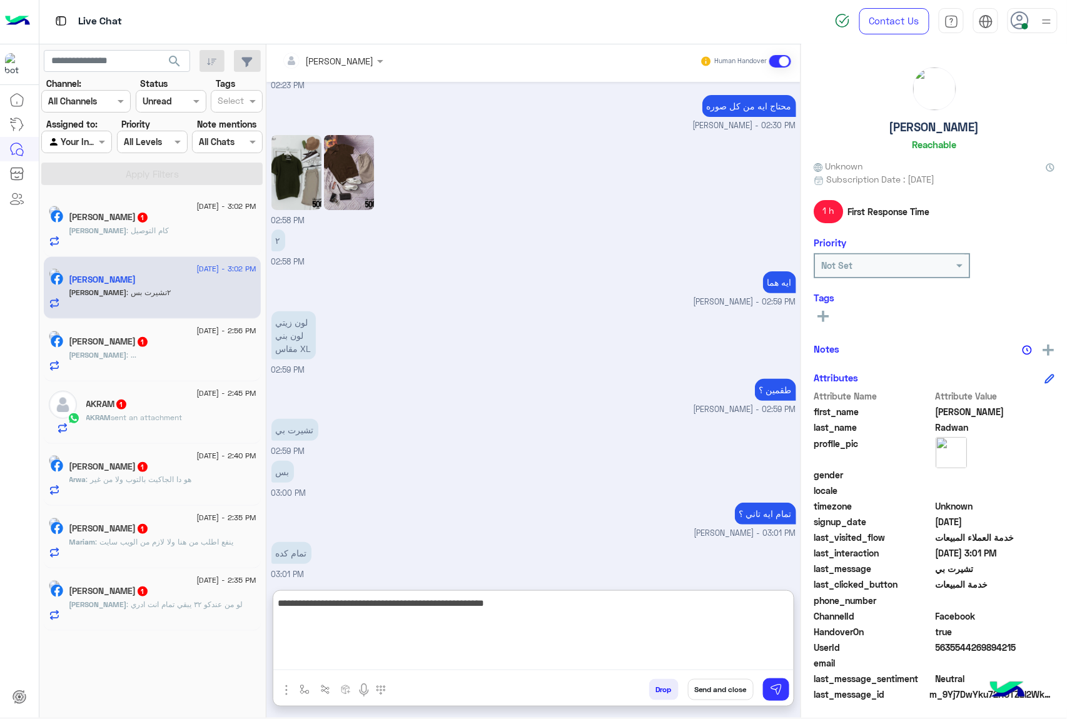
scroll to position [1643, 0]
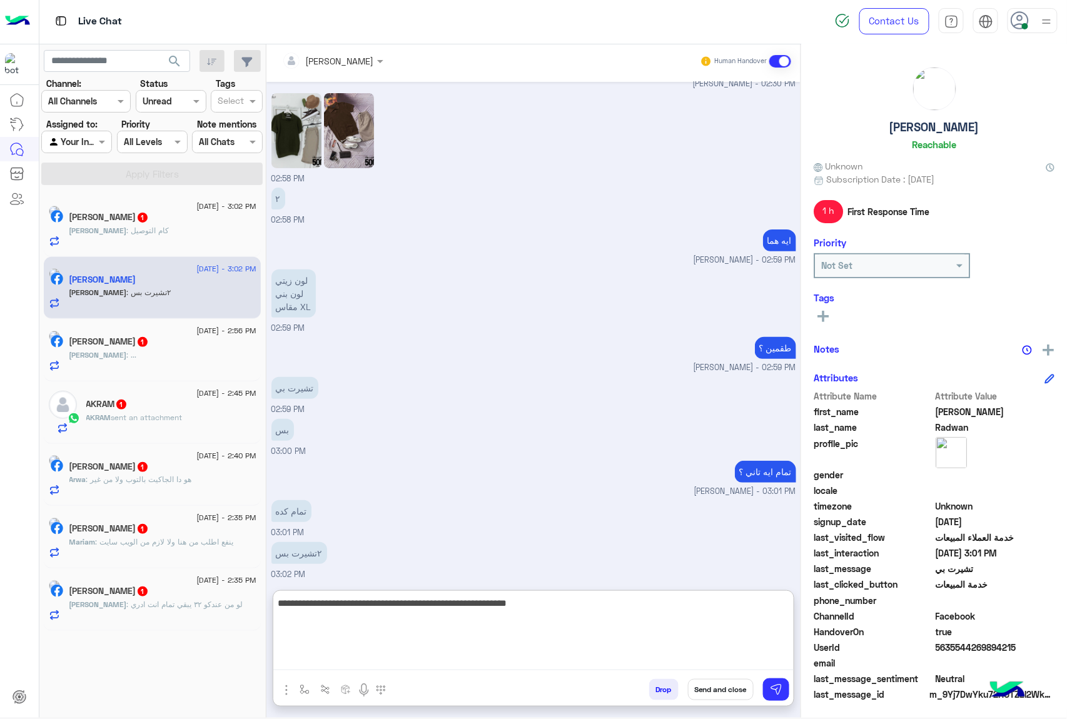
type textarea "**********"
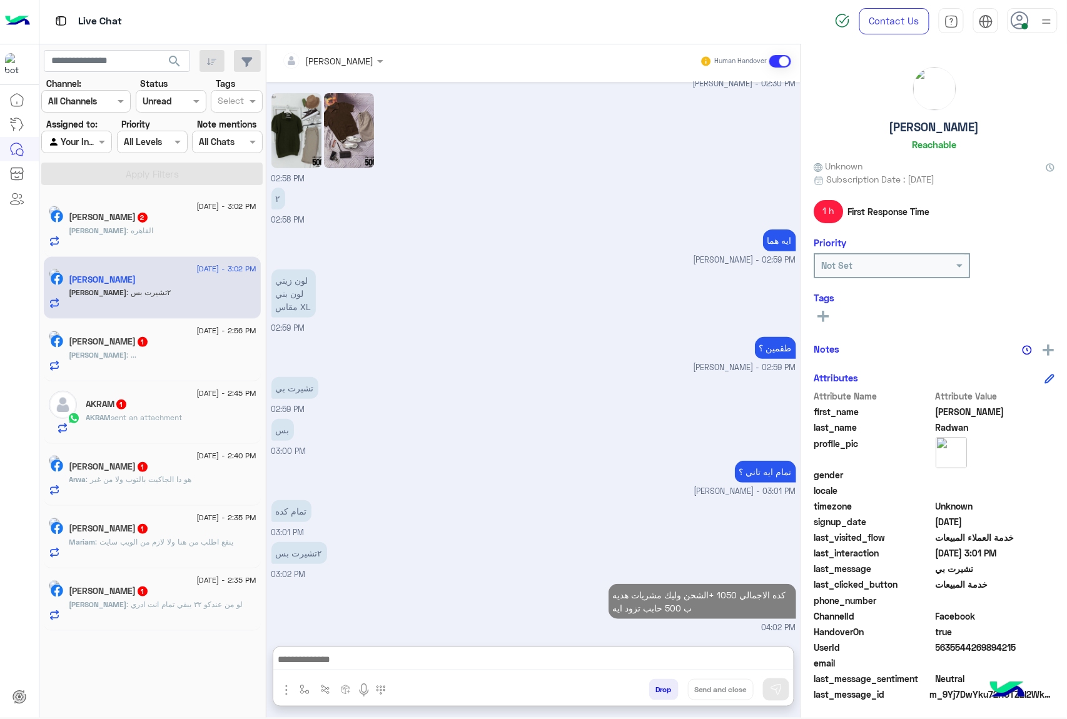
click at [139, 234] on div "[PERSON_NAME] : القاهره" at bounding box center [162, 236] width 187 height 22
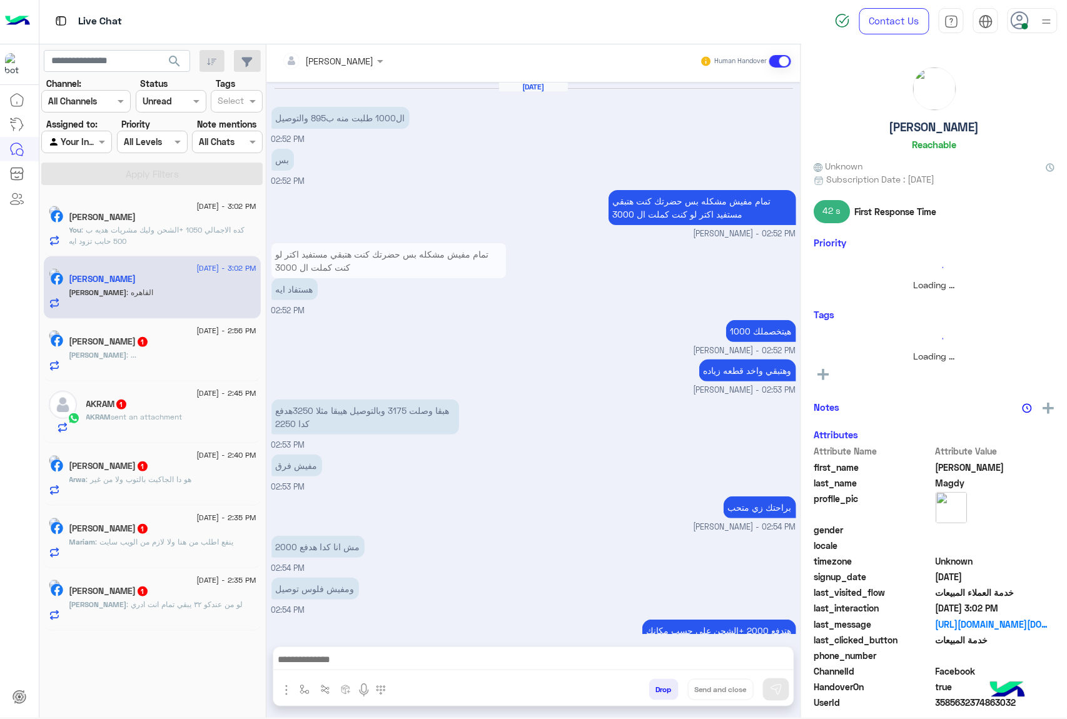
scroll to position [829, 0]
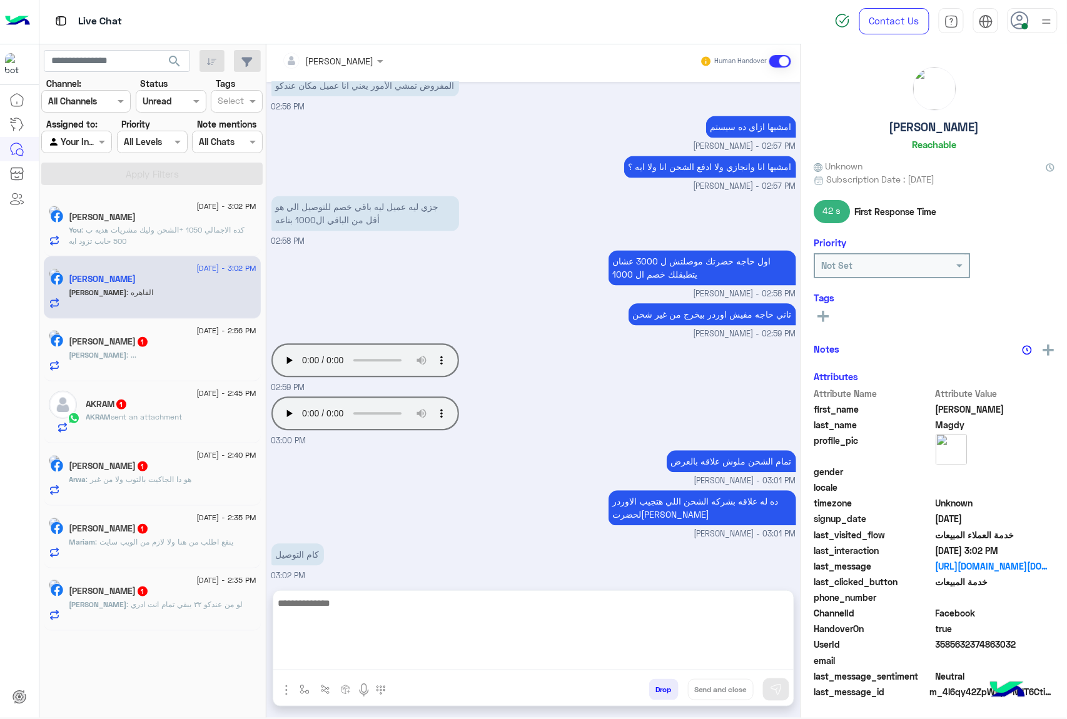
click at [314, 654] on textarea at bounding box center [533, 632] width 520 height 75
type textarea "**"
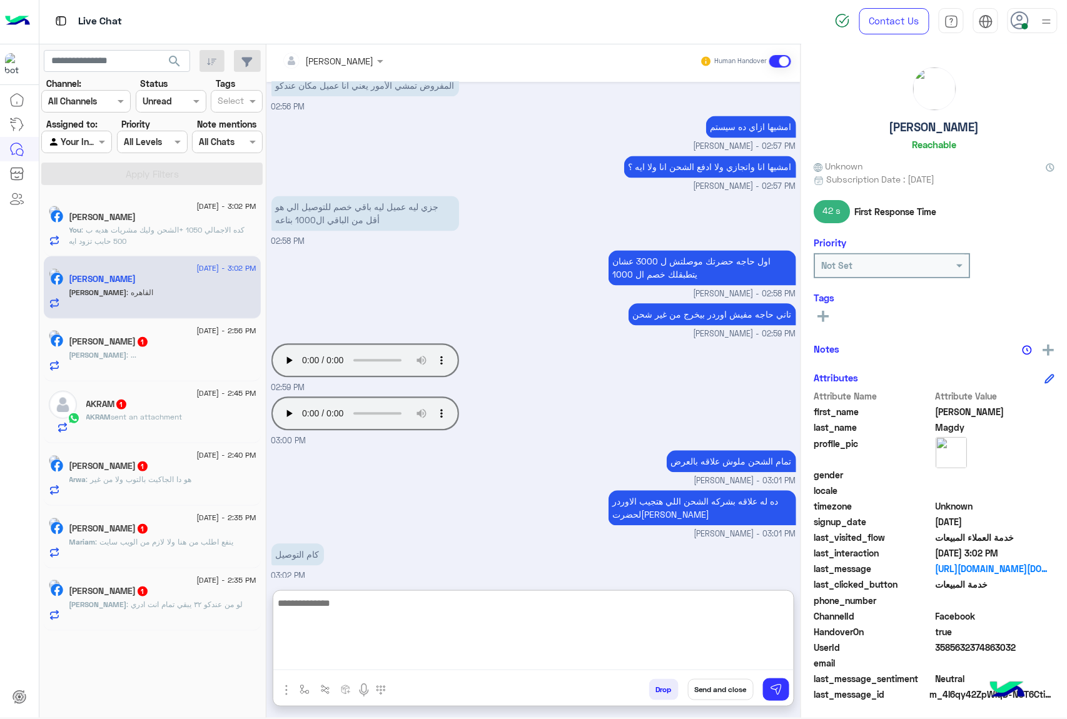
scroll to position [926, 0]
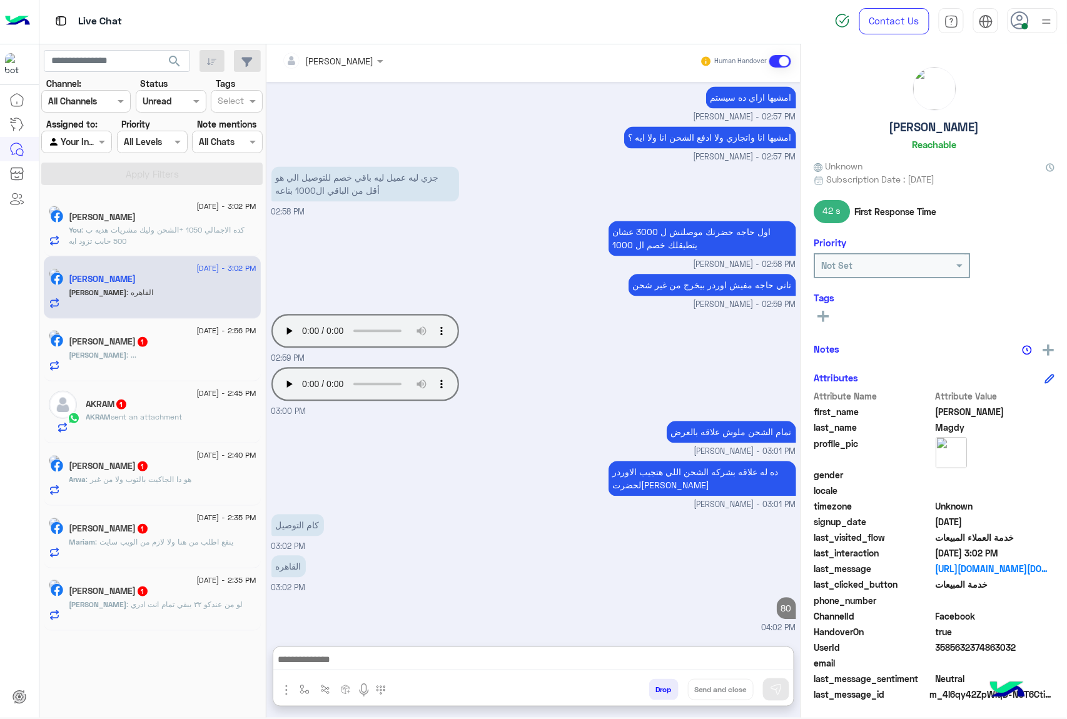
click at [129, 364] on div "[PERSON_NAME] : ..." at bounding box center [162, 361] width 187 height 22
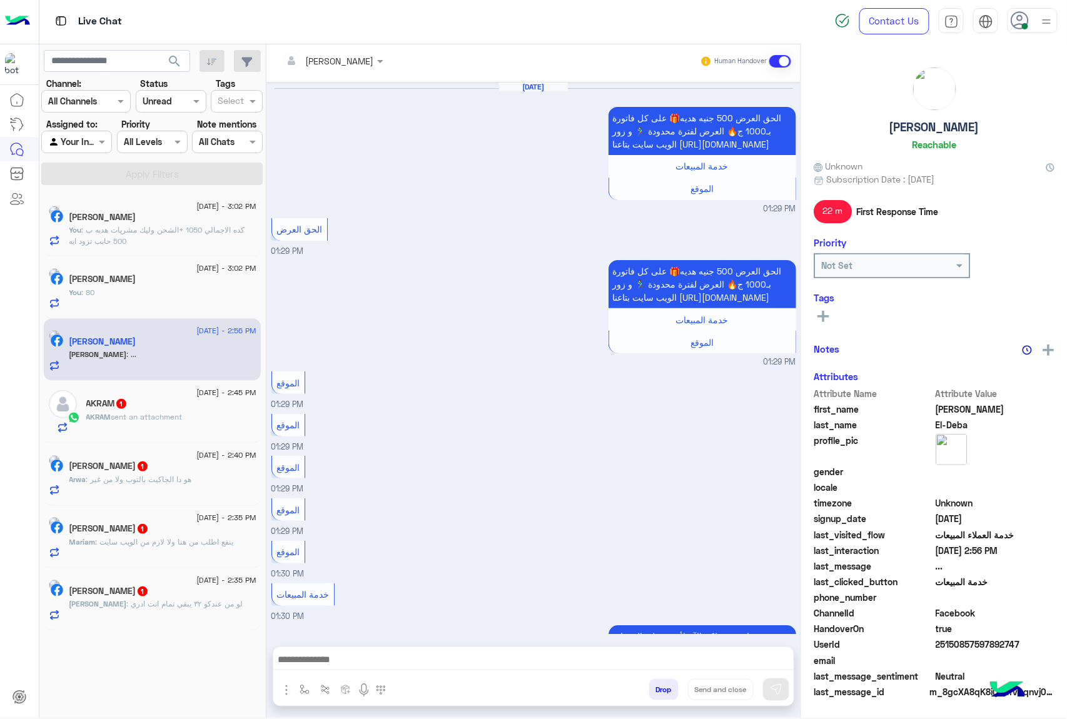
scroll to position [1034, 0]
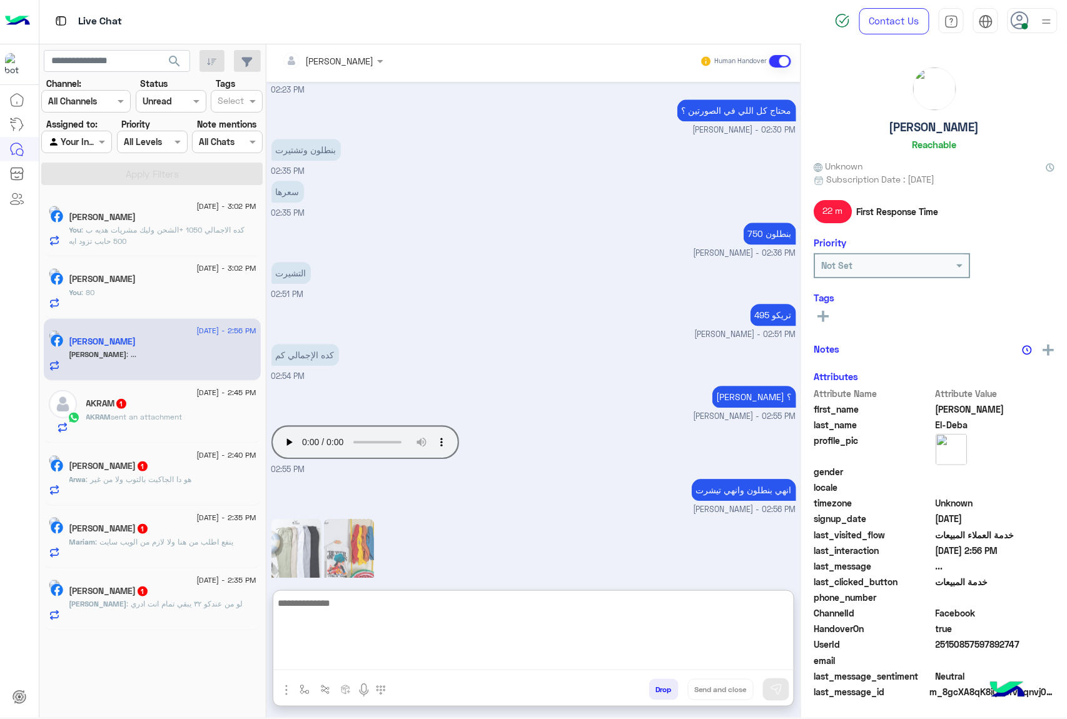
click at [311, 663] on textarea at bounding box center [533, 632] width 520 height 75
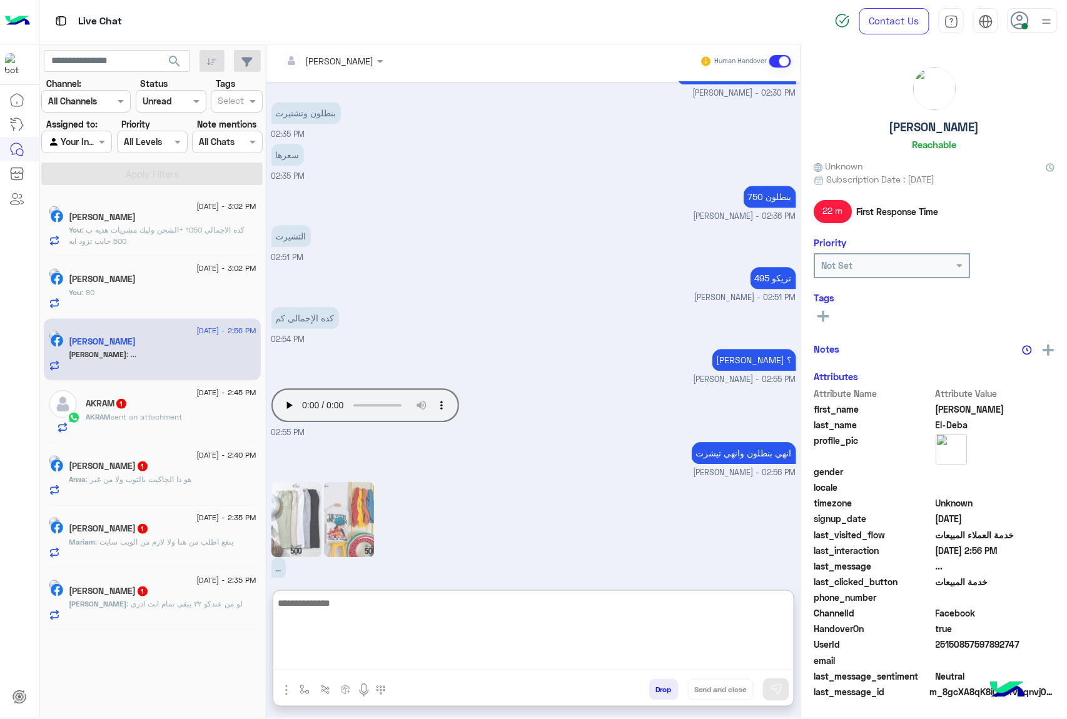
scroll to position [1090, 0]
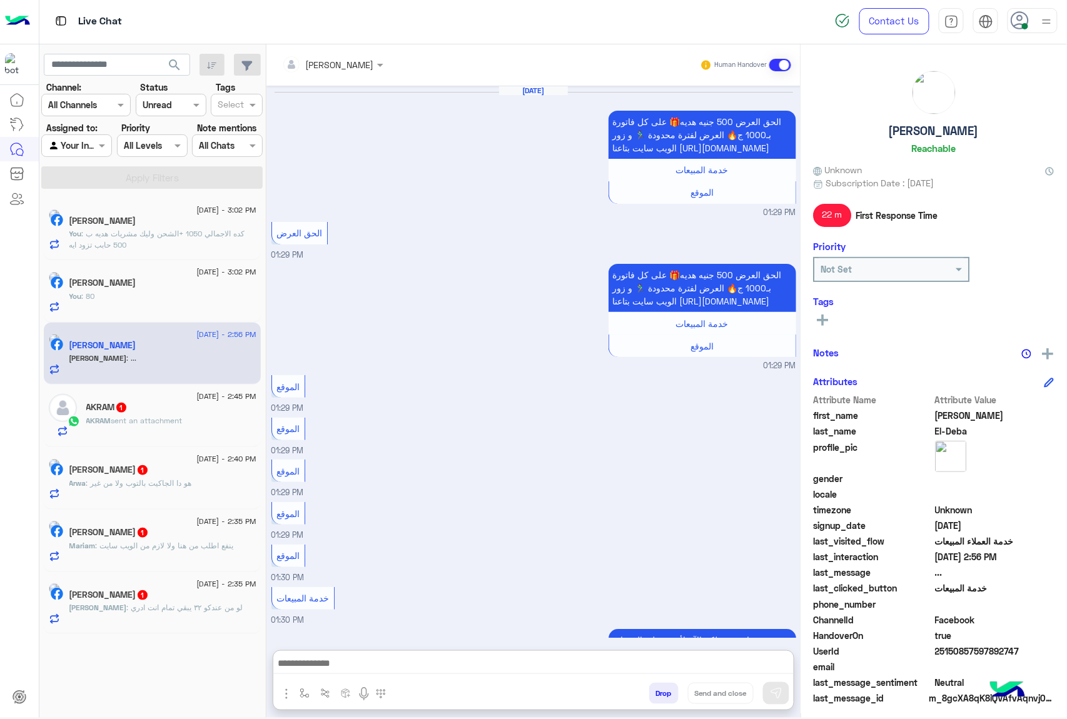
scroll to position [1090, 0]
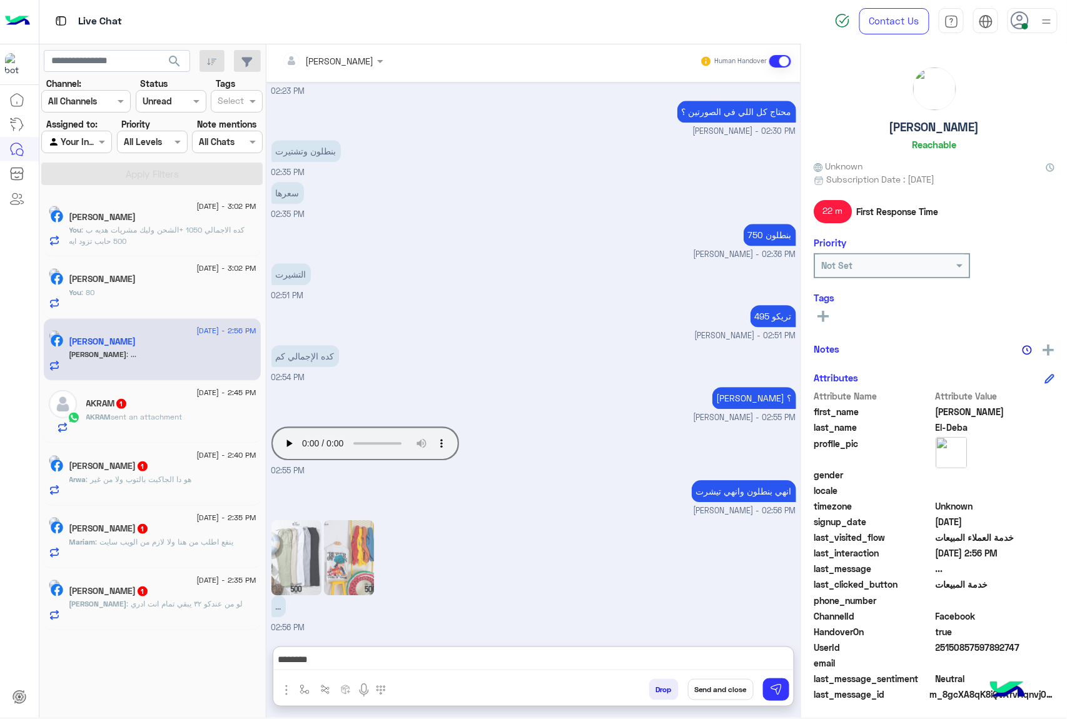
type textarea "********"
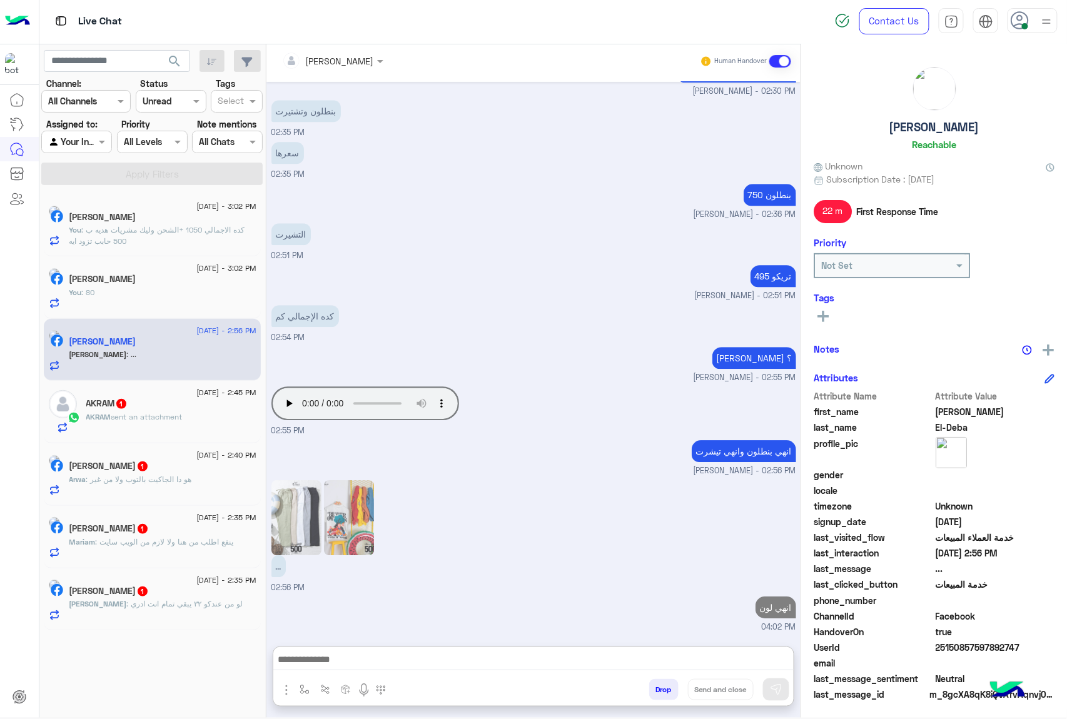
click at [118, 418] on span "sent an attachment" at bounding box center [146, 416] width 71 height 9
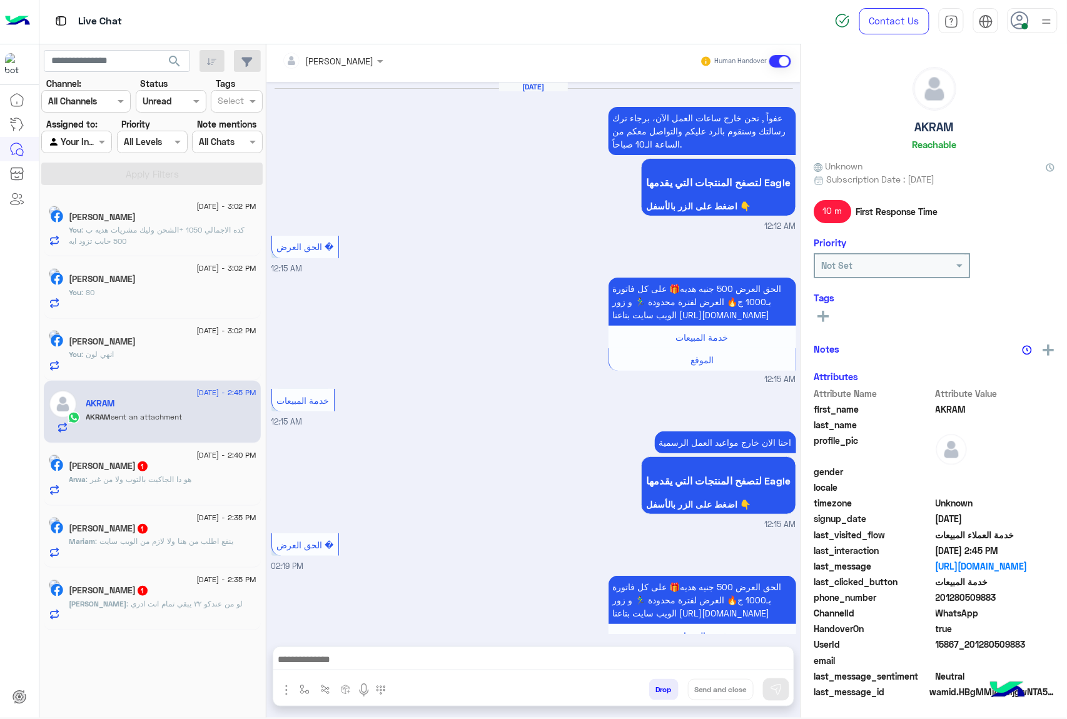
scroll to position [1772, 0]
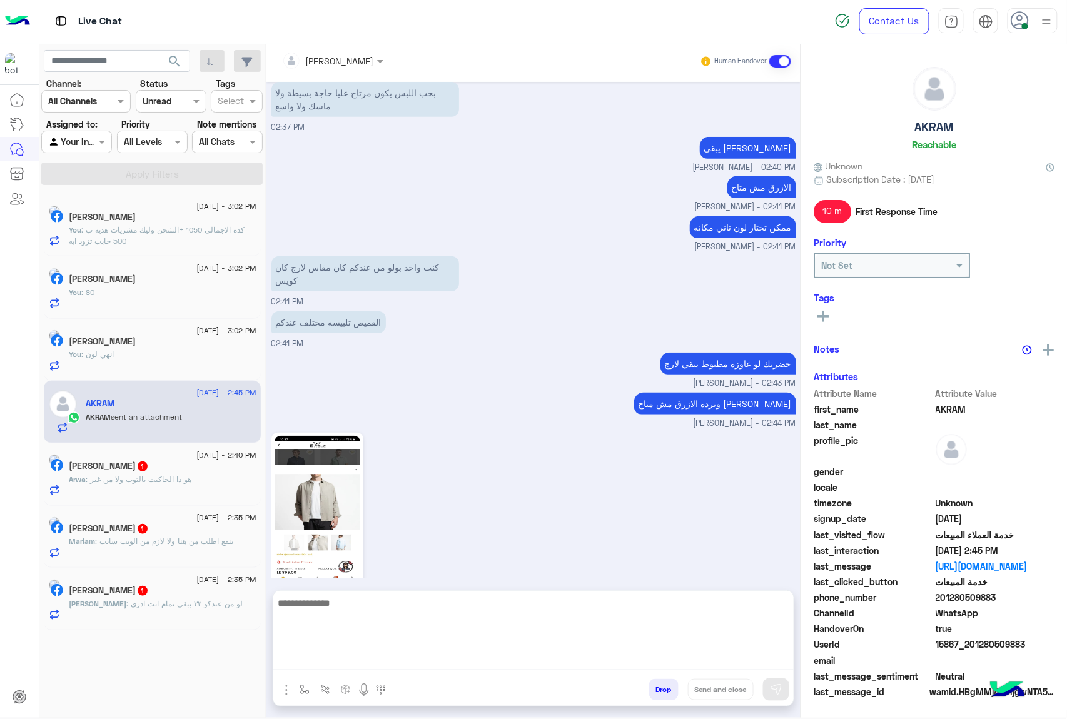
click at [330, 655] on textarea at bounding box center [533, 632] width 520 height 75
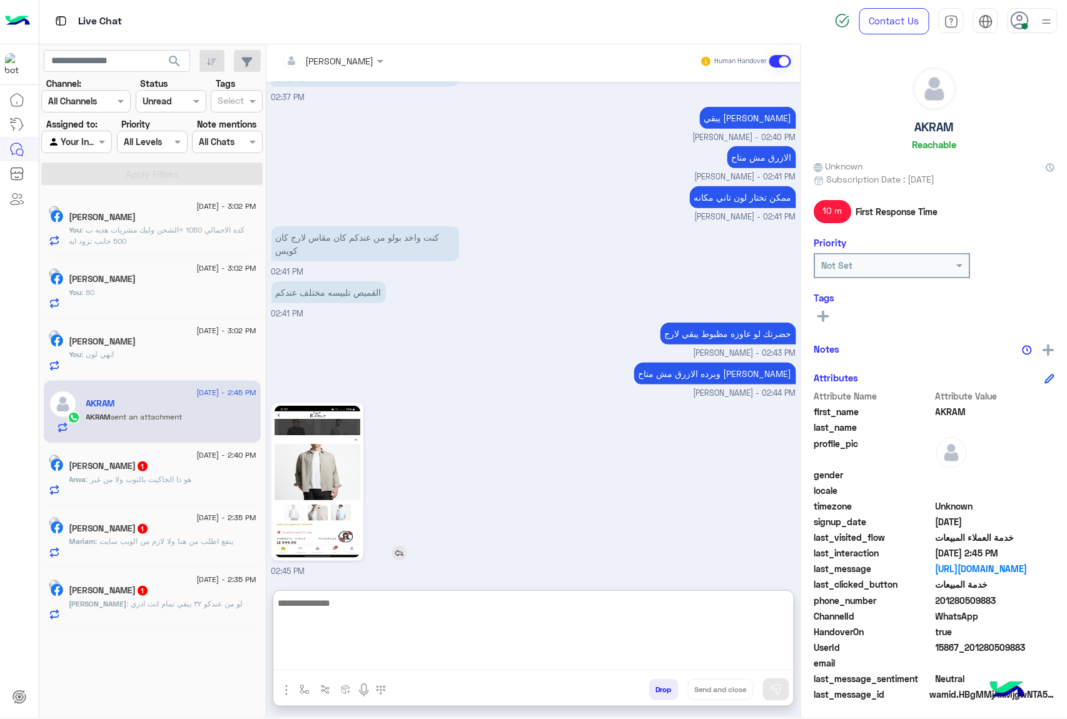
scroll to position [1829, 0]
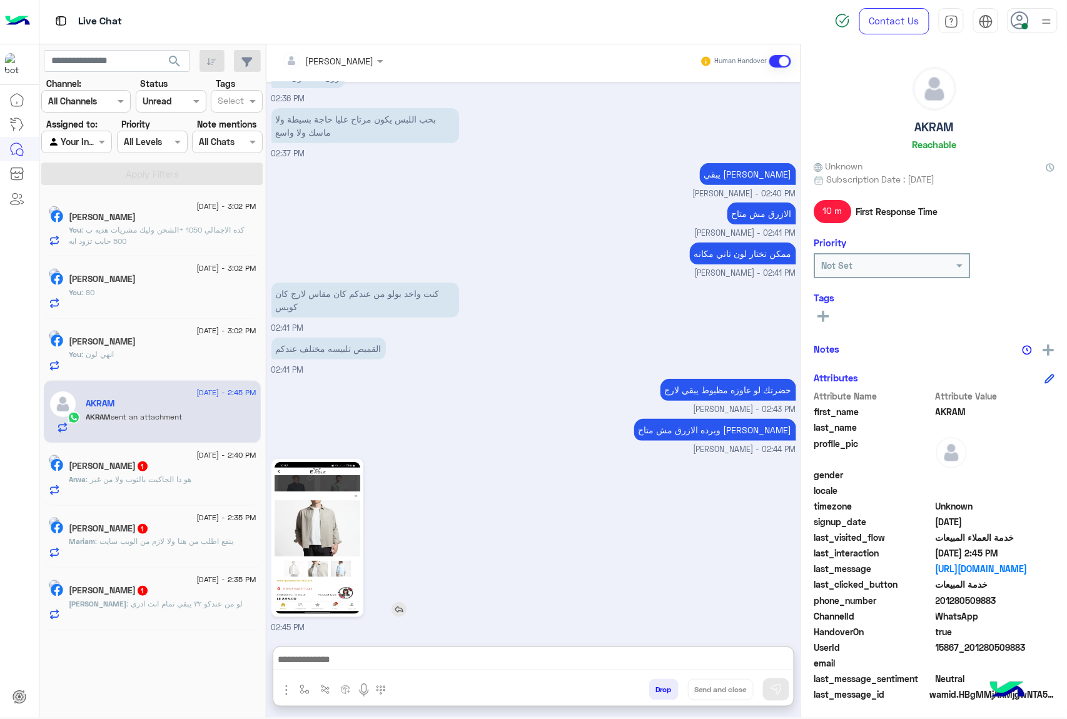
click at [321, 478] on img at bounding box center [317, 538] width 86 height 152
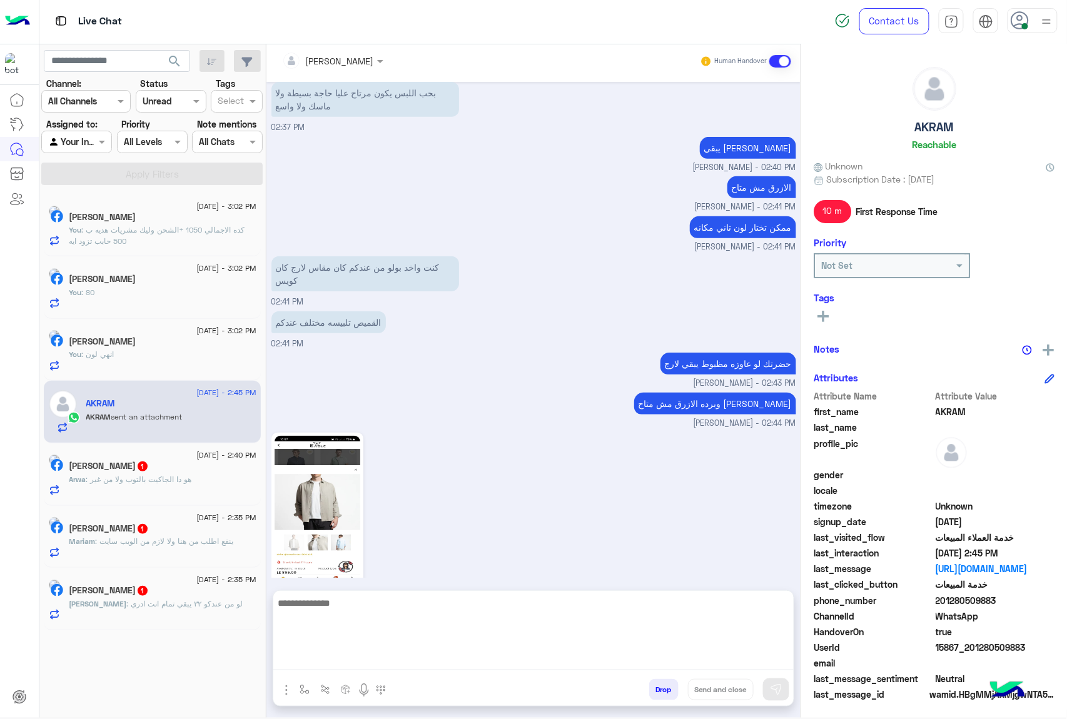
click at [319, 658] on textarea at bounding box center [533, 632] width 520 height 75
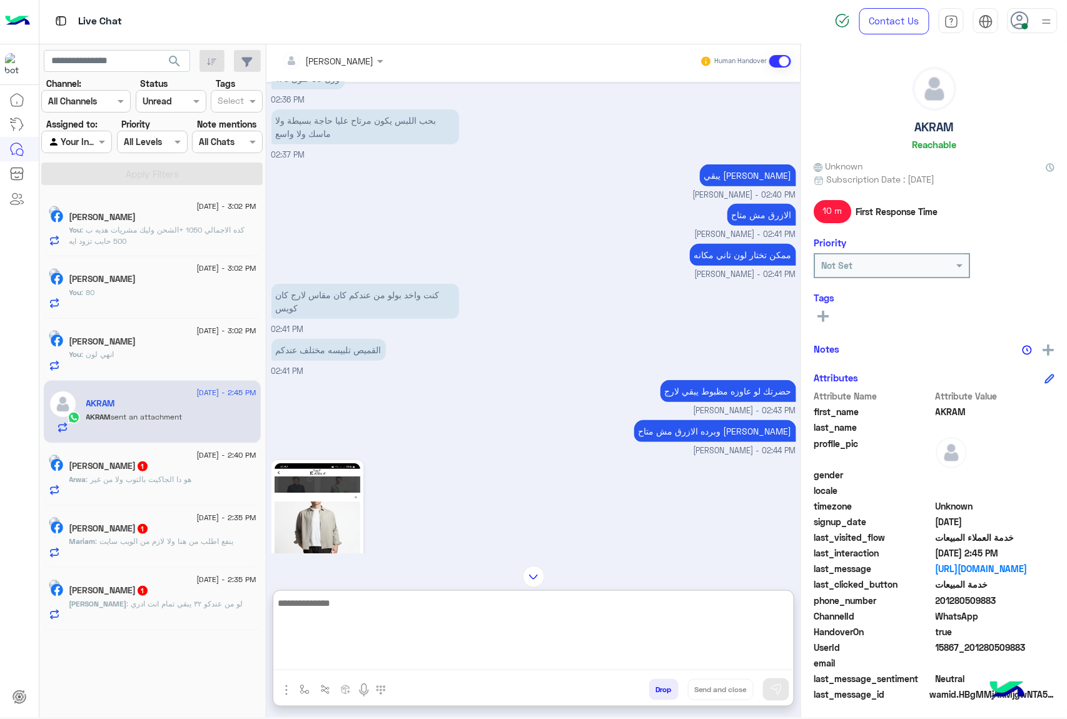
scroll to position [1829, 0]
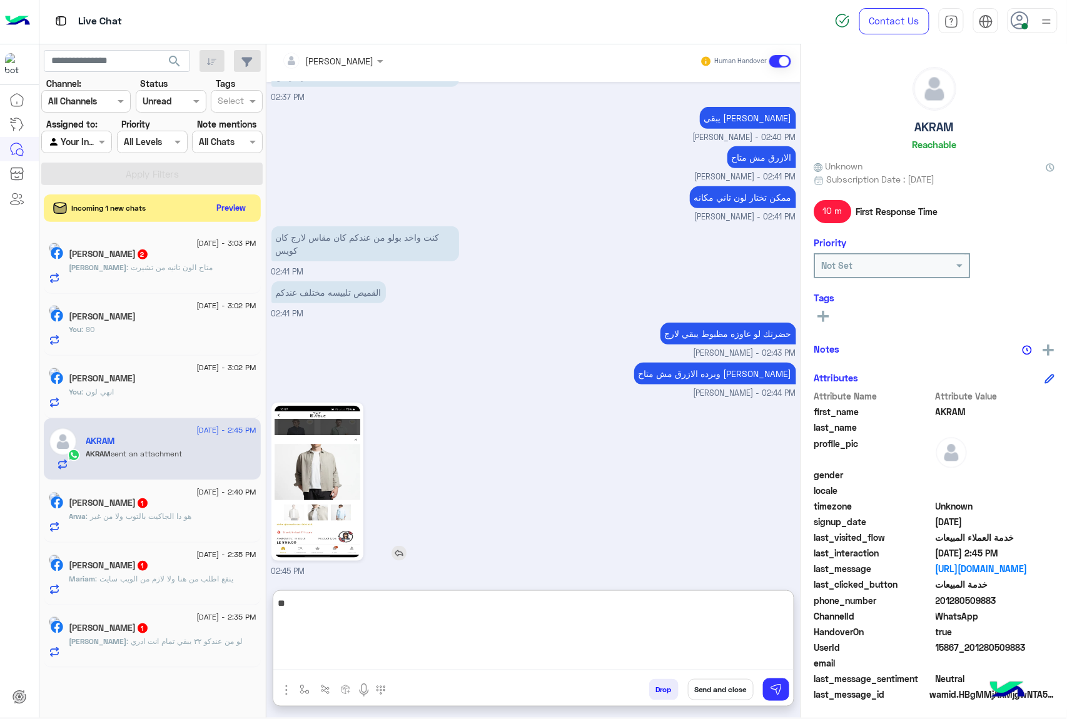
type textarea "*"
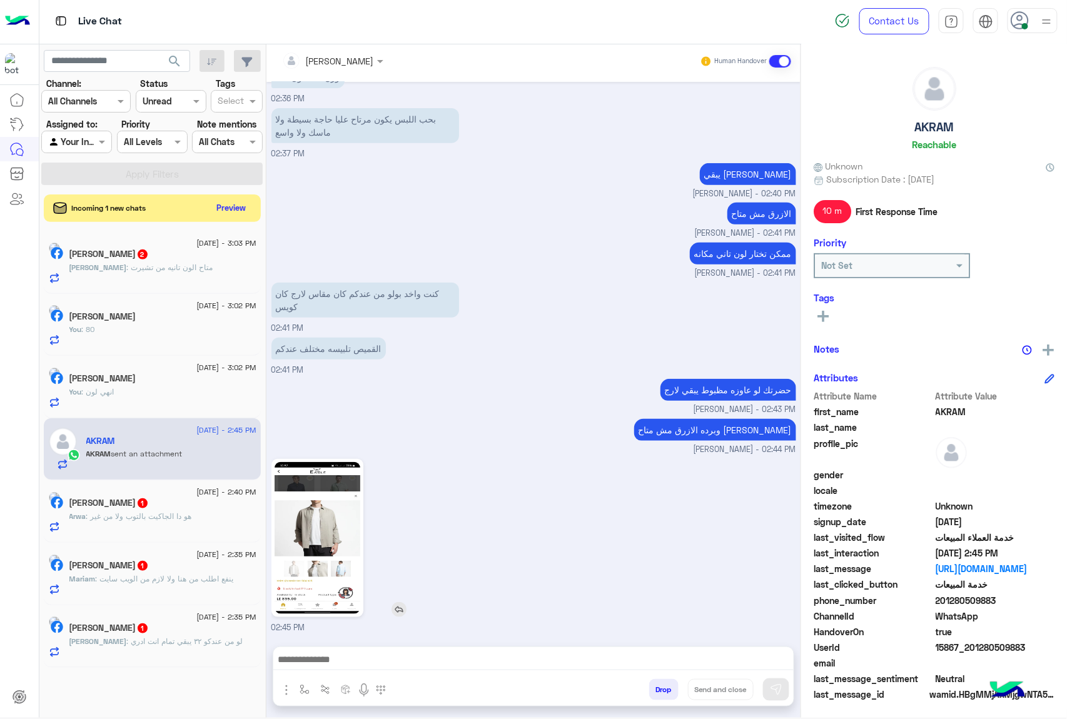
click at [334, 478] on img at bounding box center [317, 538] width 86 height 152
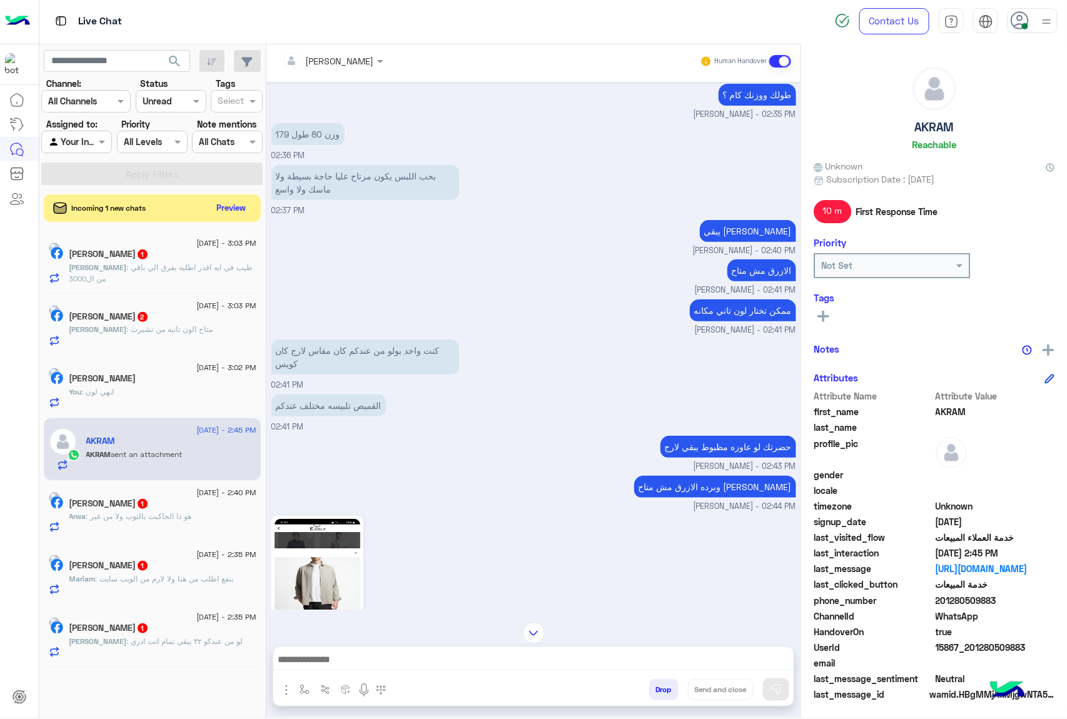
scroll to position [1772, 0]
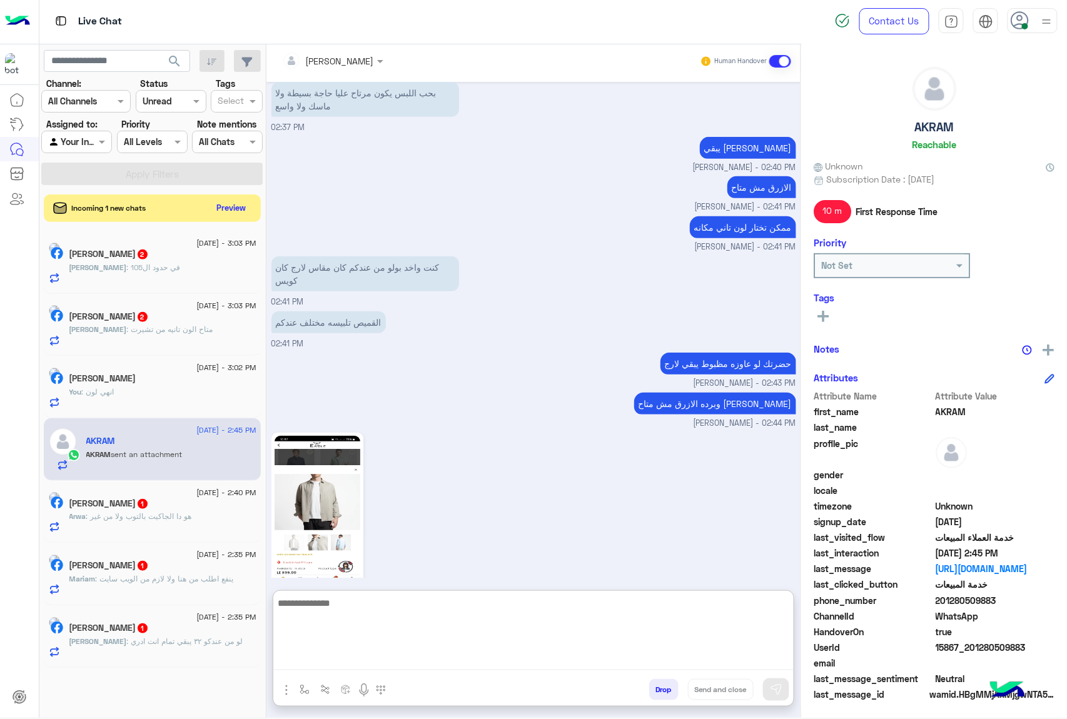
click at [330, 654] on textarea at bounding box center [533, 632] width 520 height 75
type textarea "*"
type textarea "**********"
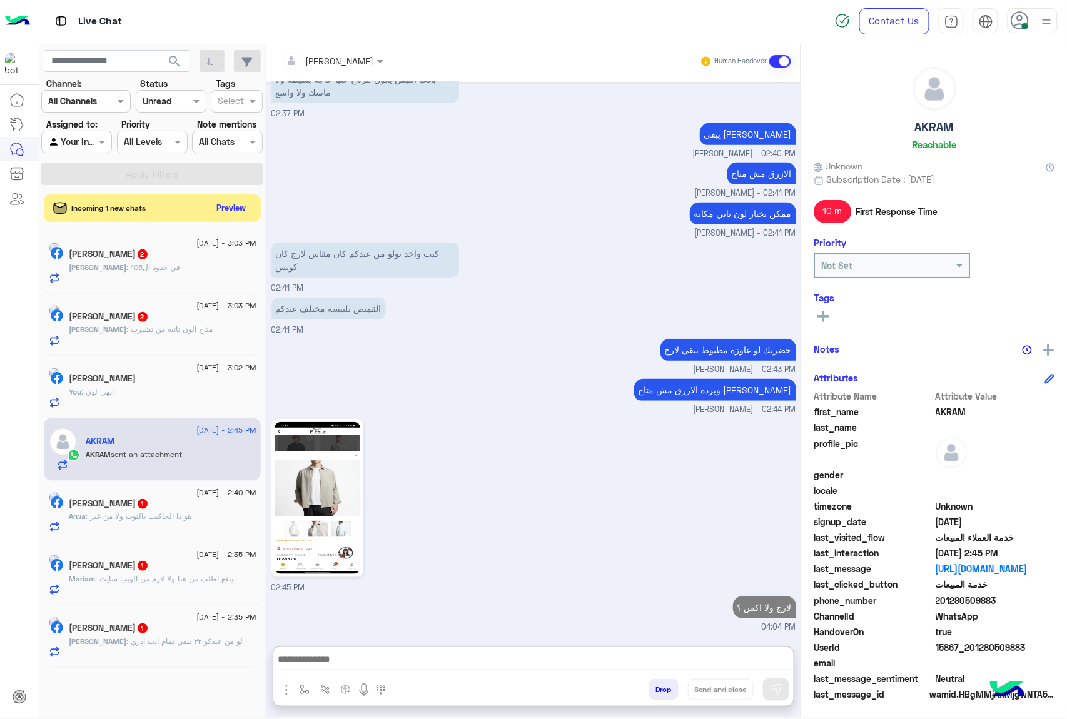
click at [149, 249] on span "2" at bounding box center [142, 253] width 13 height 11
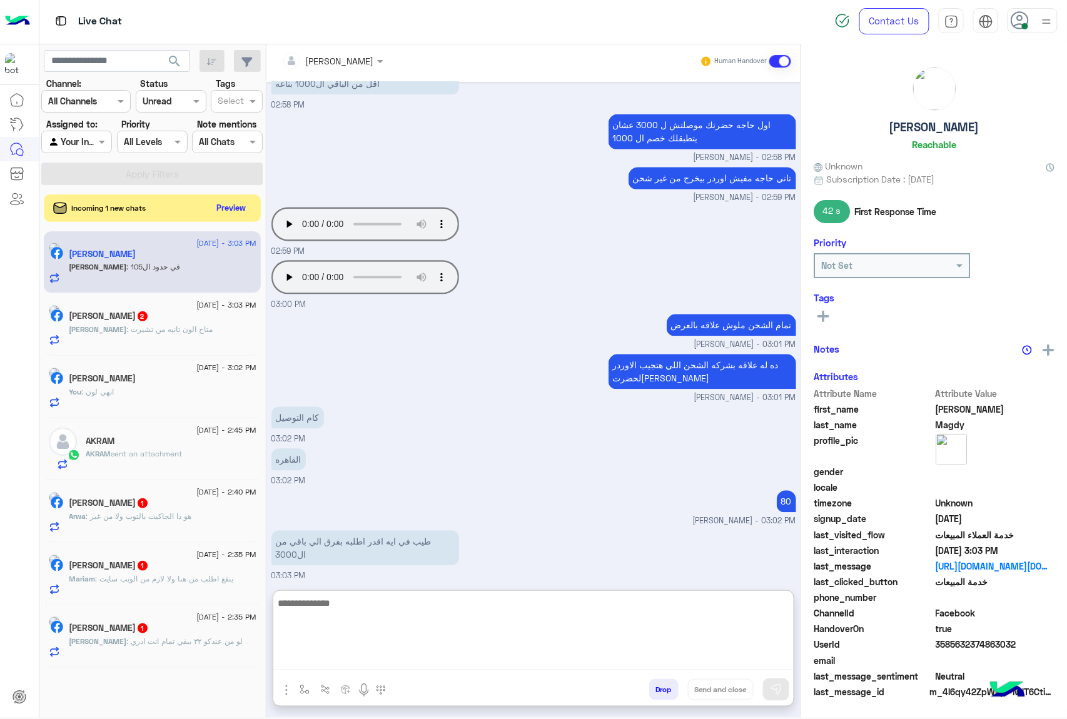
click at [344, 654] on textarea at bounding box center [533, 632] width 520 height 75
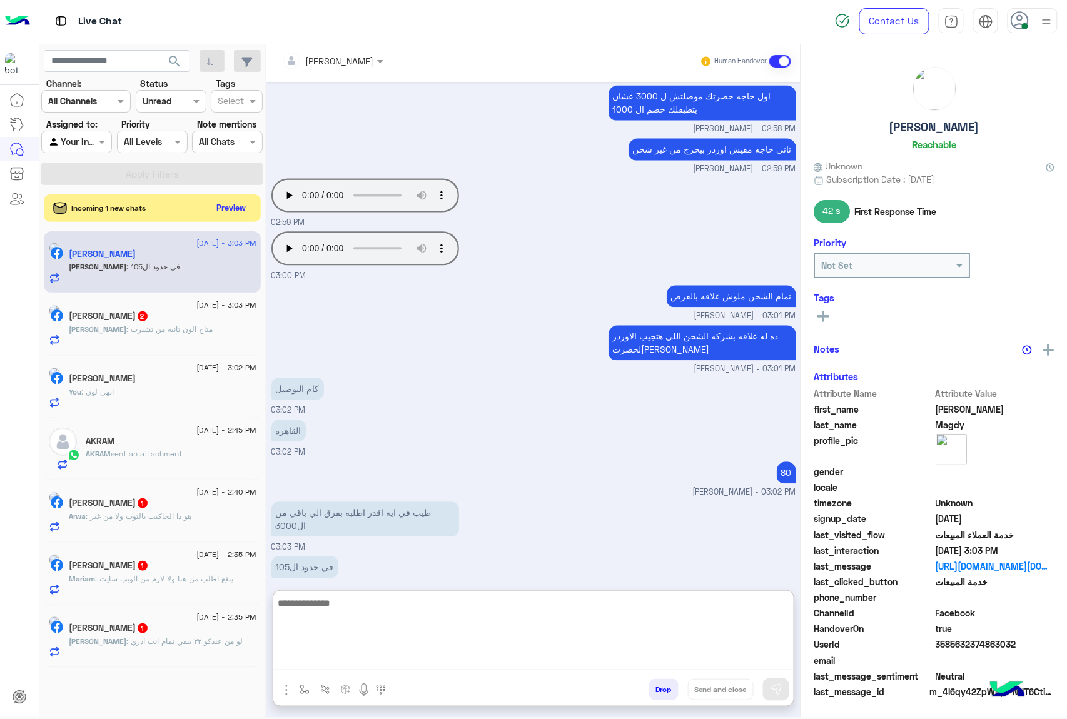
scroll to position [886, 0]
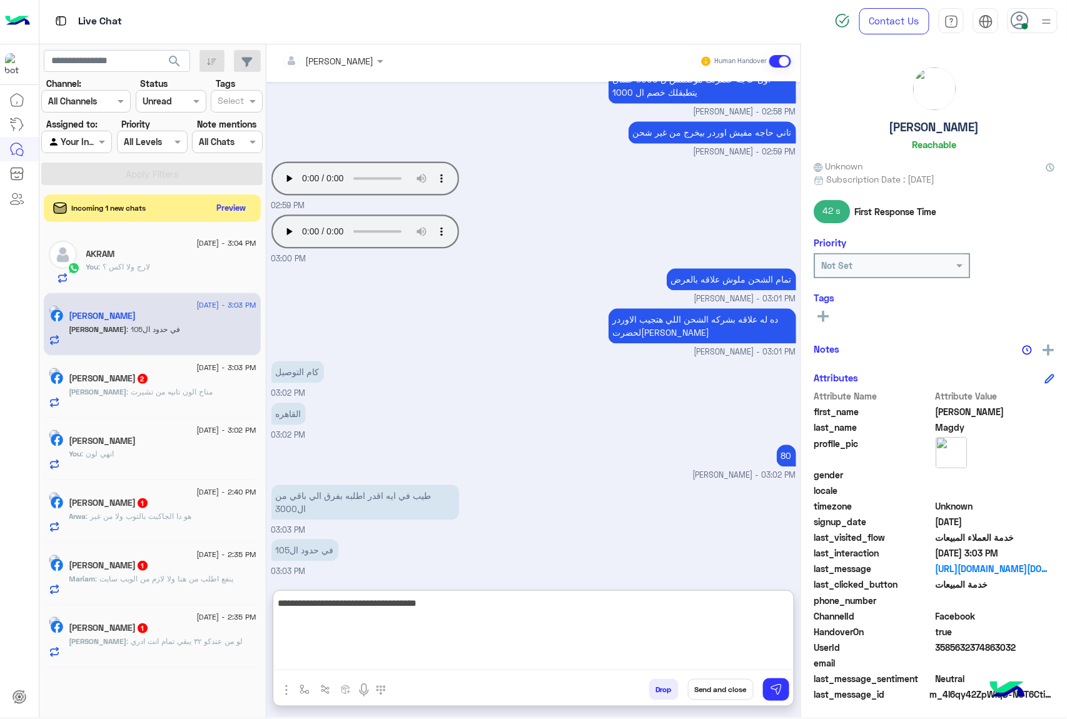
type textarea "**********"
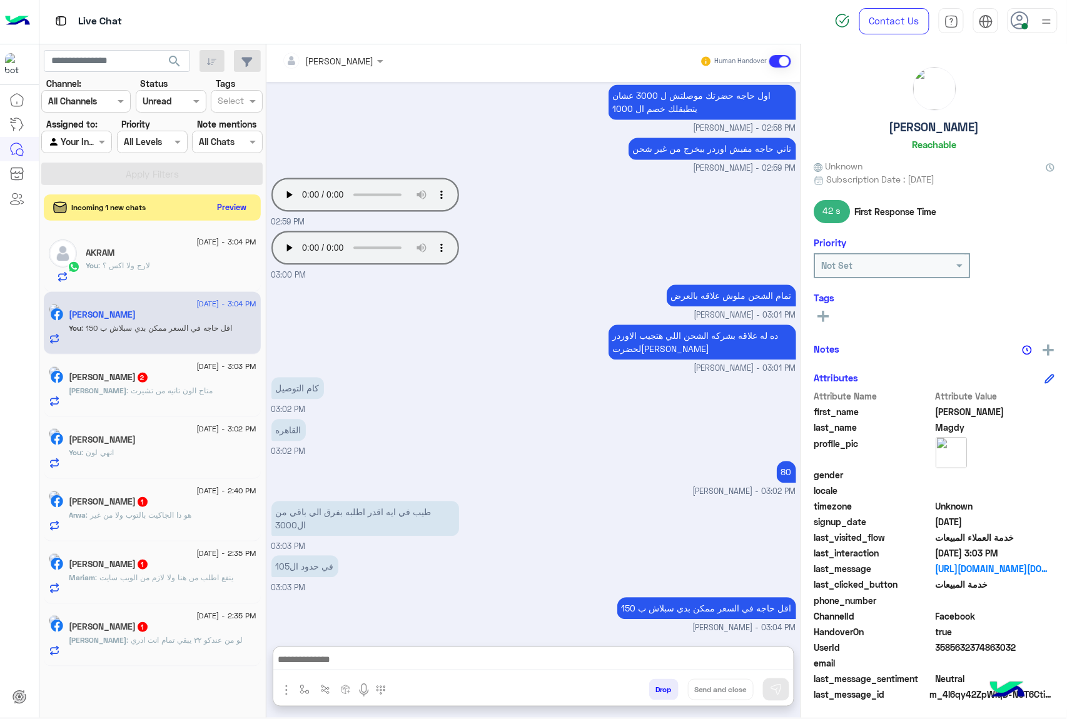
click at [228, 204] on button "Preview" at bounding box center [232, 207] width 39 height 17
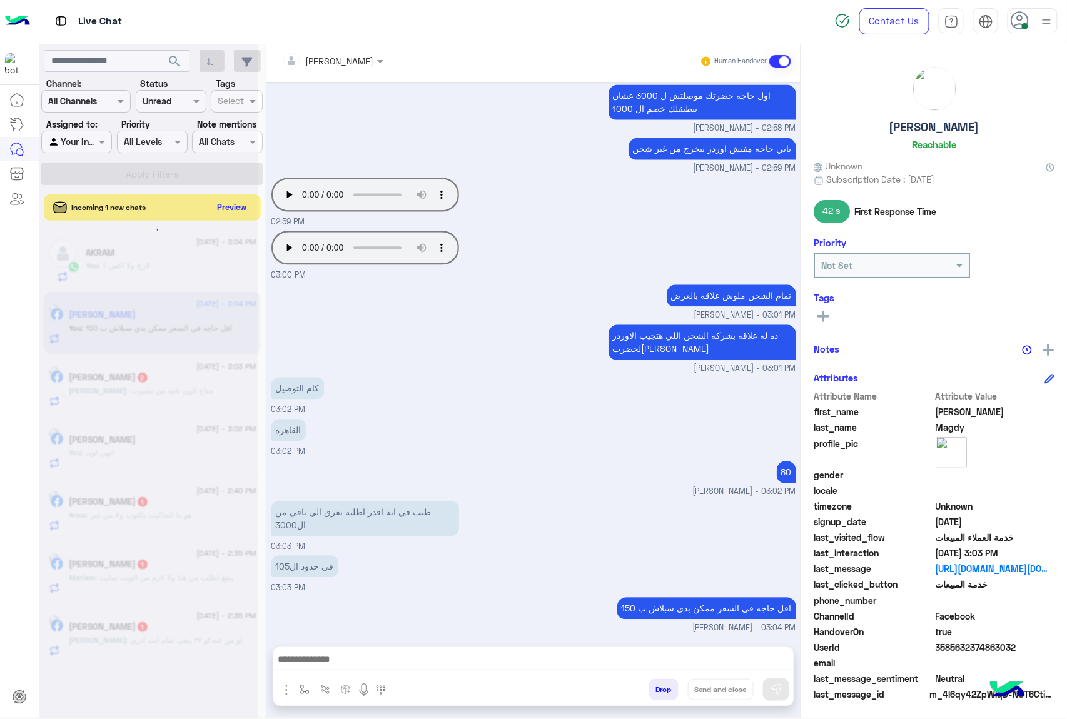
scroll to position [869, 0]
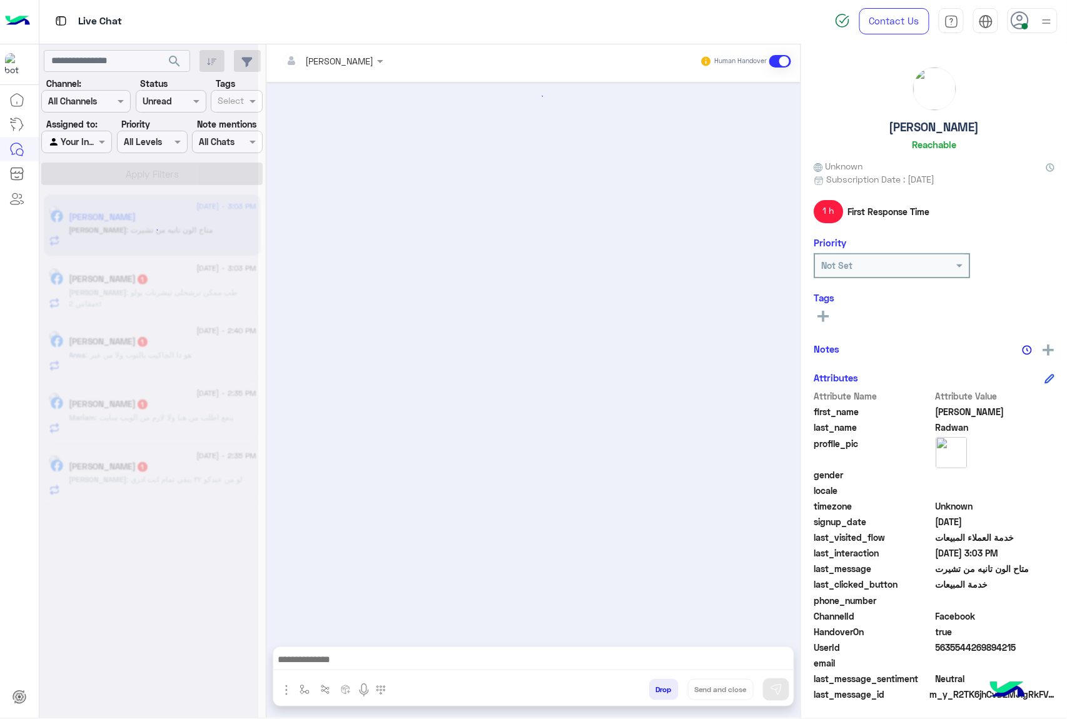
scroll to position [1457, 0]
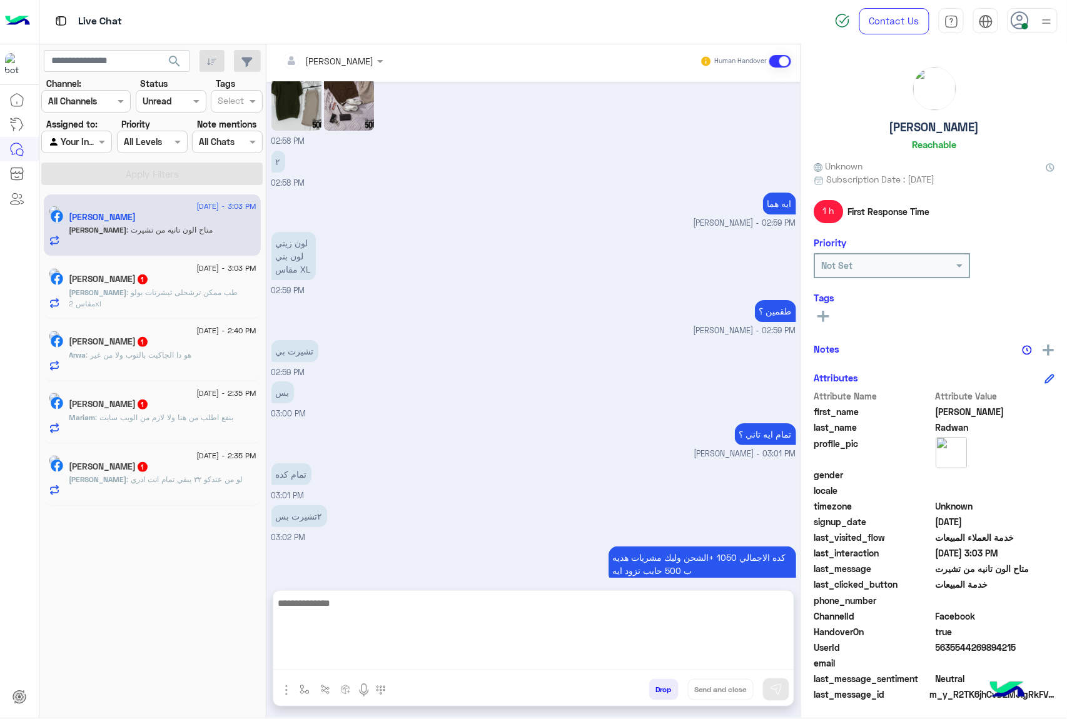
drag, startPoint x: 323, startPoint y: 663, endPoint x: 329, endPoint y: 657, distance: 8.9
click at [323, 663] on textarea at bounding box center [533, 632] width 520 height 75
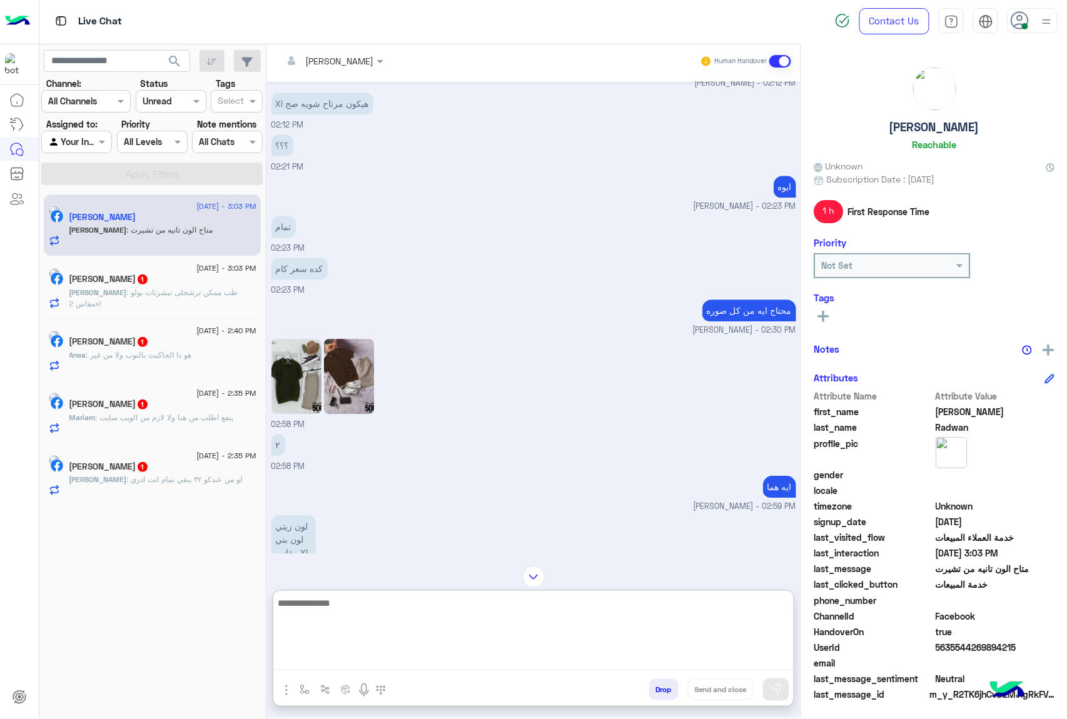
scroll to position [1097, 0]
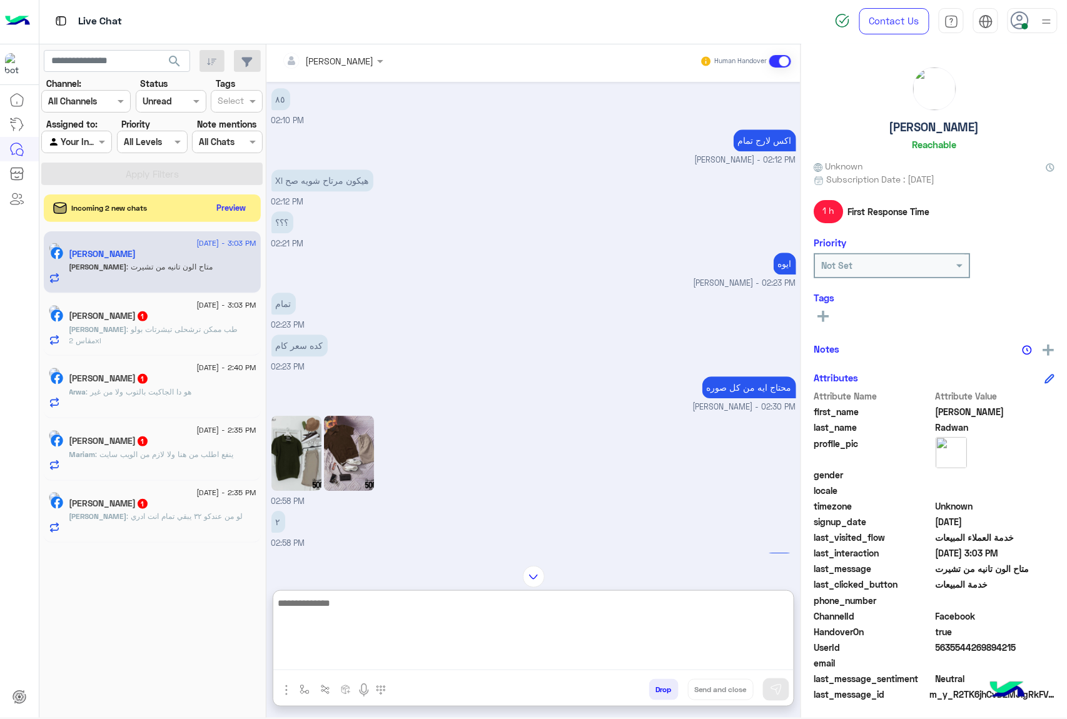
paste textarea "**********"
type textarea "**********"
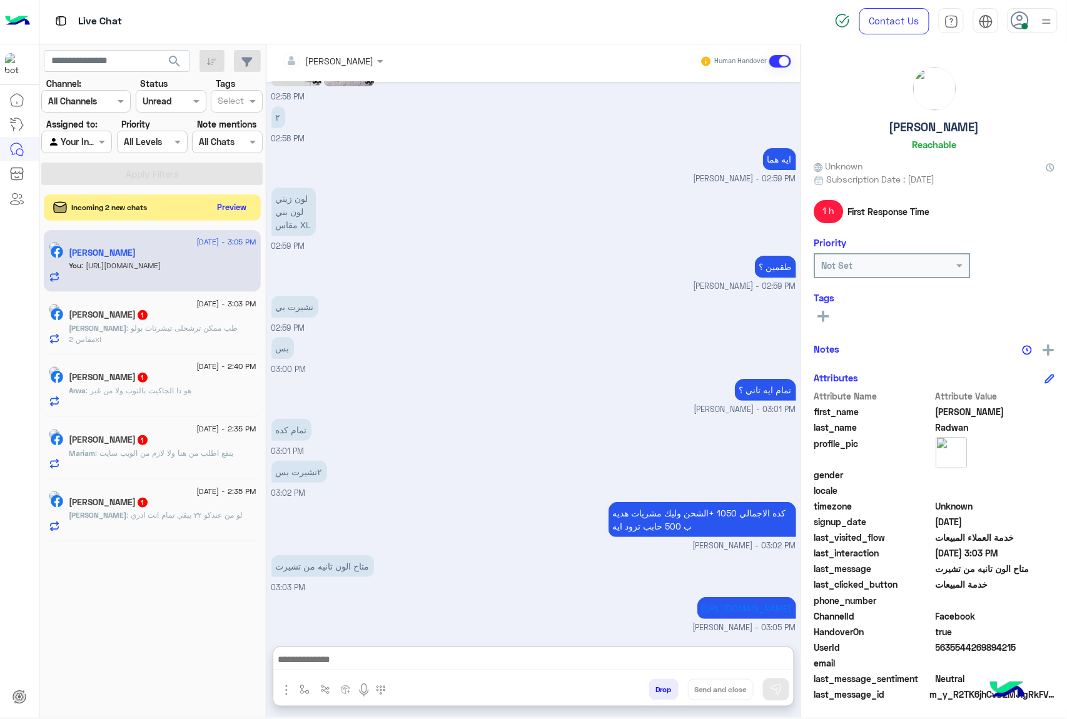
click at [234, 206] on button "Preview" at bounding box center [232, 207] width 39 height 17
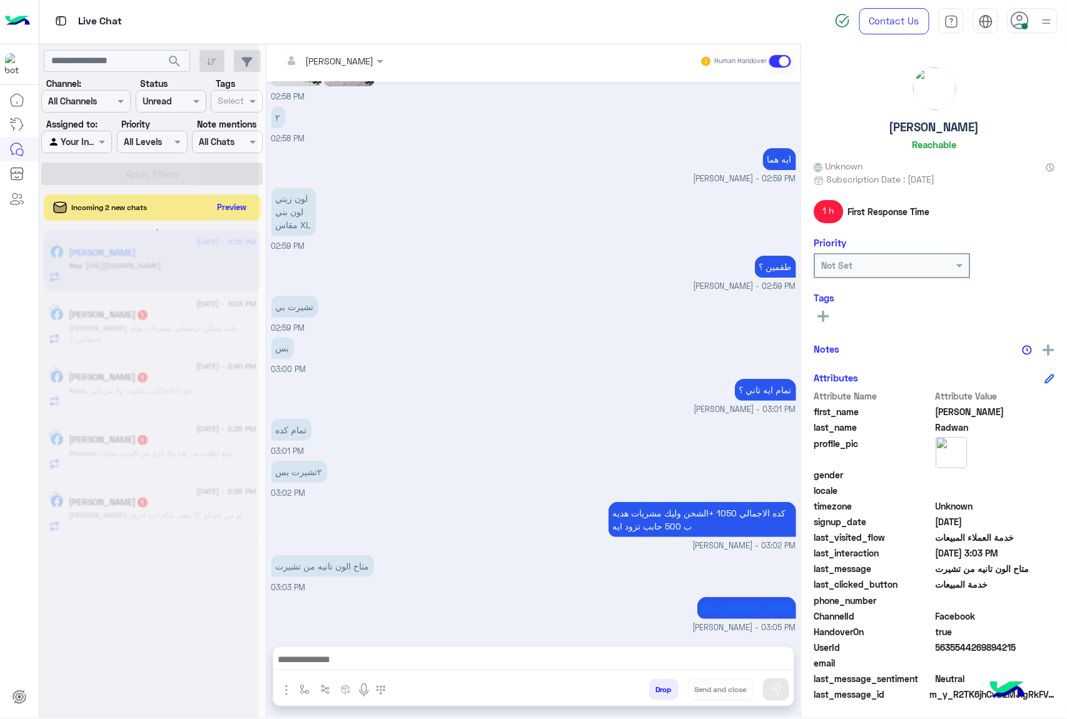
scroll to position [1524, 0]
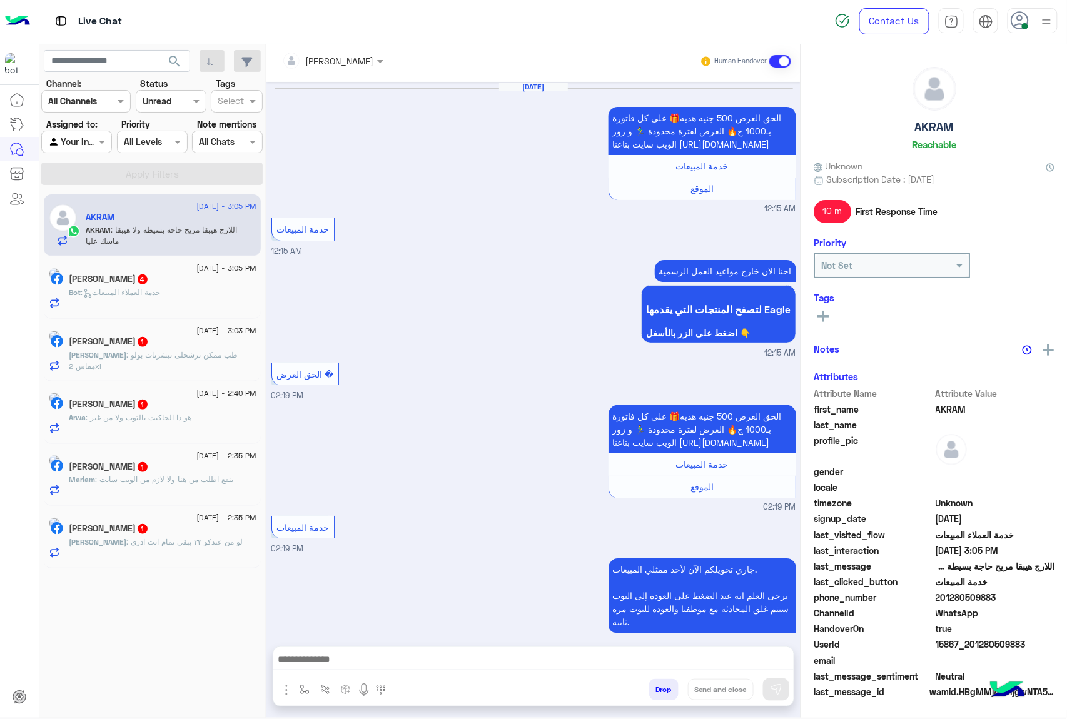
scroll to position [1684, 0]
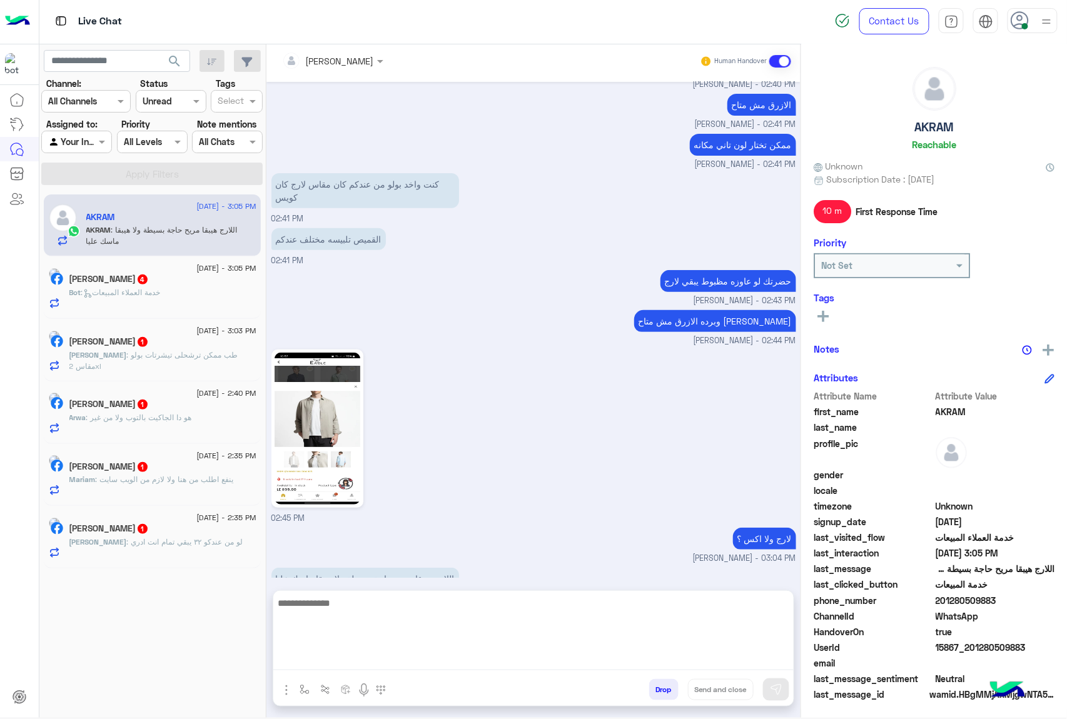
click at [321, 653] on textarea at bounding box center [533, 632] width 520 height 75
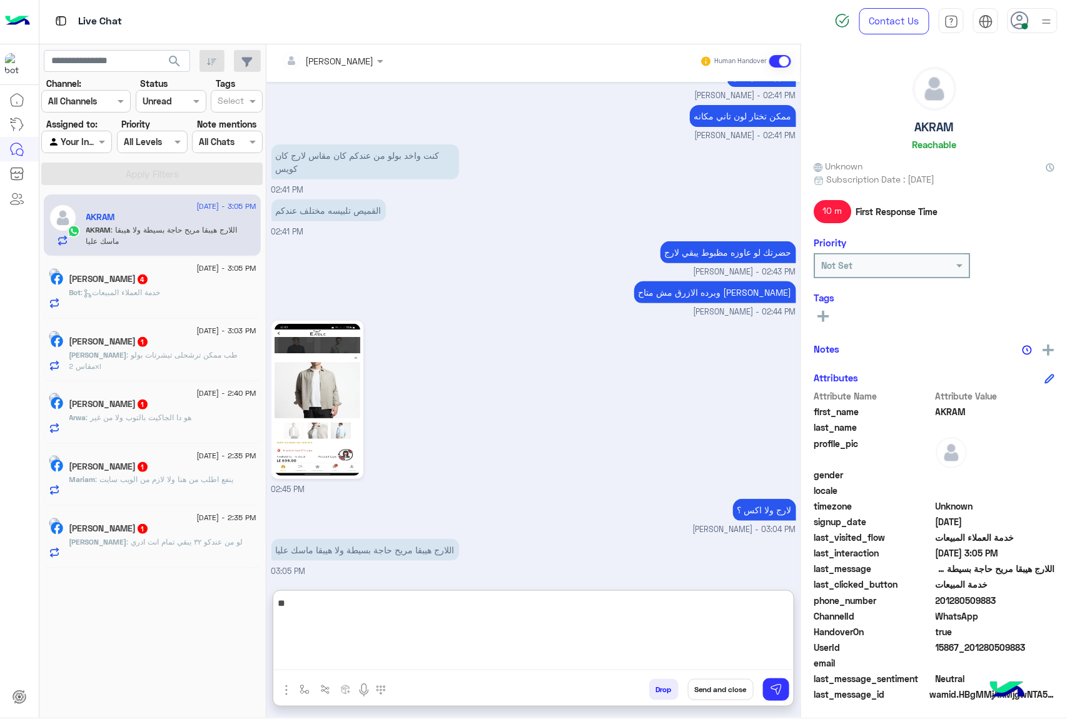
type textarea "*"
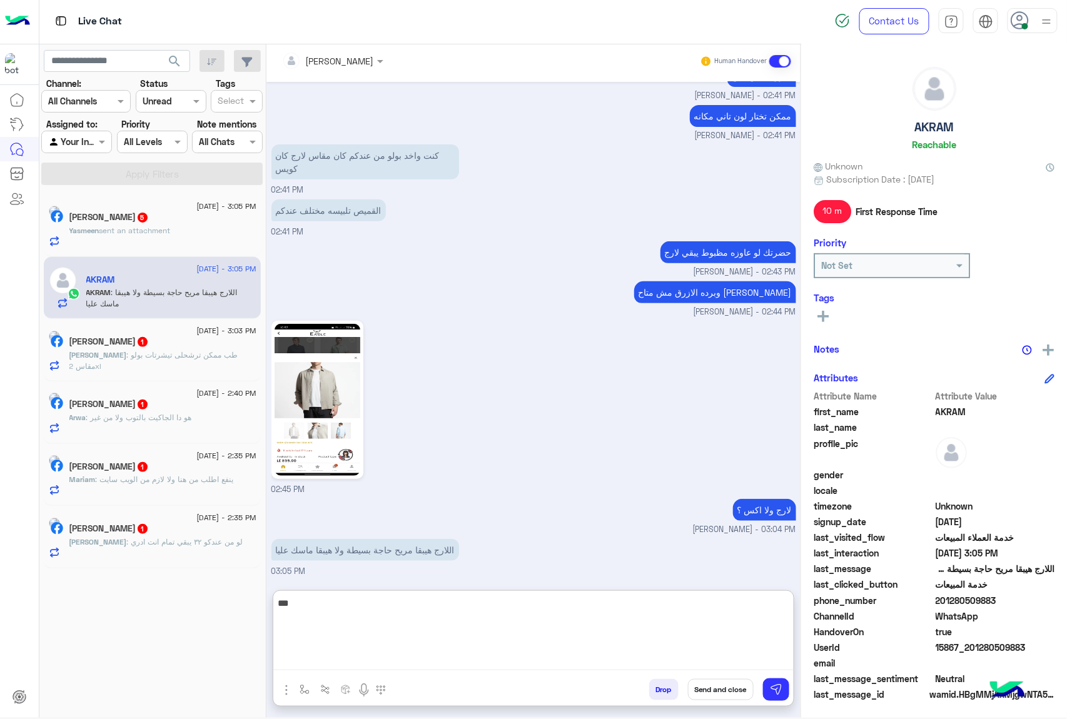
scroll to position [1782, 0]
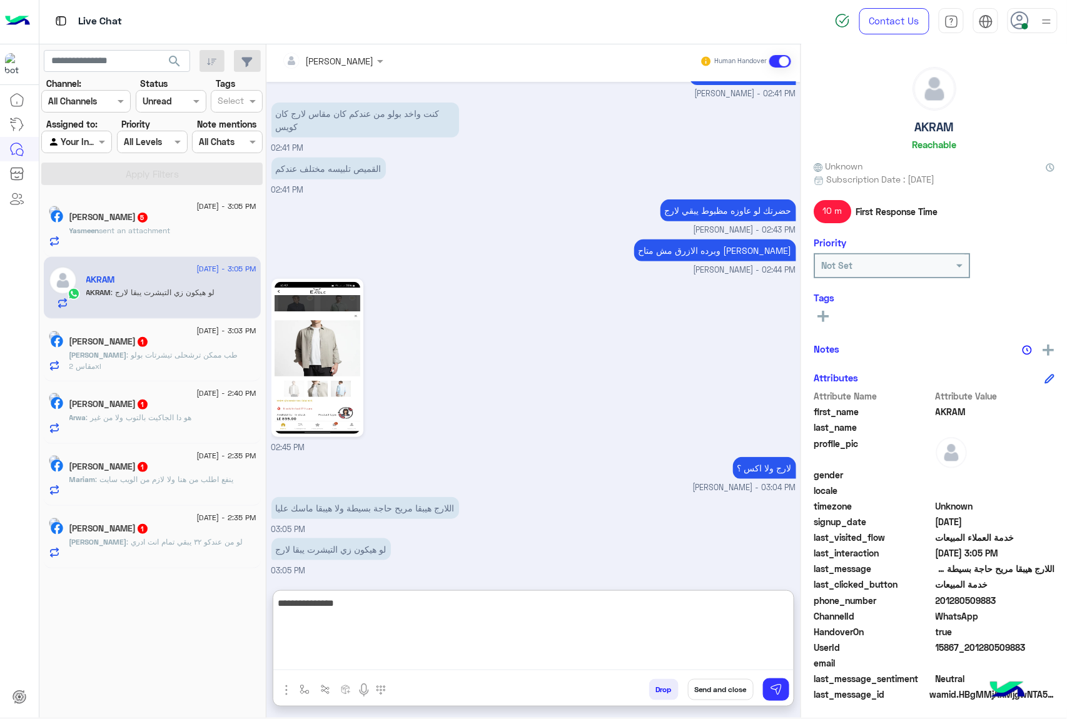
type textarea "**********"
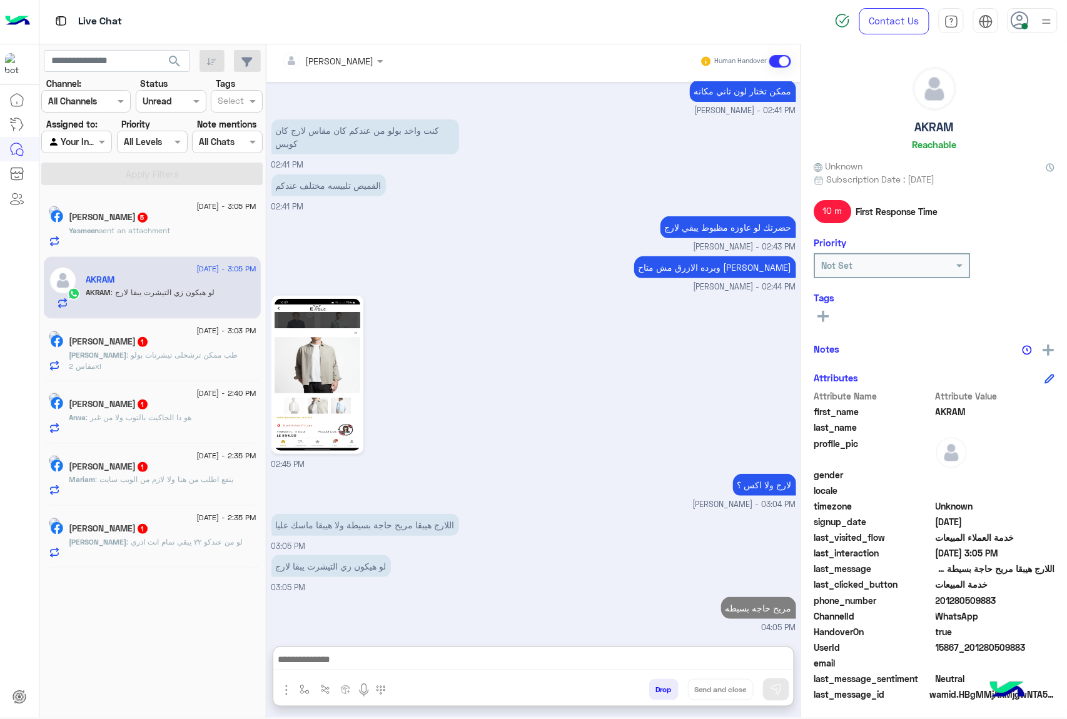
click at [173, 243] on div "Yasmeen sent an attachment" at bounding box center [162, 236] width 187 height 22
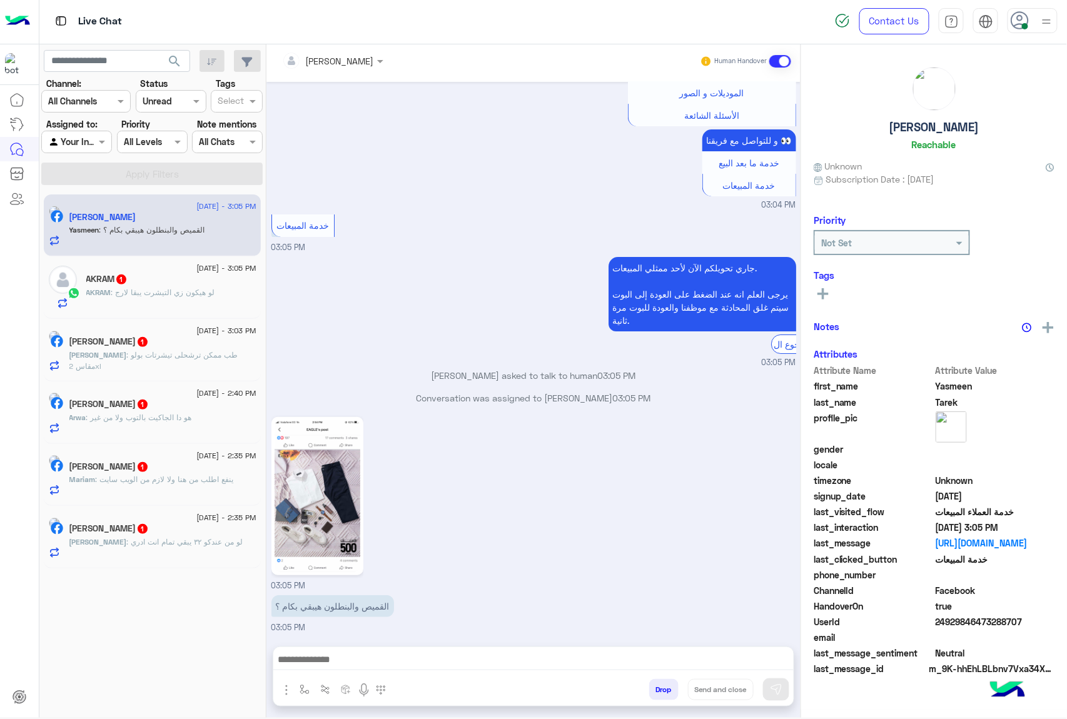
scroll to position [1539, 0]
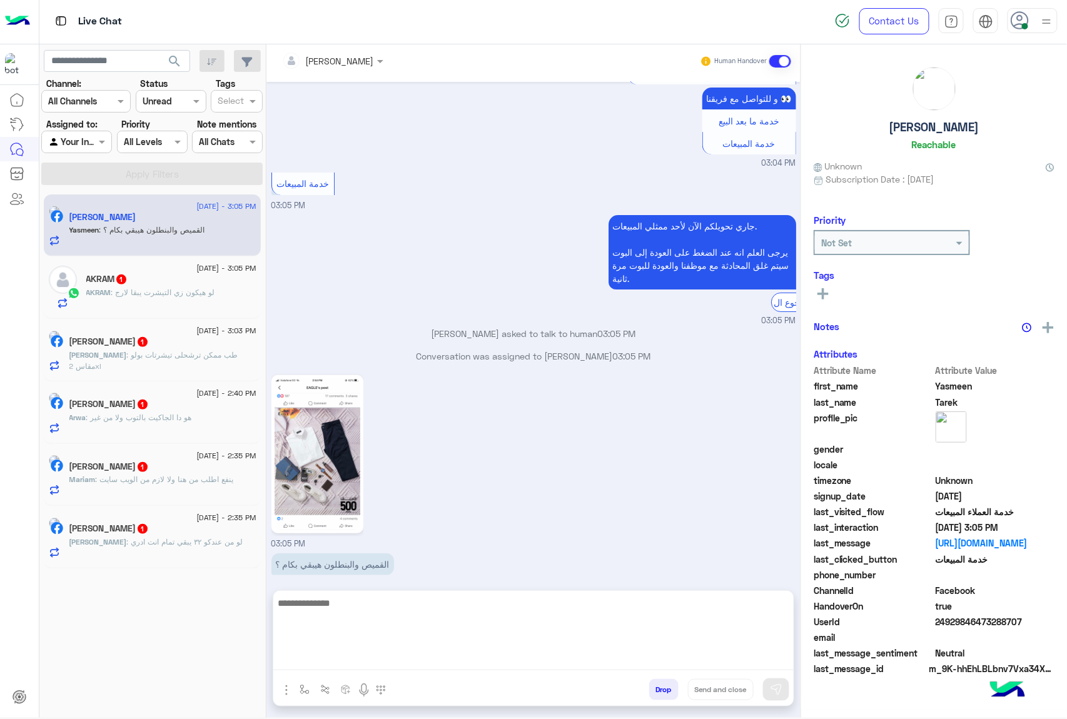
click at [326, 657] on textarea at bounding box center [533, 632] width 520 height 75
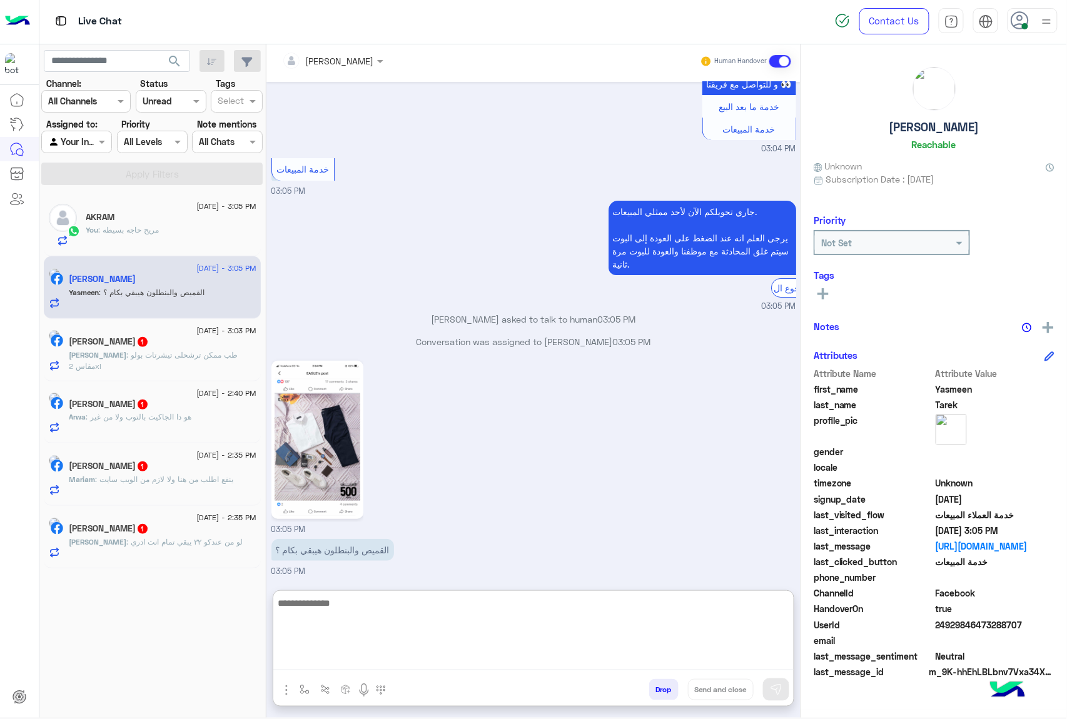
scroll to position [1596, 0]
paste textarea "*"
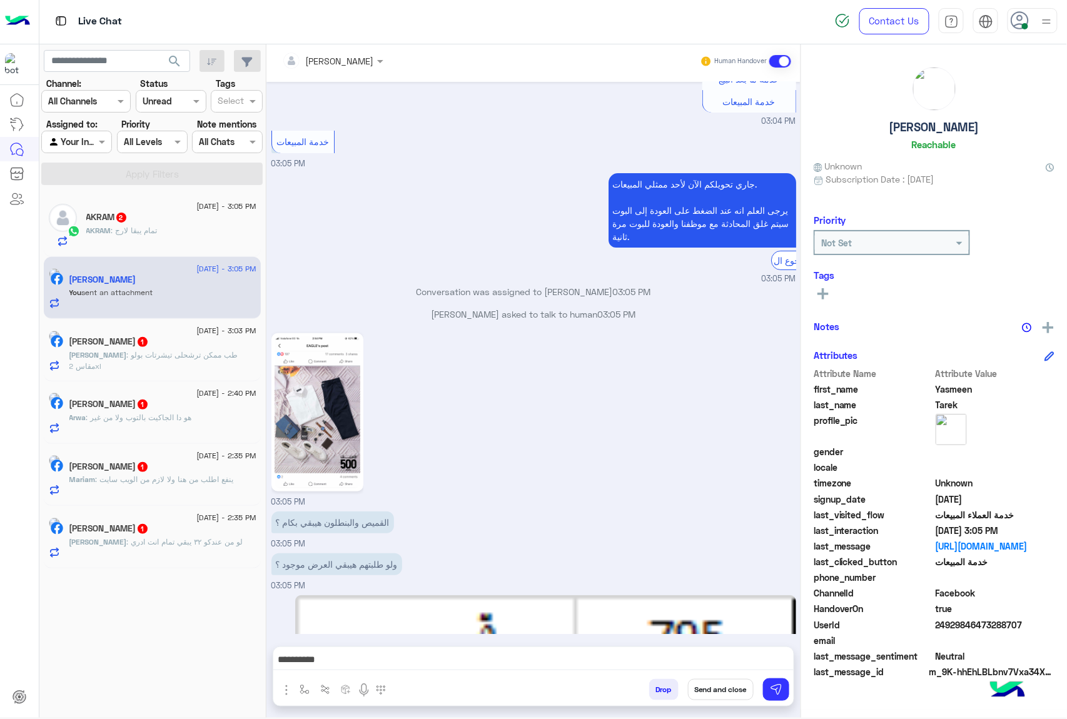
scroll to position [1773, 0]
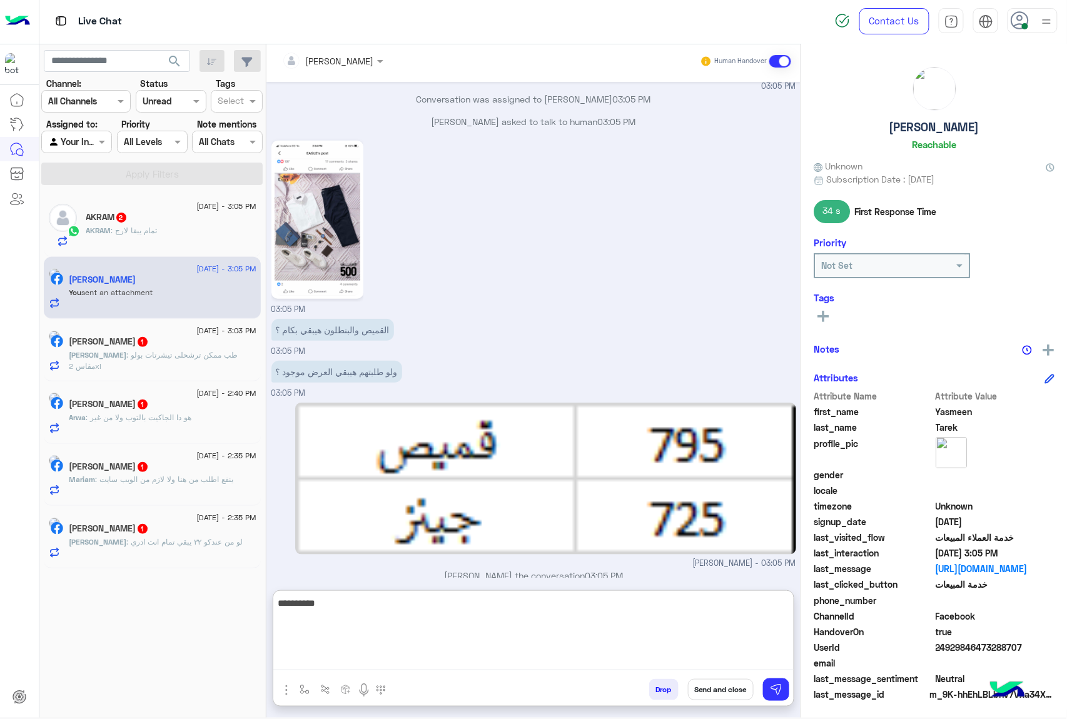
click at [608, 663] on textarea "*********" at bounding box center [533, 632] width 520 height 75
type textarea "**********"
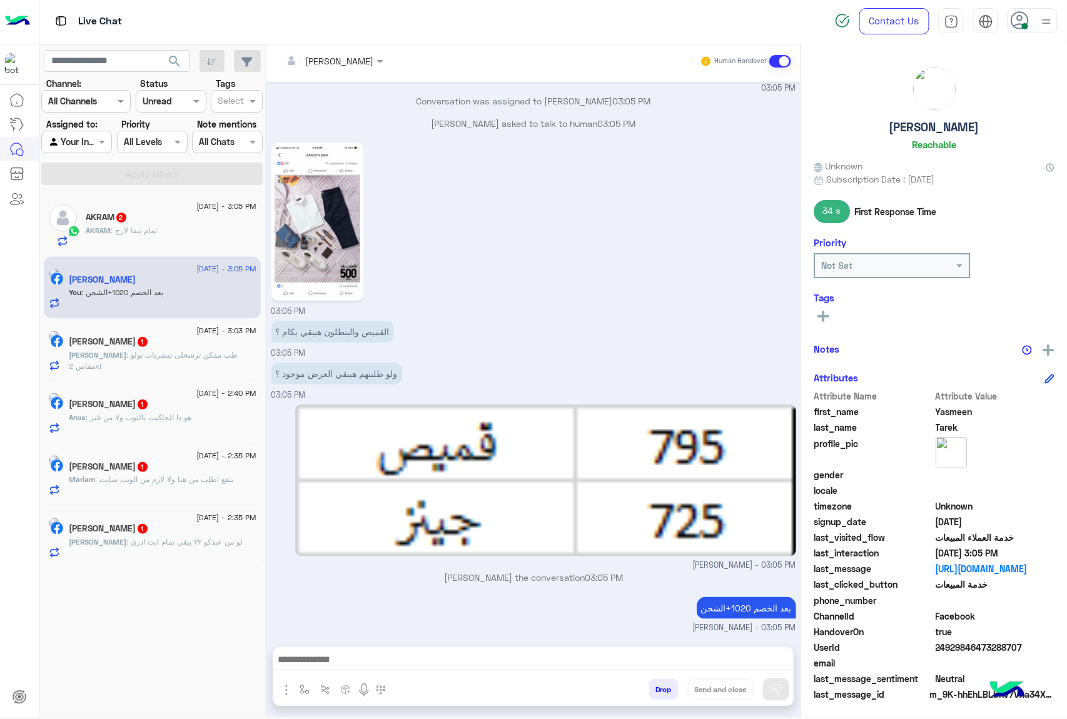
click at [151, 230] on span ": تمام يبقا لارج" at bounding box center [134, 230] width 46 height 9
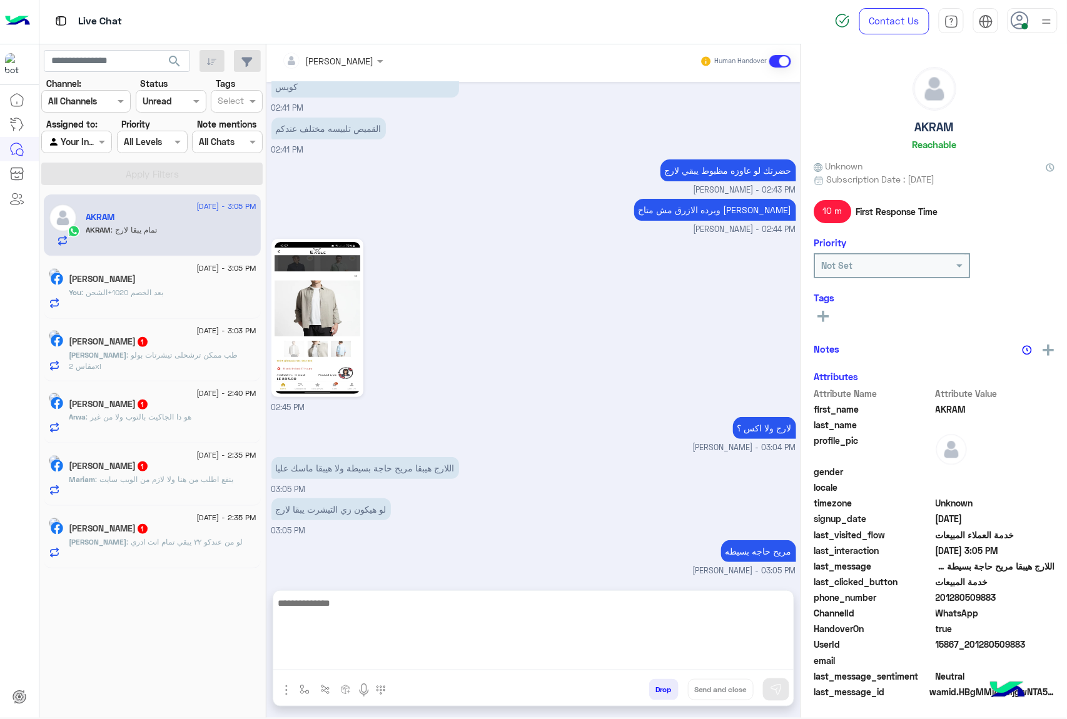
click at [354, 658] on textarea at bounding box center [533, 632] width 520 height 75
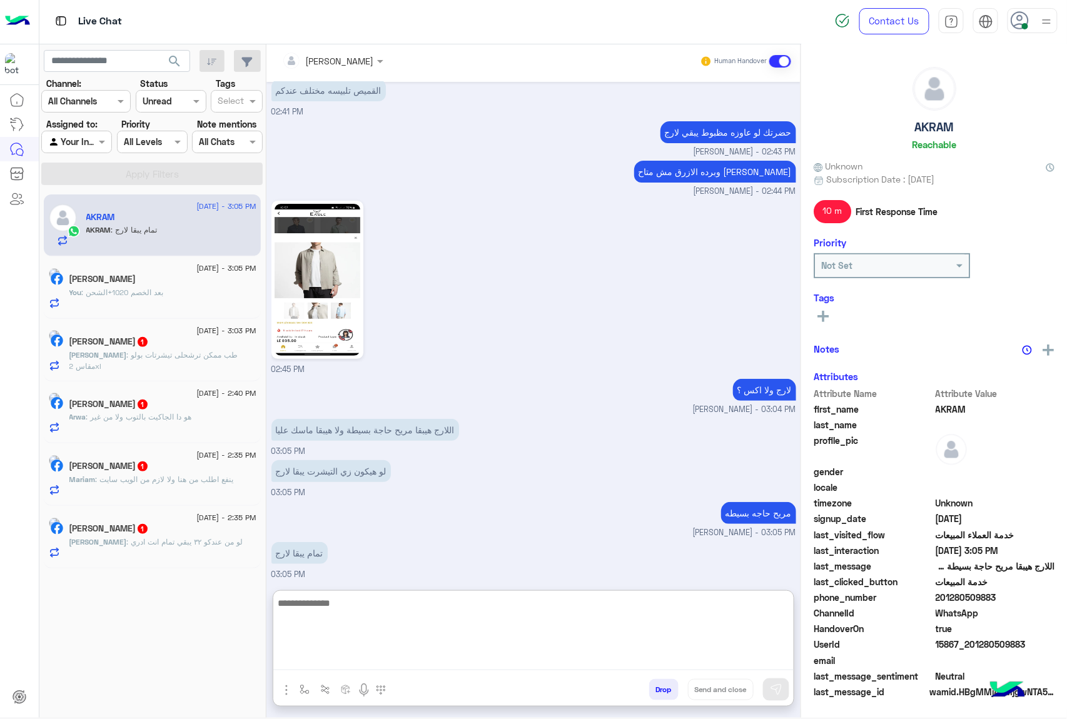
scroll to position [1596, 0]
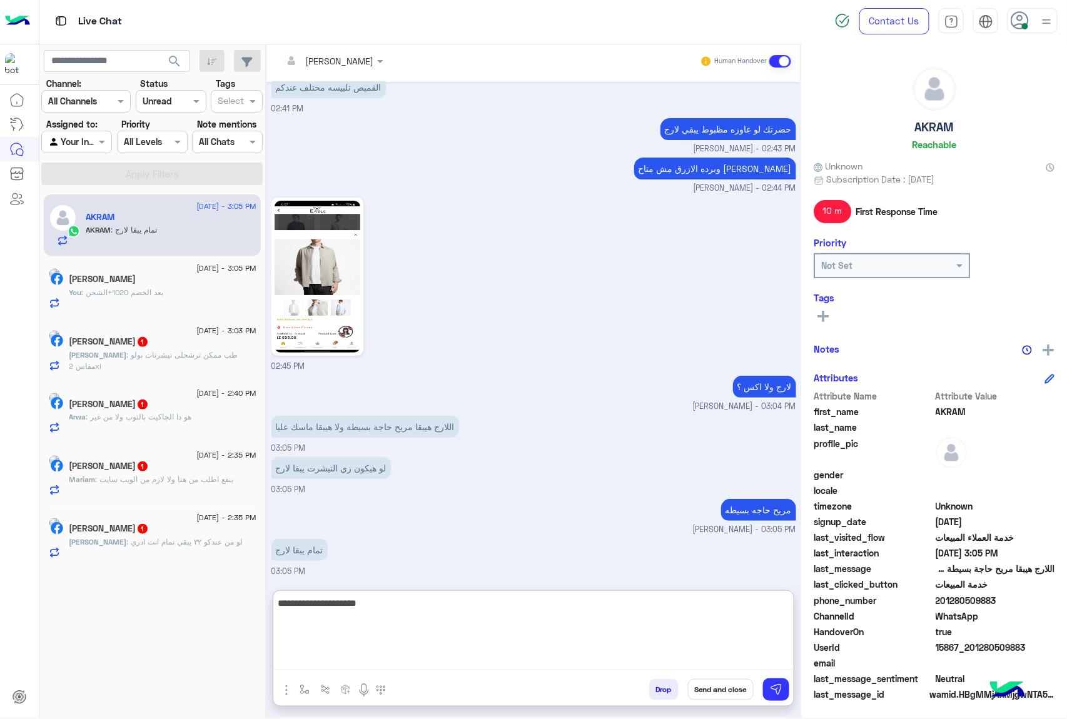
type textarea "**********"
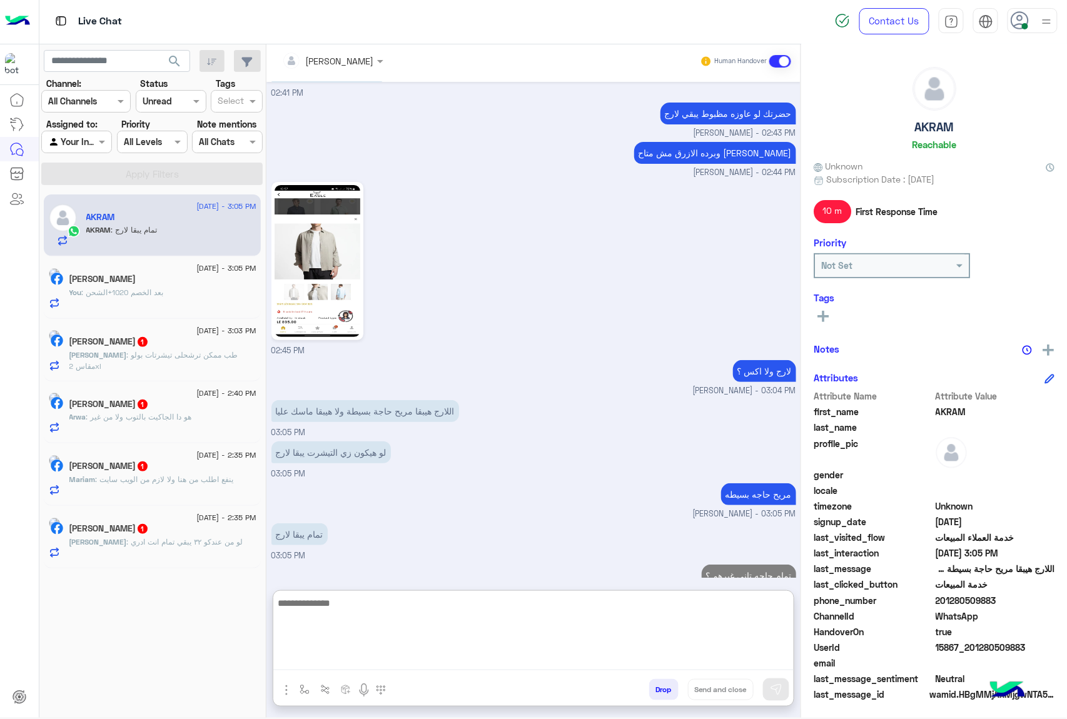
scroll to position [1636, 0]
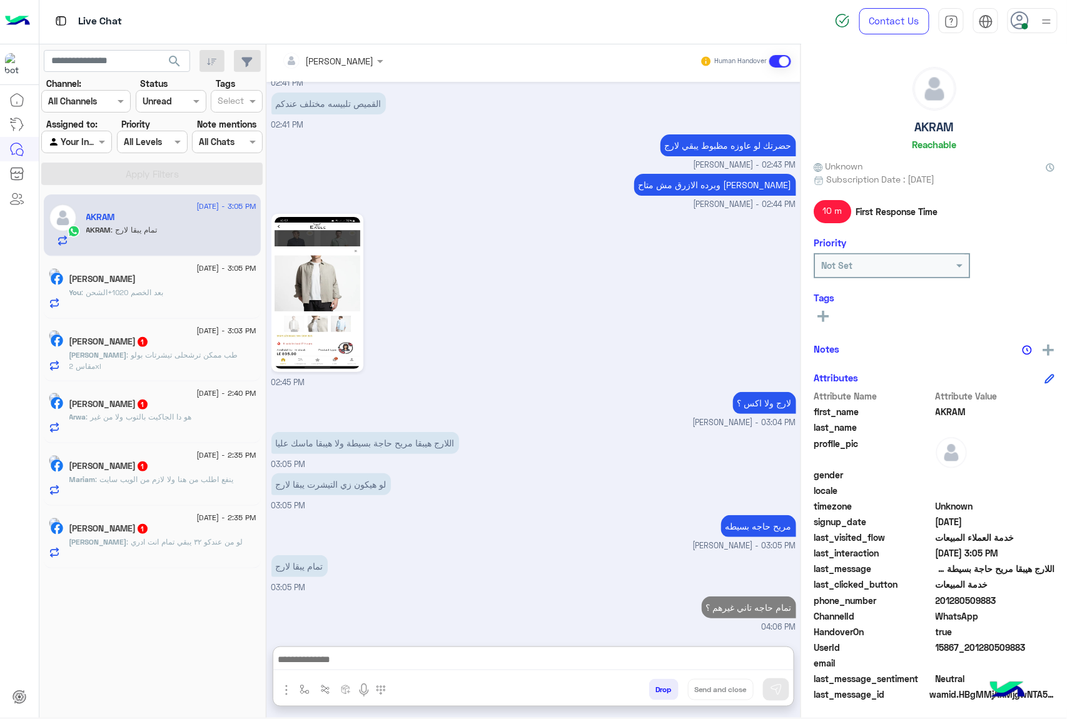
click at [128, 350] on span ": طب ممكن ترشحلى تيشرتات بولو مقاس 2xl" at bounding box center [153, 360] width 169 height 21
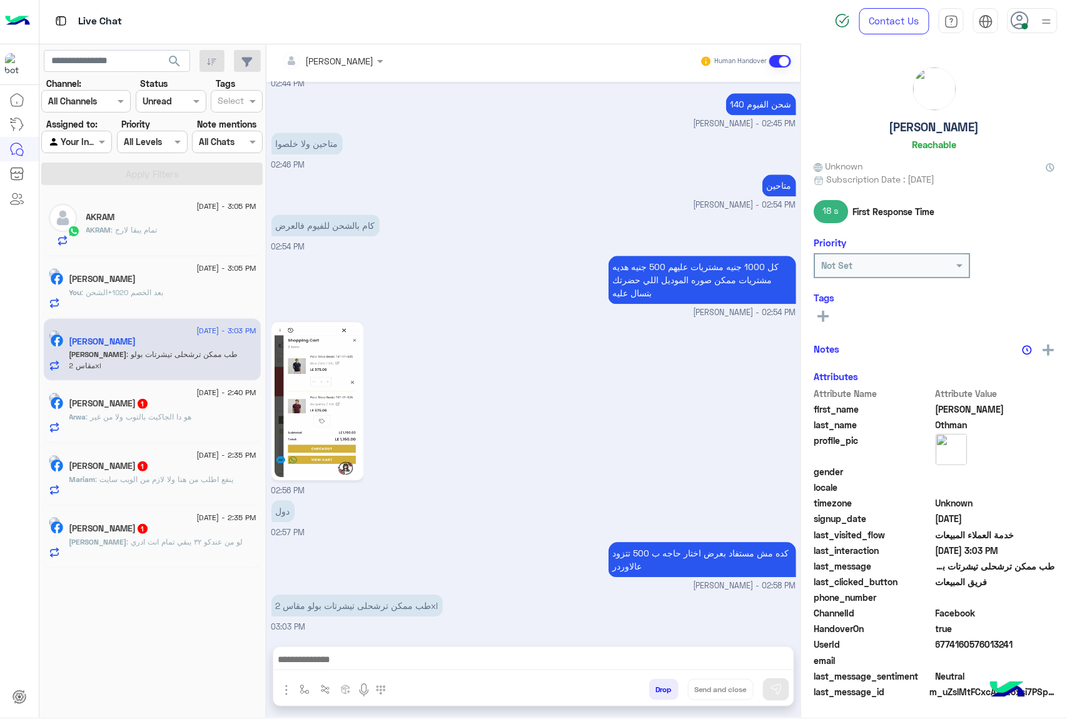
scroll to position [980, 0]
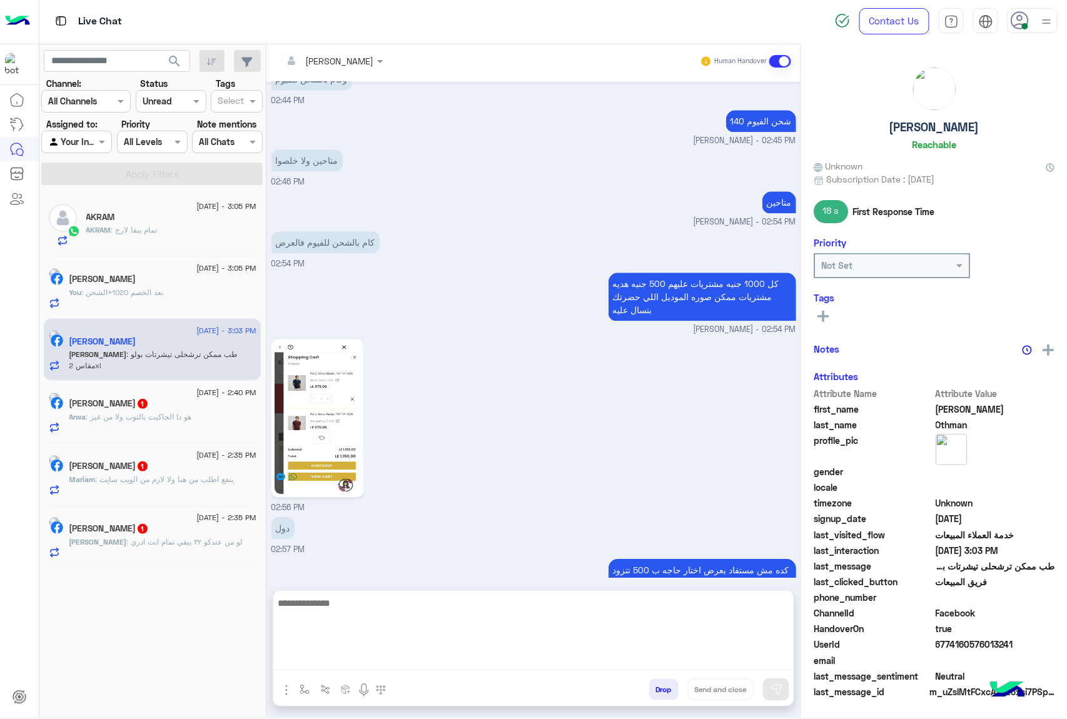
click at [318, 664] on textarea at bounding box center [533, 632] width 520 height 75
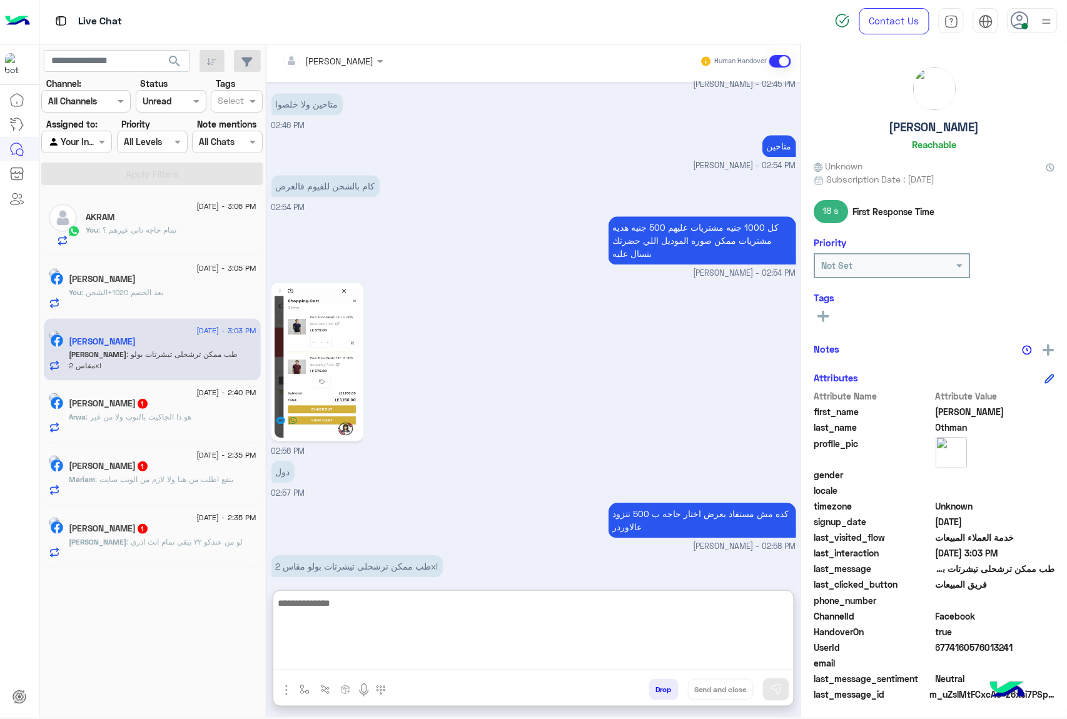
paste textarea "**********"
type textarea "**********"
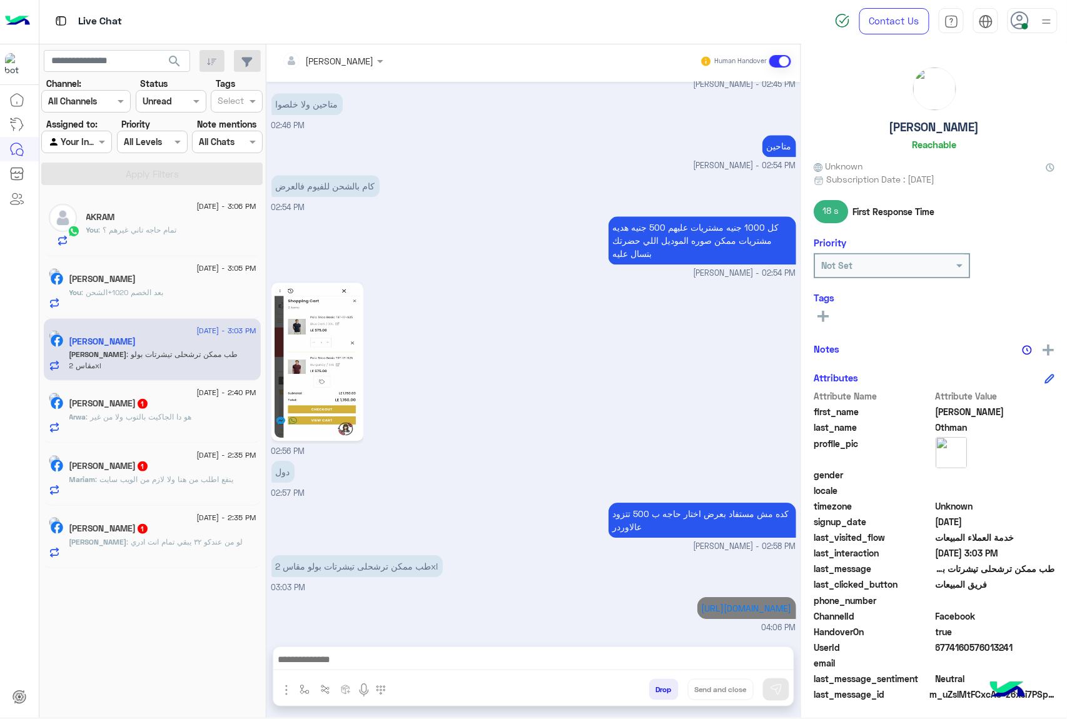
click at [186, 413] on span ": هو دا الجاكيت بالتوب ولا من غير" at bounding box center [139, 416] width 106 height 9
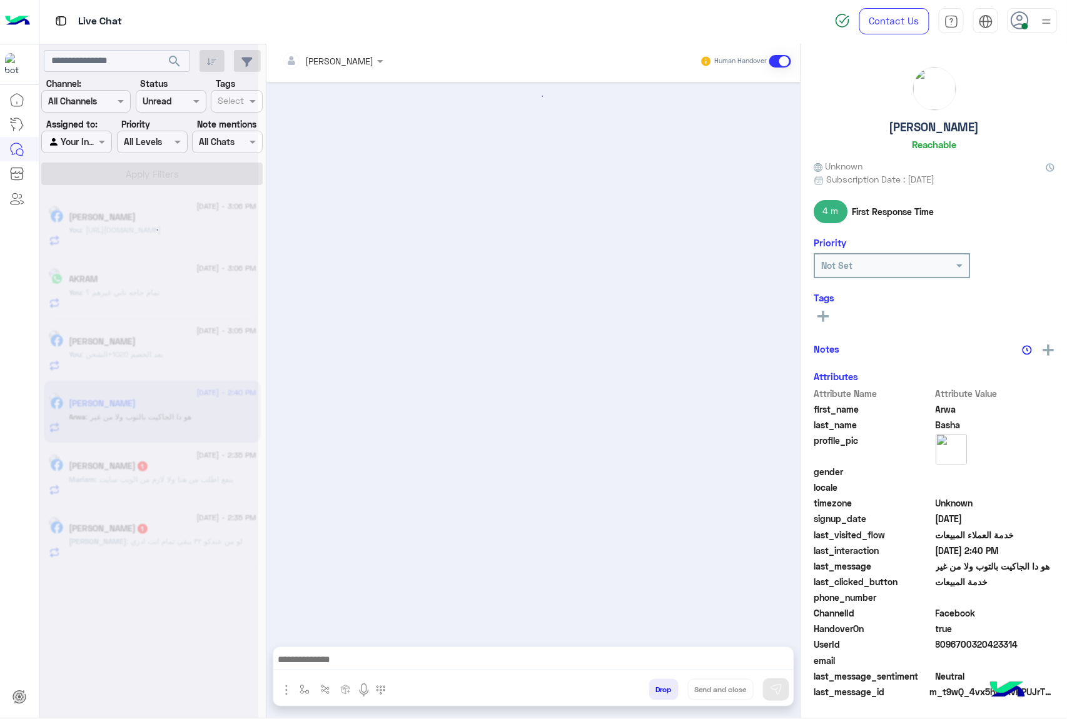
scroll to position [1139, 0]
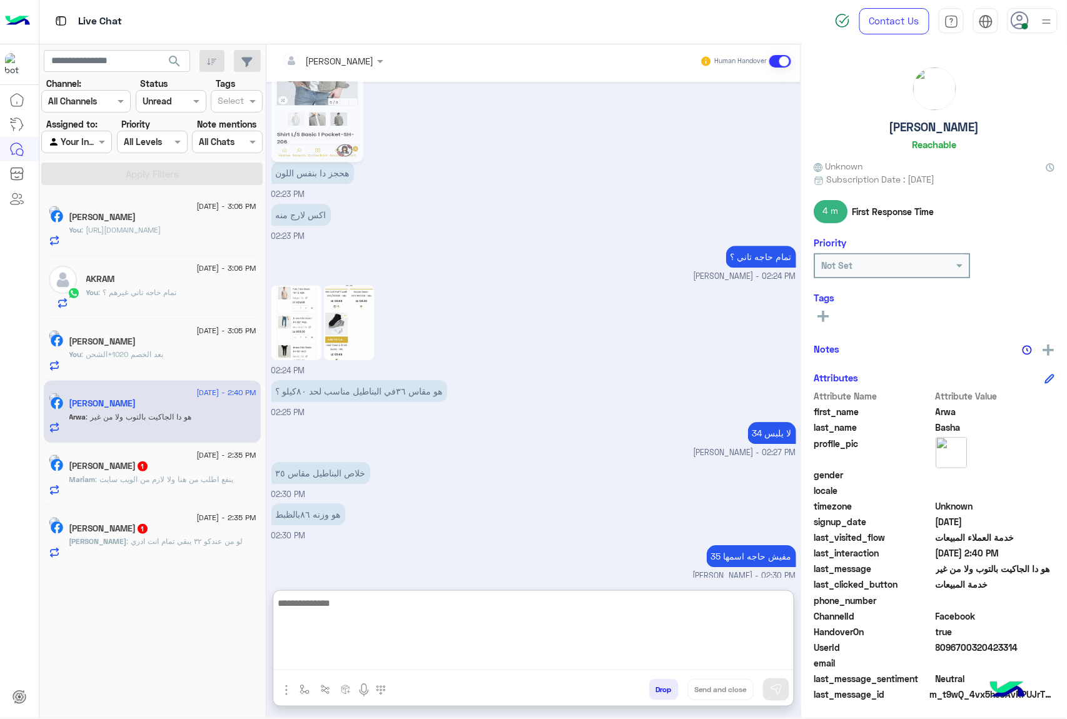
click at [326, 658] on textarea at bounding box center [533, 632] width 520 height 75
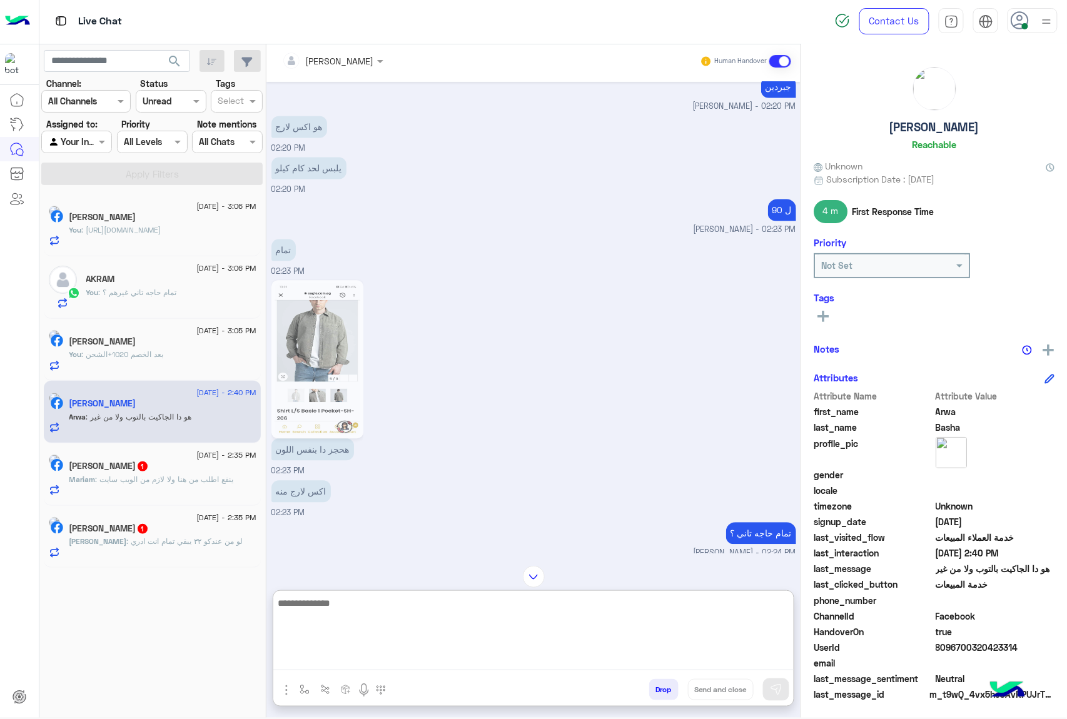
scroll to position [1196, 0]
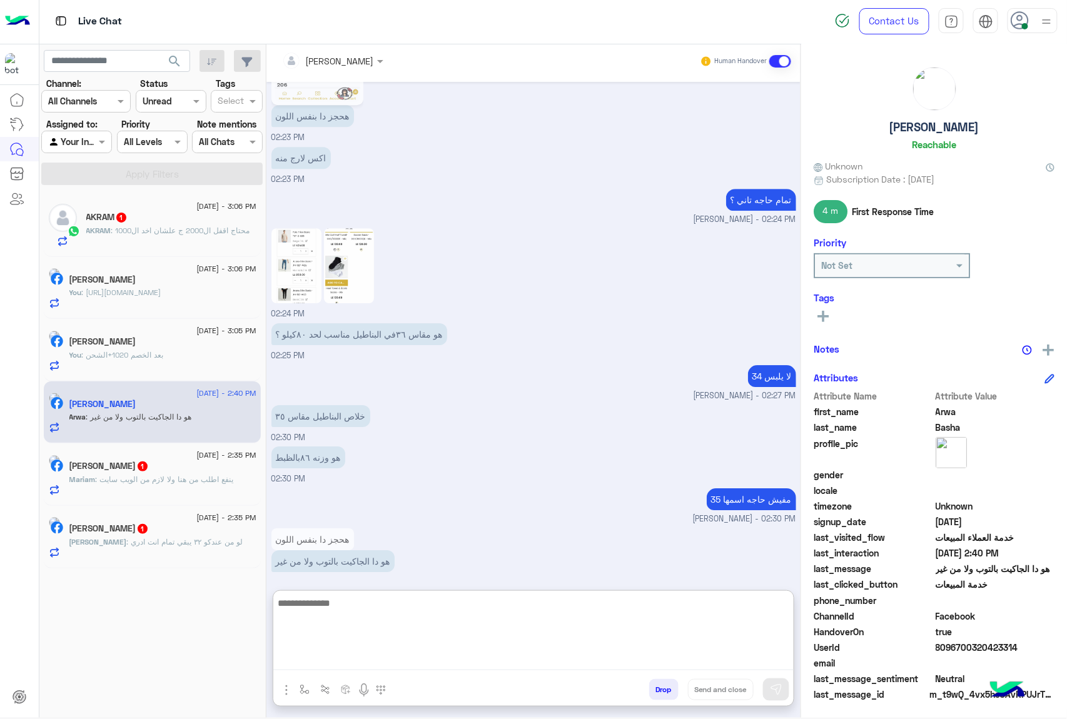
click at [353, 605] on textarea at bounding box center [533, 632] width 520 height 75
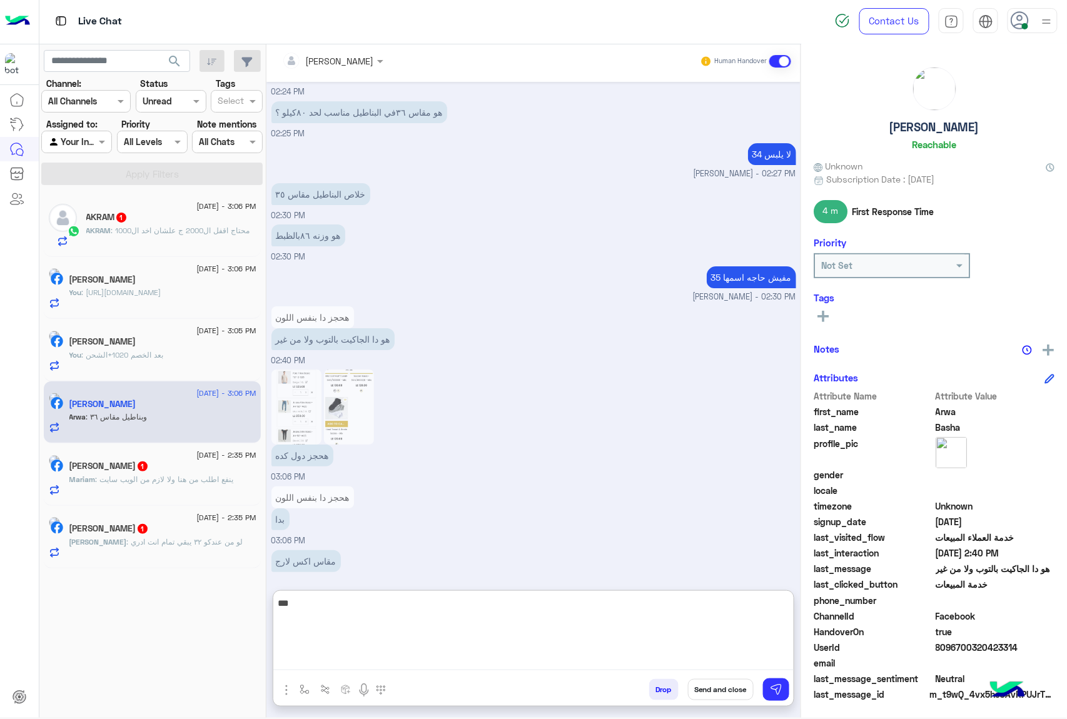
scroll to position [1459, 0]
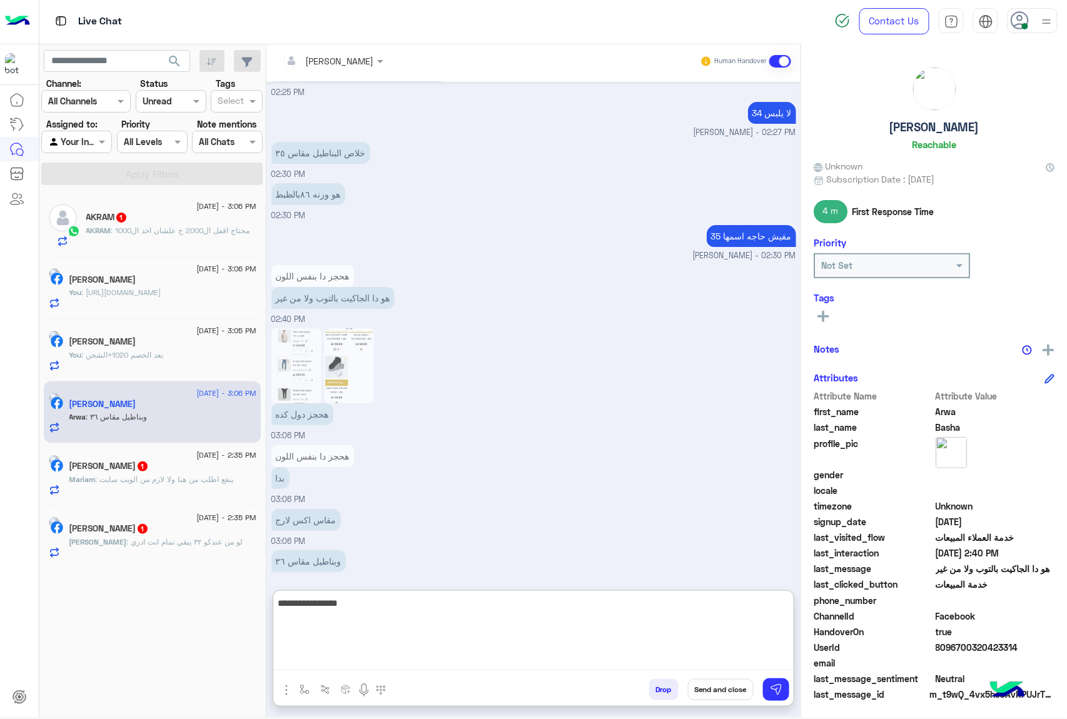
type textarea "**********"
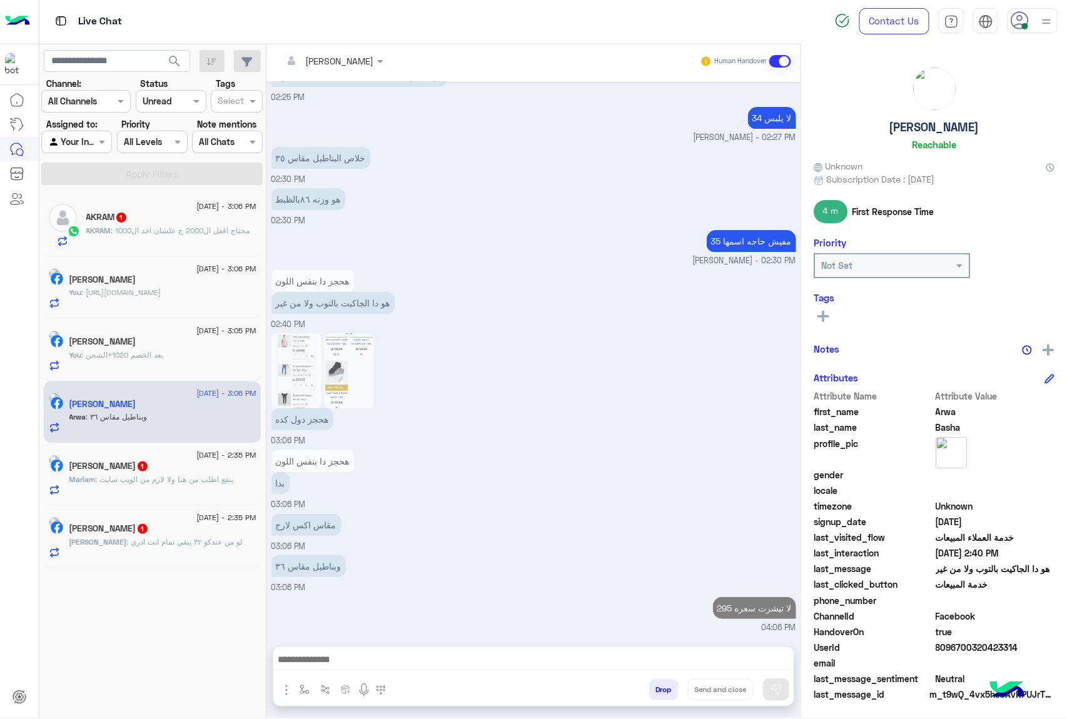
click at [188, 236] on p "AKRAM : محتاج اقفل ال2000 ج علشان اخد ال1000" at bounding box center [168, 230] width 164 height 11
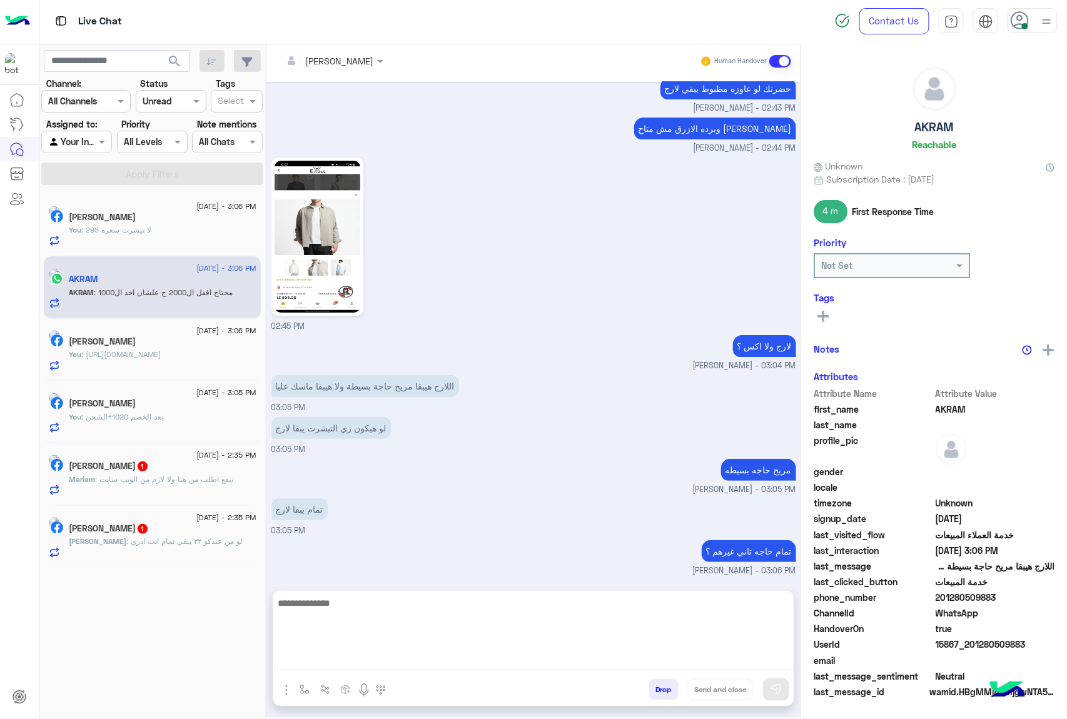
click at [338, 660] on textarea at bounding box center [533, 632] width 520 height 75
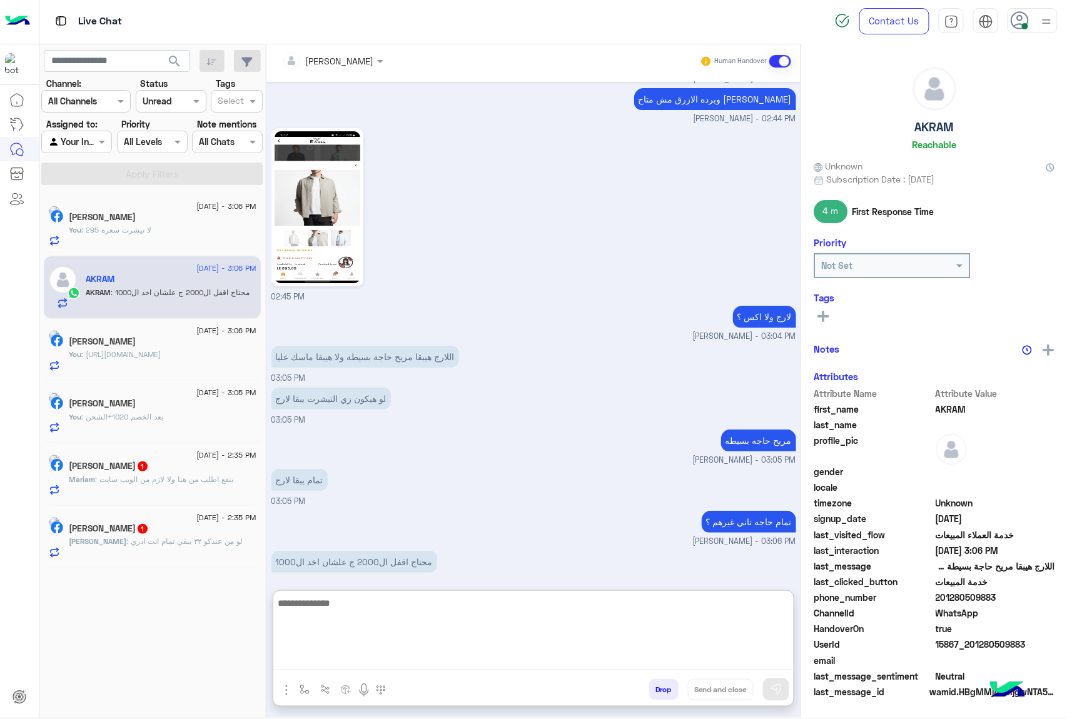
scroll to position [1523, 0]
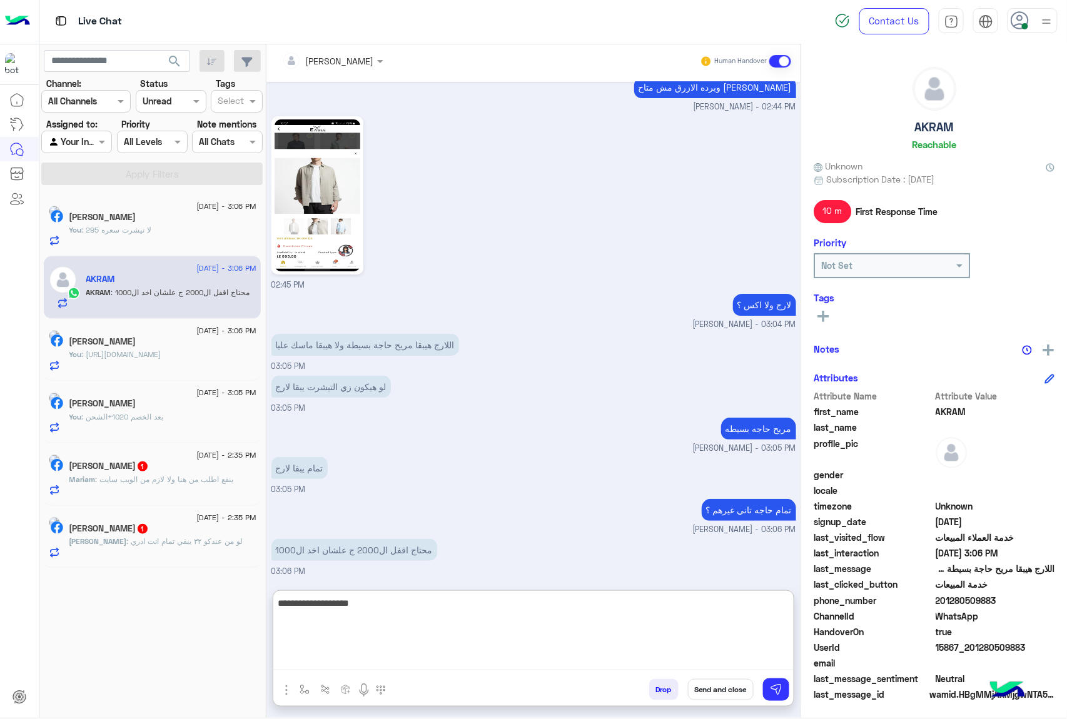
type textarea "**********"
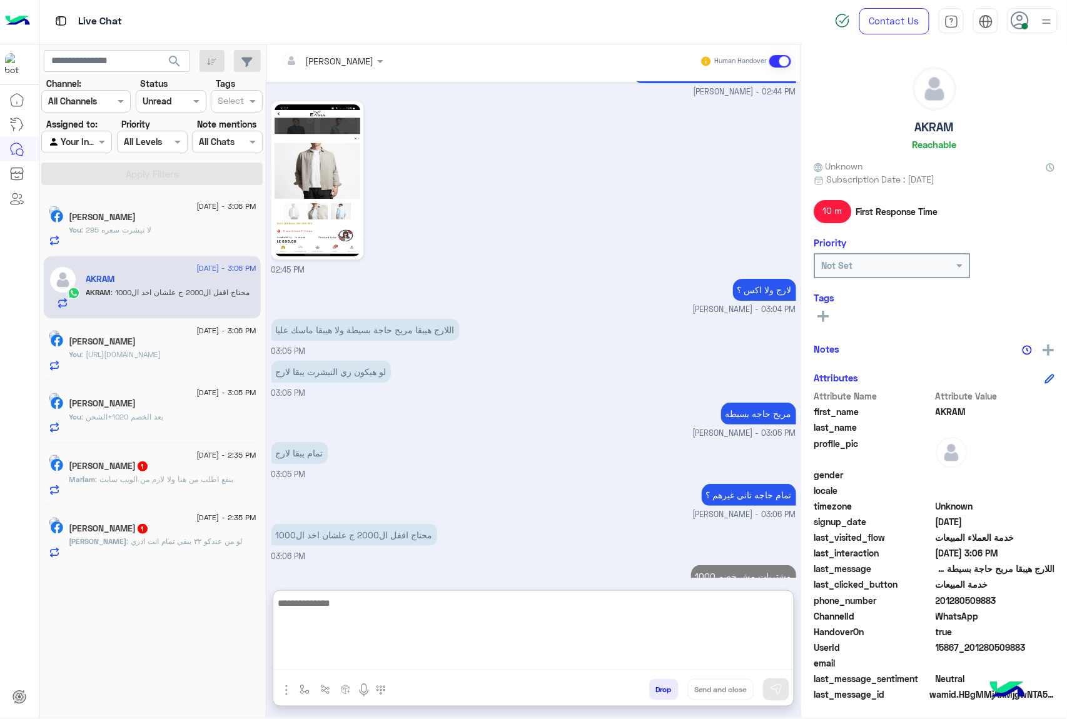
scroll to position [1563, 0]
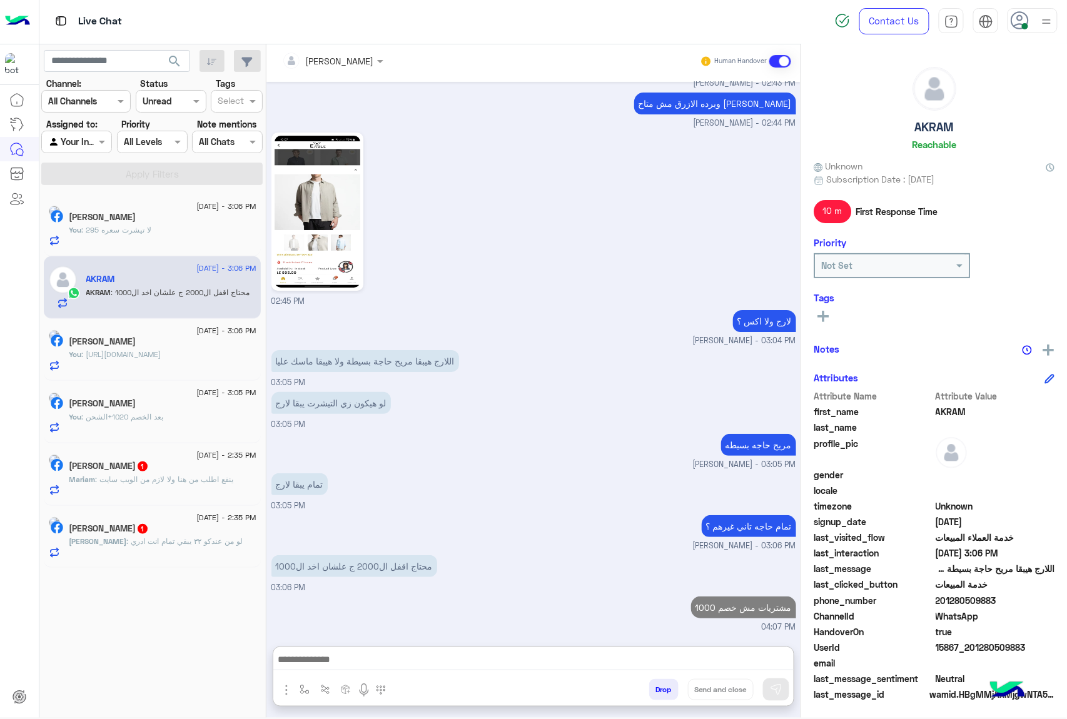
click at [148, 469] on span "1" at bounding box center [143, 466] width 10 height 10
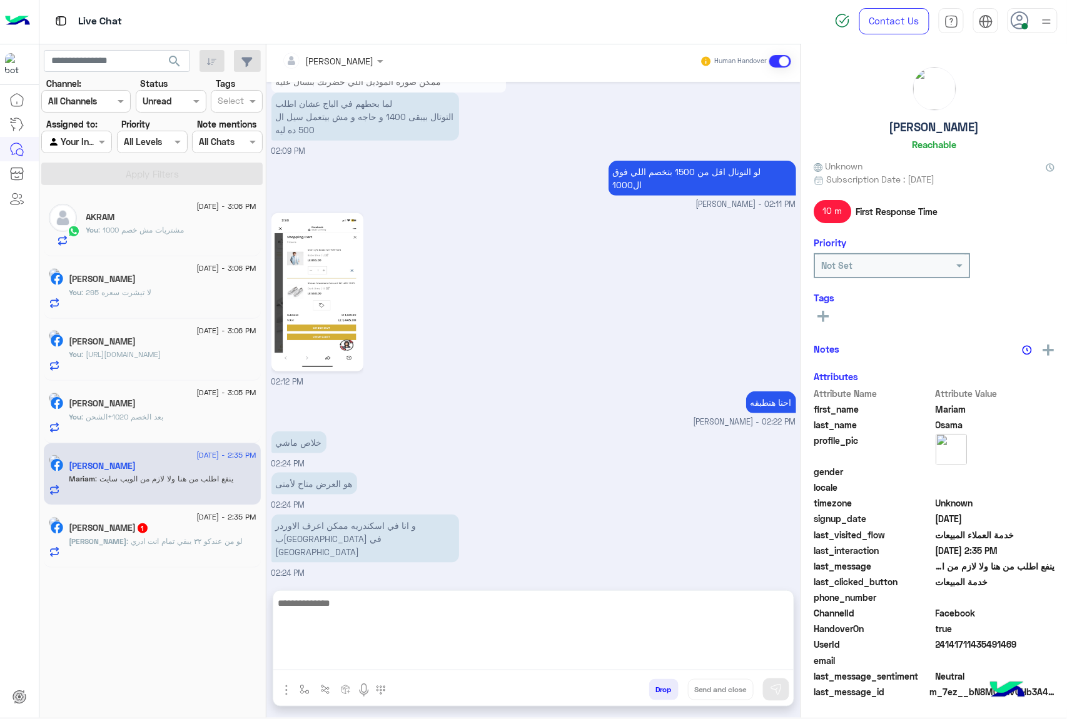
click at [366, 652] on textarea at bounding box center [533, 632] width 520 height 75
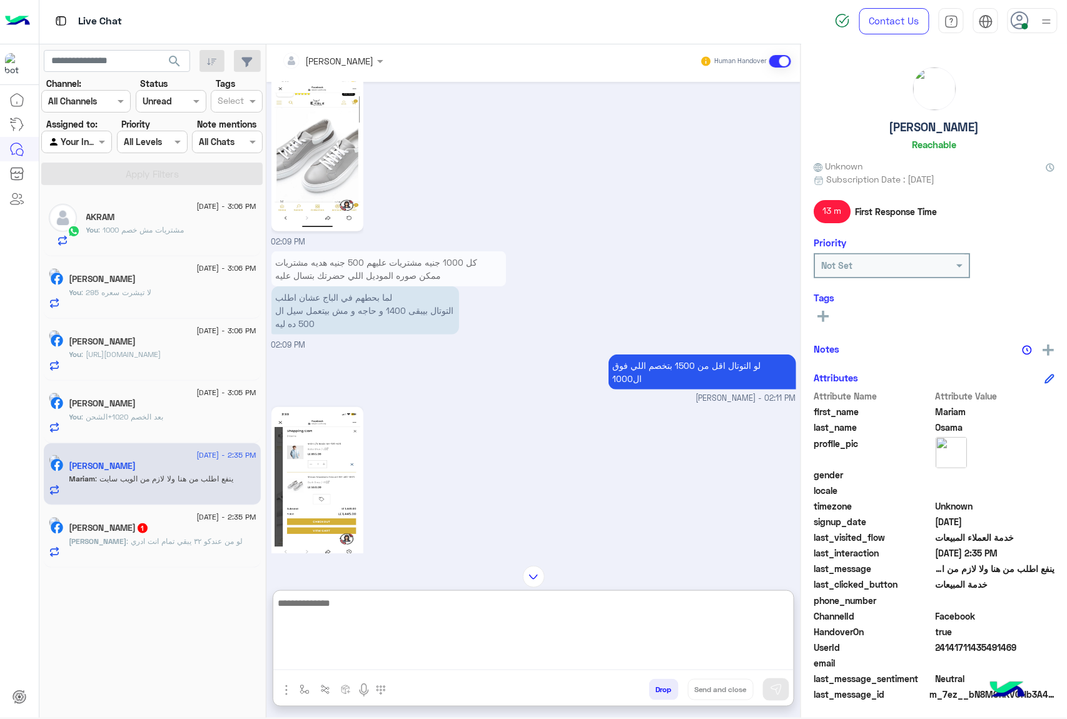
scroll to position [1905, 0]
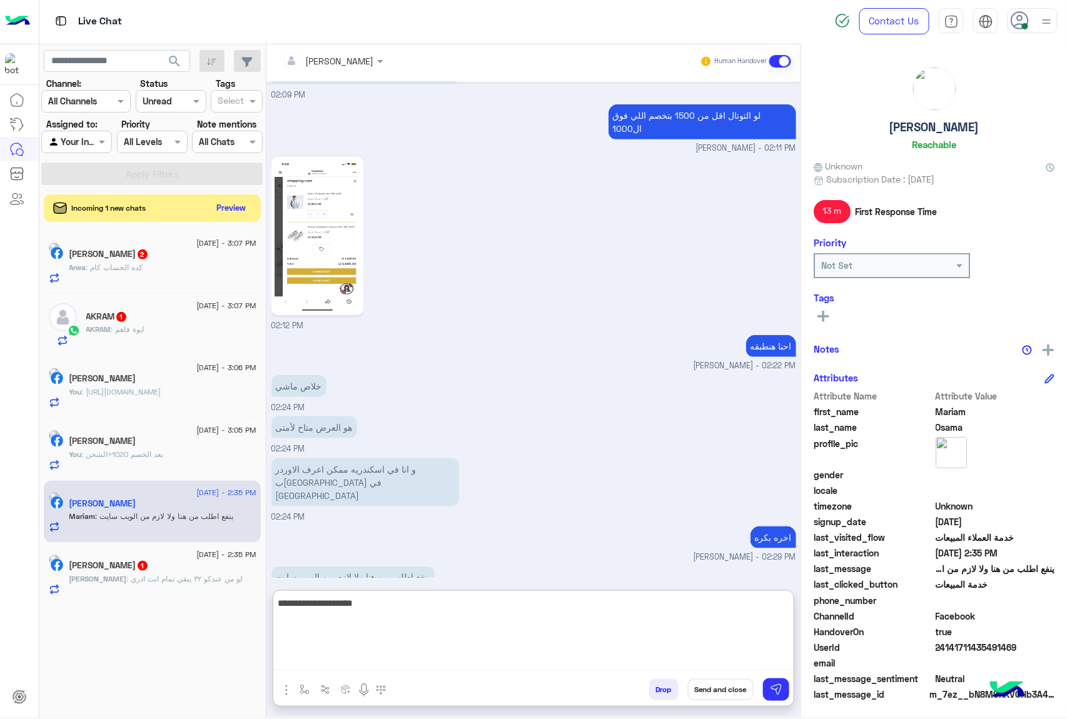
type textarea "**********"
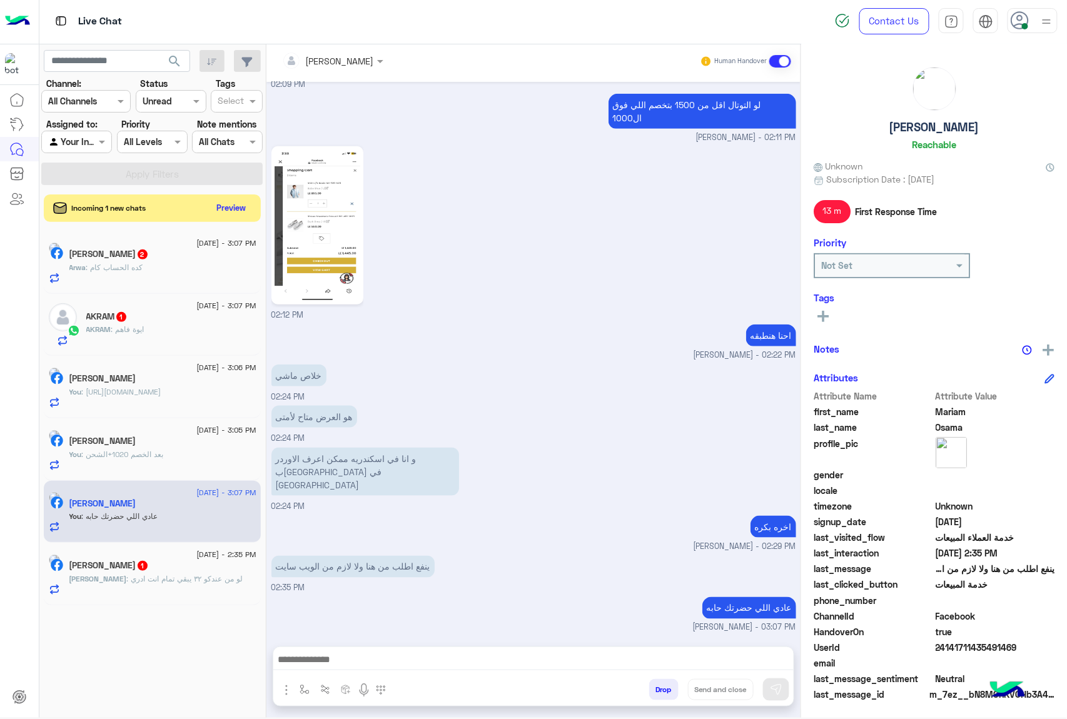
click at [178, 278] on div "Arwa : كده الحساب كام" at bounding box center [162, 273] width 187 height 22
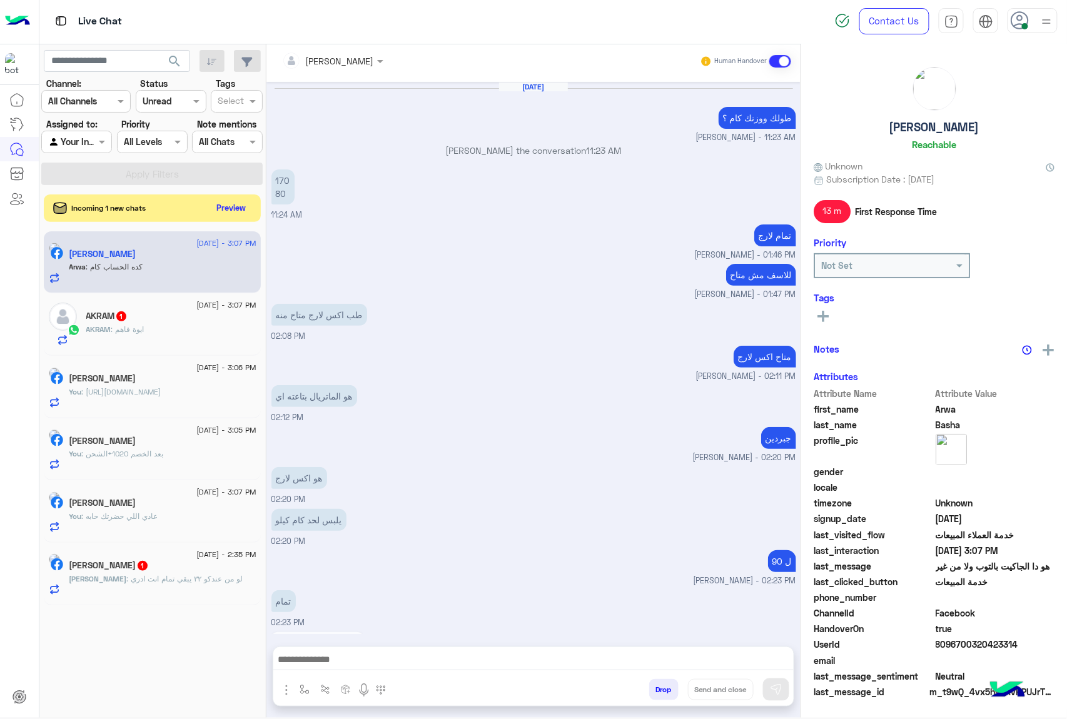
scroll to position [1023, 0]
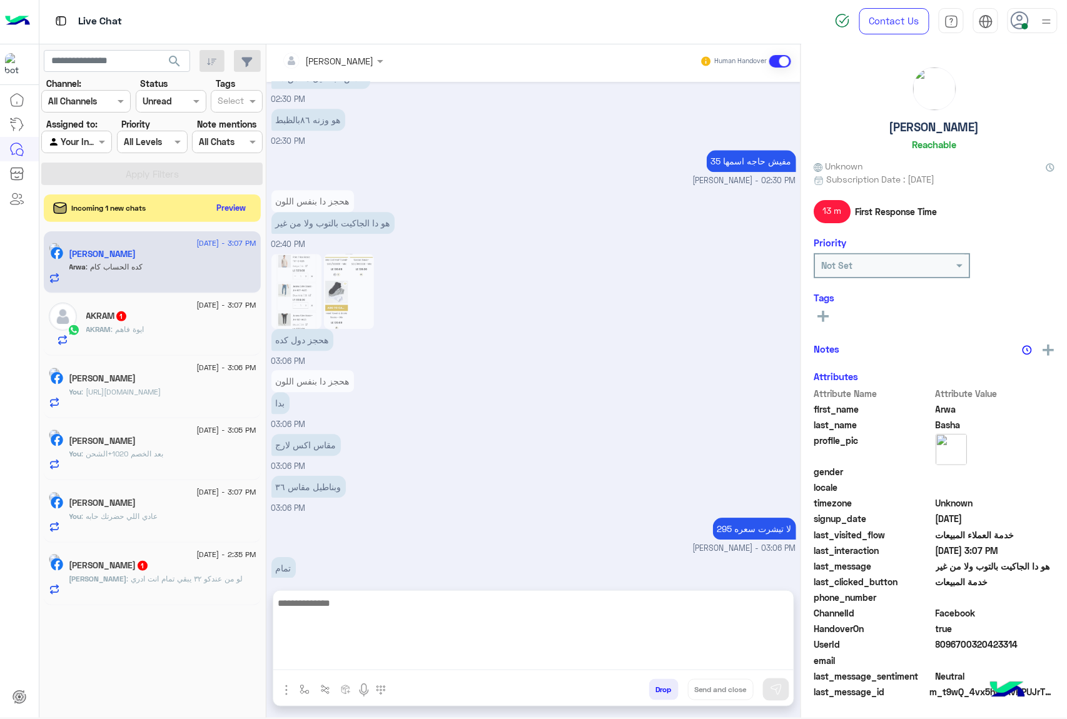
click at [378, 663] on textarea at bounding box center [533, 632] width 520 height 75
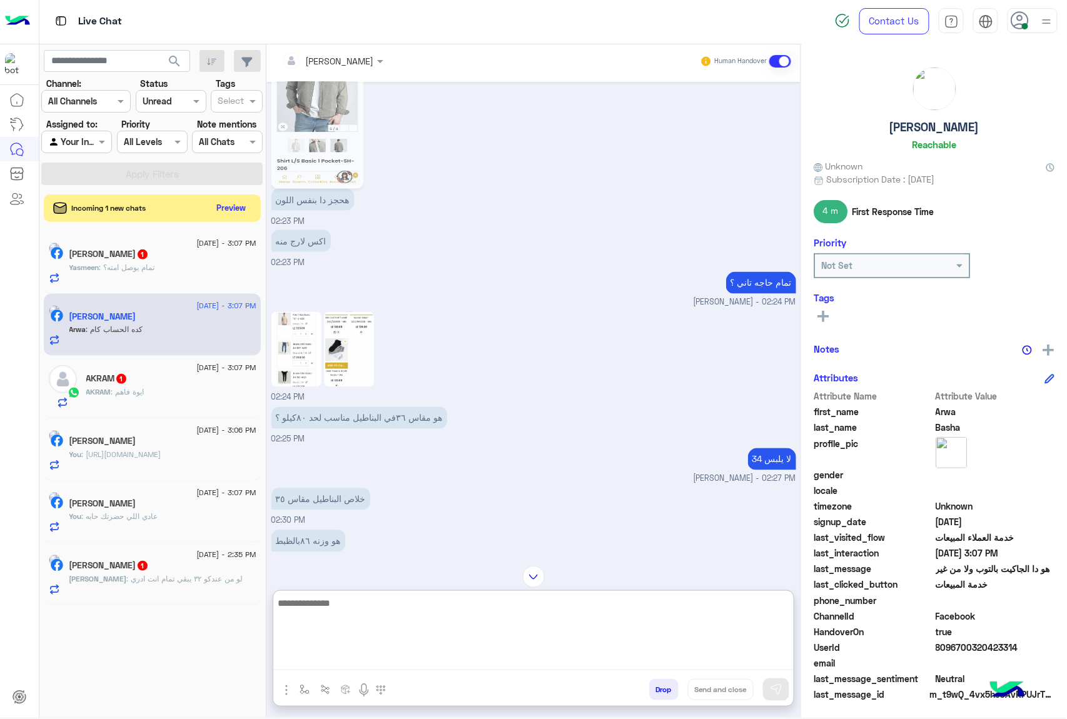
scroll to position [579, 0]
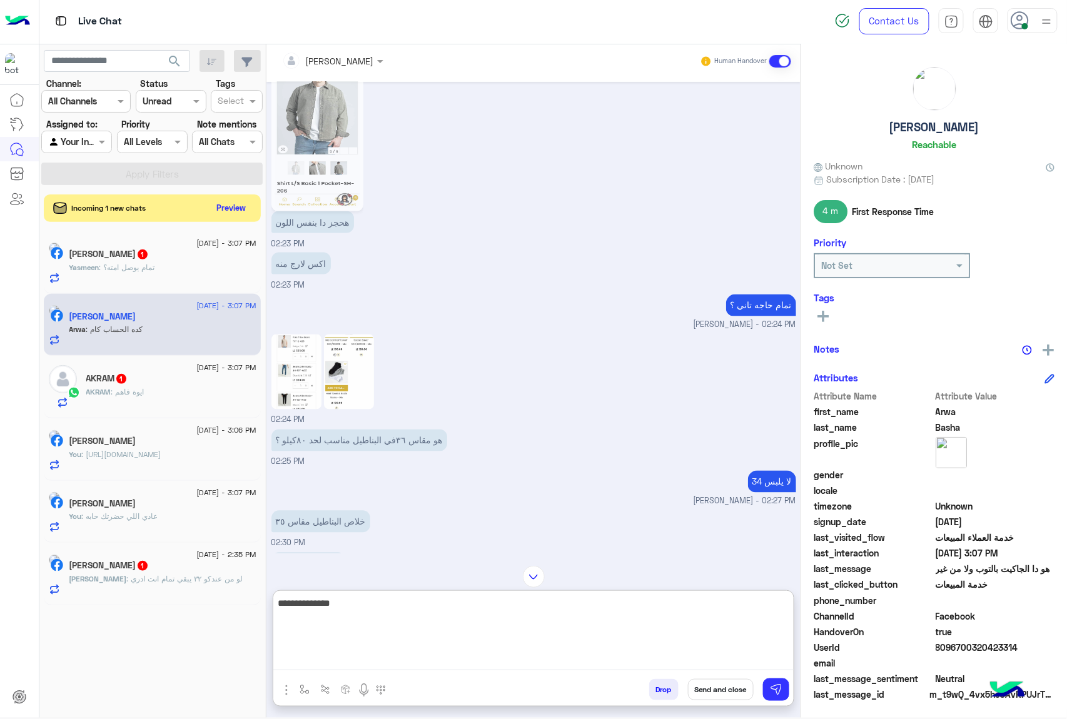
type textarea "**********"
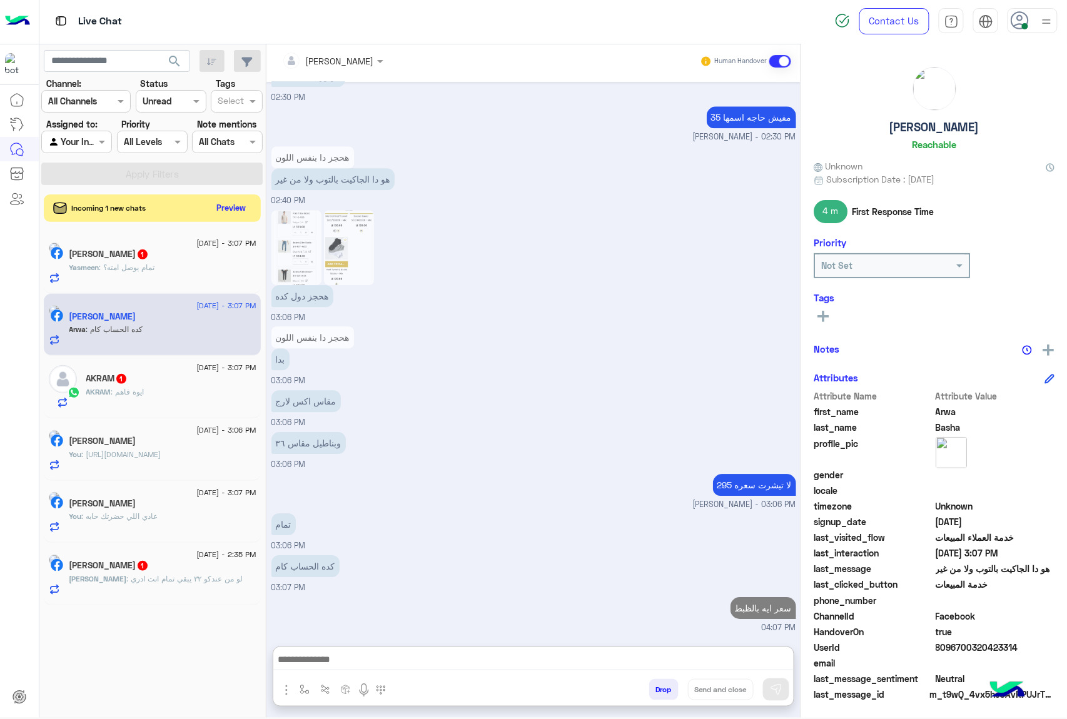
click at [100, 403] on div "AKRAM : ايوة فاهم" at bounding box center [171, 397] width 170 height 22
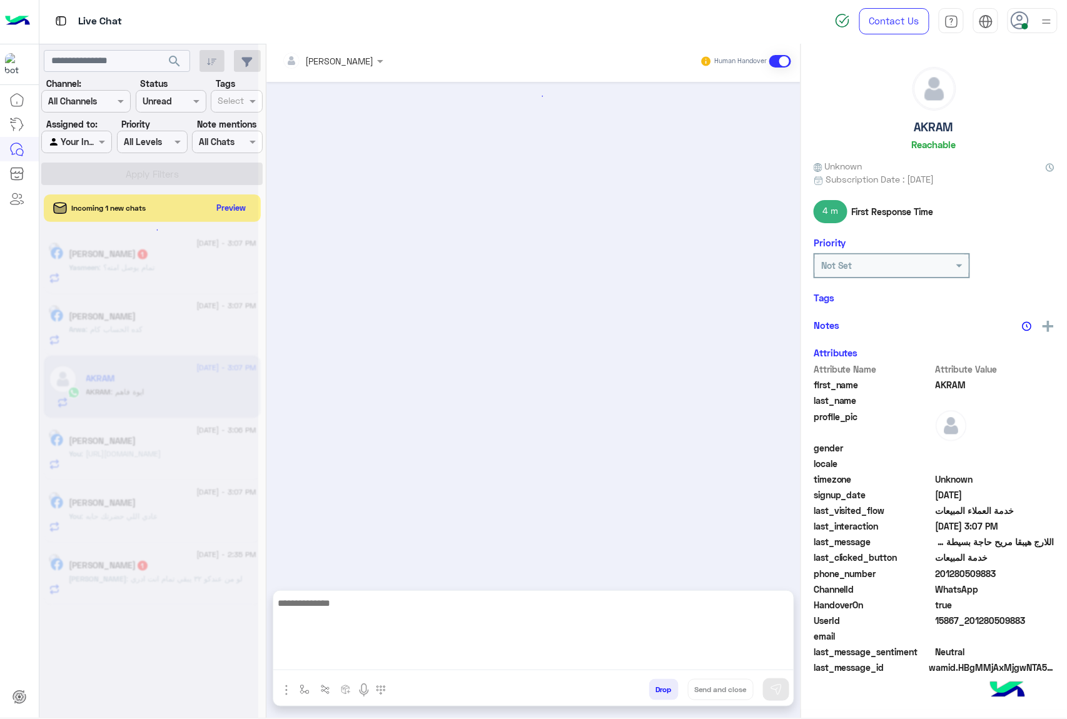
click at [315, 658] on textarea at bounding box center [533, 632] width 520 height 75
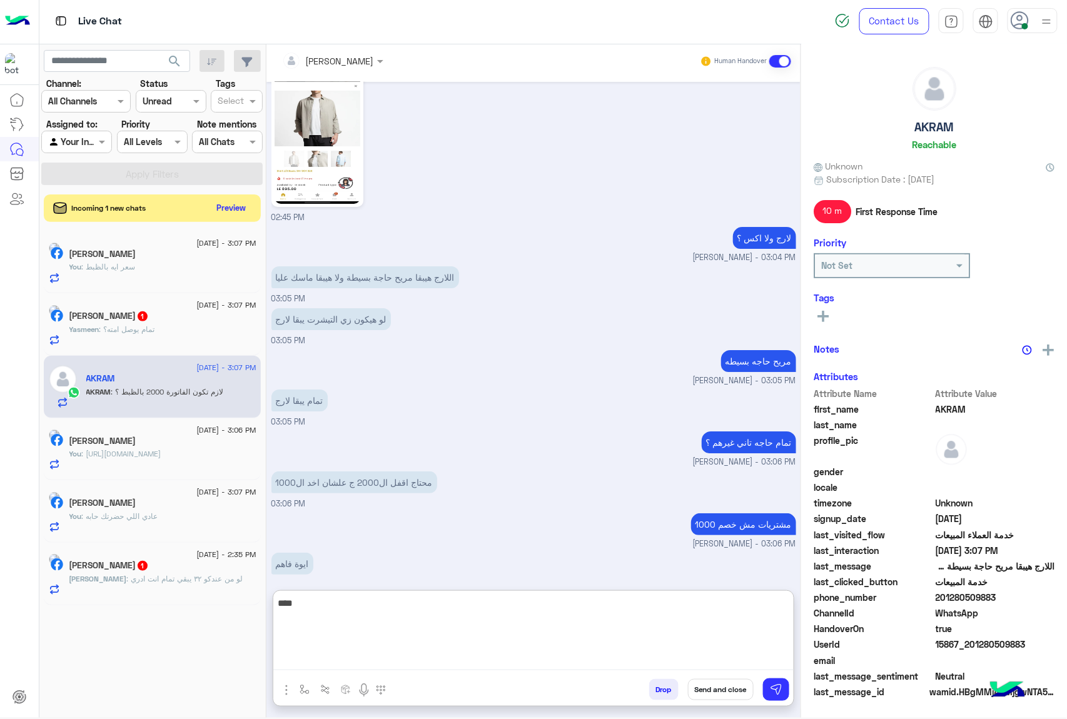
scroll to position [1484, 0]
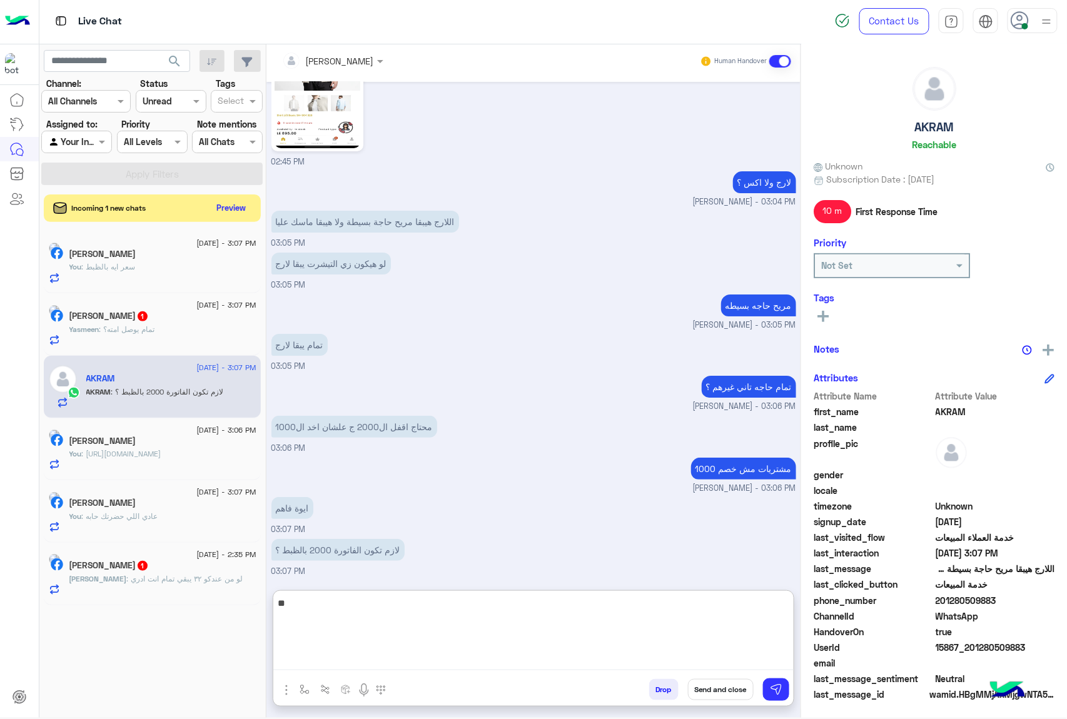
type textarea "*"
type textarea "*******"
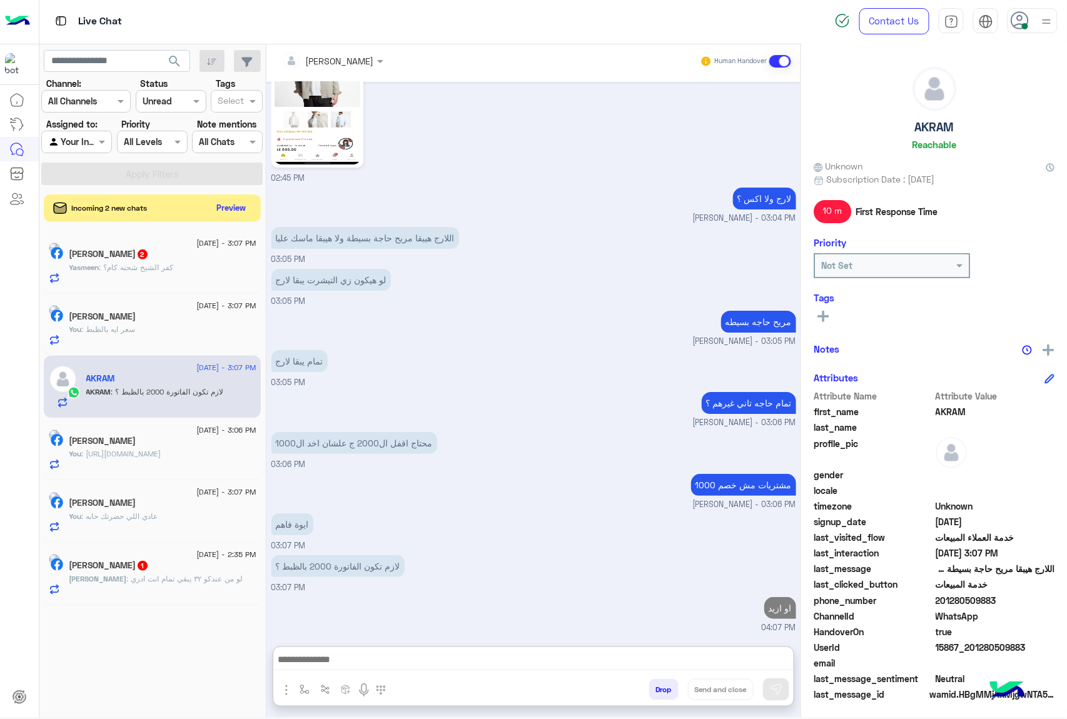
click at [127, 576] on span ": لو من عندكو ٣٢ يبقي تمام انت ادري" at bounding box center [185, 578] width 116 height 9
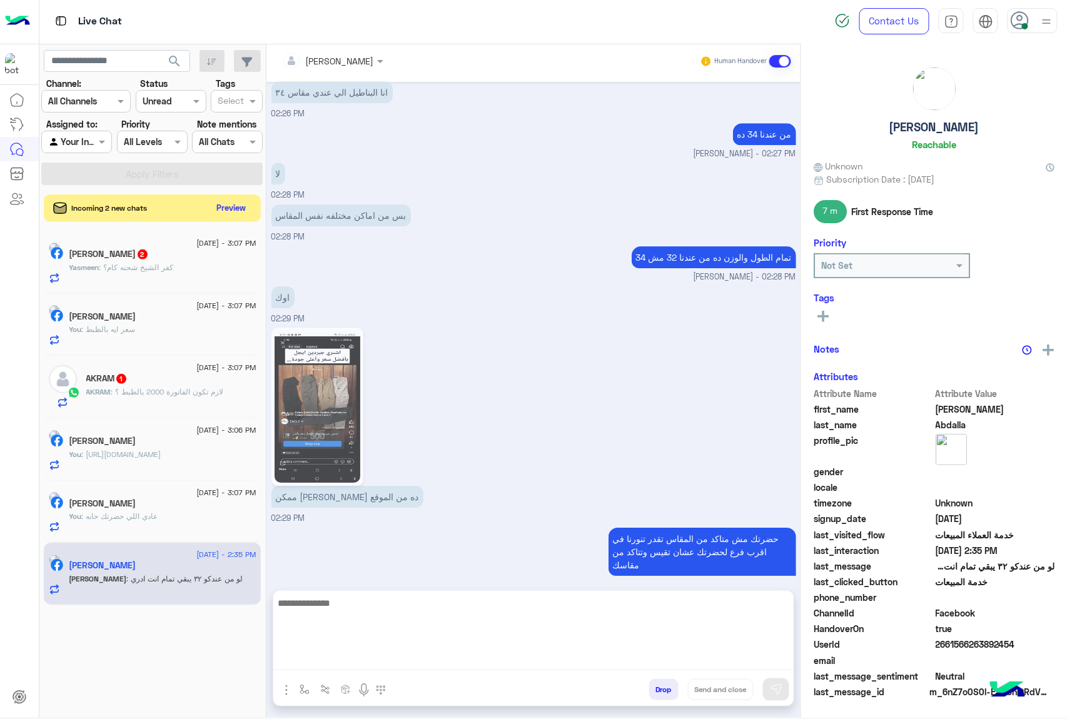
click at [333, 658] on textarea at bounding box center [533, 632] width 520 height 75
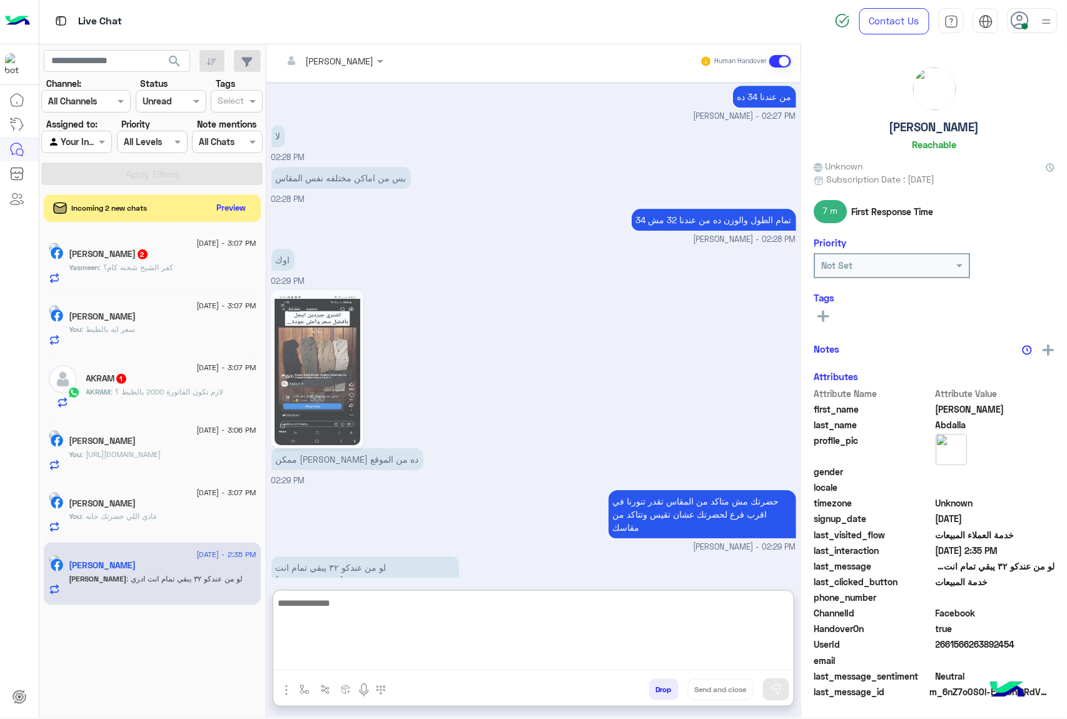
scroll to position [1317, 0]
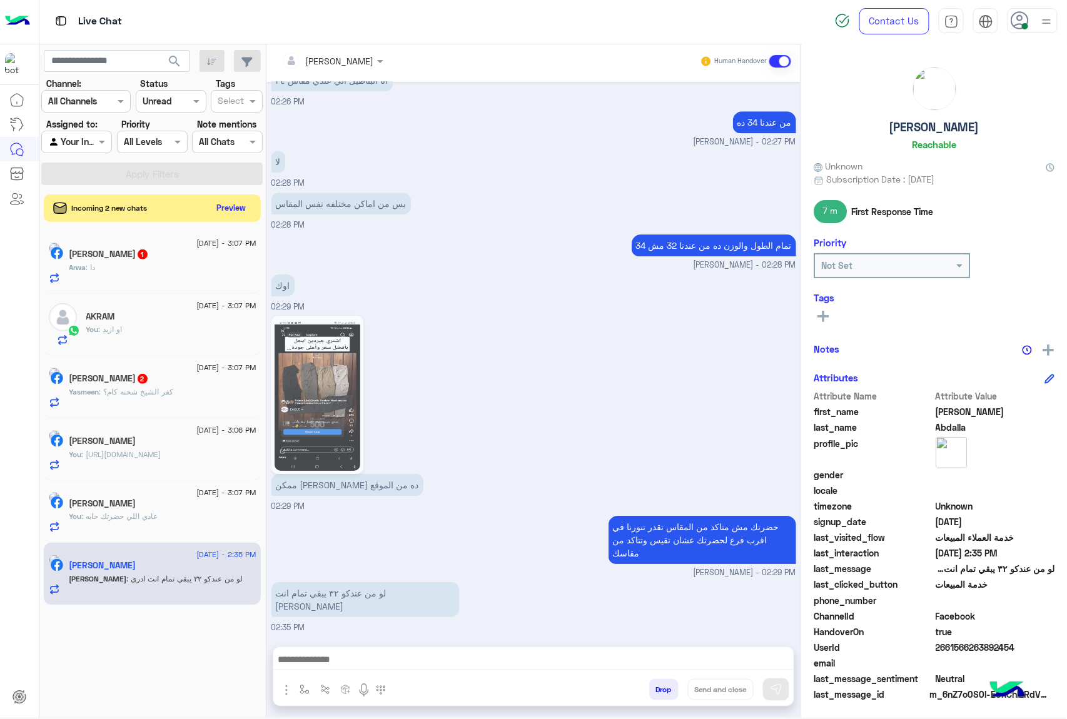
click at [656, 682] on button "Drop" at bounding box center [663, 689] width 29 height 21
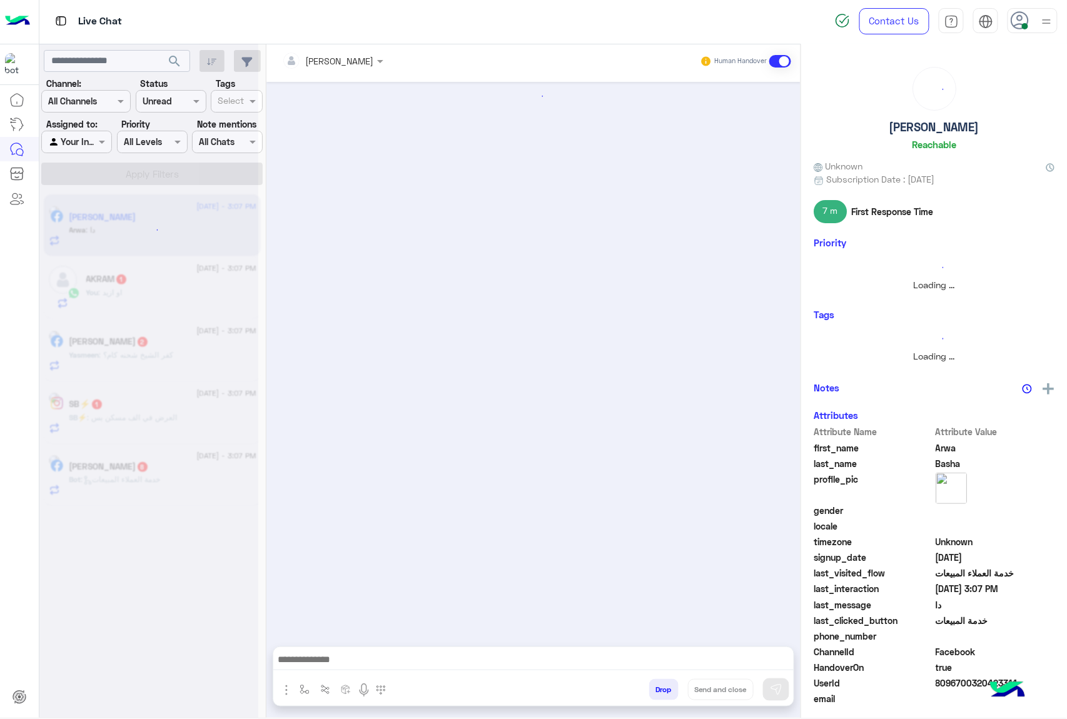
scroll to position [1117, 0]
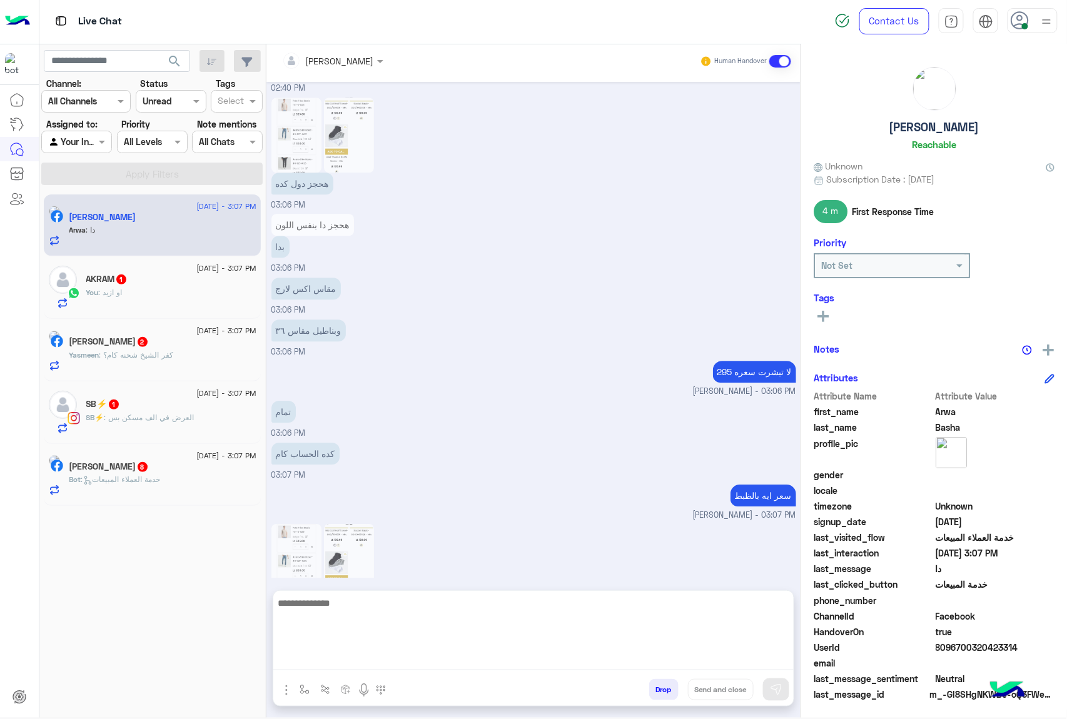
click at [335, 654] on textarea at bounding box center [533, 632] width 520 height 75
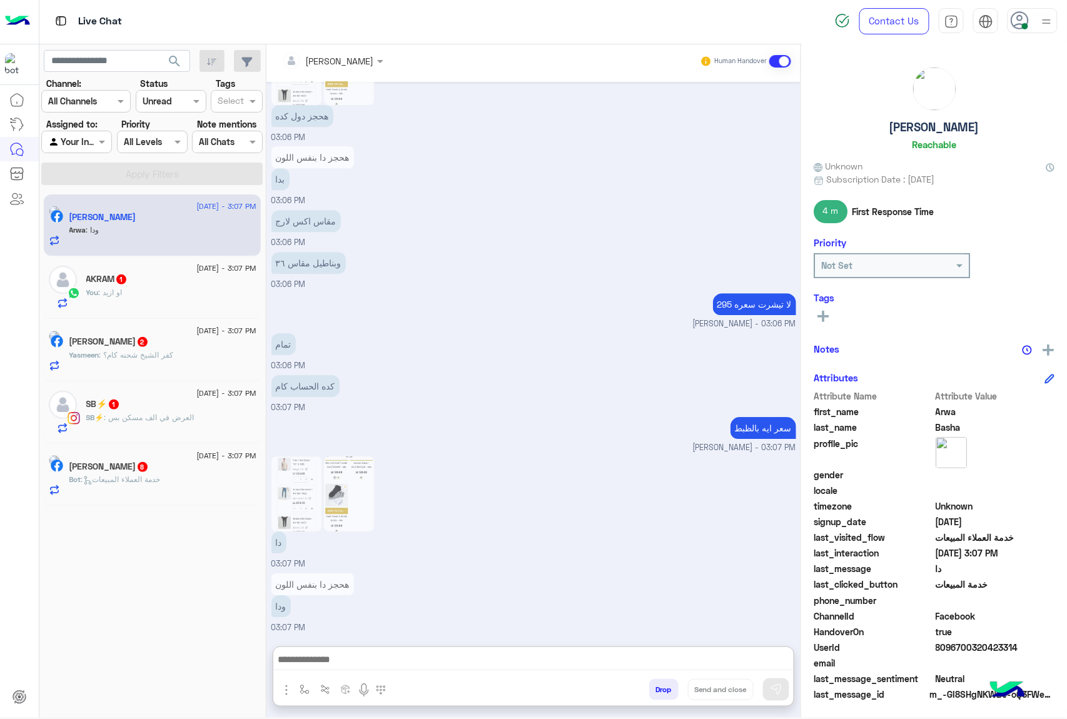
click at [301, 456] on img at bounding box center [296, 493] width 50 height 75
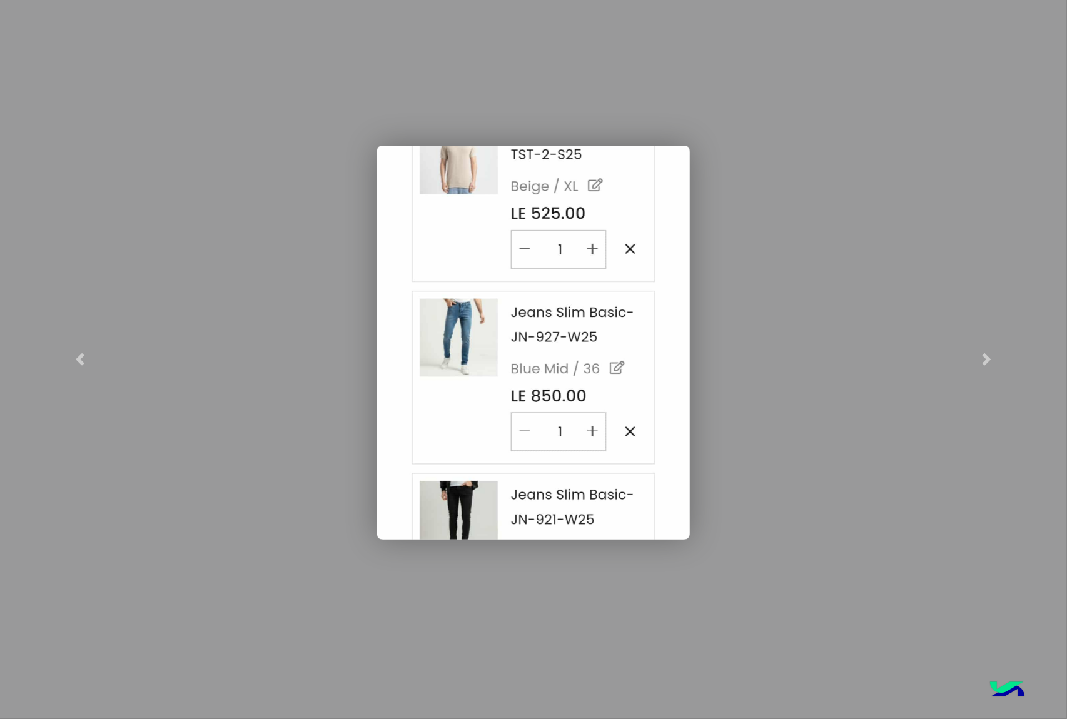
scroll to position [529, 0]
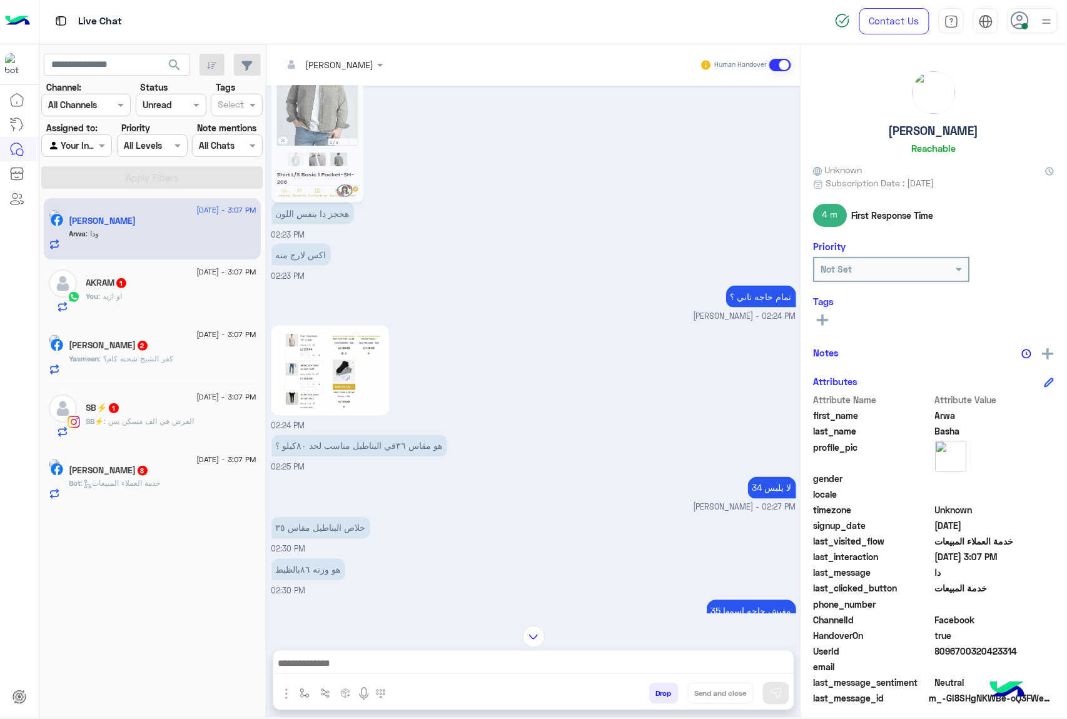
click at [346, 403] on img at bounding box center [356, 370] width 50 height 75
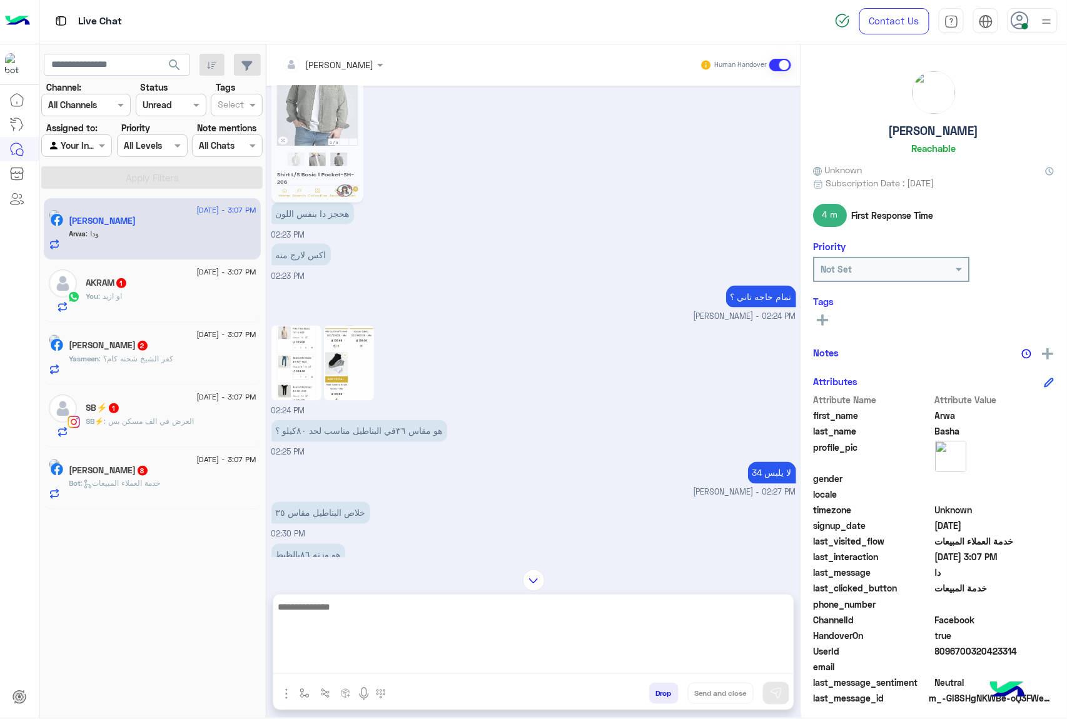
click at [313, 664] on textarea at bounding box center [533, 636] width 520 height 75
type textarea "**********"
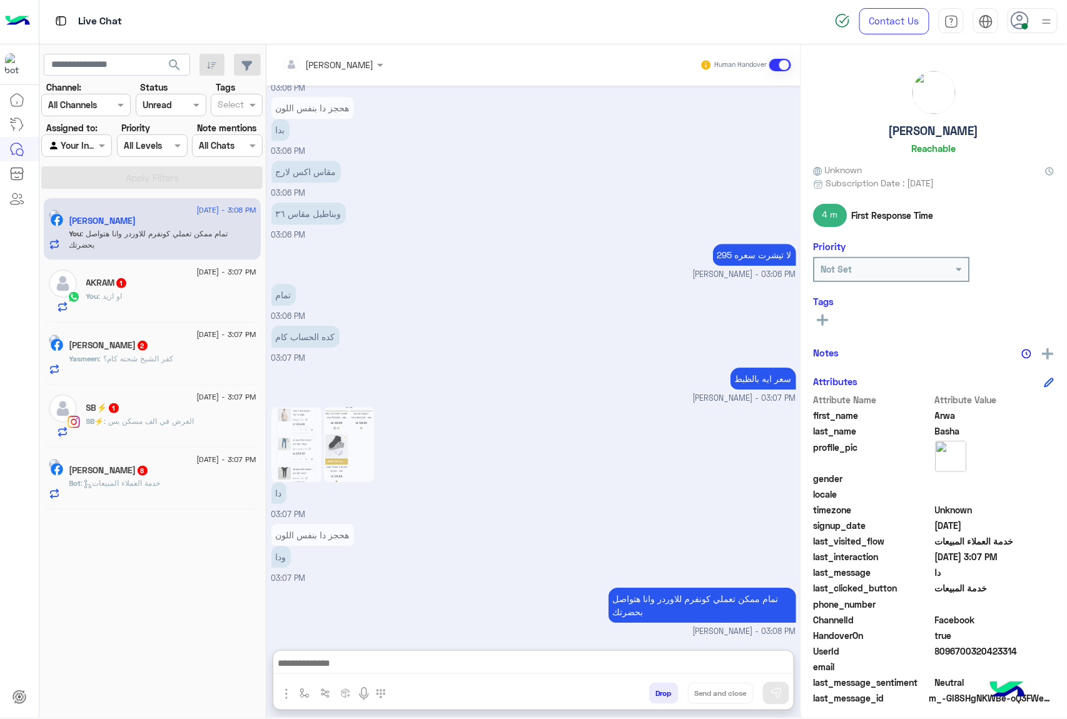
click at [103, 302] on p "You : او ازيد" at bounding box center [104, 296] width 36 height 11
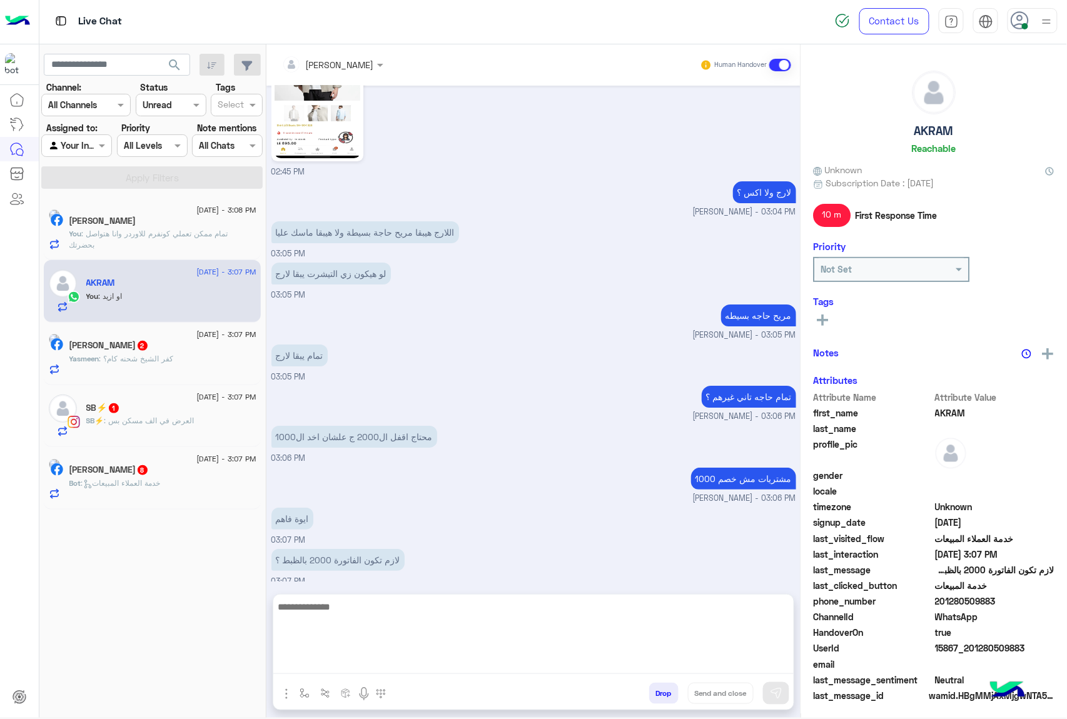
click at [329, 667] on textarea at bounding box center [533, 636] width 520 height 75
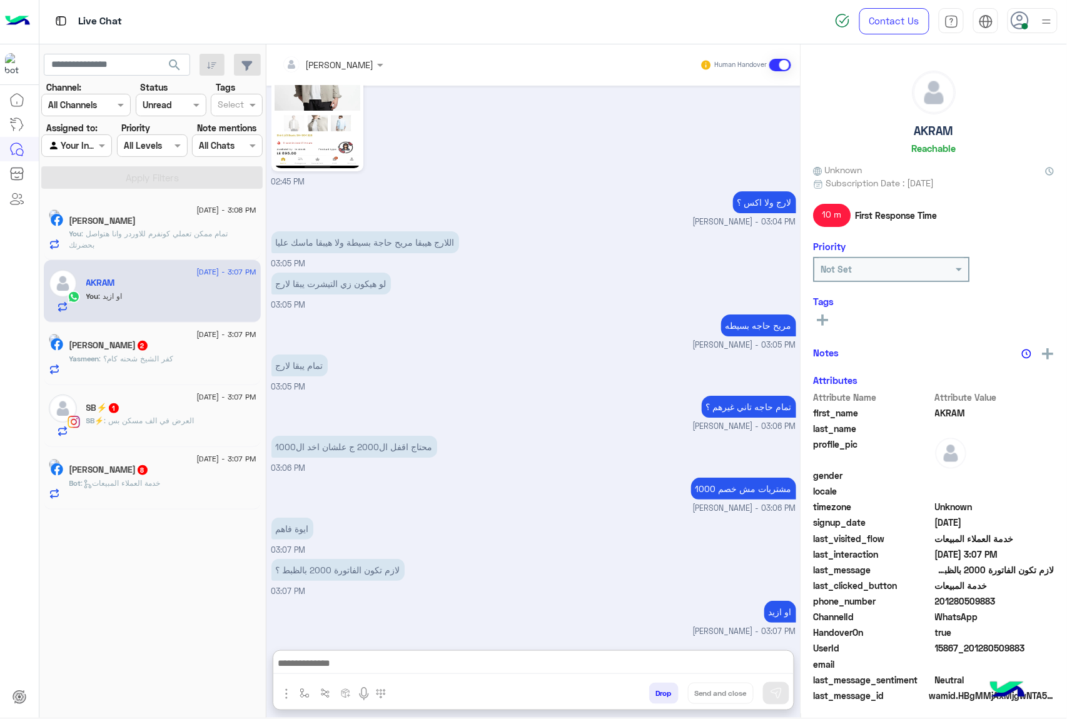
click at [176, 348] on div "Yasmeen Tarek 2" at bounding box center [162, 346] width 187 height 13
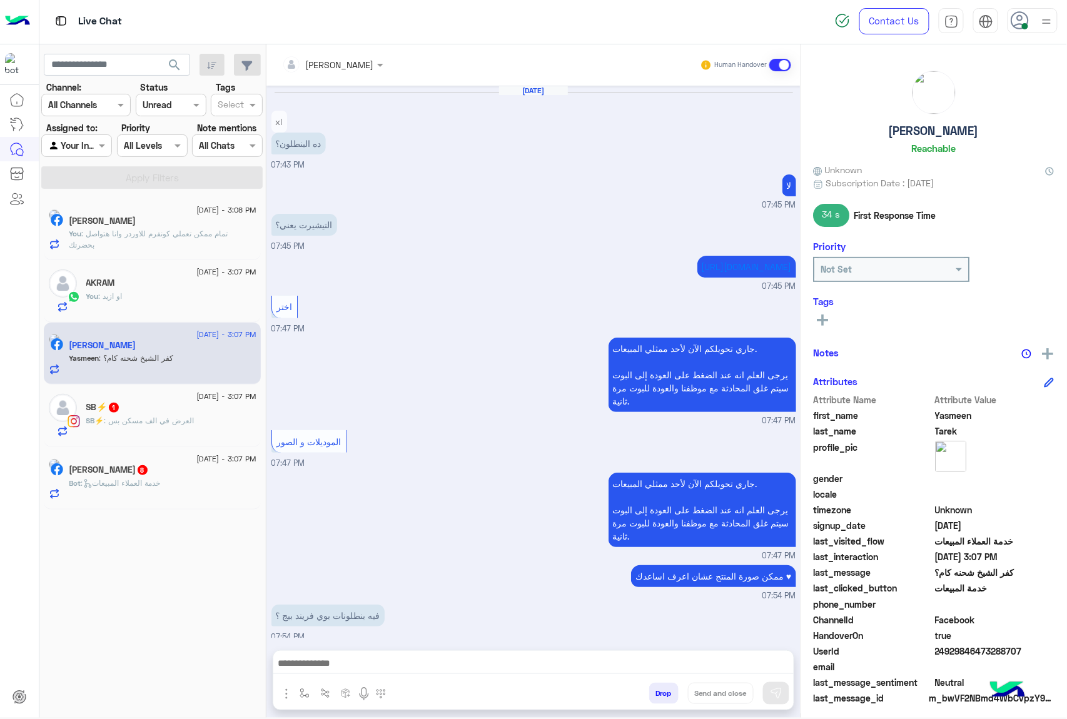
scroll to position [1604, 0]
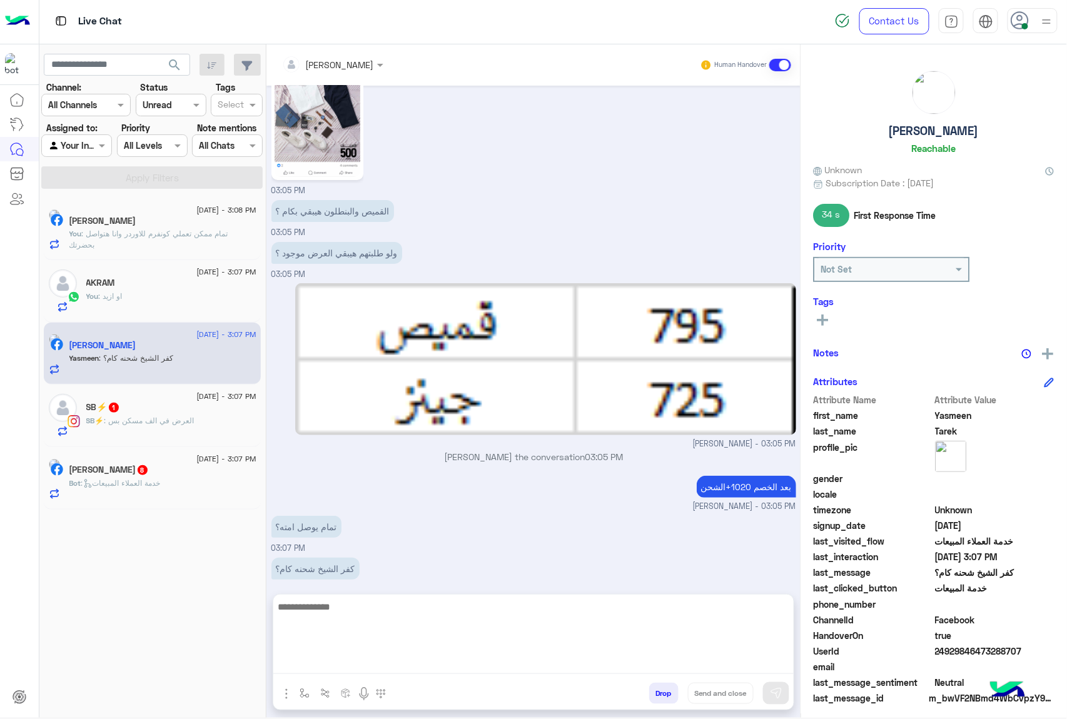
click at [346, 668] on textarea at bounding box center [533, 636] width 520 height 75
type textarea "***"
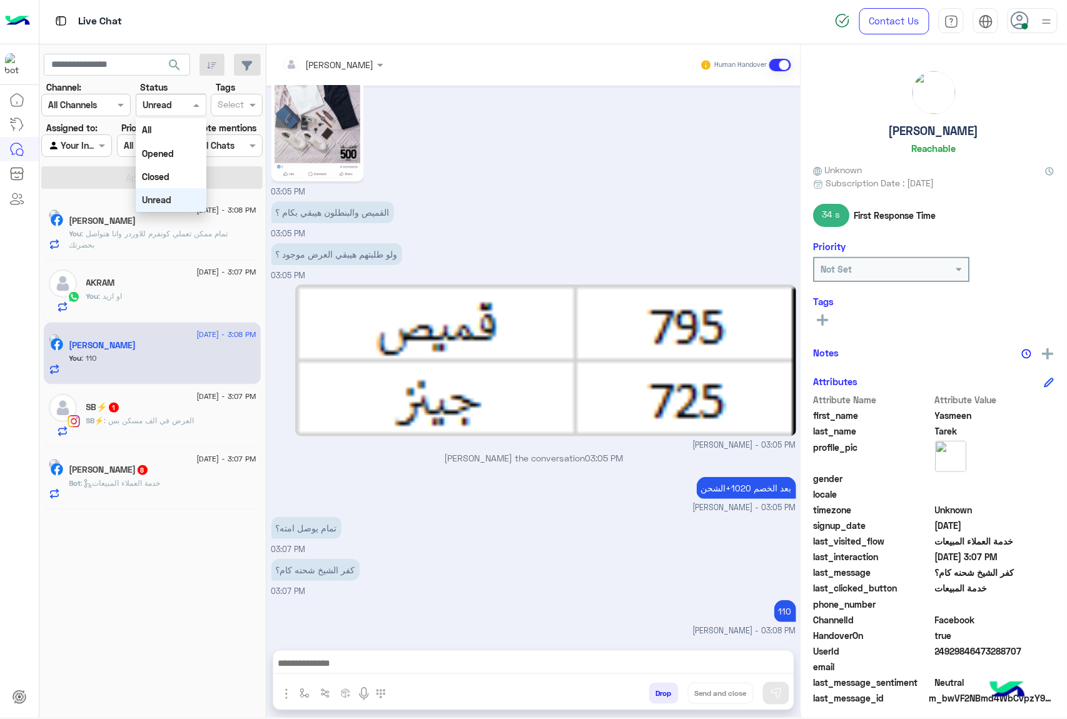
click at [198, 103] on span at bounding box center [198, 104] width 16 height 13
click at [183, 126] on div "All" at bounding box center [171, 129] width 71 height 23
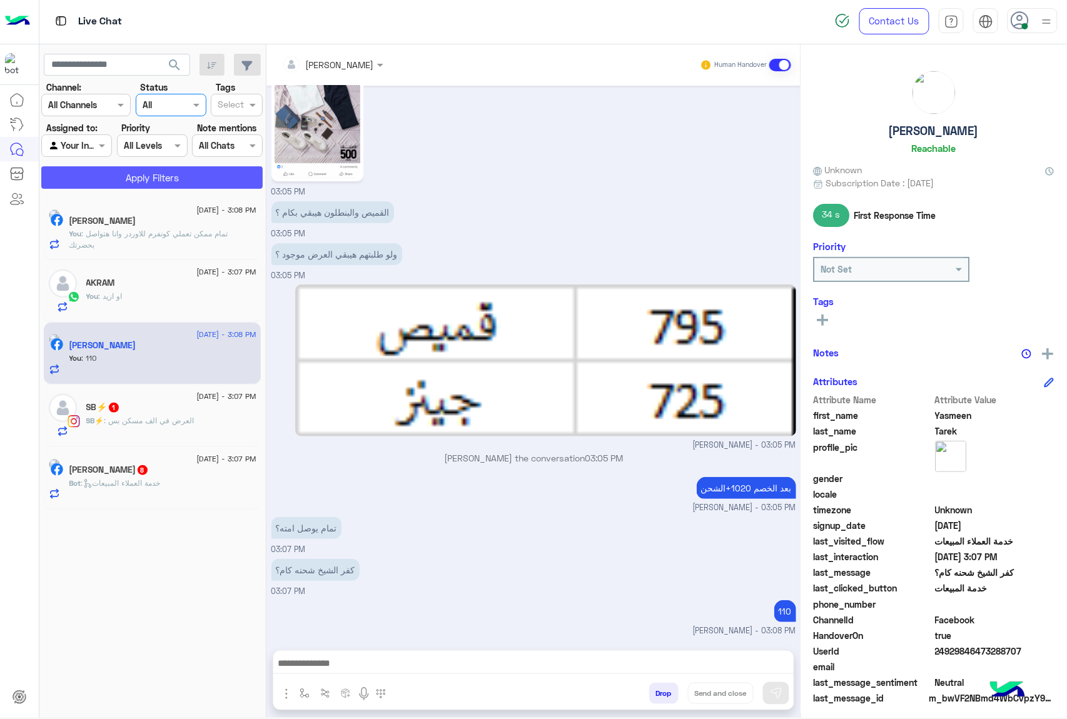
click at [108, 169] on button "Apply Filters" at bounding box center [151, 177] width 221 height 23
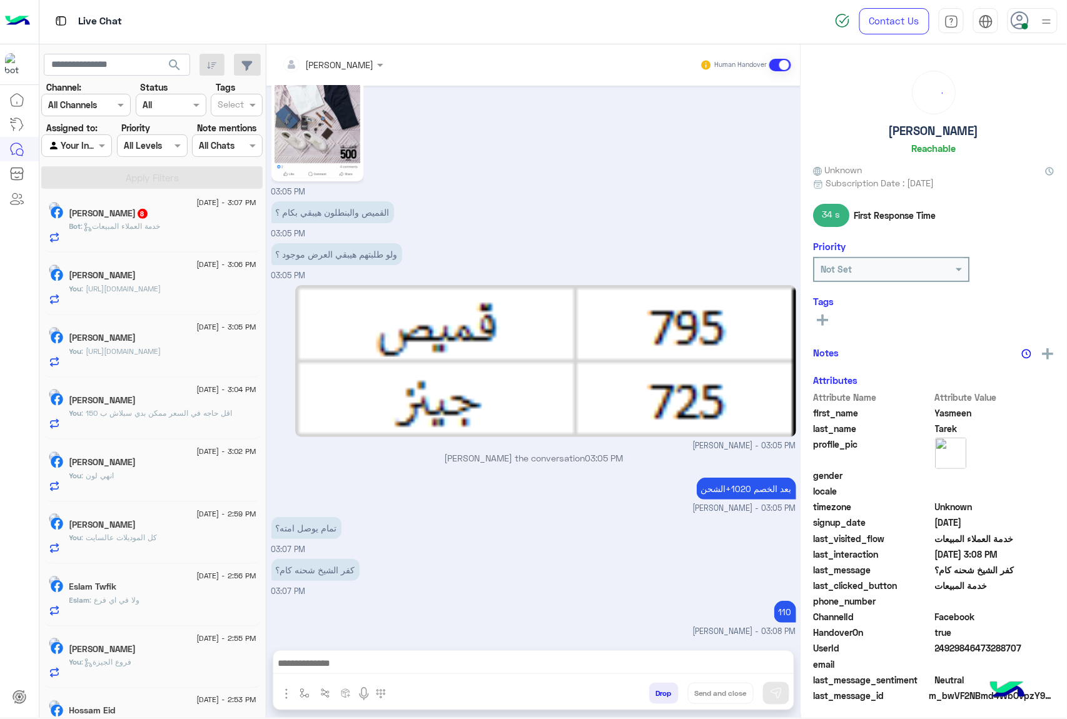
scroll to position [333, 0]
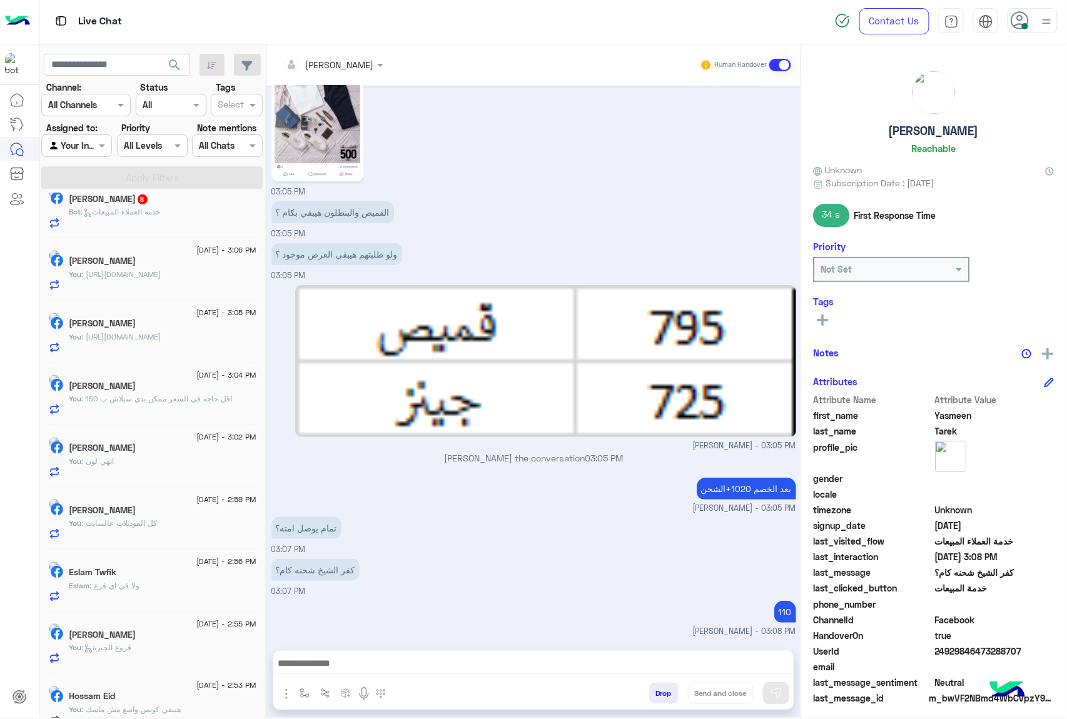
click at [138, 409] on div "You : اقل حاجه في السعر ممكن بدي سبلاش ب 150" at bounding box center [162, 404] width 187 height 22
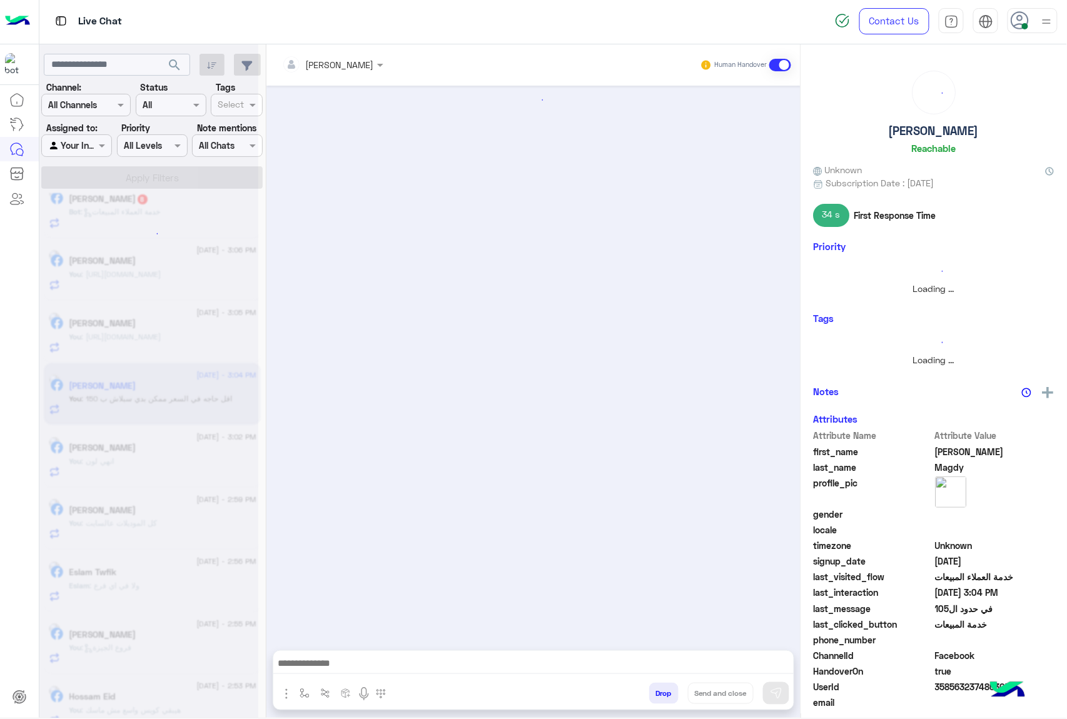
scroll to position [793, 0]
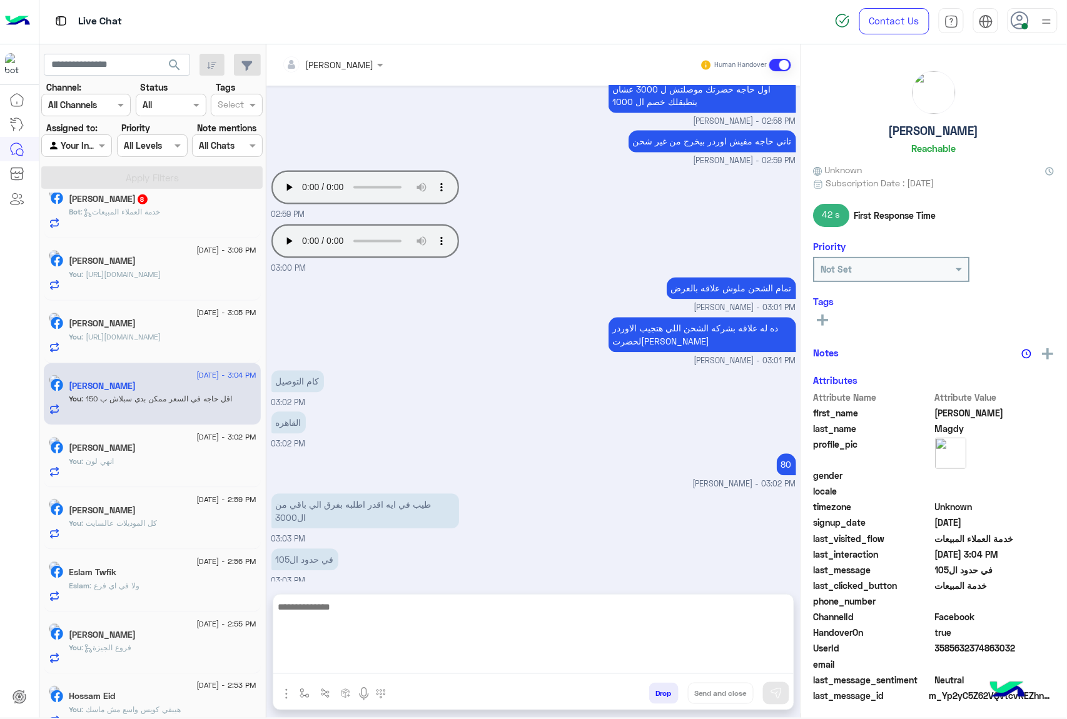
click at [330, 658] on textarea at bounding box center [533, 636] width 520 height 75
type textarea "**********"
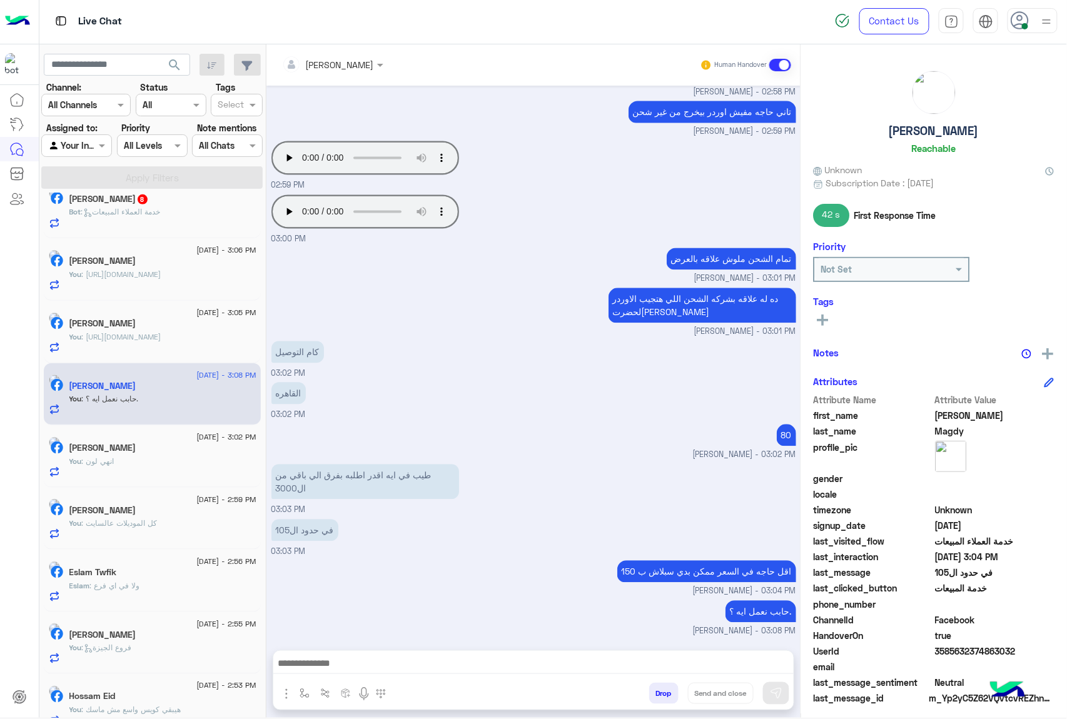
click at [184, 223] on div "Bot : خدمة العملاء المبيعات" at bounding box center [162, 217] width 187 height 22
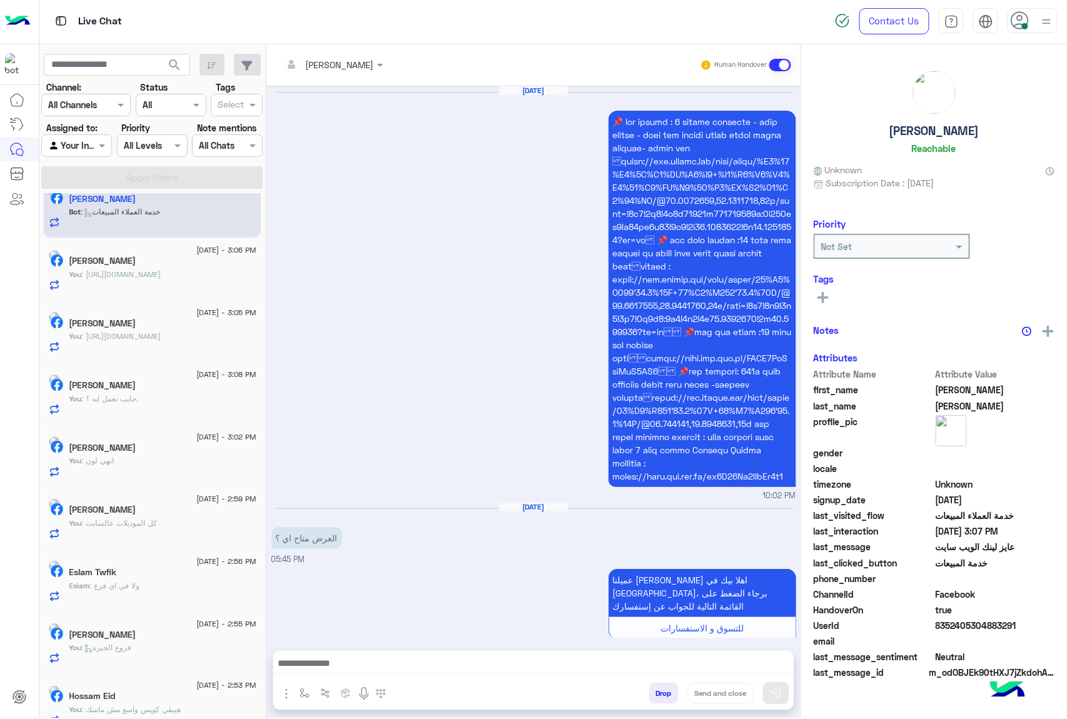
scroll to position [1986, 0]
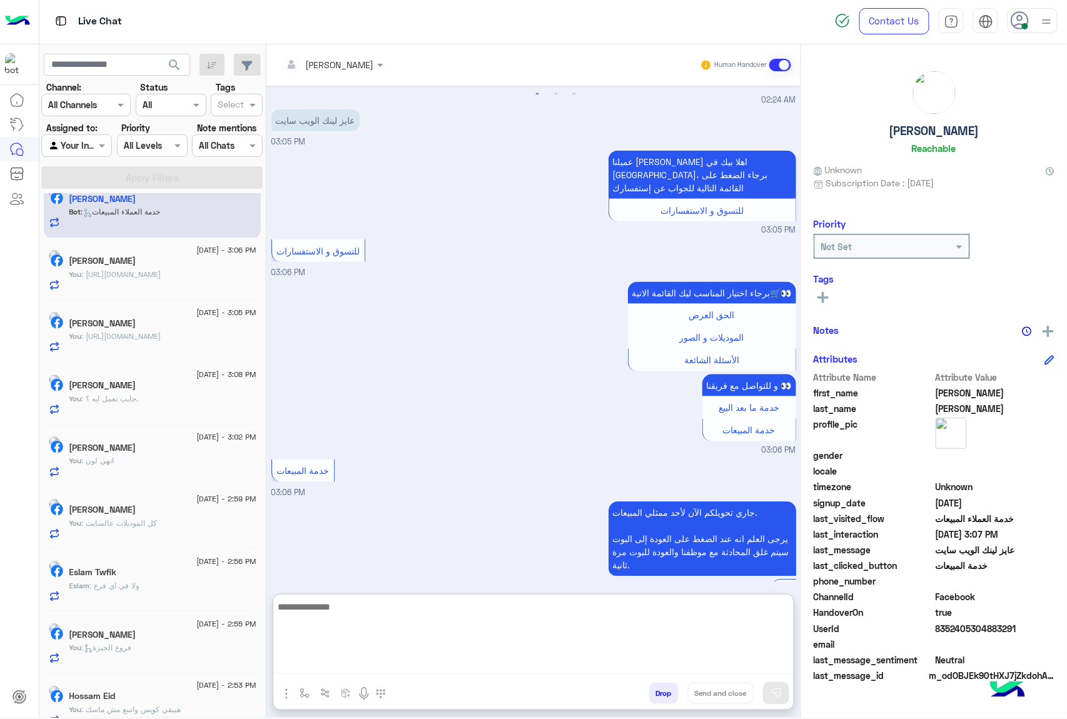
click at [331, 661] on textarea at bounding box center [533, 636] width 520 height 75
paste textarea "**********"
type textarea "**********"
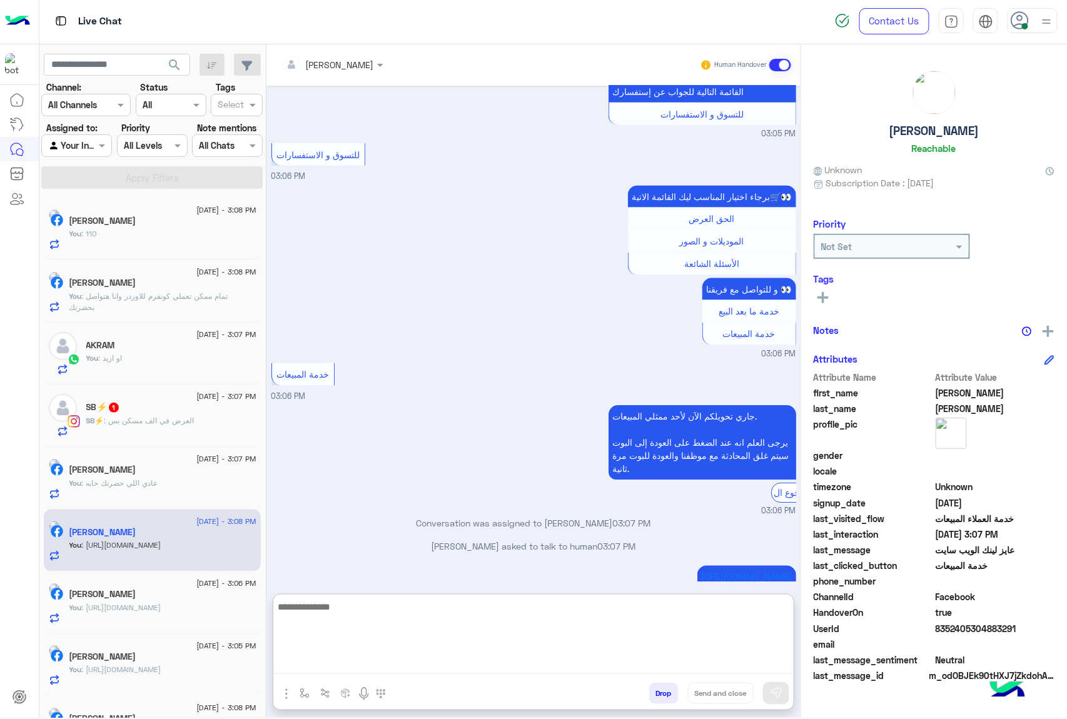
scroll to position [2105, 0]
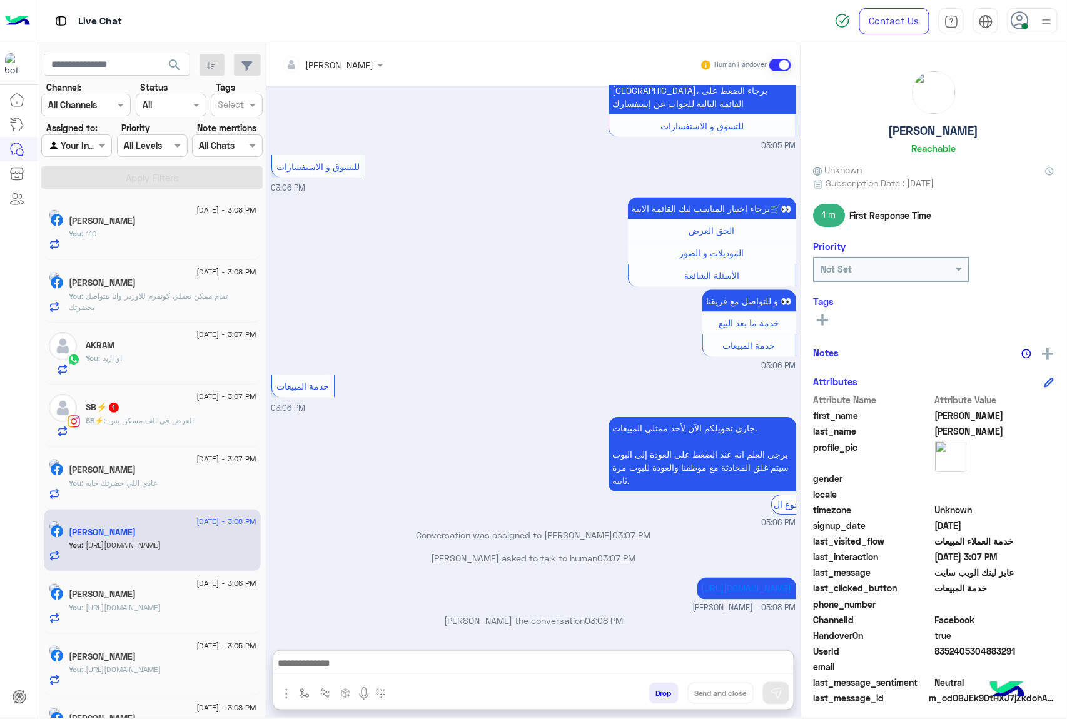
click at [166, 425] on span ": العرض في الف مسكن بس" at bounding box center [149, 420] width 90 height 9
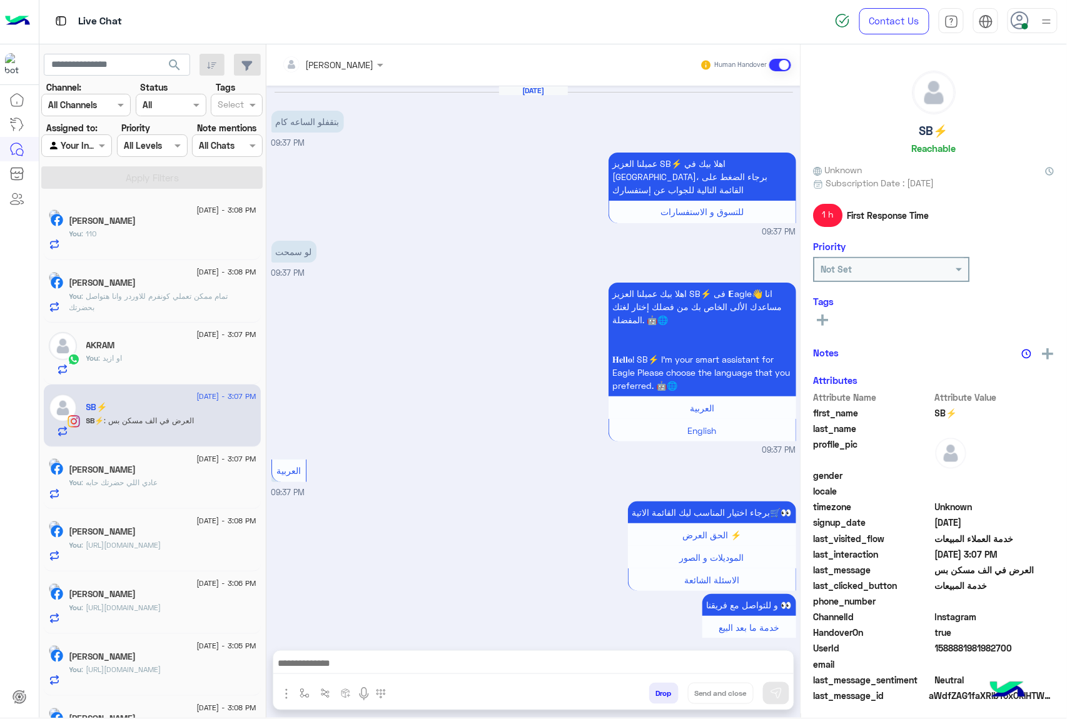
scroll to position [1394, 0]
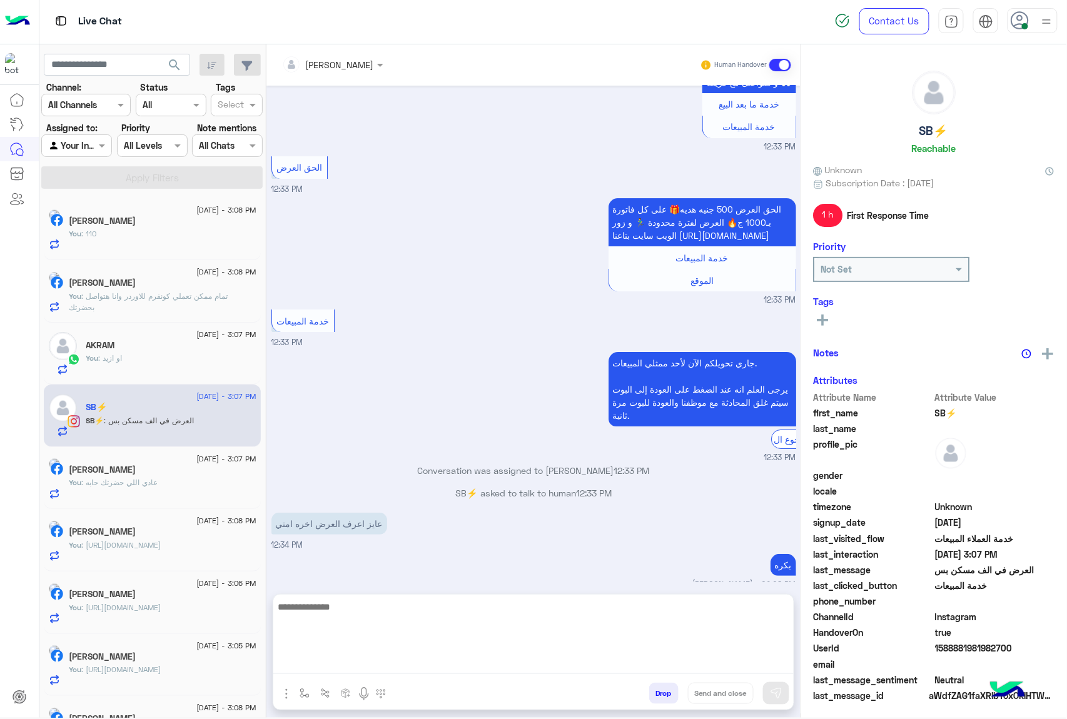
click at [339, 658] on textarea at bounding box center [533, 636] width 520 height 75
type textarea "**********"
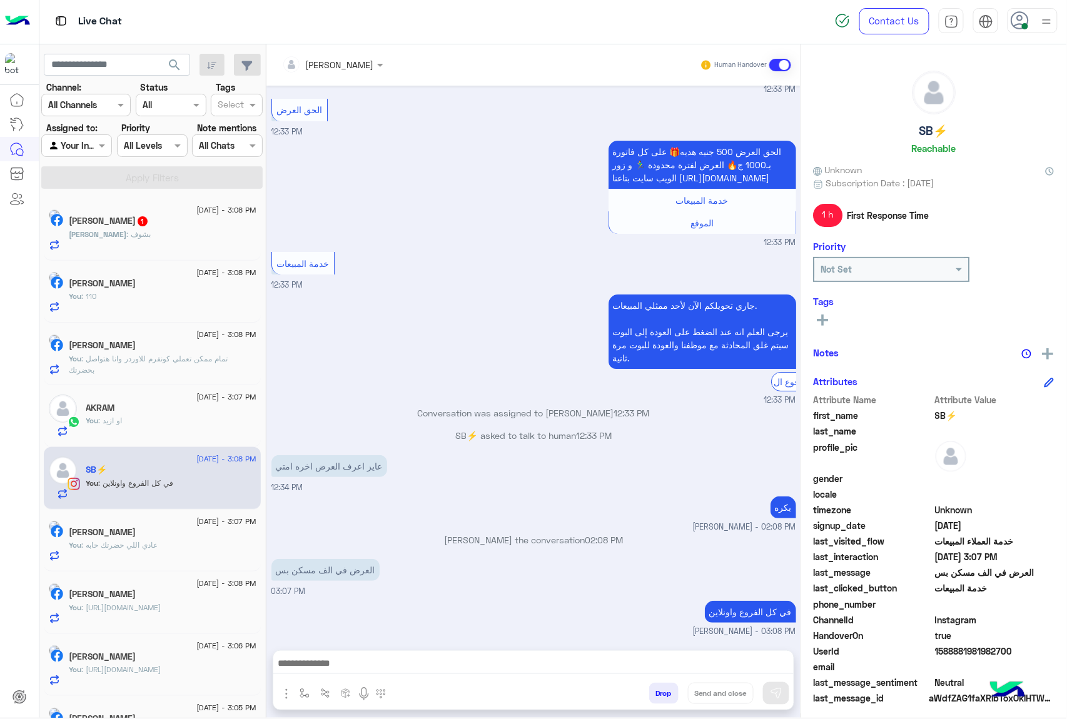
click at [148, 225] on span "1" at bounding box center [143, 221] width 10 height 10
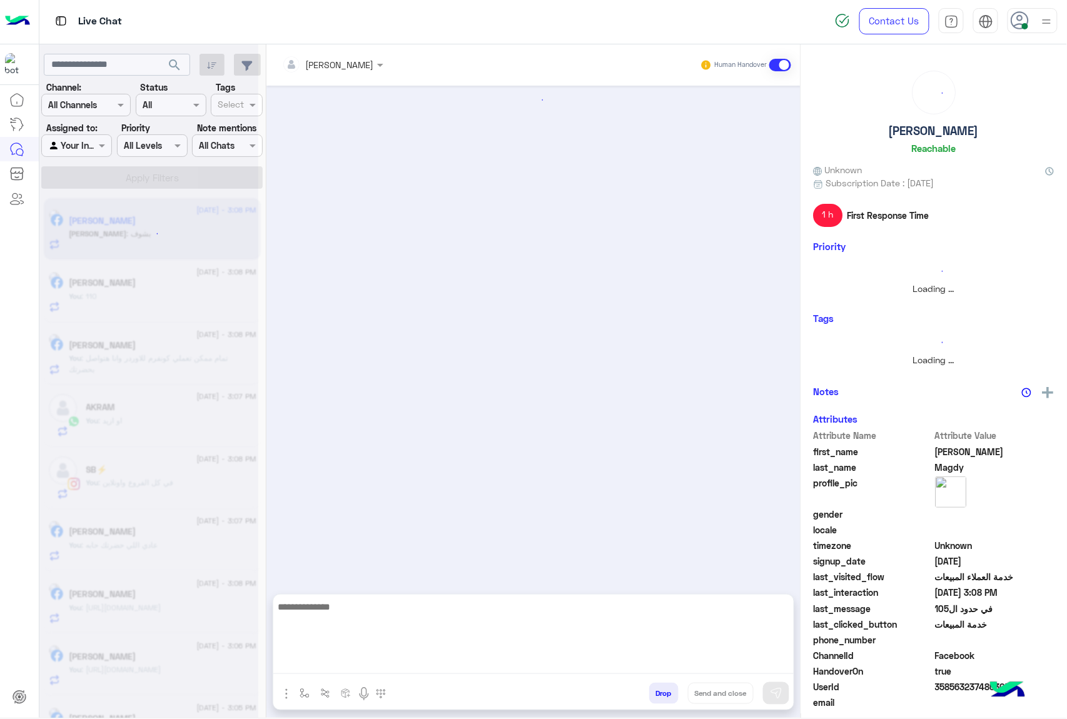
scroll to position [816, 0]
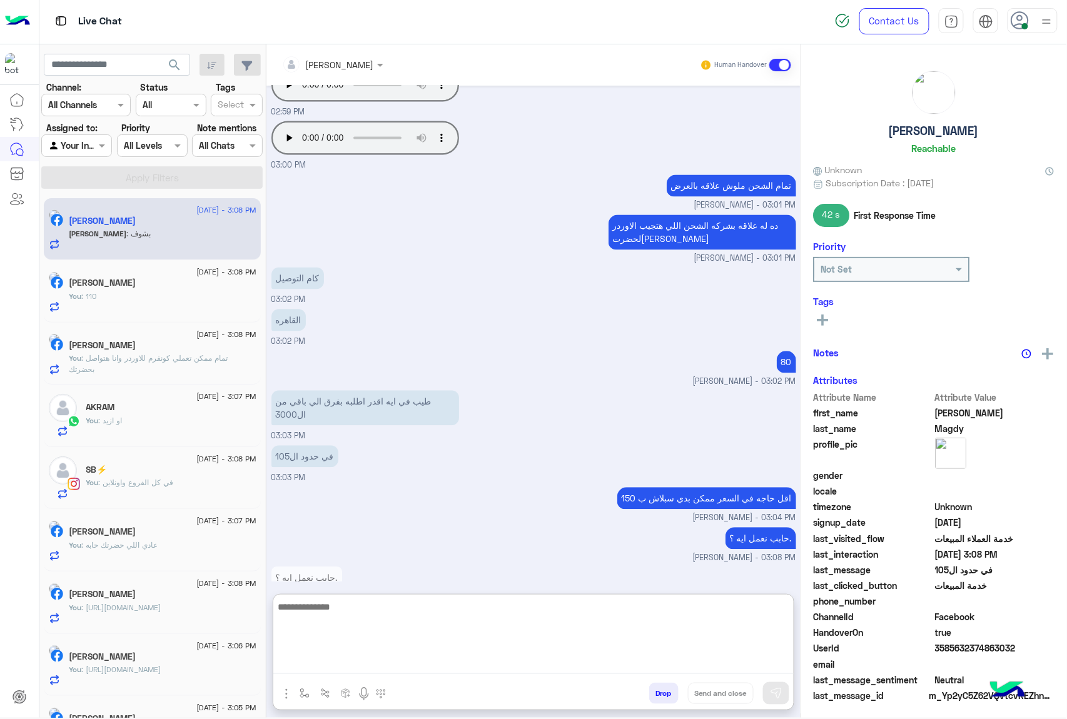
click at [353, 661] on textarea at bounding box center [533, 636] width 520 height 75
type textarea "****"
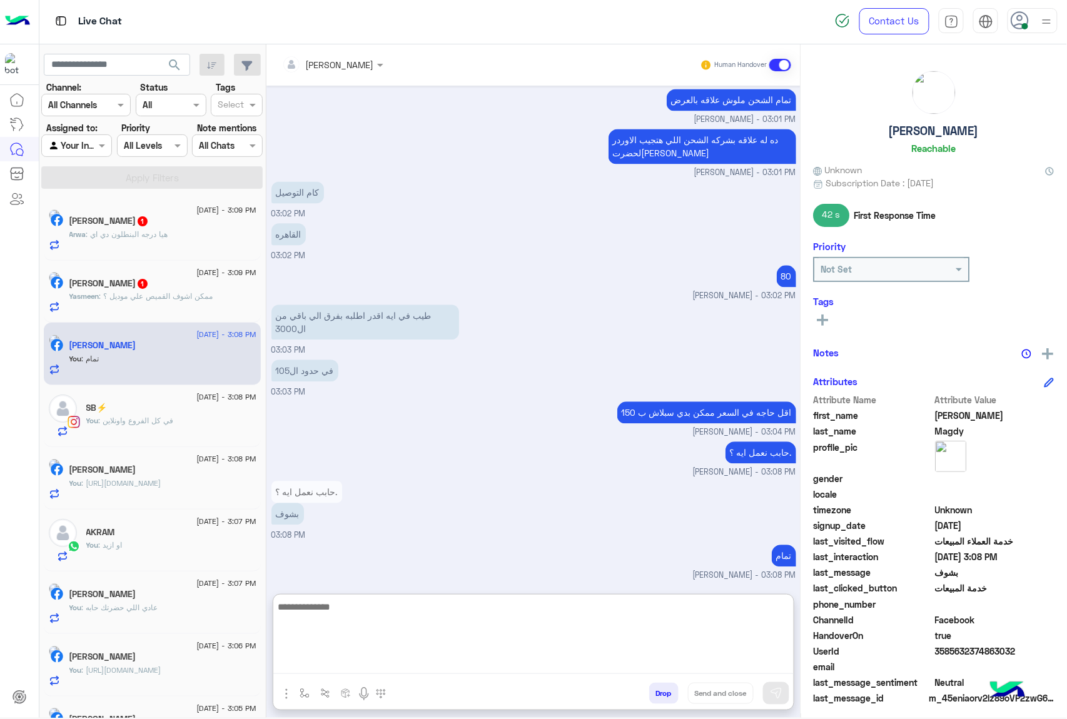
scroll to position [913, 0]
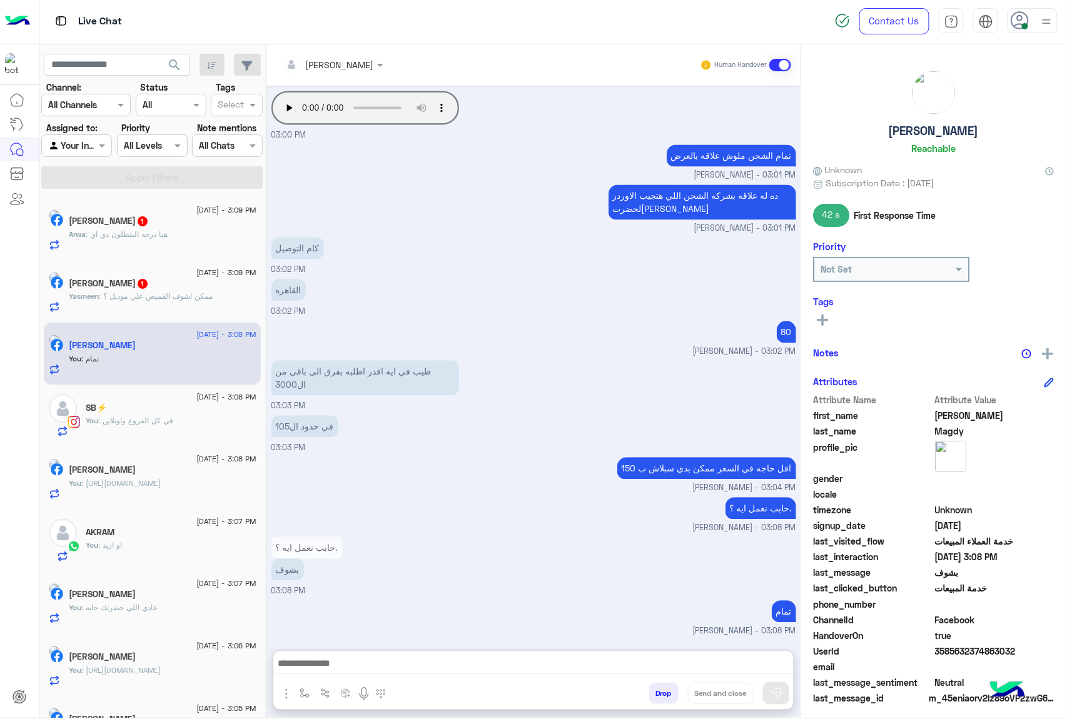
click at [199, 305] on div "Yasmeen : ممكن اشوف القميص علي موديل ؟" at bounding box center [162, 302] width 187 height 22
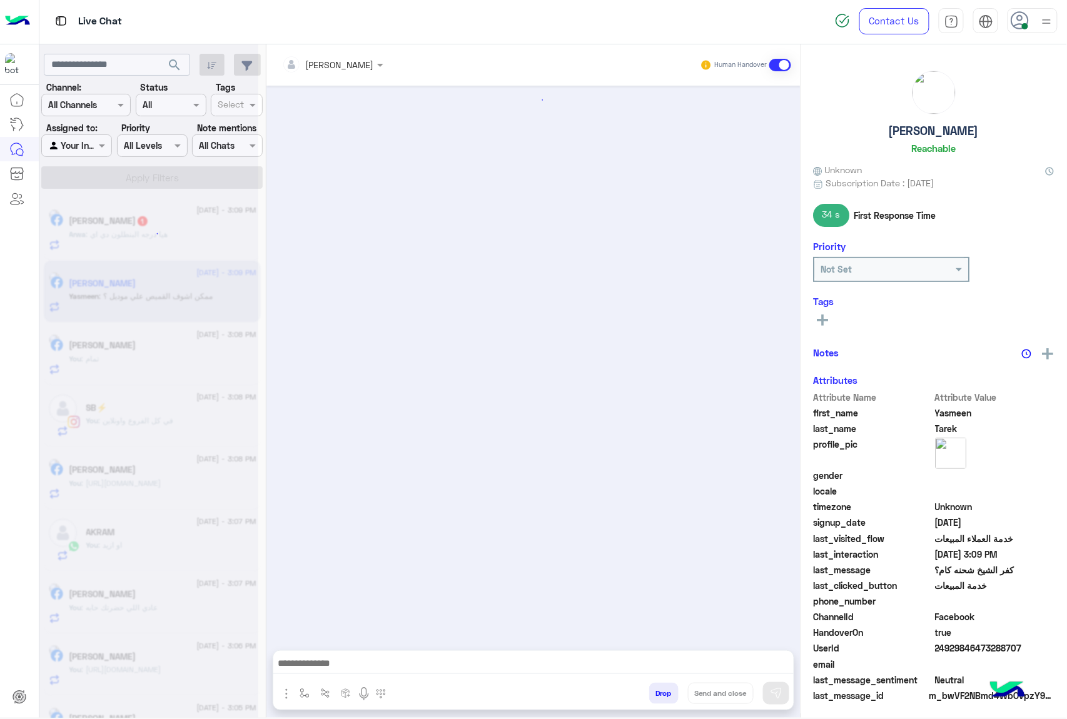
scroll to position [1582, 0]
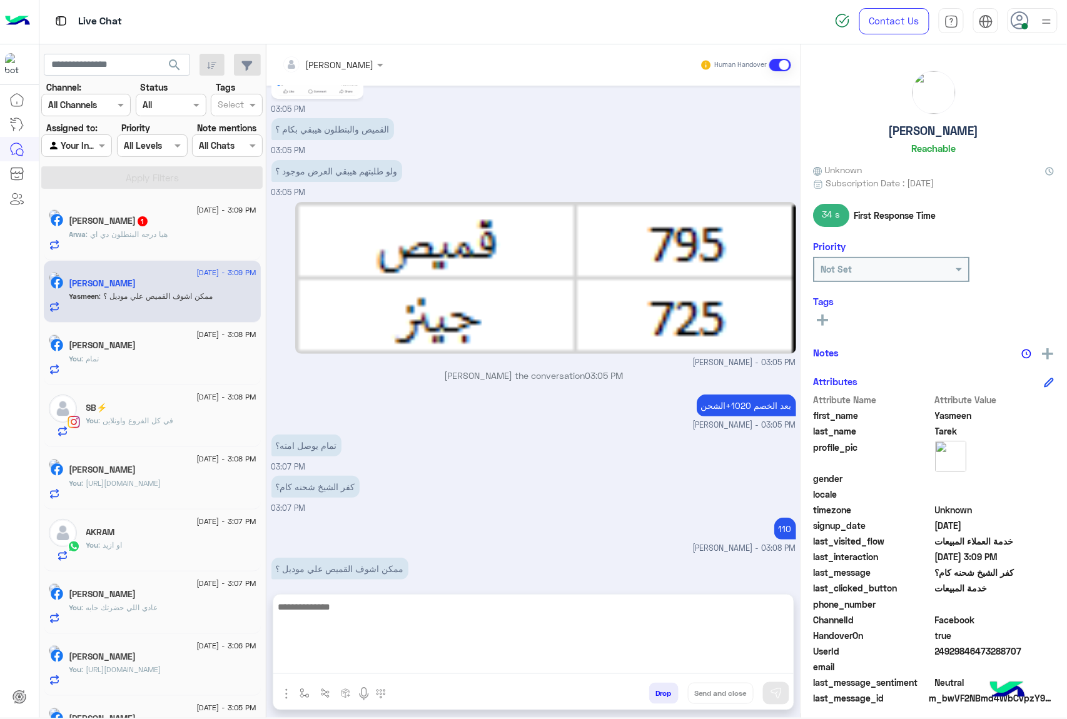
click at [373, 668] on textarea at bounding box center [533, 636] width 520 height 75
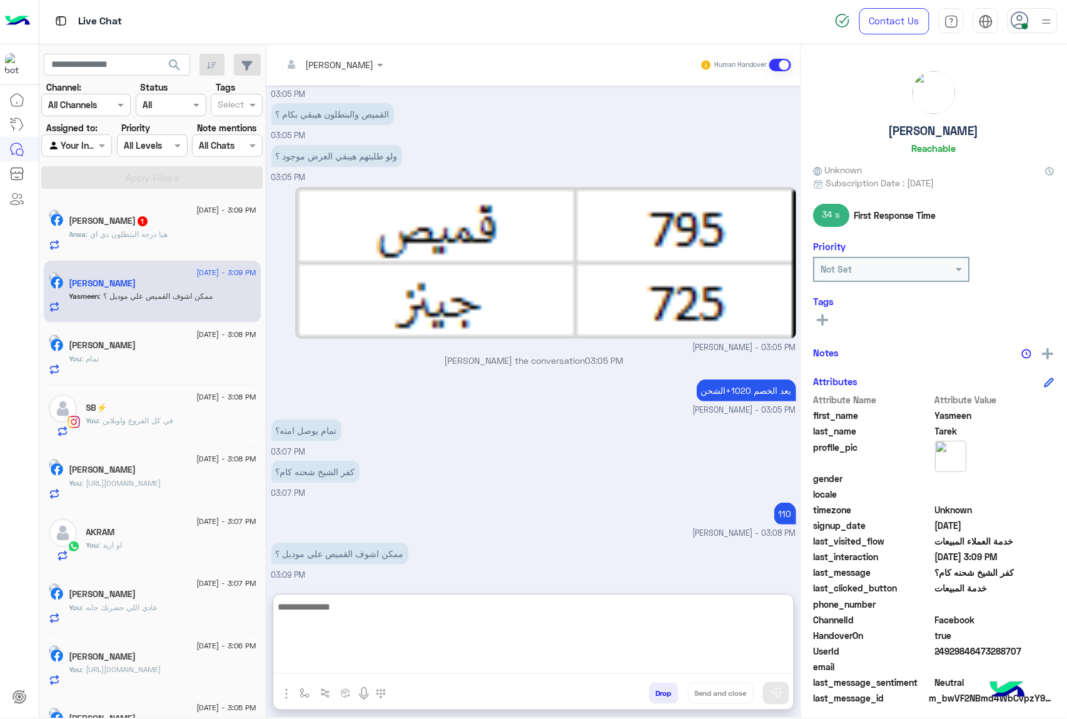
scroll to position [1639, 0]
click at [330, 619] on textarea at bounding box center [533, 636] width 520 height 75
click at [333, 613] on textarea at bounding box center [533, 636] width 520 height 75
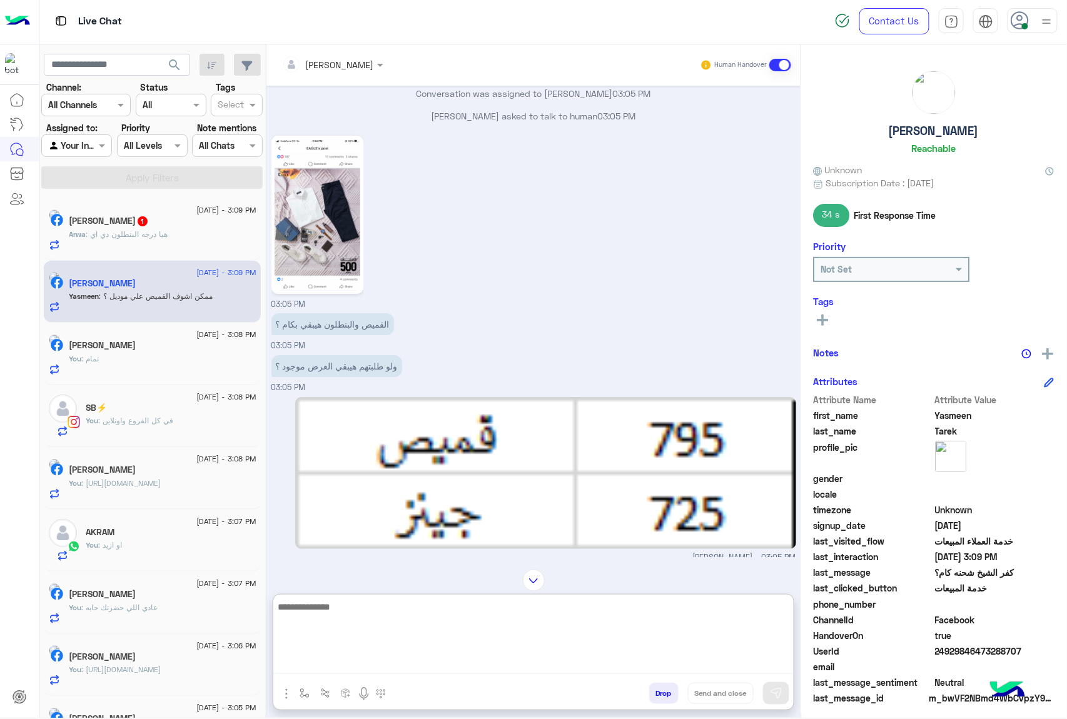
scroll to position [1389, 0]
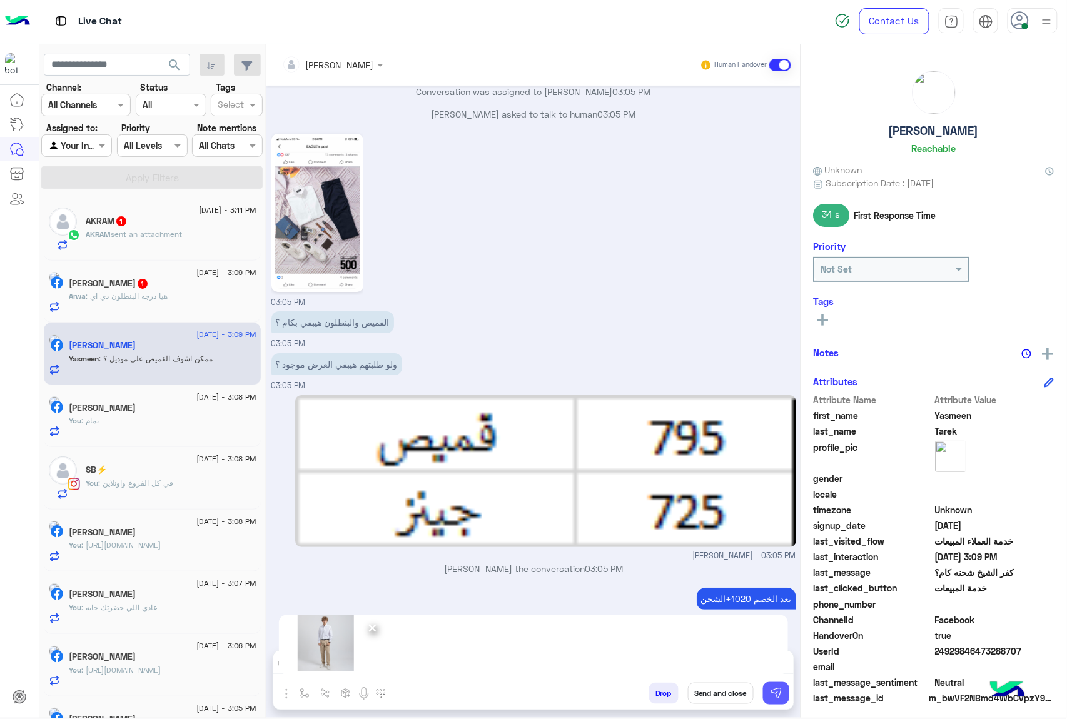
click at [765, 683] on button at bounding box center [776, 693] width 26 height 23
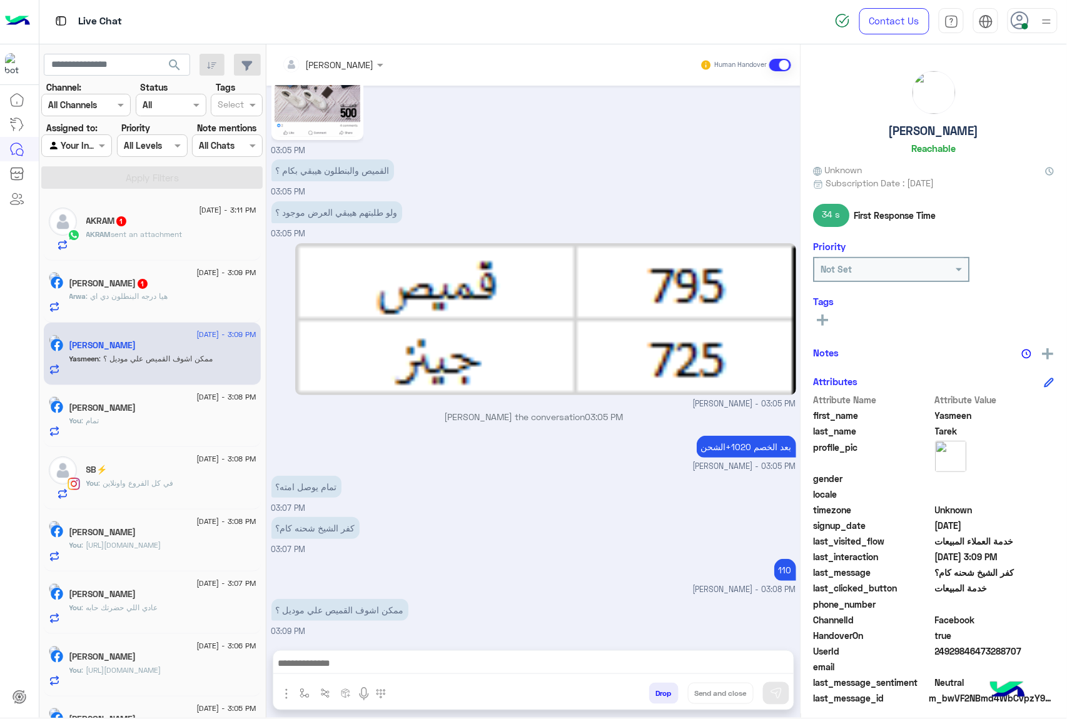
click at [138, 298] on span ": هيا درجه البنطلون دي اي" at bounding box center [127, 295] width 82 height 9
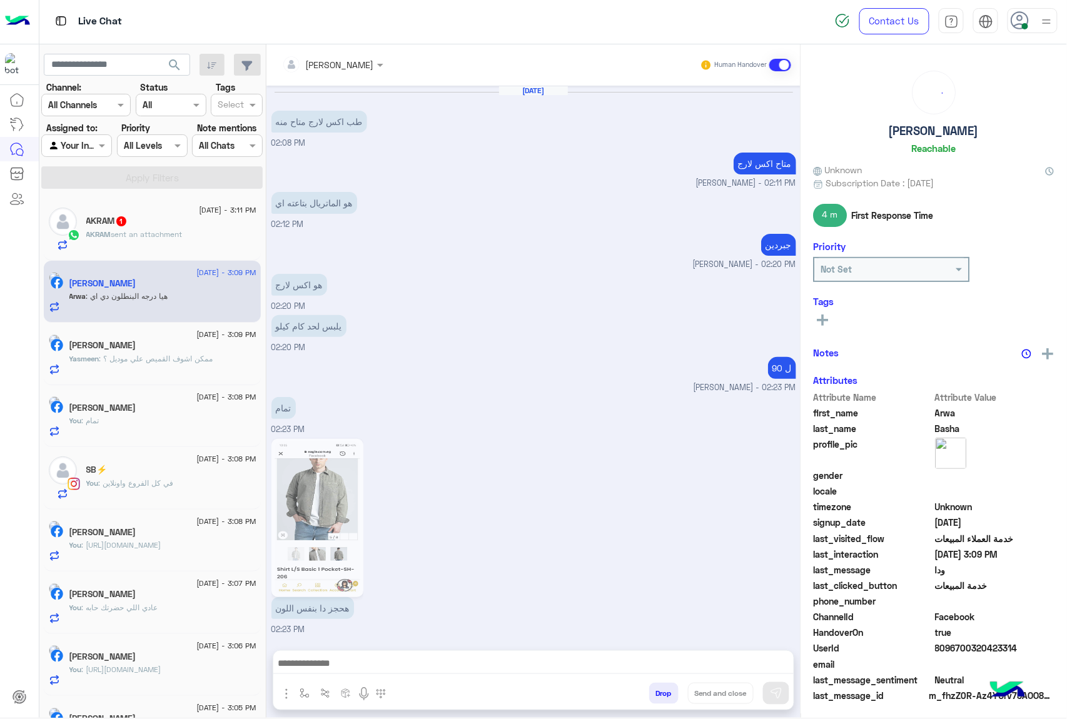
scroll to position [1299, 0]
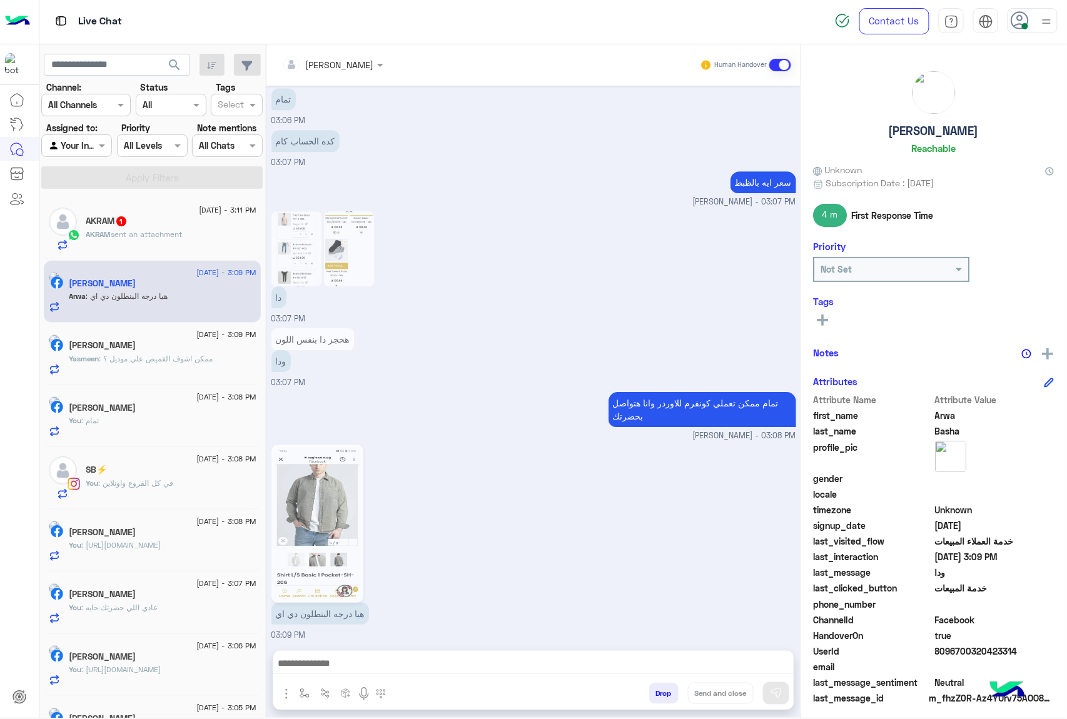
click at [315, 513] on img at bounding box center [317, 524] width 86 height 152
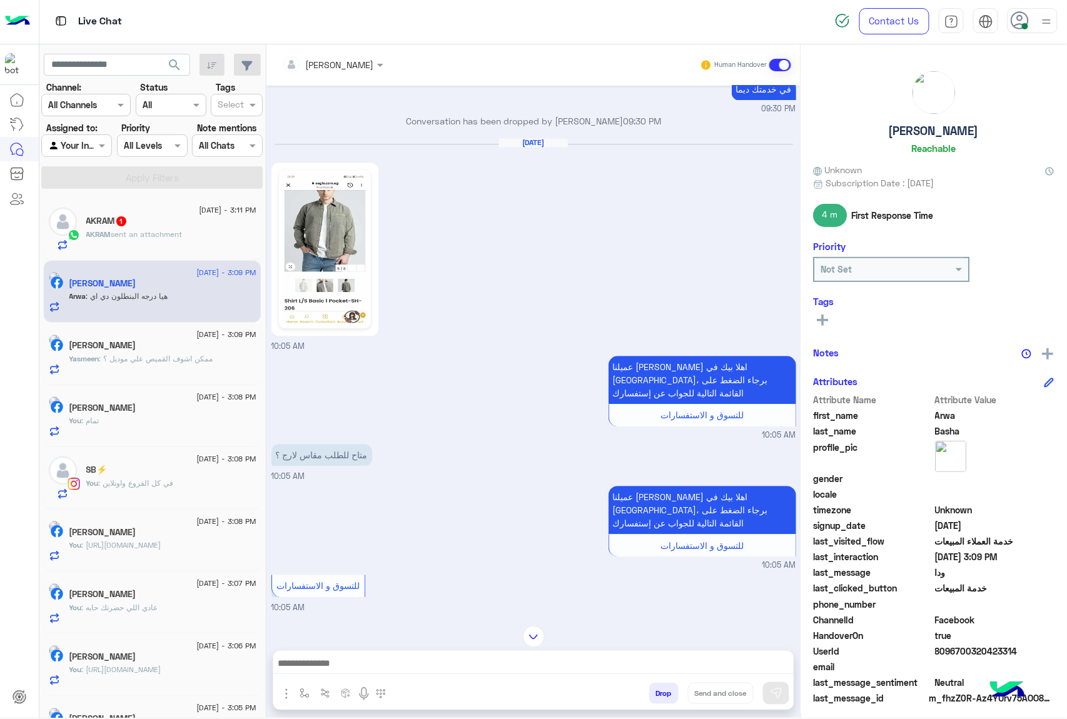
scroll to position [791, 0]
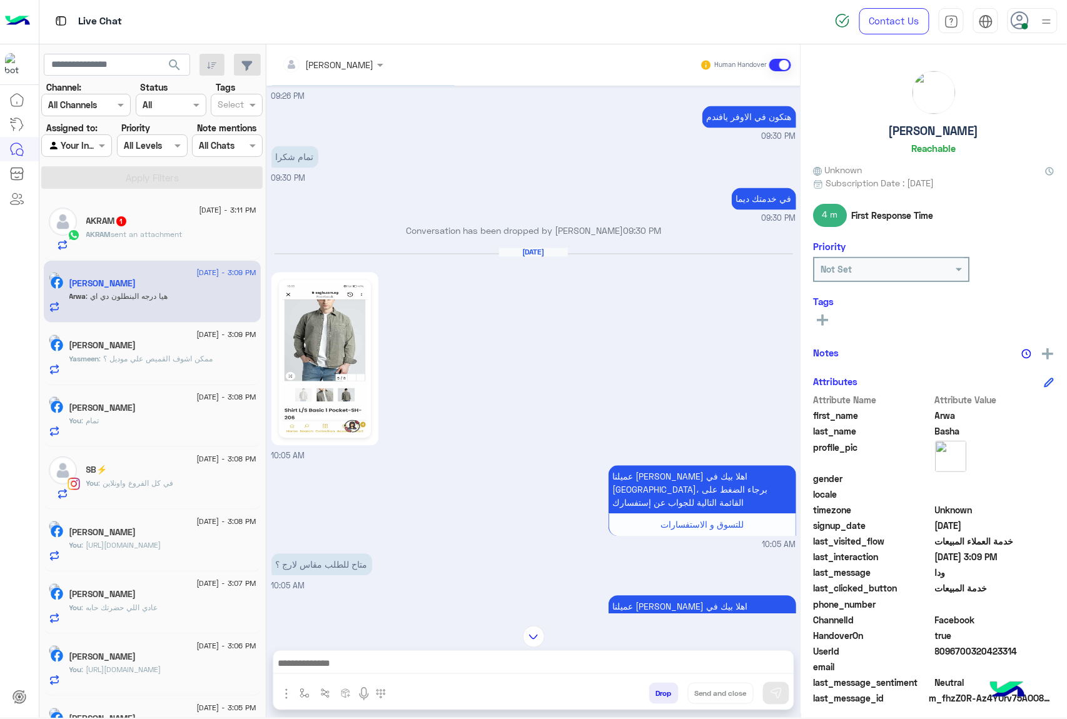
click at [340, 385] on img at bounding box center [325, 359] width 86 height 152
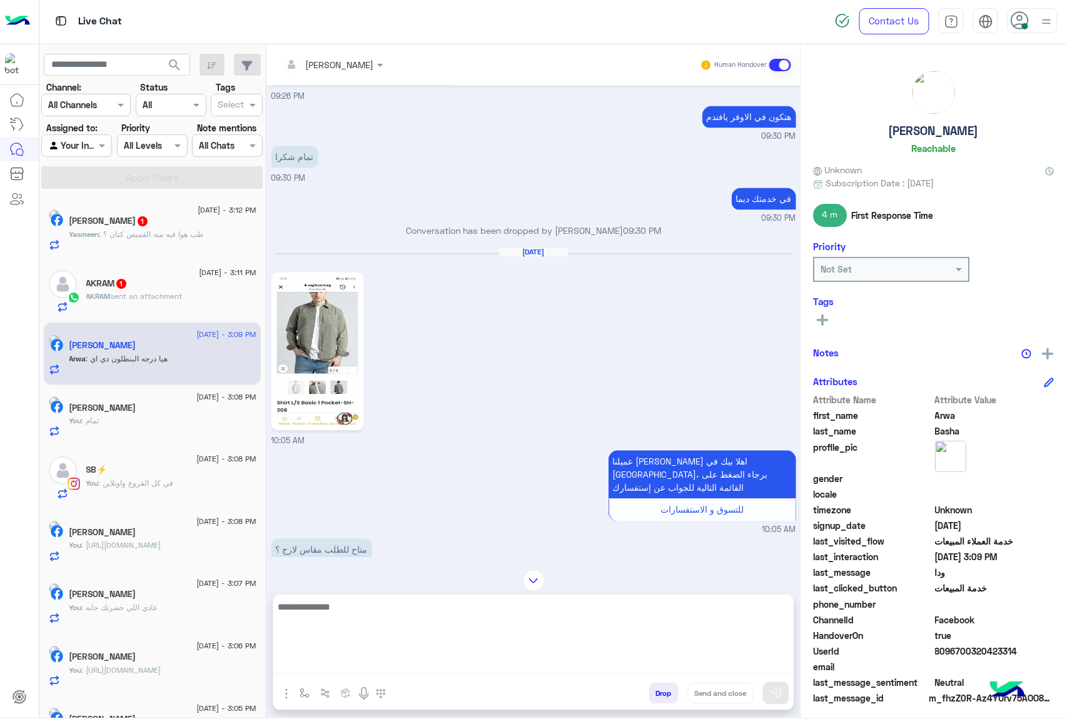
click at [325, 664] on textarea at bounding box center [533, 636] width 520 height 75
type textarea "**********"
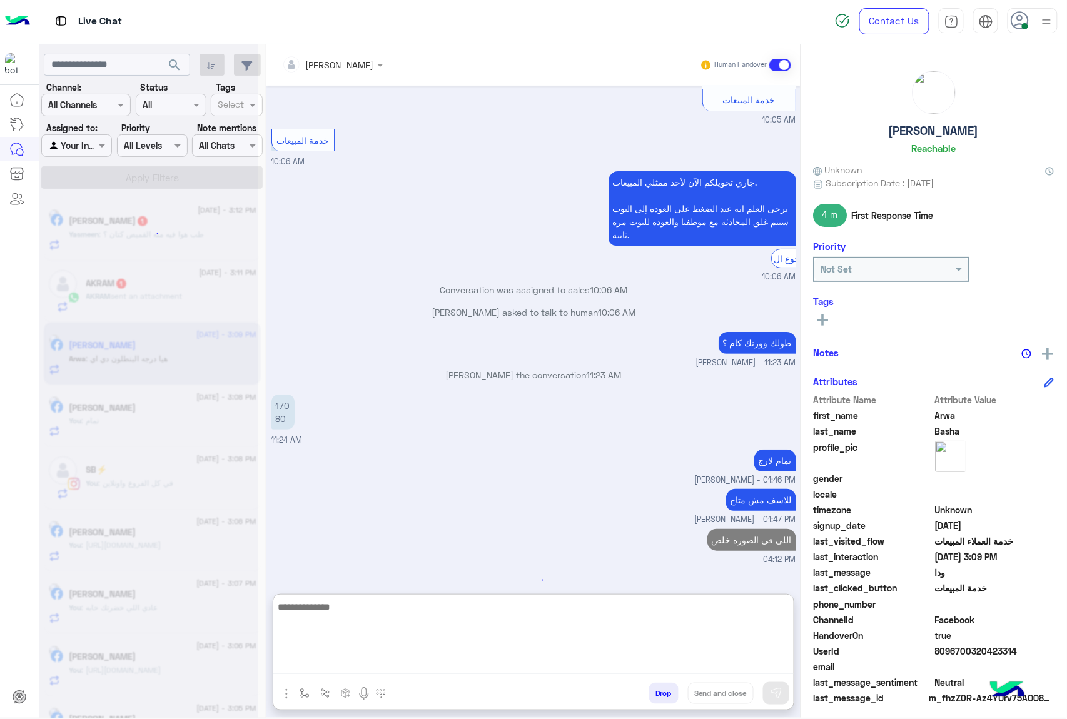
paste textarea "**********"
type textarea "**********"
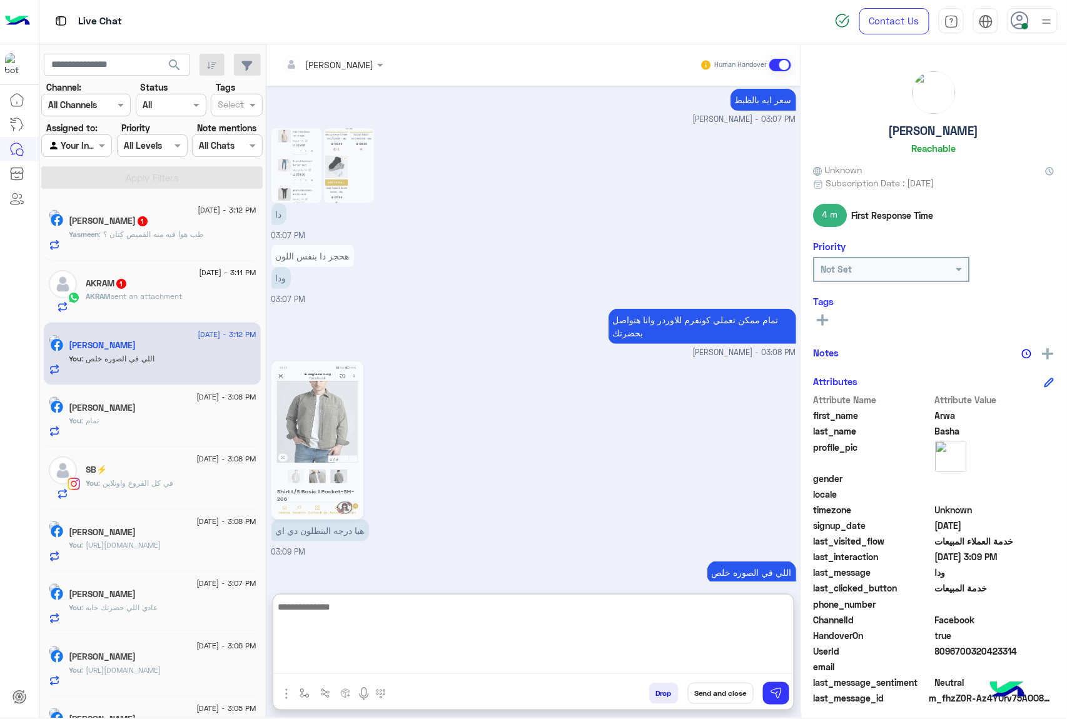
scroll to position [3417, 0]
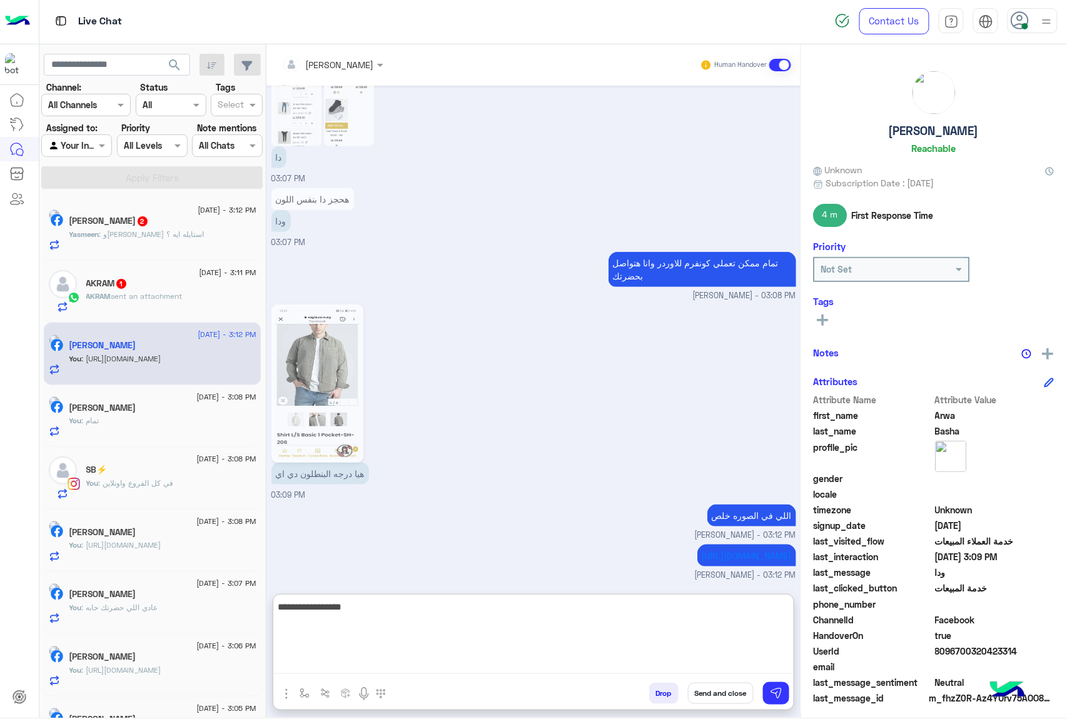
type textarea "**********"
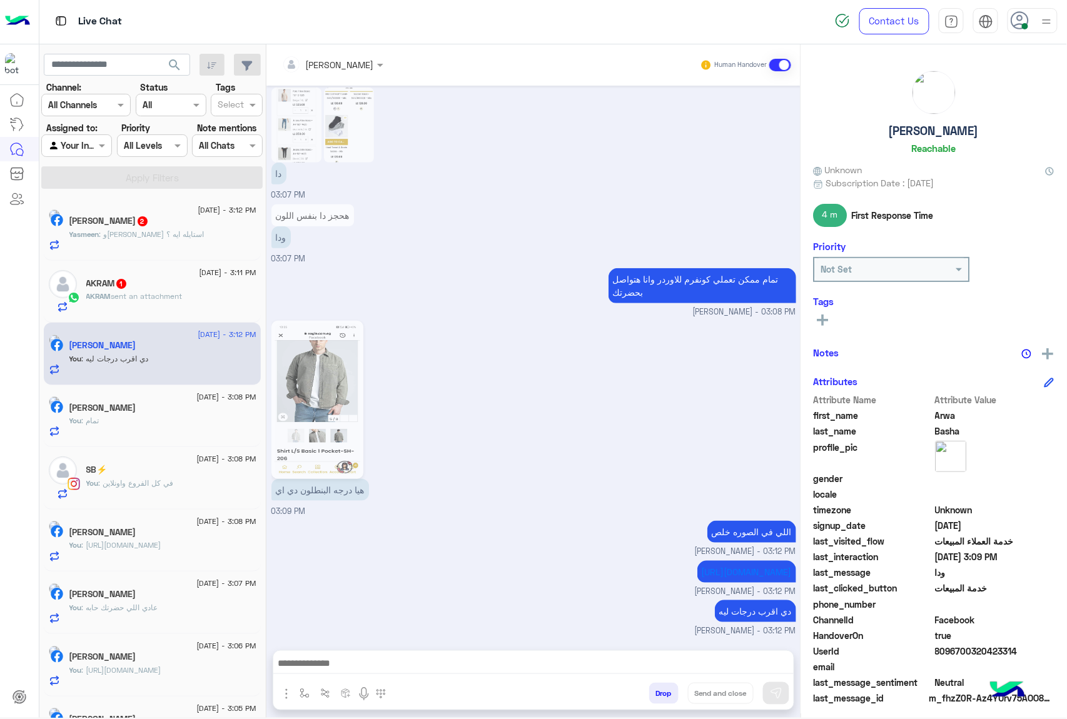
click at [148, 218] on span "2" at bounding box center [143, 221] width 10 height 10
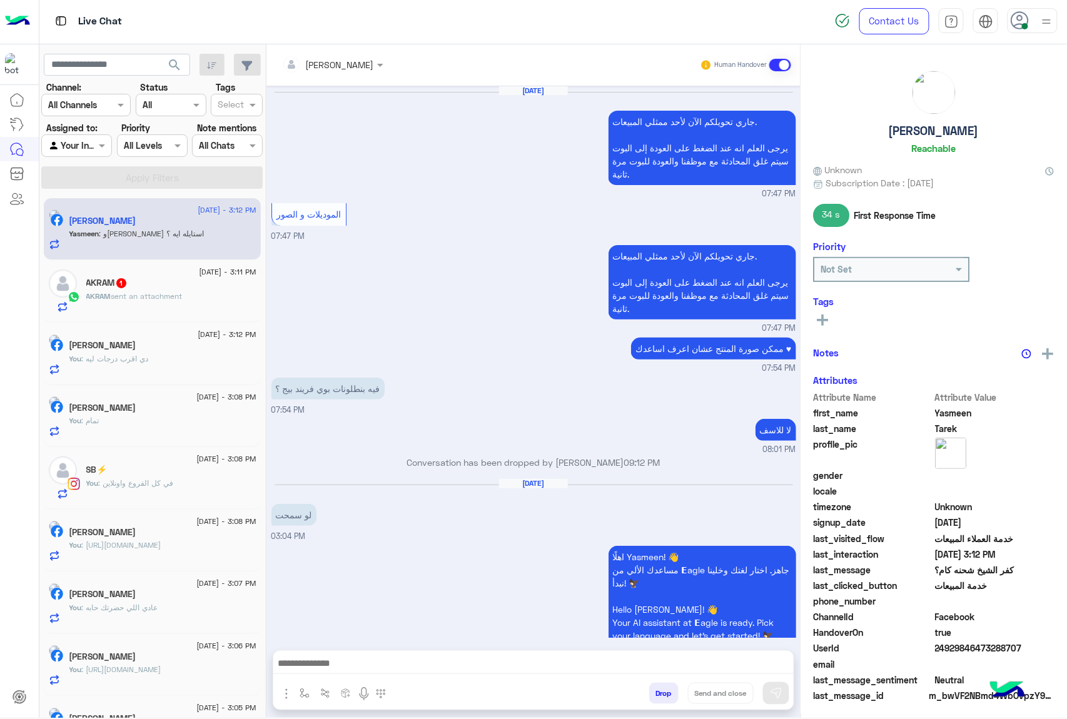
scroll to position [1659, 0]
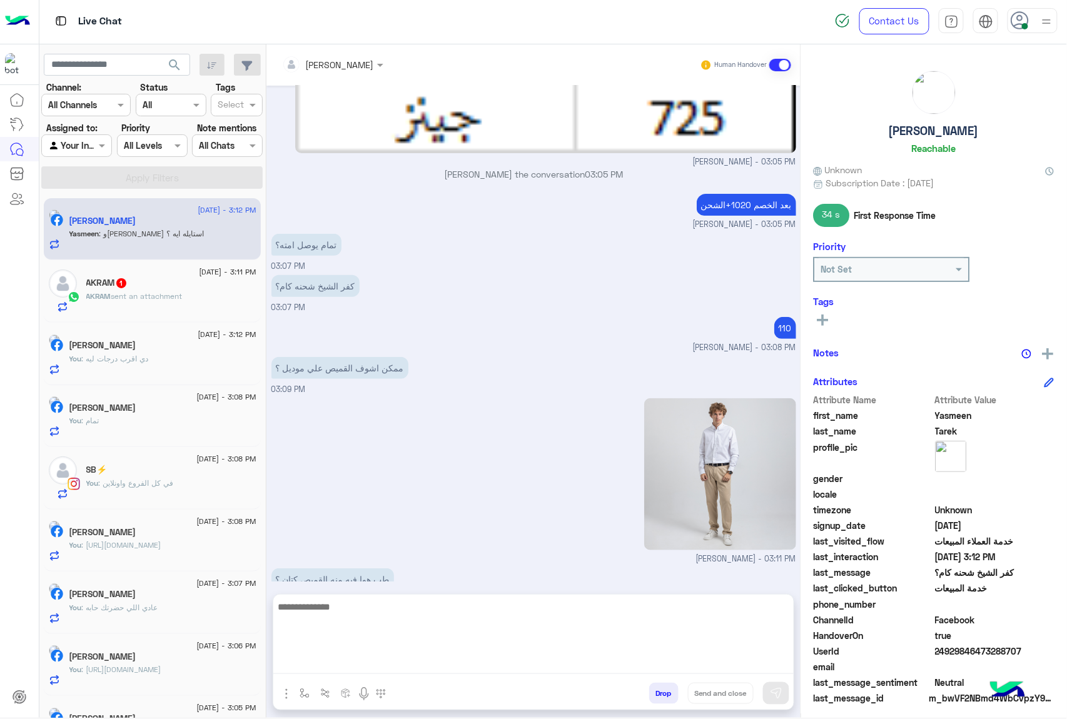
click at [373, 673] on textarea at bounding box center [533, 636] width 520 height 75
click at [375, 663] on textarea at bounding box center [533, 636] width 520 height 75
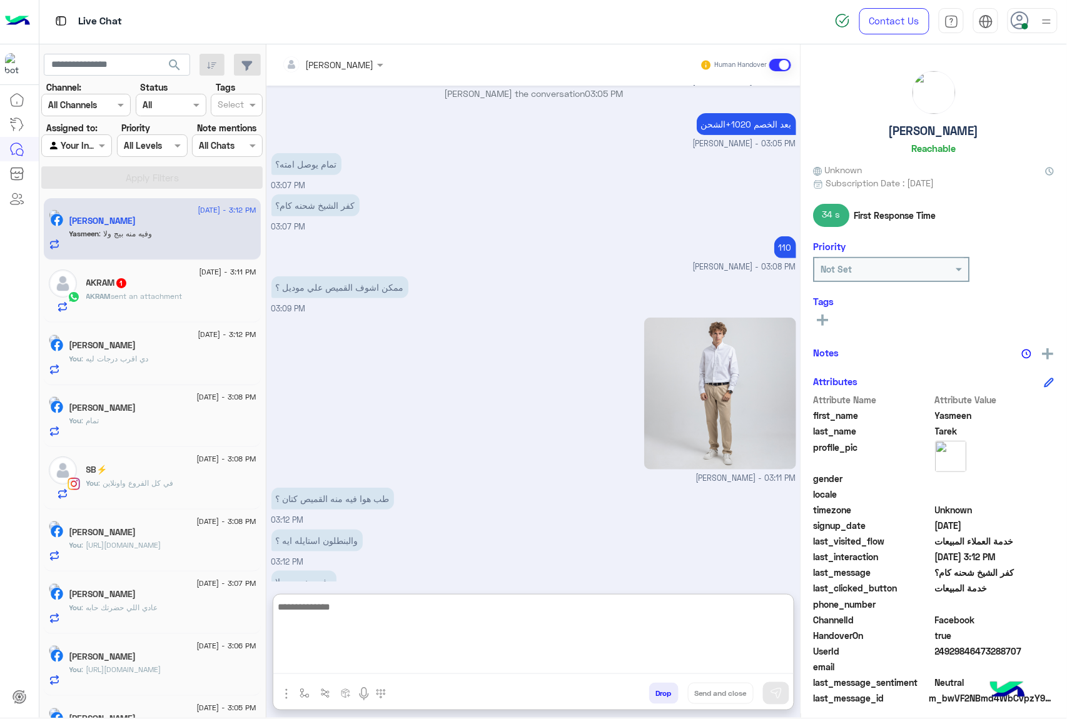
scroll to position [1757, 0]
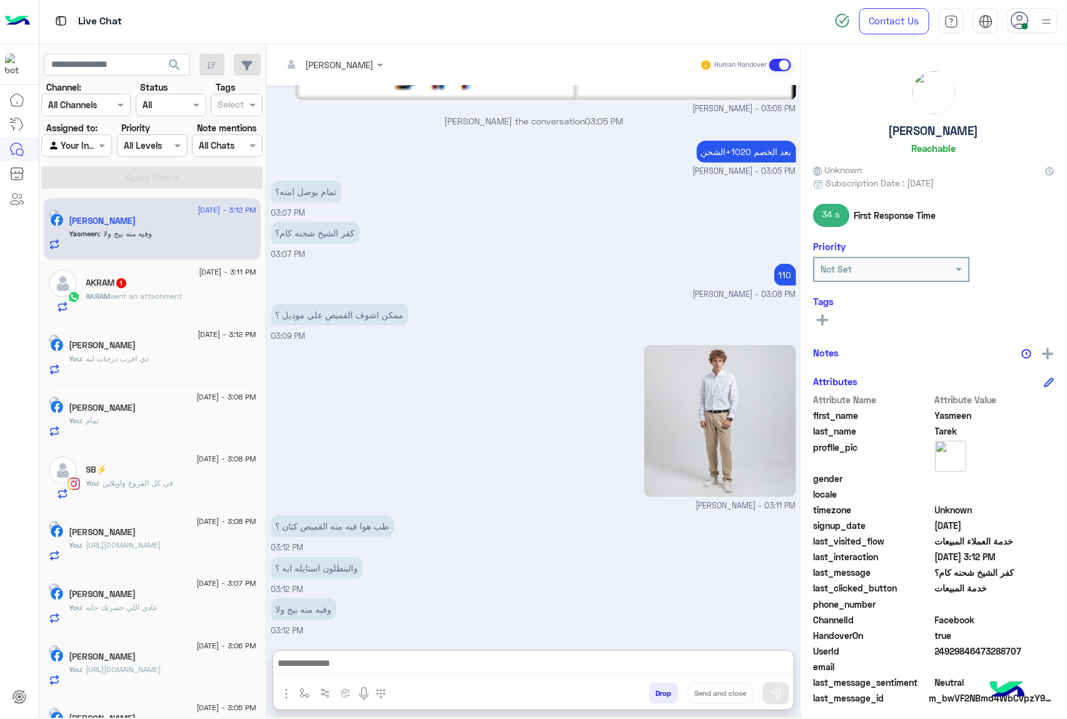
click at [108, 302] on p "AKRAM sent an attachment" at bounding box center [134, 296] width 96 height 11
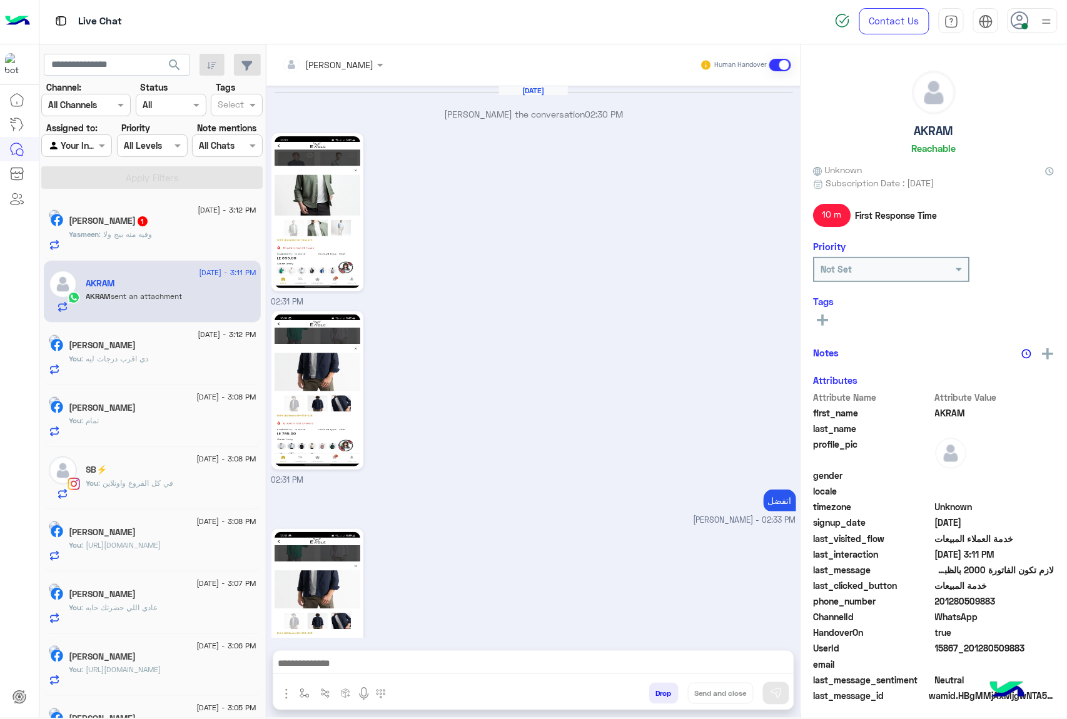
scroll to position [1534, 0]
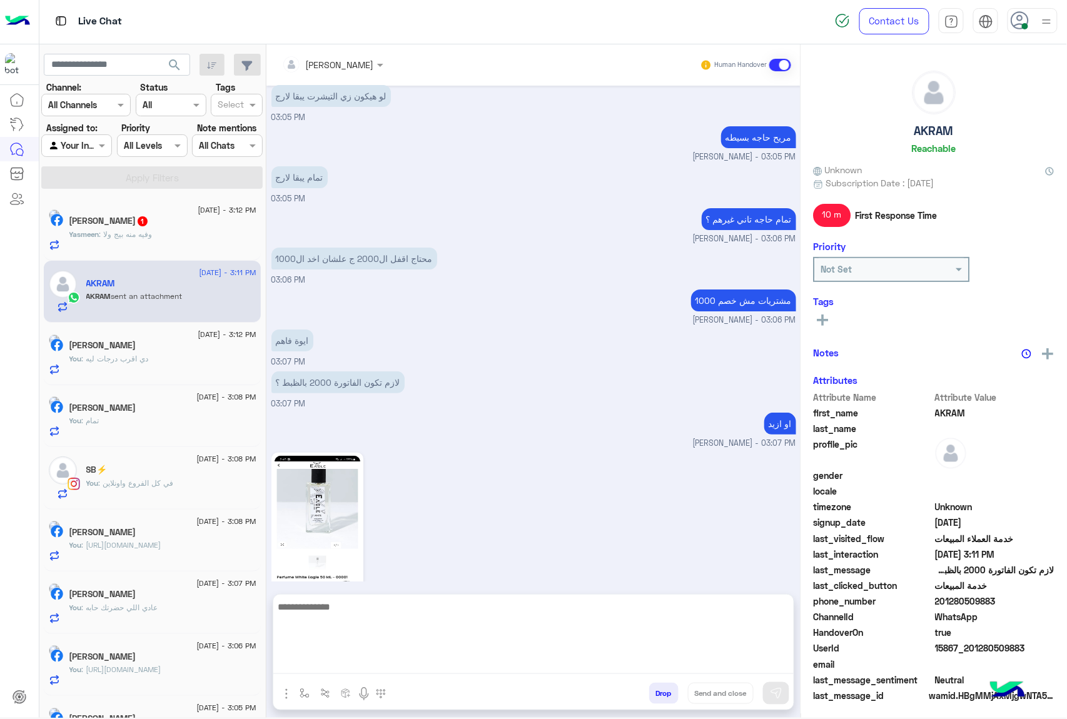
click at [321, 668] on textarea at bounding box center [533, 636] width 520 height 75
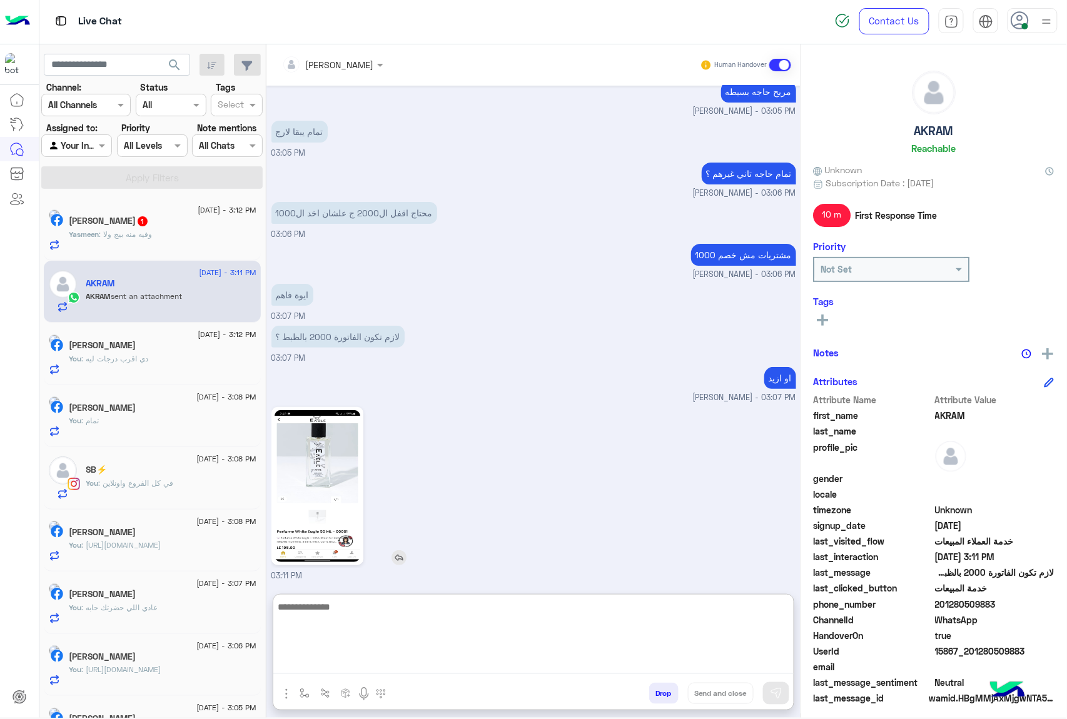
scroll to position [1591, 0]
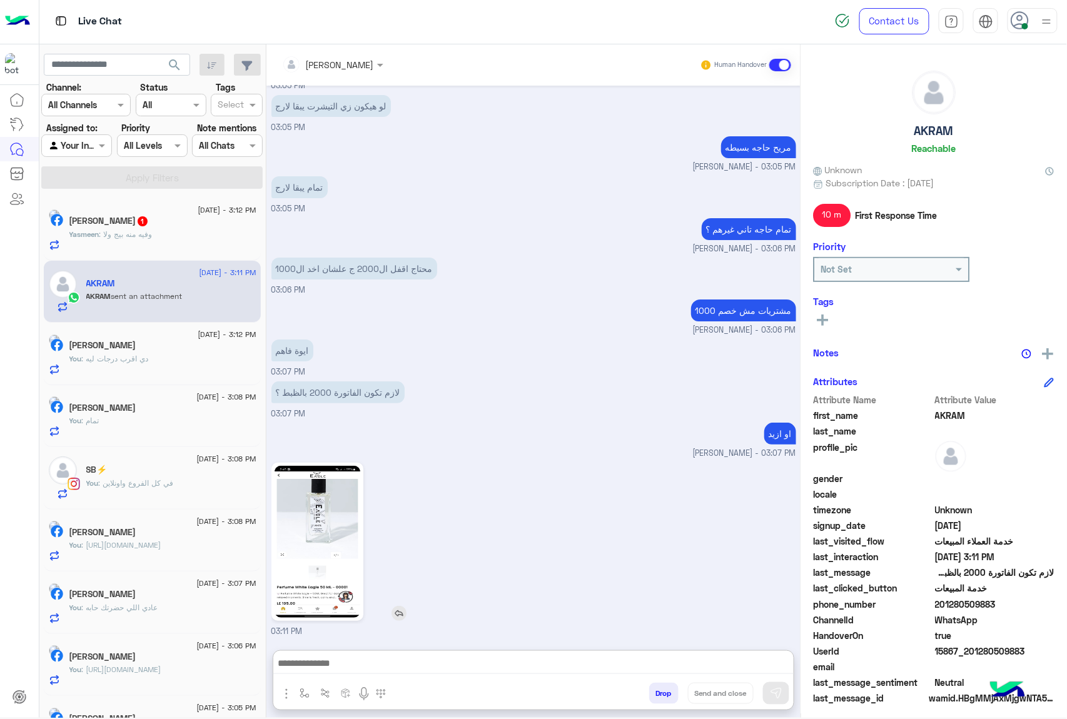
click at [328, 503] on img at bounding box center [317, 542] width 86 height 152
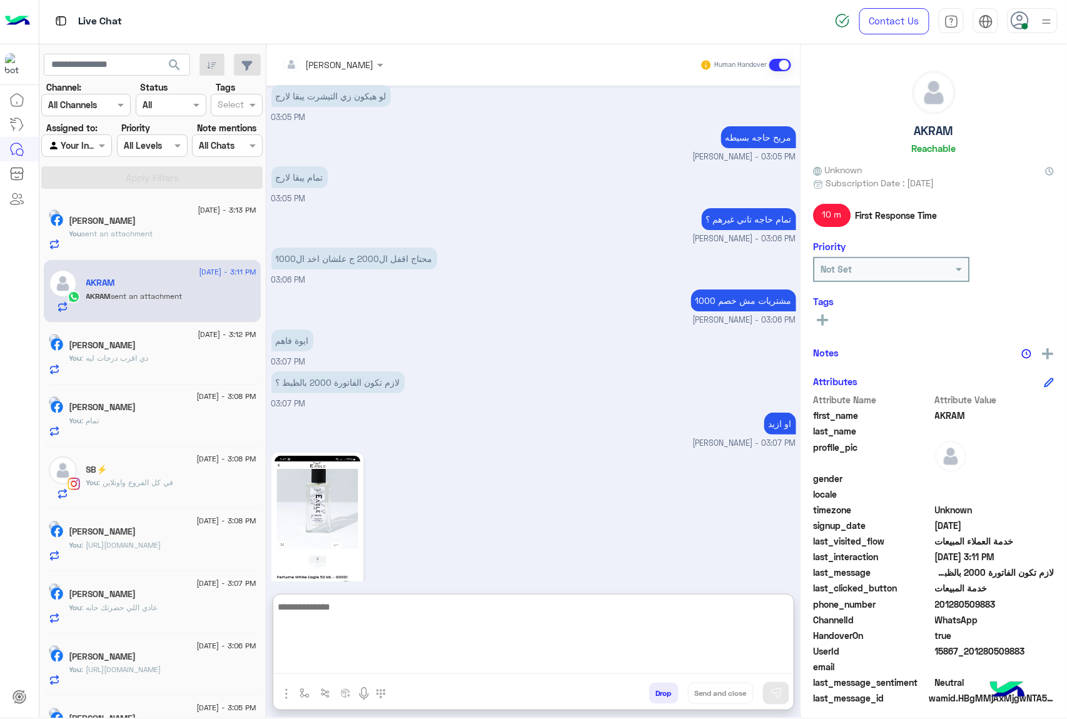
click at [356, 654] on textarea at bounding box center [533, 636] width 520 height 75
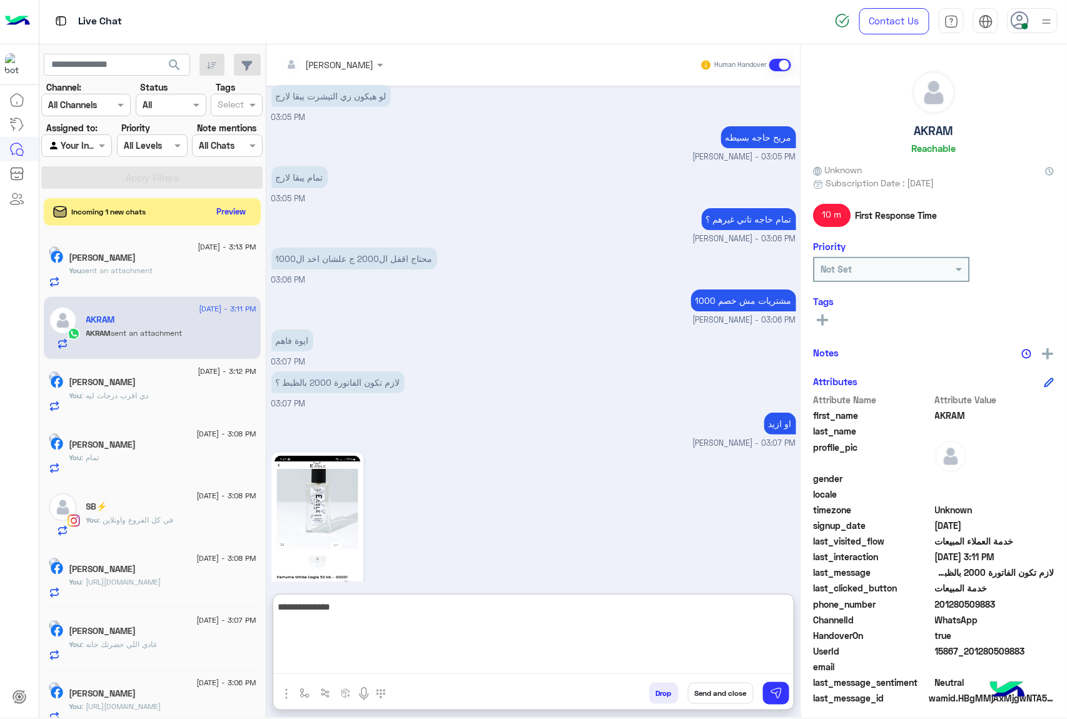
type textarea "**********"
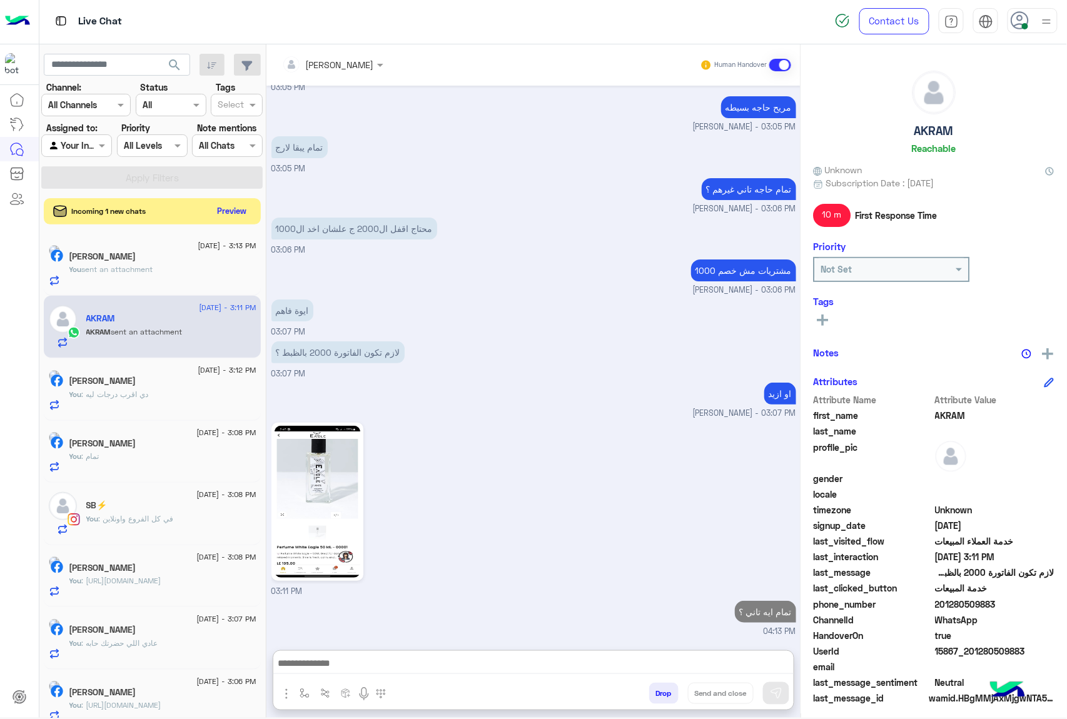
click at [233, 211] on button "Preview" at bounding box center [232, 211] width 39 height 17
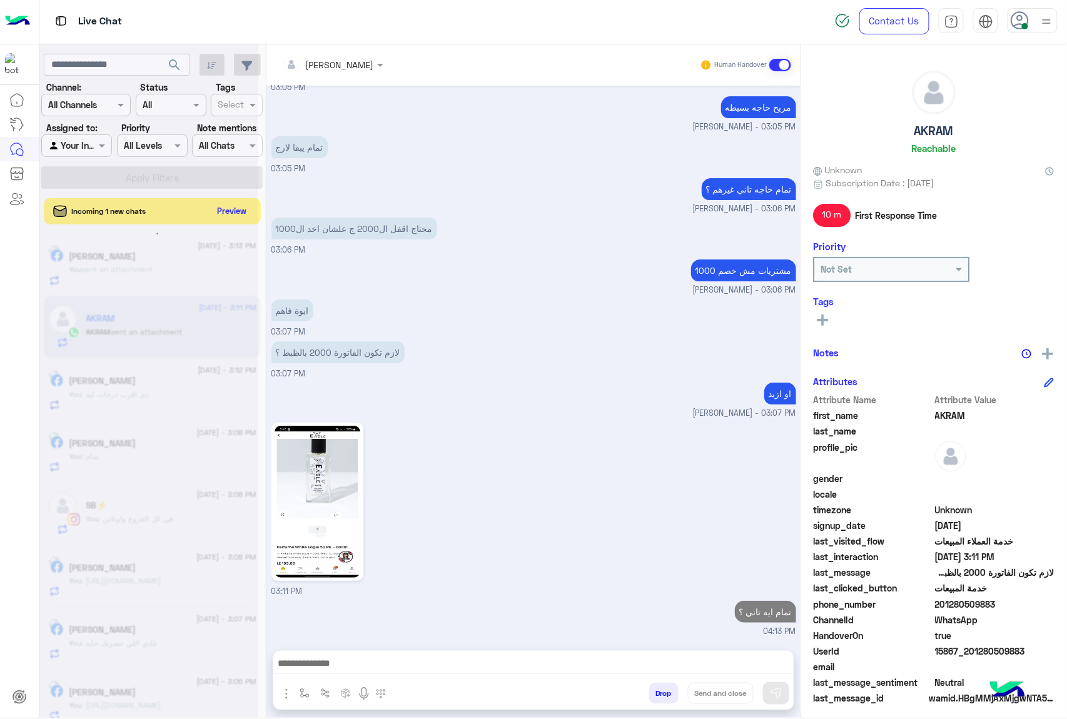
scroll to position [1574, 0]
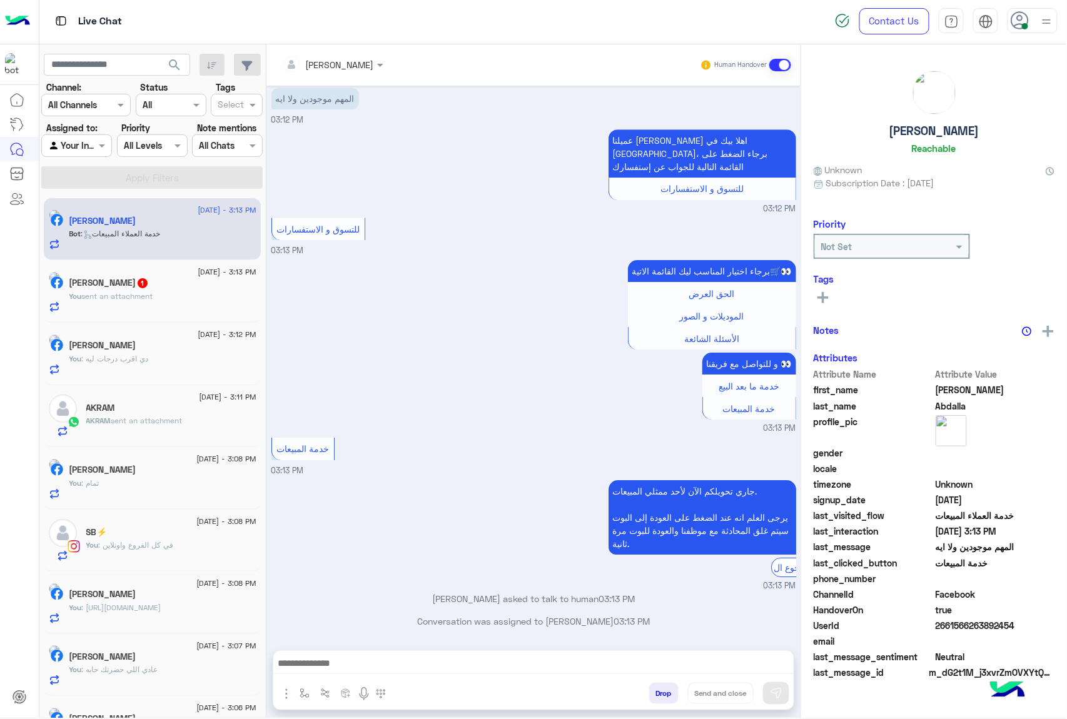
scroll to position [1231, 0]
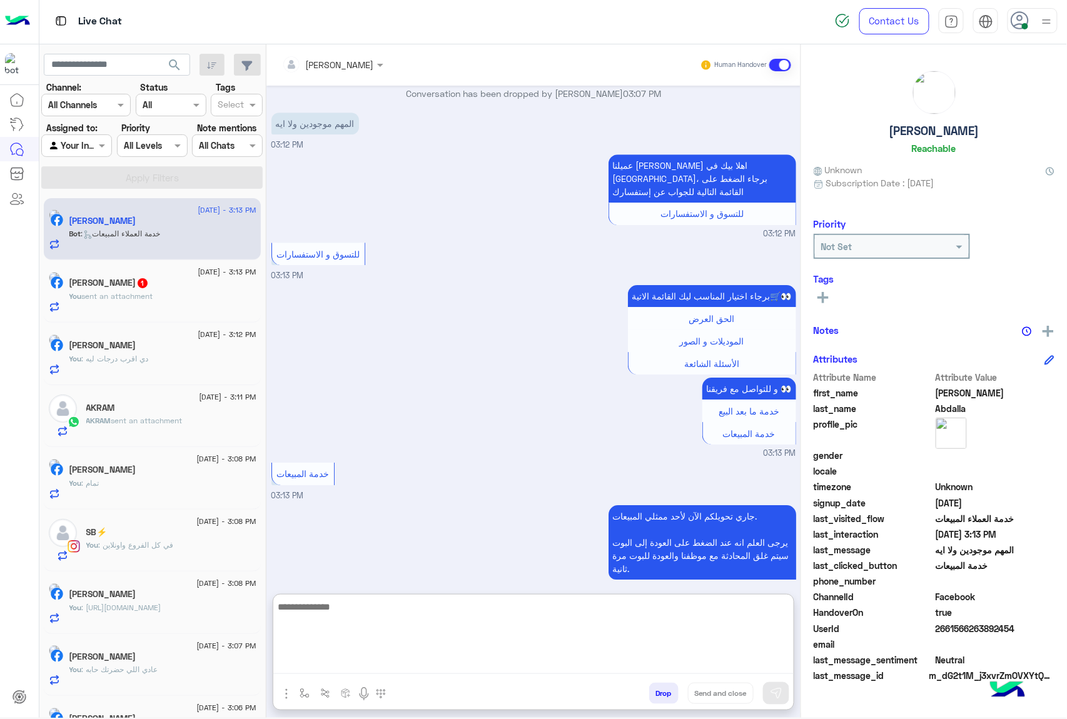
click at [320, 671] on textarea at bounding box center [533, 636] width 520 height 75
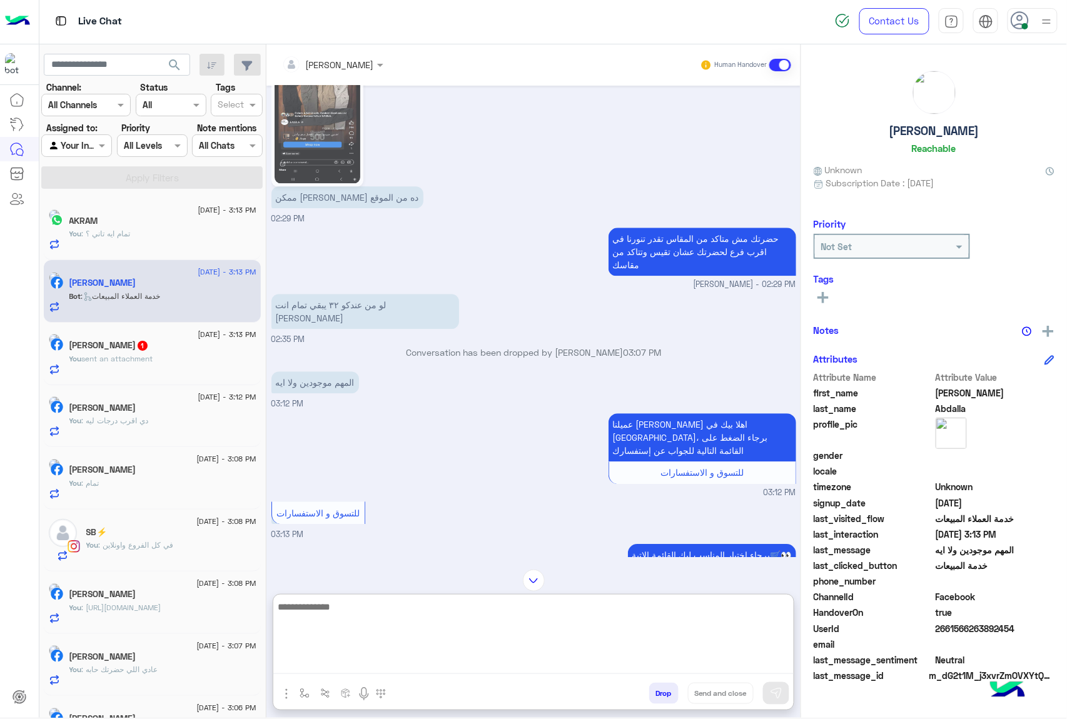
scroll to position [813, 0]
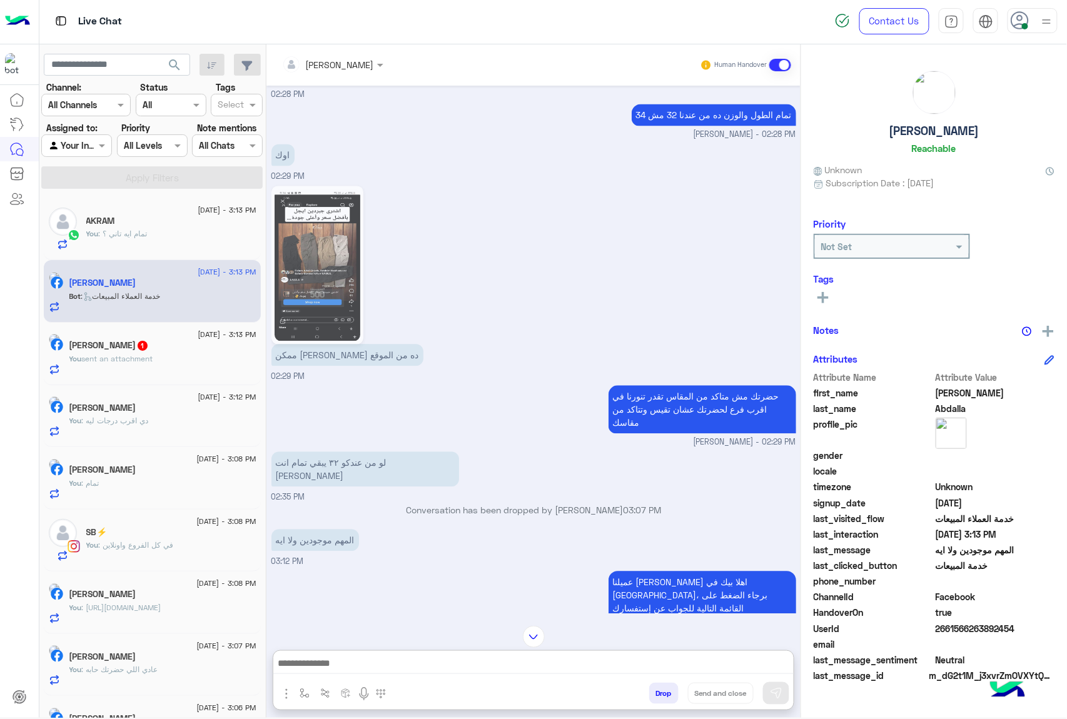
click at [138, 366] on div "You sent an attachment" at bounding box center [162, 364] width 187 height 22
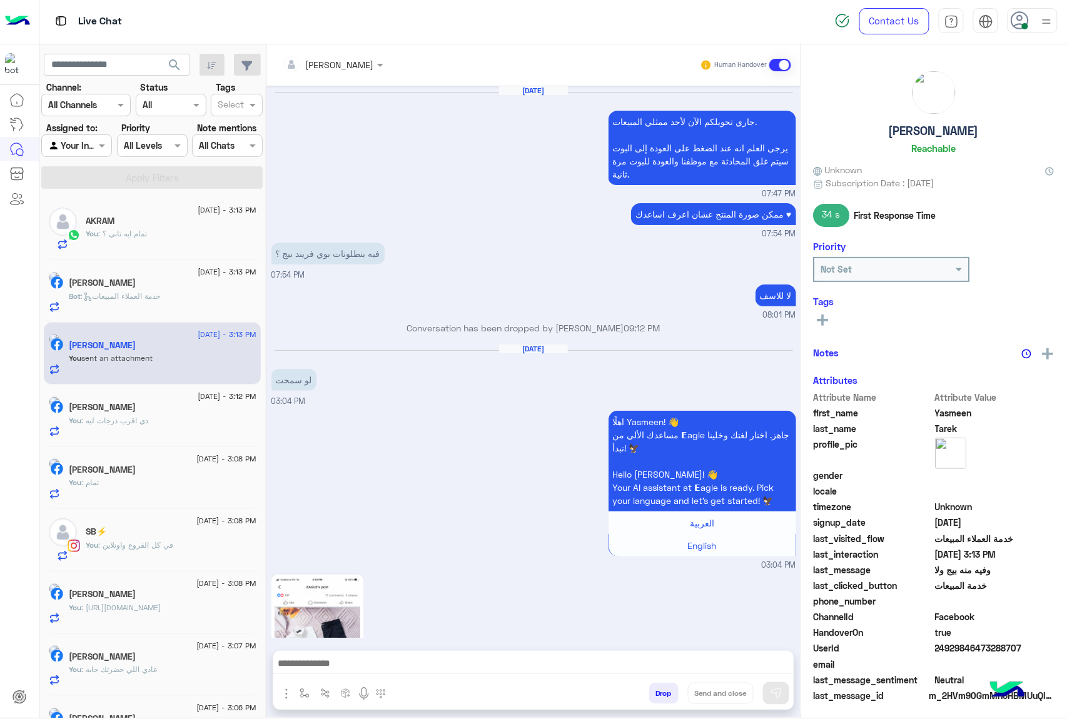
scroll to position [1736, 0]
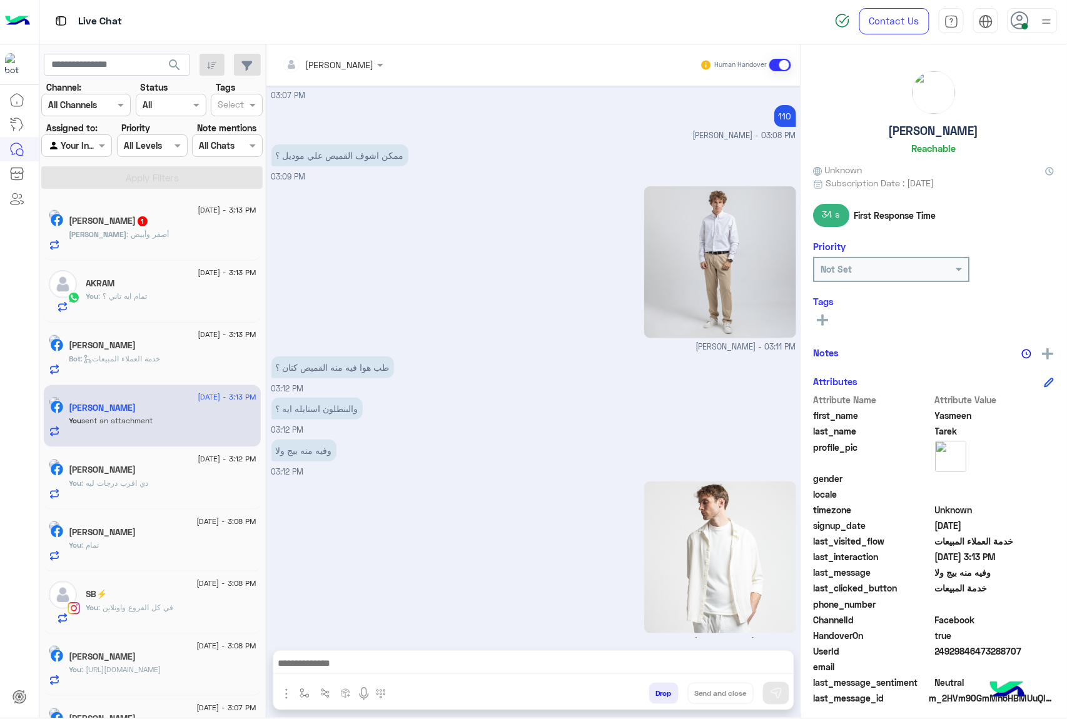
click at [183, 230] on div "Mohamed : أصفر وأبيض" at bounding box center [162, 240] width 187 height 22
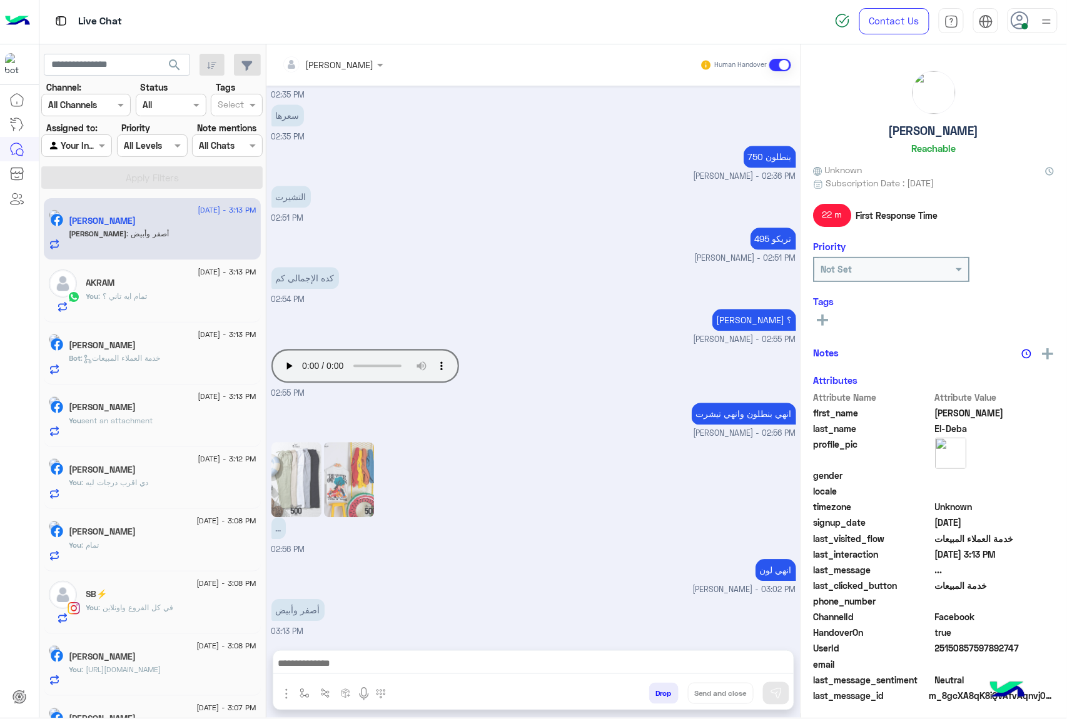
scroll to position [962, 0]
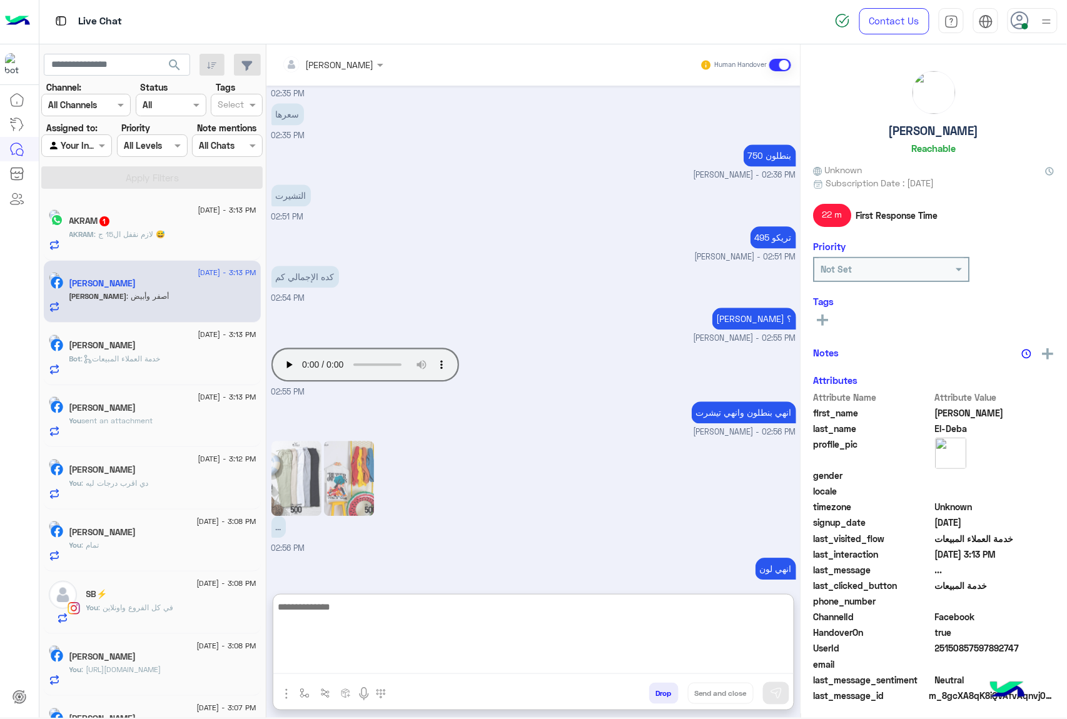
click at [324, 656] on textarea at bounding box center [533, 636] width 520 height 75
drag, startPoint x: 324, startPoint y: 656, endPoint x: 343, endPoint y: 571, distance: 86.6
click at [324, 656] on textarea at bounding box center [533, 636] width 520 height 75
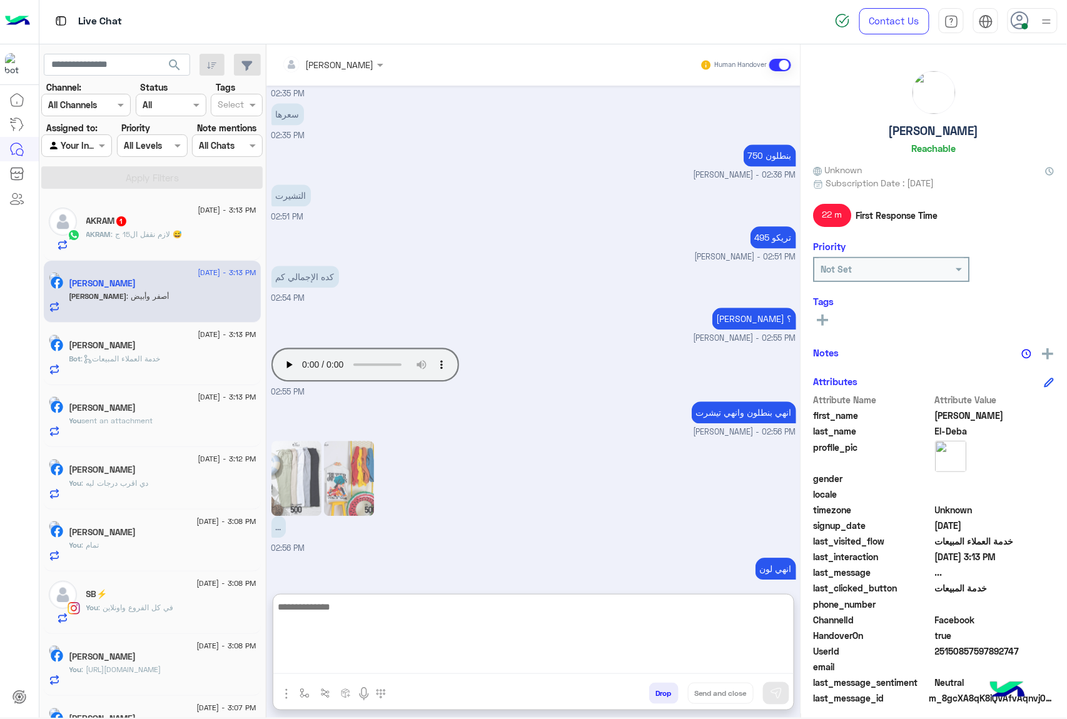
scroll to position [1019, 0]
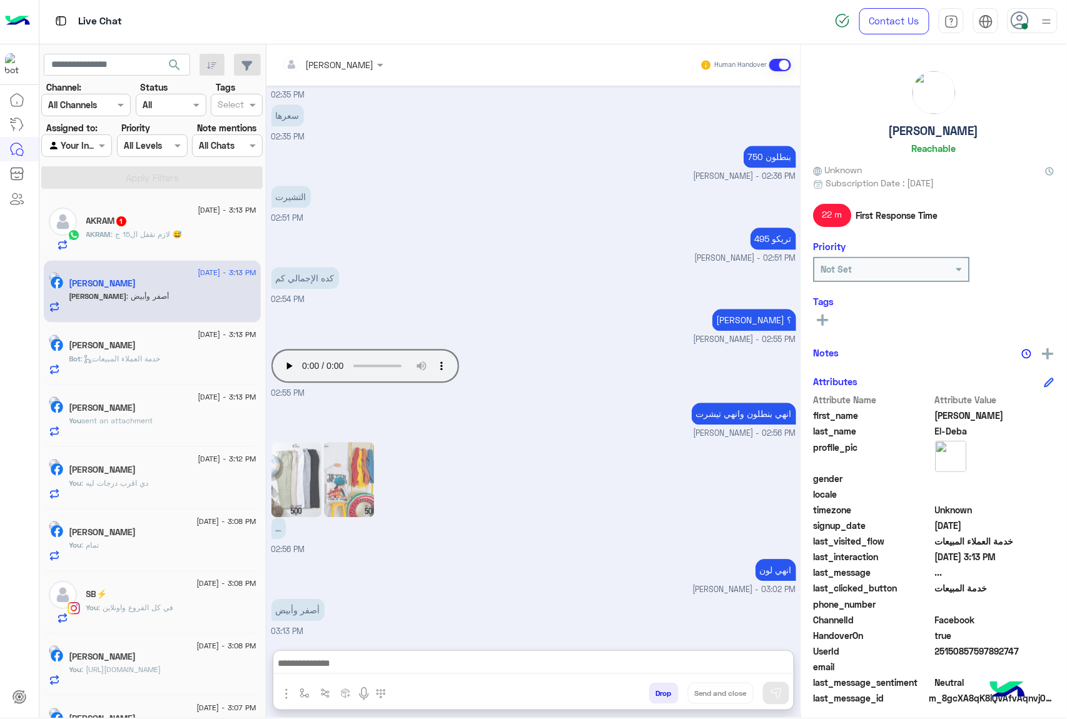
click at [115, 236] on span ": لازم نقفل ال15 ج 😅" at bounding box center [146, 233] width 71 height 9
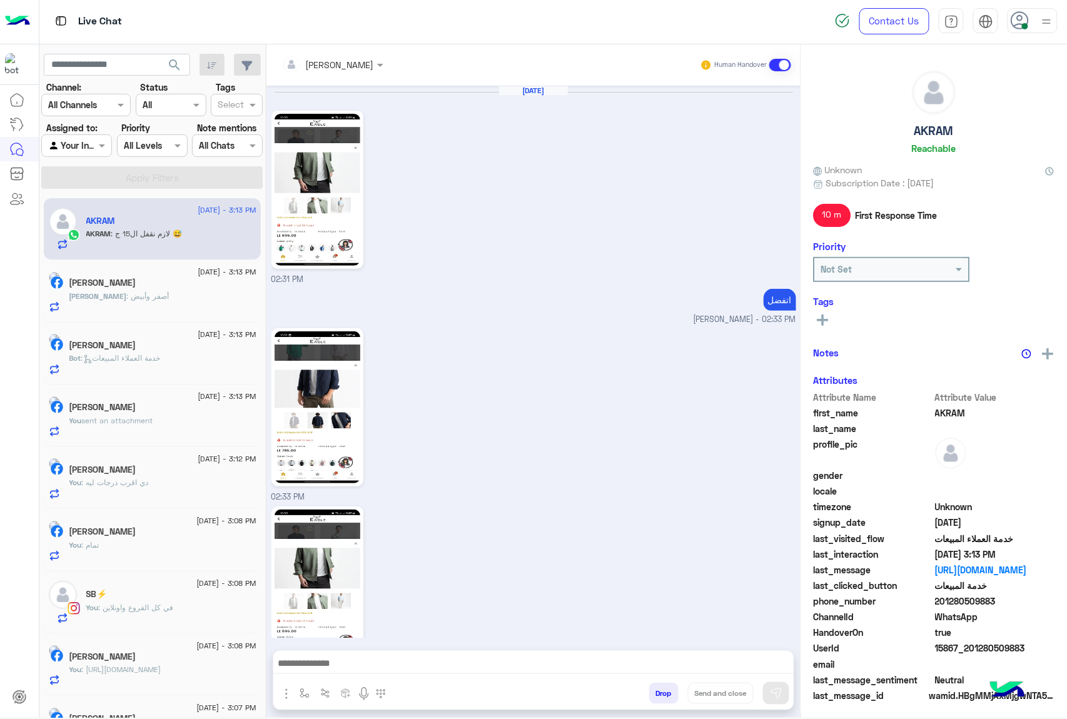
scroll to position [1414, 0]
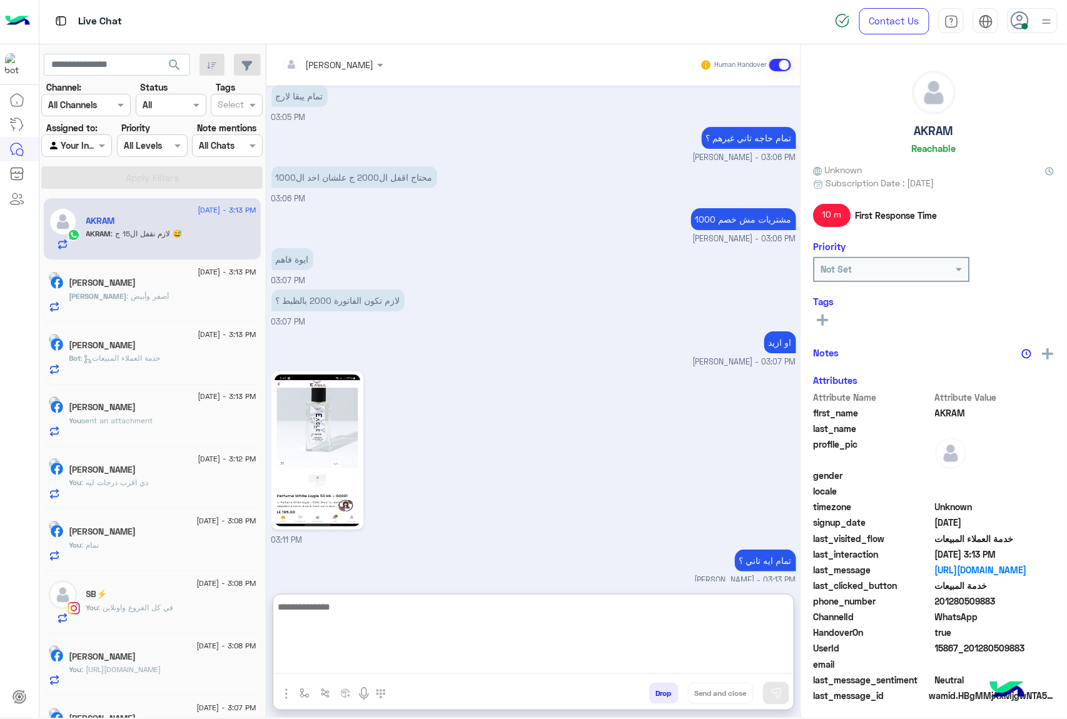
click at [328, 672] on textarea at bounding box center [533, 636] width 520 height 75
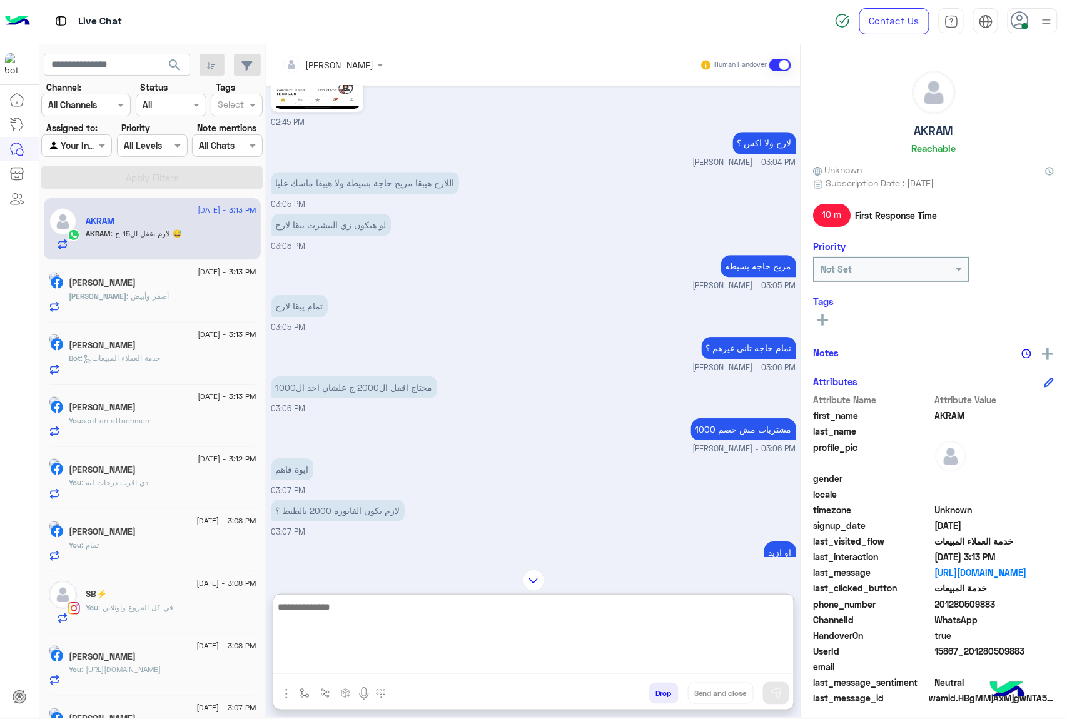
scroll to position [1388, 0]
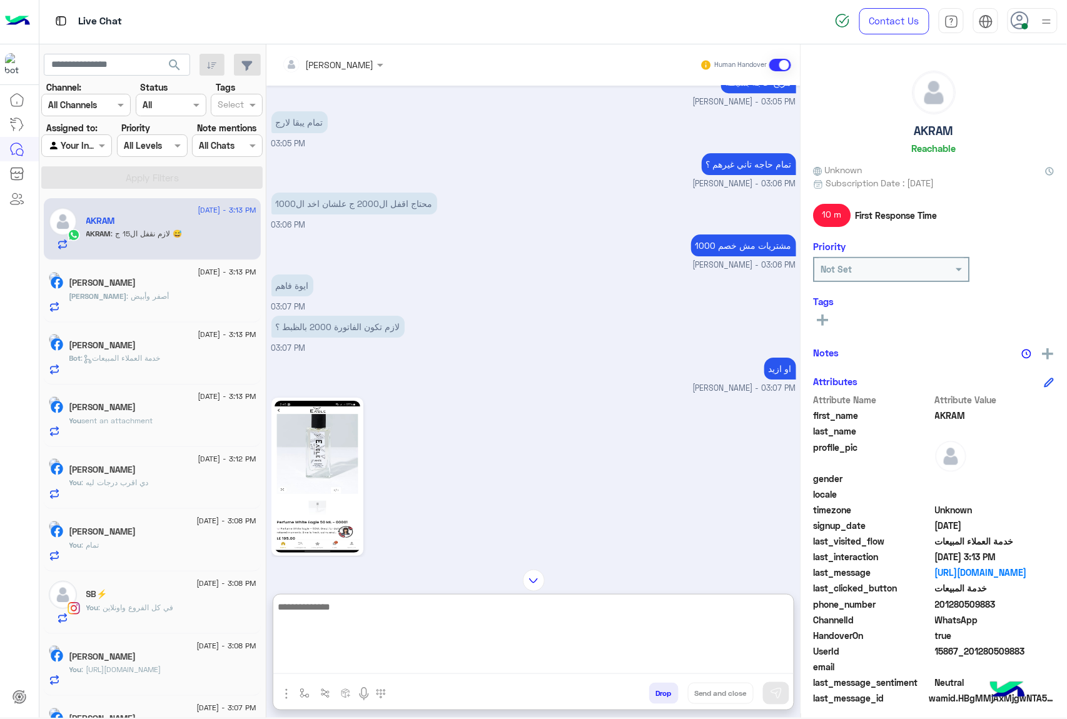
click at [359, 616] on textarea at bounding box center [533, 636] width 520 height 75
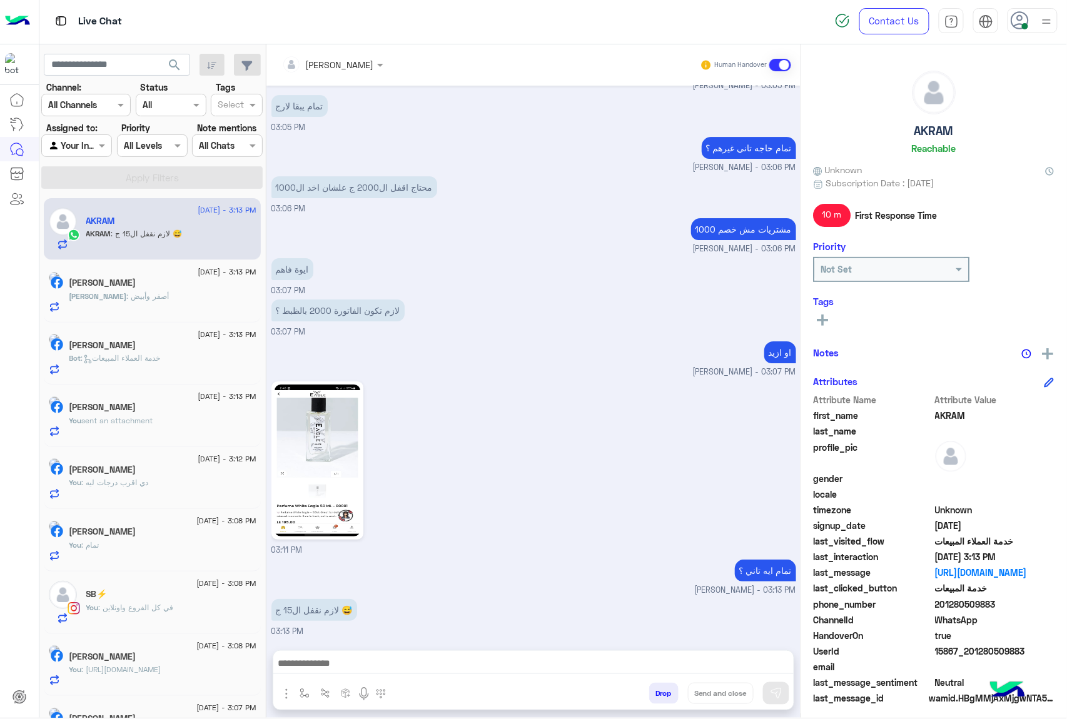
scroll to position [1414, 0]
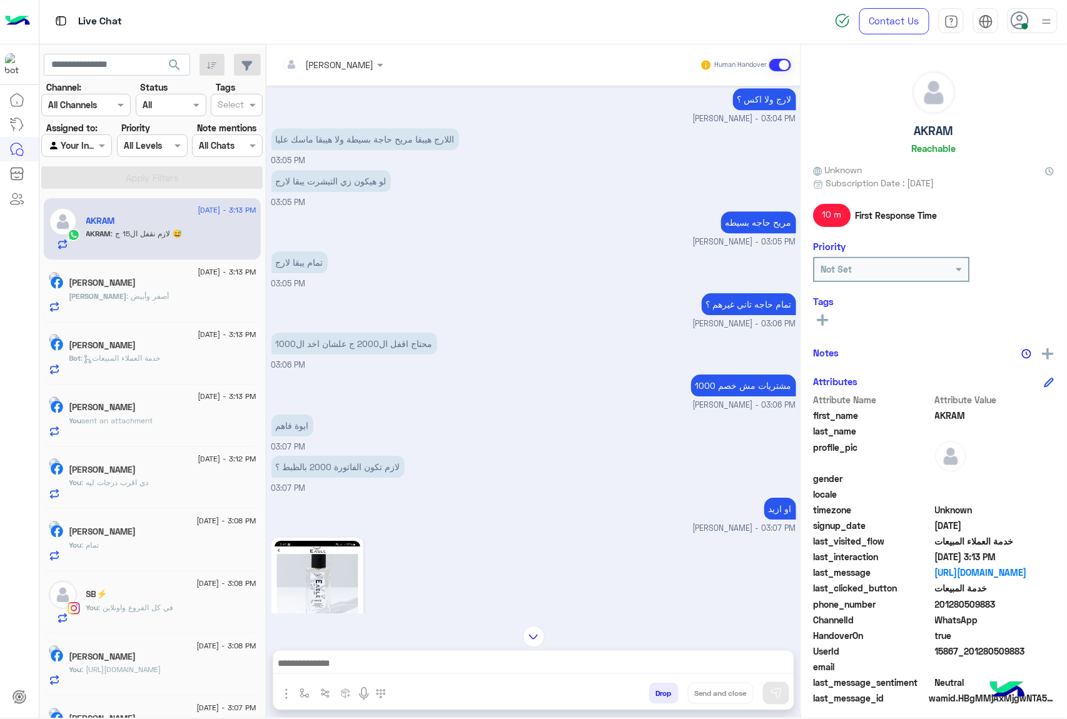
click at [555, 475] on div "لازم تكون الفاتورة 2000 بالظبط ؟ 03:07 PM" at bounding box center [533, 474] width 525 height 42
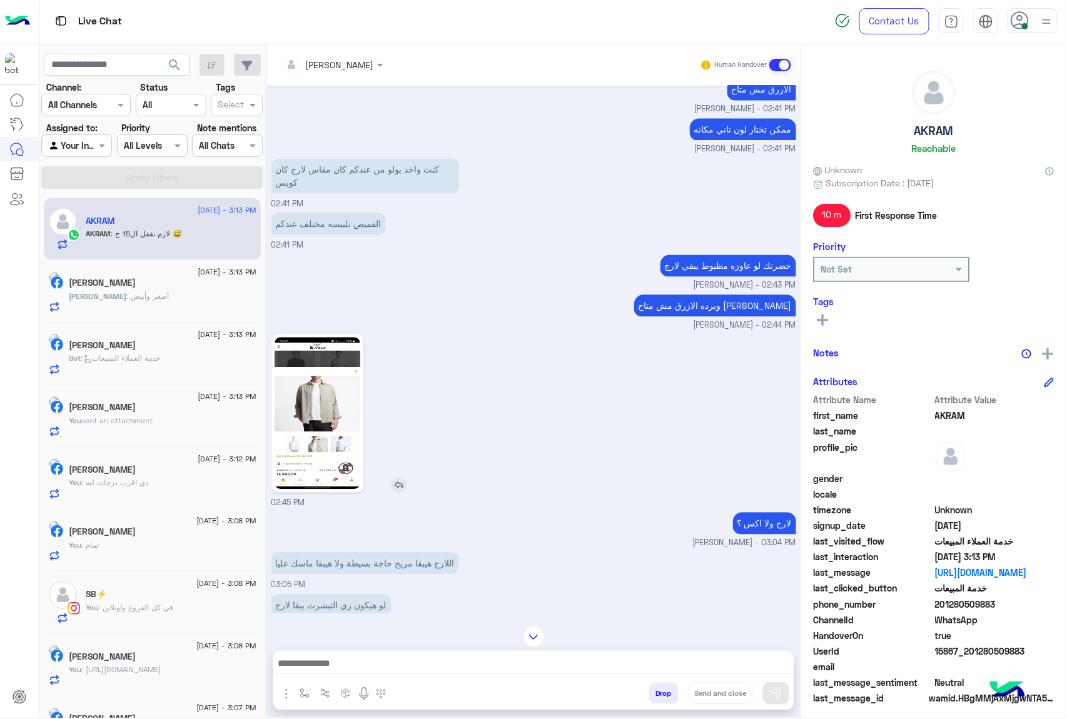
scroll to position [831, 0]
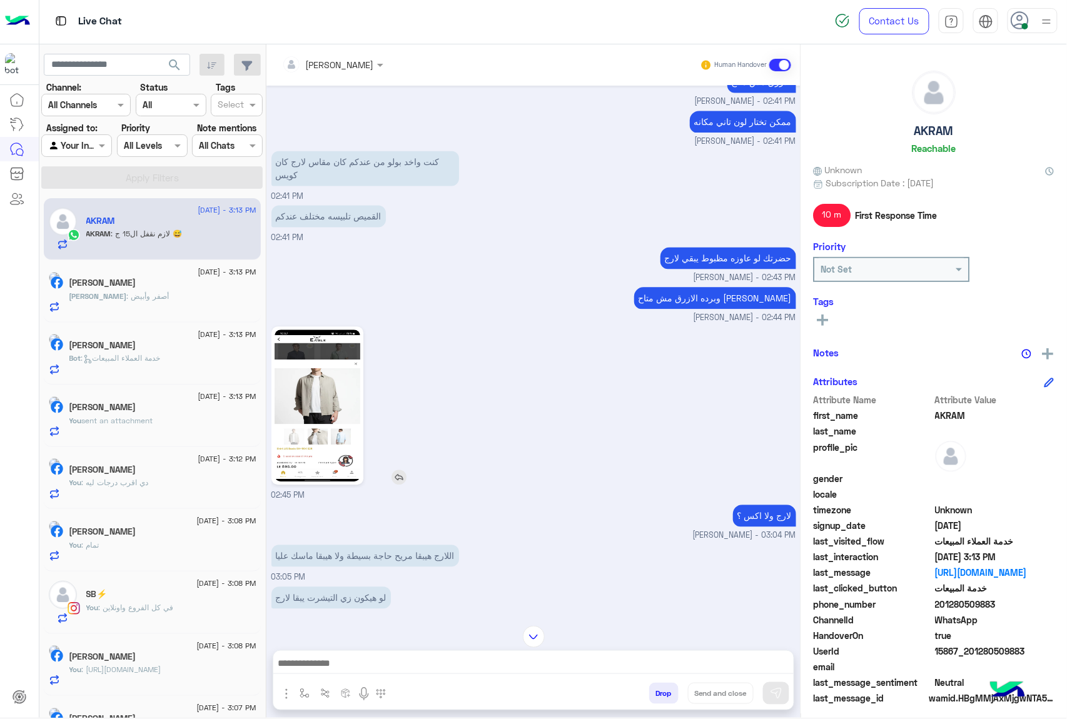
click at [324, 450] on img at bounding box center [317, 406] width 86 height 152
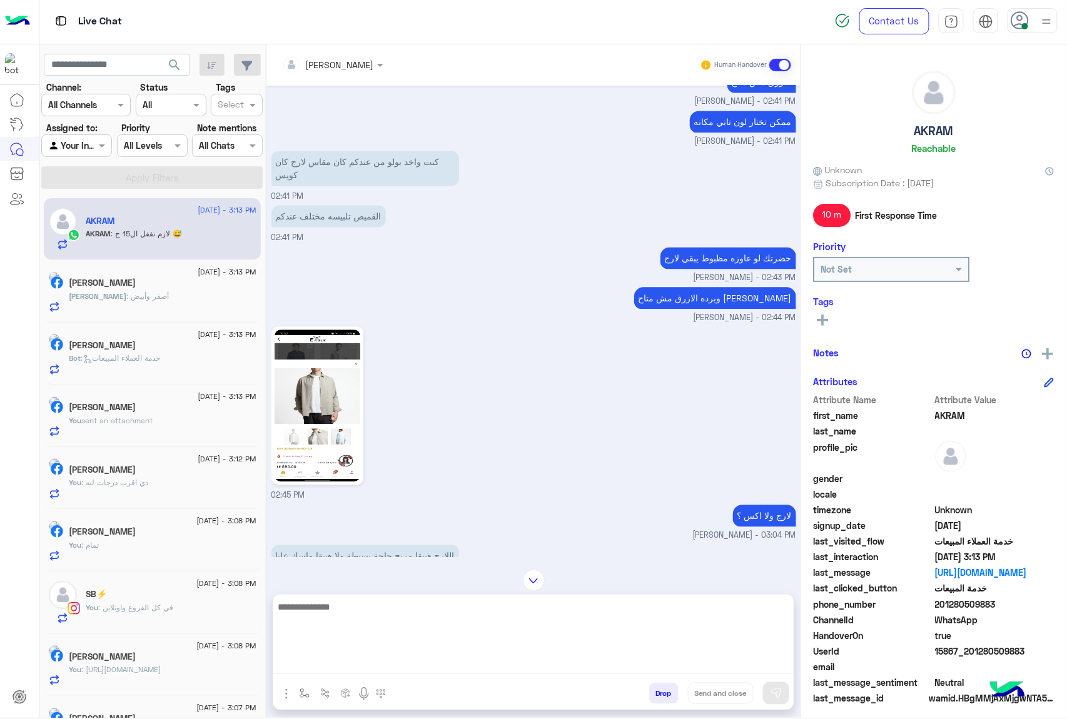
click at [298, 664] on textarea at bounding box center [533, 636] width 520 height 75
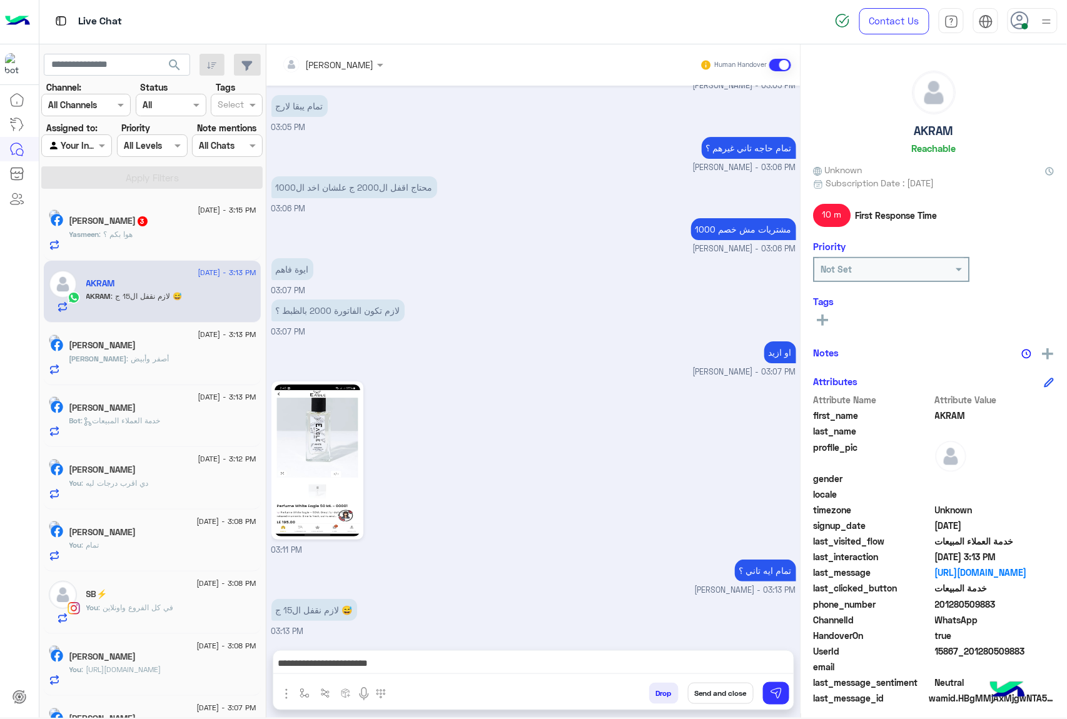
scroll to position [1414, 0]
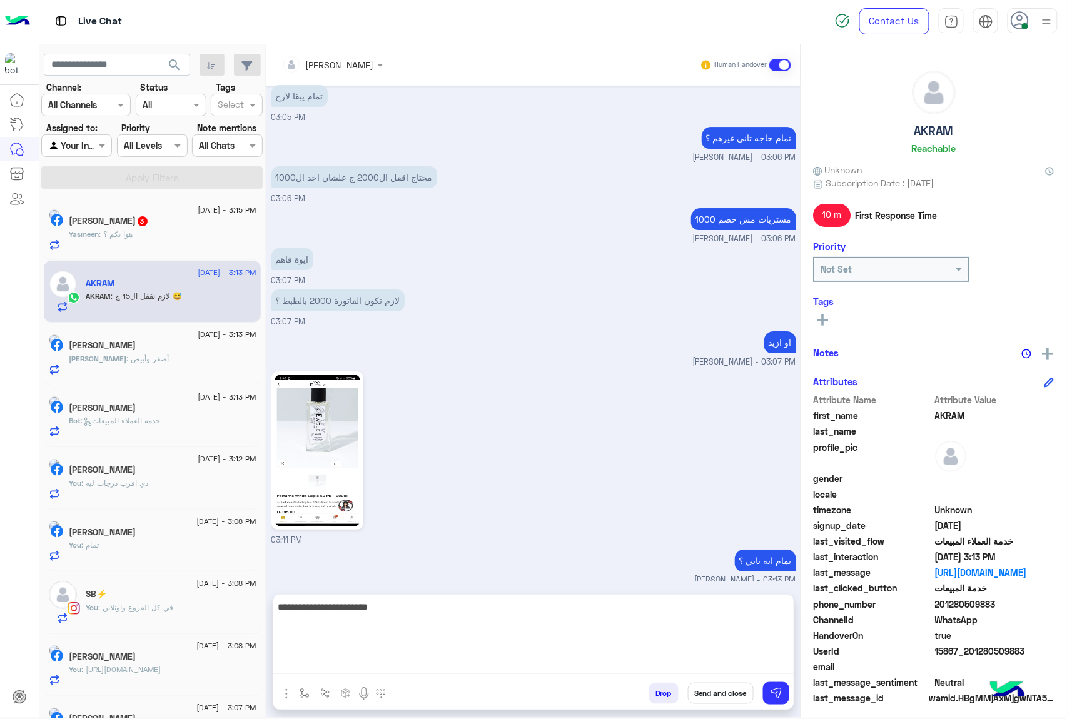
click at [506, 667] on textarea "**********" at bounding box center [533, 636] width 520 height 75
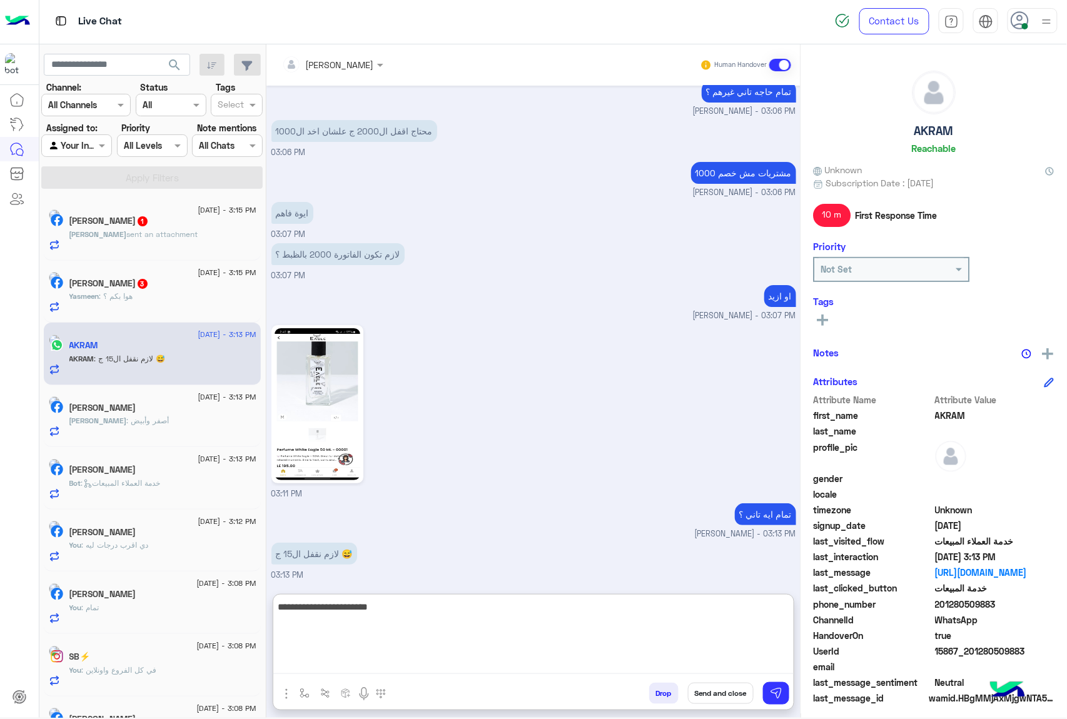
scroll to position [1471, 0]
type textarea "**********"
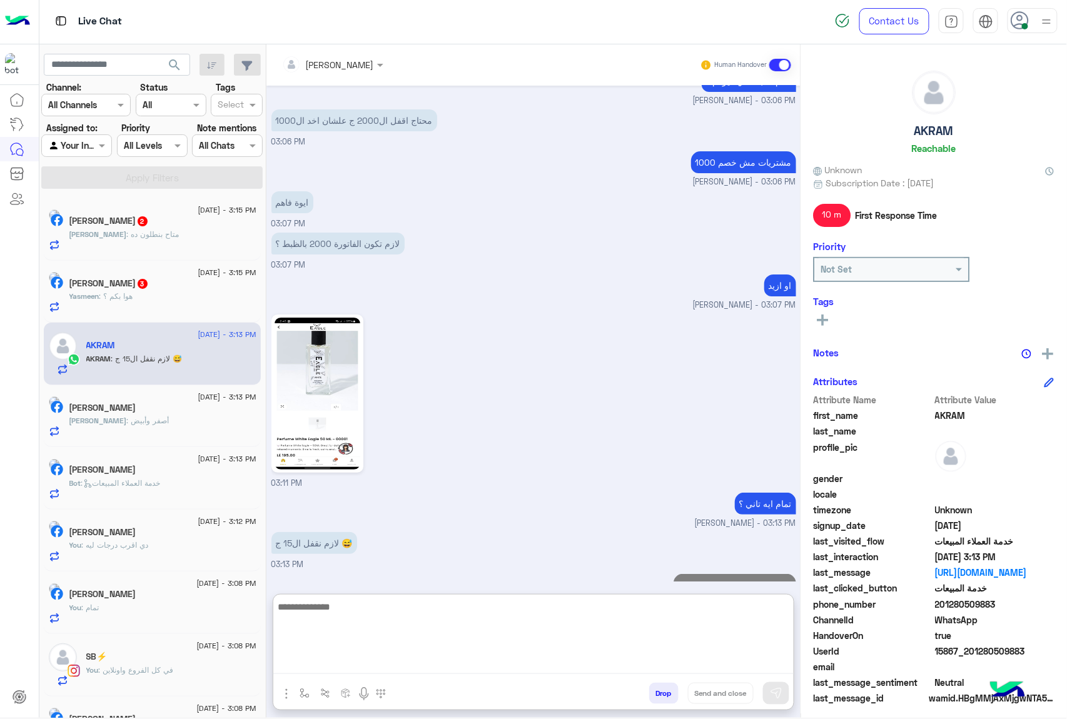
scroll to position [1511, 0]
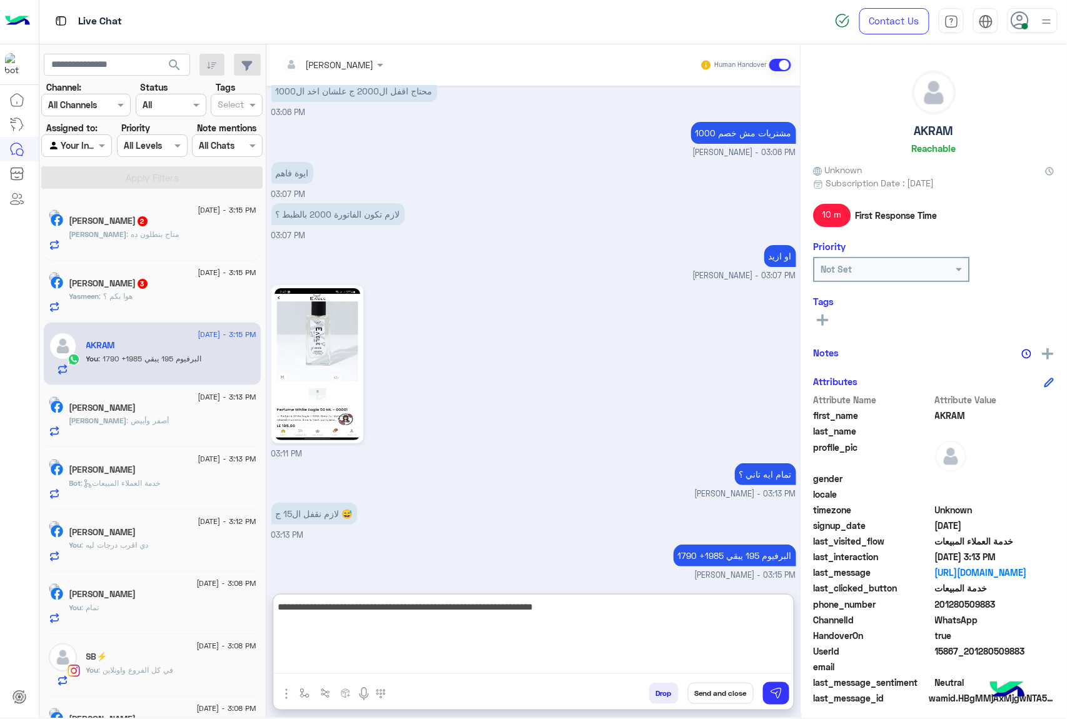
type textarea "**********"
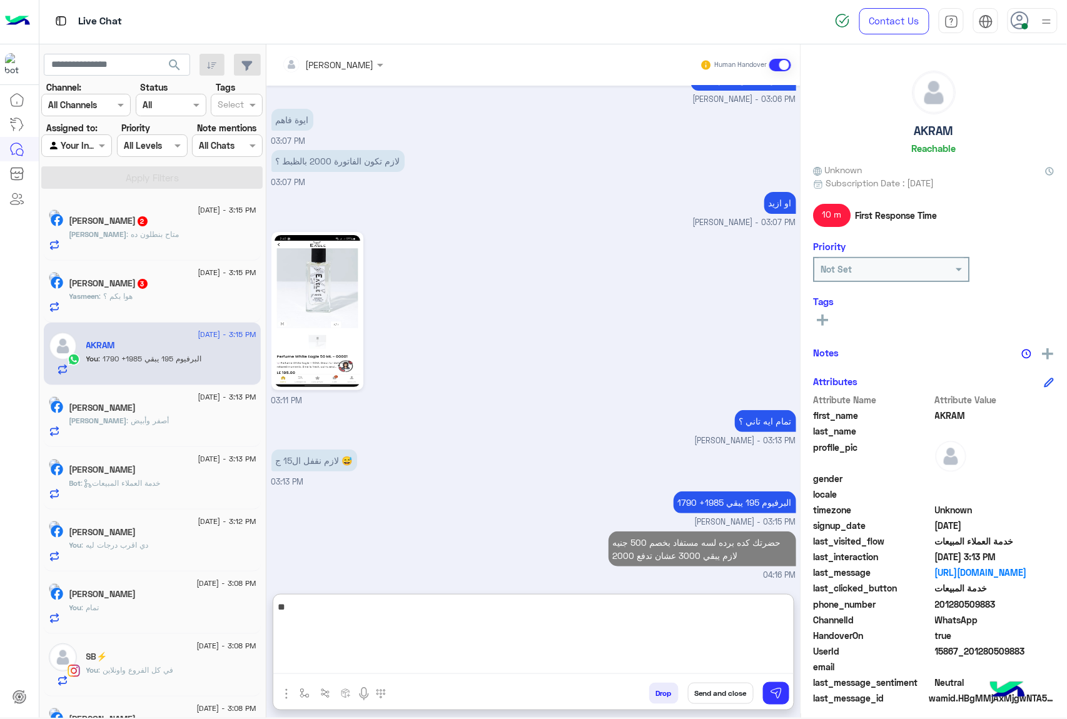
type textarea "*"
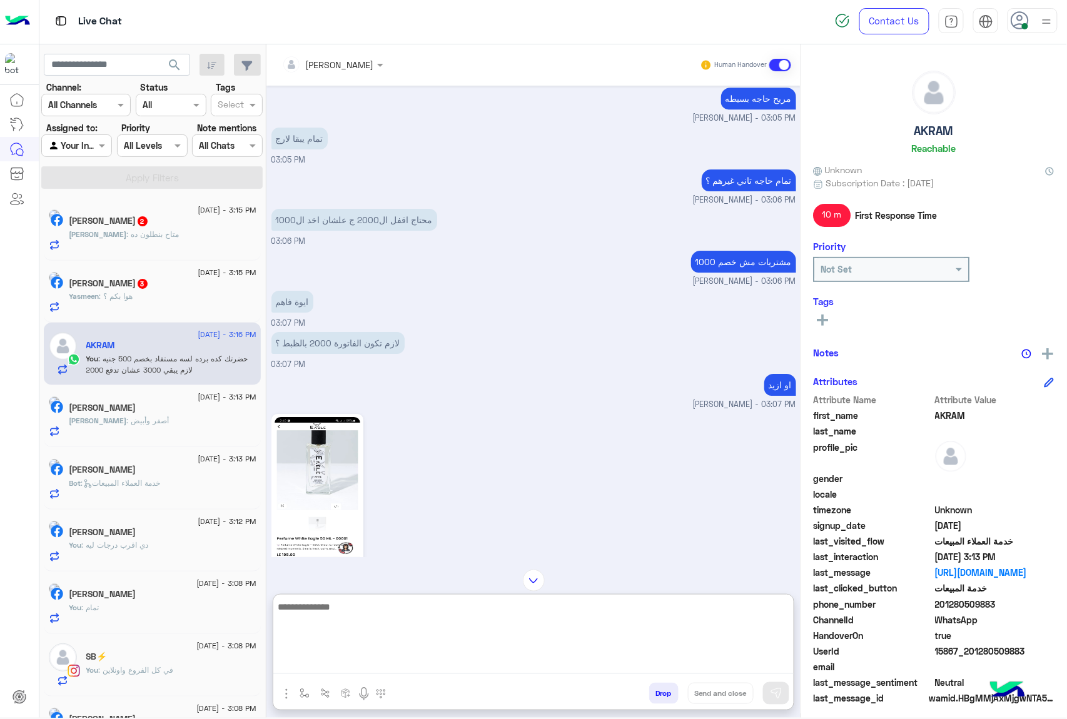
scroll to position [1314, 0]
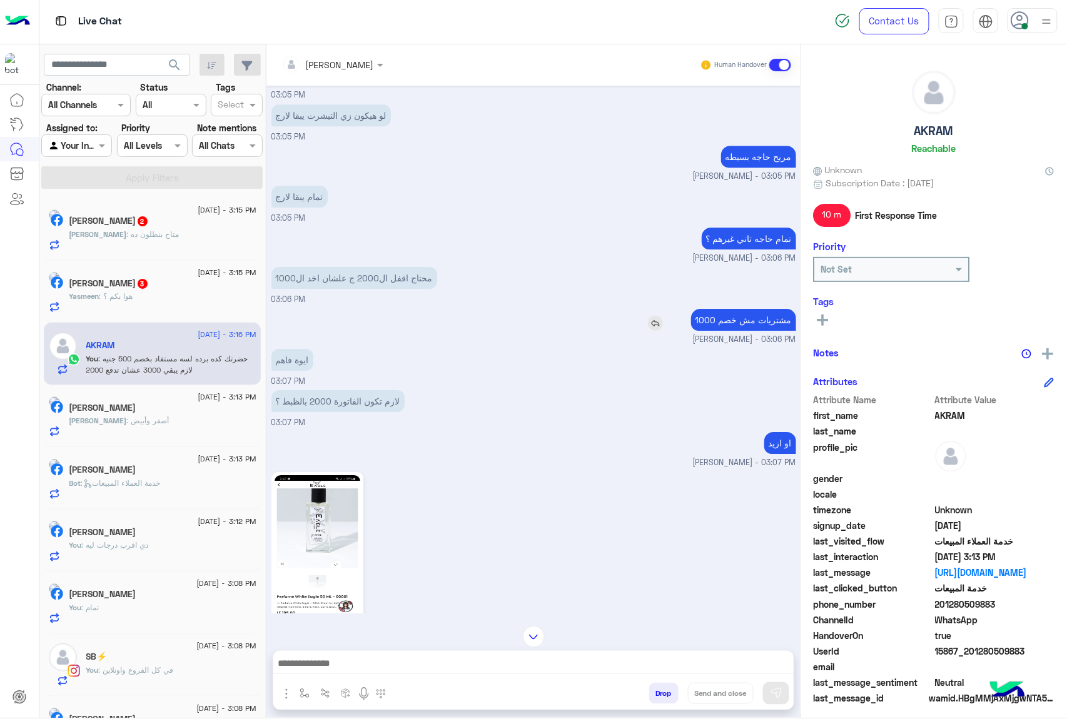
click at [651, 331] on img at bounding box center [655, 323] width 15 height 15
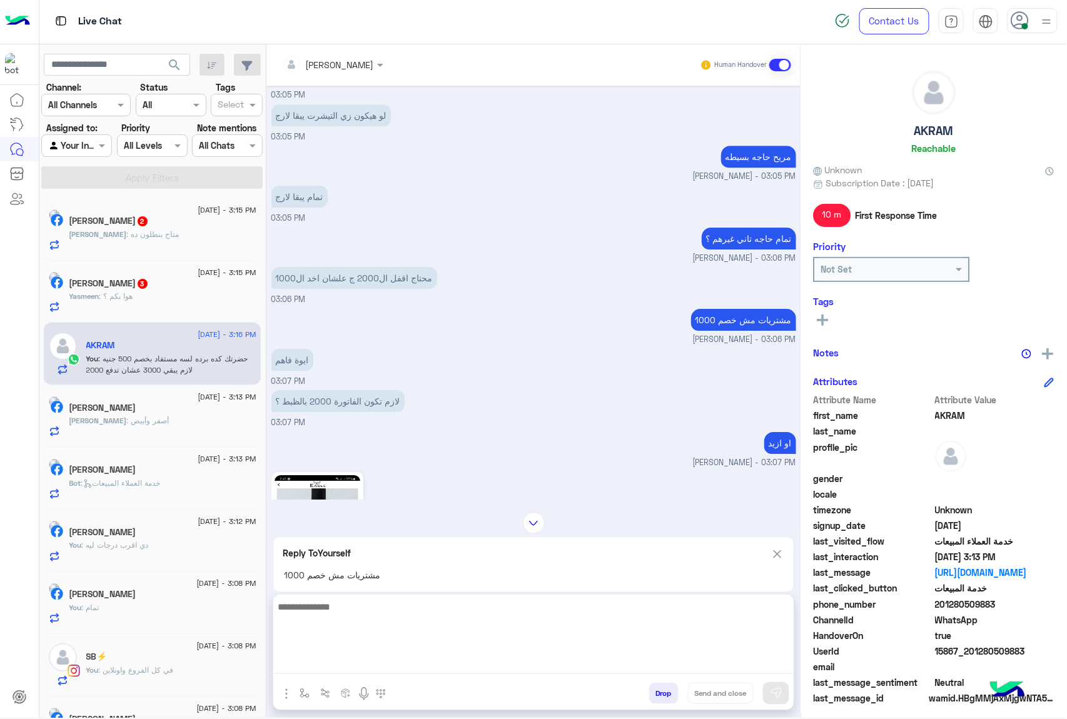
click at [309, 657] on textarea at bounding box center [533, 636] width 520 height 75
type textarea "*"
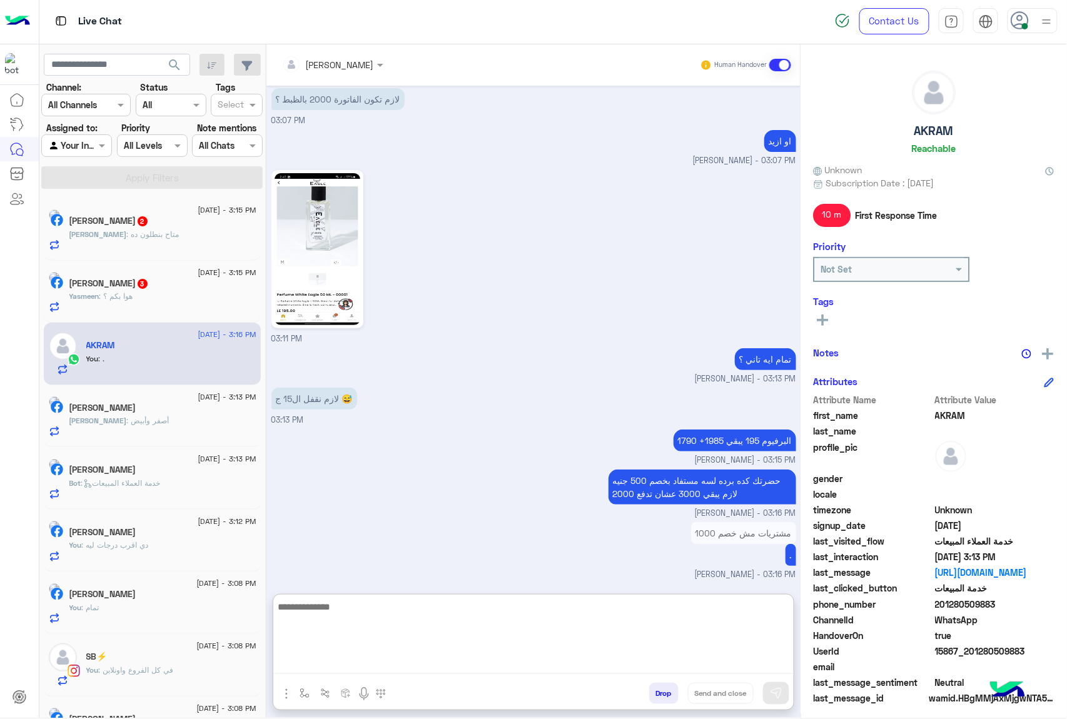
scroll to position [1626, 0]
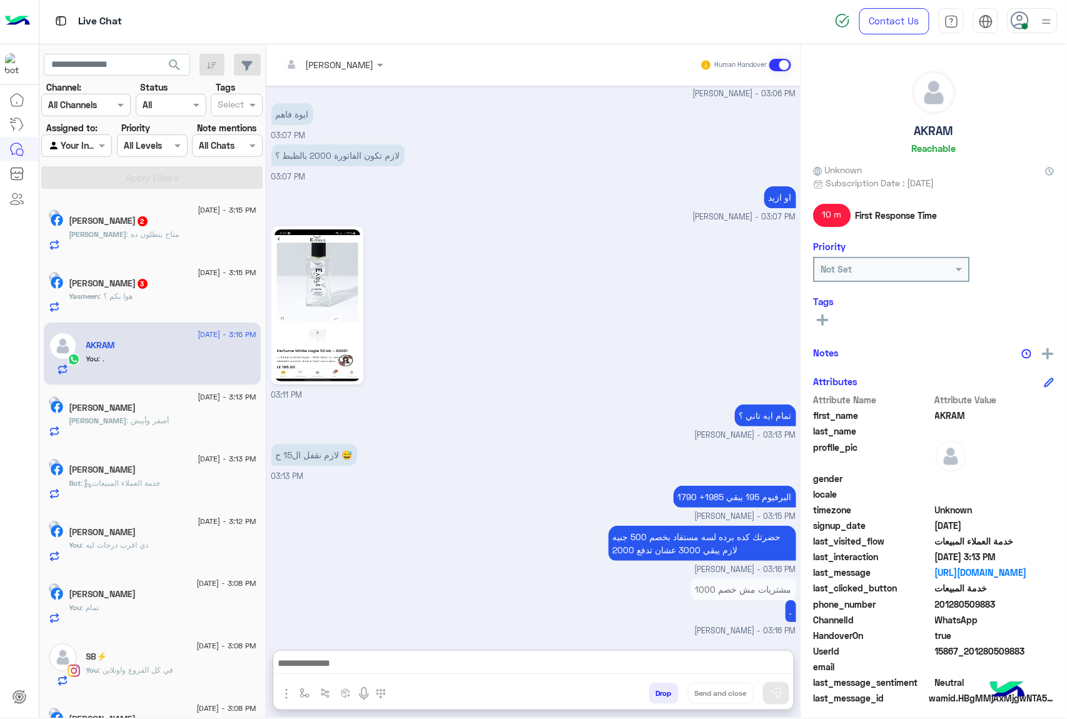
click at [188, 306] on div "Yasmeen : هوا بكم ؟" at bounding box center [162, 302] width 187 height 22
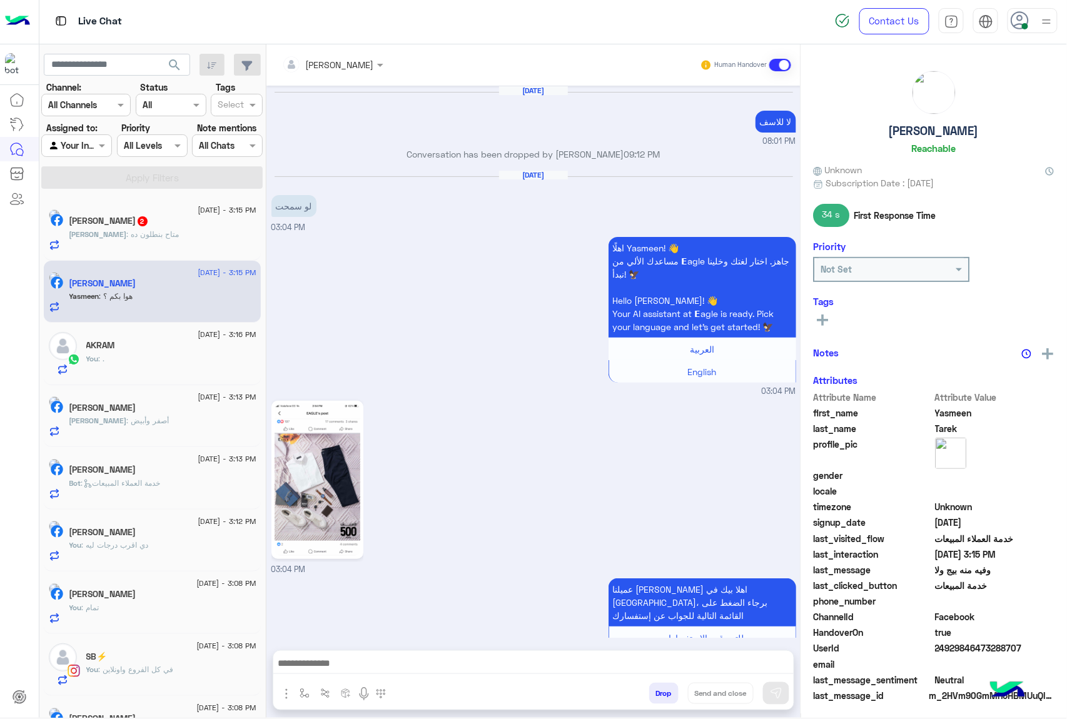
scroll to position [1845, 0]
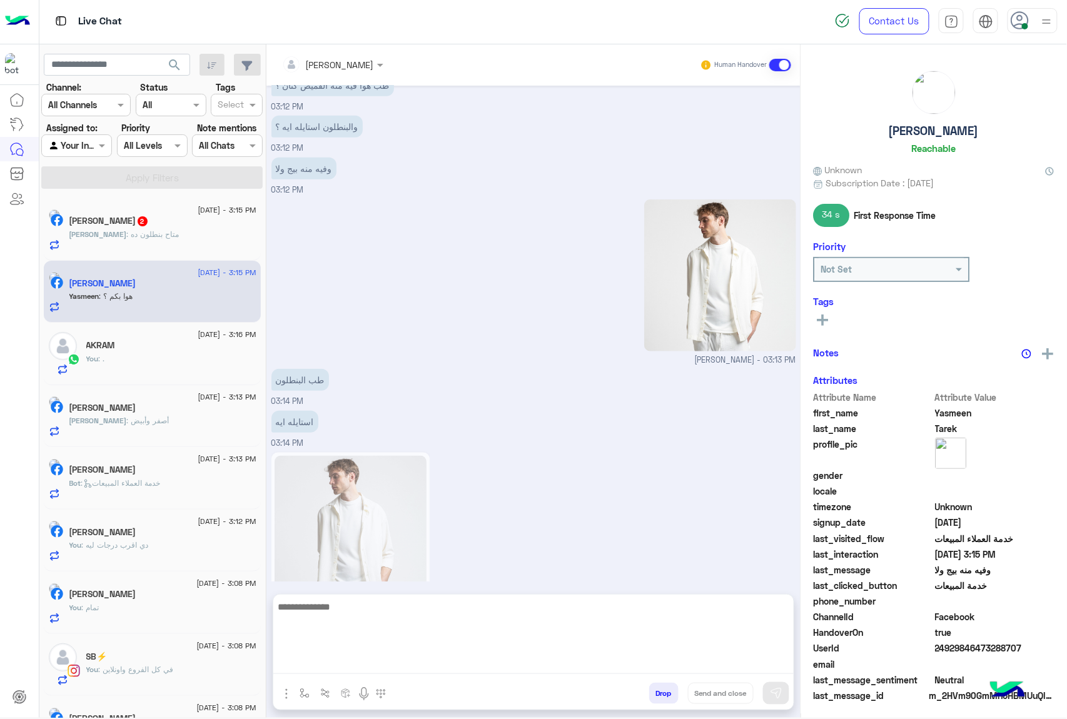
click at [333, 659] on textarea at bounding box center [533, 636] width 520 height 75
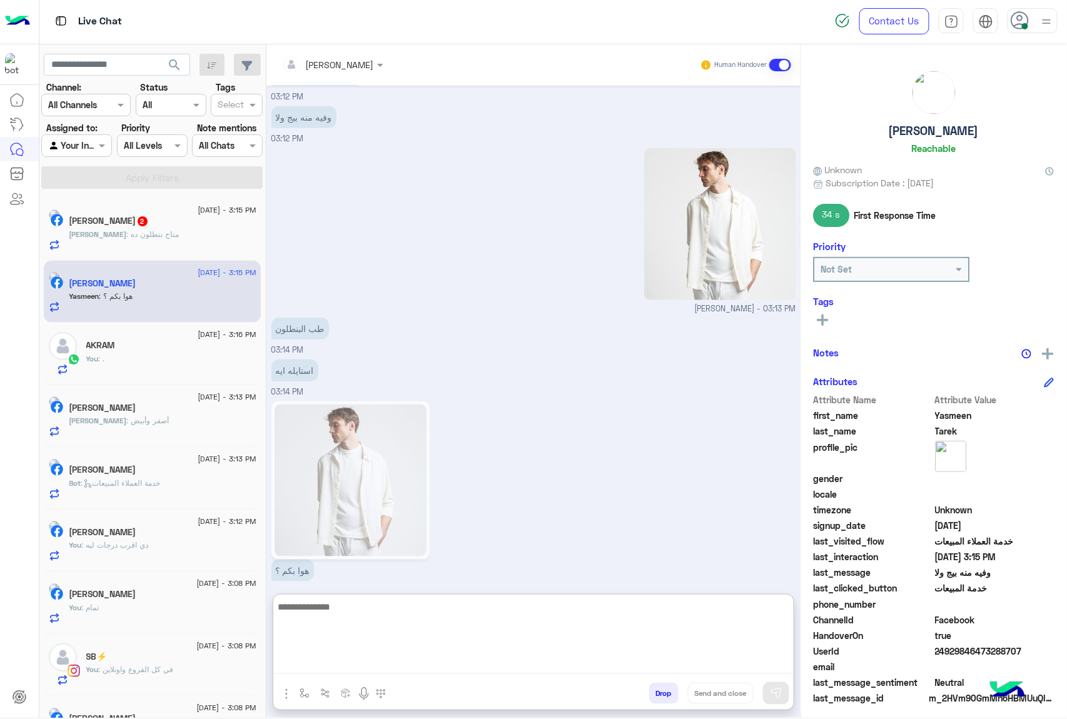
scroll to position [1901, 0]
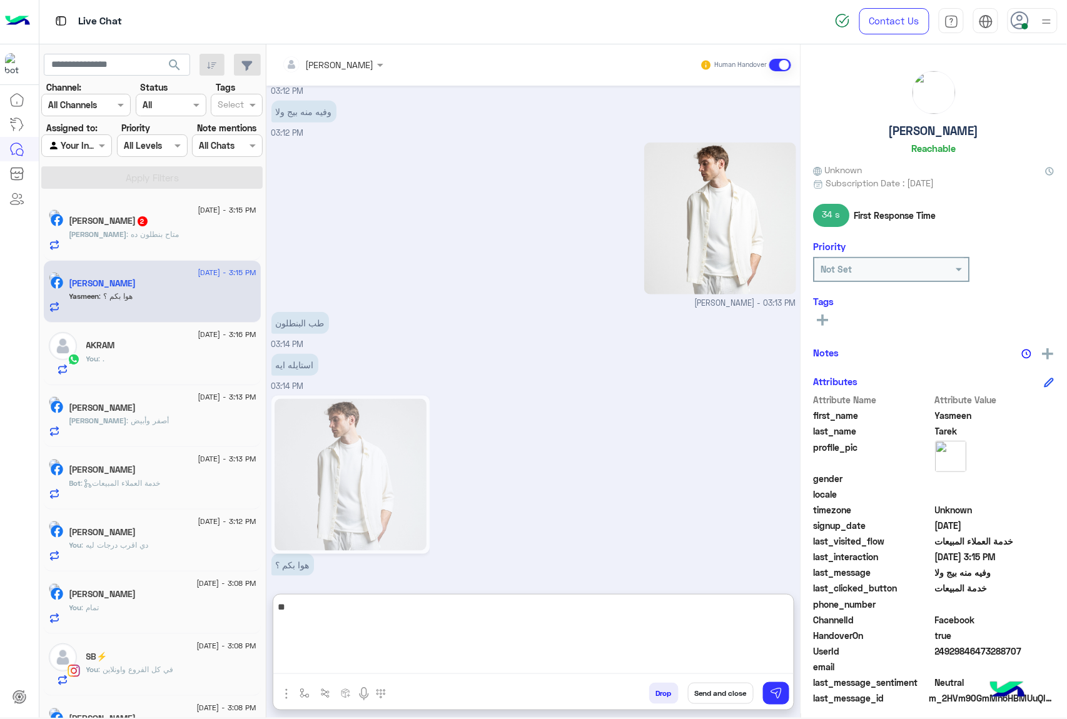
type textarea "***"
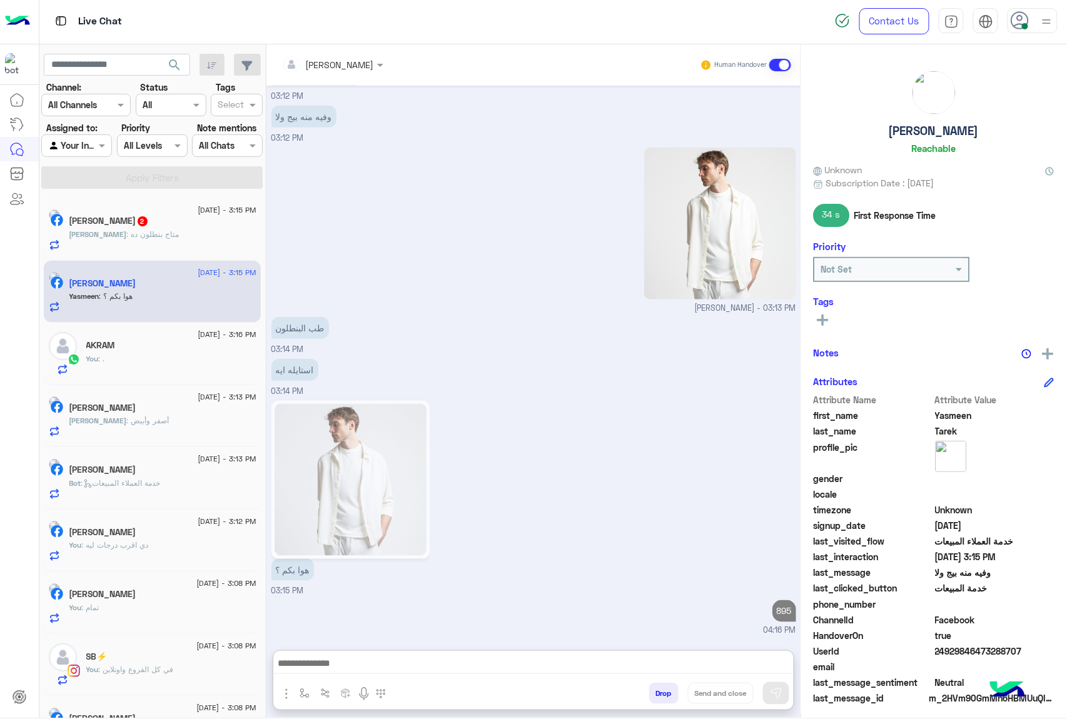
click at [166, 239] on div "Ahmed : متاح بنطلون ده" at bounding box center [162, 240] width 187 height 22
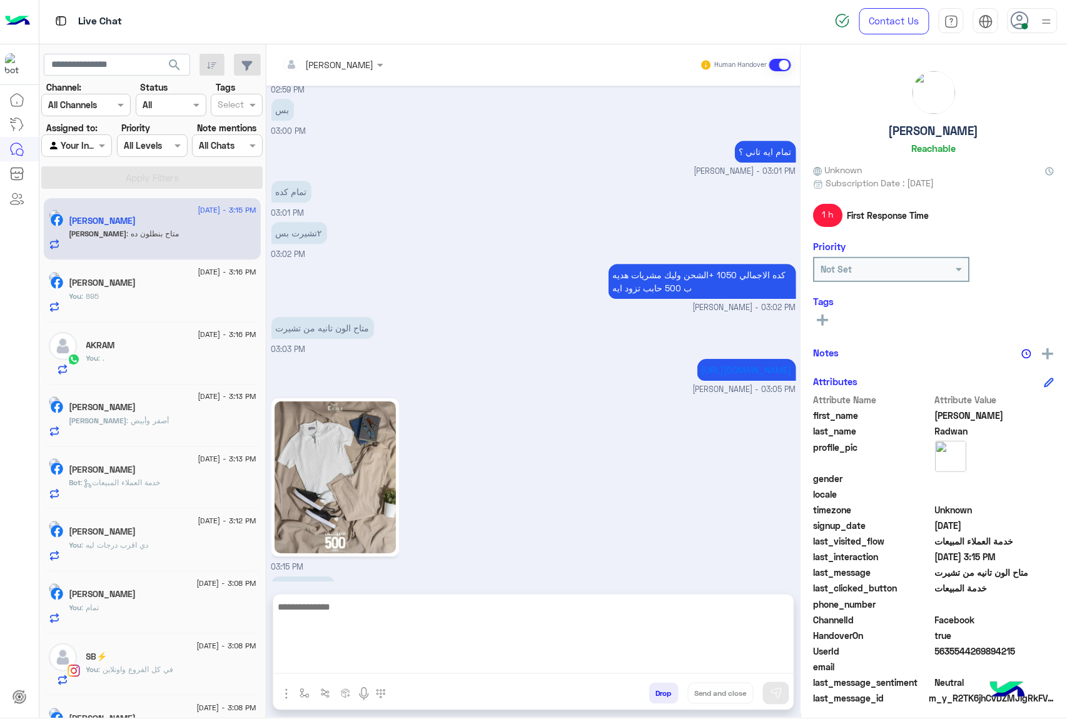
click at [321, 668] on textarea at bounding box center [533, 636] width 520 height 75
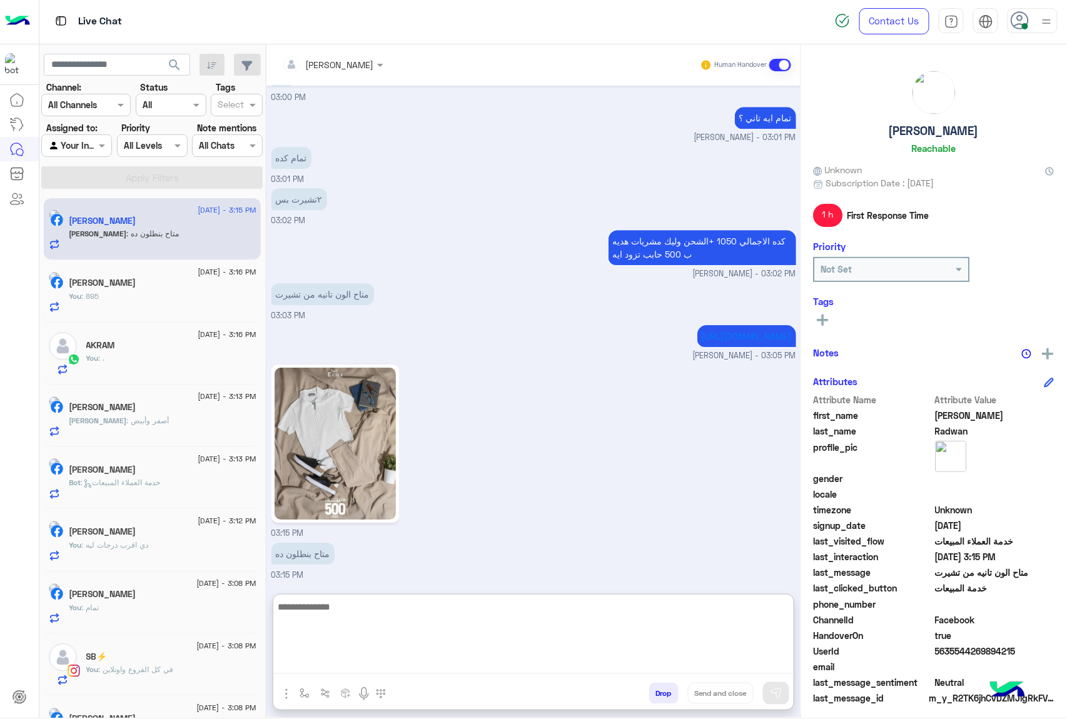
scroll to position [1266, 0]
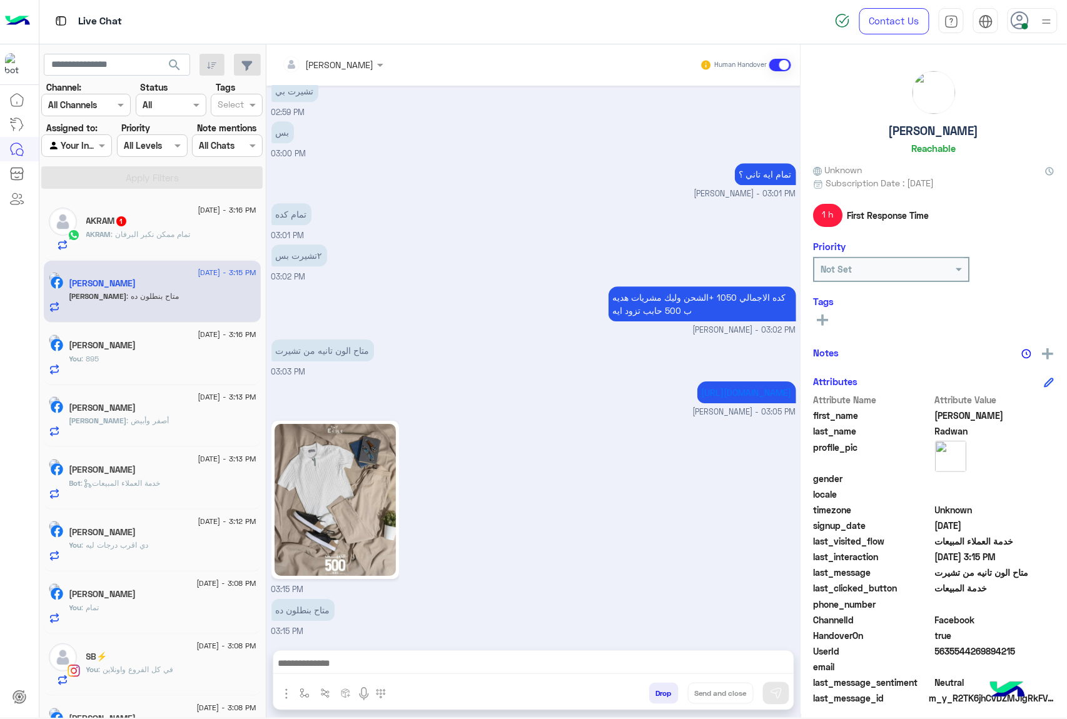
click at [158, 228] on div "AKRAM 1" at bounding box center [171, 222] width 170 height 13
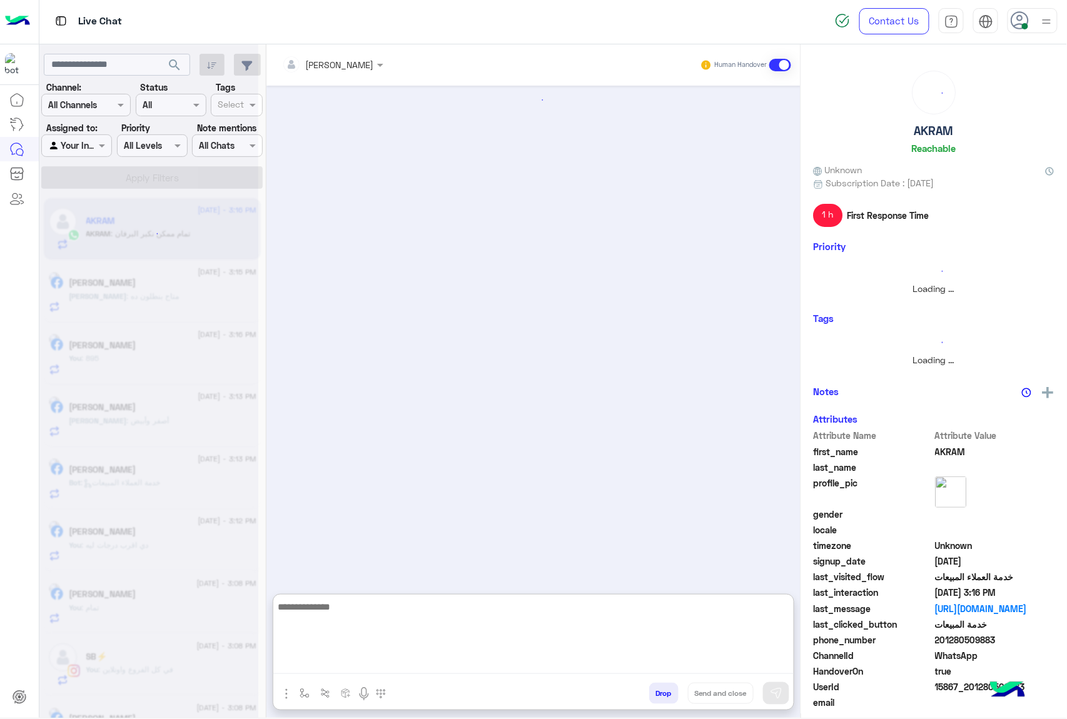
click at [368, 668] on textarea at bounding box center [533, 636] width 520 height 75
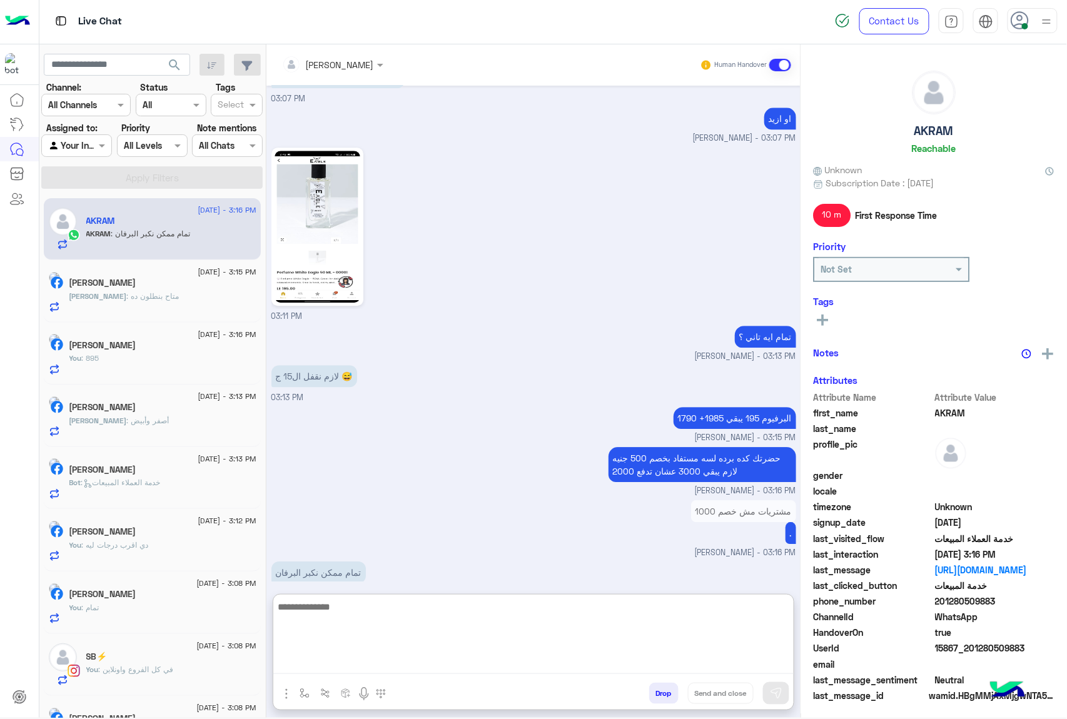
scroll to position [1094, 0]
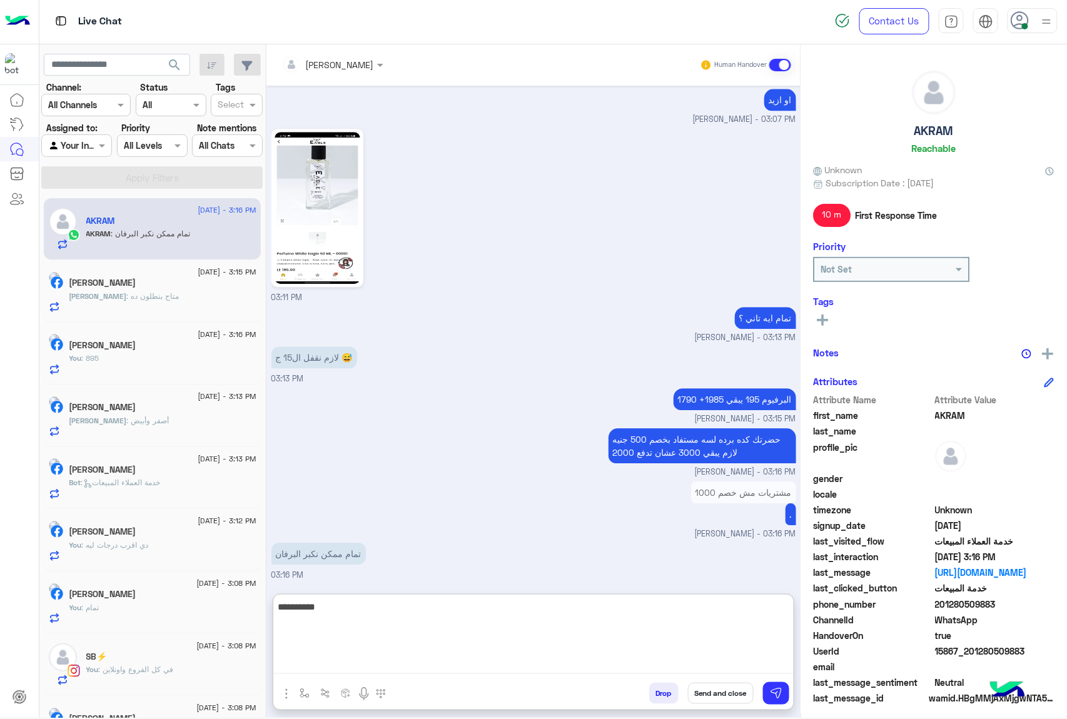
type textarea "**********"
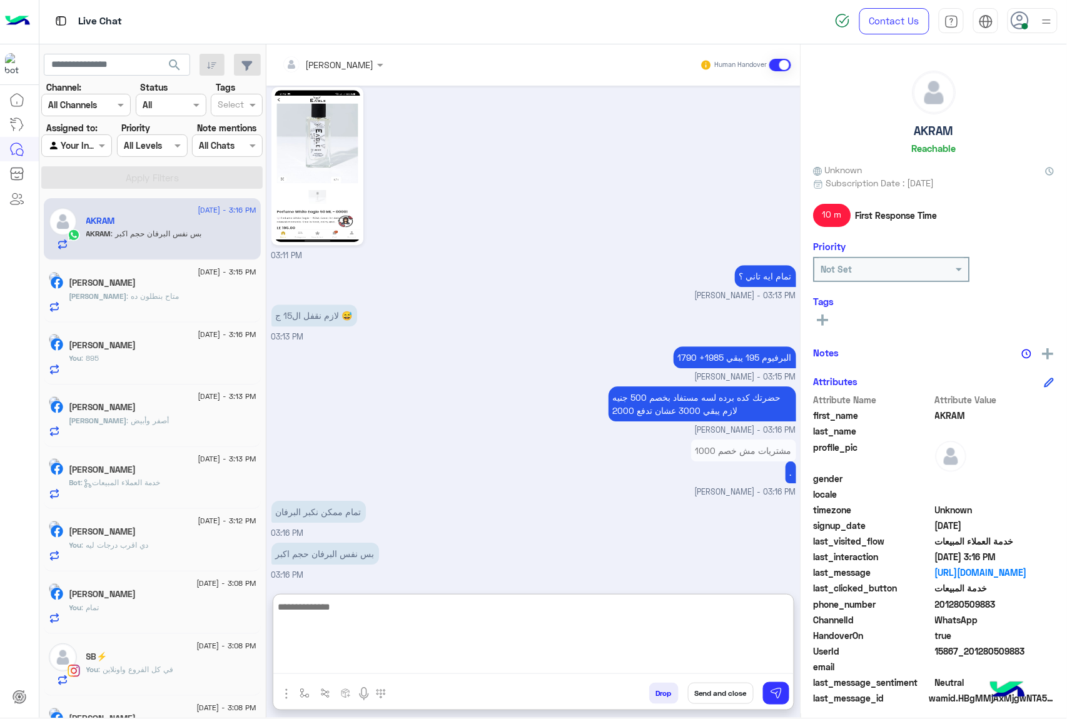
scroll to position [1175, 0]
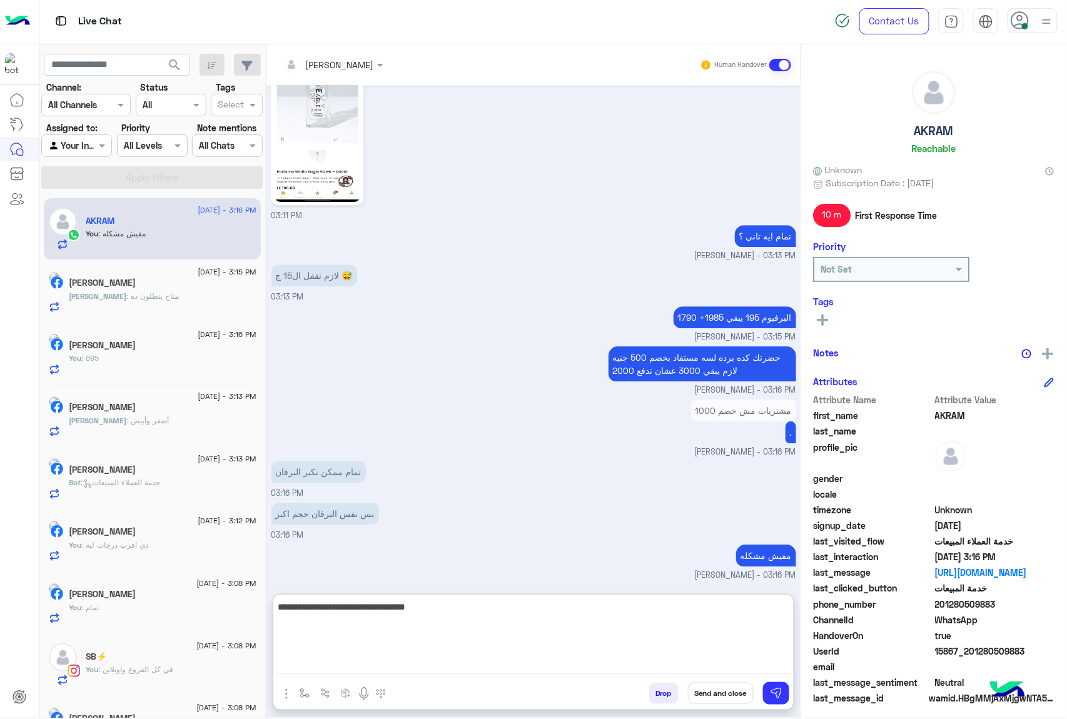
type textarea "**********"
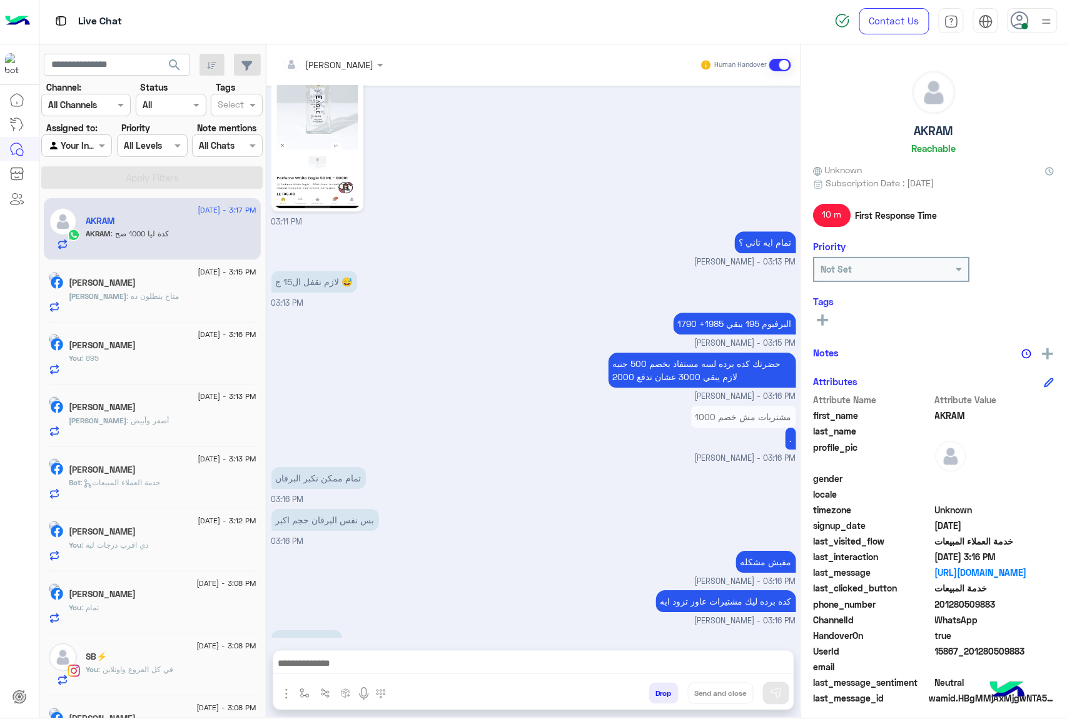
scroll to position [1200, 0]
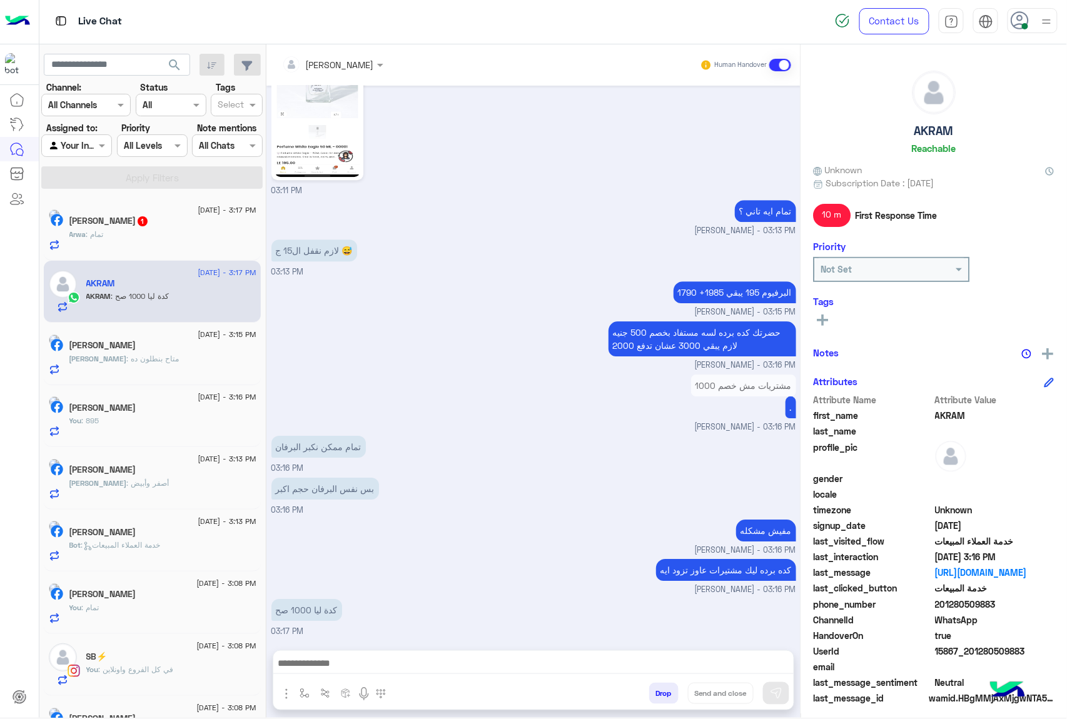
click at [493, 533] on div "مفيش مشكله mohamed ahmed - 03:16 PM" at bounding box center [533, 536] width 525 height 40
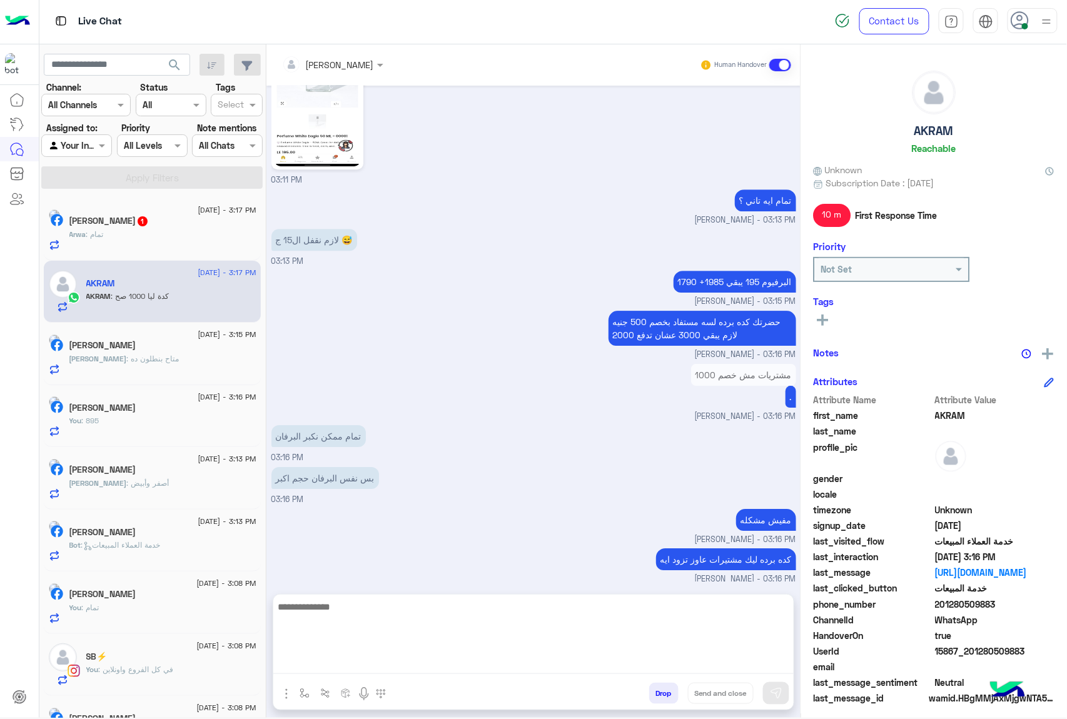
click at [344, 662] on textarea at bounding box center [533, 636] width 520 height 75
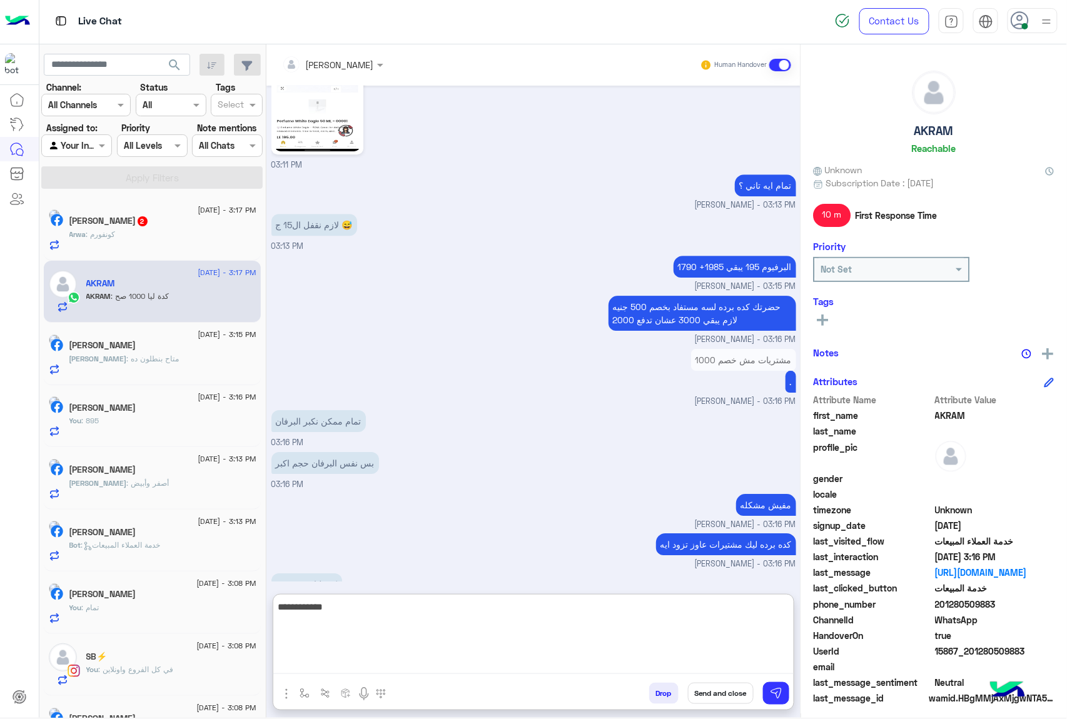
type textarea "**********"
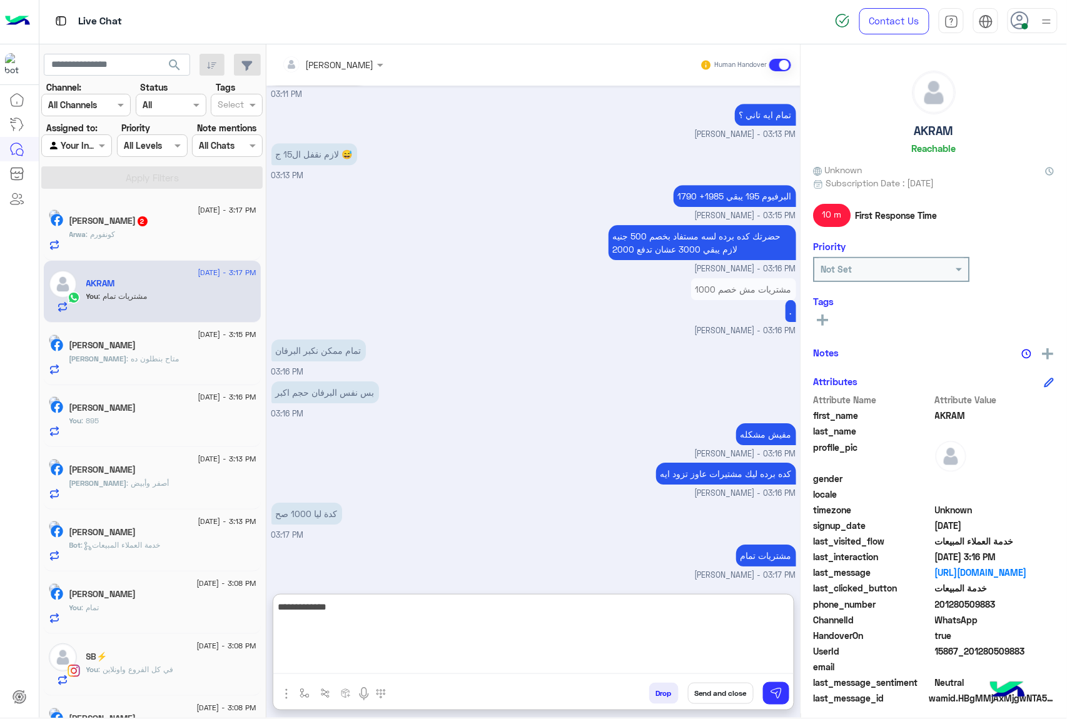
type textarea "**********"
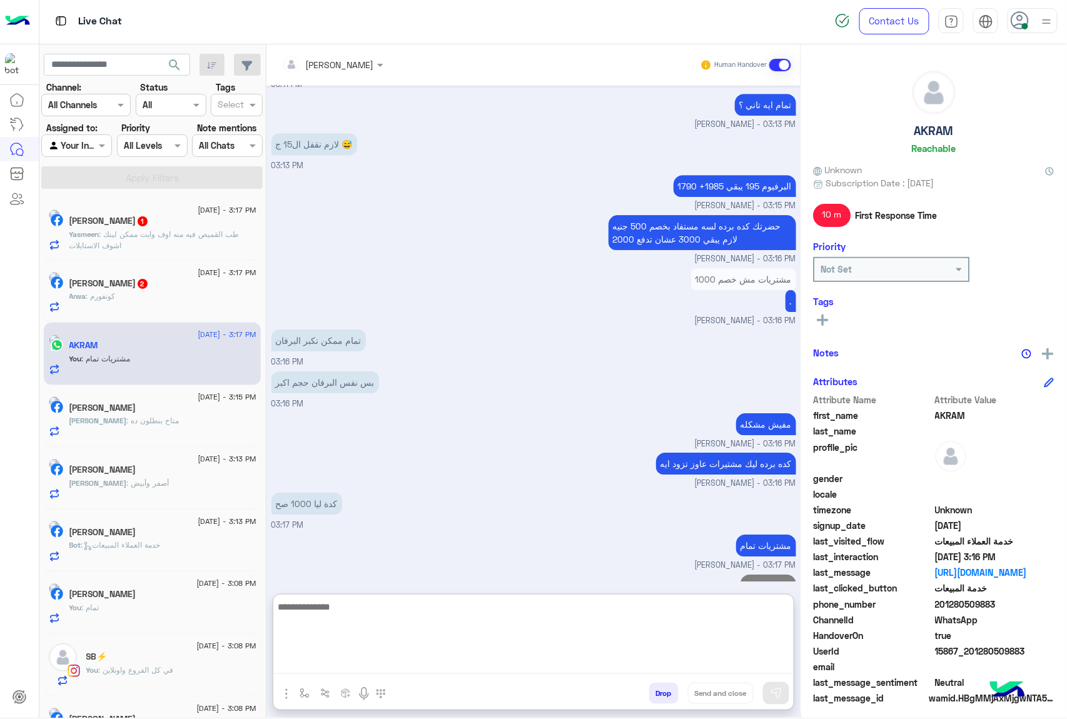
scroll to position [1336, 0]
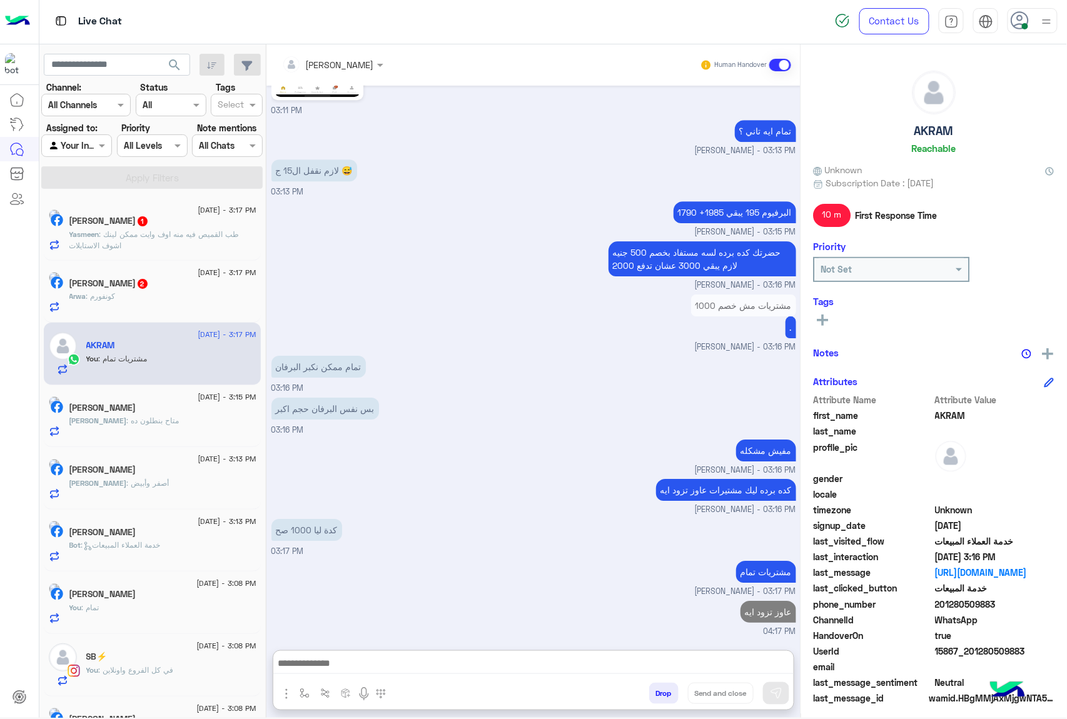
click at [116, 294] on span ": كونفورم" at bounding box center [100, 295] width 29 height 9
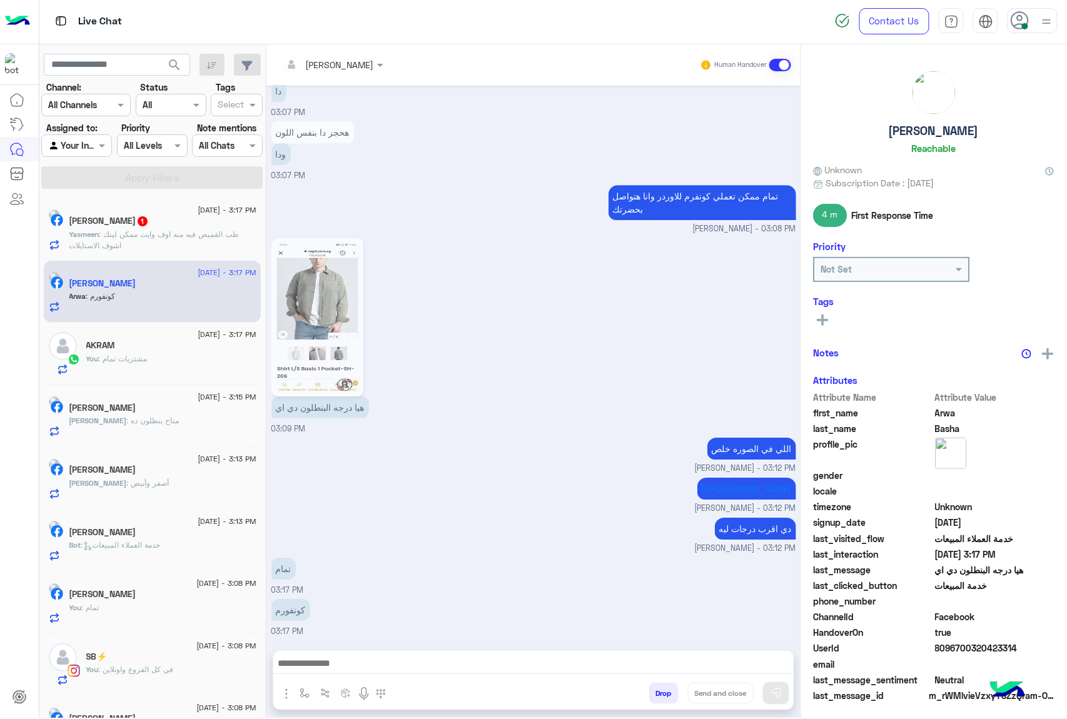
scroll to position [1323, 0]
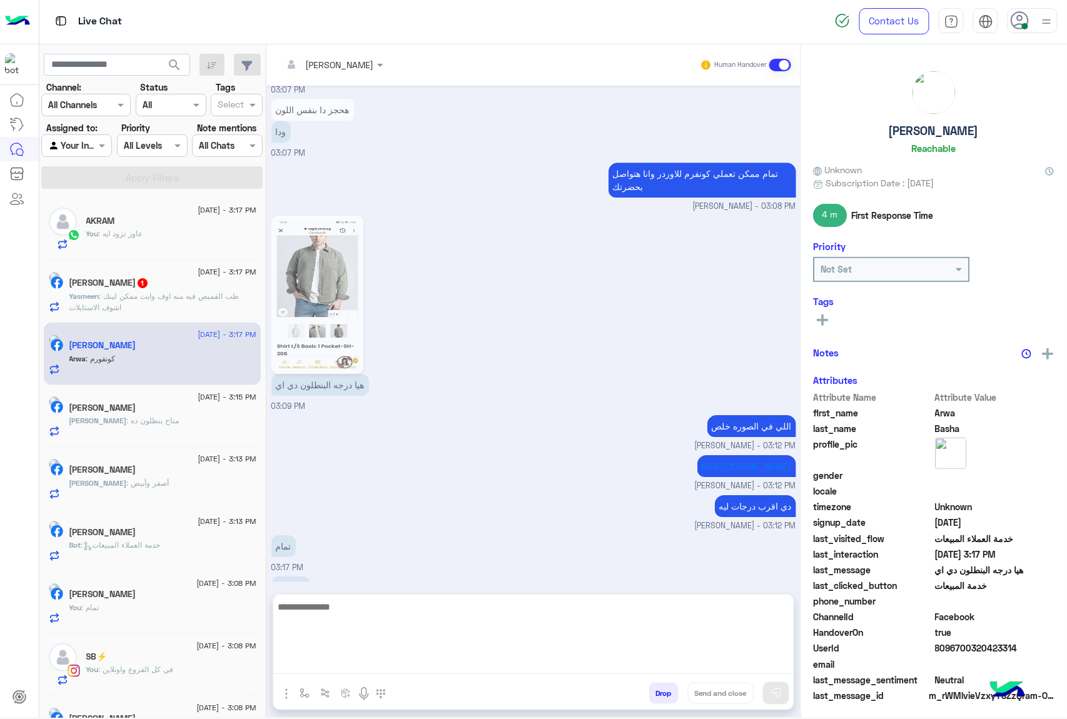
click at [330, 666] on textarea at bounding box center [533, 636] width 520 height 75
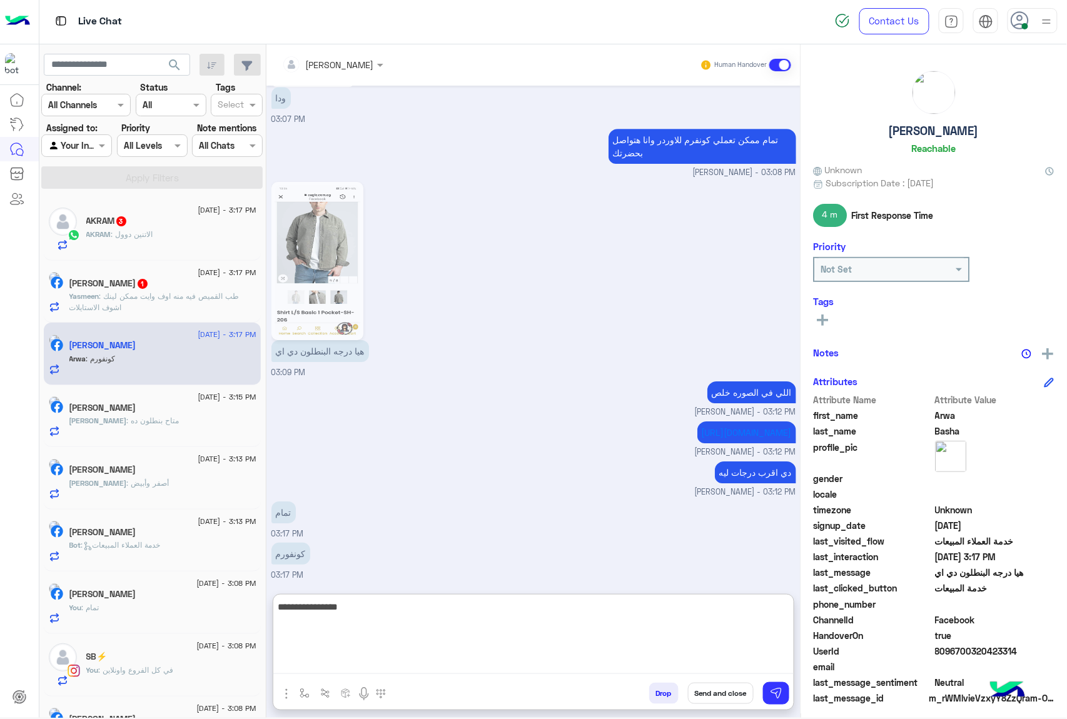
type textarea "**********"
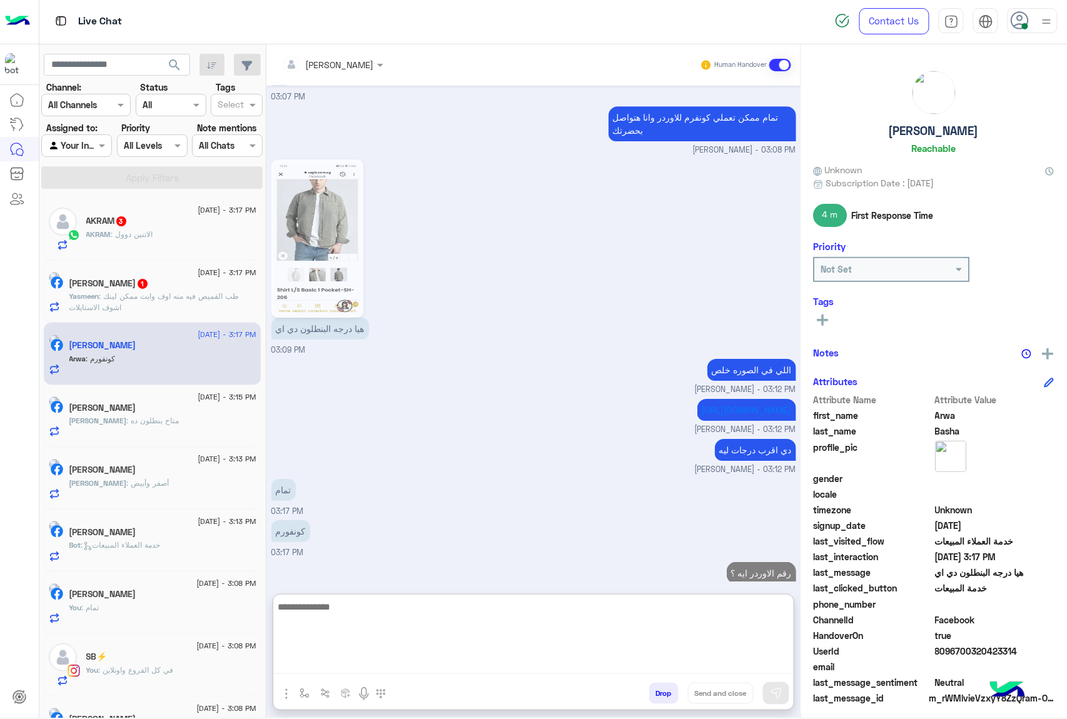
scroll to position [1419, 0]
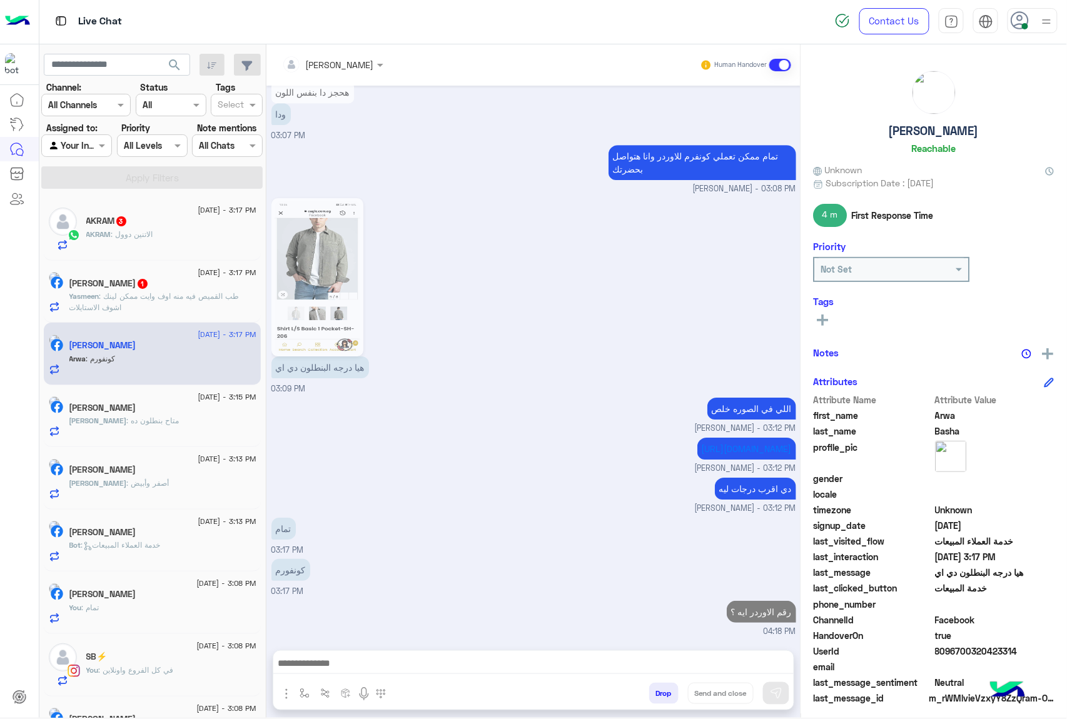
click at [164, 233] on div "AKRAM : الاتنين دوول" at bounding box center [171, 240] width 170 height 22
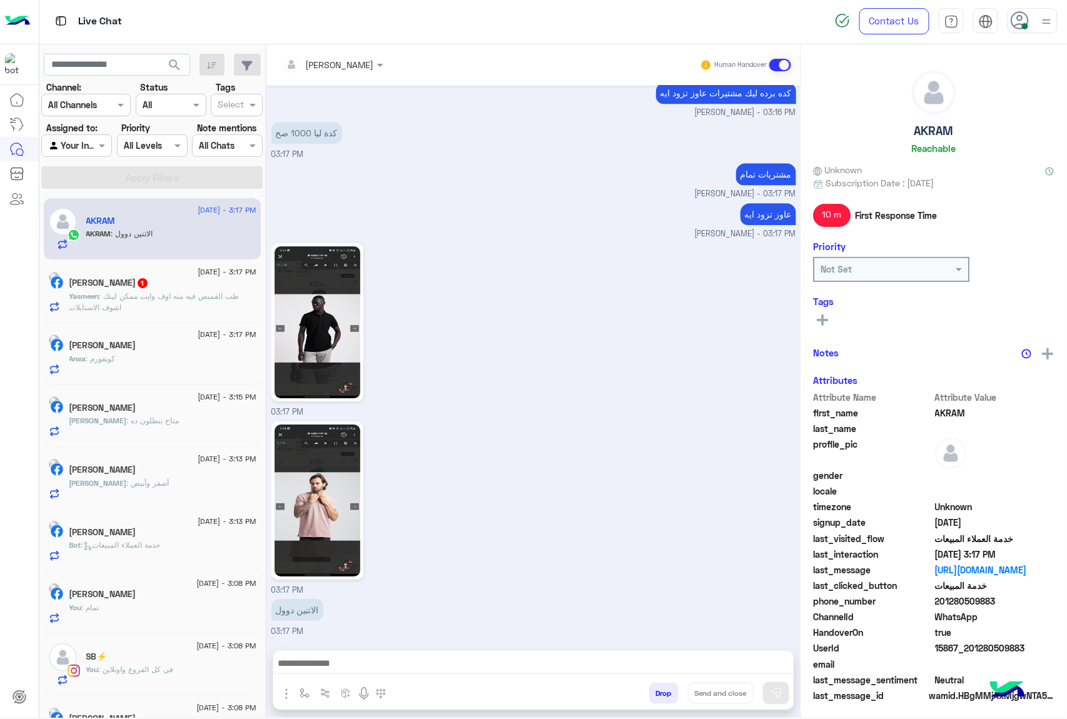
scroll to position [1284, 0]
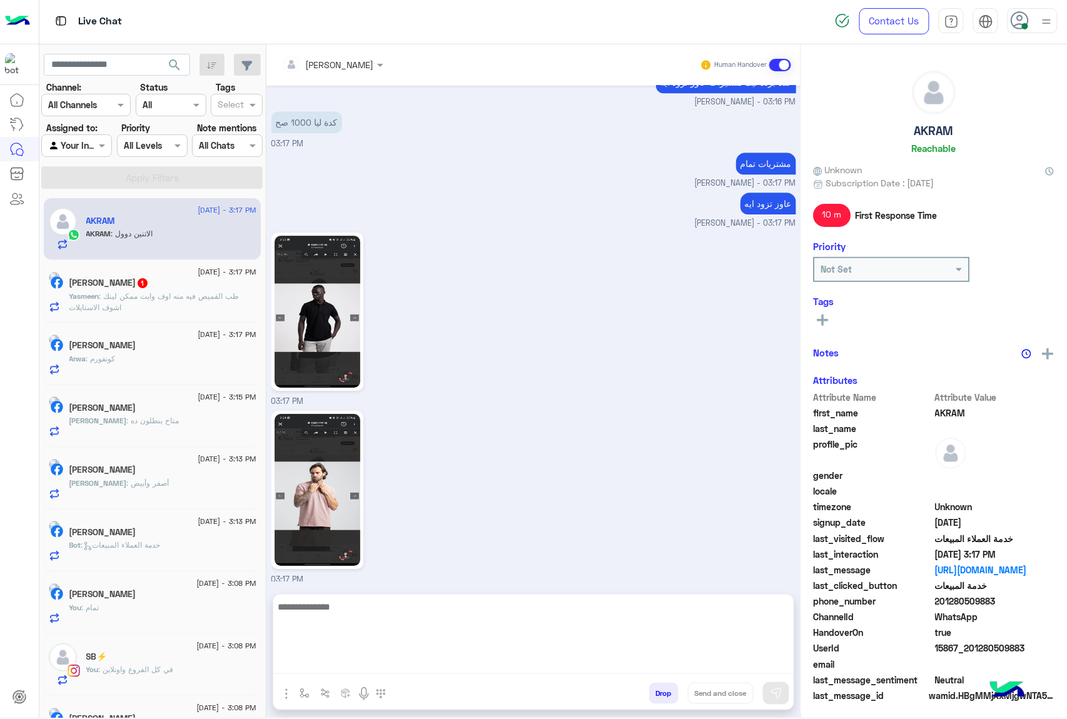
click at [348, 662] on textarea at bounding box center [533, 636] width 520 height 75
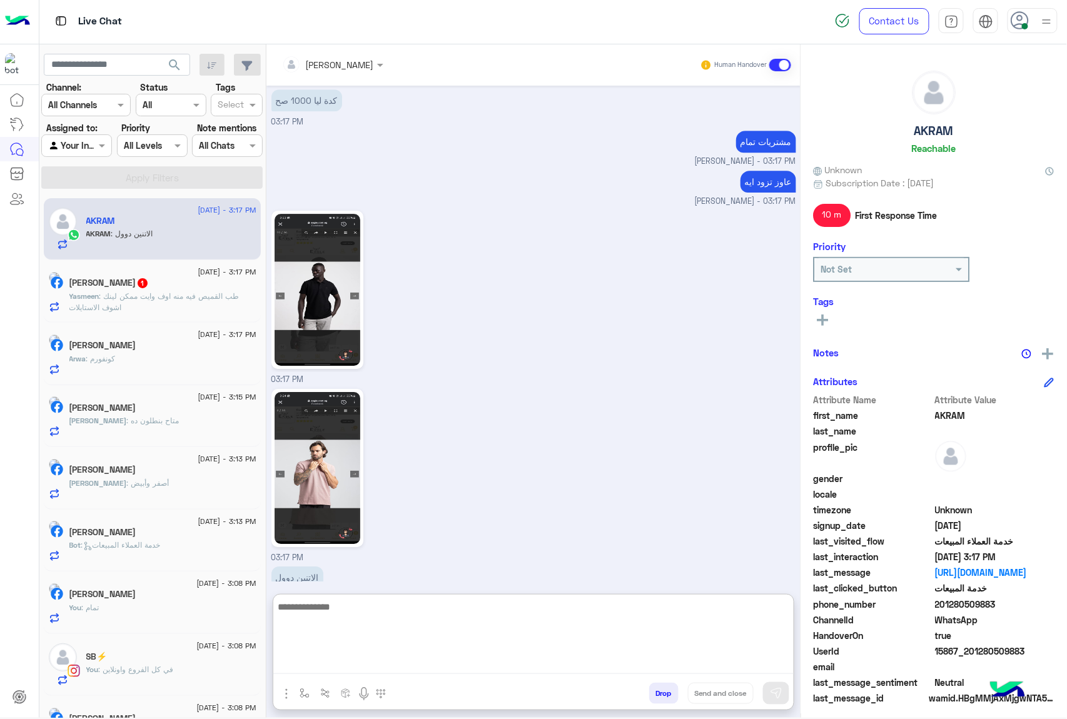
scroll to position [1341, 0]
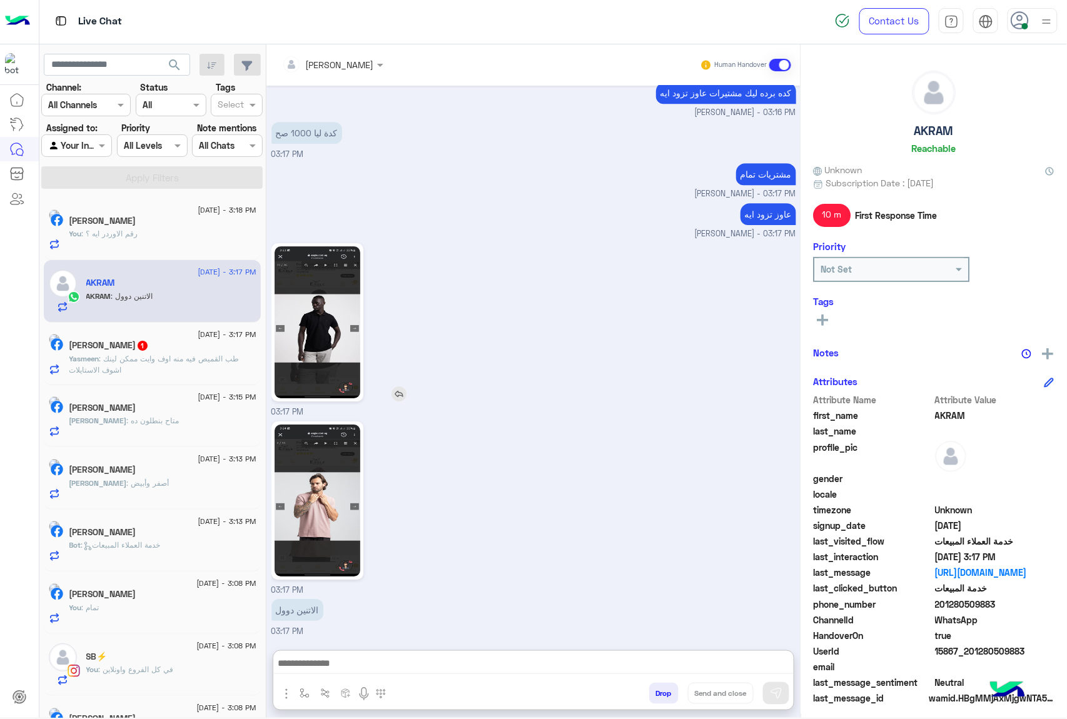
click at [306, 261] on img at bounding box center [317, 322] width 86 height 152
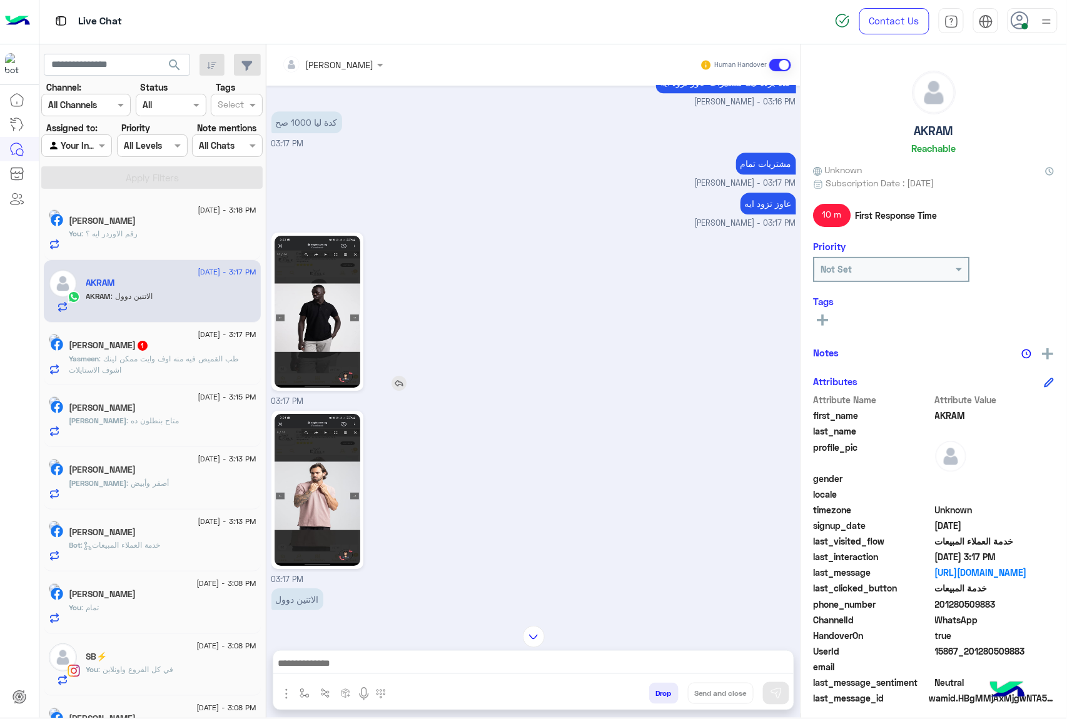
scroll to position [918, 0]
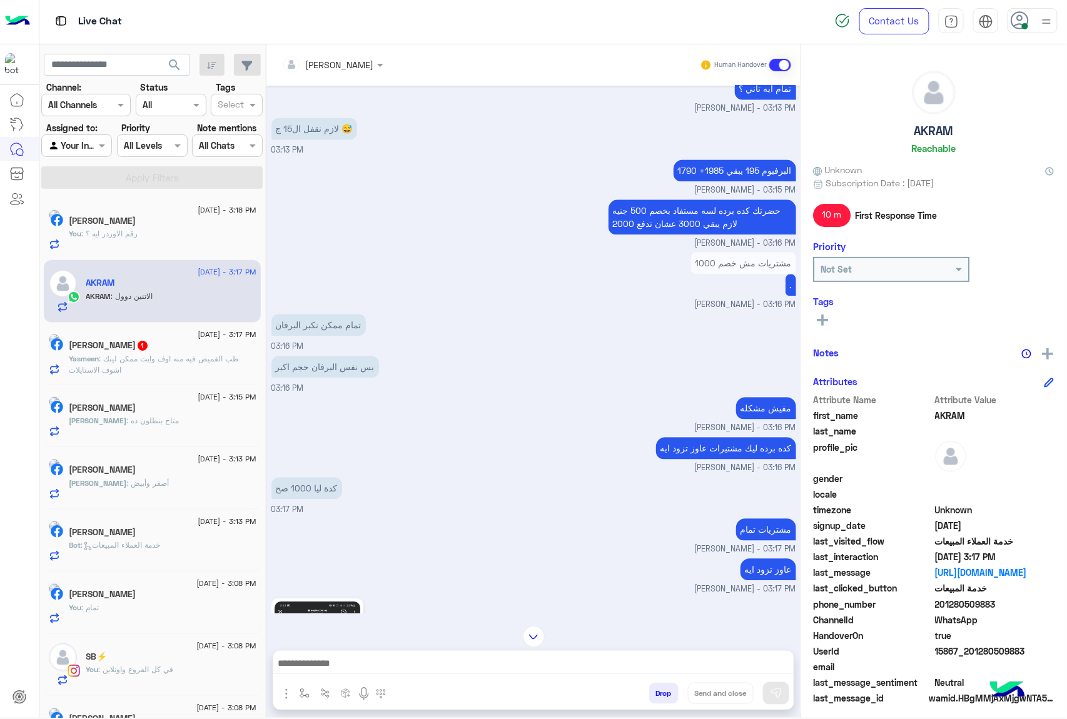
click at [536, 568] on div "عاوز تزود ايه mohamed ahmed - 03:17 PM" at bounding box center [533, 575] width 525 height 40
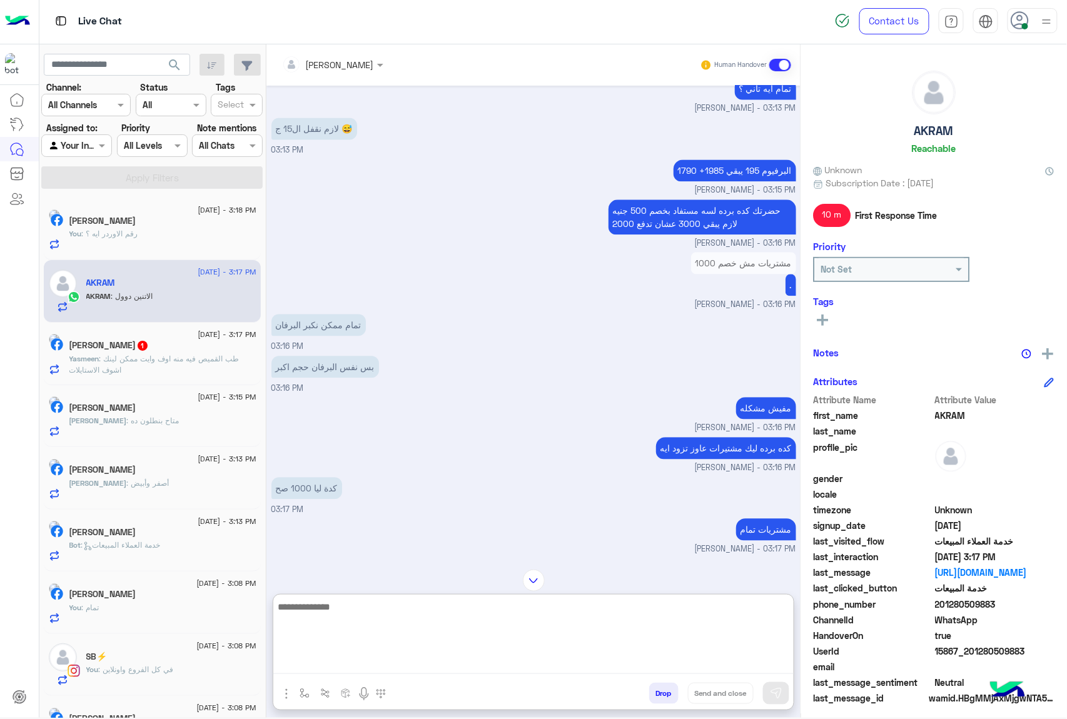
click at [326, 671] on textarea at bounding box center [533, 636] width 520 height 75
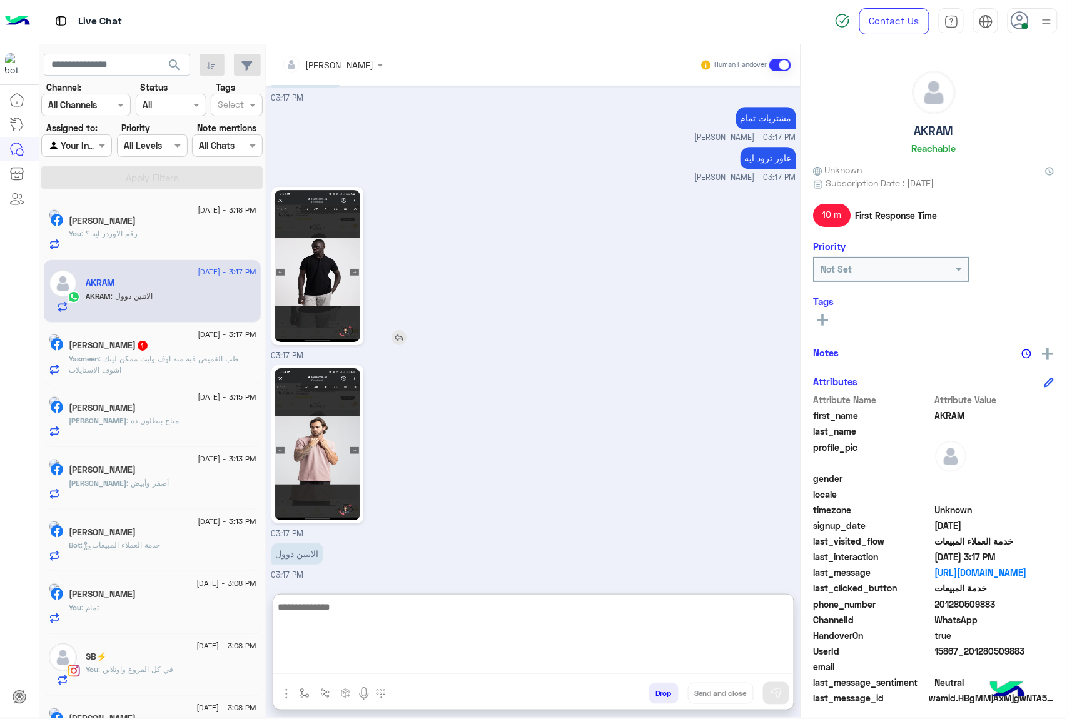
scroll to position [1341, 0]
type textarea "*"
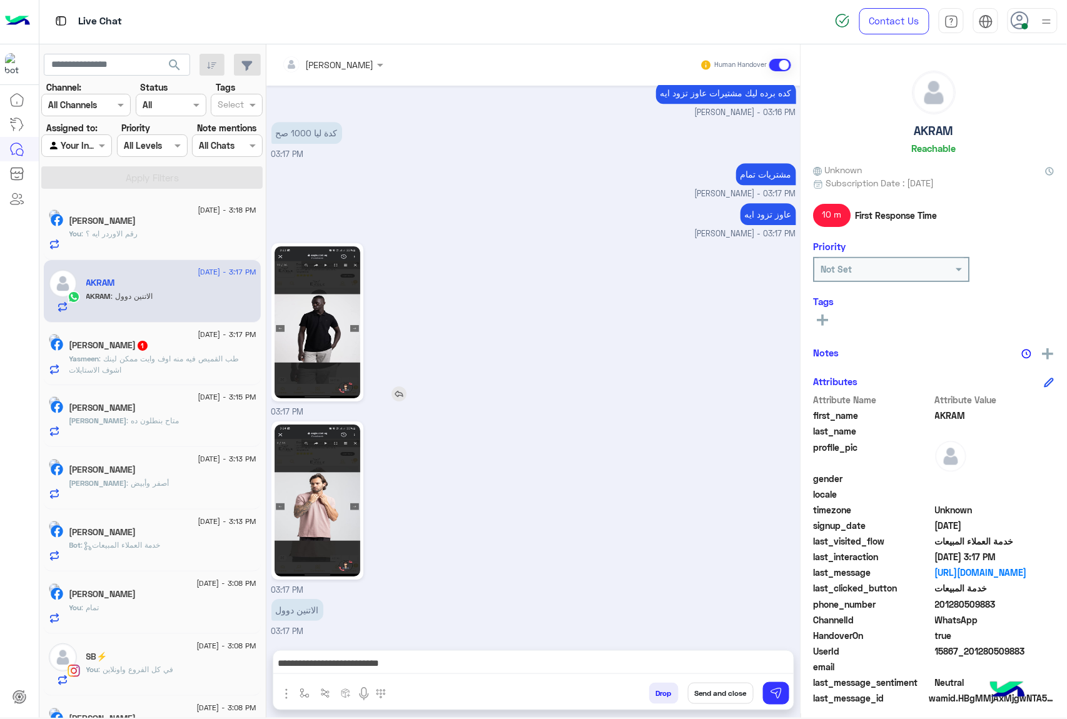
scroll to position [1284, 0]
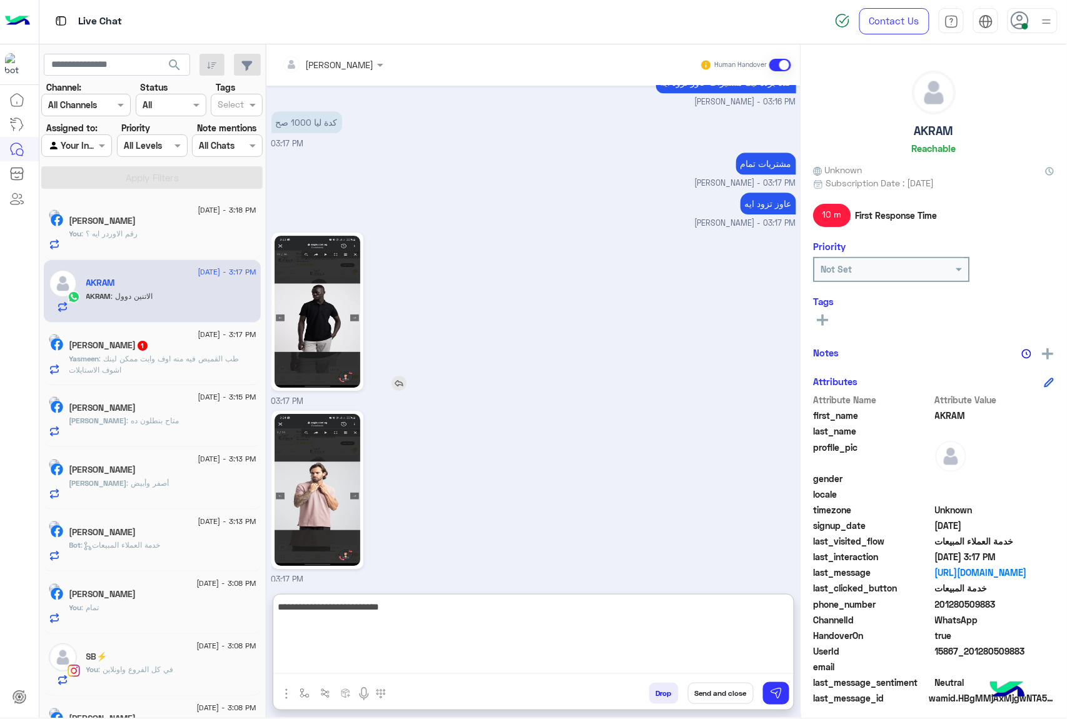
click at [621, 668] on textarea "**********" at bounding box center [533, 636] width 520 height 75
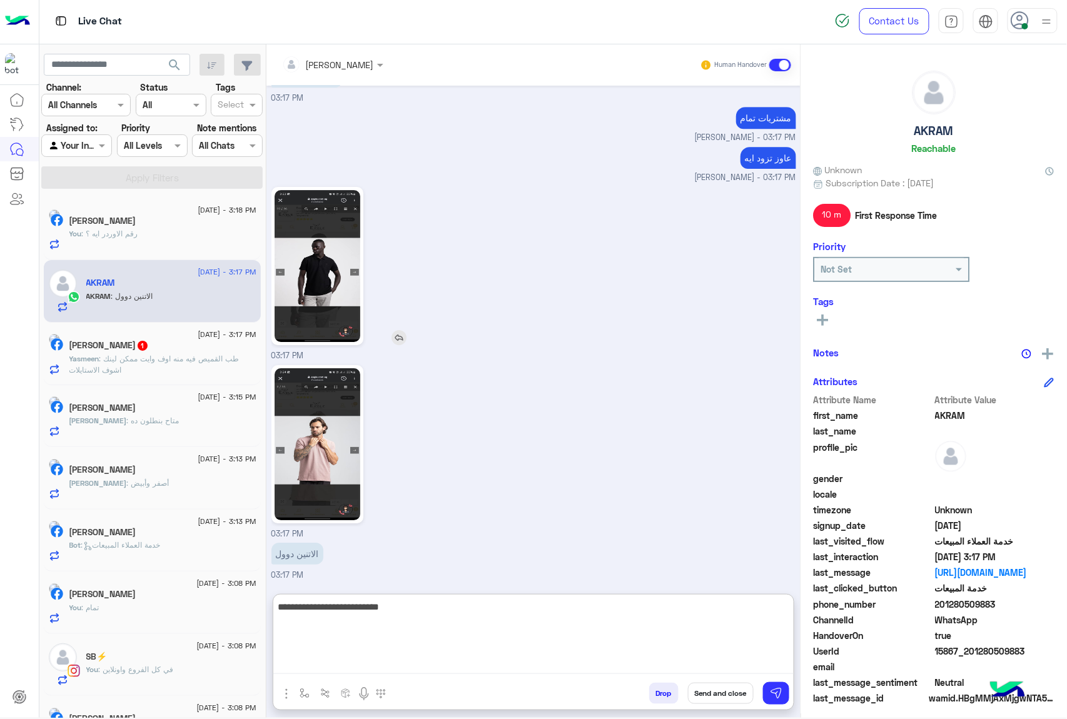
scroll to position [1341, 0]
type textarea "**********"
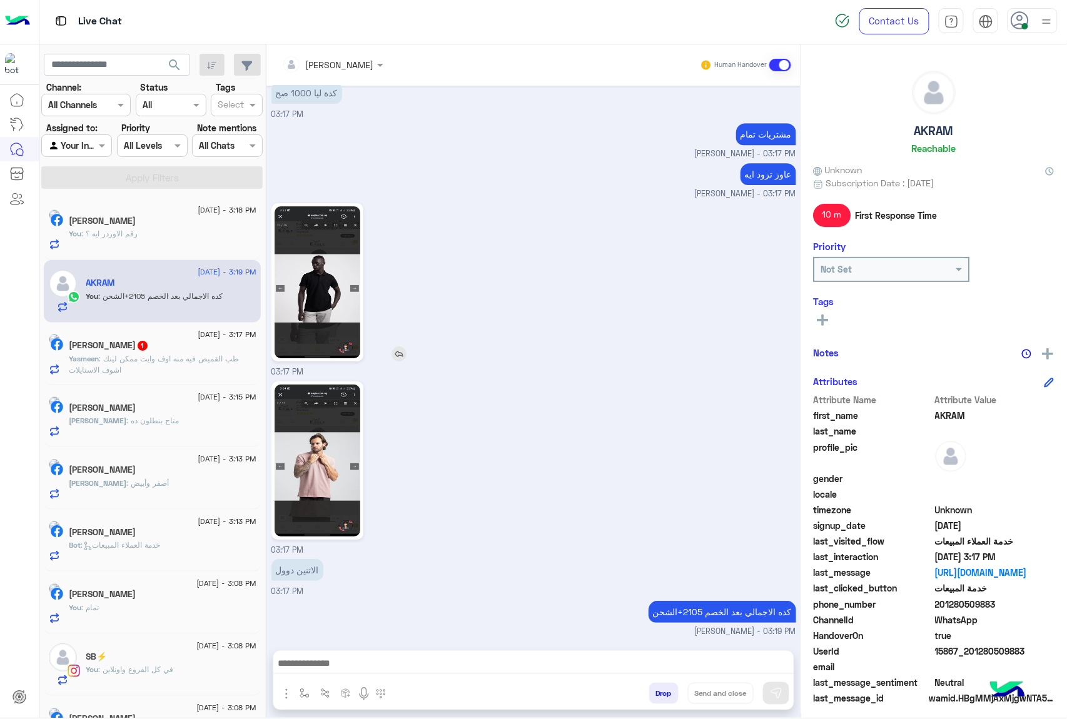
click at [149, 483] on span ": أصفر وأبيض" at bounding box center [148, 482] width 43 height 9
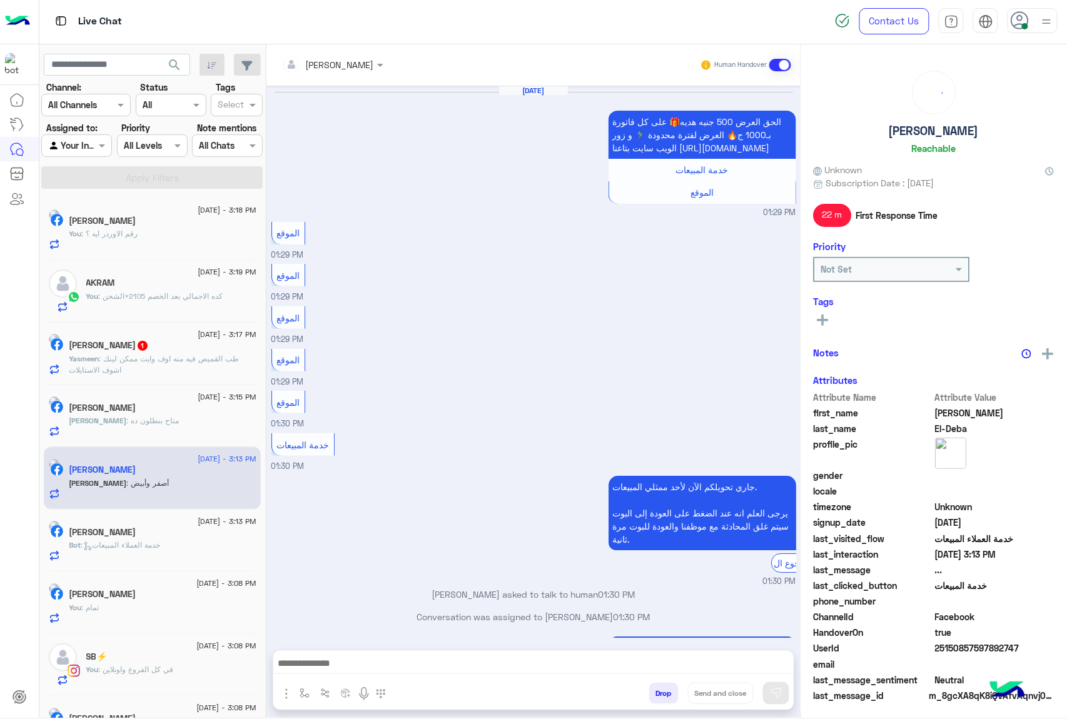
scroll to position [962, 0]
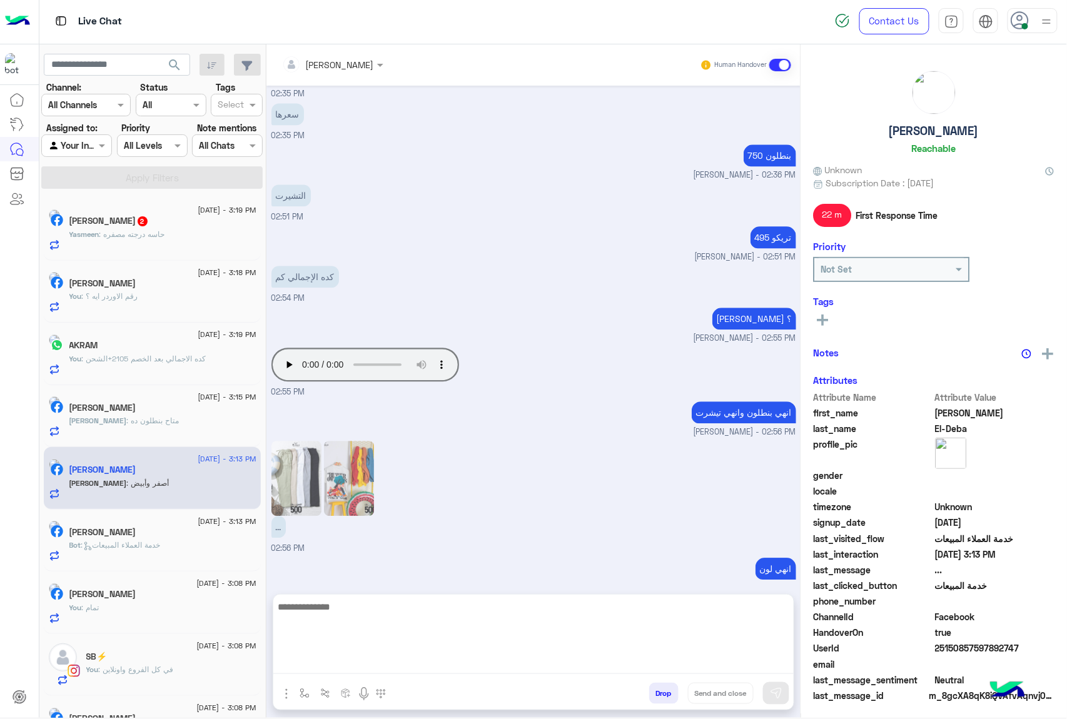
click at [326, 668] on textarea at bounding box center [533, 636] width 520 height 75
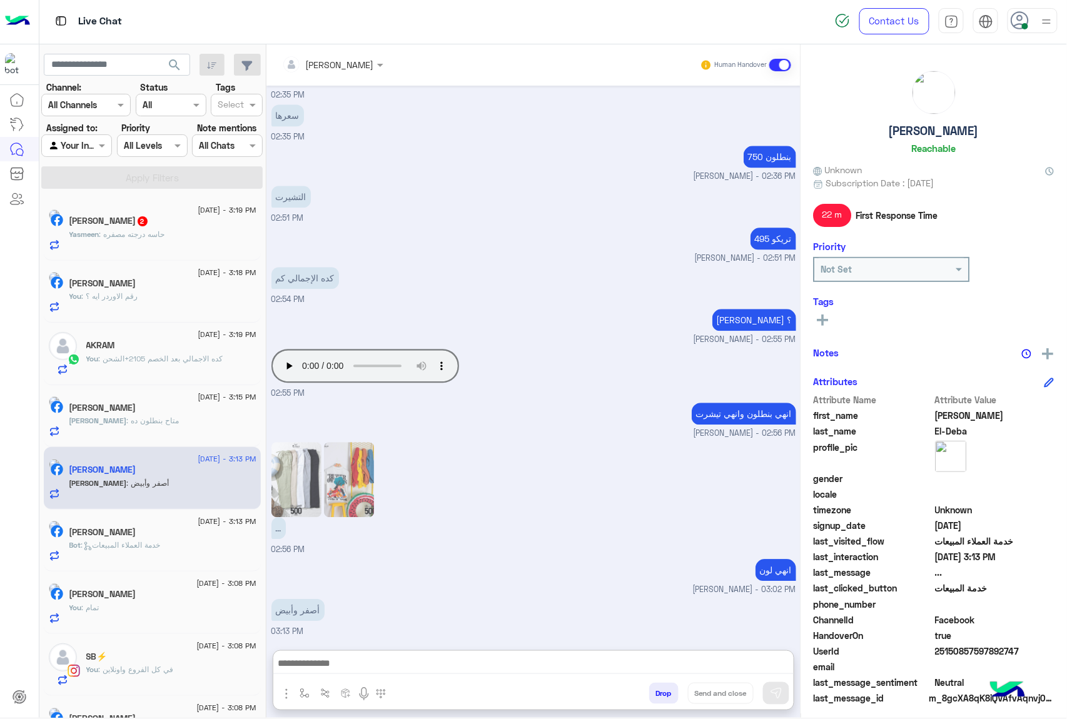
click at [151, 235] on span ": حاسه درجته مصفره" at bounding box center [132, 233] width 66 height 9
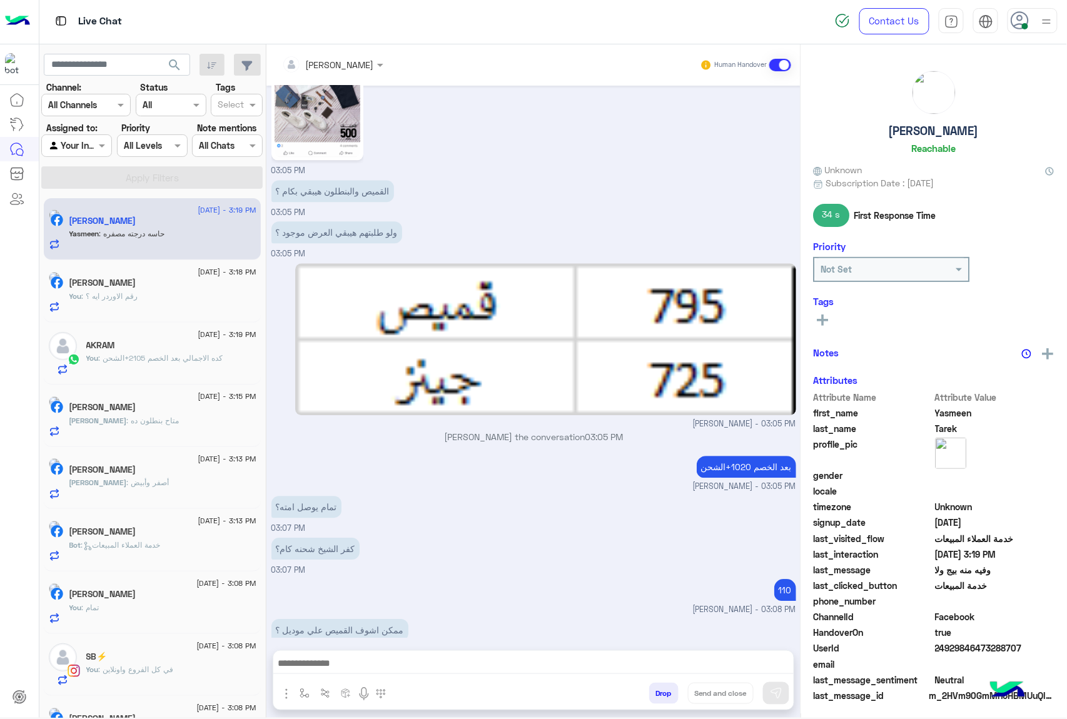
scroll to position [2171, 0]
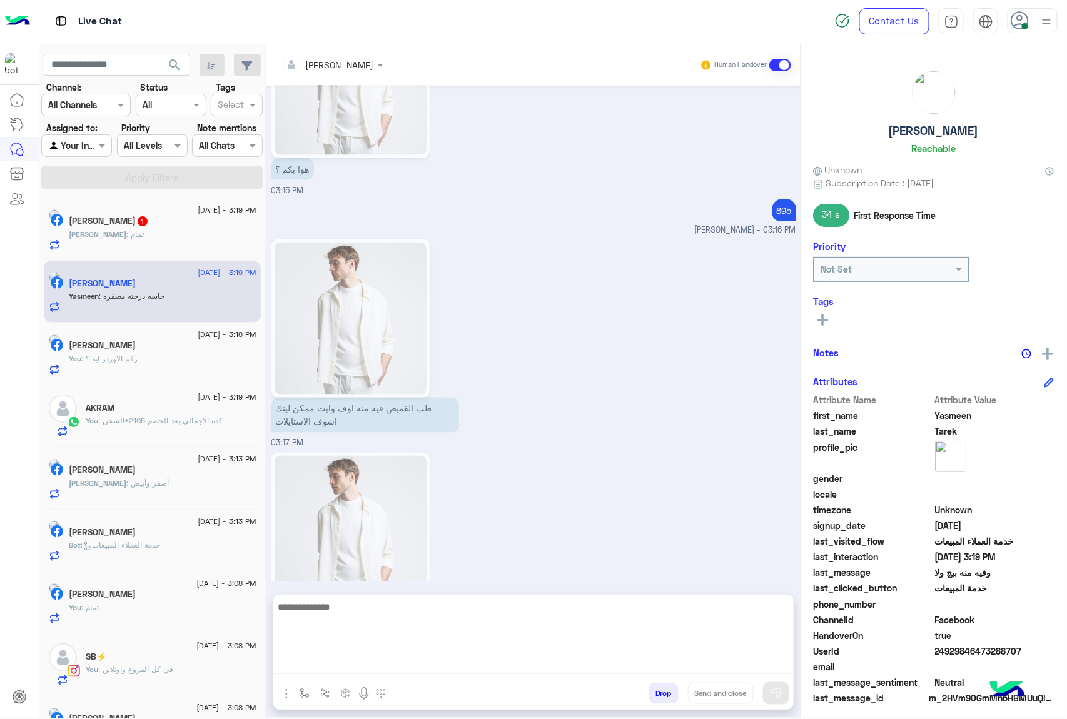
click at [390, 658] on textarea at bounding box center [533, 636] width 520 height 75
paste textarea "**********"
type textarea "**********"
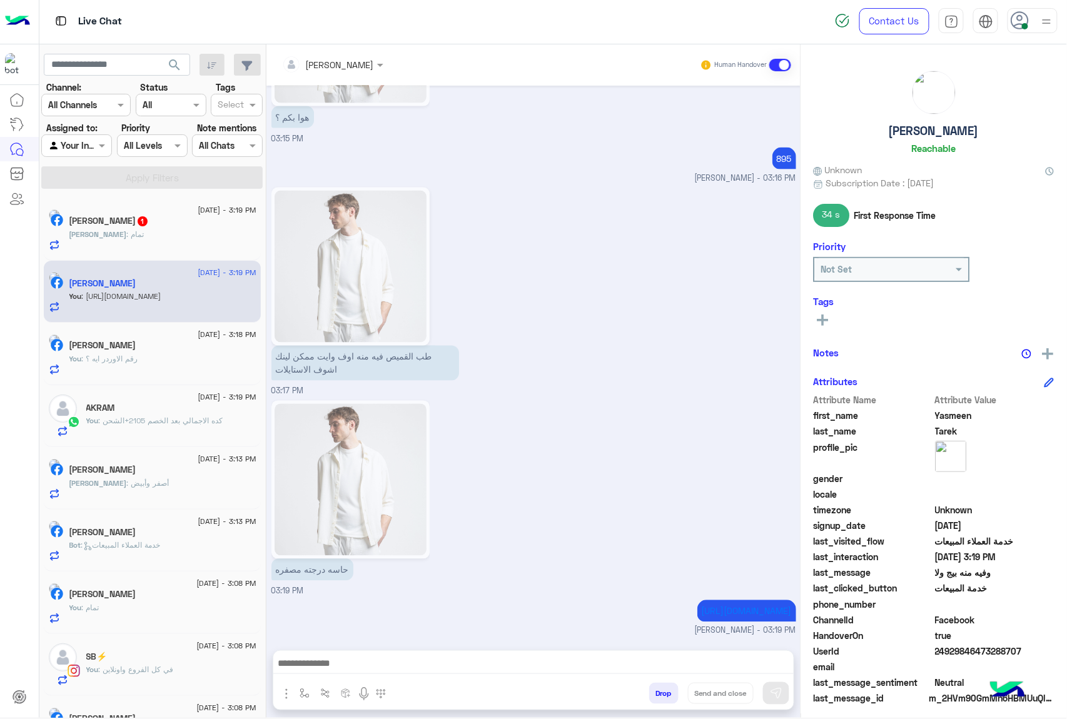
click at [148, 218] on span "1" at bounding box center [143, 221] width 10 height 10
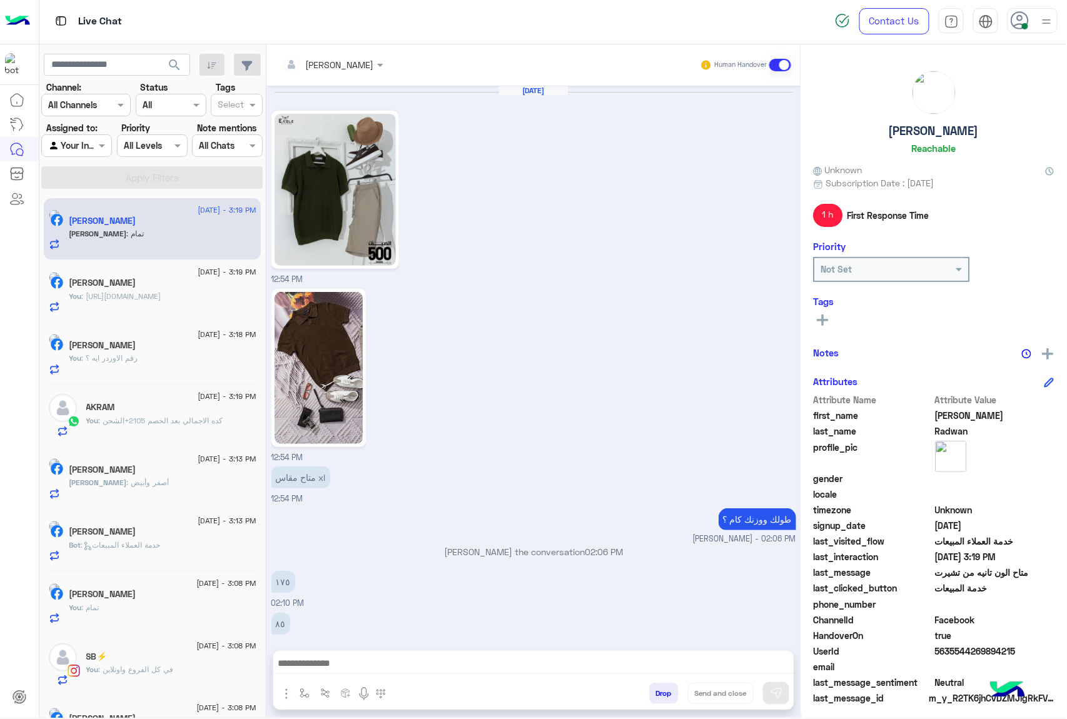
scroll to position [1209, 0]
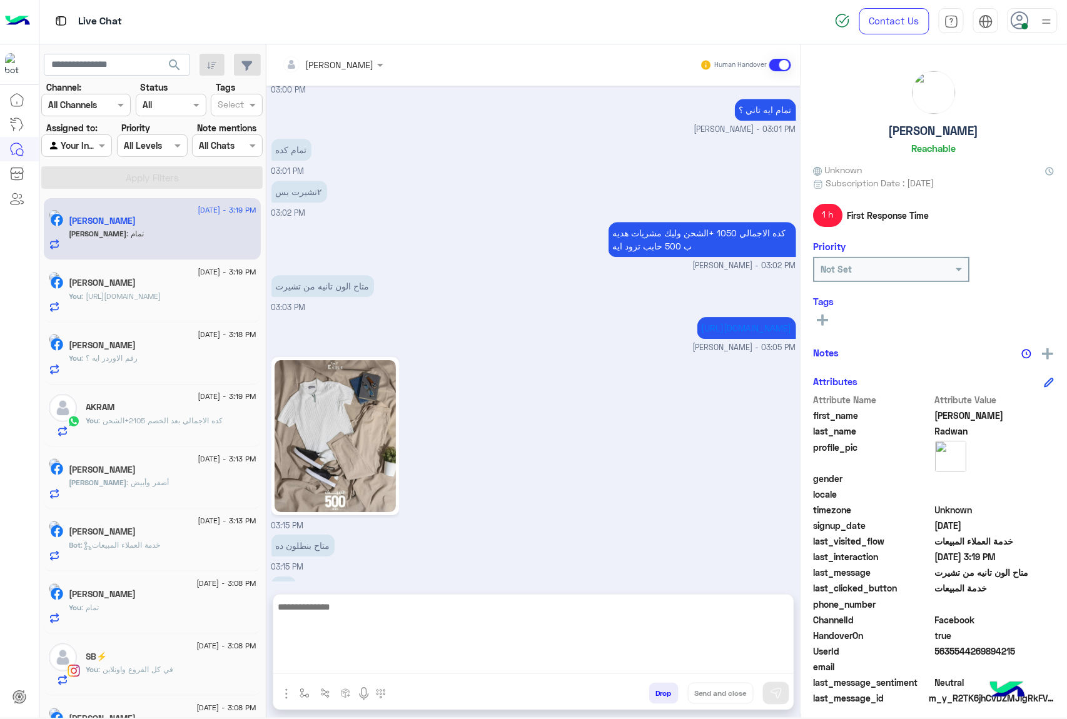
click at [341, 661] on textarea at bounding box center [533, 636] width 520 height 75
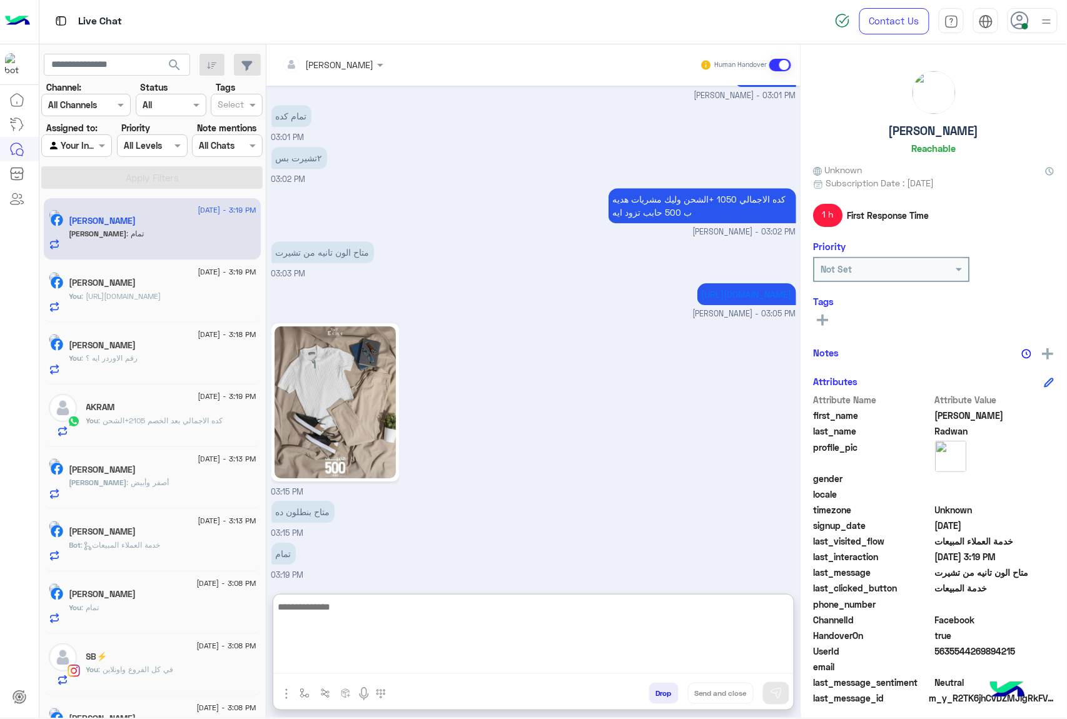
scroll to position [1266, 0]
type textarea "******"
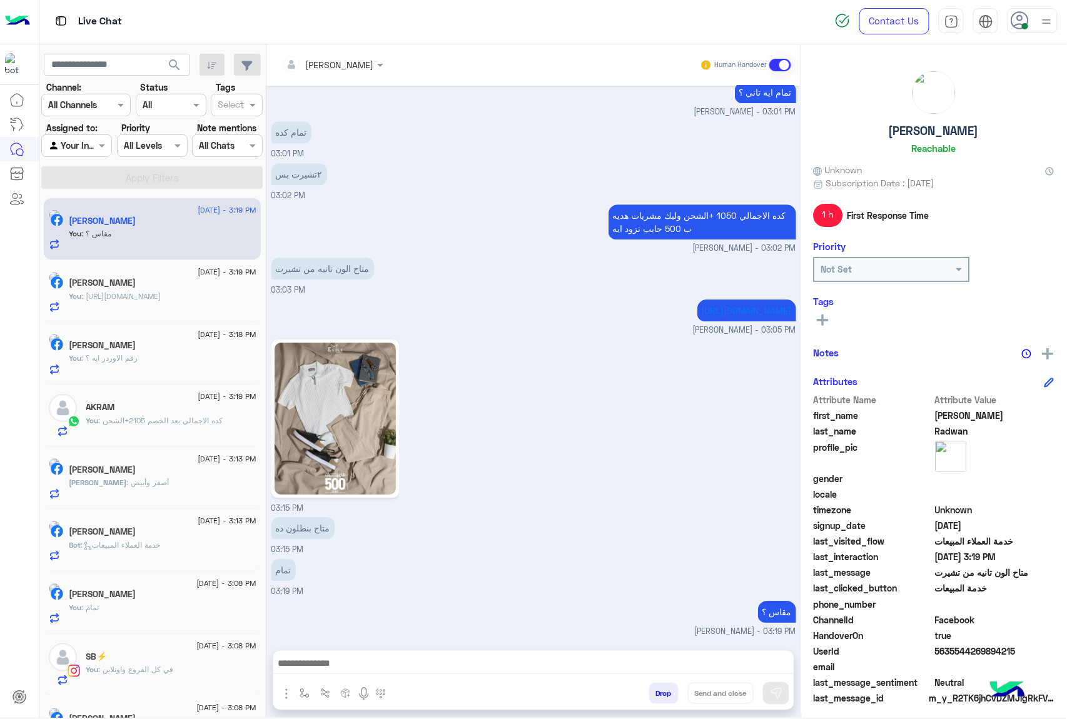
click at [169, 423] on span ": كده الاجمالي بعد الخصم 2105+الشحن" at bounding box center [161, 420] width 124 height 9
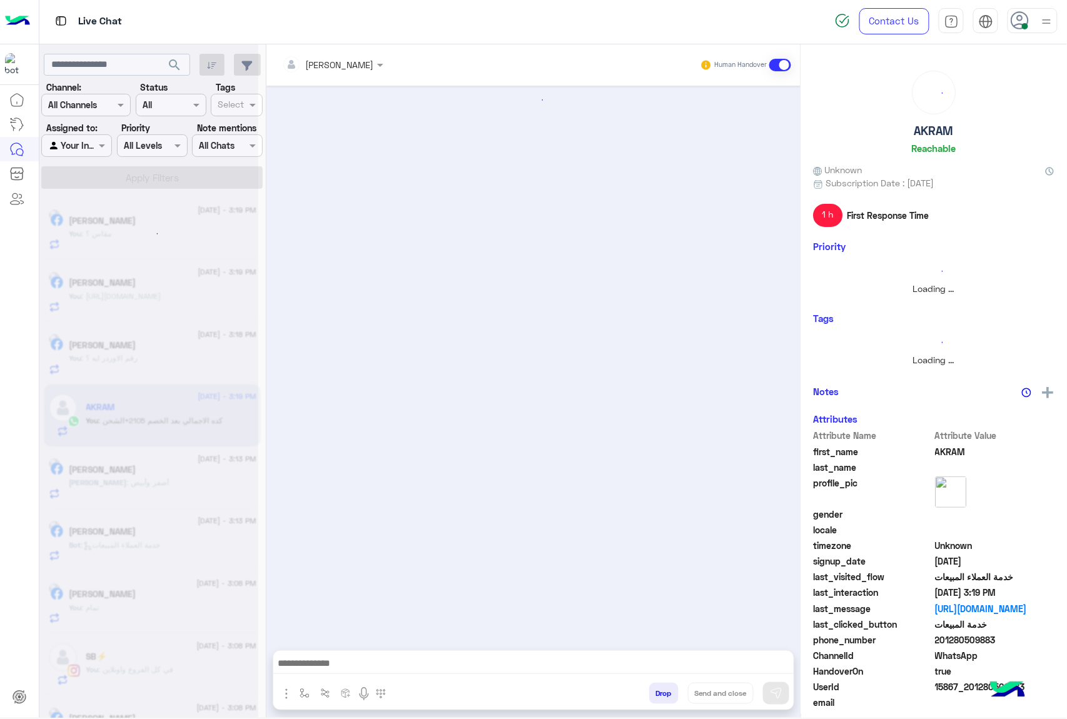
scroll to position [1284, 0]
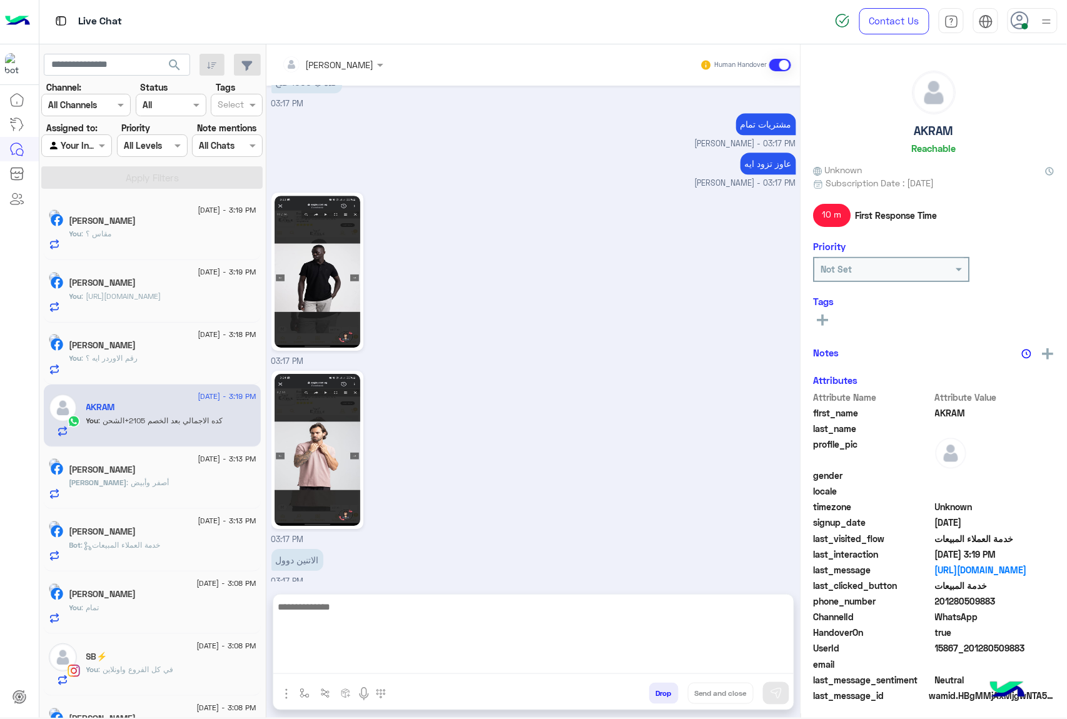
click at [328, 666] on textarea at bounding box center [533, 636] width 520 height 75
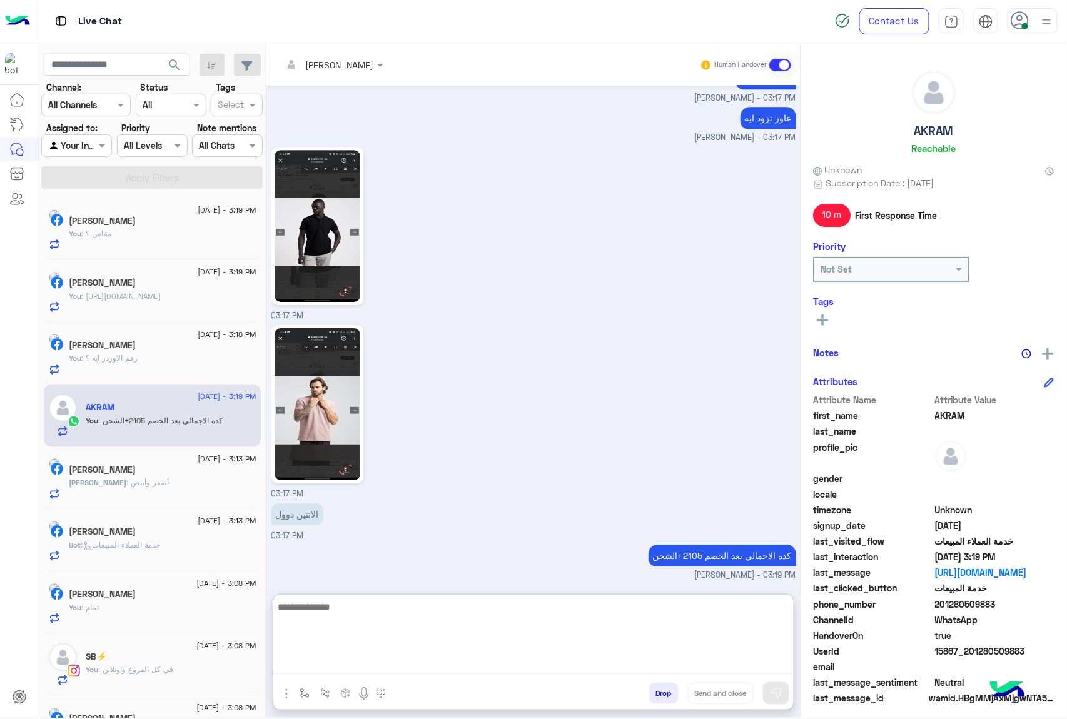
scroll to position [1341, 0]
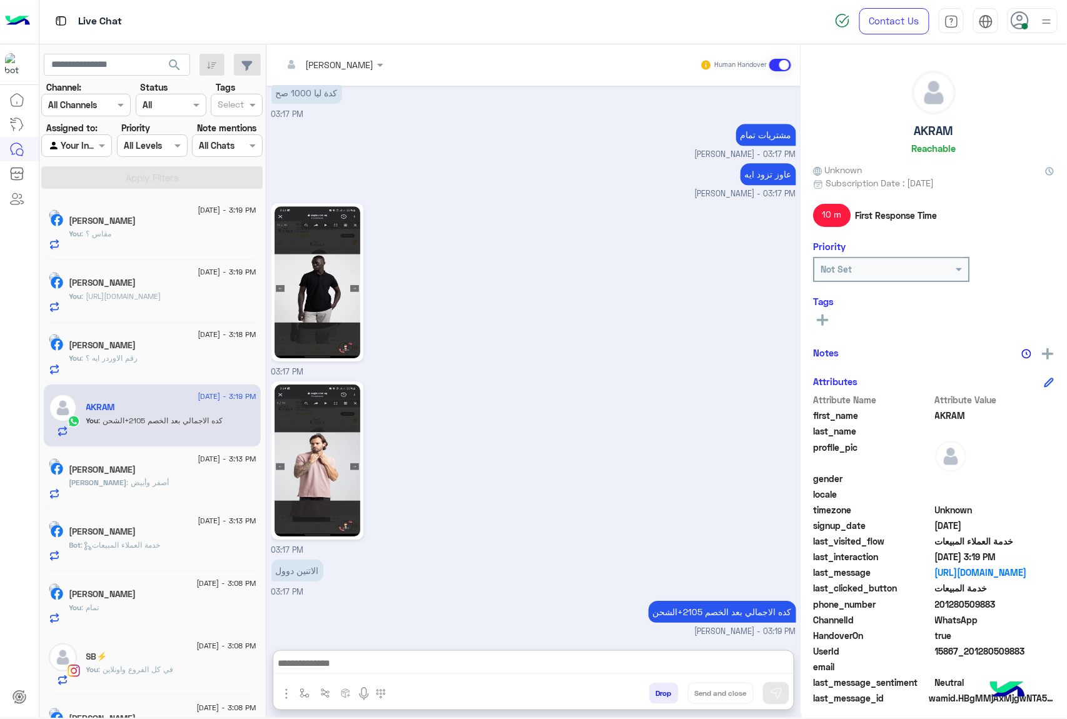
click at [176, 481] on div "Mohamed : أصفر وأبيض" at bounding box center [162, 488] width 187 height 22
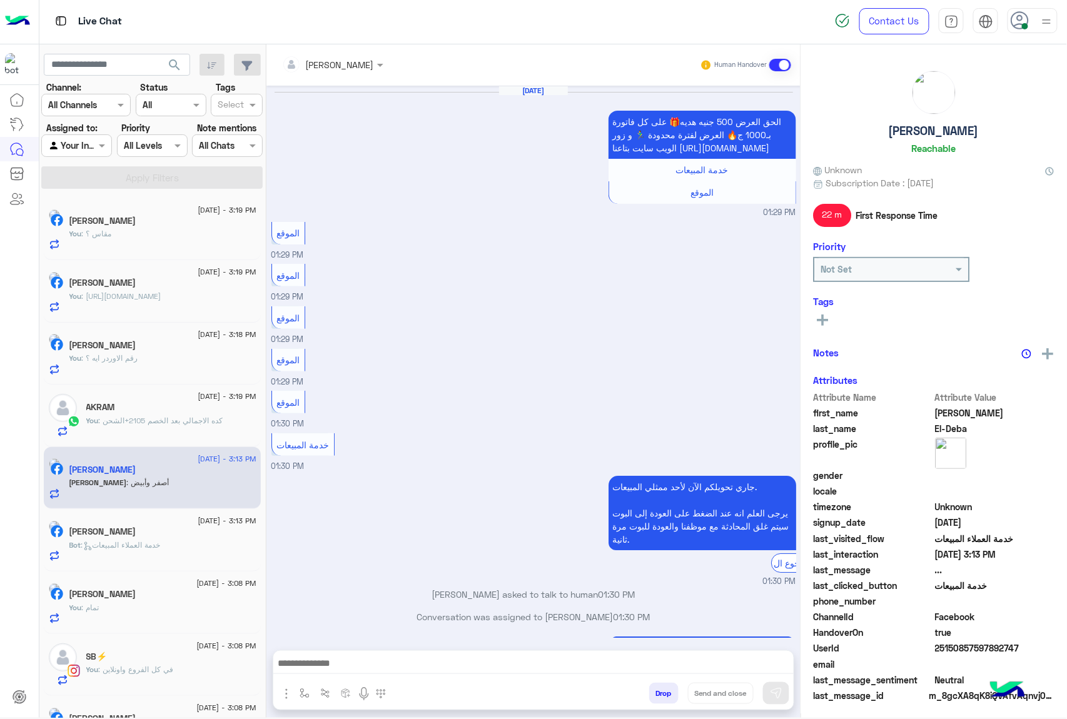
scroll to position [962, 0]
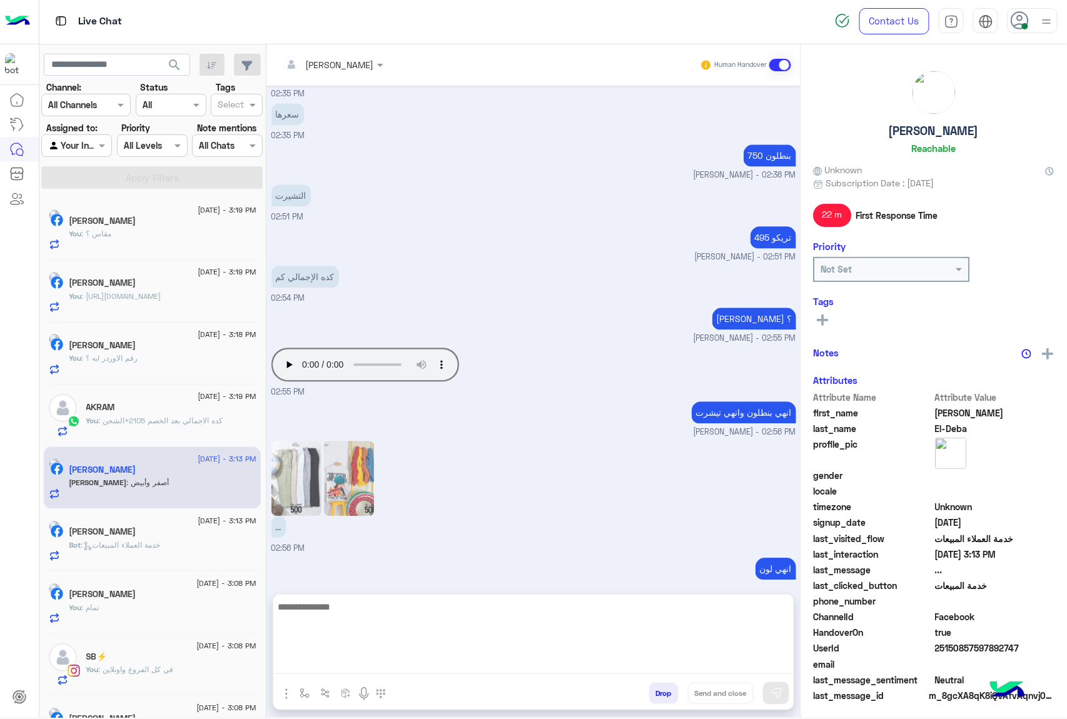
click at [311, 662] on textarea at bounding box center [533, 636] width 520 height 75
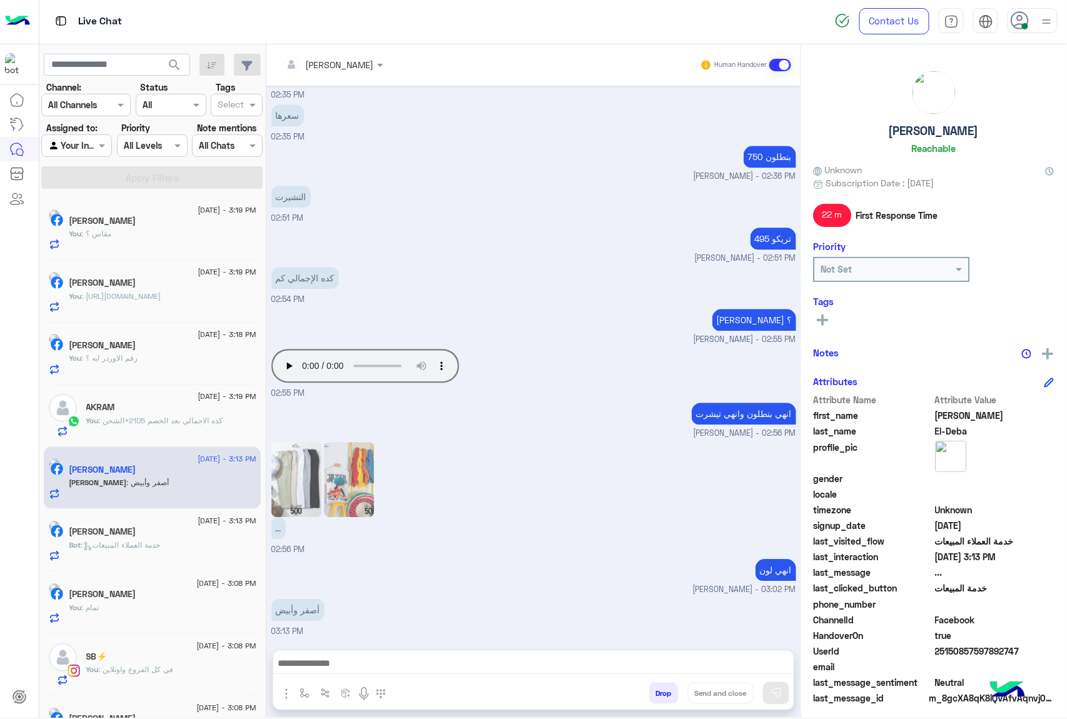
click at [128, 405] on div "AKRAM" at bounding box center [171, 408] width 170 height 13
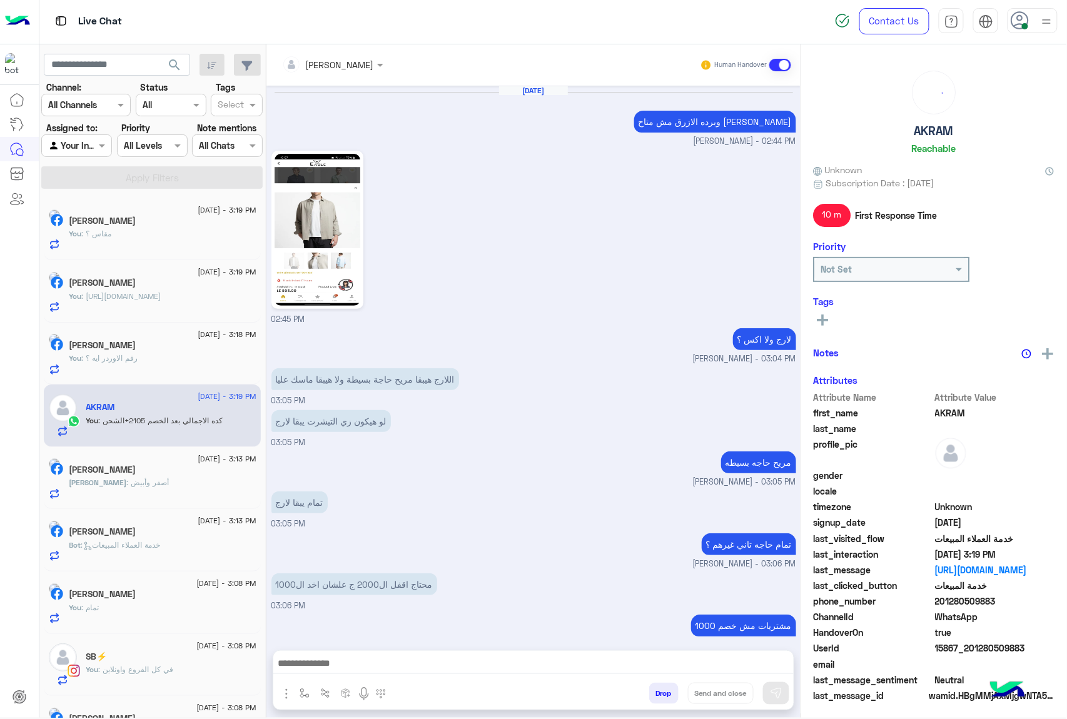
scroll to position [1284, 0]
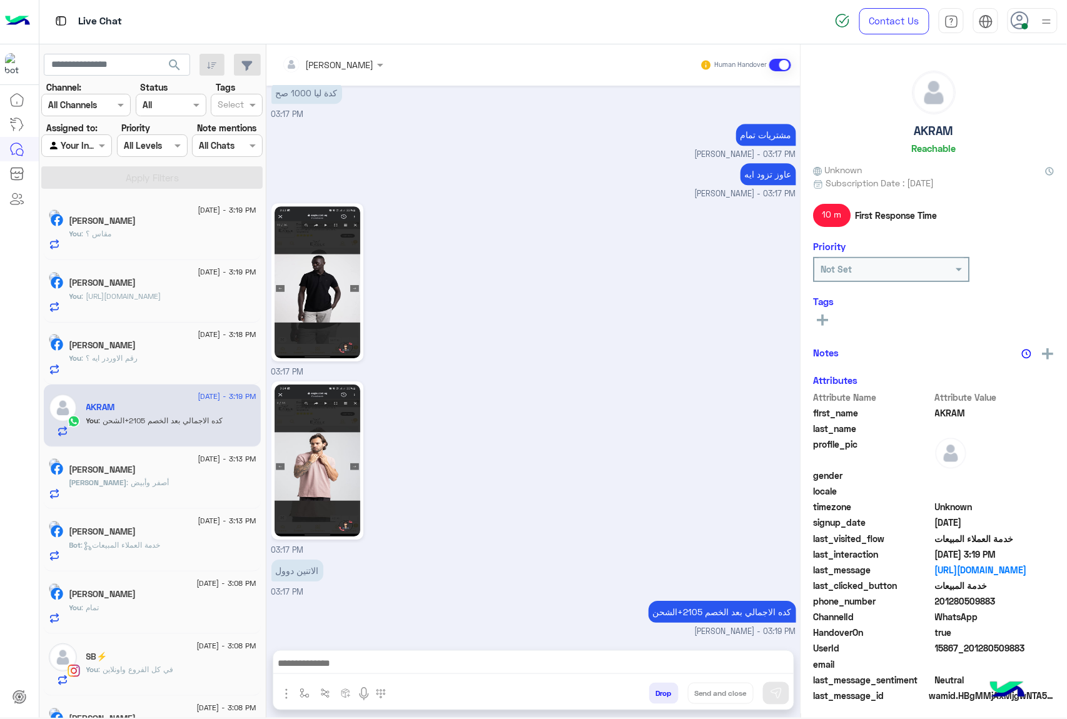
click at [339, 652] on div at bounding box center [533, 666] width 520 height 31
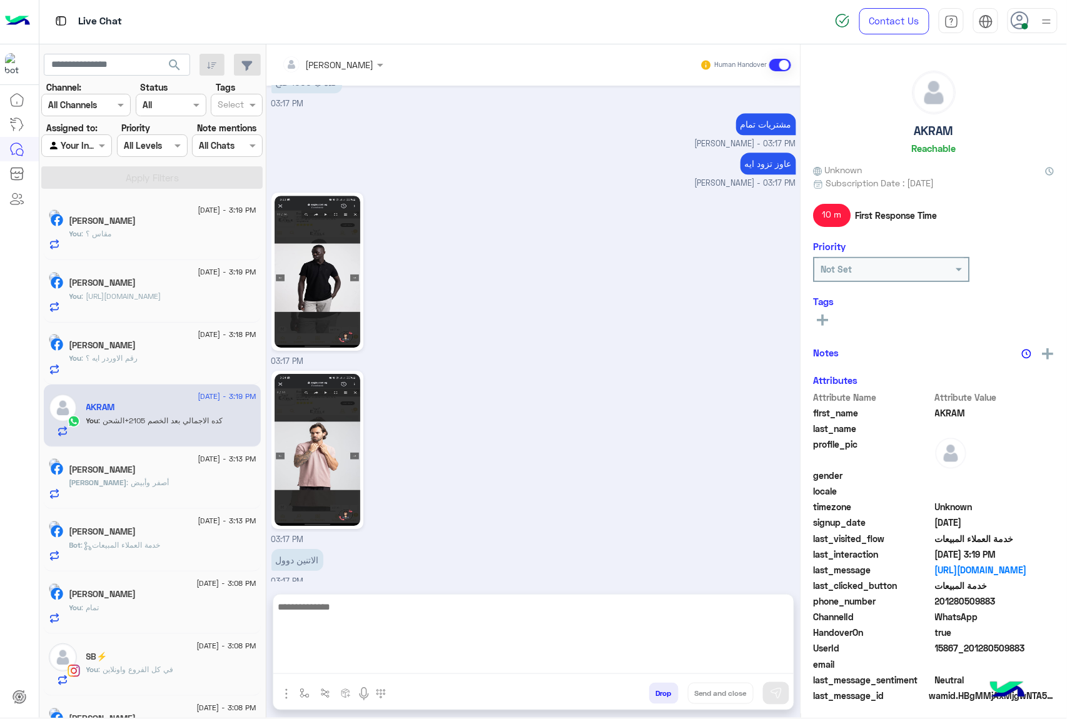
click at [333, 665] on textarea at bounding box center [533, 636] width 520 height 75
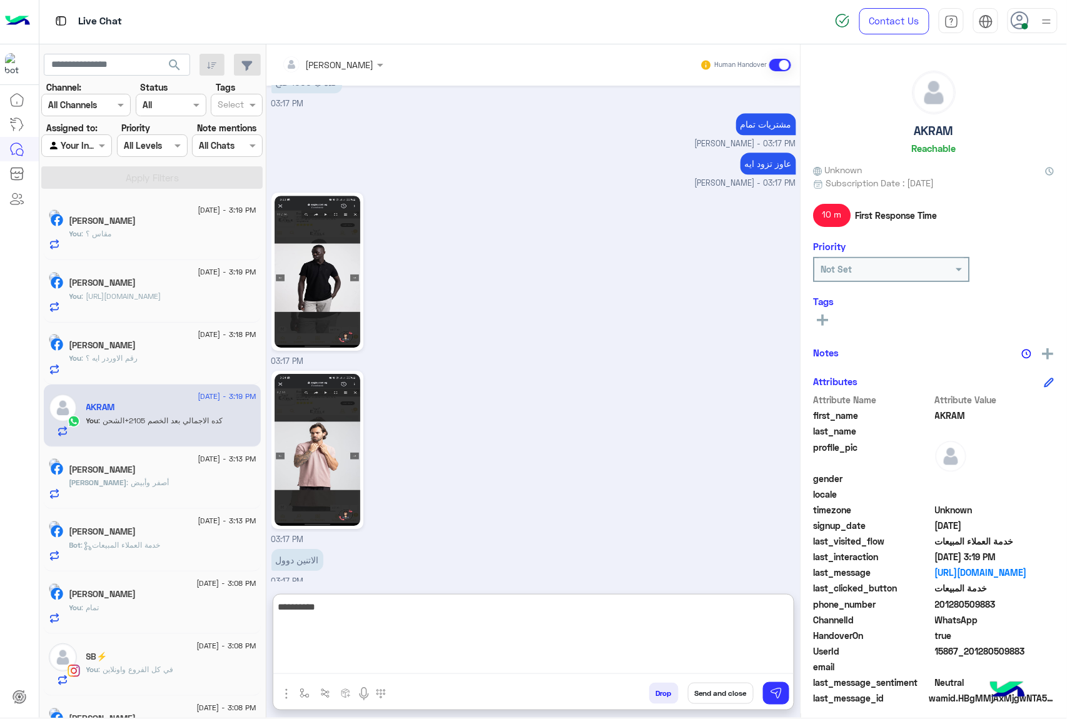
type textarea "**********"
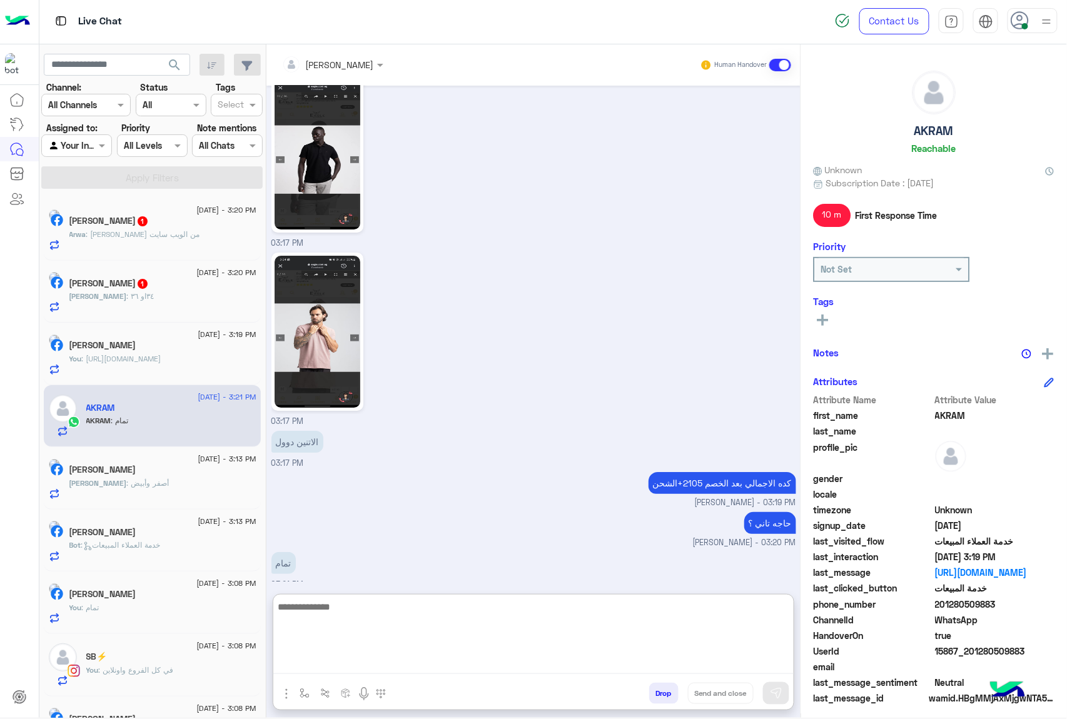
scroll to position [1421, 0]
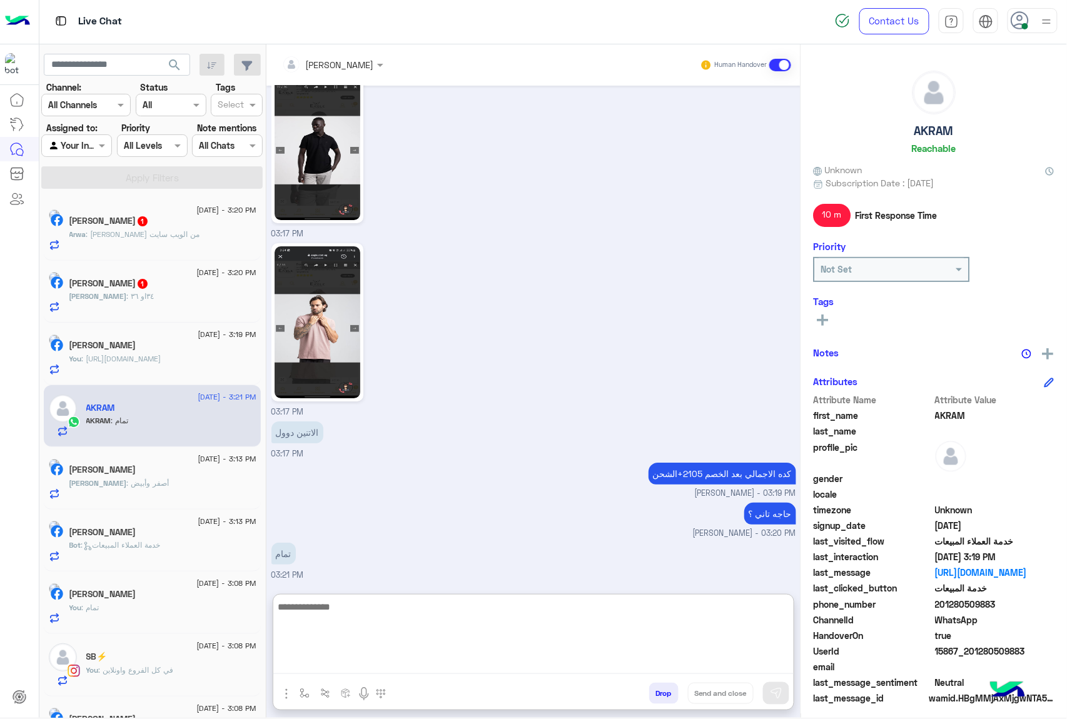
click at [345, 606] on textarea at bounding box center [533, 636] width 520 height 75
type textarea "*"
type textarea "**********"
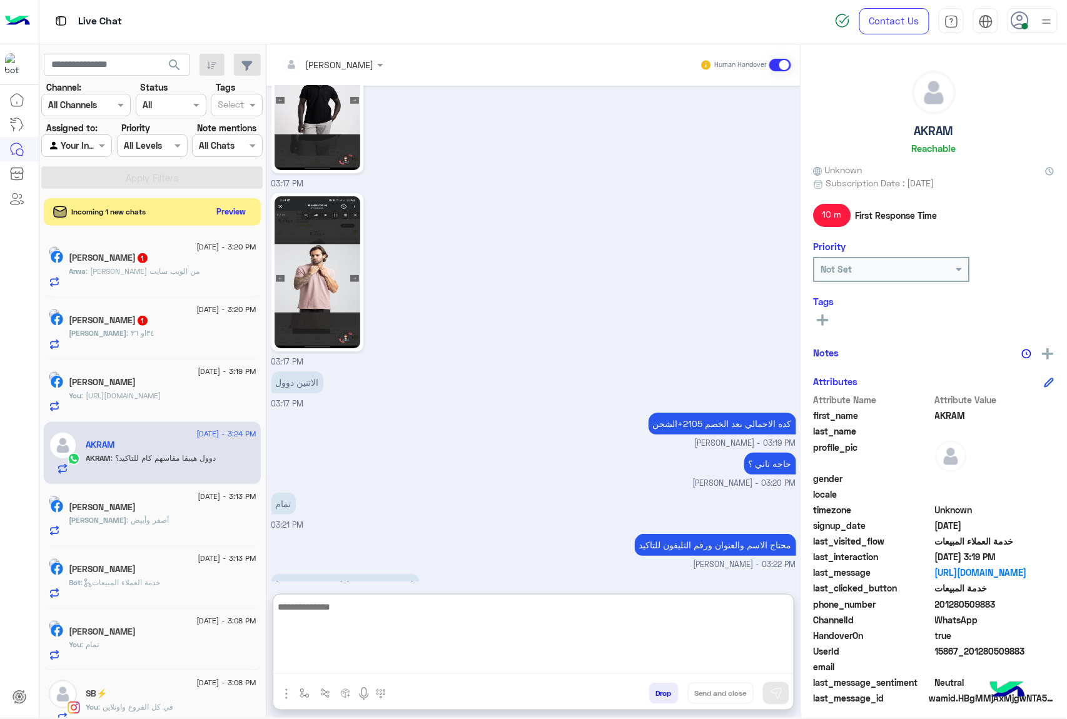
scroll to position [1579, 0]
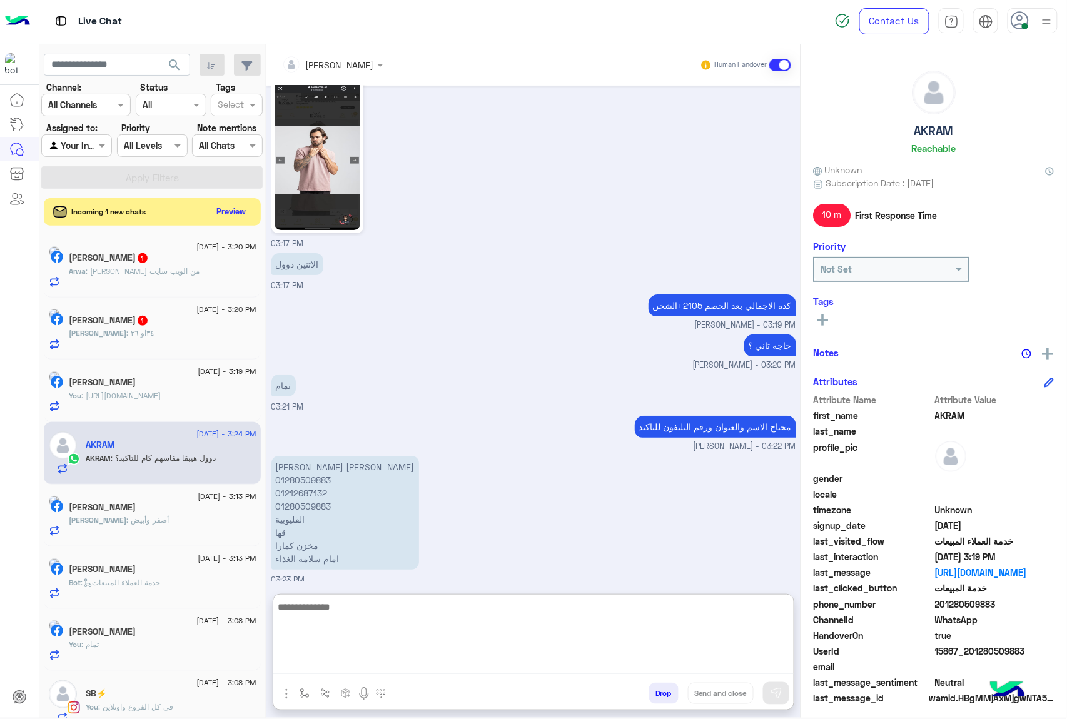
click at [361, 618] on textarea at bounding box center [533, 636] width 520 height 75
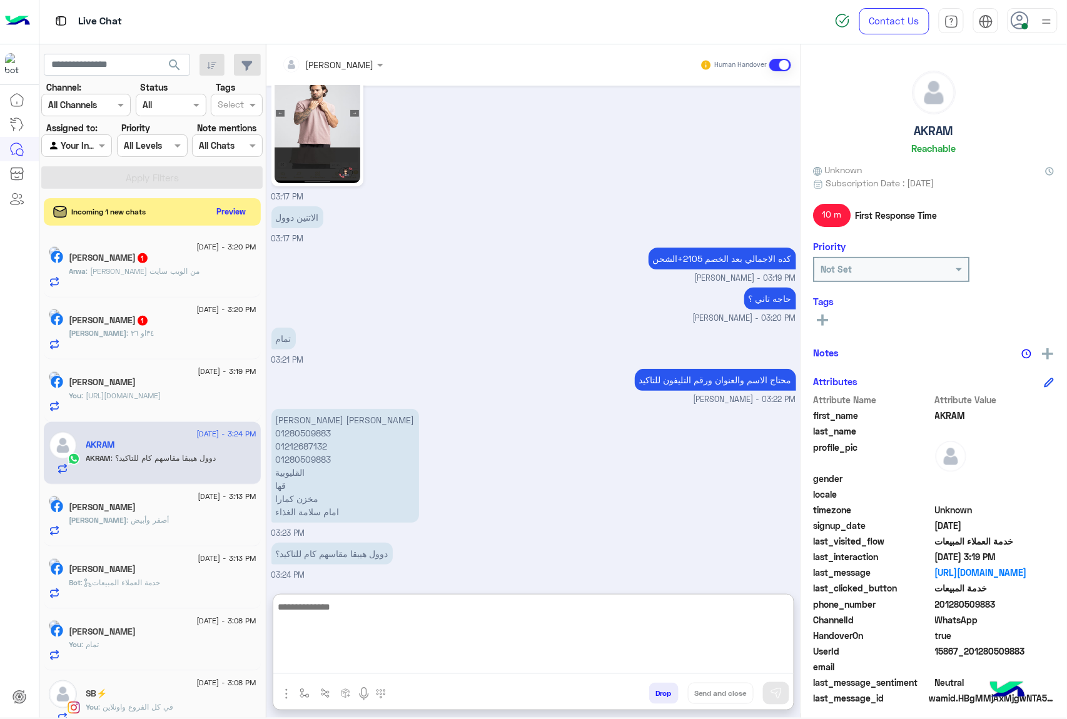
scroll to position [1636, 0]
click at [321, 611] on textarea at bounding box center [533, 636] width 520 height 75
type textarea "*"
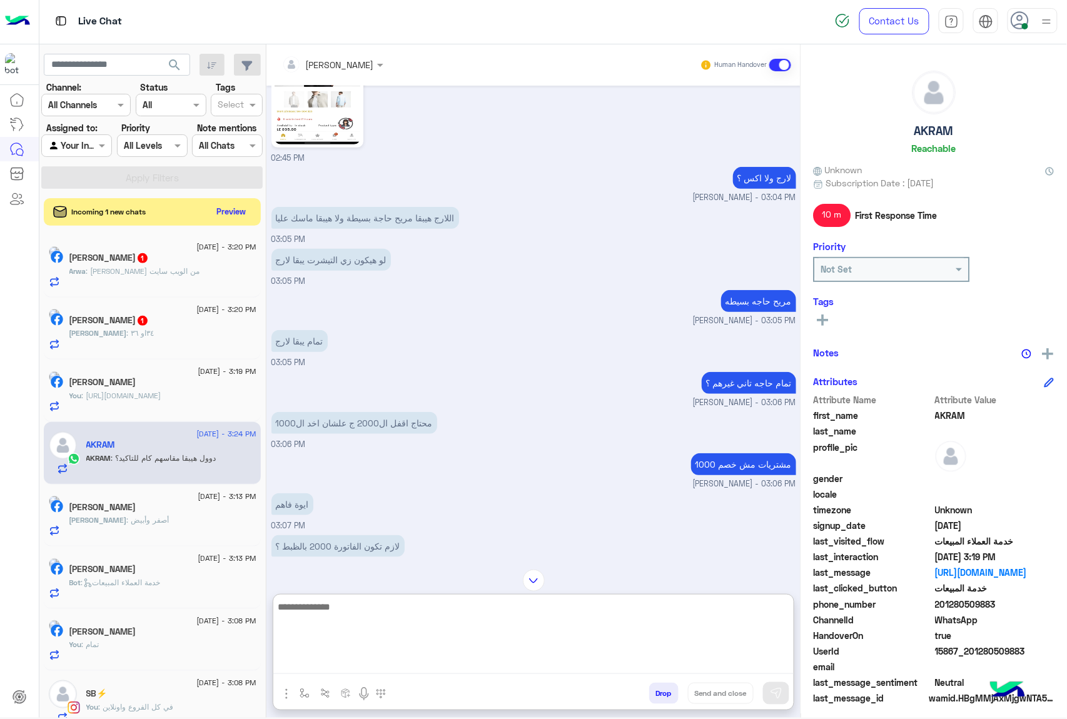
scroll to position [136, 0]
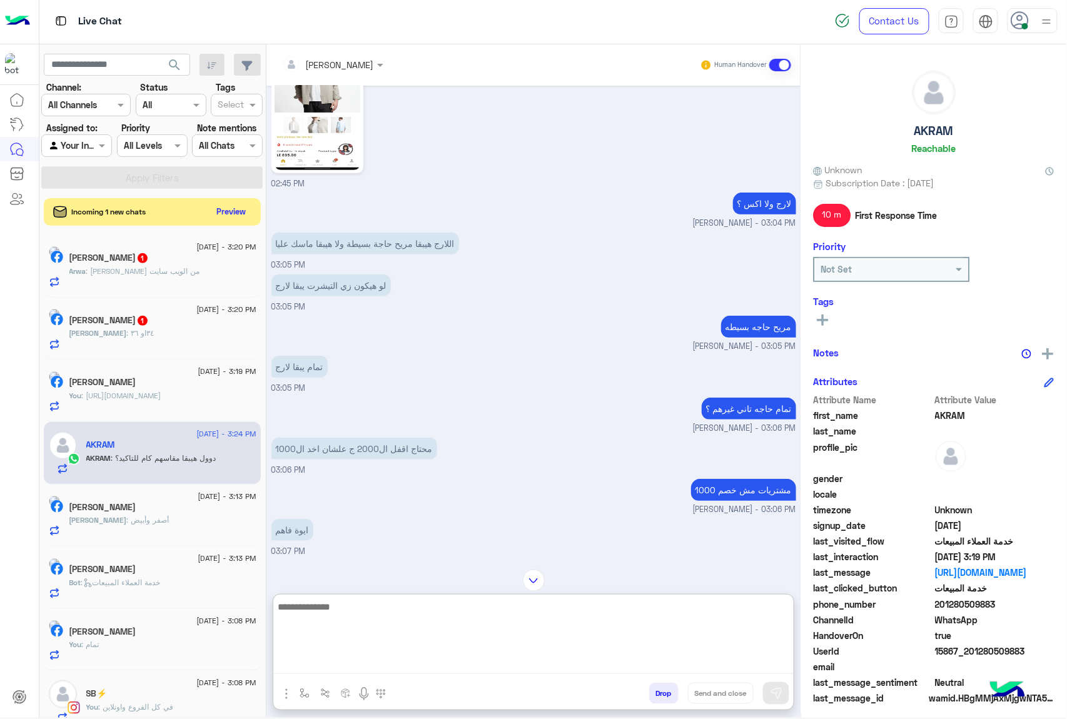
click at [345, 601] on textarea at bounding box center [533, 636] width 520 height 75
type textarea "**********"
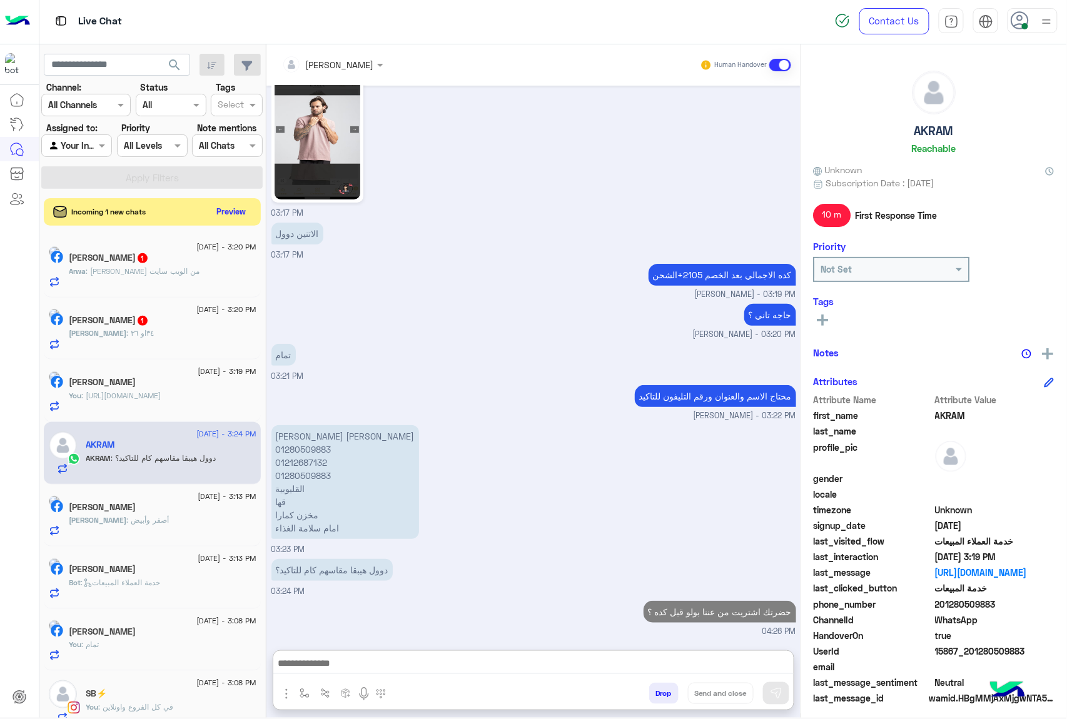
click at [109, 328] on div "Ahmed Radwan 1" at bounding box center [162, 321] width 187 height 13
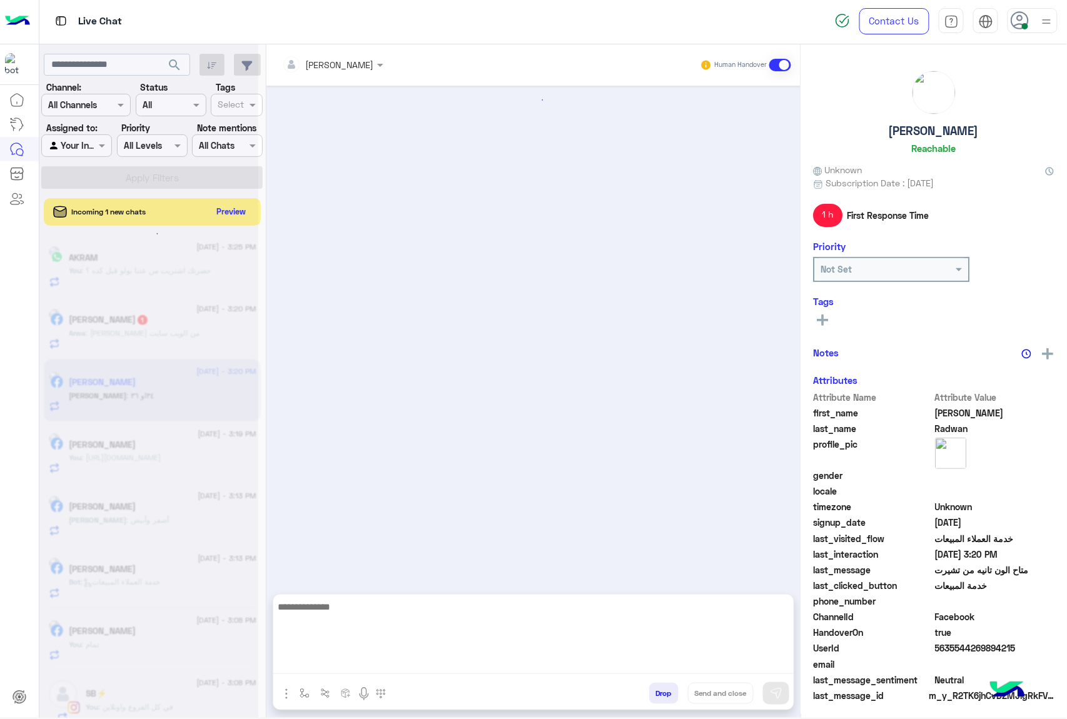
click at [339, 663] on textarea at bounding box center [533, 636] width 520 height 75
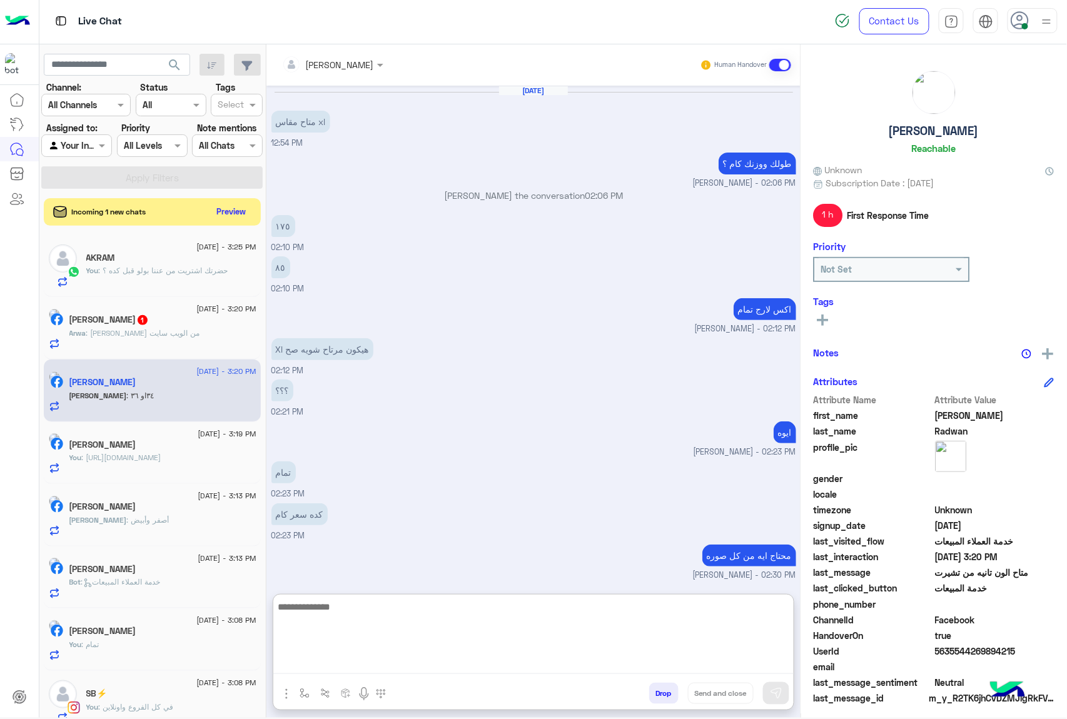
scroll to position [992, 0]
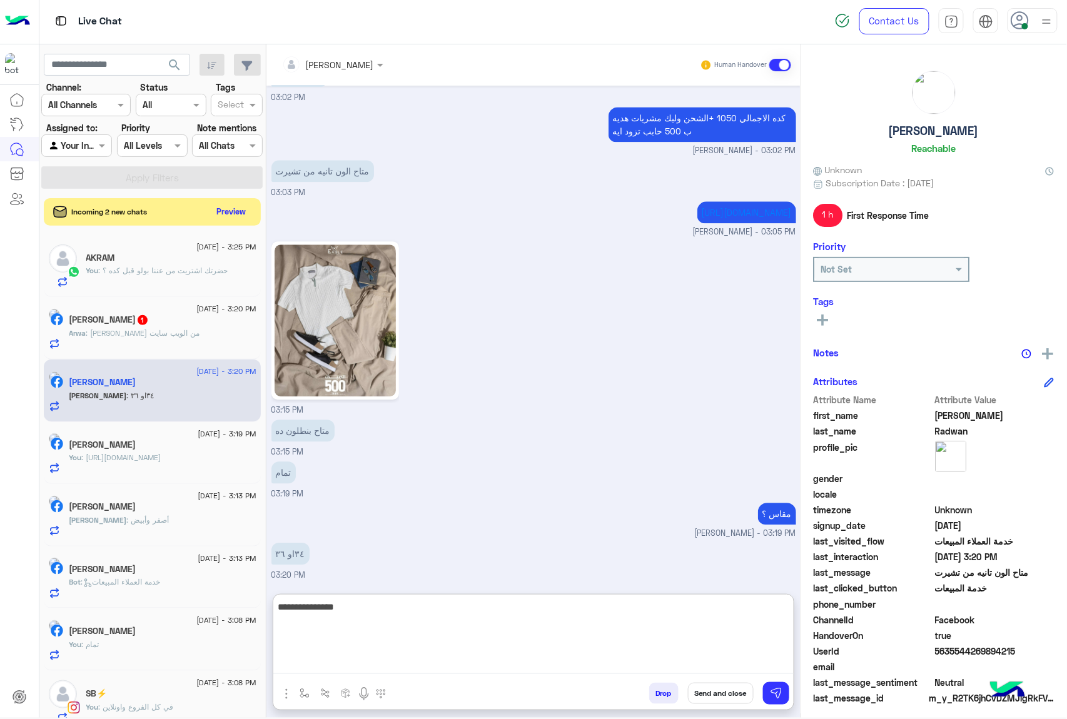
type textarea "**********"
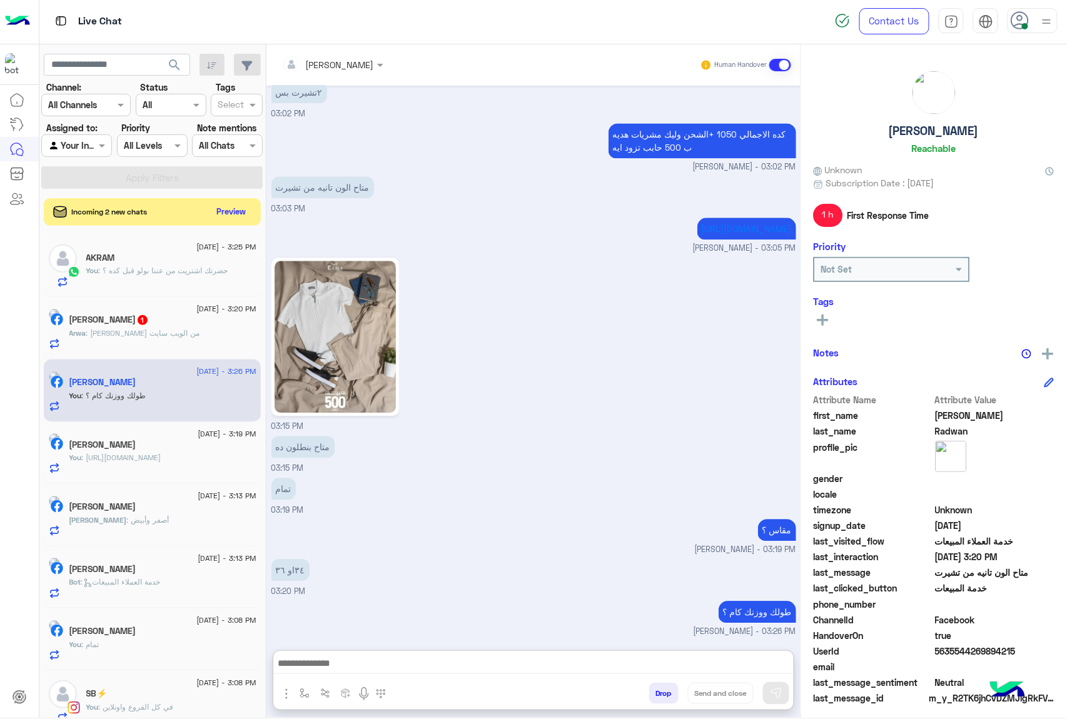
click at [143, 346] on div "Arwa : انا مطلبتش من الويب سايت" at bounding box center [162, 339] width 187 height 22
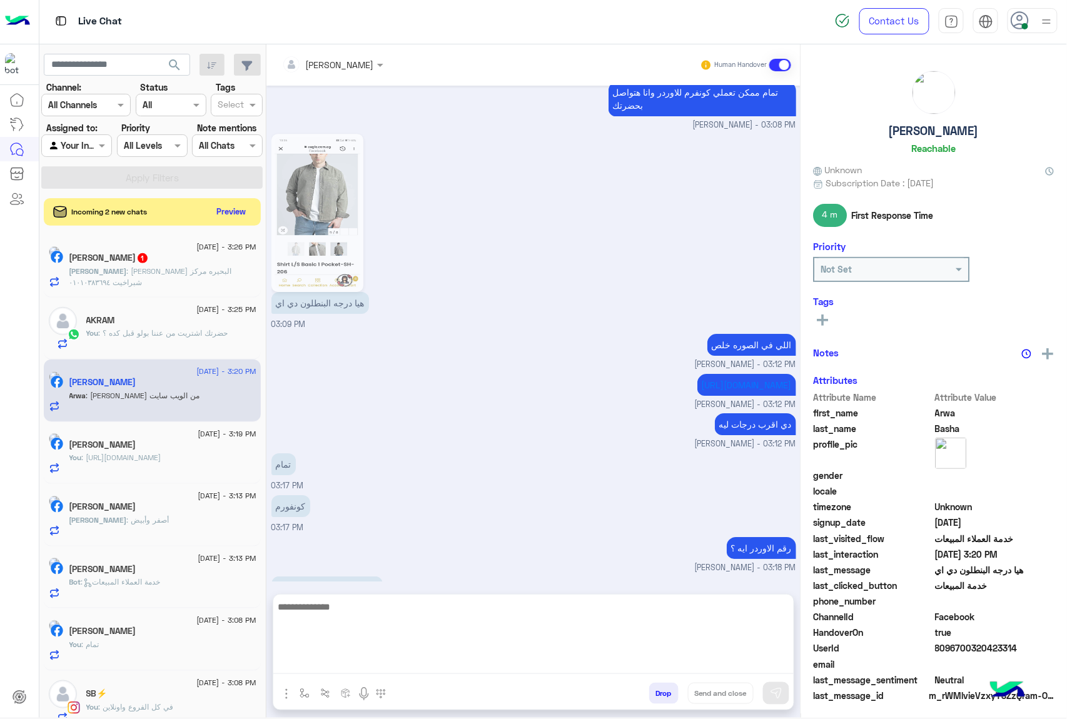
click at [321, 654] on textarea at bounding box center [533, 636] width 520 height 75
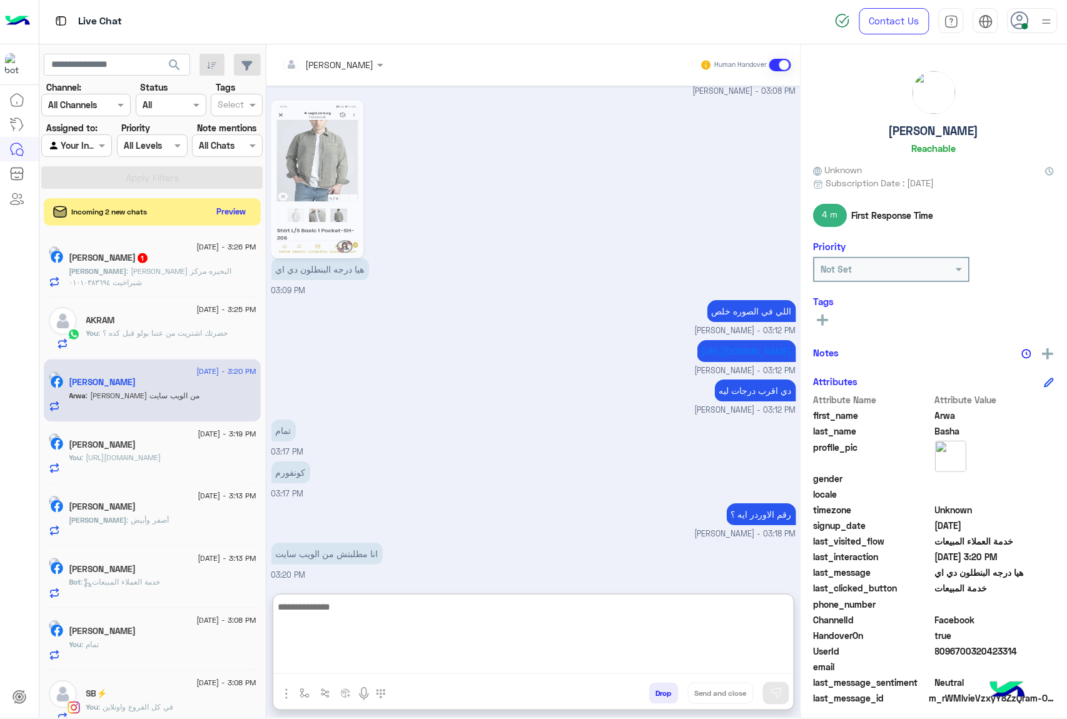
type textarea "*"
type textarea "**********"
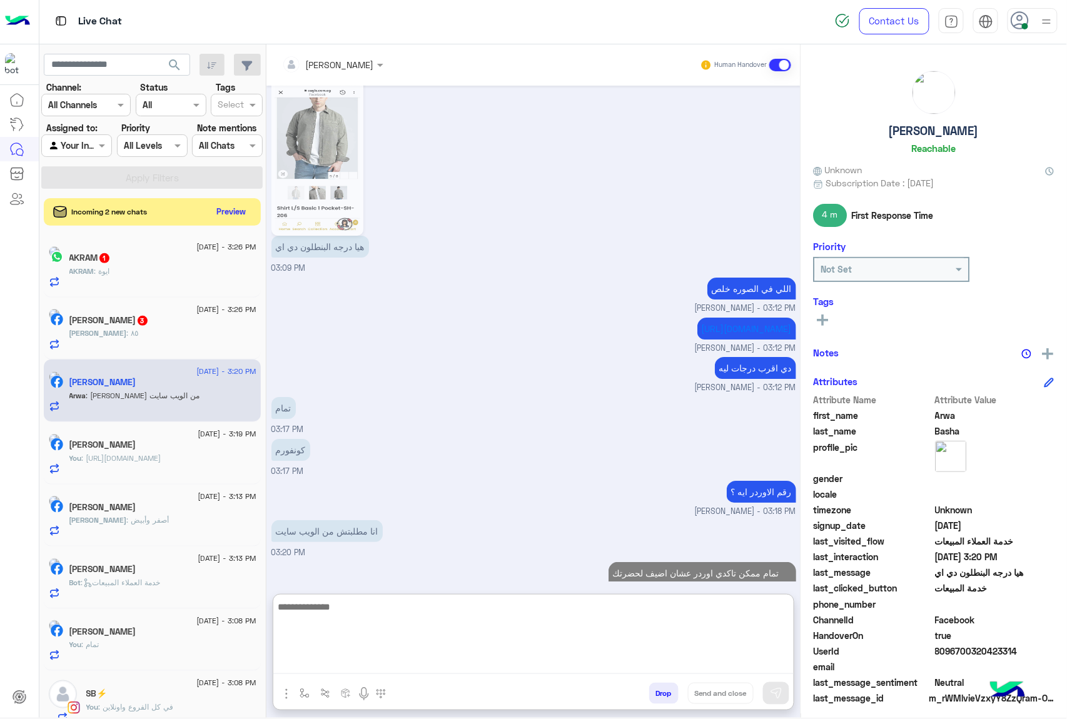
scroll to position [1433, 0]
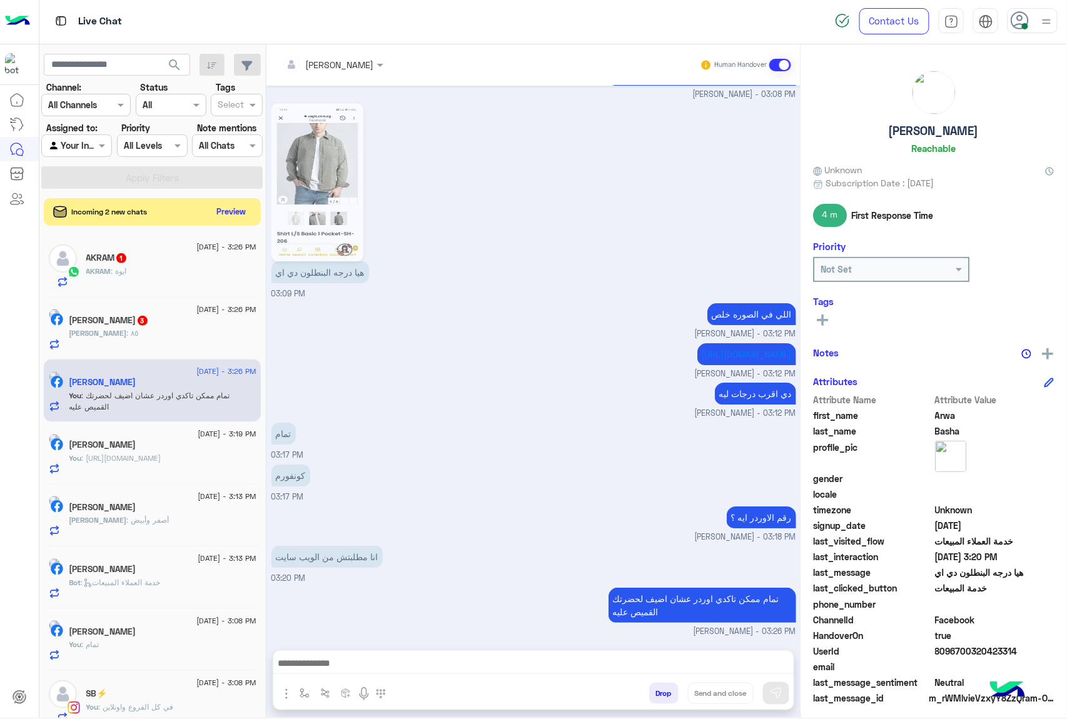
click at [164, 281] on div "AKRAM : ايوة" at bounding box center [171, 277] width 170 height 22
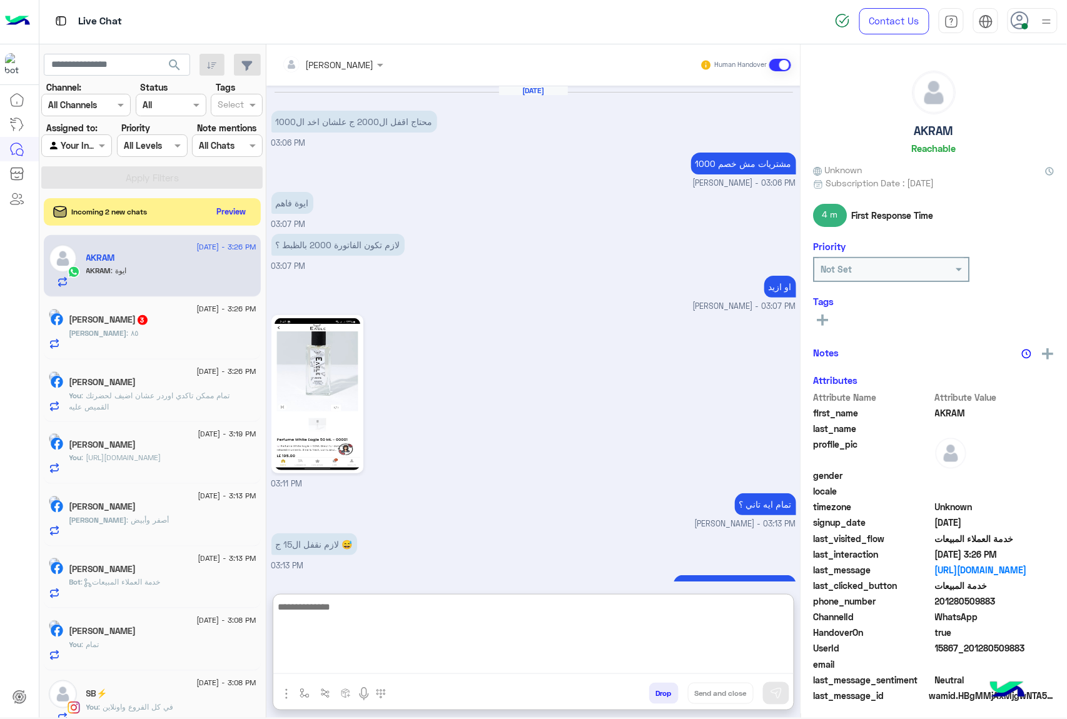
scroll to position [1186, 0]
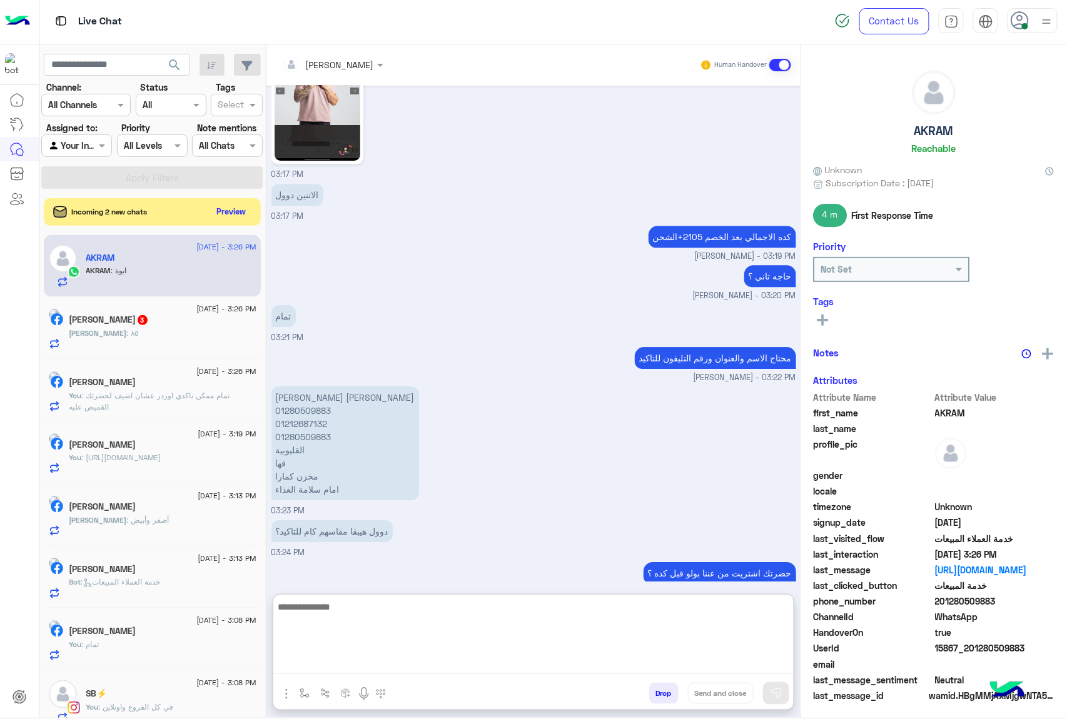
click at [306, 673] on textarea at bounding box center [533, 636] width 520 height 75
type textarea "**********"
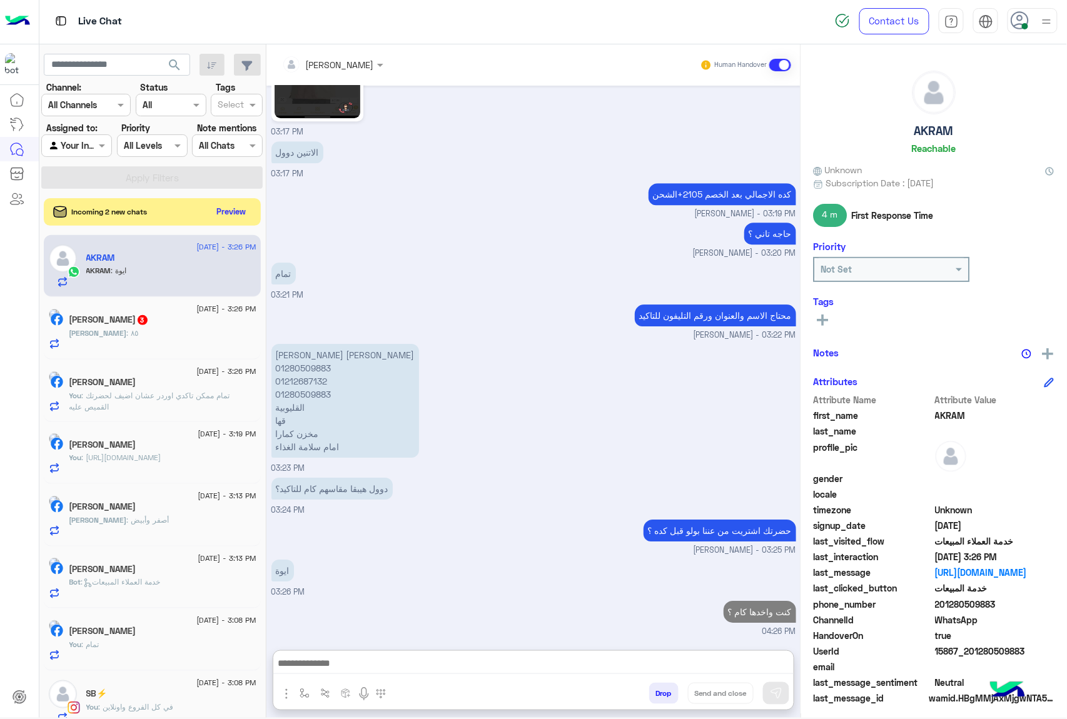
click at [158, 331] on div "Ahmed : ٨٥" at bounding box center [162, 339] width 187 height 22
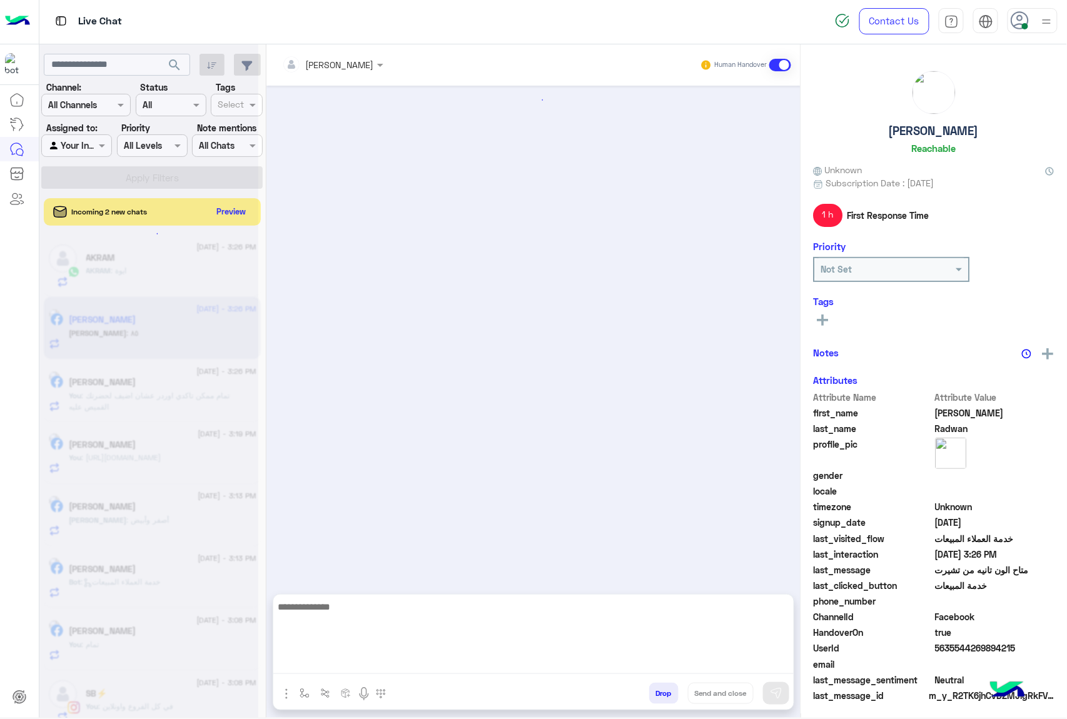
click at [341, 658] on textarea at bounding box center [533, 636] width 520 height 75
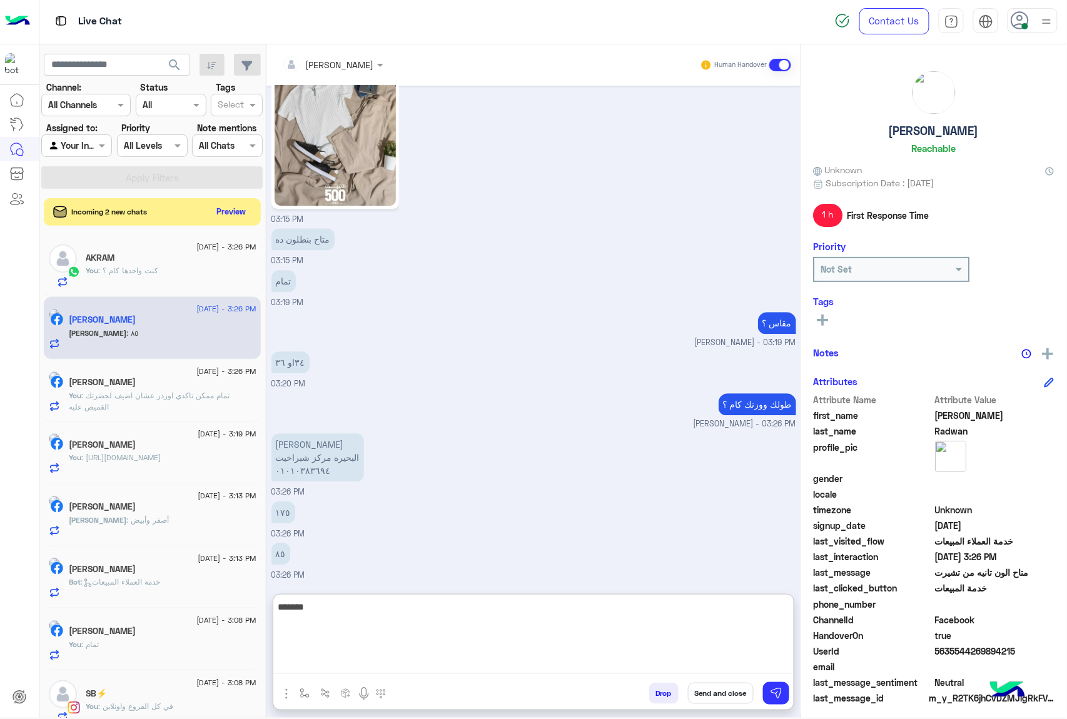
type textarea "*******"
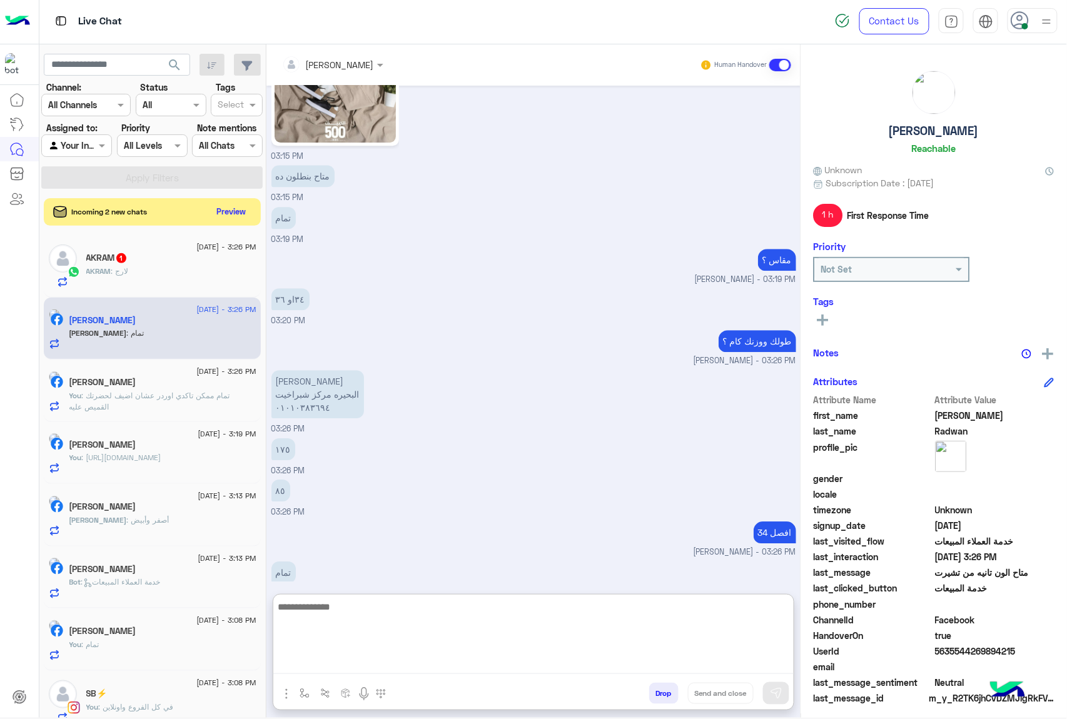
scroll to position [1118, 0]
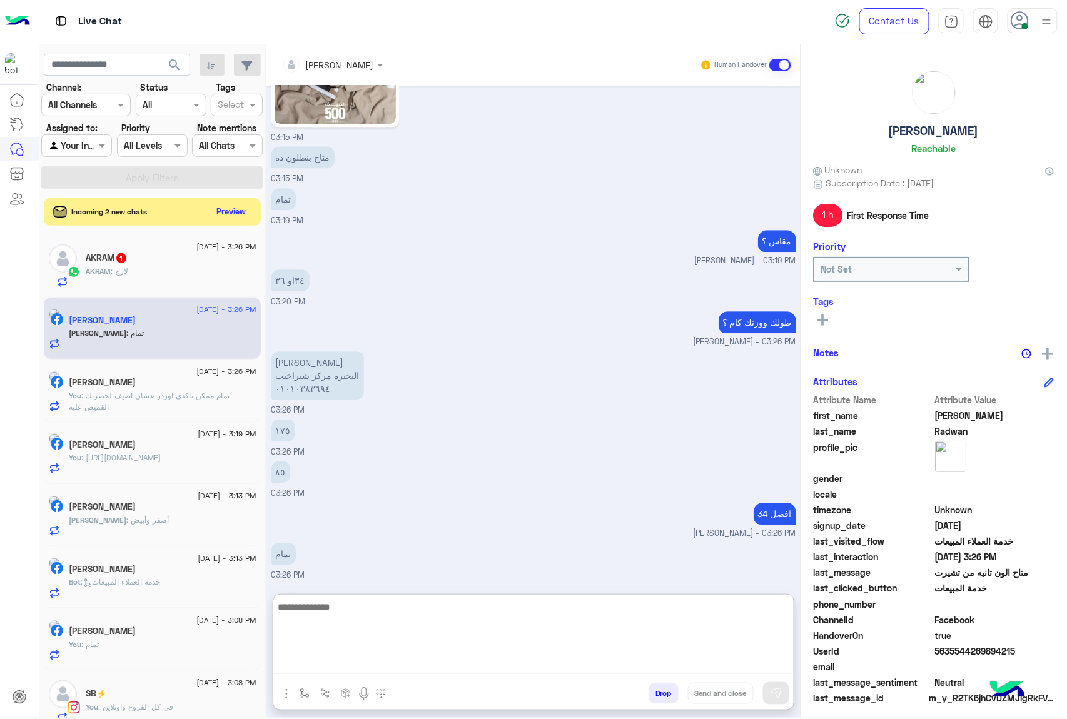
click at [293, 608] on textarea at bounding box center [533, 636] width 520 height 75
type textarea "**********"
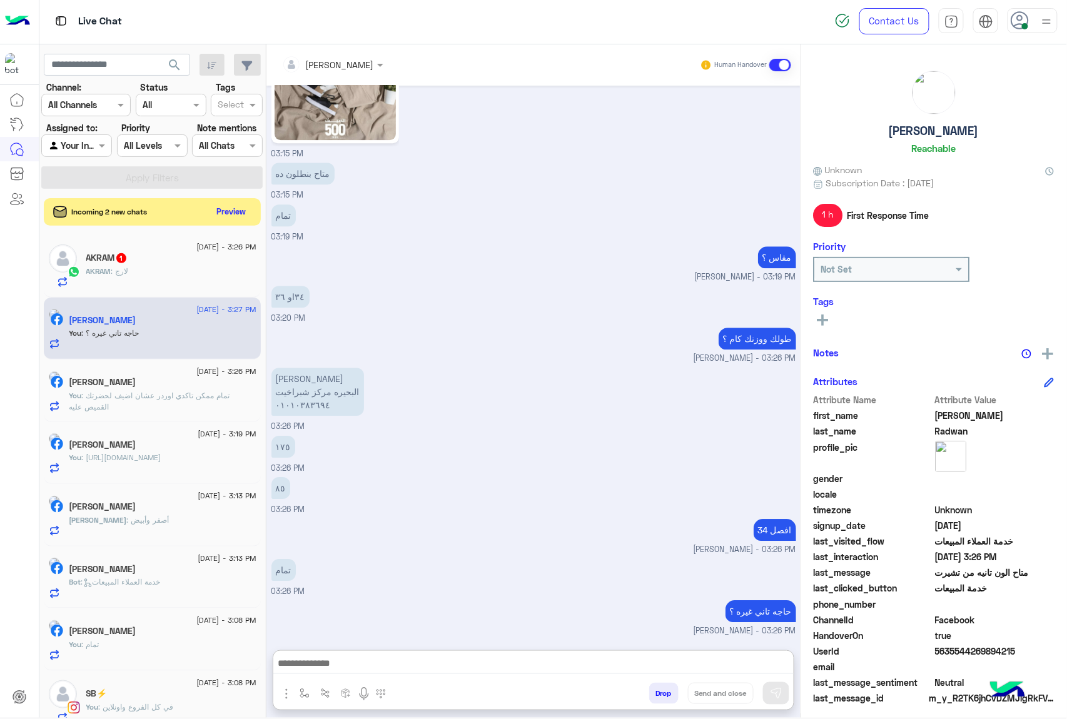
click at [165, 258] on div "AKRAM 1" at bounding box center [171, 259] width 170 height 13
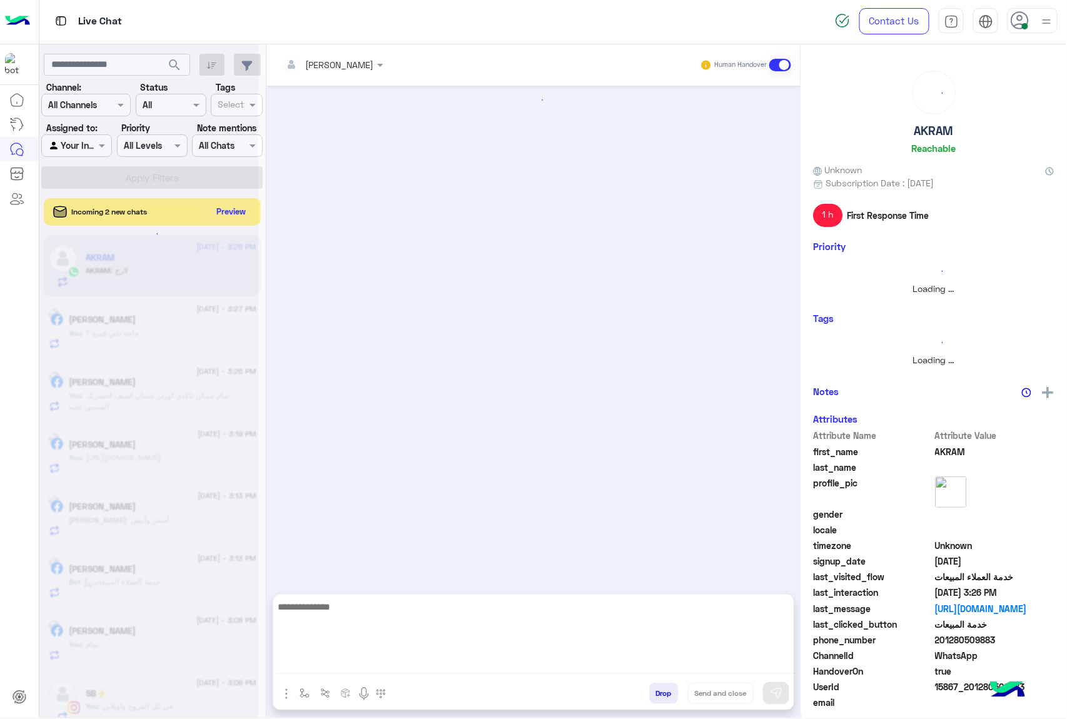
click at [326, 662] on textarea at bounding box center [533, 636] width 520 height 75
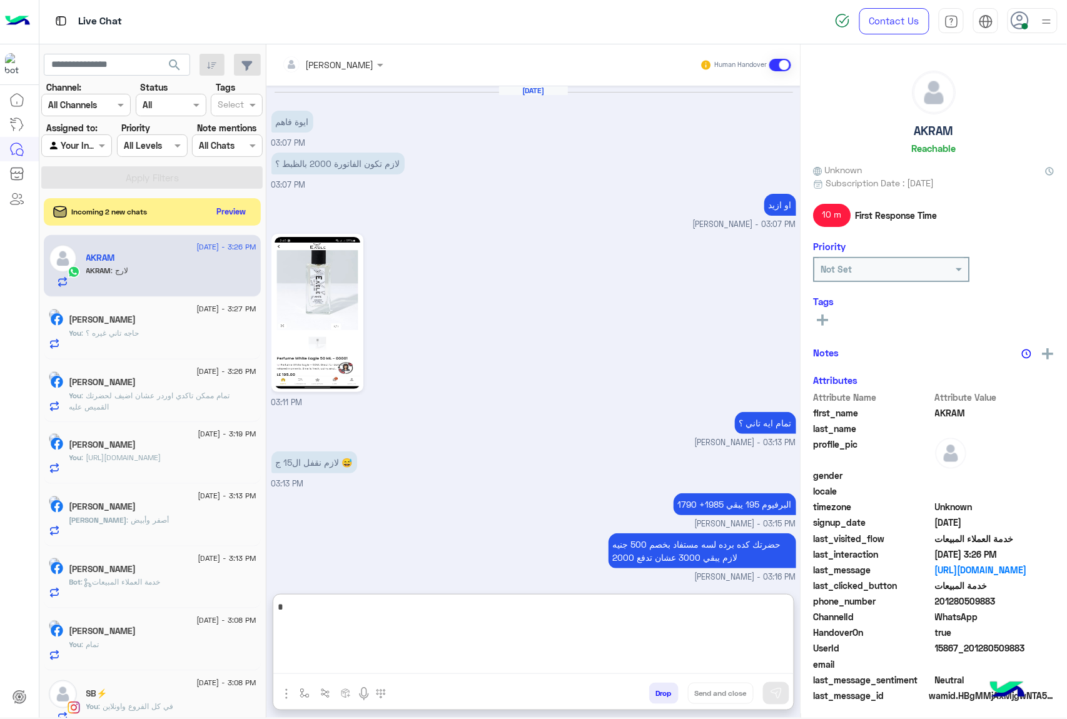
scroll to position [1151, 0]
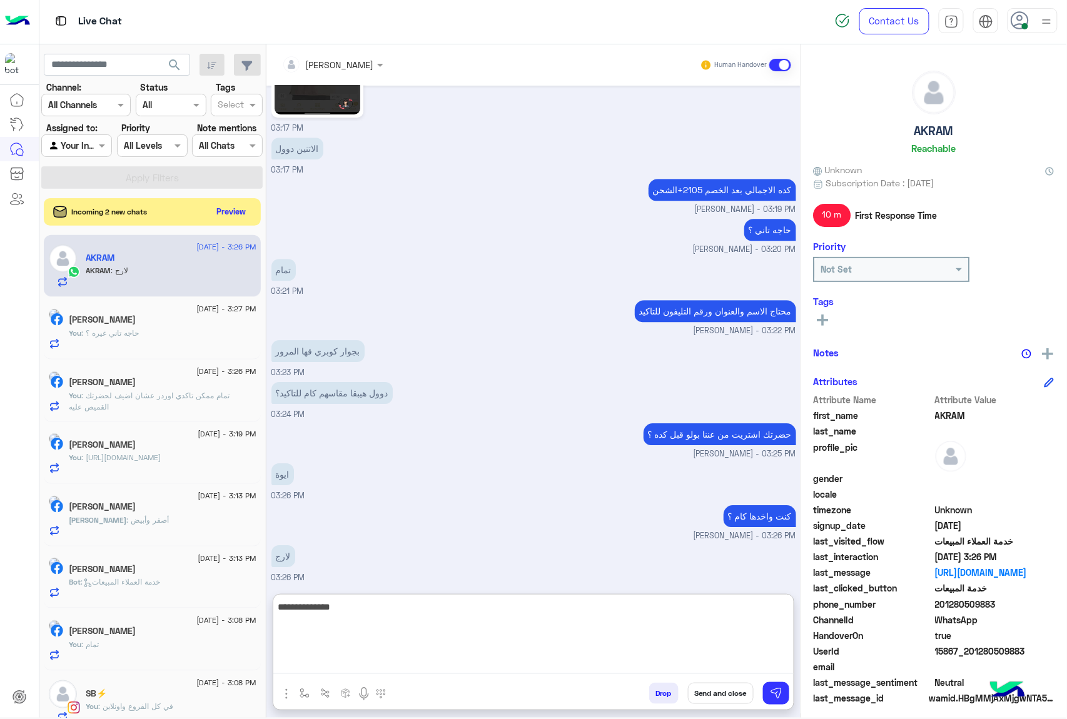
type textarea "**********"
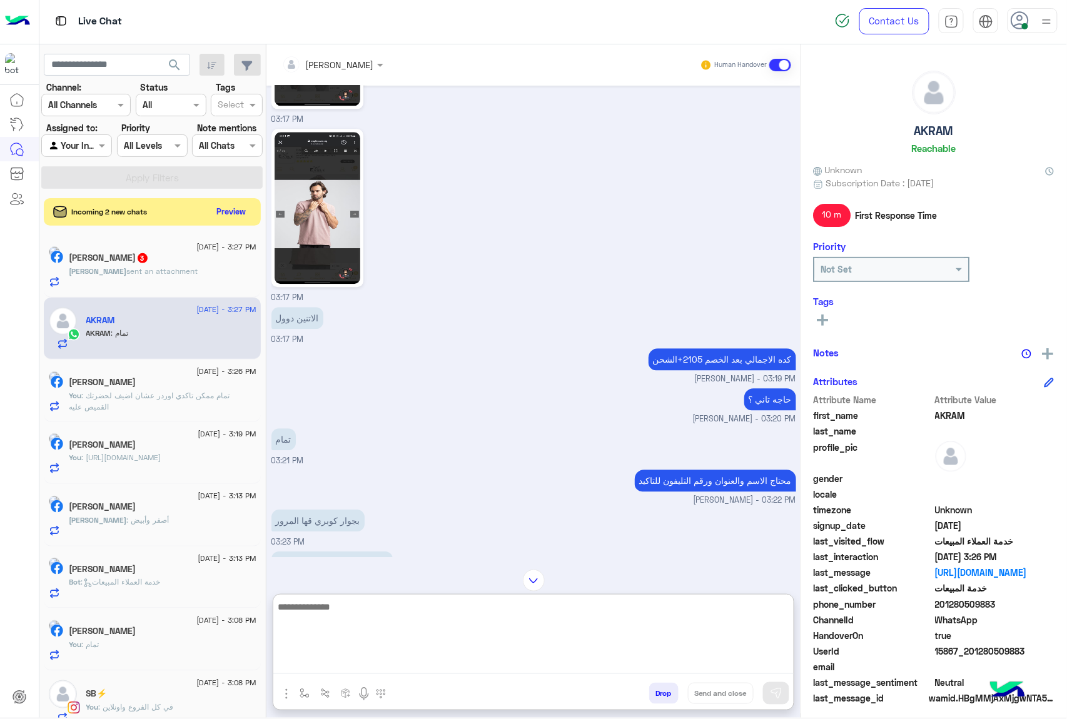
scroll to position [1232, 0]
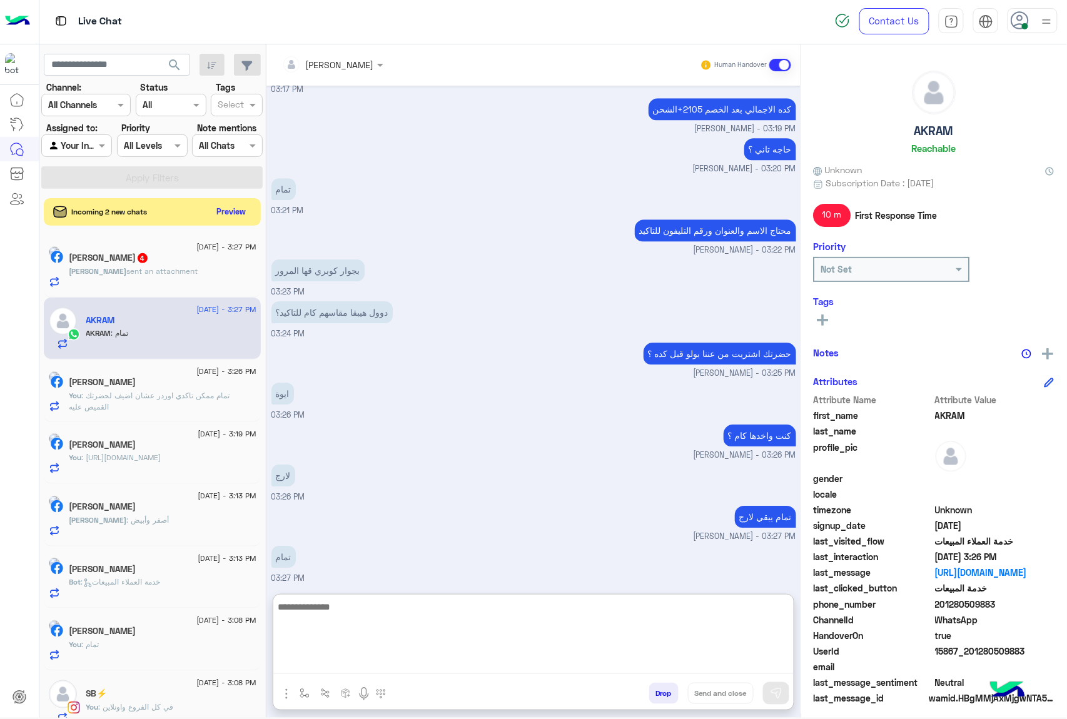
click at [324, 606] on textarea at bounding box center [533, 636] width 520 height 75
click at [318, 608] on textarea at bounding box center [533, 636] width 520 height 75
type textarea "*"
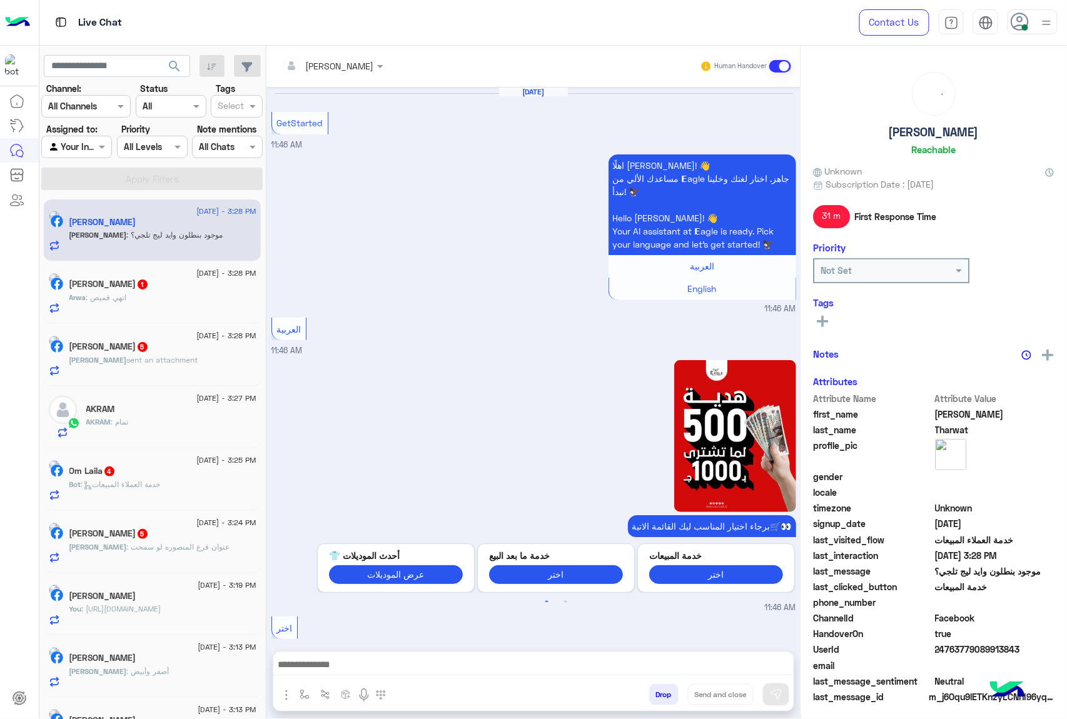
scroll to position [1214, 0]
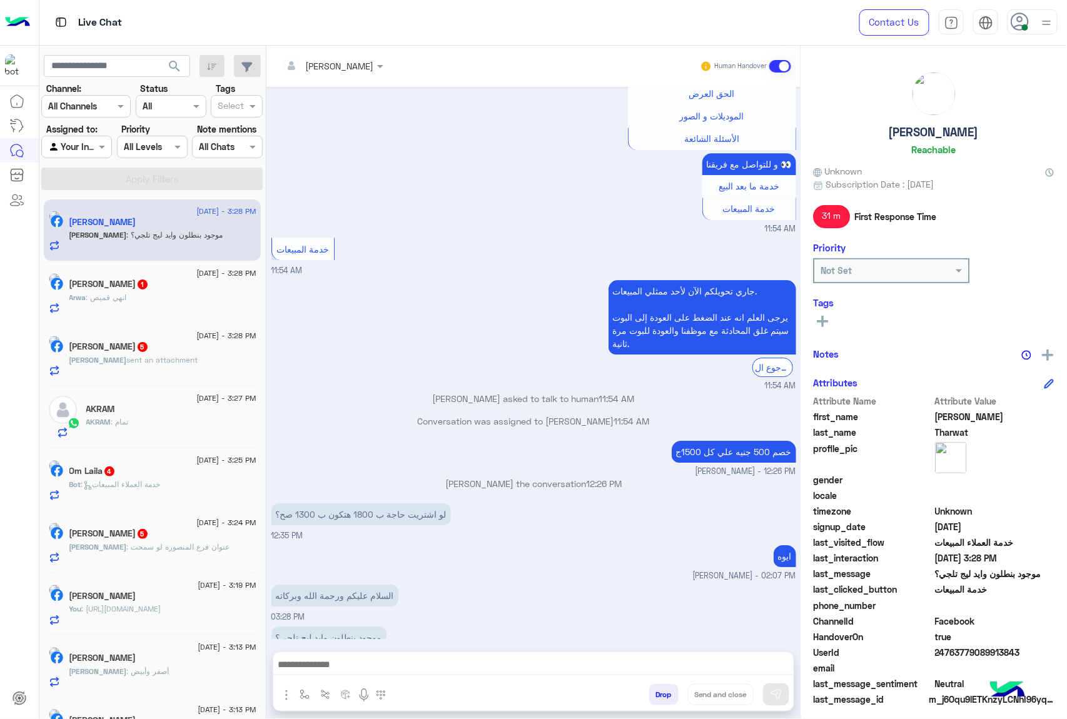
click at [110, 411] on h5 "AKRAM" at bounding box center [100, 409] width 29 height 11
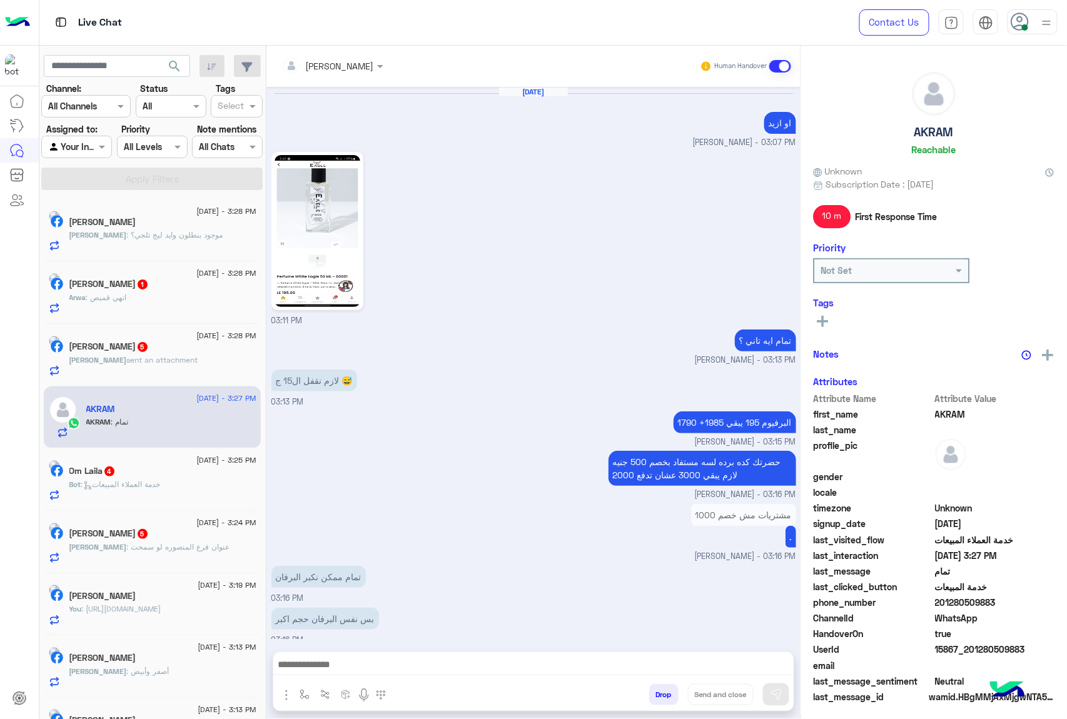
scroll to position [1184, 0]
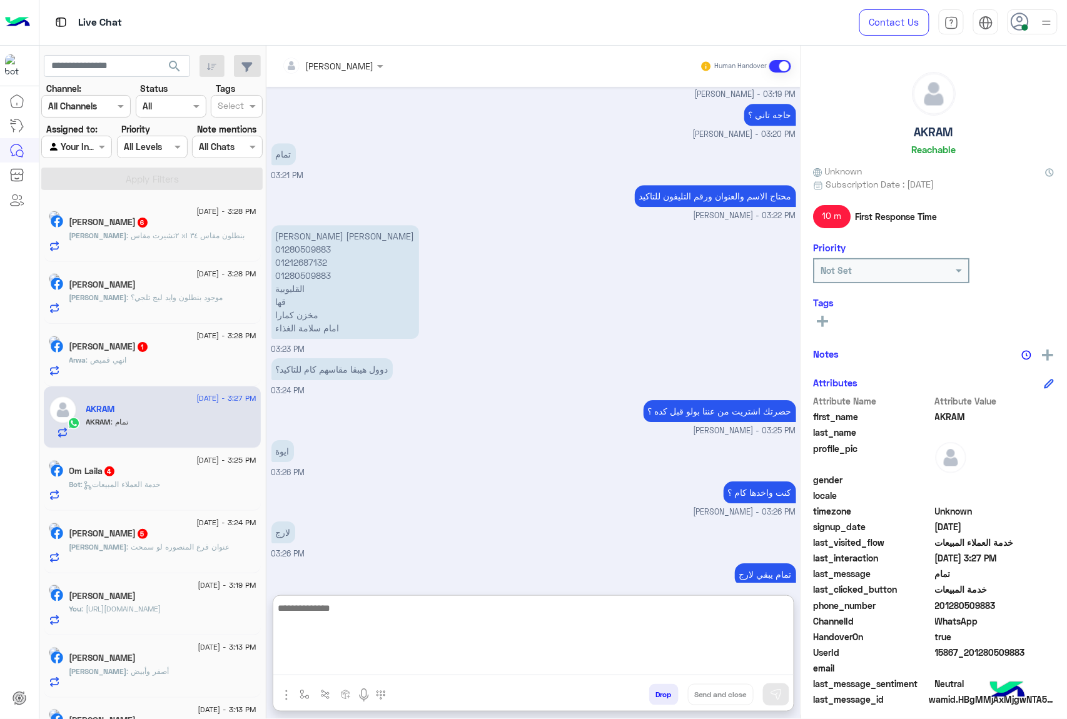
click at [313, 670] on textarea at bounding box center [533, 637] width 520 height 75
type textarea "**********"
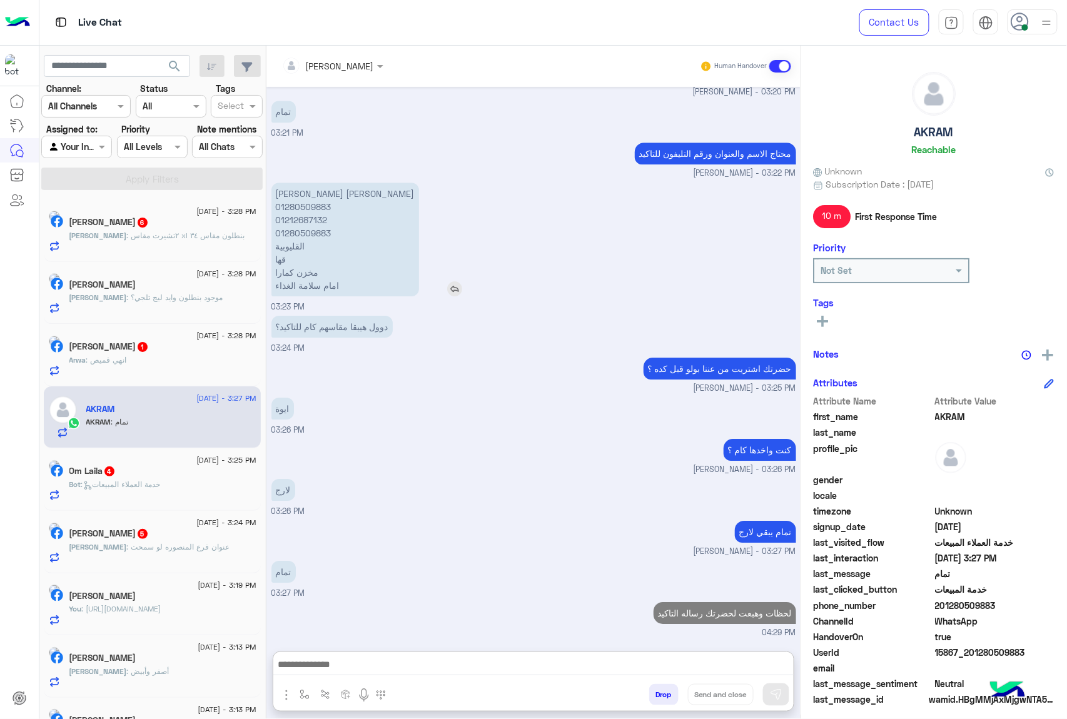
click at [310, 138] on div "Aug 29, 2025 او ازيد mohamed ahmed - 03:07 PM 03:11 PM تمام ايه تاني ؟ mohamed …" at bounding box center [533, 363] width 534 height 552
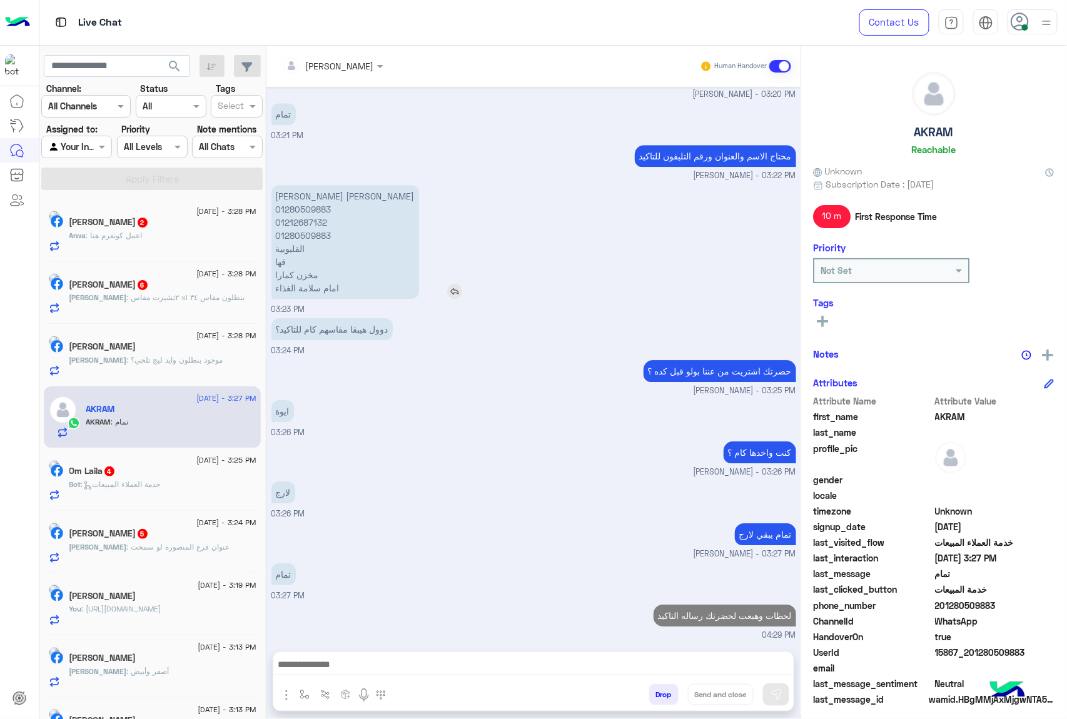
click at [304, 195] on p "أكرم بهجت عبدالباسط 01280509883 01212687132 01280509883 القليوبية قها مخزن كمار…" at bounding box center [345, 242] width 148 height 114
copy p "أكرم بهجت عبدالباسط"
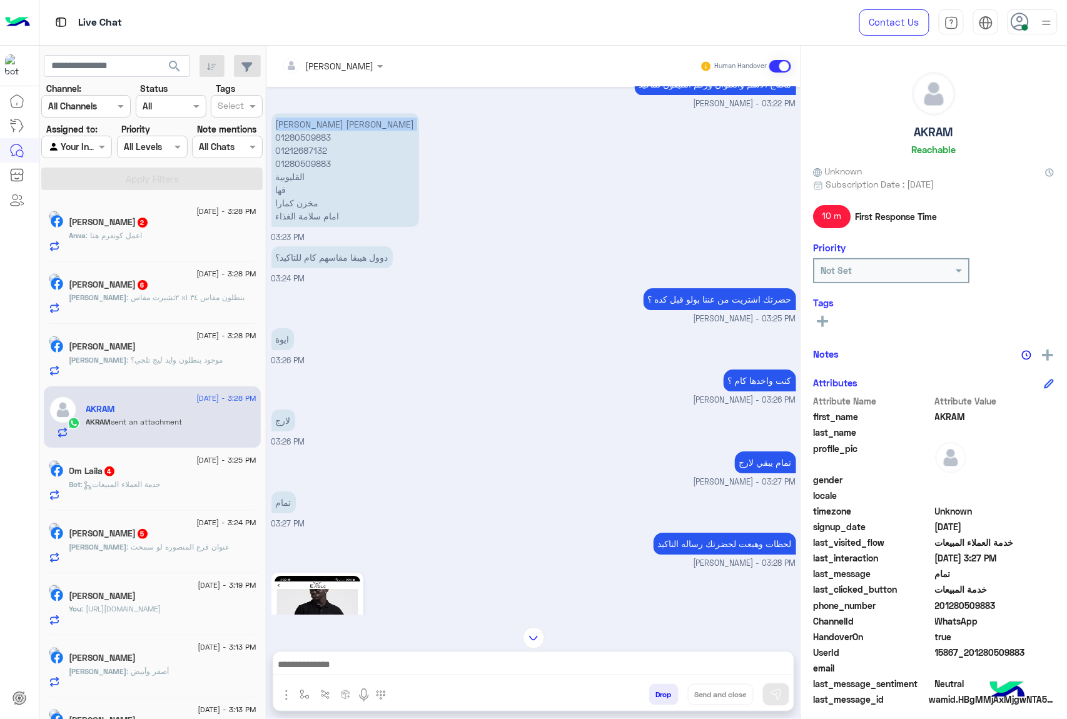
scroll to position [1292, 0]
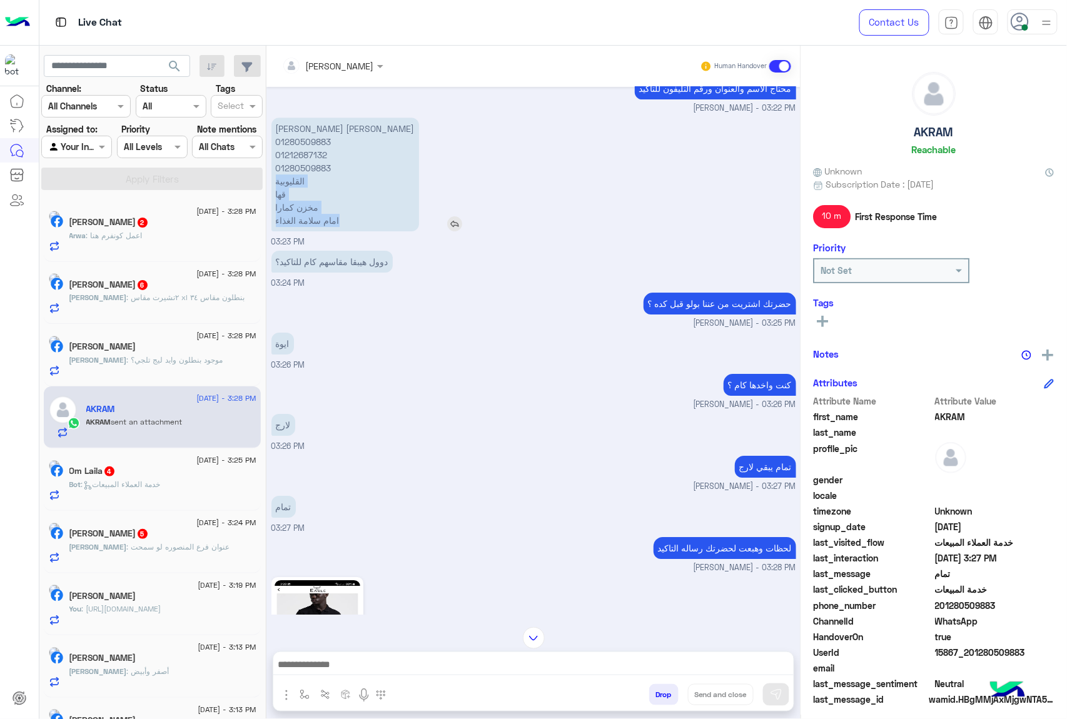
drag, startPoint x: 273, startPoint y: 181, endPoint x: 353, endPoint y: 223, distance: 90.0
click at [353, 223] on p "أكرم بهجت عبدالباسط 01280509883 01212687132 01280509883 القليوبية قها مخزن كمار…" at bounding box center [345, 175] width 148 height 114
copy p "القليوبية قها مخزن كمارا امام سلامة الغذاء"
click at [323, 211] on p "أكرم بهجت عبدالباسط 01280509883 01212687132 01280509883 القليوبية قها مخزن كمار…" at bounding box center [345, 175] width 148 height 114
drag, startPoint x: 276, startPoint y: 193, endPoint x: 346, endPoint y: 214, distance: 73.8
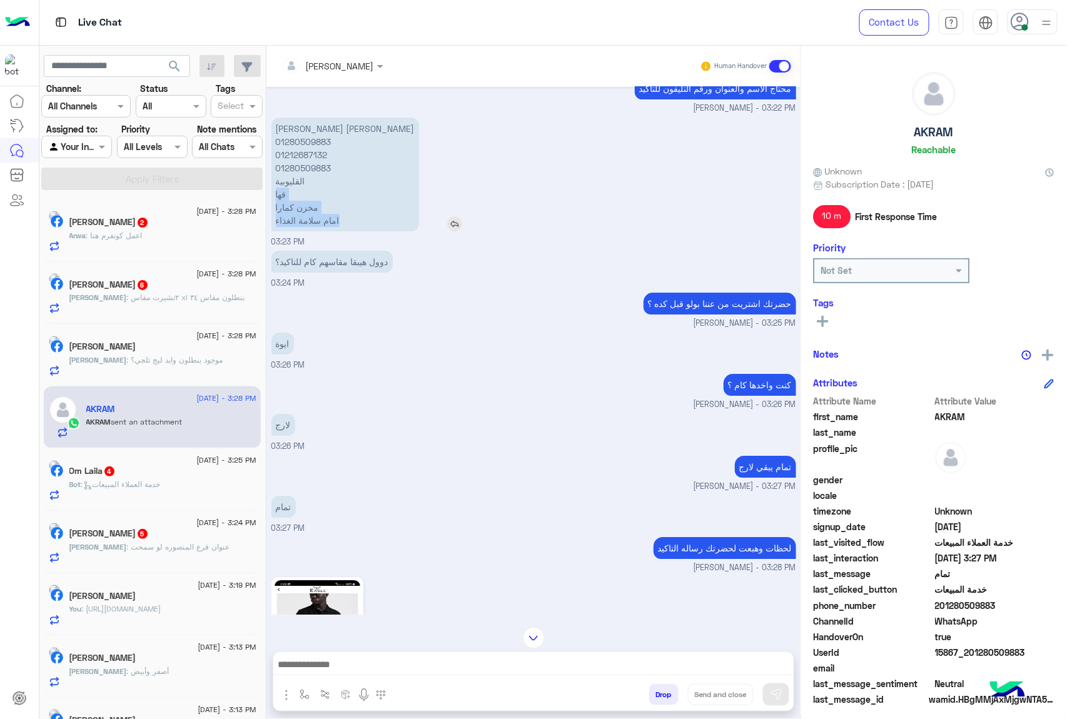
click at [346, 214] on p "أكرم بهجت عبدالباسط 01280509883 01212687132 01280509883 القليوبية قها مخزن كمار…" at bounding box center [345, 175] width 148 height 114
copy p "قها مخزن كمارا امام سلامة الغذاء"
click at [300, 206] on p "أكرم بهجت عبدالباسط 01280509883 01212687132 01280509883 القليوبية قها مخزن كمار…" at bounding box center [345, 175] width 148 height 114
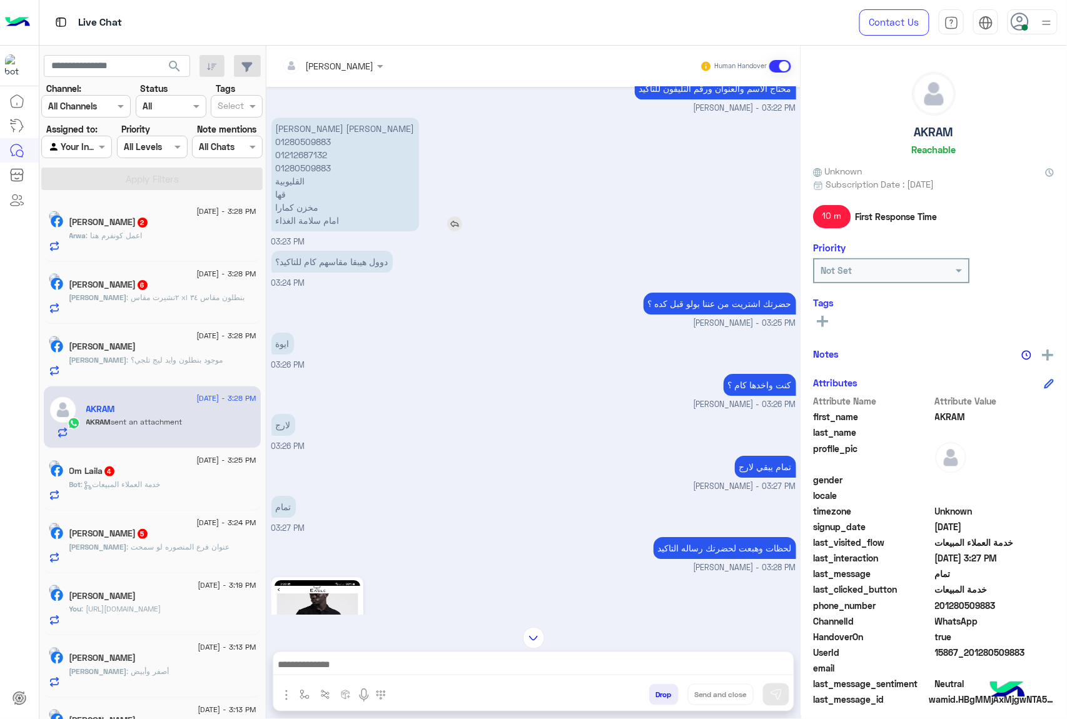
click at [314, 213] on p "أكرم بهجت عبدالباسط 01280509883 01212687132 01280509883 القليوبية قها مخزن كمار…" at bounding box center [345, 175] width 148 height 114
copy app-msgs-text "أكرم بهجت عبدالباسط 01280509883 01212687132 01280509883 القليوبية قها مخزن كمارا"
click at [306, 146] on p "أكرم بهجت عبدالباسط 01280509883 01212687132 01280509883 القليوبية قها مخزن كمار…" at bounding box center [345, 175] width 148 height 114
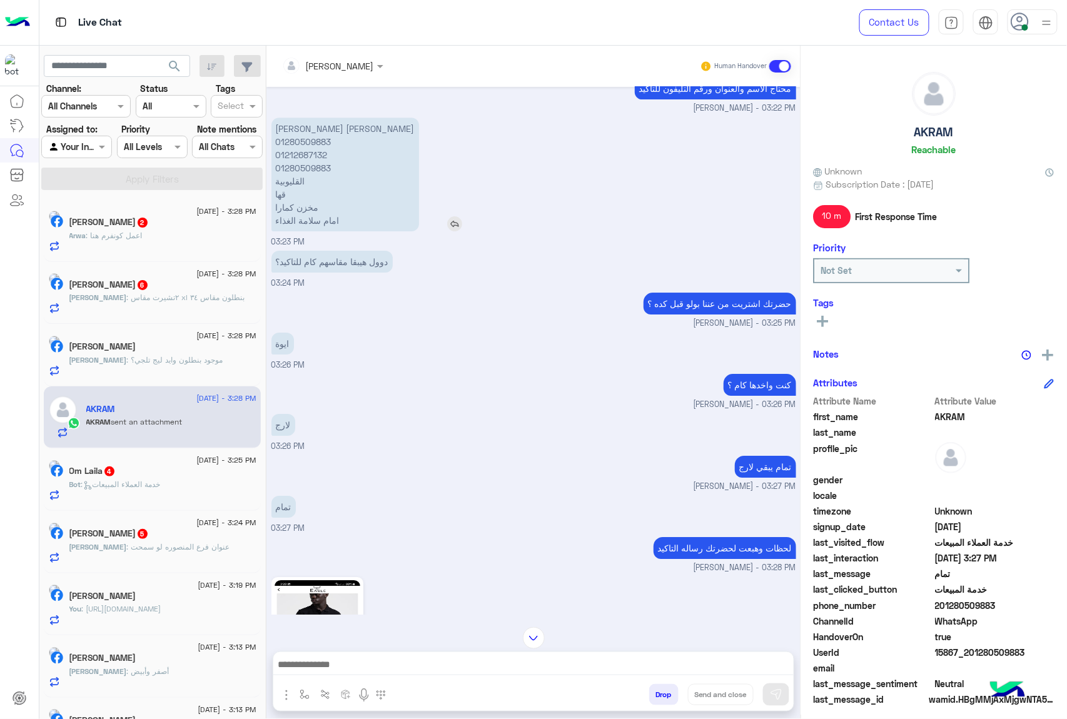
click at [306, 140] on p "أكرم بهجت عبدالباسط 01280509883 01212687132 01280509883 القليوبية قها مخزن كمار…" at bounding box center [345, 175] width 148 height 114
copy p "01280509883"
click at [296, 154] on p "أكرم بهجت عبدالباسط 01280509883 01212687132 01280509883 القليوبية قها مخزن كمار…" at bounding box center [345, 175] width 148 height 114
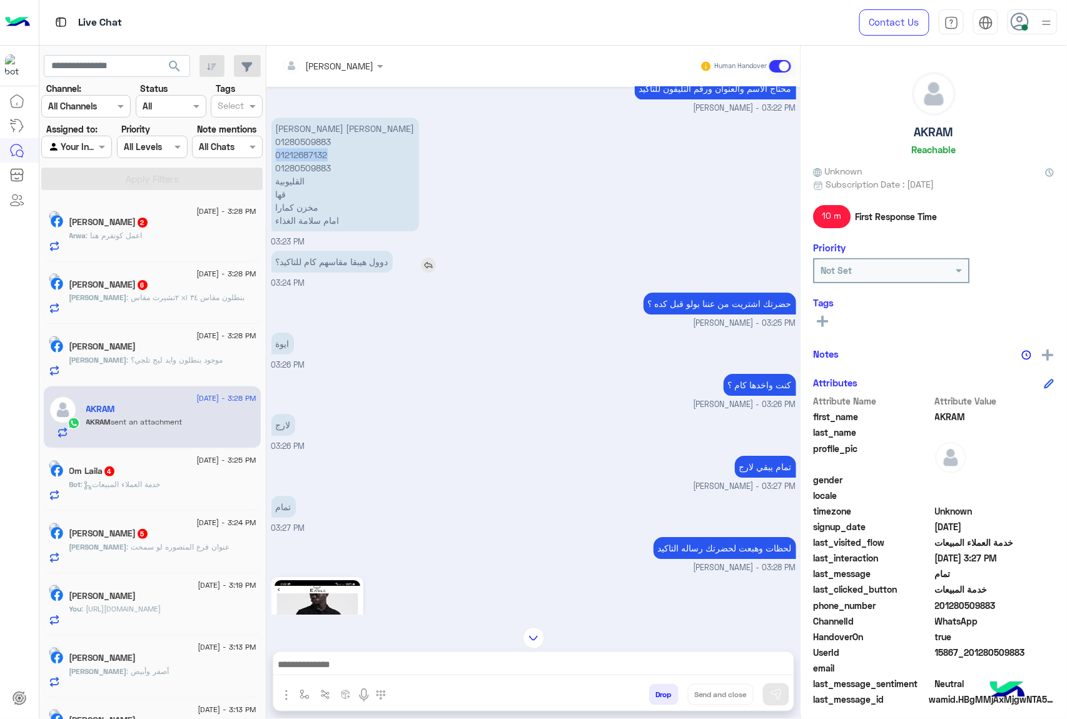
copy p "01212687132"
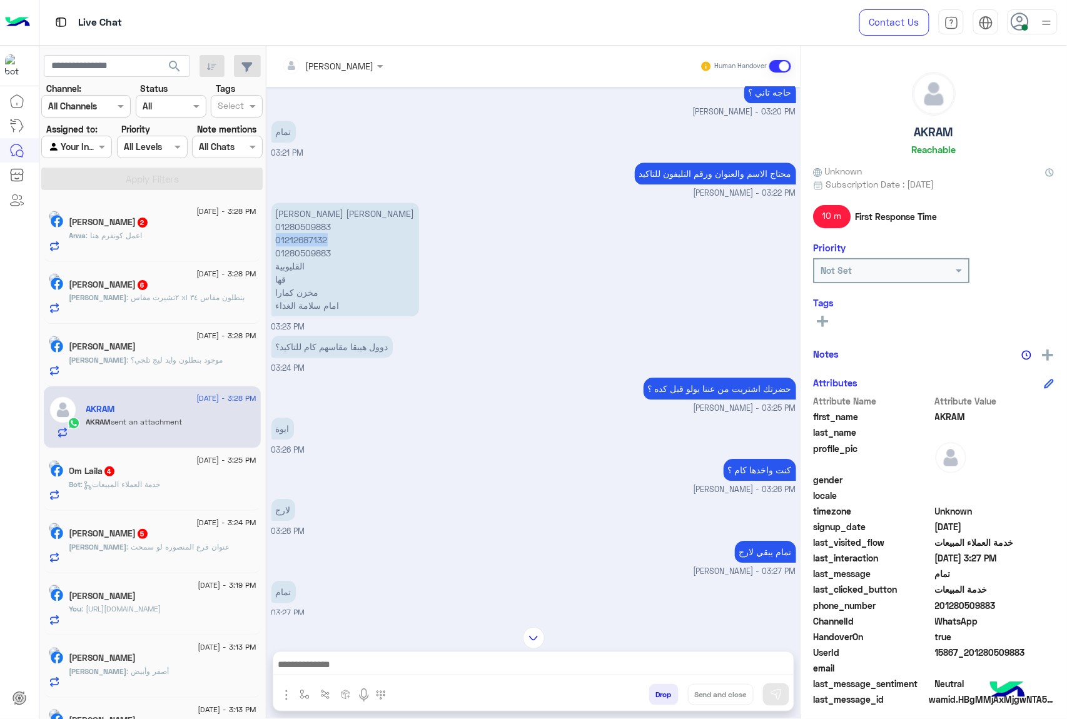
scroll to position [1209, 0]
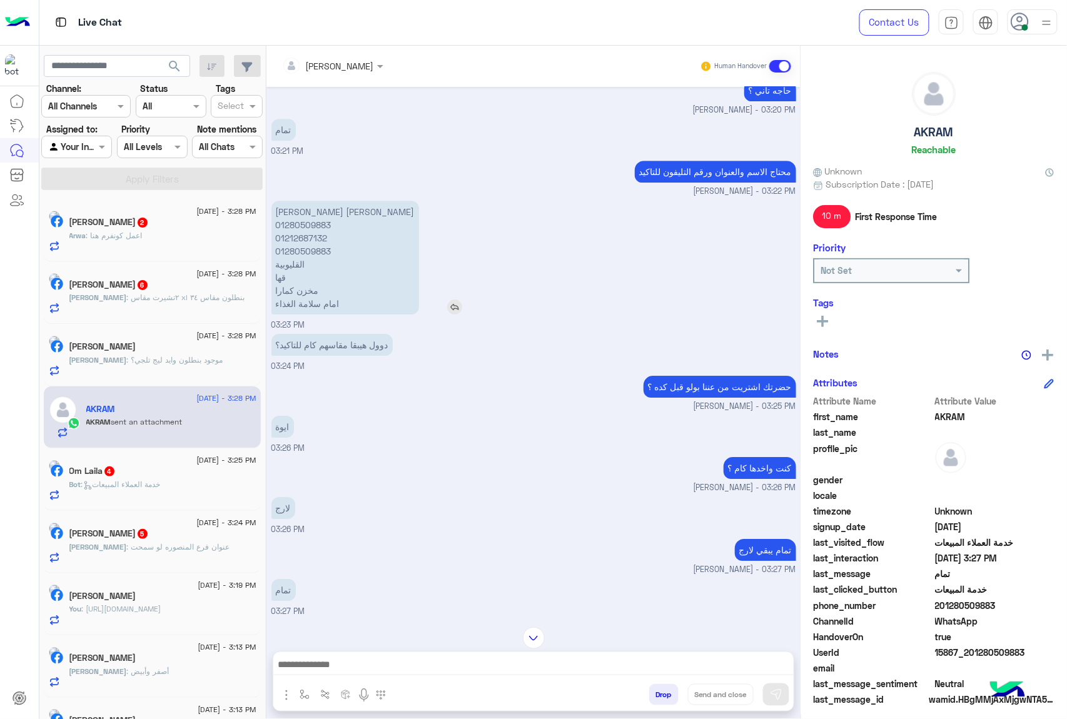
click at [308, 208] on p "أكرم بهجت عبدالباسط 01280509883 01212687132 01280509883 القليوبية قها مخزن كمار…" at bounding box center [345, 258] width 148 height 114
copy p "أكرم بهجت عبدالباسط"
click at [418, 456] on div "كنت واخدها كام ؟ mohamed ahmed - 03:26 PM" at bounding box center [533, 474] width 525 height 40
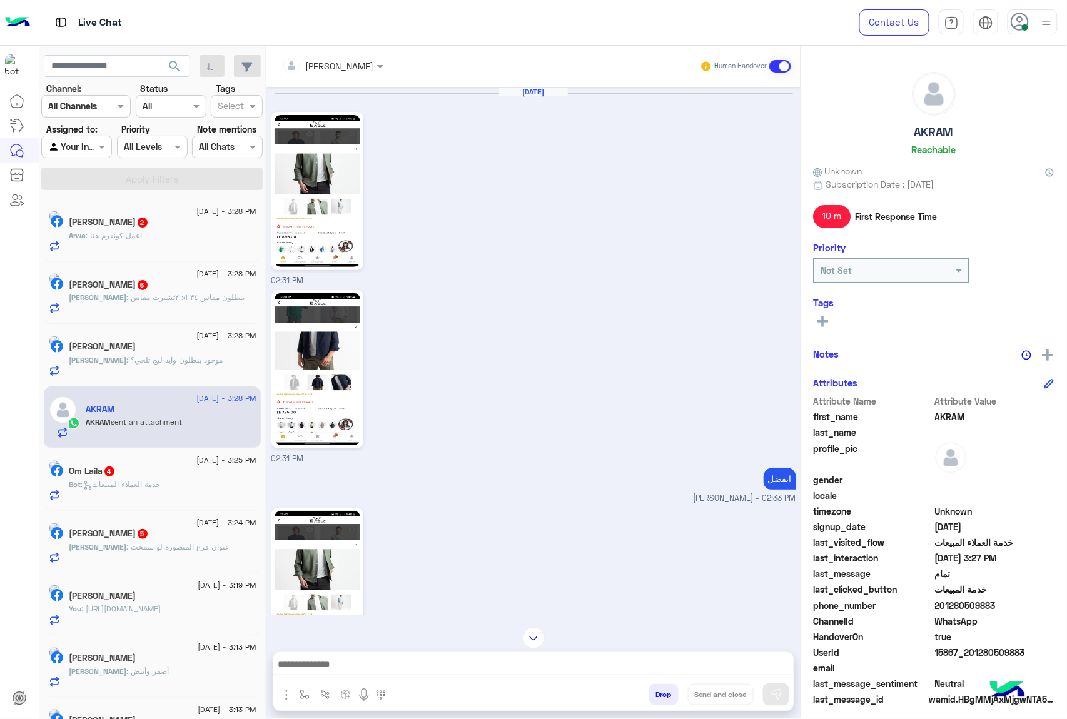
scroll to position [1794, 0]
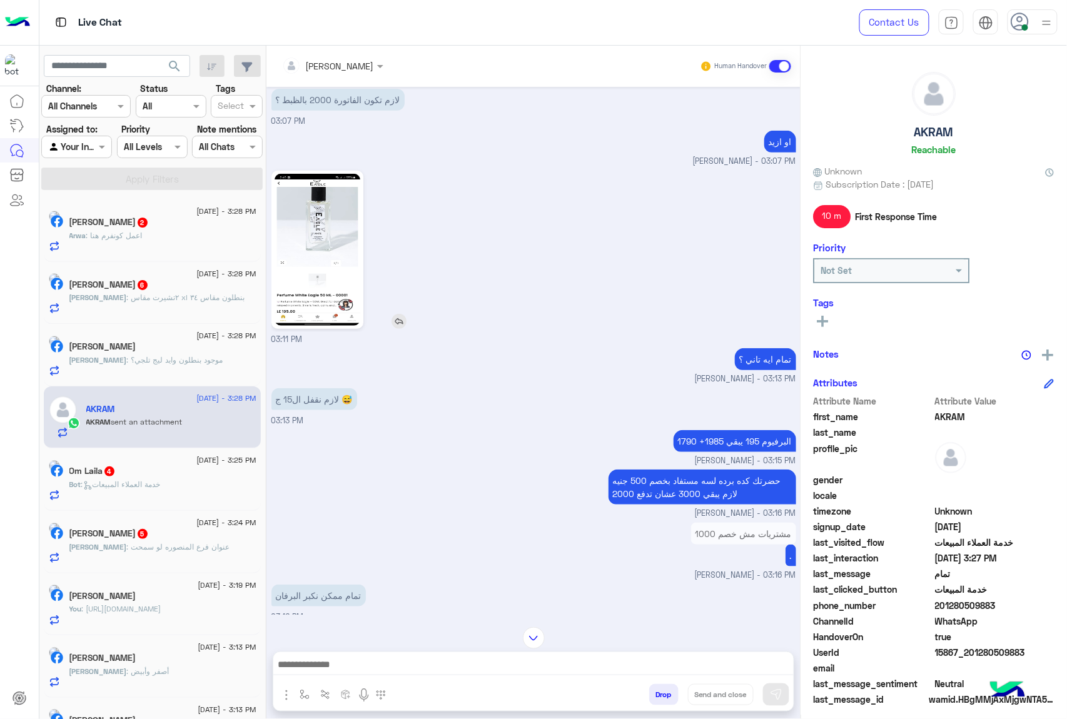
click at [318, 251] on img at bounding box center [317, 250] width 86 height 152
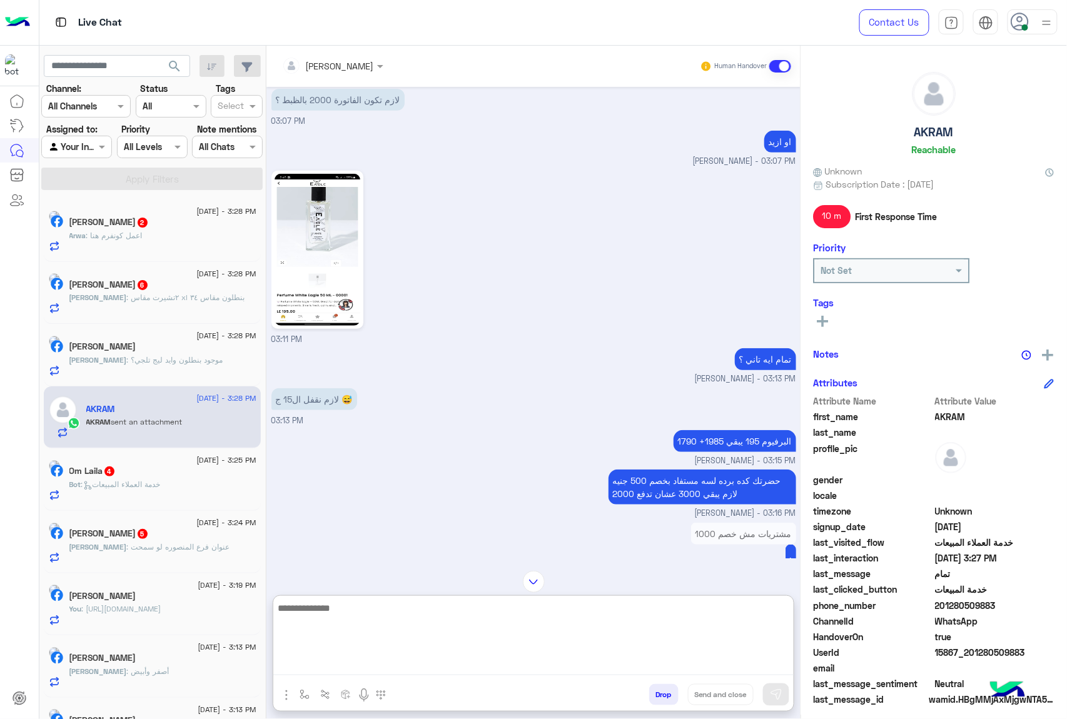
click at [331, 662] on textarea at bounding box center [533, 637] width 520 height 75
type textarea "*"
type textarea "**********"
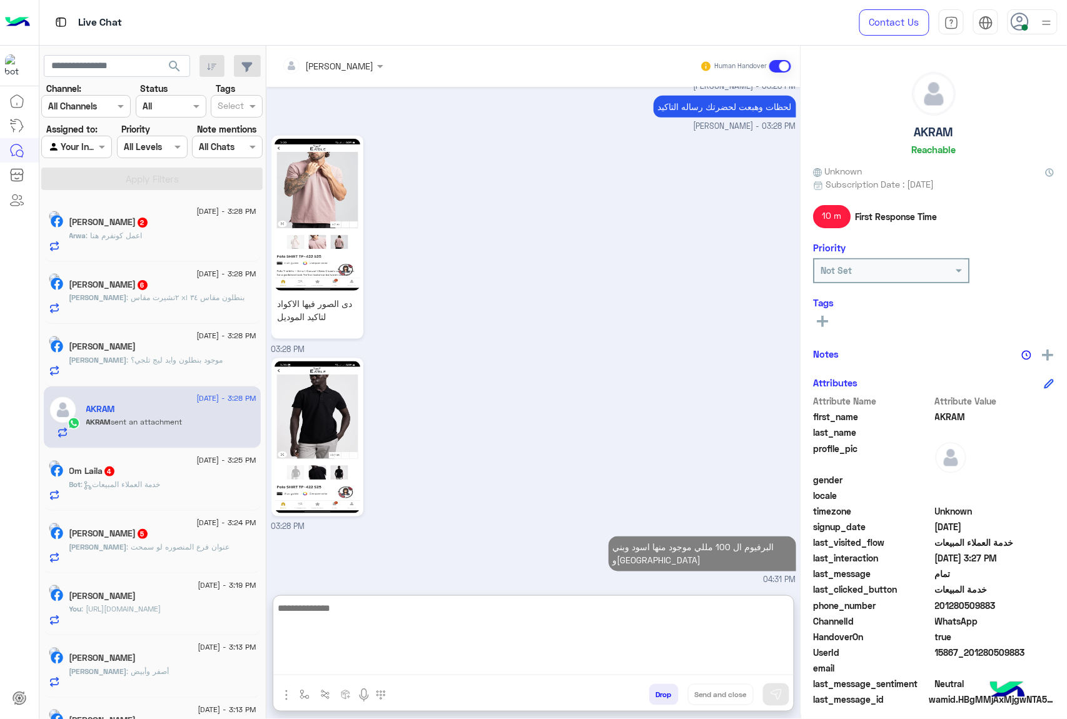
scroll to position [3598, 0]
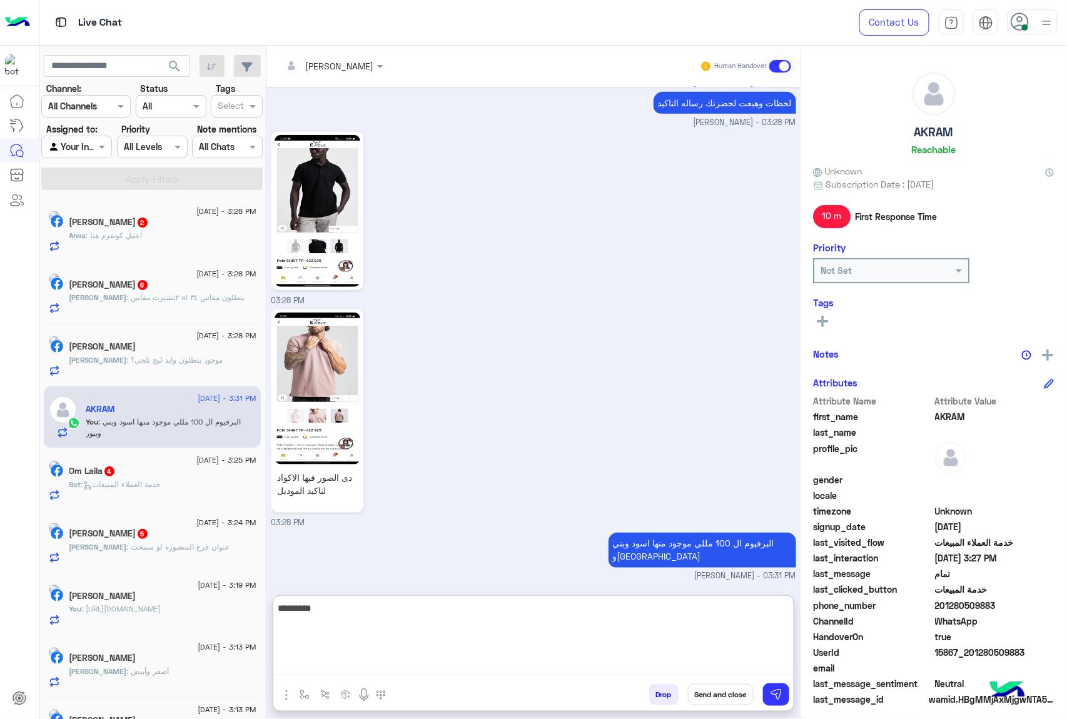
type textarea "**********"
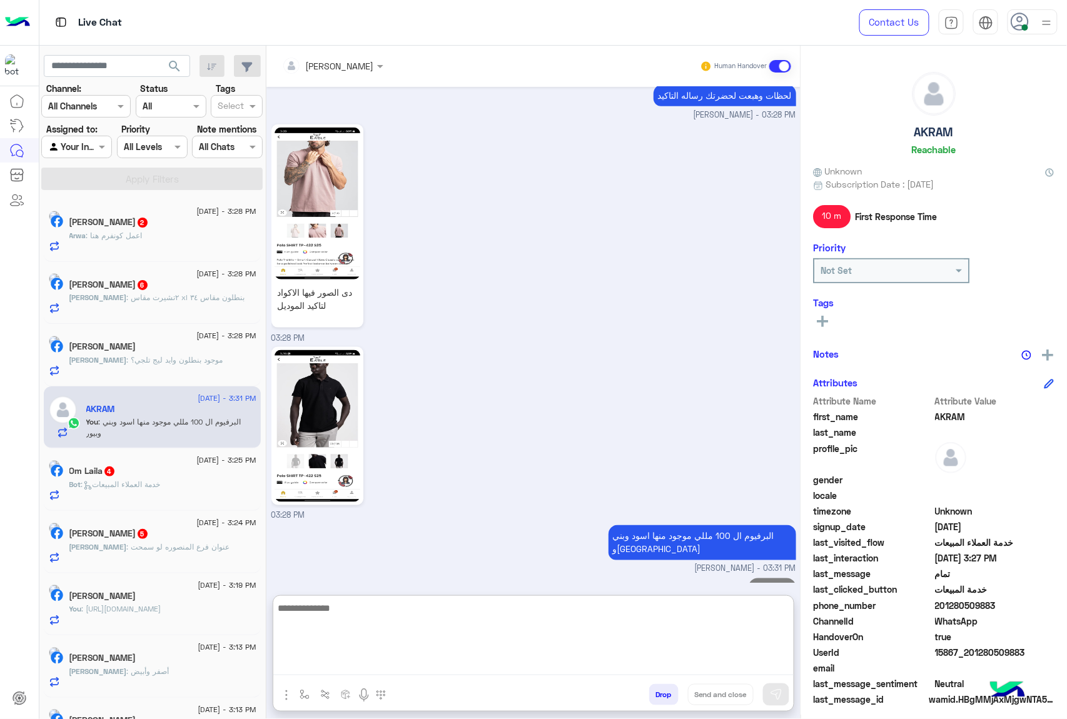
scroll to position [3637, 0]
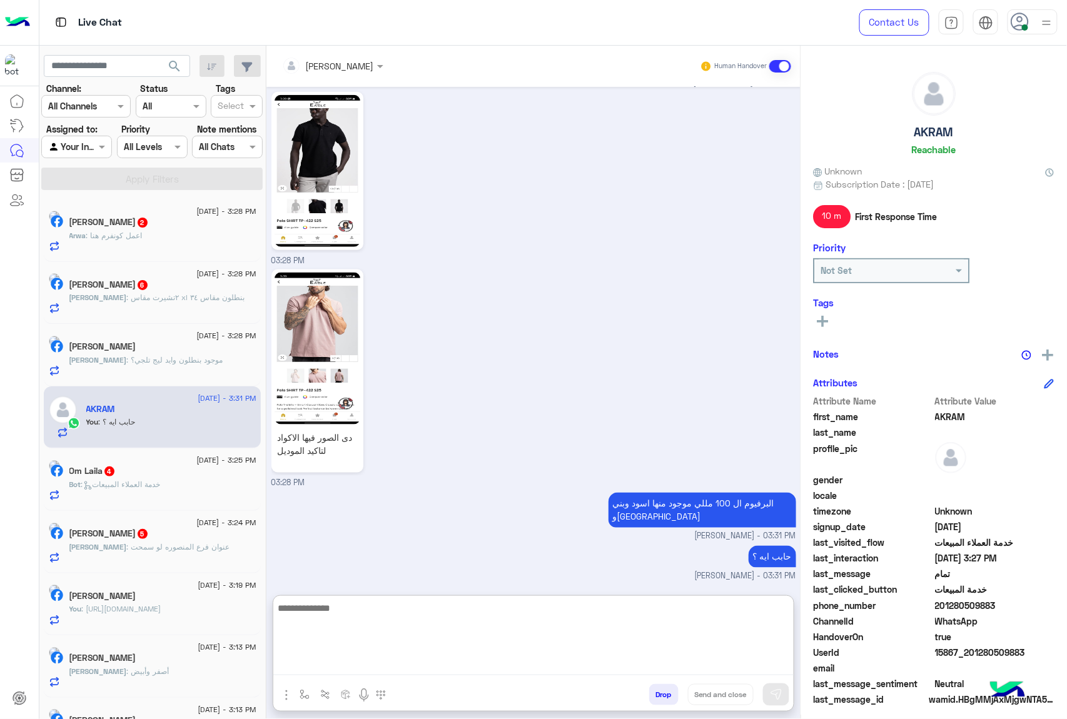
click at [388, 631] on textarea at bounding box center [533, 637] width 520 height 75
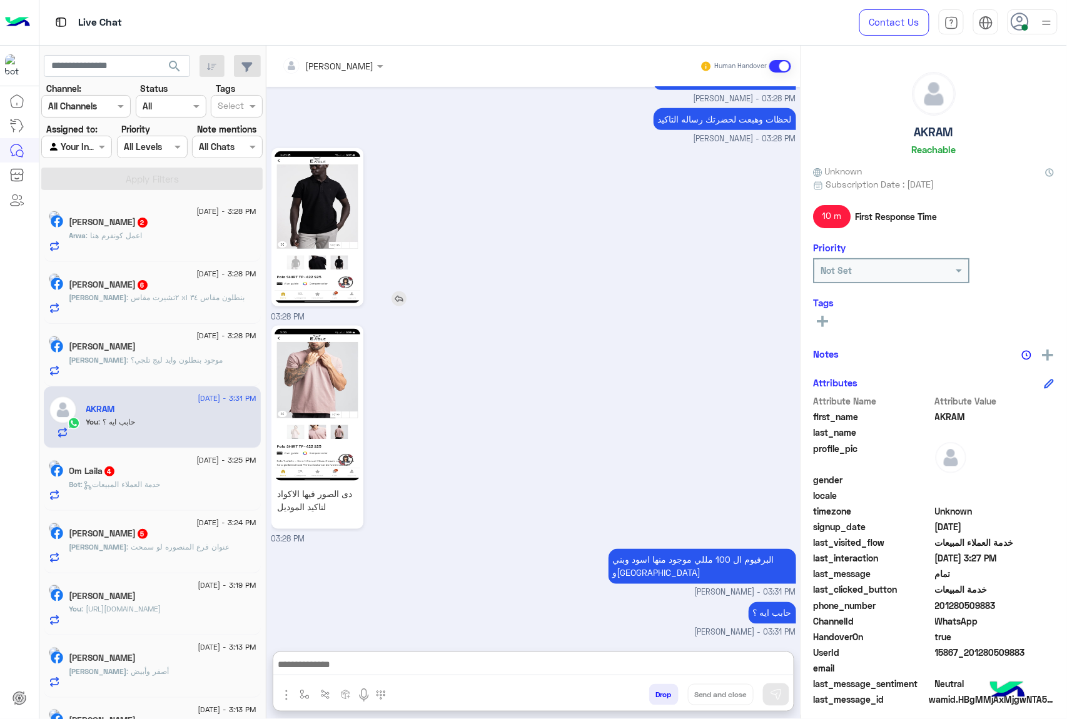
click at [311, 151] on img at bounding box center [317, 227] width 86 height 152
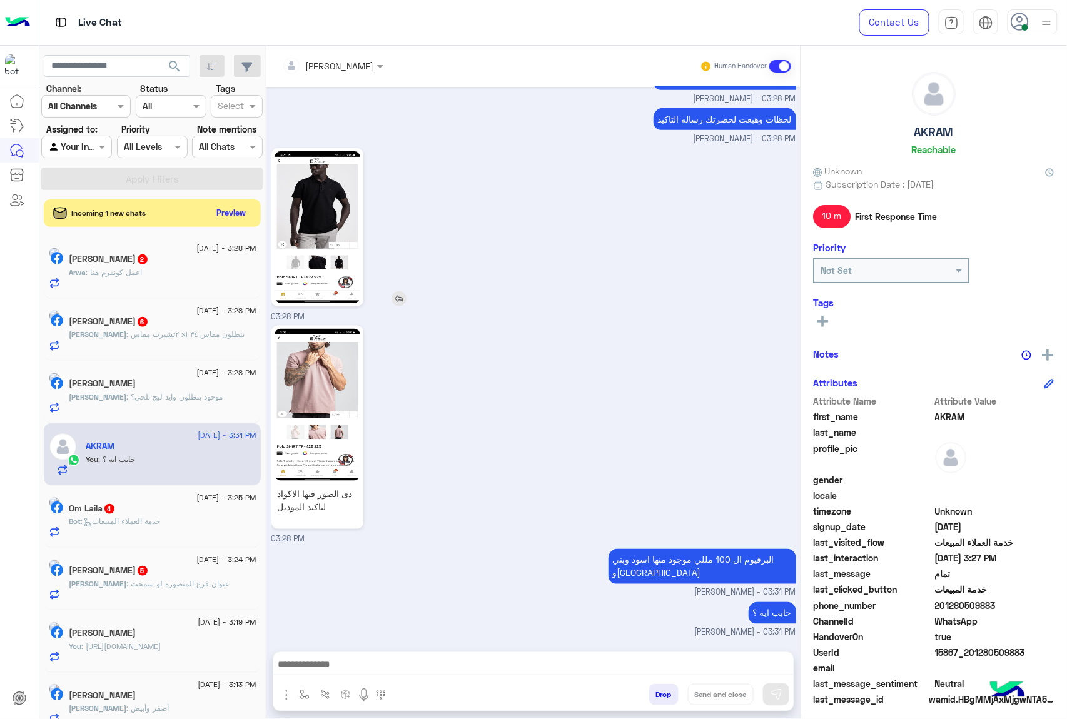
scroll to position [3580, 0]
click at [360, 396] on link "دى الصور فيها الاكواد لتاكيد الموديل" at bounding box center [317, 427] width 92 height 203
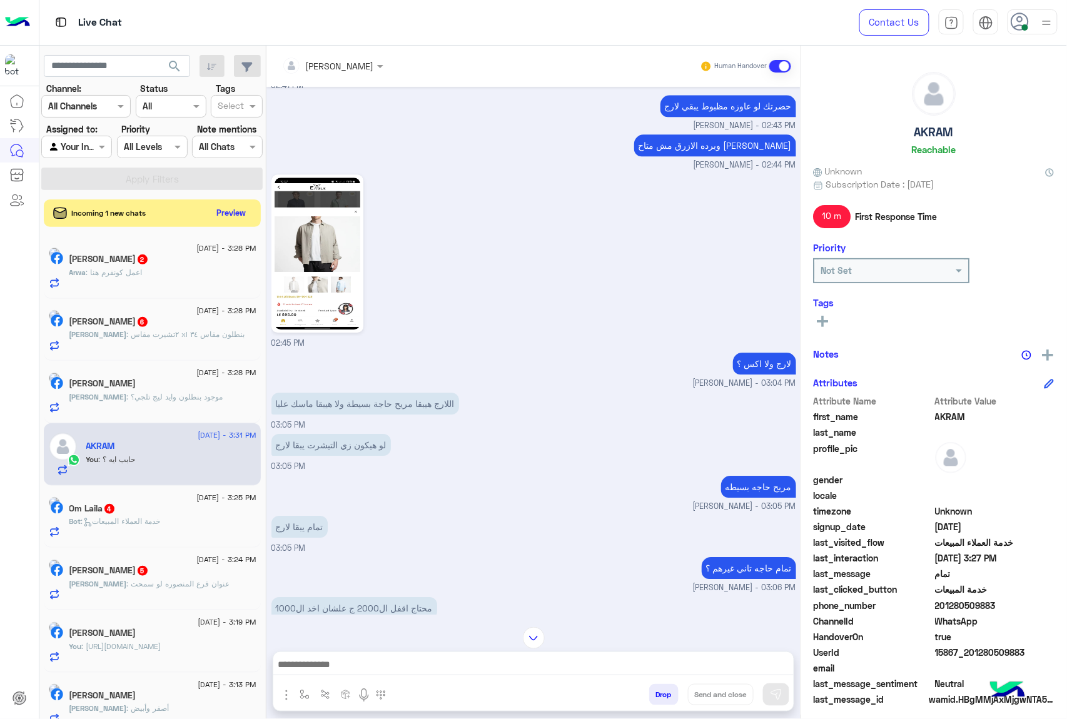
scroll to position [1079, 0]
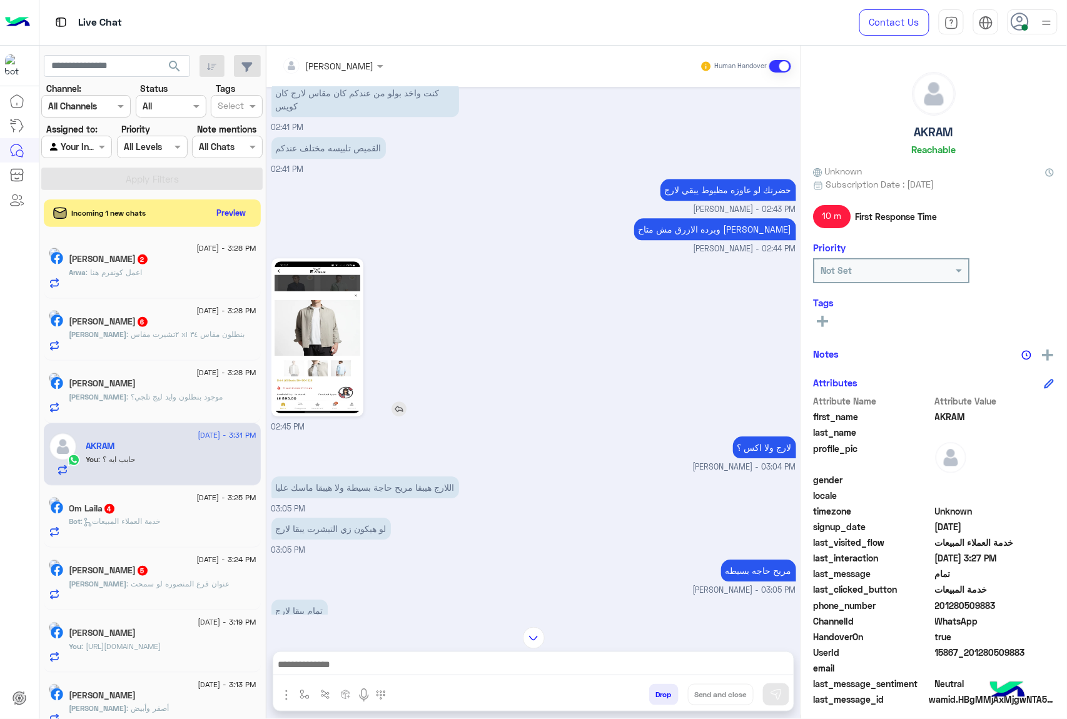
click at [325, 376] on img at bounding box center [317, 337] width 86 height 152
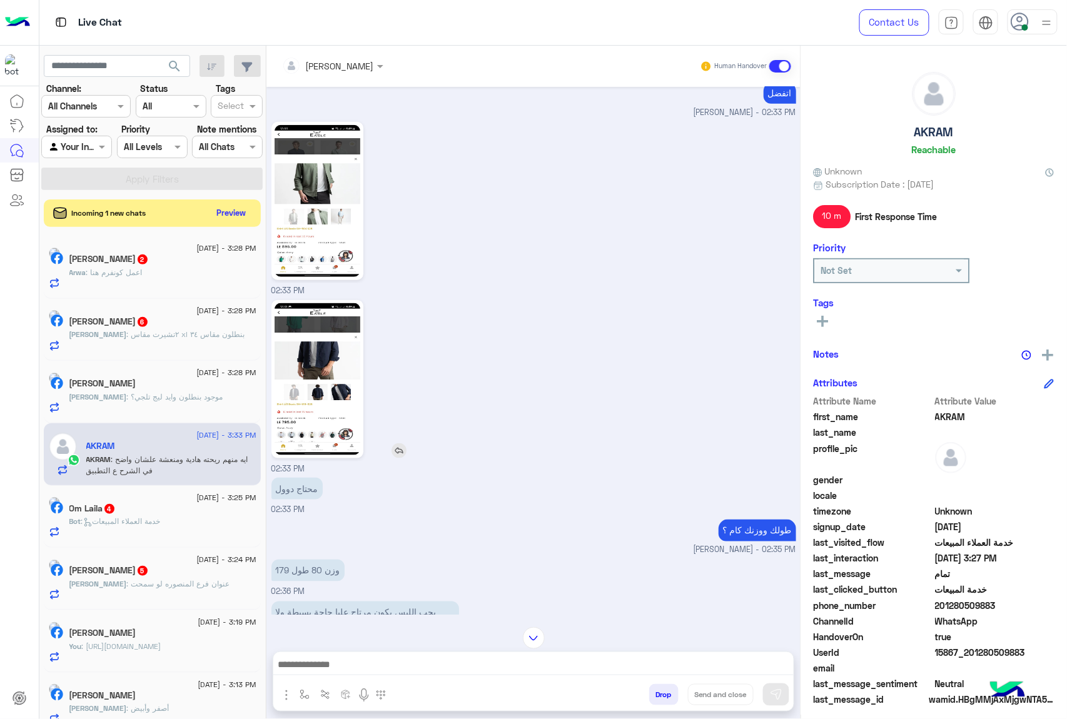
scroll to position [384, 0]
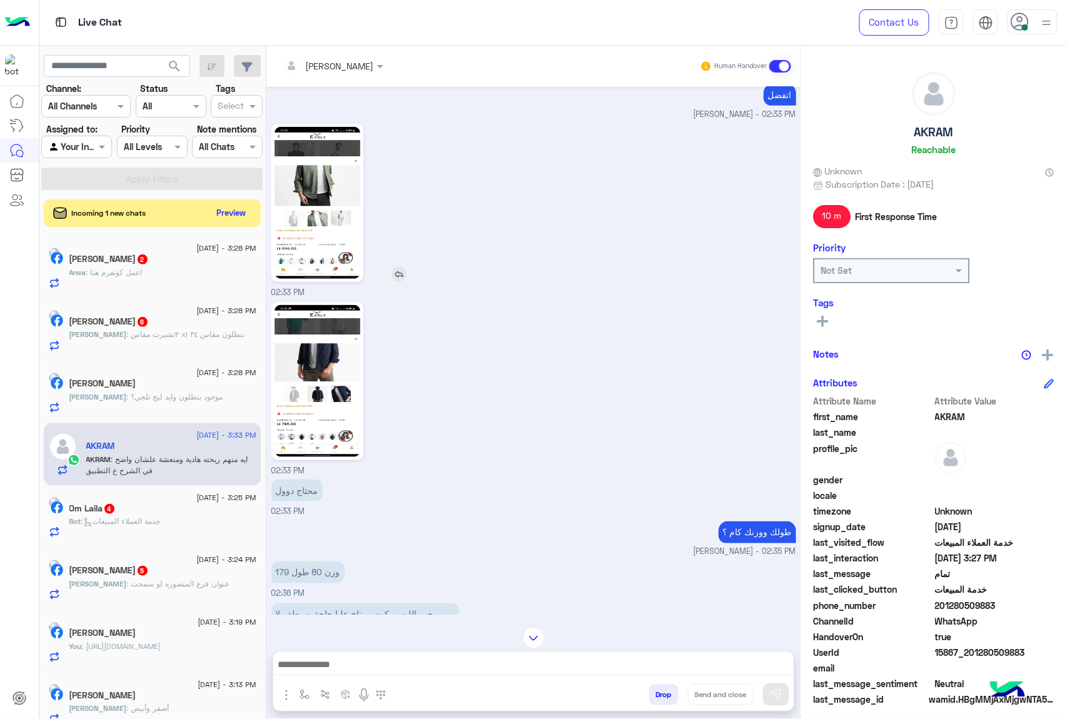
click at [306, 201] on img at bounding box center [317, 203] width 86 height 152
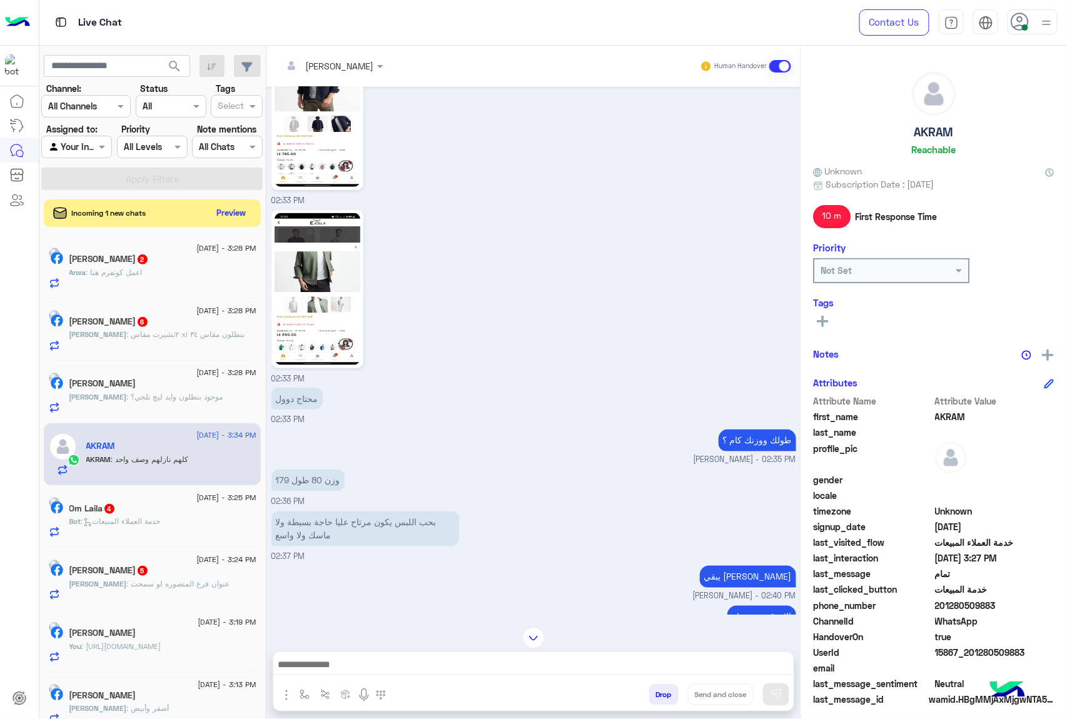
scroll to position [426, 0]
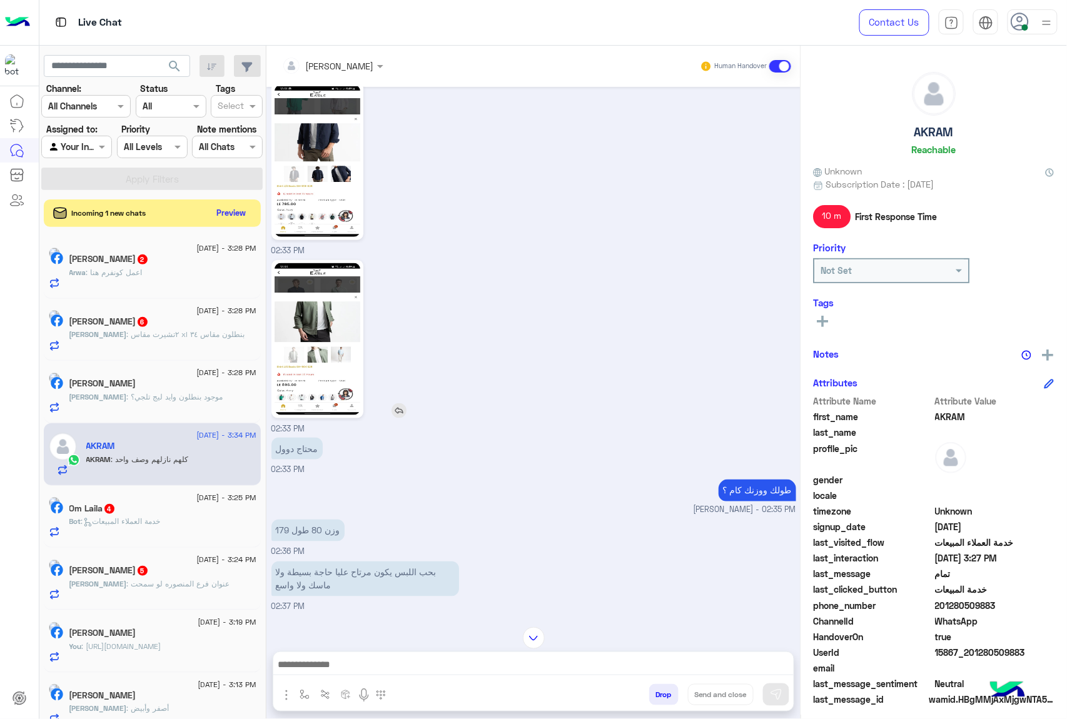
click at [313, 373] on img at bounding box center [317, 339] width 86 height 152
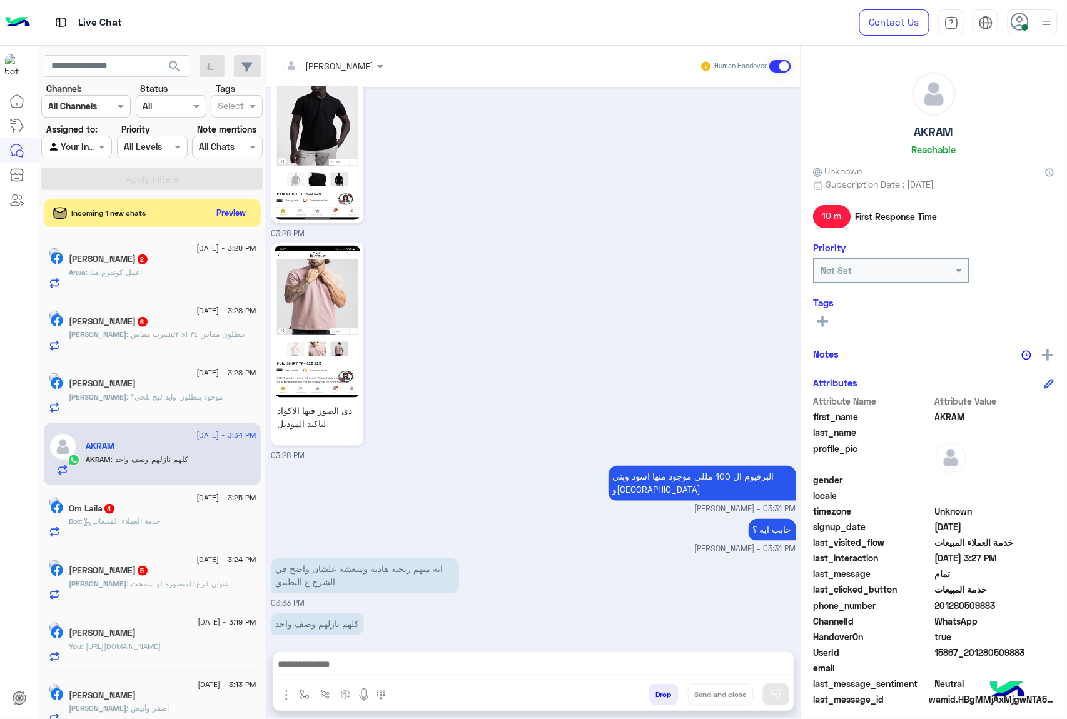
scroll to position [3677, 0]
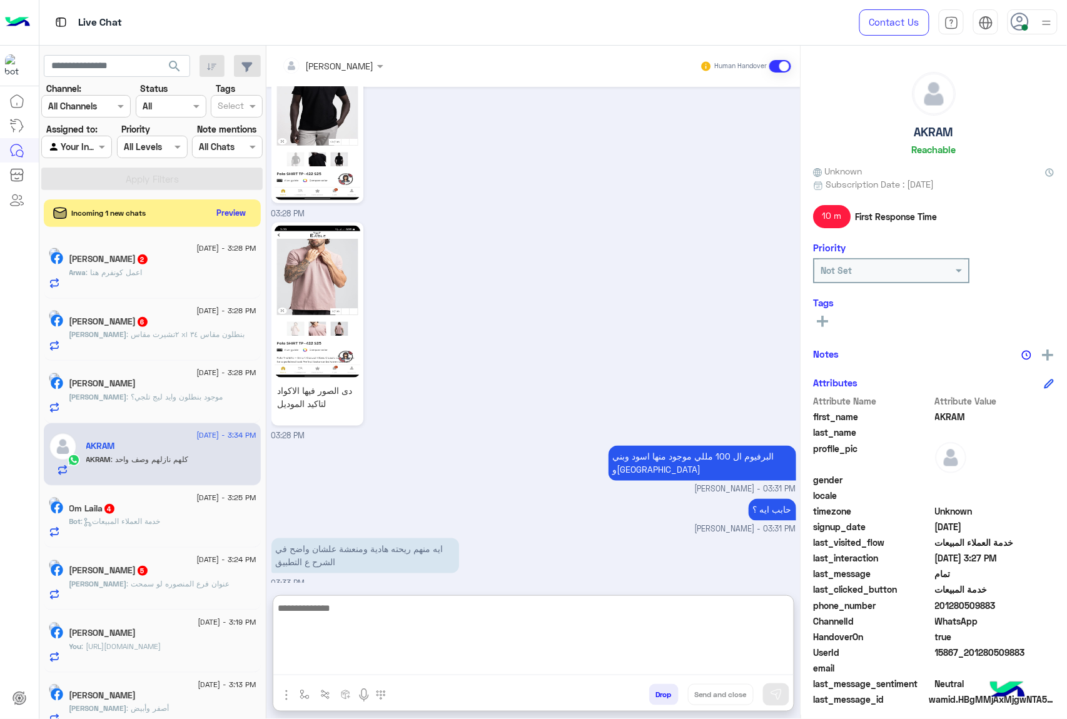
click at [348, 664] on textarea at bounding box center [533, 637] width 520 height 75
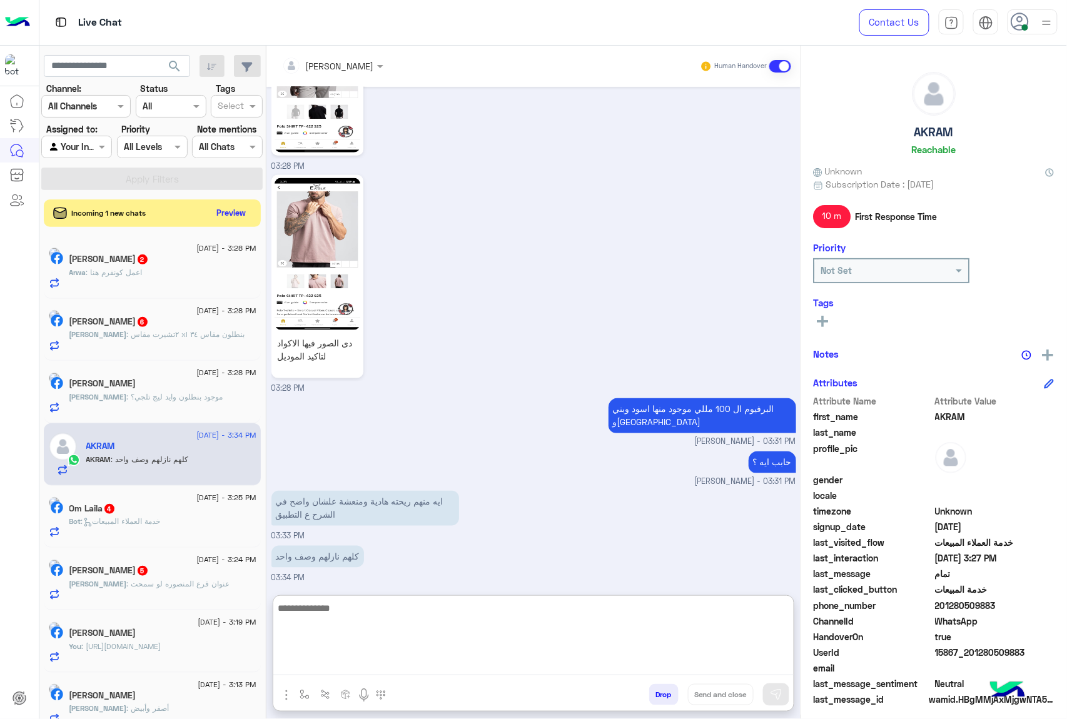
scroll to position [3734, 0]
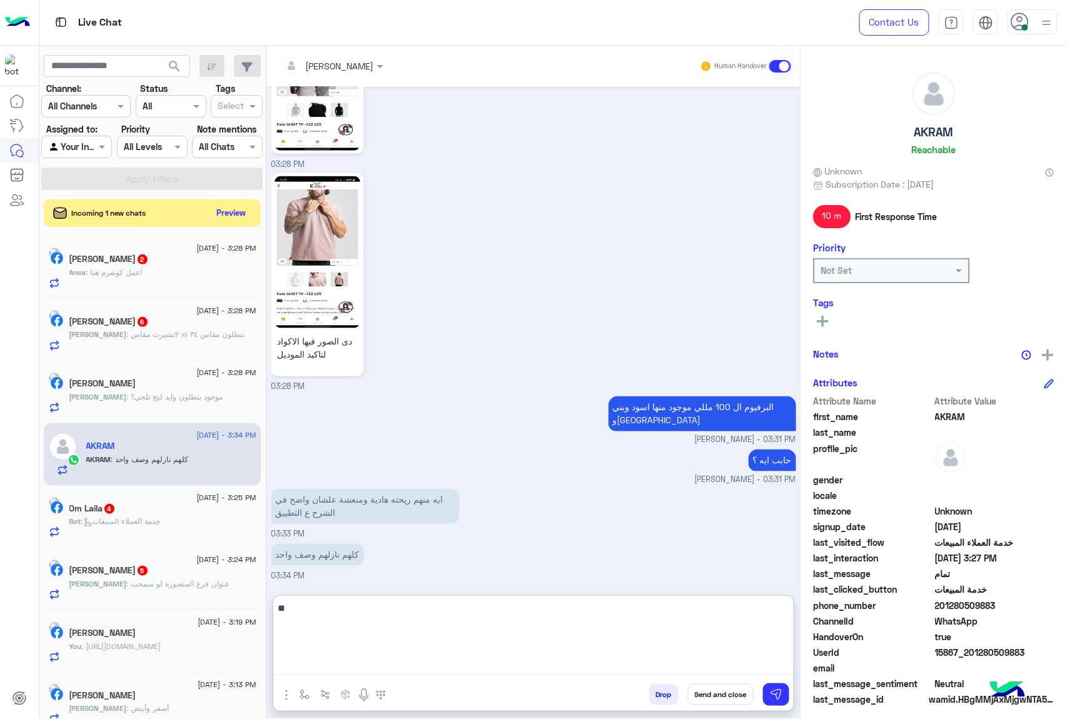
type textarea "*"
type textarea "****"
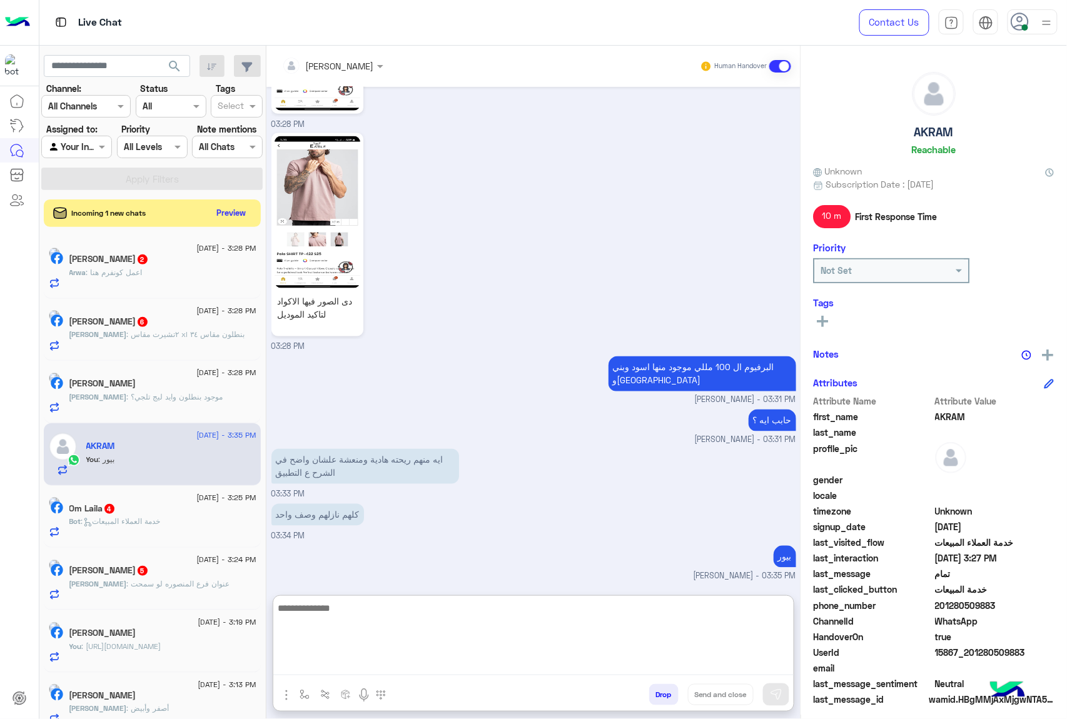
scroll to position [3773, 0]
click at [329, 617] on textarea at bounding box center [533, 637] width 520 height 75
type textarea "******"
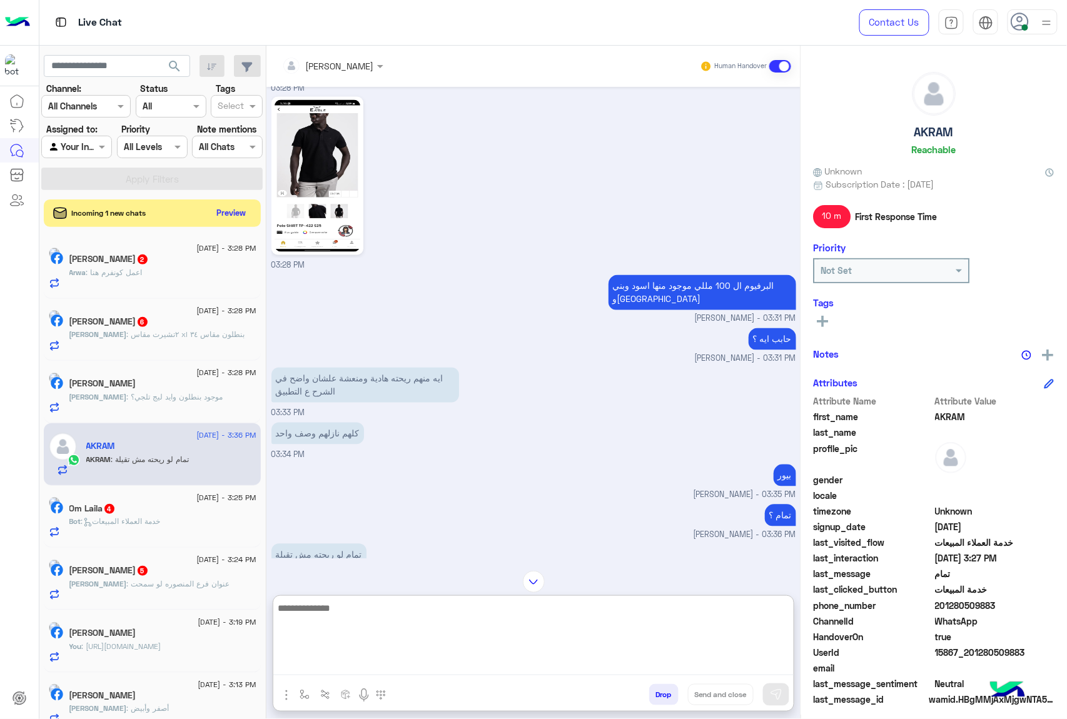
scroll to position [3855, 0]
type textarea "********"
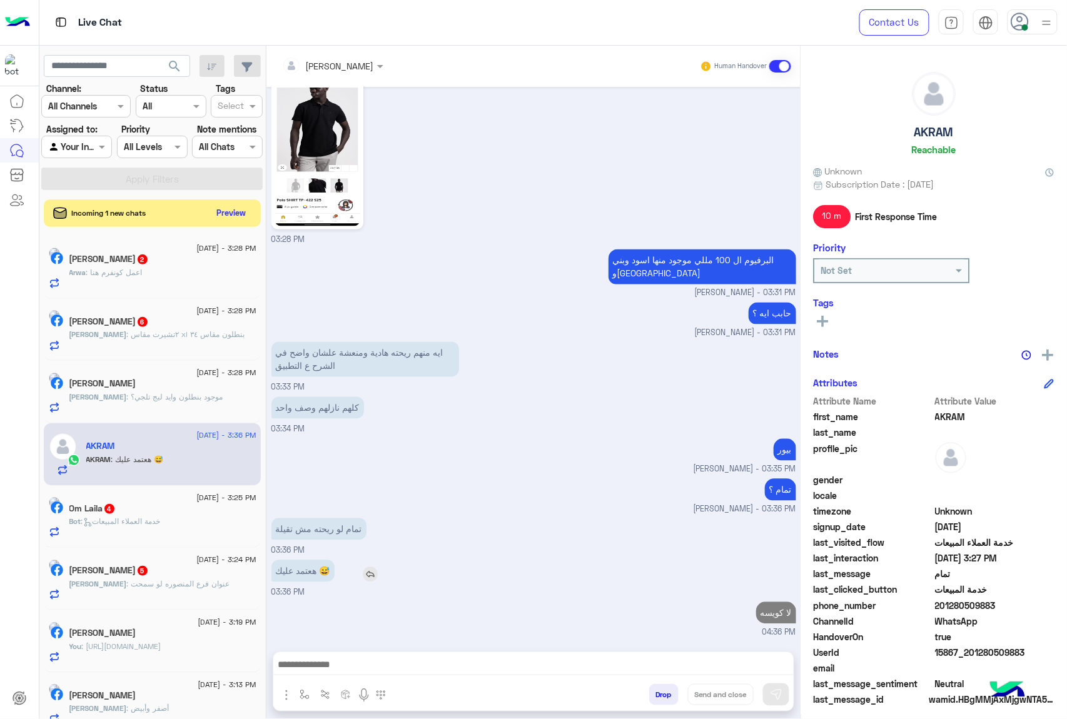
click at [373, 560] on div "هعتمد عليك 😅" at bounding box center [338, 571] width 134 height 22
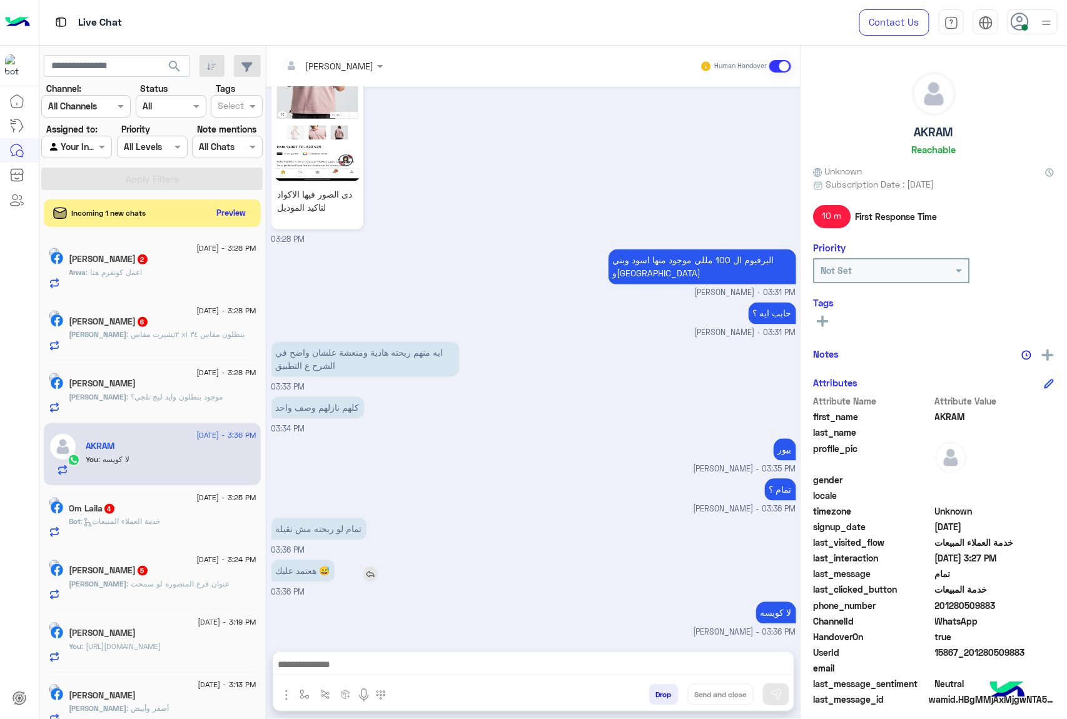
click at [373, 571] on img at bounding box center [370, 574] width 15 height 15
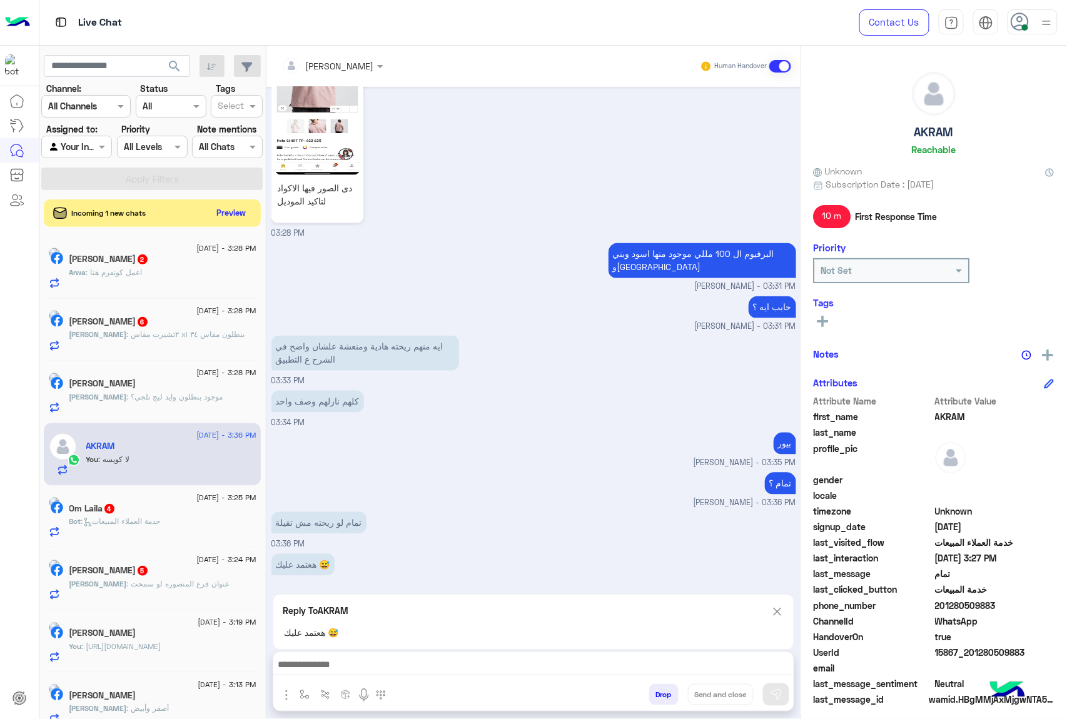
scroll to position [3919, 0]
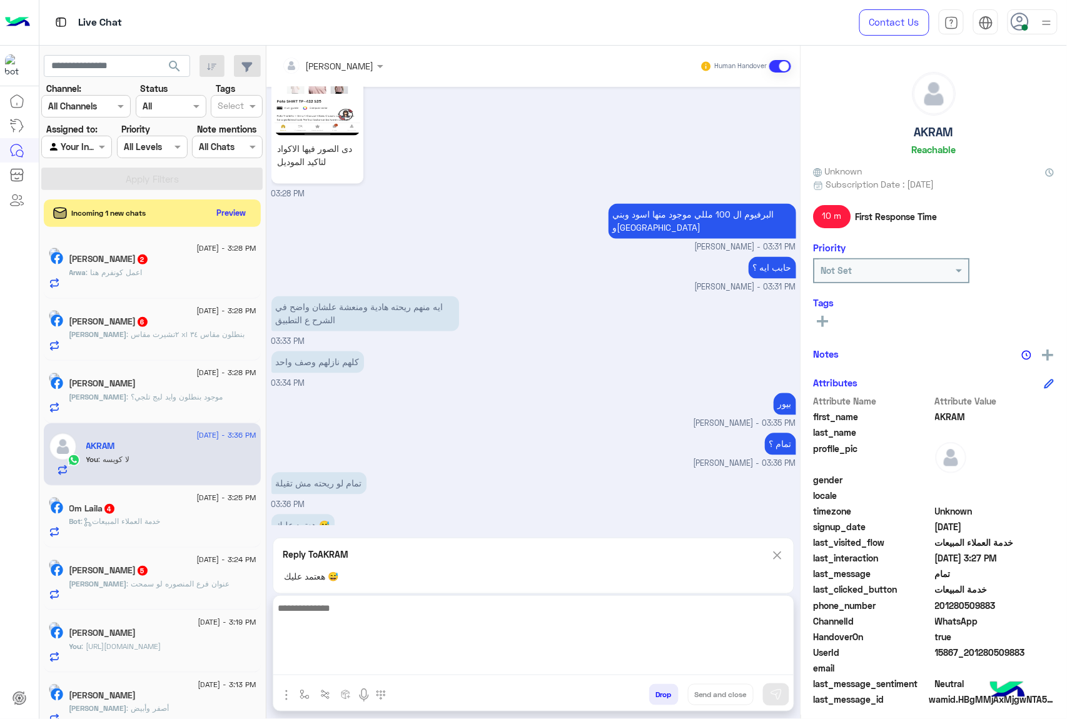
click at [303, 668] on textarea at bounding box center [533, 637] width 520 height 75
type textarea "**********"
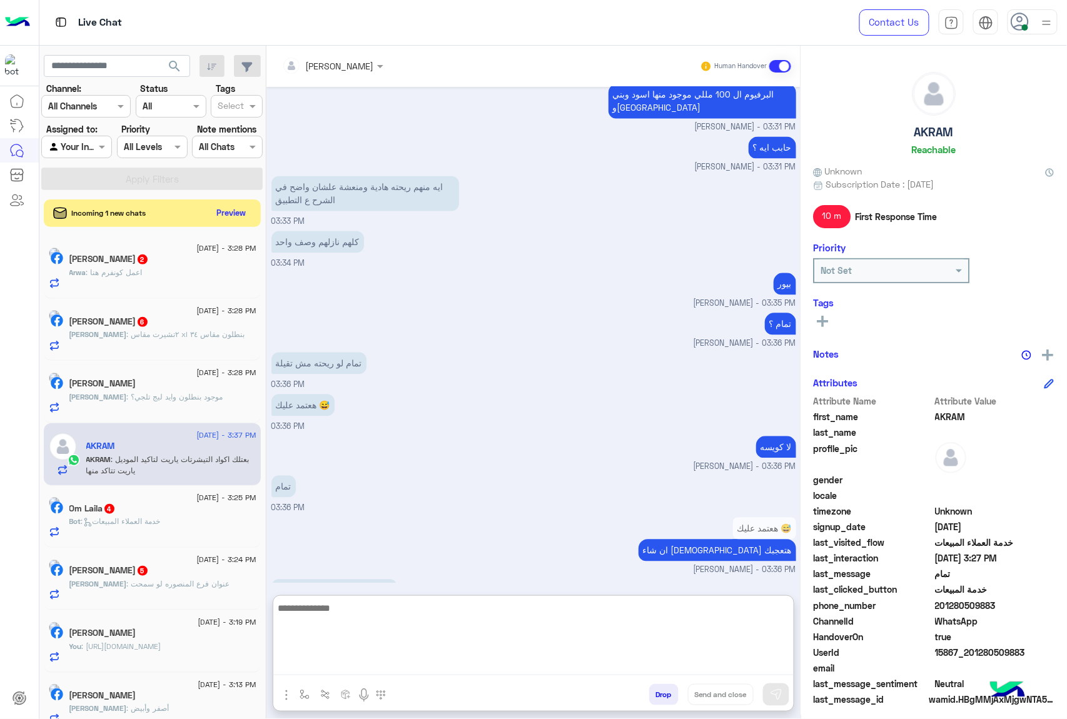
scroll to position [4120, 0]
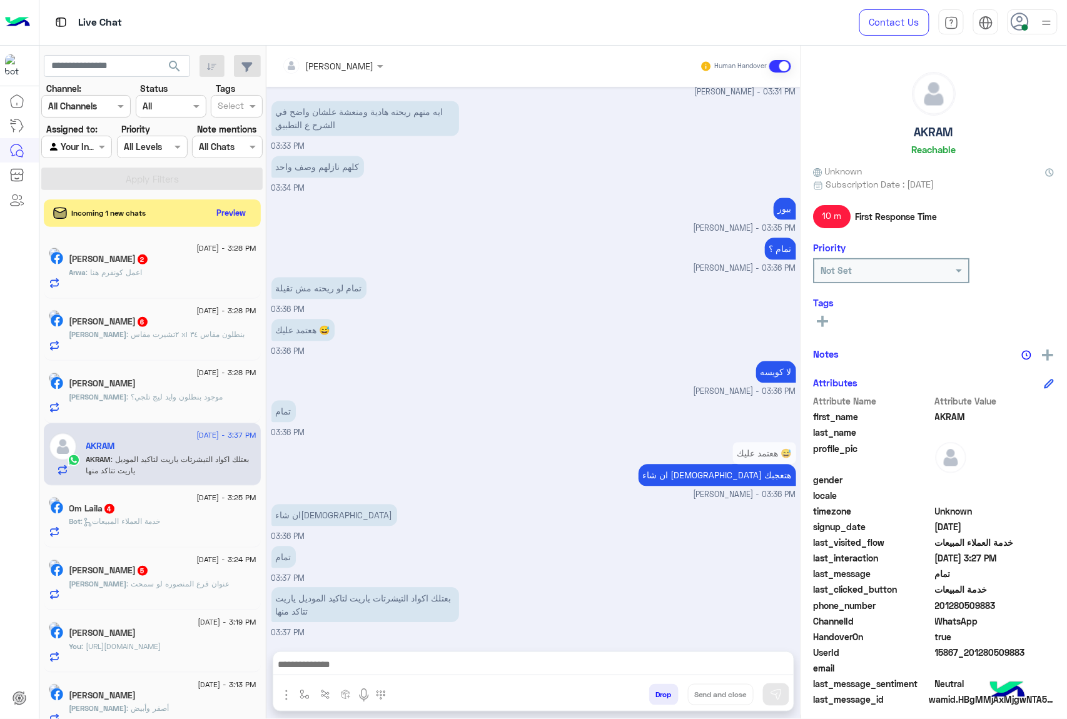
click at [984, 648] on span "15867_201280509883" at bounding box center [994, 652] width 119 height 13
click at [983, 648] on span "15867_201280509883" at bounding box center [994, 652] width 119 height 13
copy span "15867_201280509883"
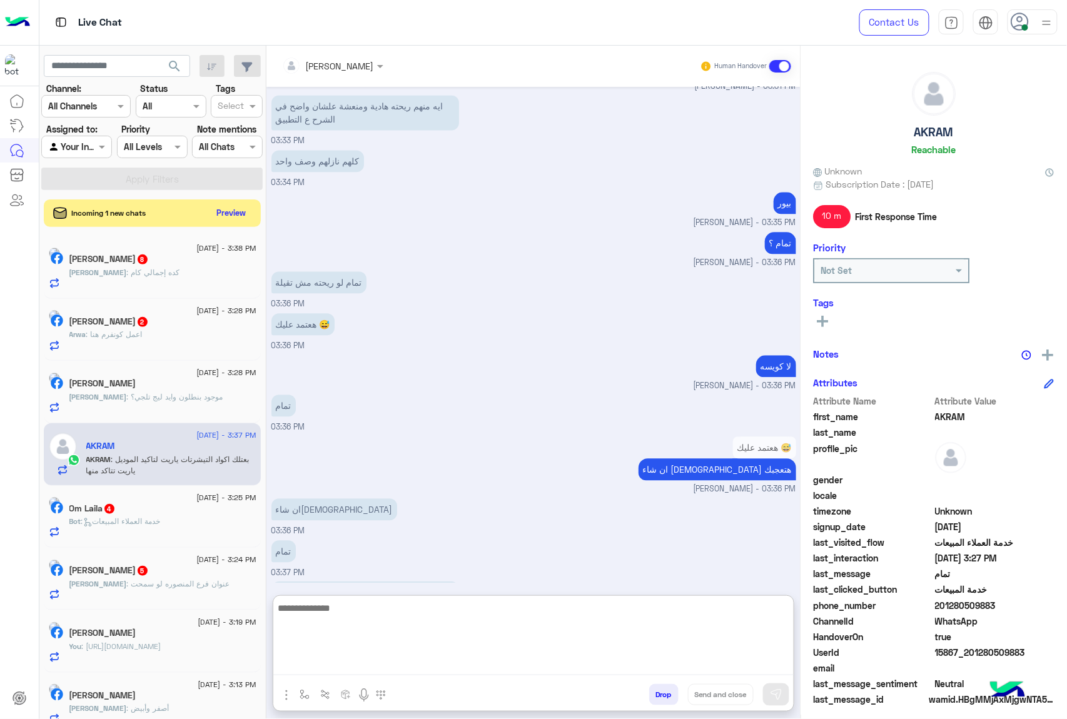
click at [338, 663] on textarea at bounding box center [533, 637] width 520 height 75
paste textarea "**********"
type textarea "**********"
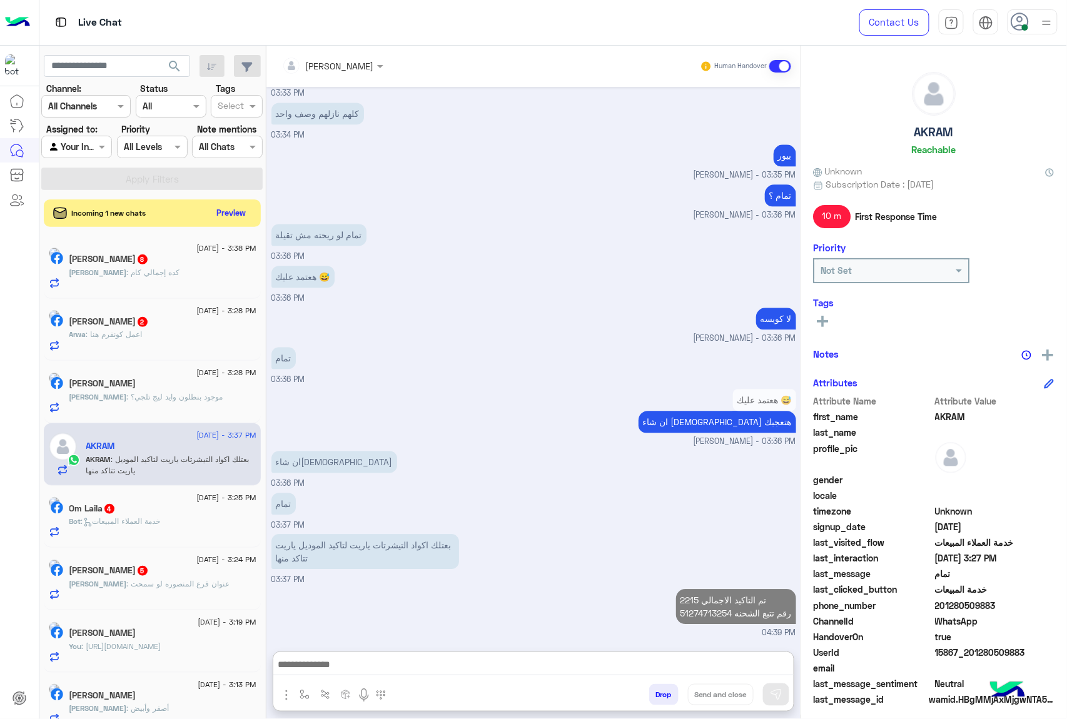
click at [150, 276] on span ": كده إجمالي كام" at bounding box center [153, 272] width 53 height 9
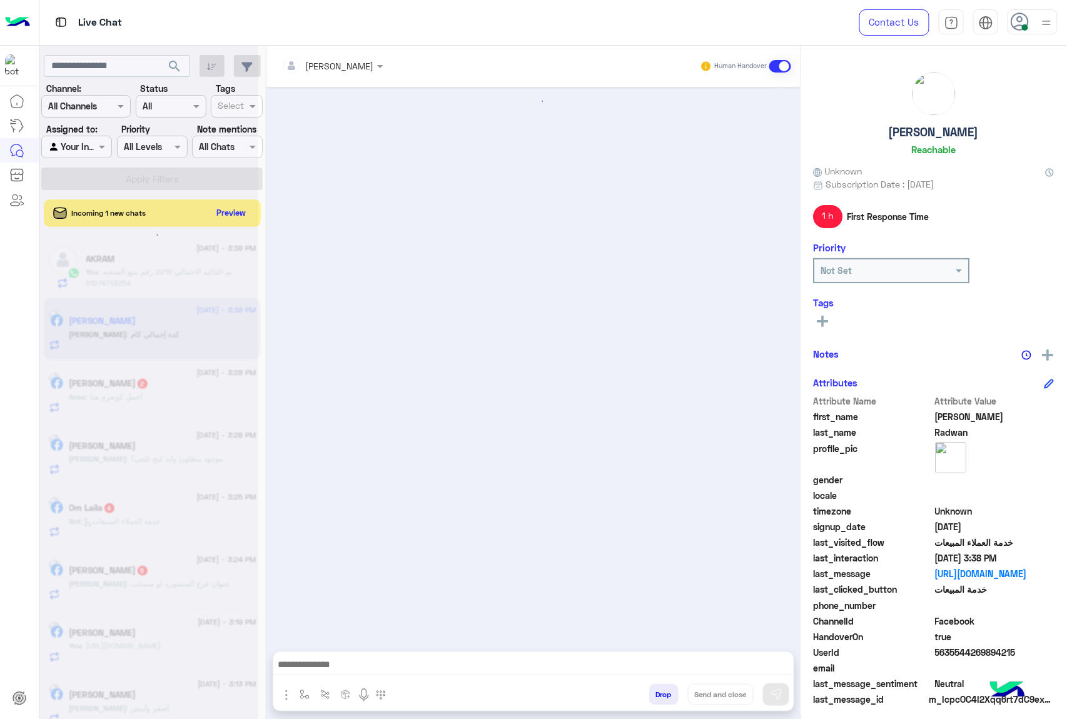
scroll to position [1374, 0]
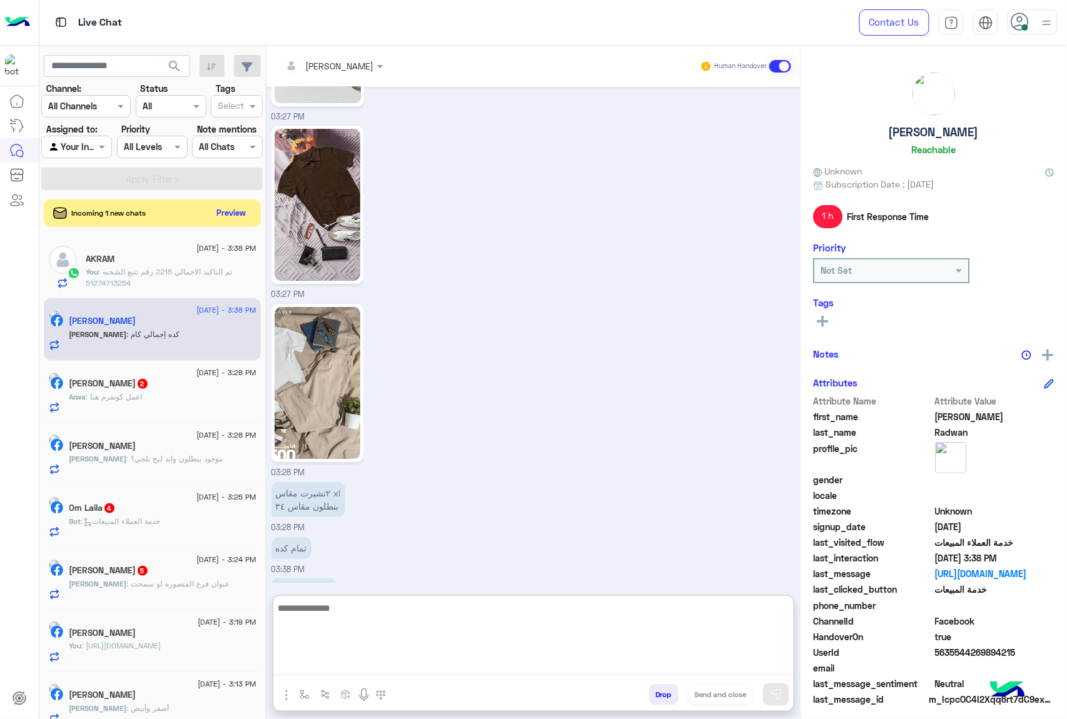
click at [339, 665] on textarea at bounding box center [533, 637] width 520 height 75
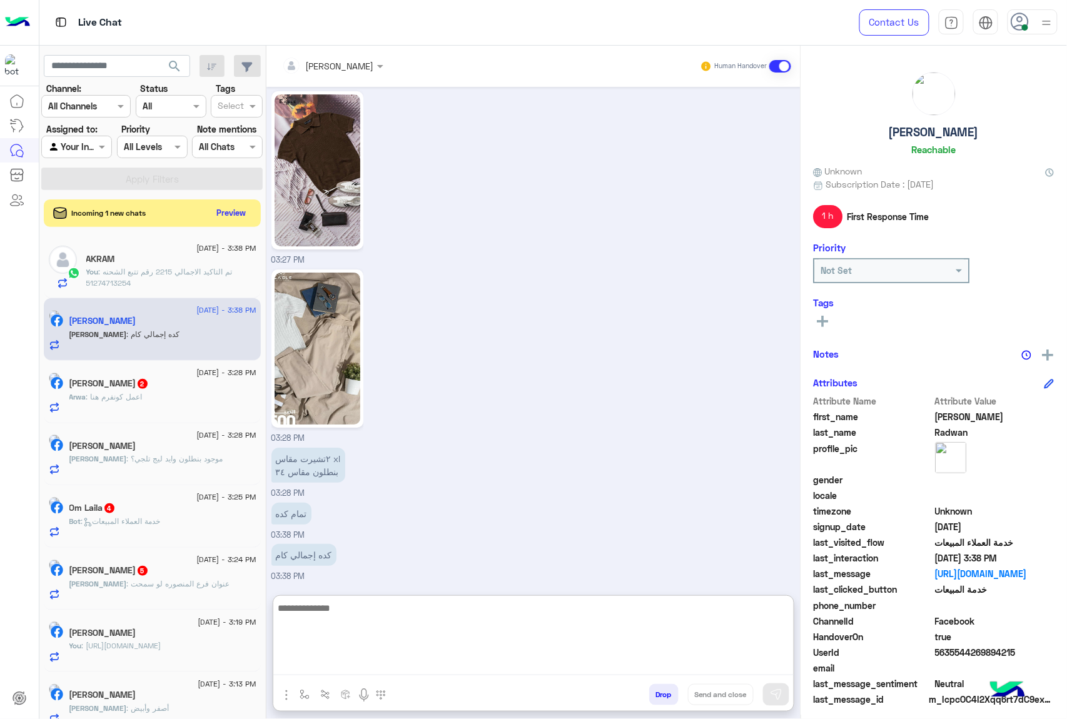
scroll to position [1431, 0]
click at [333, 606] on textarea at bounding box center [533, 637] width 520 height 75
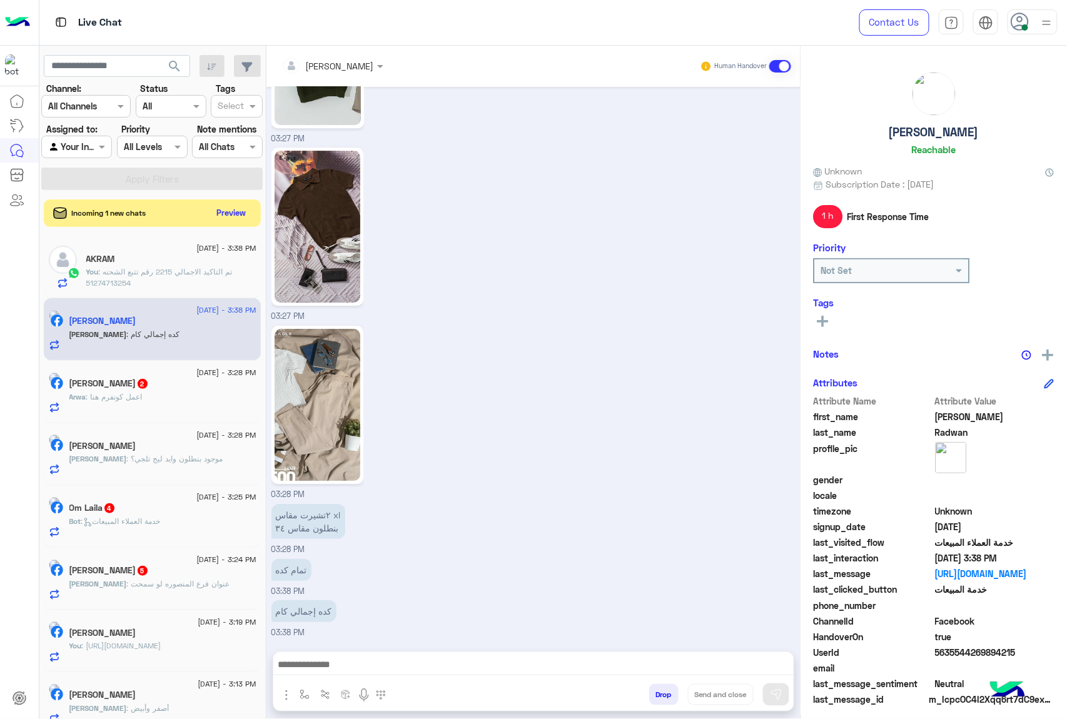
scroll to position [1374, 0]
click at [559, 551] on div "٢تشيرت مقاس xl بنطلون مقاس ٣٤ 03:28 PM" at bounding box center [533, 528] width 525 height 55
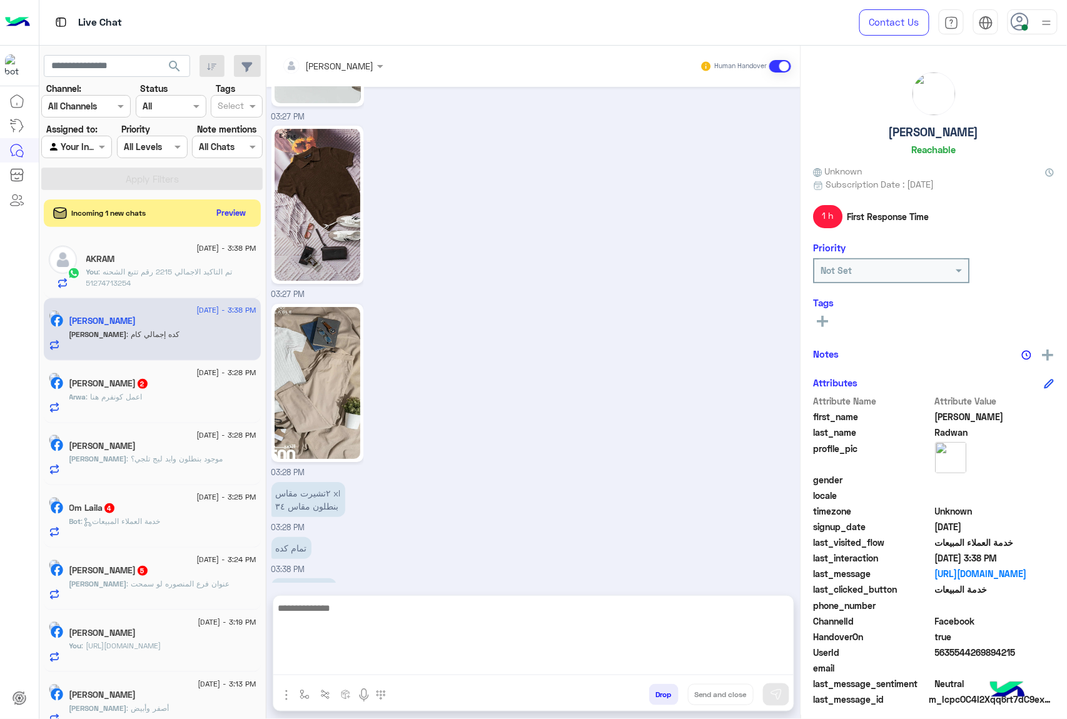
click at [309, 656] on textarea at bounding box center [533, 637] width 520 height 75
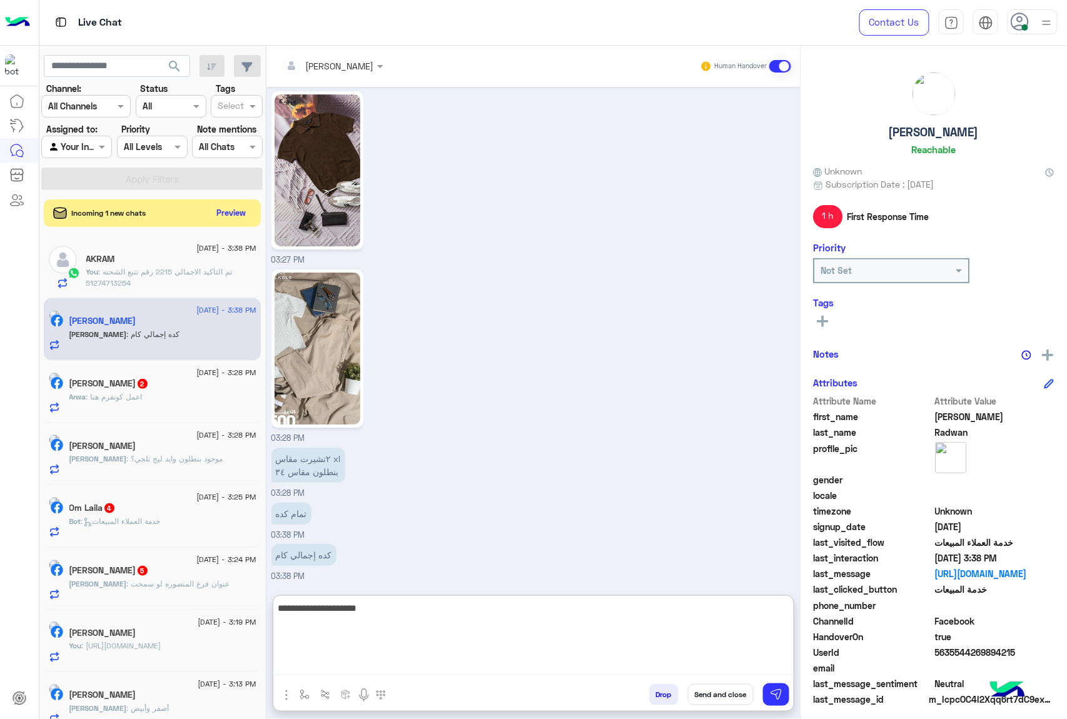
type textarea "**********"
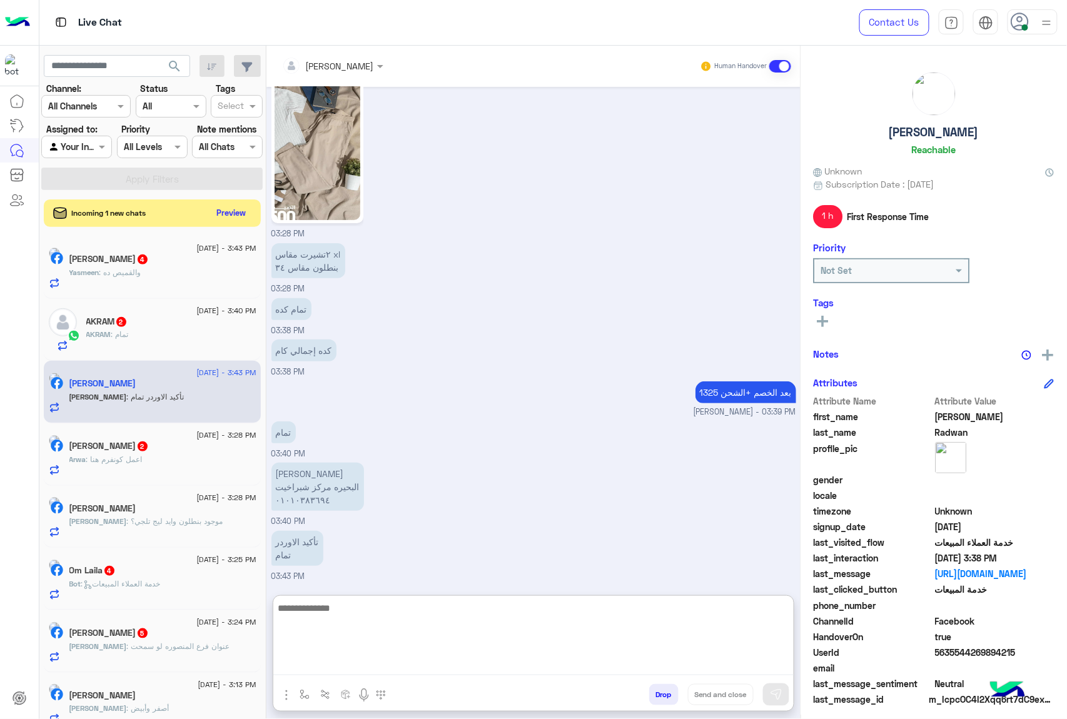
scroll to position [1634, 0]
click at [313, 612] on textarea at bounding box center [533, 637] width 520 height 75
type textarea "*"
type textarea "**********"
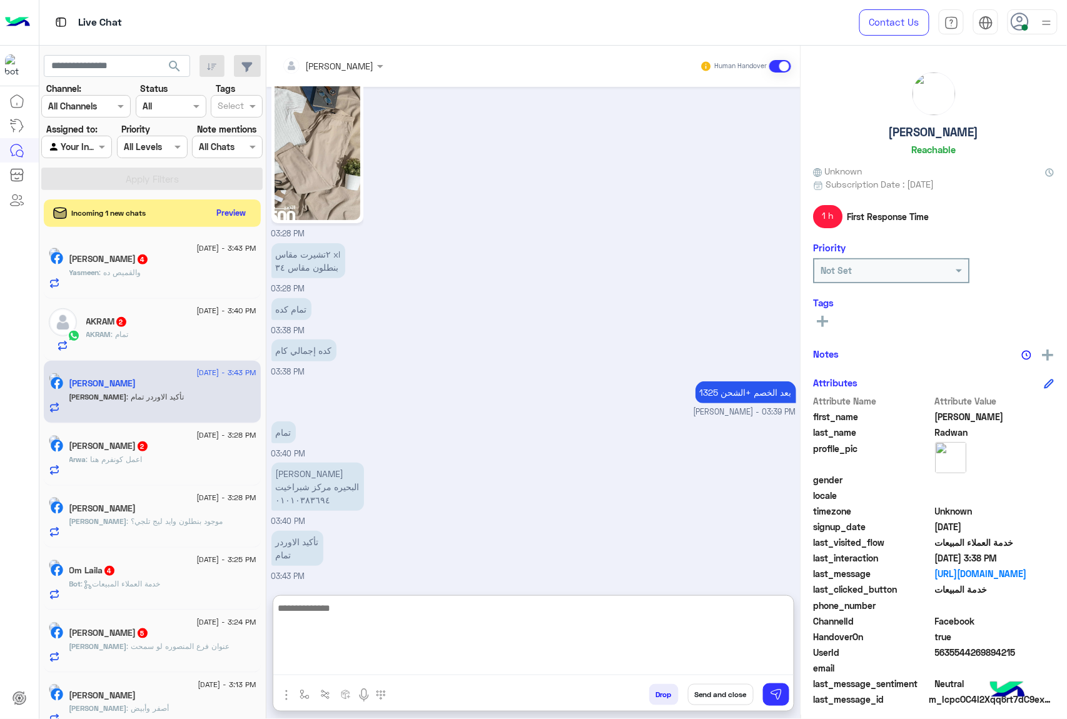
scroll to position [1674, 0]
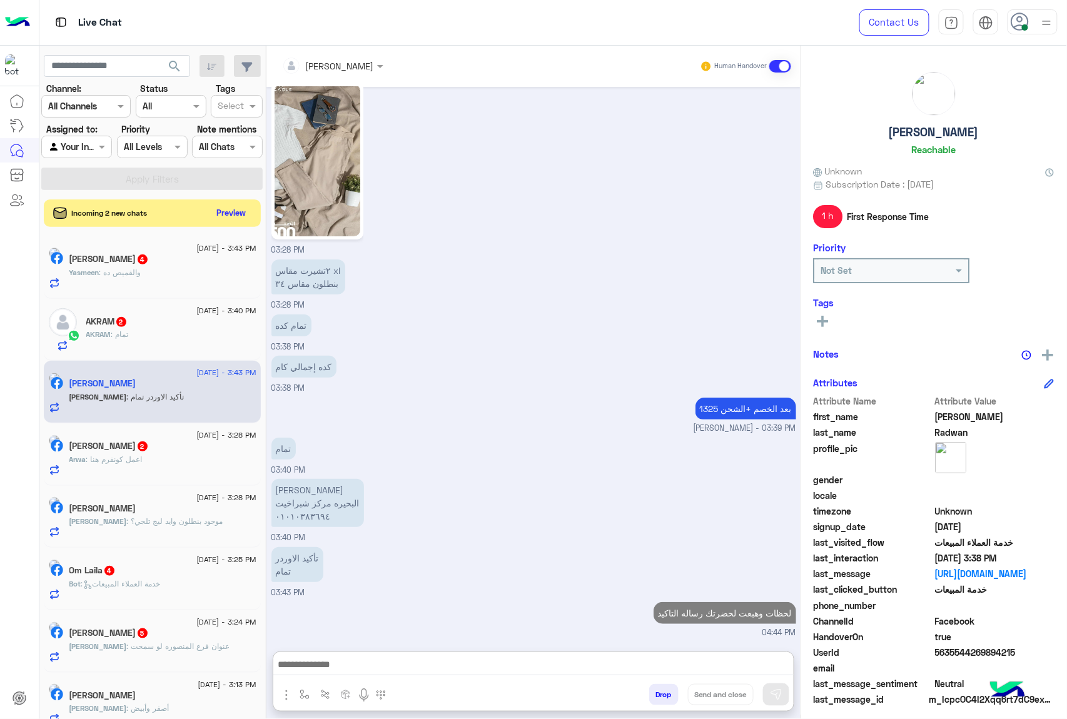
click at [128, 333] on span ": تمام" at bounding box center [120, 334] width 18 height 9
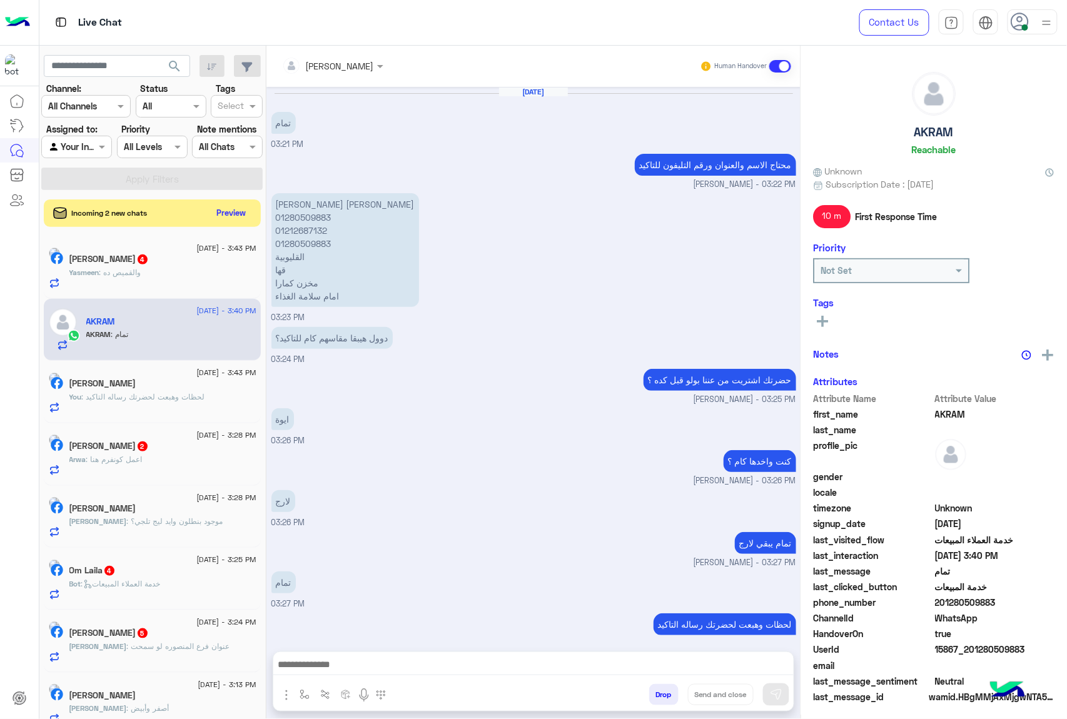
scroll to position [1138, 0]
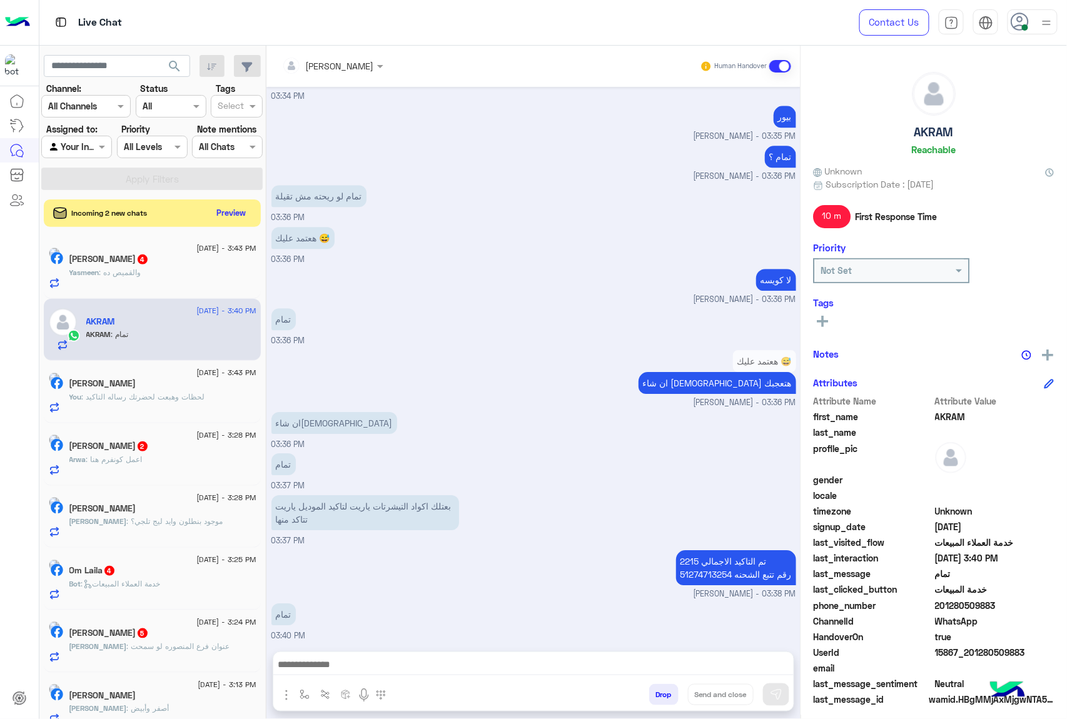
click at [128, 388] on h5 "[PERSON_NAME]" at bounding box center [102, 383] width 67 height 11
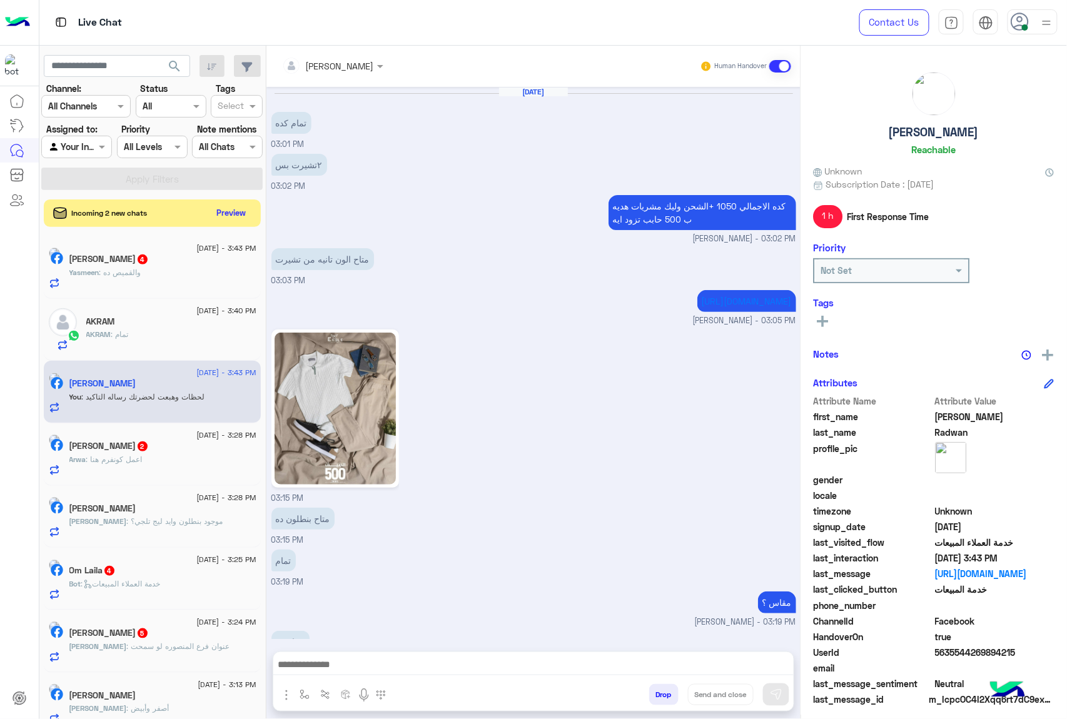
scroll to position [1387, 0]
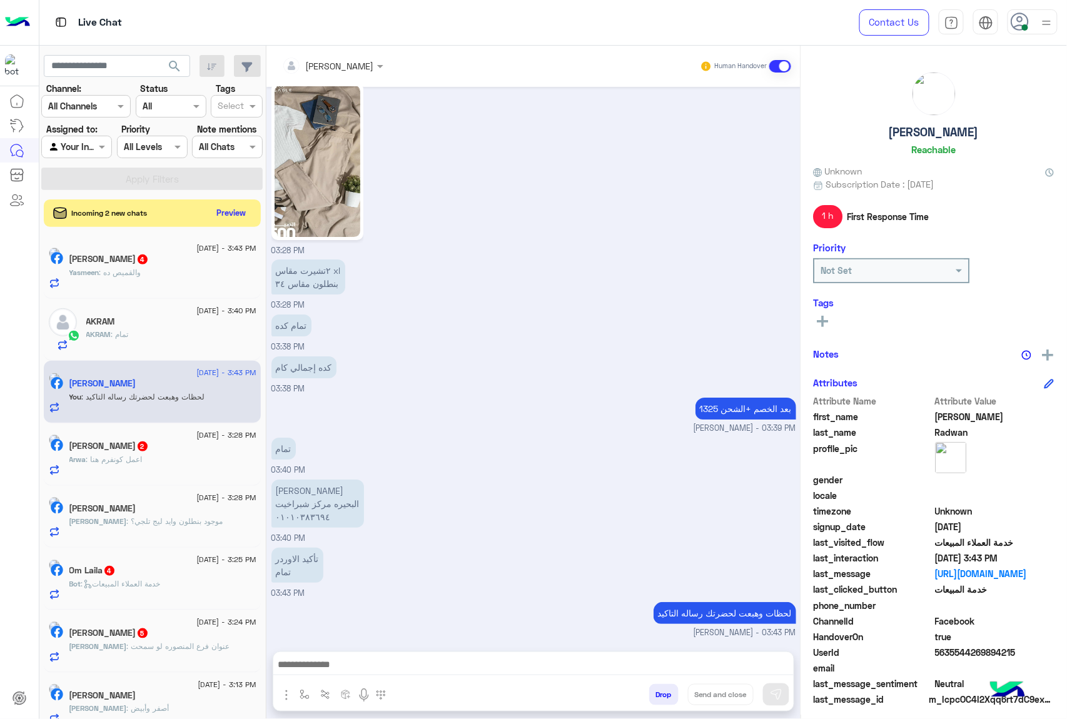
click at [285, 495] on p "احمد علي رضوان البحيره مركز شبراخيت ٠١٠١٠٣٨٣٦٩٤" at bounding box center [317, 504] width 93 height 48
copy p "احمد علي رضوان"
click at [293, 505] on p "احمد علي رضوان البحيره مركز شبراخيت ٠١٠١٠٣٨٣٦٩٤" at bounding box center [317, 504] width 93 height 48
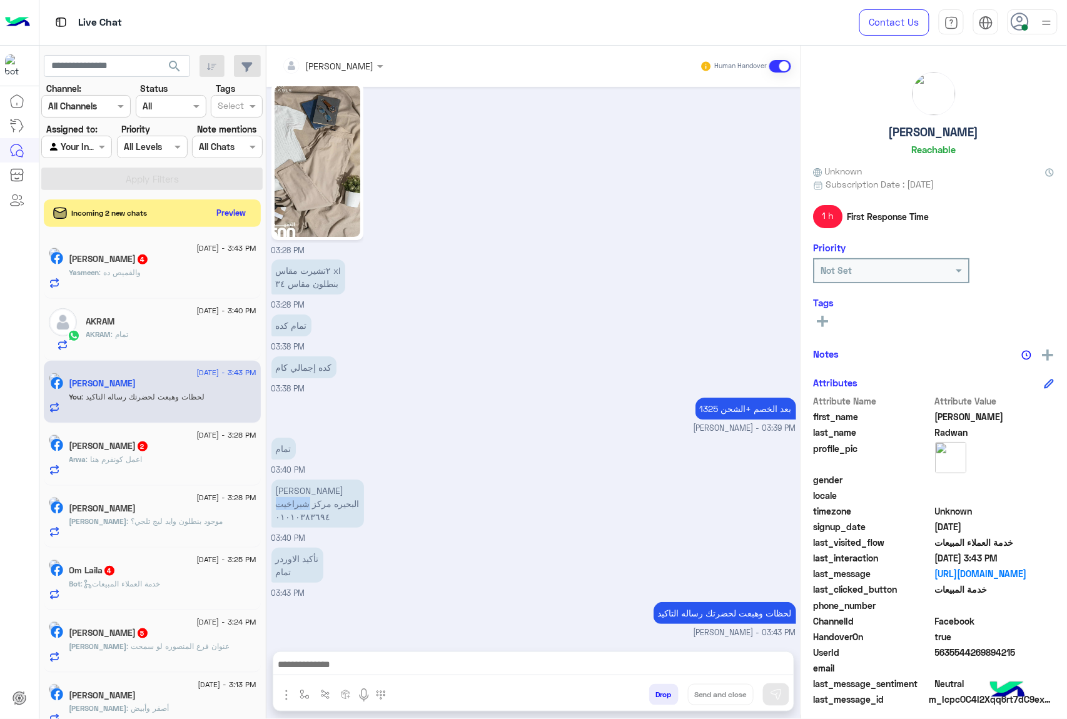
click at [293, 505] on p "احمد علي رضوان البحيره مركز شبراخيت ٠١٠١٠٣٨٣٦٩٤" at bounding box center [317, 504] width 93 height 48
copy p "البحيره مركز شبراخيت"
click at [298, 514] on p "احمد علي رضوان البحيره مركز شبراخيت ٠١٠١٠٣٨٣٦٩٤" at bounding box center [317, 504] width 93 height 48
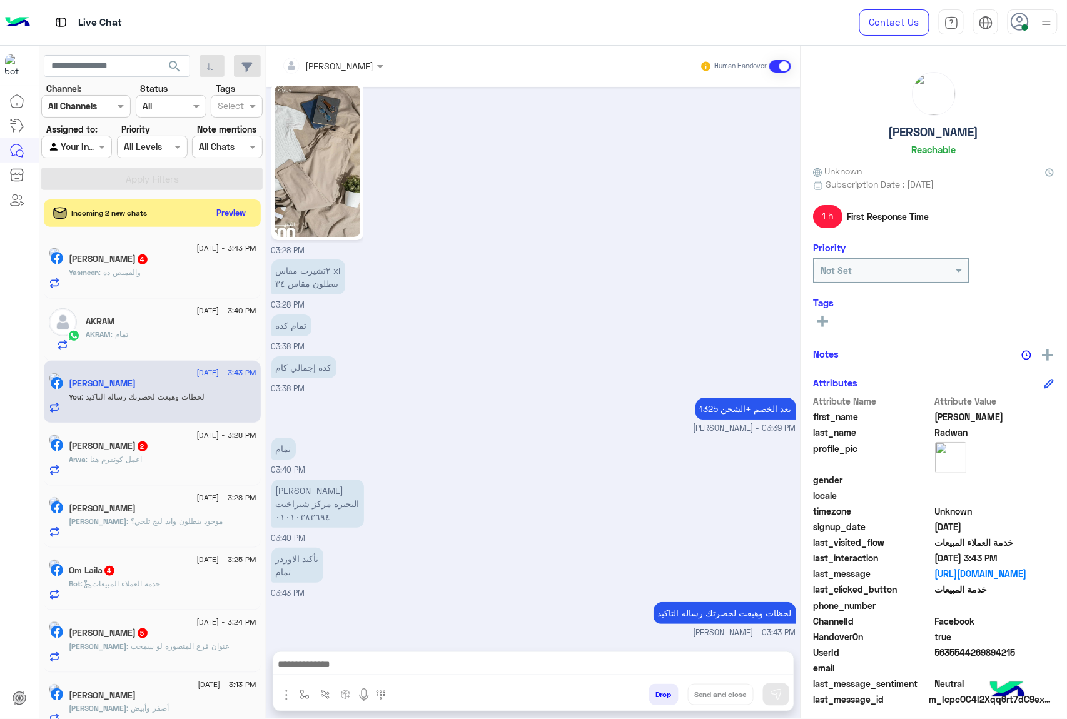
click at [479, 548] on div "تأكيد الاوردر تمام 03:43 PM" at bounding box center [533, 572] width 525 height 55
click at [303, 491] on p "احمد علي رضوان البحيره مركز شبراخيت ٠١٠١٠٣٨٣٦٩٤" at bounding box center [317, 504] width 93 height 48
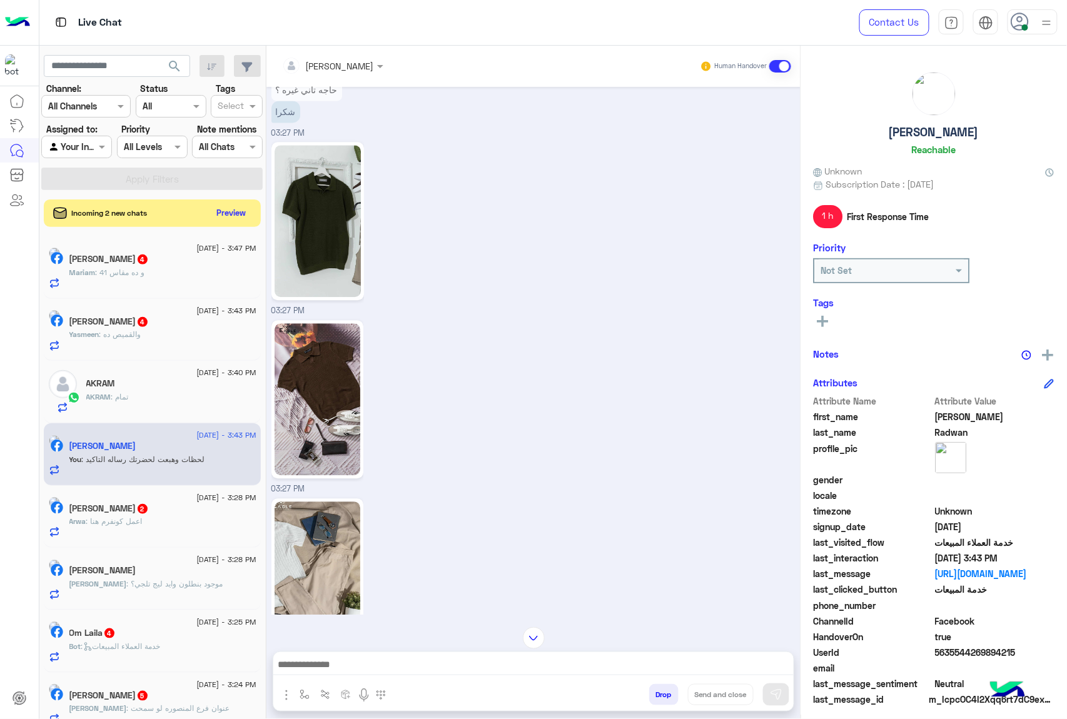
scroll to position [887, 0]
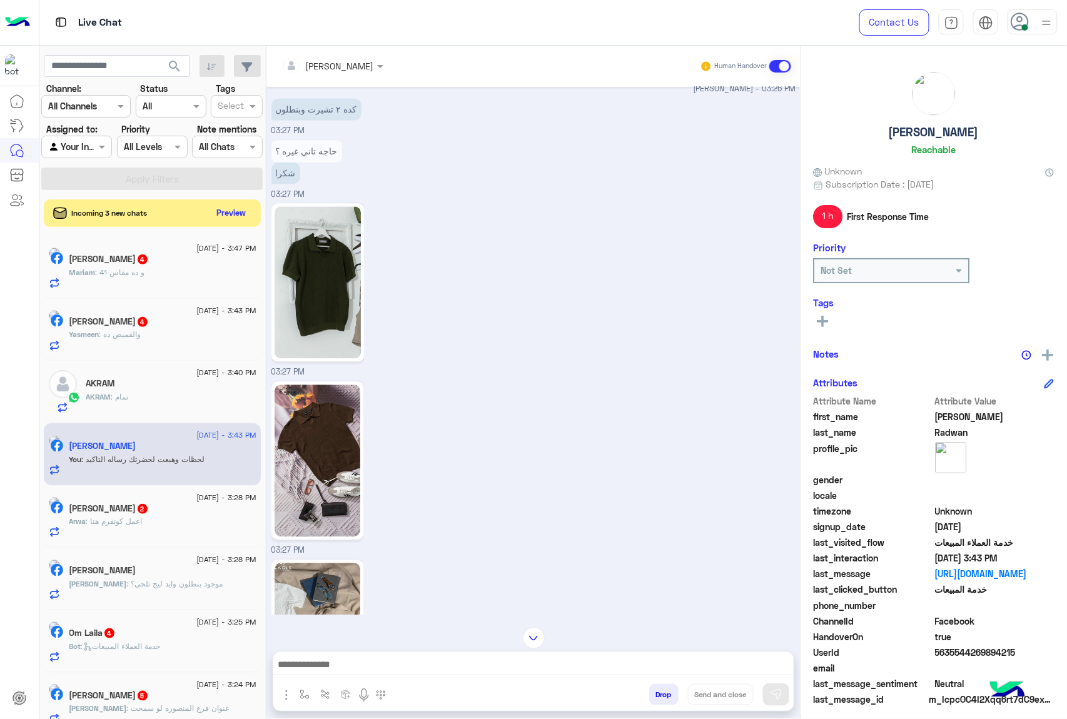
click at [949, 647] on span "5635544269894215" at bounding box center [994, 652] width 119 height 13
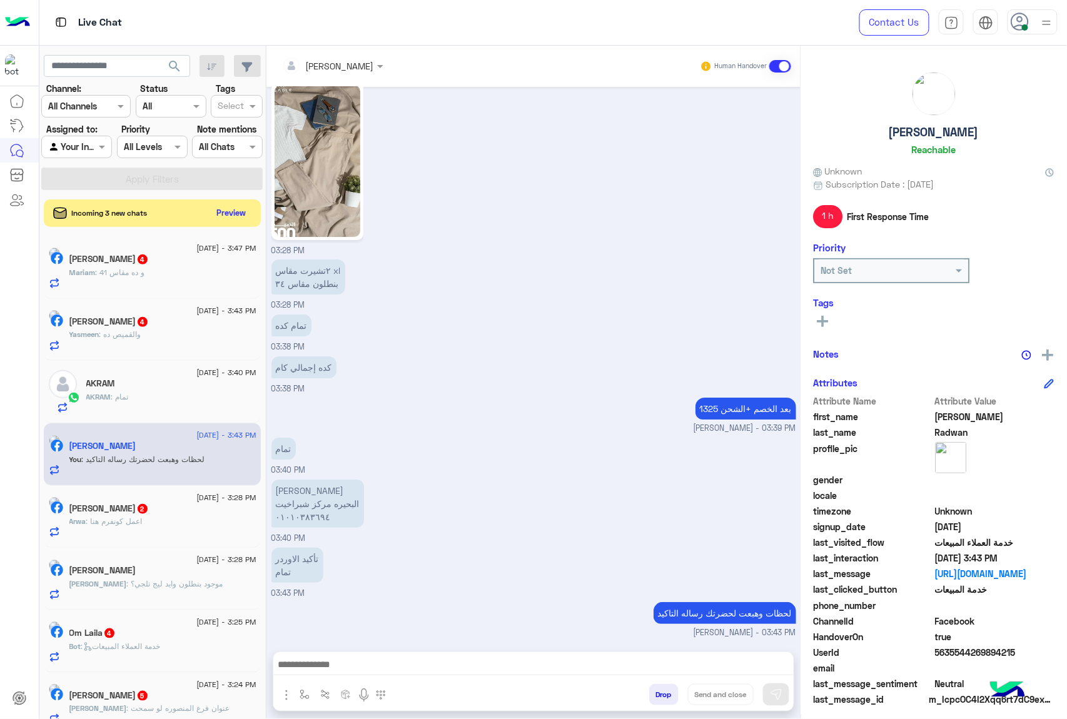
scroll to position [1387, 0]
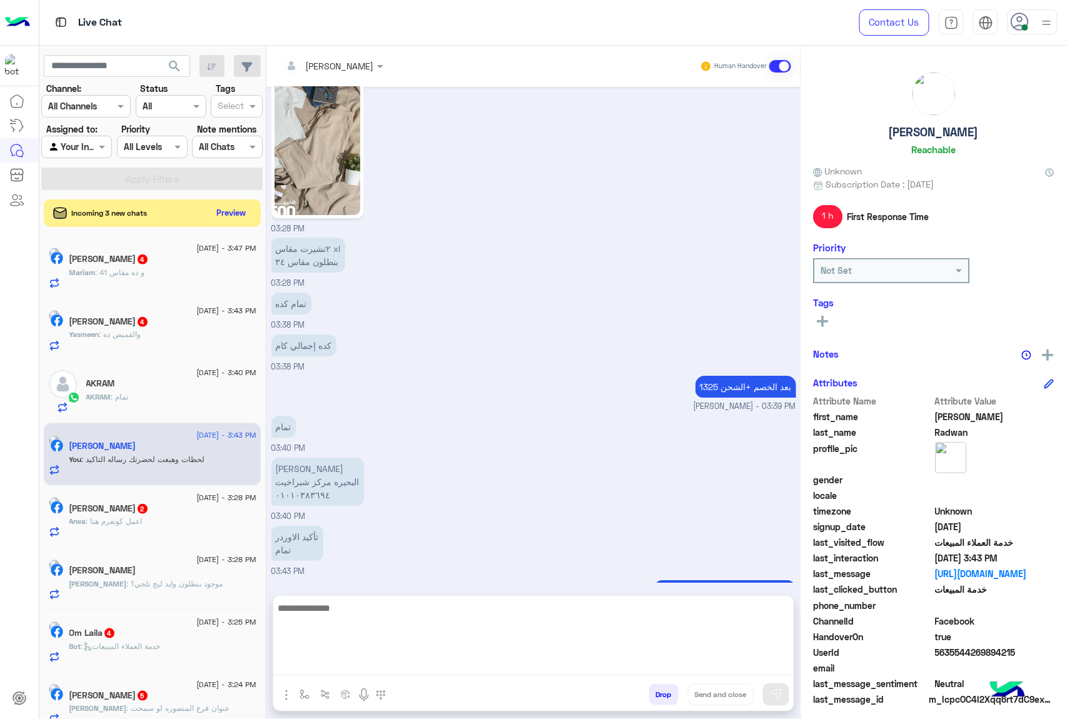
click at [311, 668] on textarea at bounding box center [533, 637] width 520 height 75
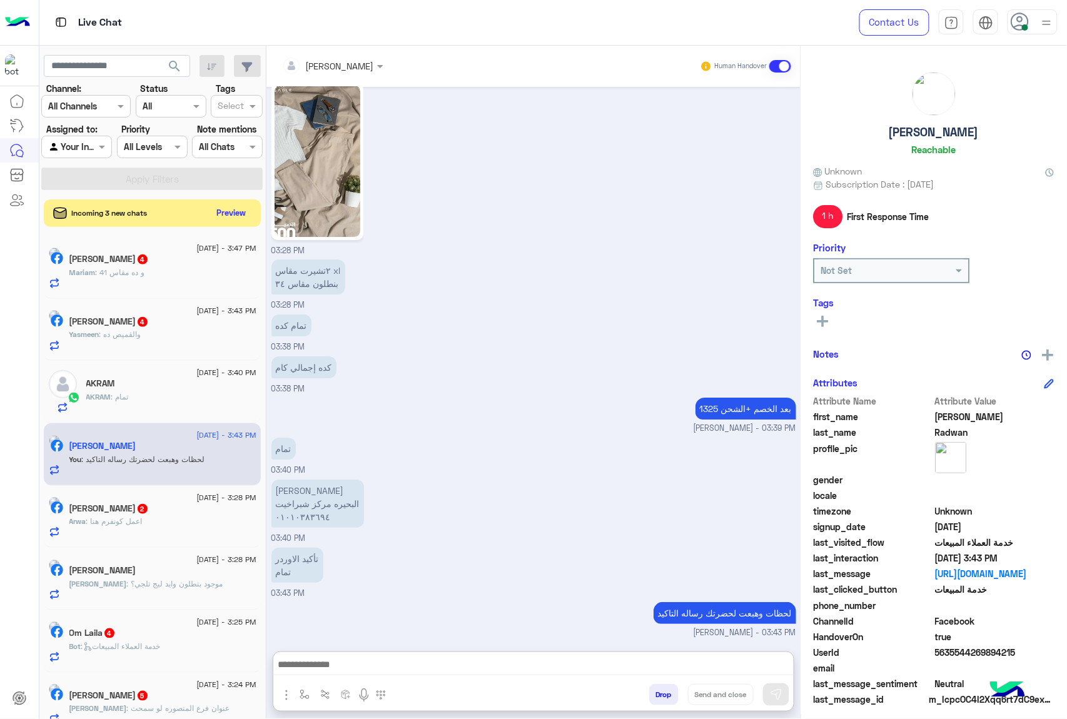
click at [980, 658] on span "5635544269894215" at bounding box center [994, 652] width 119 height 13
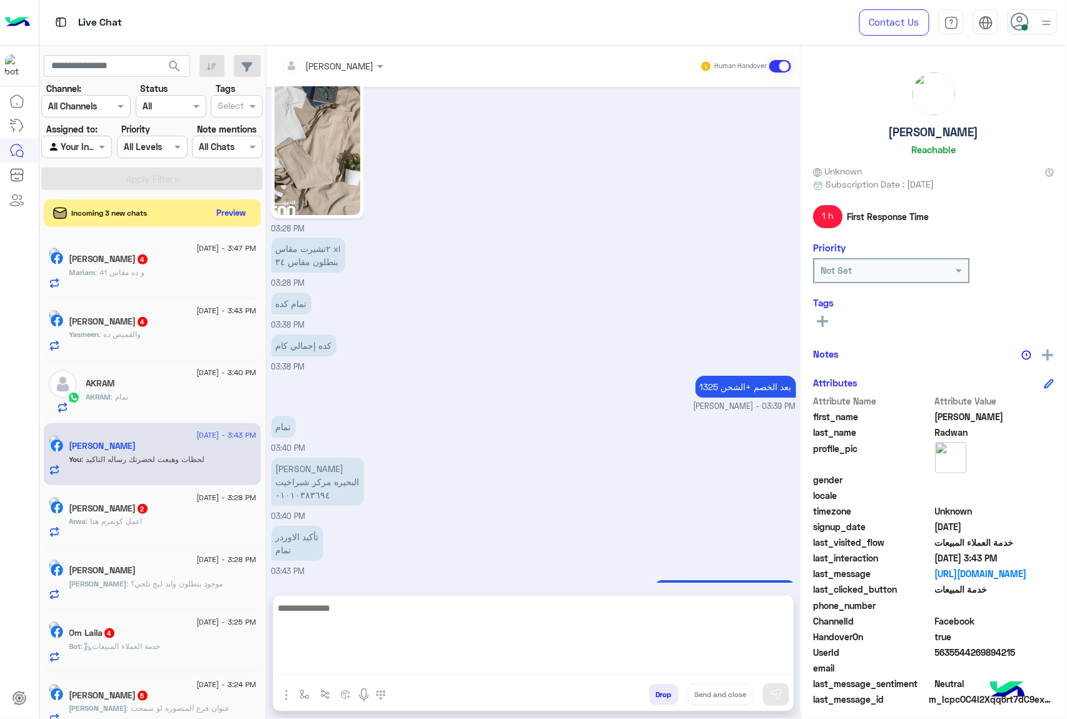
click at [311, 668] on textarea at bounding box center [533, 637] width 520 height 75
type textarea "*"
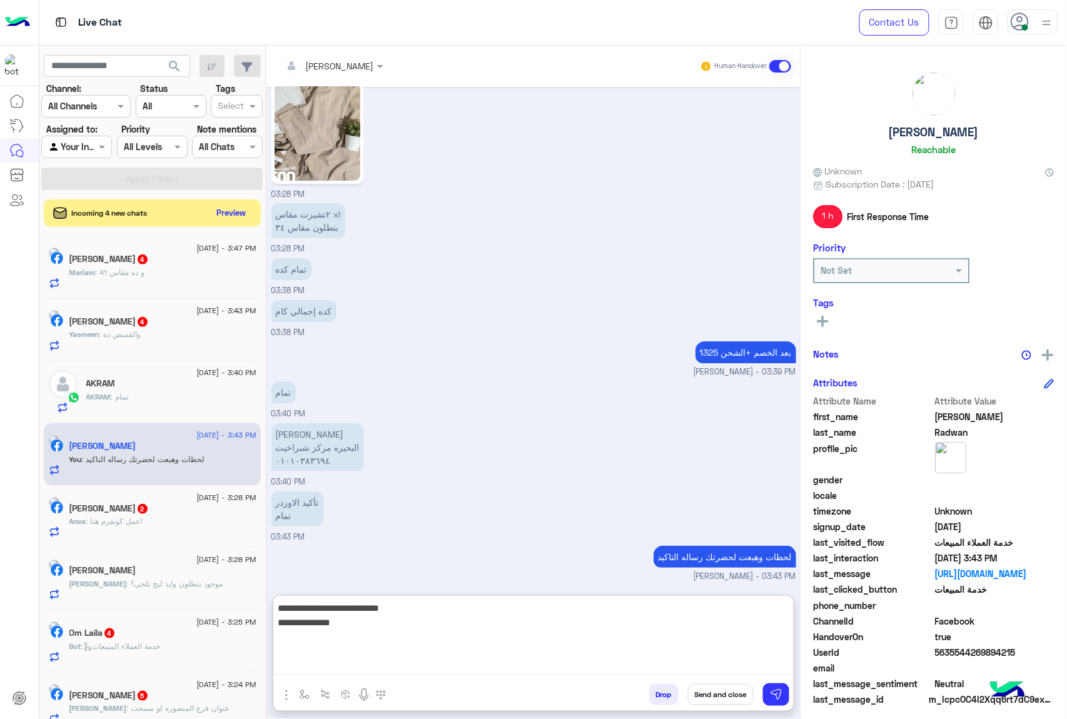
scroll to position [1444, 0]
click at [730, 628] on textarea "**********" at bounding box center [533, 637] width 520 height 75
paste textarea "**********"
type textarea "**********"
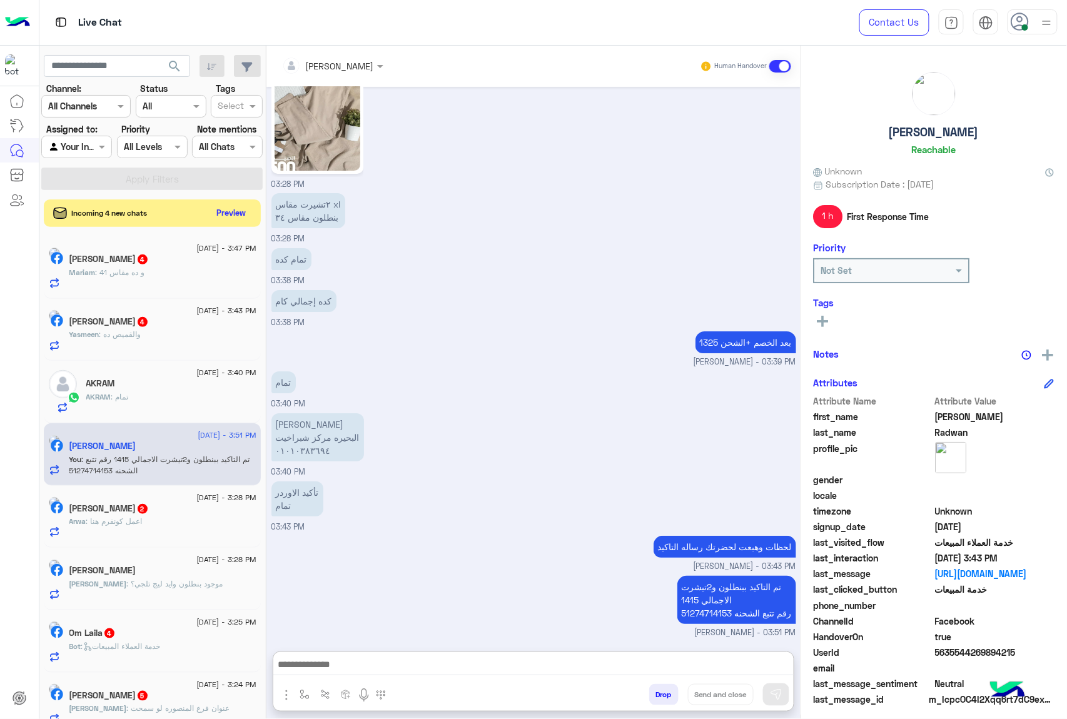
click at [659, 697] on button "Drop" at bounding box center [663, 694] width 29 height 21
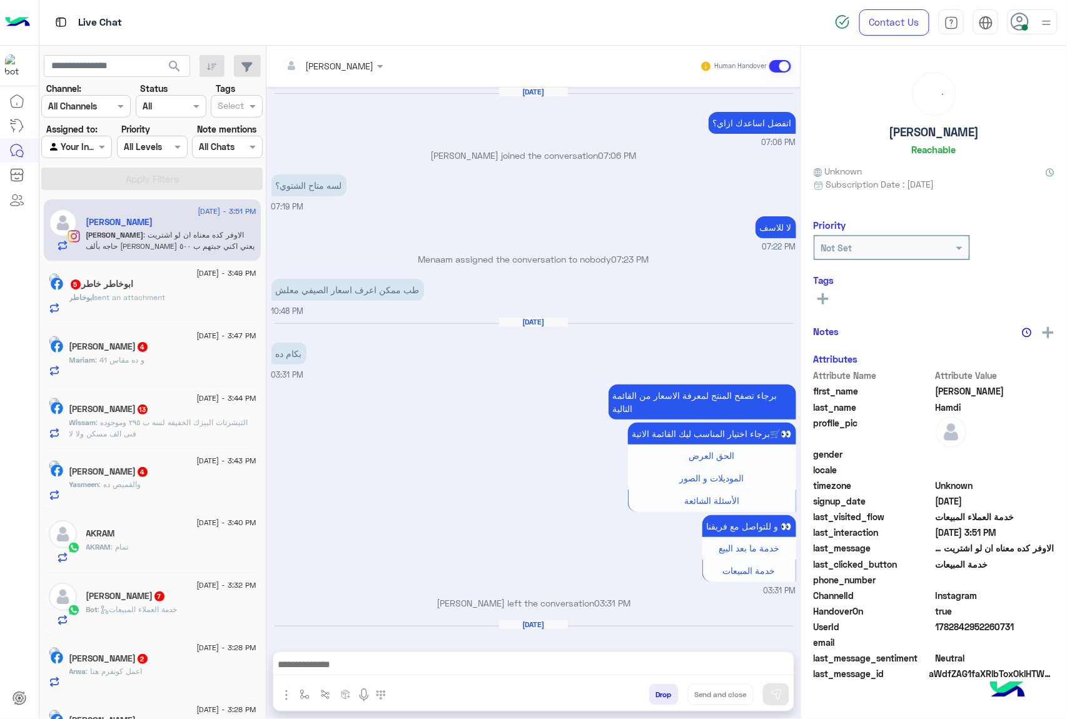
scroll to position [1884, 0]
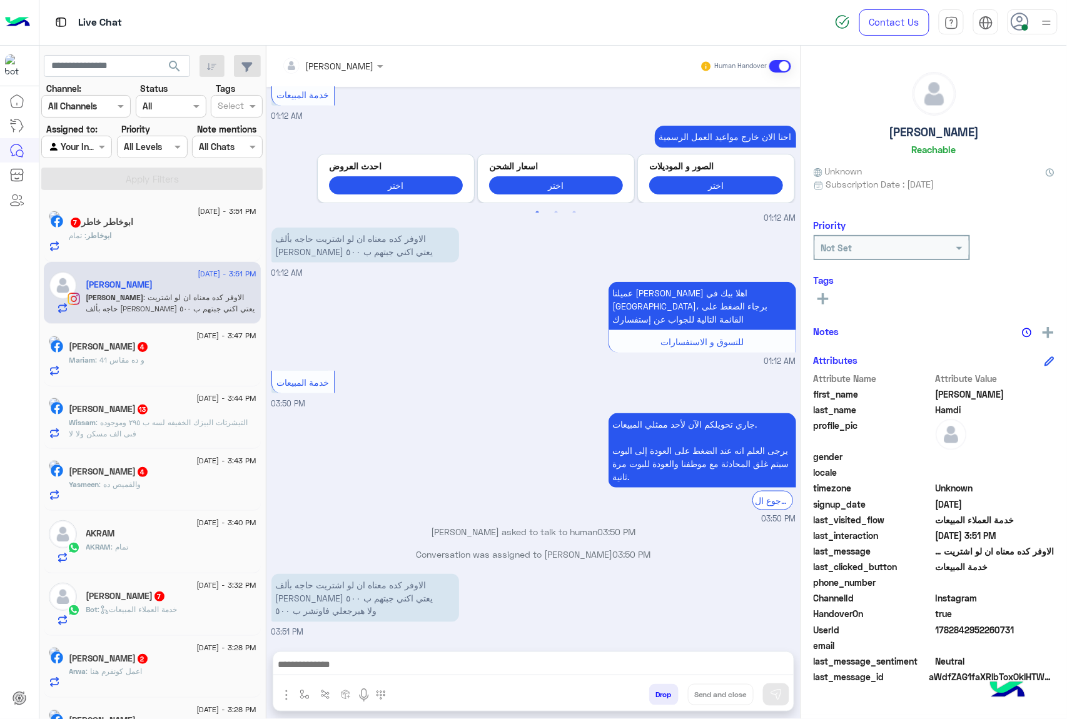
click at [134, 221] on h5 "ابوخاطر خاطر 7" at bounding box center [101, 222] width 64 height 11
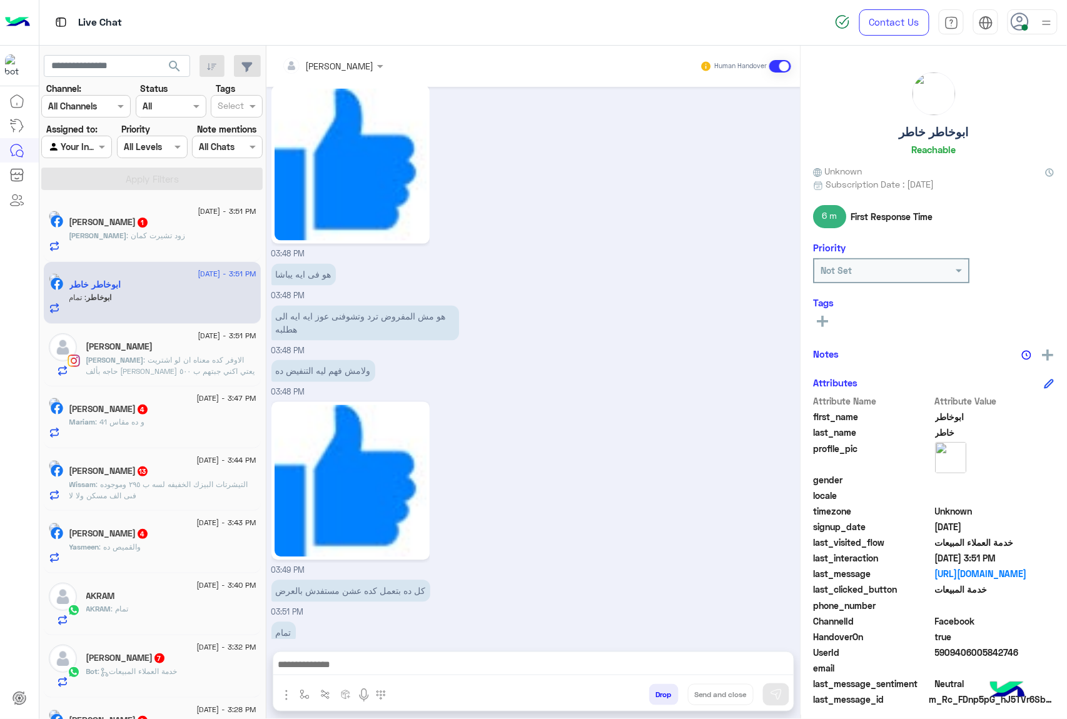
click at [127, 238] on span ": زود تشيرت كمان" at bounding box center [156, 235] width 59 height 9
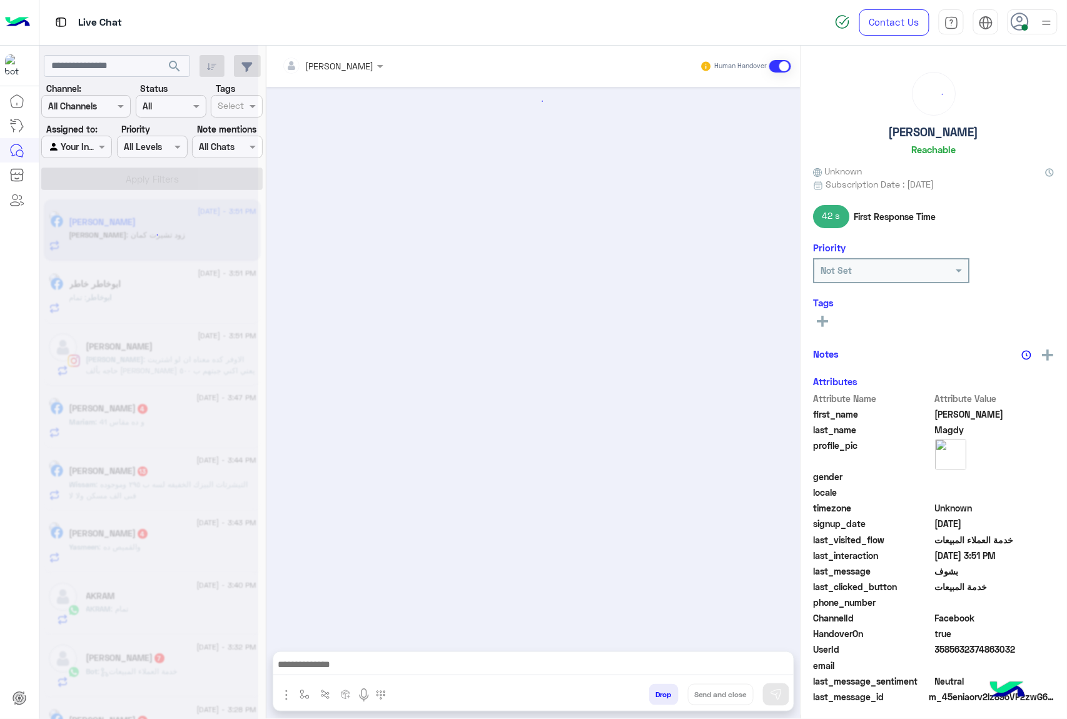
scroll to position [802, 0]
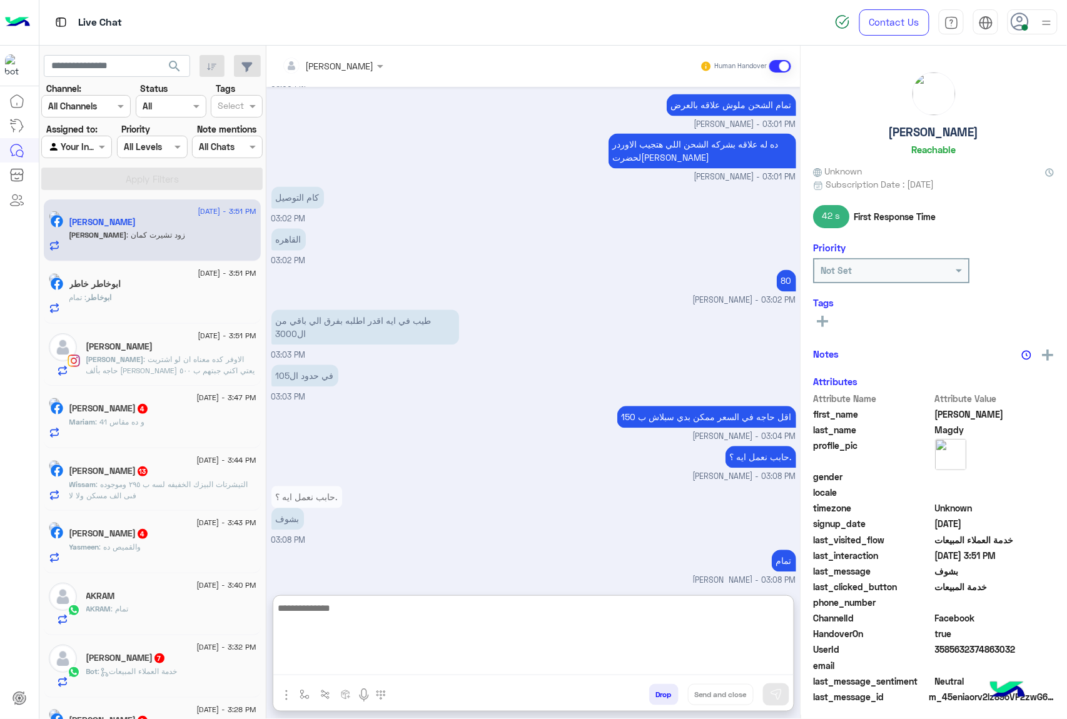
click at [339, 665] on textarea at bounding box center [533, 637] width 520 height 75
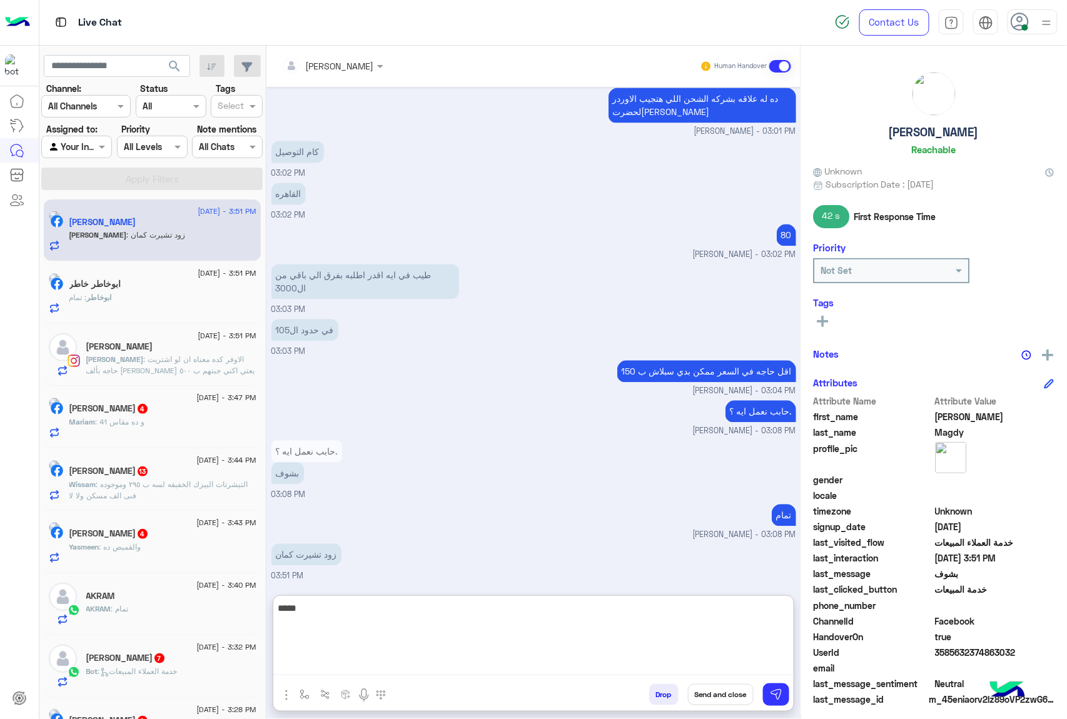
type textarea "******"
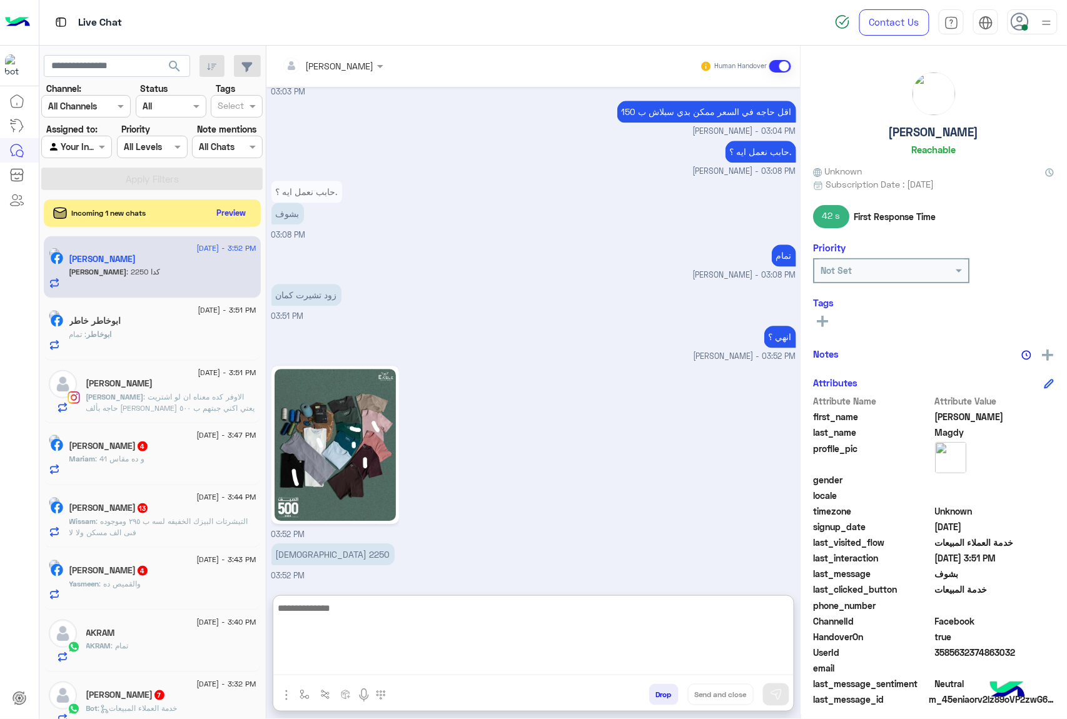
scroll to position [1117, 0]
click at [358, 612] on textarea at bounding box center [533, 637] width 520 height 75
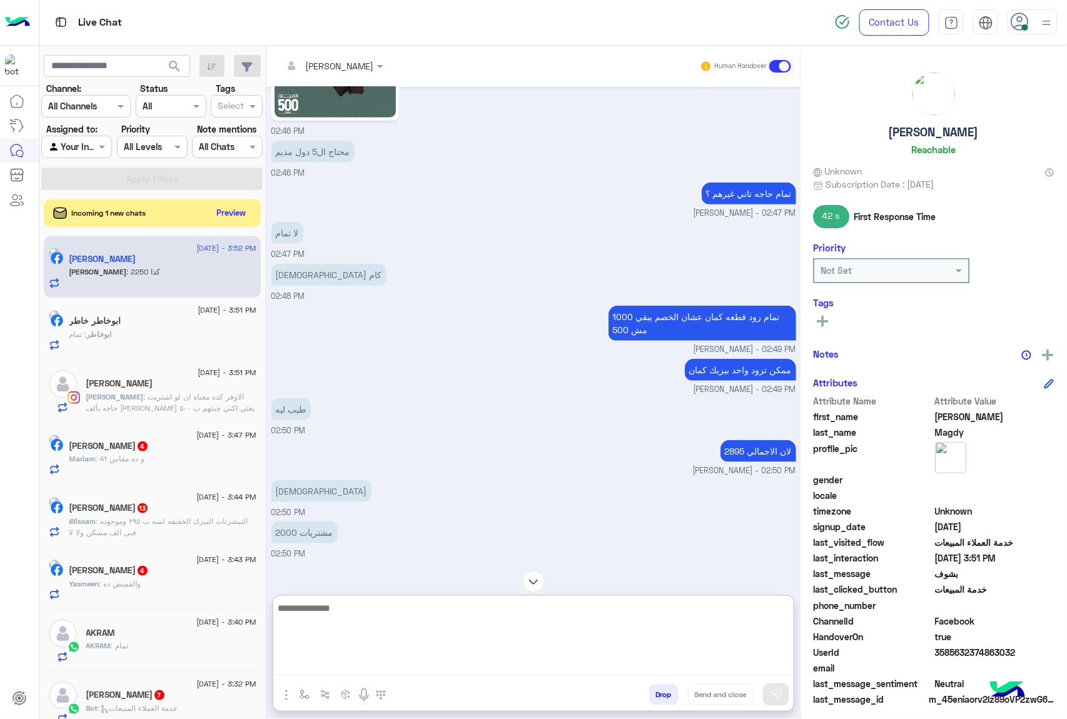
scroll to position [203, 0]
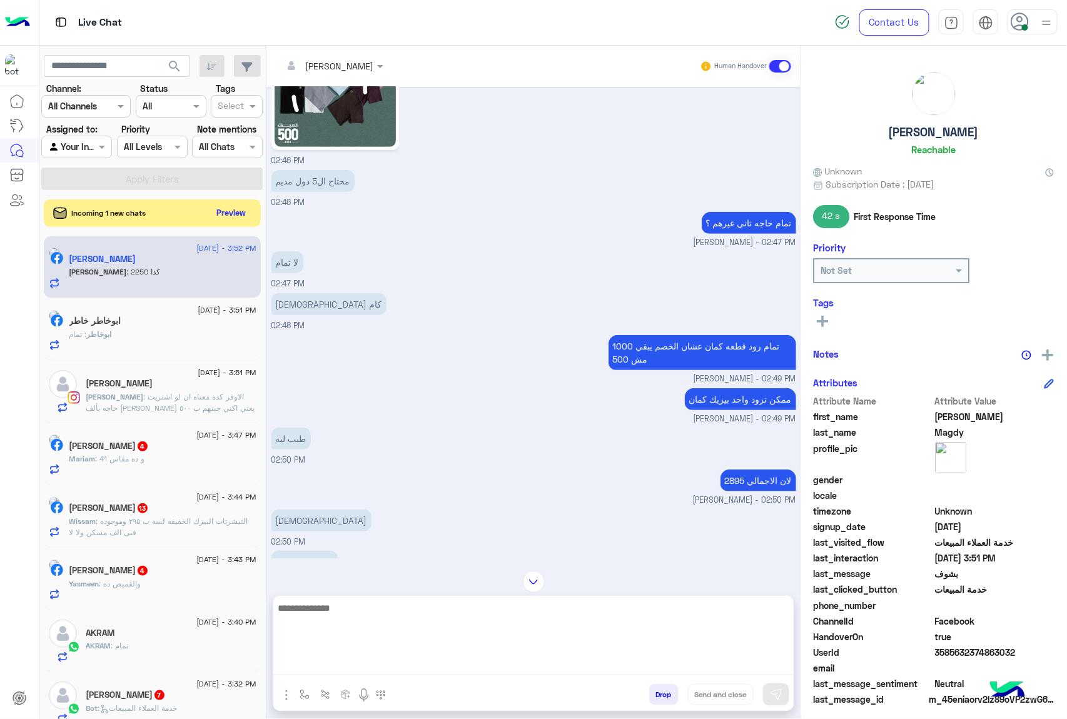
click at [358, 669] on textarea at bounding box center [533, 637] width 520 height 75
type textarea "*"
type textarea "******"
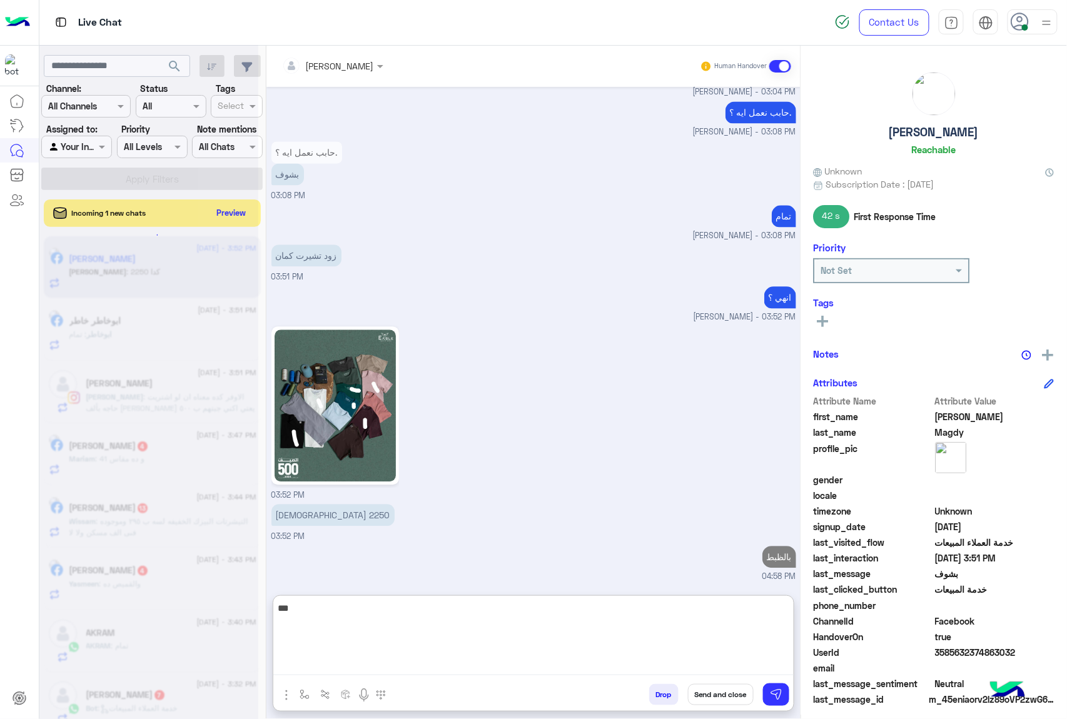
scroll to position [2512, 0]
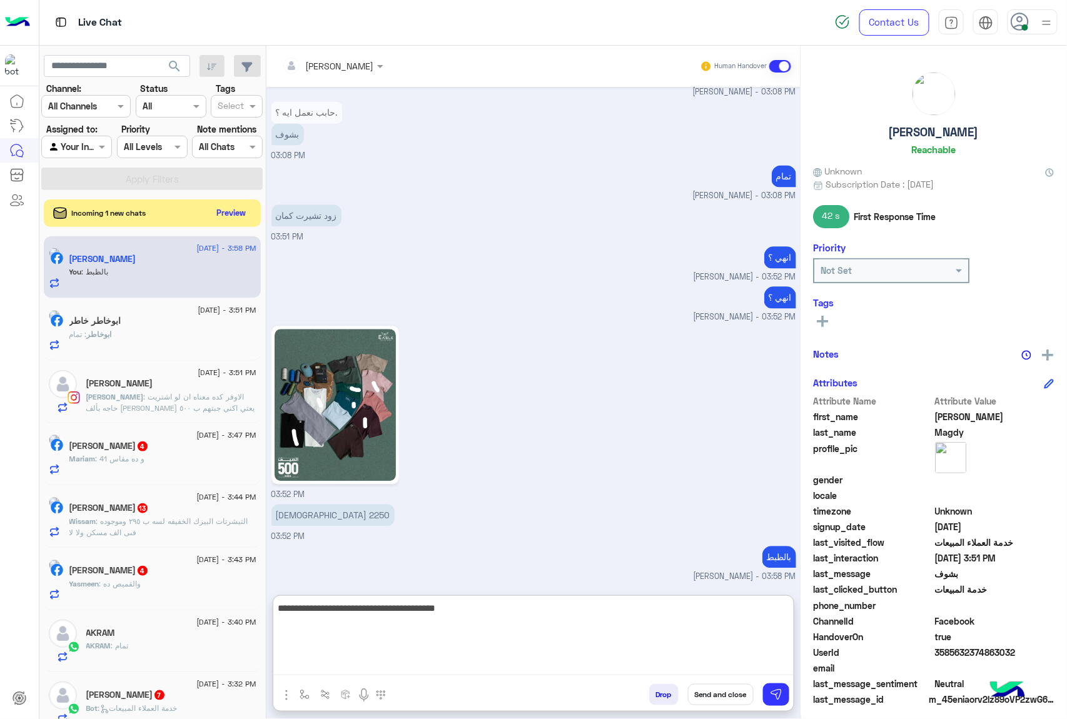
type textarea "**********"
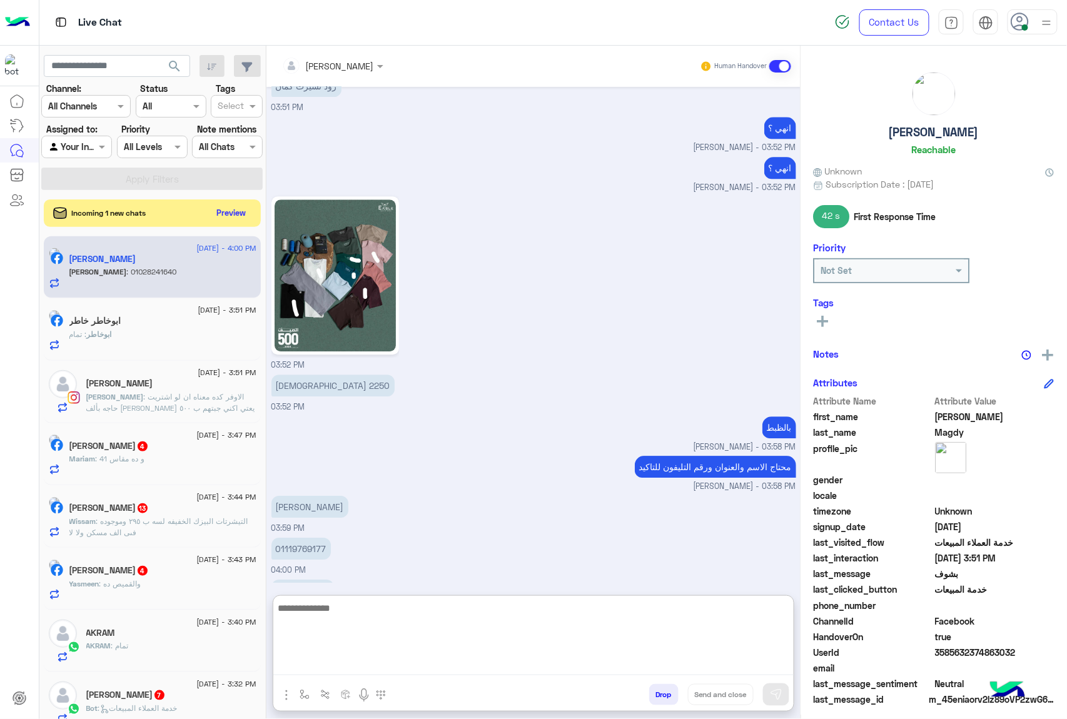
scroll to position [2676, 0]
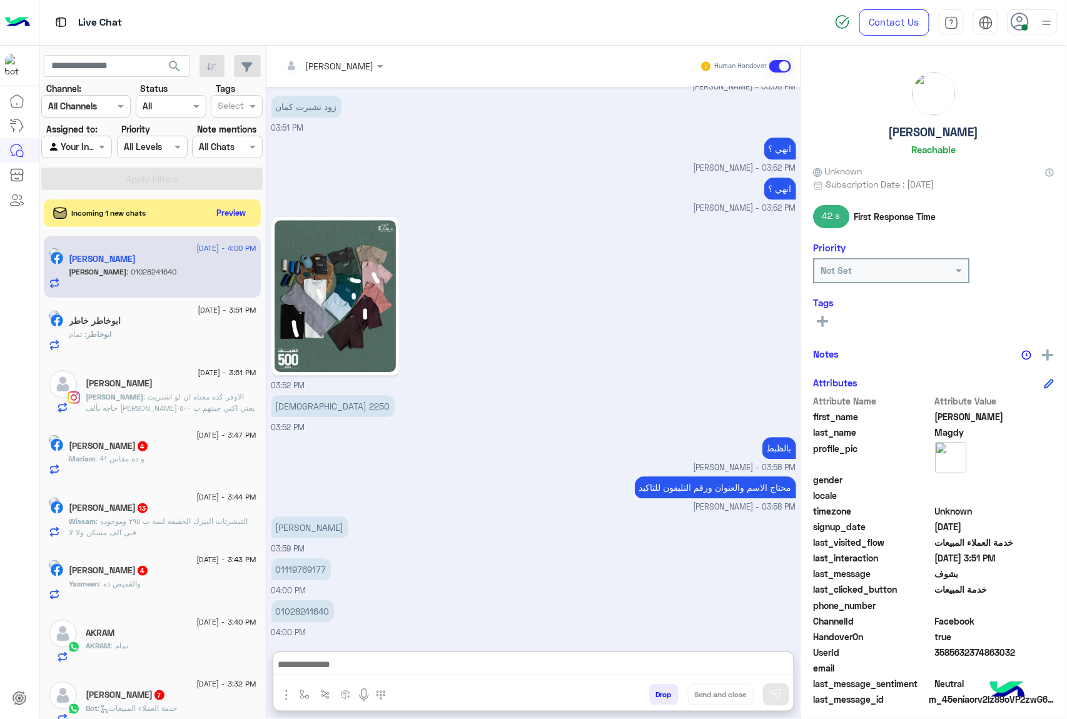
click at [329, 516] on p "احمد مجدي عبد الكريم" at bounding box center [309, 527] width 77 height 22
click at [329, 478] on div "محتاج الاسم والعنوان ورقم التليفون للتاكيد mohamed ahmed - 03:58 PM" at bounding box center [533, 493] width 525 height 40
click at [325, 534] on p "احمد مجدي عبد الكريم" at bounding box center [309, 527] width 77 height 22
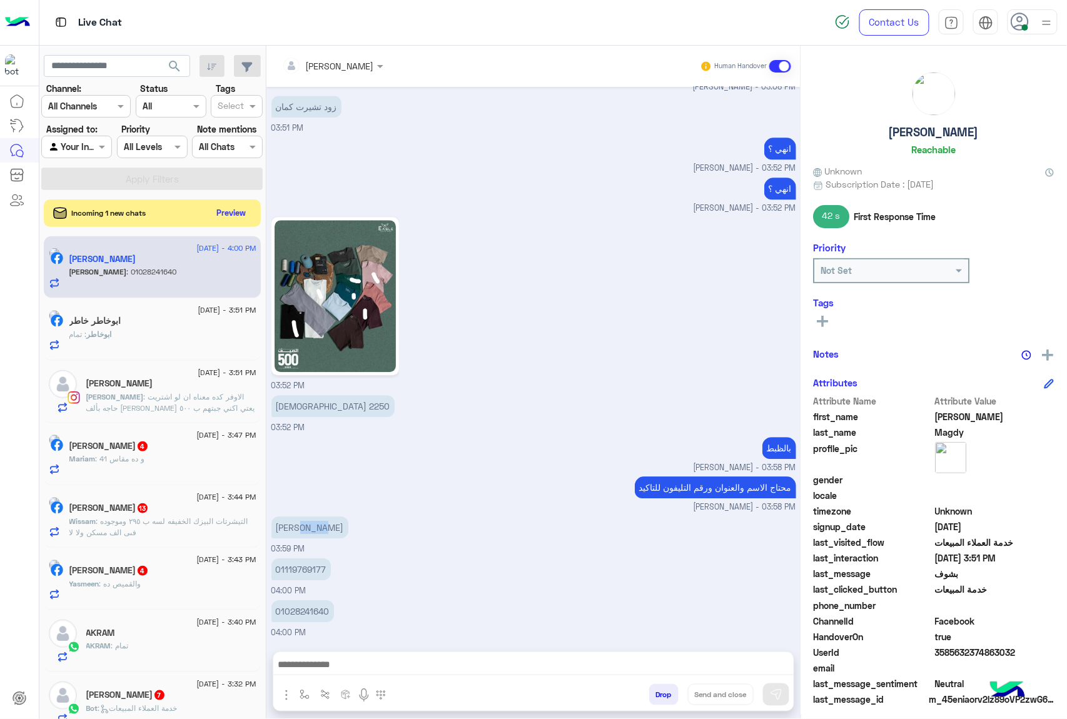
click at [325, 534] on p "احمد مجدي عبد الكريم" at bounding box center [309, 527] width 77 height 22
click at [420, 579] on div "01119769177 04:00 PM" at bounding box center [533, 576] width 525 height 42
click at [293, 614] on p "01028241640" at bounding box center [302, 611] width 63 height 22
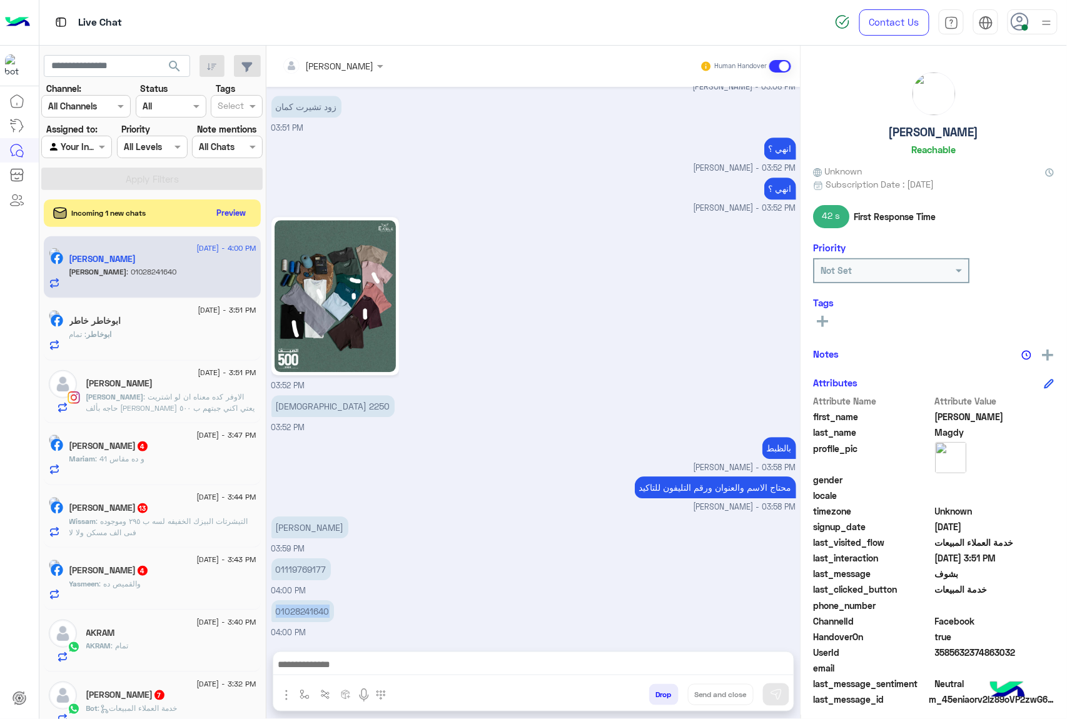
click at [293, 614] on p "01028241640" at bounding box center [302, 611] width 63 height 22
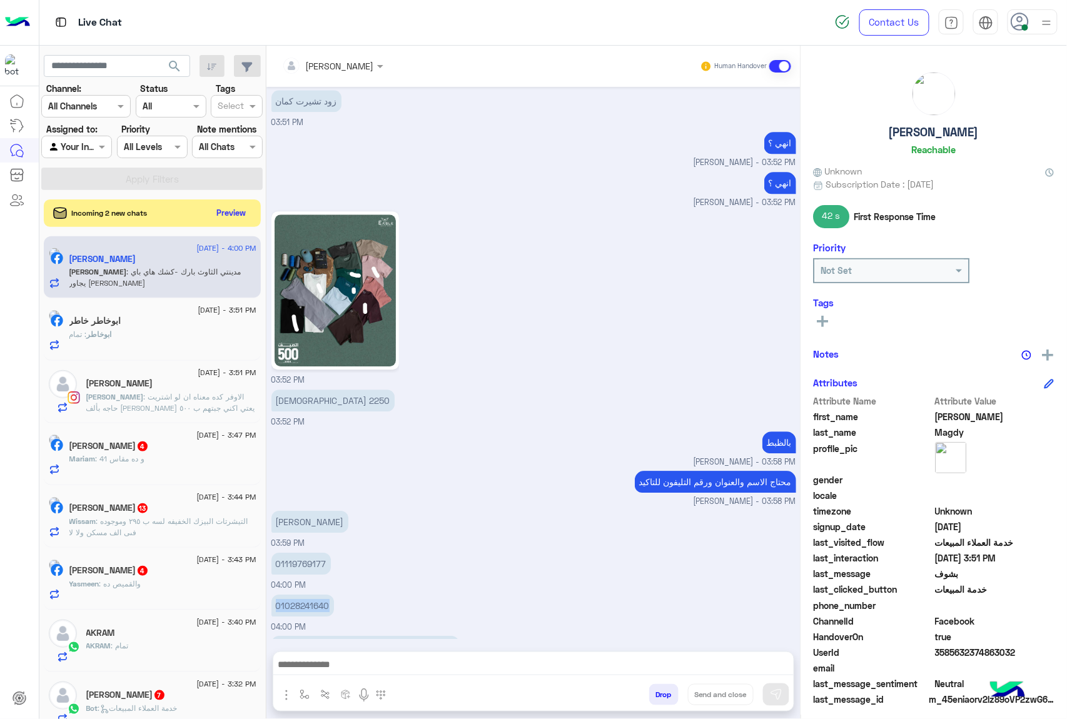
scroll to position [2674, 0]
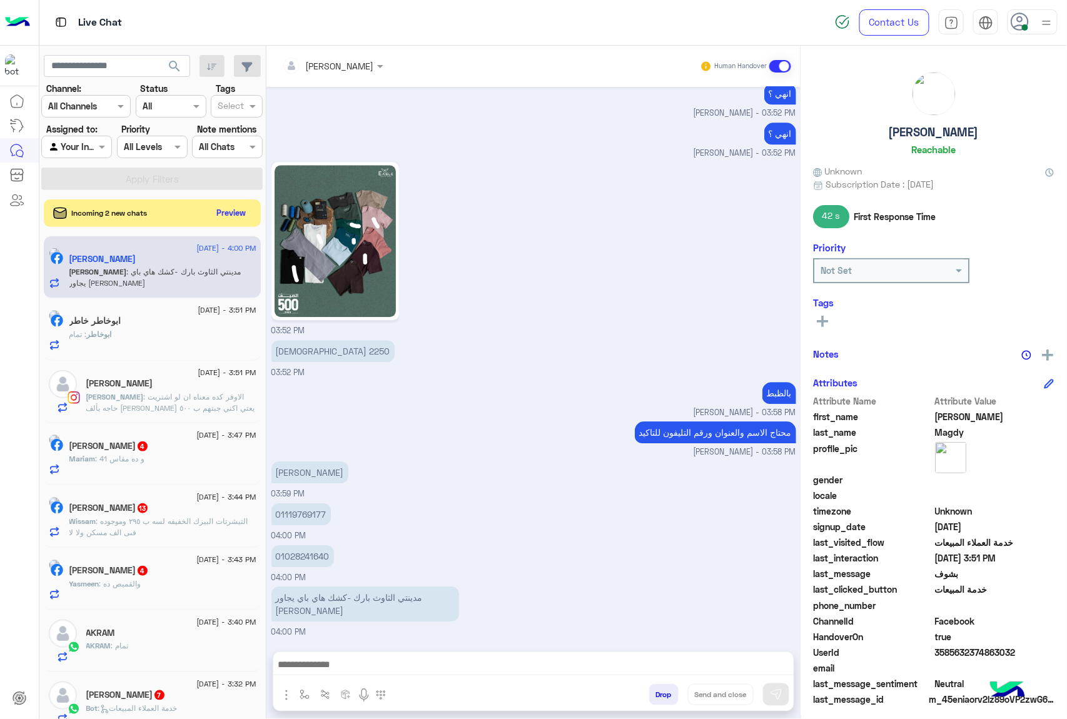
click at [344, 596] on p "مدينتي الثاوث بارك -كشك هاي باي يجاور السيد حنفي" at bounding box center [365, 603] width 188 height 35
click at [434, 541] on div "01119769177 04:00 PM" at bounding box center [533, 521] width 525 height 42
click at [289, 511] on p "01119769177" at bounding box center [300, 514] width 59 height 22
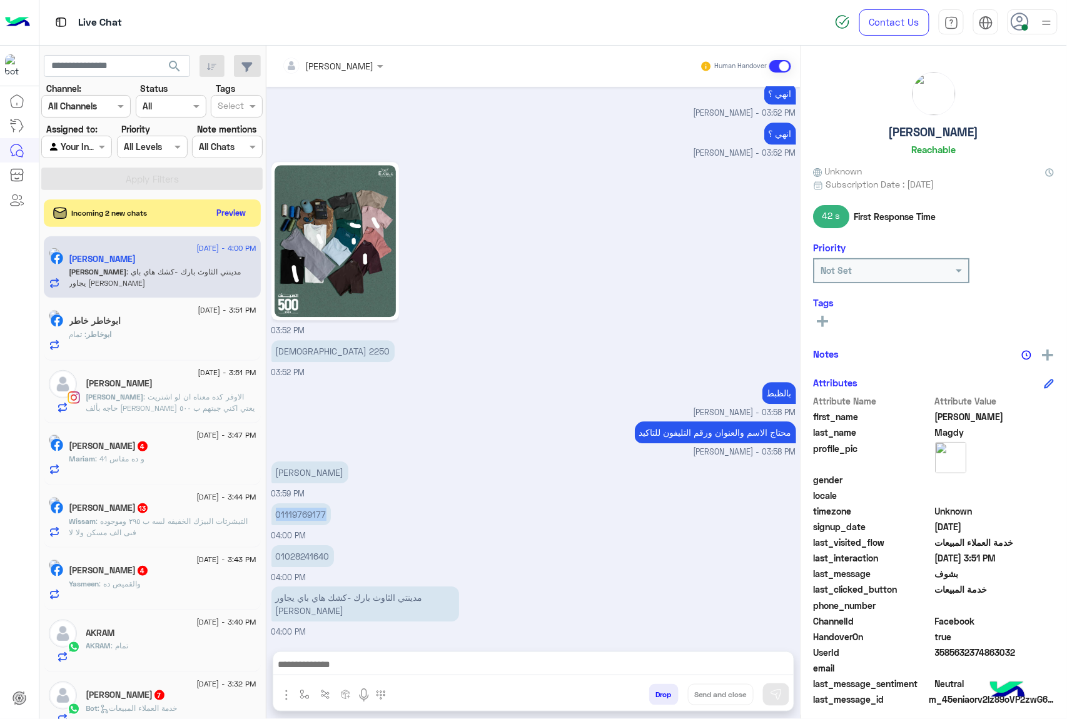
click at [289, 511] on p "01119769177" at bounding box center [300, 514] width 59 height 22
click at [310, 554] on p "01028241640" at bounding box center [302, 556] width 63 height 22
click at [433, 466] on div "احمد مجدي عبد الكريم 03:59 PM" at bounding box center [533, 479] width 525 height 42
click at [471, 481] on div "احمد مجدي عبد الكريم 03:59 PM" at bounding box center [533, 479] width 525 height 42
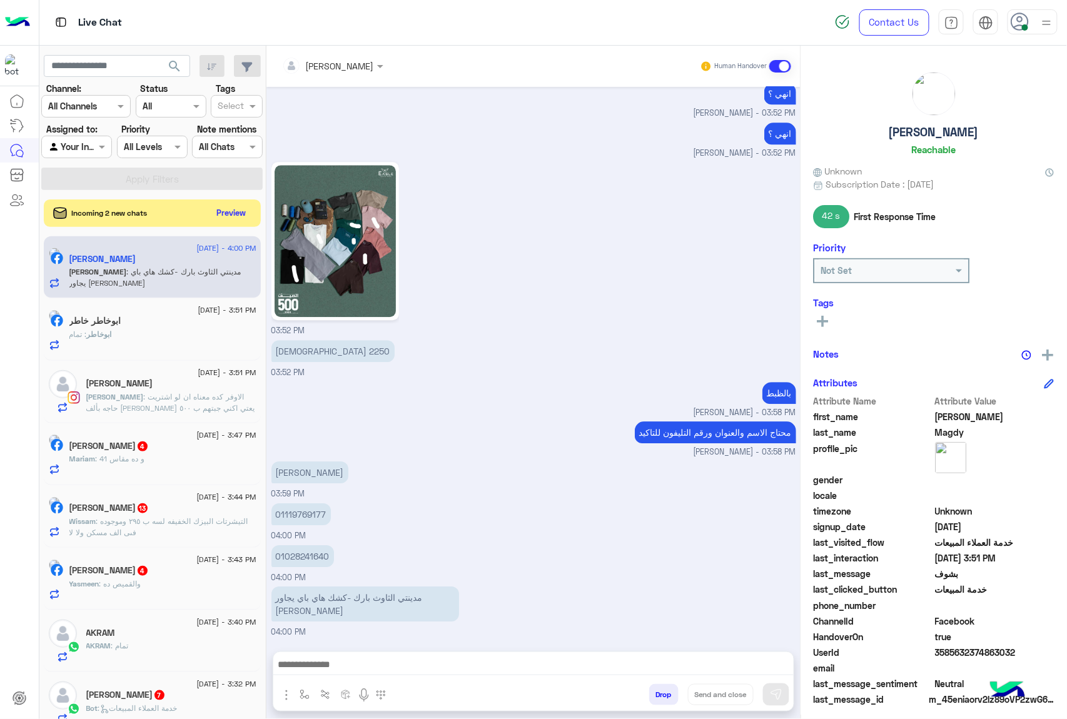
click at [361, 253] on img at bounding box center [334, 241] width 121 height 152
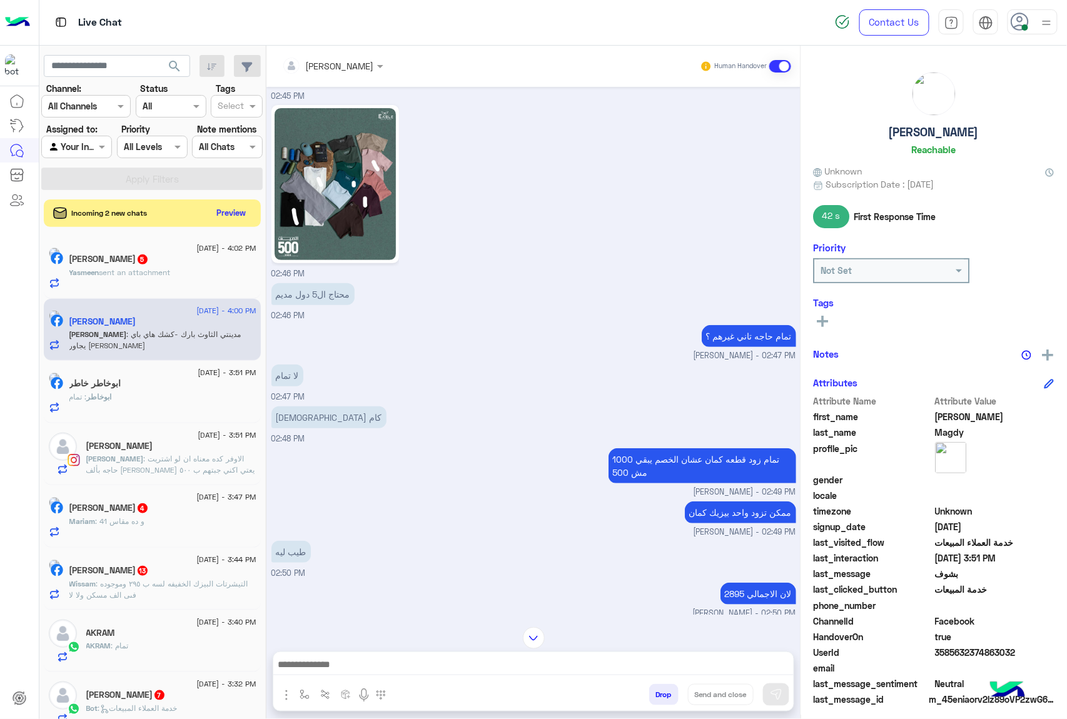
scroll to position [6, 0]
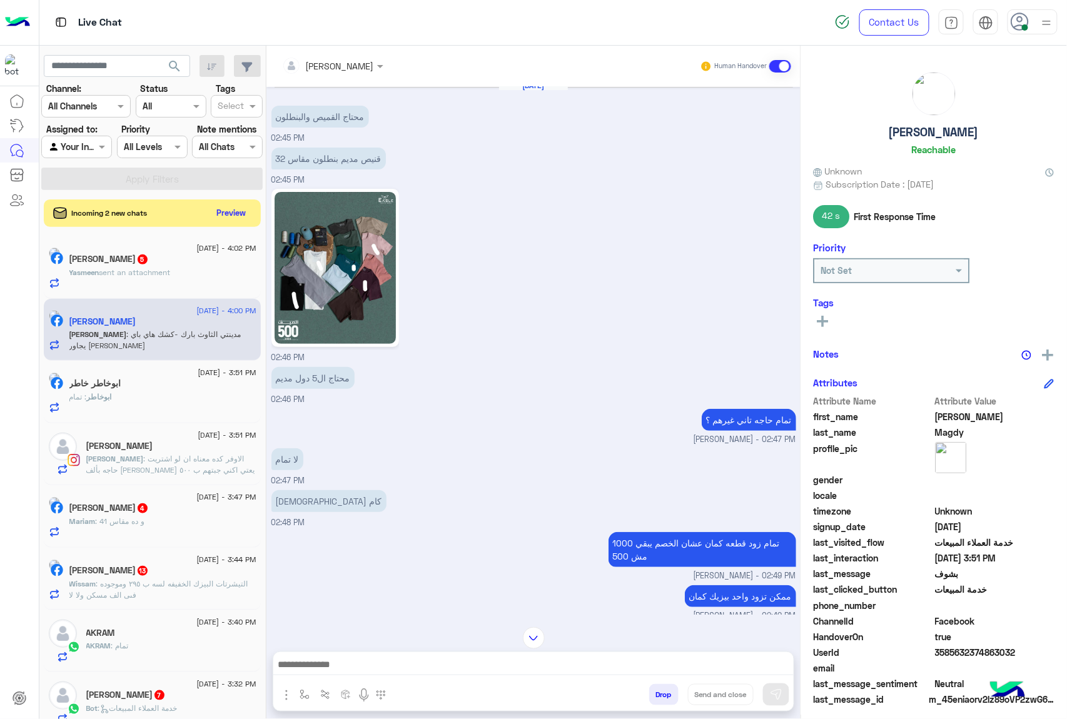
click at [350, 268] on img at bounding box center [334, 268] width 121 height 152
click at [321, 268] on img at bounding box center [334, 268] width 121 height 152
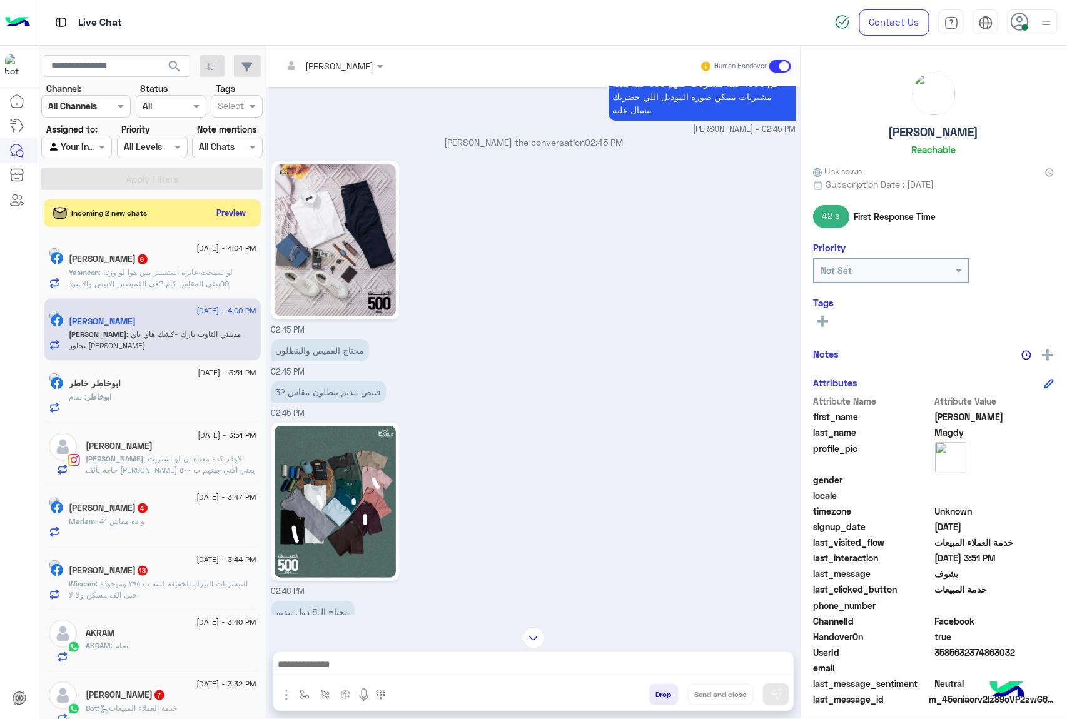
scroll to position [1461, 0]
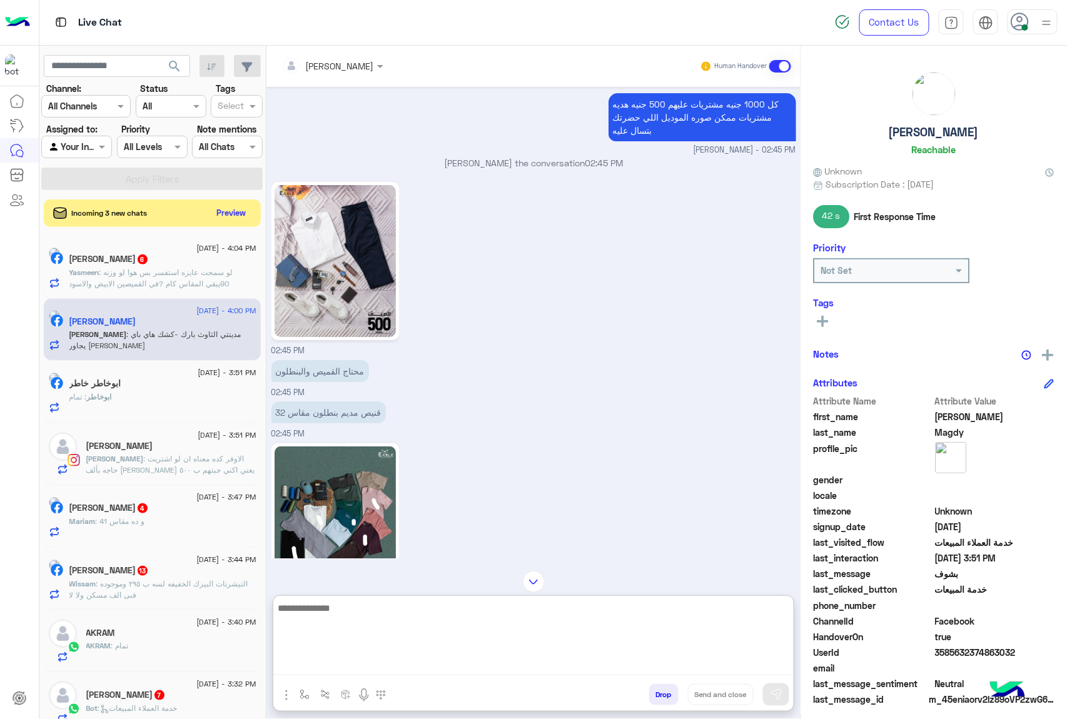
click at [353, 668] on textarea at bounding box center [533, 637] width 520 height 75
type textarea "*"
paste textarea "**********"
type textarea "**********"
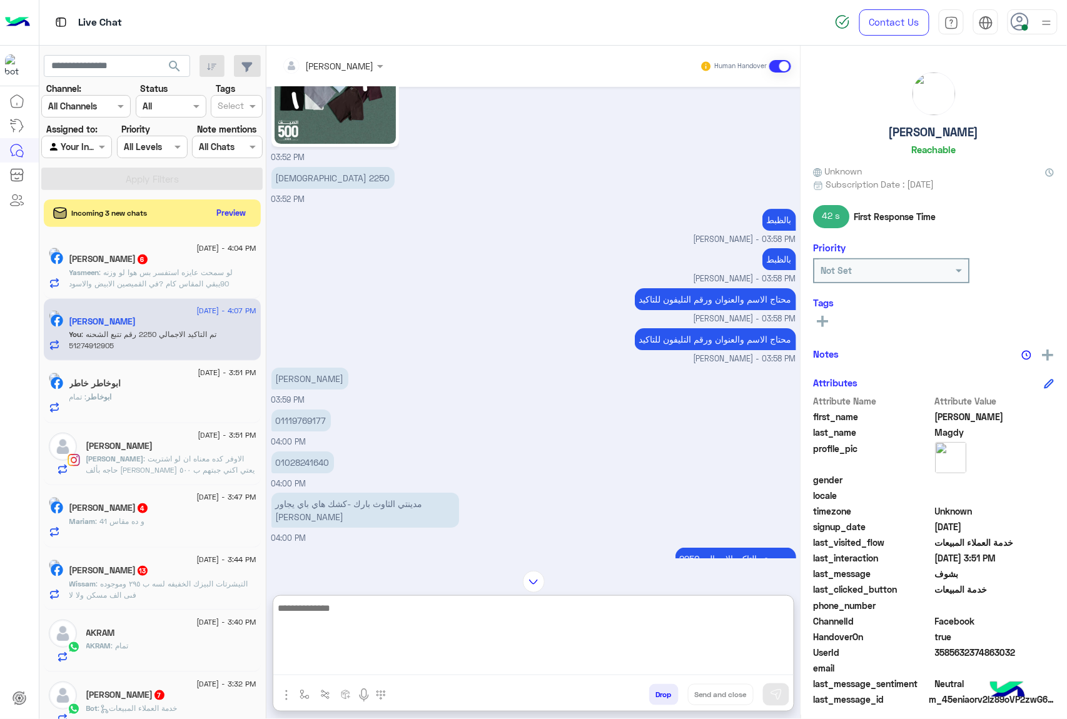
scroll to position [4603, 0]
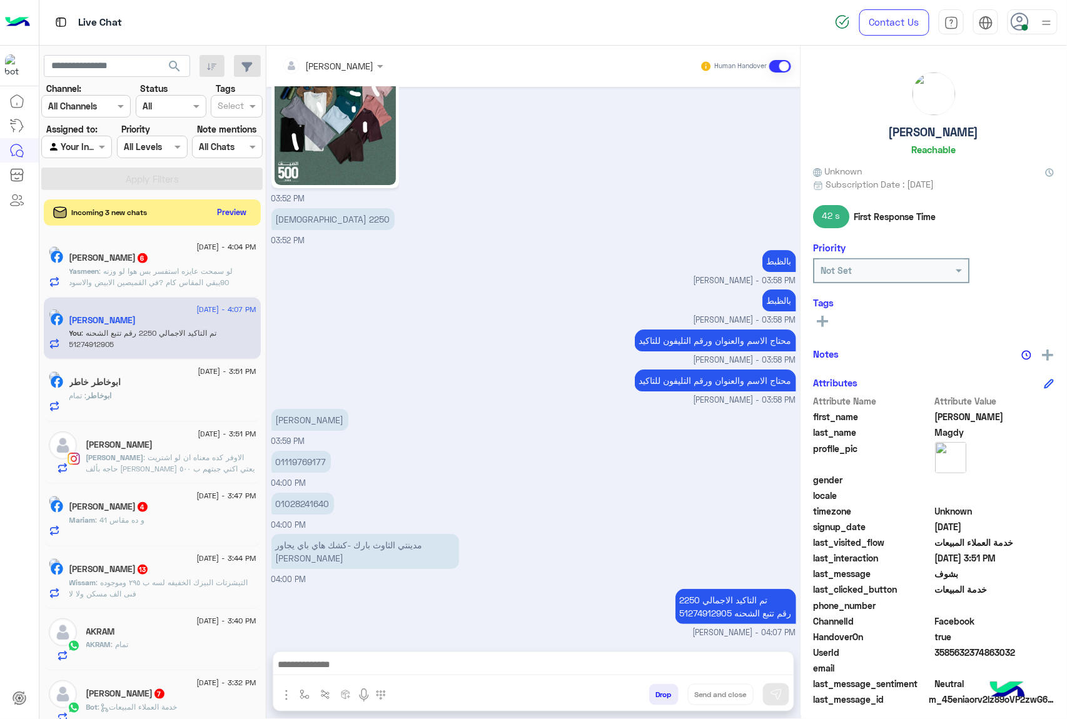
click at [233, 213] on button "Preview" at bounding box center [232, 212] width 39 height 17
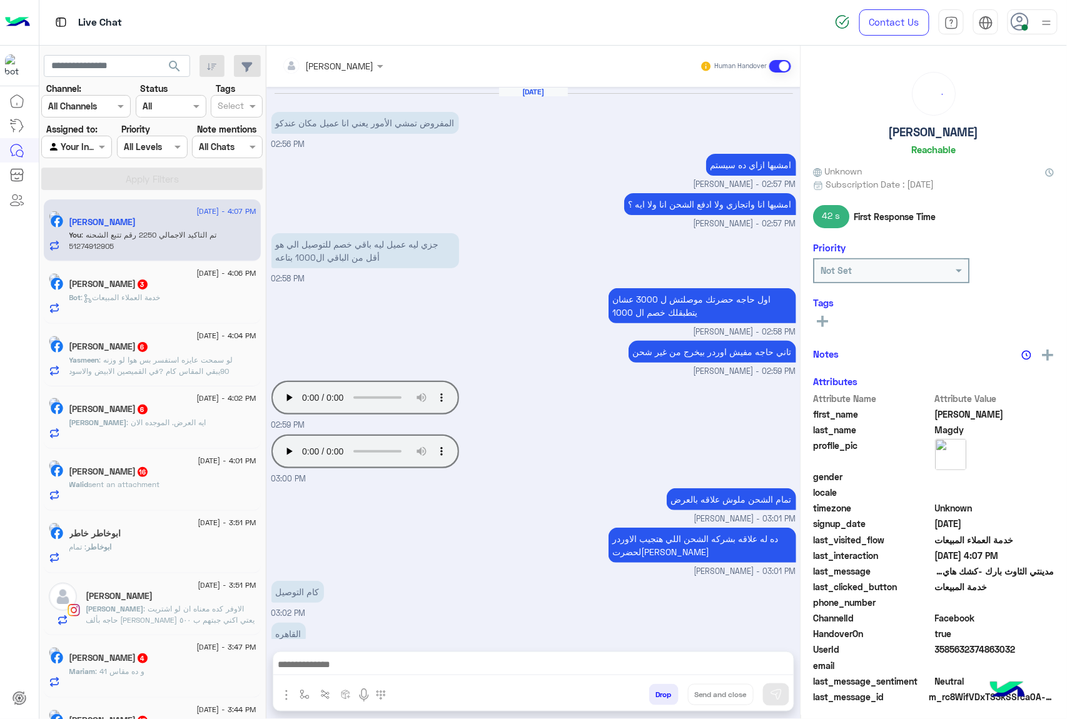
scroll to position [966, 0]
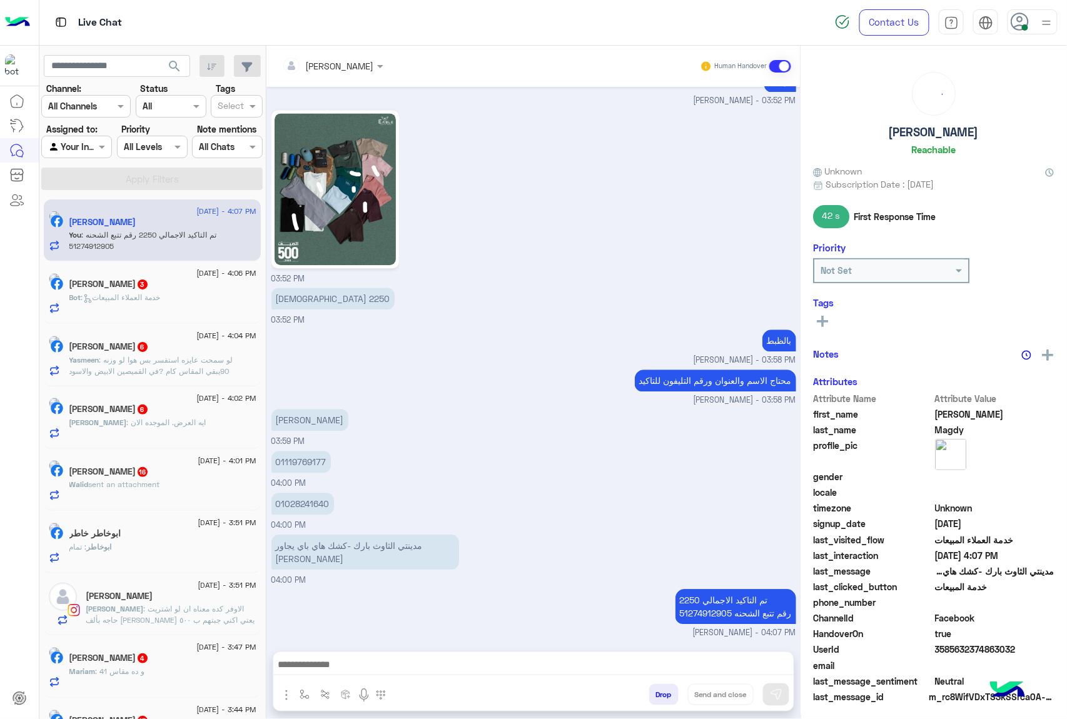
click at [638, 694] on div "Drop Send and close" at bounding box center [594, 697] width 398 height 28
click at [659, 689] on button "Drop" at bounding box center [663, 694] width 29 height 21
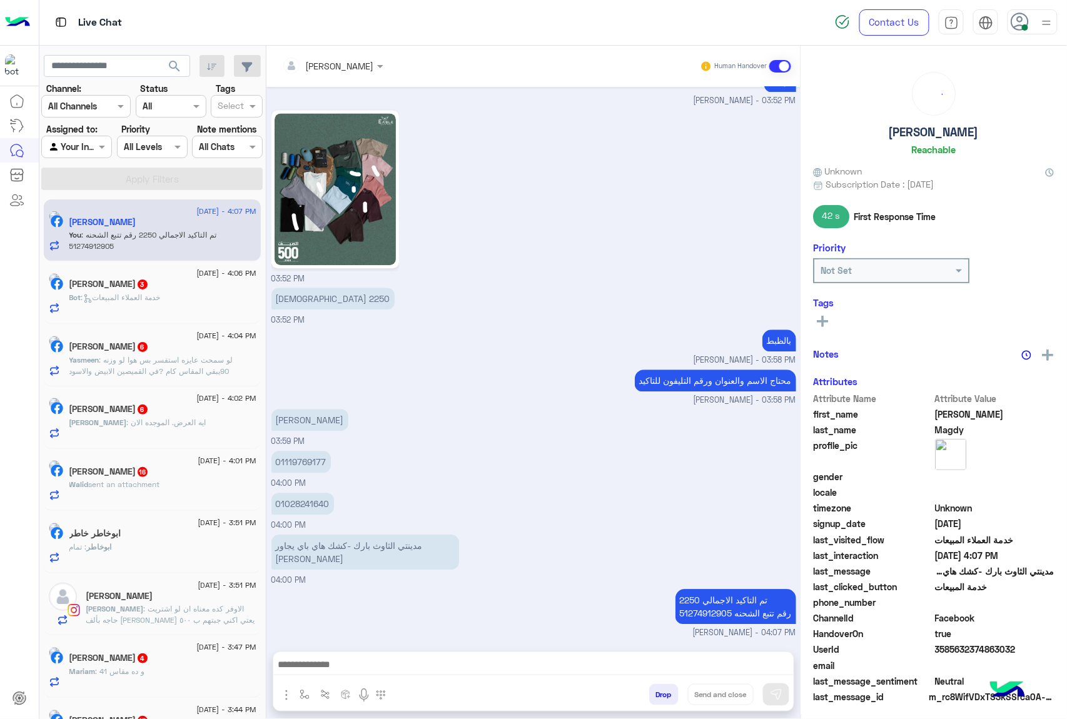
click at [659, 689] on div "mohamed ahmed Human Handover Aug 29, 2025 المفروض تمشي الأمور يعني انا عميل مكا…" at bounding box center [533, 385] width 534 height 678
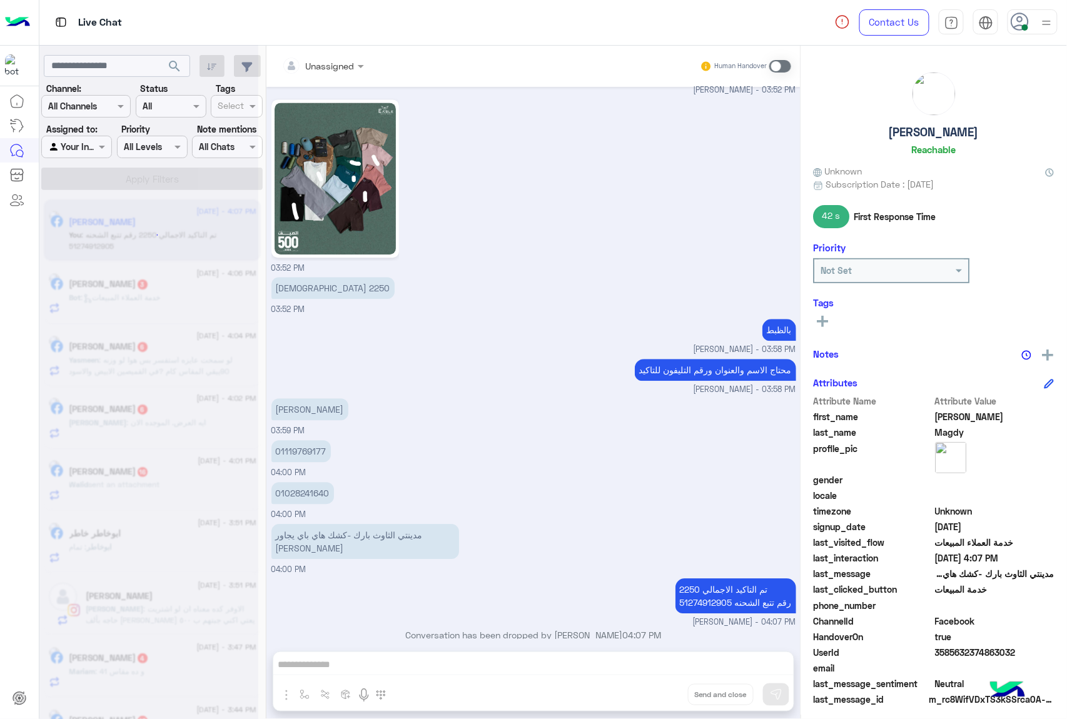
scroll to position [1011, 0]
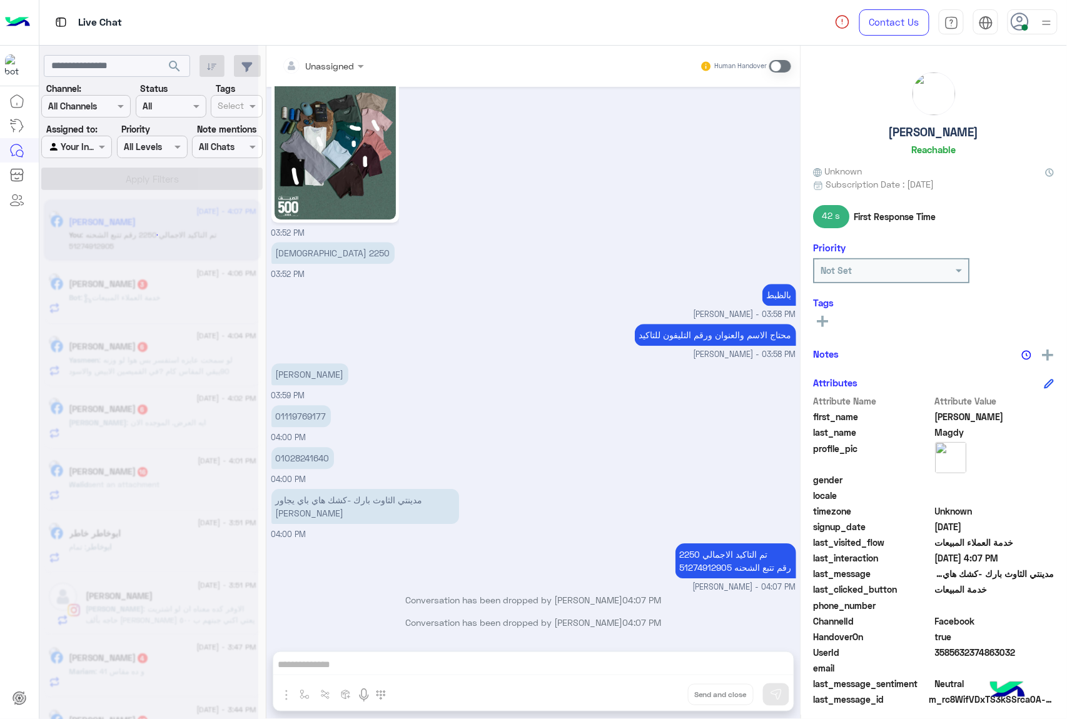
click at [659, 689] on div "Unassigned Human Handover Aug 29, 2025 المفروض تمشي الأمور يعني انا عميل مكان ع…" at bounding box center [533, 385] width 534 height 678
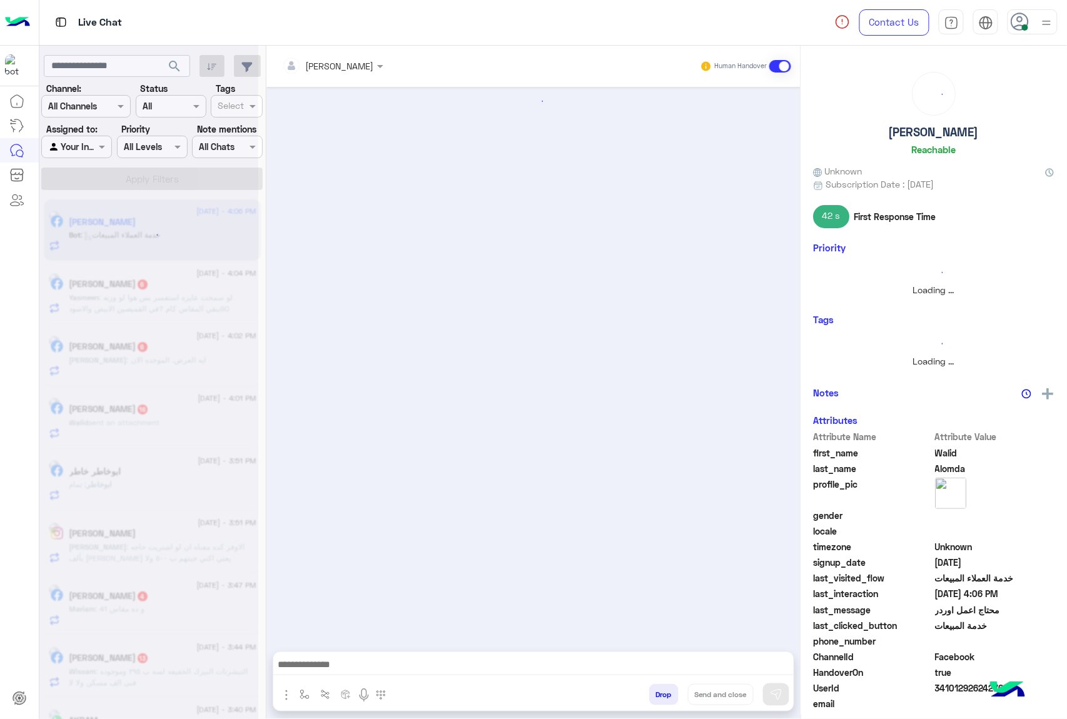
click at [659, 689] on button "Drop" at bounding box center [663, 694] width 29 height 21
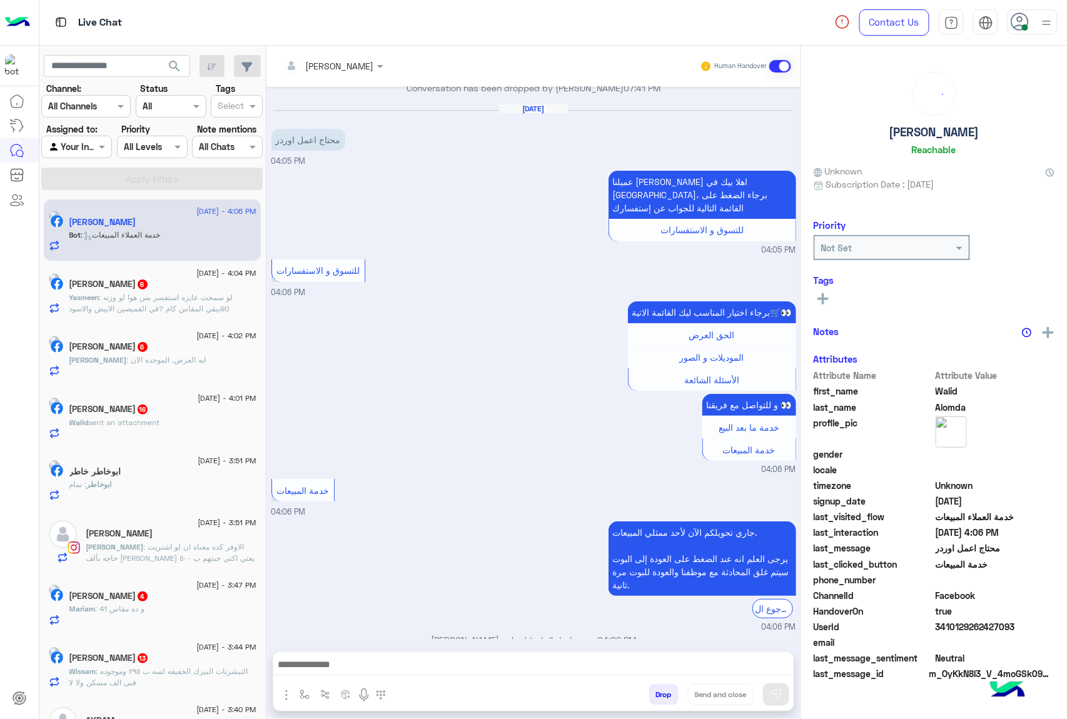
click at [659, 689] on div "mohamed ahmed Human Handover Nov 4, 2024 12:02 PM 12:02 PM حابب تعمل اوردر ؟ 12…" at bounding box center [533, 385] width 534 height 678
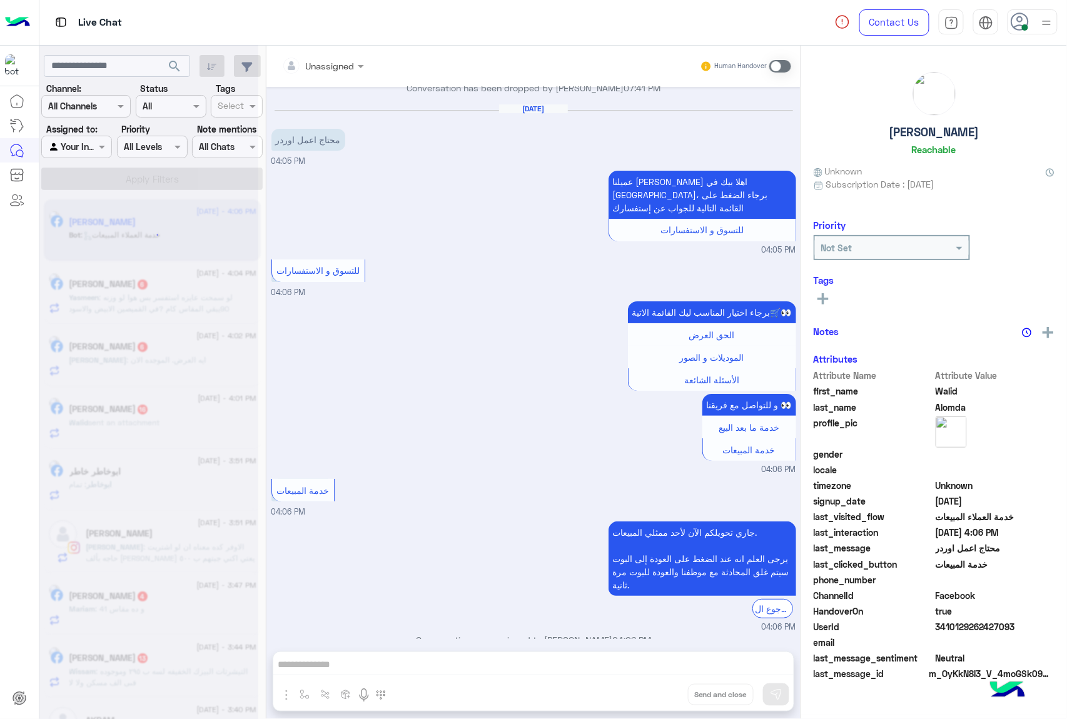
click at [659, 689] on div "Unassigned Human Handover Nov 4, 2024 12:02 PM 12:02 PM حابب تعمل اوردر ؟ 12:19…" at bounding box center [533, 385] width 534 height 678
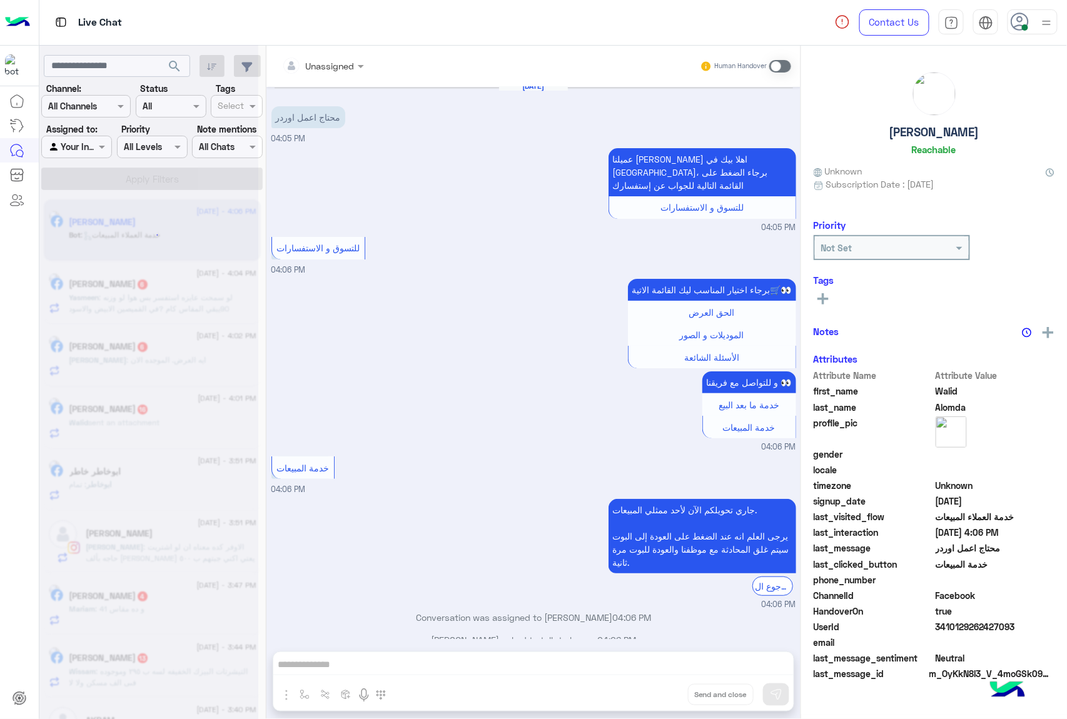
click at [659, 689] on div "Unassigned Human Handover Nov 4, 2024 12:02 PM 12:02 PM حابب تعمل اوردر ؟ 12:19…" at bounding box center [533, 385] width 534 height 678
click at [0, 0] on button "Drop" at bounding box center [0, 0] width 0 height 0
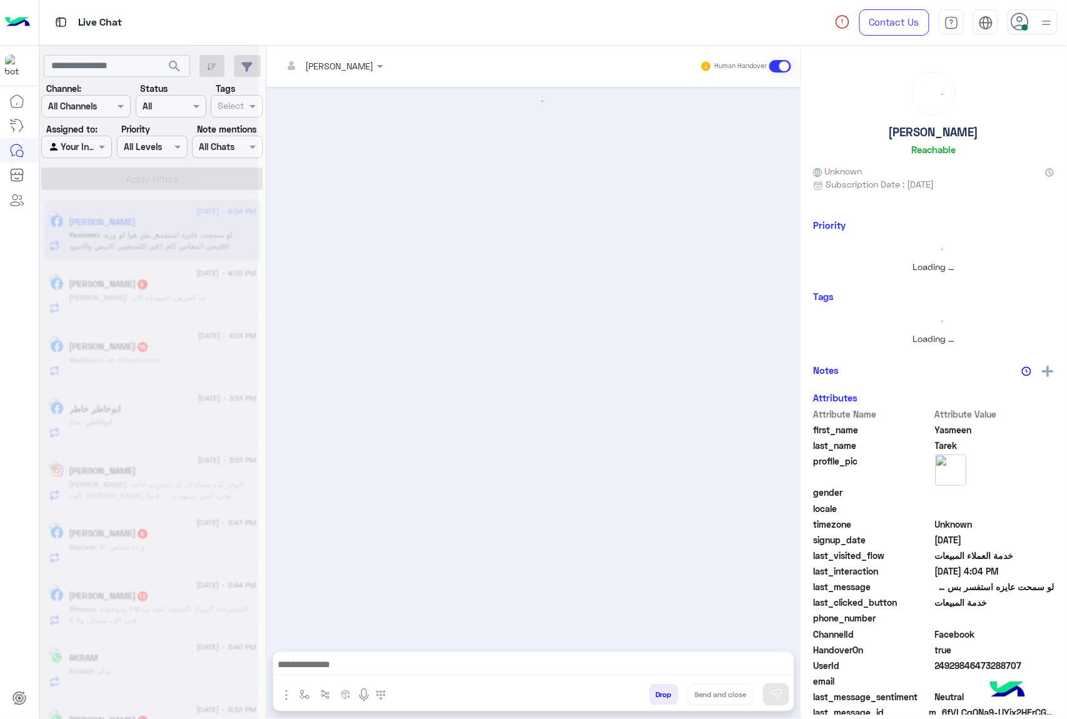
click at [659, 689] on button "Drop" at bounding box center [663, 694] width 29 height 21
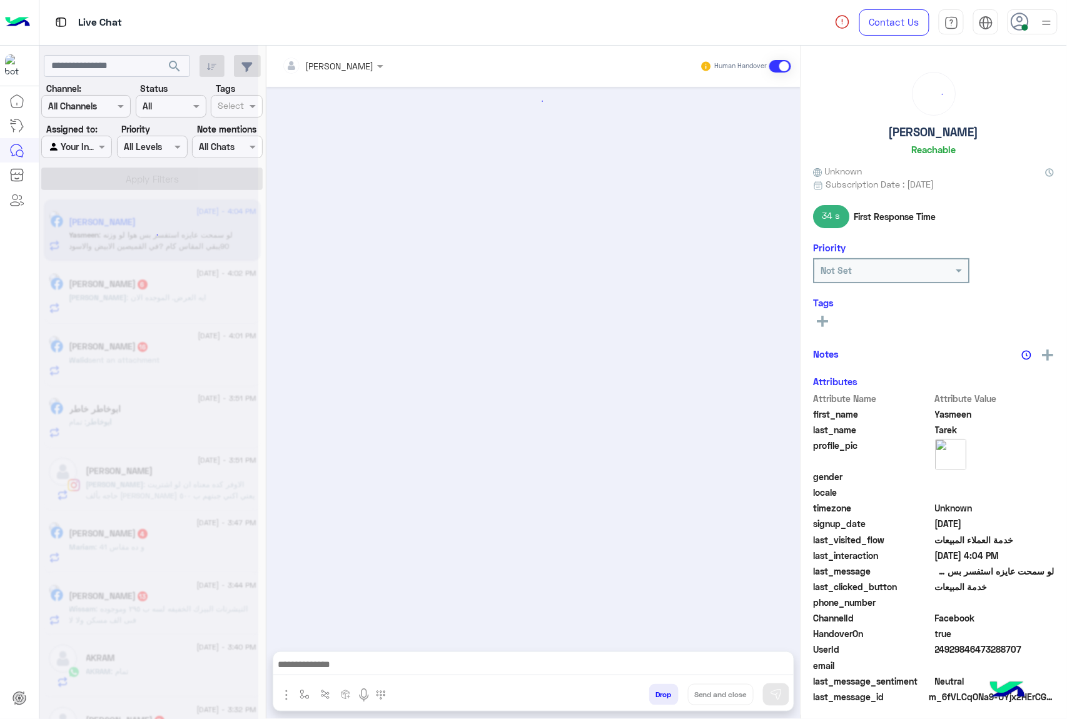
click at [659, 689] on button "Drop" at bounding box center [663, 694] width 29 height 21
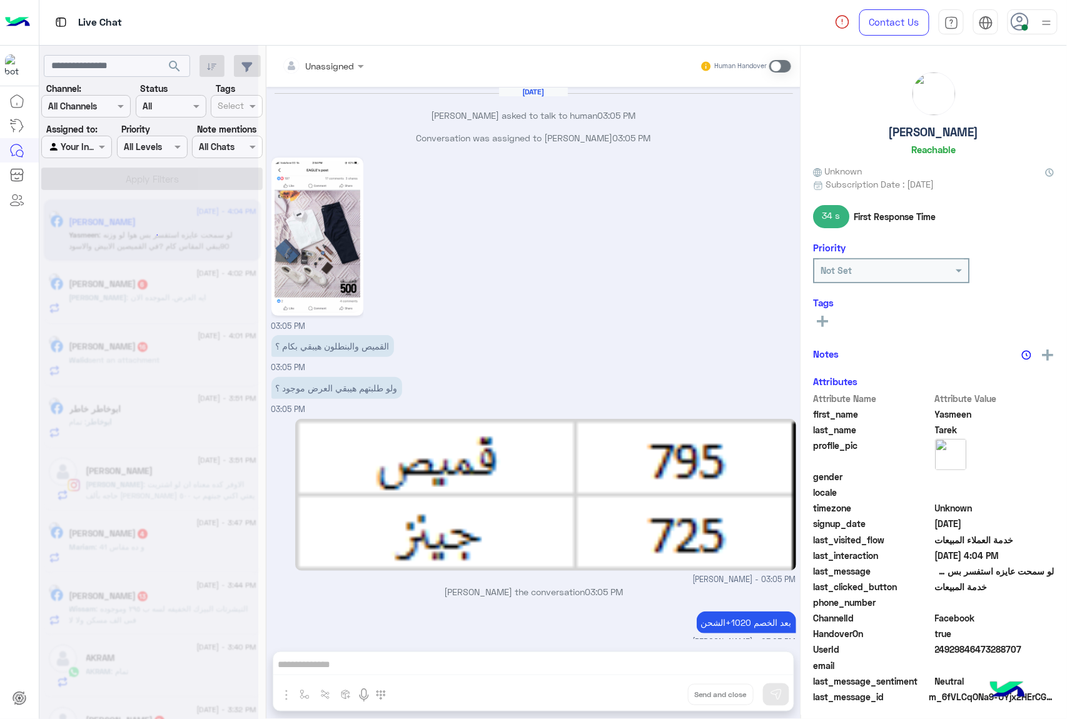
click at [659, 689] on div "Unassigned Human Handover Aug 29, 2025 Yasmeen Tarek asked to talk to human 03:…" at bounding box center [533, 385] width 534 height 678
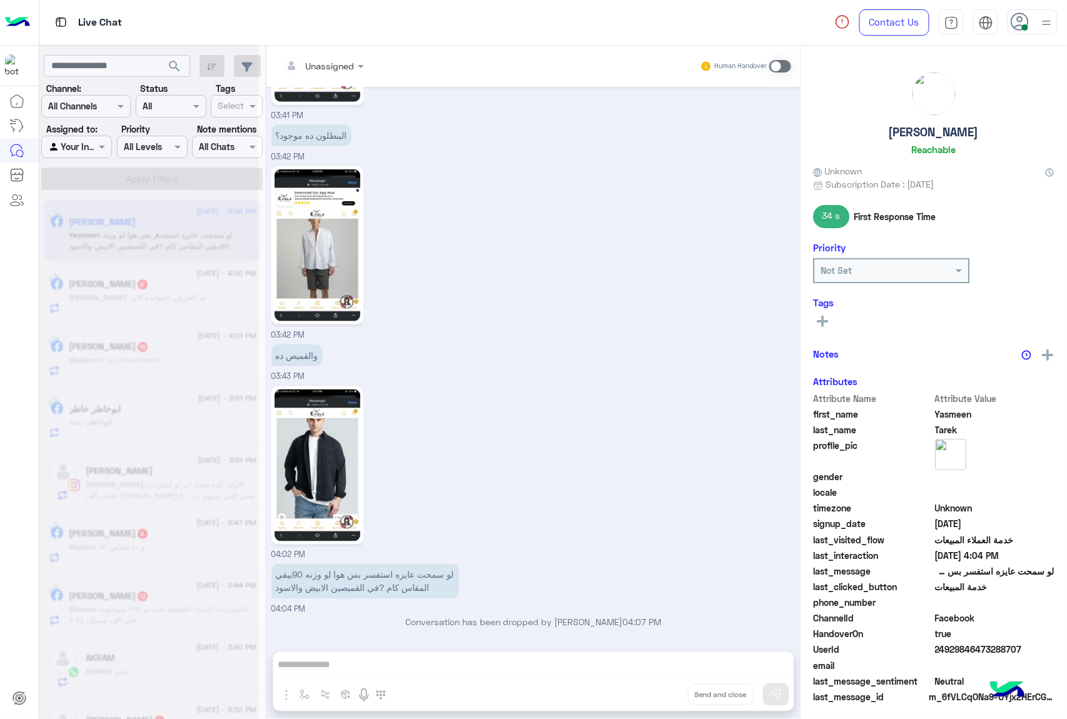
click at [659, 689] on div "Unassigned Human Handover Aug 29, 2025 Yasmeen Tarek asked to talk to human 03:…" at bounding box center [533, 385] width 534 height 678
click at [0, 0] on button "Drop" at bounding box center [0, 0] width 0 height 0
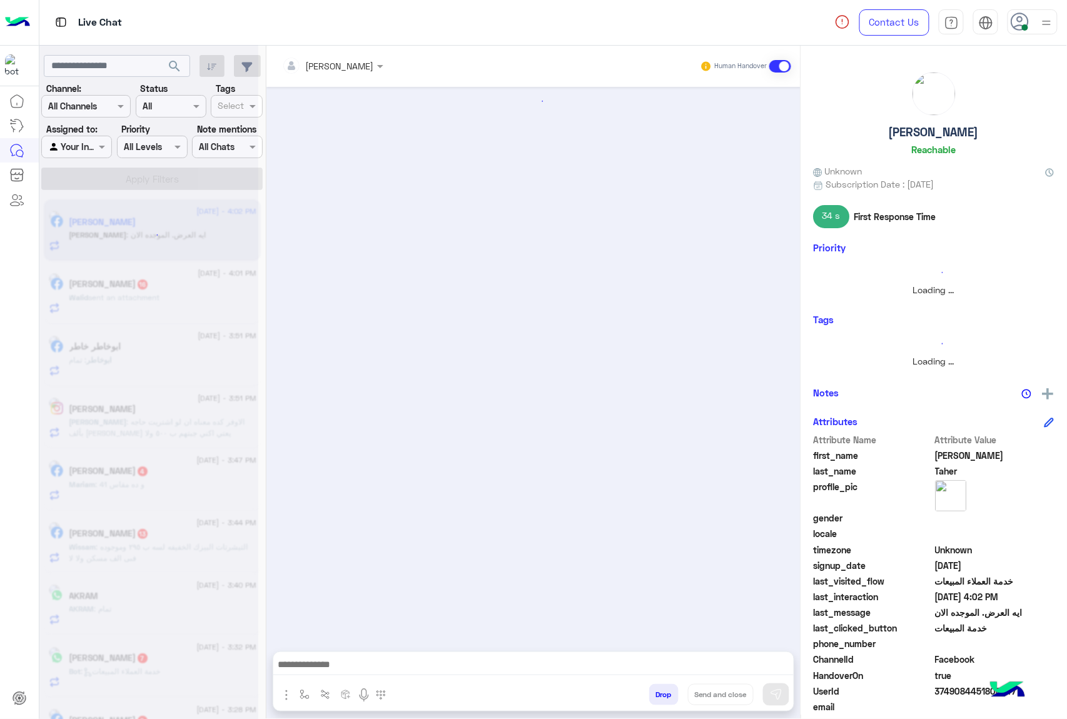
click at [659, 689] on button "Drop" at bounding box center [663, 694] width 29 height 21
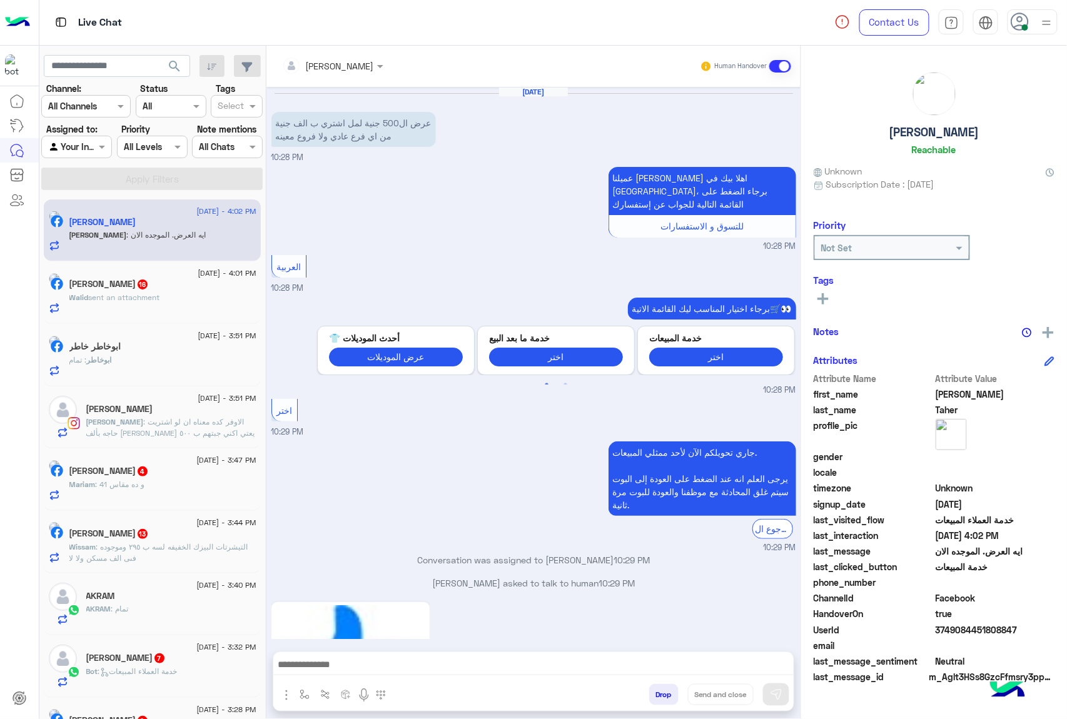
click at [659, 689] on div "mohamed ahmed Human Handover Aug 27, 2025 عرض ال500 جنية لمل اشتري ب الف جنية م…" at bounding box center [533, 385] width 534 height 678
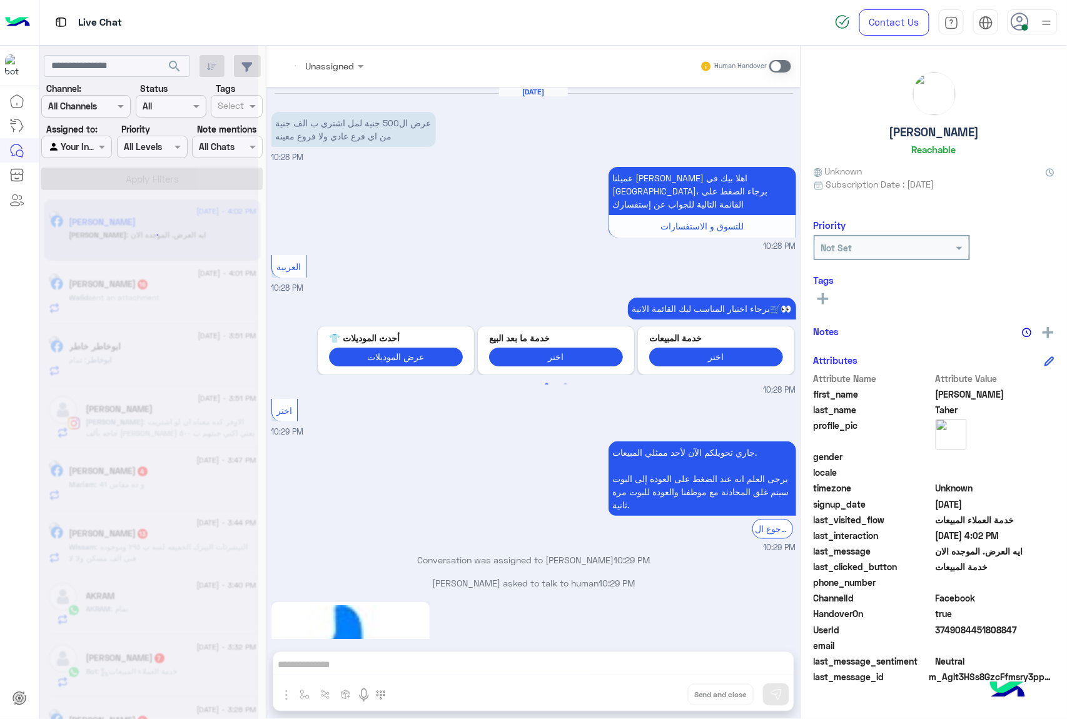
scroll to position [1761, 0]
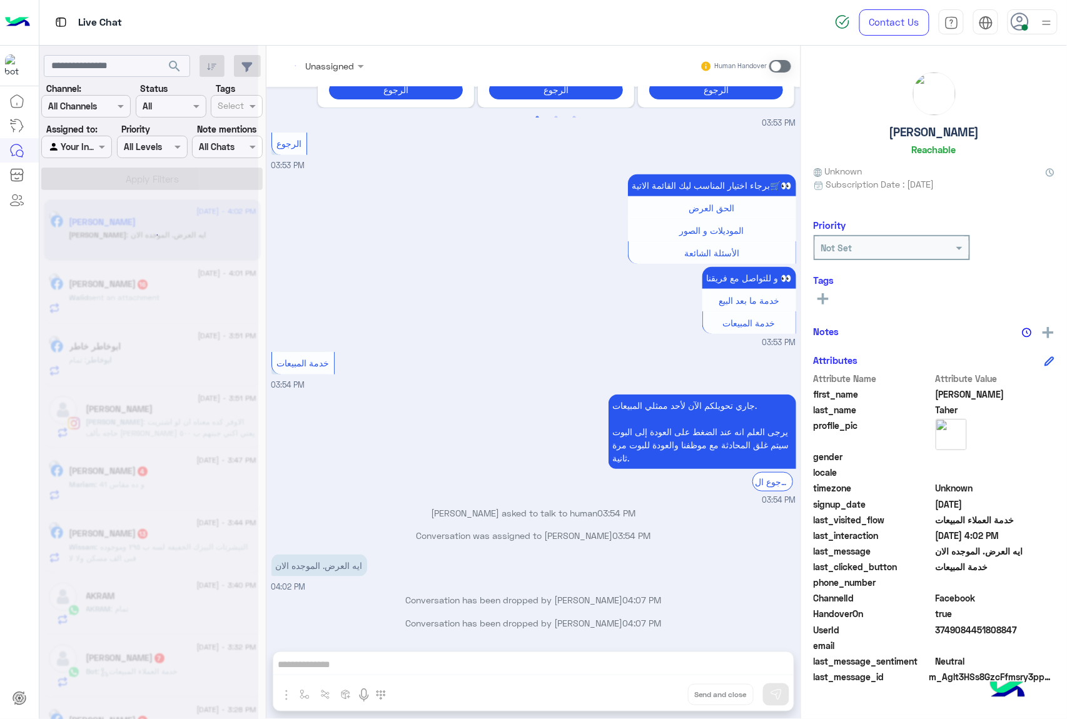
click at [659, 689] on div "Unassigned Human Handover Aug 27, 2025 عرض ال500 جنية لمل اشتري ب الف جنية من ا…" at bounding box center [533, 385] width 534 height 678
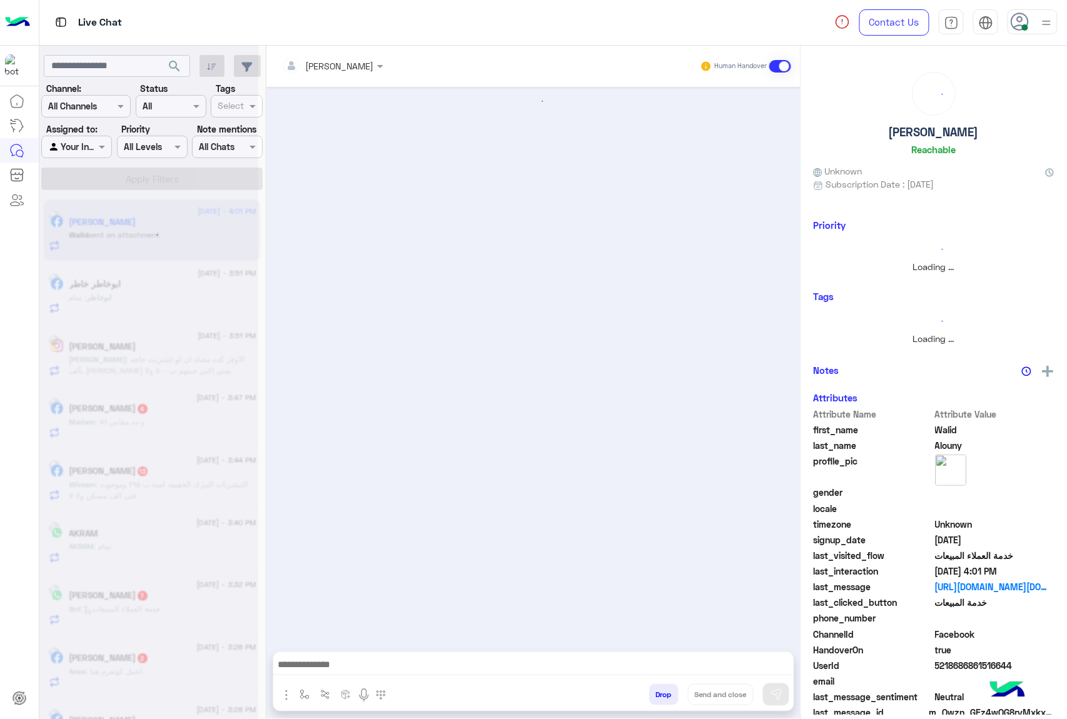
click at [659, 689] on button "Drop" at bounding box center [663, 694] width 29 height 21
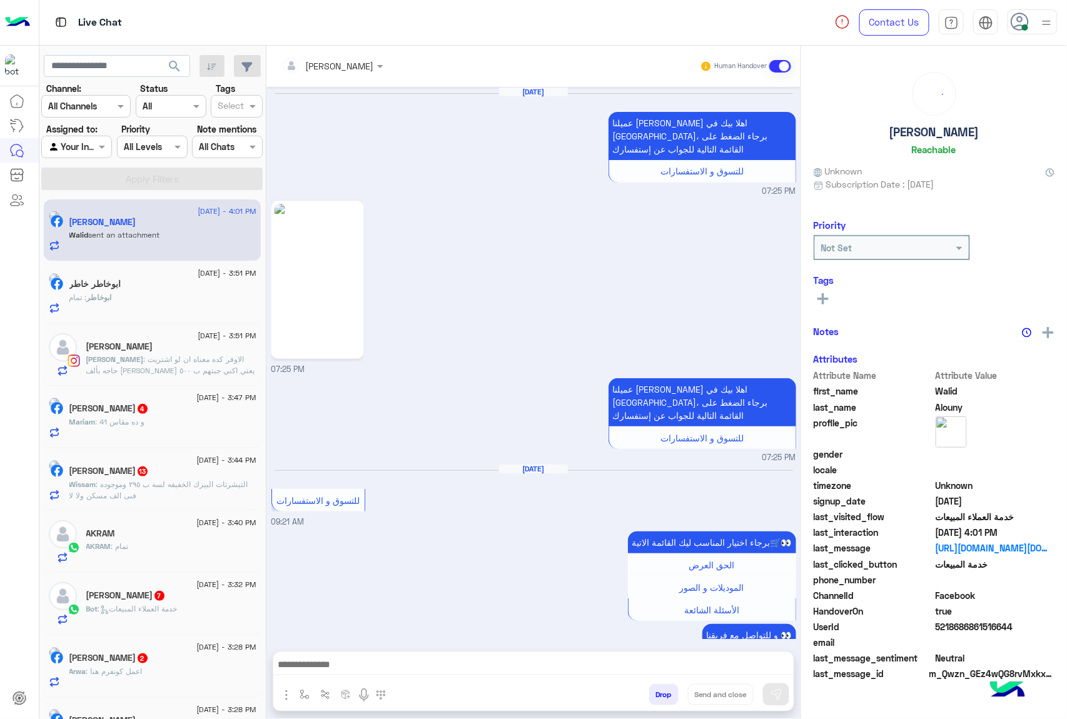
click at [659, 689] on div "mohamed ahmed Human Handover May 3, 2025 عميلنا العزيز Walid اهلا بيك في إيجل، …" at bounding box center [533, 385] width 534 height 678
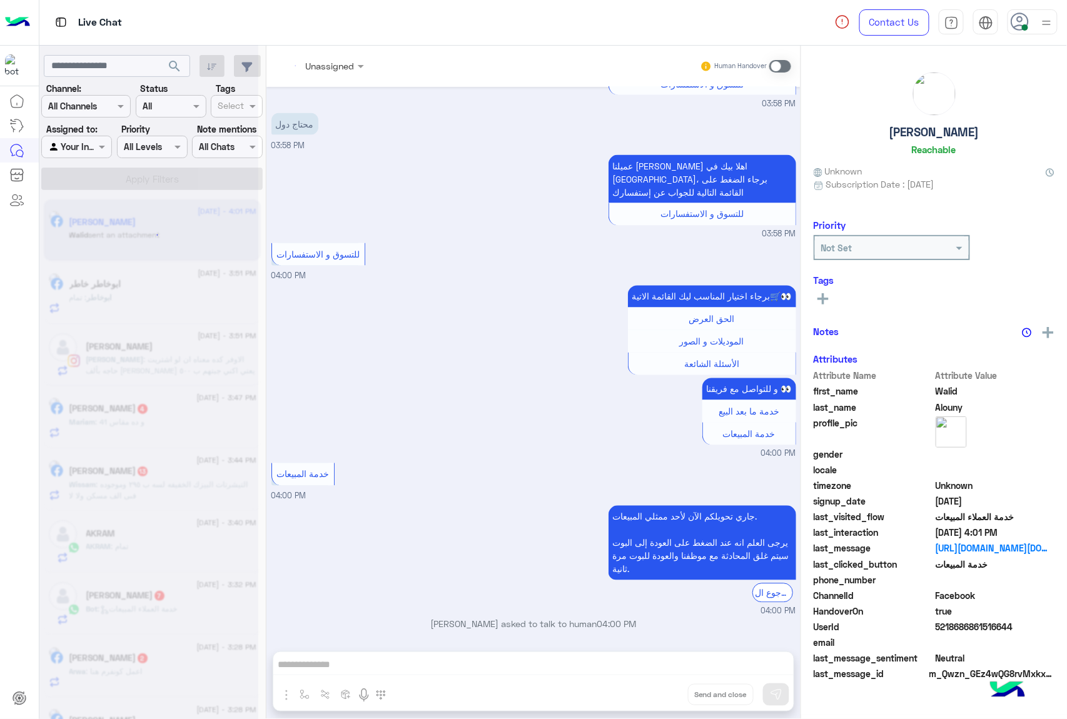
click at [659, 689] on div "Unassigned Human Handover May 3, 2025 عميلنا العزيز Walid اهلا بيك في إيجل، برج…" at bounding box center [533, 385] width 534 height 678
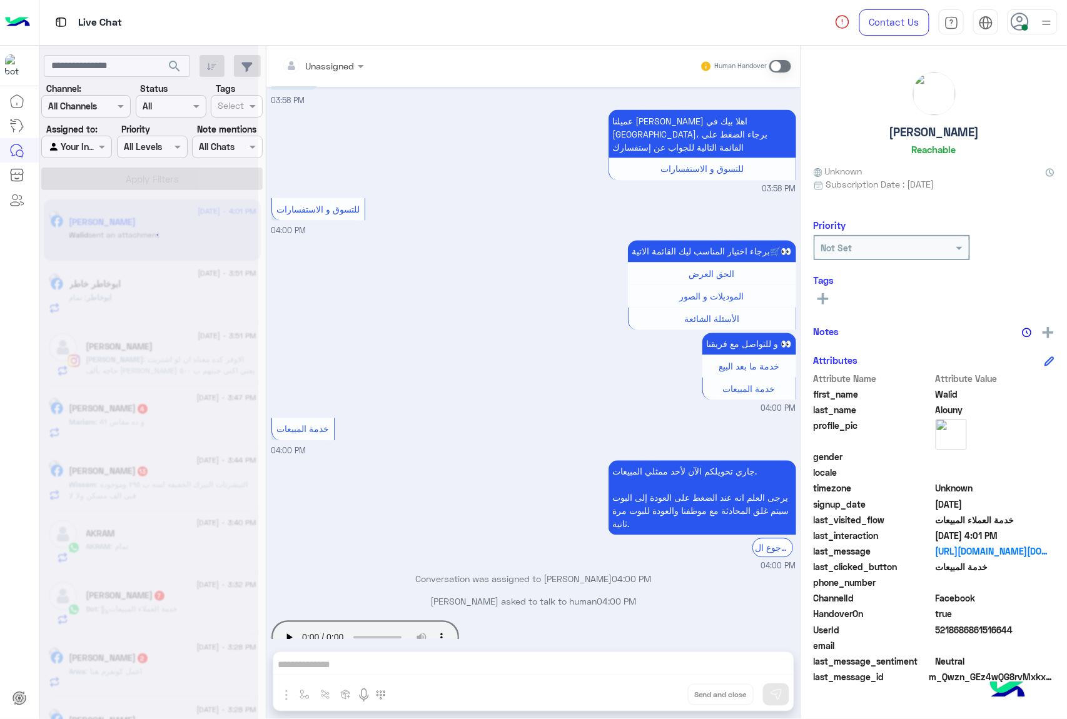
click at [0, 0] on button "Drop" at bounding box center [0, 0] width 0 height 0
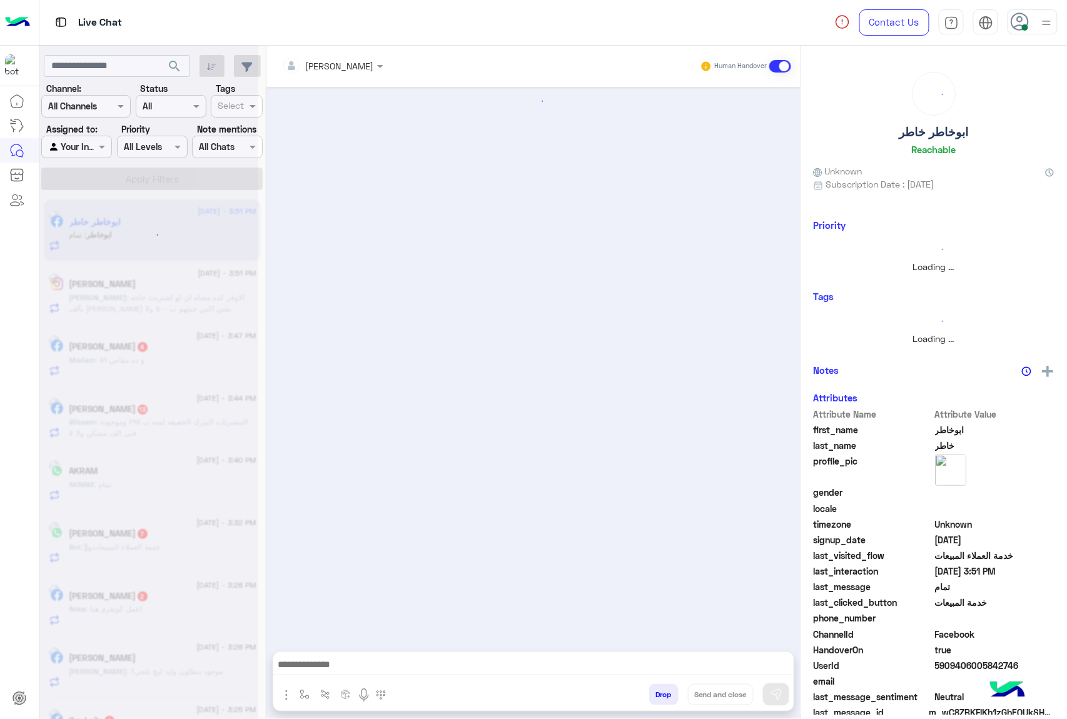
click at [659, 689] on button "Drop" at bounding box center [663, 694] width 29 height 21
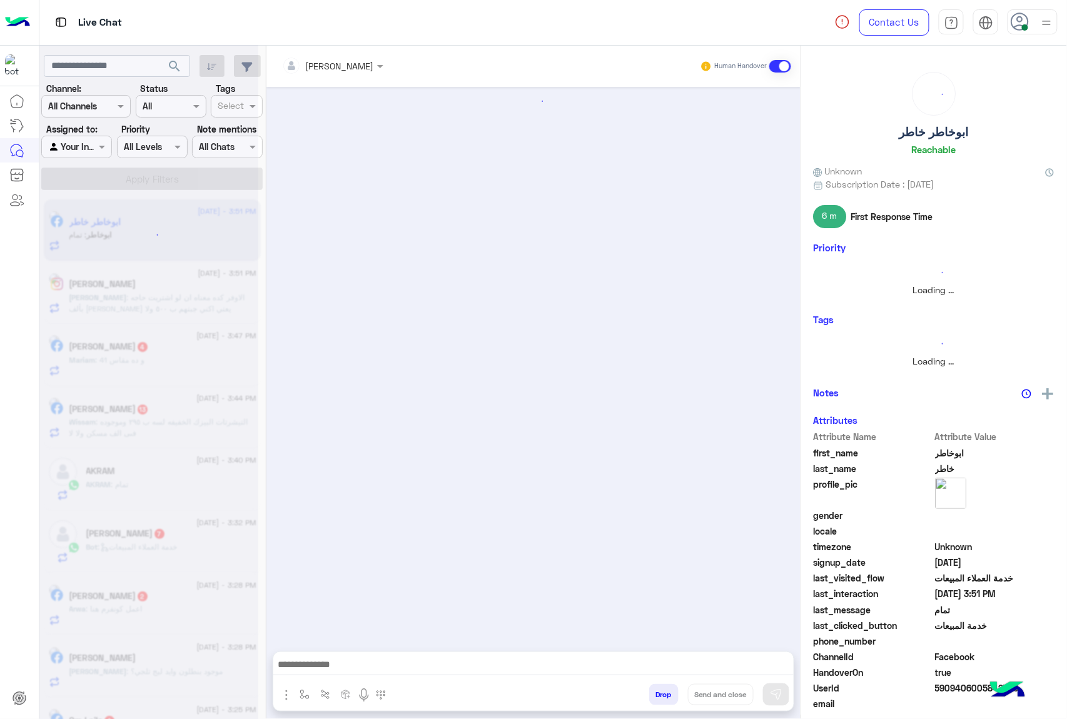
click at [659, 689] on button "Drop" at bounding box center [663, 694] width 29 height 21
click at [659, 689] on div "mohamed ahmed Human Handover Drop Send and close" at bounding box center [533, 385] width 534 height 678
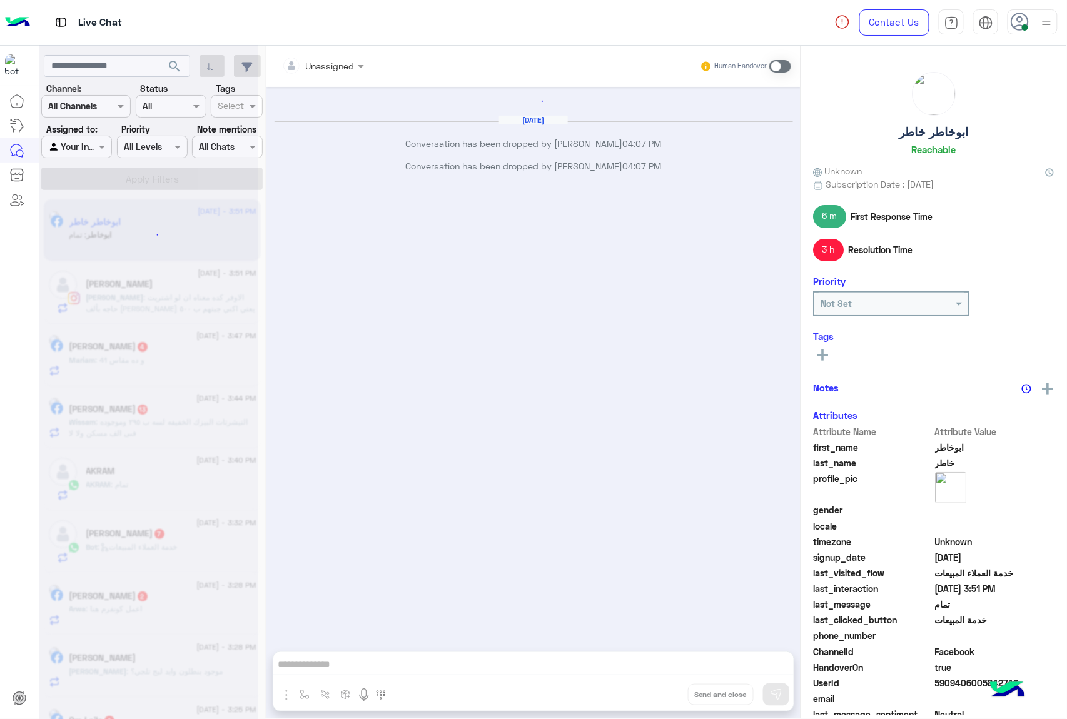
click at [659, 689] on div "Unassigned Human Handover Aug 29, 2025 Conversation has been dropped by mohamed…" at bounding box center [533, 385] width 534 height 678
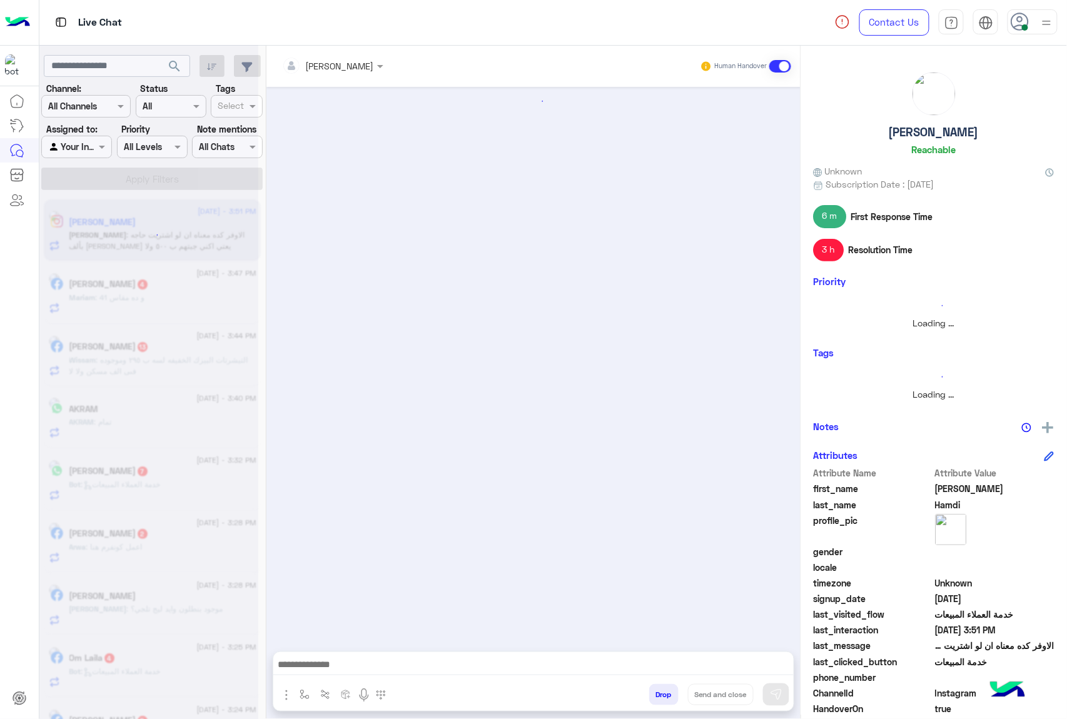
click at [659, 689] on button "Drop" at bounding box center [663, 694] width 29 height 21
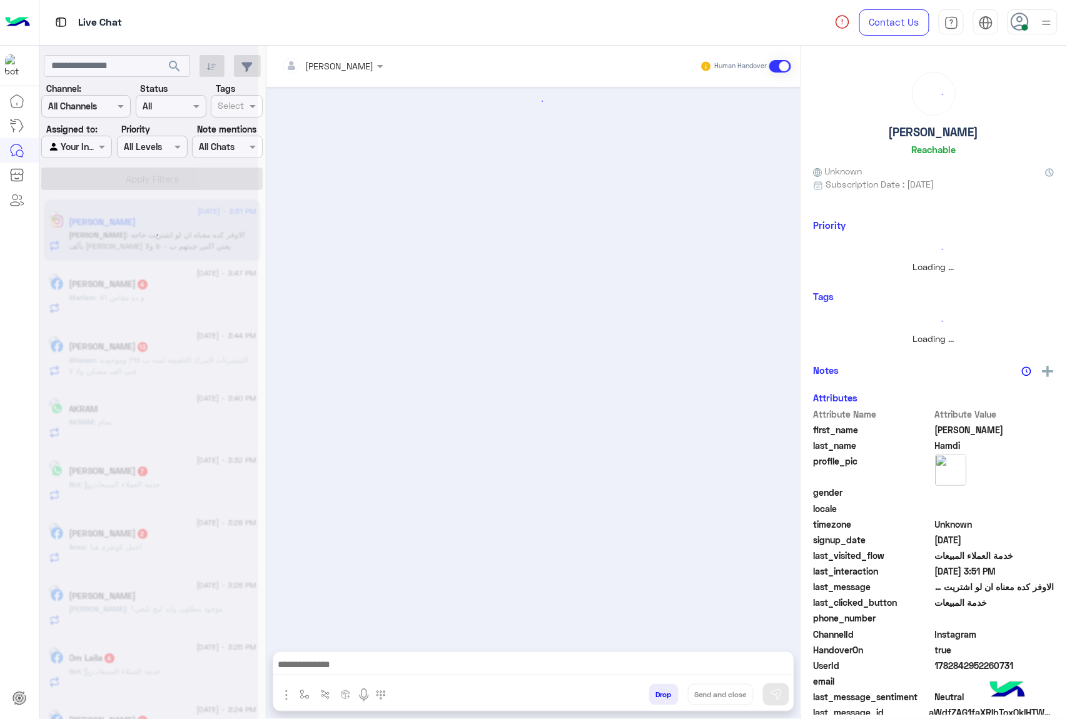
click at [659, 689] on button "Drop" at bounding box center [663, 694] width 29 height 21
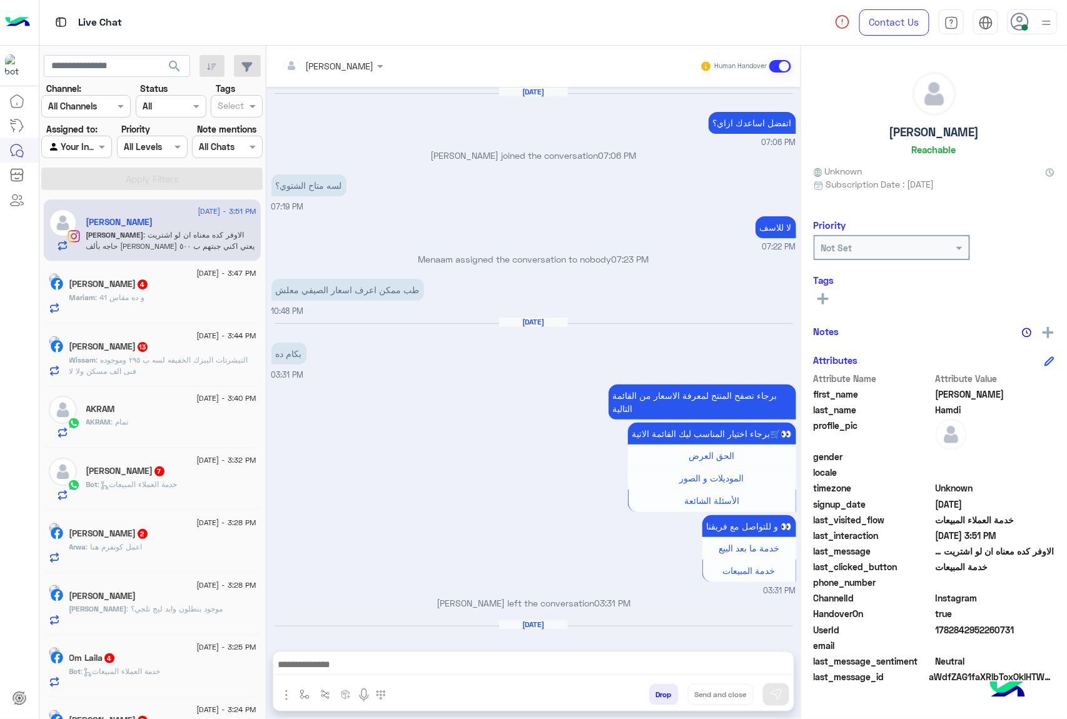
click at [659, 689] on button "Drop" at bounding box center [663, 694] width 29 height 21
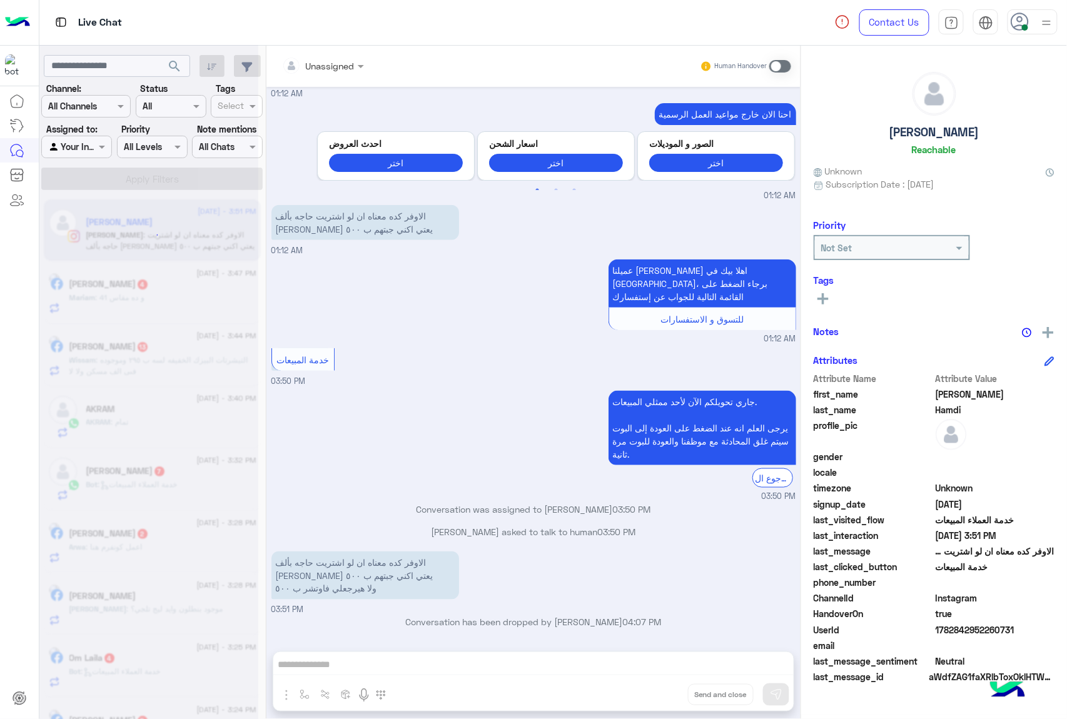
click at [659, 689] on div "Unassigned Human Handover Apr 22, 2025 اتفضل اساعدك ازاي؟ 07:06 PM Menaam joine…" at bounding box center [533, 385] width 534 height 678
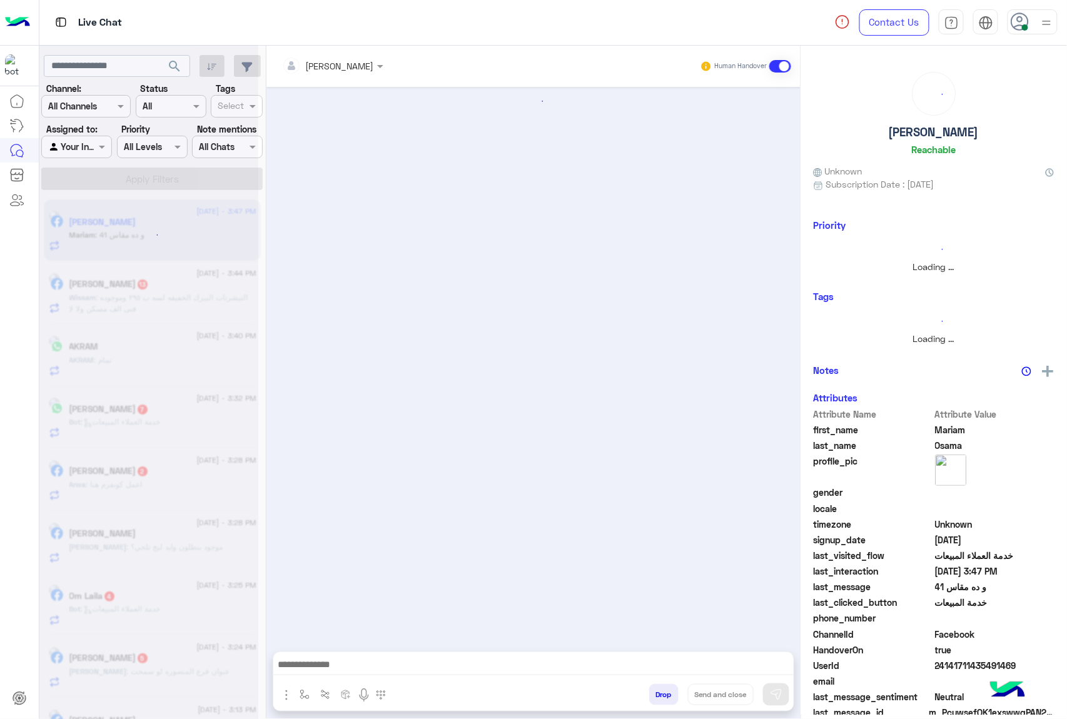
click at [659, 689] on button "Drop" at bounding box center [663, 694] width 29 height 21
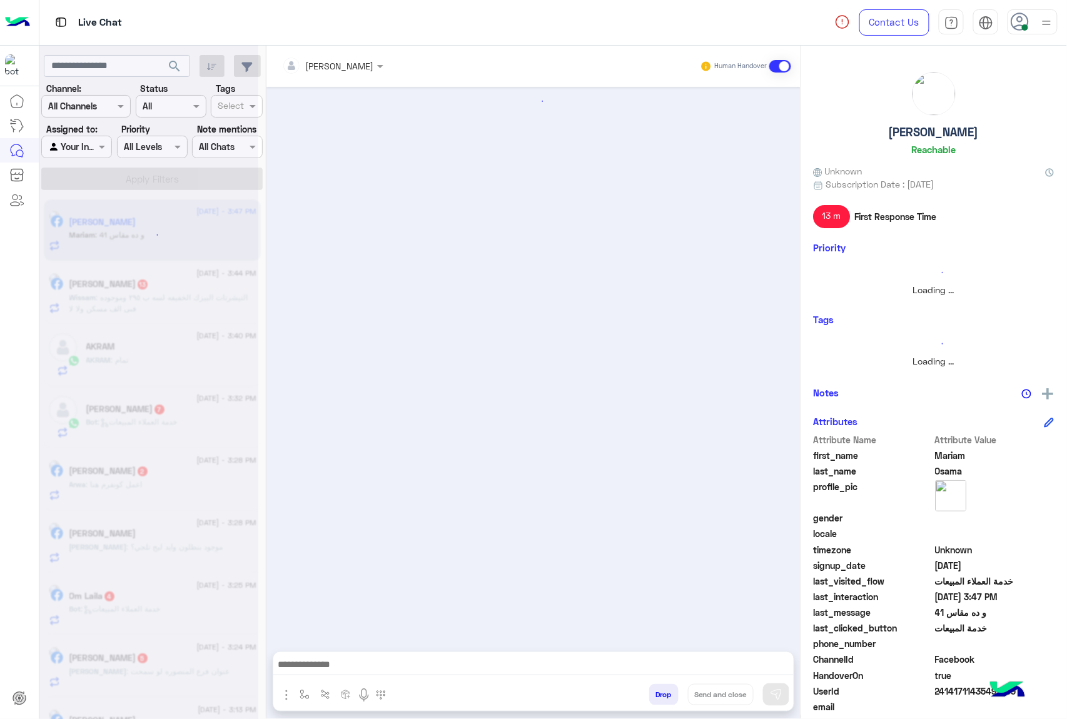
click at [659, 689] on button "Drop" at bounding box center [663, 694] width 29 height 21
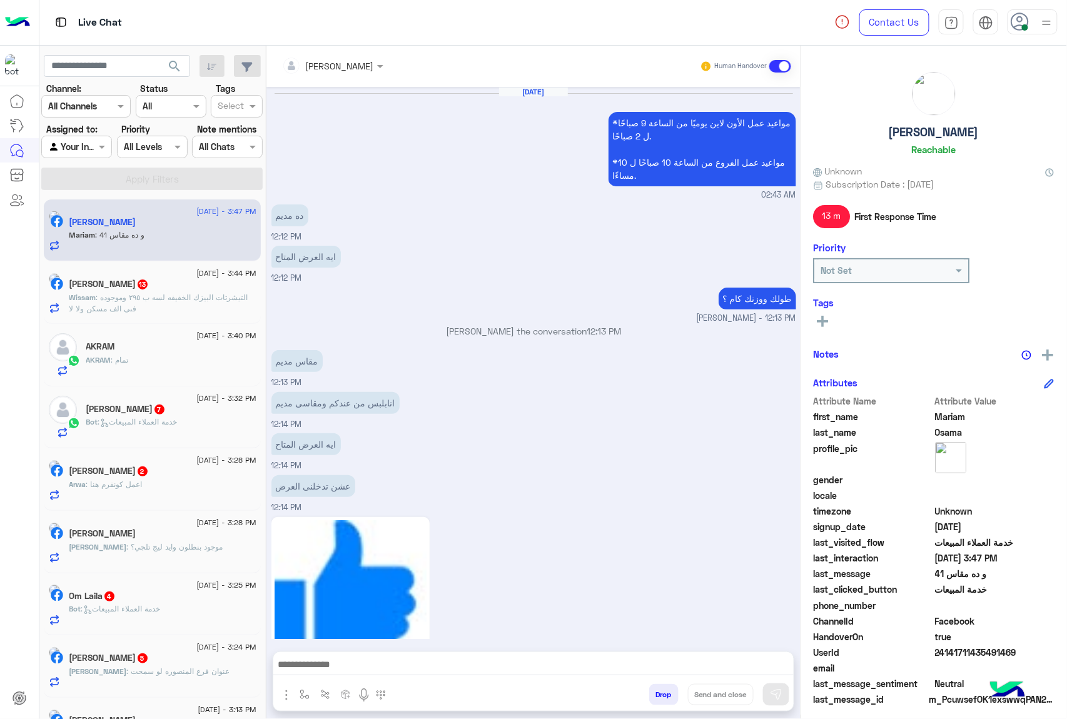
click at [659, 689] on button "Drop" at bounding box center [663, 694] width 29 height 21
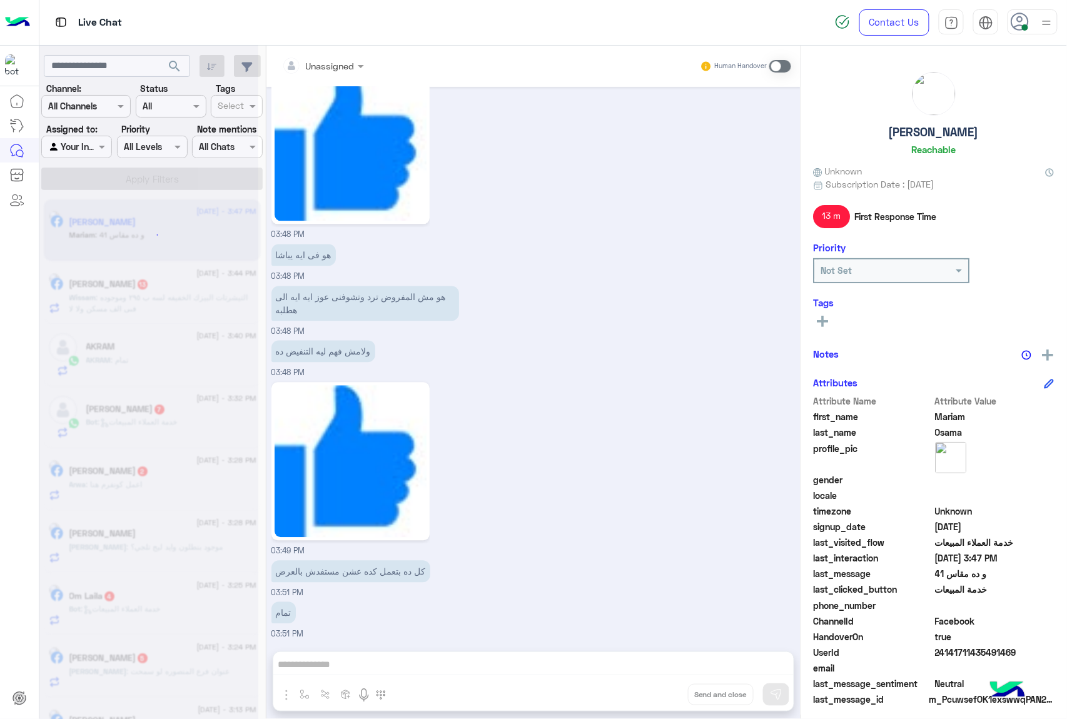
click at [659, 689] on div "Unassigned Human Handover Aug 29, 2025 *مواعيد عمل الأون لاين يوميًا من الساعة …" at bounding box center [533, 385] width 534 height 678
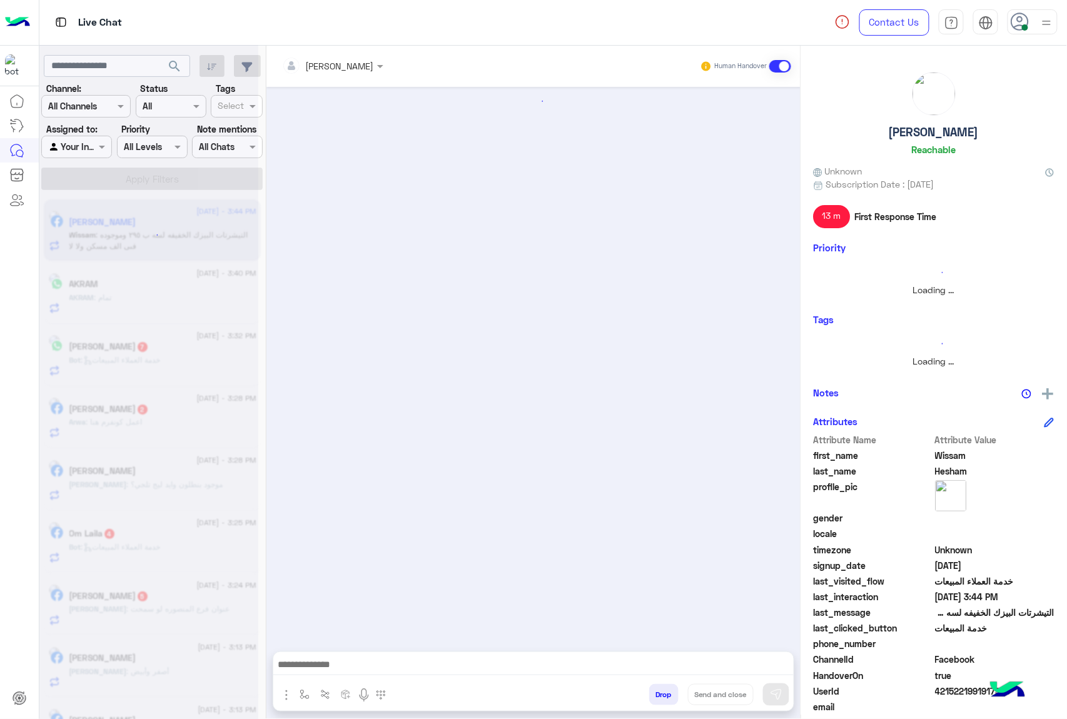
click at [659, 689] on button "Drop" at bounding box center [663, 694] width 29 height 21
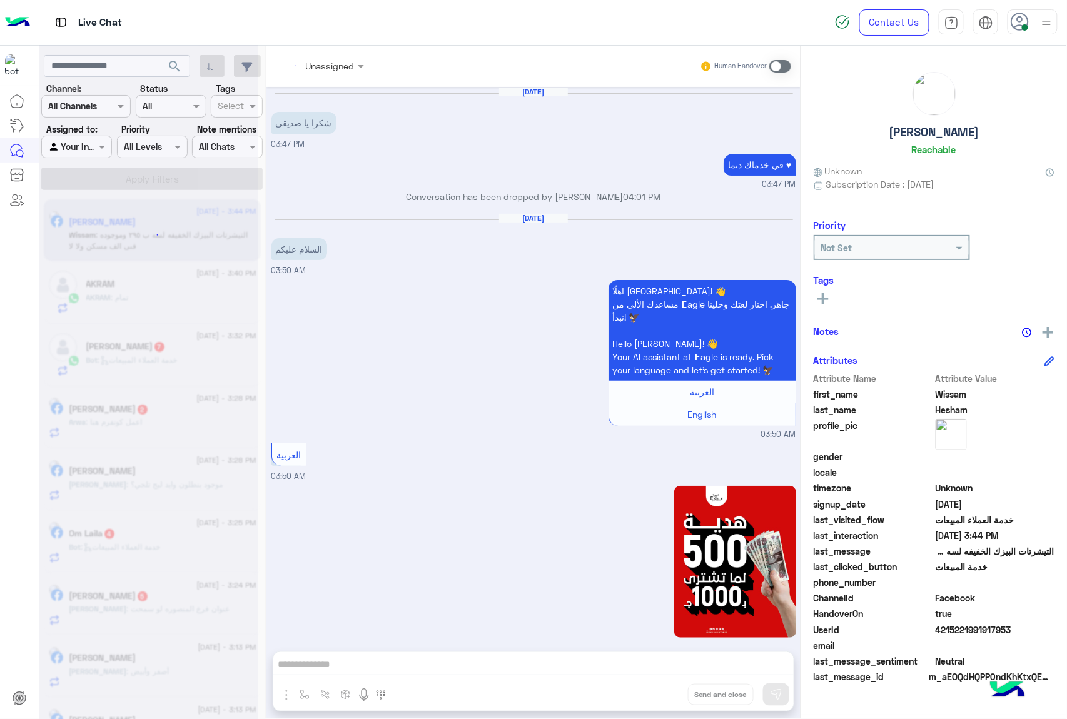
click at [659, 689] on div "Unassigned Human Handover Aug 18, 2025 شكرا يا صديقى 03:47 PM في خدماك ديما ♥ 0…" at bounding box center [533, 385] width 534 height 678
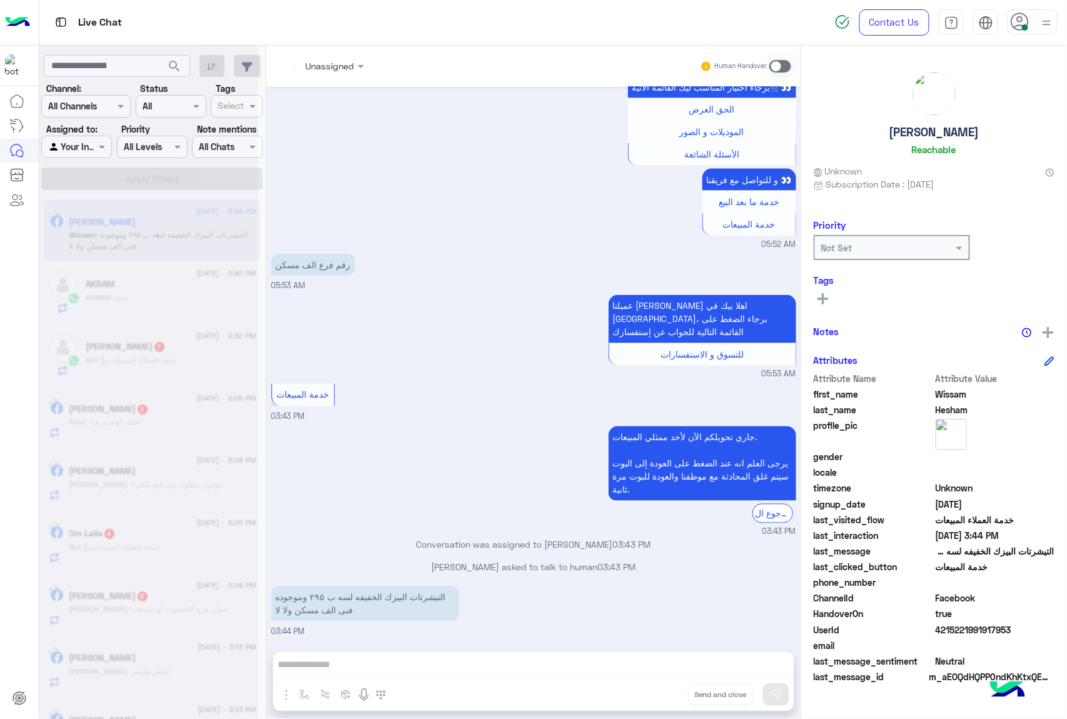
click at [659, 689] on div "Unassigned Human Handover Aug 18, 2025 شكرا يا صديقى 03:47 PM في خدماك ديما ♥ 0…" at bounding box center [533, 385] width 534 height 678
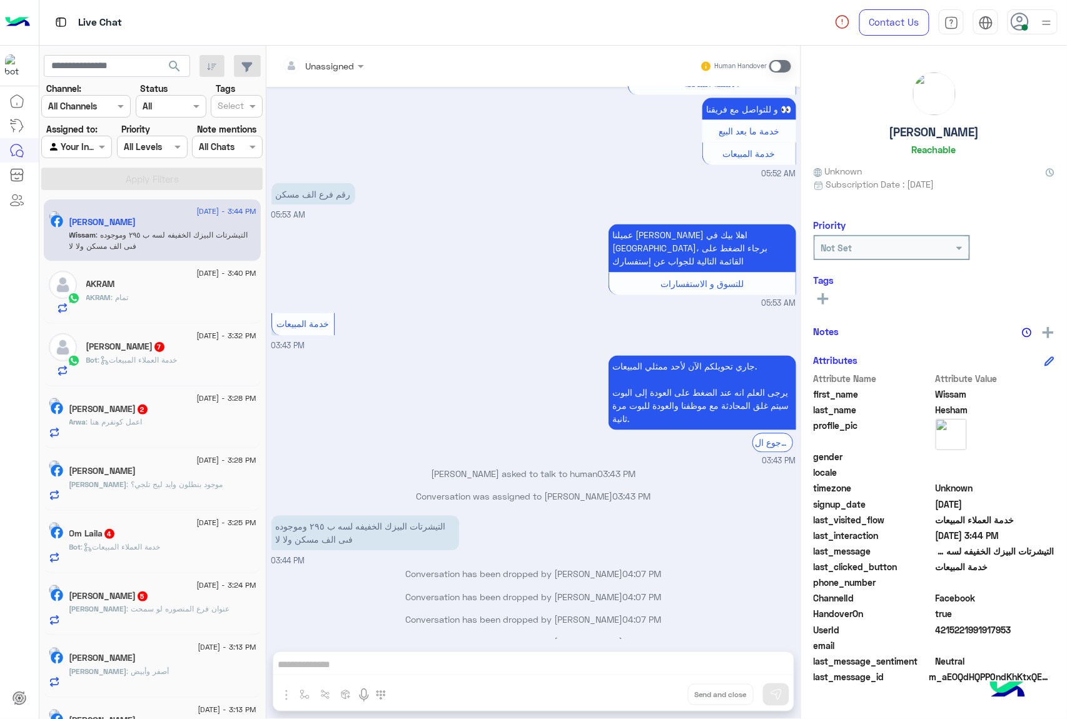
click at [659, 689] on div "Unassigned Human Handover Aug 18, 2025 شكرا يا صديقى 03:47 PM في خدماك ديما ♥ 0…" at bounding box center [533, 385] width 534 height 678
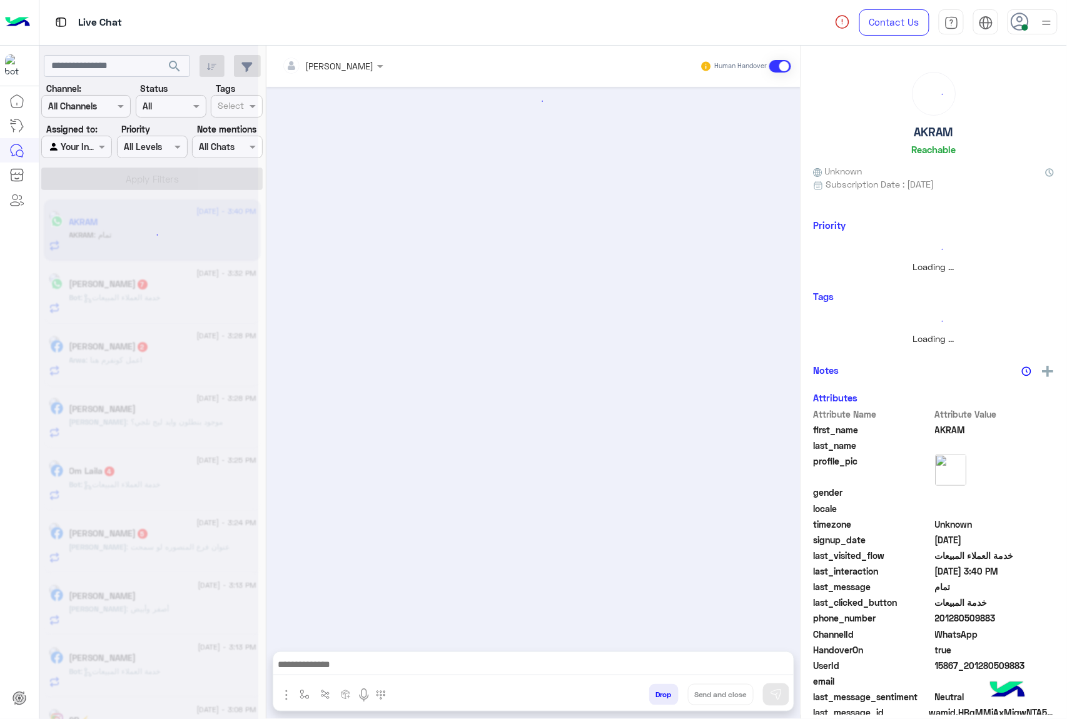
click at [659, 689] on button "Drop" at bounding box center [663, 694] width 29 height 21
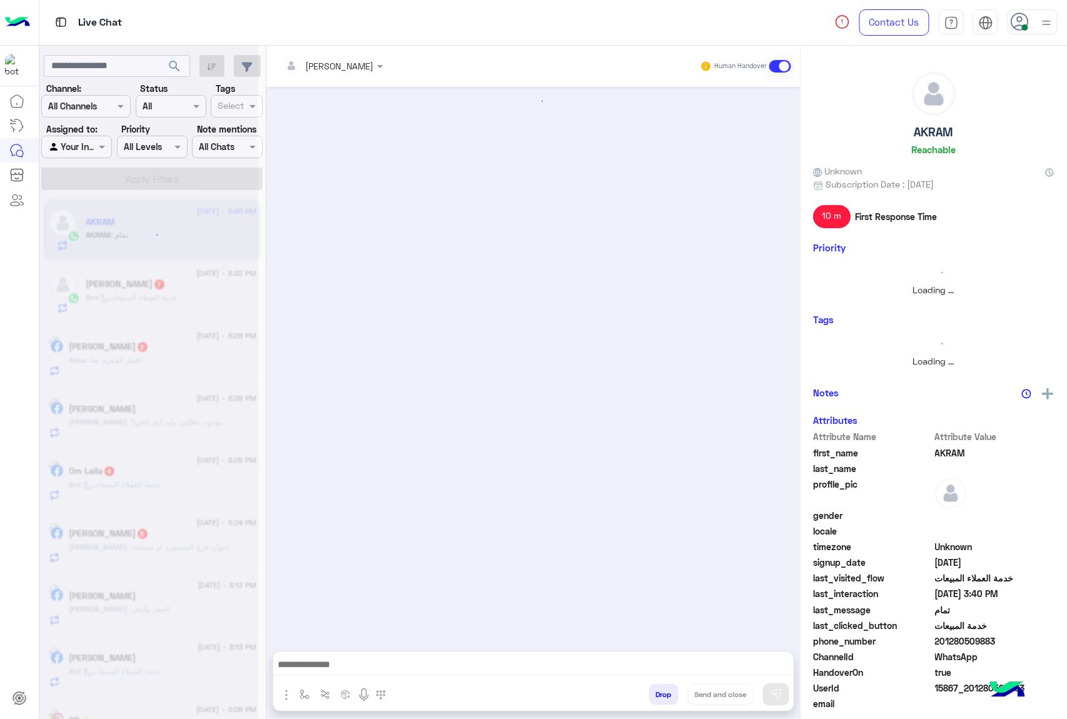
click at [659, 689] on button "Drop" at bounding box center [663, 694] width 29 height 21
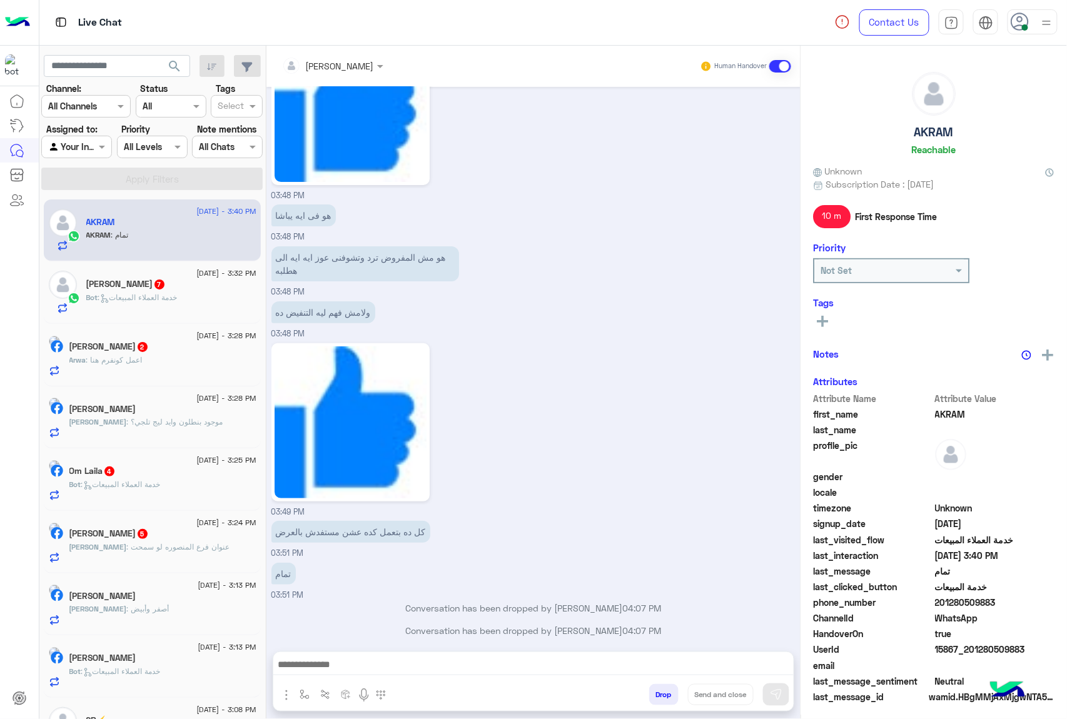
click at [659, 689] on div "mohamed ahmed Human Handover Aug 29, 2025 طولك ووزنك كام ؟ mohamed ahmed - 12:1…" at bounding box center [533, 385] width 534 height 678
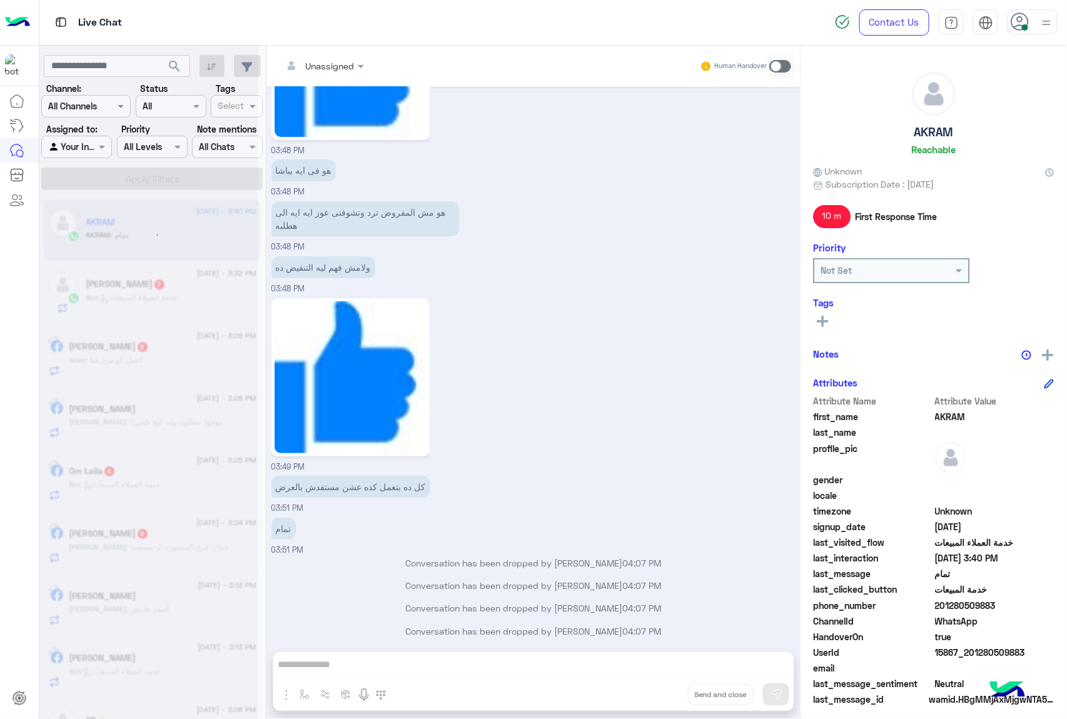
click at [659, 689] on div "Unassigned Human Handover Aug 29, 2025 طولك ووزنك كام ؟ mohamed ahmed - 12:13 P…" at bounding box center [533, 385] width 534 height 678
click at [0, 0] on button "Drop" at bounding box center [0, 0] width 0 height 0
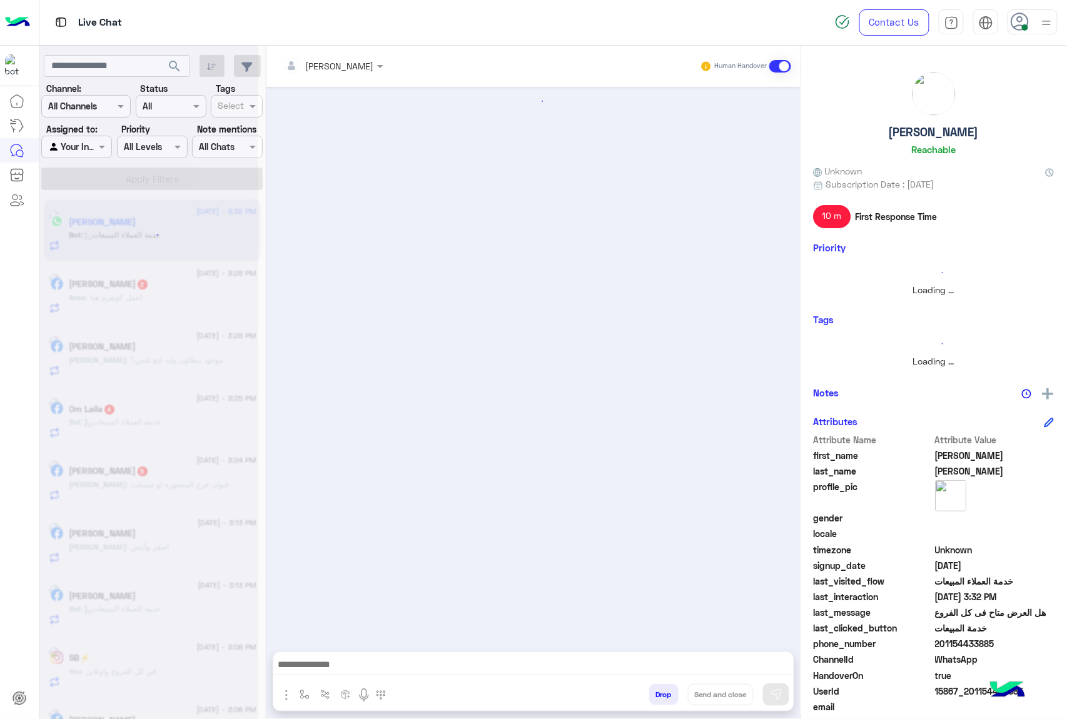
click at [659, 689] on button "Drop" at bounding box center [663, 694] width 29 height 21
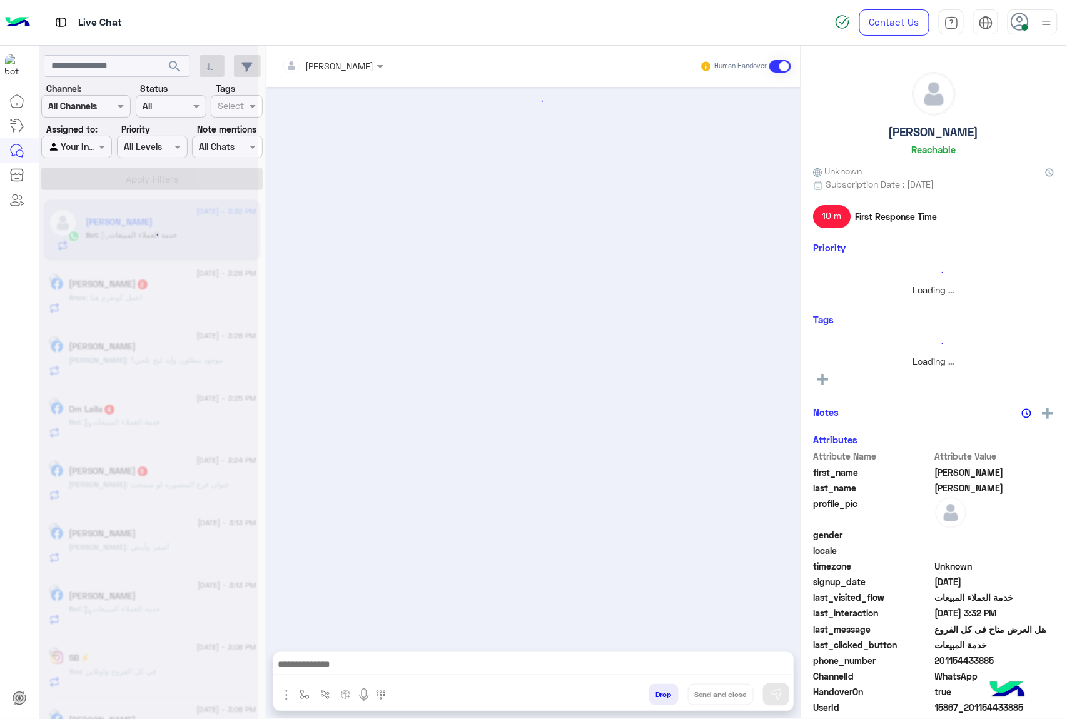
click at [659, 689] on button "Drop" at bounding box center [663, 694] width 29 height 21
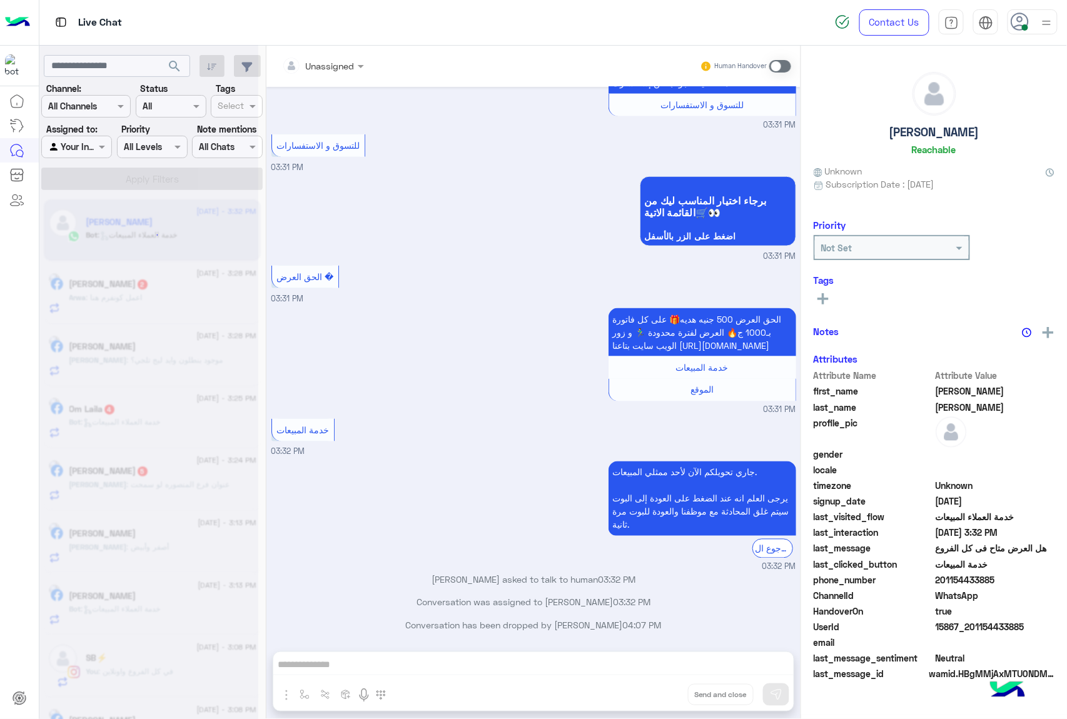
scroll to position [548, 0]
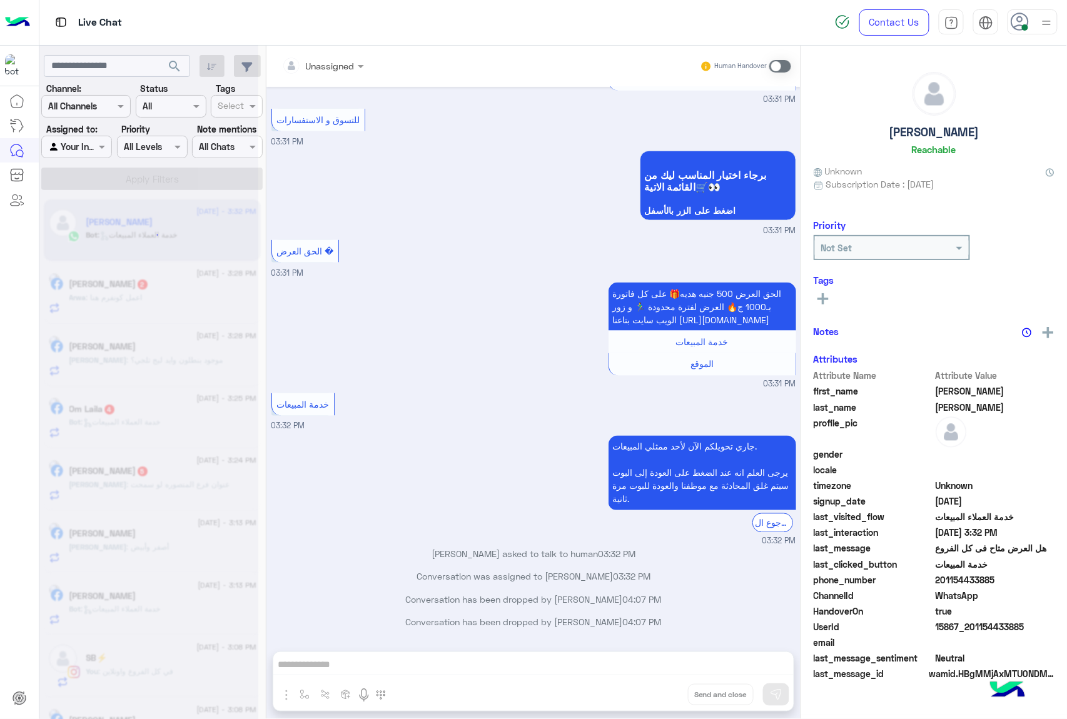
click at [659, 689] on div "Unassigned Human Handover Aug 29, 2025 Your browser does not support the audio …" at bounding box center [533, 385] width 534 height 678
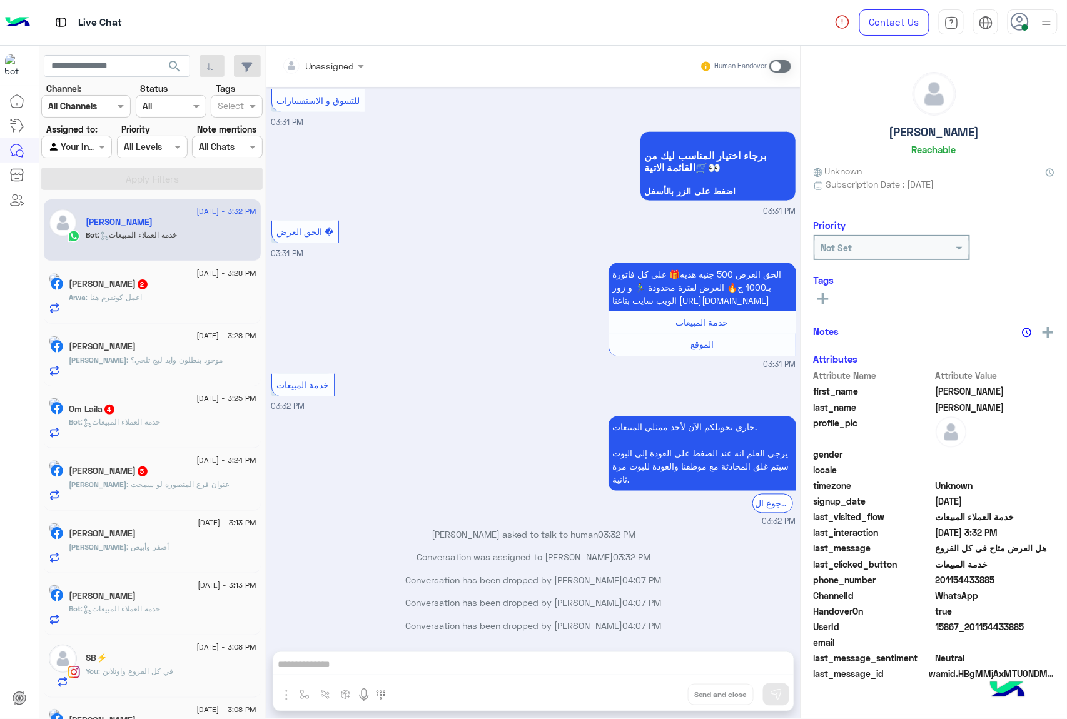
click at [659, 689] on div "Unassigned Human Handover Aug 29, 2025 Your browser does not support the audio …" at bounding box center [533, 385] width 534 height 678
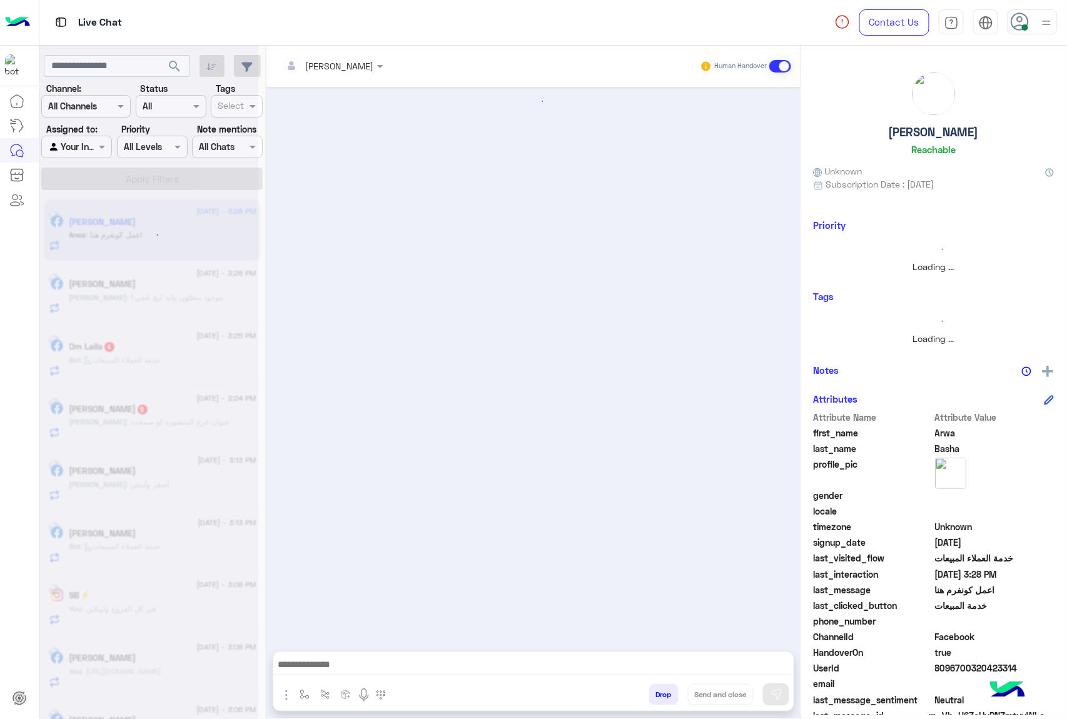
click at [659, 689] on button "Drop" at bounding box center [663, 694] width 29 height 21
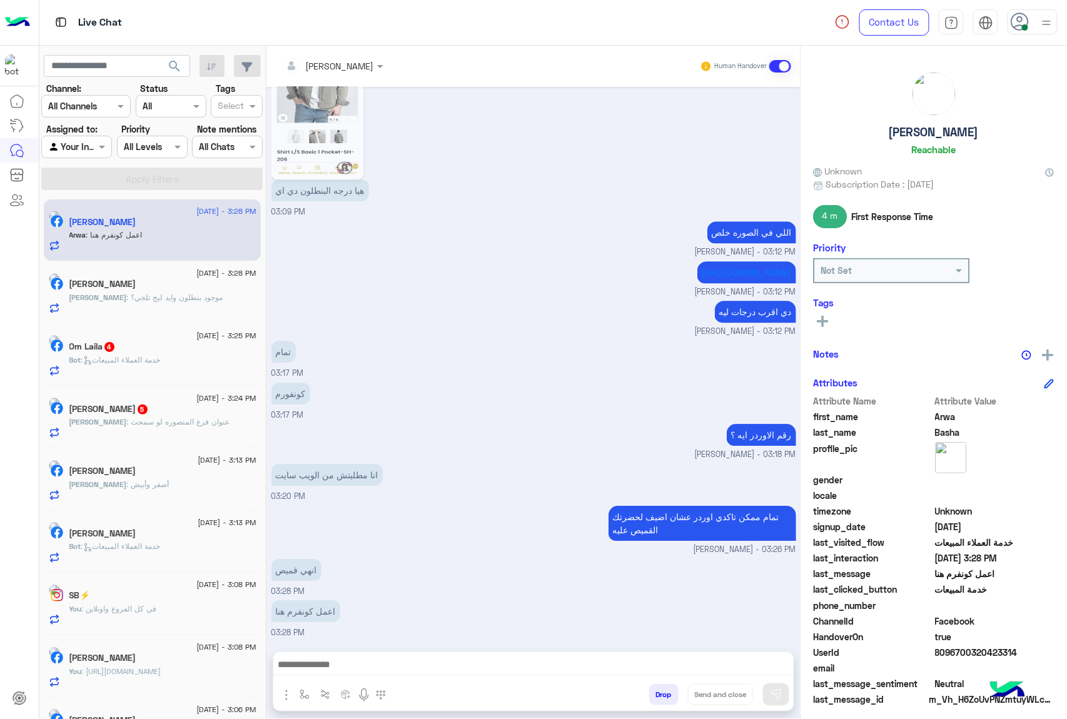
click at [659, 689] on div "mohamed ahmed Human Handover Aug 29, 2025 تمام حاجه تاني ؟ mohamed ahmed - 02:2…" at bounding box center [533, 385] width 534 height 678
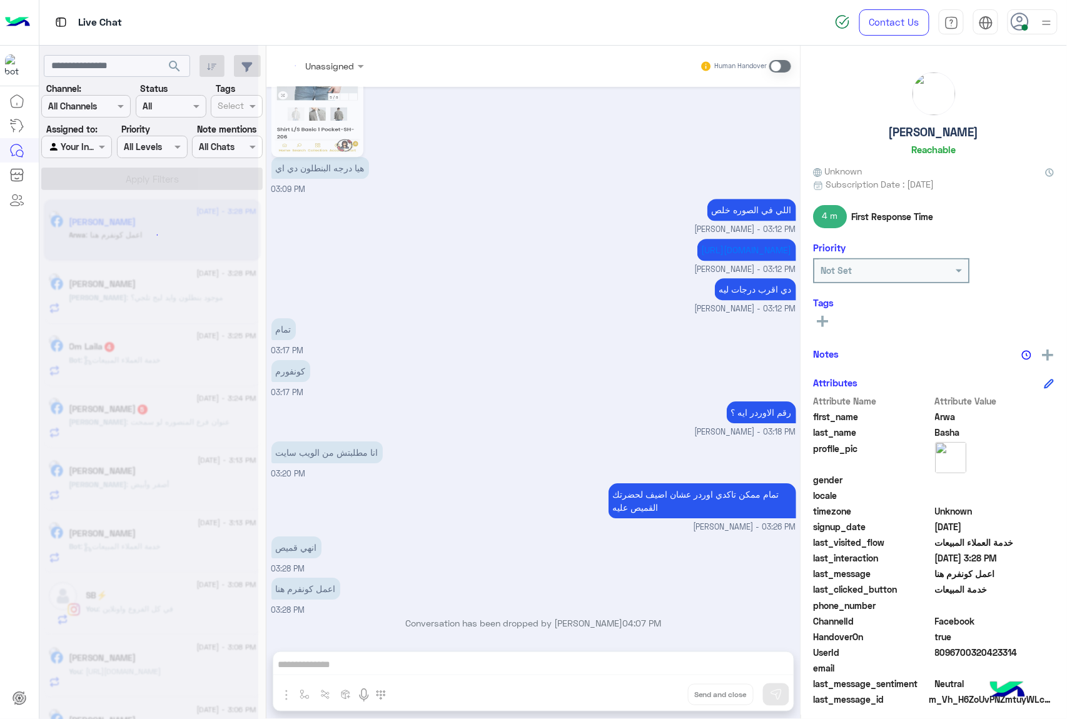
click at [659, 689] on div "Unassigned Human Handover Aug 29, 2025 تمام حاجه تاني ؟ mohamed ahmed - 02:24 P…" at bounding box center [533, 385] width 534 height 678
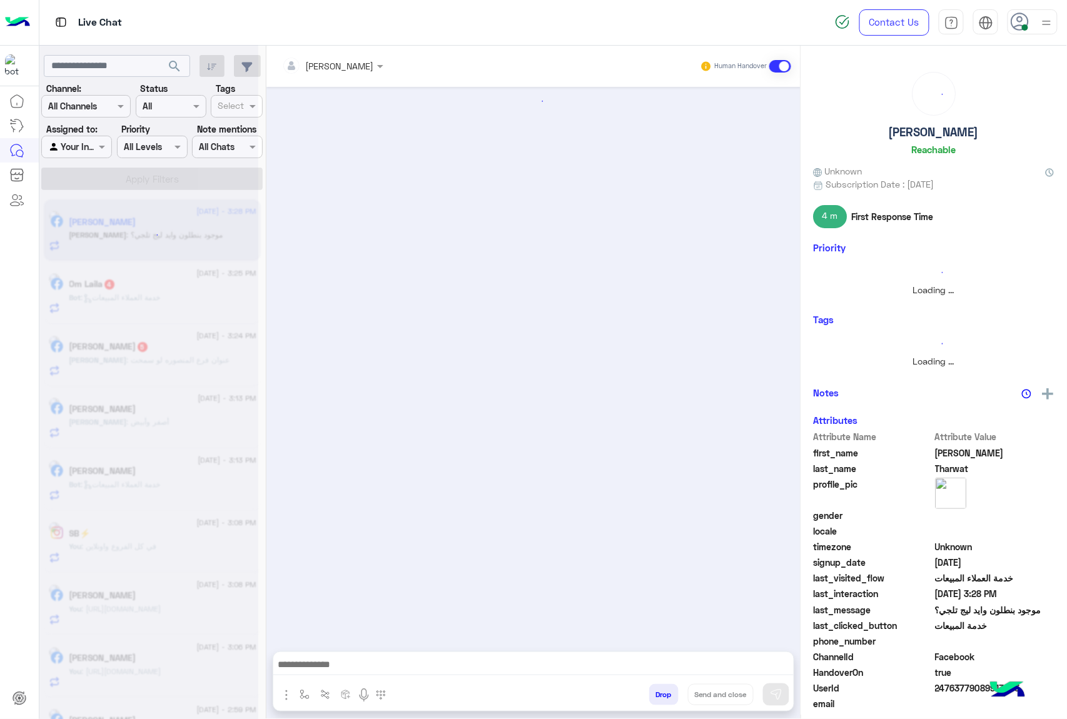
click at [659, 689] on button "Drop" at bounding box center [663, 694] width 29 height 21
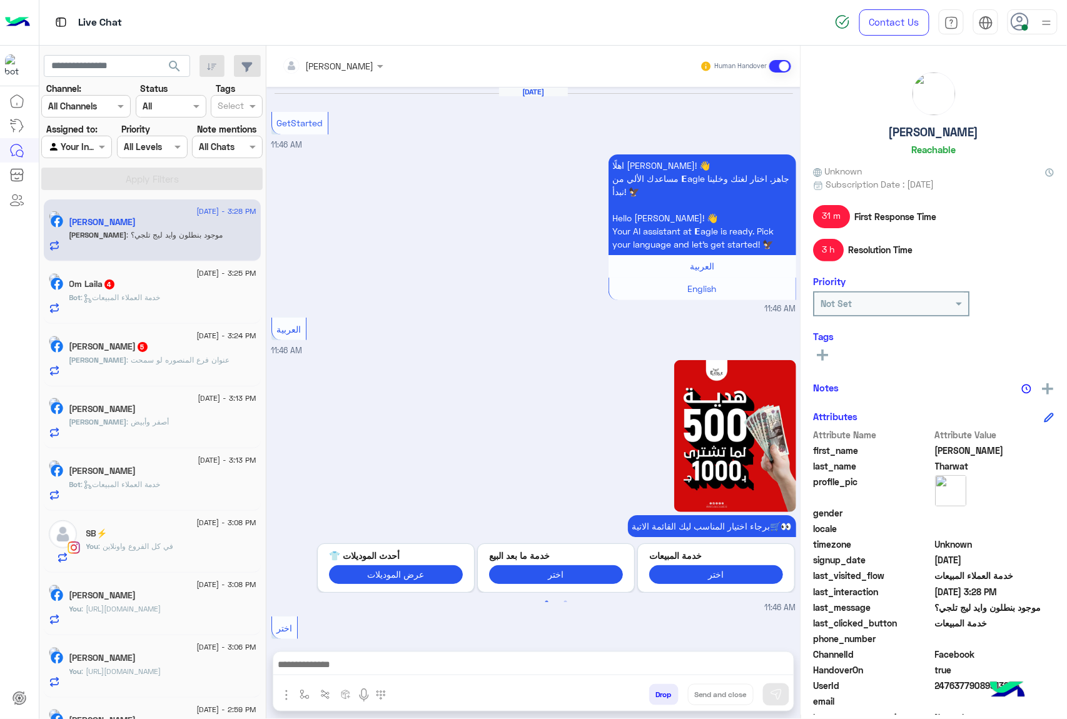
scroll to position [1261, 0]
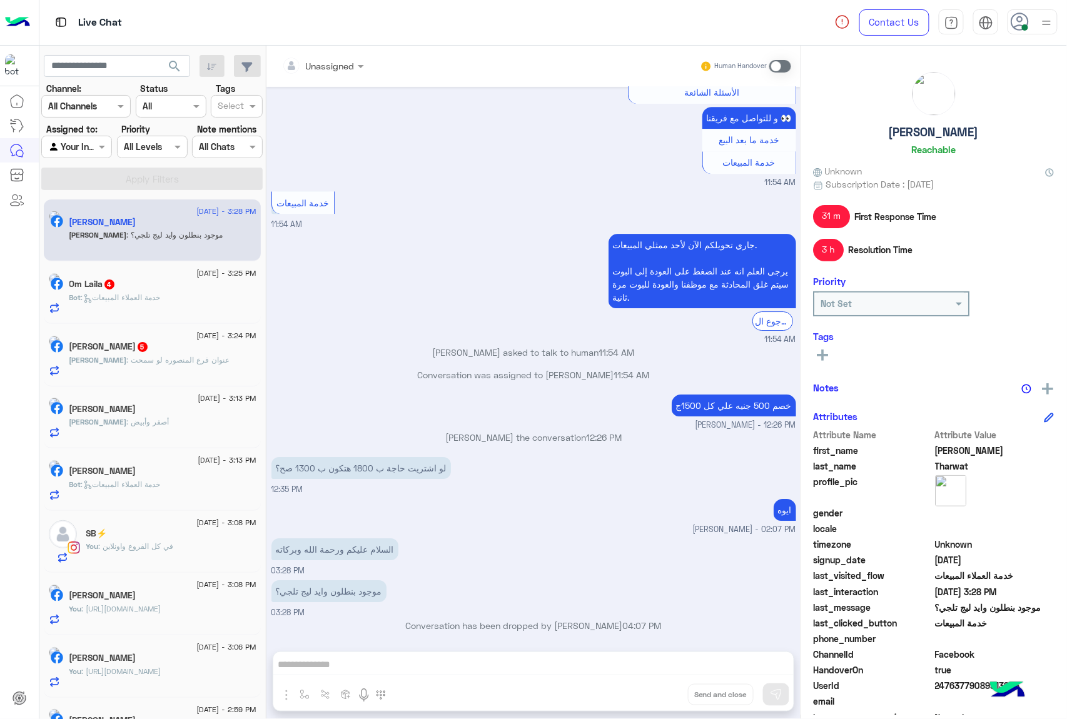
click at [659, 689] on div "Unassigned Human Handover Aug 29, 2025 GetStarted 11:46 AM اهلًا Ahmed! 👋 مساعد…" at bounding box center [533, 385] width 534 height 678
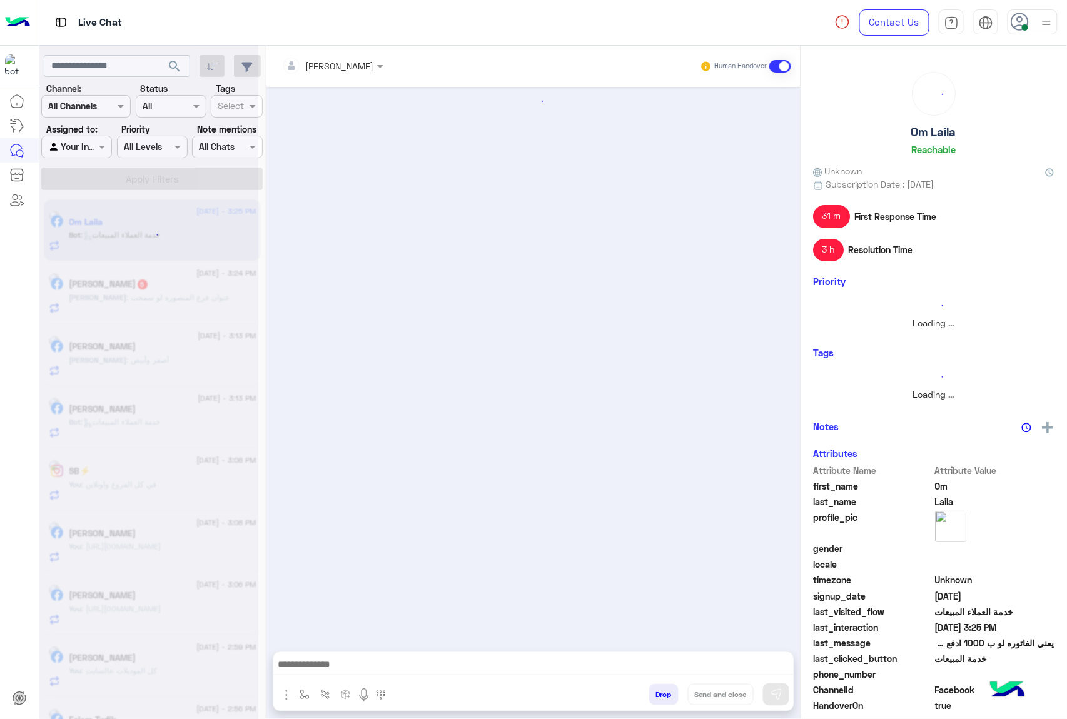
click at [659, 689] on button "Drop" at bounding box center [663, 694] width 29 height 21
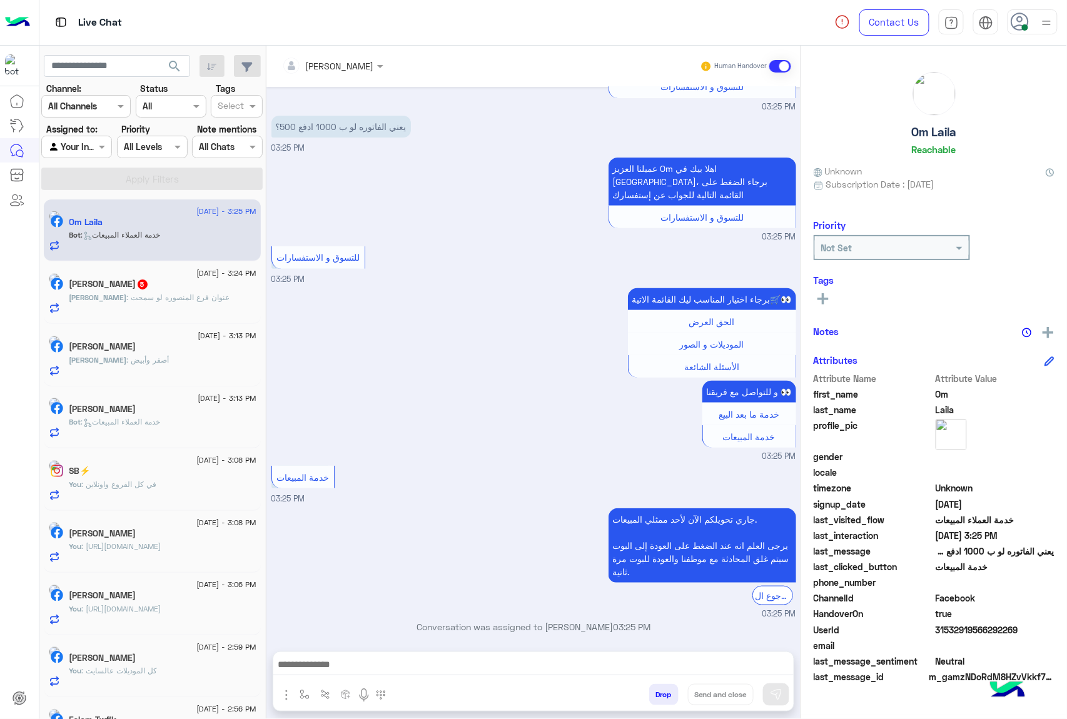
click at [659, 689] on button "Drop" at bounding box center [663, 694] width 29 height 21
click at [659, 689] on div "mohamed ahmed Human Handover Aug 29, 2025 ممكن اعرف تفاصيل العرض خصم ال 500 03:…" at bounding box center [533, 385] width 534 height 678
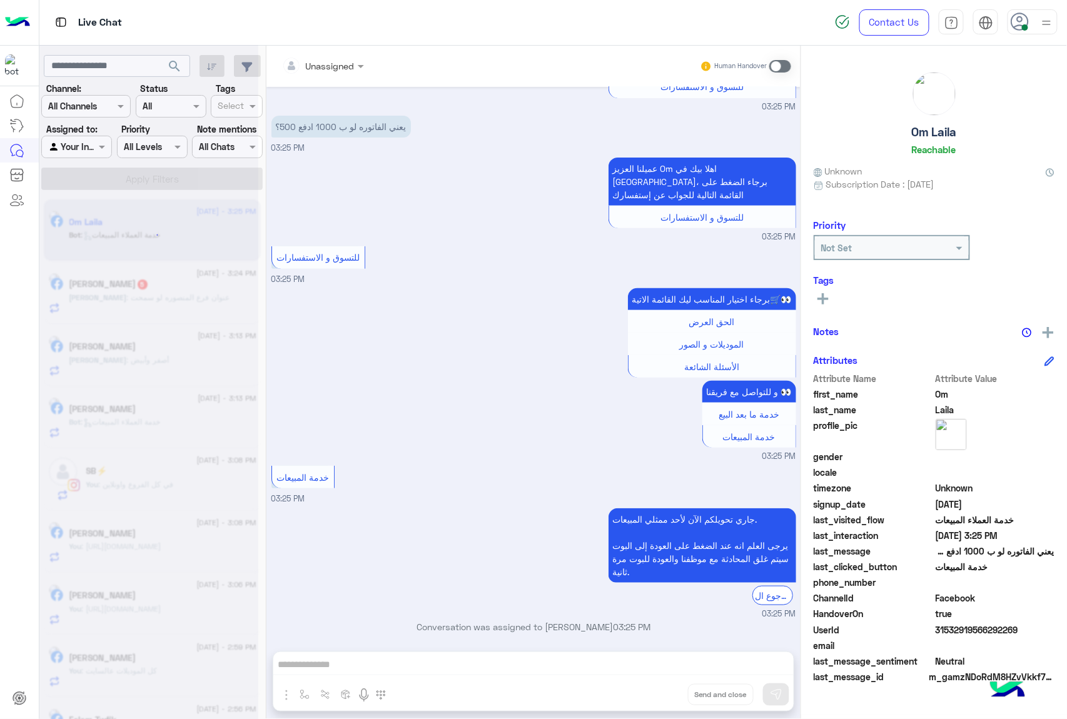
scroll to position [173, 0]
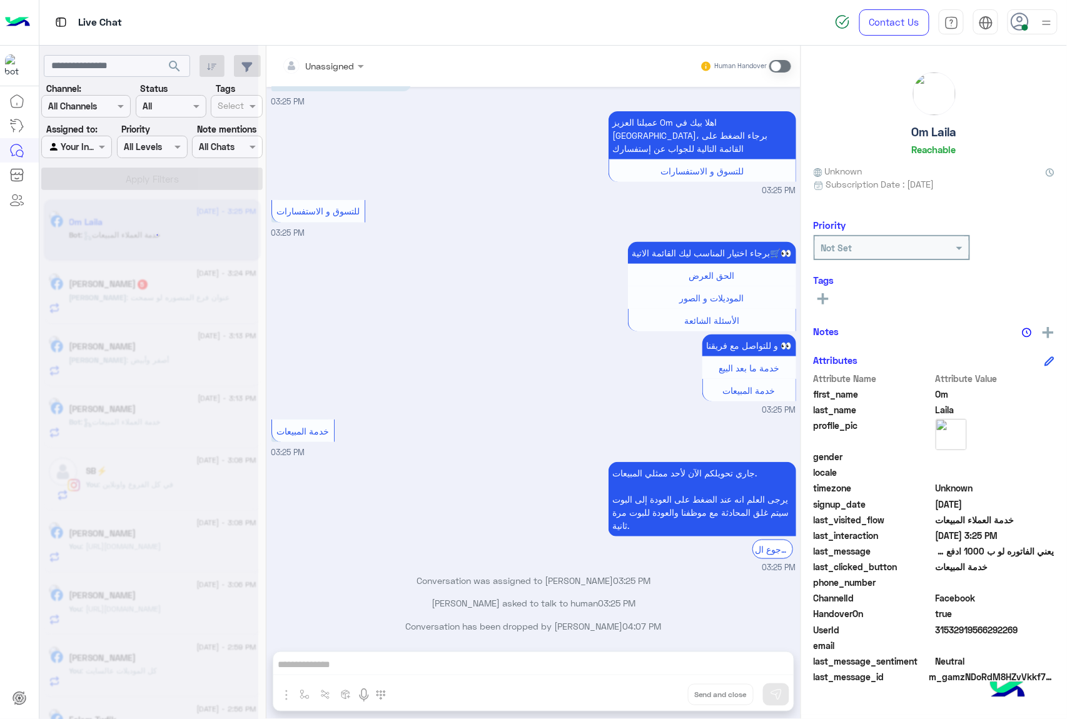
click at [659, 689] on div "Unassigned Human Handover Aug 29, 2025 ممكن اعرف تفاصيل العرض خصم ال 500 03:25 …" at bounding box center [533, 385] width 534 height 678
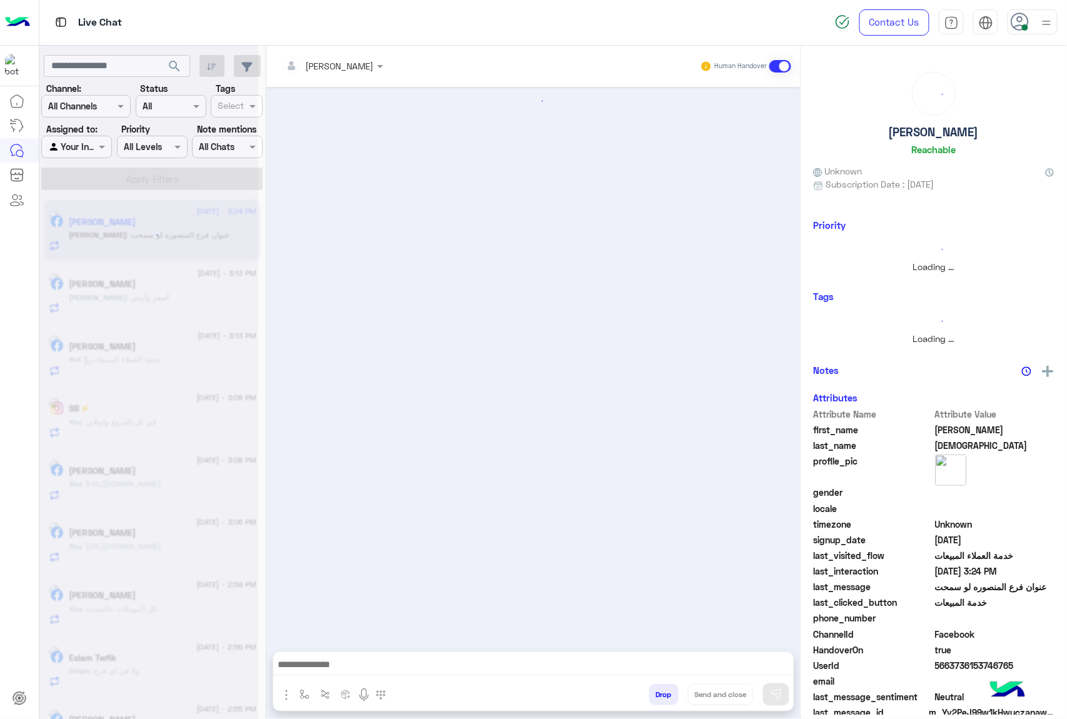
click at [659, 689] on button "Drop" at bounding box center [663, 694] width 29 height 21
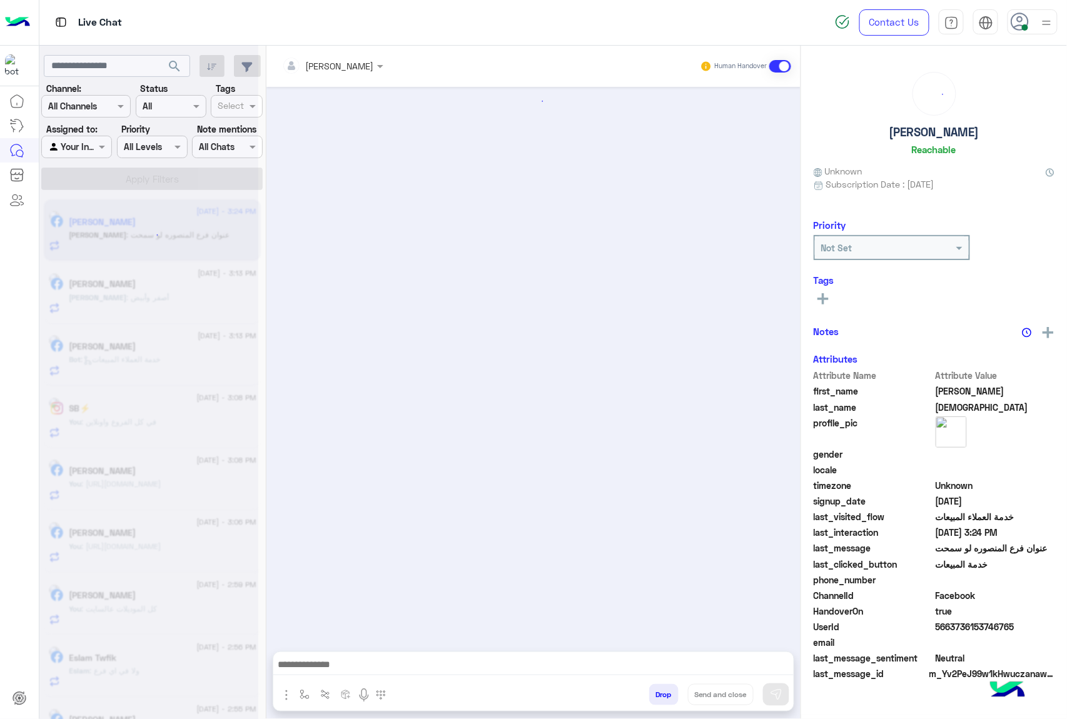
click at [659, 689] on button "Drop" at bounding box center [663, 694] width 29 height 21
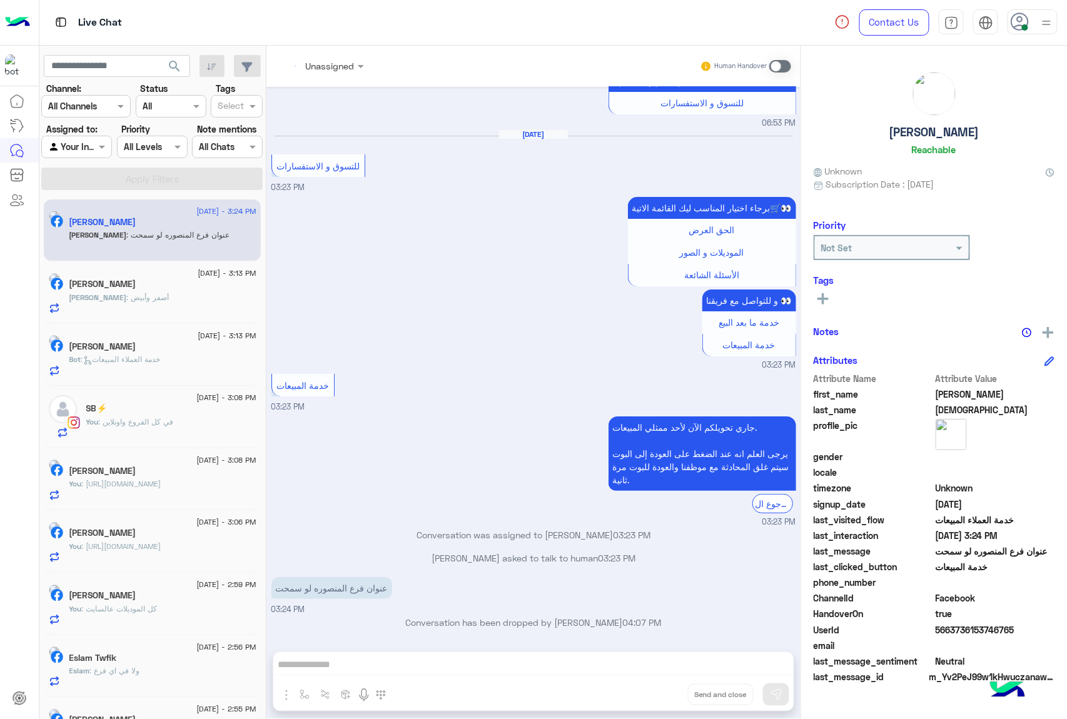
click at [659, 689] on div "Unassigned Human Handover Aug 4, 2025 khaled mohamed joined the conversation 08…" at bounding box center [533, 385] width 534 height 678
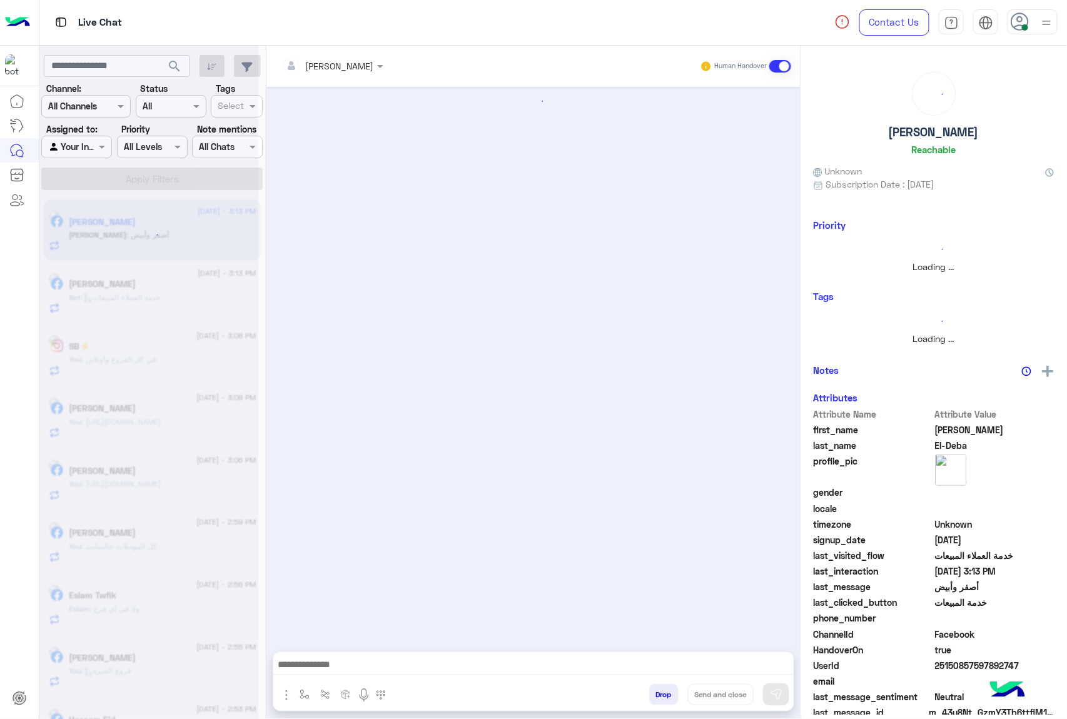
click at [659, 689] on button "Drop" at bounding box center [663, 694] width 29 height 21
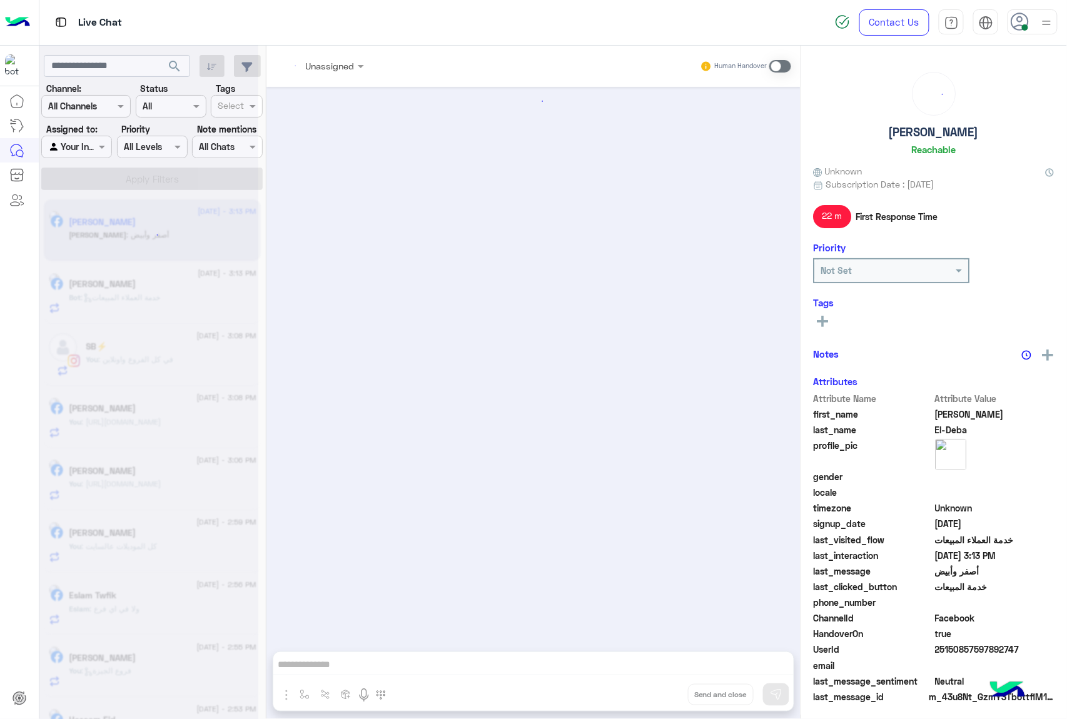
click at [659, 689] on div "Unassigned Human Handover Drop Send and close" at bounding box center [533, 385] width 534 height 678
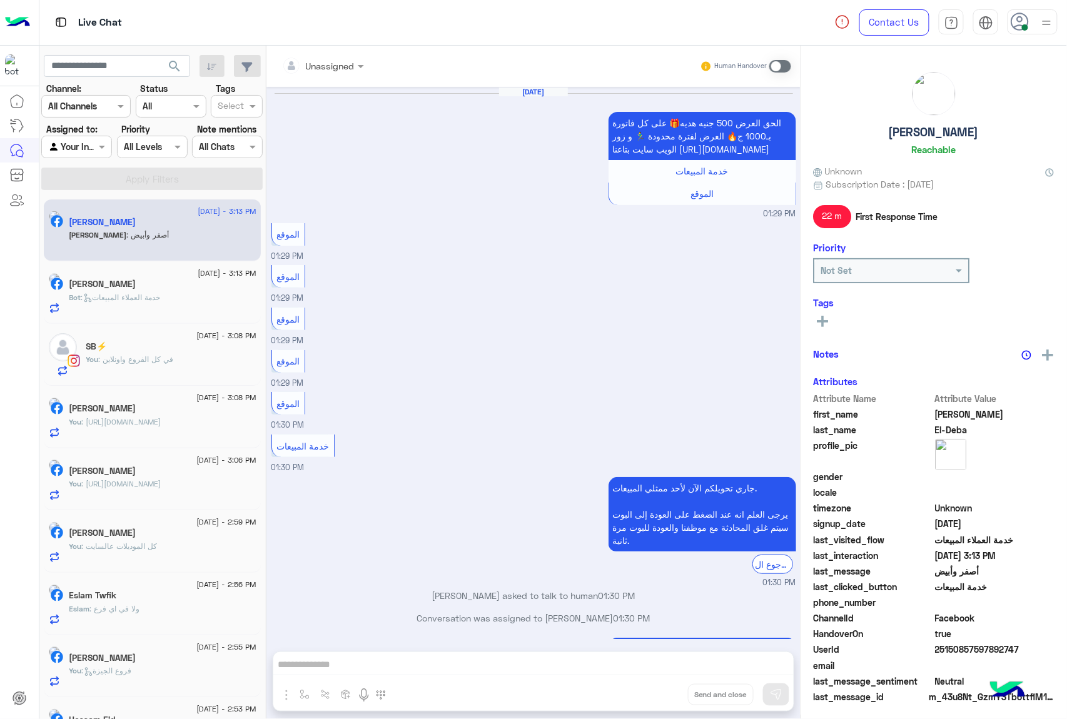
click at [659, 689] on div "Unassigned Human Handover Aug 29, 2025 الحق العرض 500 جنيه هديه🎁 على كل فاتورة …" at bounding box center [533, 385] width 534 height 678
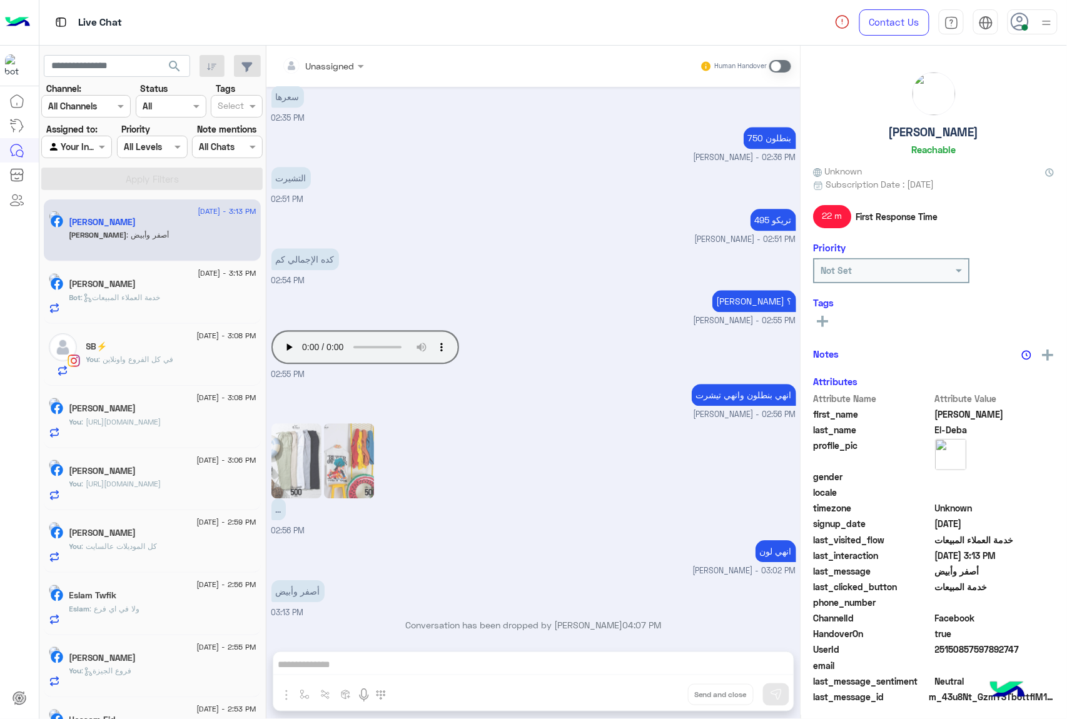
click at [659, 689] on div "Unassigned Human Handover Aug 29, 2025 الحق العرض 500 جنيه هديه🎁 على كل فاتورة …" at bounding box center [533, 385] width 534 height 678
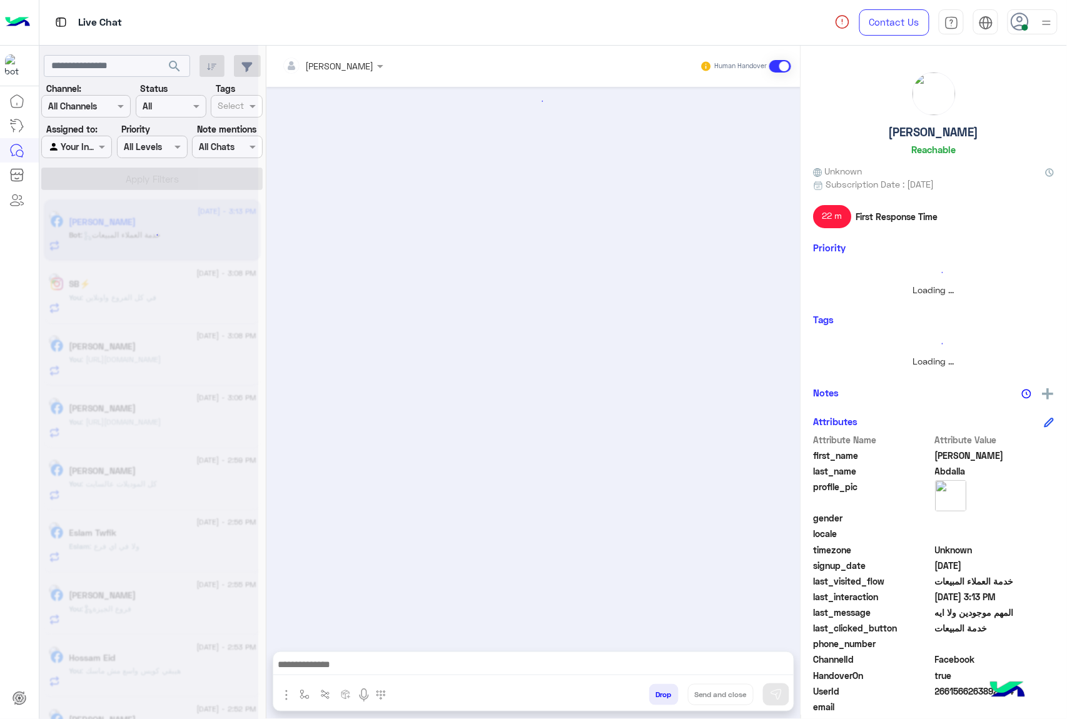
click at [659, 689] on button "Drop" at bounding box center [663, 694] width 29 height 21
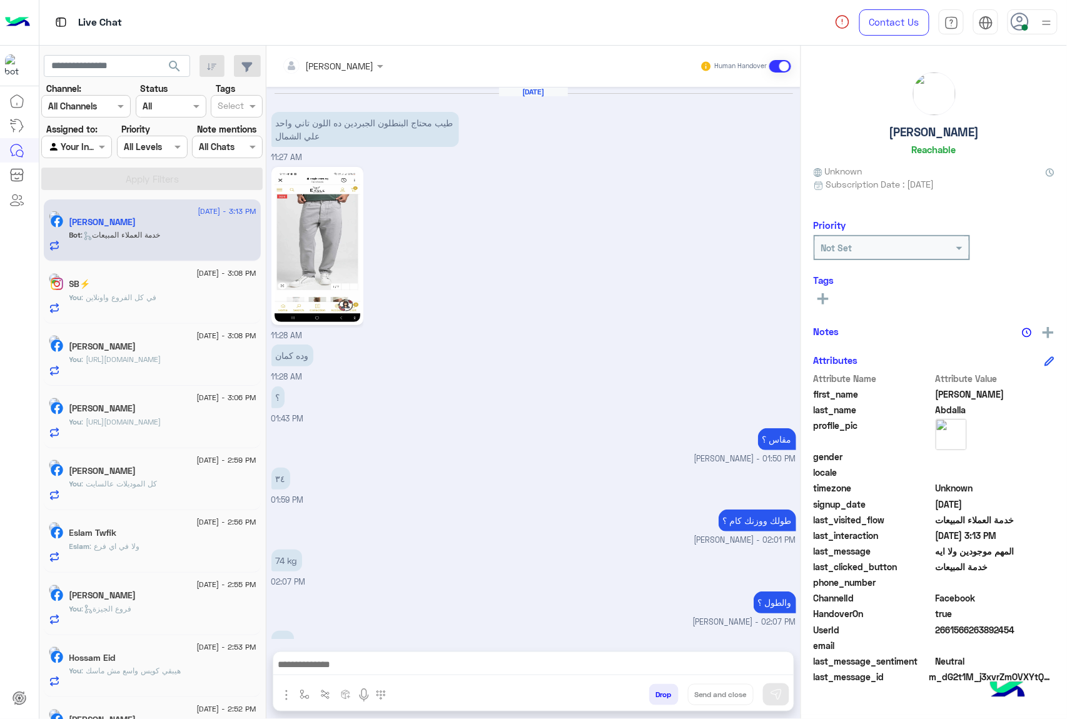
click at [659, 689] on button "Drop" at bounding box center [663, 694] width 29 height 21
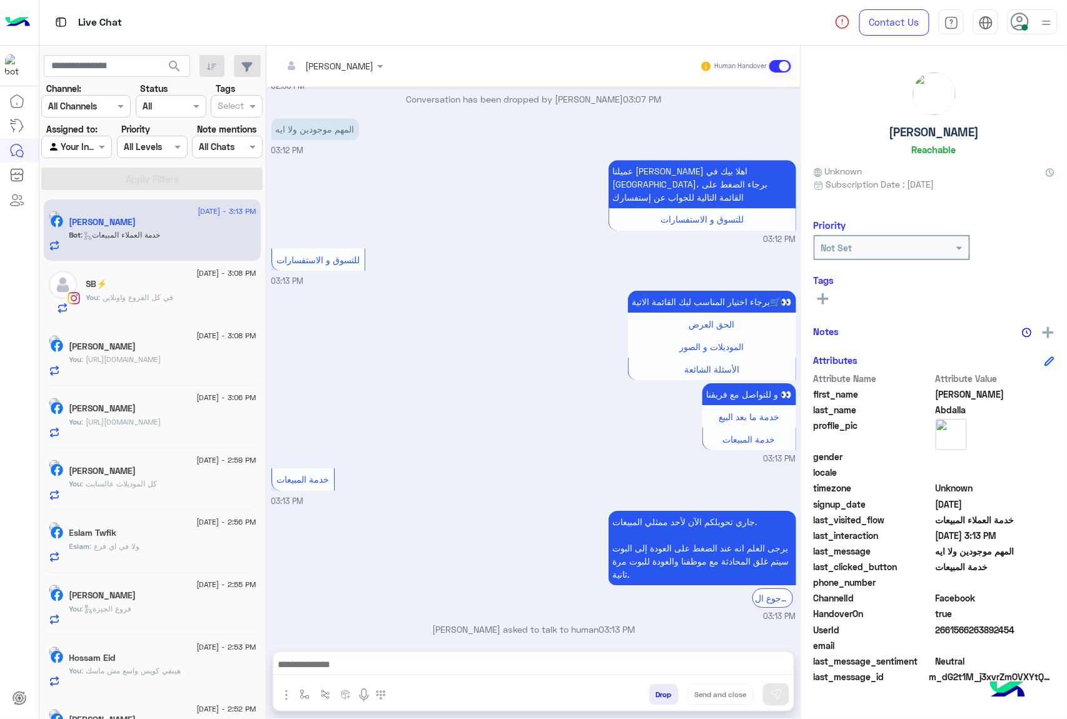
click at [659, 689] on div "mohamed ahmed Human Handover Aug 29, 2025 طيب محتاج البنطلون الجبردين ده اللون …" at bounding box center [533, 385] width 534 height 678
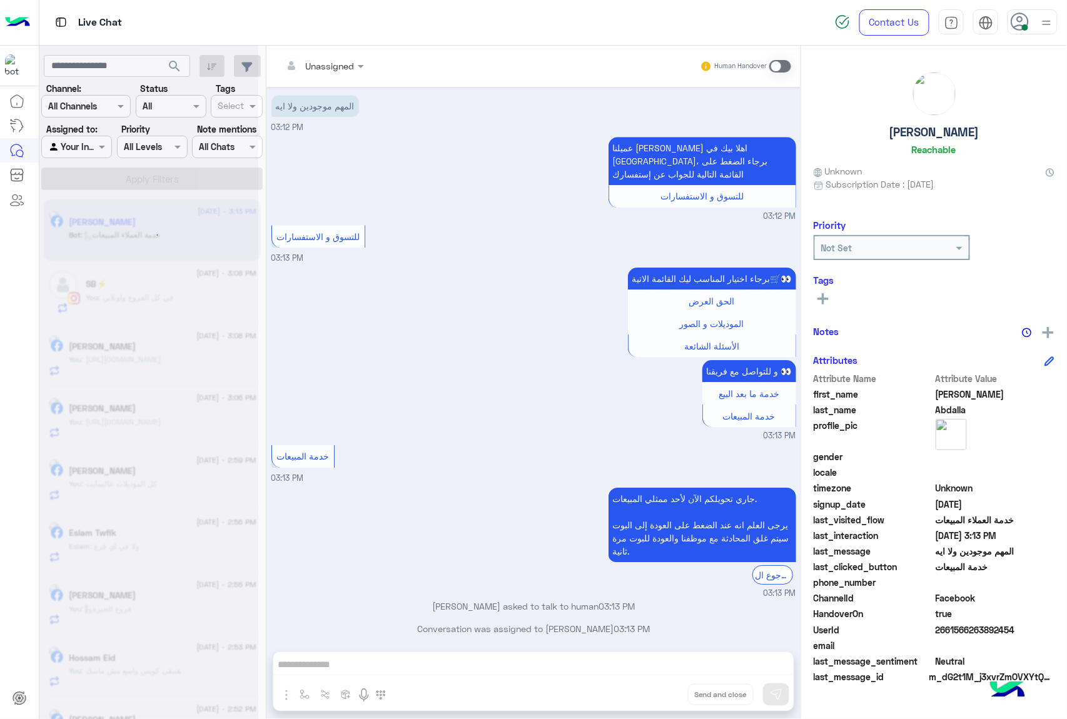
click at [659, 689] on div "Unassigned Human Handover Aug 29, 2025 طيب محتاج البنطلون الجبردين ده اللون تان…" at bounding box center [533, 385] width 534 height 678
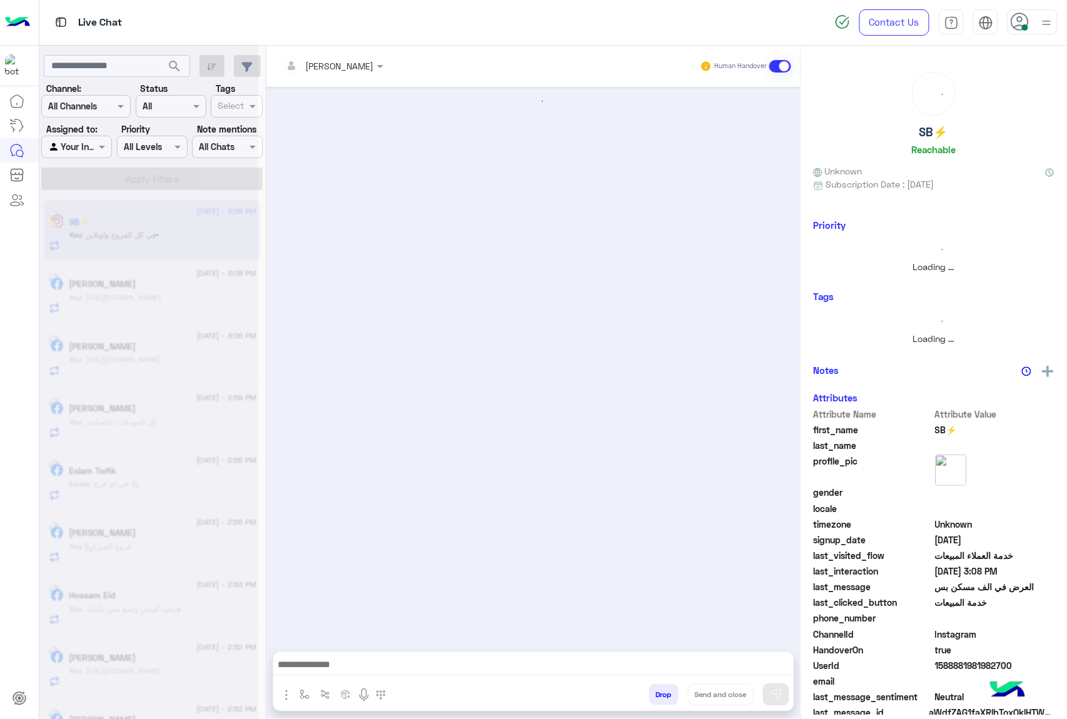
click at [659, 689] on button "Drop" at bounding box center [663, 694] width 29 height 21
click at [659, 689] on div "mohamed ahmed Human Handover Drop Send and close" at bounding box center [533, 385] width 534 height 678
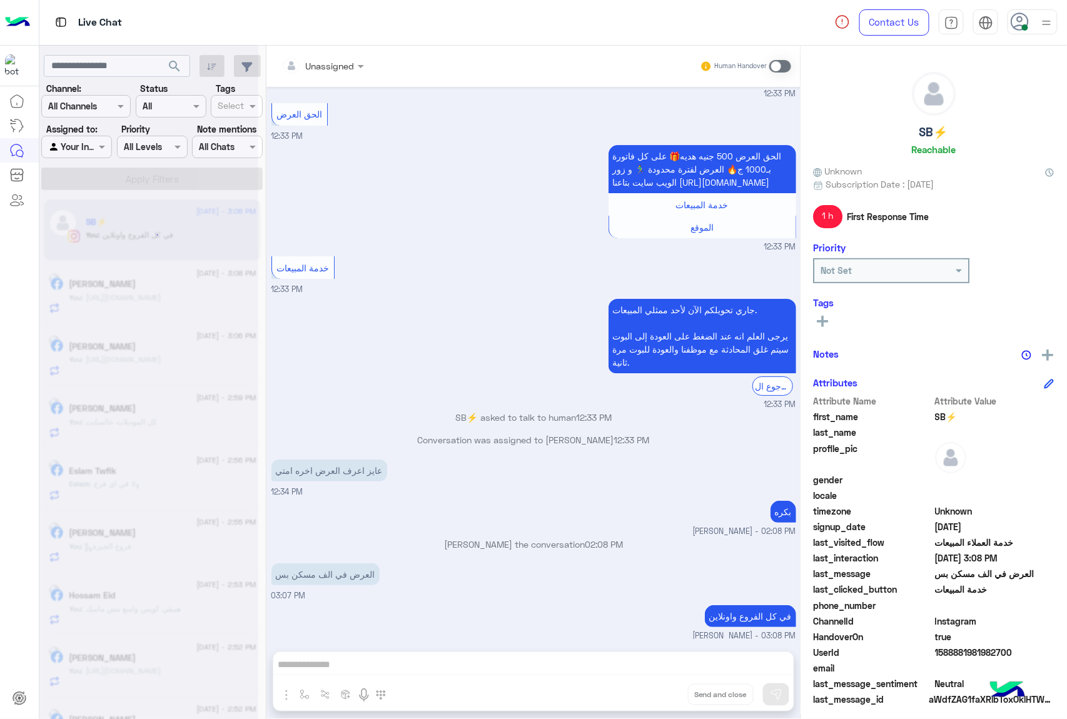
click at [659, 689] on div "Unassigned Human Handover Oct 6, 2024 بتقفلو الساعه كام 09:37 PM عميلنا العزيز …" at bounding box center [533, 385] width 534 height 678
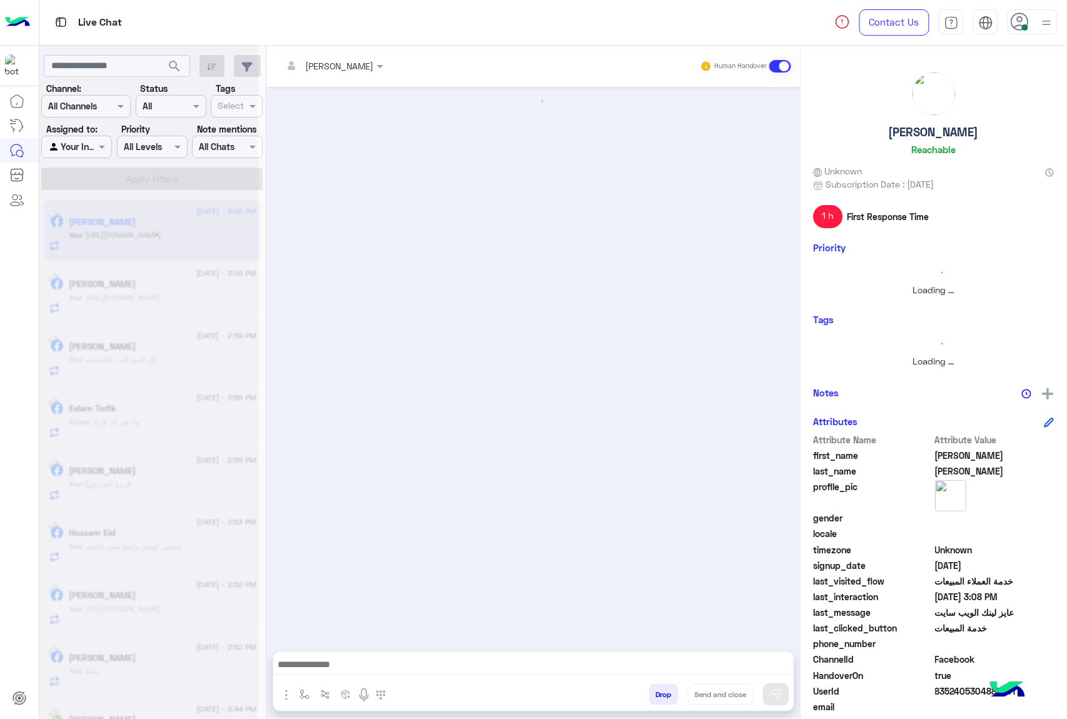
click at [659, 689] on button "Drop" at bounding box center [663, 694] width 29 height 21
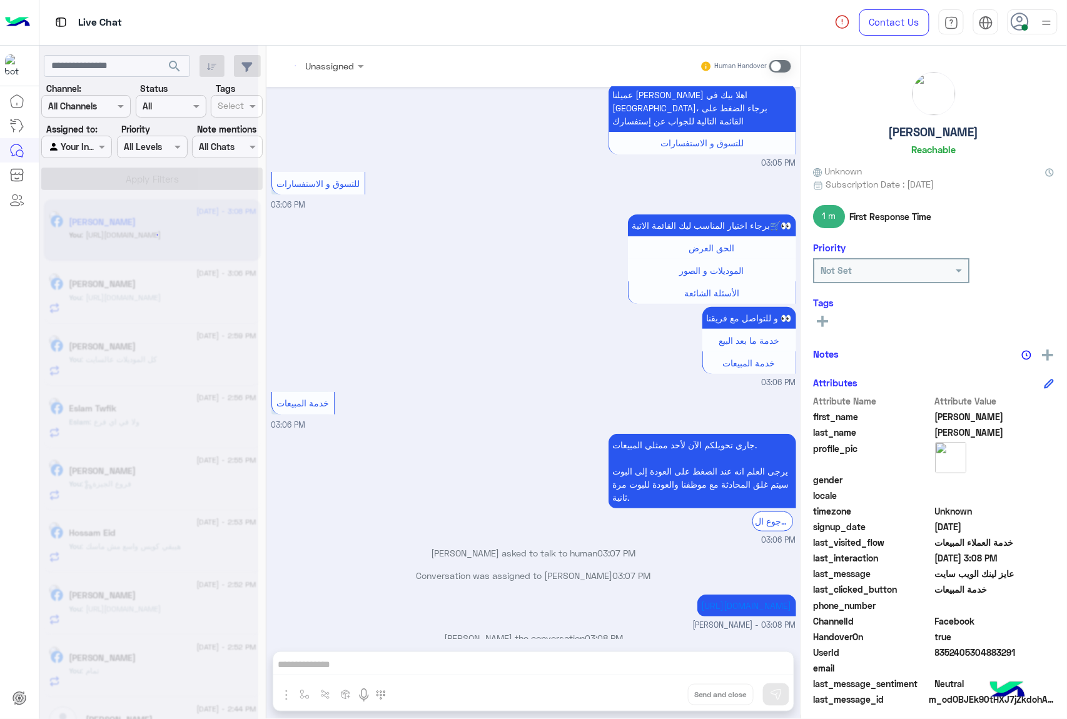
click at [659, 689] on div "Unassigned Human Handover Aug 27, 2025 عميلنا العزيز Mohamed اهلا بيك في إيجل، …" at bounding box center [533, 385] width 534 height 678
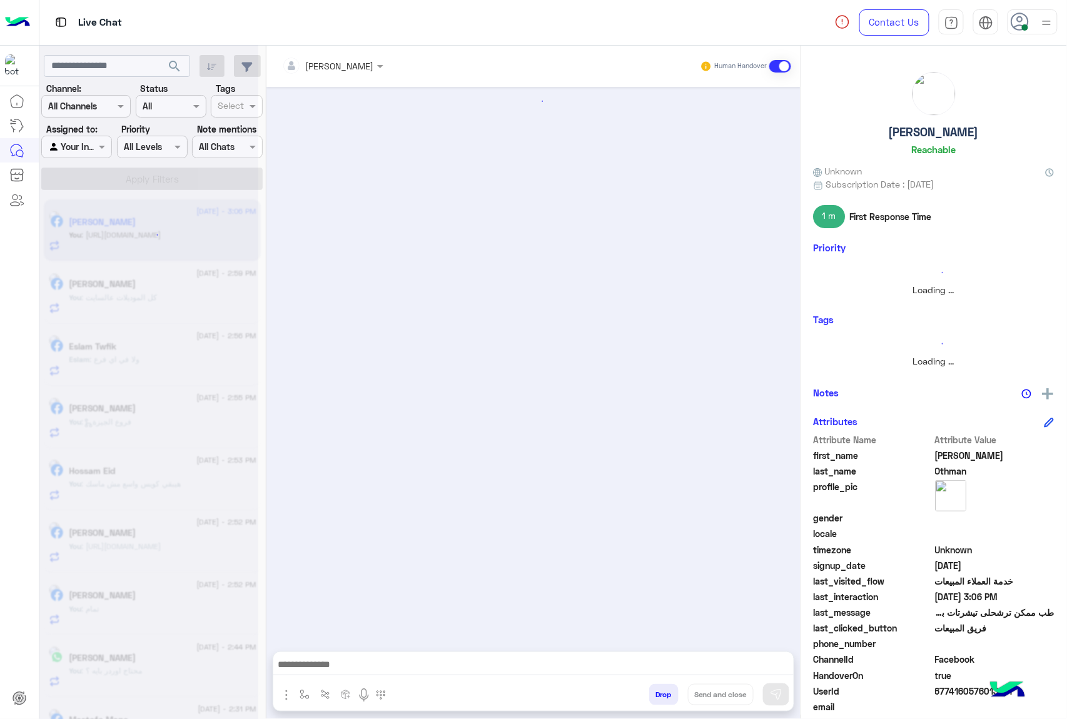
click at [659, 689] on button "Drop" at bounding box center [663, 694] width 29 height 21
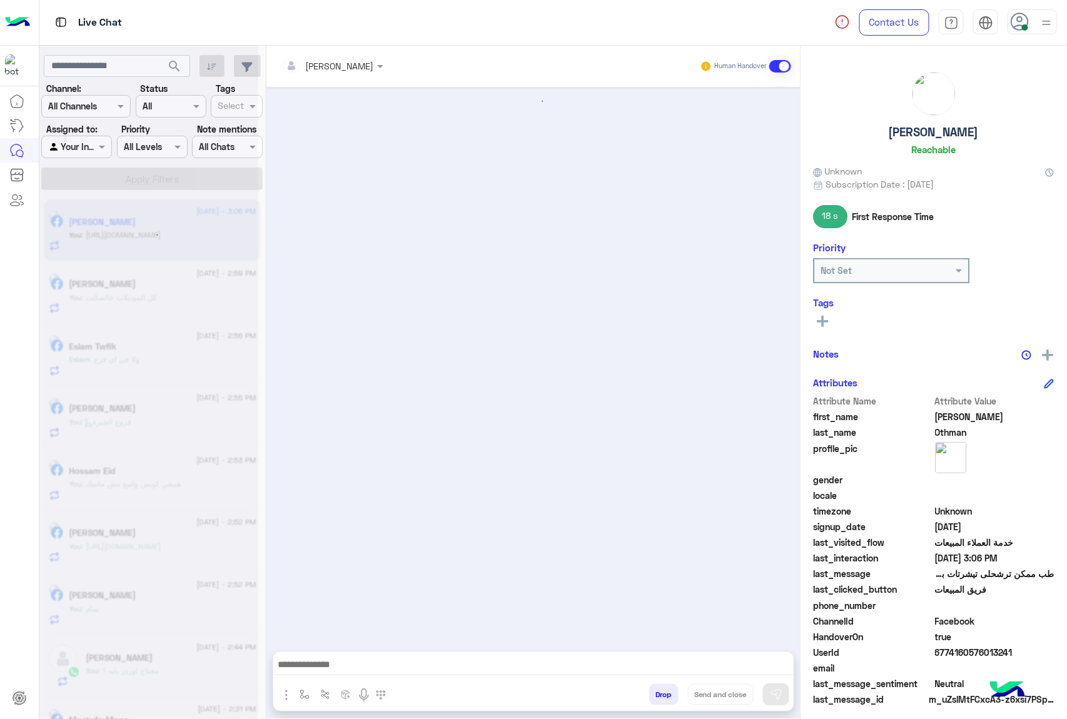
click at [659, 689] on button "Drop" at bounding box center [663, 694] width 29 height 21
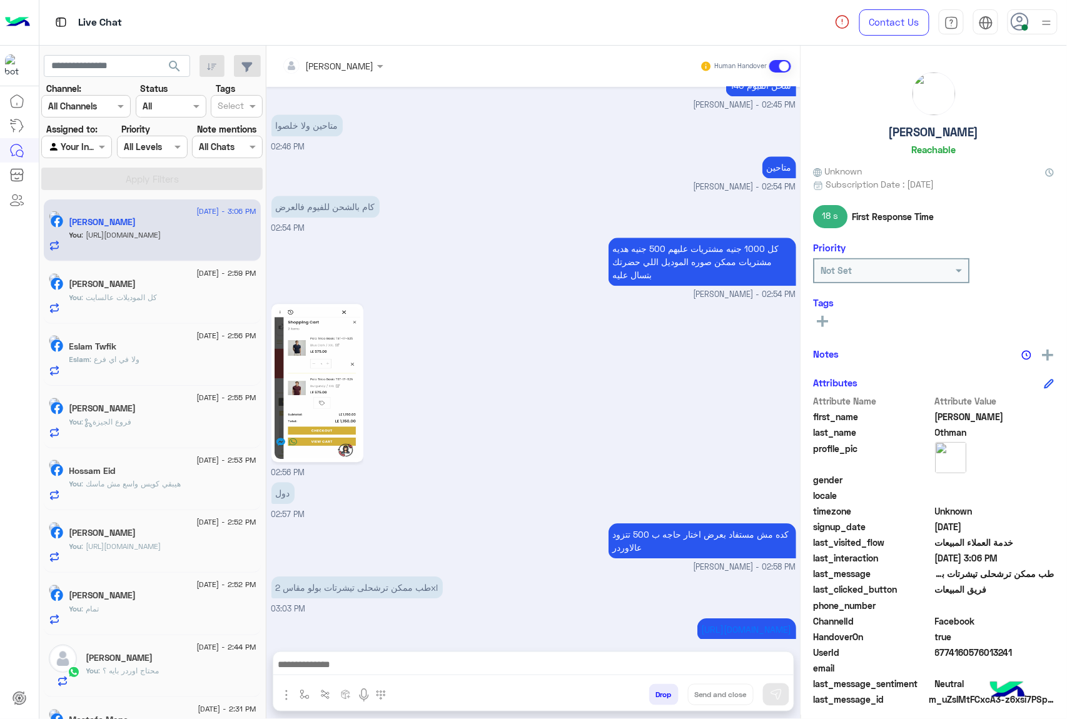
click at [659, 689] on div "mohamed ahmed Human Handover Aug 29, 2025 Conversation was assigned to mohamed …" at bounding box center [533, 385] width 534 height 678
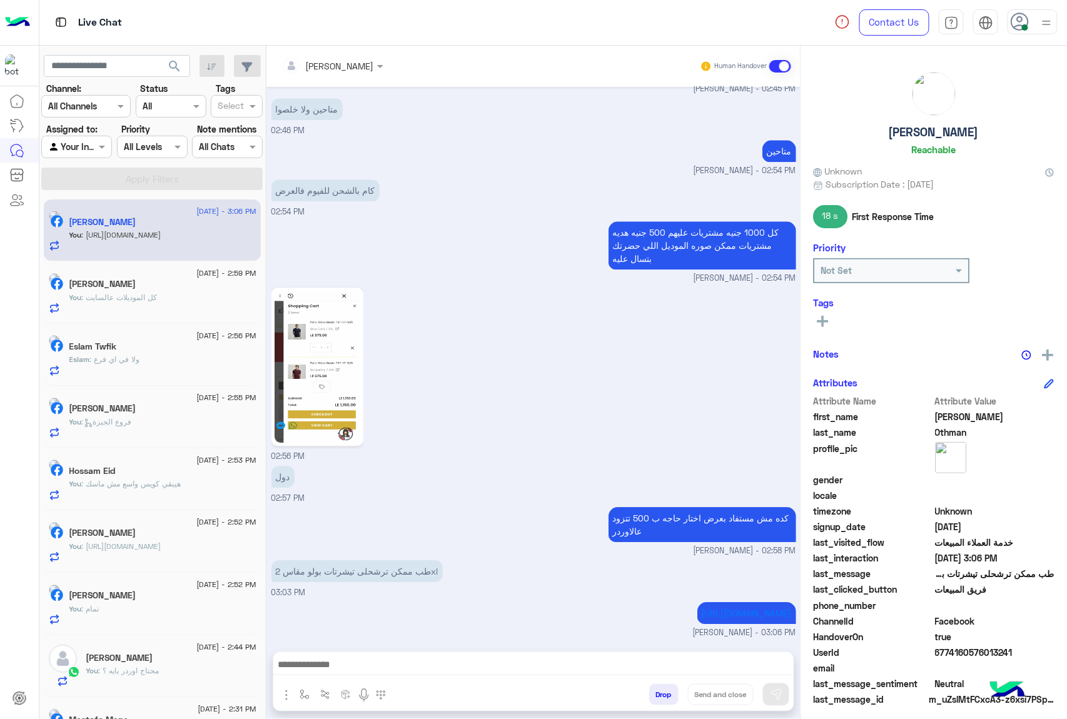
click at [659, 689] on div "mohamed ahmed Human Handover Aug 29, 2025 Conversation was assigned to mohamed …" at bounding box center [533, 385] width 534 height 678
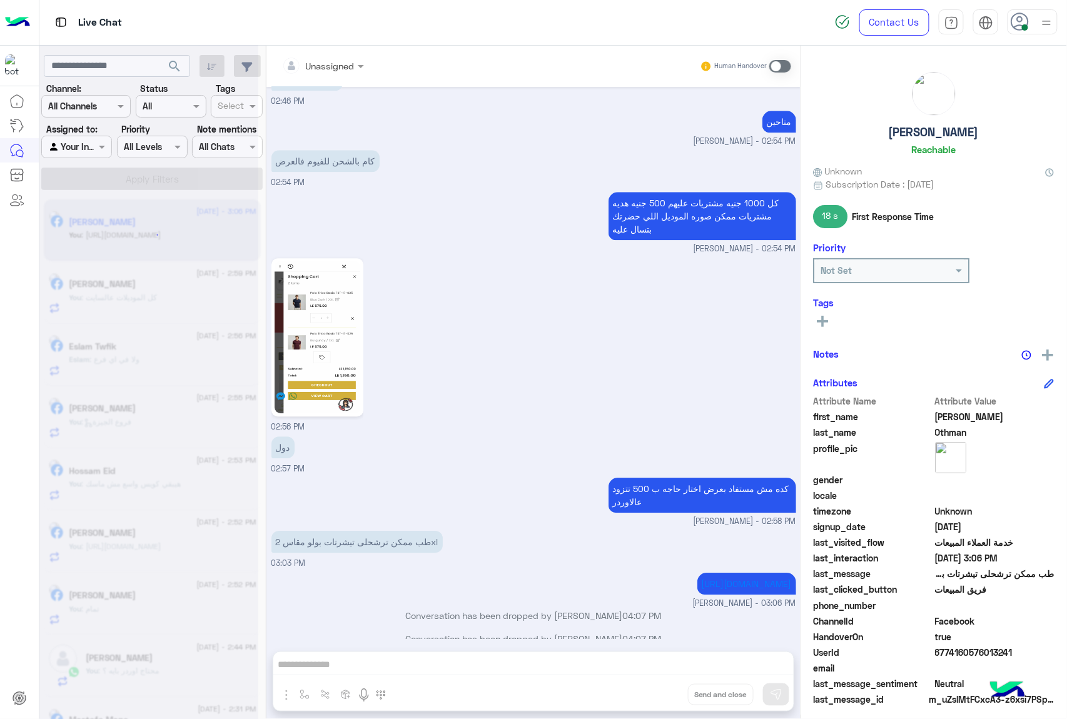
click at [659, 689] on div "Unassigned Human Handover Aug 29, 2025 Conversation was assigned to mohamed ahm…" at bounding box center [533, 385] width 534 height 678
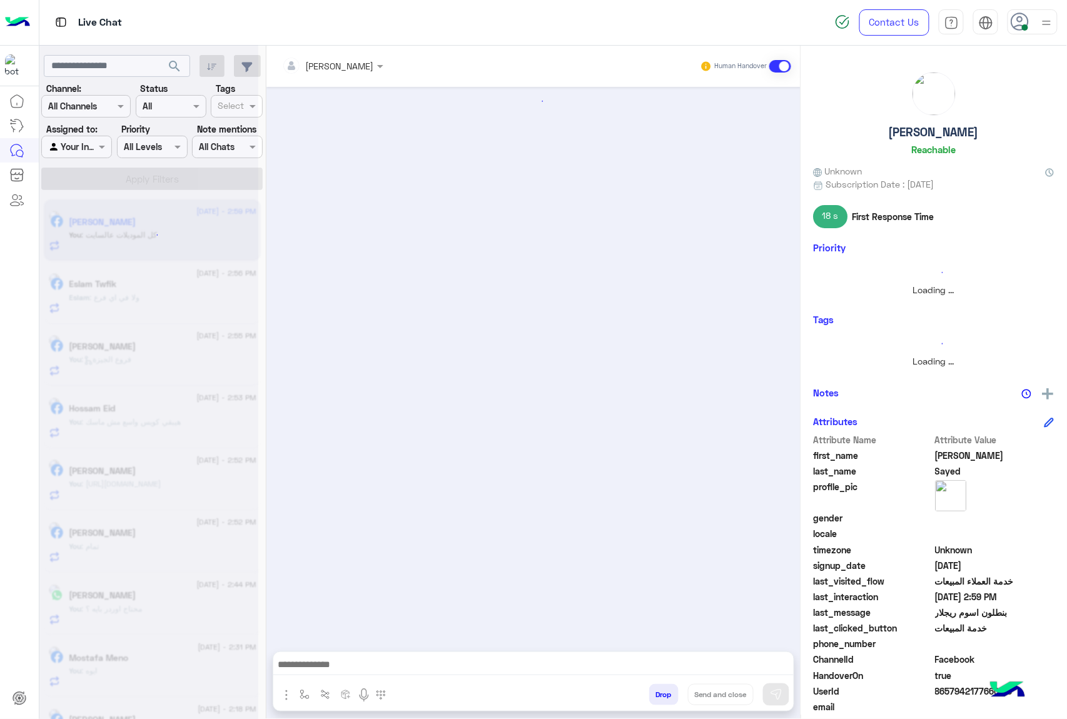
click at [659, 689] on button "Drop" at bounding box center [663, 694] width 29 height 21
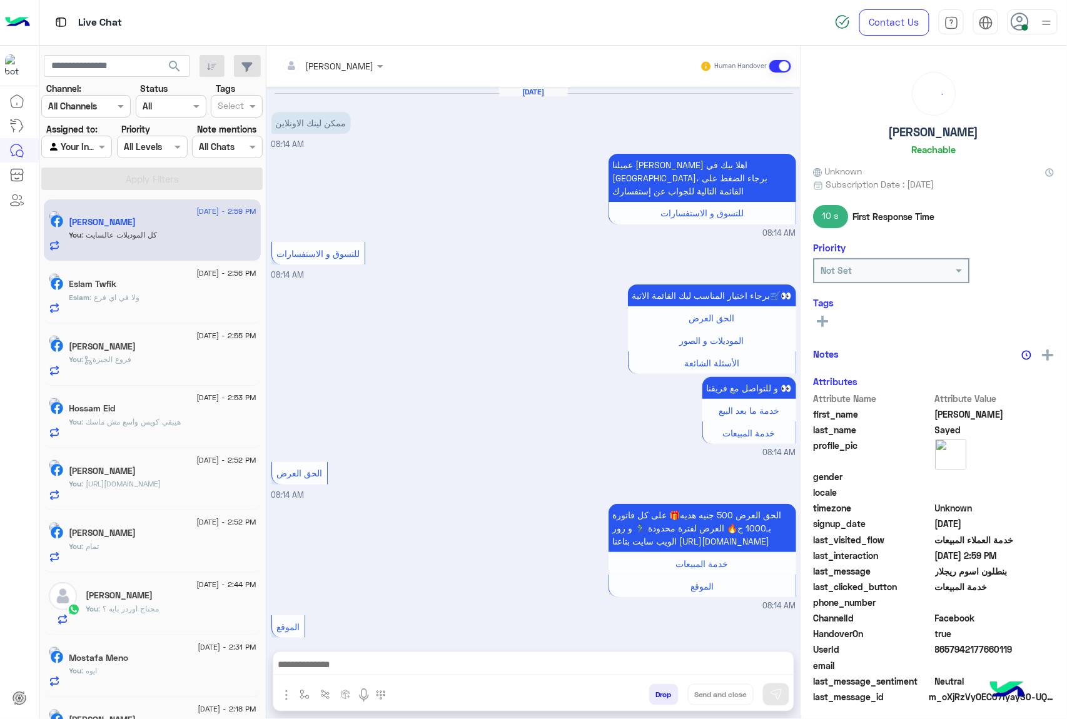
click at [659, 689] on button "Drop" at bounding box center [663, 694] width 29 height 21
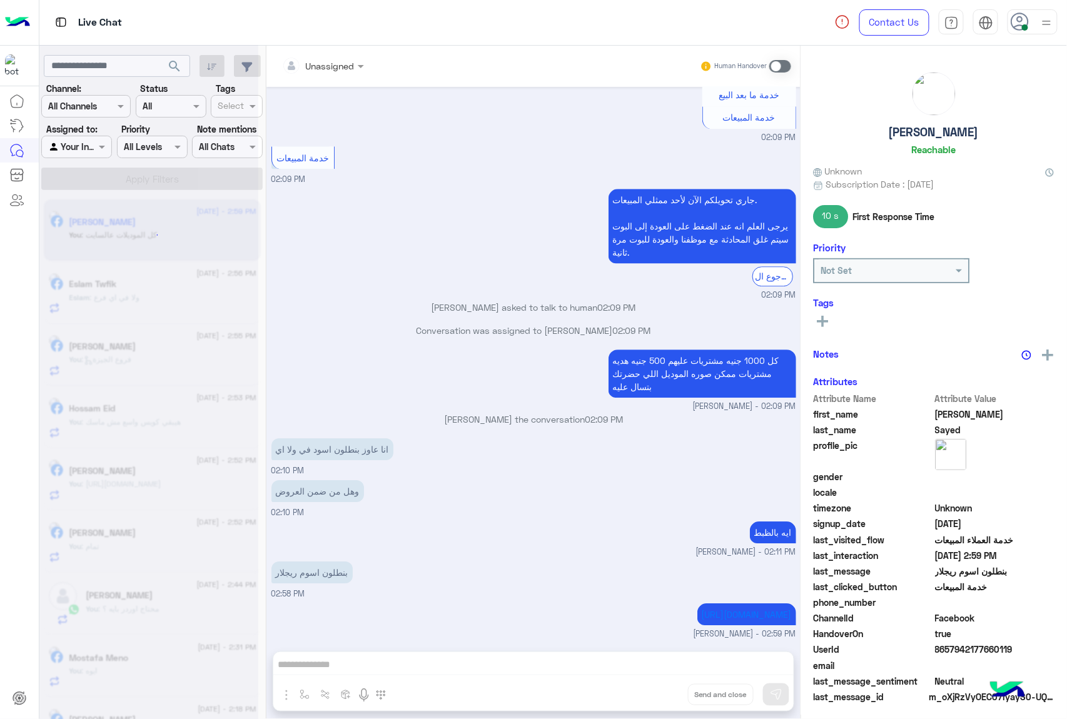
click at [659, 689] on div "Unassigned Human Handover Aug 29, 2025 ممكن لينك الاونلاين 08:14 AM عميلنا العز…" at bounding box center [533, 385] width 534 height 678
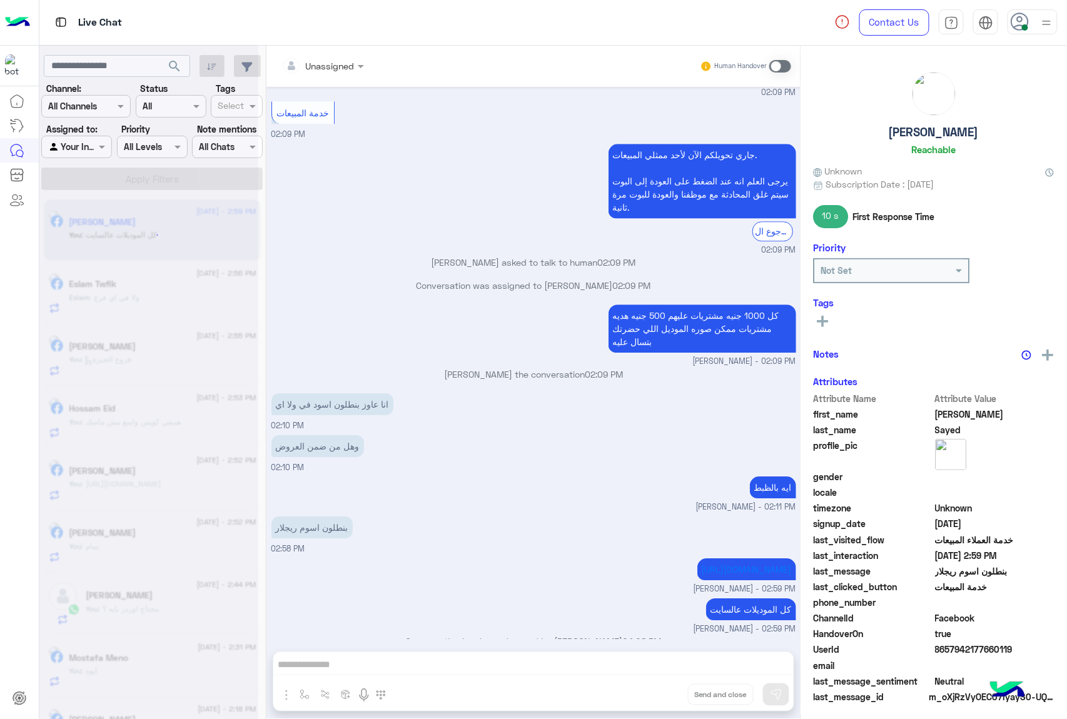
click at [659, 689] on div "Unassigned Human Handover Aug 29, 2025 ممكن لينك الاونلاين 08:14 AM عميلنا العز…" at bounding box center [533, 385] width 534 height 678
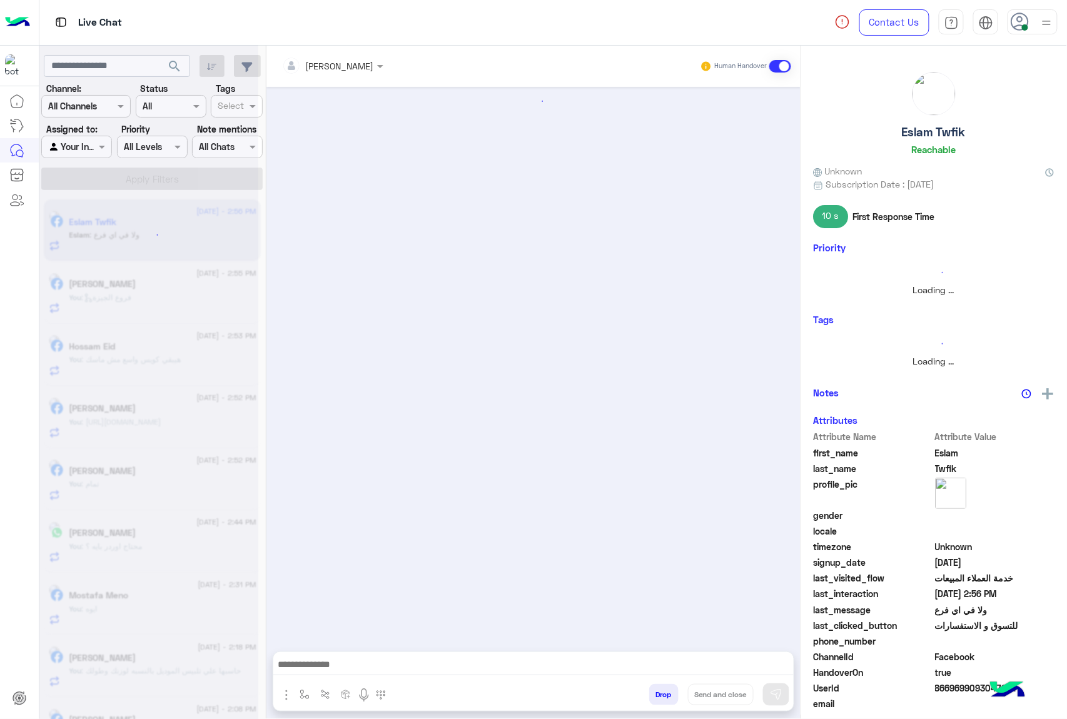
click at [659, 689] on button "Drop" at bounding box center [663, 694] width 29 height 21
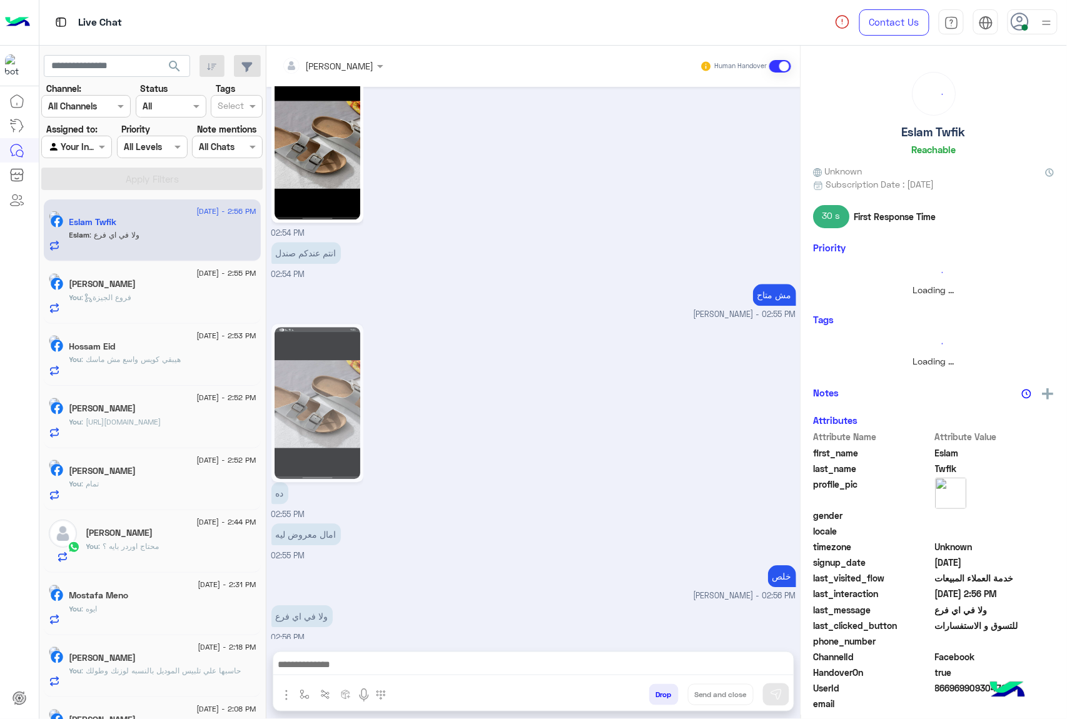
click at [659, 689] on button "Drop" at bounding box center [663, 694] width 29 height 21
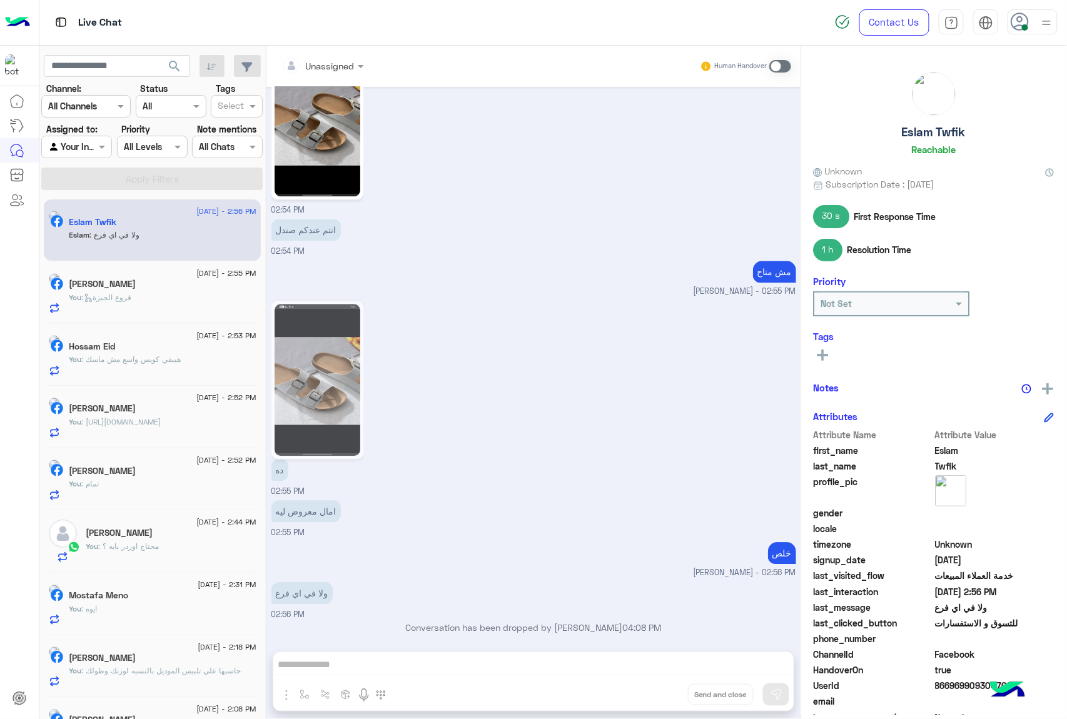
click at [659, 689] on div "Unassigned Human Handover Aug 29, 2025 الموقع 02:48 PM الموقع 02:48 PM الموقع 0…" at bounding box center [533, 385] width 534 height 678
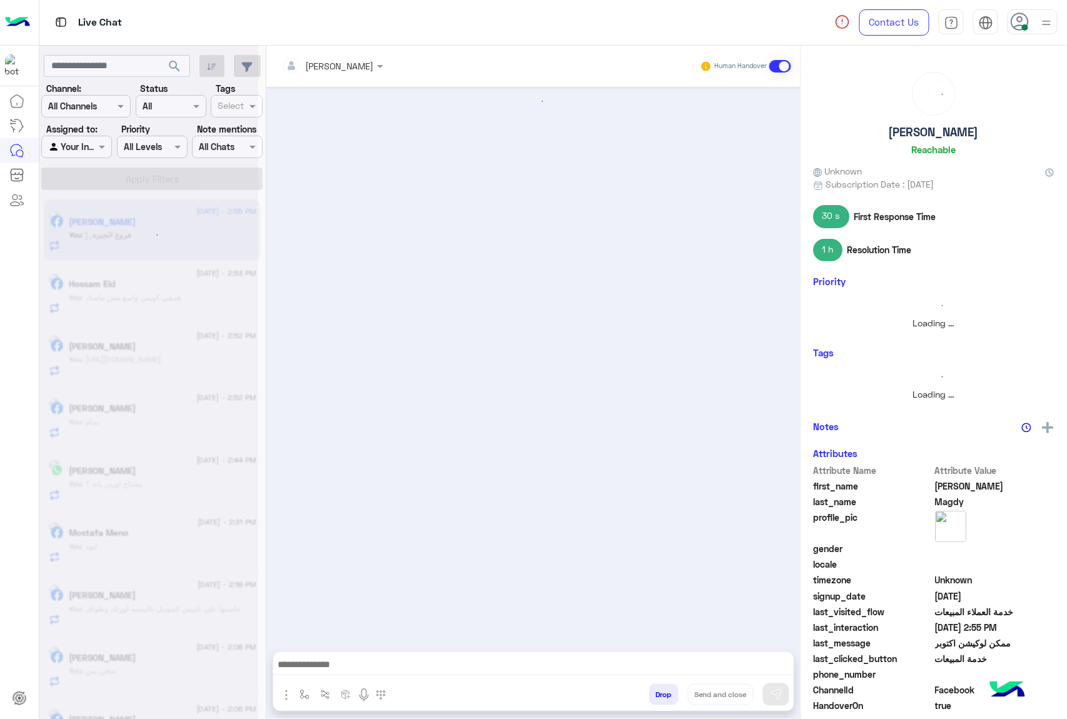
click at [659, 689] on button "Drop" at bounding box center [663, 694] width 29 height 21
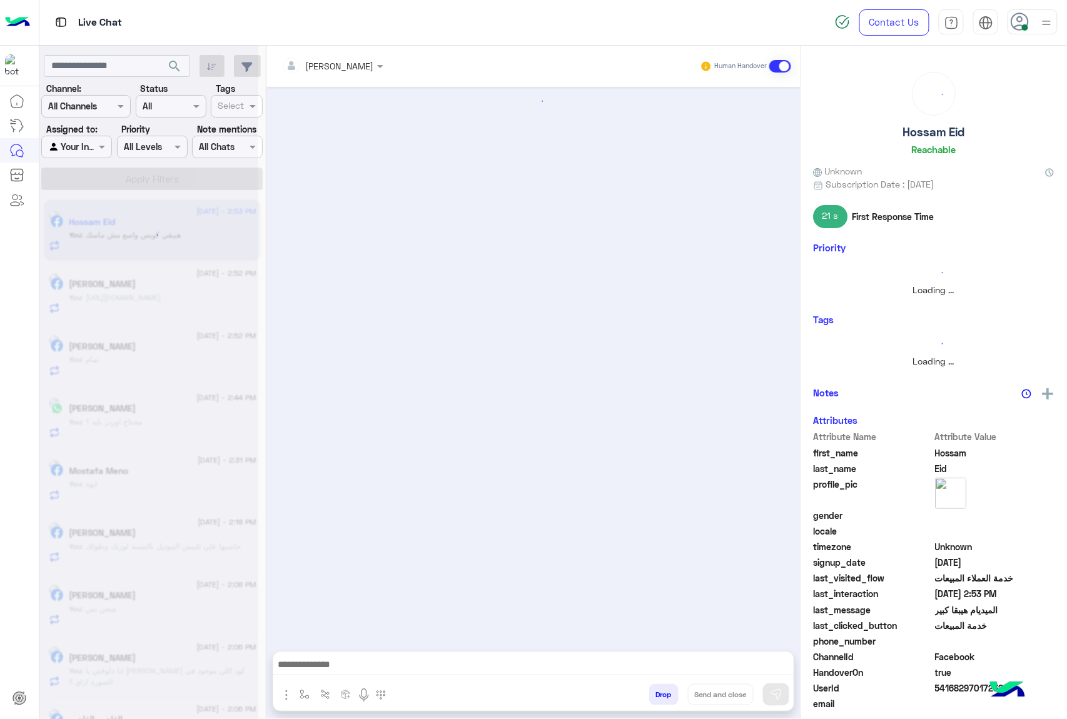
drag, startPoint x: 659, startPoint y: 689, endPoint x: 661, endPoint y: 683, distance: 6.5
click at [661, 683] on div "Drop Send and close" at bounding box center [594, 697] width 398 height 28
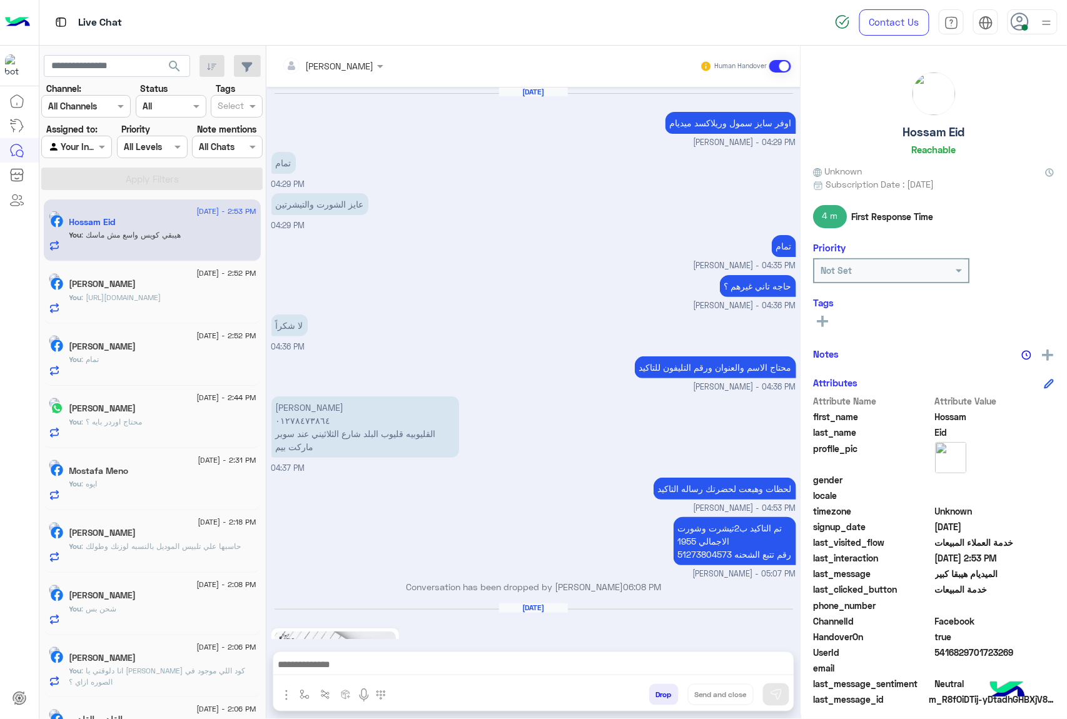
click at [661, 683] on div "Drop Send and close" at bounding box center [594, 697] width 398 height 28
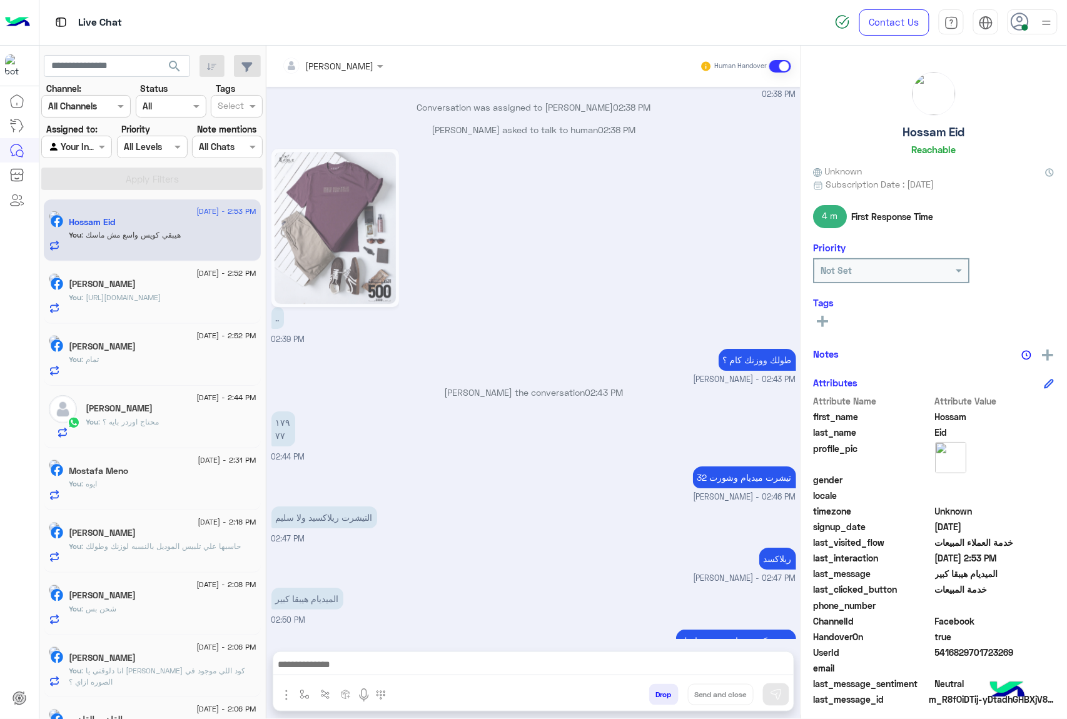
click at [661, 683] on div "Drop Send and close" at bounding box center [594, 697] width 398 height 28
drag, startPoint x: 660, startPoint y: 682, endPoint x: 650, endPoint y: 690, distance: 13.3
click at [655, 685] on div "Drop Send and close" at bounding box center [533, 682] width 521 height 60
click at [650, 690] on button "Drop" at bounding box center [663, 694] width 29 height 21
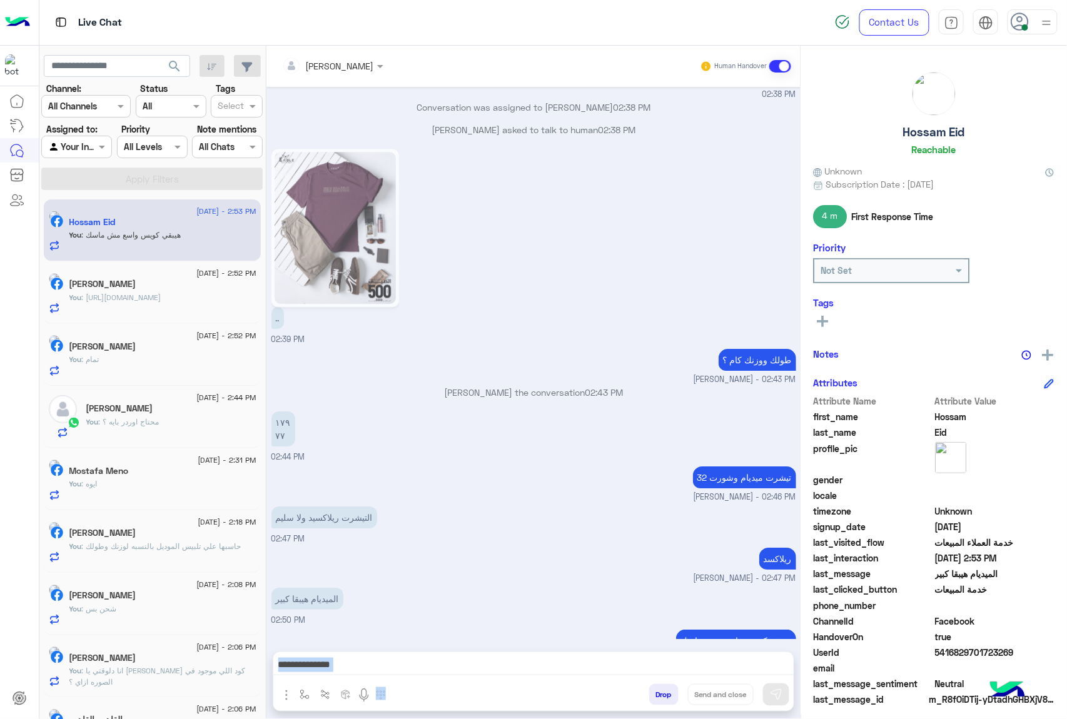
click at [650, 690] on button "Drop" at bounding box center [663, 694] width 29 height 21
click at [650, 690] on div "mohamed ahmed Human Handover Aug 22, 2025 اوفر سايز سمول وريلاكسد ميديام mohame…" at bounding box center [533, 385] width 534 height 678
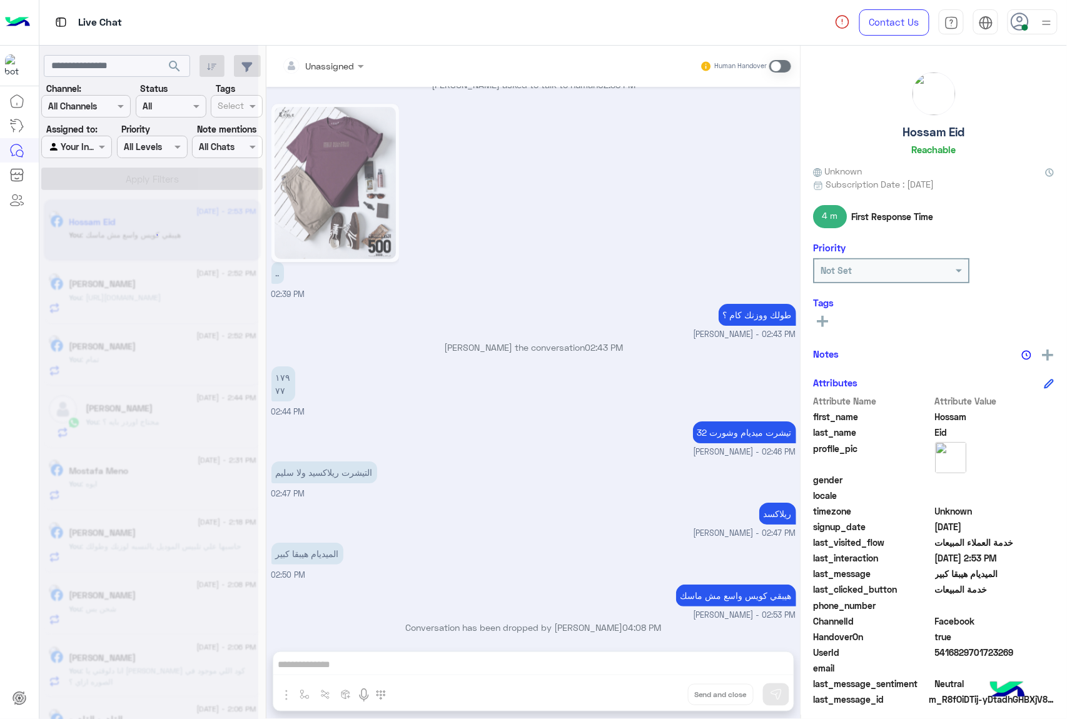
click at [650, 690] on div "Unassigned Human Handover Aug 22, 2025 اوفر سايز سمول وريلاكسد ميديام mohamed a…" at bounding box center [533, 385] width 534 height 678
click at [0, 0] on button "Drop" at bounding box center [0, 0] width 0 height 0
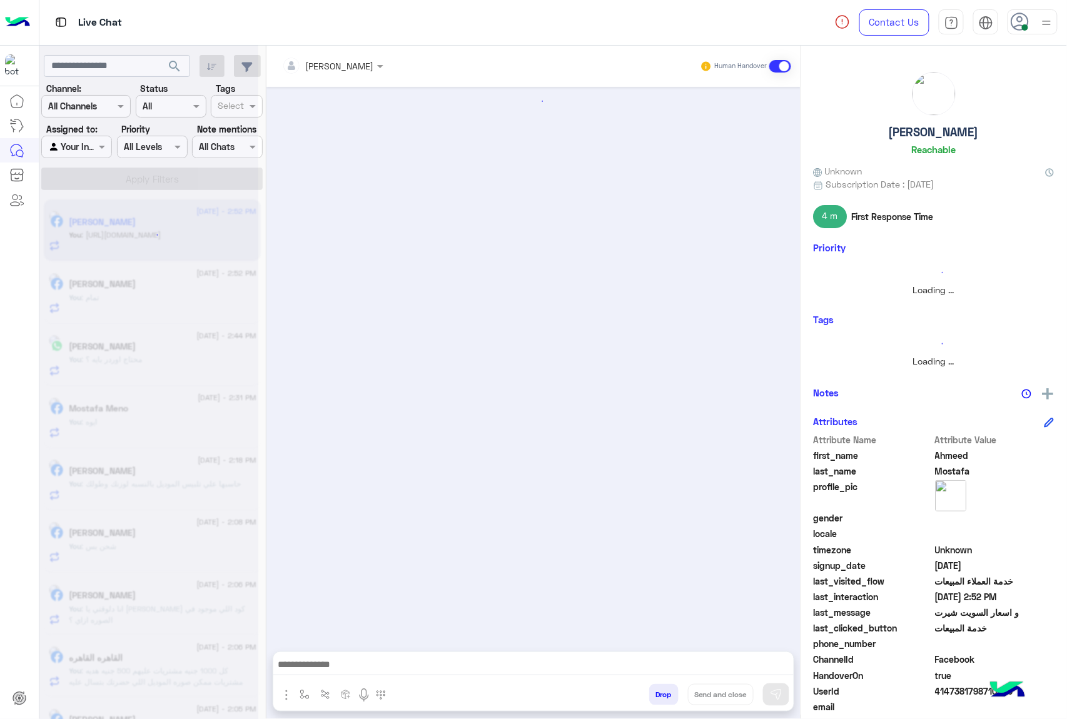
click at [650, 690] on button "Drop" at bounding box center [663, 694] width 29 height 21
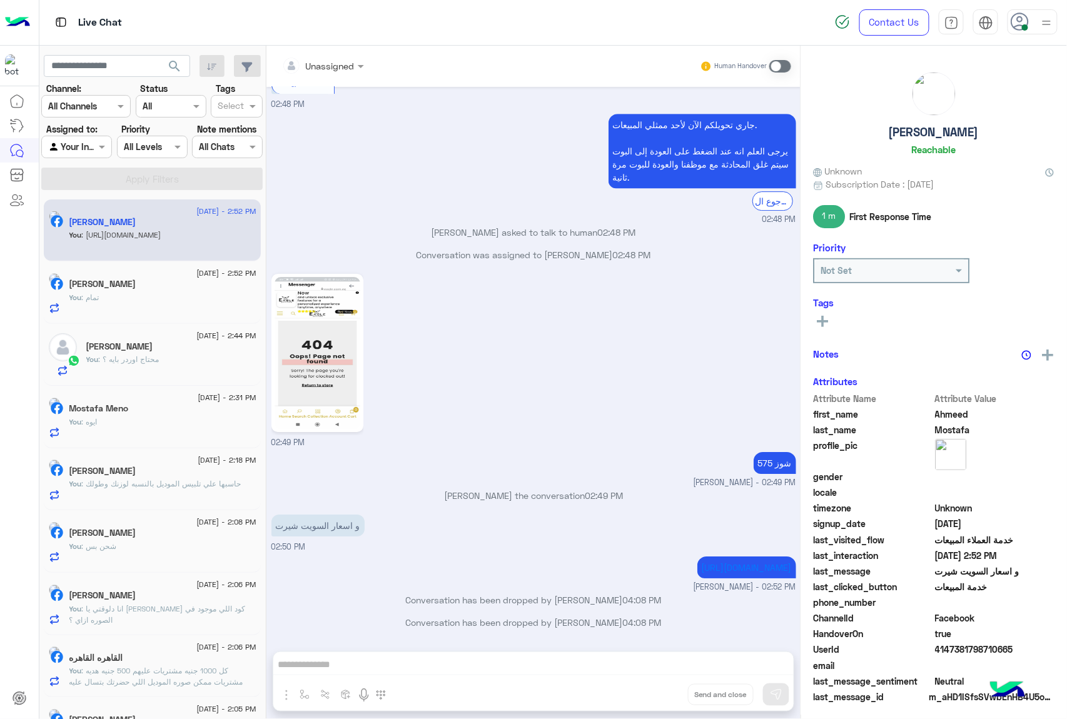
click at [650, 690] on div "Unassigned Human Handover Aug 29, 2025 الموقع 02:45 PM الموقع 02:45 PM الموقع 0…" at bounding box center [533, 385] width 534 height 678
click at [0, 0] on button "Drop" at bounding box center [0, 0] width 0 height 0
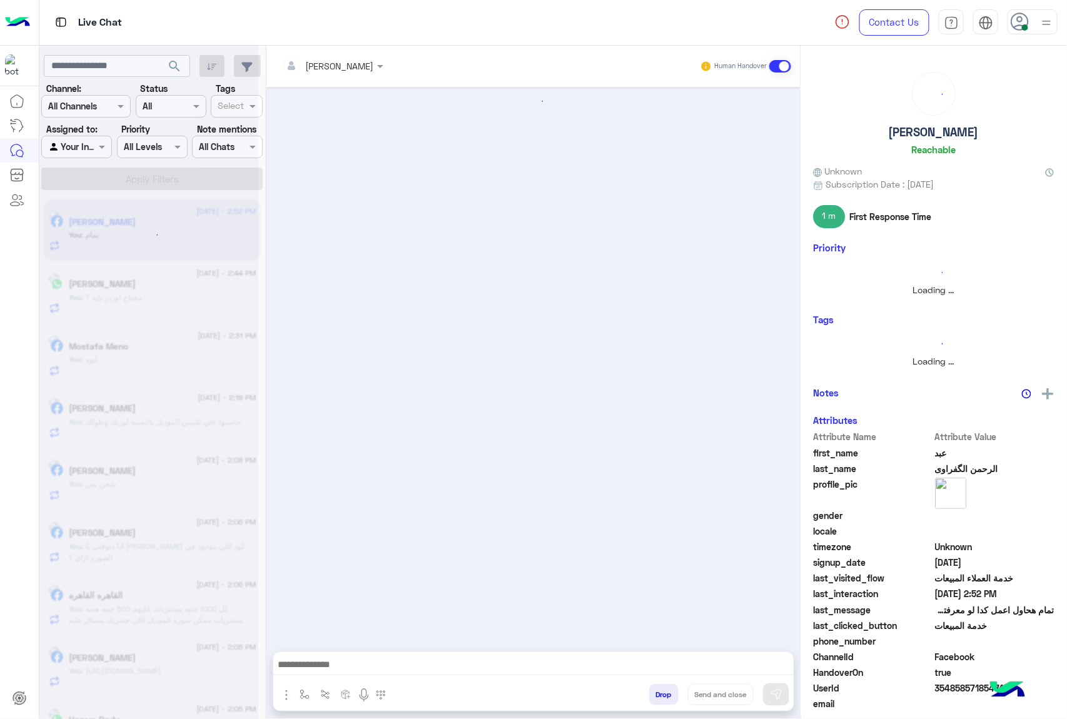
click at [650, 690] on button "Drop" at bounding box center [663, 694] width 29 height 21
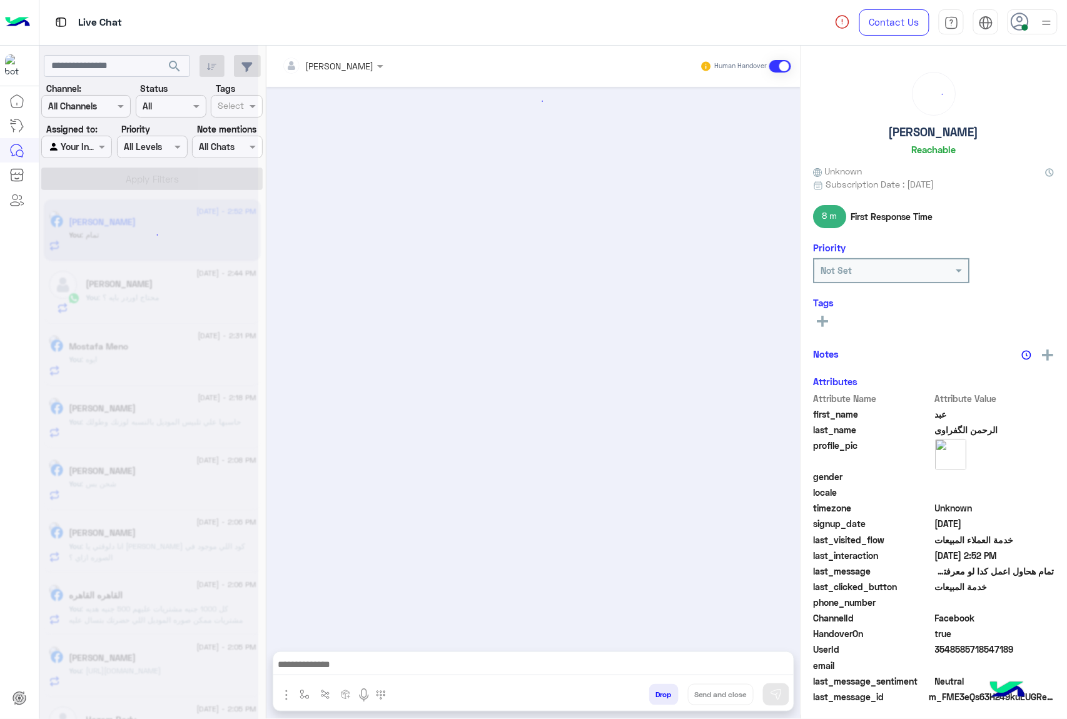
click at [650, 690] on button "Drop" at bounding box center [663, 694] width 29 height 21
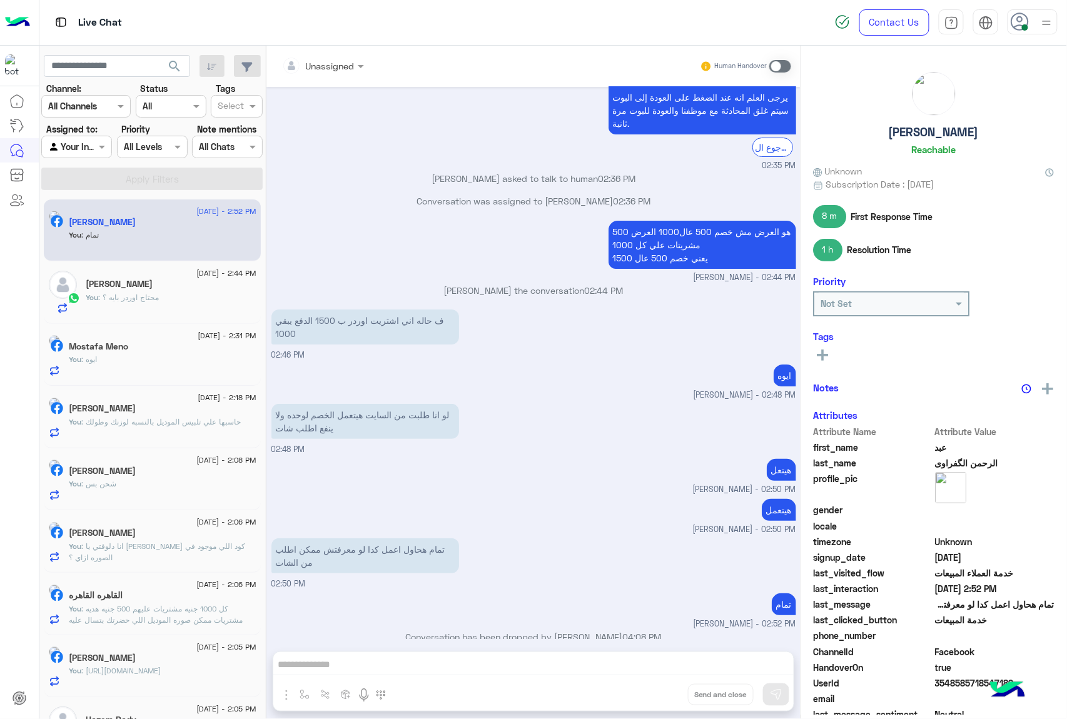
click at [650, 690] on div "Unassigned Human Handover Jul 15, 2025 للتسوق و الاستفسارات 11:06 AM برجاء اختي…" at bounding box center [533, 385] width 534 height 678
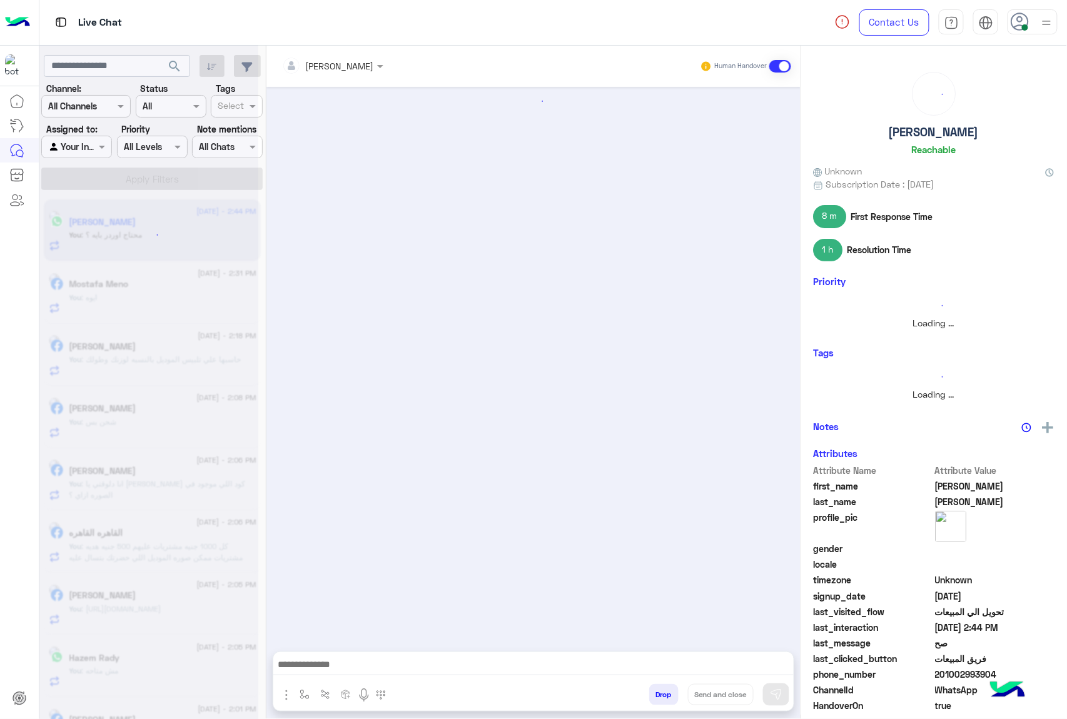
click at [650, 690] on button "Drop" at bounding box center [663, 694] width 29 height 21
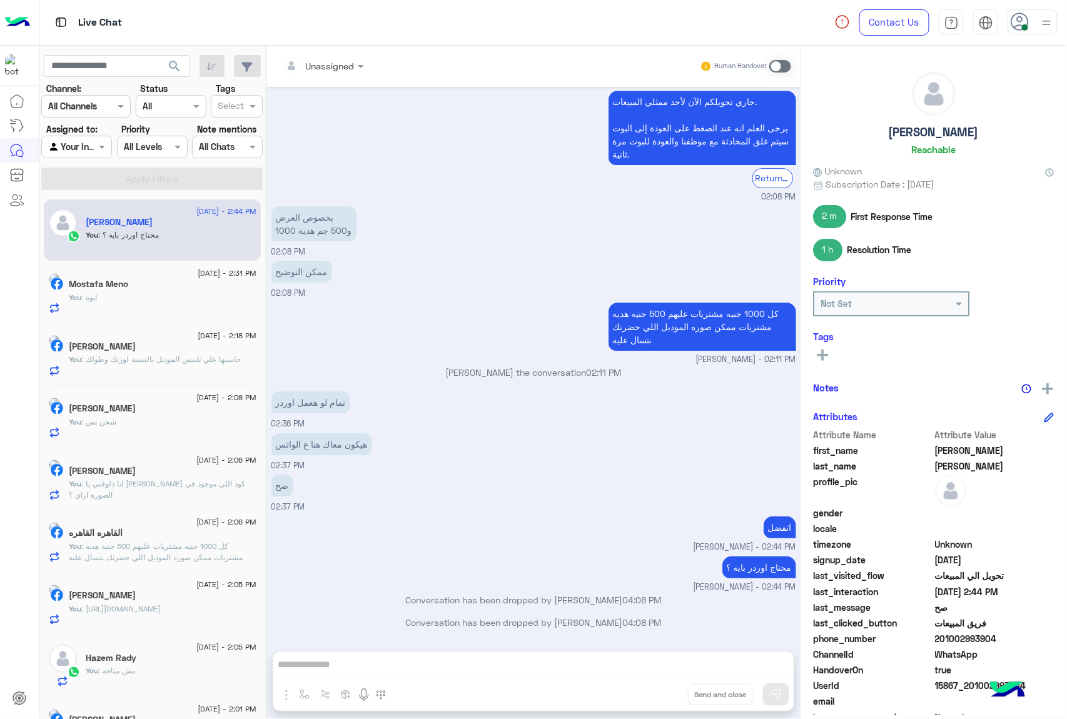
click at [650, 690] on div "Unassigned Human Handover May 8, 2025 خدمة ما بعد البيع 11:40 AM استفسار حضرتك …" at bounding box center [533, 385] width 534 height 678
click at [0, 0] on button "Drop" at bounding box center [0, 0] width 0 height 0
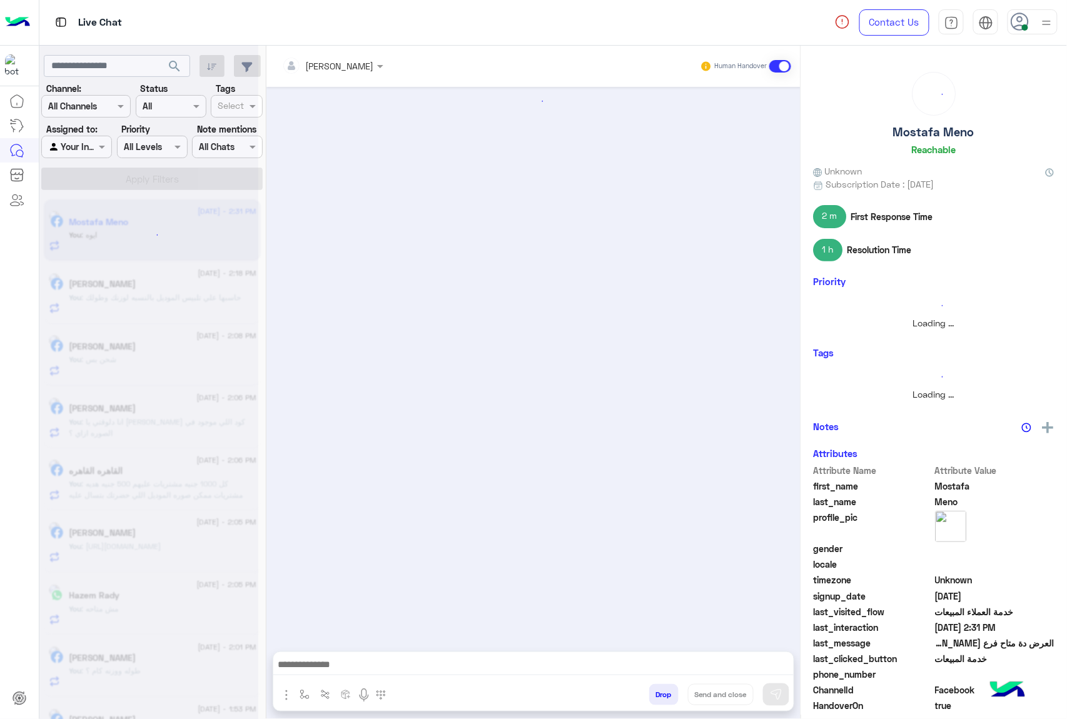
click at [650, 690] on button "Drop" at bounding box center [663, 694] width 29 height 21
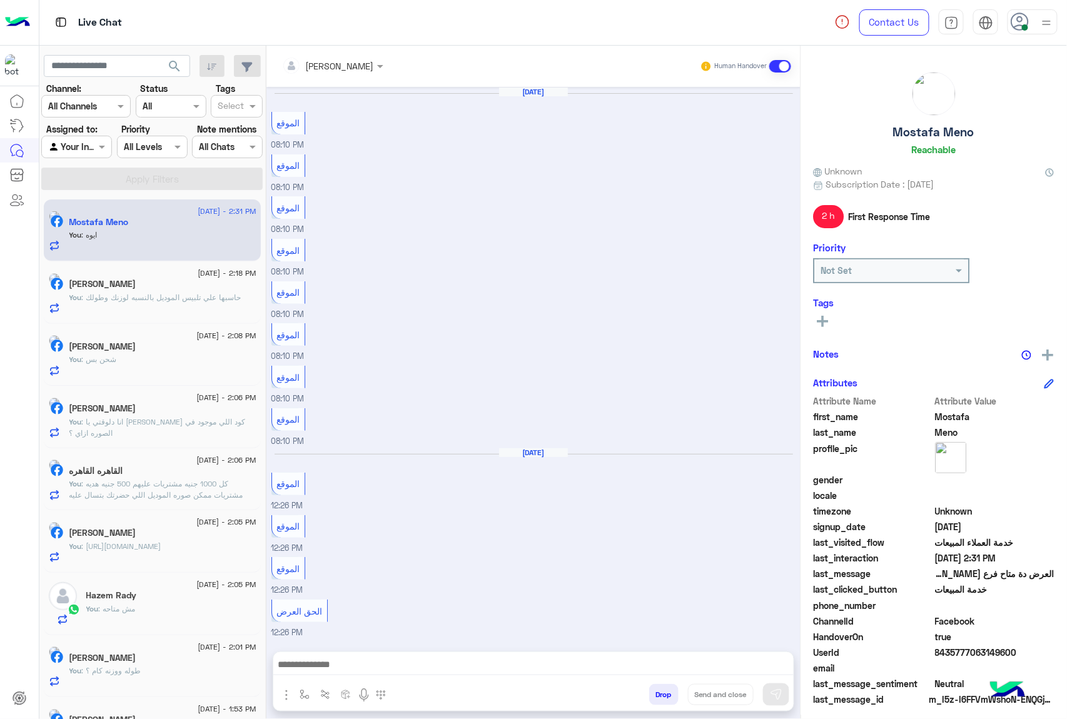
click at [650, 690] on div "mohamed ahmed Human Handover Mar 25, 2025 الموقع 08:10 PM الموقع 08:10 PM الموق…" at bounding box center [533, 385] width 534 height 678
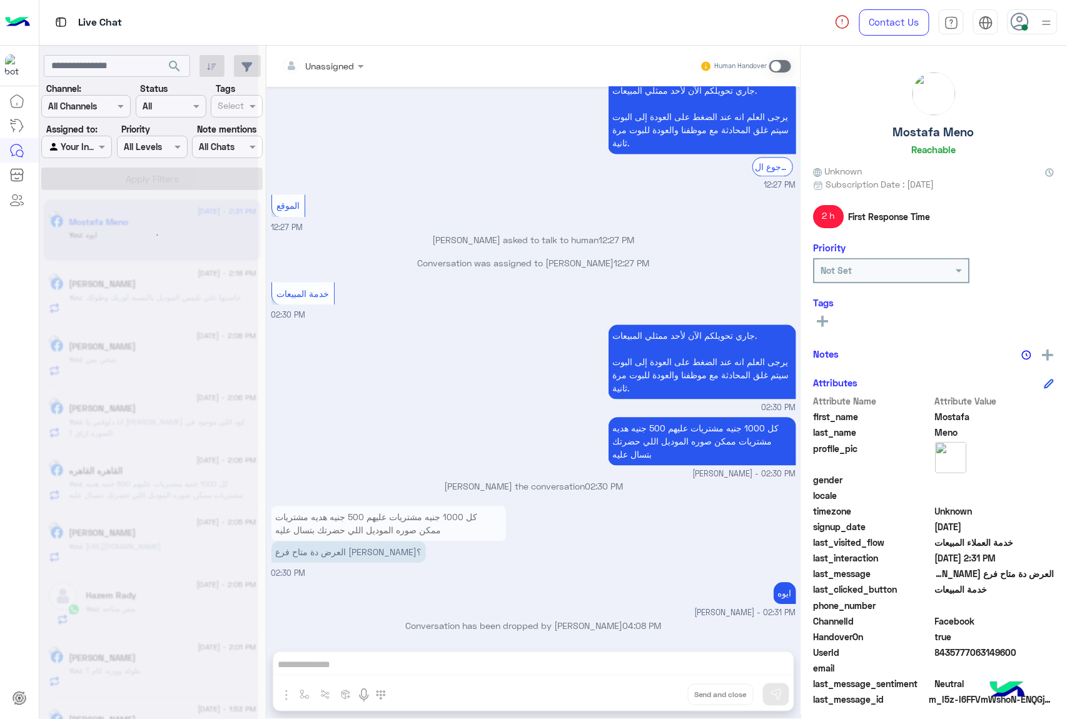
click at [650, 690] on div "Unassigned Human Handover Mar 25, 2025 الموقع 08:10 PM الموقع 08:10 PM الموقع 0…" at bounding box center [533, 385] width 534 height 678
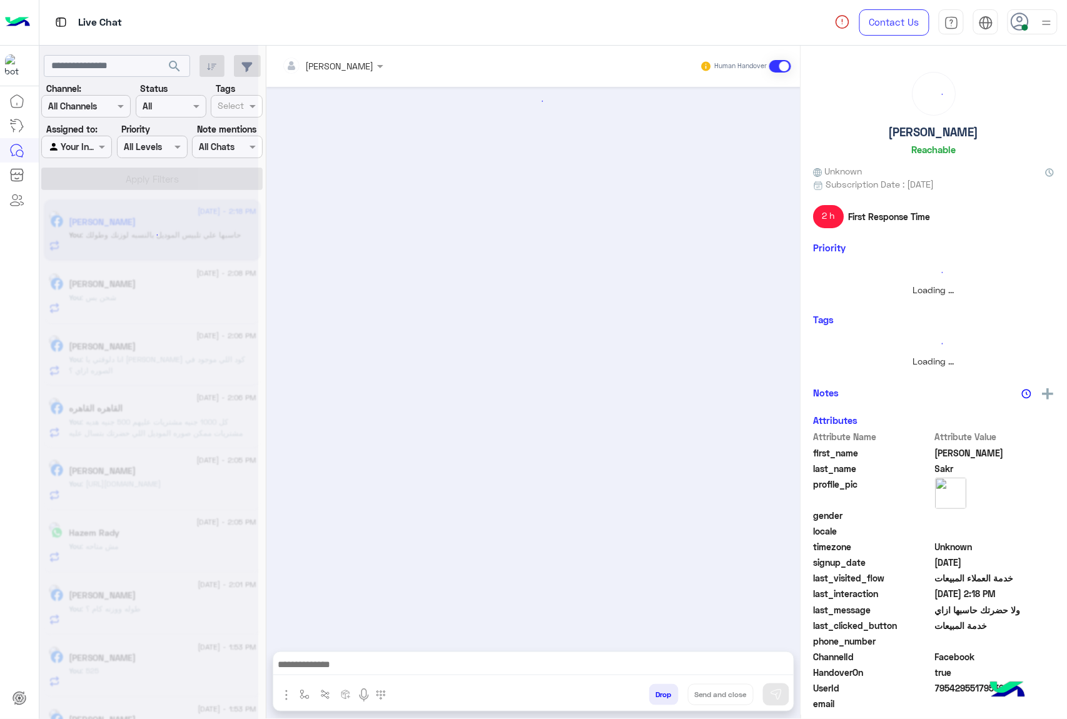
click at [650, 690] on button "Drop" at bounding box center [663, 694] width 29 height 21
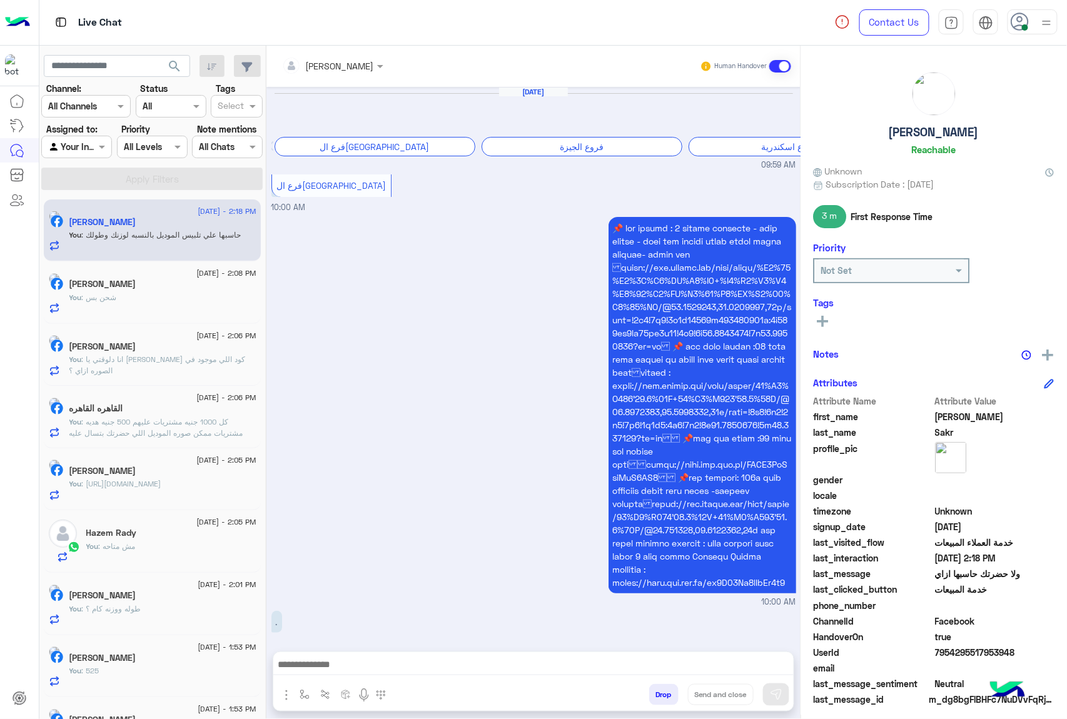
click at [650, 690] on button "Drop" at bounding box center [663, 694] width 29 height 21
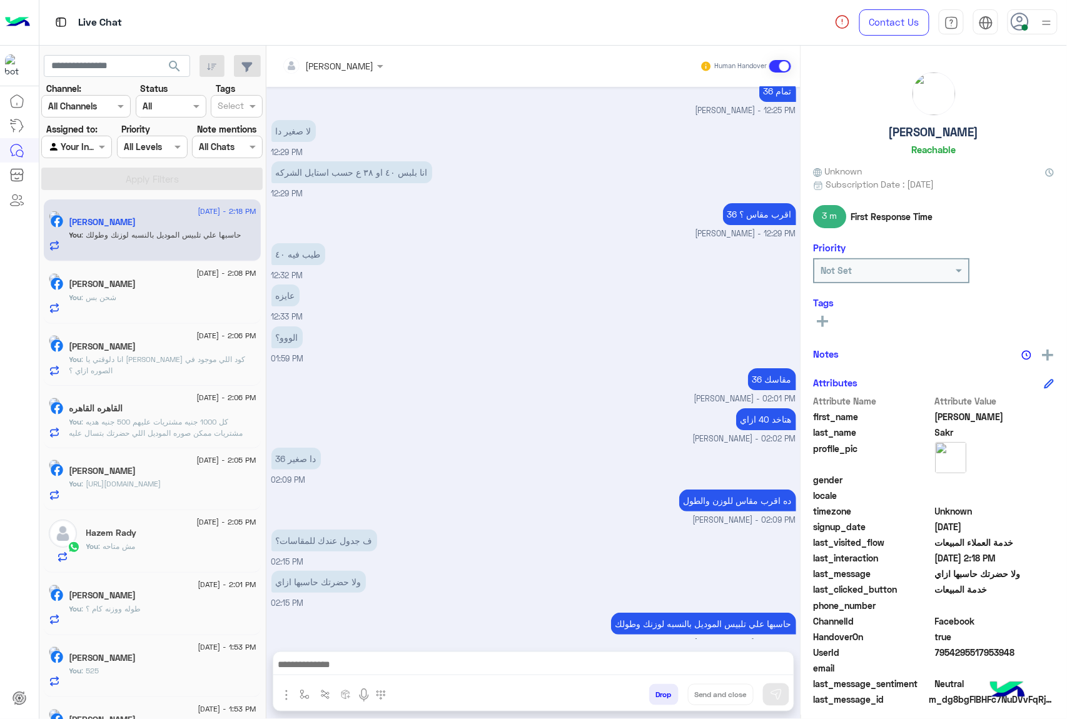
click at [650, 690] on div "mohamed ahmed Human Handover Aug 29, 2025 برجاء إختيار المحافظة فرع القاهرة فرو…" at bounding box center [533, 385] width 534 height 678
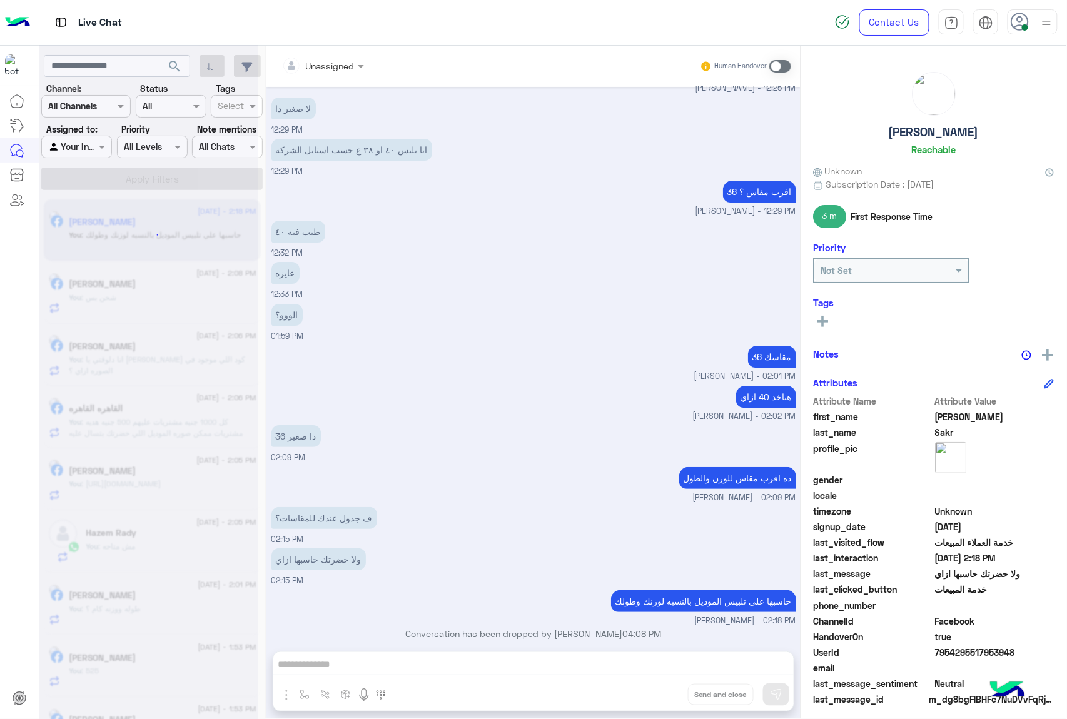
click at [650, 690] on div "Unassigned Human Handover Aug 29, 2025 برجاء إختيار المحافظة فرع القاهرة فروع ا…" at bounding box center [533, 385] width 534 height 678
click at [0, 0] on button "Drop" at bounding box center [0, 0] width 0 height 0
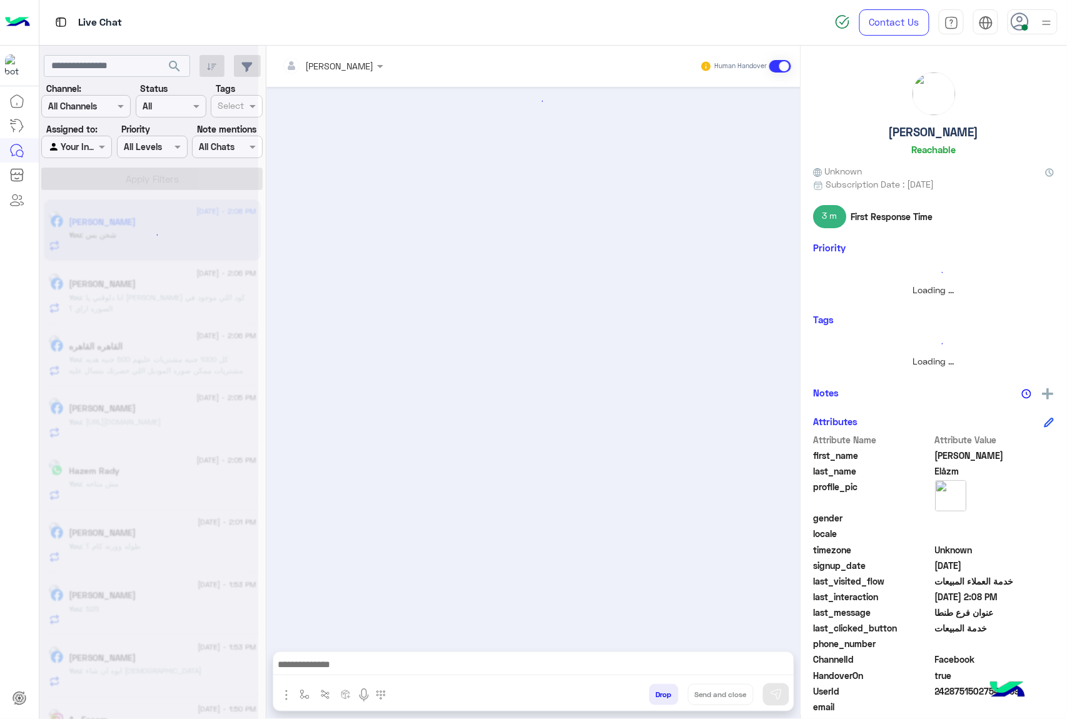
click at [650, 690] on button "Drop" at bounding box center [663, 694] width 29 height 21
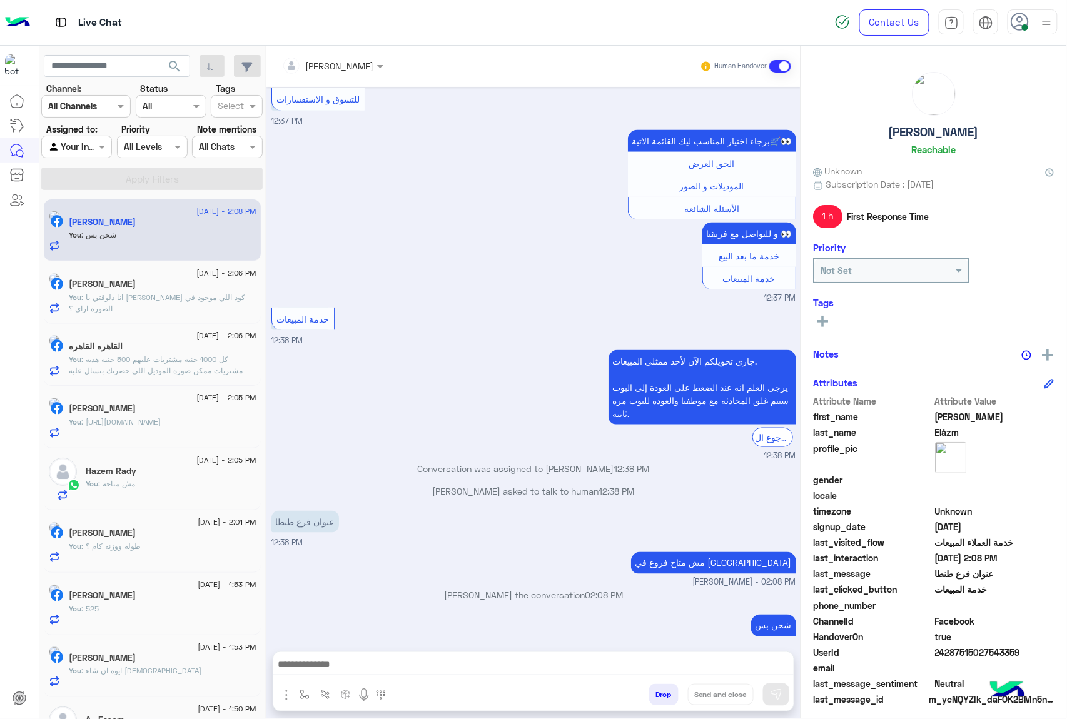
click at [650, 690] on button "Drop" at bounding box center [663, 694] width 29 height 21
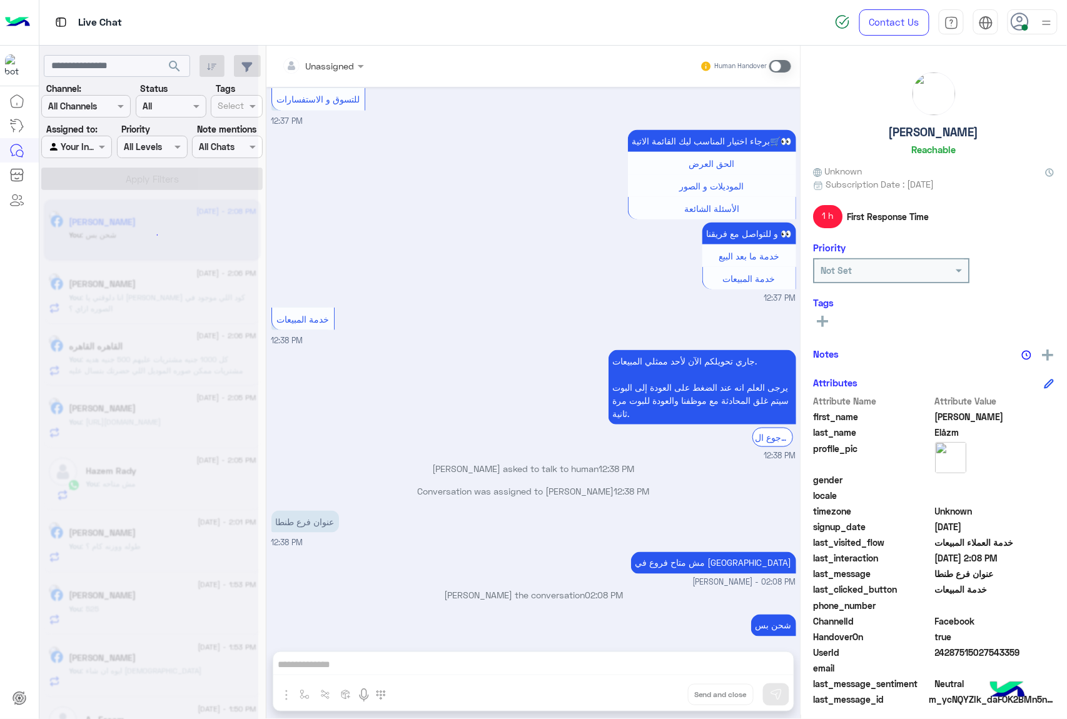
click at [650, 690] on div "Unassigned Human Handover Aug 29, 2025 GetStarted 12:37 PM اهلًا Mohamed! 👋 مسا…" at bounding box center [533, 385] width 534 height 678
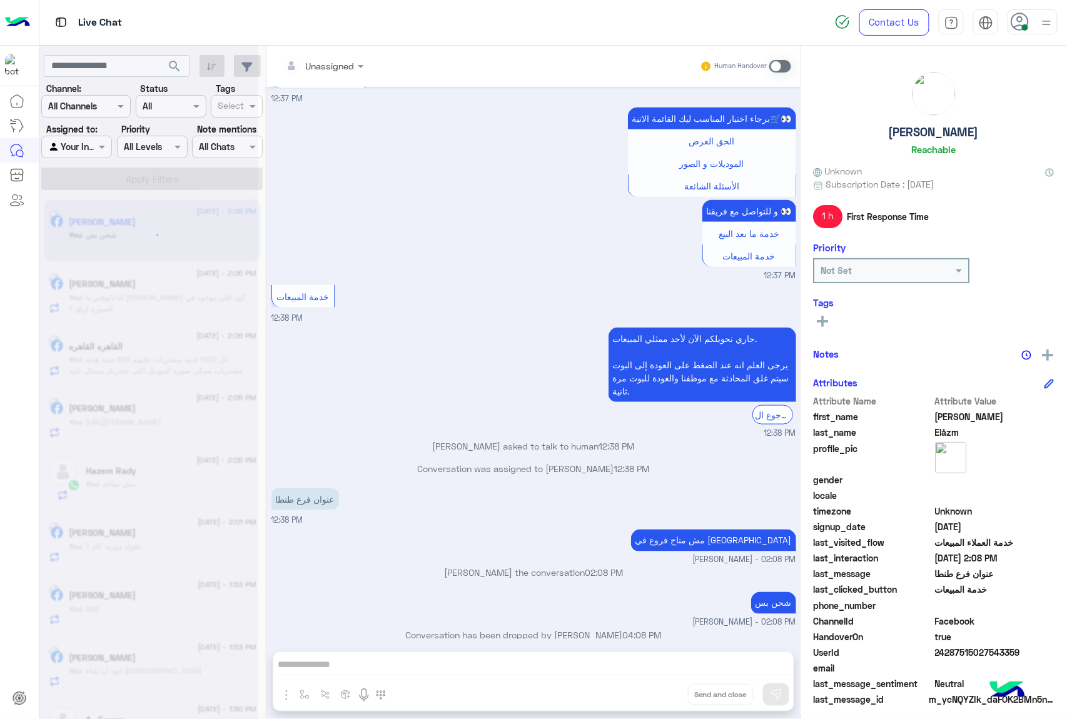
click at [650, 690] on div "Unassigned Human Handover Aug 29, 2025 GetStarted 12:37 PM اهلًا Mohamed! 👋 مسا…" at bounding box center [533, 385] width 534 height 678
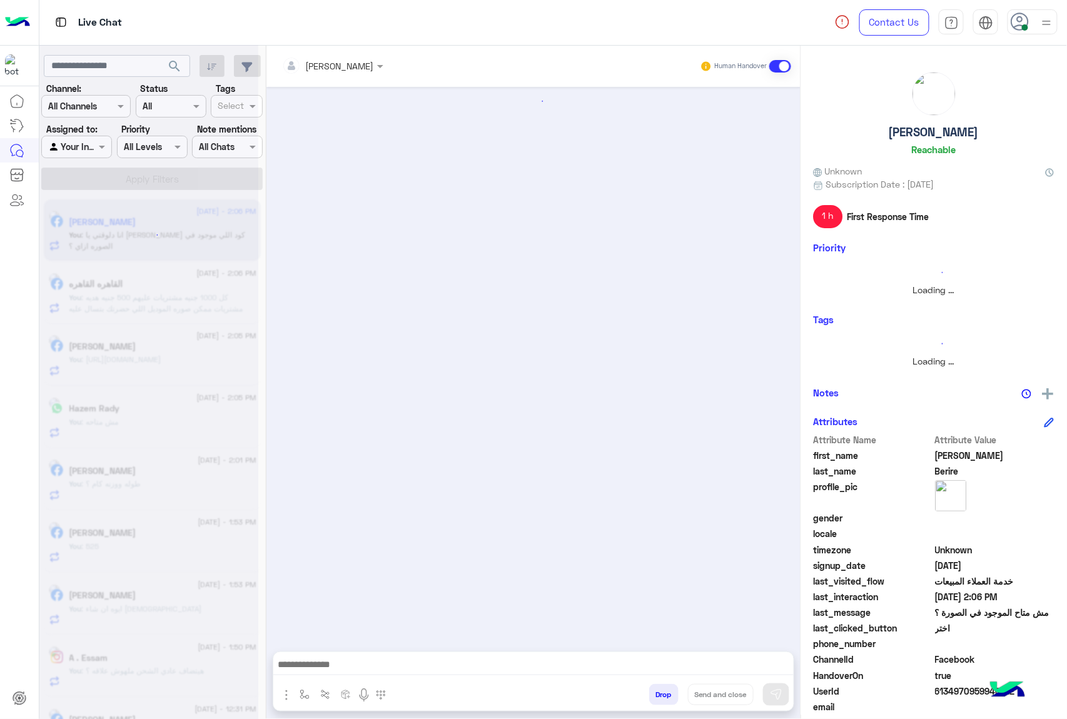
click at [650, 690] on button "Drop" at bounding box center [663, 694] width 29 height 21
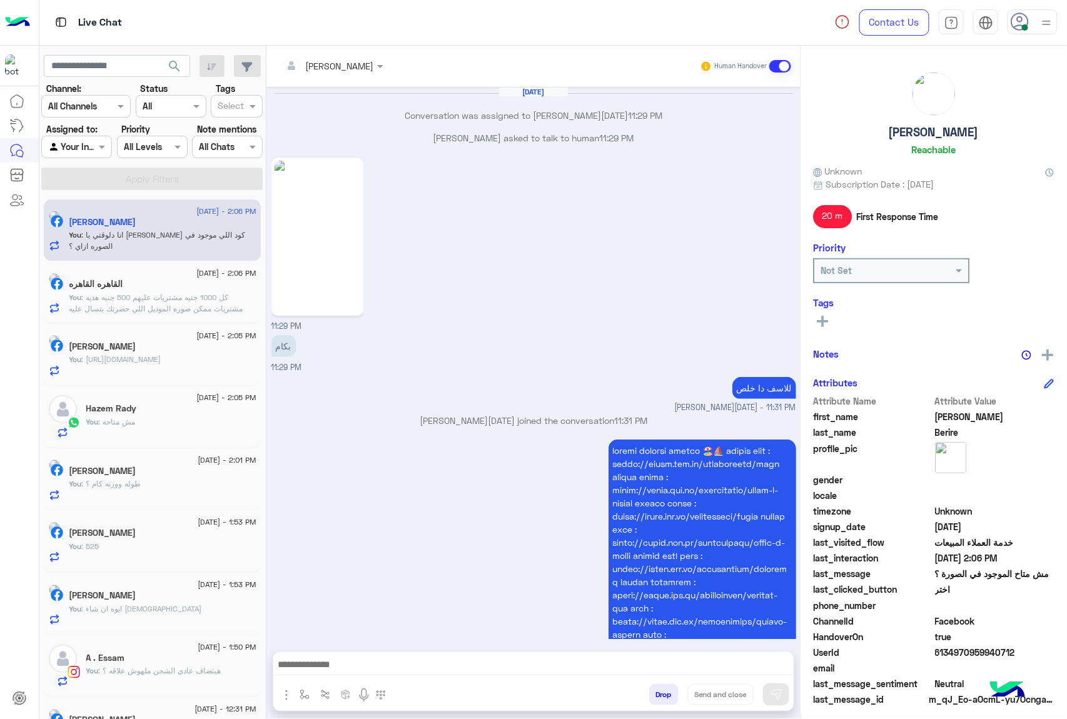
click at [650, 690] on div "mohamed ahmed Human Handover May 1, 2025 Conversation was assigned to Ahmed Ram…" at bounding box center [533, 385] width 534 height 678
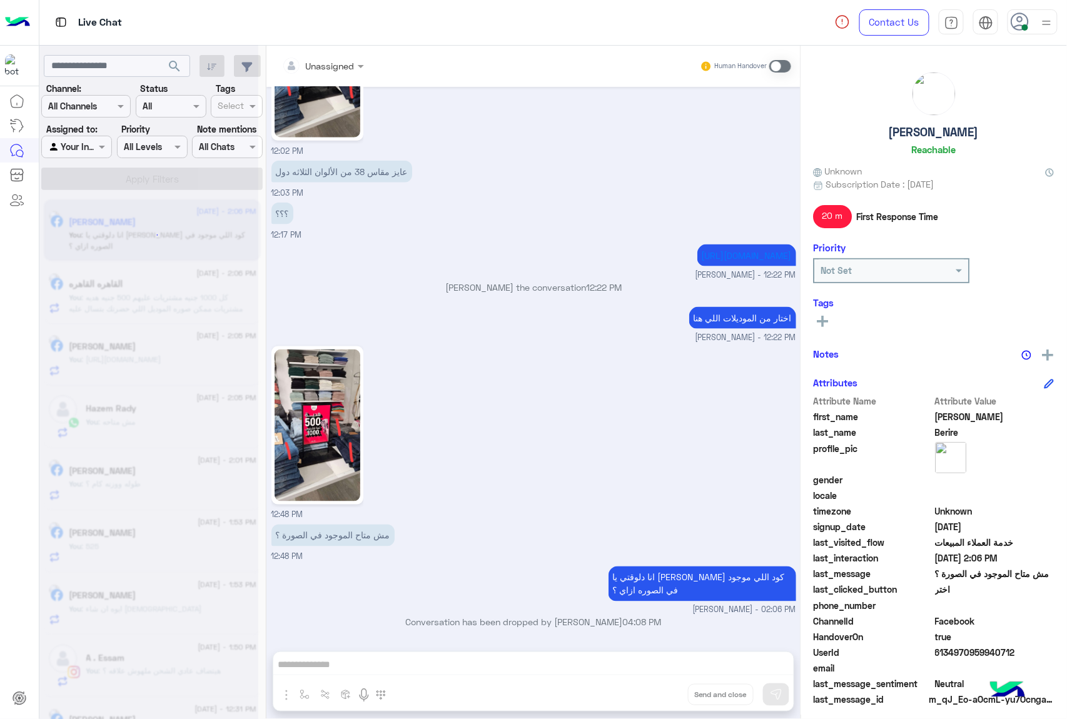
click at [650, 690] on div "Unassigned Human Handover May 1, 2025 Esmael Berire asked to talk to human 11:2…" at bounding box center [533, 385] width 534 height 678
click at [0, 0] on button "Drop" at bounding box center [0, 0] width 0 height 0
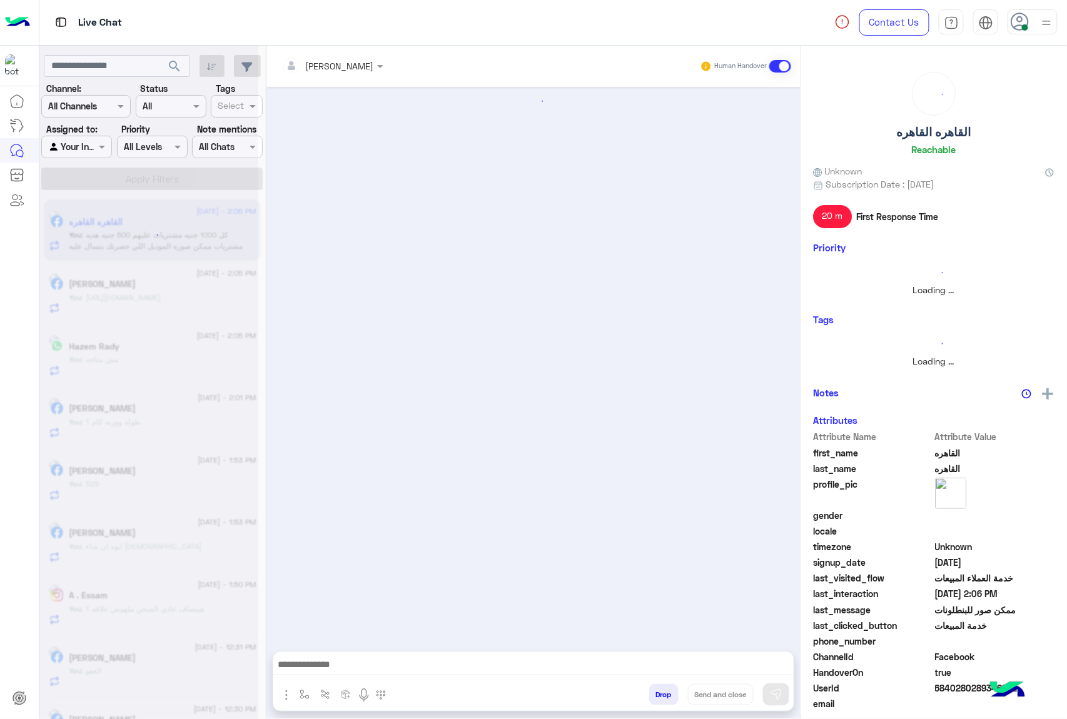
click at [650, 690] on button "Drop" at bounding box center [663, 694] width 29 height 21
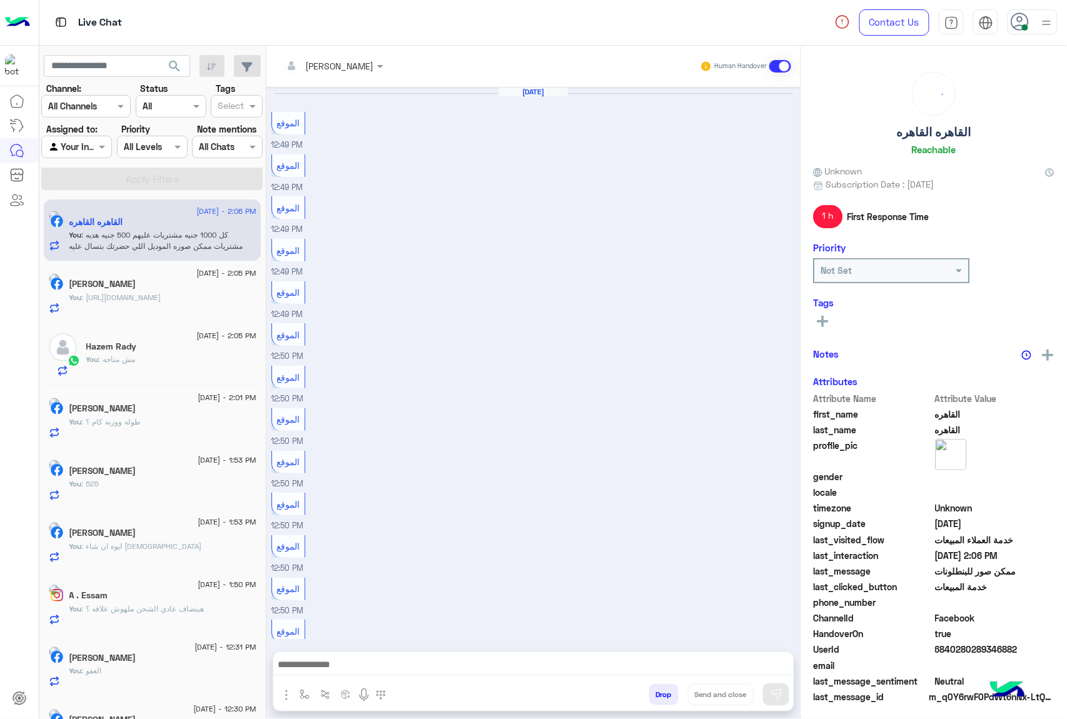
click at [650, 690] on div "mohamed ahmed Human Handover Aug 29, 2025 الموقع 12:49 PM الموقع 12:49 PM الموق…" at bounding box center [533, 385] width 534 height 678
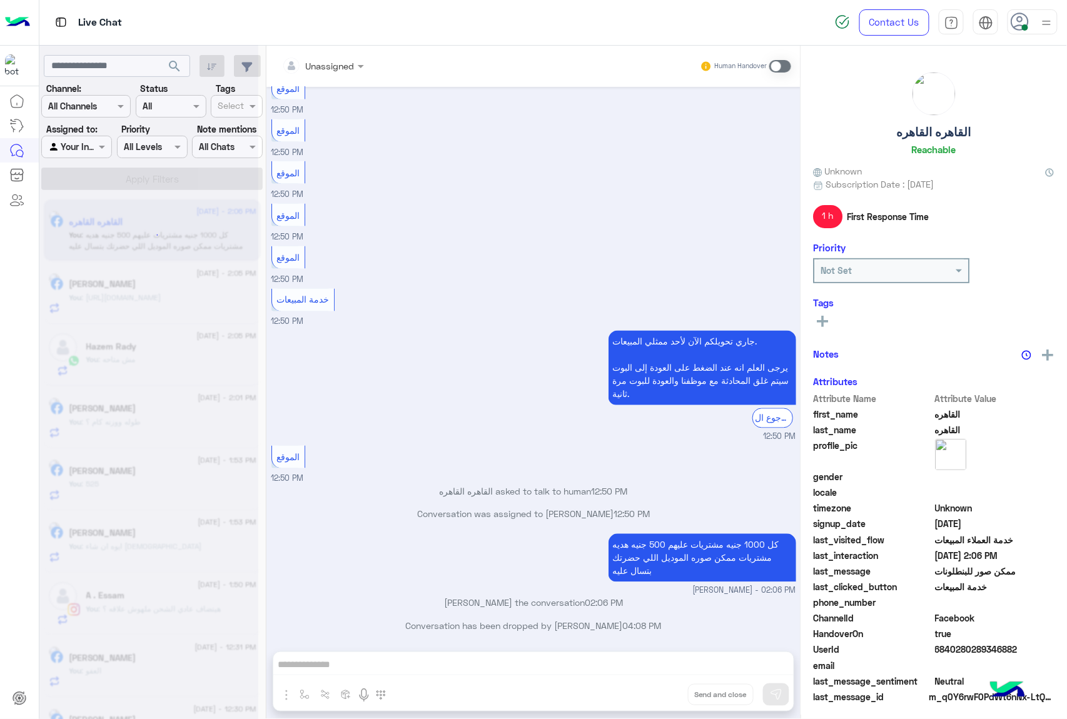
click at [650, 690] on div "Unassigned Human Handover Aug 29, 2025 الموقع 12:49 PM الموقع 12:49 PM الموقع 1…" at bounding box center [533, 385] width 534 height 678
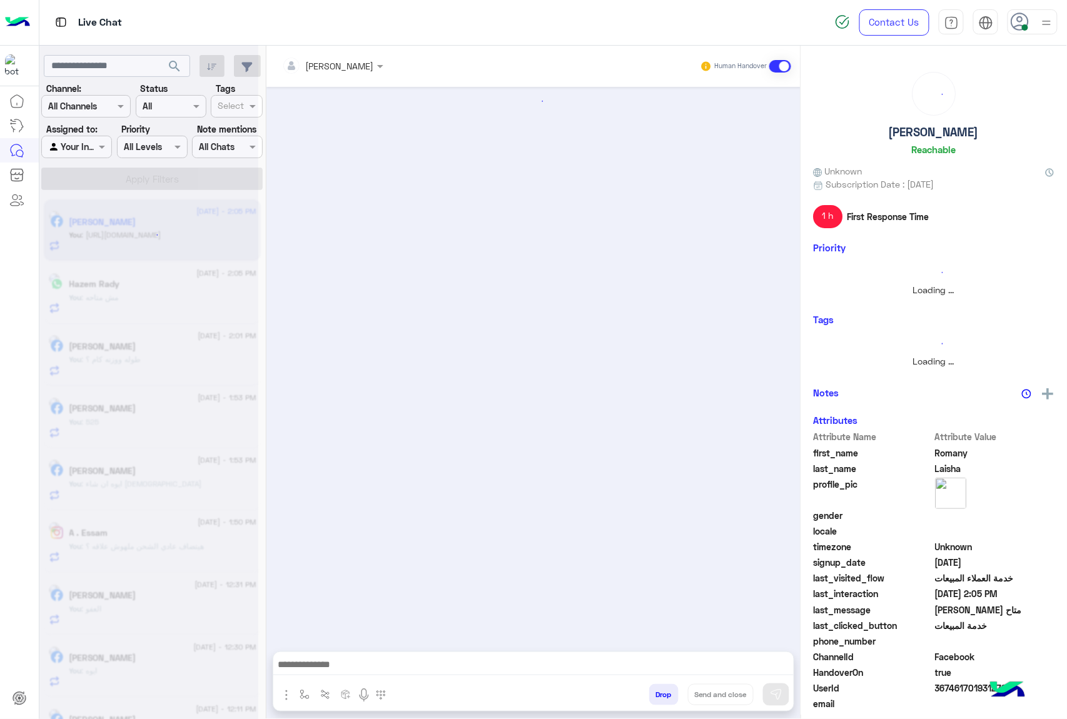
click at [650, 690] on button "Drop" at bounding box center [663, 694] width 29 height 21
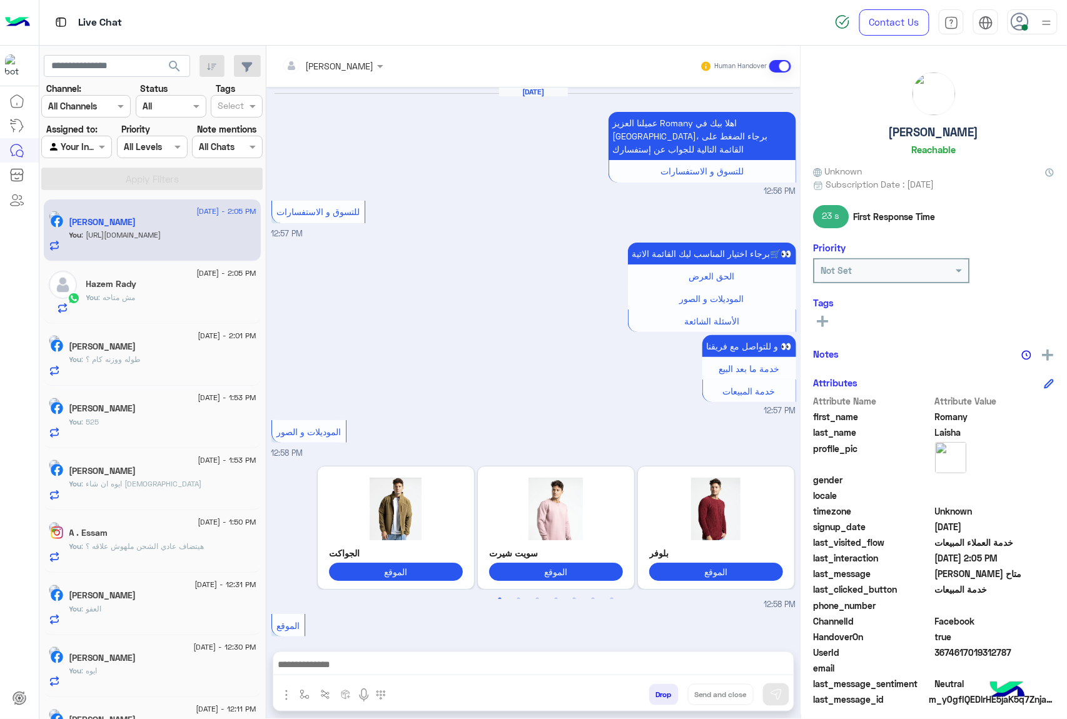
click at [650, 690] on div "mohamed ahmed Human Handover Apr 4, 2025 عميلنا العزيز Romany اهلا بيك في إيجل،…" at bounding box center [533, 385] width 534 height 678
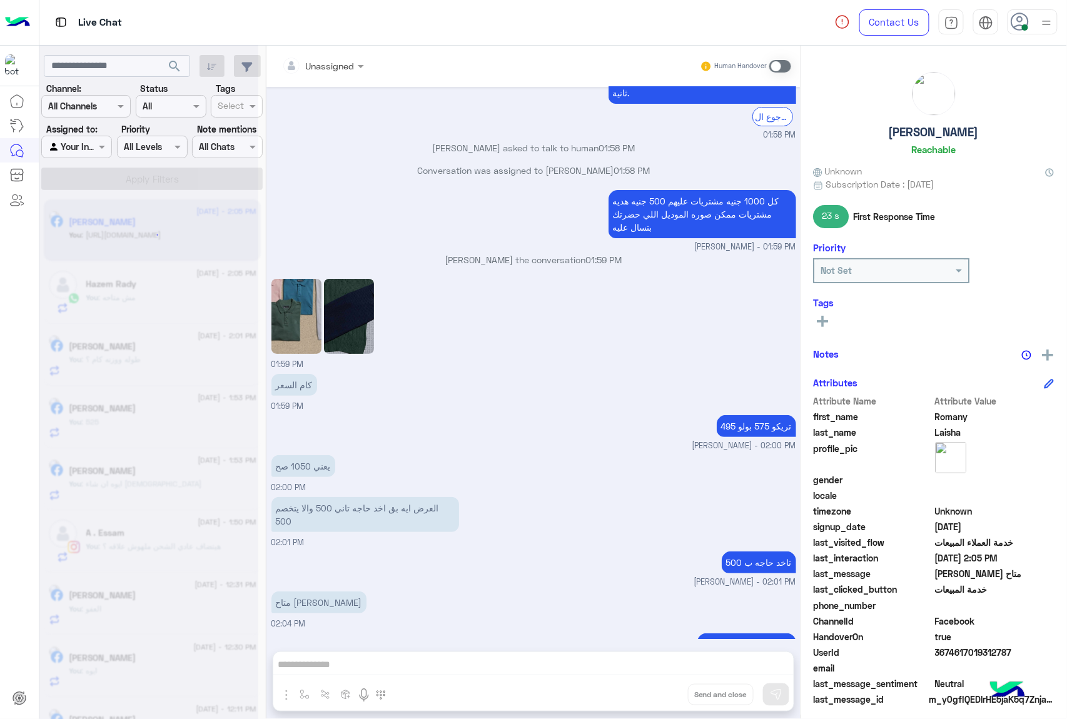
click at [650, 690] on div "Unassigned Human Handover Apr 4, 2025 عميلنا العزيز Romany اهلا بيك في إيجل، بر…" at bounding box center [533, 385] width 534 height 678
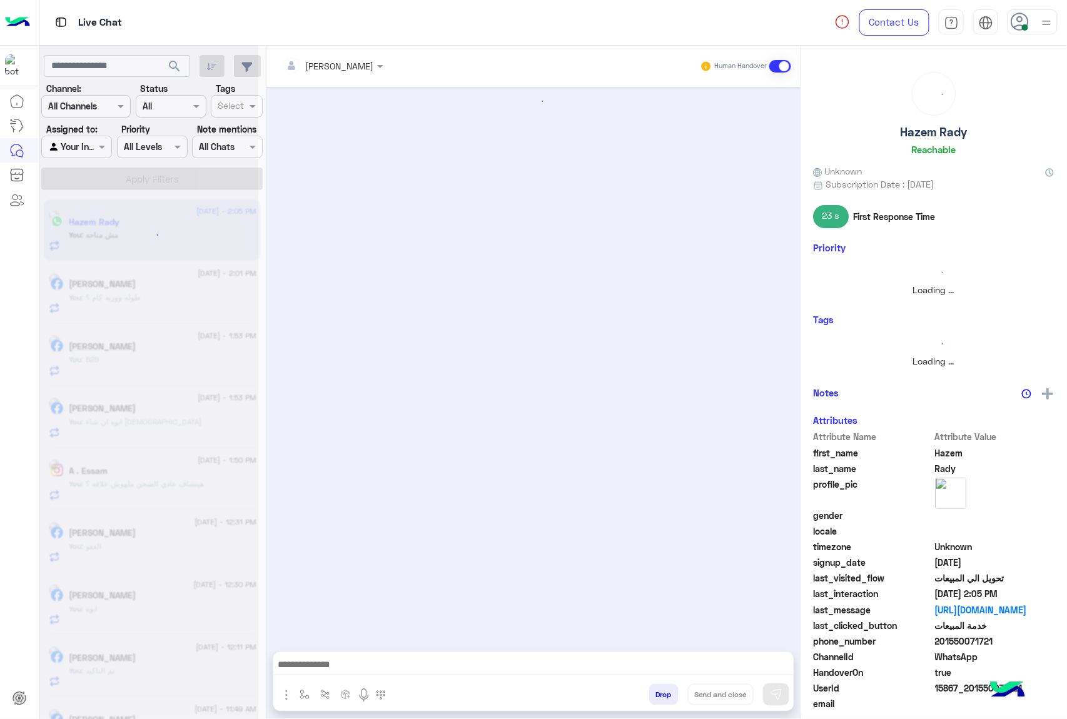
click at [650, 690] on button "Drop" at bounding box center [663, 694] width 29 height 21
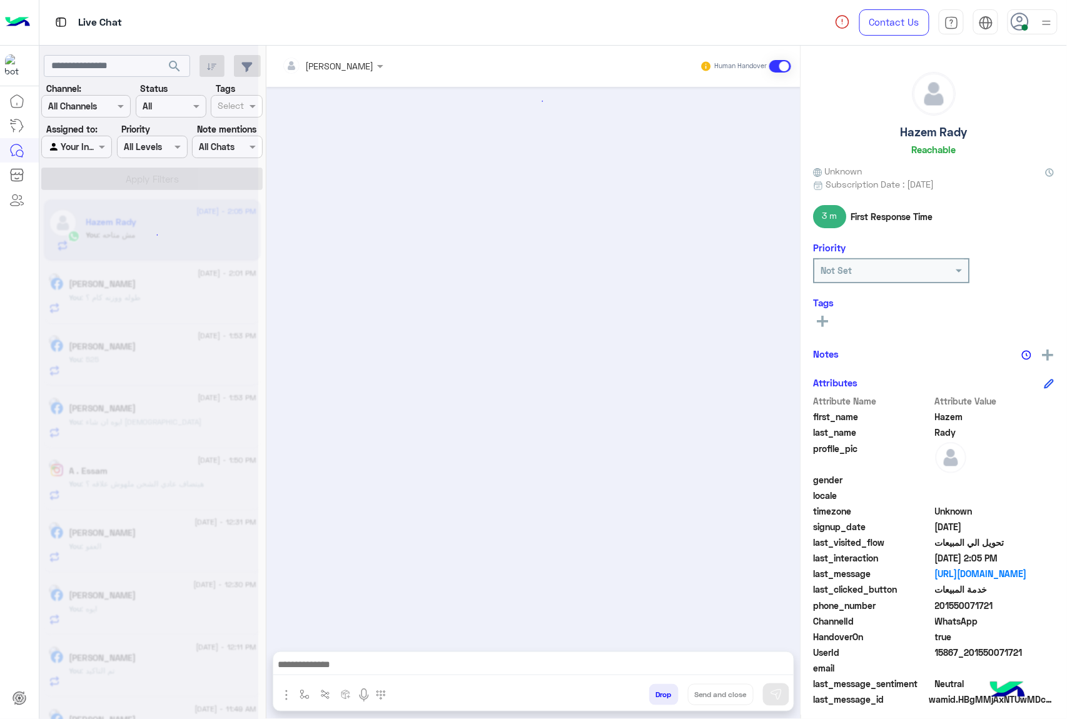
click at [650, 690] on button "Drop" at bounding box center [663, 694] width 29 height 21
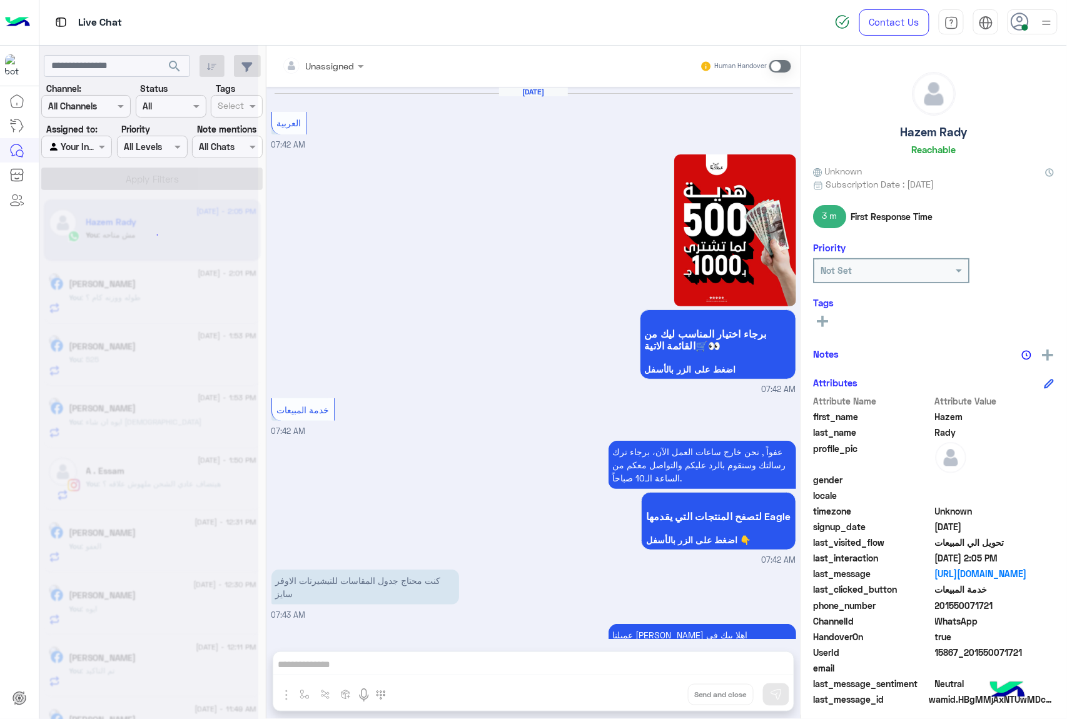
click at [650, 690] on div "Unassigned Human Handover Aug 29, 2025 العربية 07:42 AM برجاء اختيار المناسب لي…" at bounding box center [533, 385] width 534 height 678
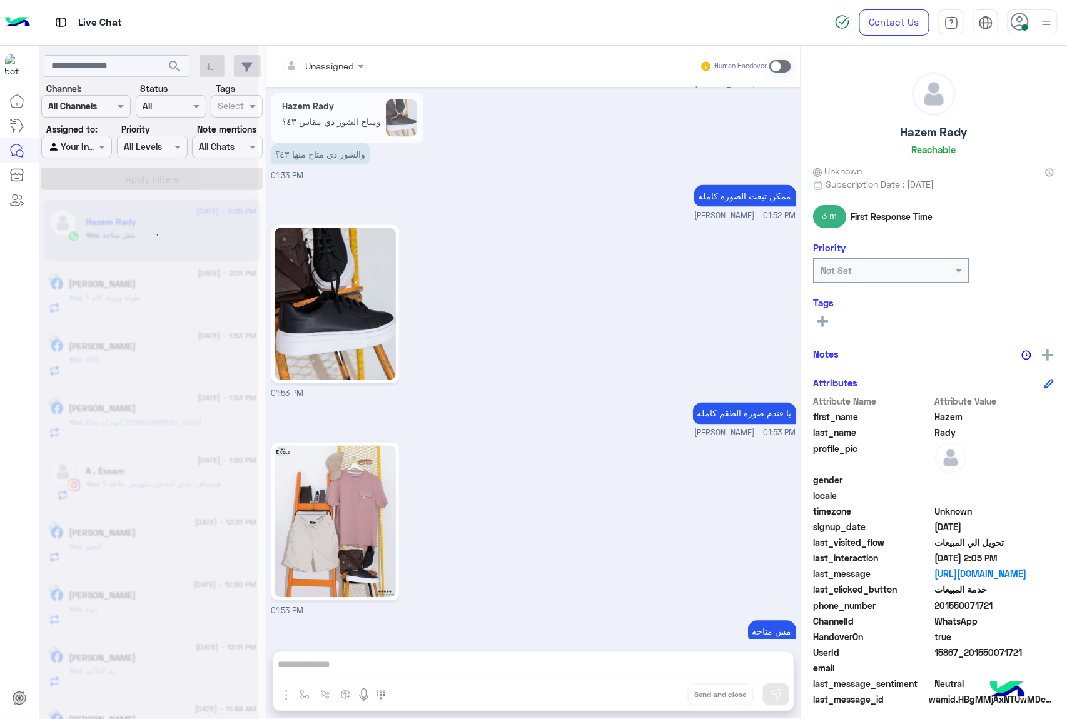
click at [650, 690] on div "Unassigned Human Handover Aug 29, 2025 العربية 07:42 AM برجاء اختيار المناسب لي…" at bounding box center [533, 385] width 534 height 678
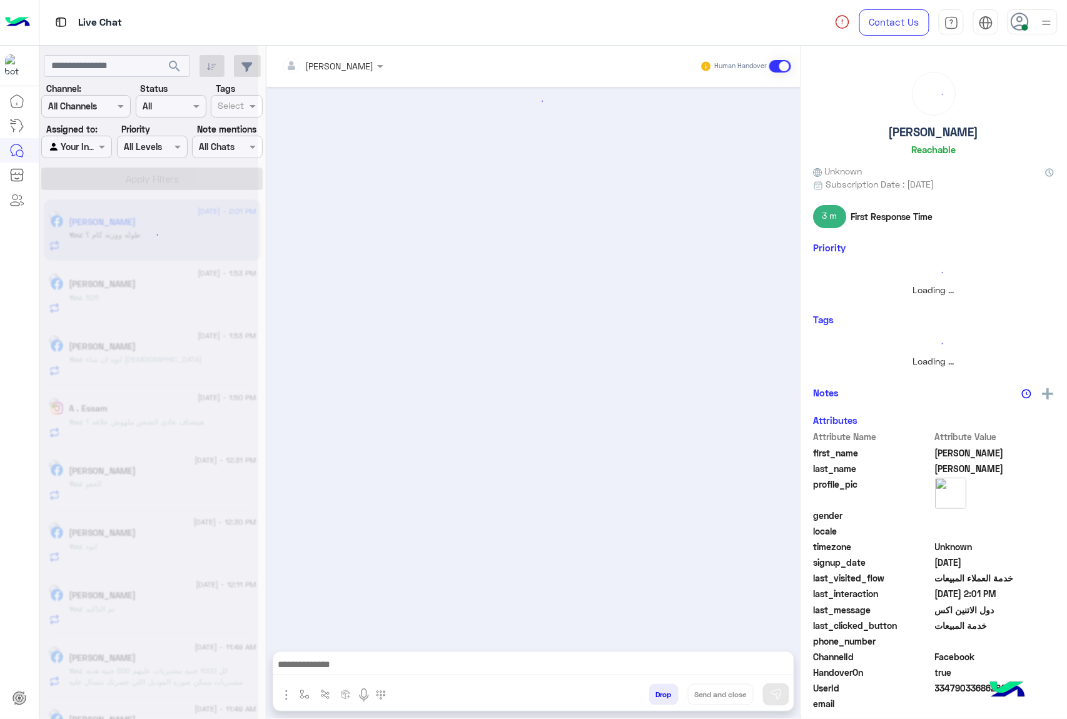
click at [650, 690] on button "Drop" at bounding box center [663, 694] width 29 height 21
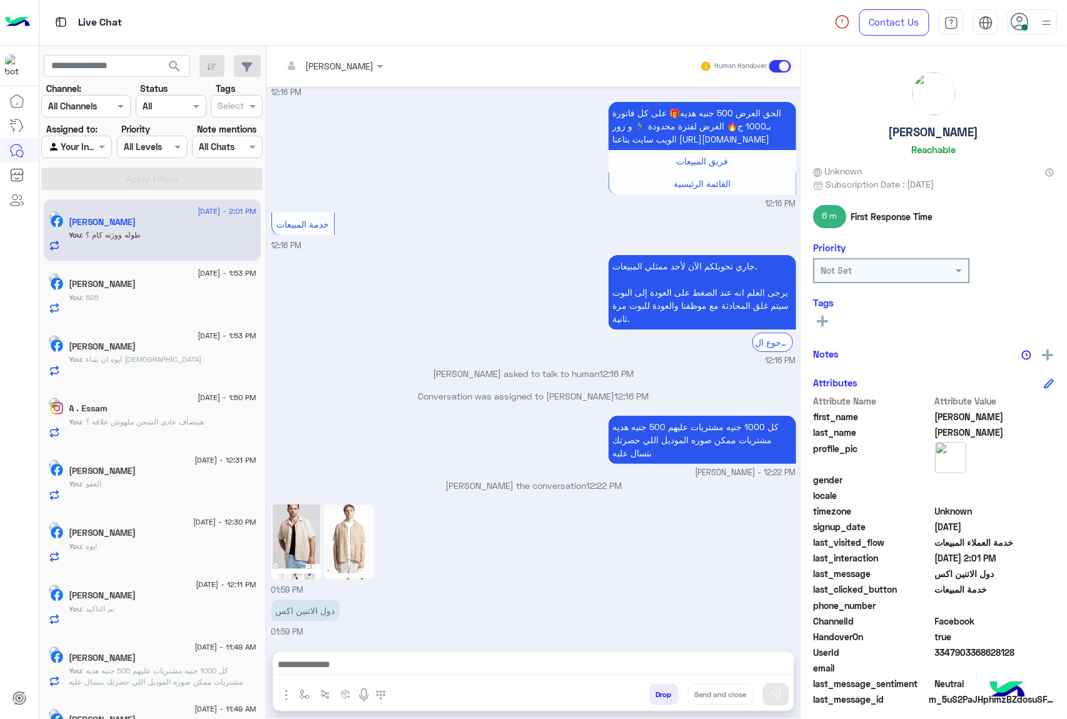
click at [650, 690] on div "mohamed ahmed Human Handover Aug 27, 2025 عميلنا العزيز Mohamed اهلا بيك في إيج…" at bounding box center [533, 385] width 534 height 678
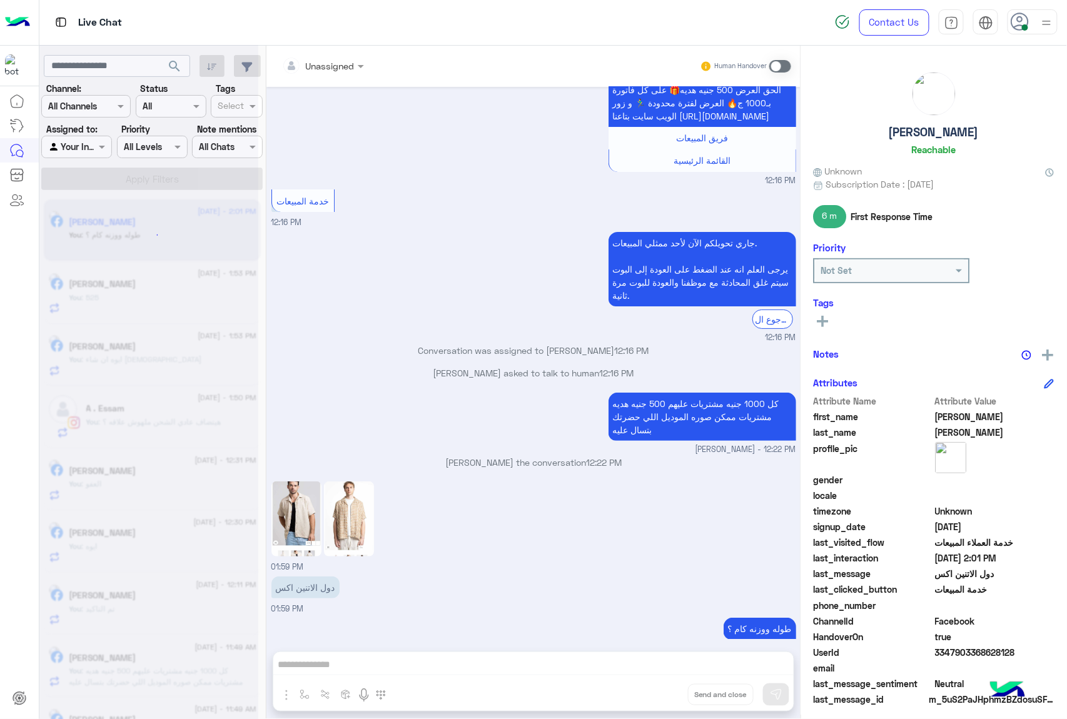
click at [650, 690] on div "Unassigned Human Handover Aug 27, 2025 عميلنا العزيز Mohamed اهلا بيك في إيجل، …" at bounding box center [533, 385] width 534 height 678
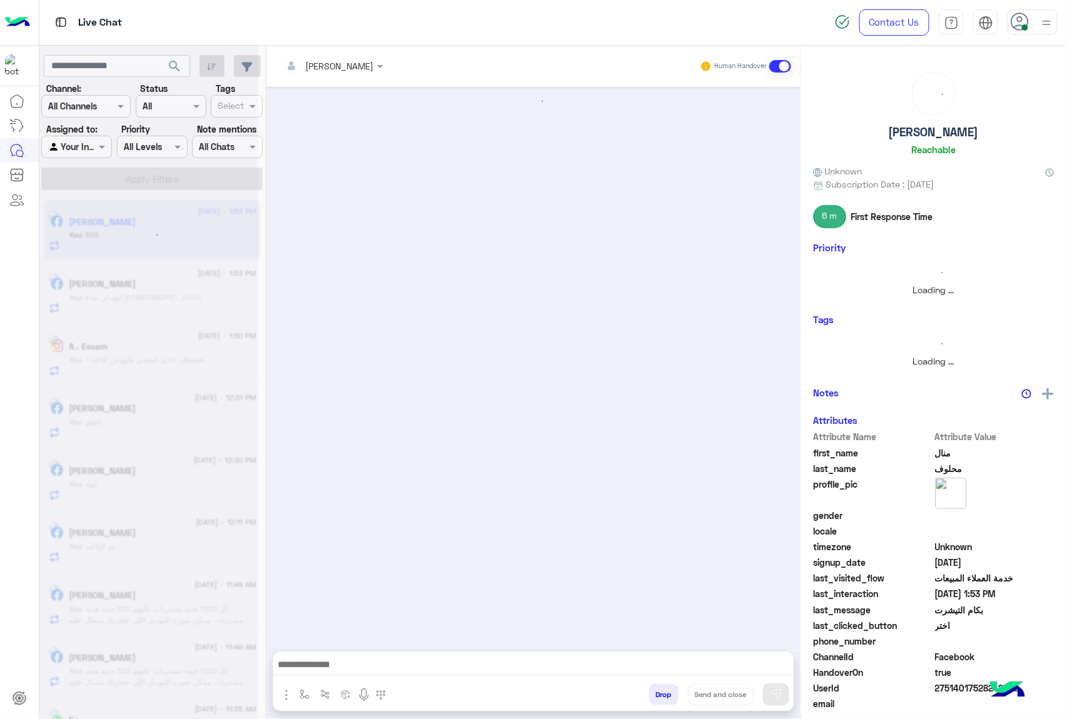
click at [650, 690] on button "Drop" at bounding box center [663, 694] width 29 height 21
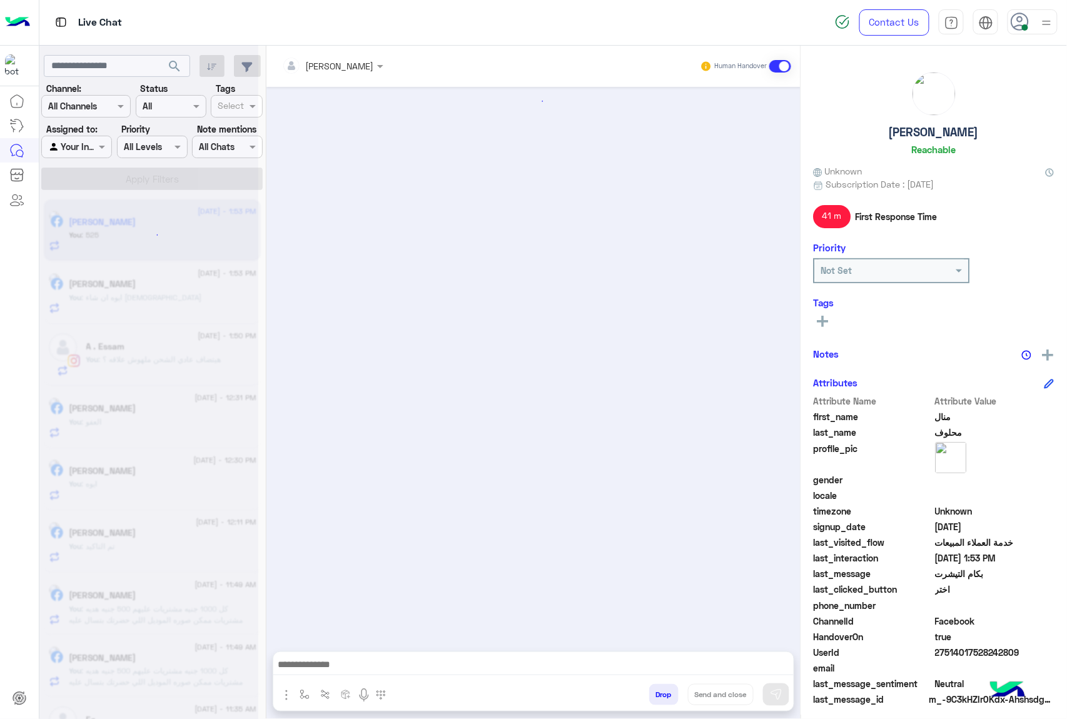
click at [650, 690] on div "mohamed ahmed Human Handover Drop Send and close" at bounding box center [533, 385] width 534 height 678
click at [650, 690] on div "Unassigned Human Handover Aug 29, 2025 Conversation has been dropped by mohamed…" at bounding box center [533, 385] width 534 height 678
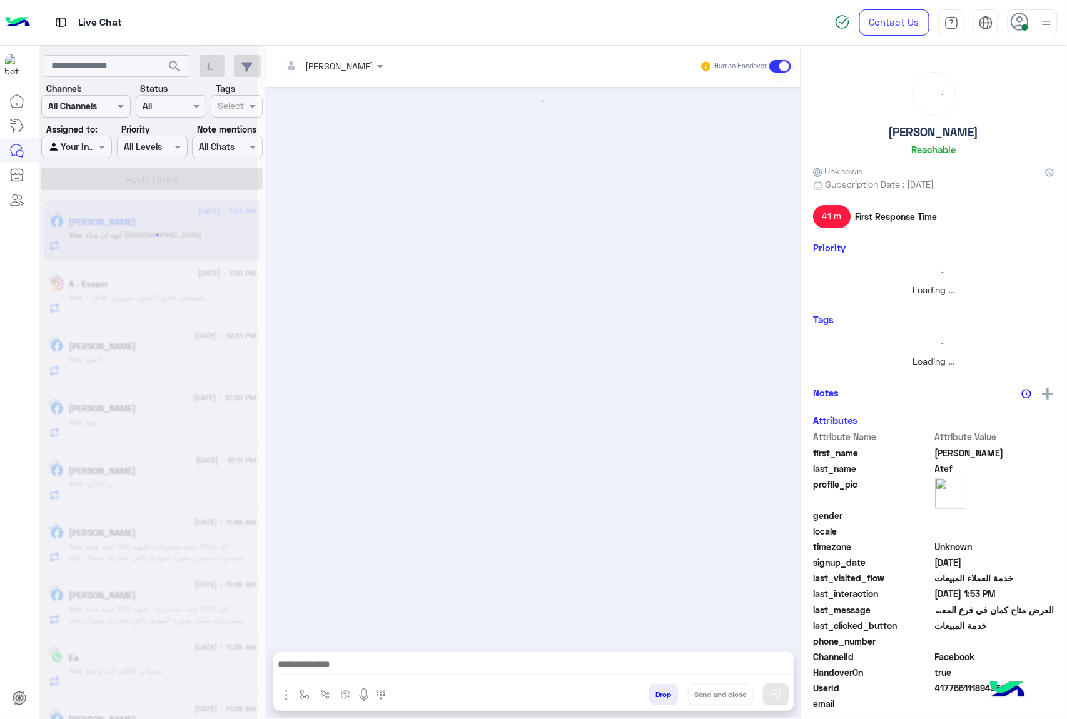
click at [650, 690] on button "Drop" at bounding box center [663, 694] width 29 height 21
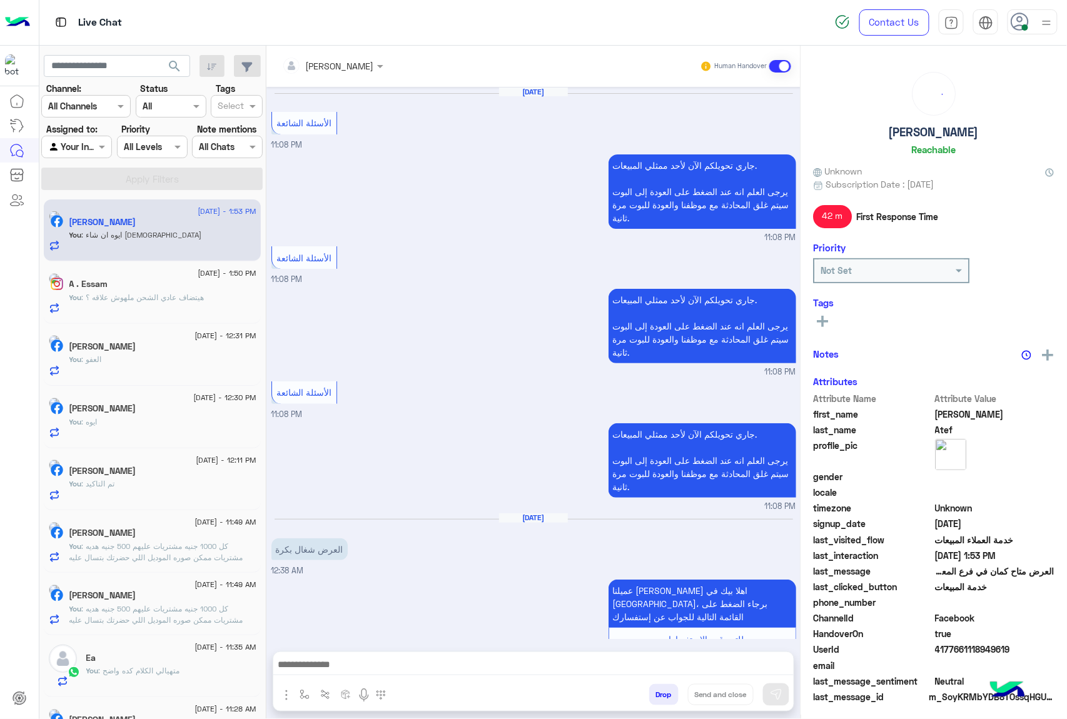
click at [650, 690] on div "mohamed ahmed Human Handover Mar 7, 2025 الأسئلة الشائعة 11:08 PM جاري تحويلكم …" at bounding box center [533, 385] width 534 height 678
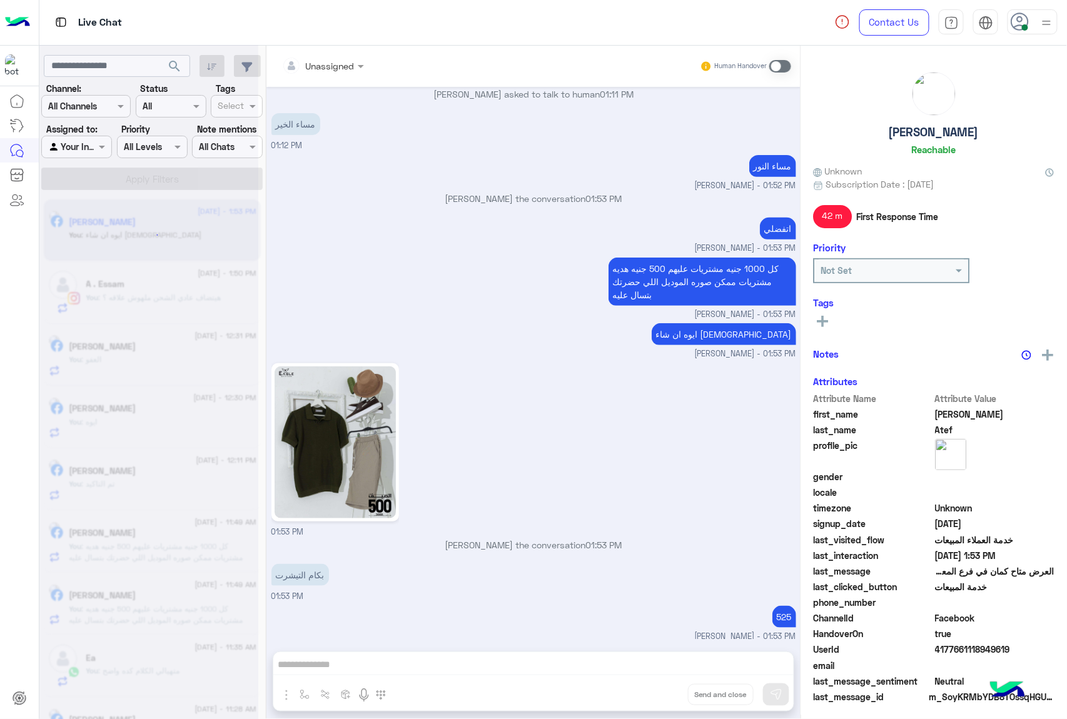
click at [650, 690] on div "Unassigned Human Handover Mar 7, 2025 الأسئلة الشائعة 11:08 PM جاري تحويلكم الآ…" at bounding box center [533, 385] width 534 height 678
click at [0, 0] on button "Drop" at bounding box center [0, 0] width 0 height 0
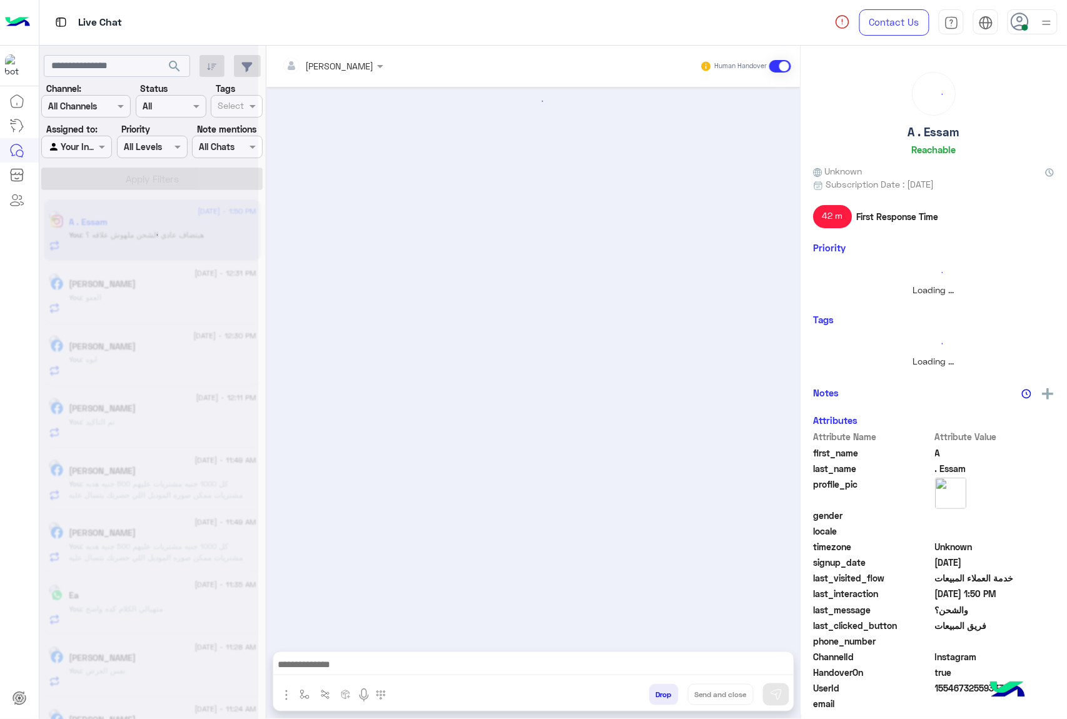
click at [650, 690] on button "Drop" at bounding box center [663, 694] width 29 height 21
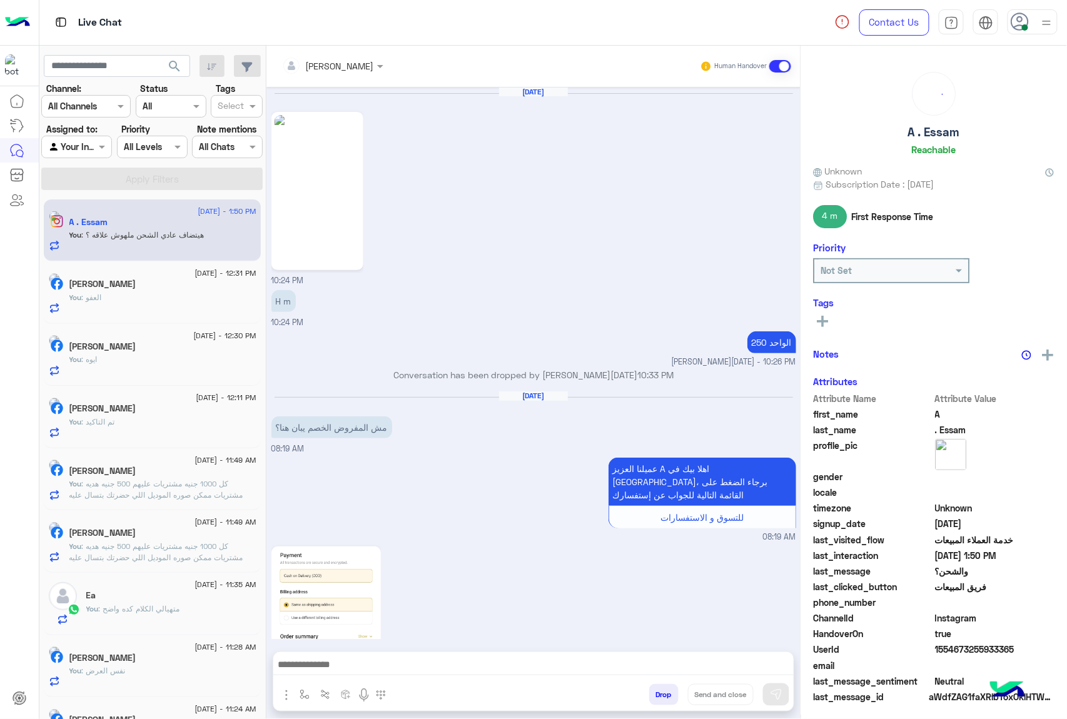
click at [650, 690] on div "mohamed ahmed Human Handover Mar 12, 2025 10:24 PM H m 10:24 PM 250 الواحد Ahme…" at bounding box center [533, 385] width 534 height 678
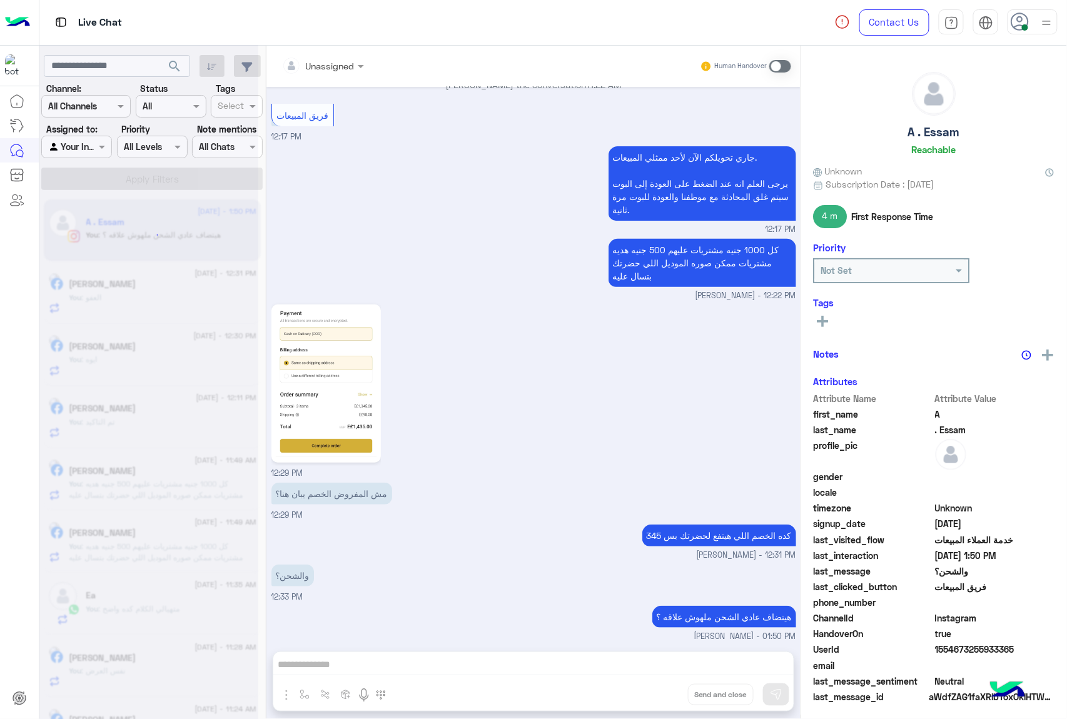
click at [650, 690] on div "Unassigned Human Handover Mar 12, 2025 10:24 PM H m 10:24 PM 250 الواحد Ahmed R…" at bounding box center [533, 385] width 534 height 678
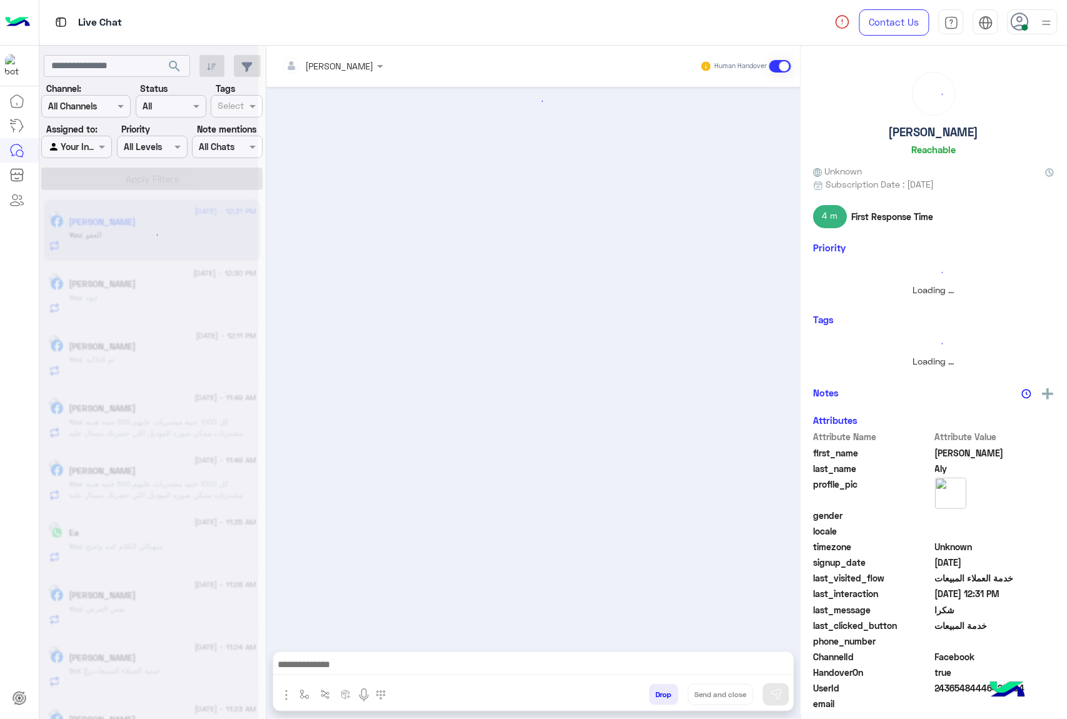
click at [650, 690] on button "Drop" at bounding box center [663, 694] width 29 height 21
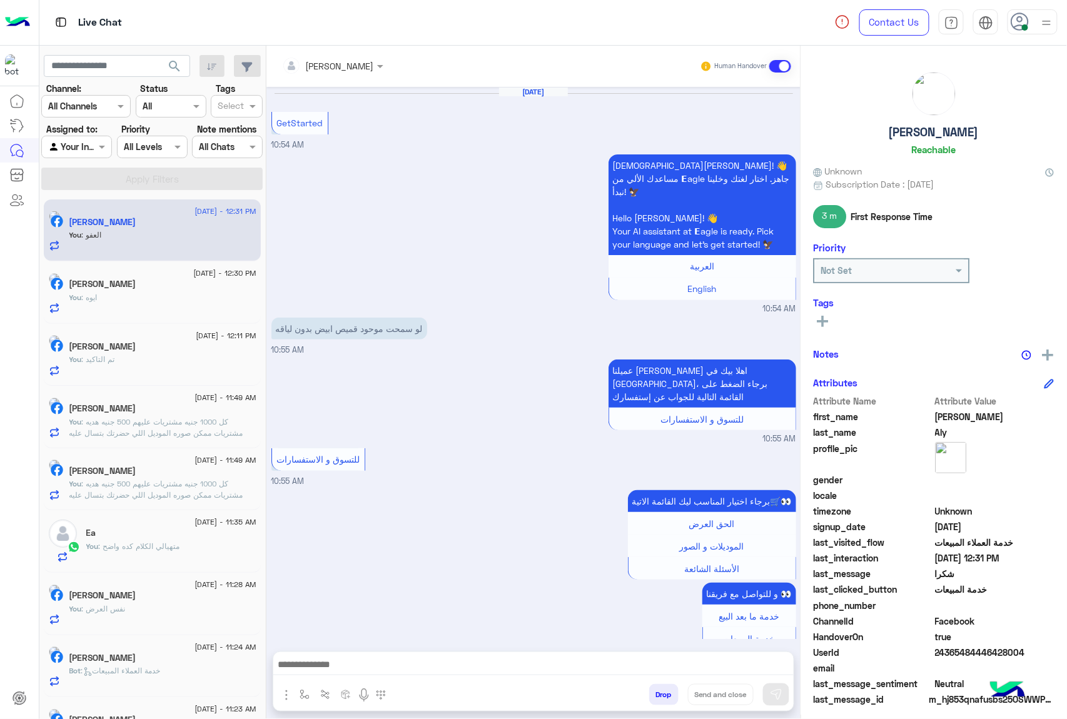
click at [650, 690] on button "Drop" at bounding box center [663, 694] width 29 height 21
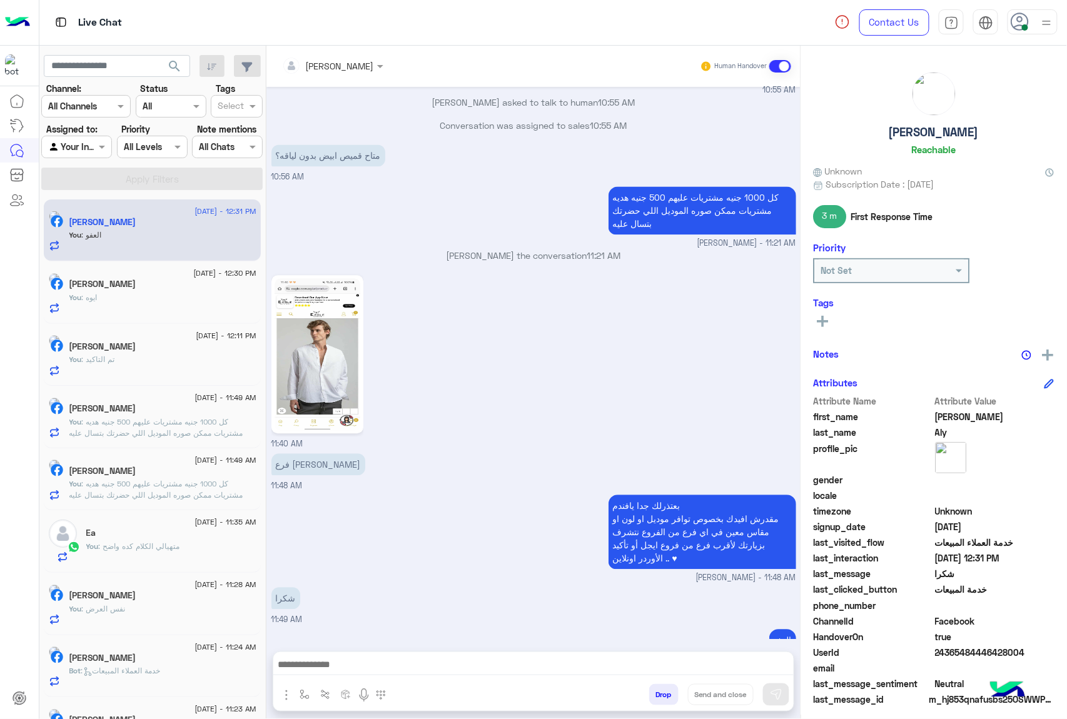
click at [650, 690] on div "mohamed ahmed Human Handover Aug 29, 2025 GetStarted 10:54 AM اهلًا Mohamed! 👋 …" at bounding box center [533, 385] width 534 height 678
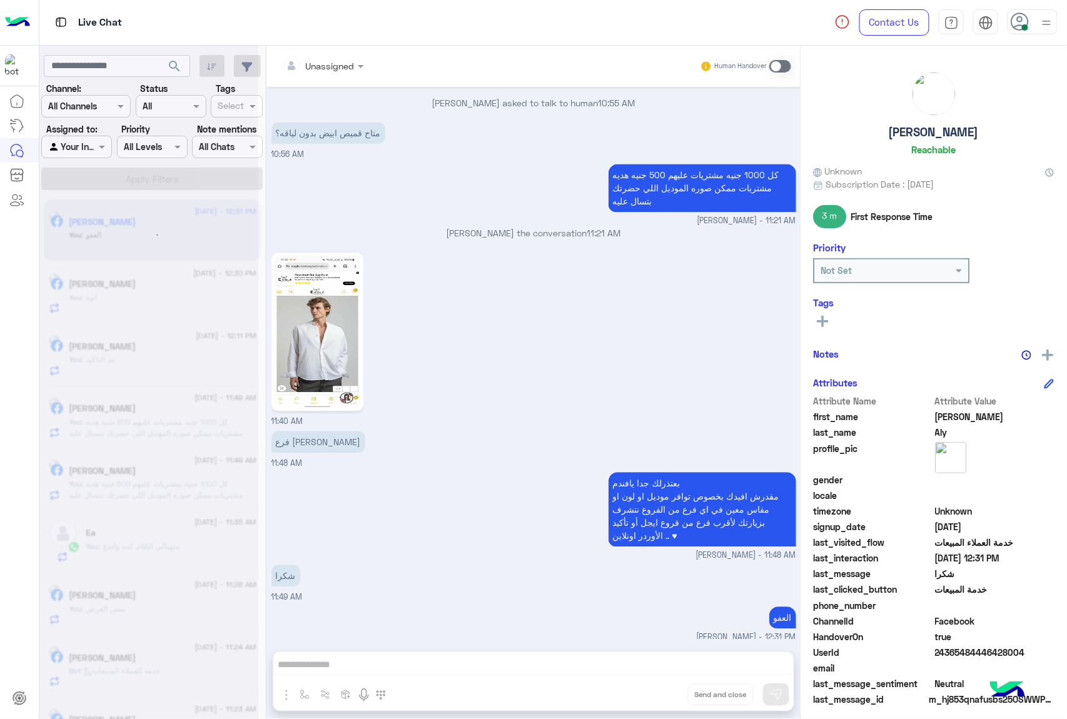
click at [650, 690] on div "Unassigned Human Handover Aug 29, 2025 GetStarted 10:54 AM اهلًا Mohamed! 👋 مسا…" at bounding box center [533, 385] width 534 height 678
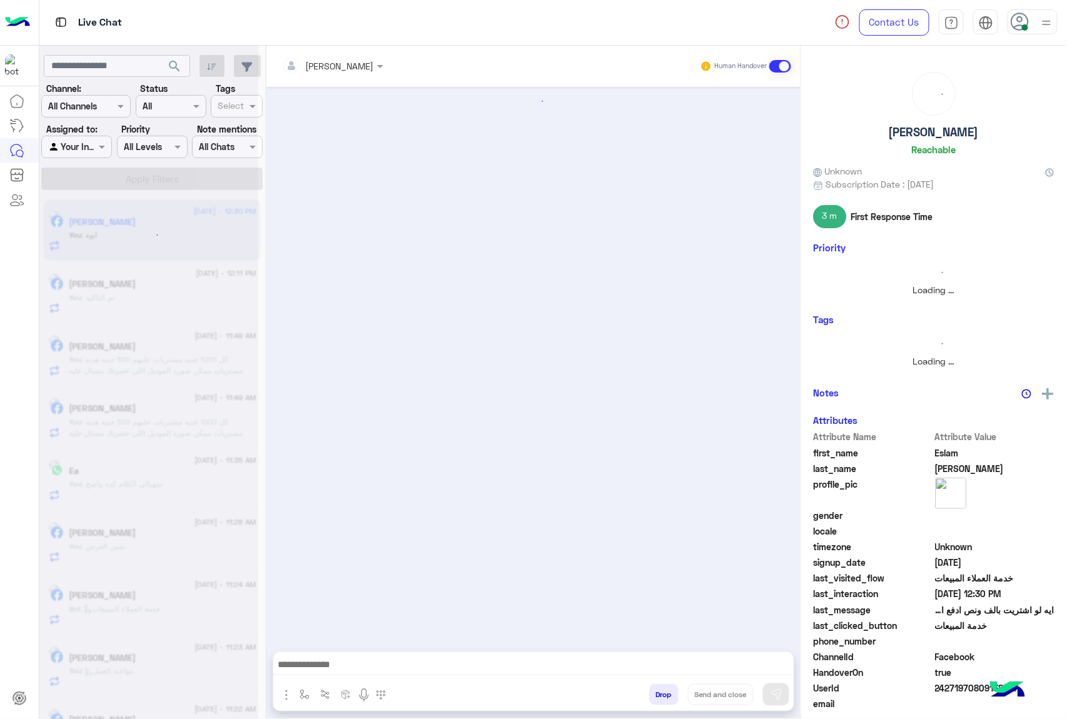
click at [650, 690] on button "Drop" at bounding box center [663, 694] width 29 height 21
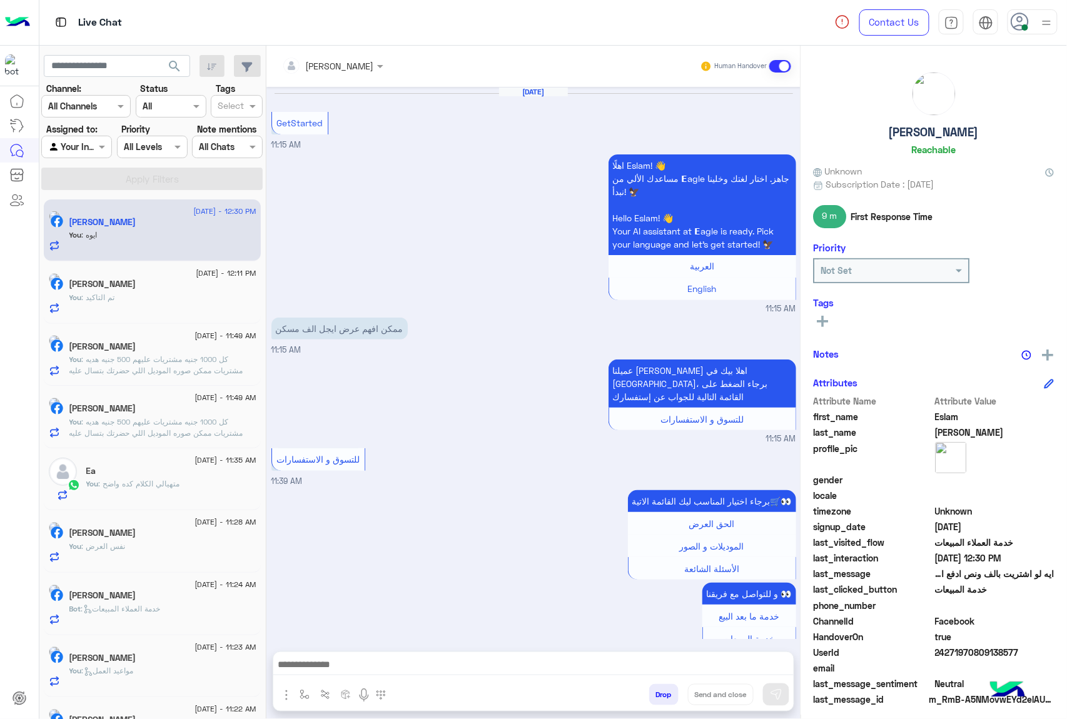
click at [650, 690] on button "Drop" at bounding box center [663, 694] width 29 height 21
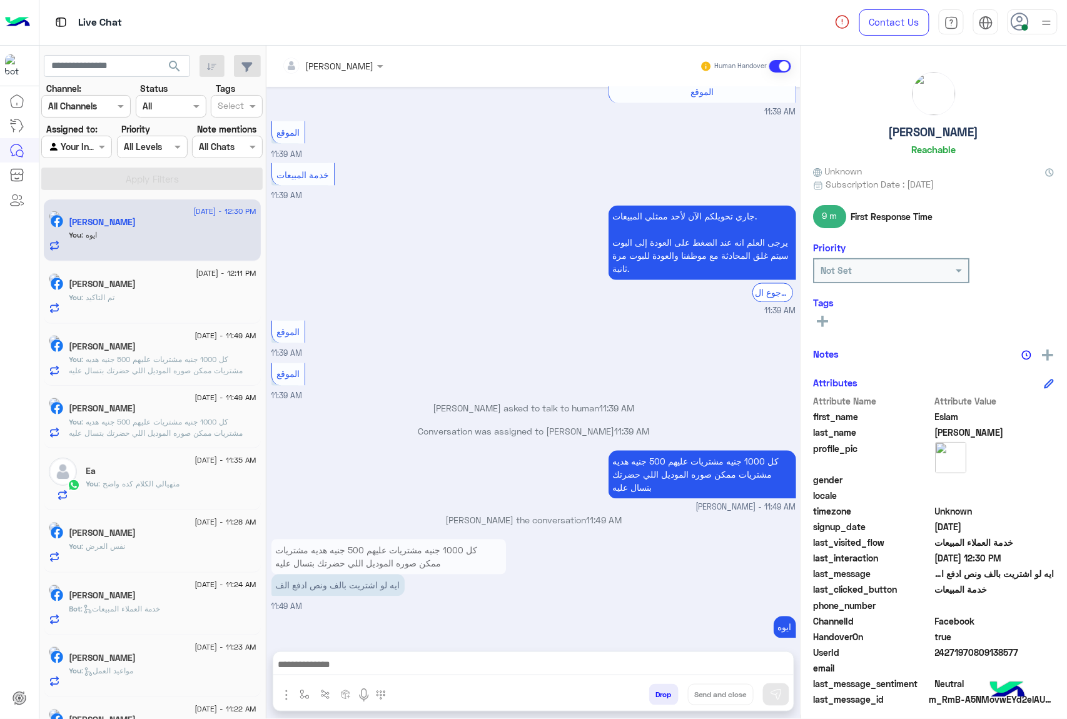
click at [650, 690] on div "mohamed ahmed Human Handover Aug 29, 2025 GetStarted 11:15 AM اهلًا Eslam! 👋 مس…" at bounding box center [533, 385] width 534 height 678
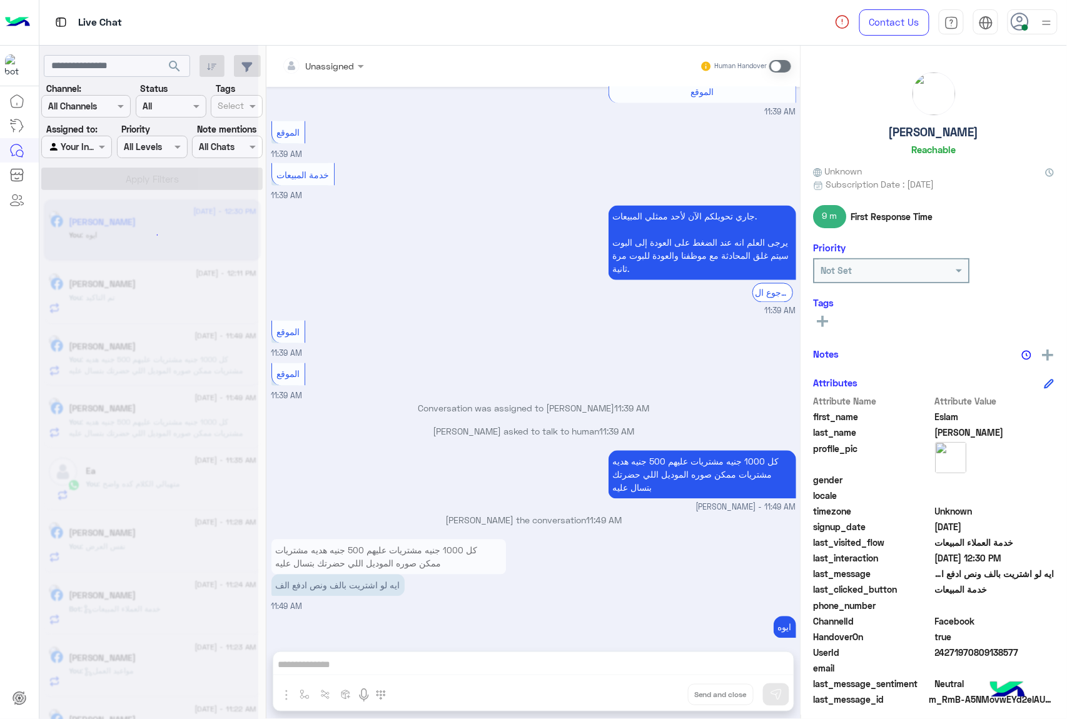
click at [650, 690] on div "Unassigned Human Handover Aug 29, 2025 GetStarted 11:15 AM اهلًا Eslam! 👋 مساعد…" at bounding box center [533, 385] width 534 height 678
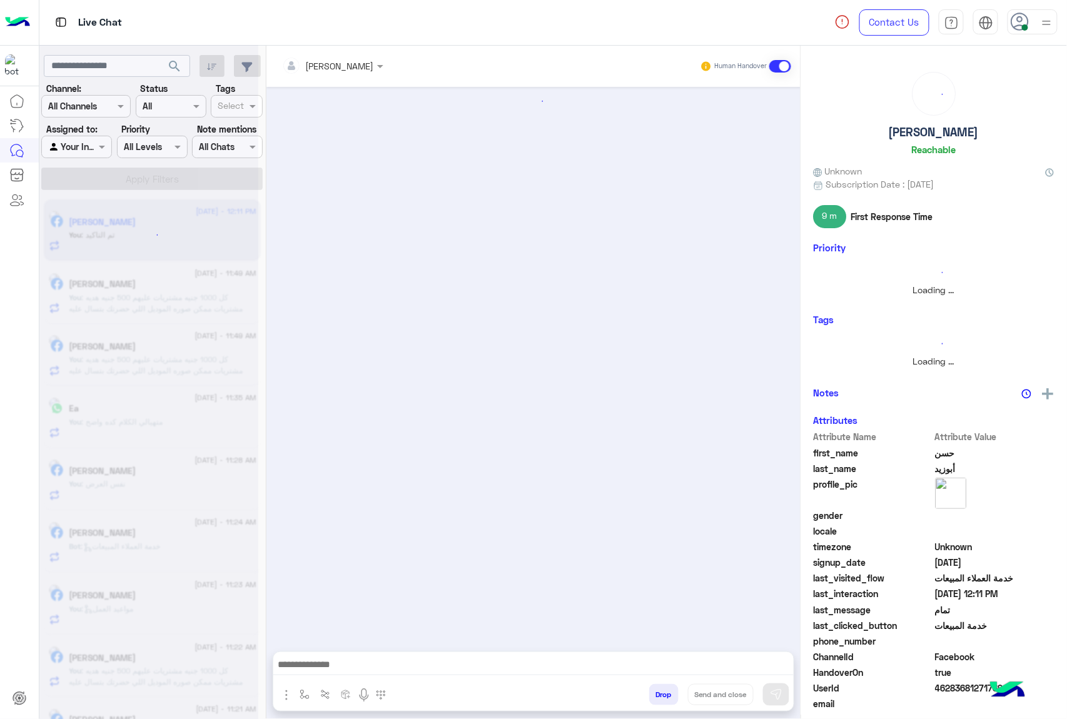
click at [650, 690] on button "Drop" at bounding box center [663, 694] width 29 height 21
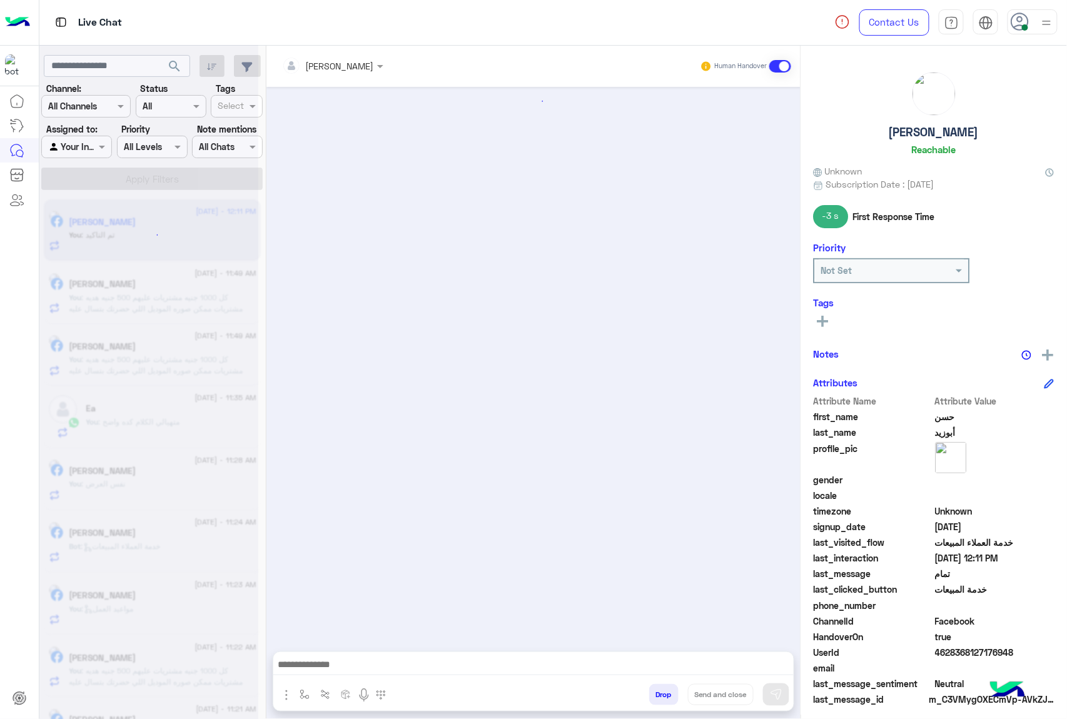
click at [650, 690] on button "Drop" at bounding box center [663, 694] width 29 height 21
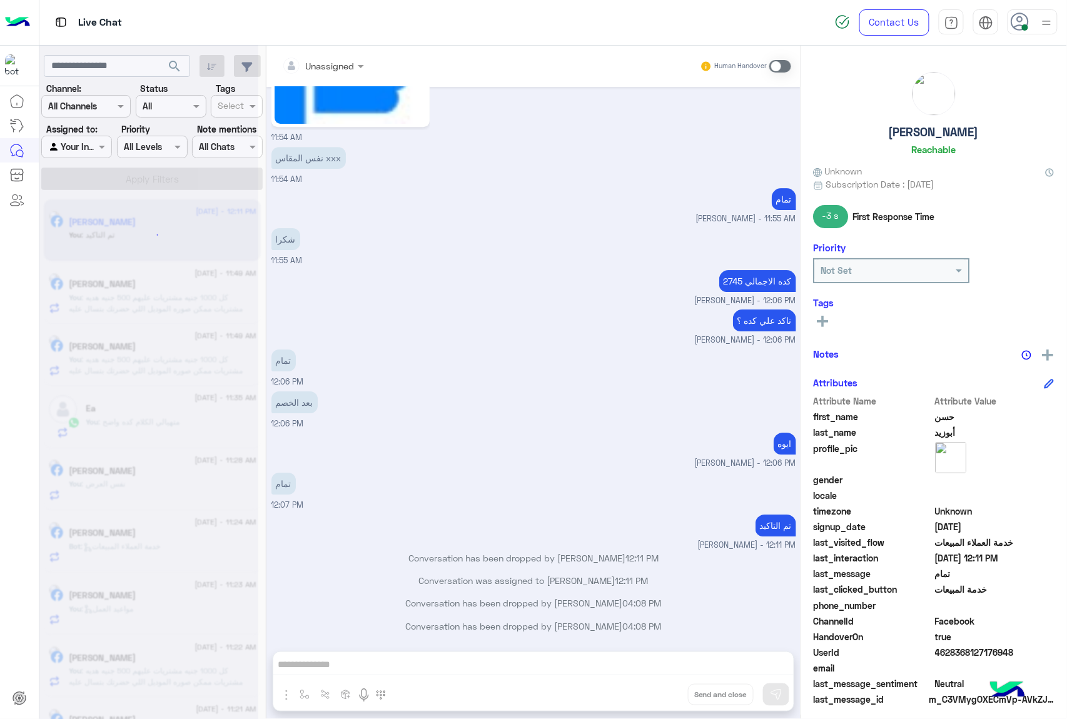
click at [650, 690] on div "Unassigned Human Handover Aug 29, 2025 تمام كده 11:33 AM 11:33 AM اتفضل محتاج ت…" at bounding box center [533, 385] width 534 height 678
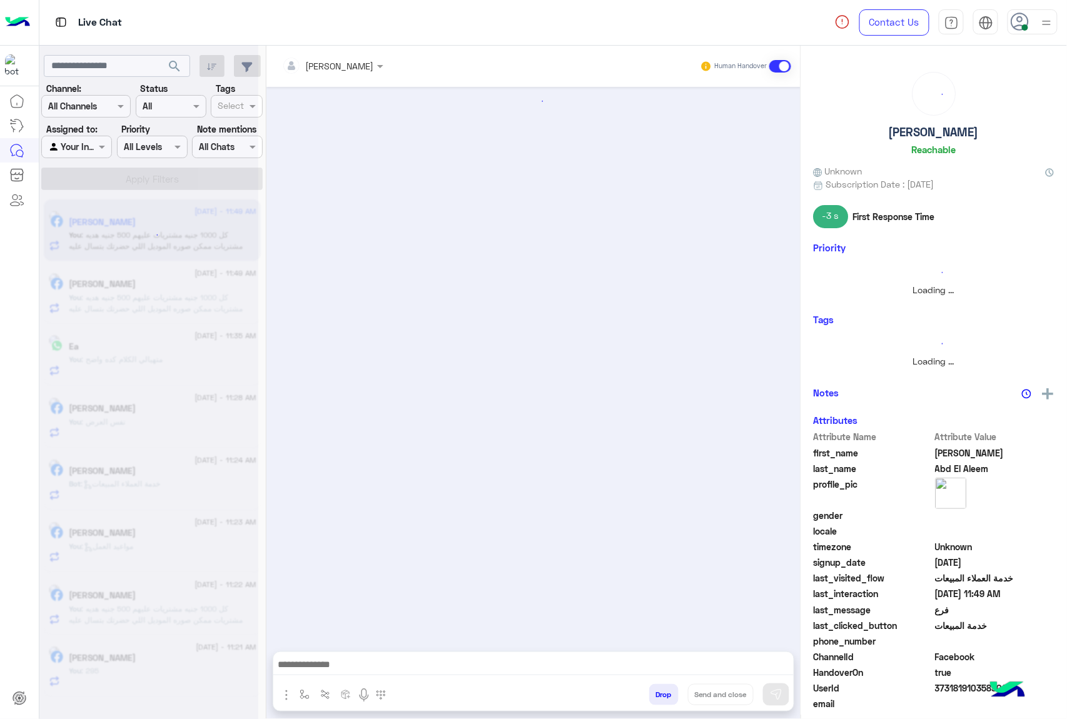
click at [650, 690] on button "Drop" at bounding box center [663, 694] width 29 height 21
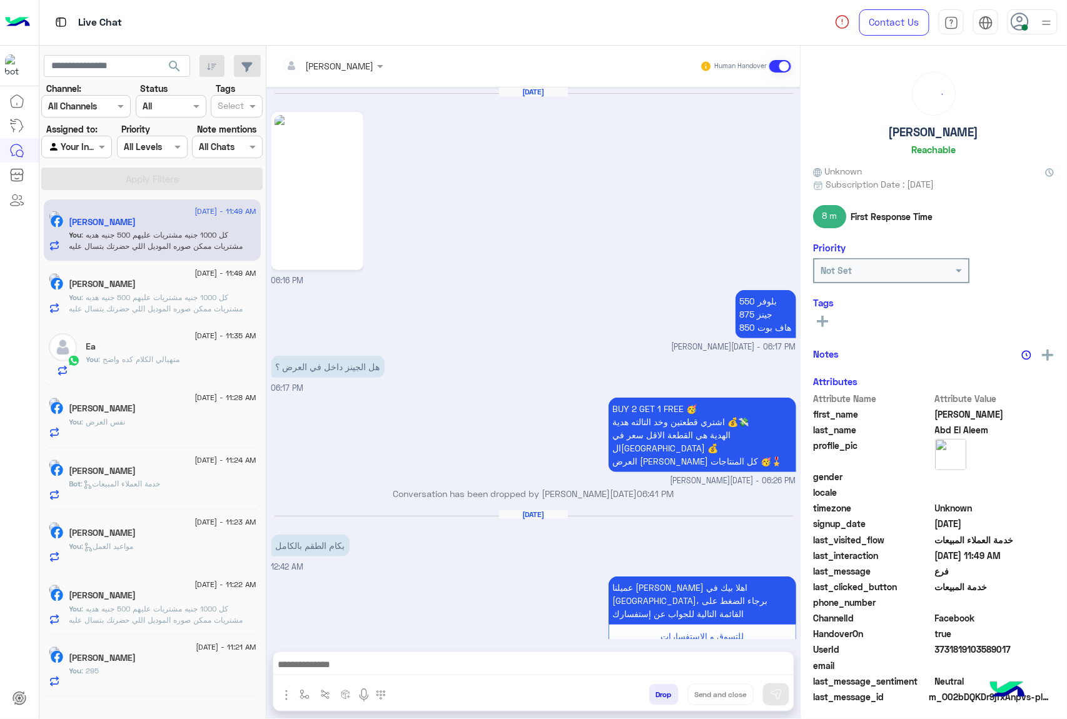
click at [650, 690] on div "mohamed ahmed Human Handover Feb 14, 2025 06:16 PM بلوفر 550 جينز 875 هاف بوت 8…" at bounding box center [533, 385] width 534 height 678
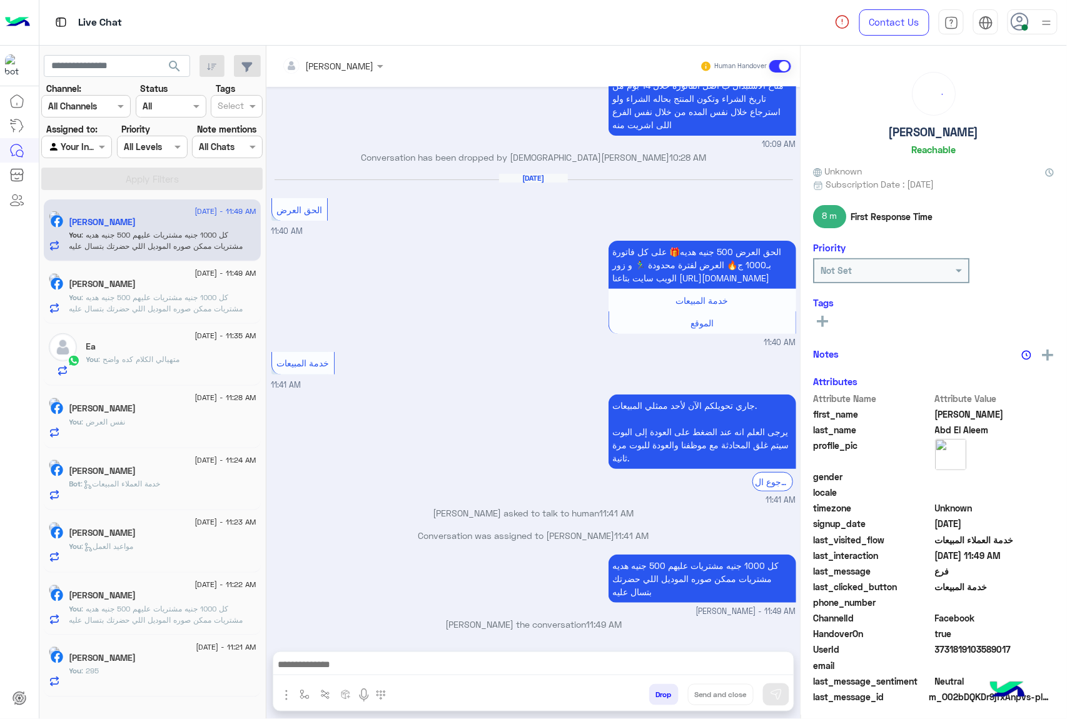
click at [650, 690] on div "mohamed ahmed Human Handover Feb 14, 2025 06:16 PM بلوفر 550 جينز 875 هاف بوت 8…" at bounding box center [533, 385] width 534 height 678
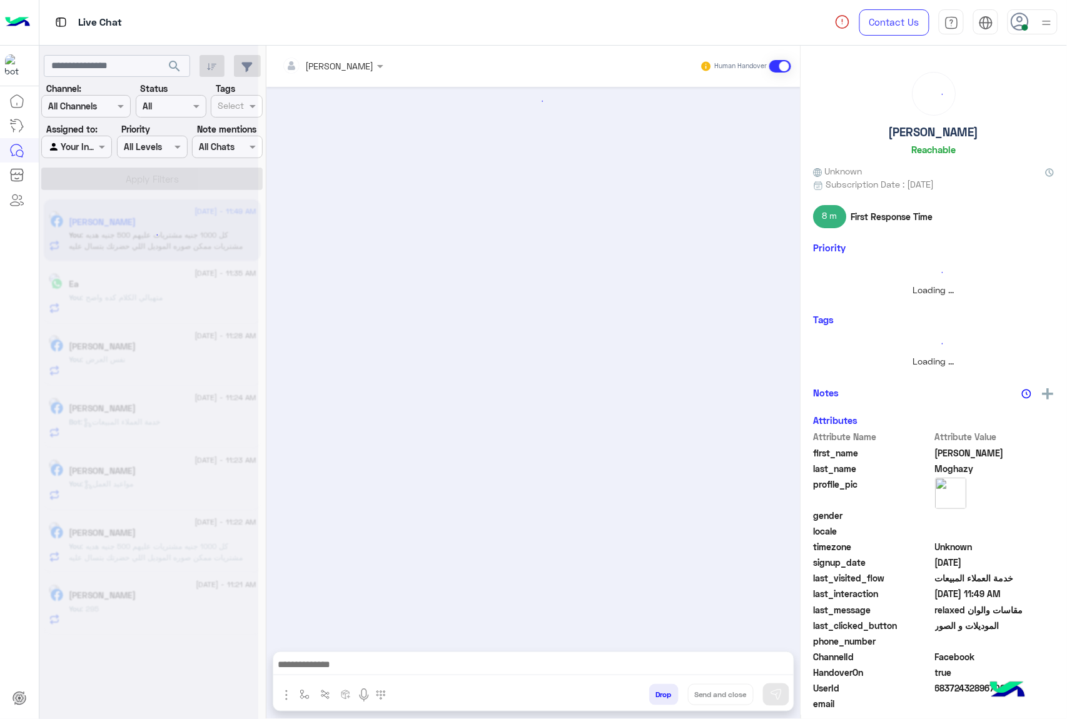
click at [650, 690] on button "Drop" at bounding box center [663, 694] width 29 height 21
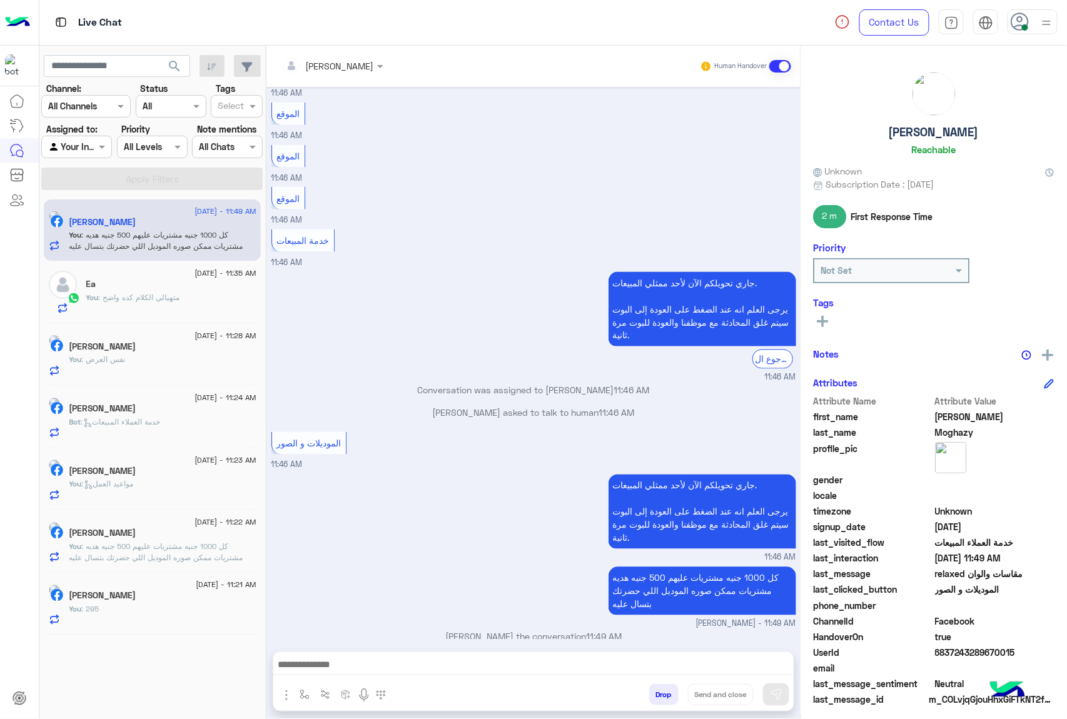
click at [650, 690] on div "mohamed ahmed Human Handover Aug 29, 2025 مقاسات والوان relaxed 01:58 AM عميلنا…" at bounding box center [533, 385] width 534 height 678
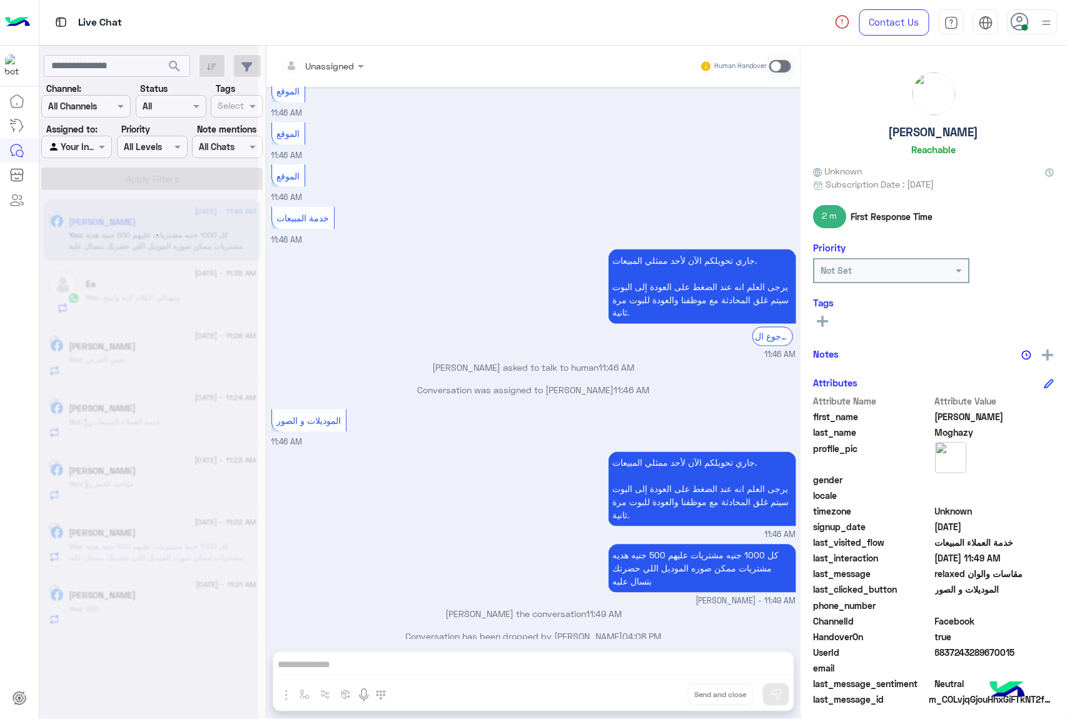
click at [650, 690] on div "Unassigned Human Handover Aug 29, 2025 مقاسات والوان relaxed 01:58 AM عميلنا ال…" at bounding box center [533, 385] width 534 height 678
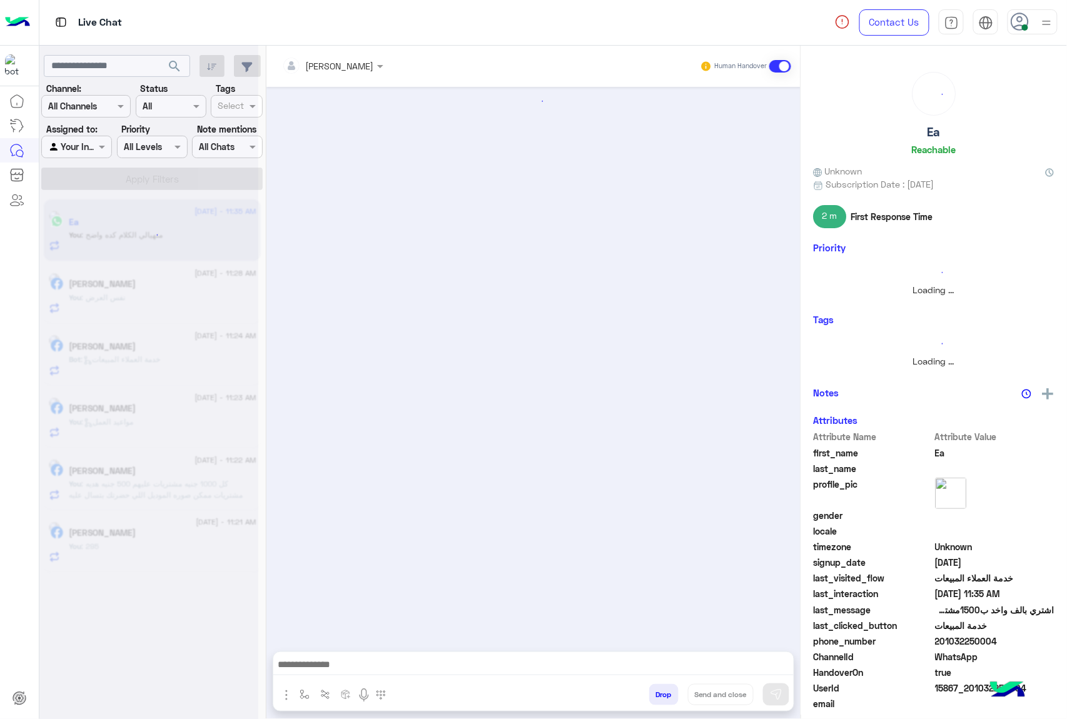
click at [650, 690] on button "Drop" at bounding box center [663, 694] width 29 height 21
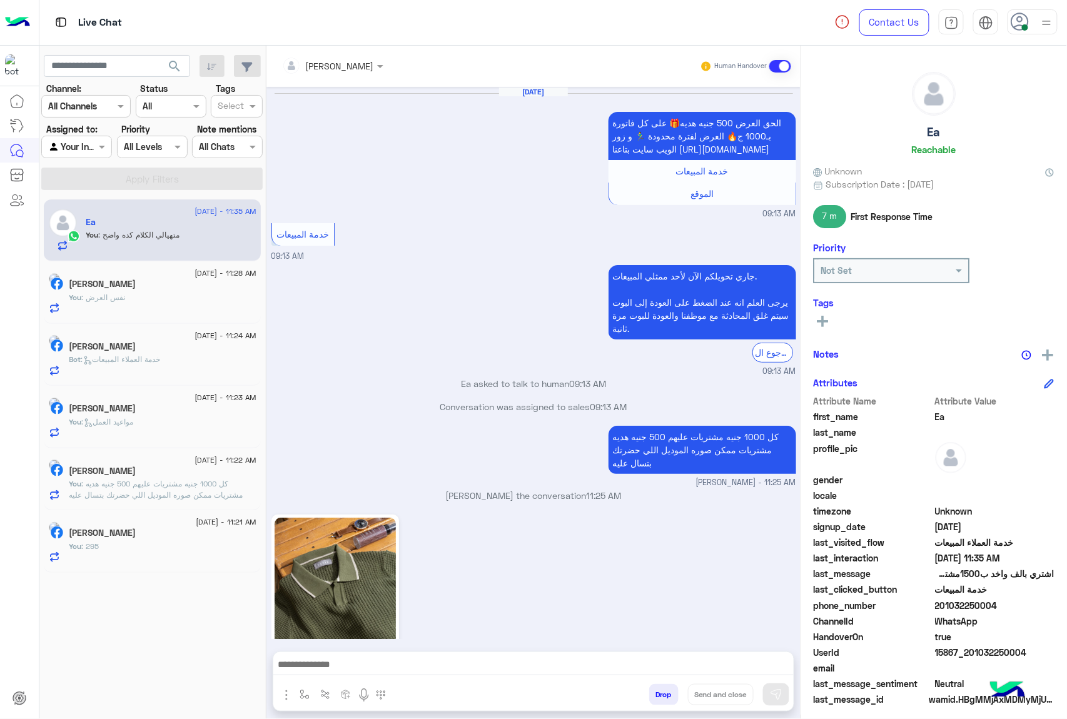
click at [650, 690] on div "mohamed ahmed Human Handover Aug 29, 2025 الحق العرض 500 جنيه هديه🎁 على كل فاتو…" at bounding box center [533, 385] width 534 height 678
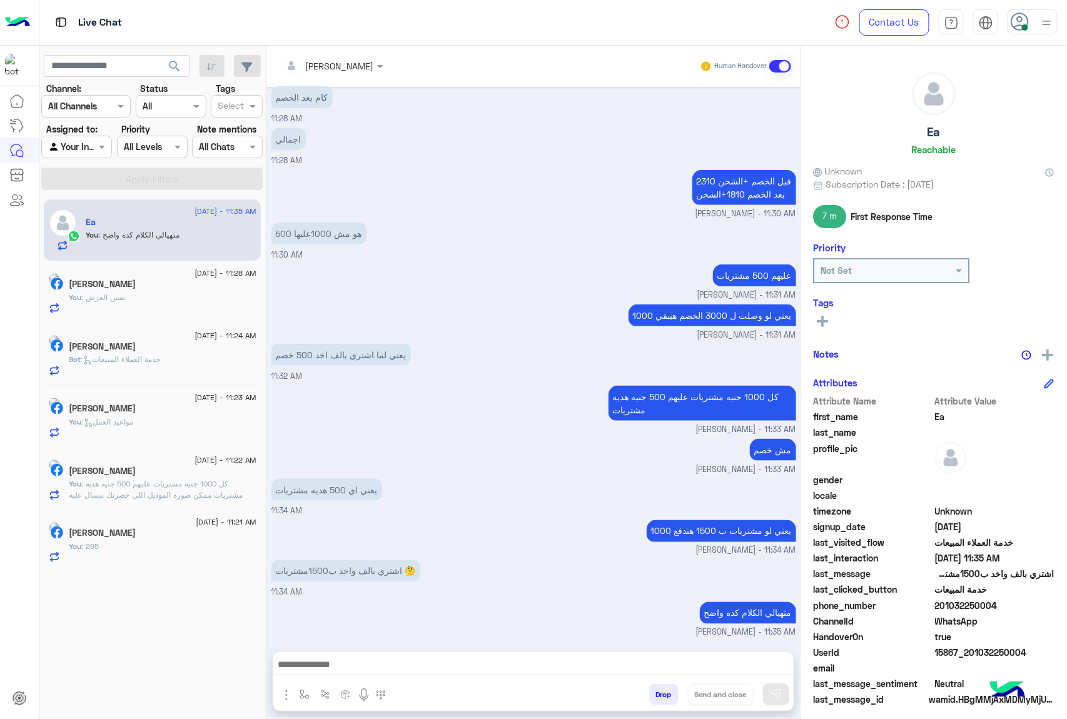
click at [650, 690] on div "mohamed ahmed Human Handover Aug 29, 2025 الحق العرض 500 جنيه هديه🎁 على كل فاتو…" at bounding box center [533, 385] width 534 height 678
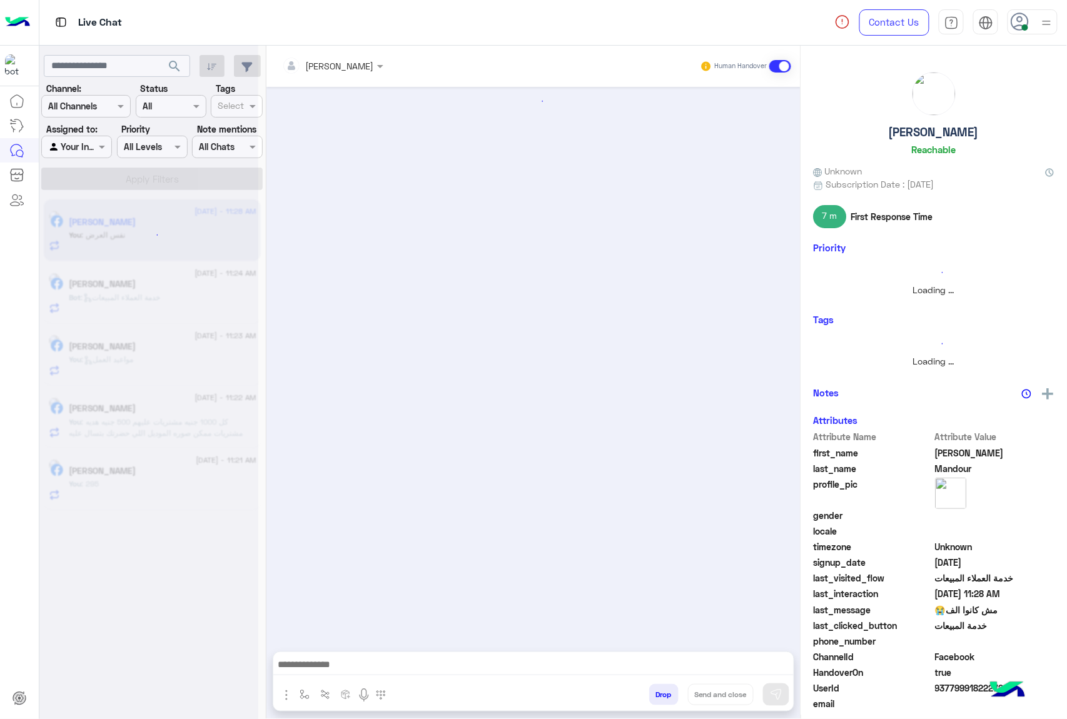
click at [650, 690] on button "Drop" at bounding box center [663, 694] width 29 height 21
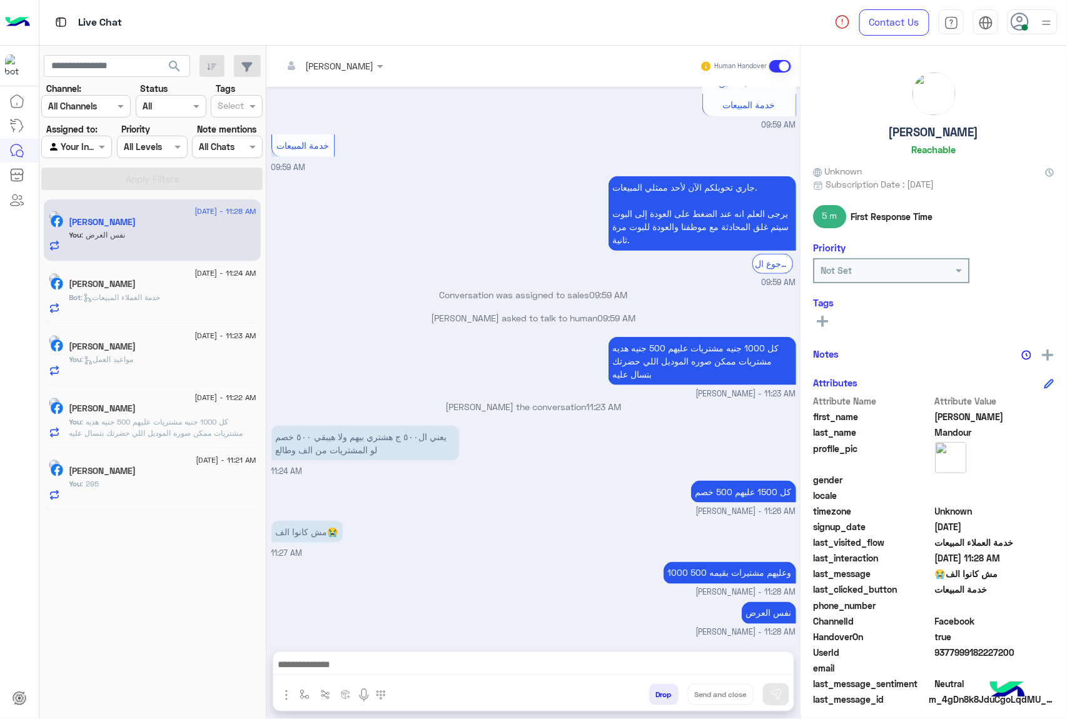
click at [650, 690] on div "mohamed ahmed Human Handover Jul 8, 2025 Conversation was assigned to mohamed a…" at bounding box center [533, 385] width 534 height 678
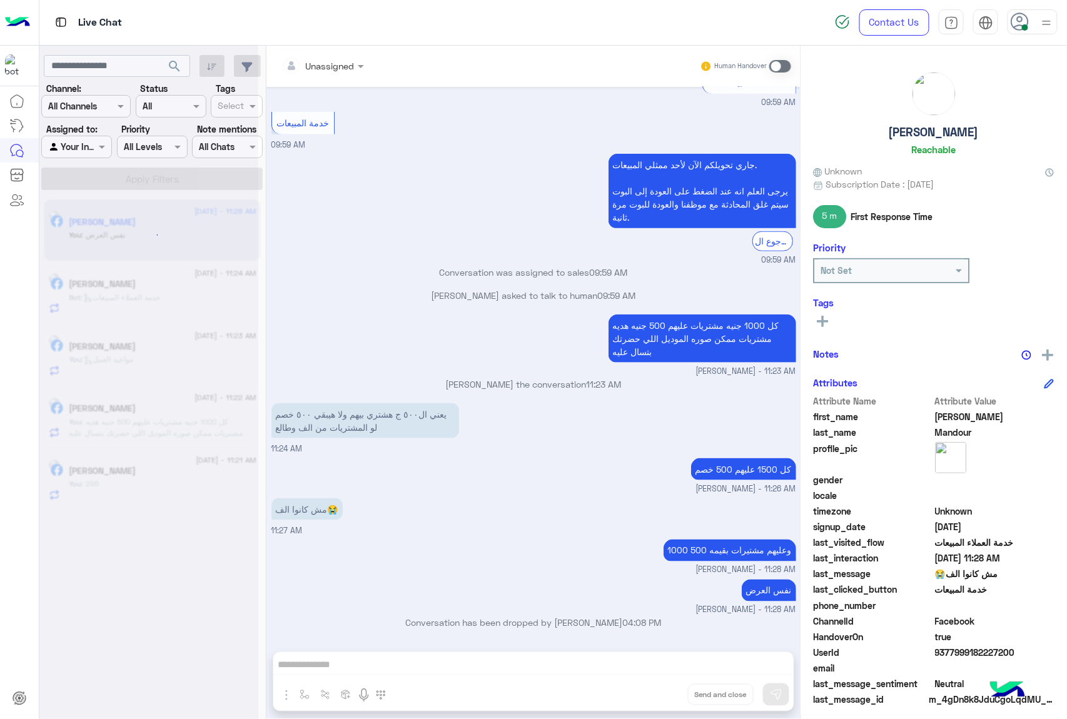
click at [650, 690] on div "Unassigned Human Handover Jul 8, 2025 Conversation was assigned to mohamed ahme…" at bounding box center [533, 385] width 534 height 678
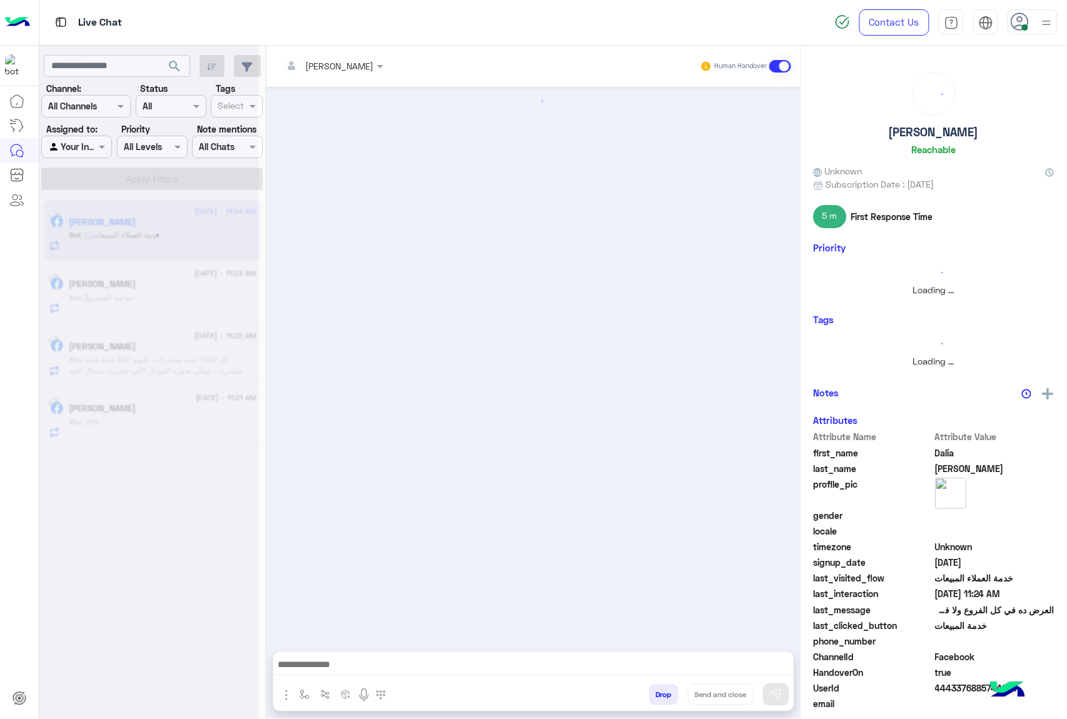
click at [650, 690] on button "Drop" at bounding box center [663, 694] width 29 height 21
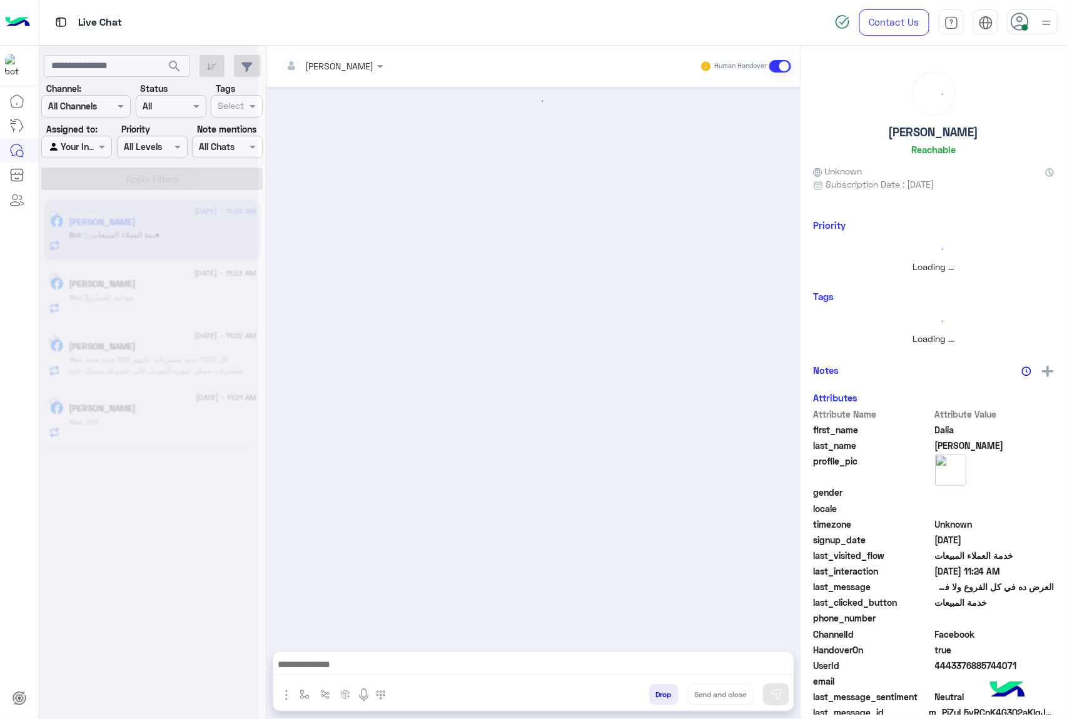
click at [650, 690] on button "Drop" at bounding box center [663, 694] width 29 height 21
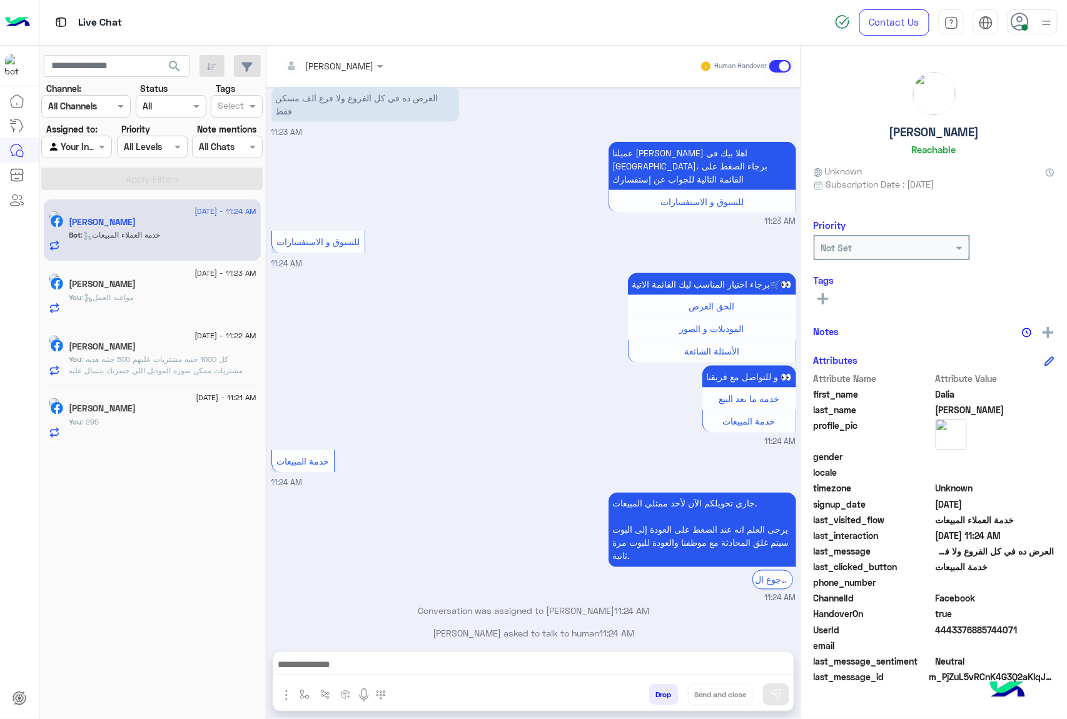
click at [650, 690] on div "mohamed ahmed Human Handover Mar 6, 2025 جاري تحويلكم الآن لأحد ممثلي المبيعات.…" at bounding box center [533, 385] width 534 height 678
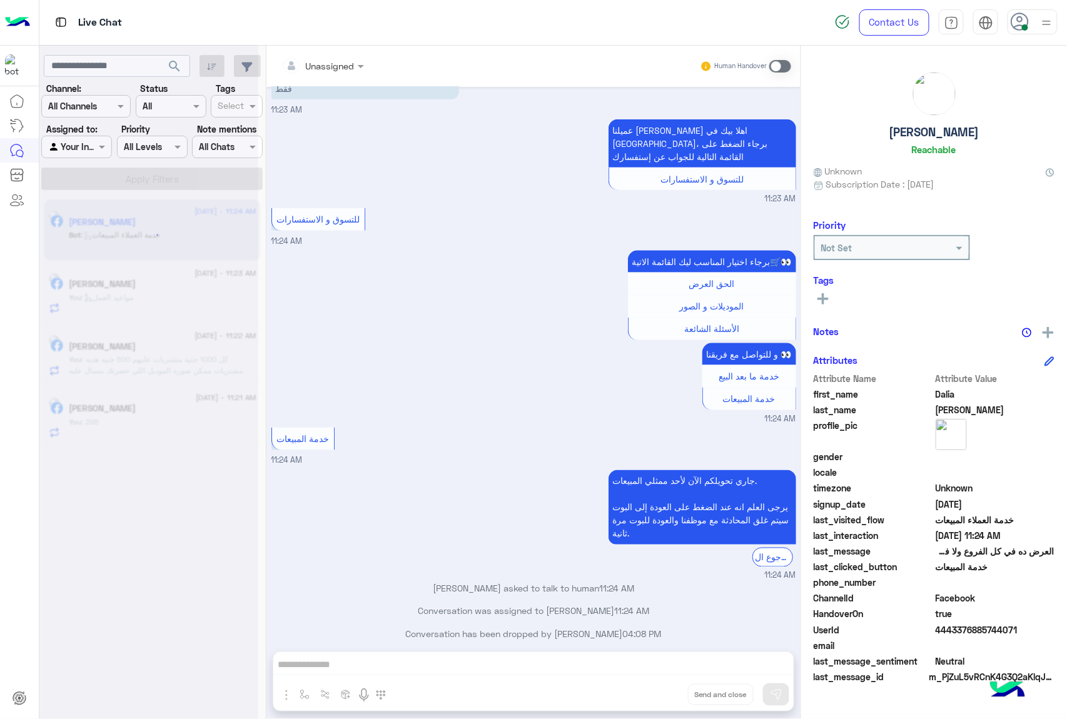
click at [650, 690] on div "Unassigned Human Handover Mar 6, 2025 جاري تحويلكم الآن لأحد ممثلي المبيعات. ير…" at bounding box center [533, 385] width 534 height 678
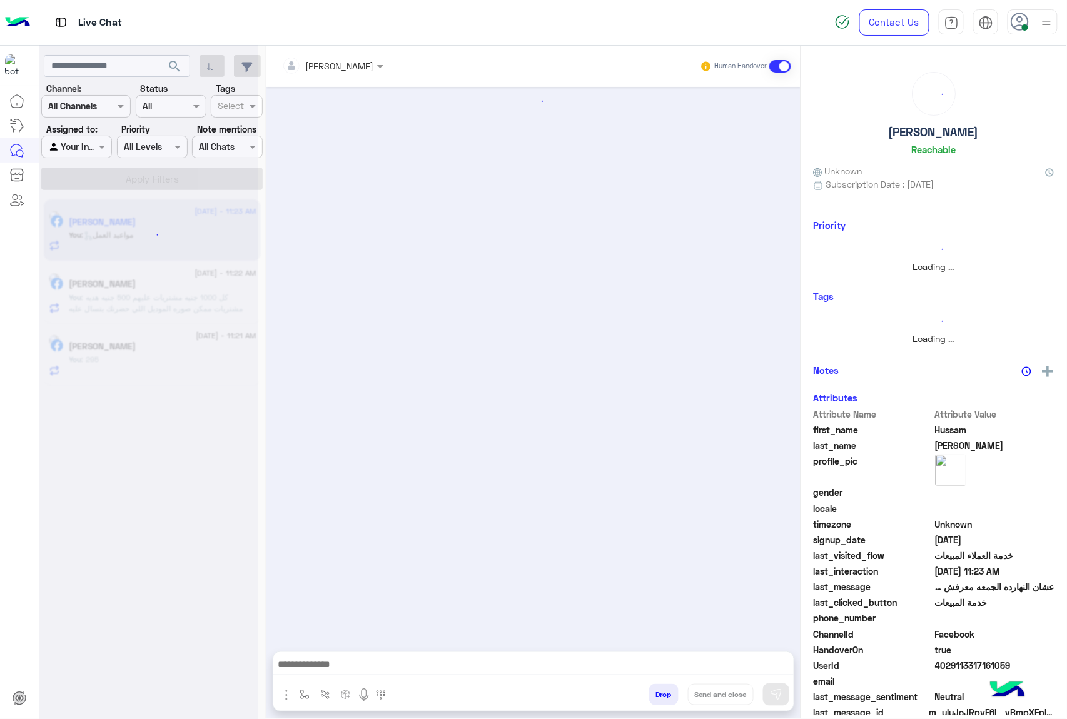
click at [650, 690] on button "Drop" at bounding box center [663, 694] width 29 height 21
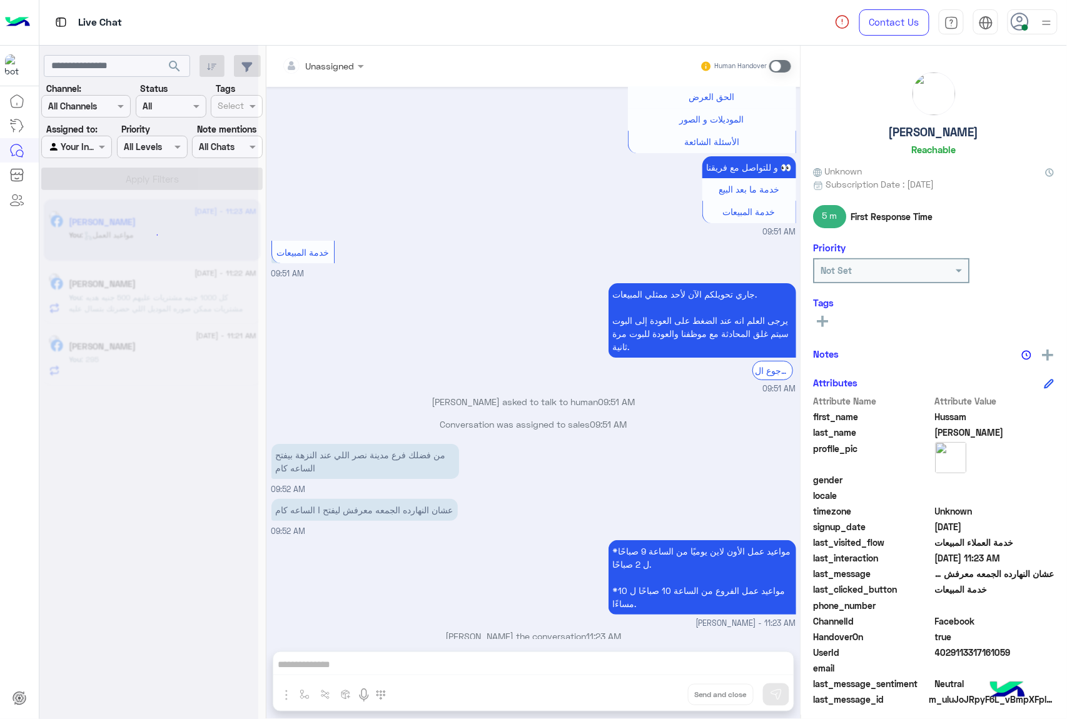
click at [650, 690] on div "Unassigned Human Handover May 24, 2025 عميلنا العزيز Hussam اهلا بيك في إيجل، ب…" at bounding box center [533, 385] width 534 height 678
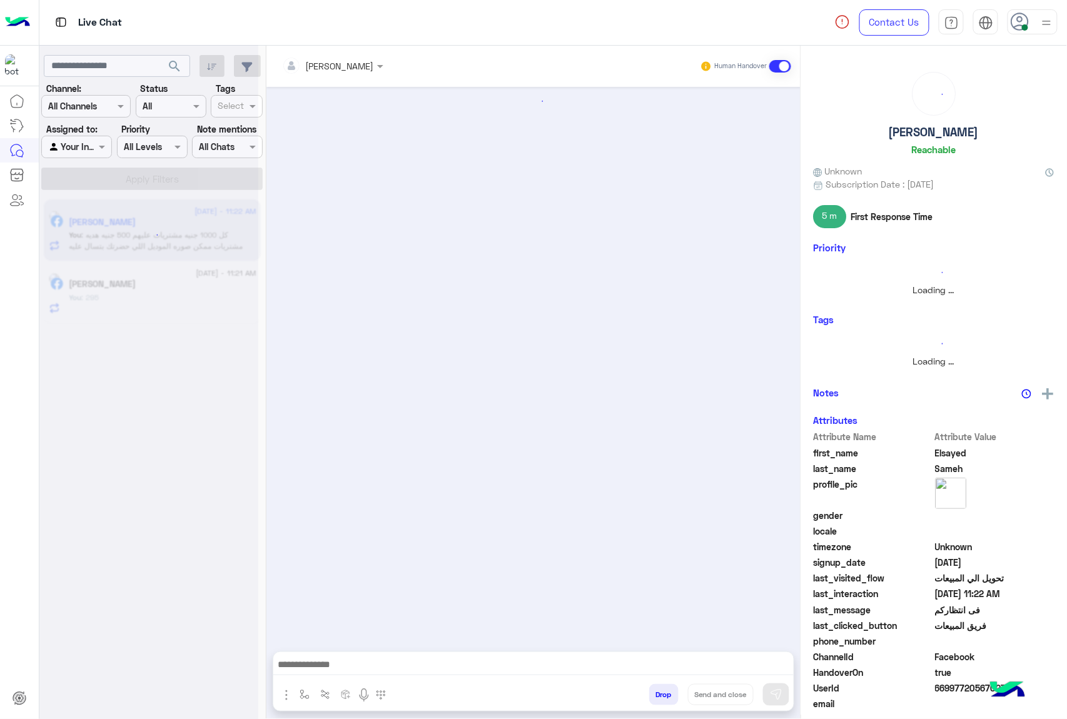
click at [650, 690] on div "mohamed ahmed Human Handover Drop Send and close" at bounding box center [533, 385] width 534 height 678
click at [650, 690] on button "Drop" at bounding box center [663, 694] width 29 height 21
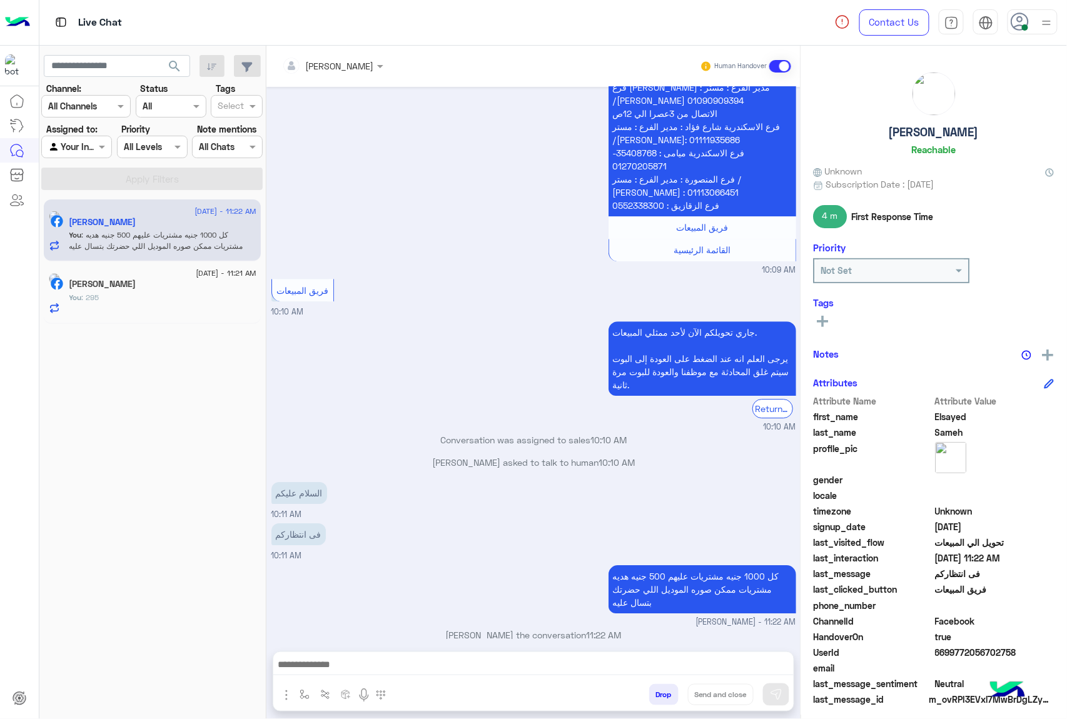
click at [650, 690] on div "mohamed ahmed Human Handover Aug 29, 2025 السلام عليكم 10:08 AM اهلًا Elsayed! …" at bounding box center [533, 385] width 534 height 678
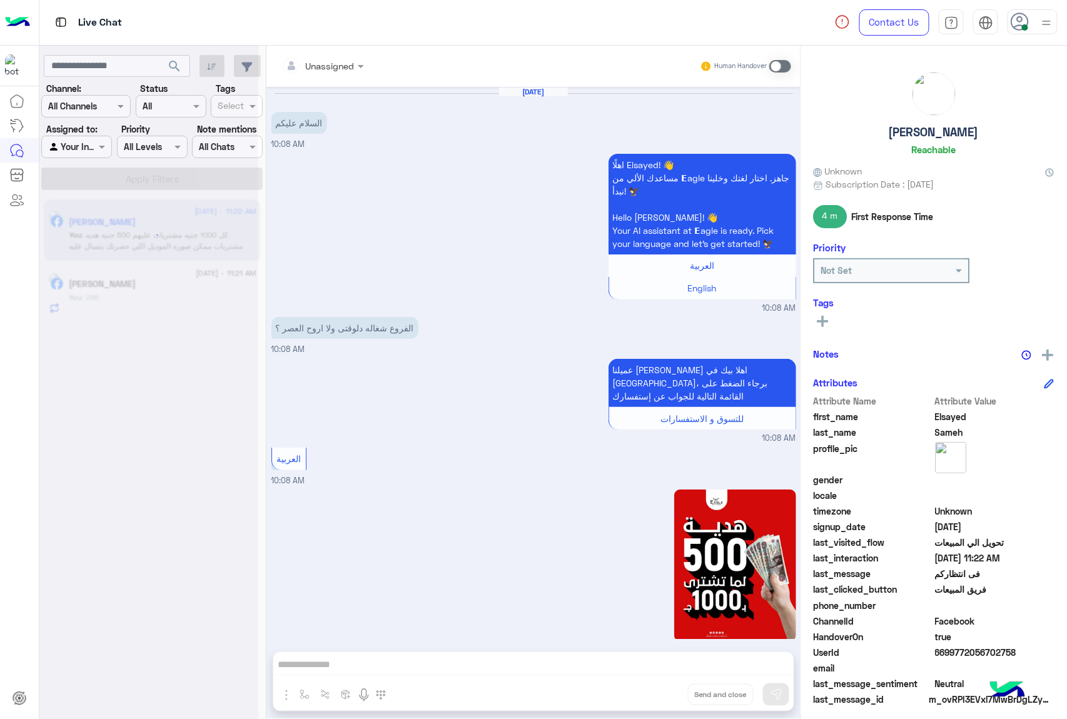
click at [650, 690] on div "Unassigned Human Handover Aug 29, 2025 السلام عليكم 10:08 AM اهلًا Elsayed! 👋 م…" at bounding box center [533, 385] width 534 height 678
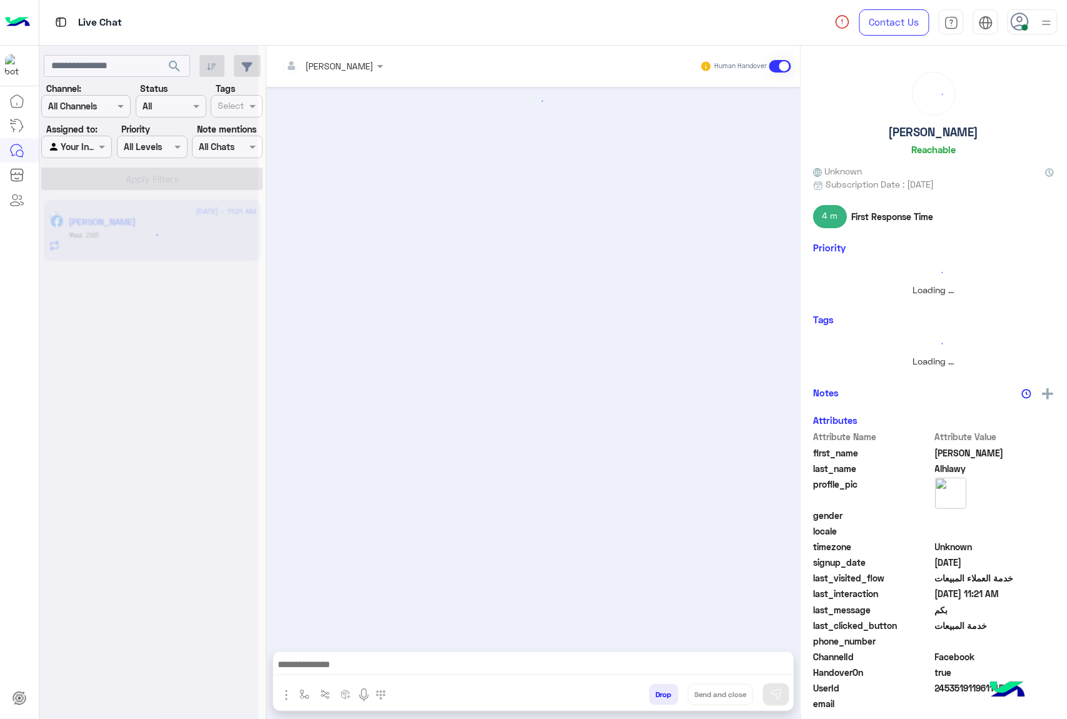
click at [650, 690] on button "Drop" at bounding box center [663, 694] width 29 height 21
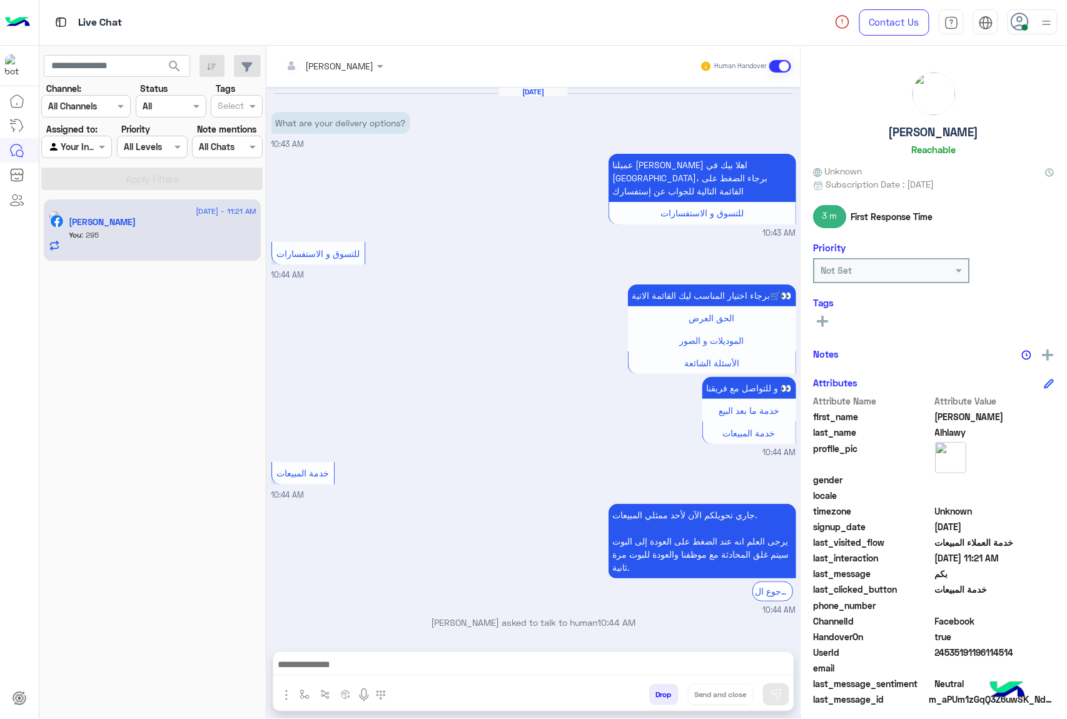
click at [650, 690] on button "Drop" at bounding box center [663, 694] width 29 height 21
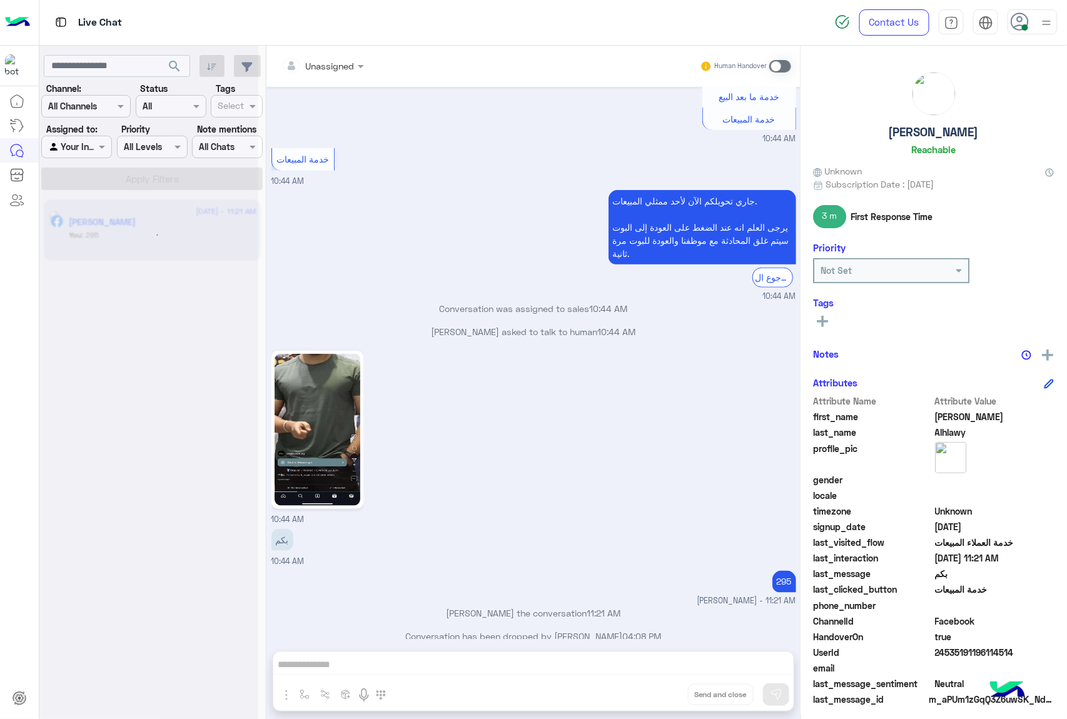
click at [650, 690] on div "Unassigned Human Handover Aug 29, 2025 What are your delivery options? 10:43 AM…" at bounding box center [533, 385] width 534 height 678
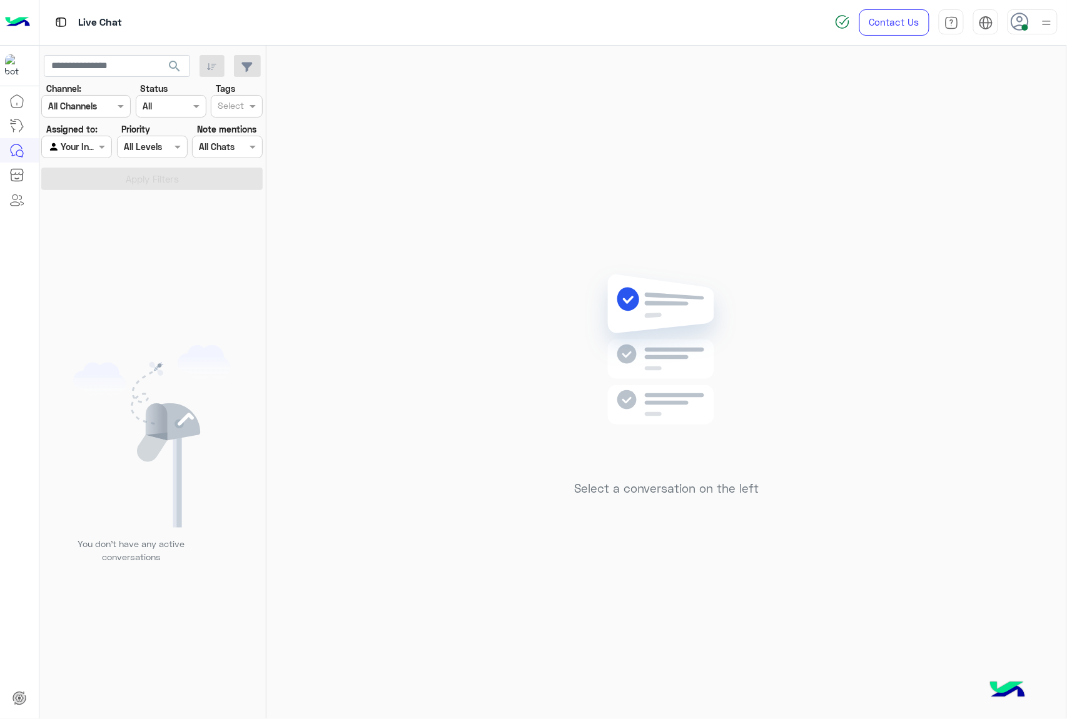
click at [1027, 29] on span at bounding box center [1025, 27] width 6 height 6
click at [822, 251] on div "Select a conversation on the left" at bounding box center [666, 385] width 800 height 678
